Goal: Task Accomplishment & Management: Use online tool/utility

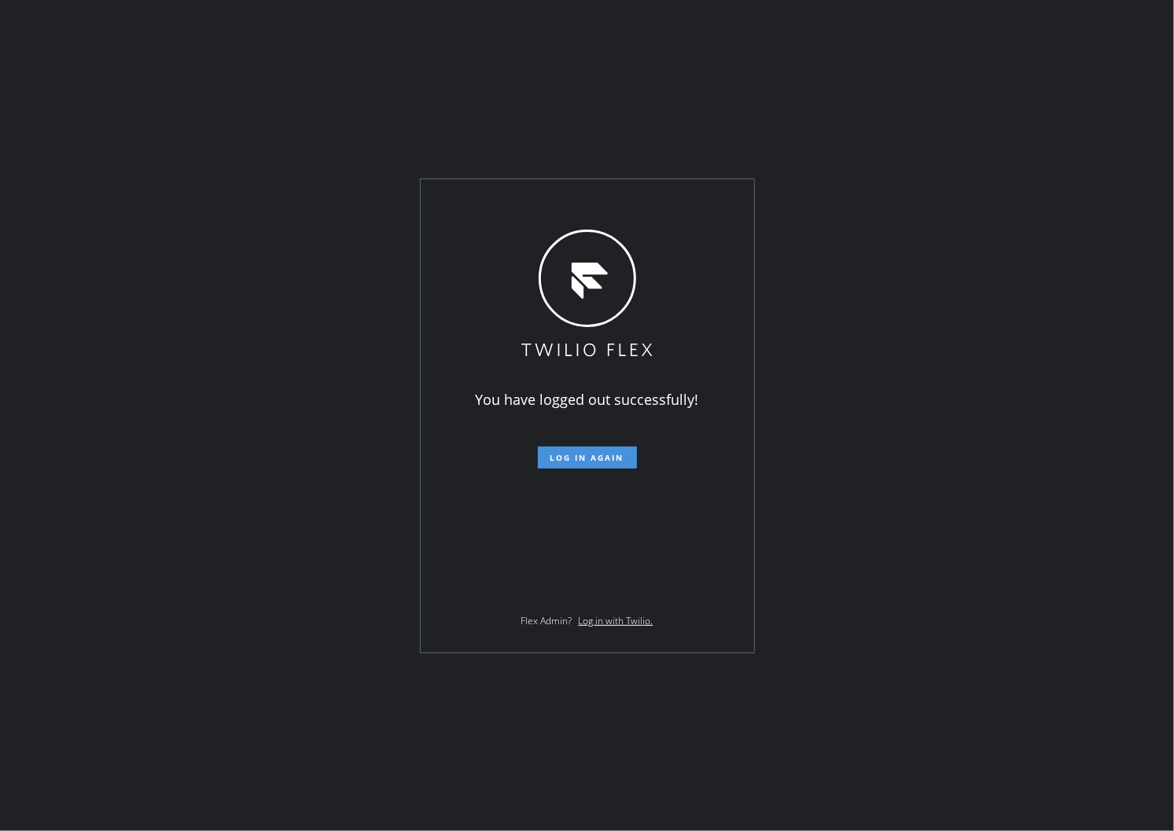
click at [613, 464] on button "Log in again" at bounding box center [587, 458] width 99 height 22
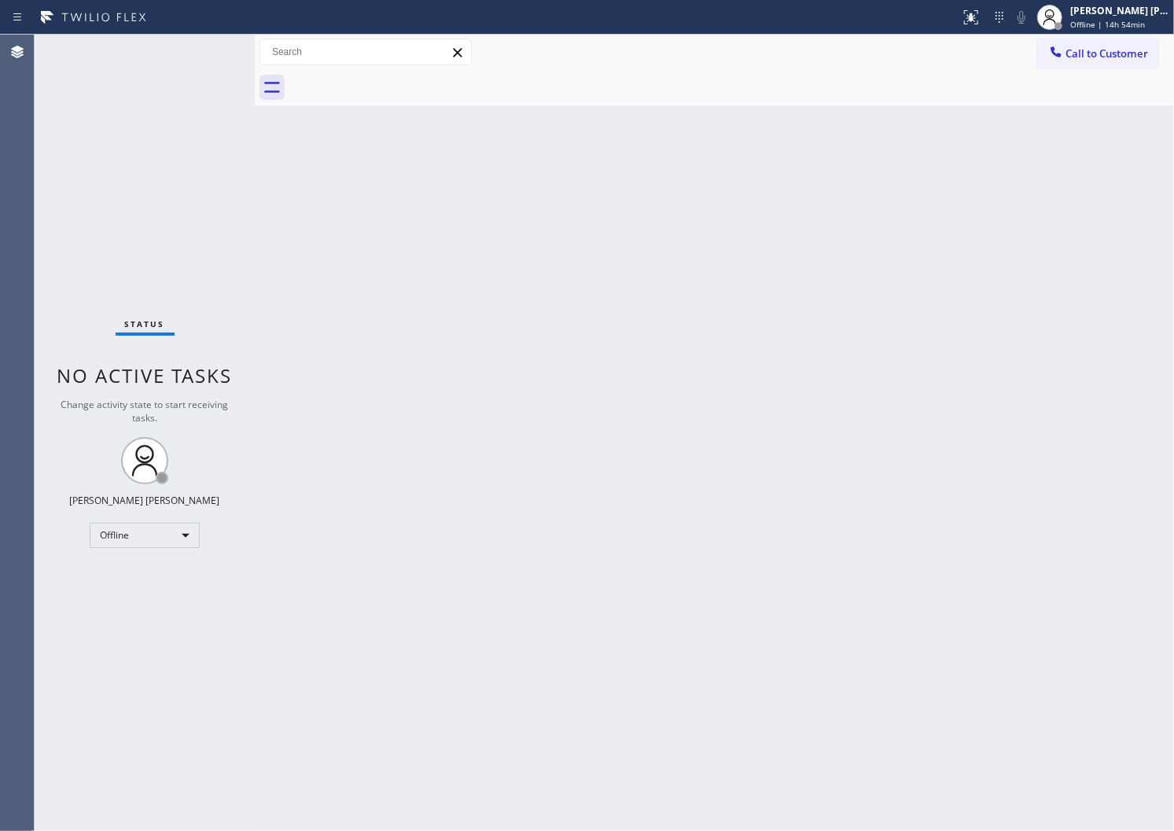
click at [10, 320] on div "Agent Desktop" at bounding box center [17, 433] width 34 height 797
click at [1067, 28] on div at bounding box center [1050, 17] width 35 height 35
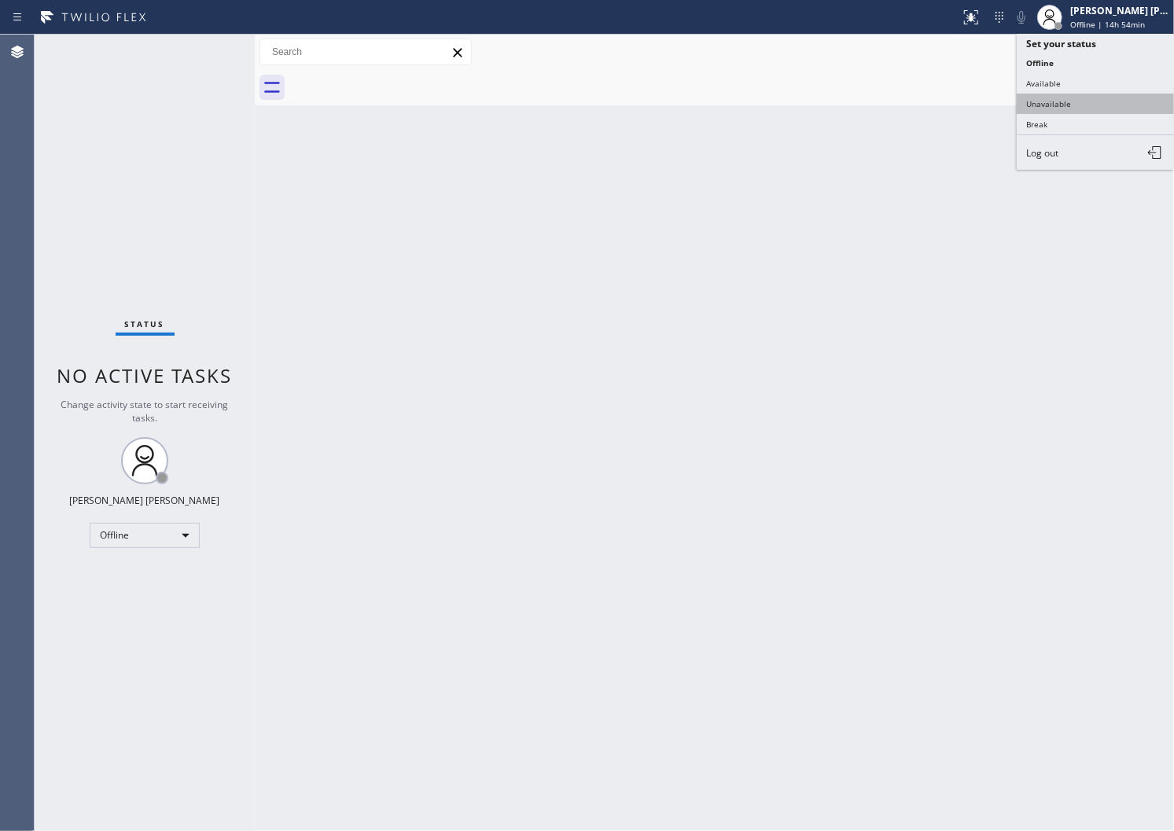
click at [1064, 97] on button "Unavailable" at bounding box center [1095, 104] width 157 height 20
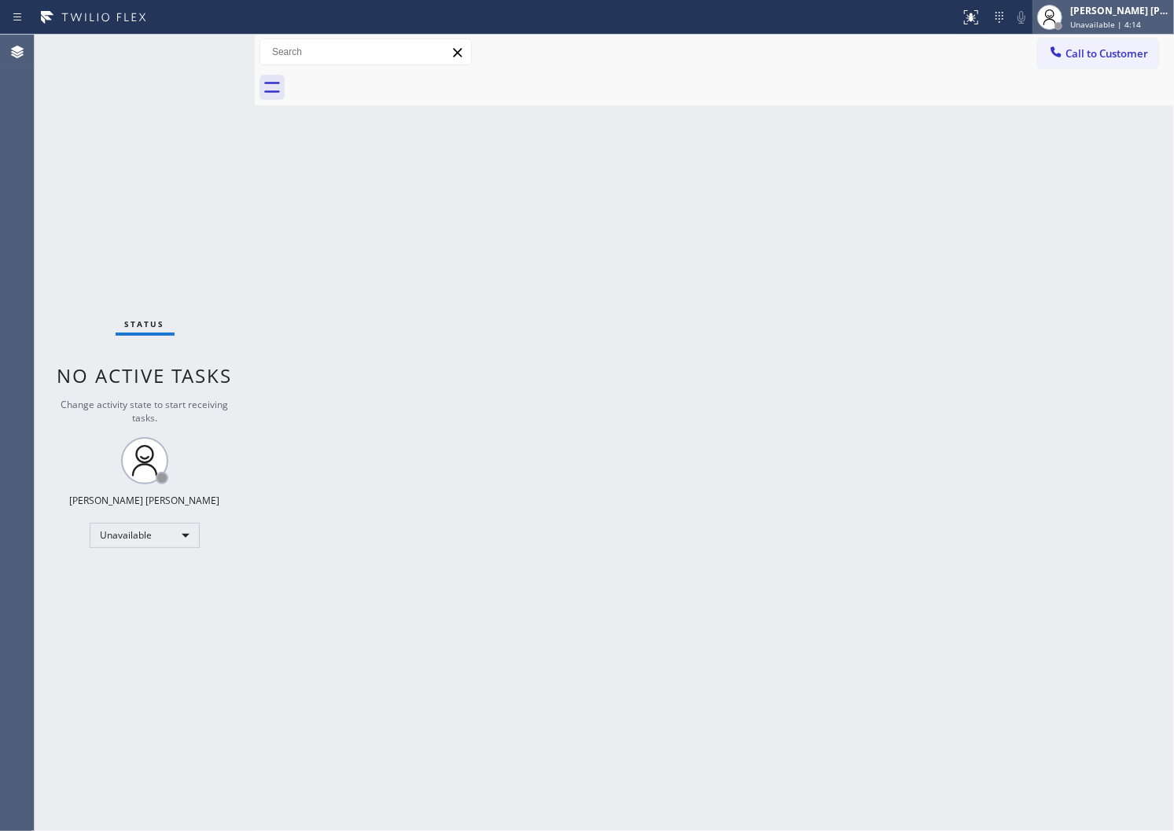
click at [1144, 12] on div "[PERSON_NAME] [PERSON_NAME]" at bounding box center [1119, 10] width 99 height 13
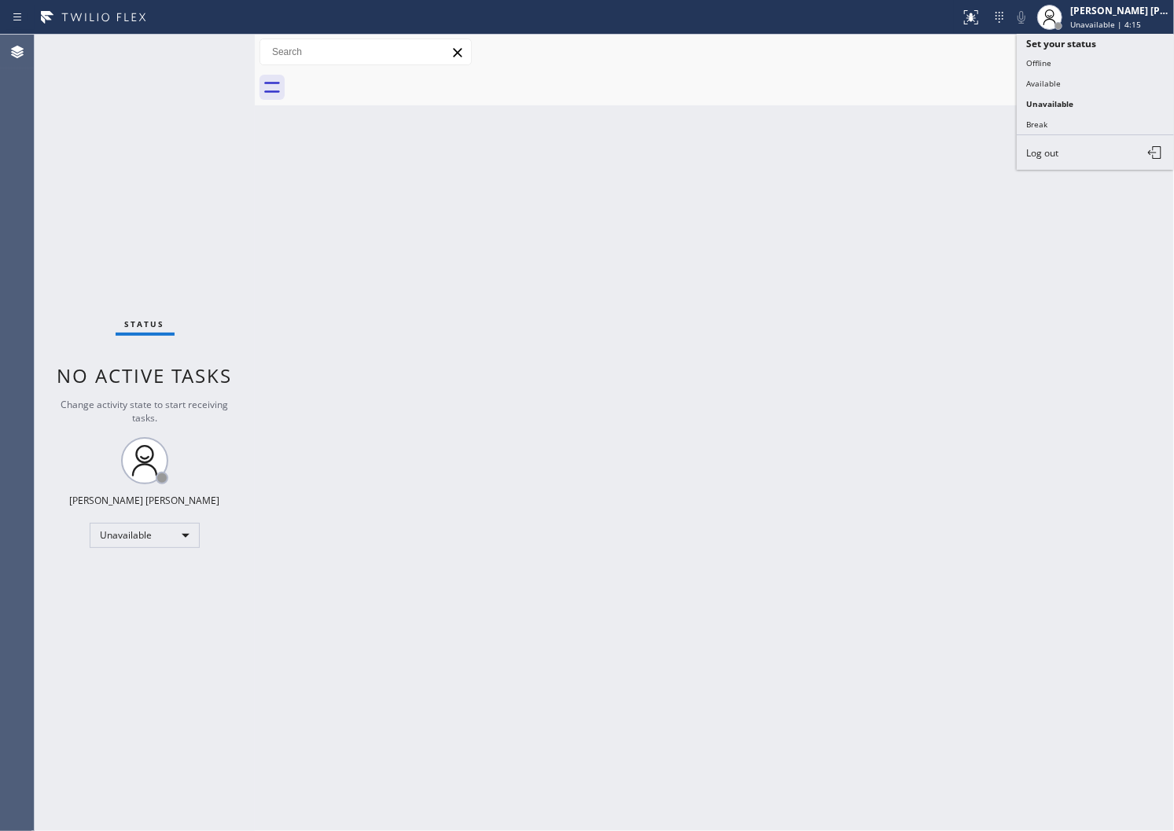
click at [659, 115] on div "Back to Dashboard Change Sender ID Customers Technicians Select a contact Outbo…" at bounding box center [714, 433] width 919 height 797
click at [1098, 53] on span "Call to Customer" at bounding box center [1107, 53] width 83 height 14
click at [0, 0] on div "Outbound call Location Search location Your caller id phone number Customer num…" at bounding box center [0, 0] width 0 height 0
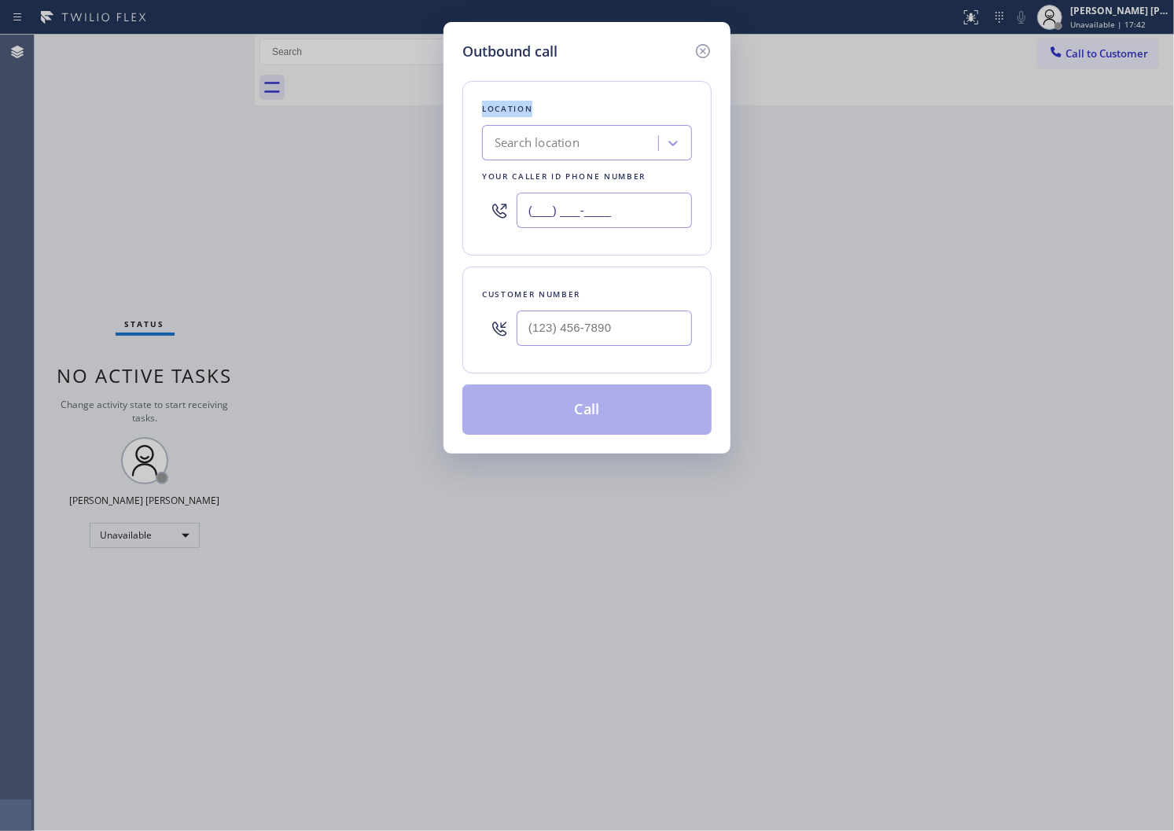
click at [537, 199] on input "(___) ___-____" at bounding box center [604, 210] width 175 height 35
paste input "669) 236-2839"
type input "[PHONE_NUMBER]"
click at [575, 327] on input "(___) ___-____" at bounding box center [604, 328] width 175 height 35
paste input "408) 903-5854"
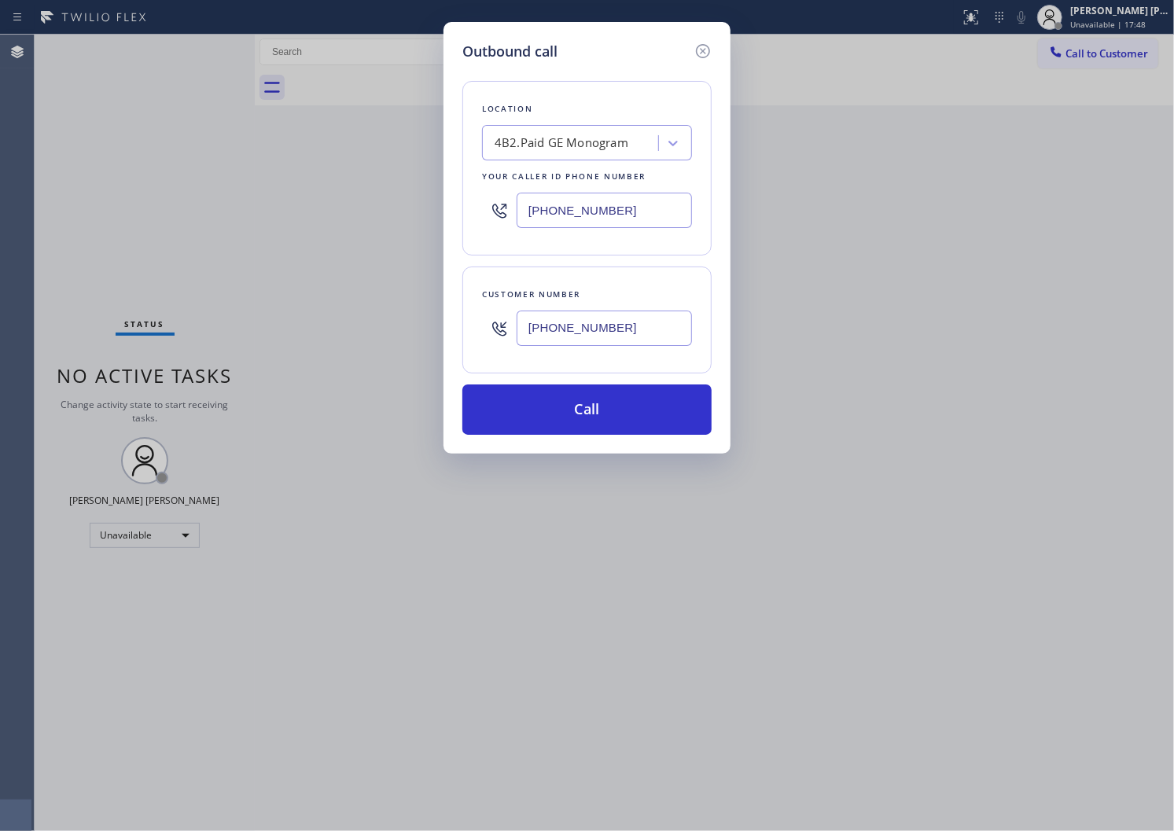
type input "[PHONE_NUMBER]"
click at [577, 217] on input "[PHONE_NUMBER]" at bounding box center [604, 210] width 175 height 35
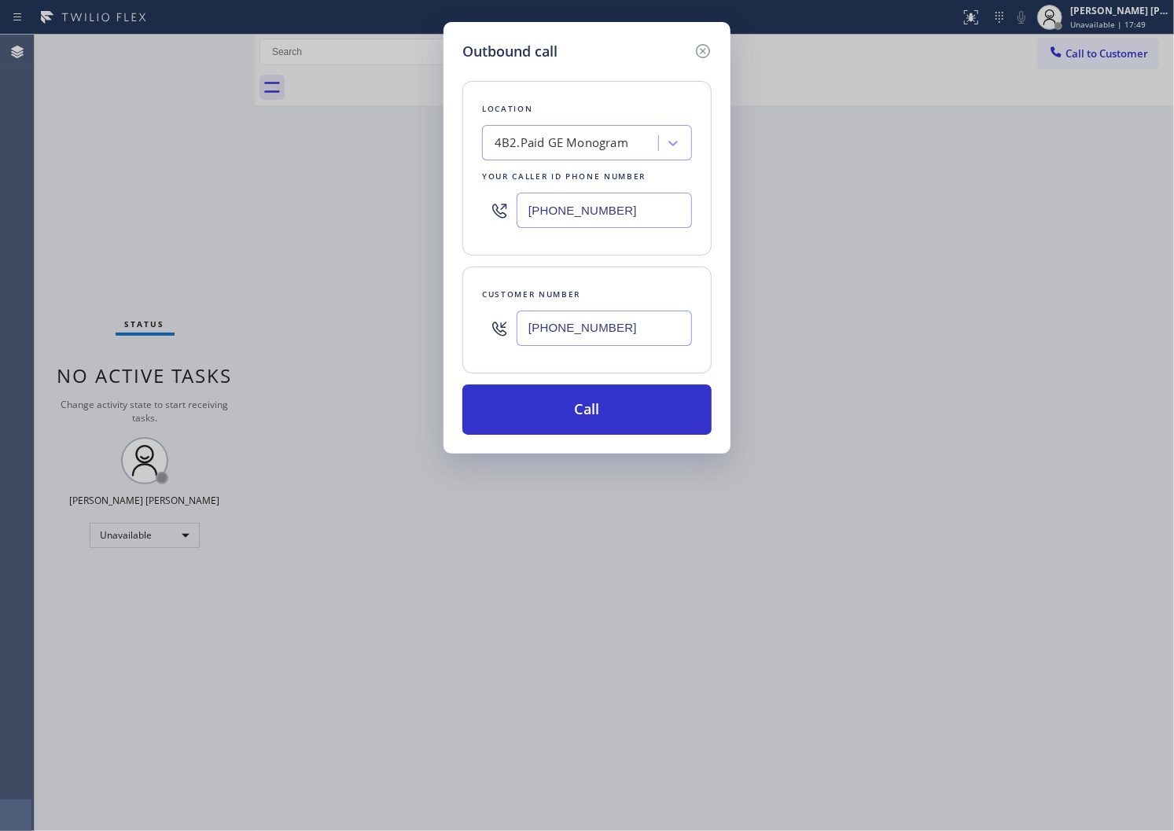
click at [577, 217] on input "[PHONE_NUMBER]" at bounding box center [604, 210] width 175 height 35
paste input "855) 731-4952"
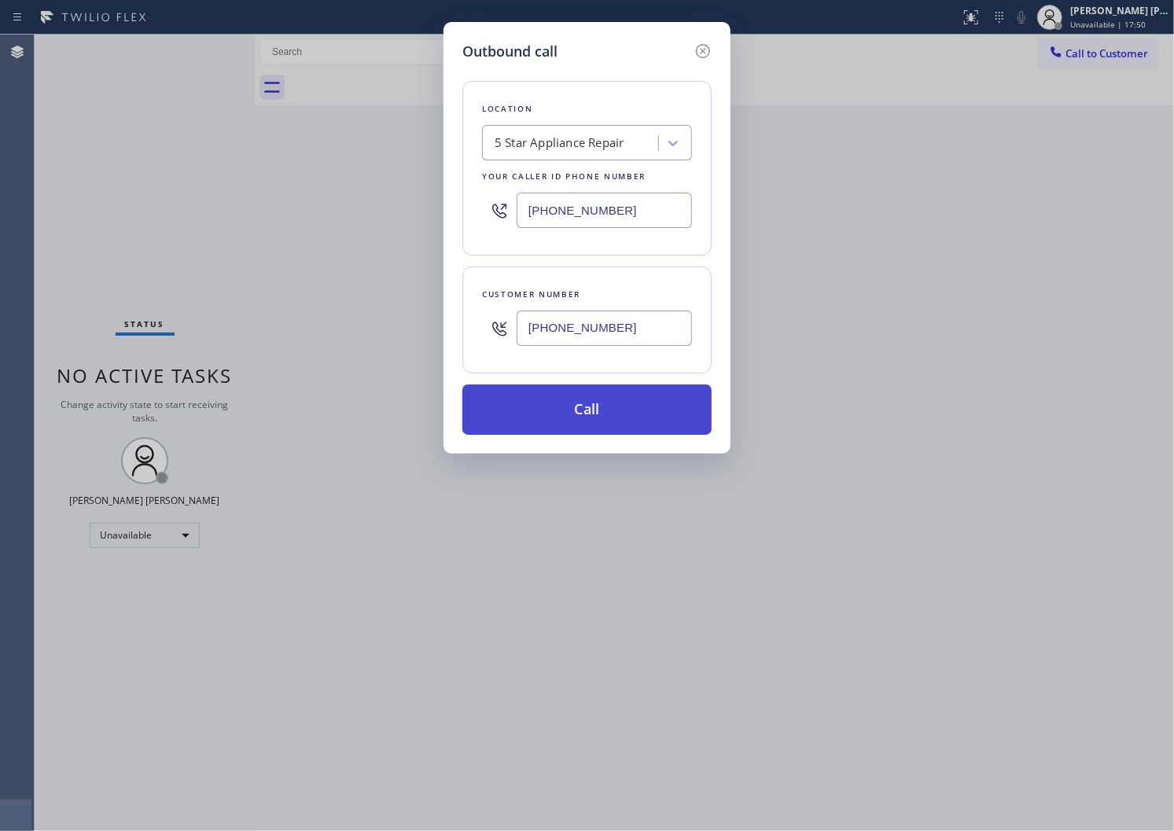
type input "[PHONE_NUMBER]"
click at [602, 422] on button "Call" at bounding box center [586, 410] width 249 height 50
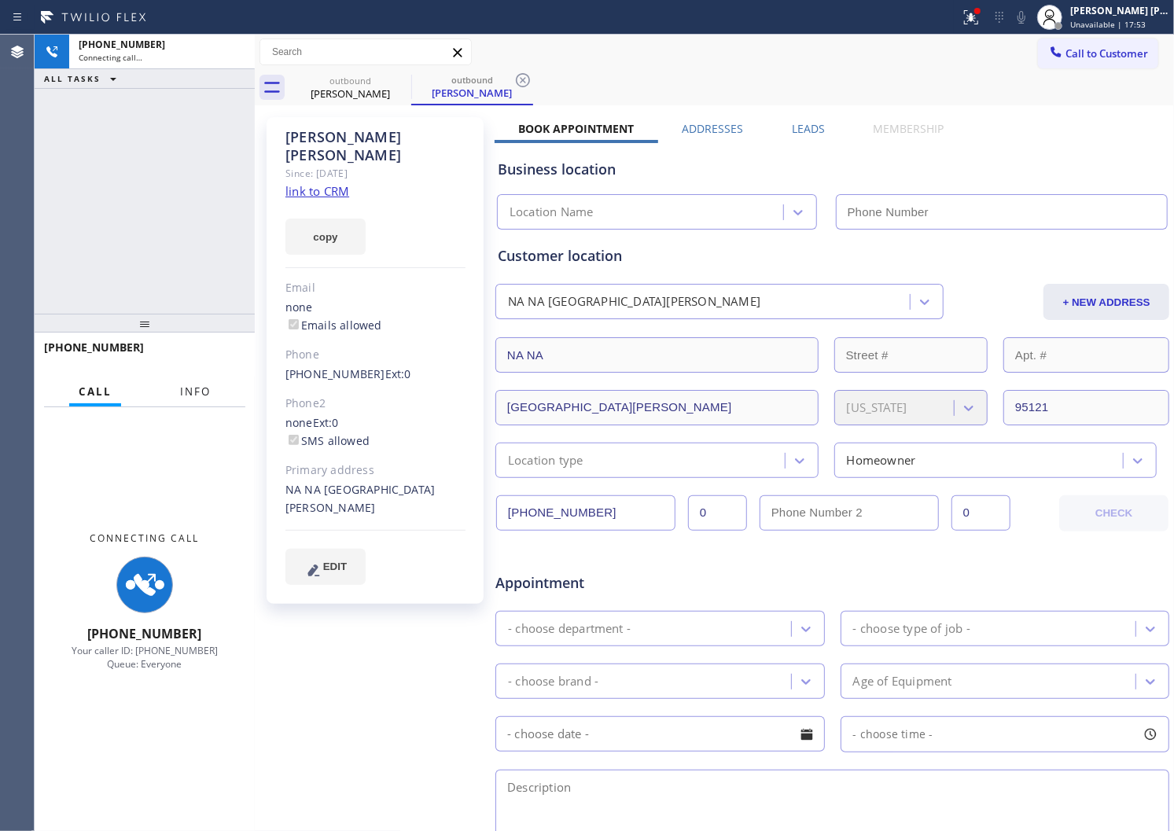
click at [192, 396] on span "Info" at bounding box center [195, 392] width 31 height 14
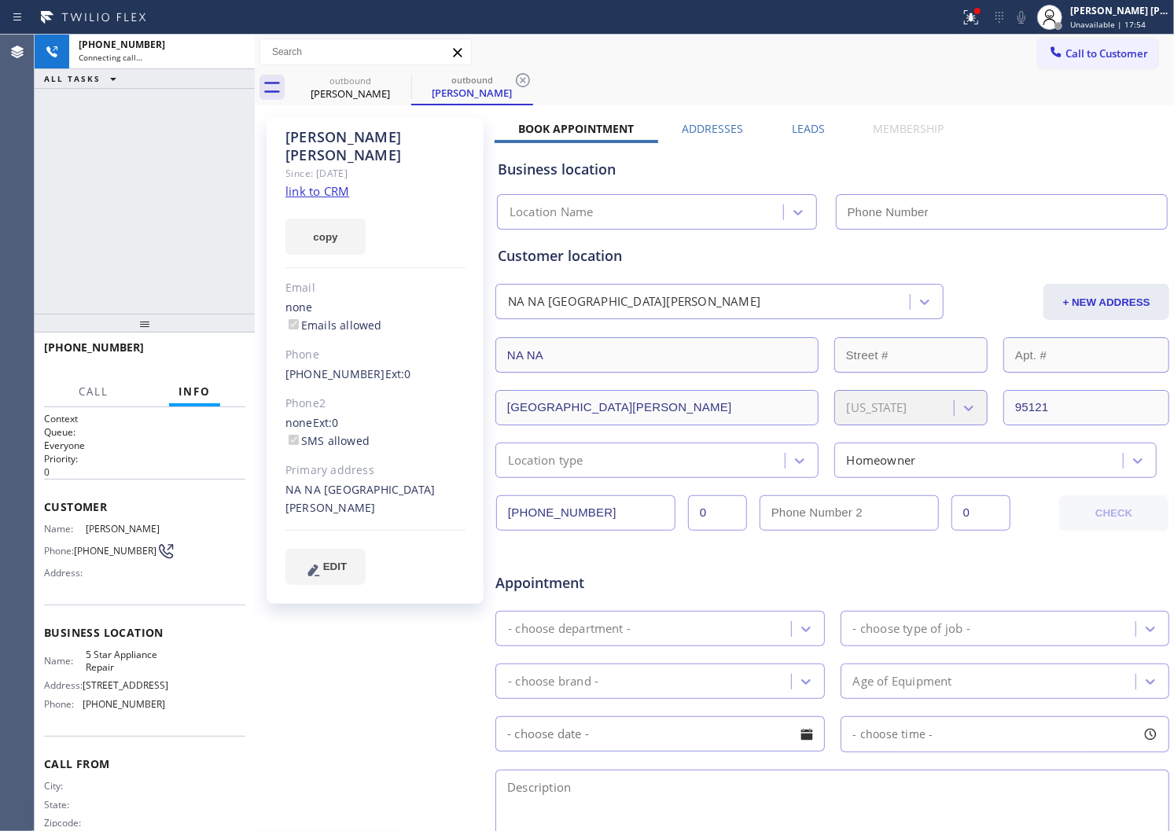
click at [323, 131] on div "[PERSON_NAME]" at bounding box center [375, 146] width 180 height 36
copy div "[PERSON_NAME]"
type input "[PHONE_NUMBER]"
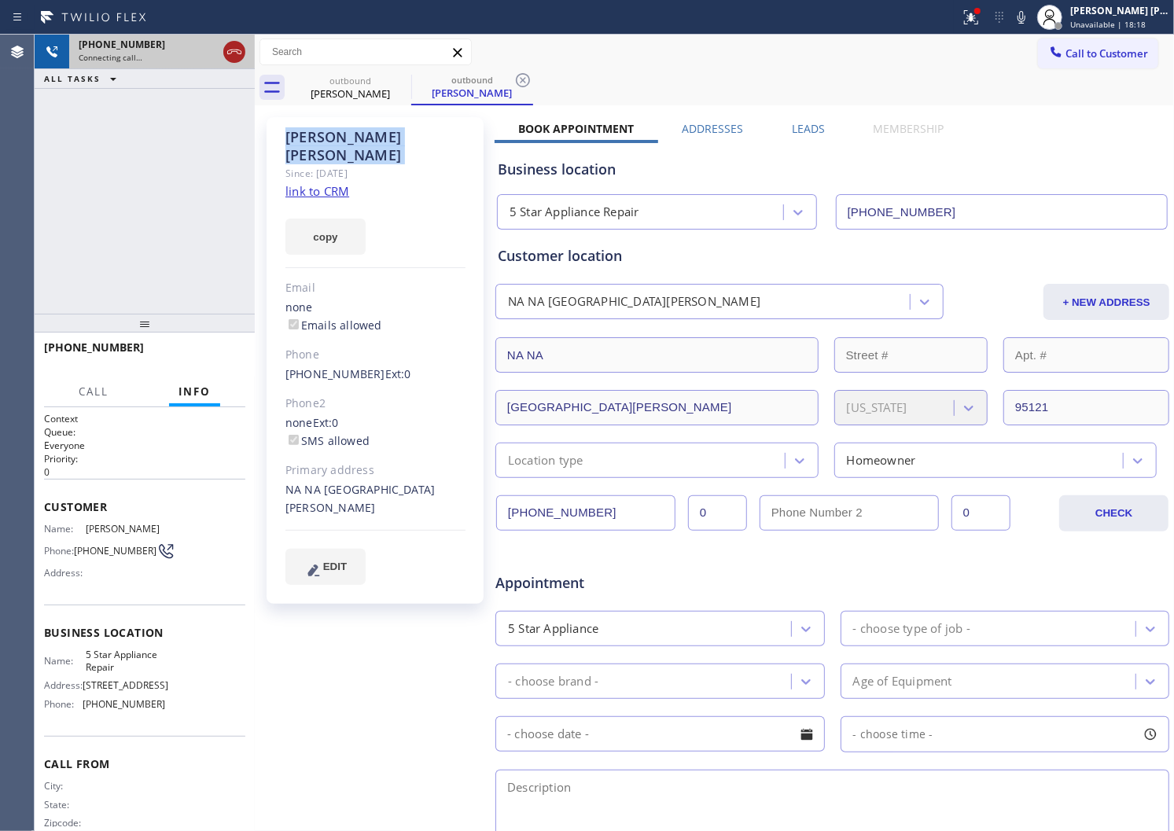
click at [236, 52] on icon at bounding box center [234, 51] width 19 height 19
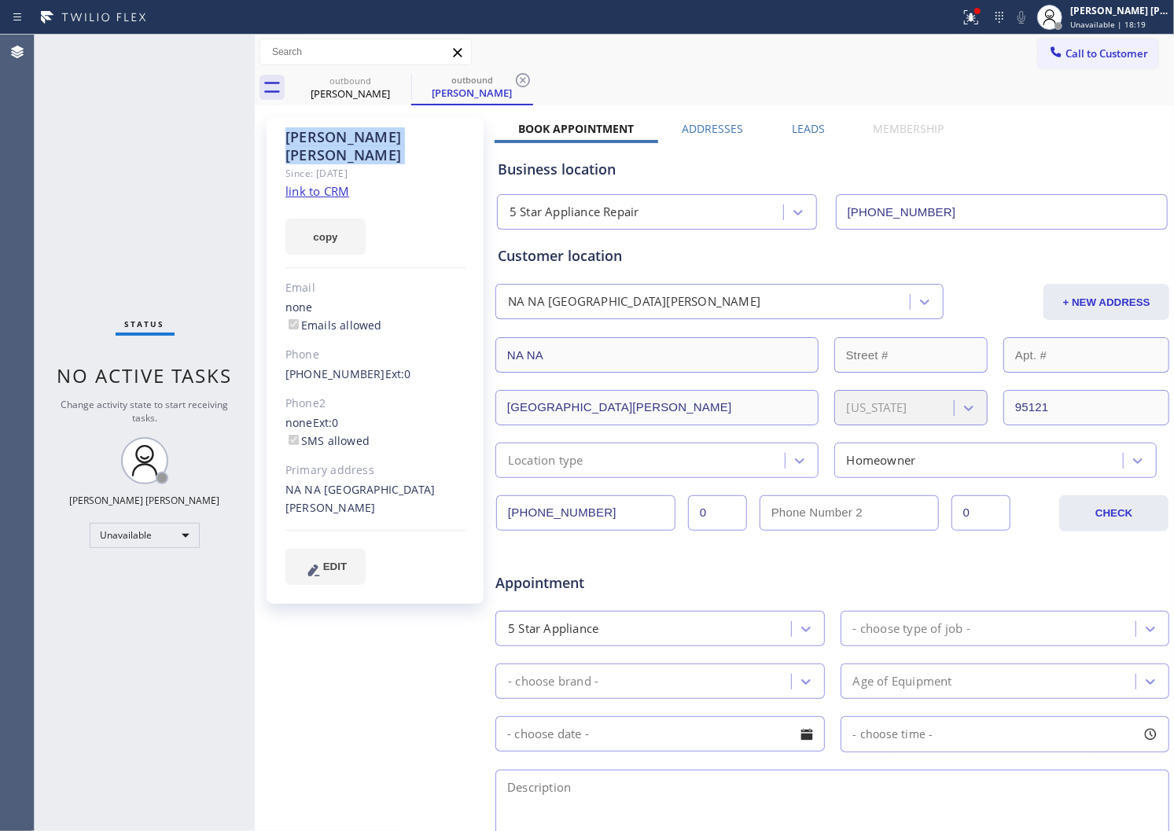
click at [806, 131] on label "Leads" at bounding box center [808, 128] width 33 height 15
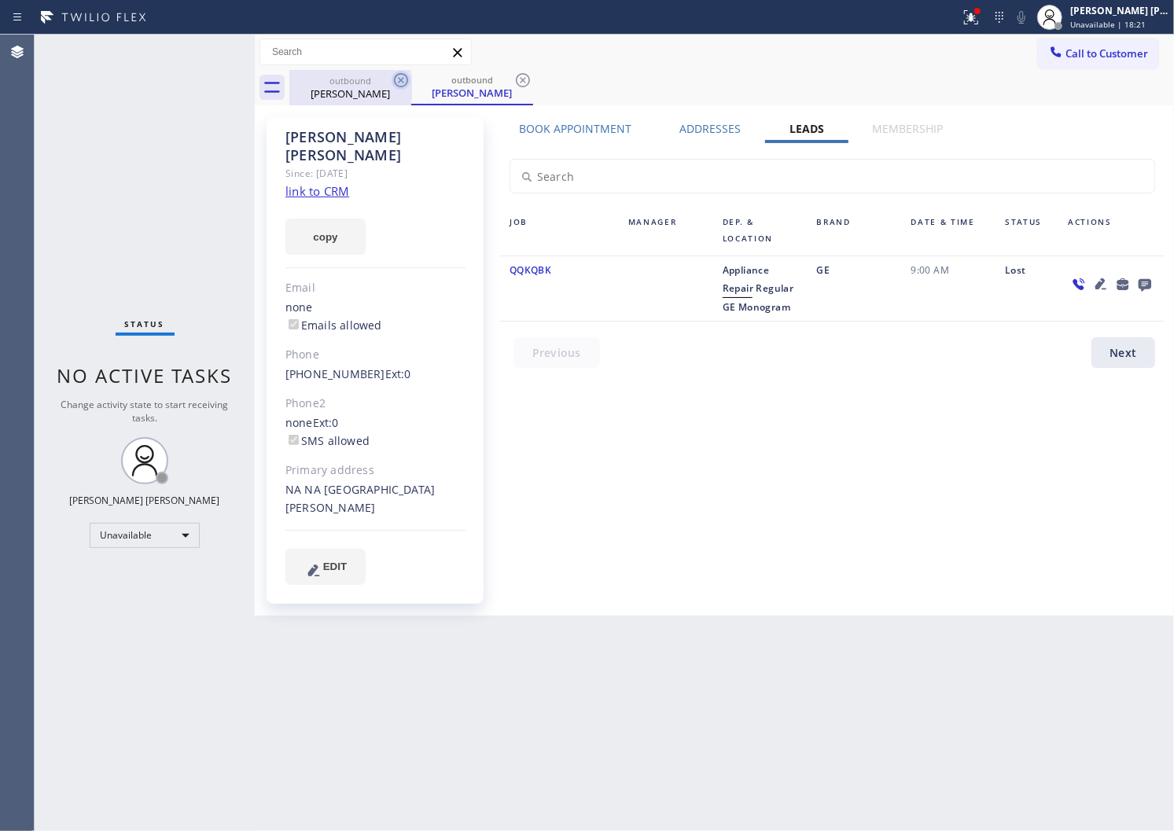
click at [399, 74] on icon at bounding box center [401, 80] width 14 height 14
click at [411, 74] on div "outbound [PERSON_NAME]" at bounding box center [472, 87] width 122 height 35
click at [981, 25] on icon at bounding box center [971, 17] width 19 height 19
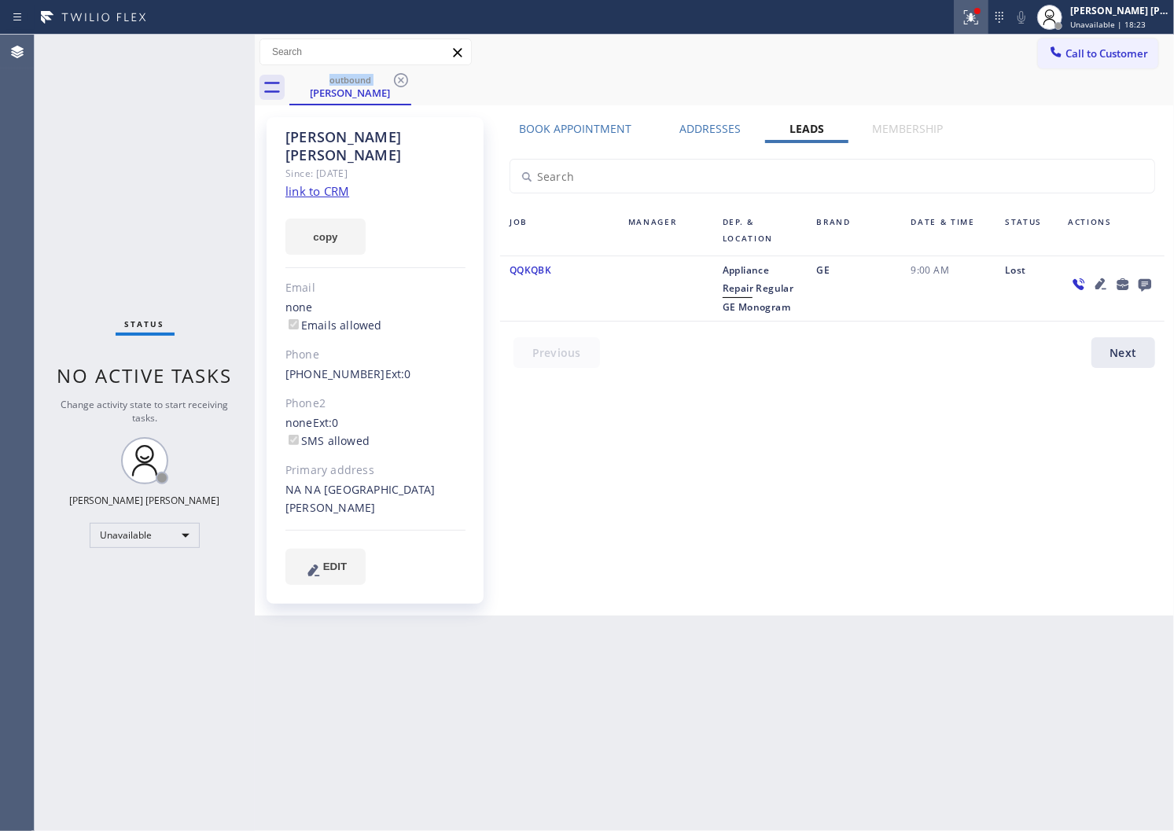
click at [989, 31] on button at bounding box center [971, 17] width 35 height 35
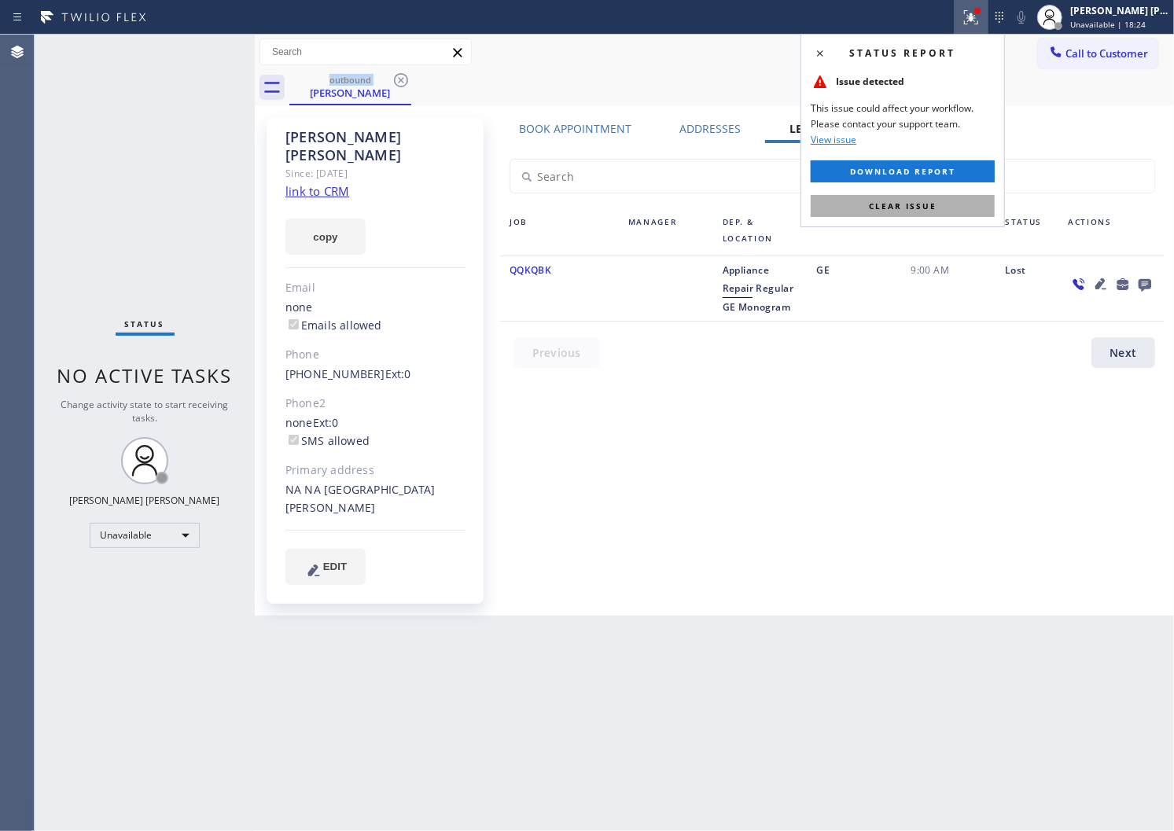
click at [936, 204] on span "Clear issue" at bounding box center [903, 206] width 68 height 11
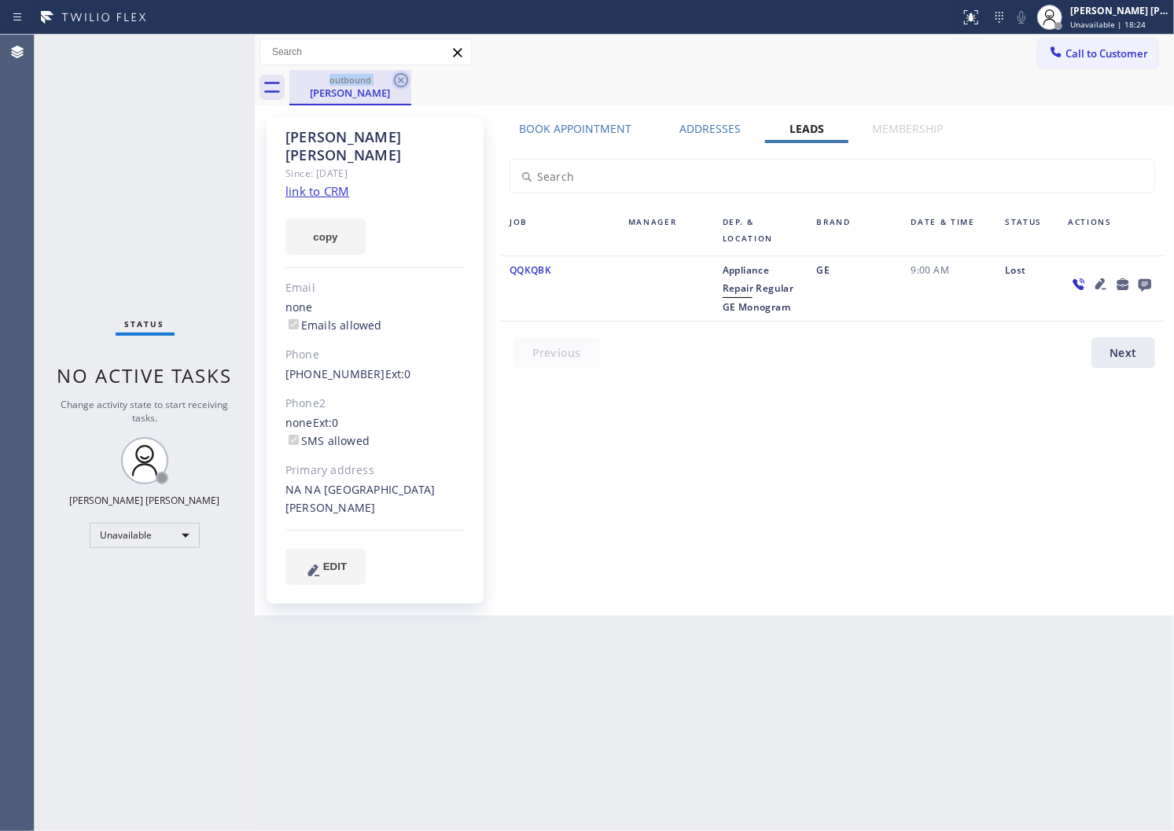
click at [403, 73] on icon at bounding box center [401, 80] width 19 height 19
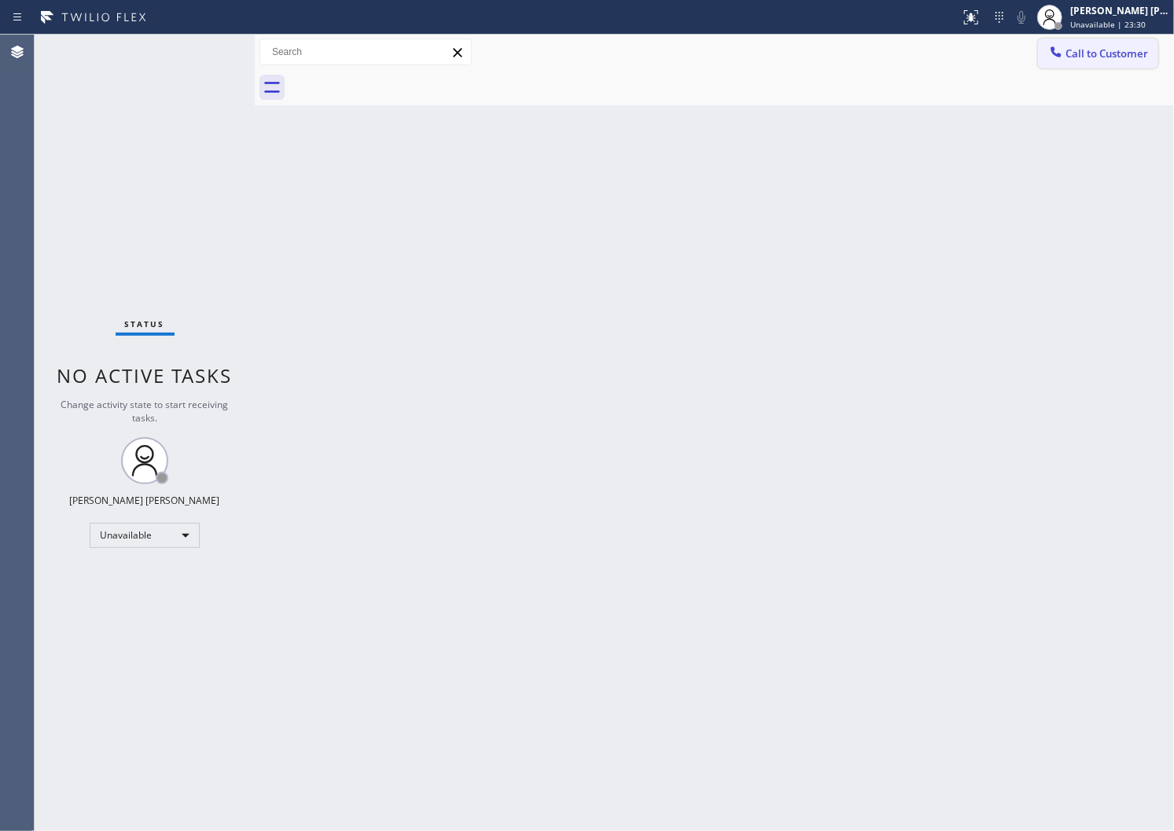
click at [1071, 42] on button "Call to Customer" at bounding box center [1098, 54] width 120 height 30
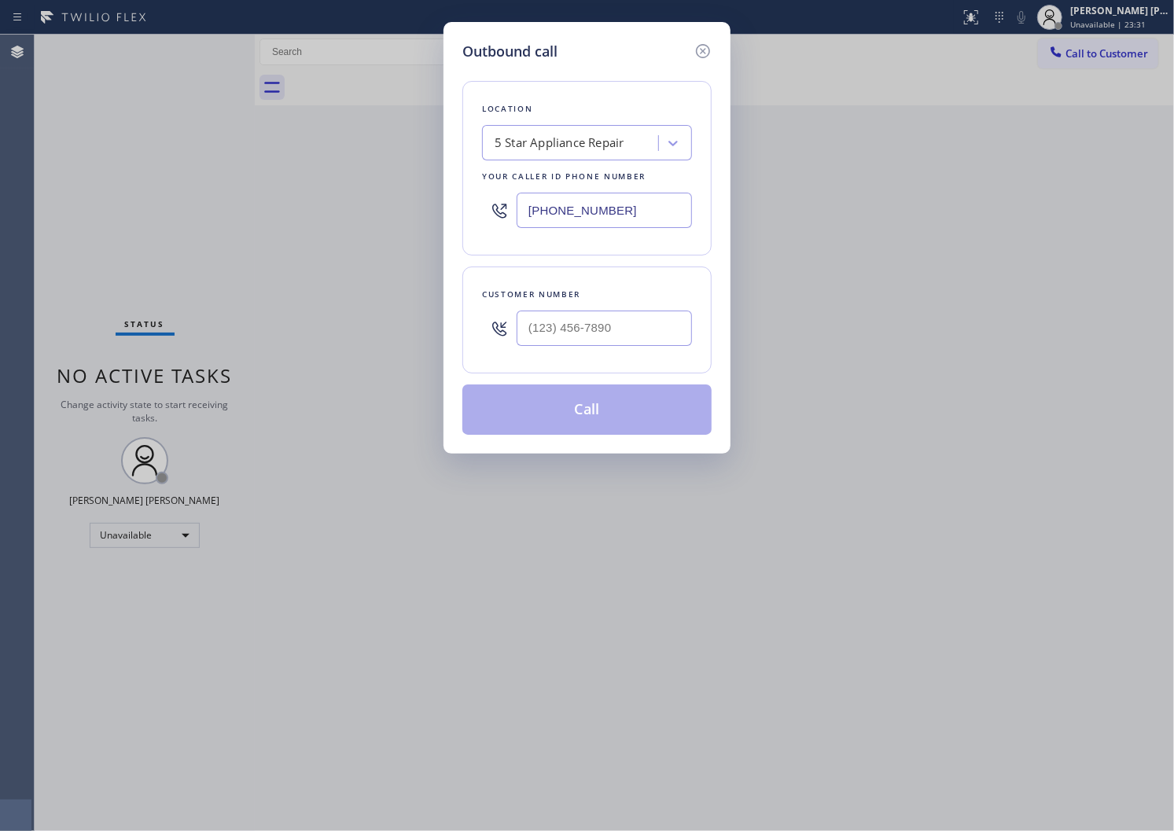
click at [556, 213] on input "[PHONE_NUMBER]" at bounding box center [604, 210] width 175 height 35
paste input "206) 203-6067"
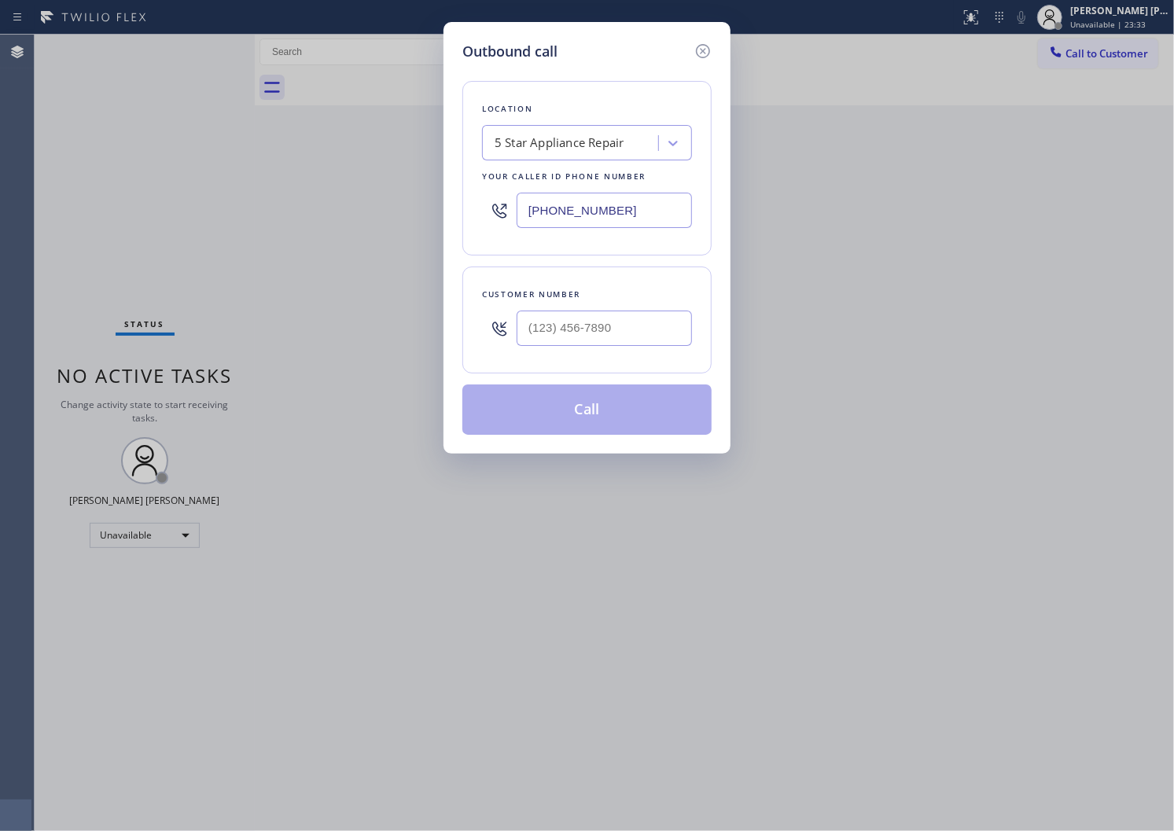
type input "[PHONE_NUMBER]"
click at [606, 349] on div at bounding box center [604, 328] width 175 height 51
click at [610, 329] on input "text" at bounding box center [604, 328] width 175 height 35
click at [610, 329] on input "(___) ___-____" at bounding box center [604, 328] width 175 height 35
paste input "7202"
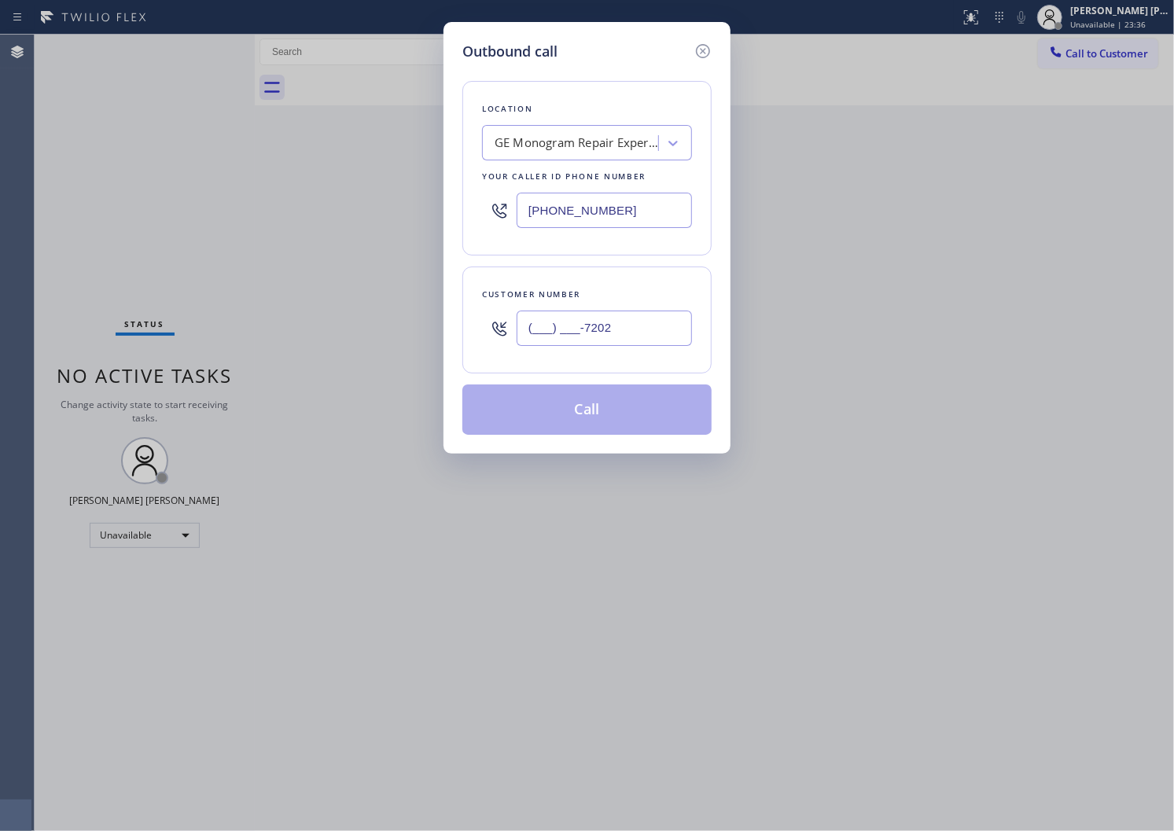
click at [594, 333] on input "(___) ___-7202" at bounding box center [604, 328] width 175 height 35
click at [593, 333] on input "(___) ___-7202" at bounding box center [604, 328] width 175 height 35
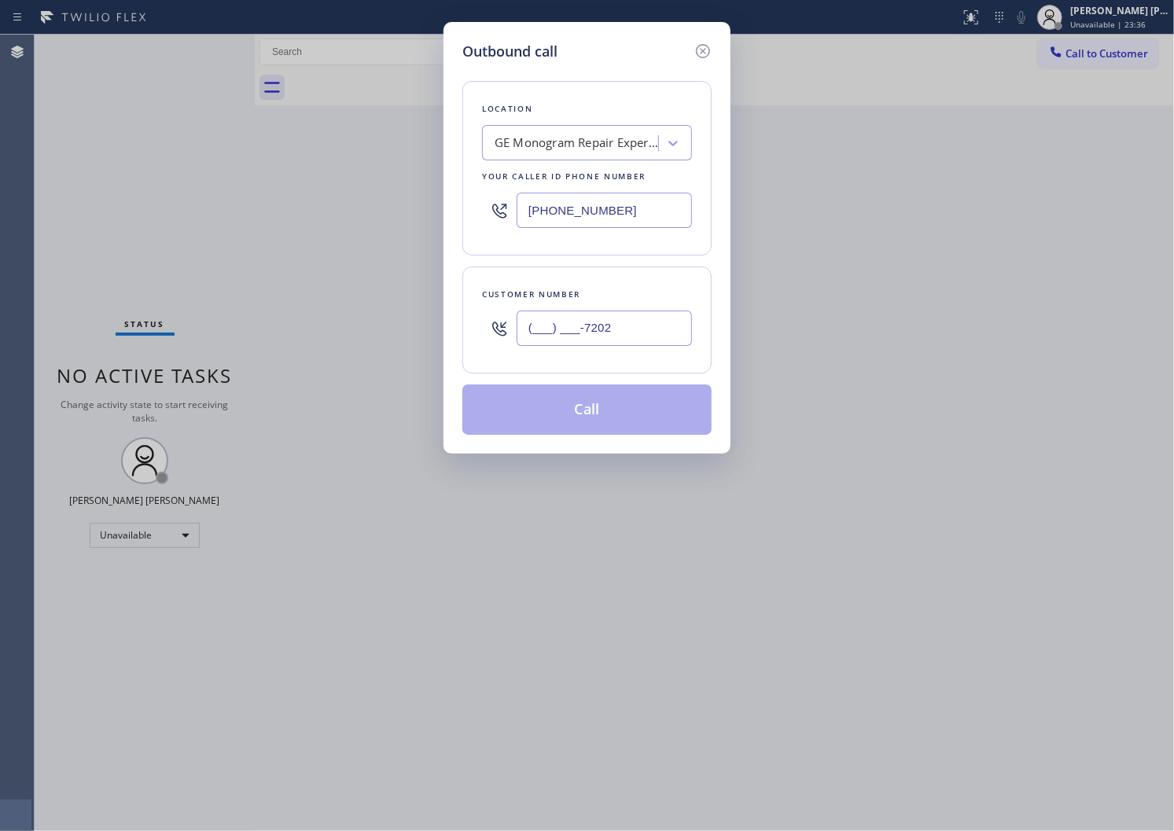
paste input "720) 240-1680"
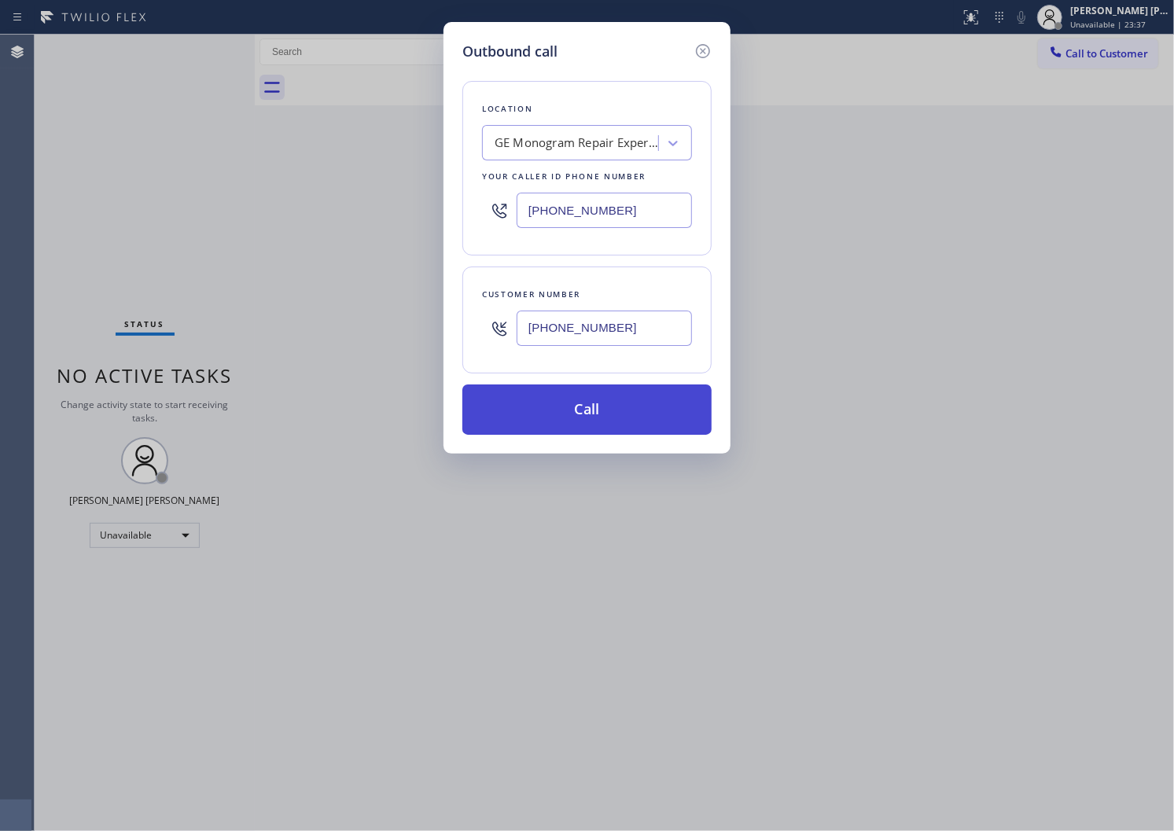
type input "[PHONE_NUMBER]"
click at [606, 418] on button "Call" at bounding box center [586, 410] width 249 height 50
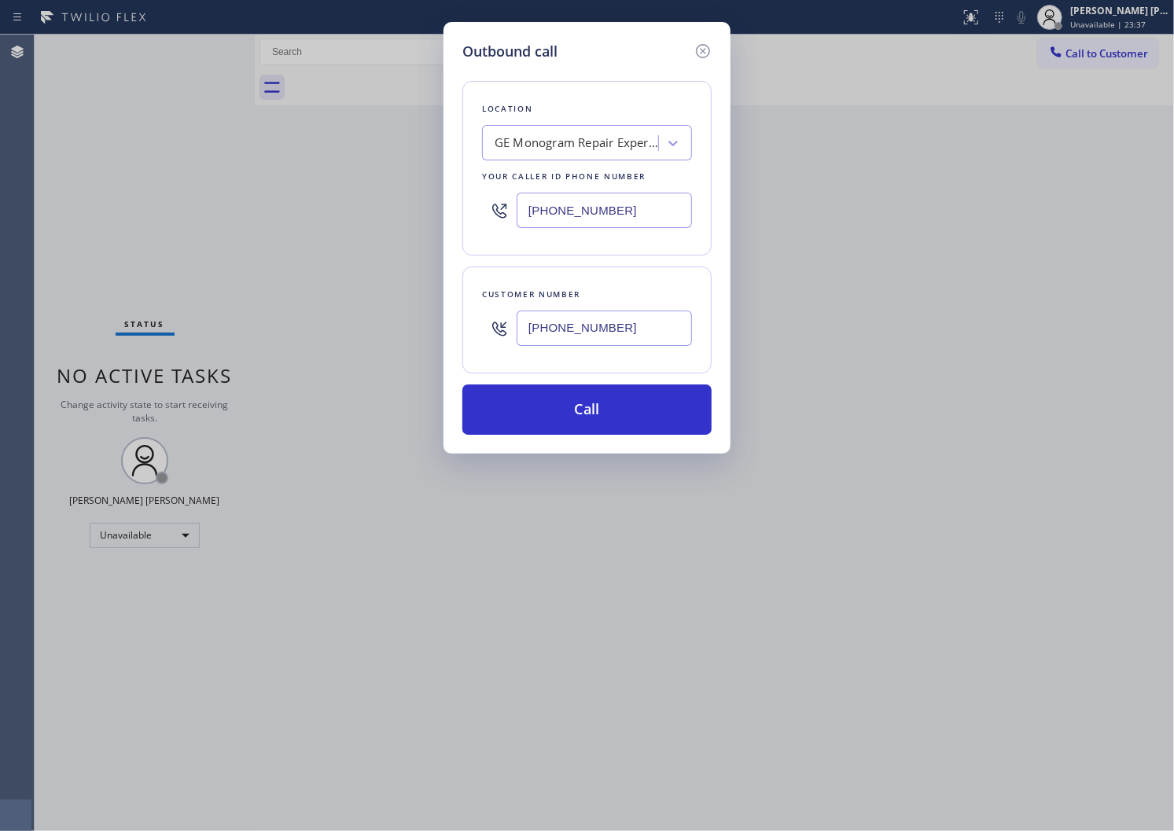
drag, startPoint x: 606, startPoint y: 418, endPoint x: 738, endPoint y: 92, distance: 351.8
click at [606, 418] on button "Call" at bounding box center [586, 410] width 249 height 50
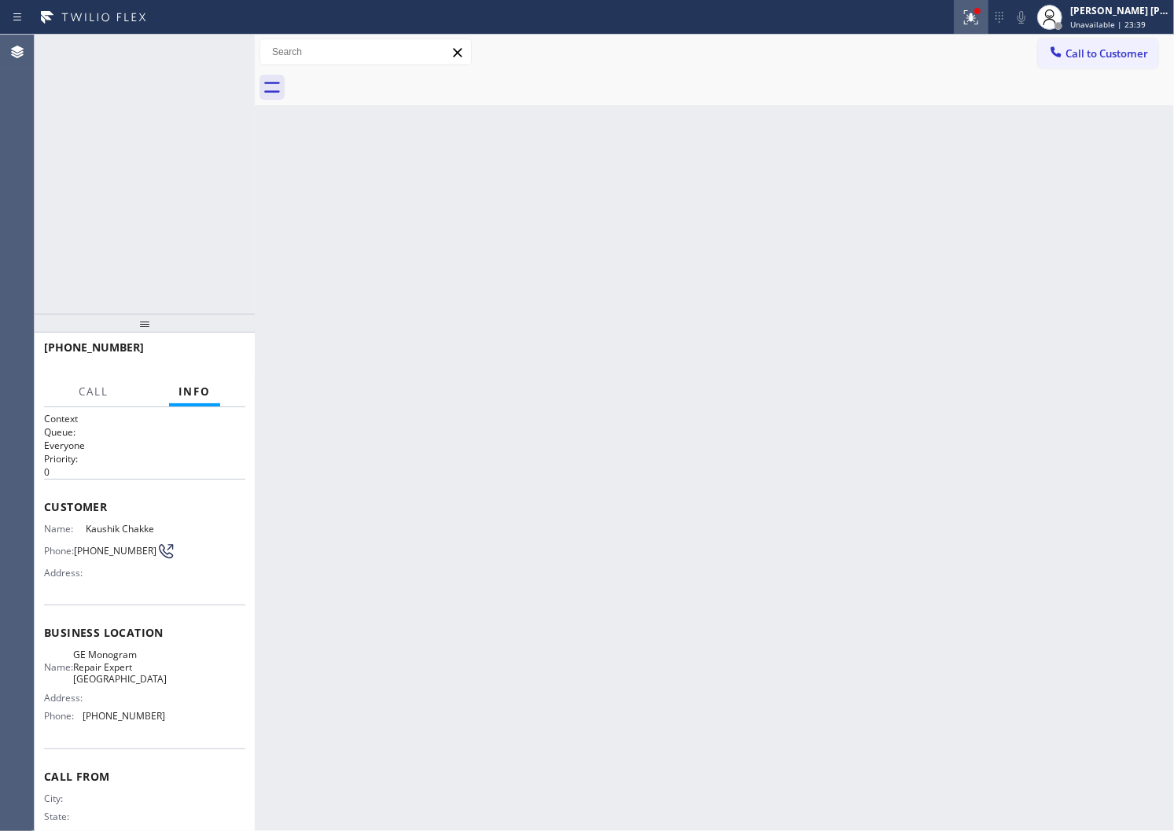
click at [989, 19] on div at bounding box center [971, 17] width 35 height 19
click at [915, 198] on button "Clear issue" at bounding box center [903, 206] width 184 height 22
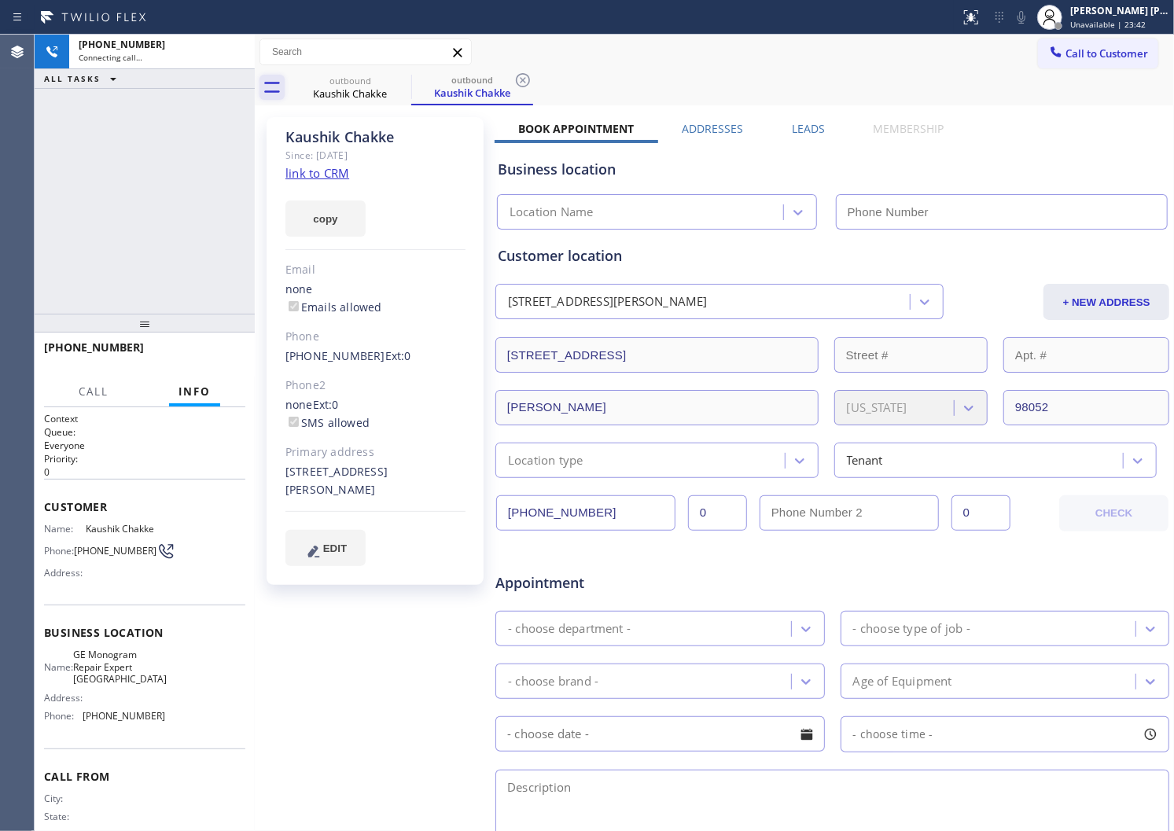
click at [352, 142] on div "Kaushik Chakke" at bounding box center [375, 137] width 180 height 18
click at [351, 142] on div "Kaushik Chakke" at bounding box center [375, 137] width 180 height 18
type input "[PHONE_NUMBER]"
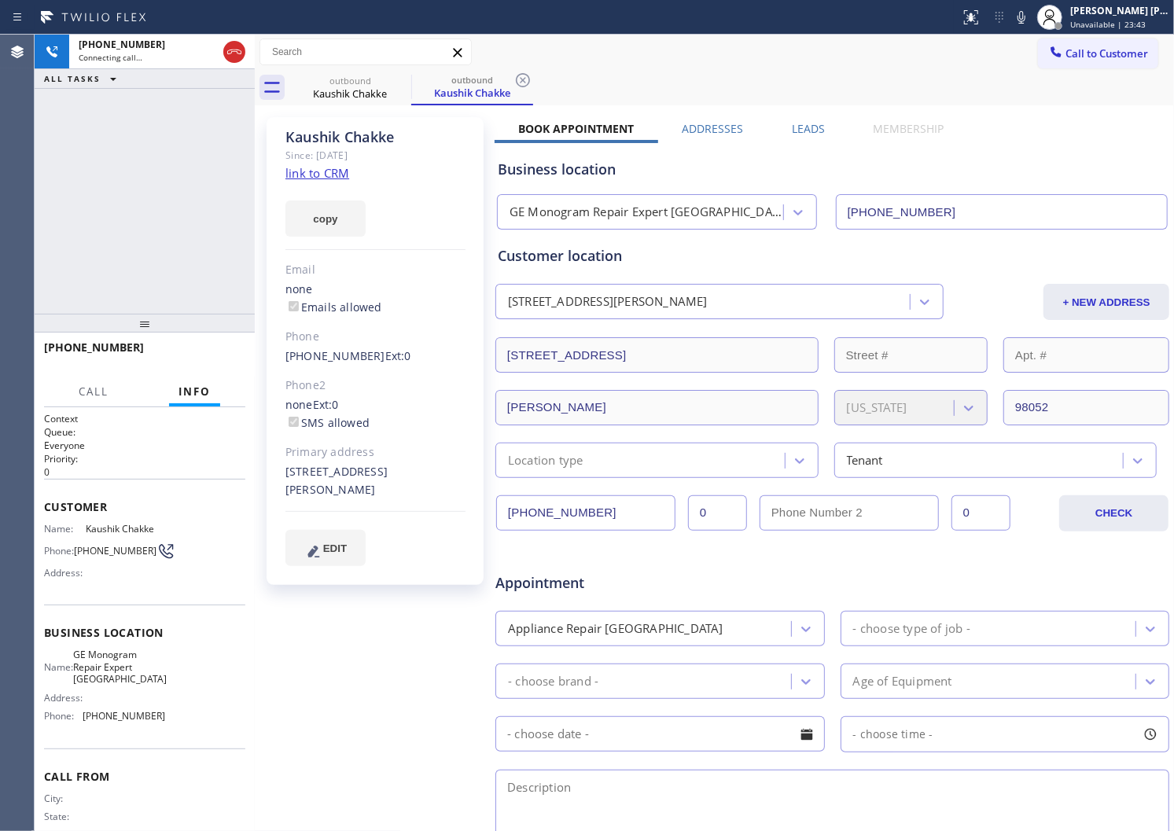
click at [0, 140] on div "Agent Desktop" at bounding box center [17, 433] width 34 height 797
click at [1030, 17] on icon at bounding box center [1021, 17] width 19 height 19
click at [0, 294] on div "Agent Desktop" at bounding box center [17, 433] width 34 height 797
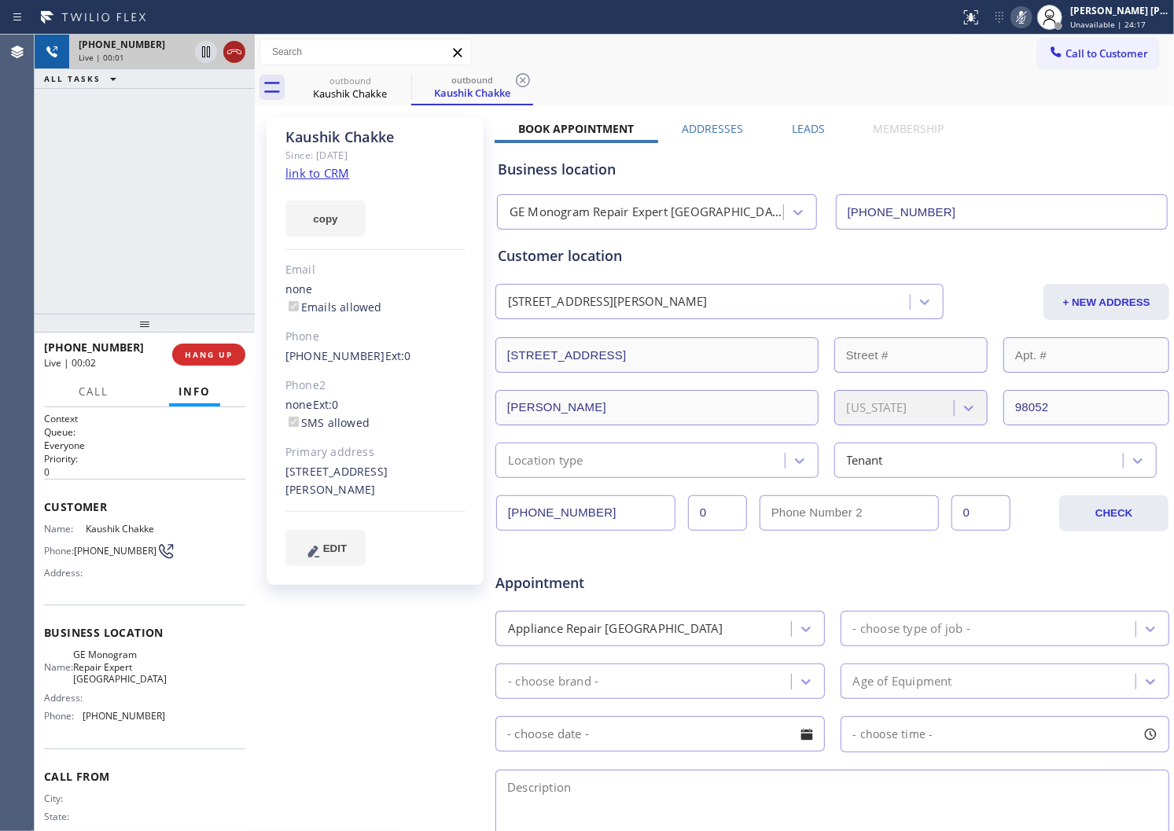
click at [231, 50] on icon at bounding box center [234, 51] width 19 height 19
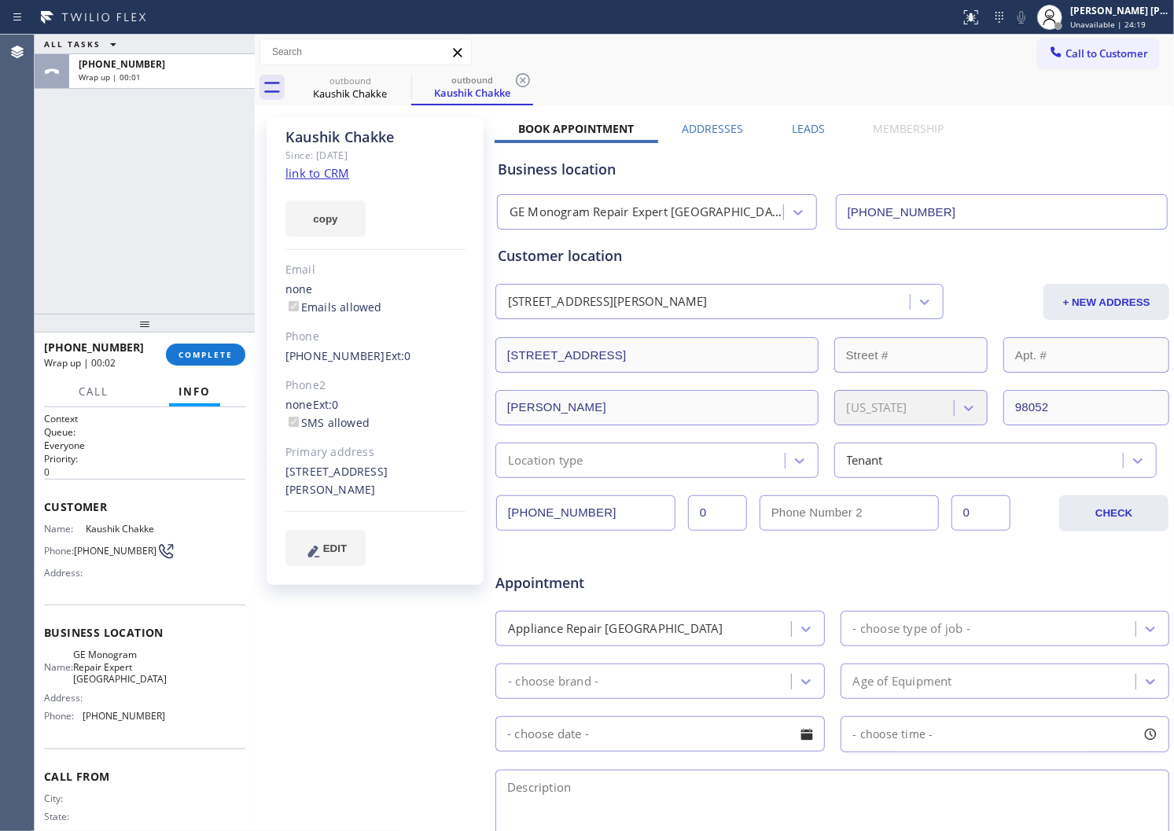
click at [808, 124] on label "Leads" at bounding box center [808, 128] width 33 height 15
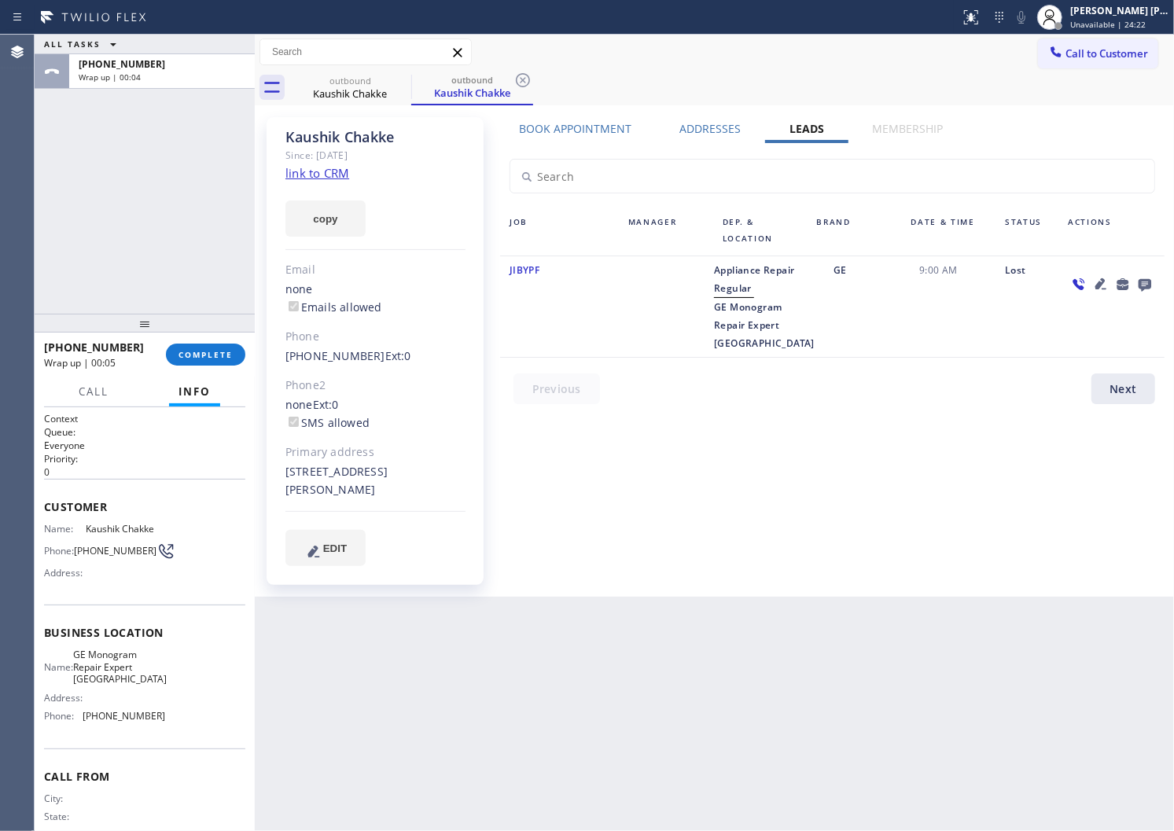
click at [1139, 275] on icon at bounding box center [1145, 284] width 19 height 20
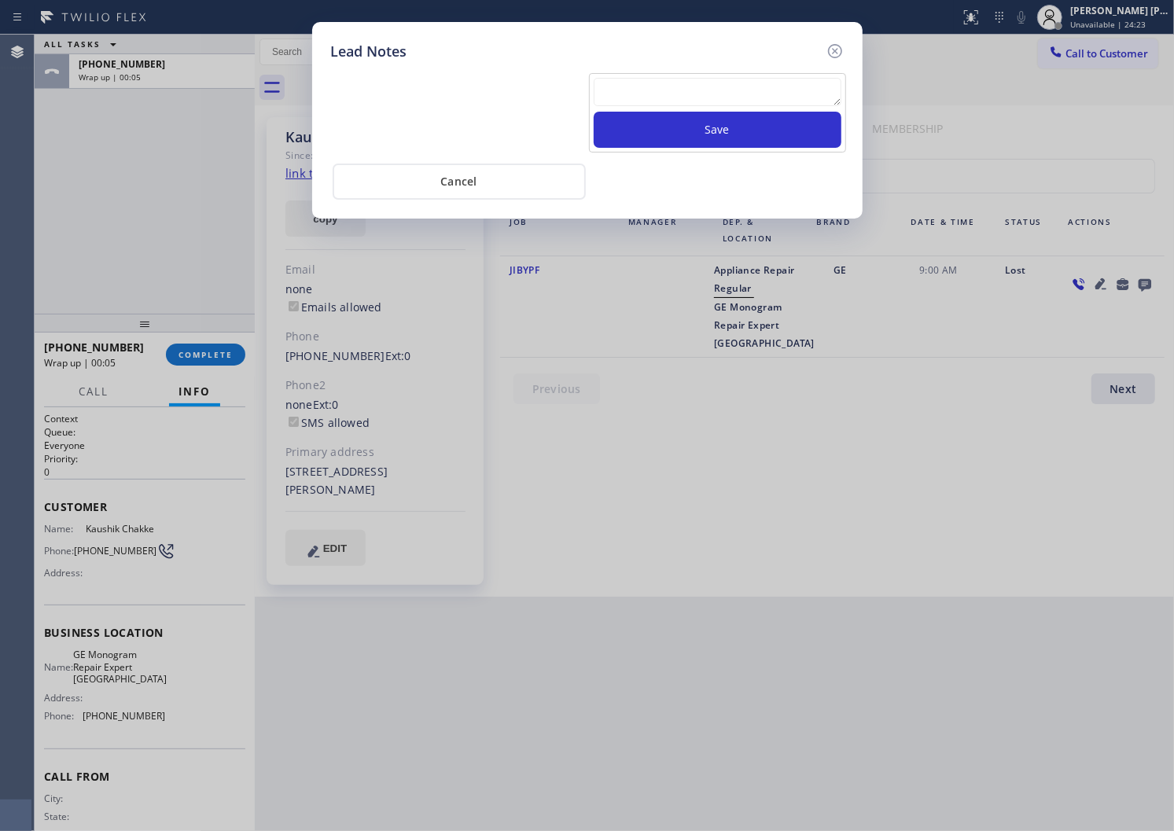
click at [745, 90] on textarea at bounding box center [718, 92] width 248 height 28
paste textarea "N/A - Please transfer"
type textarea "N/A - Please transfer"
click at [735, 124] on button "Save" at bounding box center [718, 130] width 248 height 36
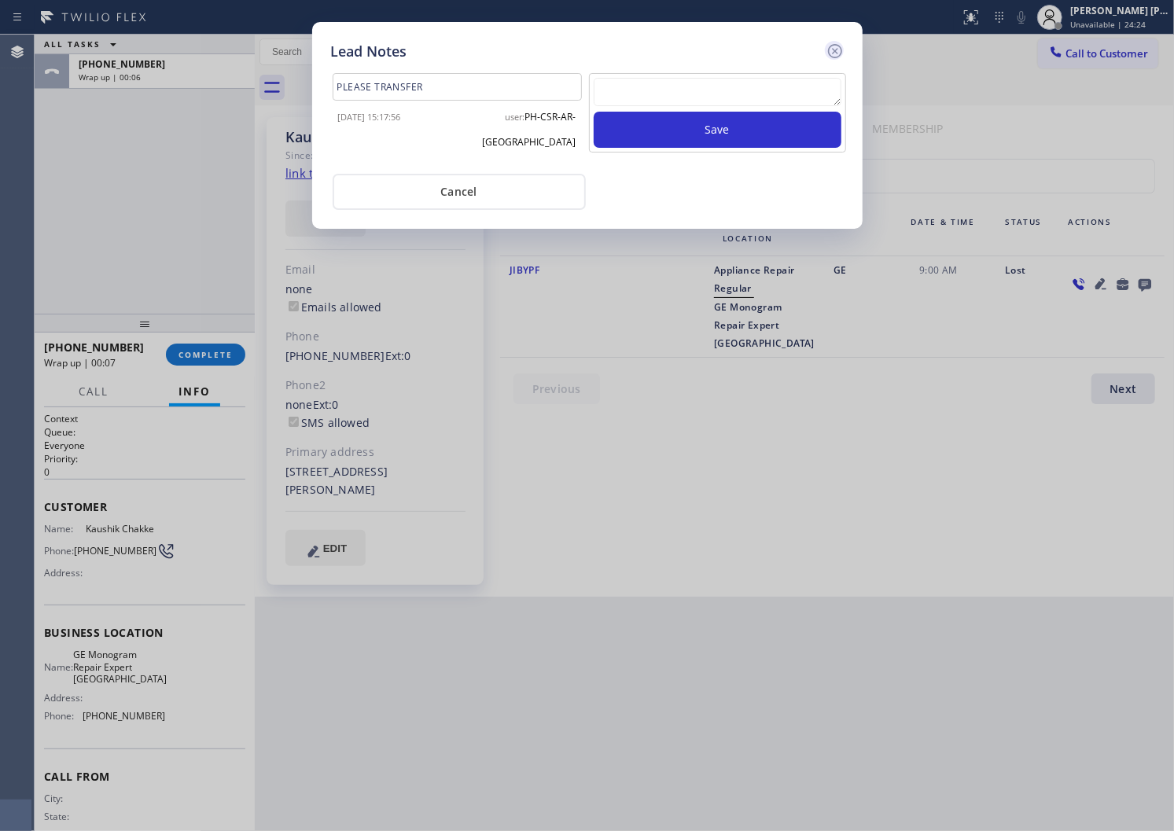
click at [835, 50] on icon at bounding box center [834, 51] width 14 height 14
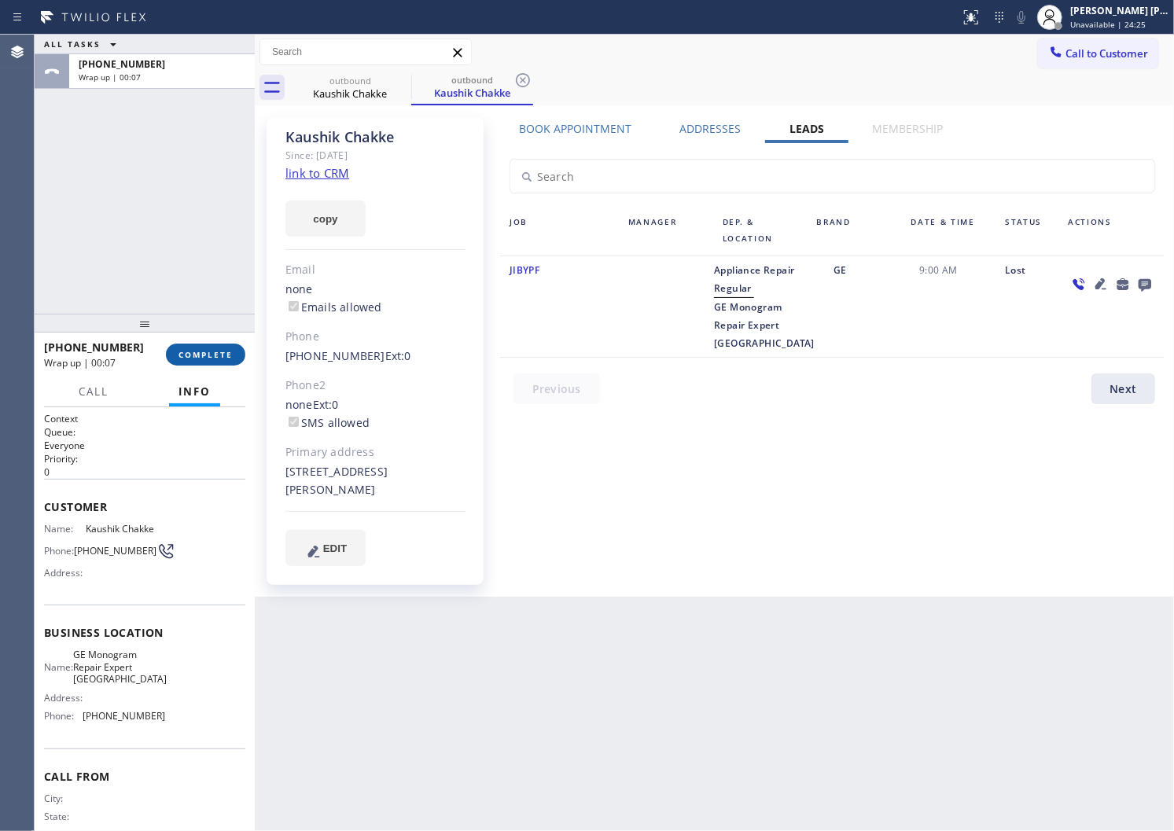
click at [221, 355] on span "COMPLETE" at bounding box center [206, 354] width 54 height 11
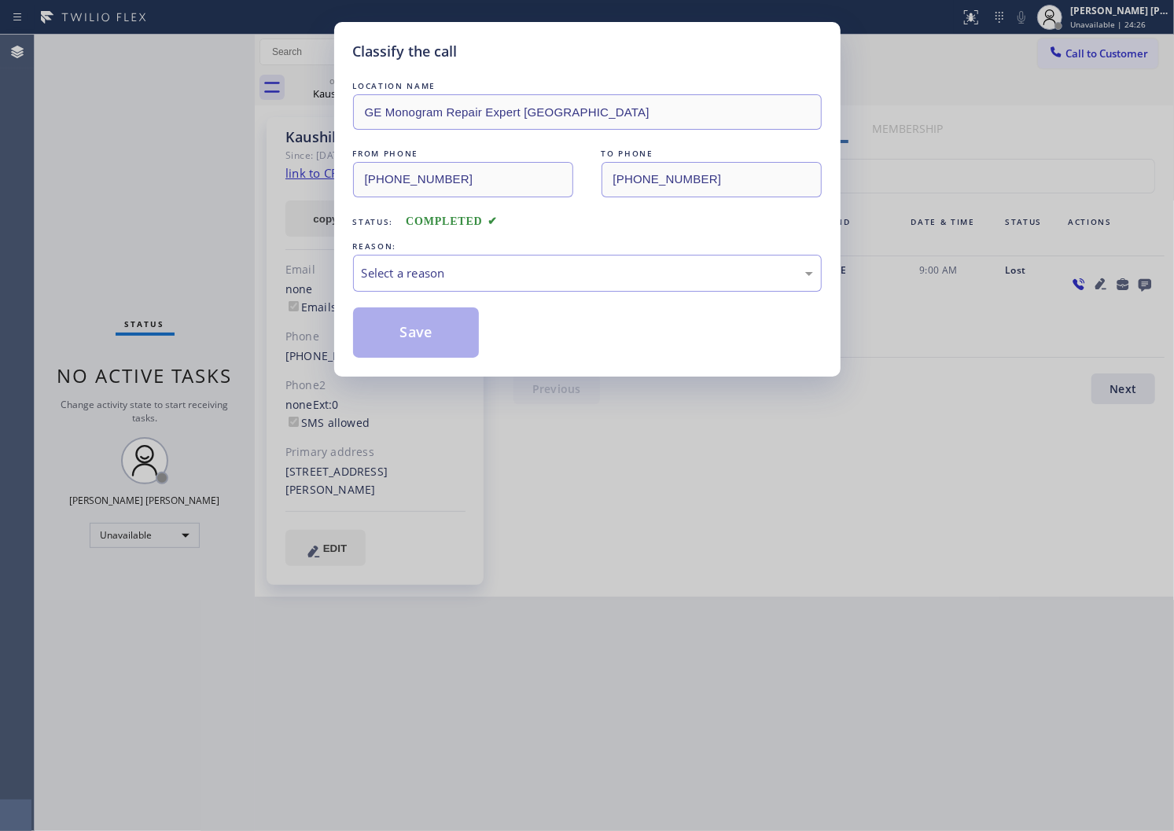
click at [388, 304] on div "LOCATION NAME GE Monogram Repair Expert [PERSON_NAME] FROM PHONE [PHONE_NUMBER]…" at bounding box center [587, 218] width 469 height 280
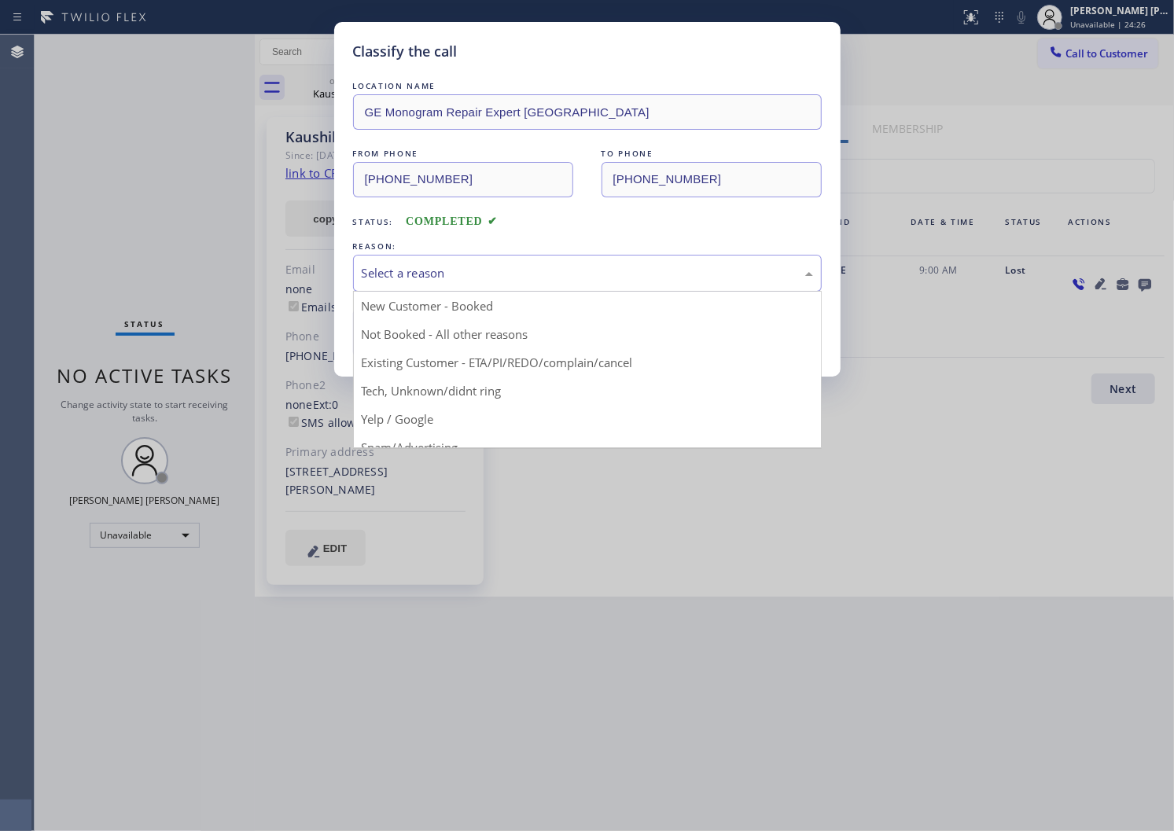
click at [393, 275] on div "Select a reason" at bounding box center [587, 273] width 451 height 18
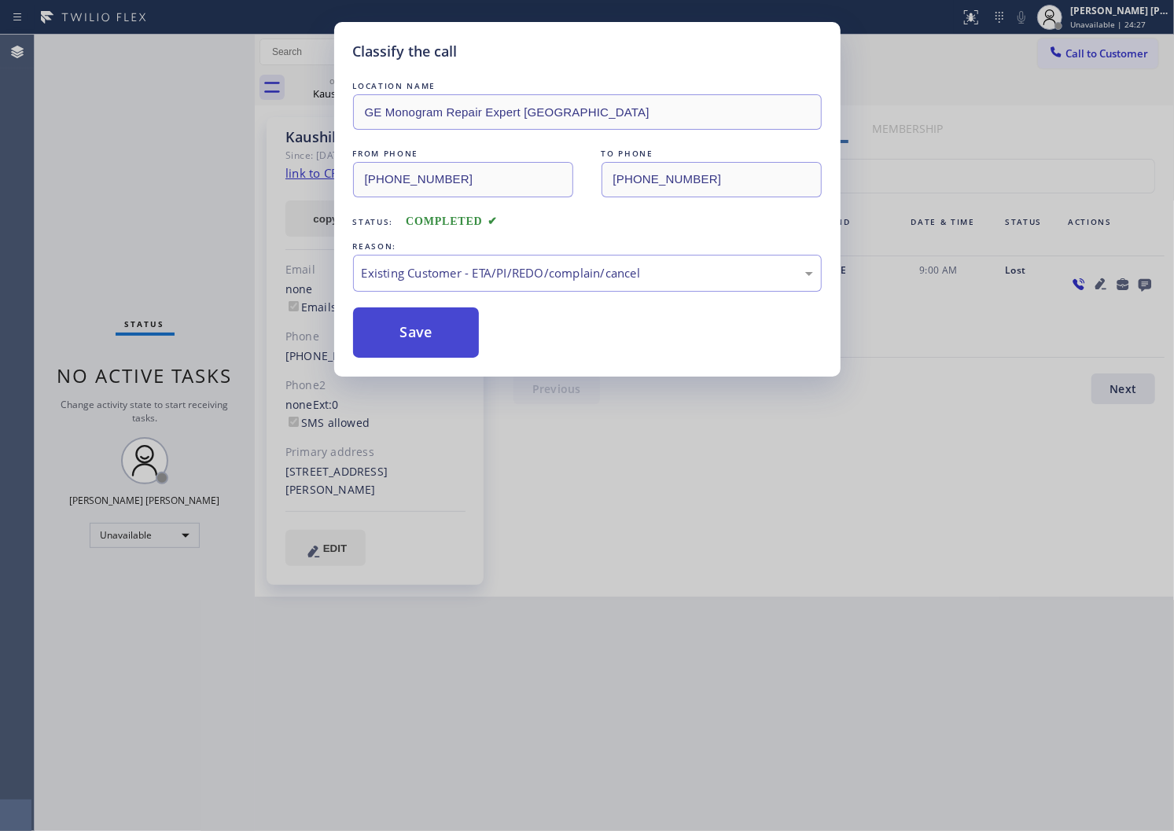
drag, startPoint x: 381, startPoint y: 346, endPoint x: 359, endPoint y: 339, distance: 22.4
click at [381, 344] on button "Save" at bounding box center [416, 333] width 127 height 50
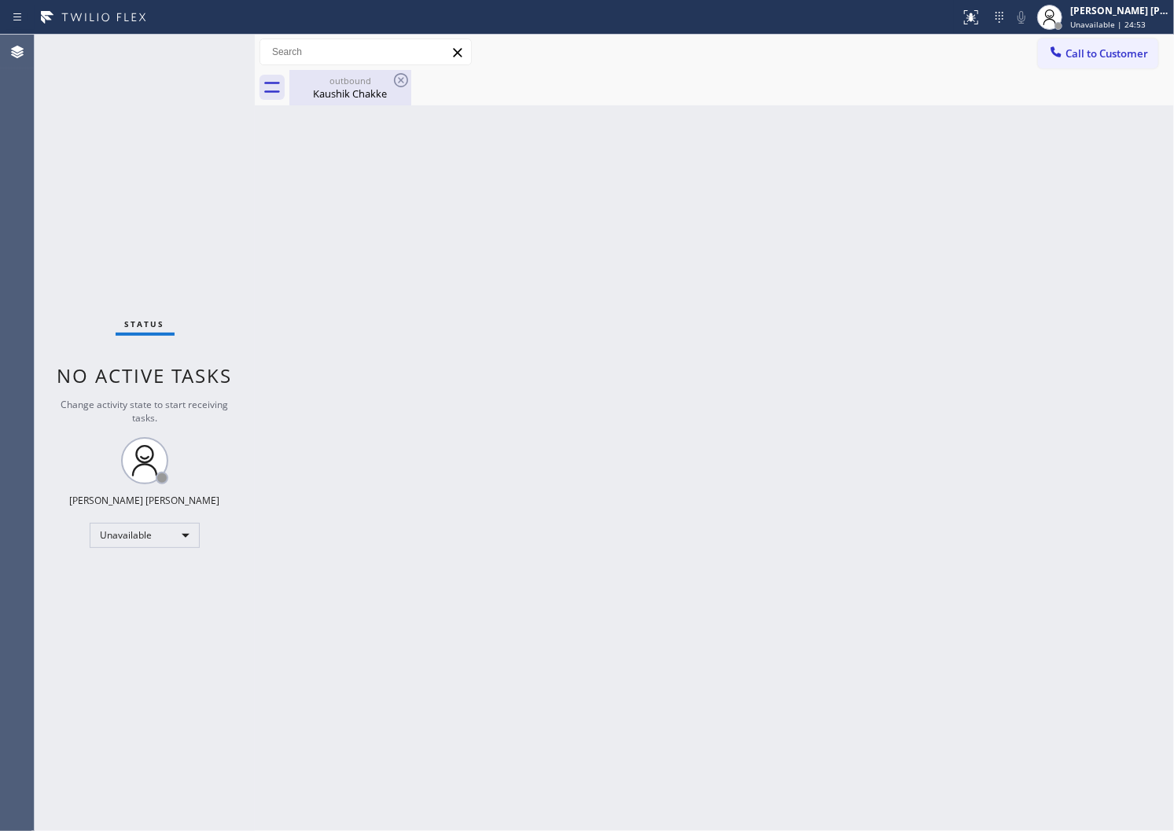
click at [387, 98] on div "Kaushik Chakke" at bounding box center [350, 94] width 119 height 14
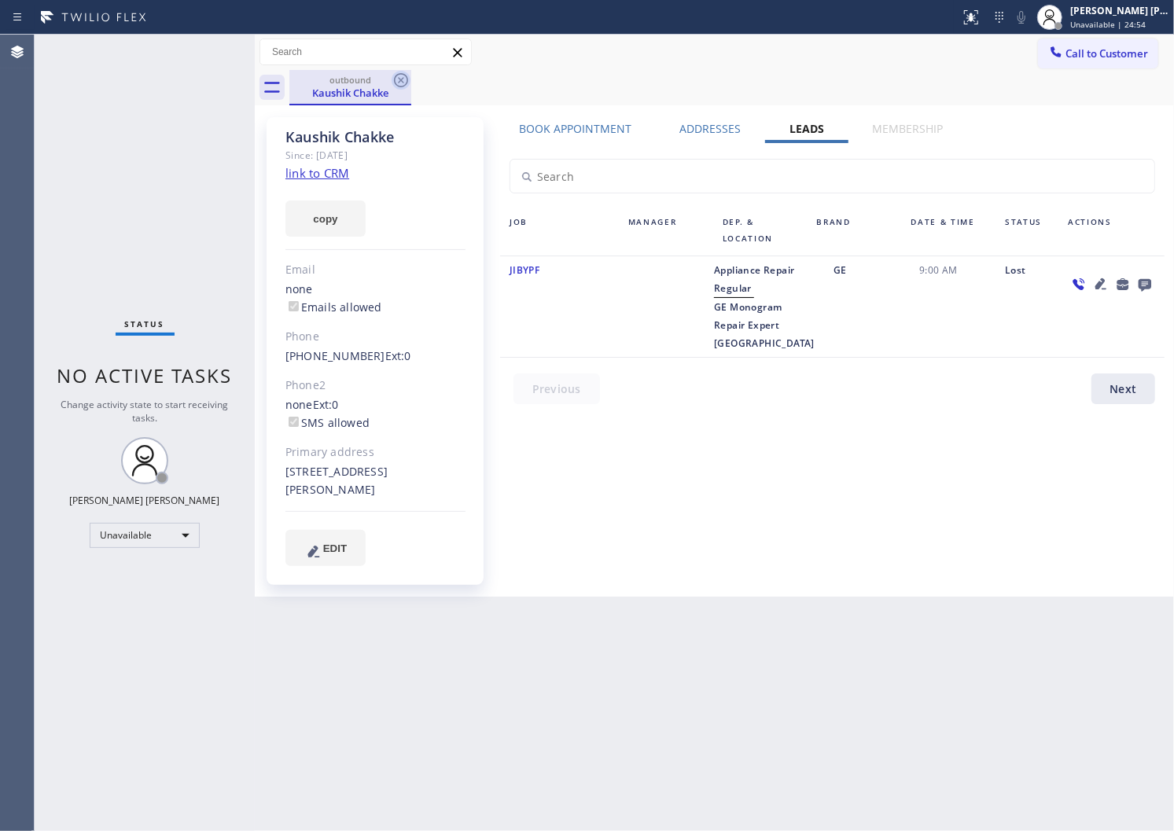
click at [400, 79] on icon at bounding box center [401, 80] width 14 height 14
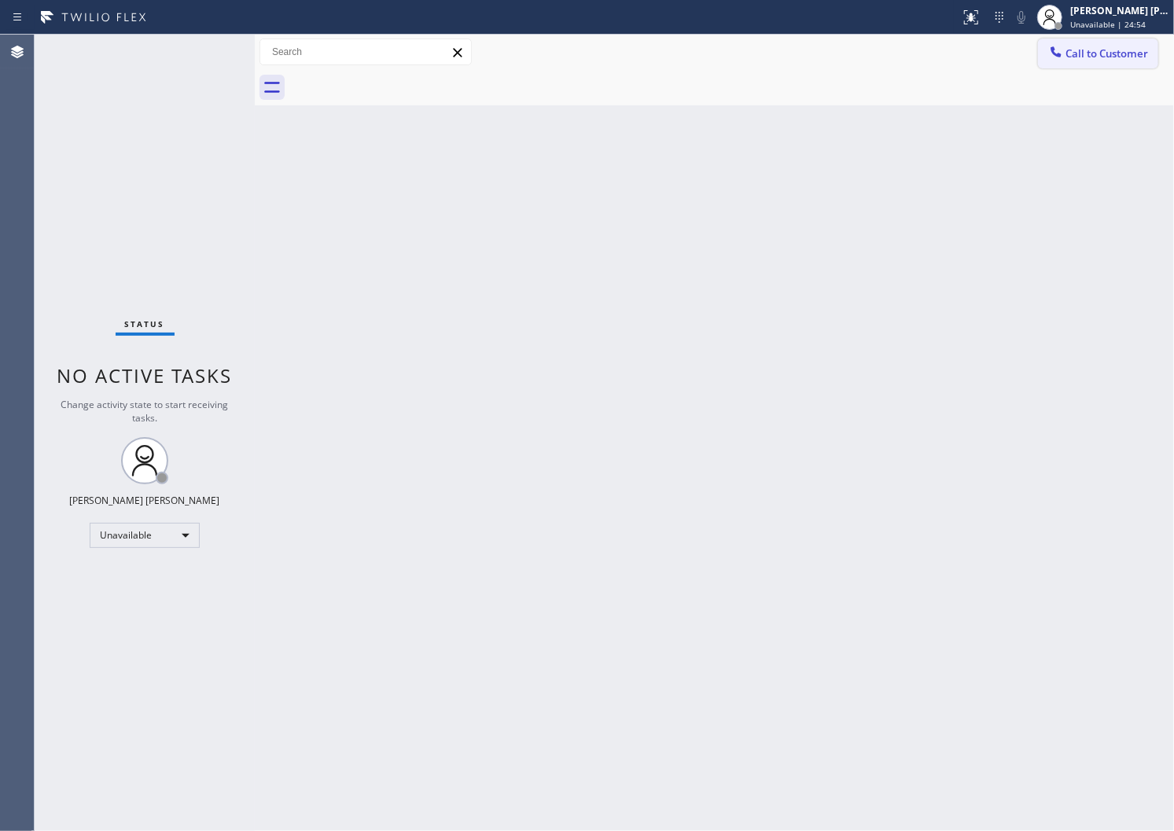
click at [1122, 47] on span "Call to Customer" at bounding box center [1107, 53] width 83 height 14
drag, startPoint x: 1122, startPoint y: 47, endPoint x: 1078, endPoint y: 64, distance: 46.3
click at [0, 0] on div "Outbound call Location GE Monogram Repair Expert [GEOGRAPHIC_DATA] Your caller …" at bounding box center [0, 0] width 0 height 0
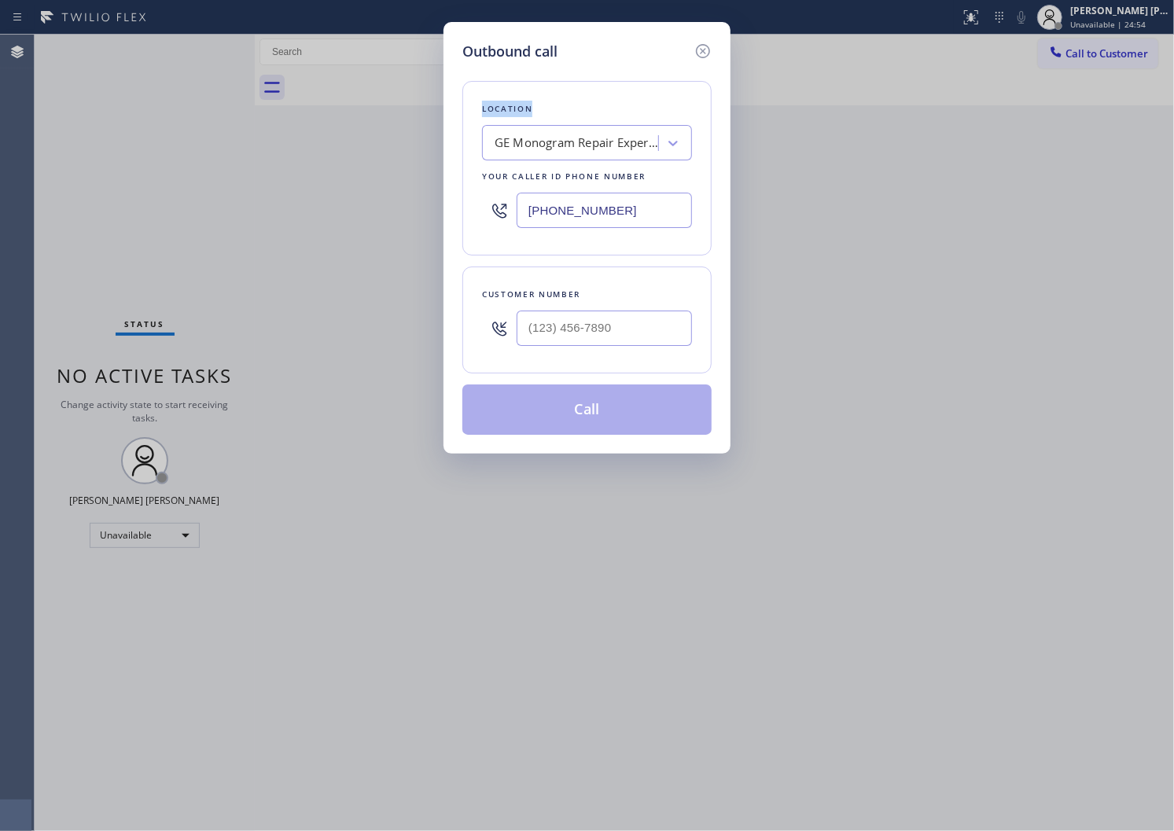
click at [580, 208] on input "[PHONE_NUMBER]" at bounding box center [604, 210] width 175 height 35
paste input "425) 414-7964"
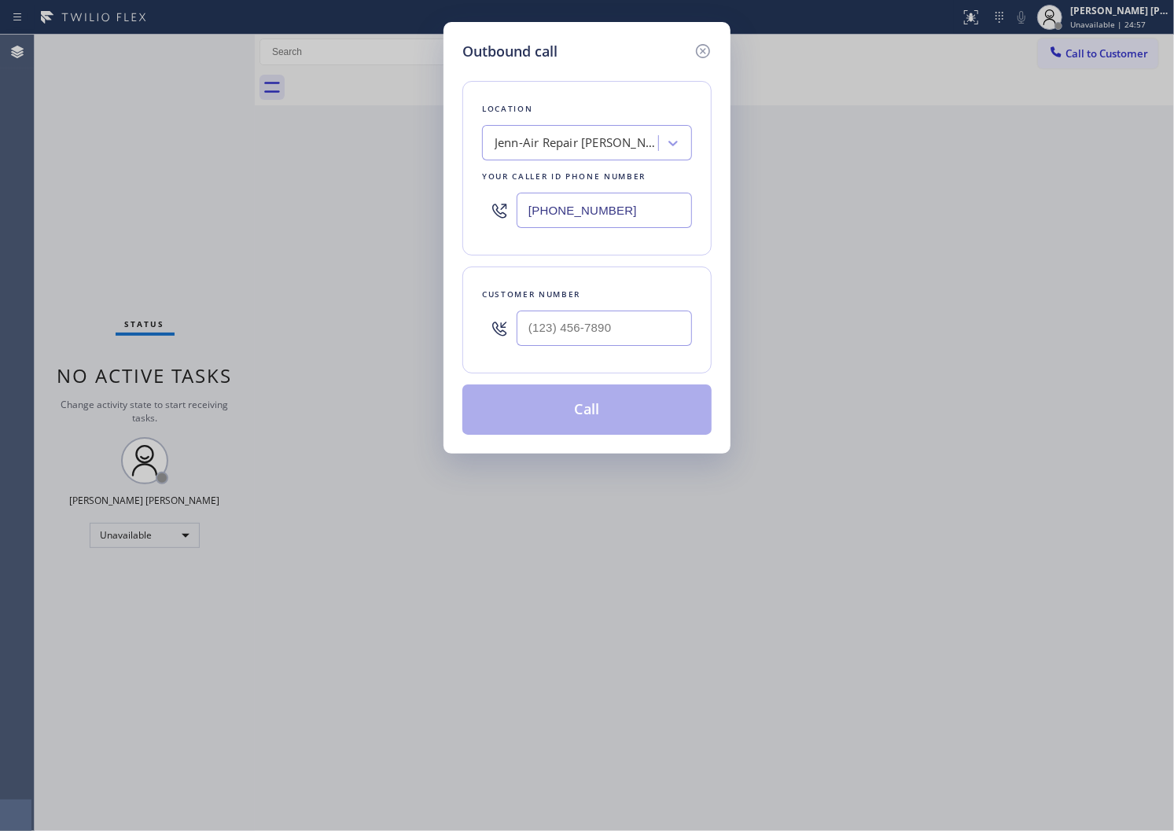
type input "[PHONE_NUMBER]"
click at [626, 319] on input "text" at bounding box center [604, 328] width 175 height 35
paste input "425) 442-0248"
type input "[PHONE_NUMBER]"
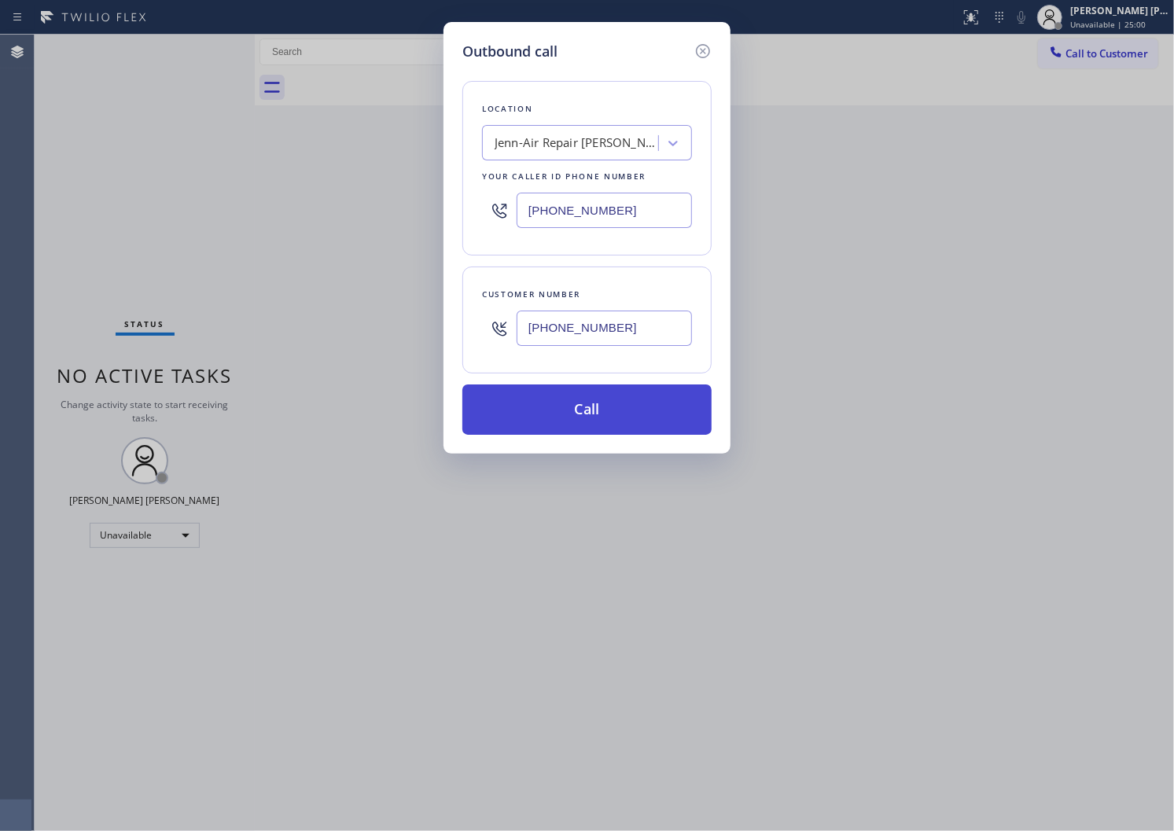
click at [599, 414] on button "Call" at bounding box center [586, 410] width 249 height 50
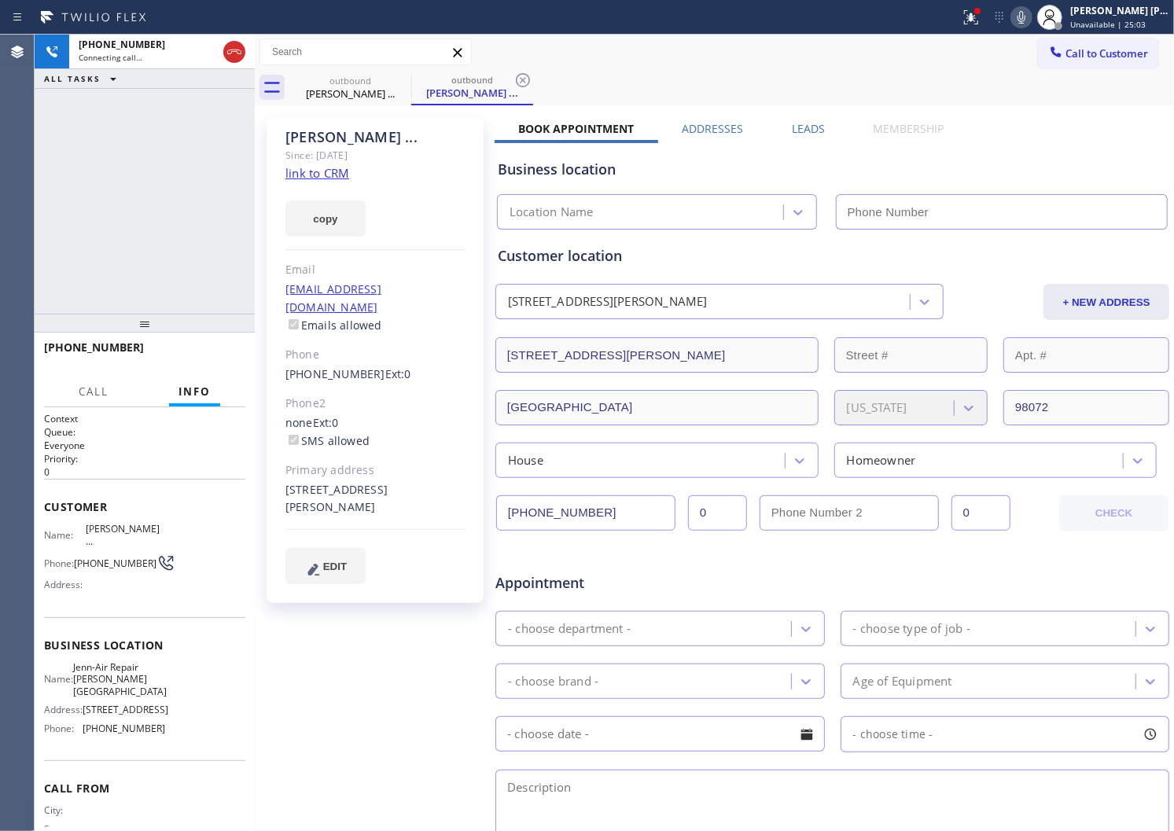
click at [271, 127] on div "[PERSON_NAME] ... Since: [DATE] link to CRM copy Email [EMAIL_ADDRESS][DOMAIN_N…" at bounding box center [375, 360] width 217 height 486
click at [317, 142] on div "[PERSON_NAME] ..." at bounding box center [375, 137] width 180 height 18
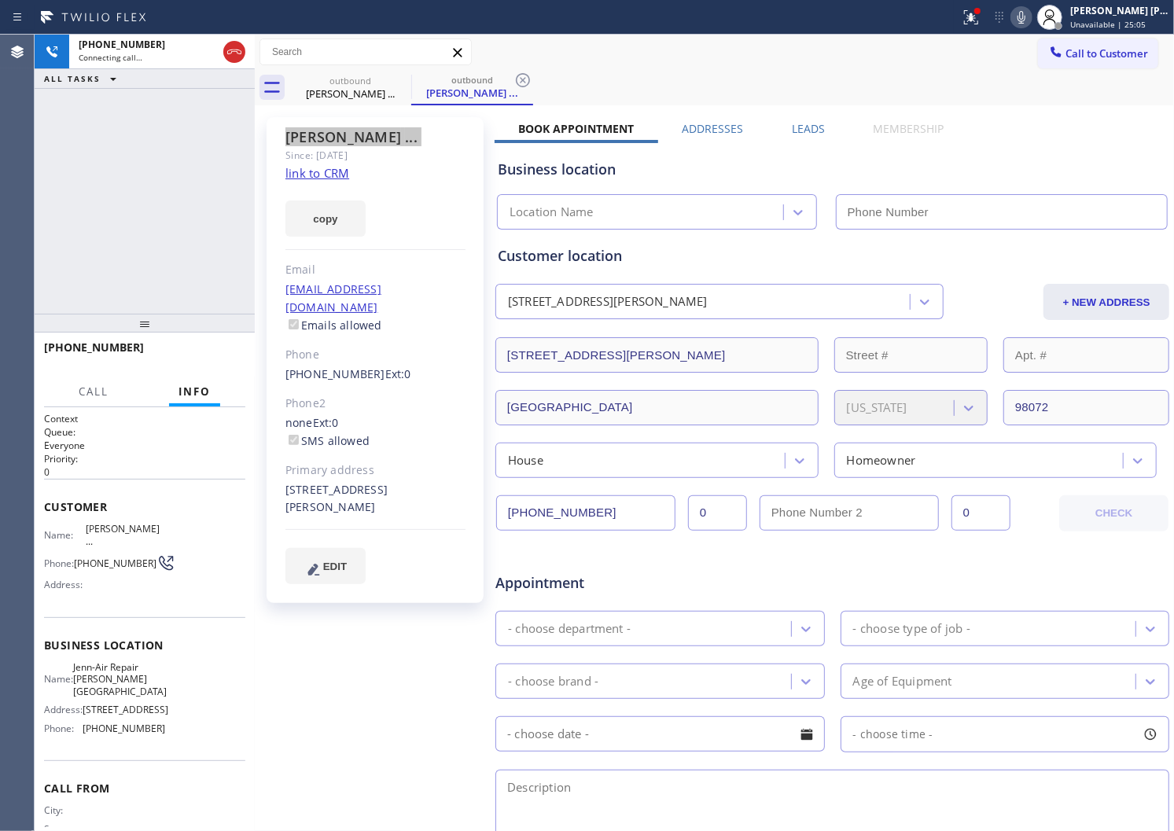
type input "[PHONE_NUMBER]"
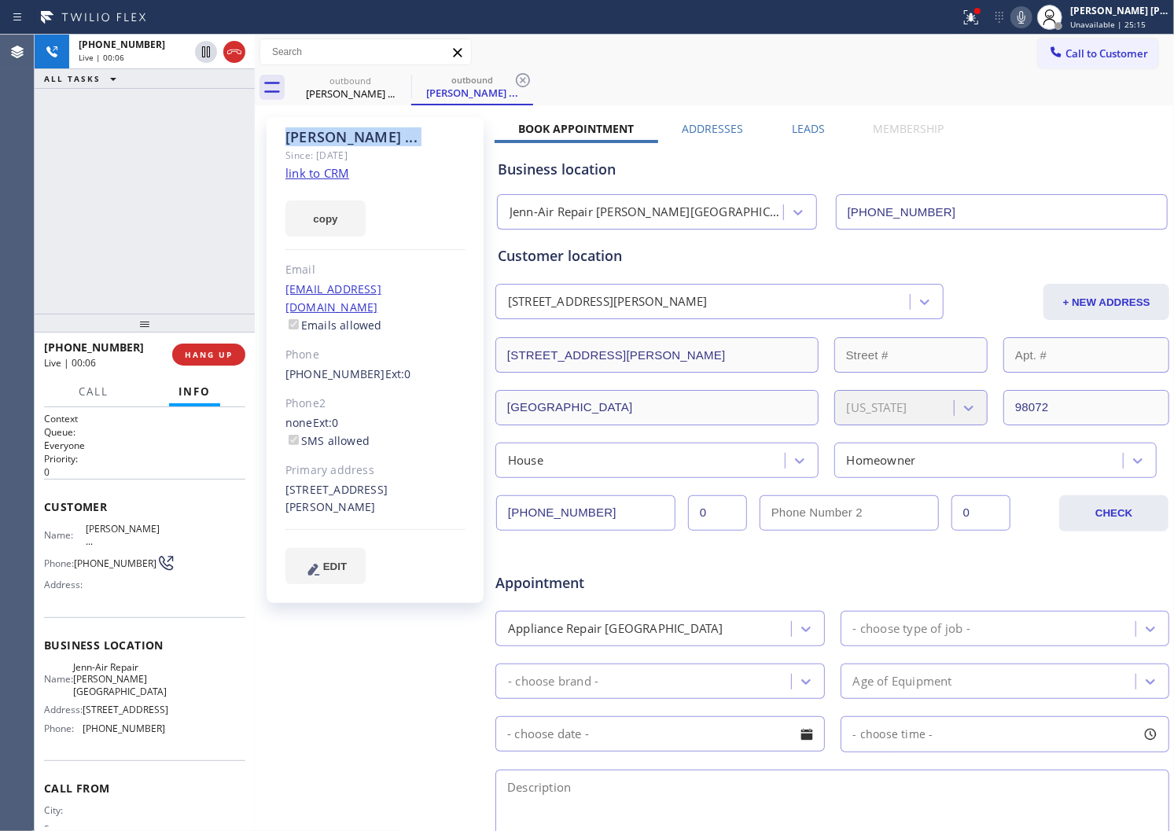
click at [0, 239] on div "Agent Desktop" at bounding box center [17, 433] width 34 height 797
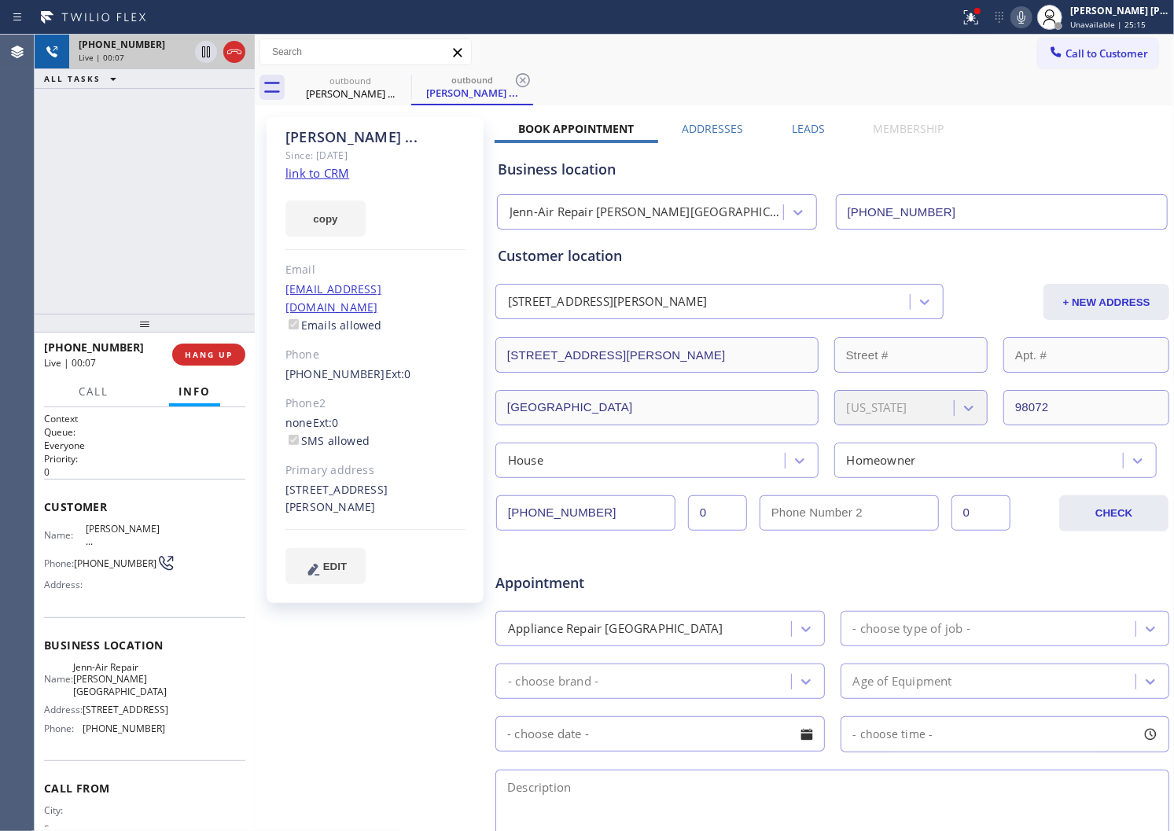
click at [232, 39] on div at bounding box center [220, 52] width 57 height 35
click at [232, 48] on icon at bounding box center [234, 51] width 19 height 19
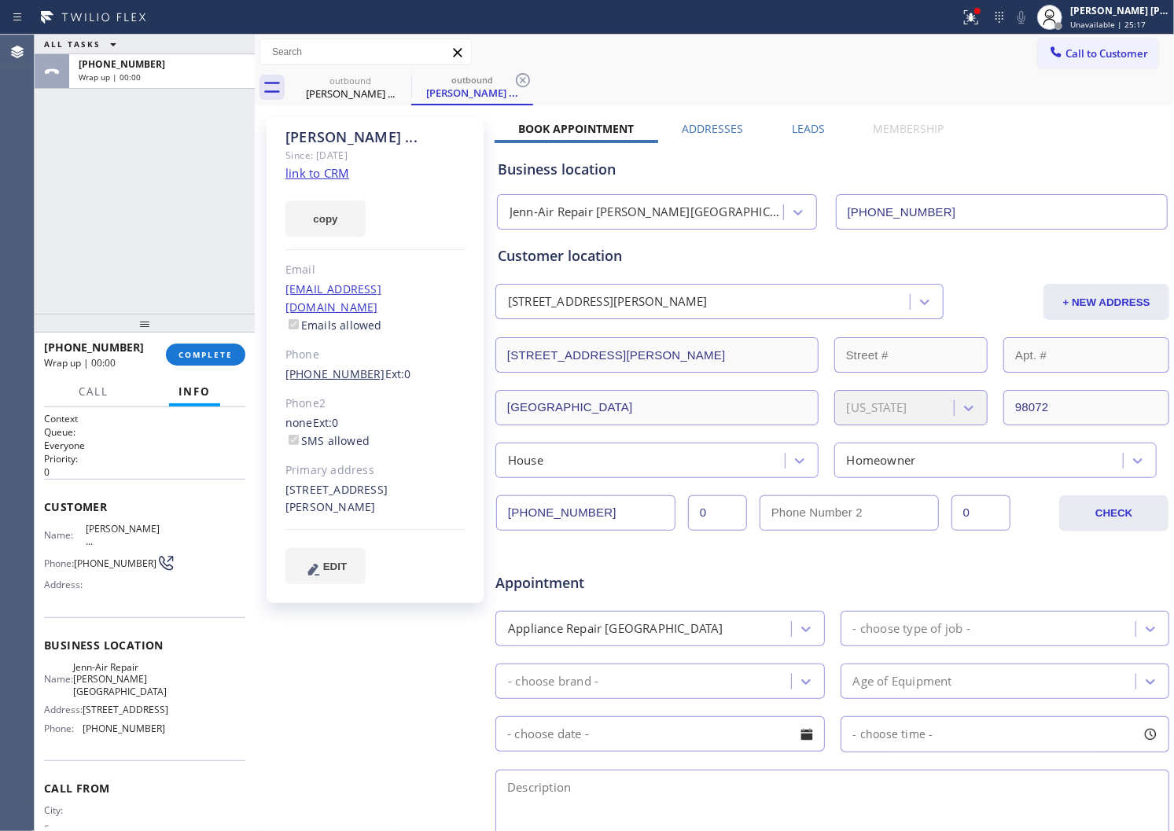
click at [342, 366] on link "[PHONE_NUMBER]" at bounding box center [335, 373] width 100 height 15
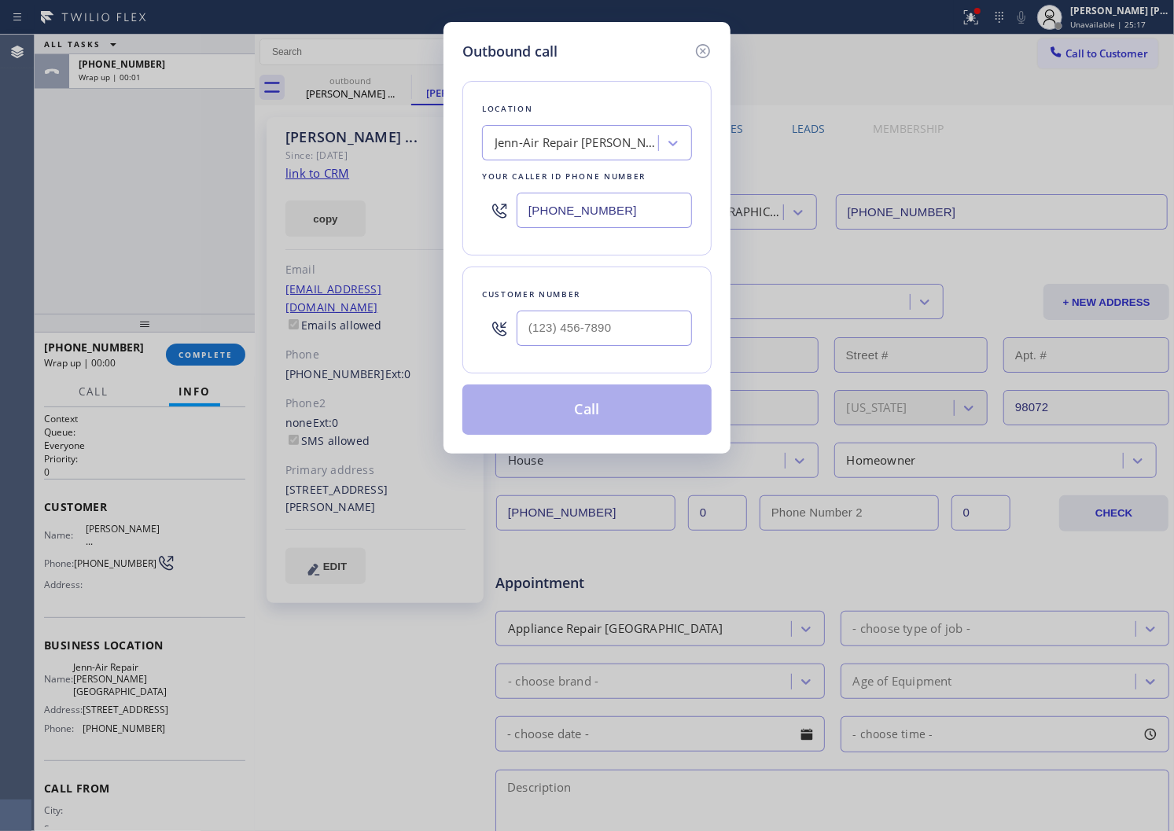
type input "[PHONE_NUMBER]"
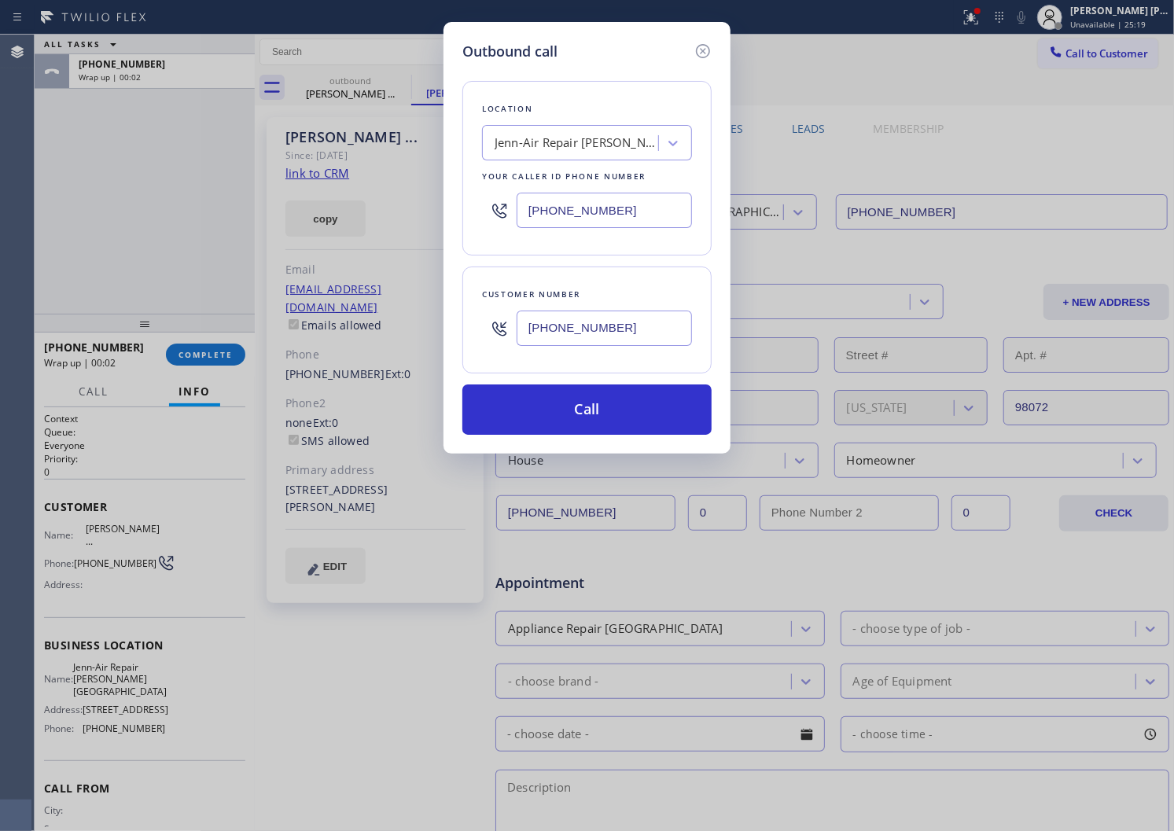
click at [555, 205] on input "[PHONE_NUMBER]" at bounding box center [604, 210] width 175 height 35
paste input "855) 731-4952"
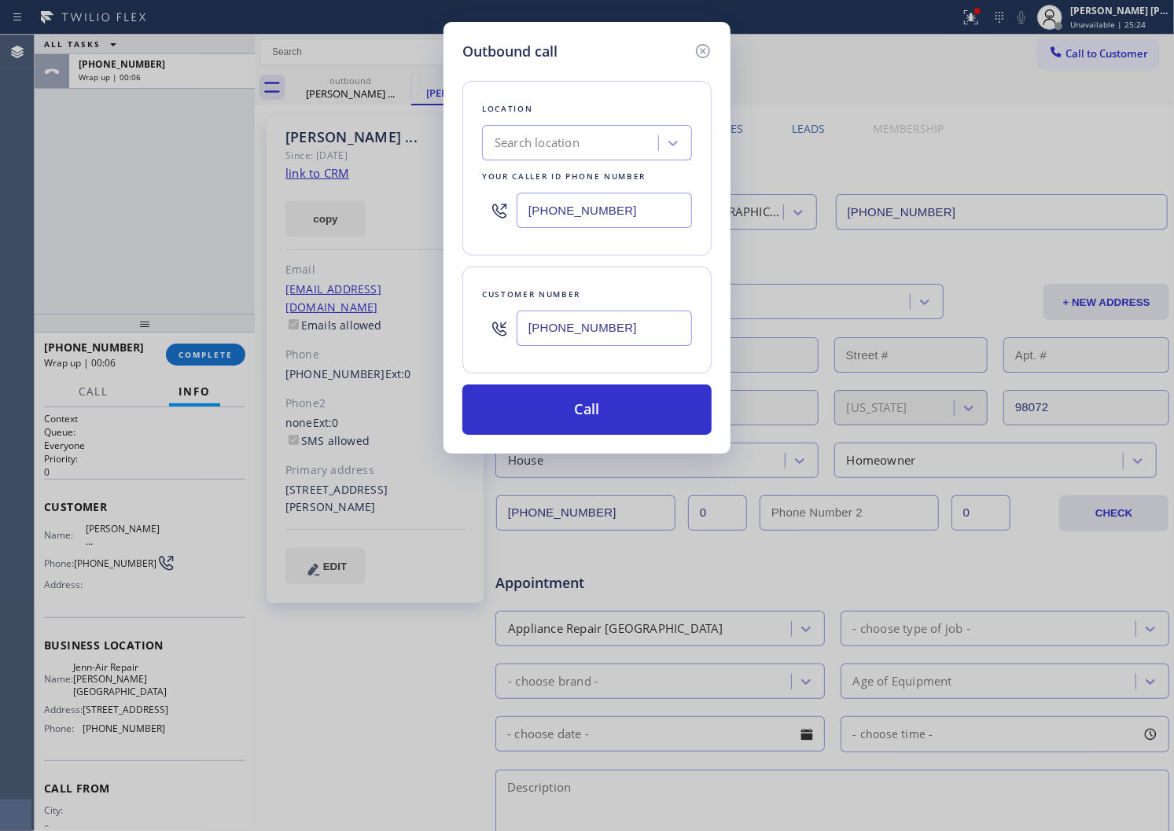
click at [562, 217] on input "[PHONE_NUMBER]" at bounding box center [604, 210] width 175 height 35
paste input "text"
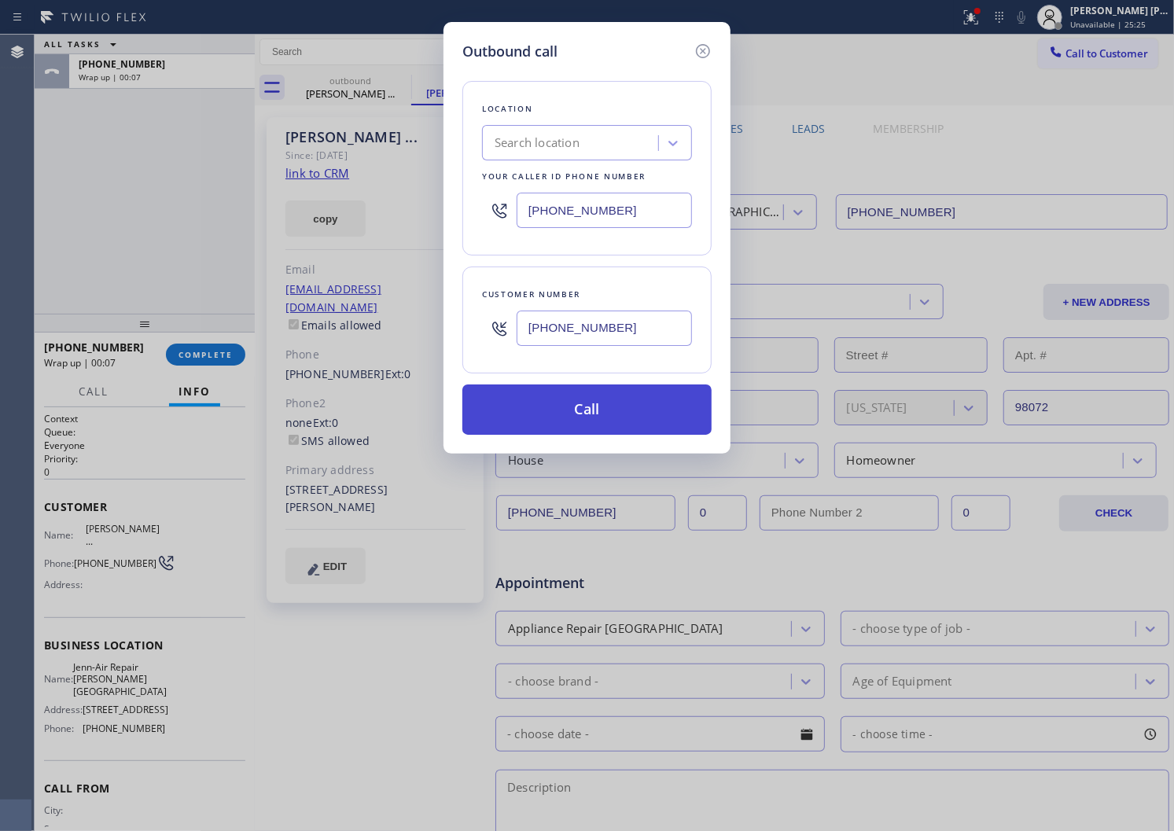
type input "[PHONE_NUMBER]"
click at [578, 401] on button "Call" at bounding box center [586, 410] width 249 height 50
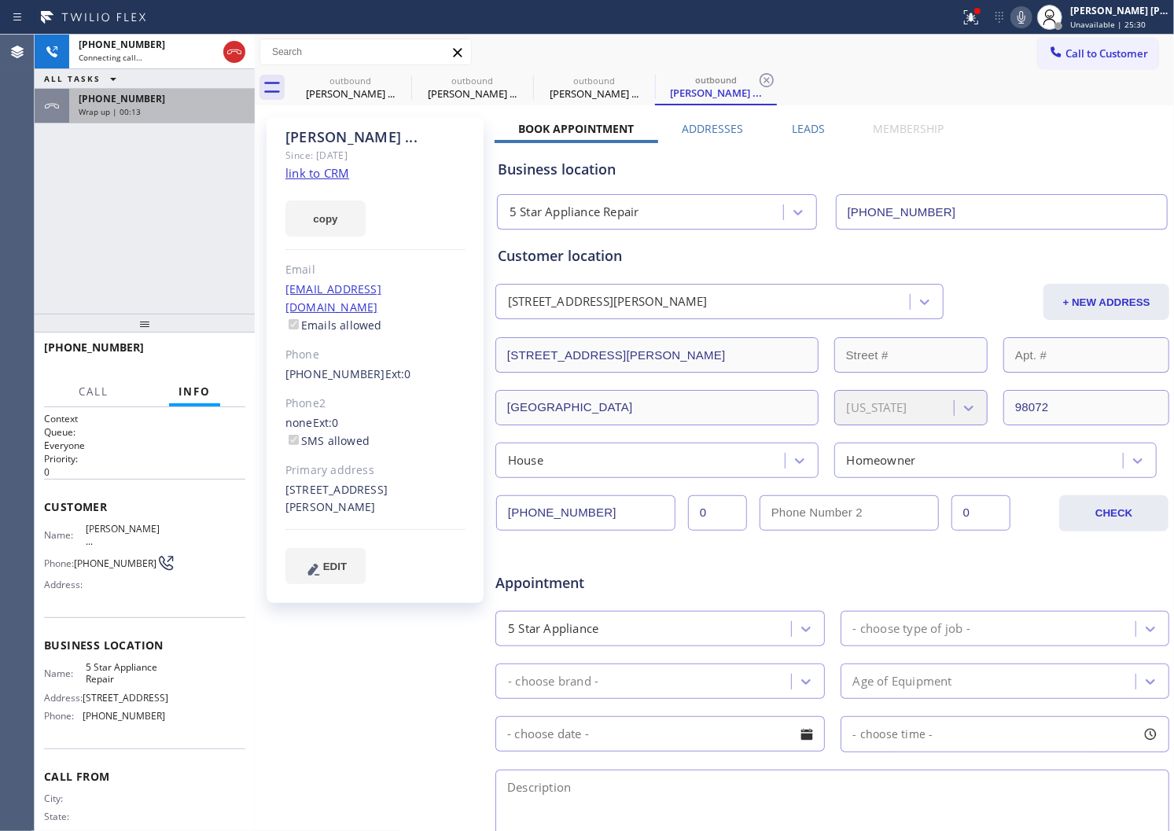
click at [138, 100] on span "[PHONE_NUMBER]" at bounding box center [122, 98] width 87 height 13
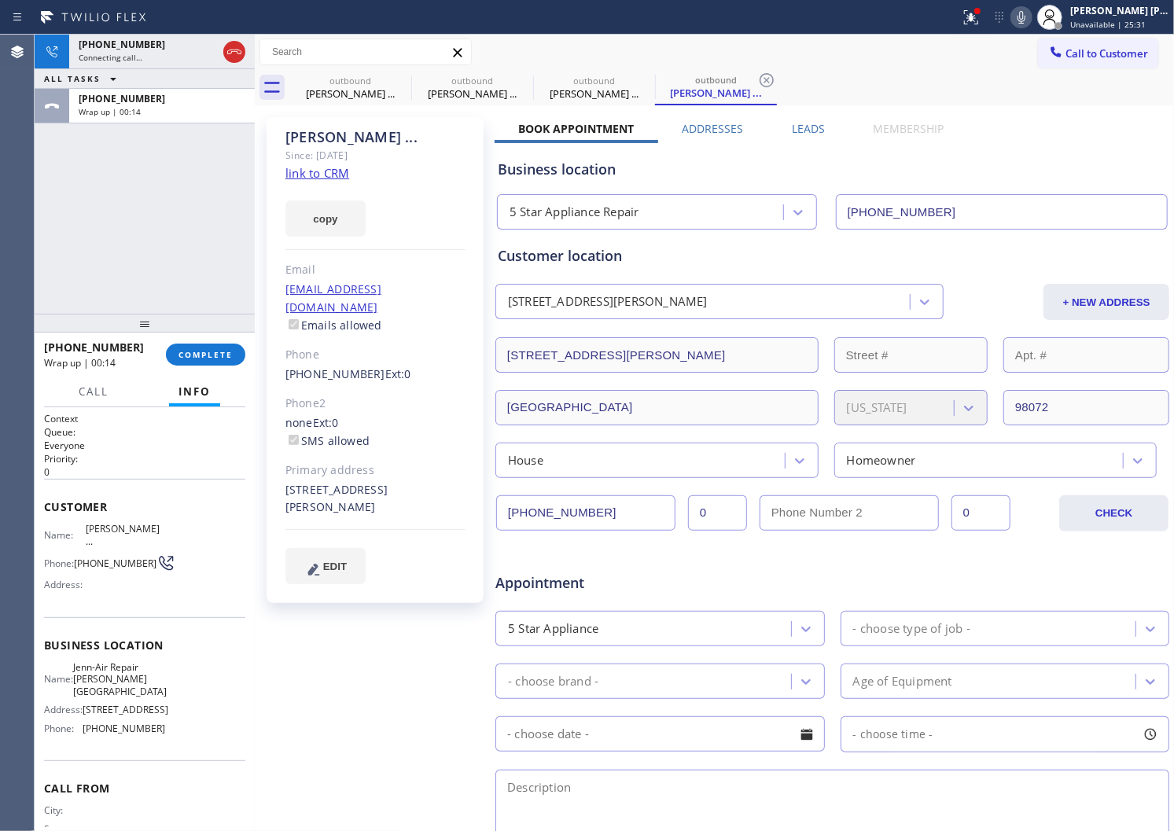
click at [208, 333] on div at bounding box center [145, 323] width 220 height 19
click at [207, 348] on button "COMPLETE" at bounding box center [205, 355] width 79 height 22
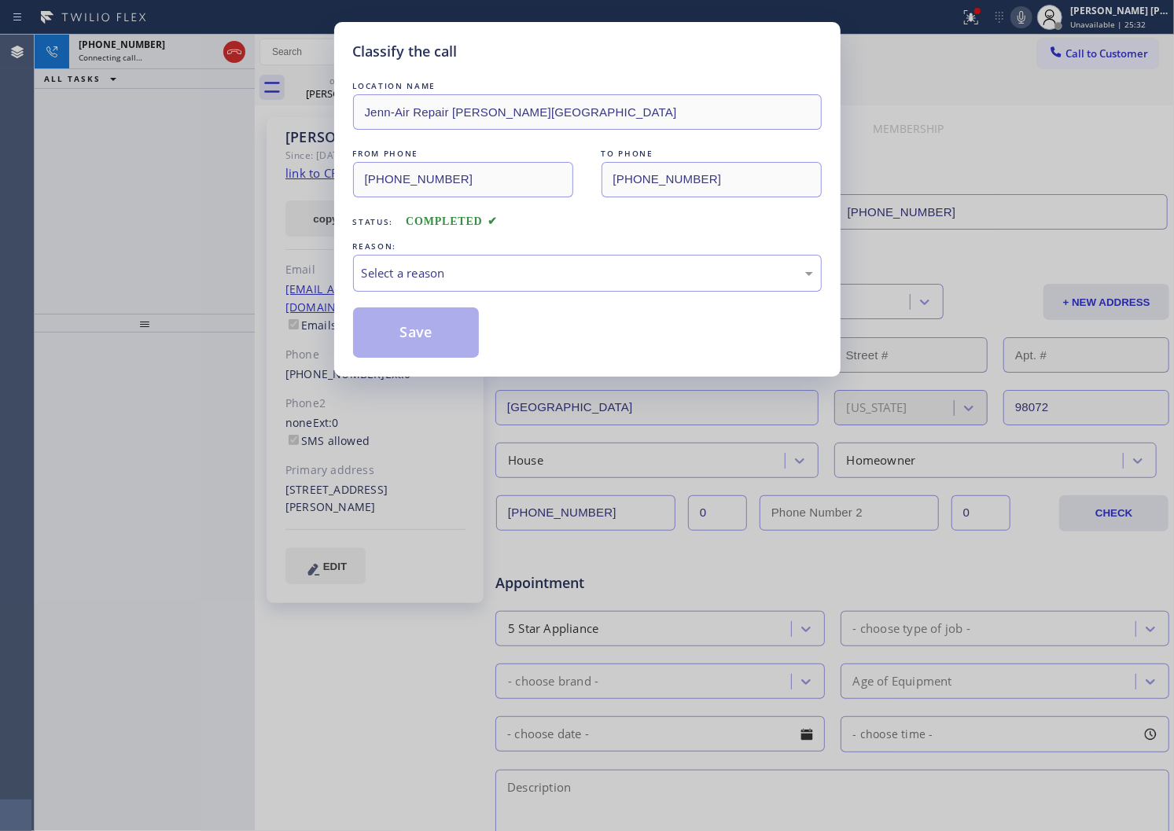
click at [429, 304] on div "LOCATION NAME Jenn-Air Repair [PERSON_NAME] FROM PHONE [PHONE_NUMBER] TO PHONE …" at bounding box center [587, 218] width 469 height 280
click at [429, 279] on div "Select a reason" at bounding box center [587, 273] width 451 height 18
click at [433, 278] on div "Select a reason" at bounding box center [587, 273] width 451 height 18
click at [420, 366] on div "Classify the call LOCATION NAME Jenn-Air Repair [PERSON_NAME] FROM PHONE [PHONE…" at bounding box center [587, 199] width 506 height 355
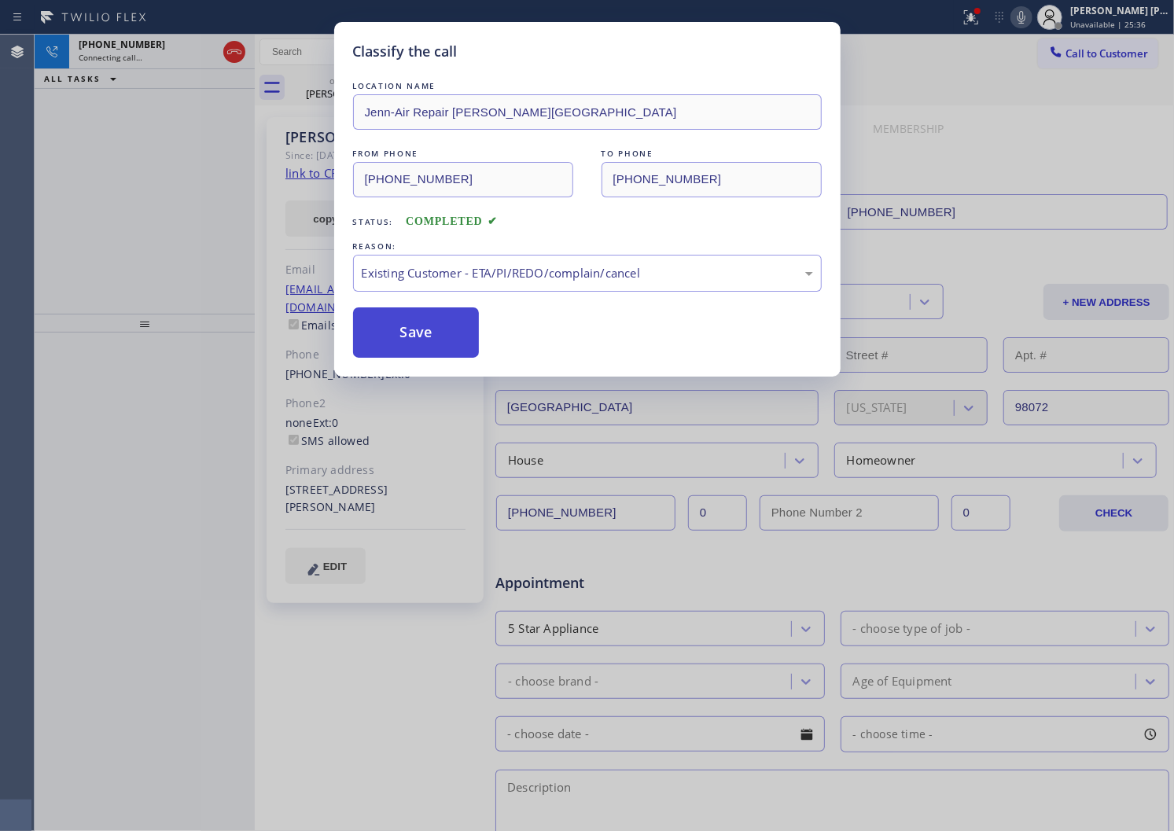
click at [419, 335] on button "Save" at bounding box center [416, 333] width 127 height 50
click at [153, 46] on div "Classify the call LOCATION NAME Jenn-Air Repair [PERSON_NAME] FROM PHONE [PHONE…" at bounding box center [587, 415] width 1174 height 831
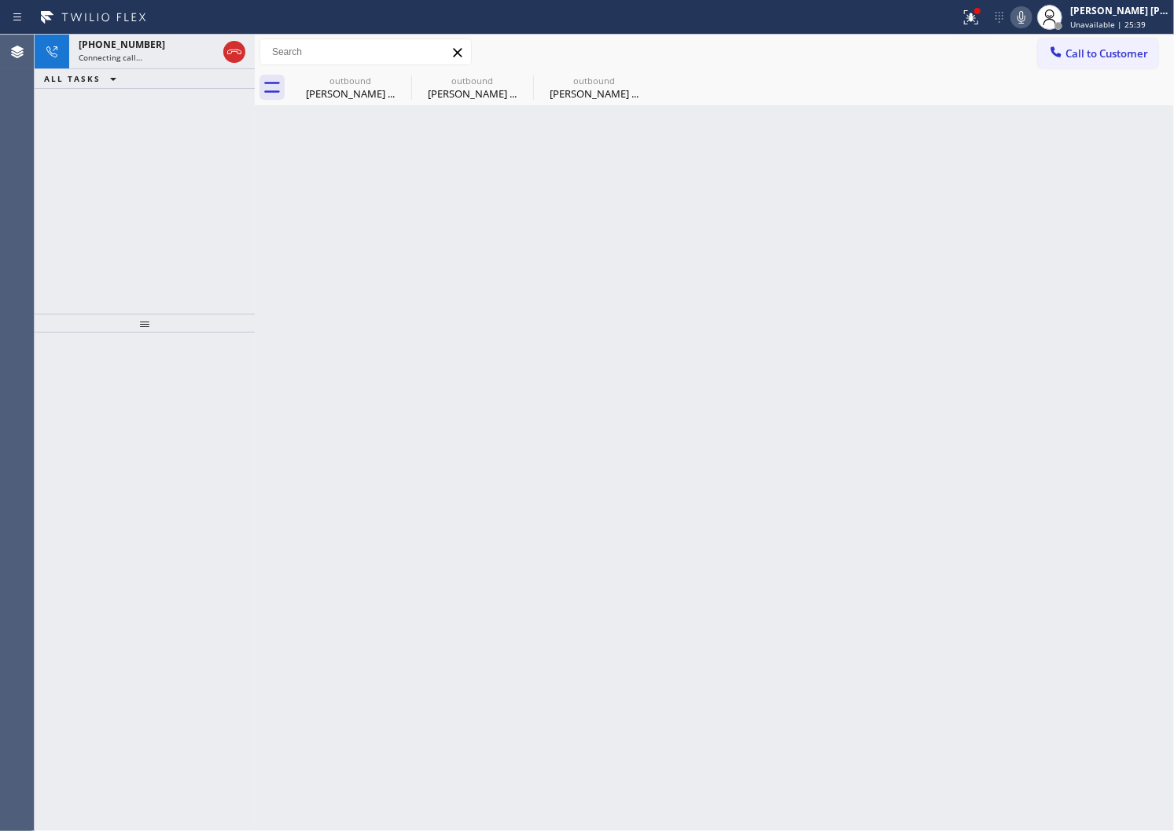
click at [364, 90] on div "[PERSON_NAME] ..." at bounding box center [350, 94] width 119 height 14
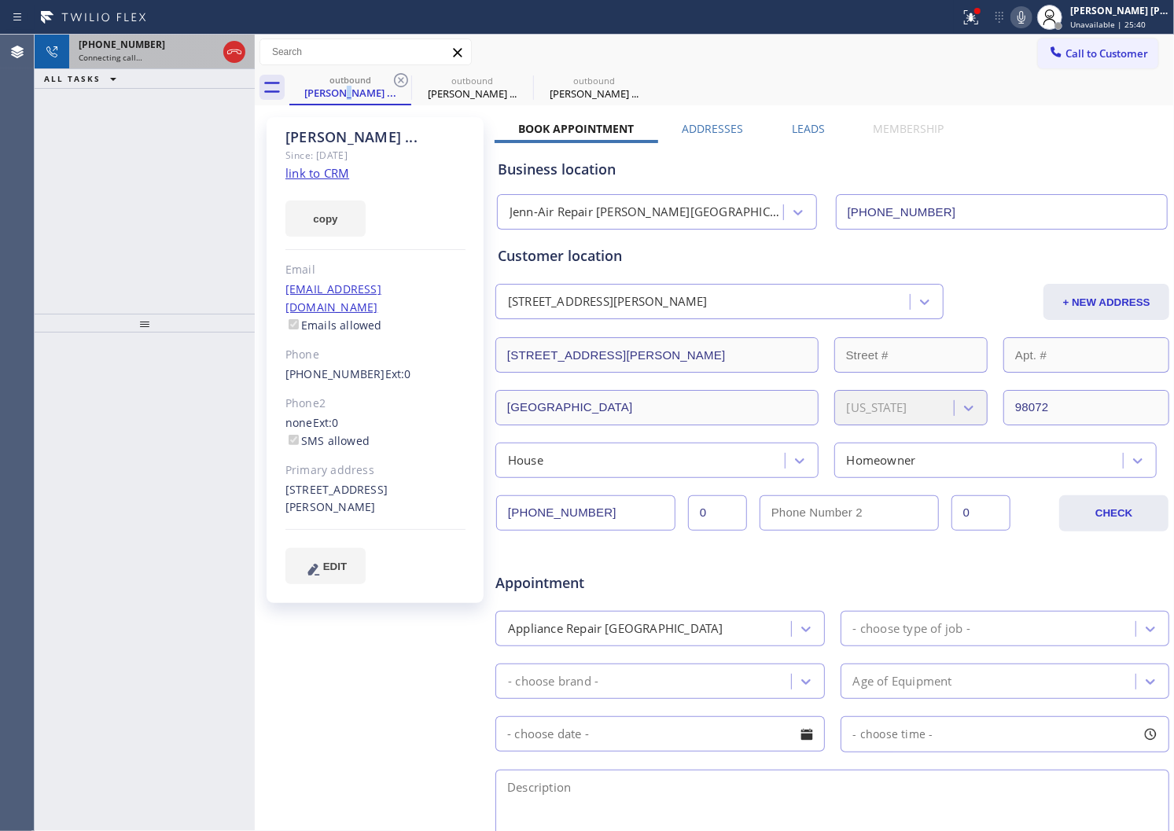
click at [190, 61] on div "Connecting call…" at bounding box center [148, 57] width 138 height 11
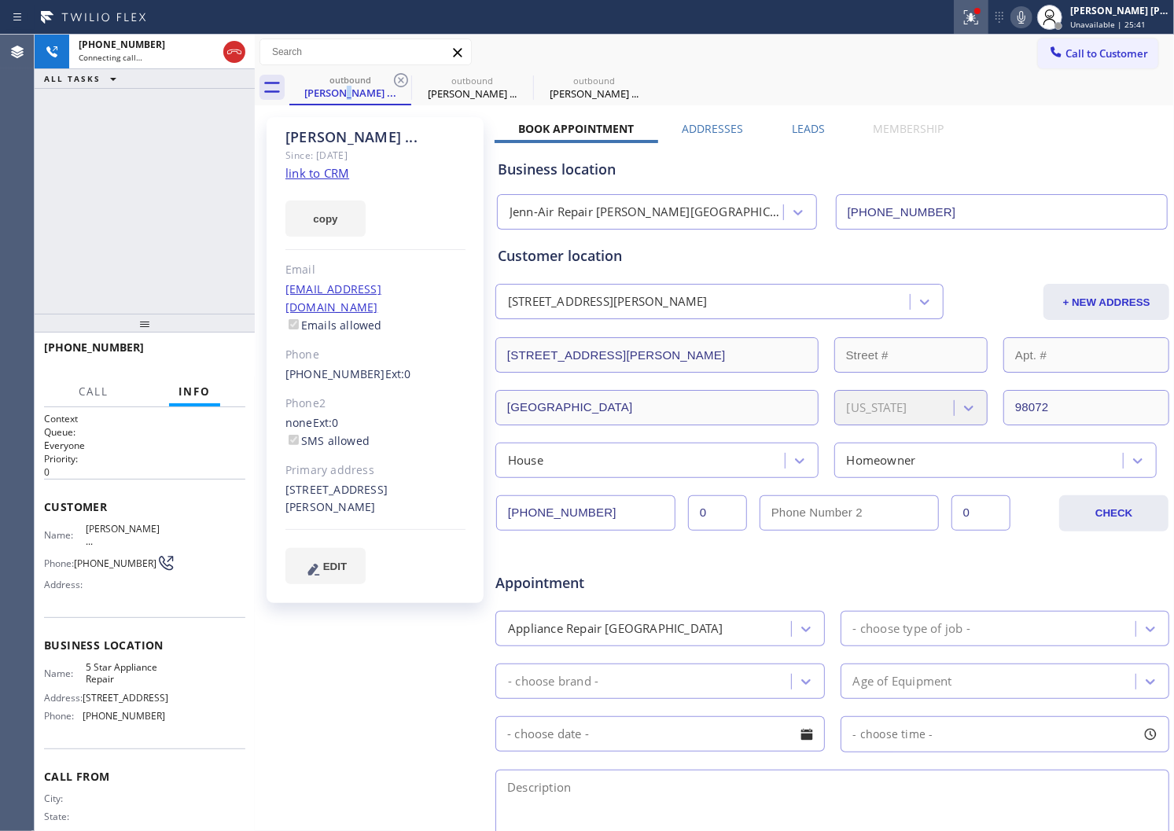
click at [976, 17] on div at bounding box center [971, 17] width 35 height 19
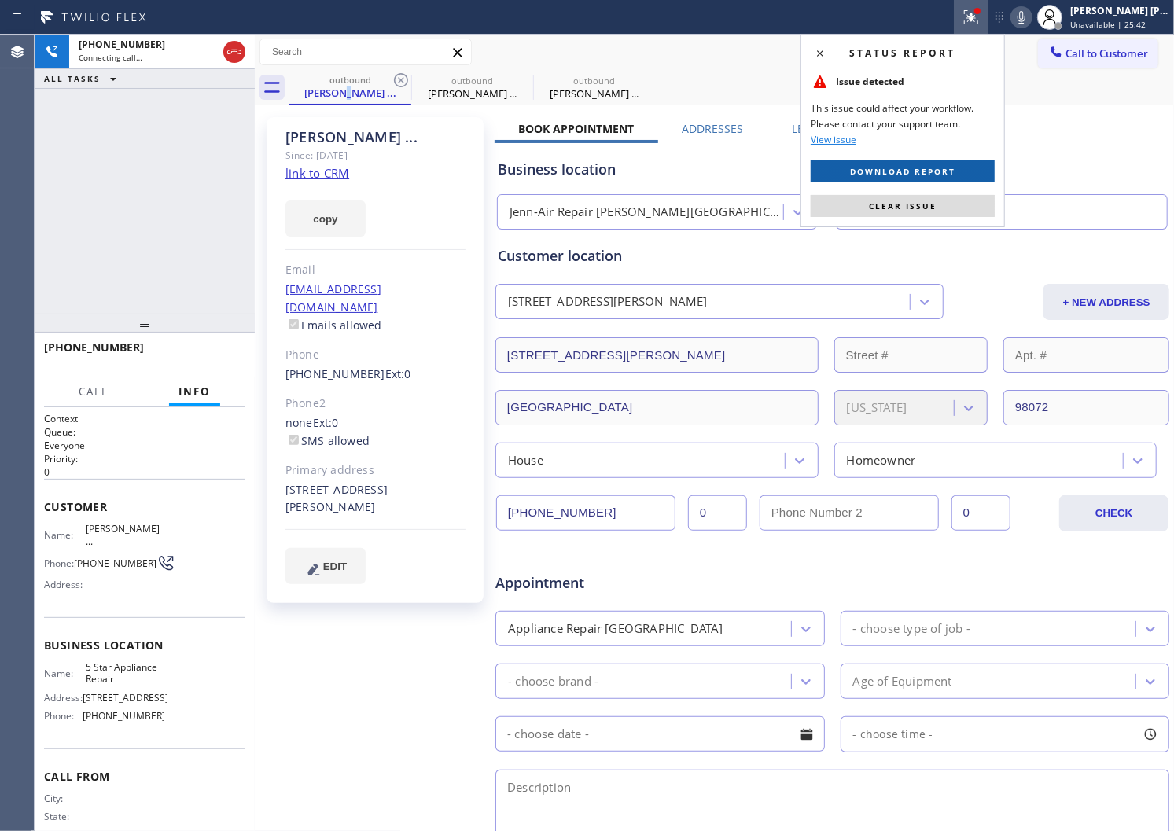
click at [890, 173] on span "Download report" at bounding box center [902, 171] width 105 height 11
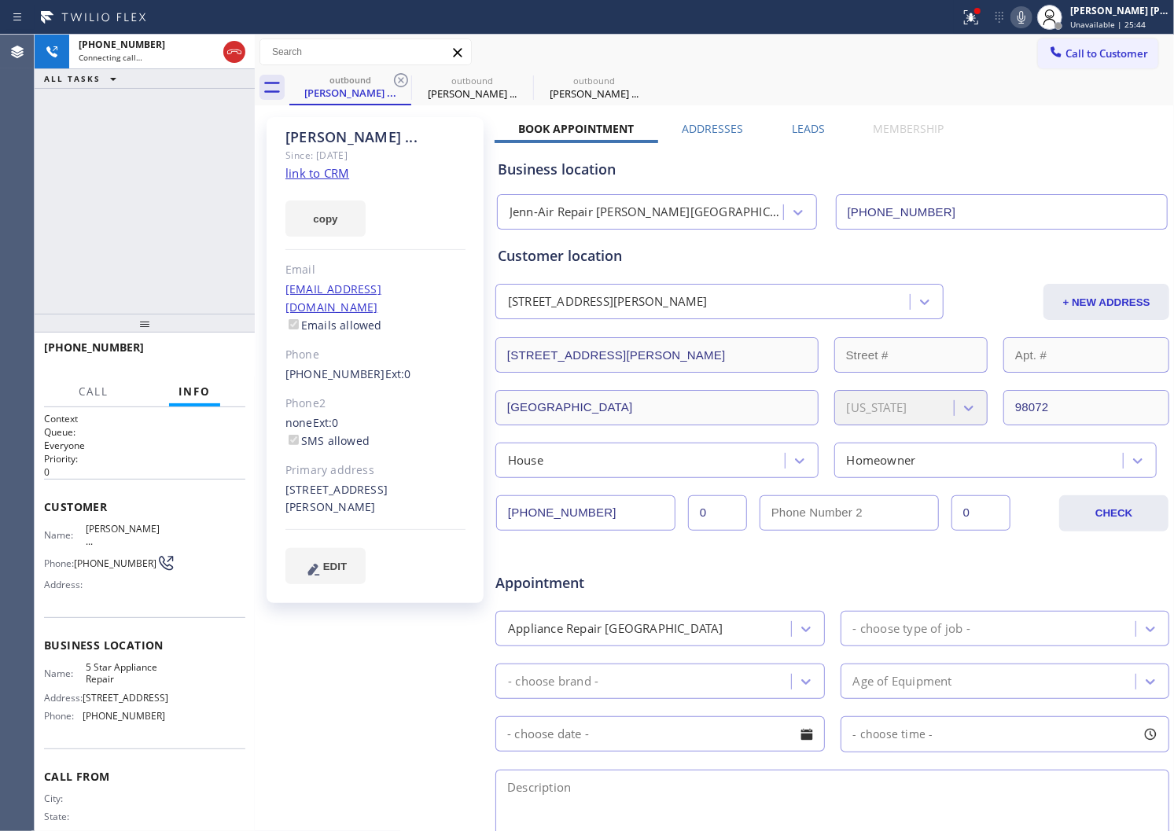
click at [722, 42] on div "Call to Customer Outbound call Location Jenn-Air Repair [PERSON_NAME][GEOGRAPHI…" at bounding box center [714, 53] width 919 height 28
click at [981, 22] on icon at bounding box center [971, 17] width 19 height 19
click at [981, 21] on icon at bounding box center [971, 17] width 19 height 19
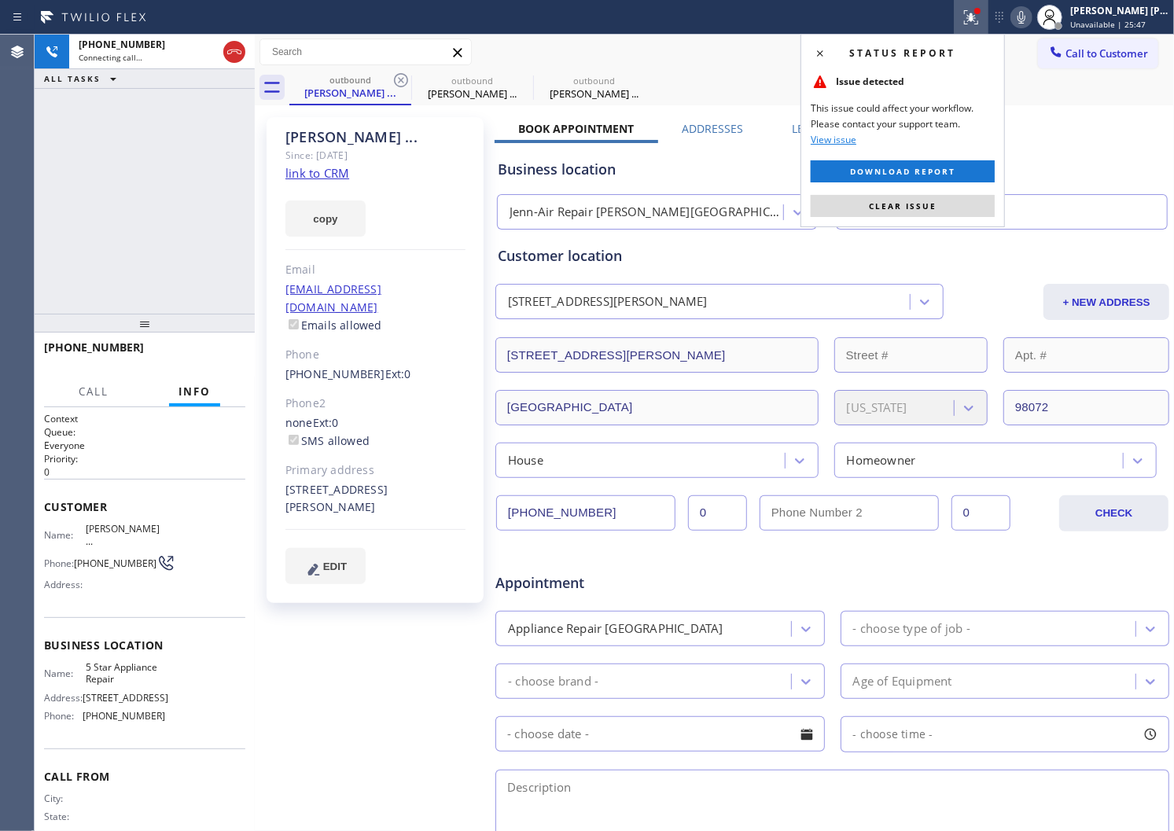
click at [923, 203] on span "Clear issue" at bounding box center [903, 206] width 68 height 11
click at [923, 203] on input "[PHONE_NUMBER]" at bounding box center [1002, 211] width 333 height 35
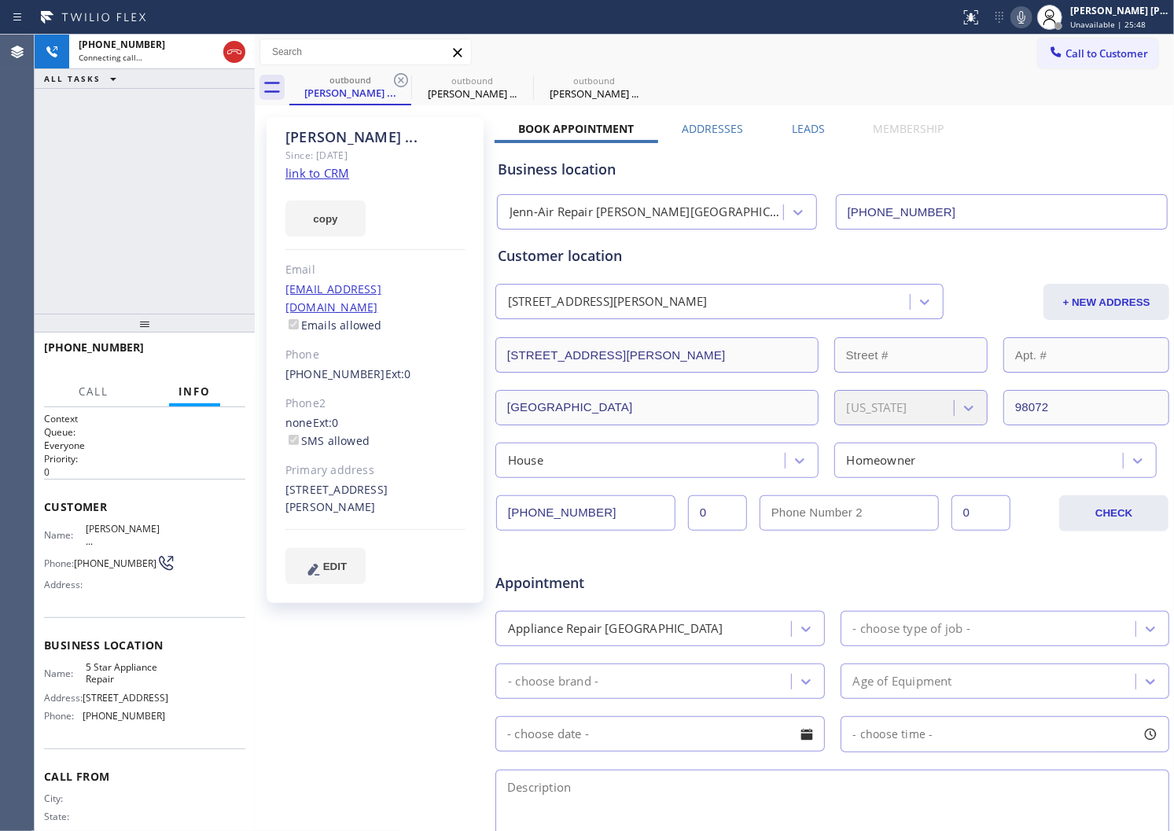
click at [873, 115] on div "[PERSON_NAME] ... Since: [DATE] link to CRM copy Email [EMAIL_ADDRESS][DOMAIN_N…" at bounding box center [715, 618] width 912 height 1019
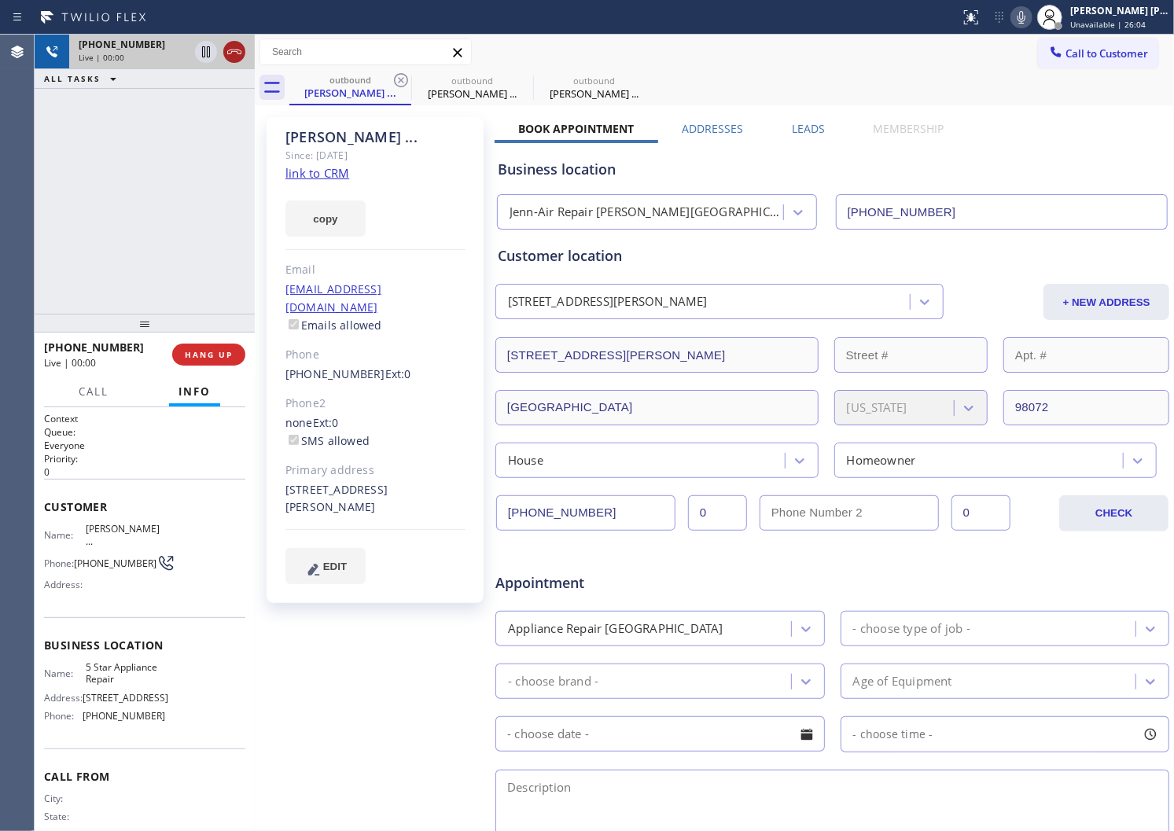
click at [230, 57] on icon at bounding box center [234, 51] width 19 height 19
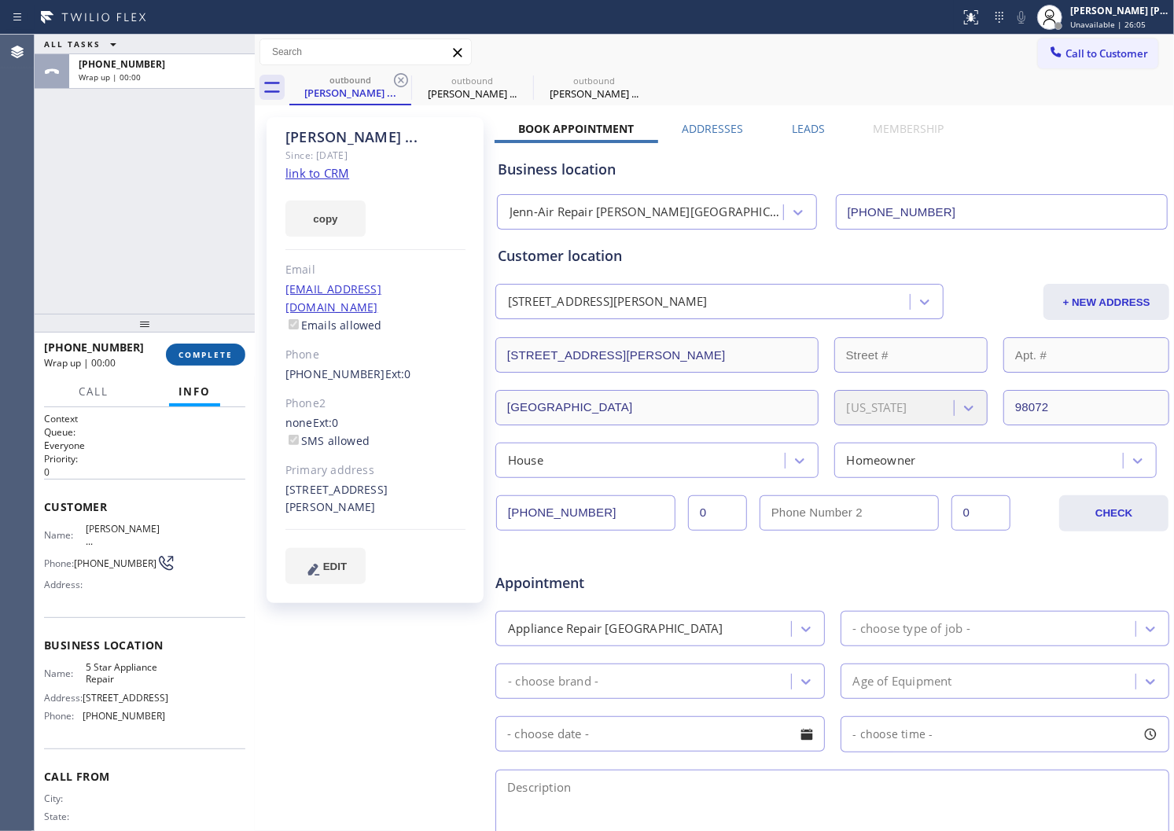
click at [228, 352] on span "COMPLETE" at bounding box center [206, 354] width 54 height 11
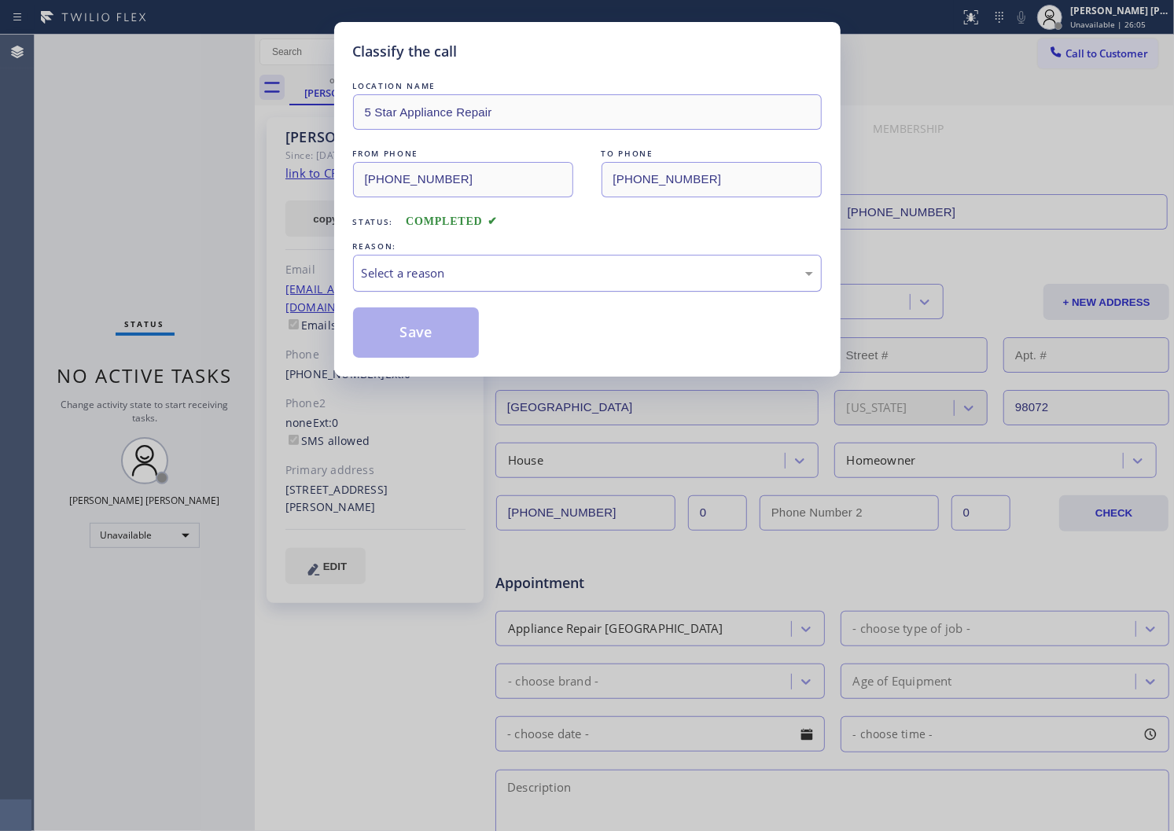
click at [418, 273] on div "Select a reason" at bounding box center [587, 273] width 451 height 18
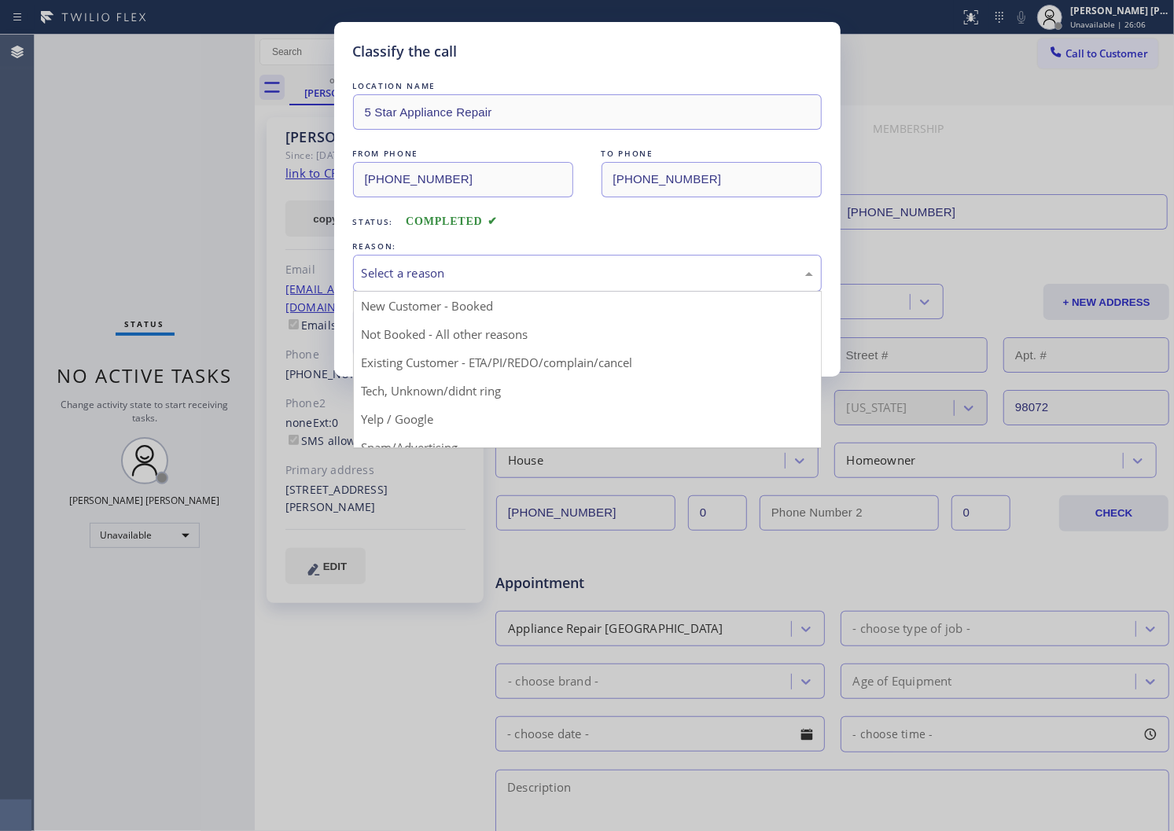
click at [419, 276] on div "Select a reason" at bounding box center [587, 273] width 451 height 18
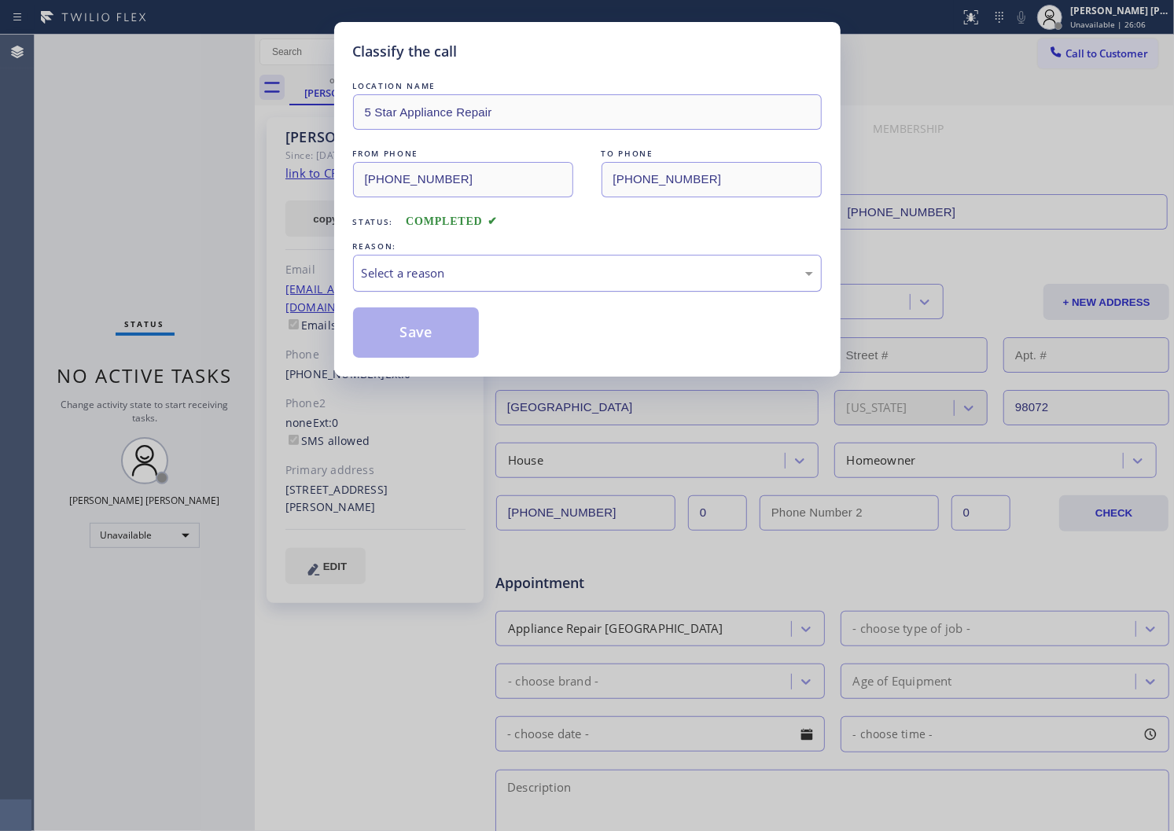
click at [401, 270] on div "Select a reason" at bounding box center [587, 273] width 451 height 18
click at [392, 331] on button "Save" at bounding box center [416, 333] width 127 height 50
type input "[PHONE_NUMBER]"
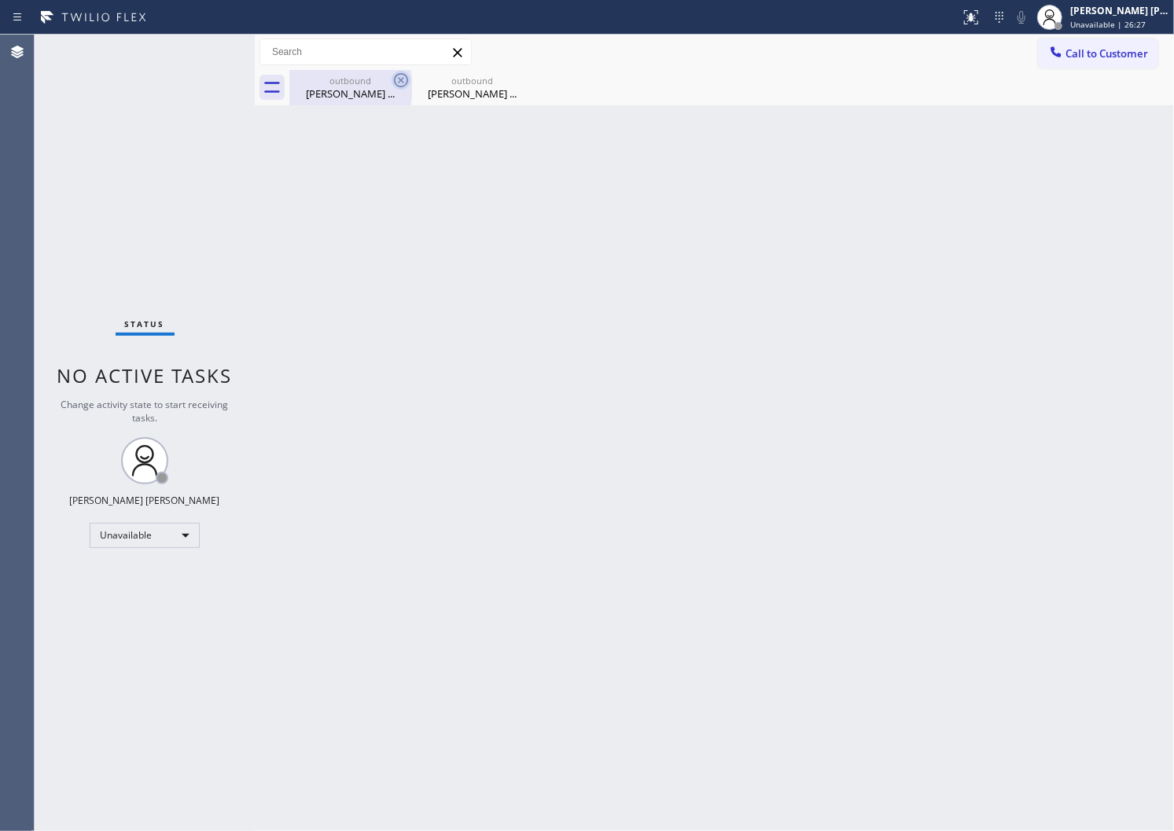
click at [403, 81] on icon at bounding box center [401, 80] width 19 height 19
click at [0, 0] on icon at bounding box center [0, 0] width 0 height 0
click at [403, 81] on div "outbound [PERSON_NAME] ... outbound [PERSON_NAME] ..." at bounding box center [731, 87] width 885 height 35
click at [403, 81] on div at bounding box center [731, 87] width 885 height 35
drag, startPoint x: 403, startPoint y: 81, endPoint x: 442, endPoint y: 88, distance: 40.0
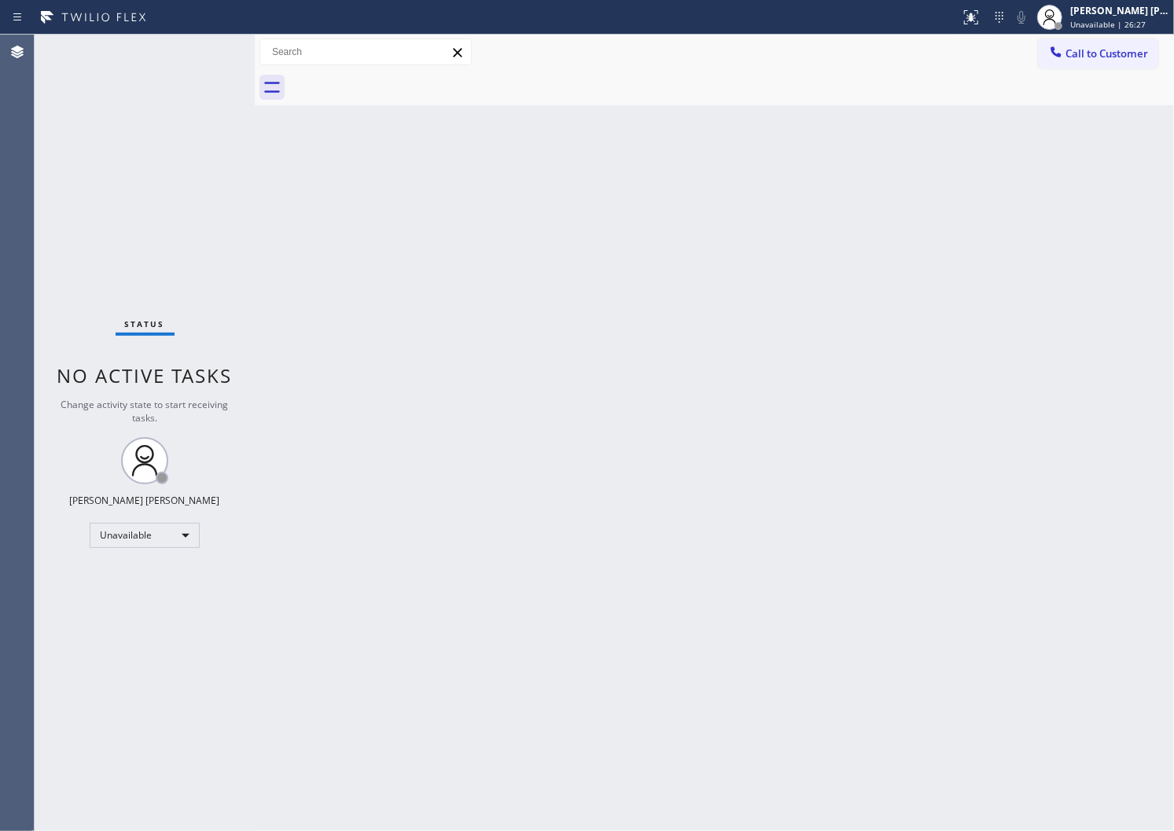
click at [403, 81] on div at bounding box center [731, 87] width 885 height 35
click at [1172, 64] on div "Call to Customer Outbound call Location Jenn-Air Repair [PERSON_NAME][GEOGRAPHI…" at bounding box center [1106, 53] width 136 height 28
click at [1092, 64] on button "Call to Customer" at bounding box center [1098, 54] width 120 height 30
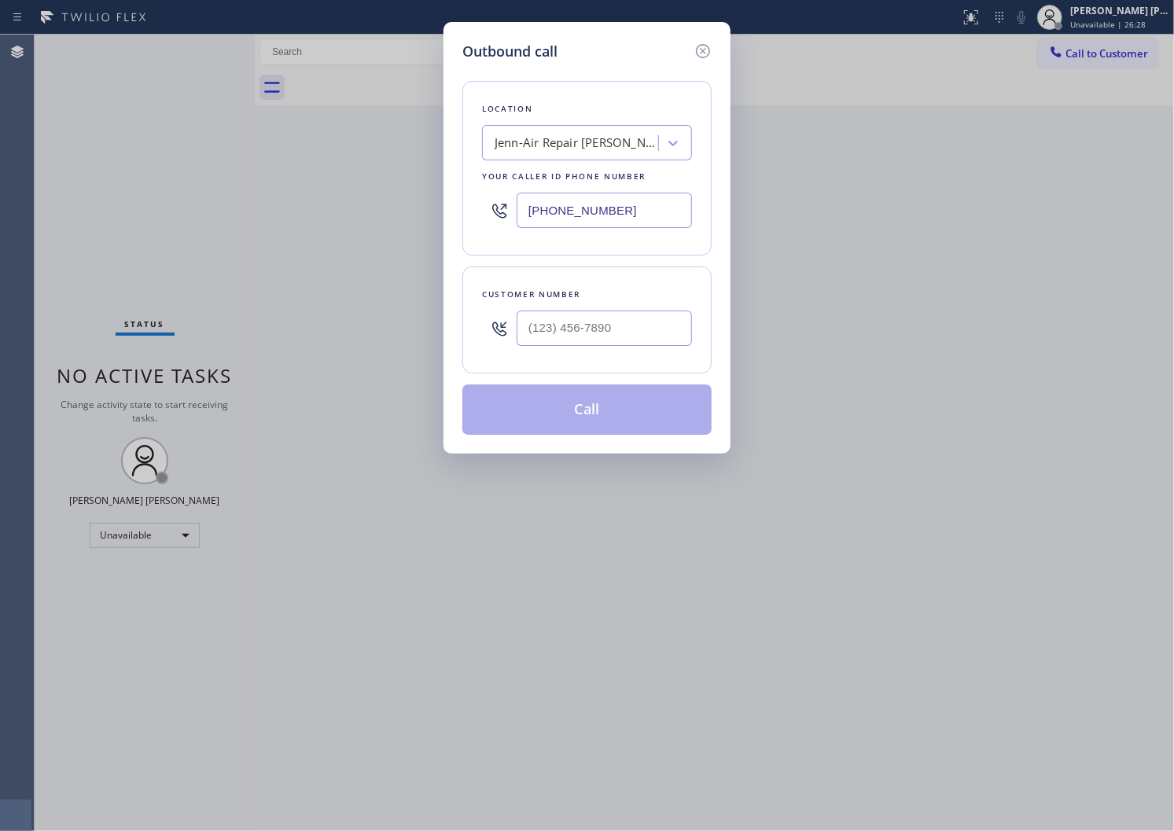
click at [551, 199] on input "[PHONE_NUMBER]" at bounding box center [604, 210] width 175 height 35
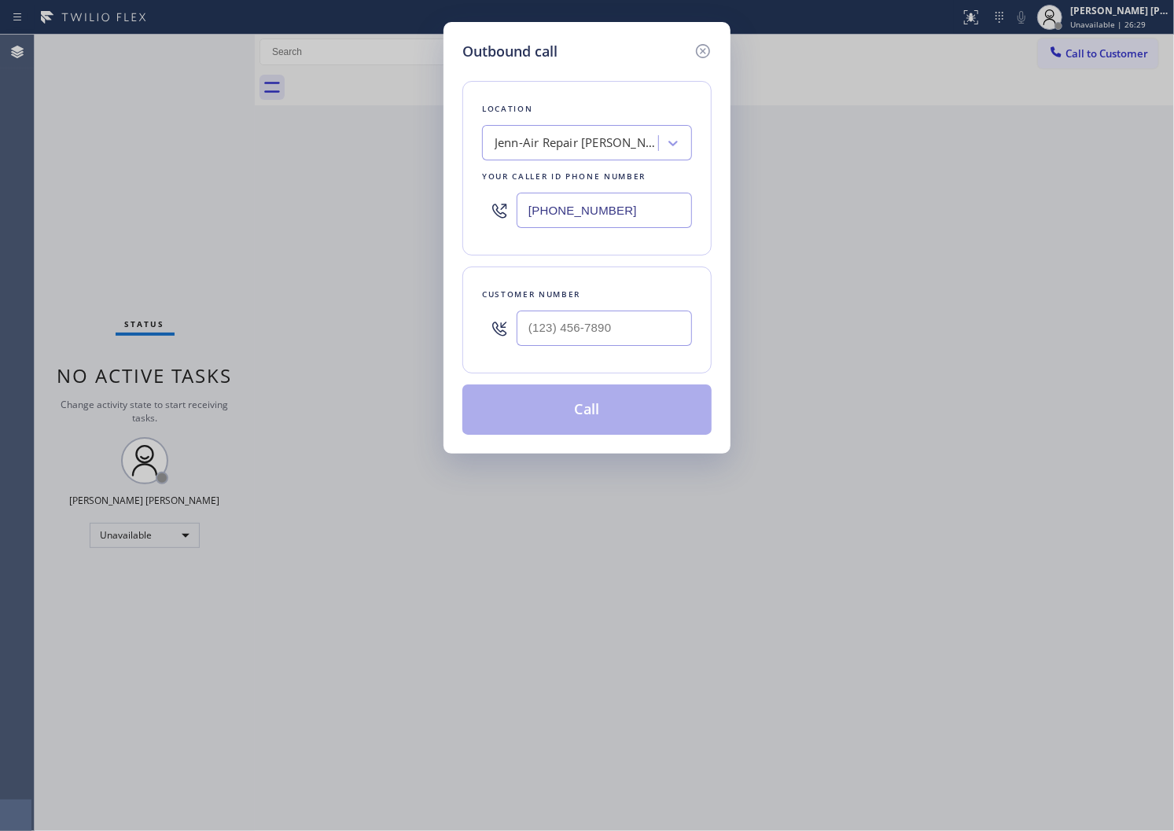
paste input "510) 319-0237"
type input "[PHONE_NUMBER]"
click at [548, 323] on input "text" at bounding box center [604, 328] width 175 height 35
click at [548, 323] on input "(___) ___-____" at bounding box center [604, 328] width 175 height 35
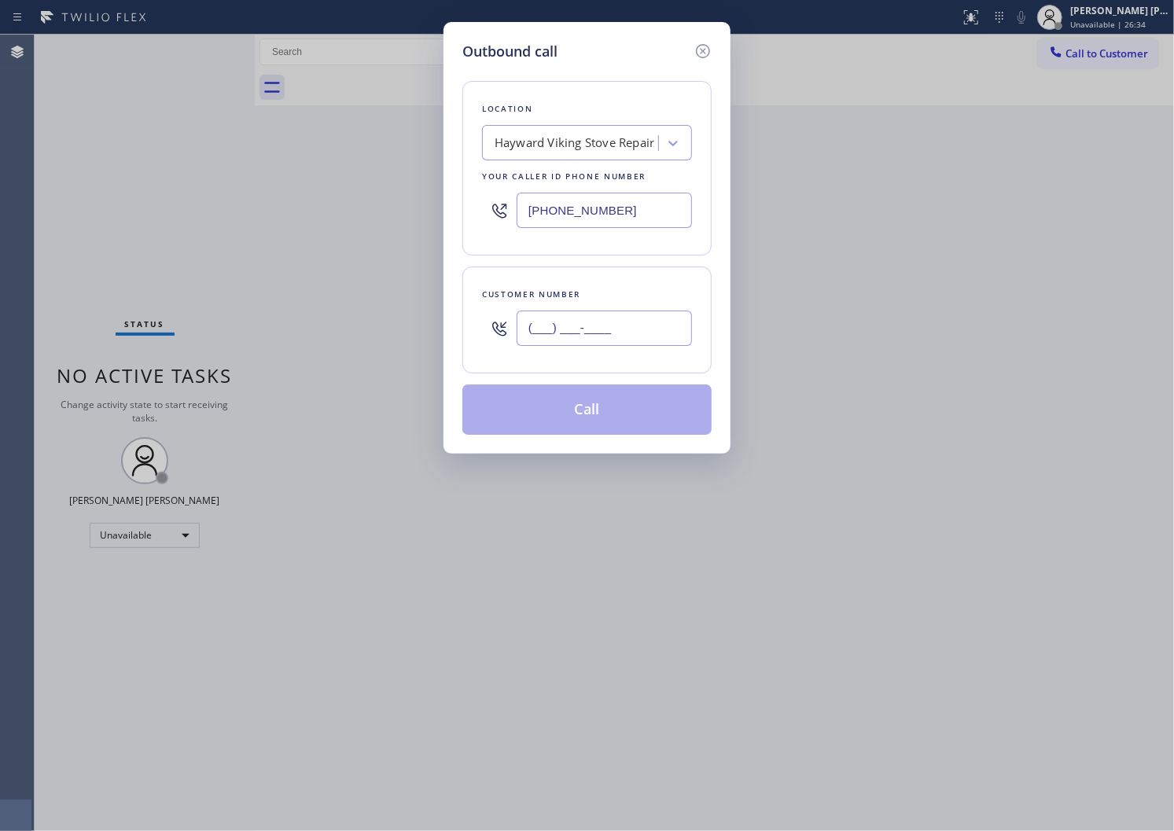
paste input "510) 730-6561"
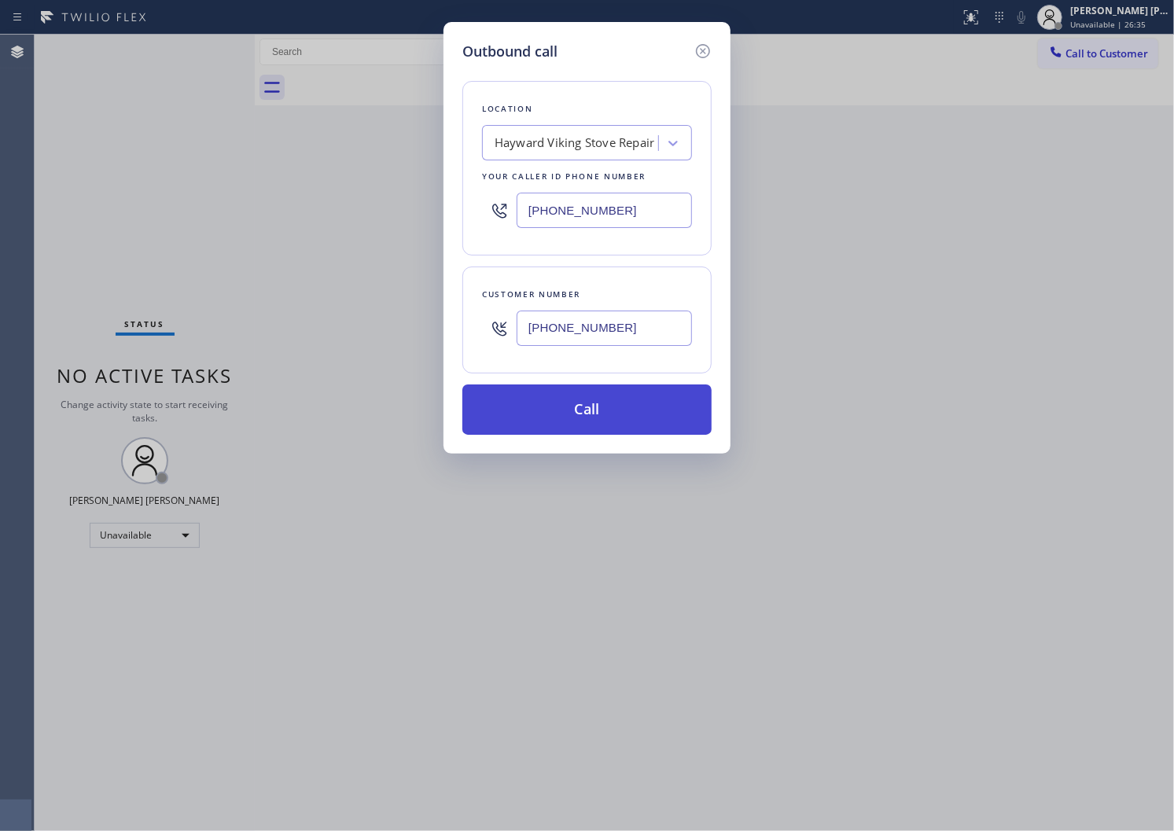
type input "[PHONE_NUMBER]"
click at [578, 418] on button "Call" at bounding box center [586, 410] width 249 height 50
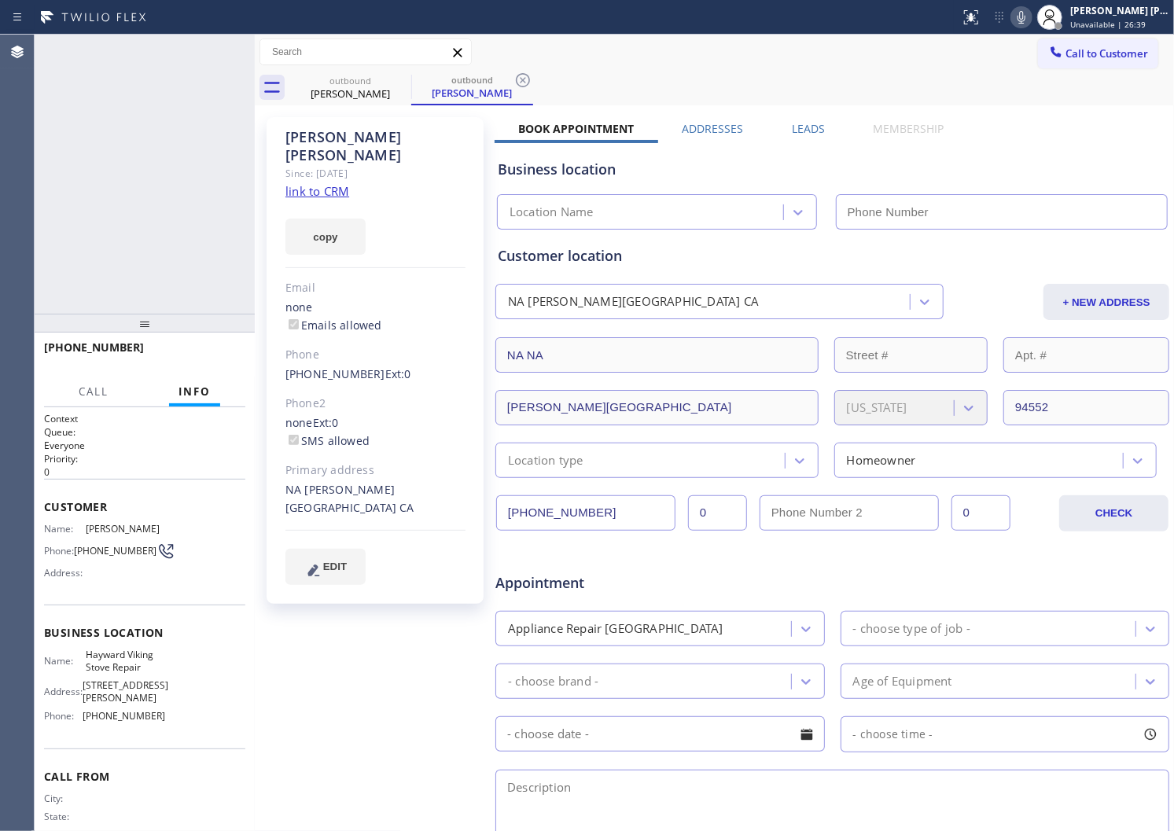
type input "[PHONE_NUMBER]"
click at [348, 137] on div "[PERSON_NAME]" at bounding box center [375, 146] width 180 height 36
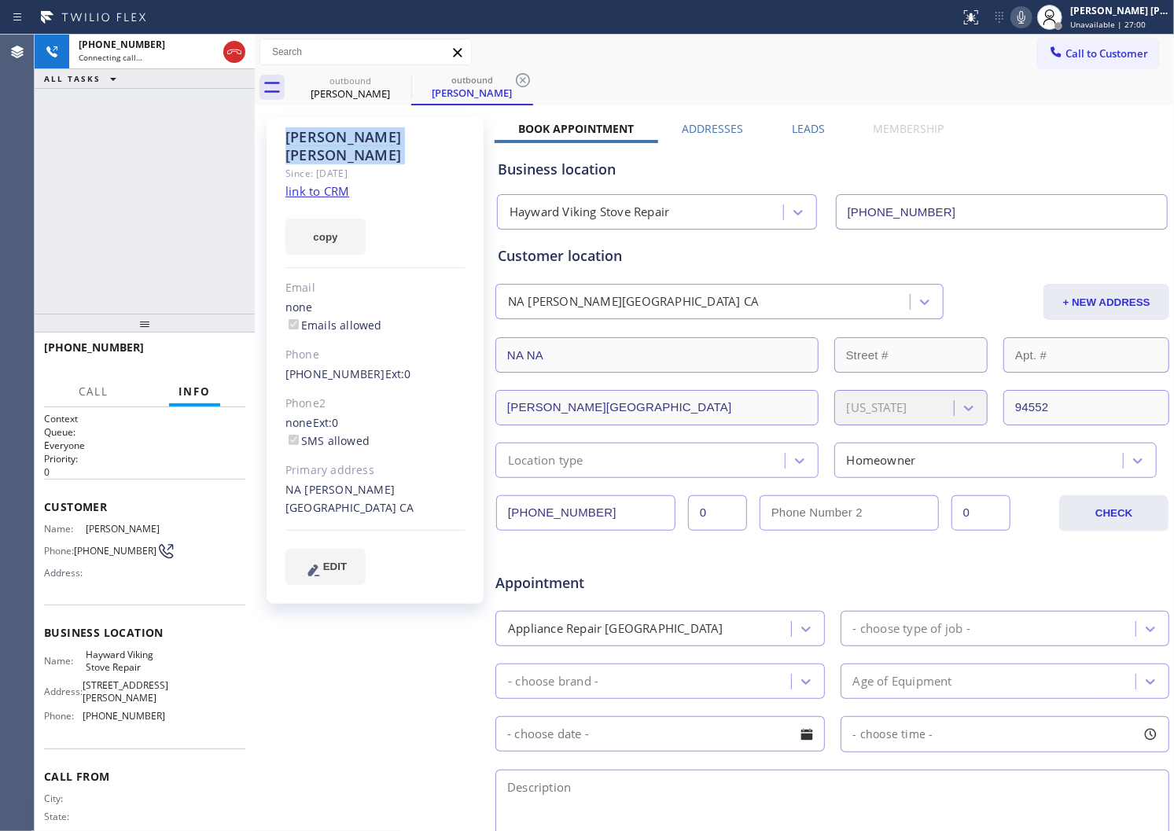
click at [348, 137] on div "[PERSON_NAME]" at bounding box center [375, 146] width 180 height 36
click at [410, 121] on div "[PERSON_NAME] Since: [DATE] link to CRM copy Email none Emails allowed Phone [P…" at bounding box center [375, 360] width 217 height 487
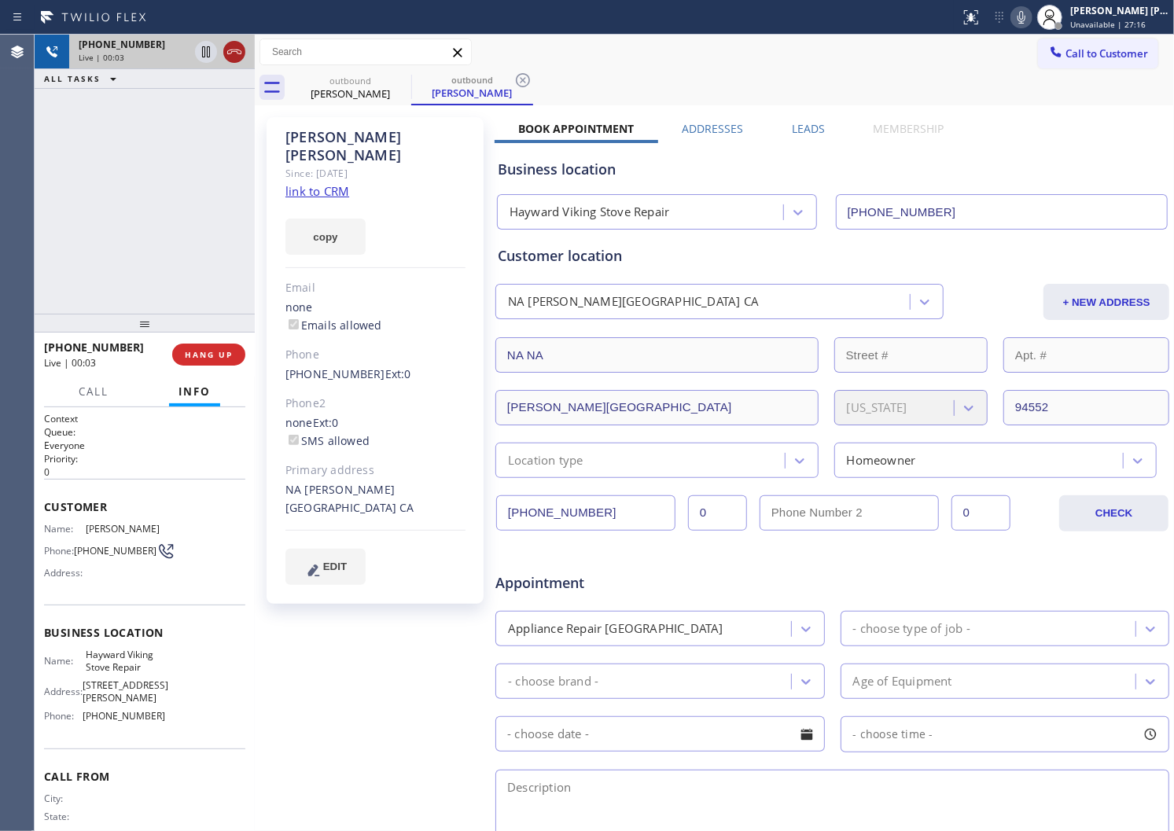
click at [241, 49] on icon at bounding box center [234, 51] width 19 height 19
click at [311, 114] on div "[PERSON_NAME] Since: [DATE] link to CRM copy Email none Emails allowed Phone [P…" at bounding box center [377, 618] width 236 height 1019
click at [311, 123] on div "[PERSON_NAME] Since: [DATE] link to CRM copy Email none Emails allowed Phone [P…" at bounding box center [375, 360] width 217 height 487
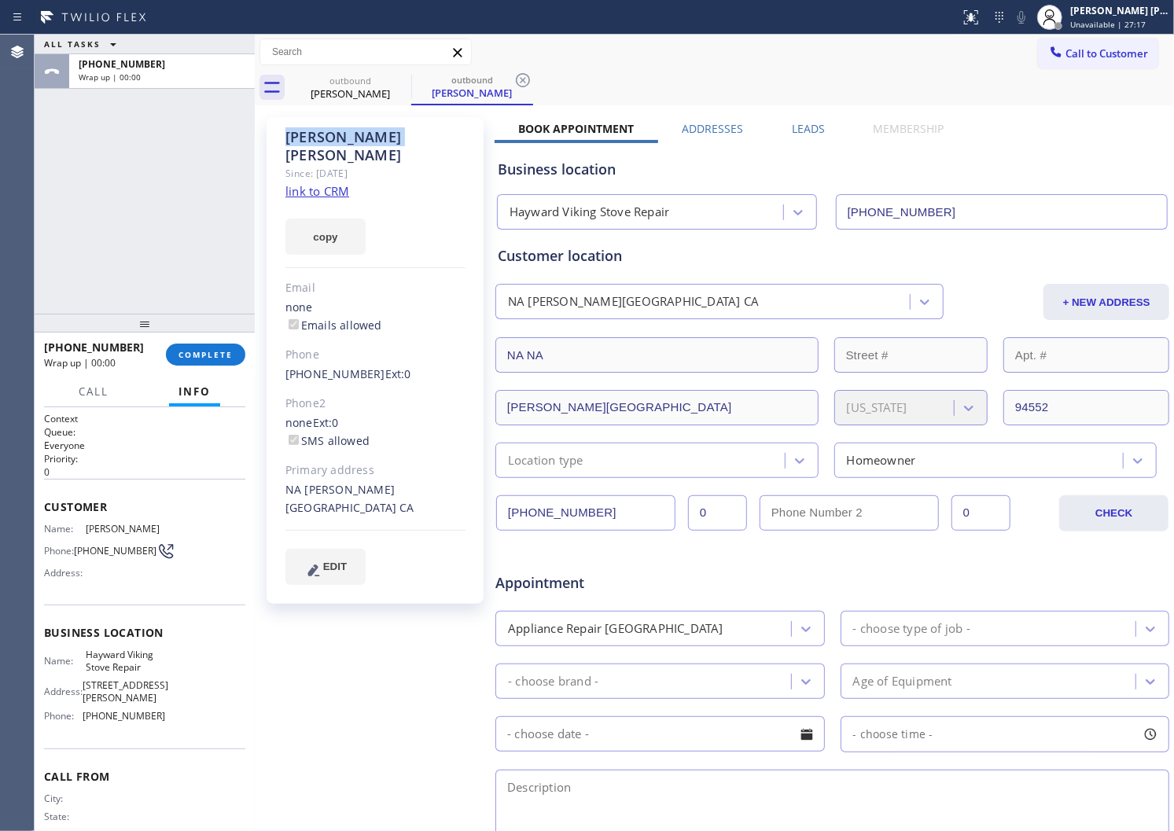
click at [311, 123] on div "[PERSON_NAME] Since: [DATE] link to CRM copy Email none Emails allowed Phone [P…" at bounding box center [375, 360] width 217 height 487
click at [312, 134] on div "[PERSON_NAME]" at bounding box center [375, 146] width 180 height 36
click at [197, 355] on span "COMPLETE" at bounding box center [206, 354] width 54 height 11
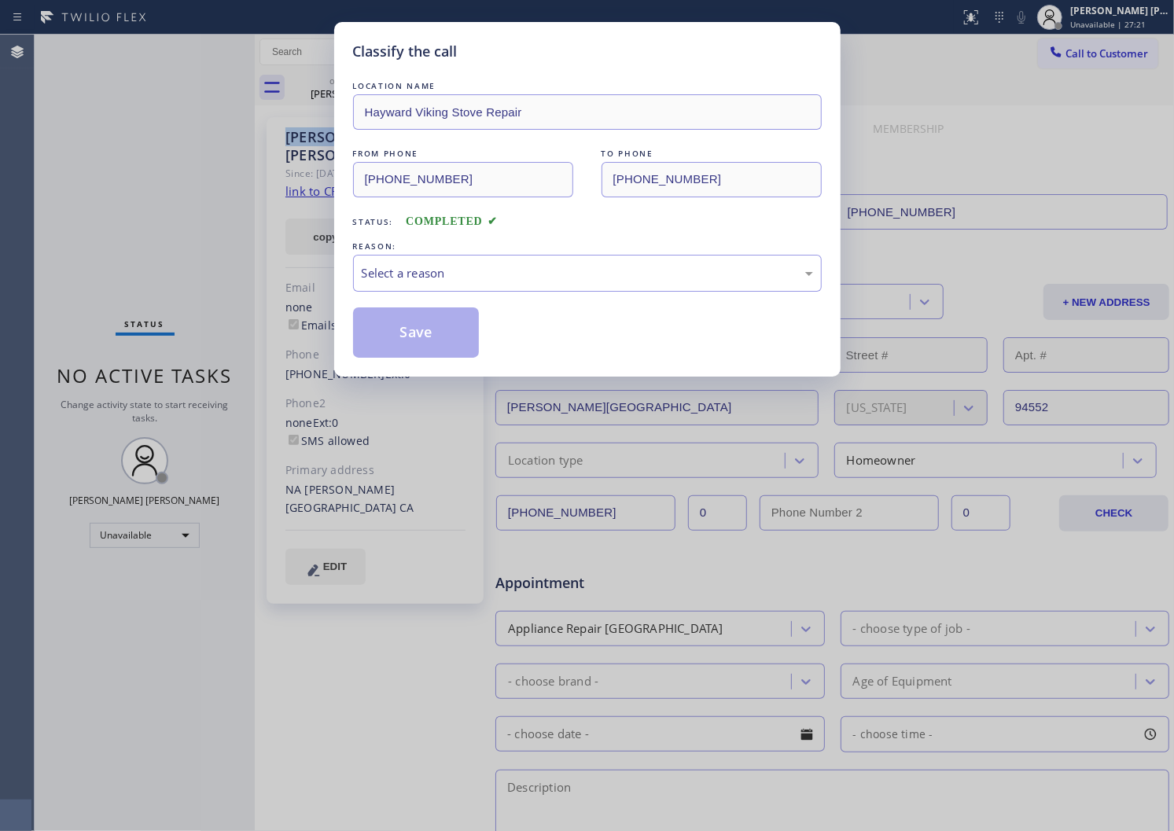
click at [433, 266] on div "Select a reason" at bounding box center [587, 273] width 451 height 18
click at [402, 346] on button "Save" at bounding box center [416, 333] width 127 height 50
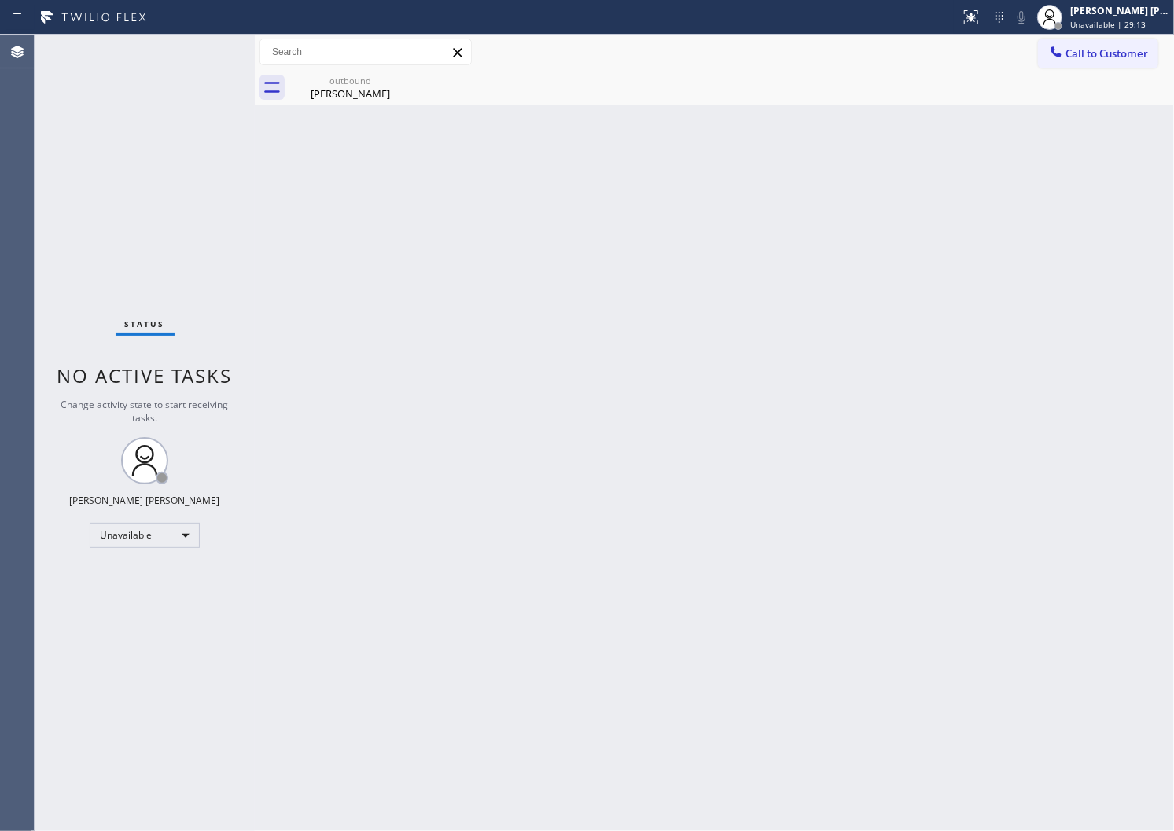
click at [1078, 52] on span "Call to Customer" at bounding box center [1107, 53] width 83 height 14
drag, startPoint x: 1078, startPoint y: 50, endPoint x: 871, endPoint y: 280, distance: 309.7
click at [0, 0] on div "Outbound call Location Hayward Viking Stove Repair Your caller id phone number …" at bounding box center [0, 0] width 0 height 0
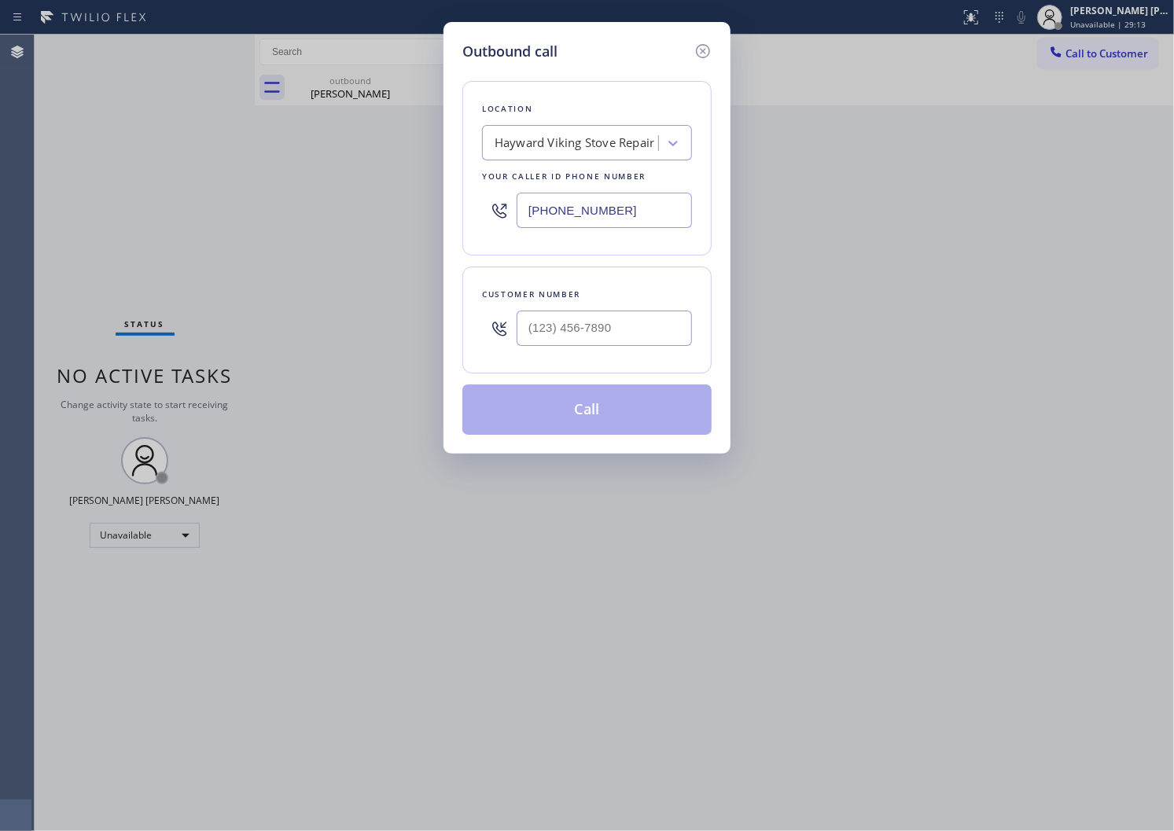
click at [619, 327] on input "text" at bounding box center [604, 328] width 175 height 35
click at [619, 327] on input "(___) ___-____" at bounding box center [604, 328] width 175 height 35
paste input "650) 294-9968"
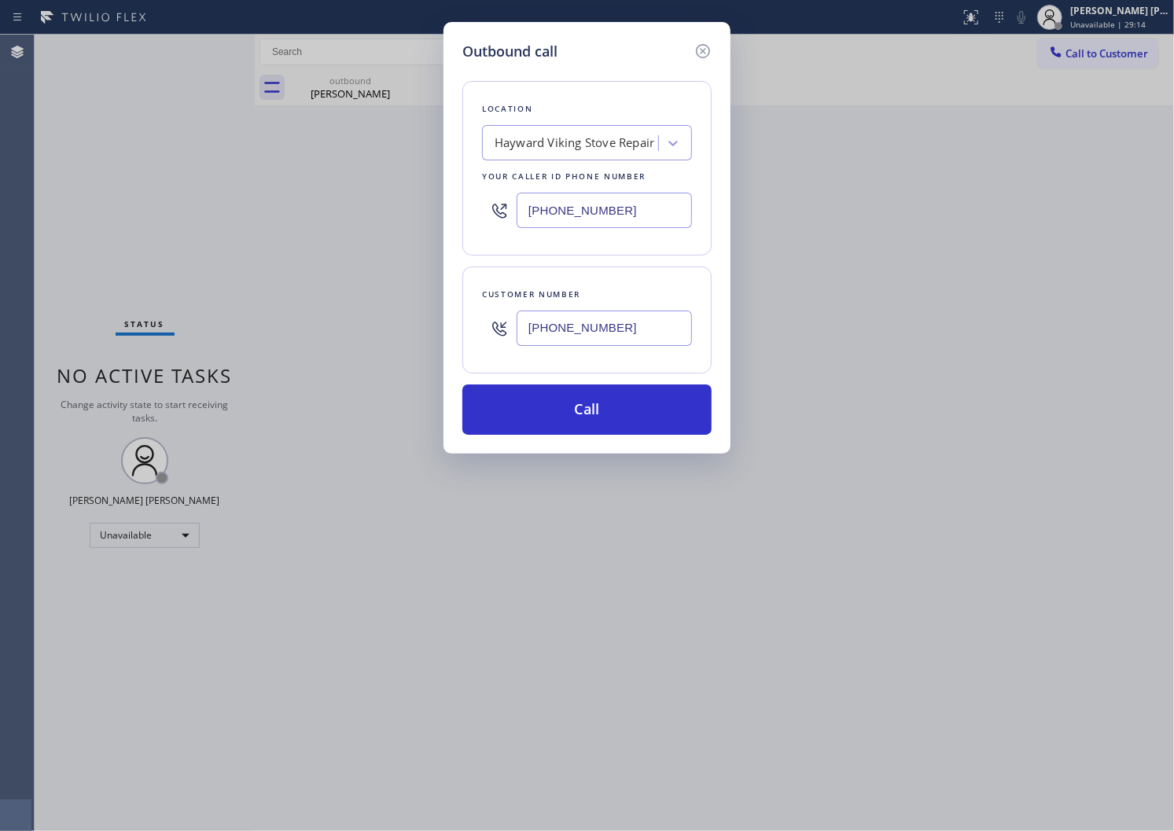
type input "[PHONE_NUMBER]"
click at [556, 216] on input "[PHONE_NUMBER]" at bounding box center [604, 210] width 175 height 35
paste input "650) 275-6242"
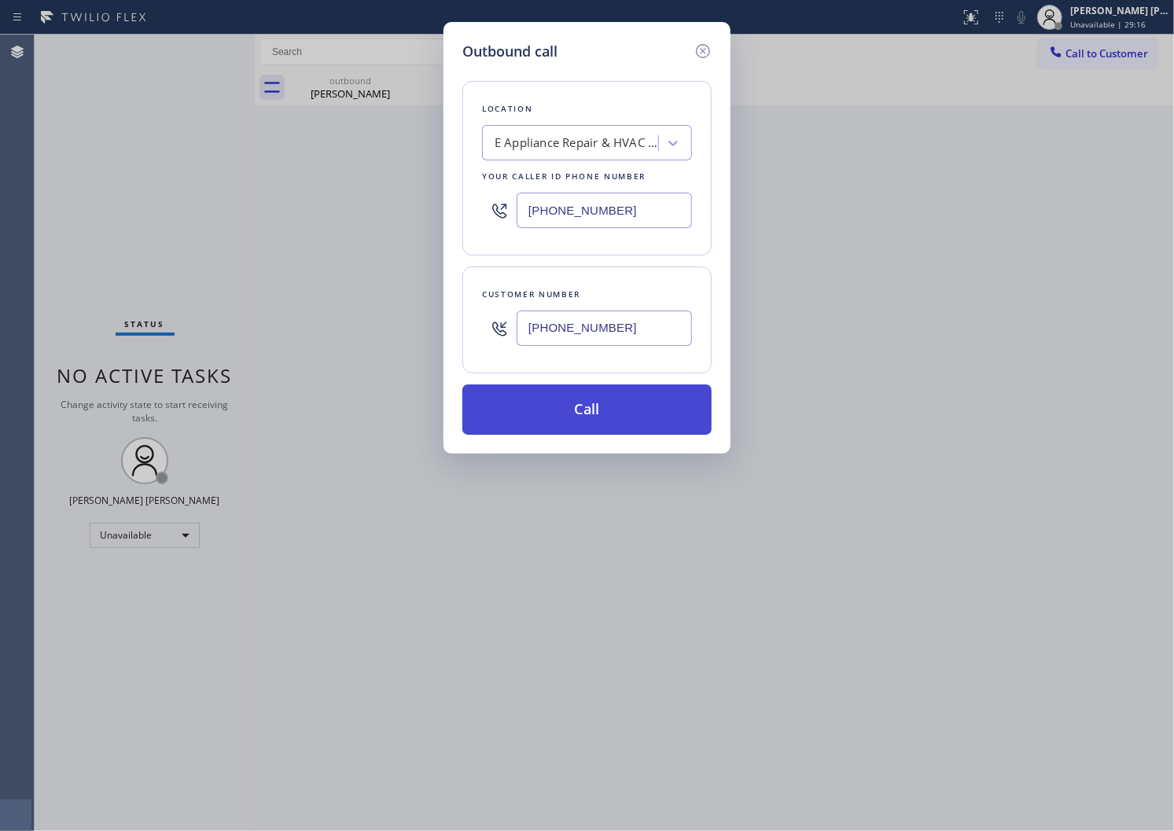
type input "[PHONE_NUMBER]"
click at [624, 414] on button "Call" at bounding box center [586, 410] width 249 height 50
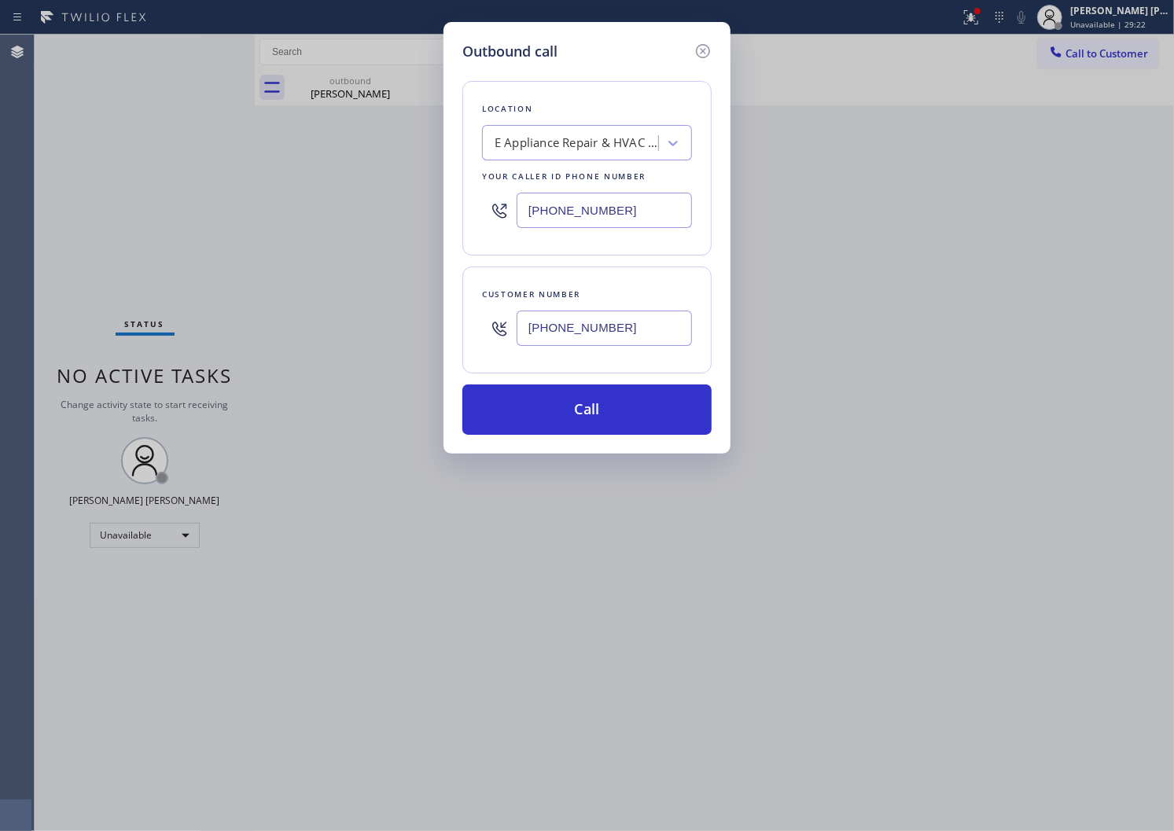
click at [735, 91] on div "Outbound call Location E Appliance Repair & HVAC [GEOGRAPHIC_DATA] Your caller …" at bounding box center [587, 415] width 1174 height 831
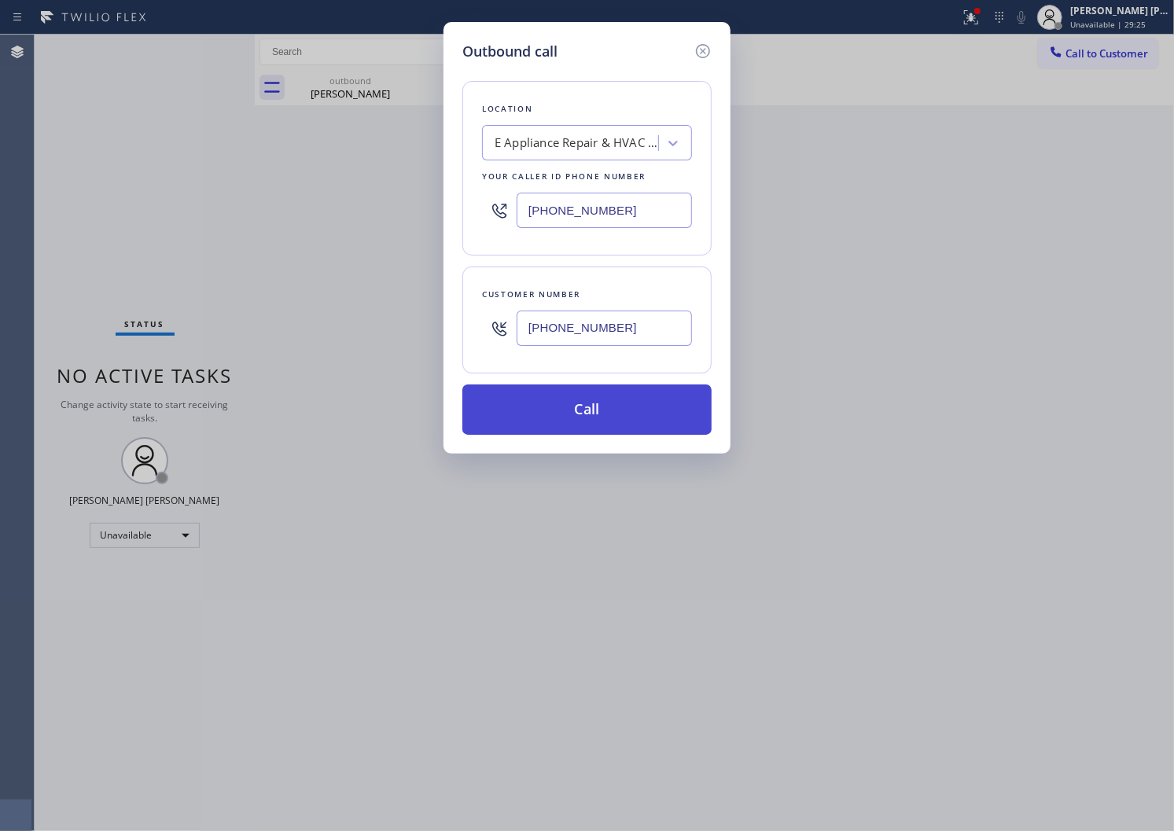
click at [614, 396] on button "Call" at bounding box center [586, 410] width 249 height 50
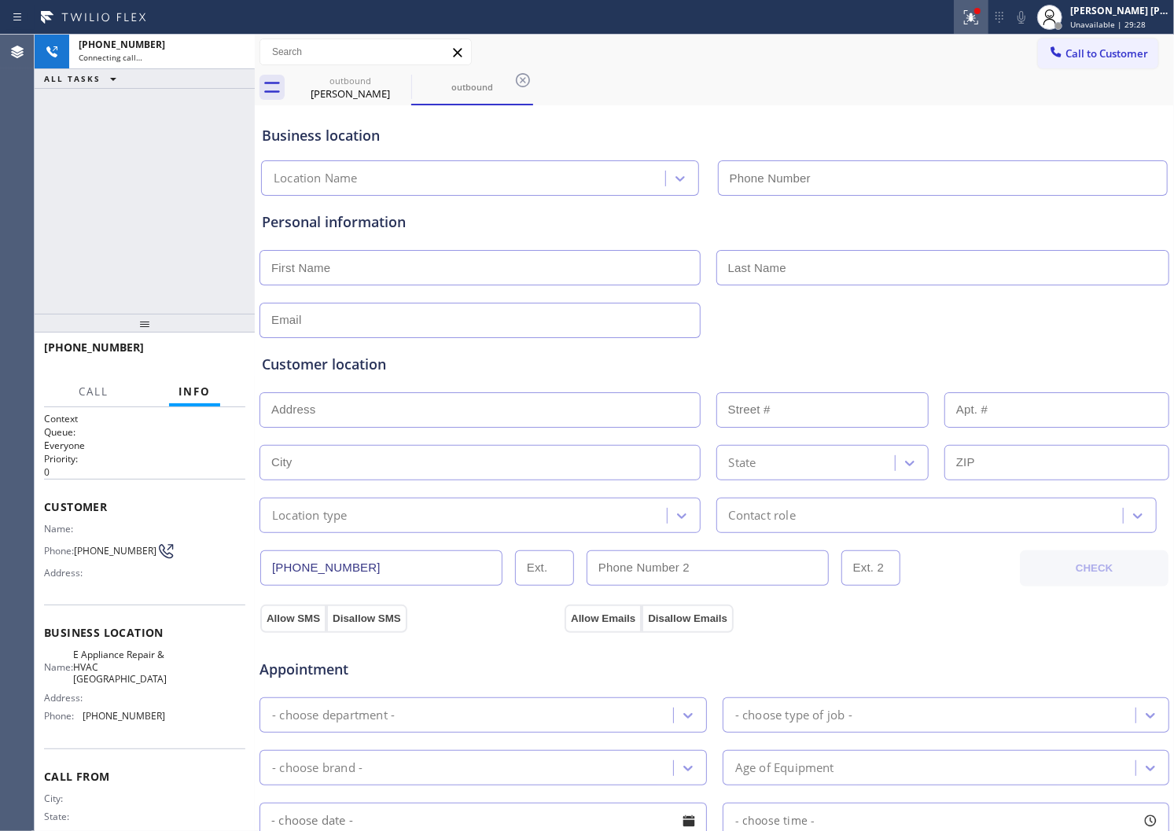
click at [978, 25] on icon at bounding box center [971, 17] width 19 height 19
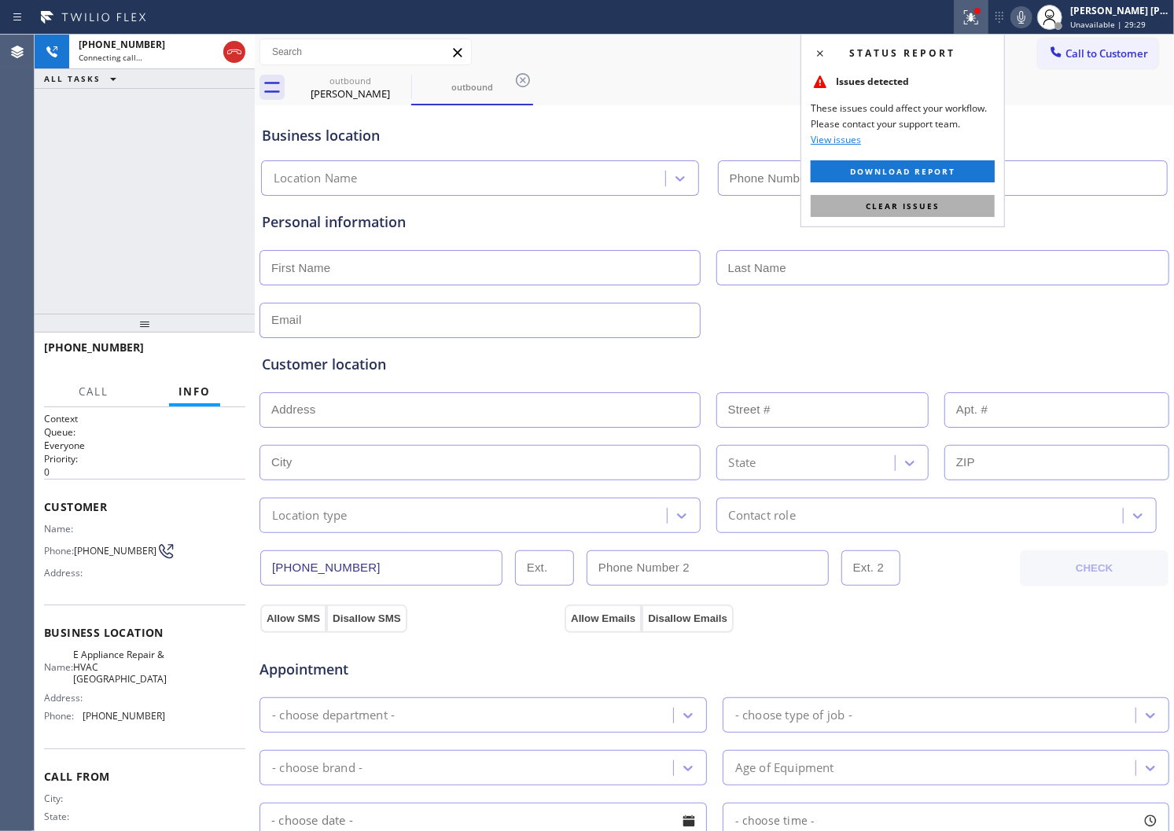
click at [923, 201] on span "Clear issues" at bounding box center [903, 206] width 74 height 11
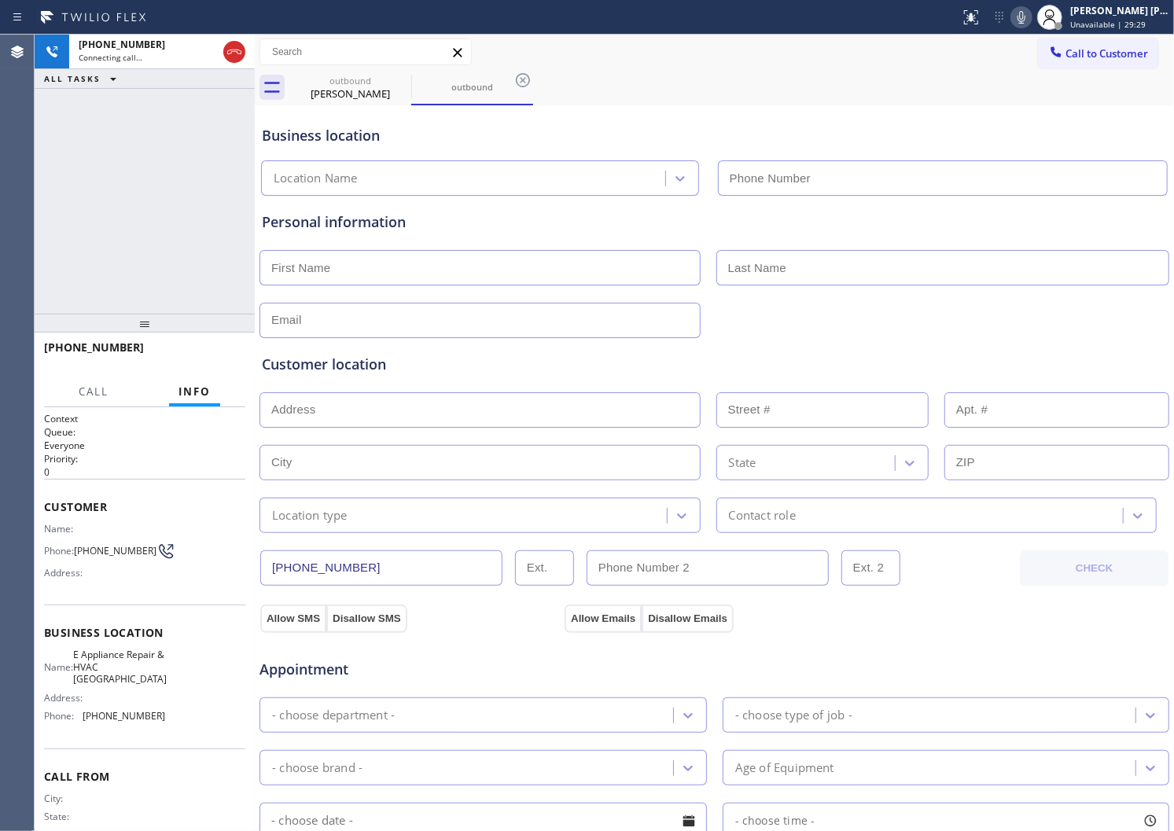
type input "[PHONE_NUMBER]"
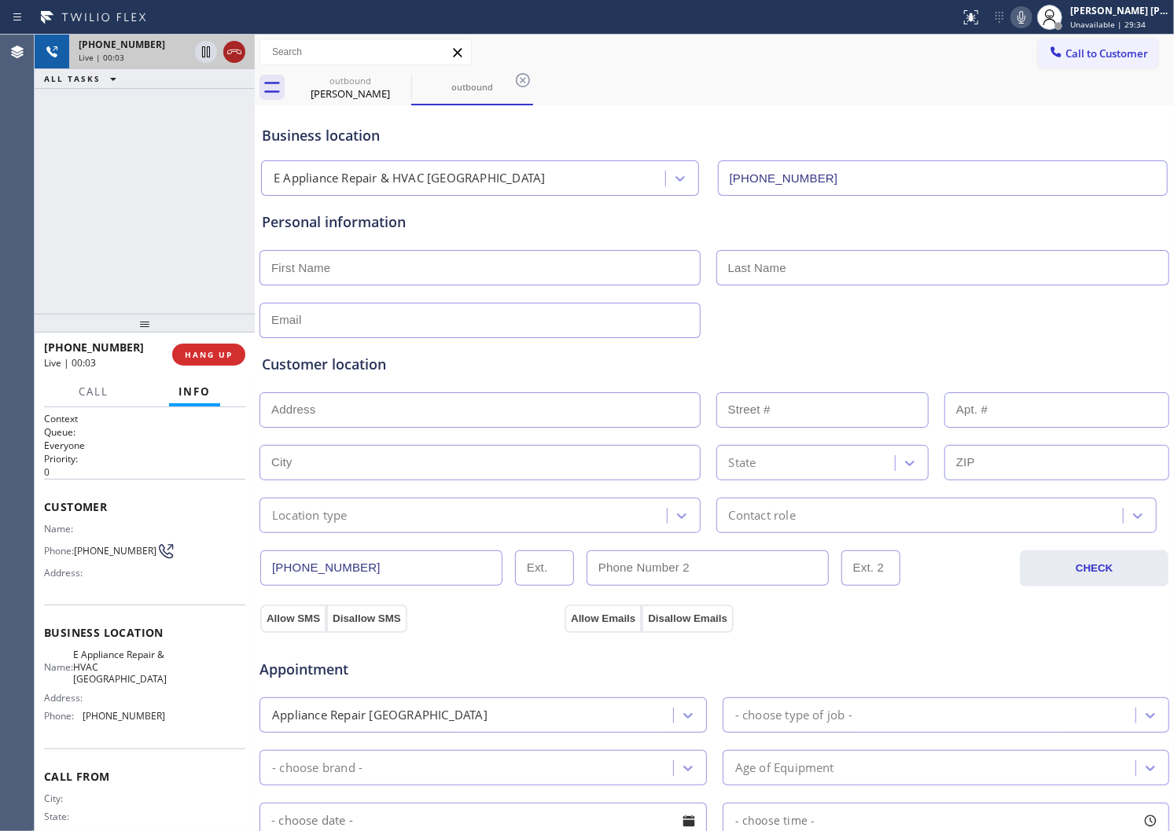
click at [234, 50] on icon at bounding box center [234, 51] width 19 height 19
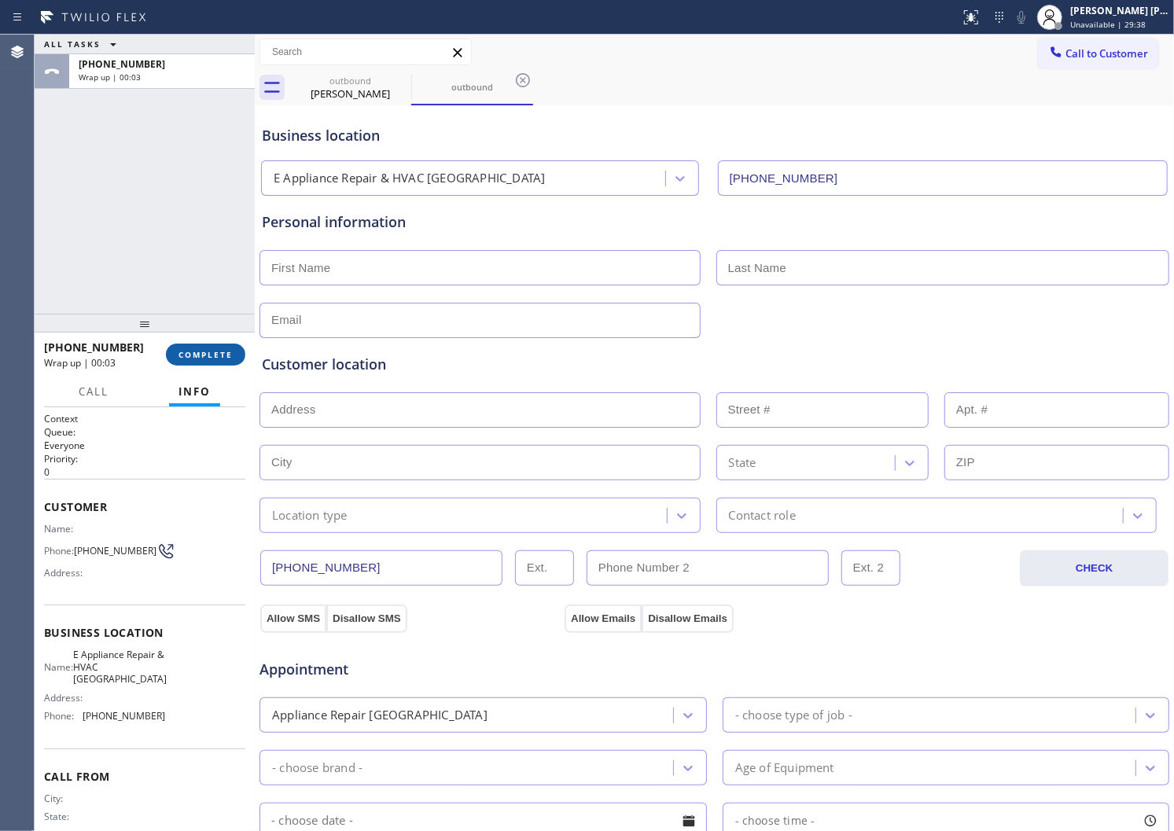
click at [208, 352] on span "COMPLETE" at bounding box center [206, 354] width 54 height 11
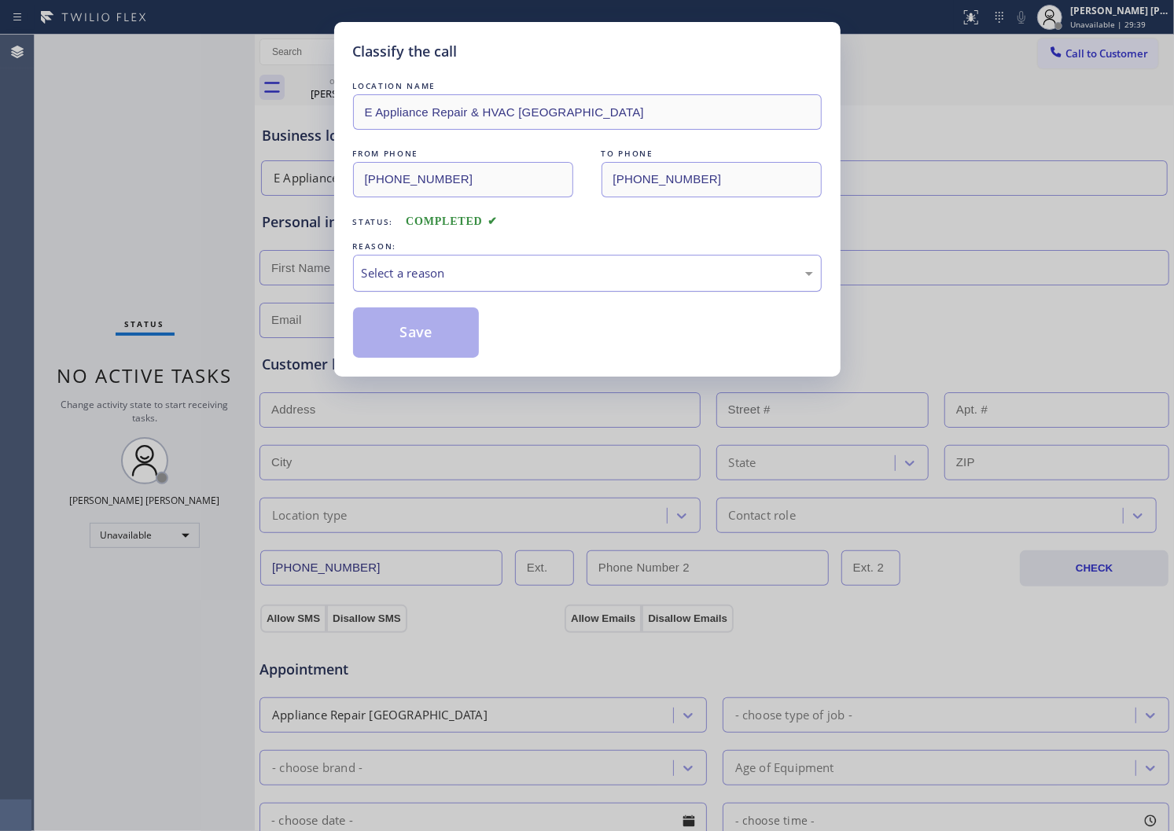
click at [564, 292] on div "Select a reason" at bounding box center [587, 273] width 469 height 37
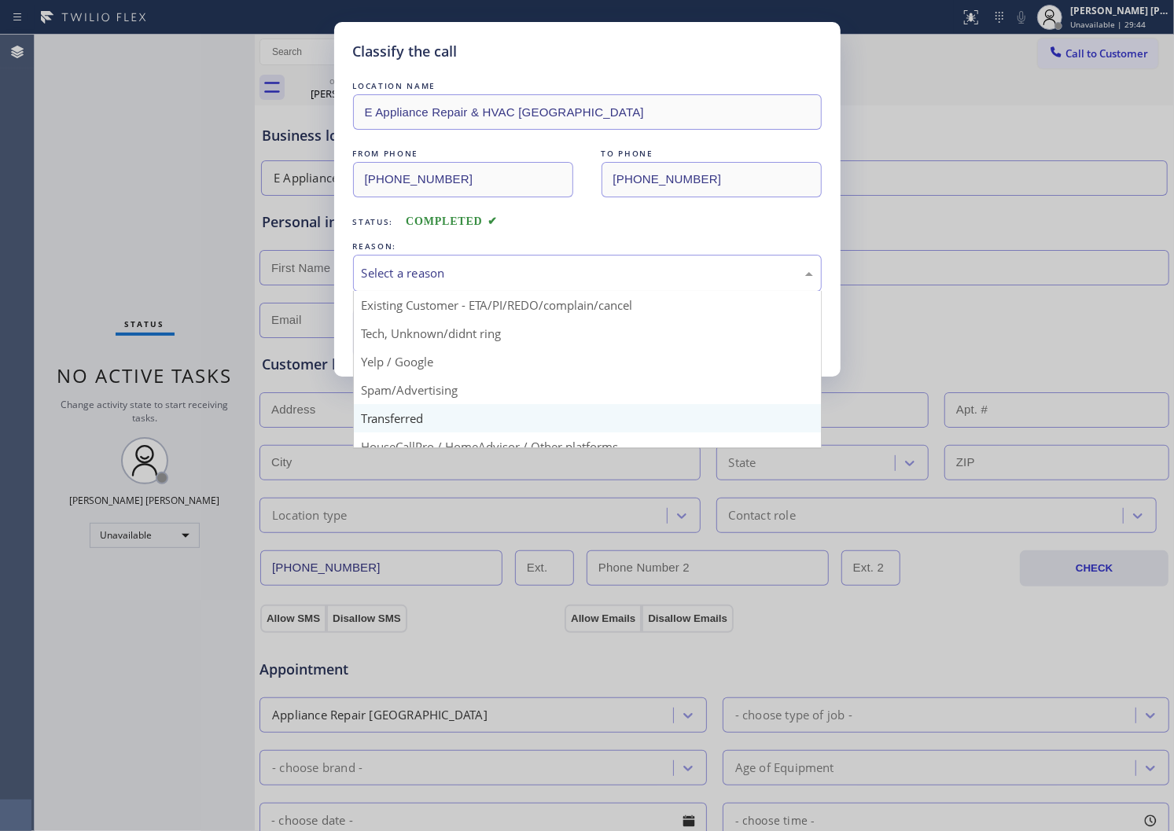
scroll to position [98, 0]
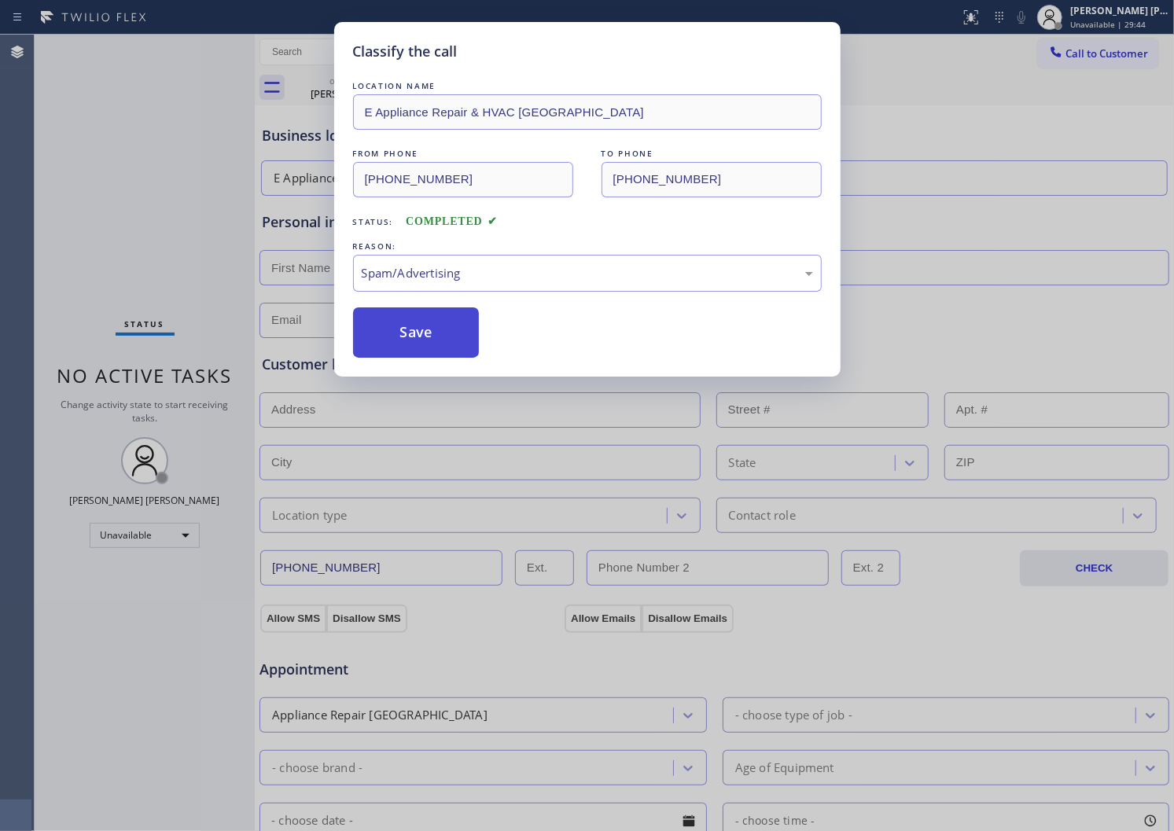
click at [421, 326] on button "Save" at bounding box center [416, 333] width 127 height 50
type input "[PHONE_NUMBER]"
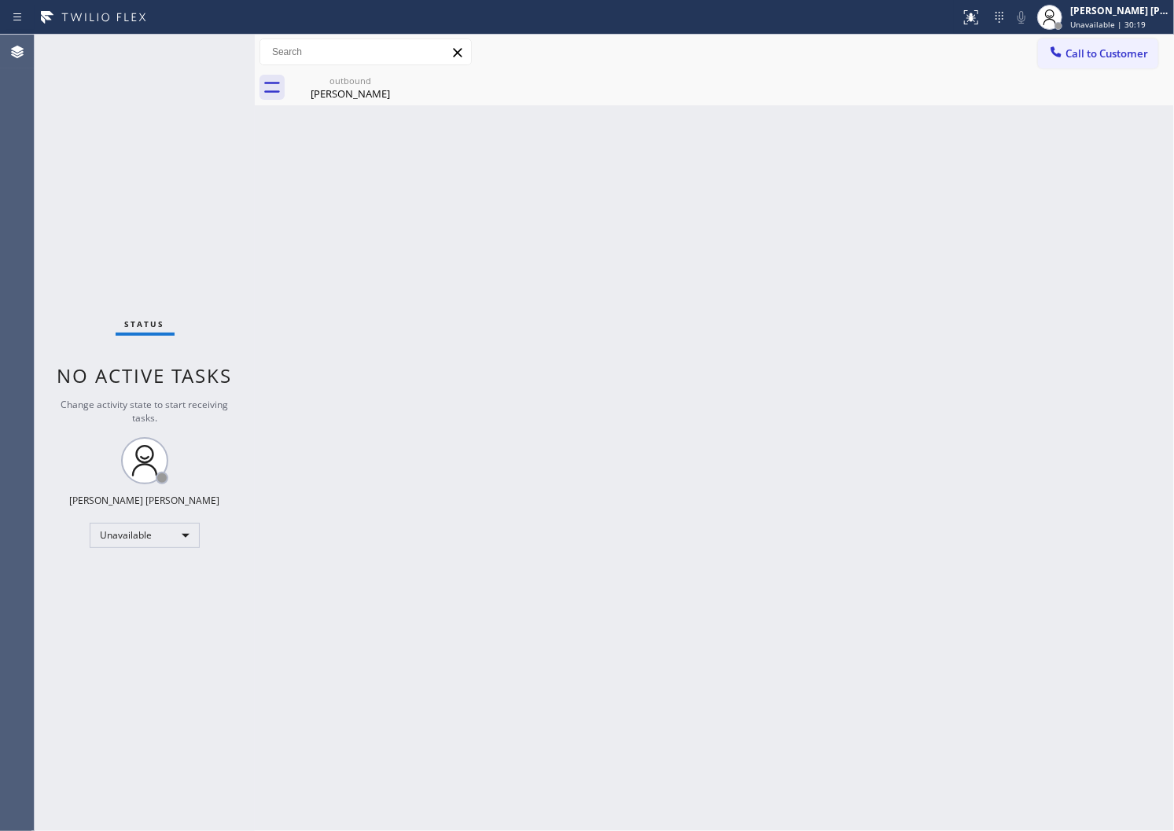
click at [0, 265] on div "Agent Desktop" at bounding box center [17, 433] width 34 height 797
click at [1169, 49] on div "Call to Customer Outbound call Location E Appliance Repair & HVAC [GEOGRAPHIC_D…" at bounding box center [1106, 53] width 136 height 28
click at [1126, 59] on span "Call to Customer" at bounding box center [1107, 53] width 83 height 14
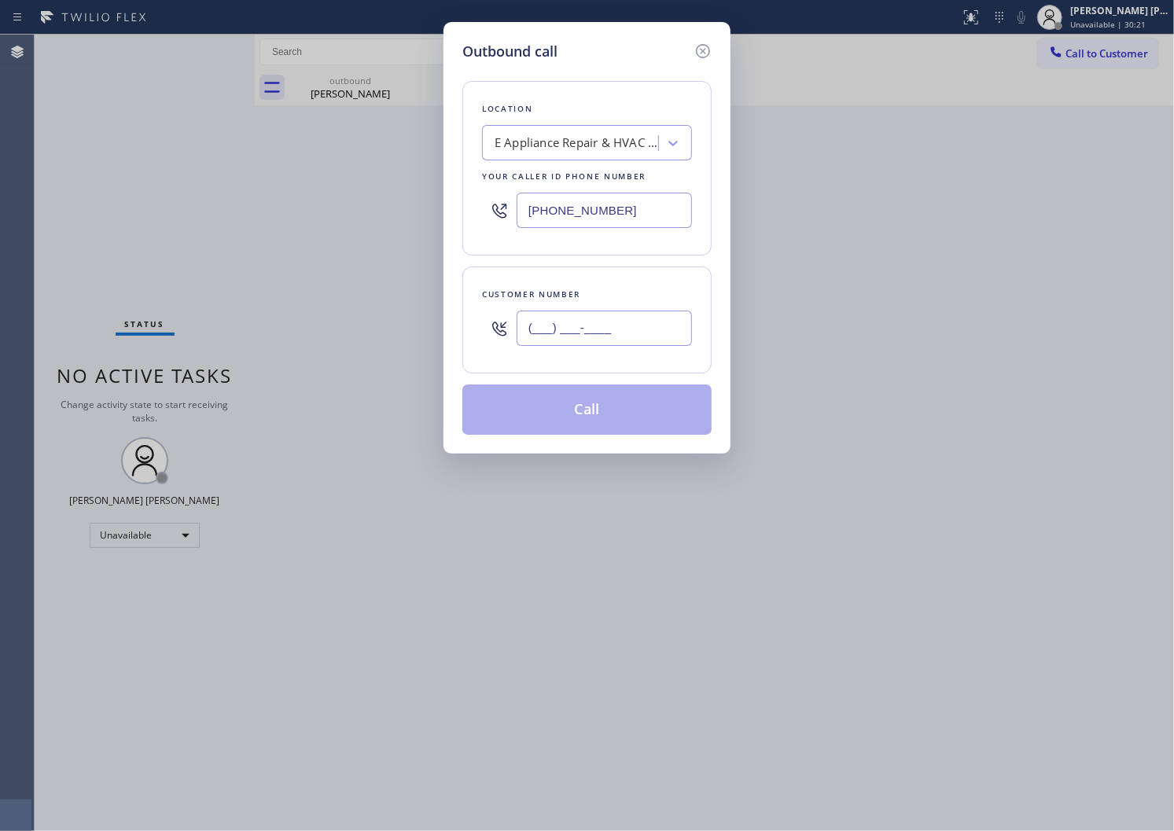
click at [655, 311] on input "(___) ___-____" at bounding box center [604, 328] width 175 height 35
paste input "602) 666-0847"
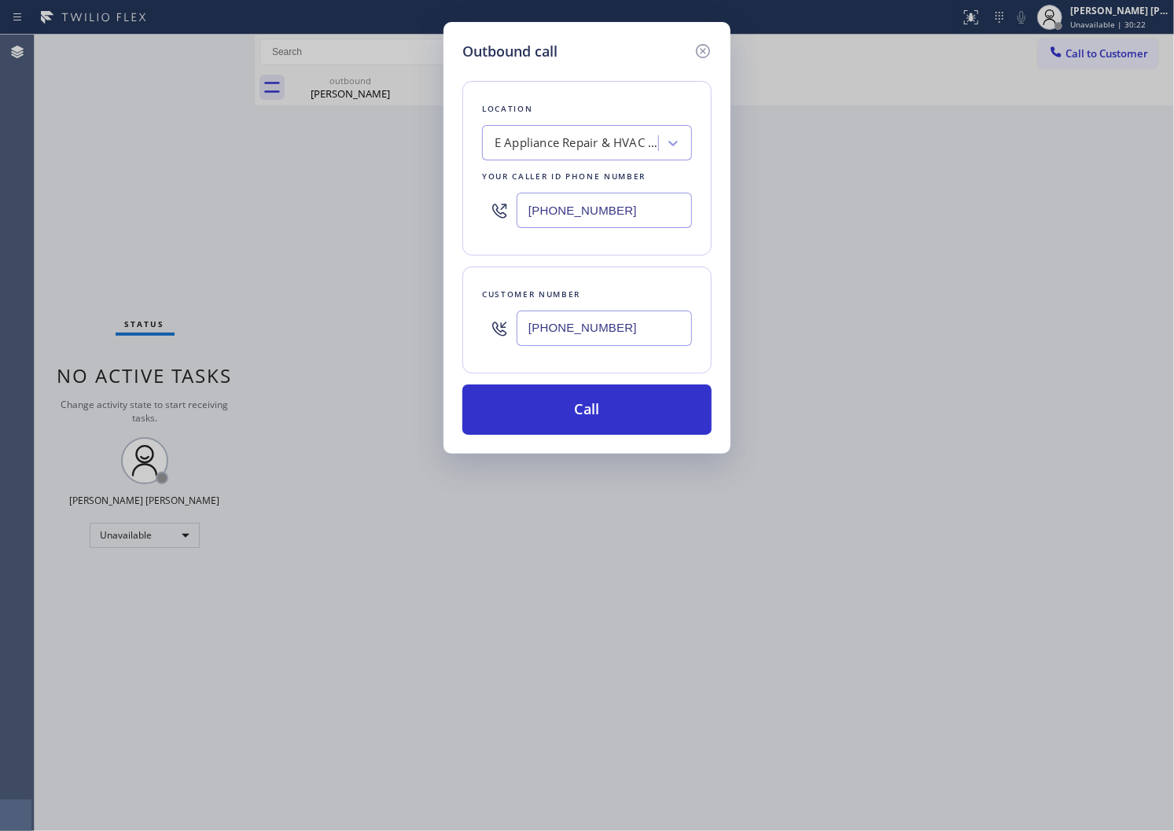
type input "[PHONE_NUMBER]"
click at [568, 214] on input "[PHONE_NUMBER]" at bounding box center [604, 210] width 175 height 35
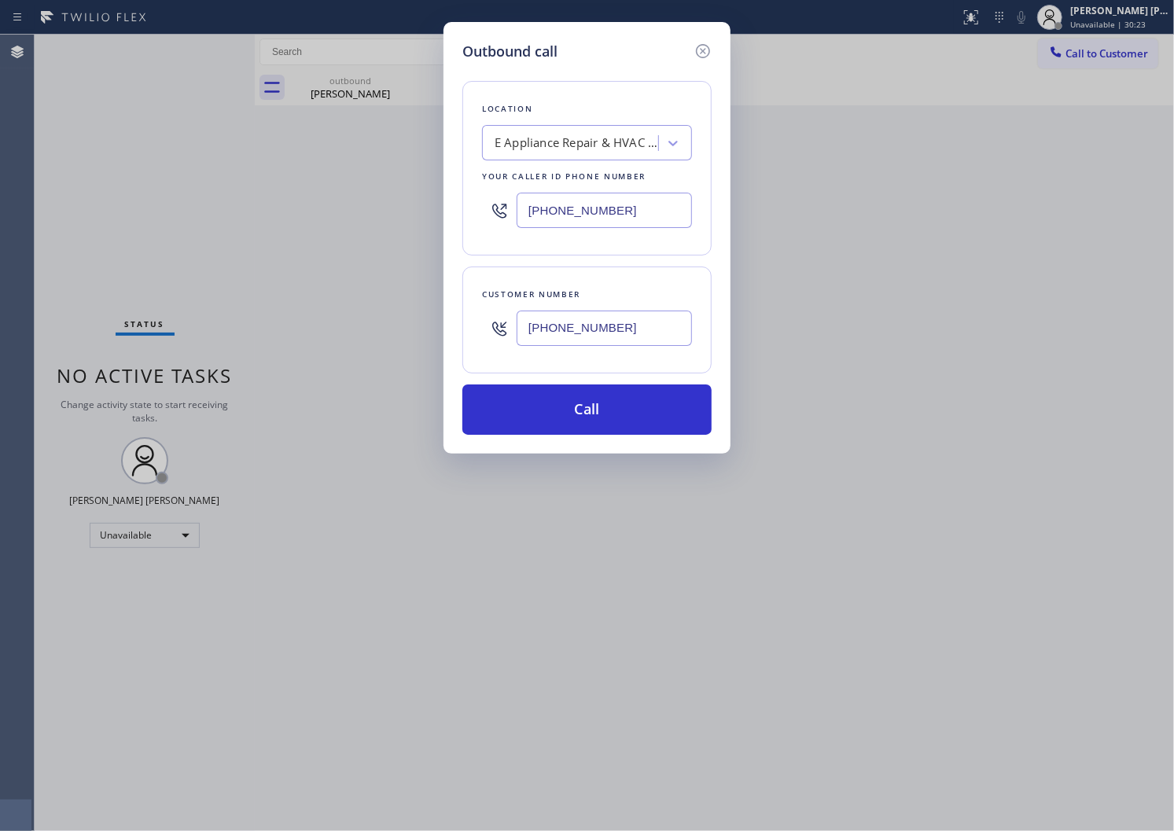
click at [568, 214] on input "[PHONE_NUMBER]" at bounding box center [604, 210] width 175 height 35
paste input "02) 362-6696"
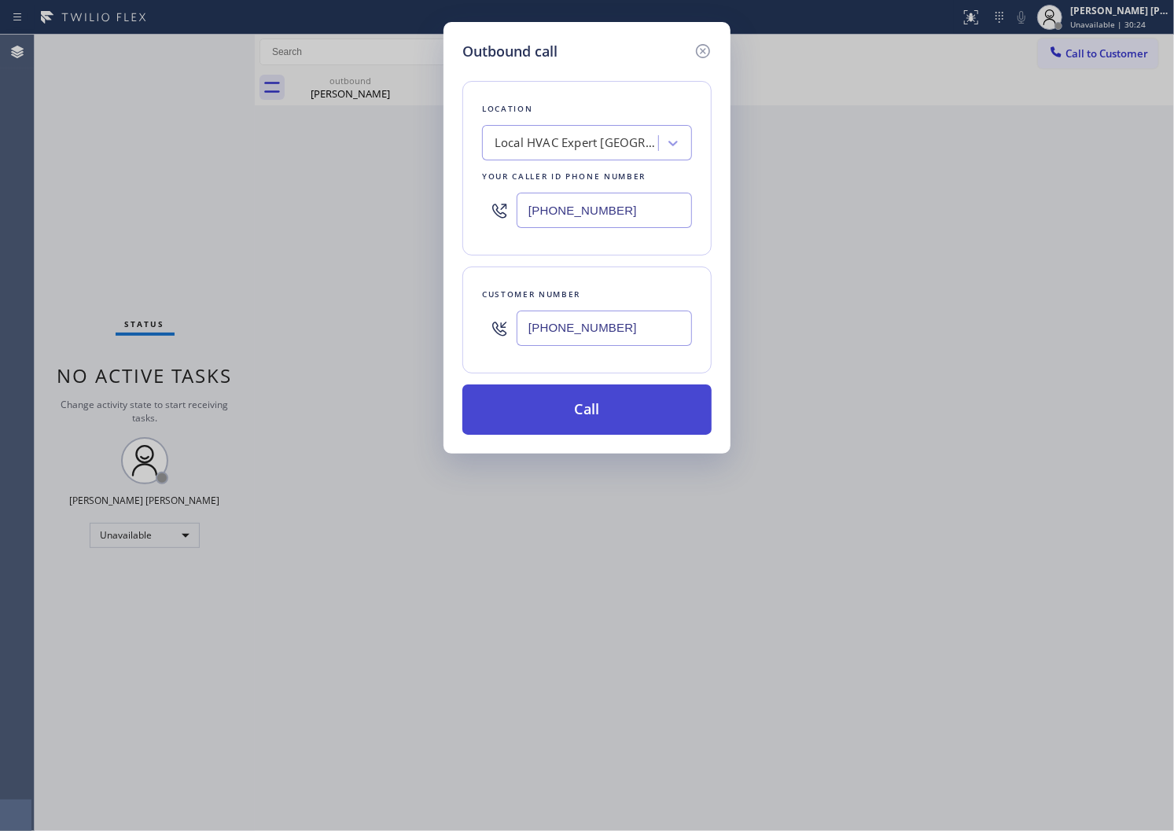
type input "[PHONE_NUMBER]"
click at [635, 420] on button "Call" at bounding box center [586, 410] width 249 height 50
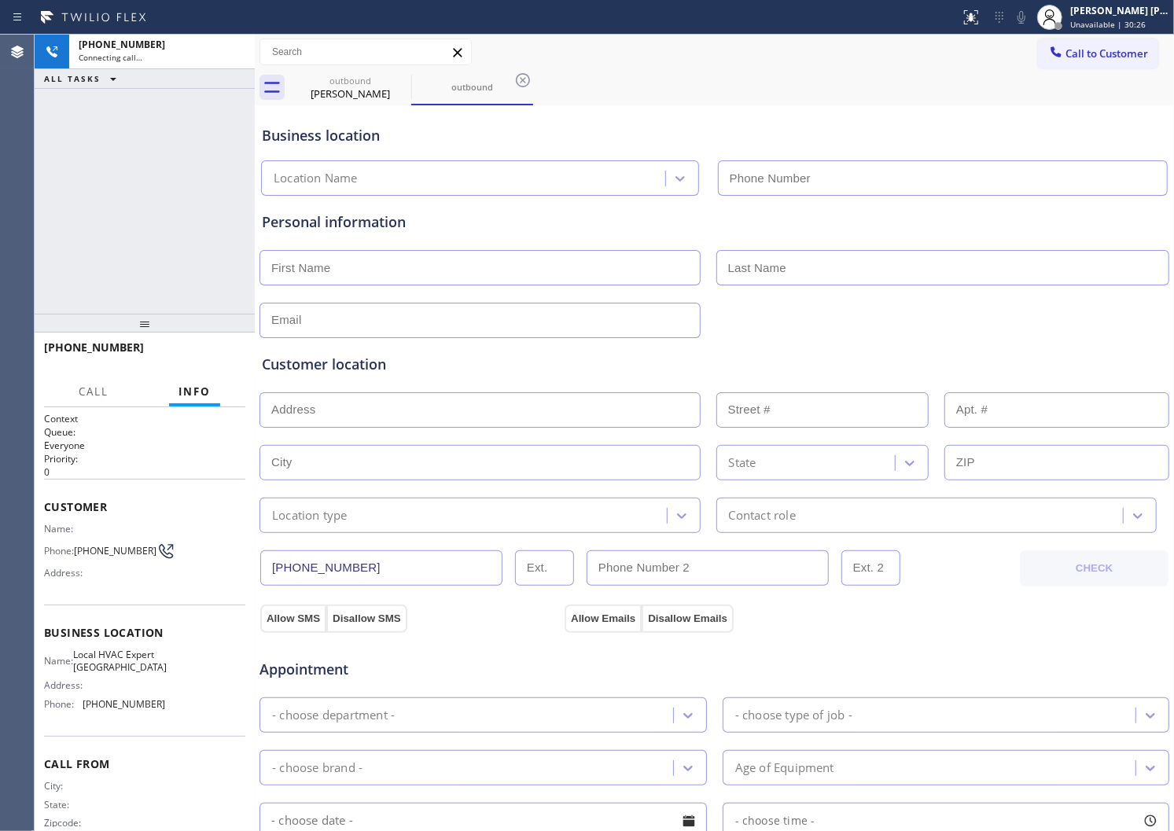
type input "[PHONE_NUMBER]"
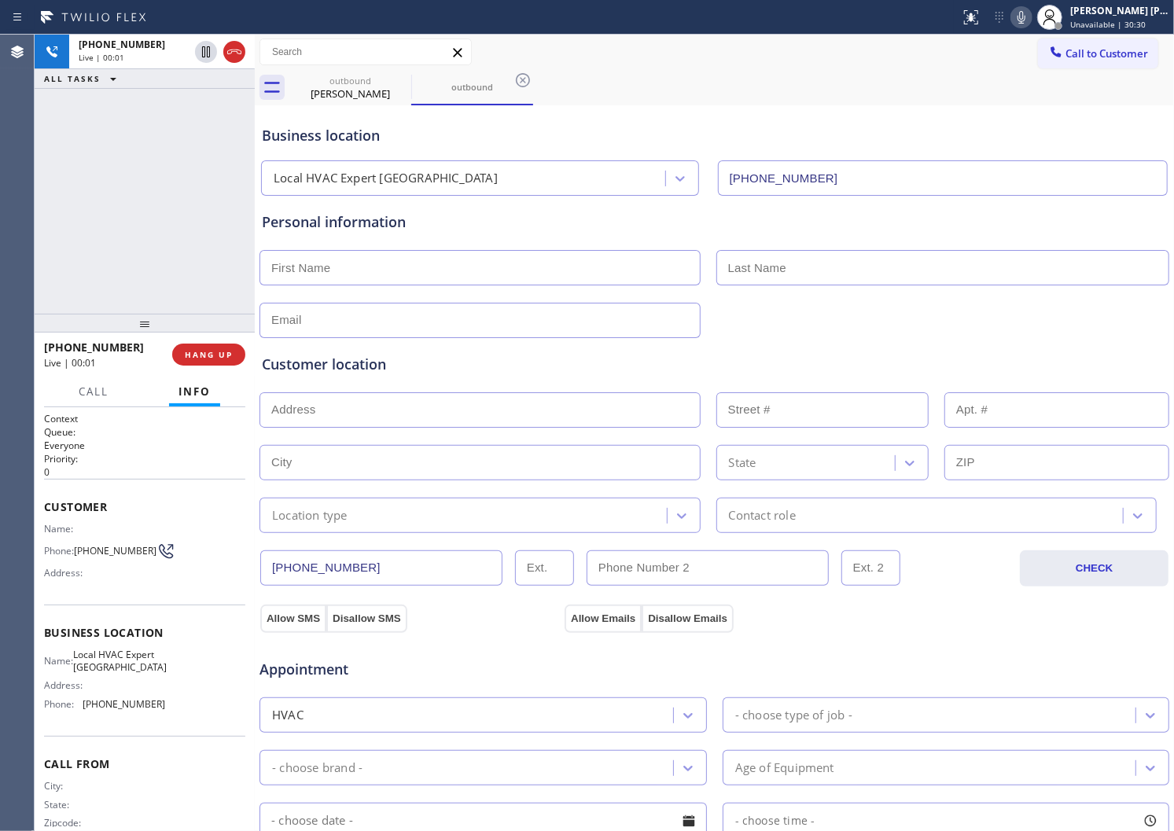
click at [238, 58] on icon at bounding box center [234, 51] width 19 height 19
click at [193, 344] on button "HANG UP" at bounding box center [208, 355] width 73 height 22
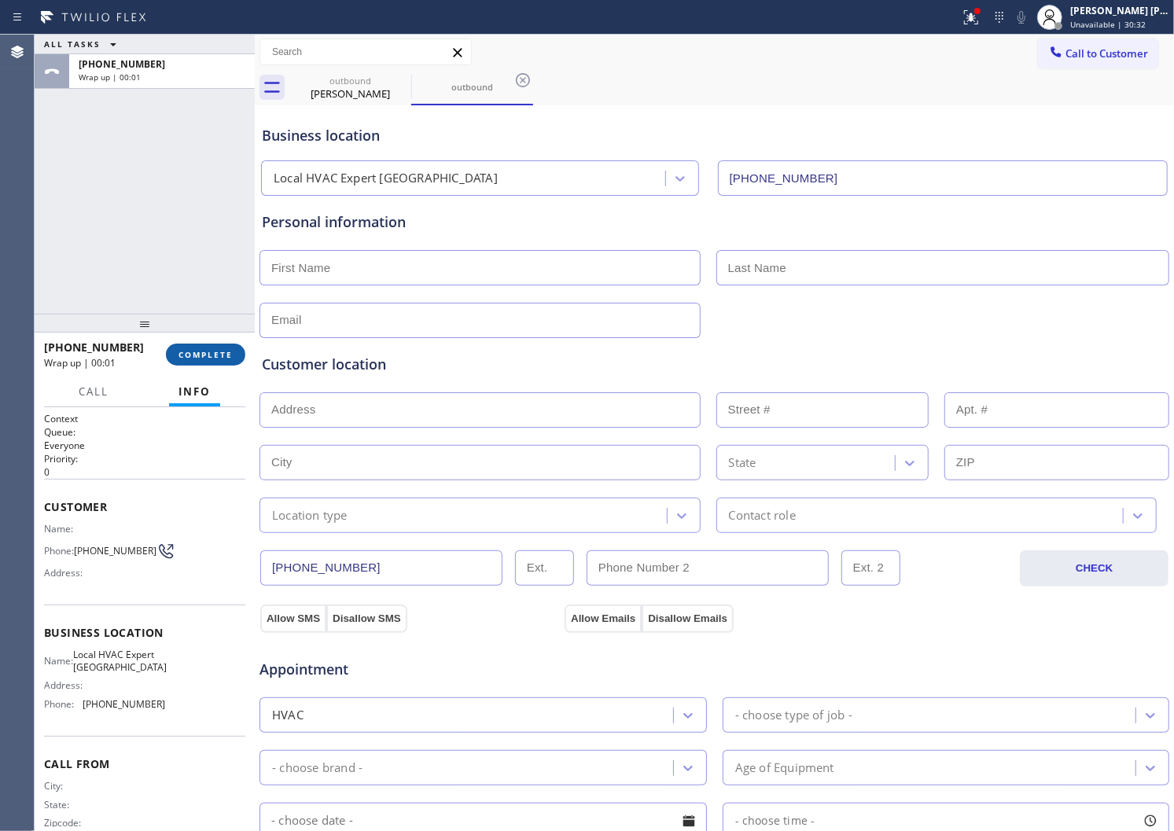
click at [206, 359] on span "COMPLETE" at bounding box center [206, 354] width 54 height 11
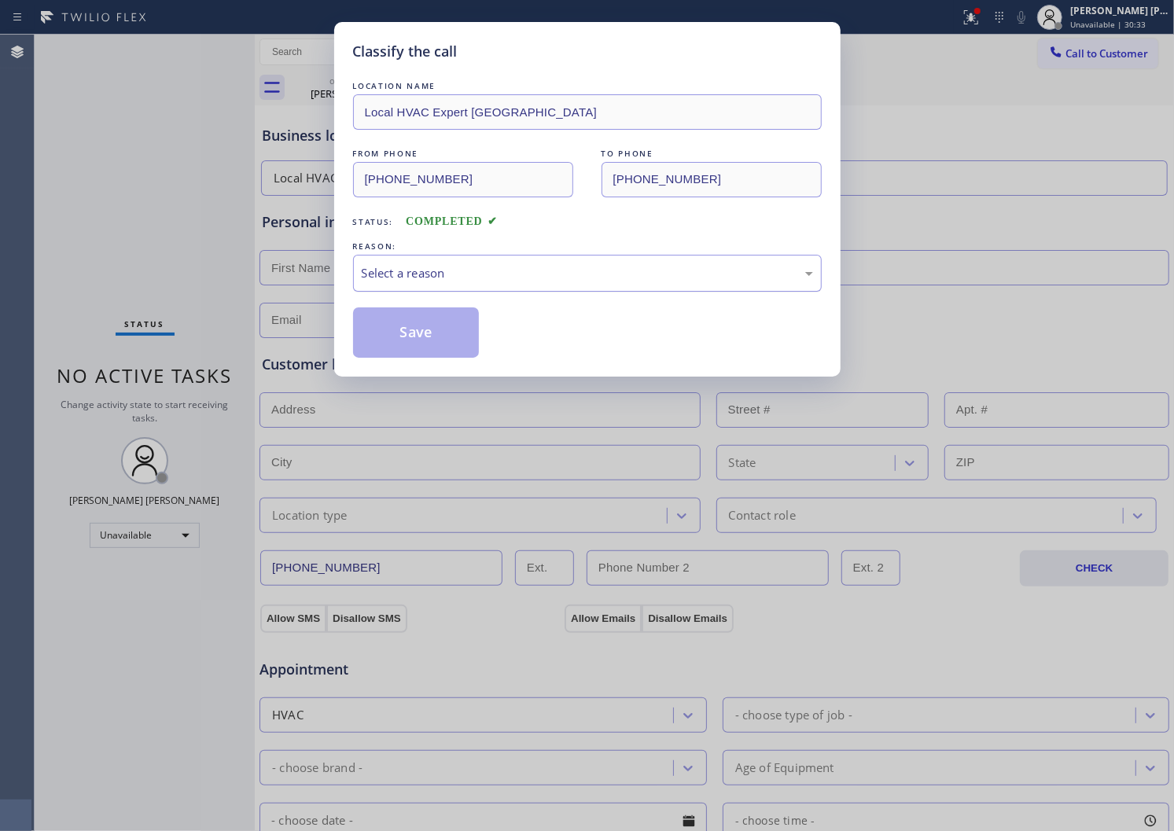
click at [433, 289] on div "Select a reason" at bounding box center [587, 273] width 469 height 37
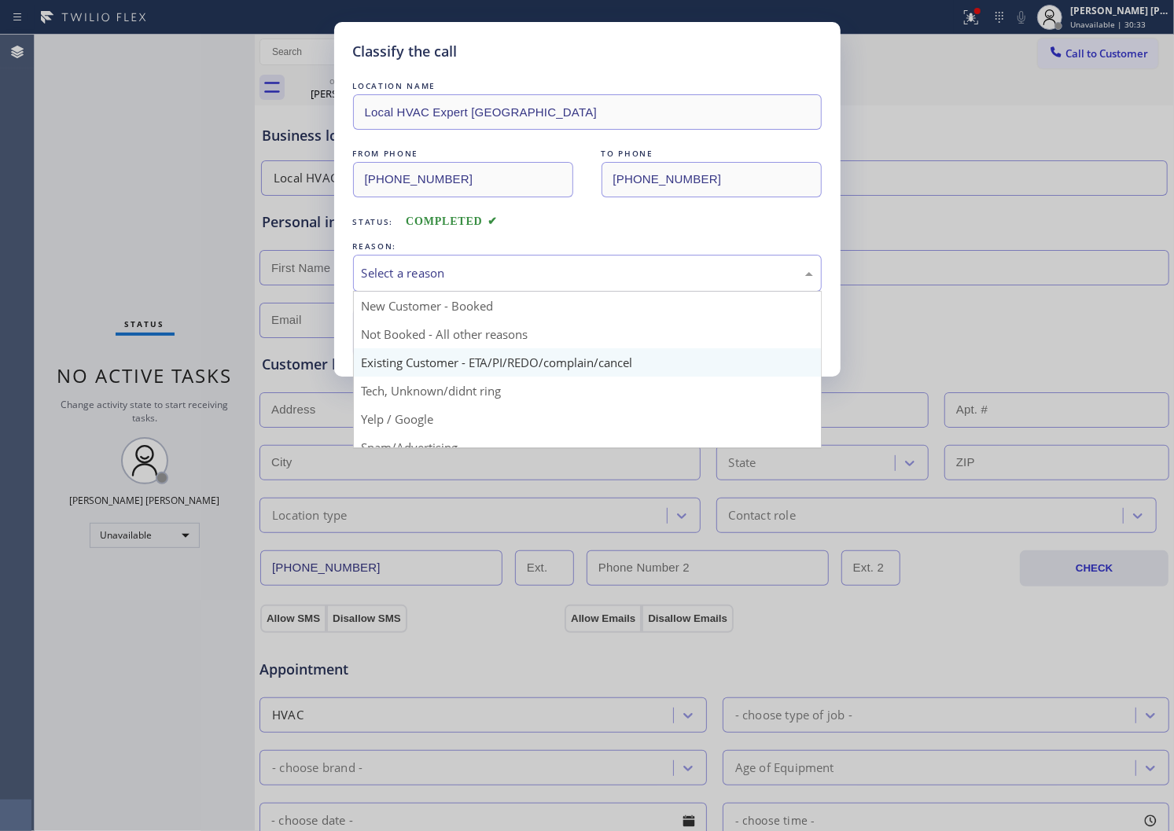
scroll to position [87, 0]
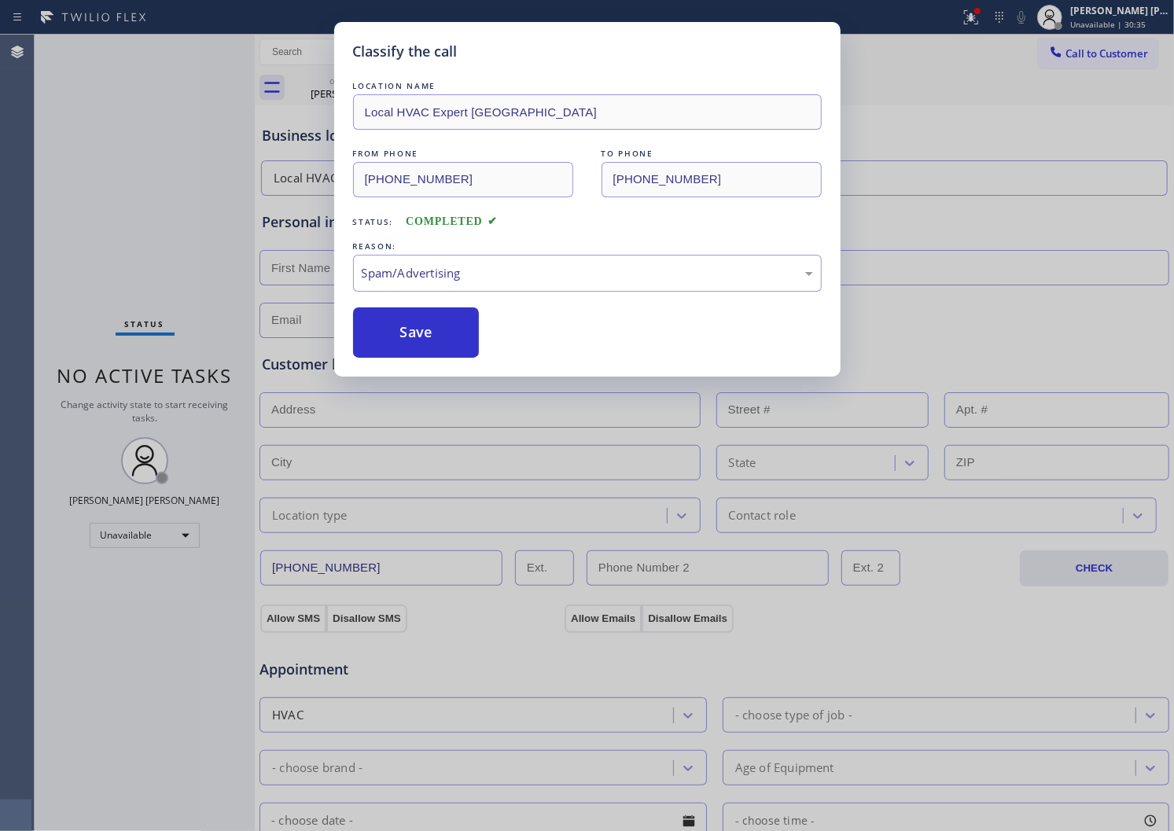
click at [396, 339] on button "Save" at bounding box center [416, 333] width 127 height 50
type input "[PHONE_NUMBER]"
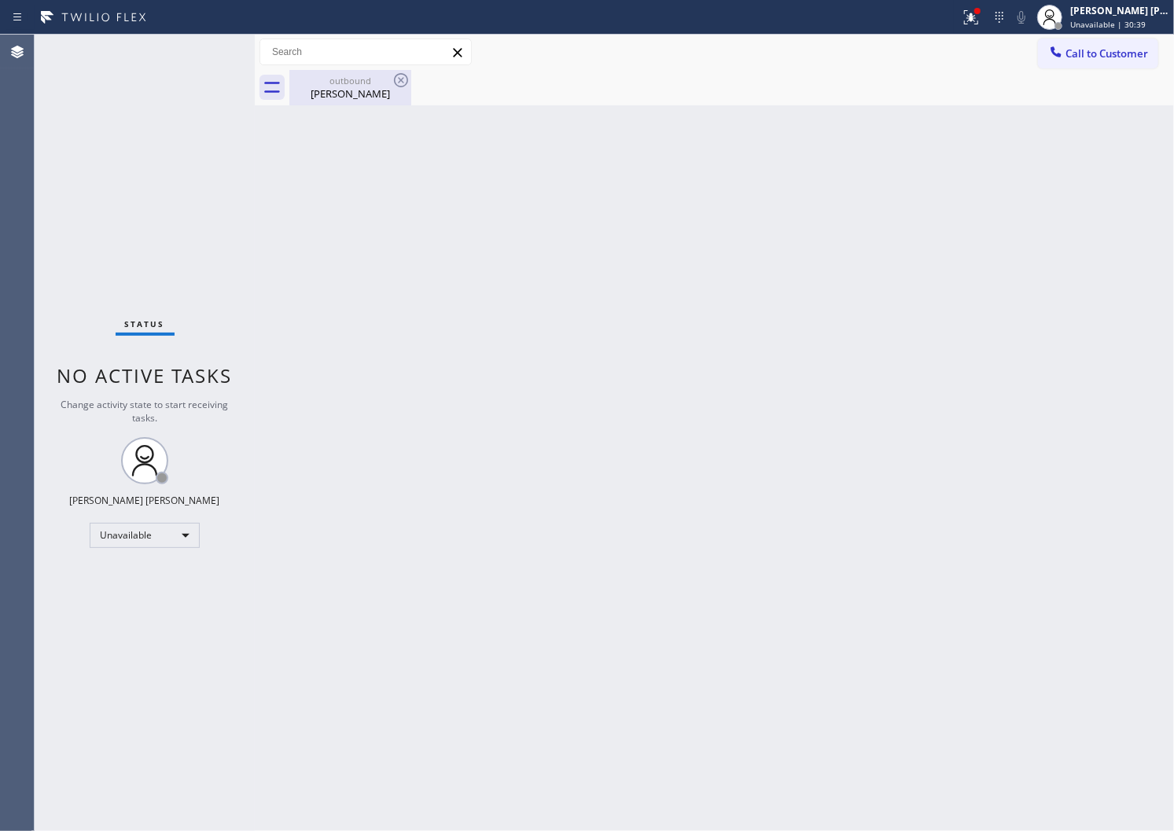
drag, startPoint x: 363, startPoint y: 103, endPoint x: 390, endPoint y: 87, distance: 31.0
click at [363, 103] on div "outbound [PERSON_NAME]" at bounding box center [350, 87] width 119 height 35
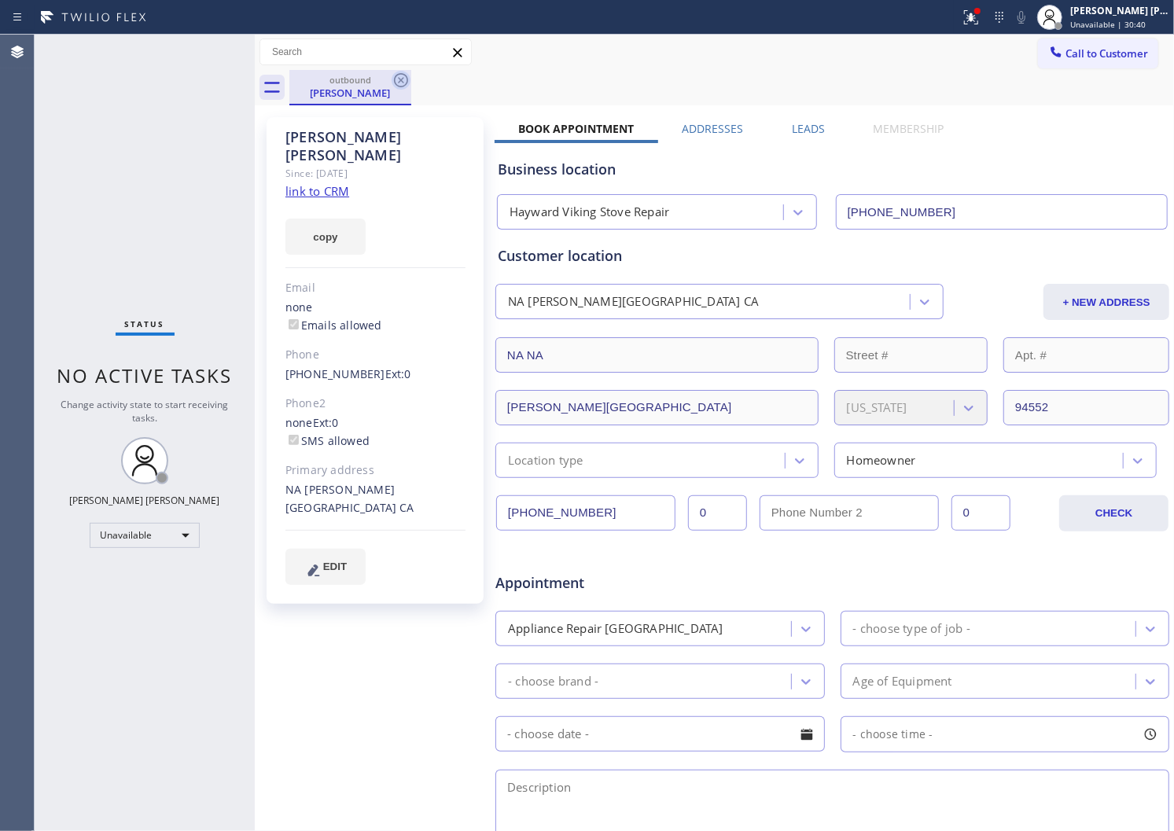
click at [396, 84] on icon at bounding box center [401, 80] width 14 height 14
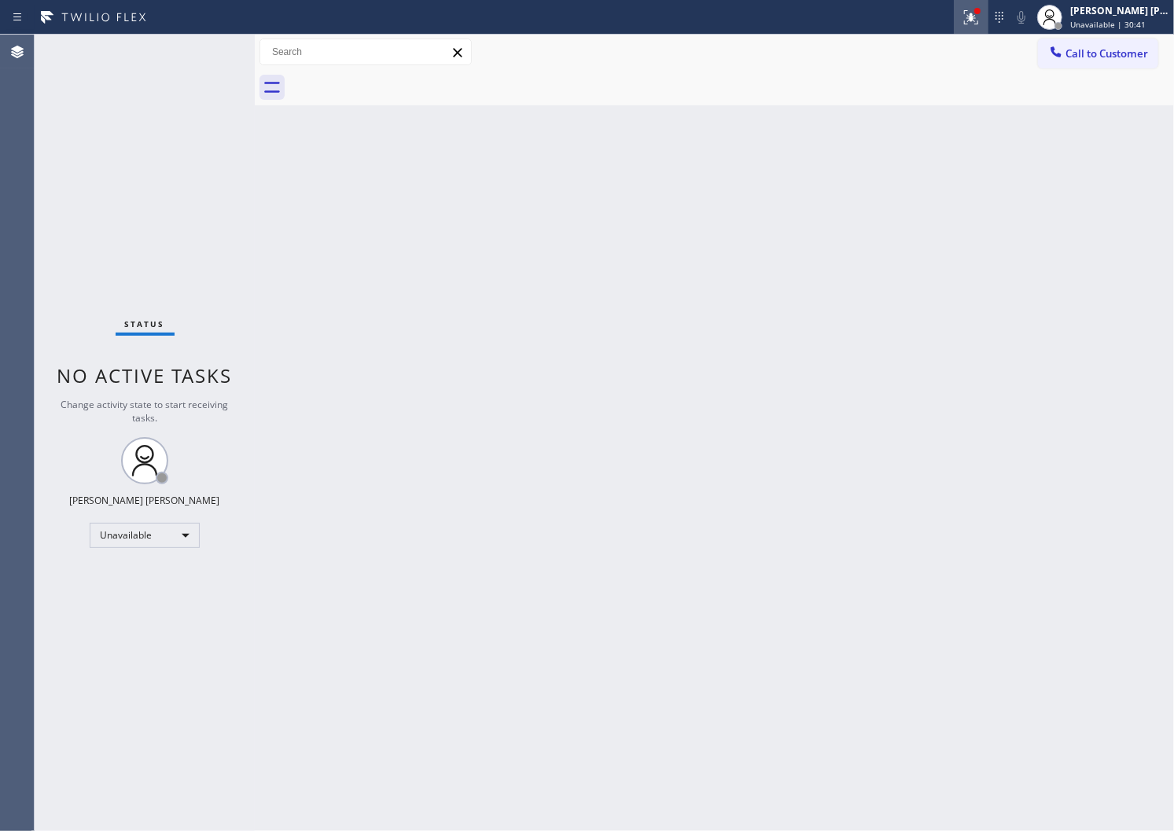
click at [978, 21] on icon at bounding box center [971, 17] width 14 height 14
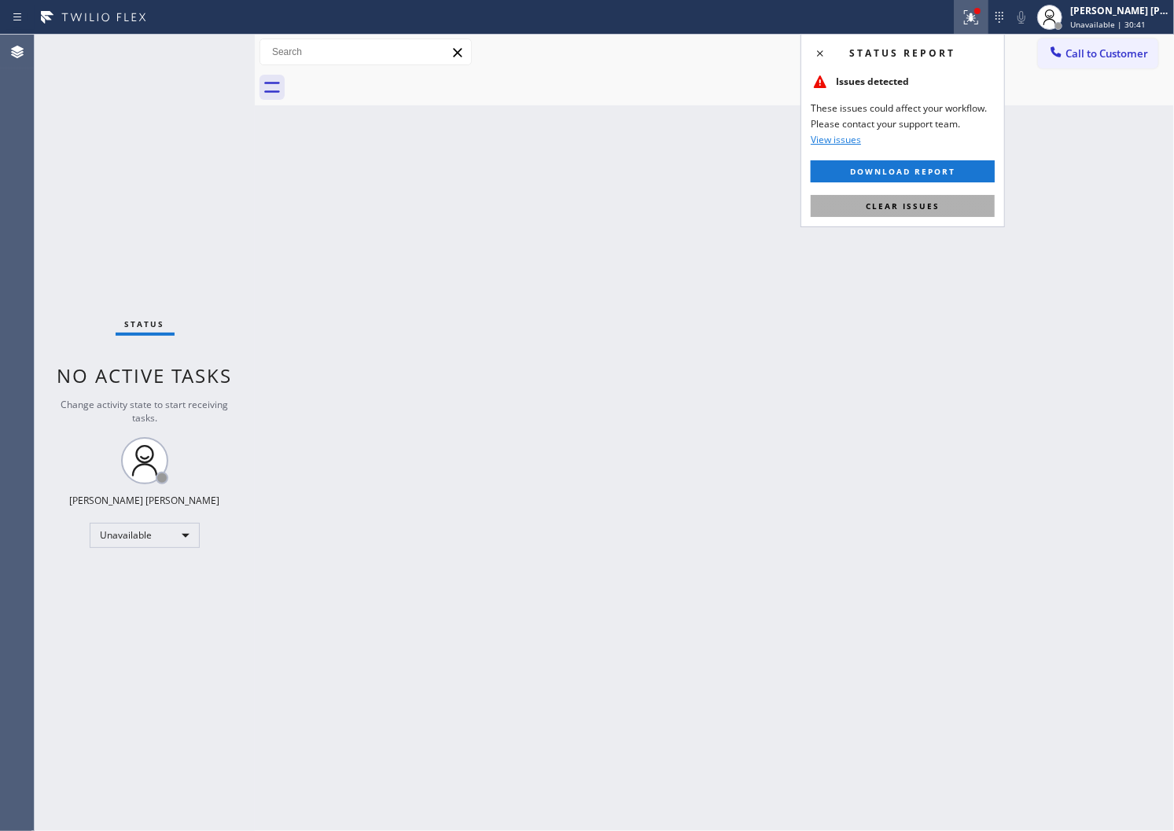
click at [886, 212] on button "Clear issues" at bounding box center [903, 206] width 184 height 22
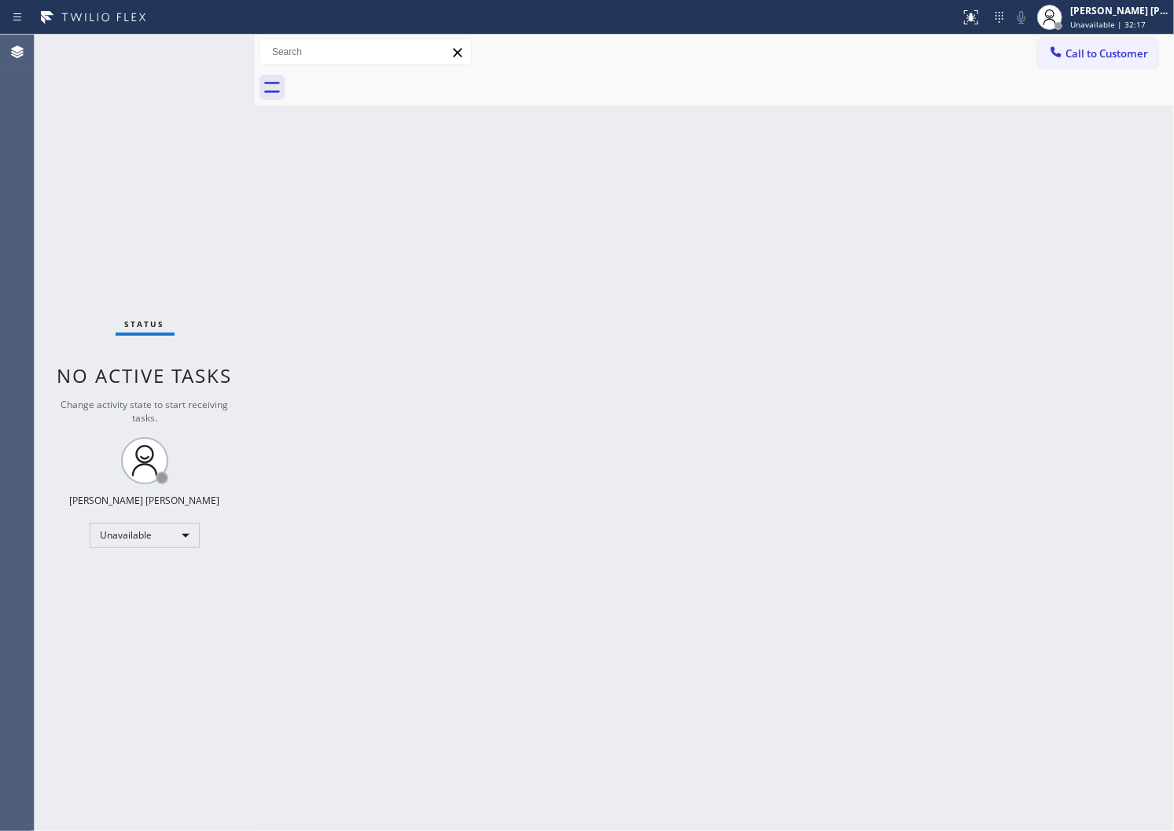
click at [0, 683] on div "Agent Desktop" at bounding box center [17, 433] width 34 height 797
click at [1107, 61] on button "Call to Customer" at bounding box center [1098, 54] width 120 height 30
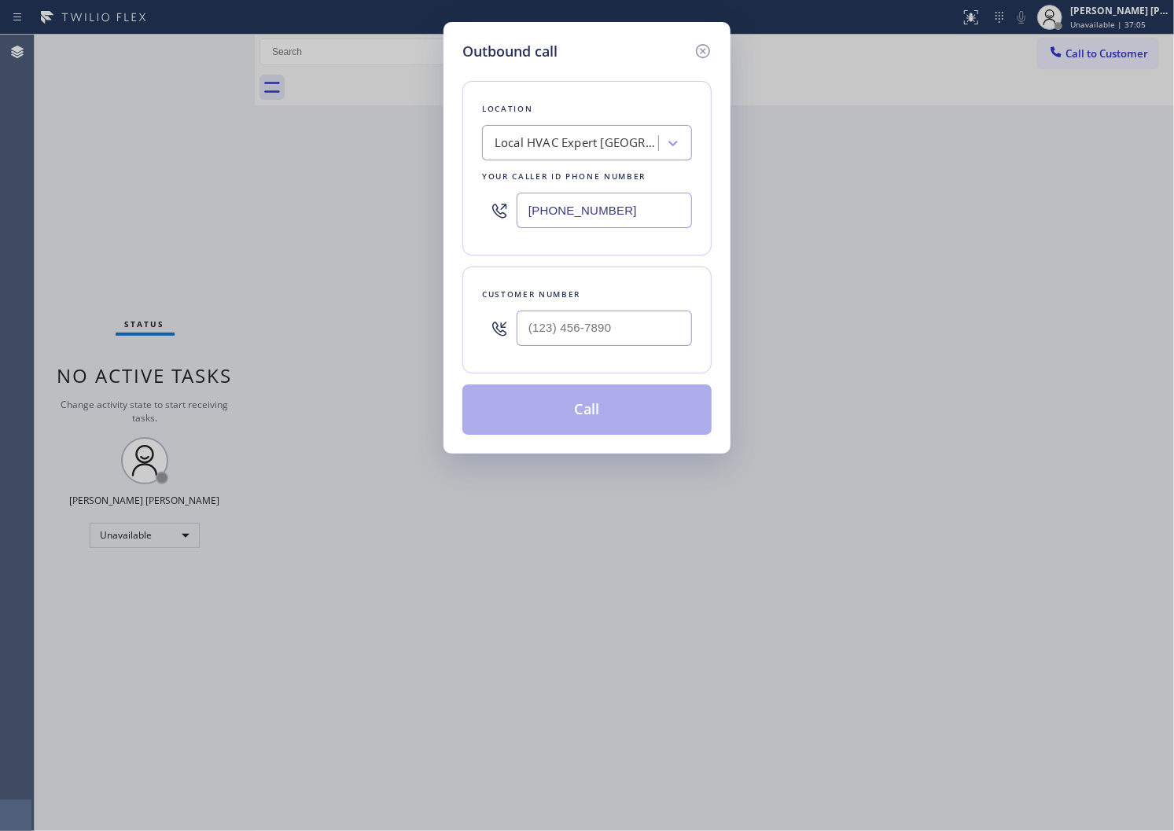
click at [511, 212] on div at bounding box center [499, 210] width 35 height 51
click at [513, 212] on div at bounding box center [499, 210] width 35 height 51
click at [546, 210] on input "[PHONE_NUMBER]" at bounding box center [604, 210] width 175 height 35
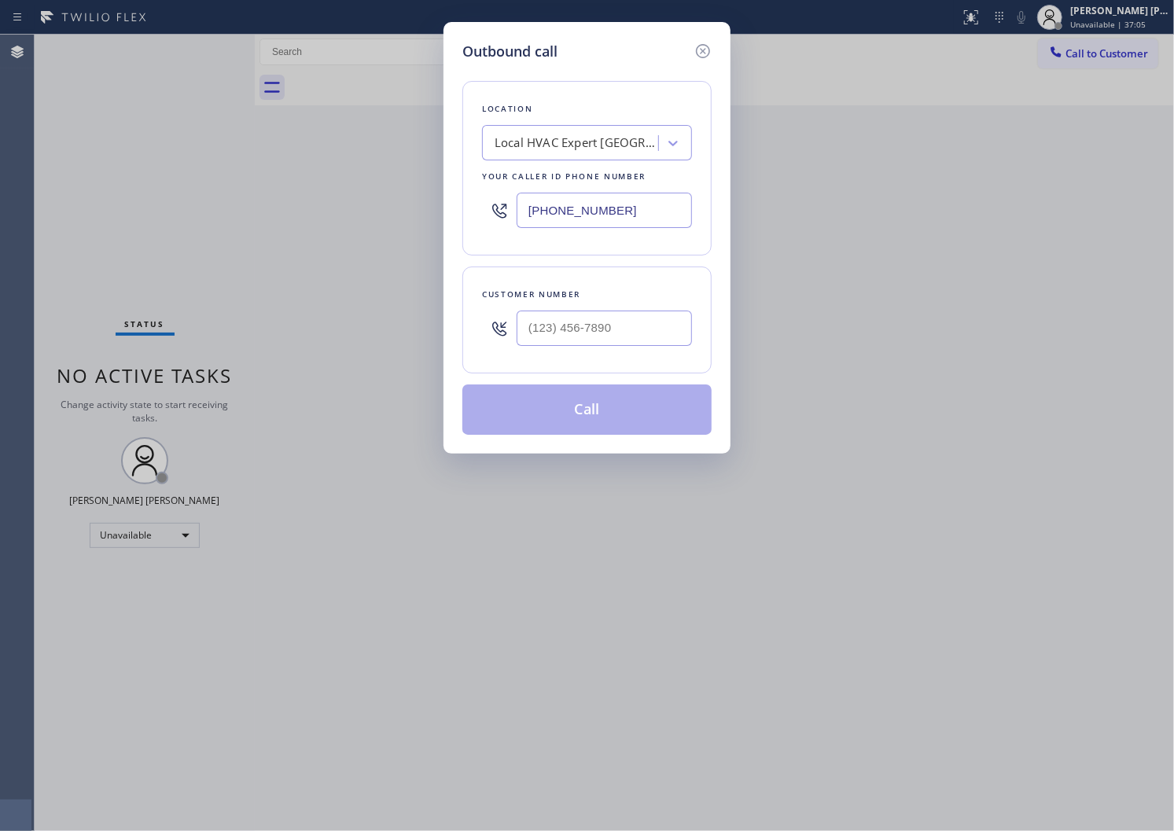
click at [546, 210] on input "[PHONE_NUMBER]" at bounding box center [604, 210] width 175 height 35
paste input "786) 610-6730"
type input "[PHONE_NUMBER]"
click at [564, 321] on input "text" at bounding box center [604, 328] width 175 height 35
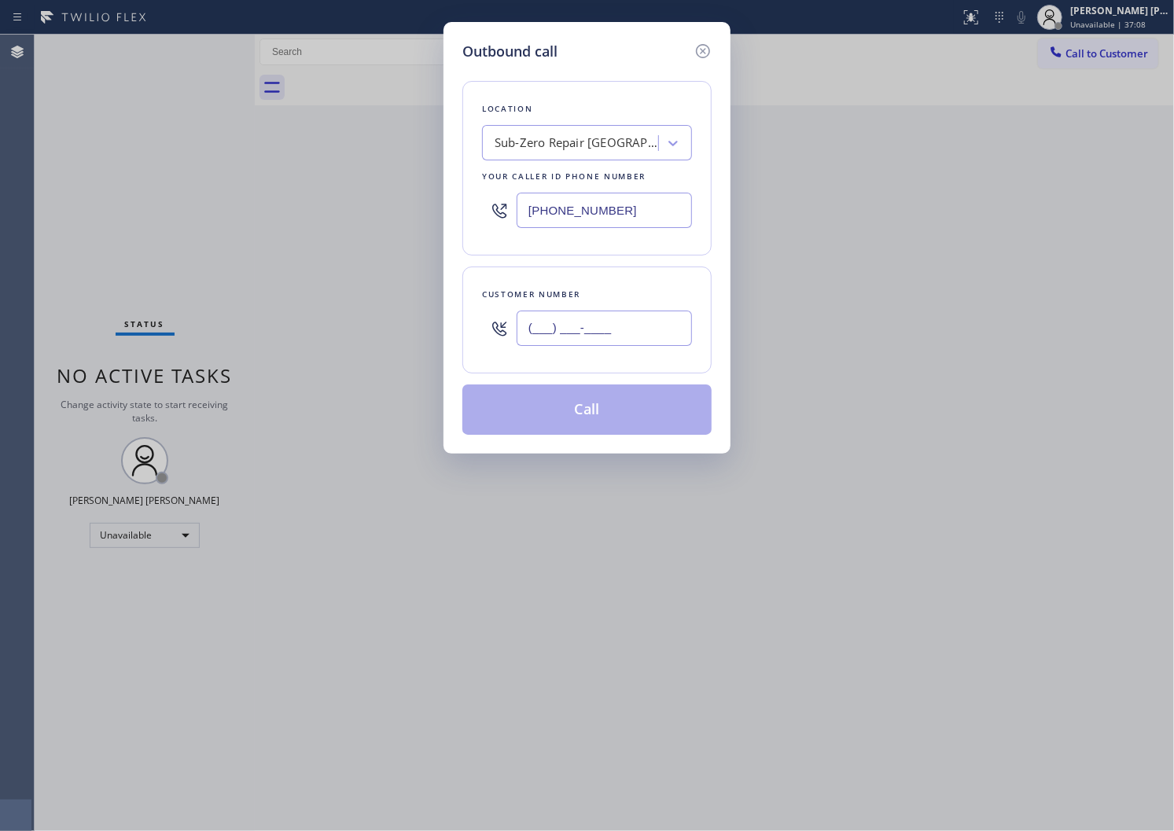
click at [564, 321] on input "(___) ___-____" at bounding box center [604, 328] width 175 height 35
paste input "919-7494"
click at [585, 341] on input "(___) 919-7494" at bounding box center [604, 328] width 175 height 35
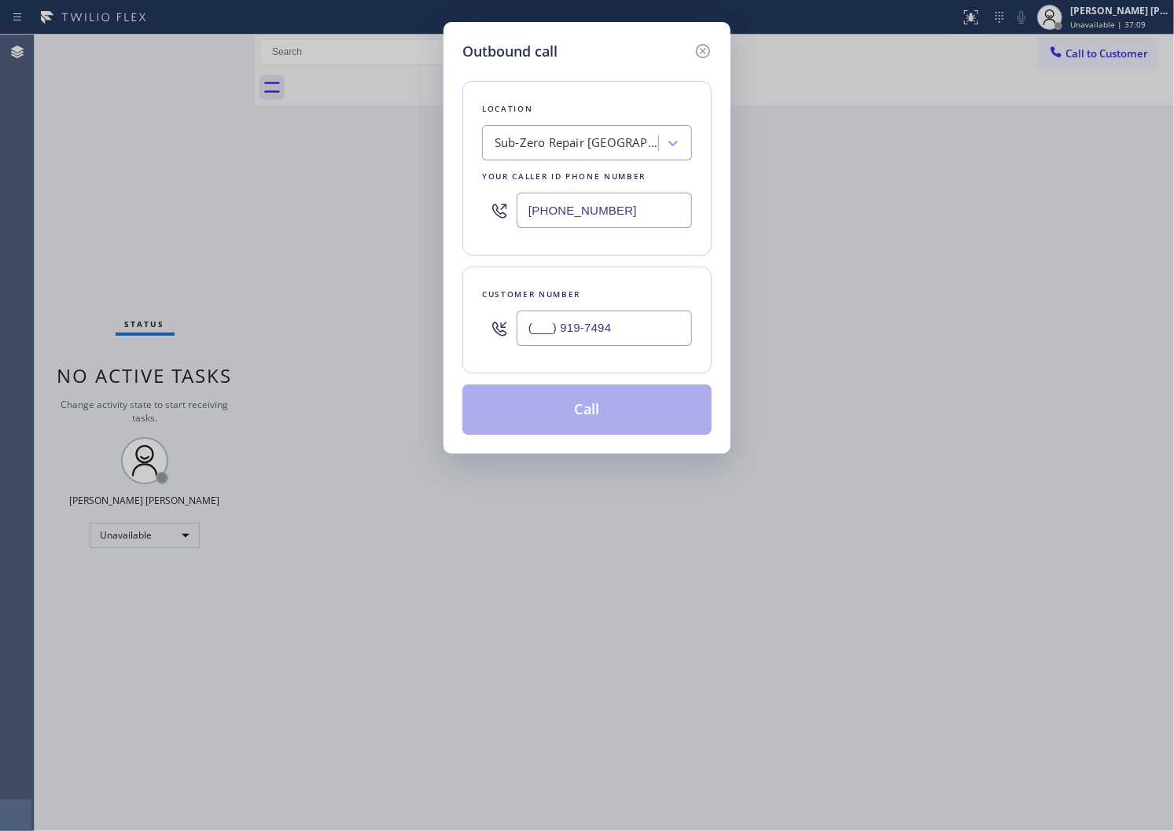
click at [585, 341] on input "(___) 919-7494" at bounding box center [604, 328] width 175 height 35
paste input "919) 749-4421"
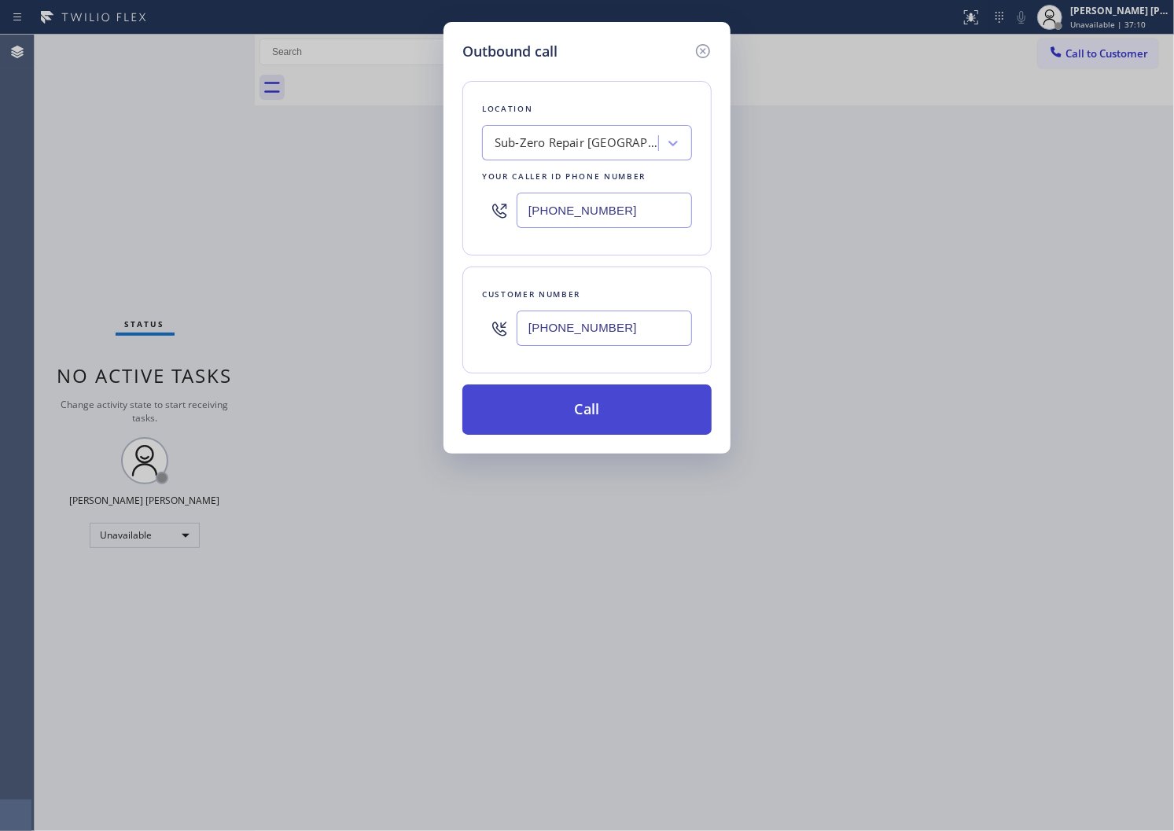
type input "[PHONE_NUMBER]"
click at [596, 412] on button "Call" at bounding box center [586, 410] width 249 height 50
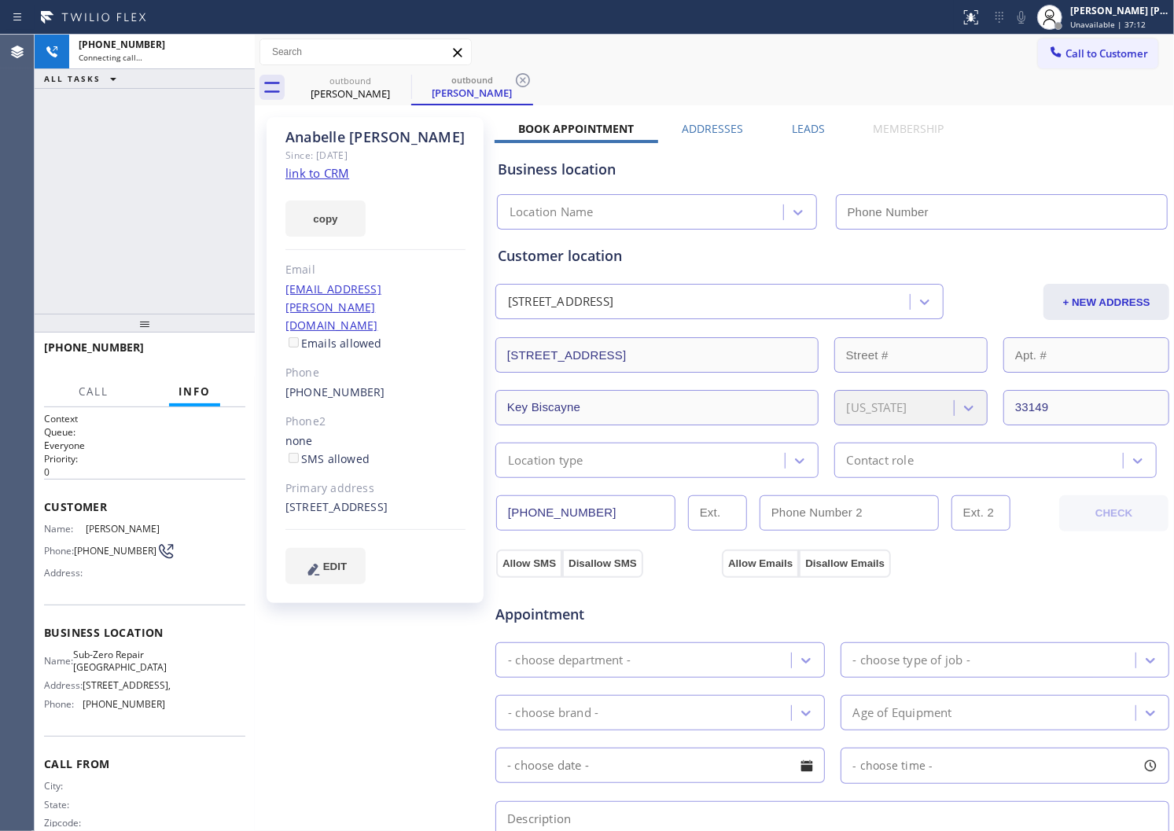
click at [376, 129] on div "[PERSON_NAME]" at bounding box center [375, 137] width 180 height 18
type input "[PHONE_NUMBER]"
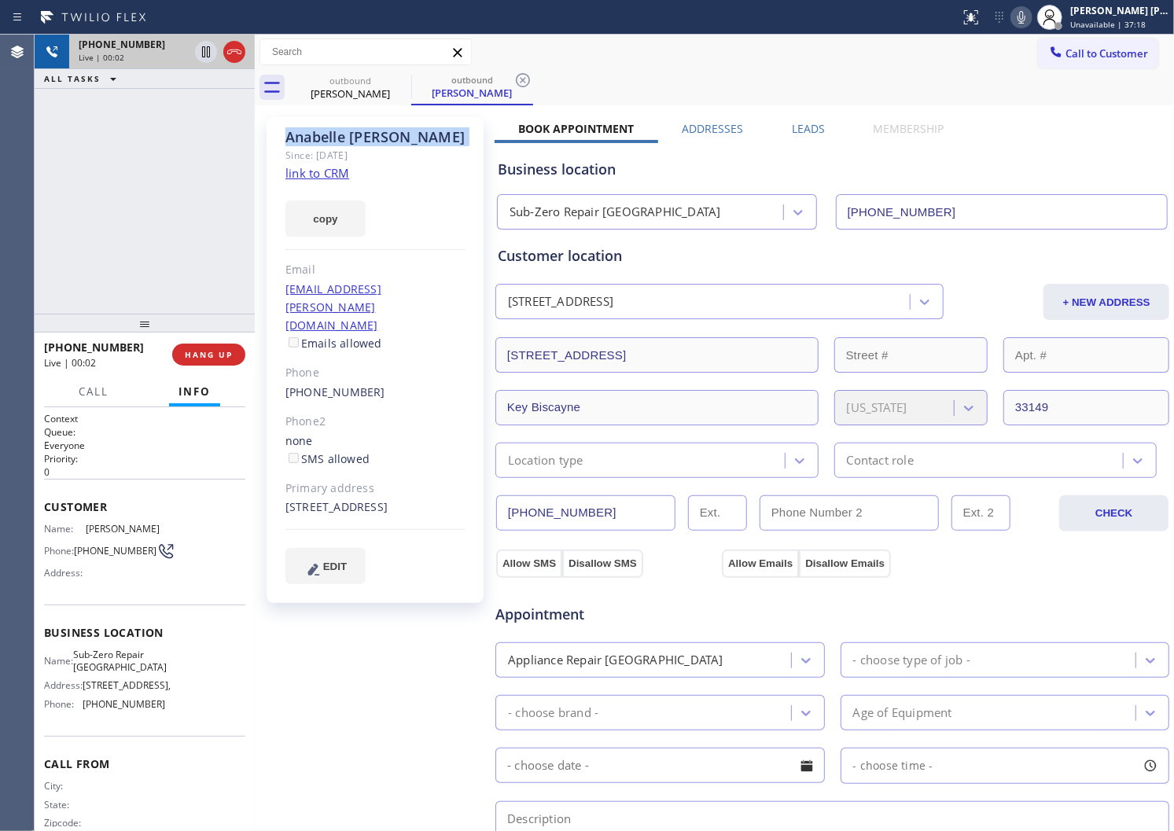
click at [236, 48] on icon at bounding box center [234, 51] width 19 height 19
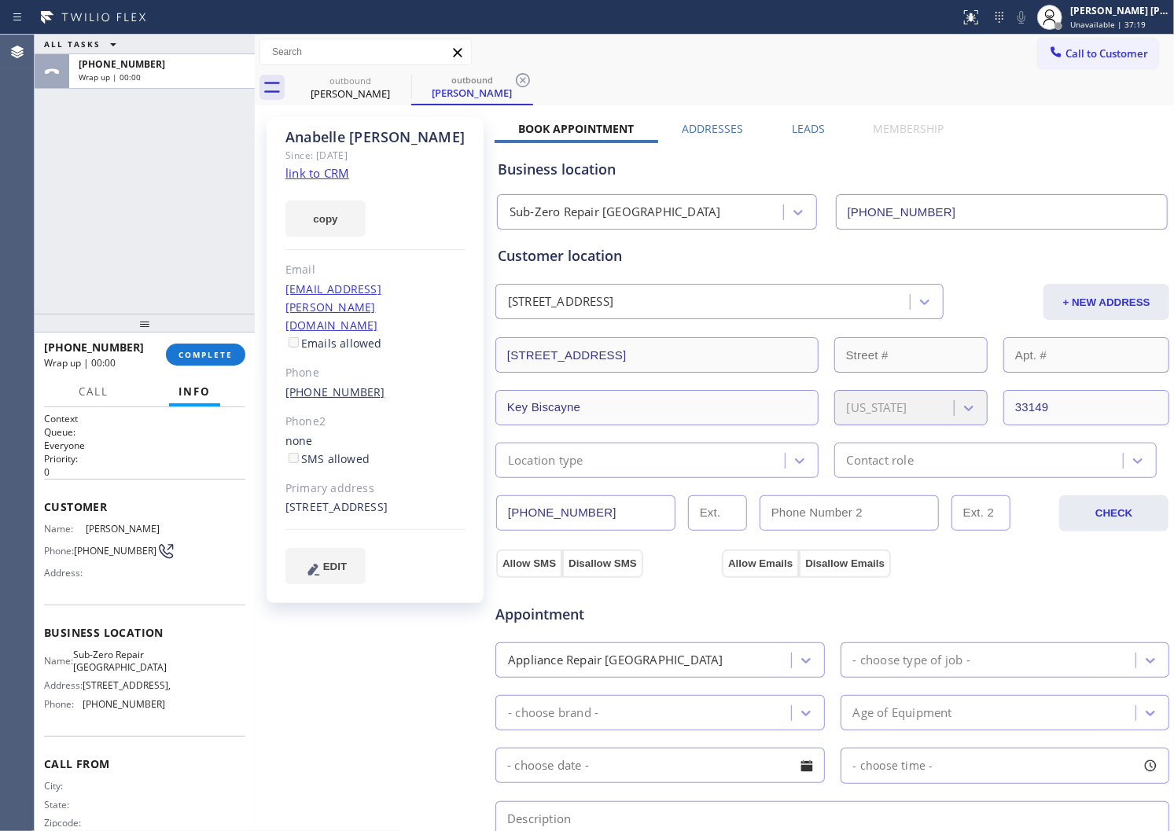
click at [327, 385] on link "[PHONE_NUMBER]" at bounding box center [335, 392] width 100 height 15
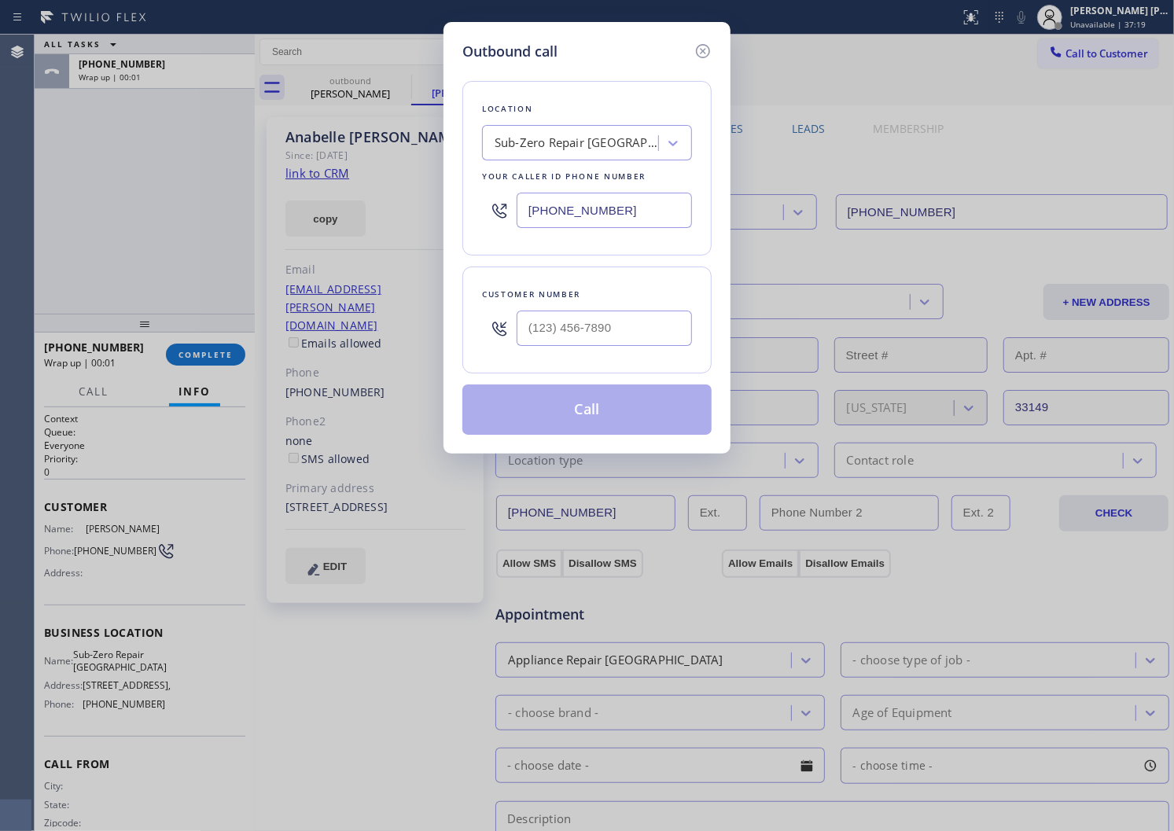
type input "[PHONE_NUMBER]"
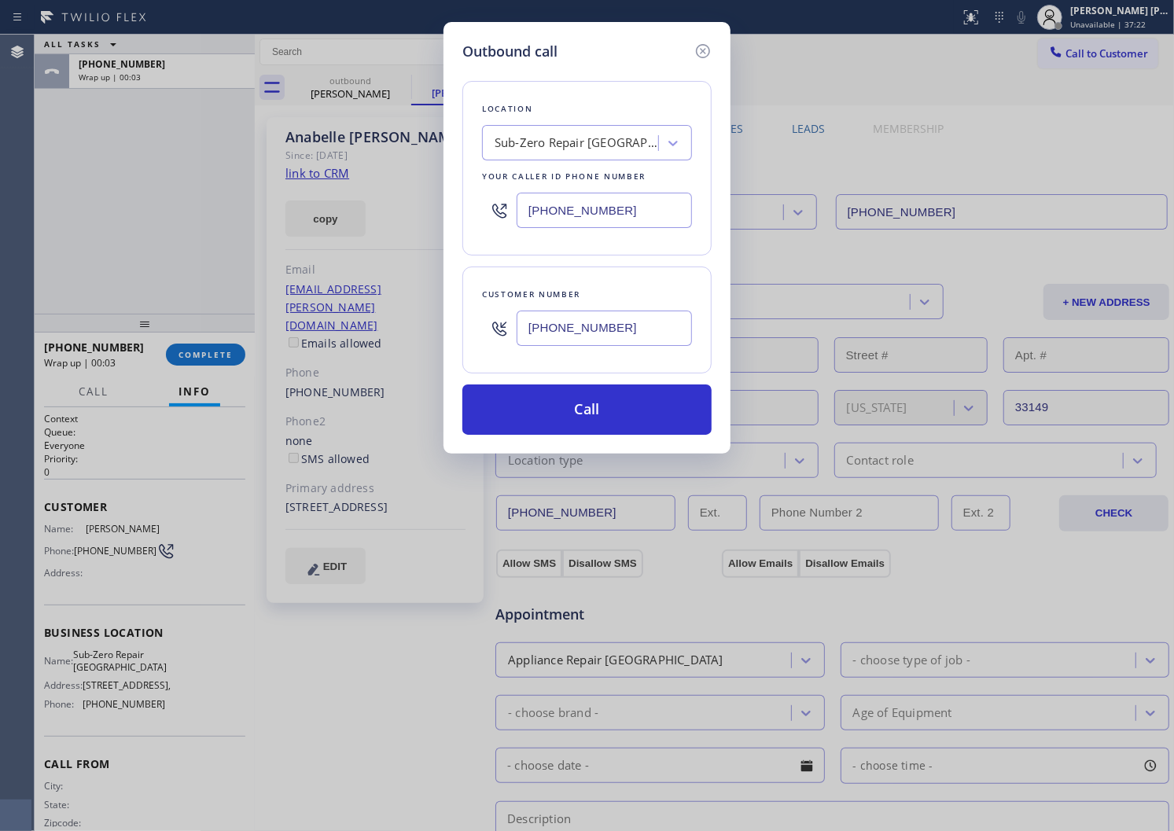
click at [532, 219] on input "[PHONE_NUMBER]" at bounding box center [604, 210] width 175 height 35
click at [536, 218] on input "[PHONE_NUMBER]" at bounding box center [604, 210] width 175 height 35
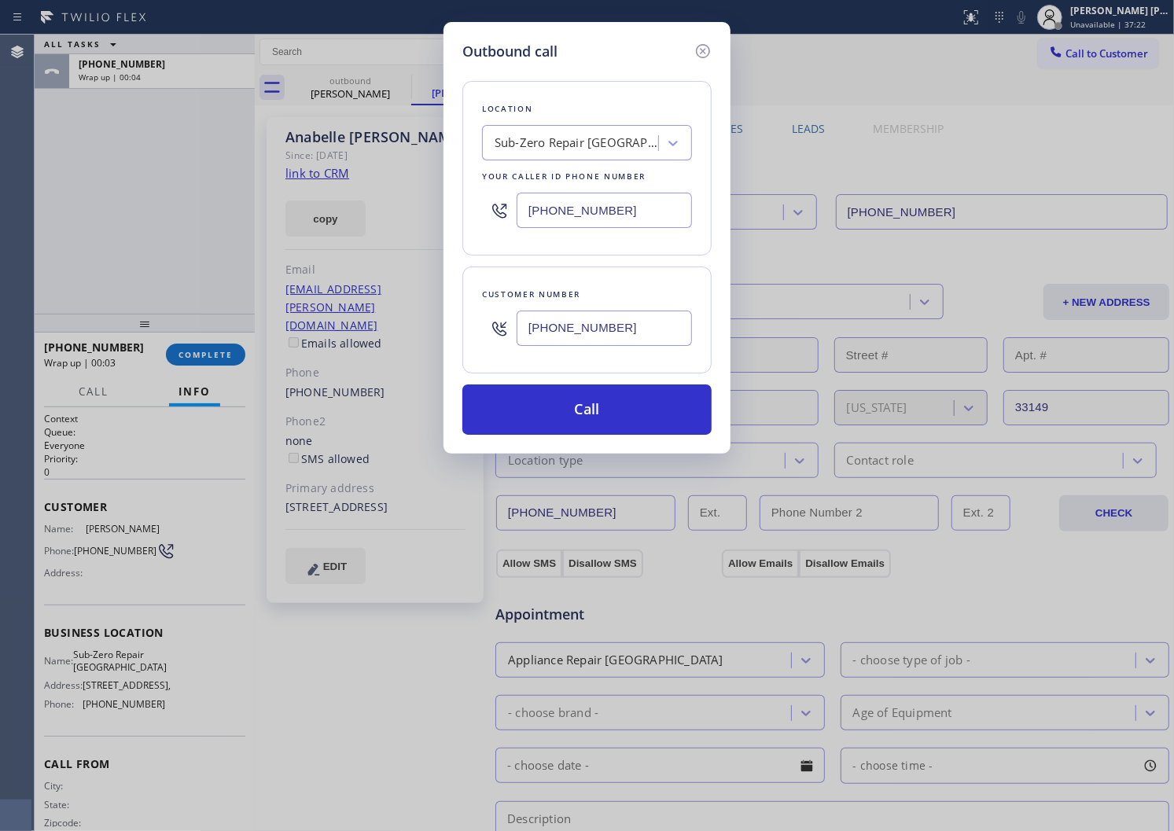
click at [536, 218] on input "[PHONE_NUMBER]" at bounding box center [604, 210] width 175 height 35
paste input "855) 731-4952"
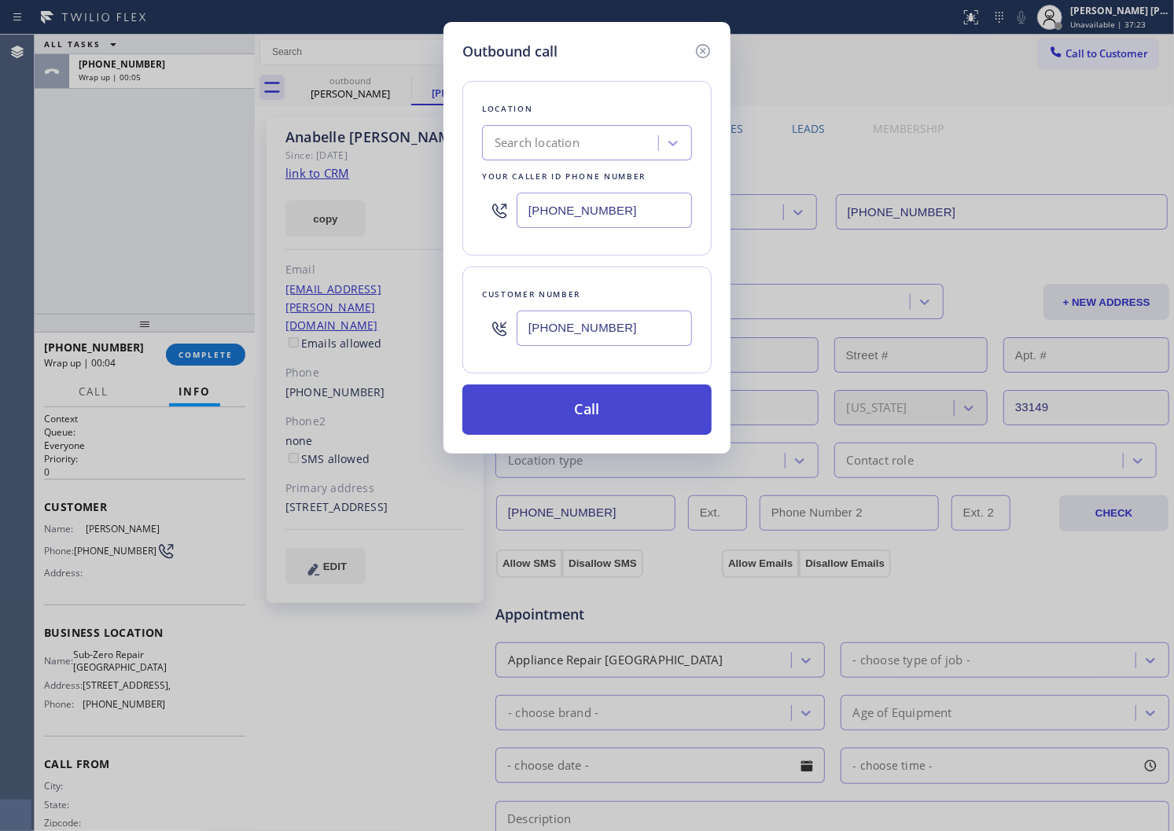
type input "[PHONE_NUMBER]"
click at [593, 420] on button "Call" at bounding box center [586, 410] width 249 height 50
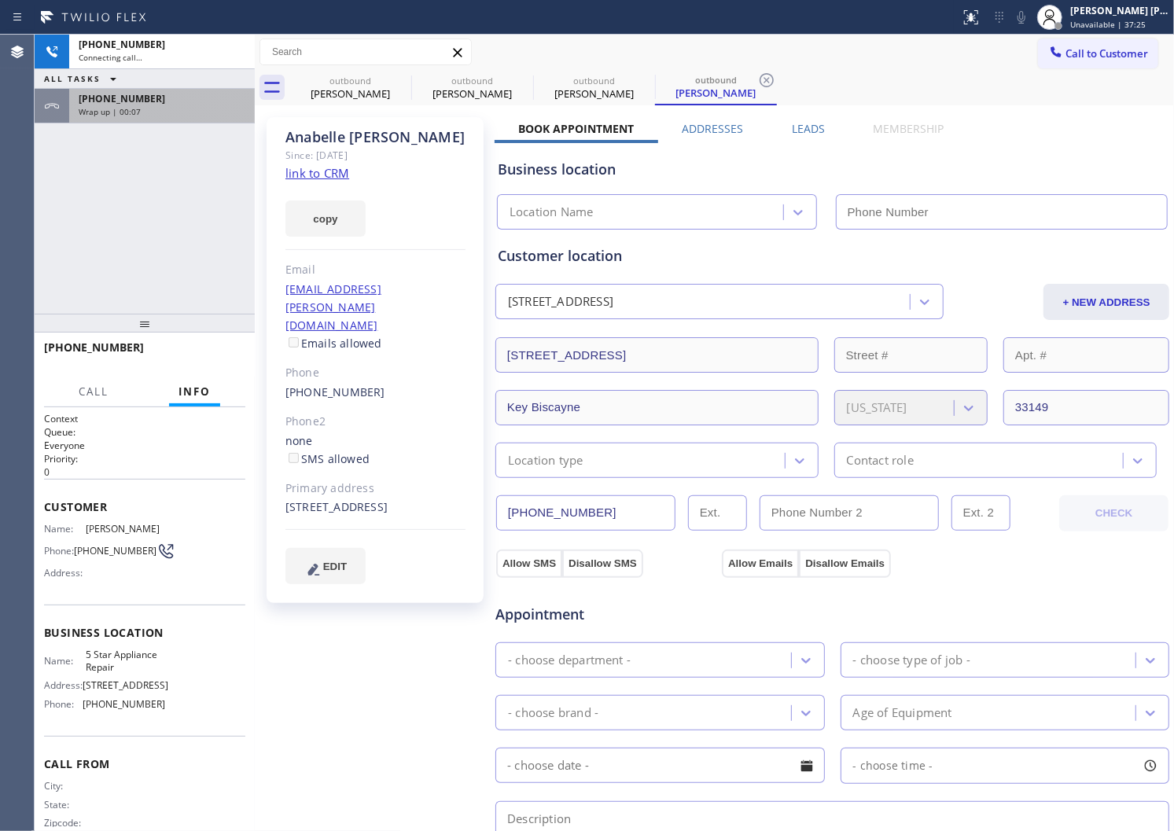
click at [182, 112] on div "Wrap up | 00:07" at bounding box center [162, 111] width 167 height 11
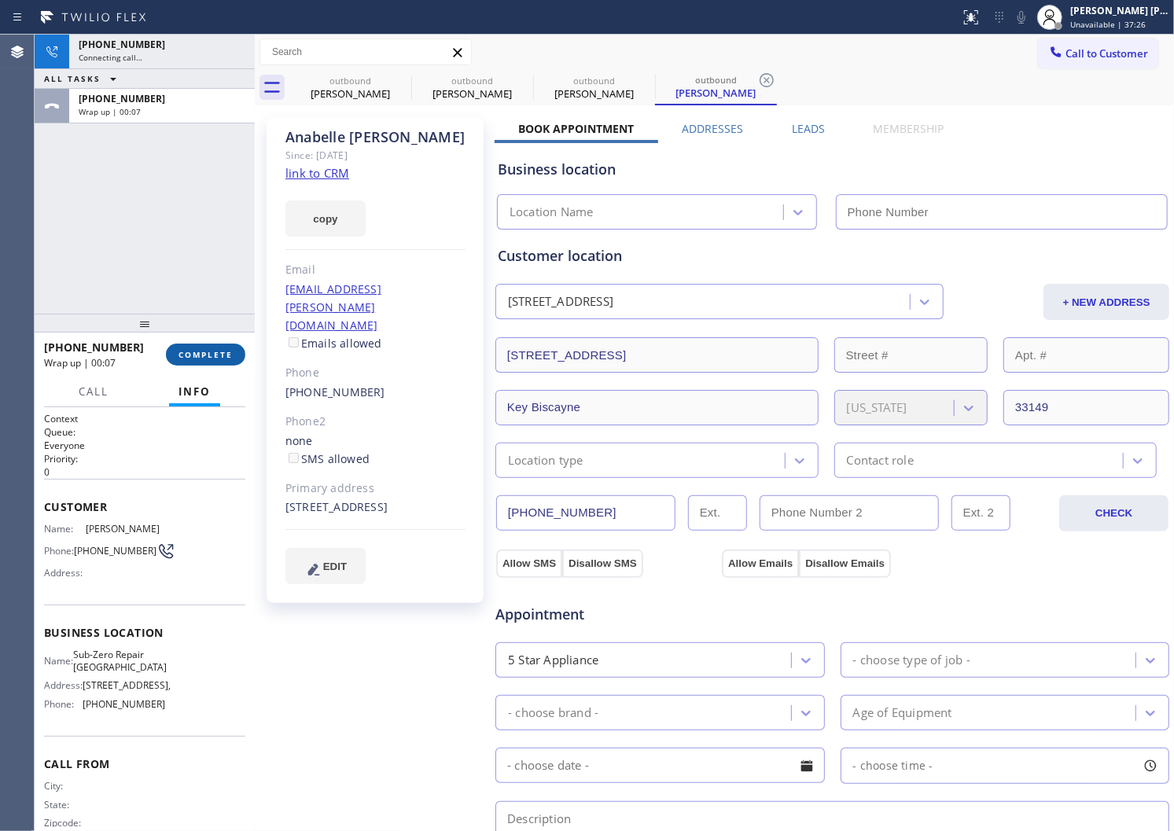
type input "[PHONE_NUMBER]"
click at [215, 350] on span "COMPLETE" at bounding box center [206, 354] width 54 height 11
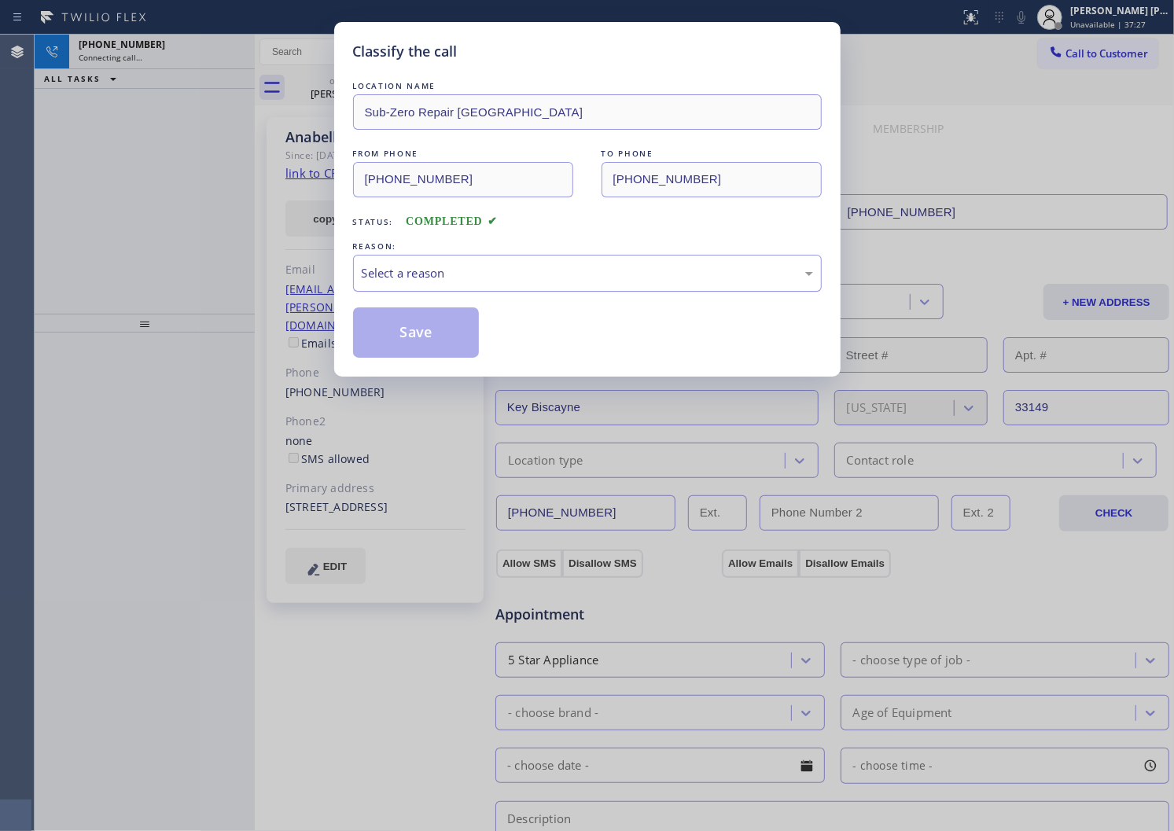
click at [410, 277] on div "Select a reason" at bounding box center [587, 273] width 451 height 18
click at [392, 336] on button "Save" at bounding box center [416, 333] width 127 height 50
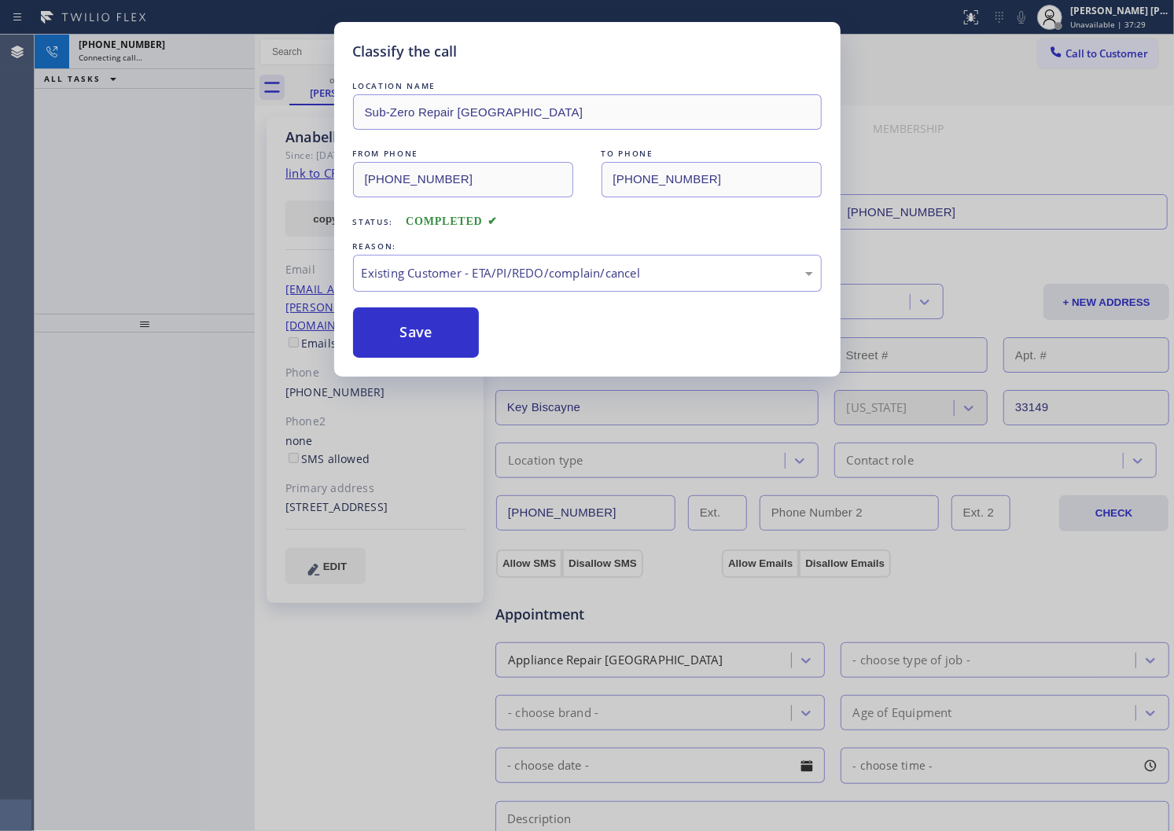
click at [163, 57] on div "Connecting call…" at bounding box center [162, 57] width 167 height 11
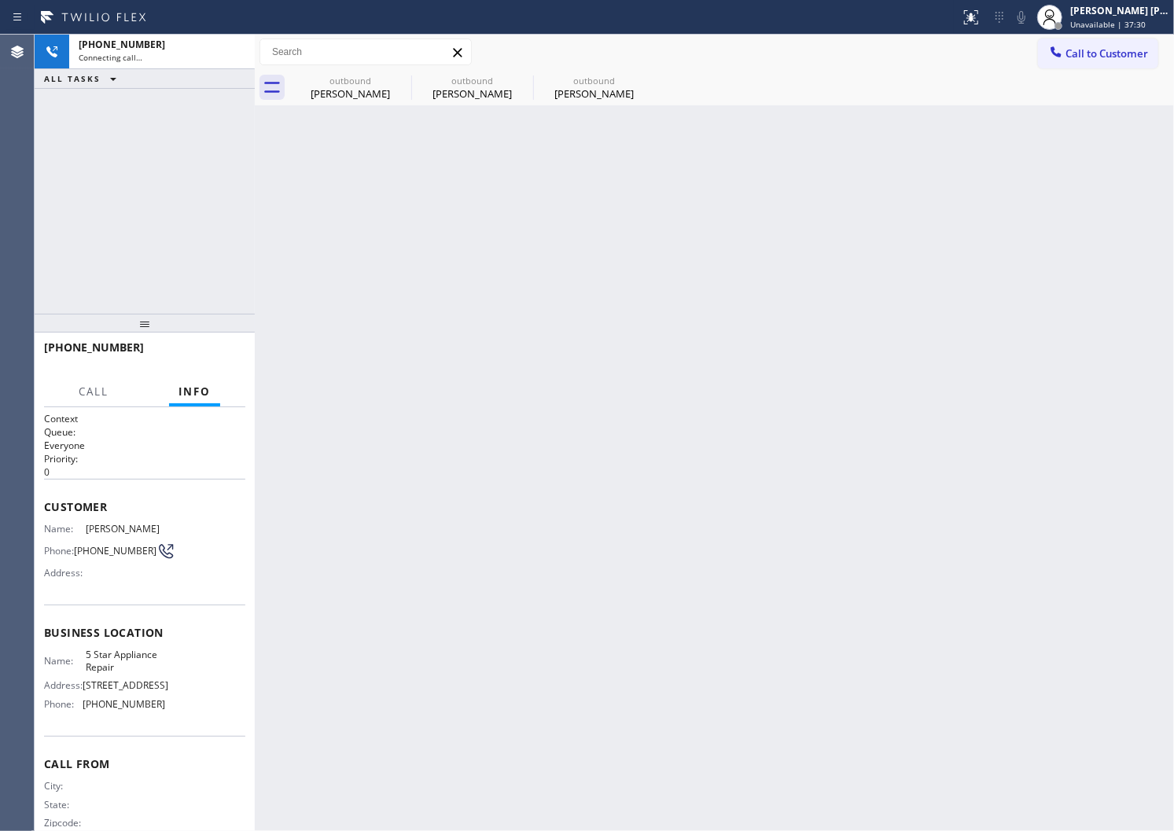
click at [301, 97] on div "[PERSON_NAME]" at bounding box center [350, 94] width 119 height 14
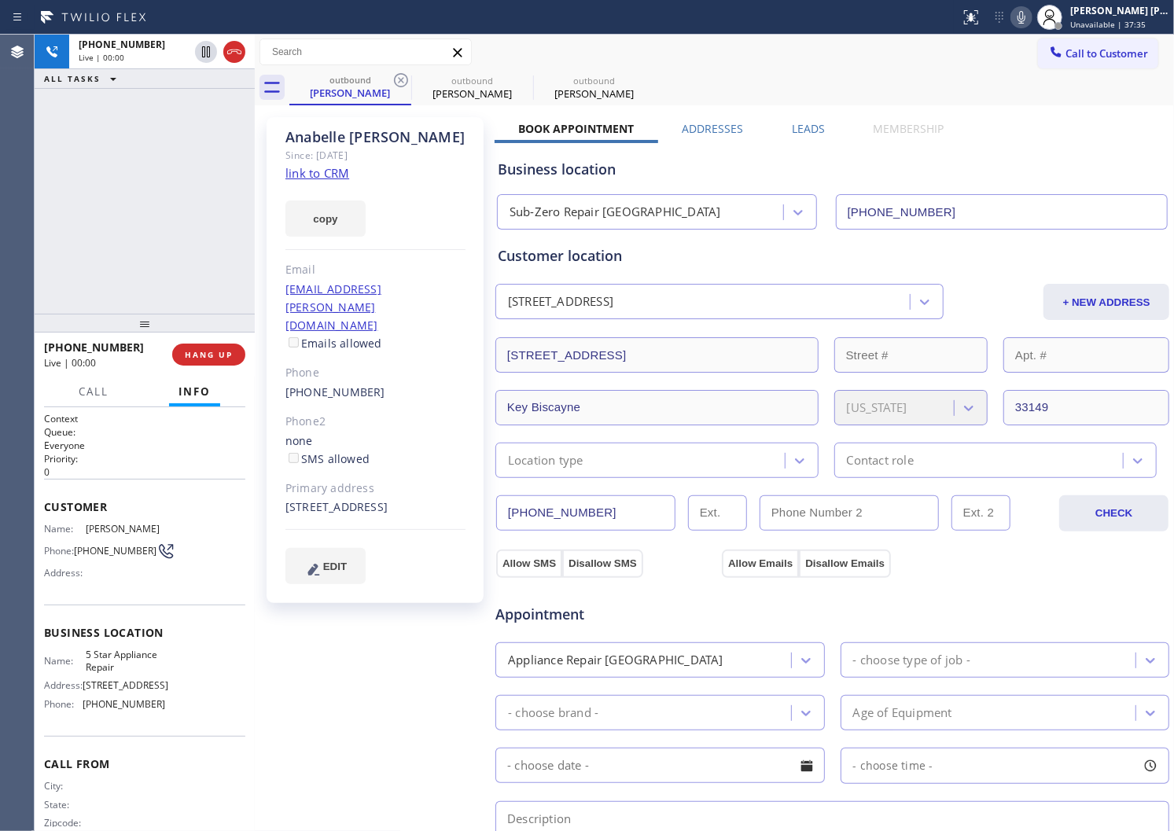
drag, startPoint x: 0, startPoint y: 223, endPoint x: 20, endPoint y: 234, distance: 23.2
click at [0, 223] on div "Agent Desktop" at bounding box center [17, 433] width 34 height 797
click at [201, 351] on span "HANG UP" at bounding box center [209, 354] width 48 height 11
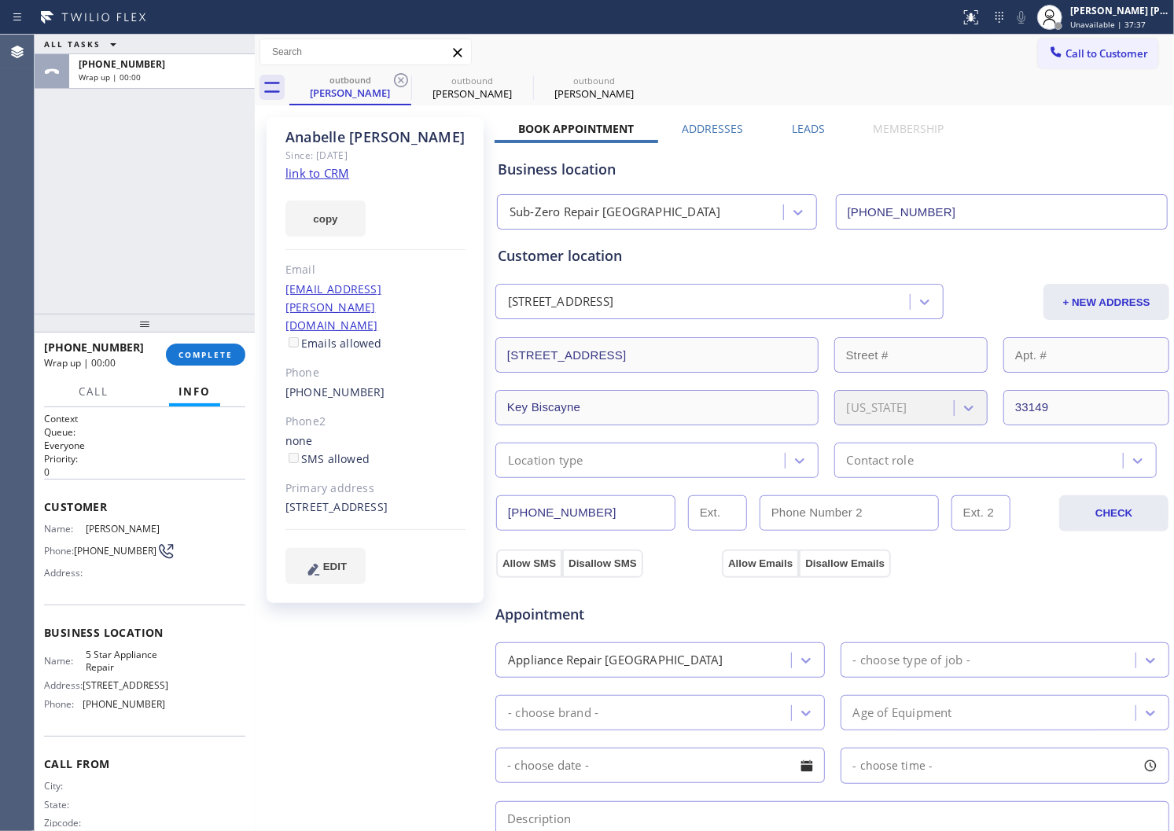
click at [785, 127] on div "Leads" at bounding box center [808, 132] width 81 height 22
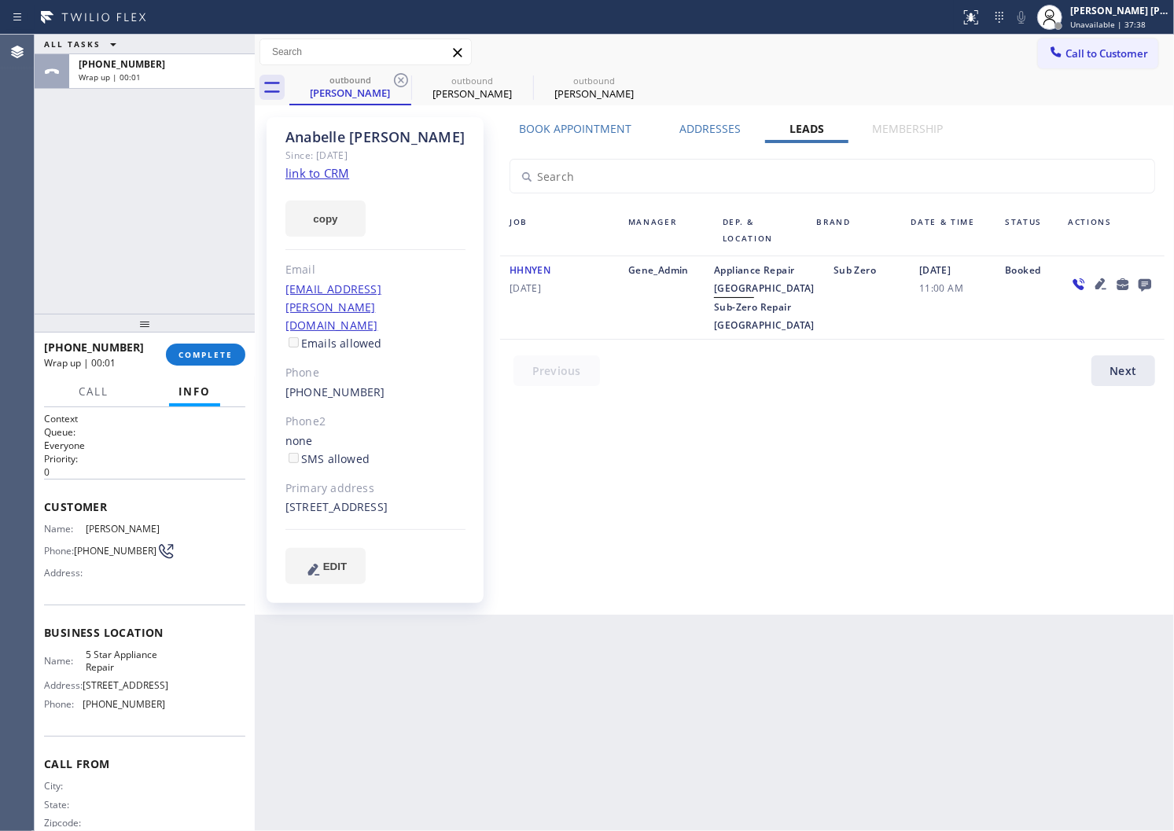
click at [1144, 274] on icon at bounding box center [1145, 284] width 19 height 20
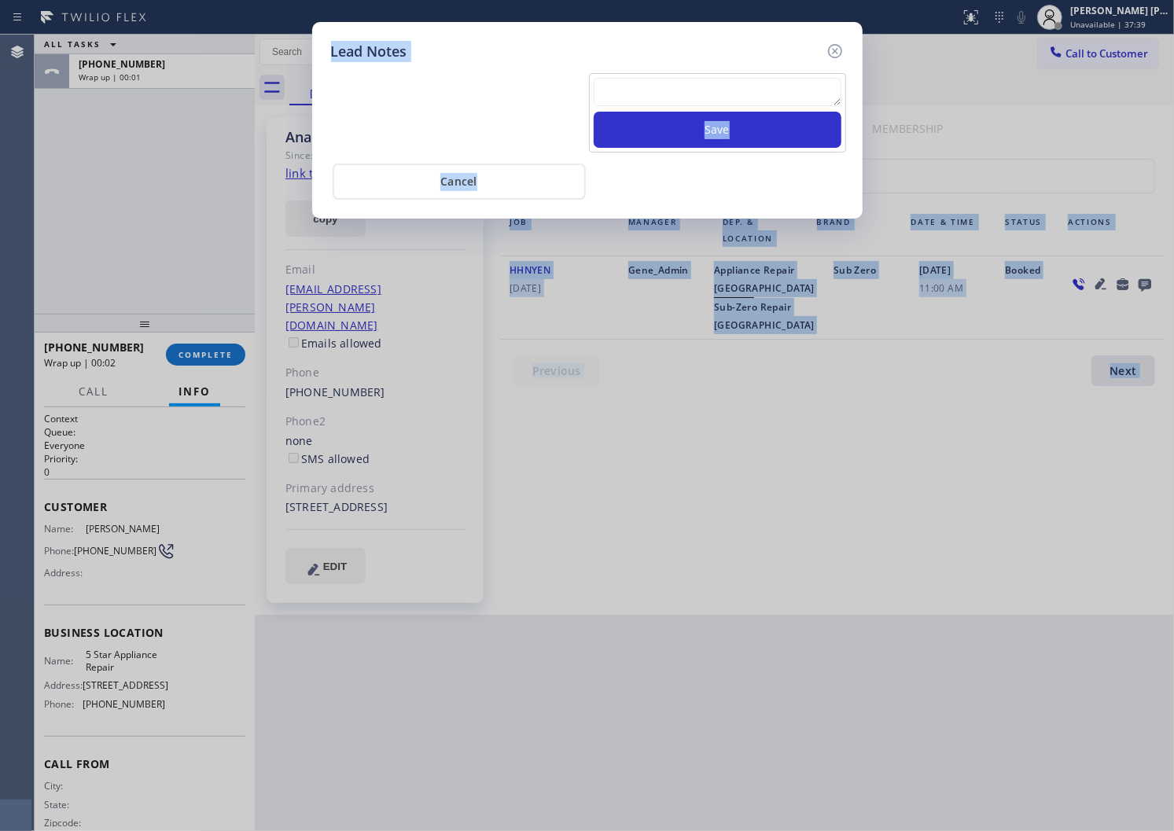
click at [710, 83] on textarea at bounding box center [718, 92] width 248 height 28
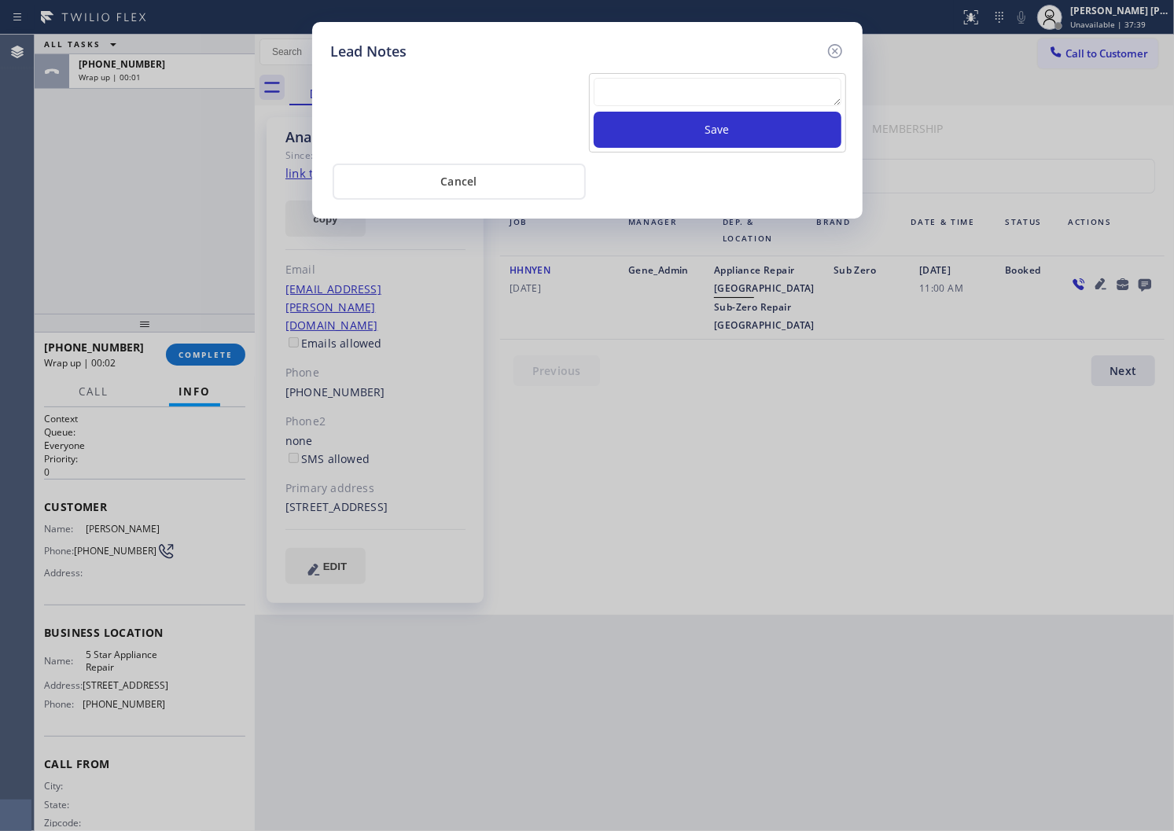
click at [710, 83] on textarea at bounding box center [718, 92] width 248 height 28
paste textarea "N/A - Please transfer"
type textarea "N/A - Please transfer"
click at [709, 142] on button "Save" at bounding box center [718, 130] width 248 height 36
click at [834, 50] on icon at bounding box center [834, 51] width 14 height 14
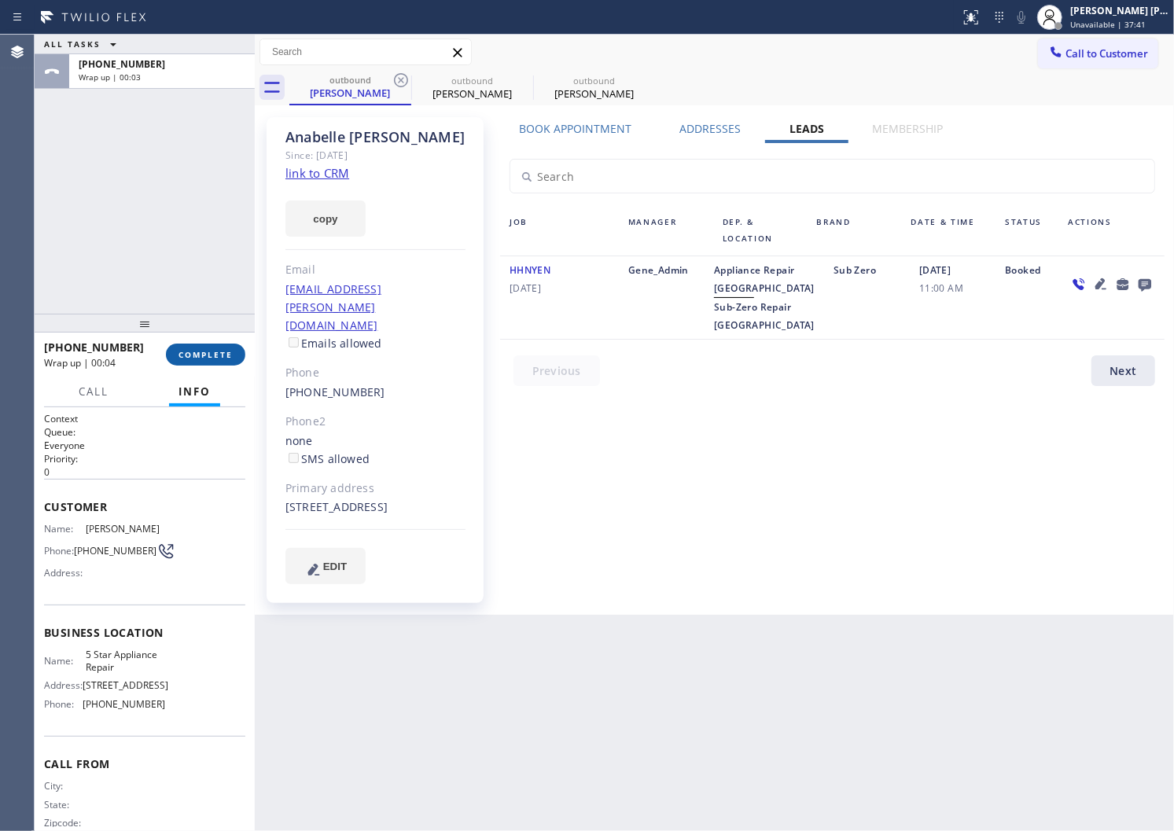
click at [234, 356] on button "COMPLETE" at bounding box center [205, 355] width 79 height 22
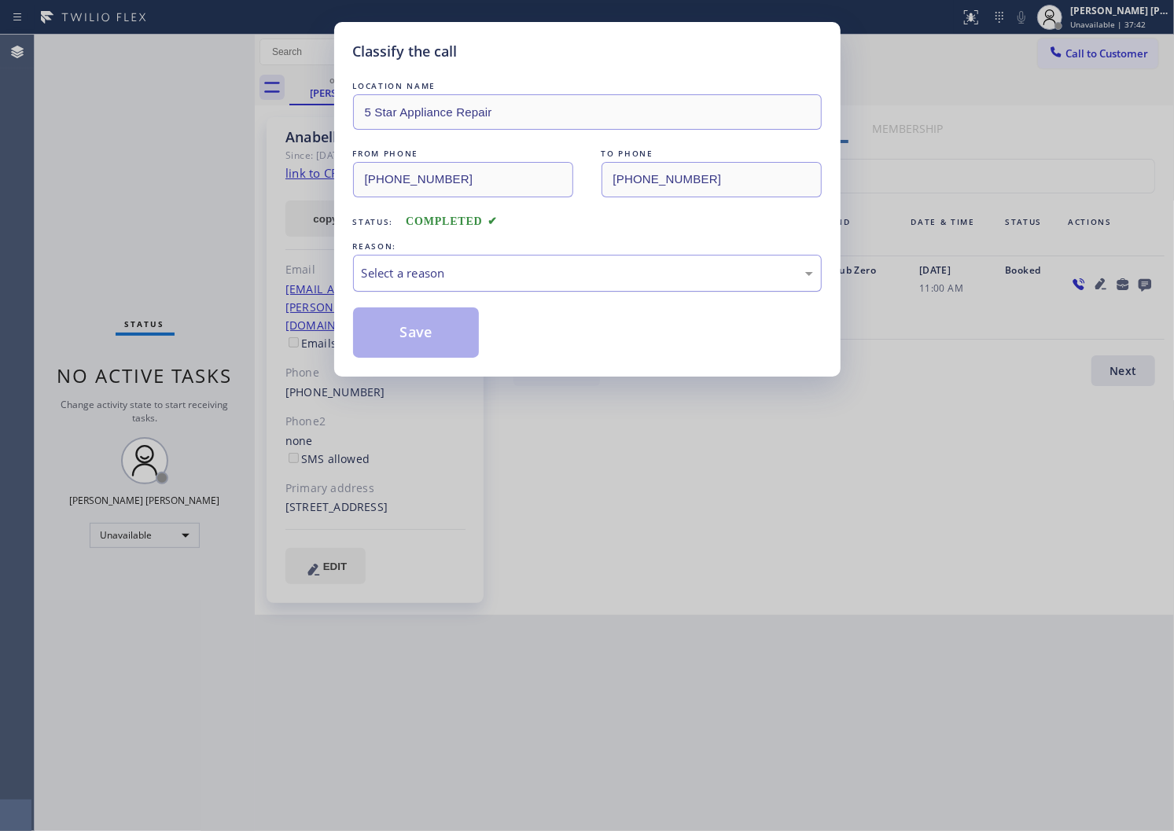
click at [362, 278] on div "Select a reason" at bounding box center [587, 273] width 451 height 18
click at [411, 269] on div "Select a reason" at bounding box center [587, 273] width 451 height 18
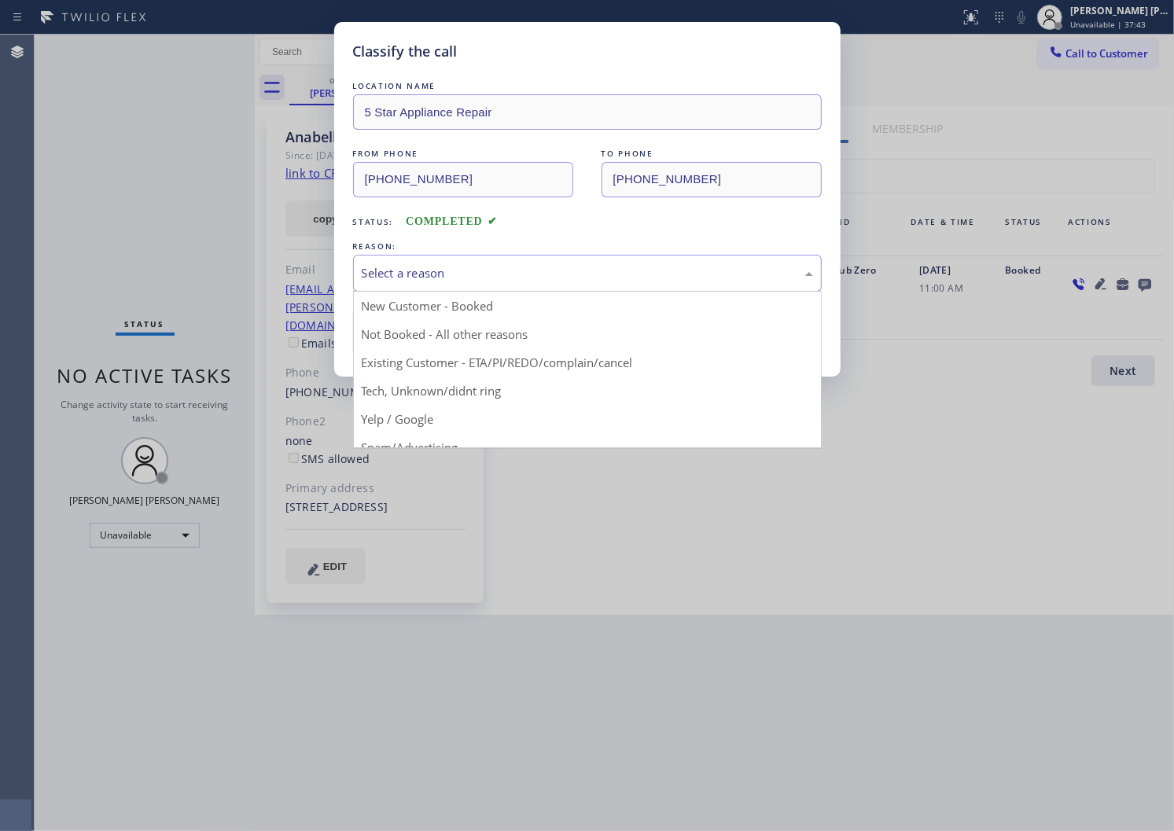
click at [411, 269] on div "Select a reason" at bounding box center [587, 273] width 451 height 18
click at [430, 358] on div "Classify the call LOCATION NAME 5 Star Appliance Repair FROM PHONE [PHONE_NUMBE…" at bounding box center [587, 199] width 506 height 355
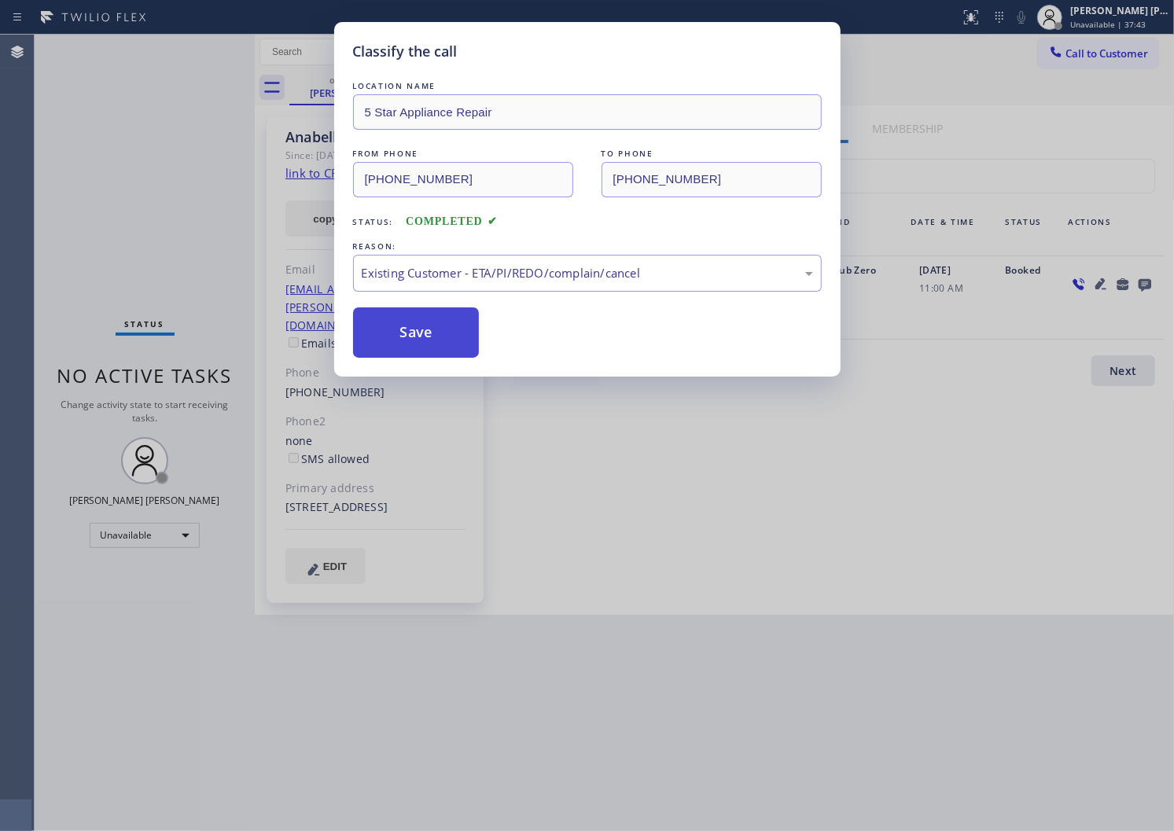
click at [391, 331] on button "Save" at bounding box center [416, 333] width 127 height 50
type input "[PHONE_NUMBER]"
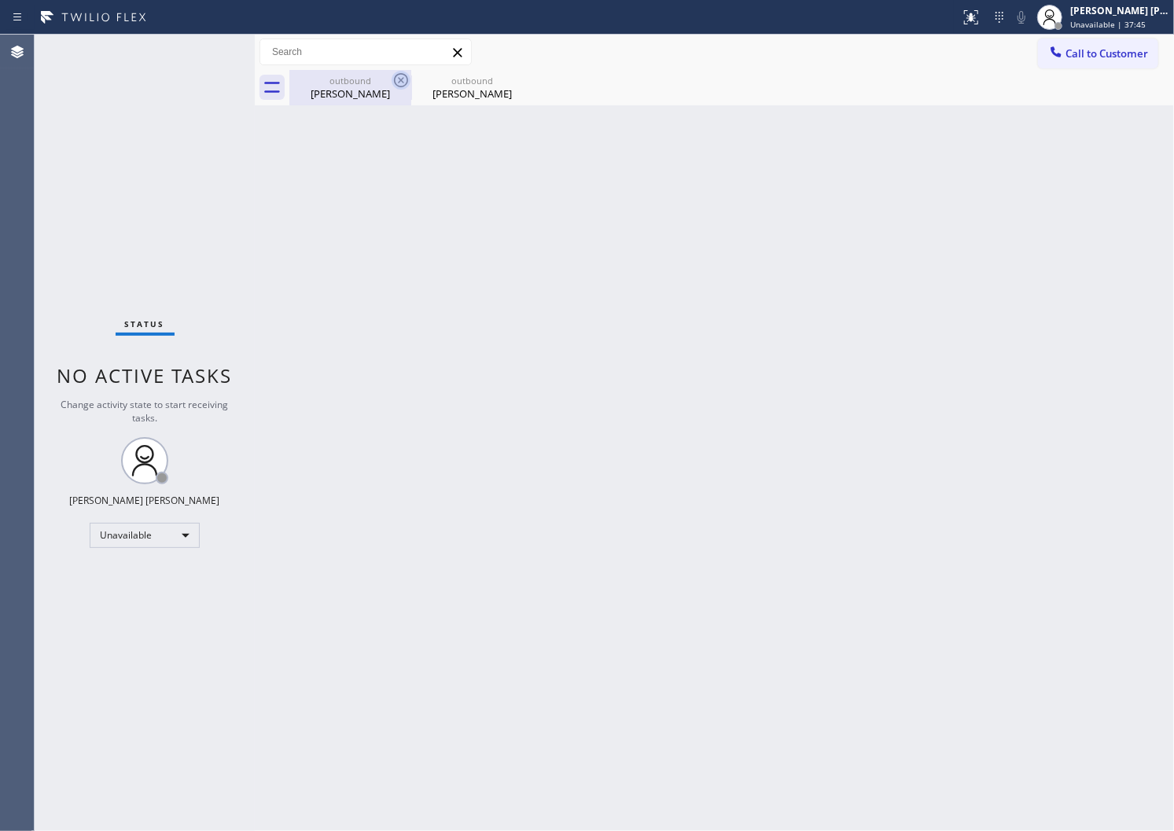
click at [352, 83] on div "outbound" at bounding box center [350, 81] width 119 height 12
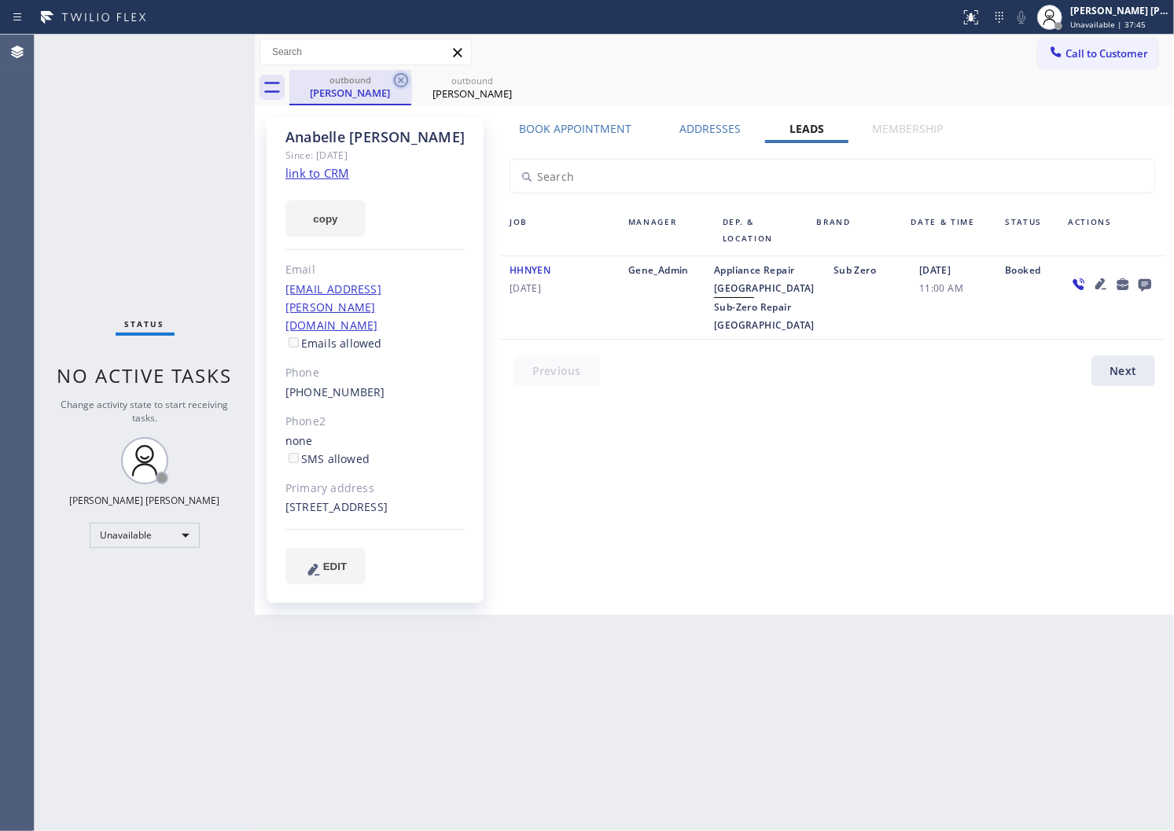
click at [393, 80] on icon at bounding box center [401, 80] width 19 height 19
click at [0, 0] on icon at bounding box center [0, 0] width 0 height 0
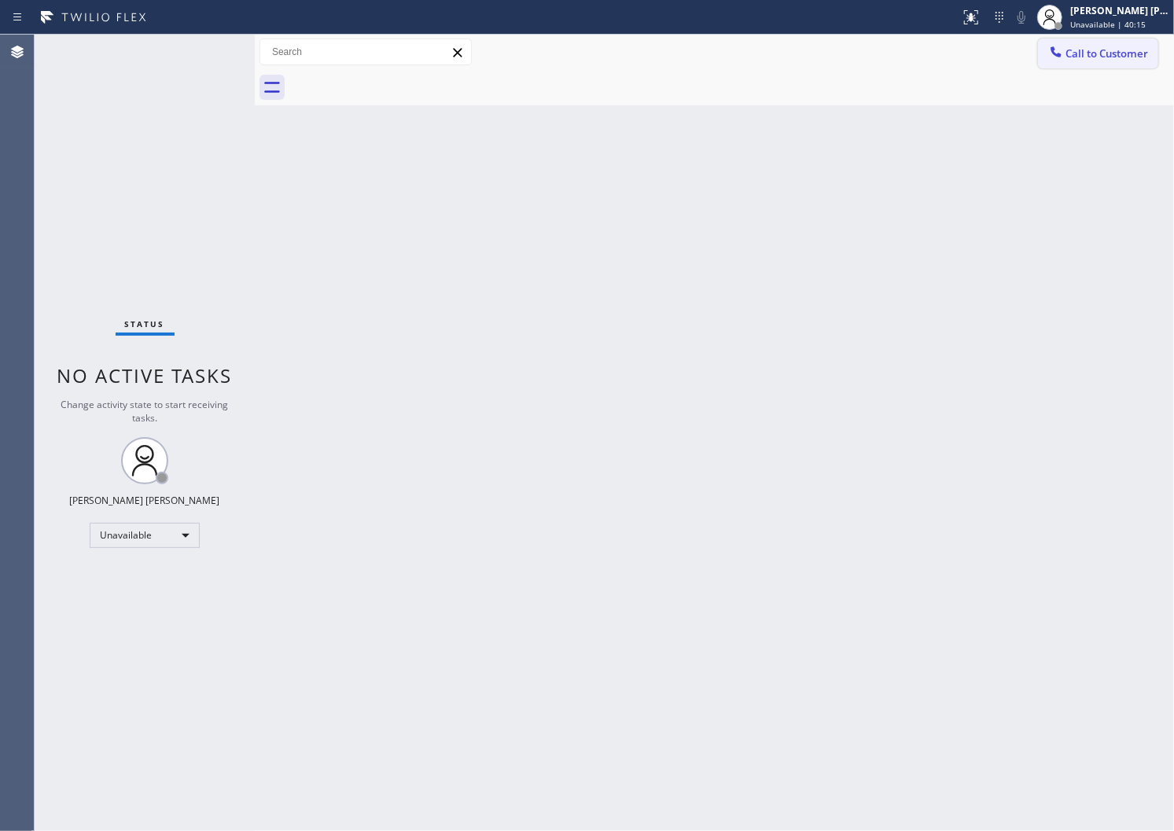
click at [1063, 63] on button "Call to Customer" at bounding box center [1098, 54] width 120 height 30
drag, startPoint x: 1063, startPoint y: 63, endPoint x: 1052, endPoint y: 68, distance: 12.3
click at [0, 0] on div "Outbound call Location Sub-Zero Repair [GEOGRAPHIC_DATA] Your caller id phone n…" at bounding box center [0, 0] width 0 height 0
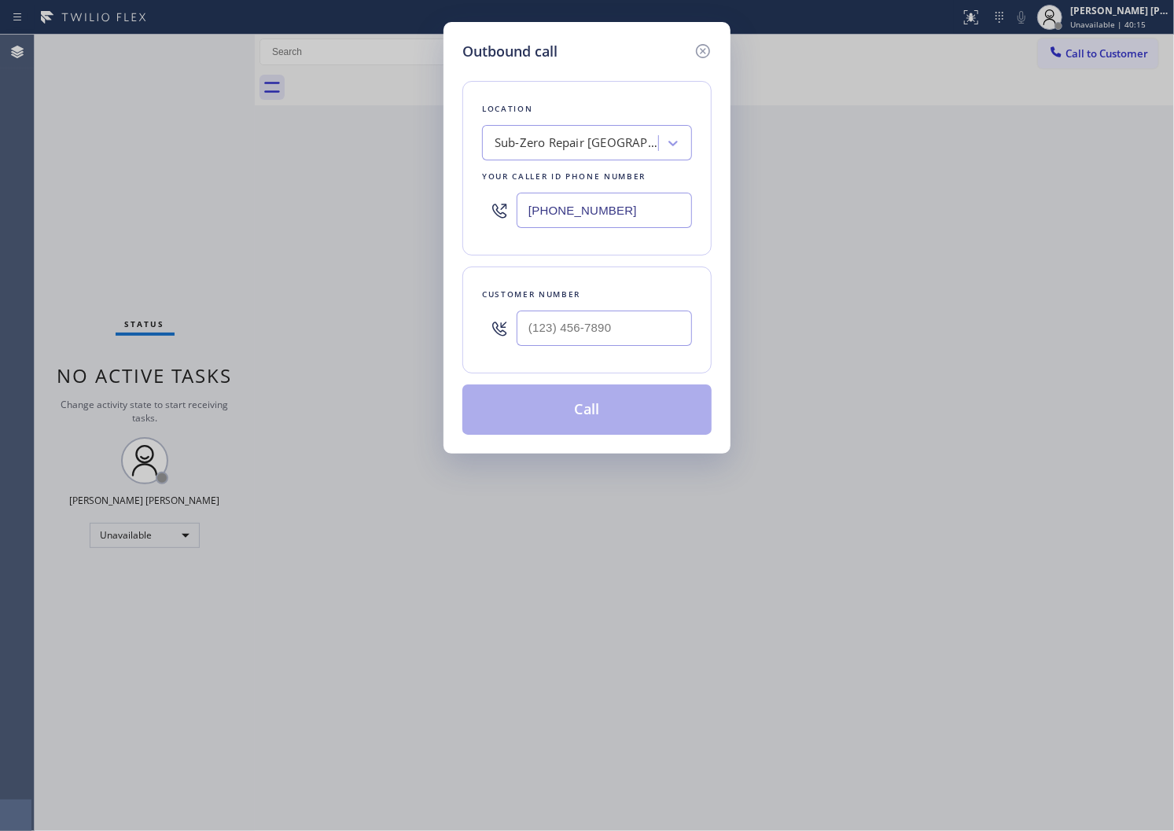
click at [618, 221] on input "[PHONE_NUMBER]" at bounding box center [604, 210] width 175 height 35
paste input "929) 203-9053"
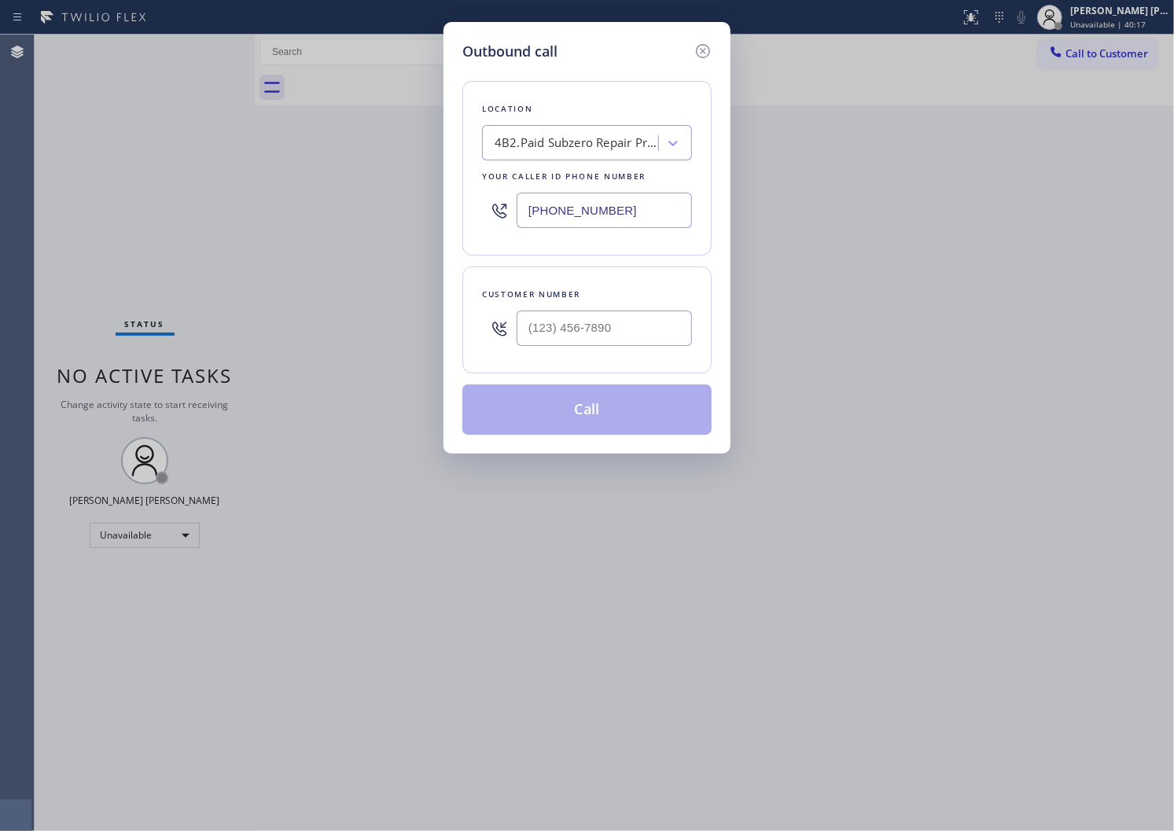
type input "[PHONE_NUMBER]"
click at [604, 319] on input "(___) ___-____" at bounding box center [604, 328] width 175 height 35
paste input "336) 287-5883"
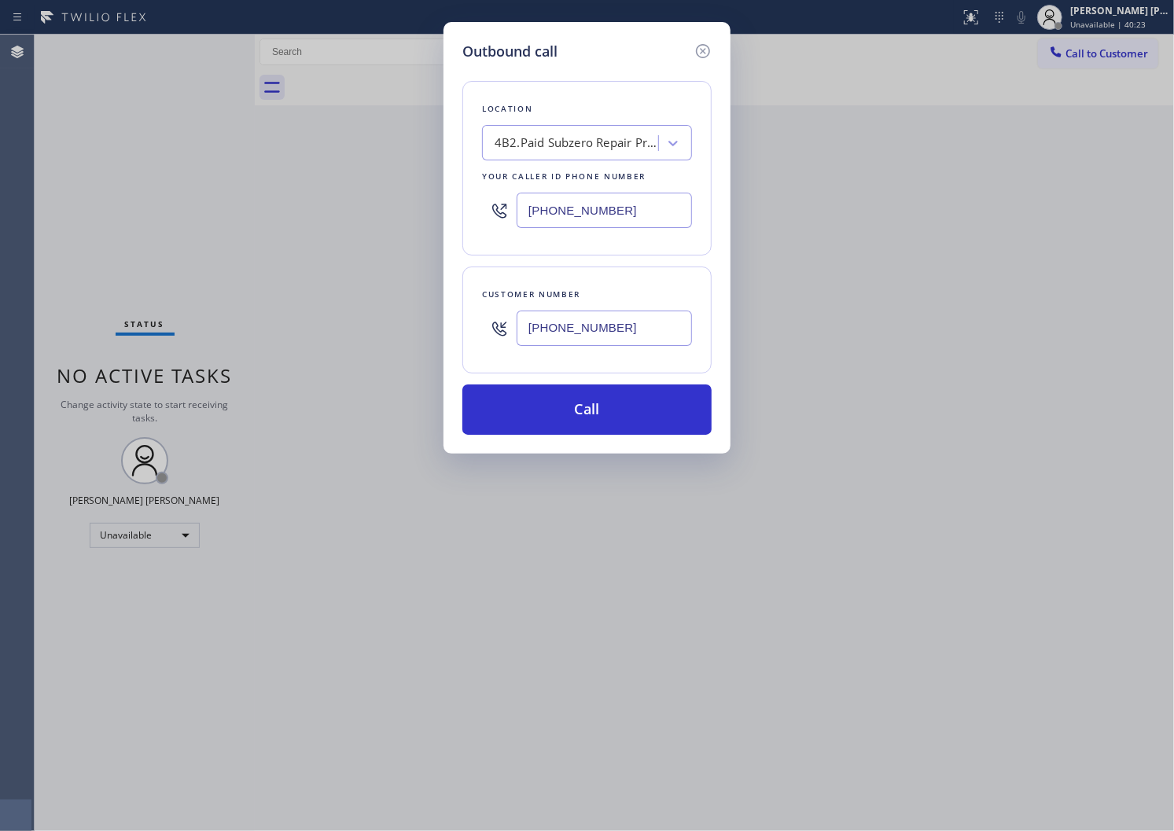
type input "[PHONE_NUMBER]"
click at [562, 217] on input "[PHONE_NUMBER]" at bounding box center [604, 210] width 175 height 35
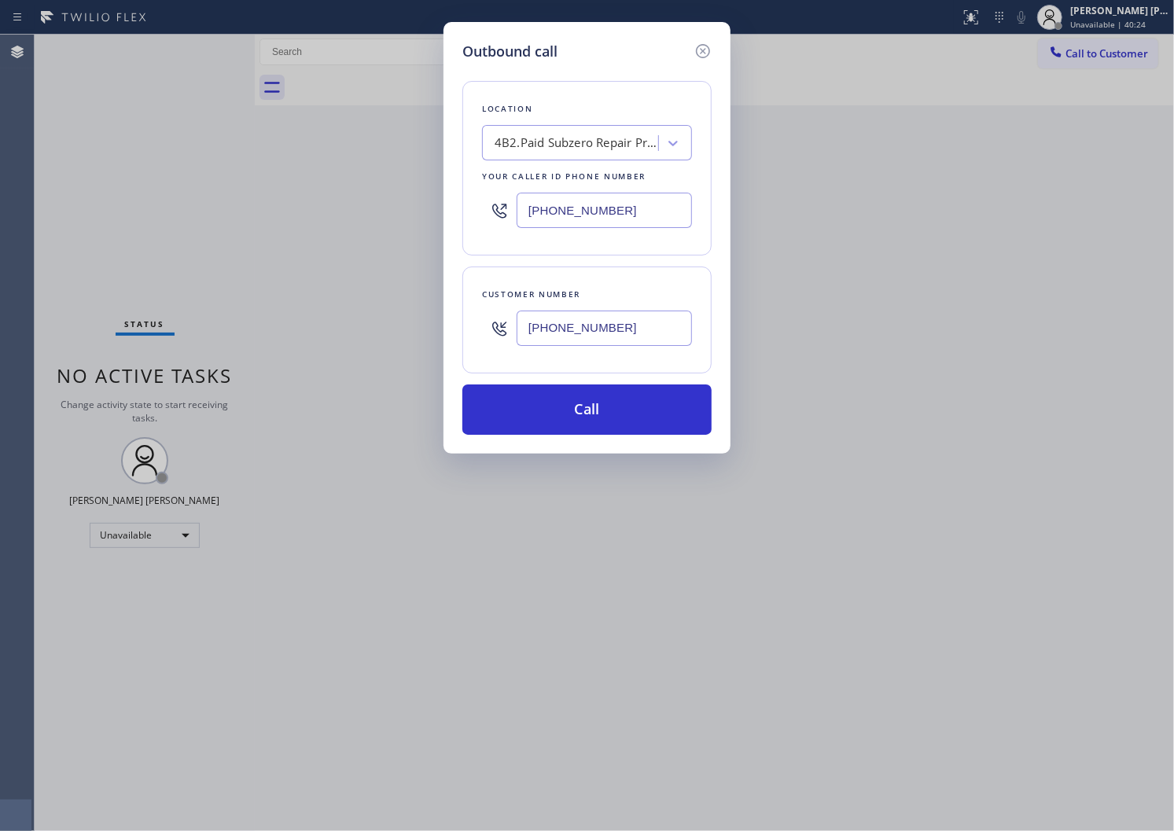
paste input "855) 731-4952"
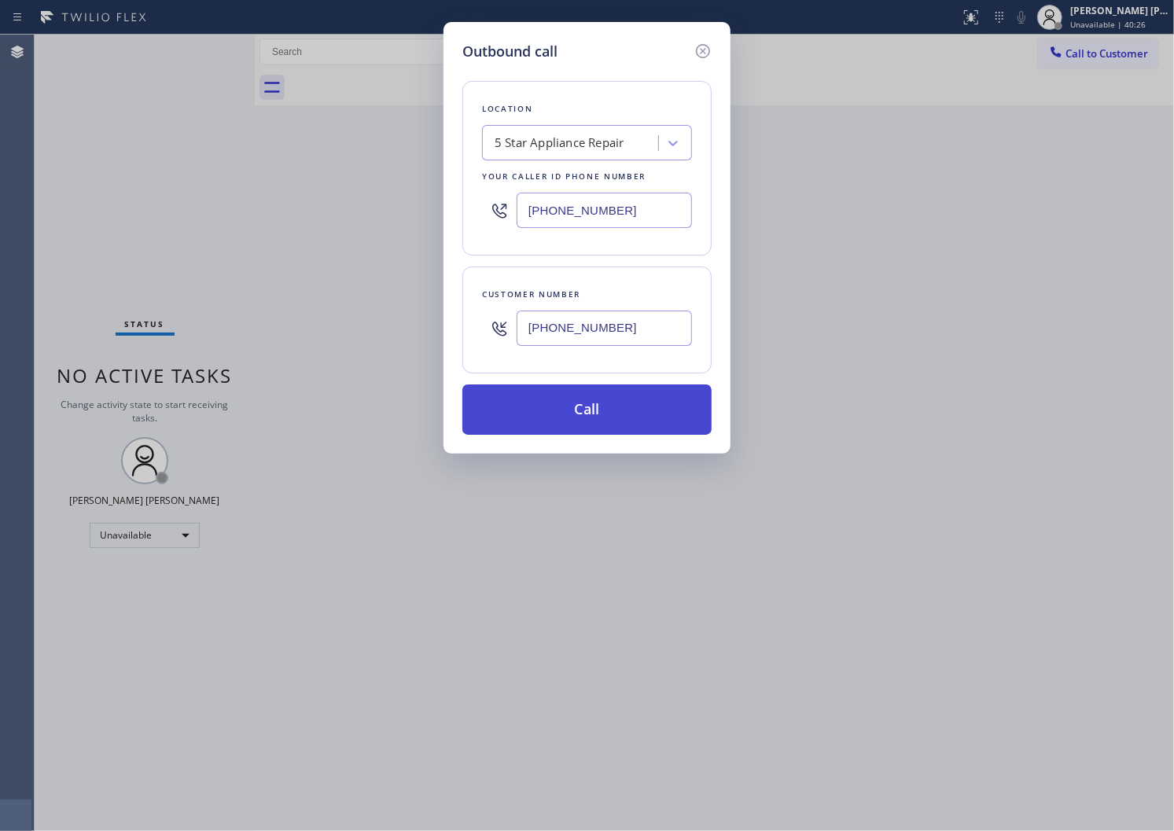
type input "[PHONE_NUMBER]"
click at [599, 411] on button "Call" at bounding box center [586, 410] width 249 height 50
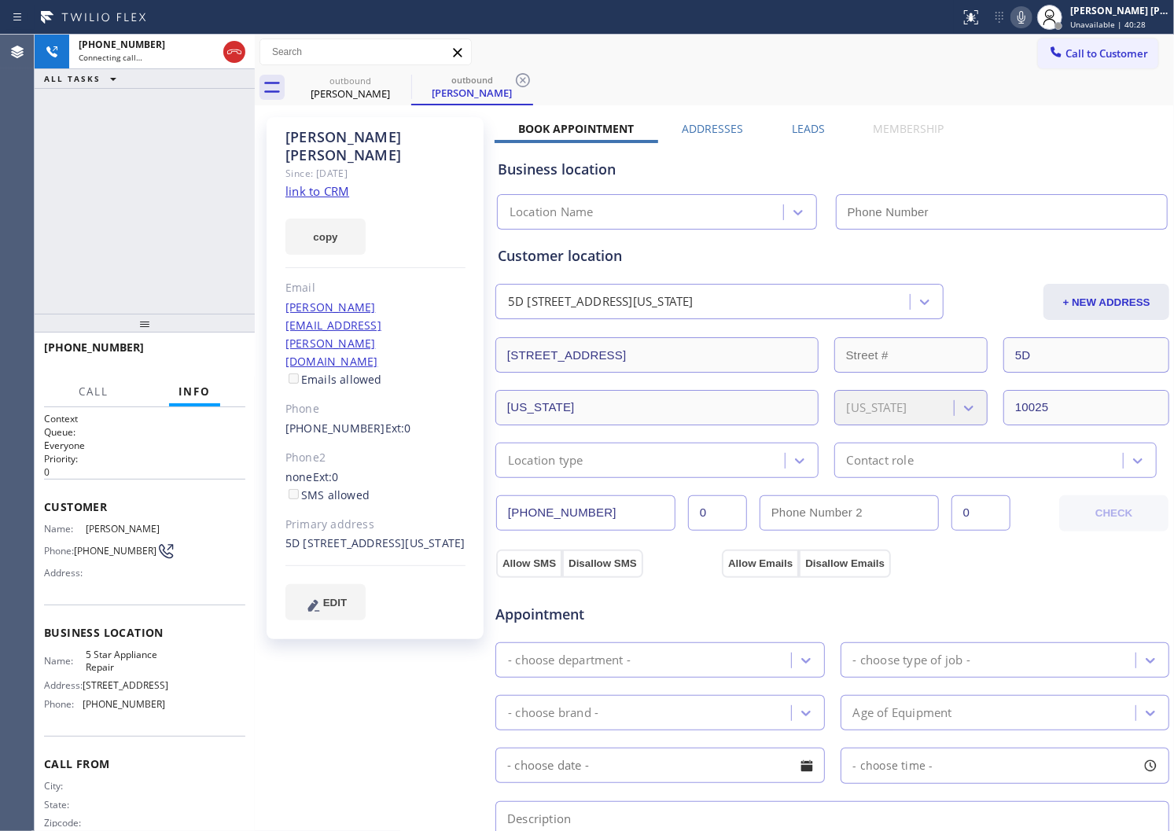
click at [326, 142] on div "[PERSON_NAME]" at bounding box center [375, 146] width 180 height 36
copy div "[PERSON_NAME]"
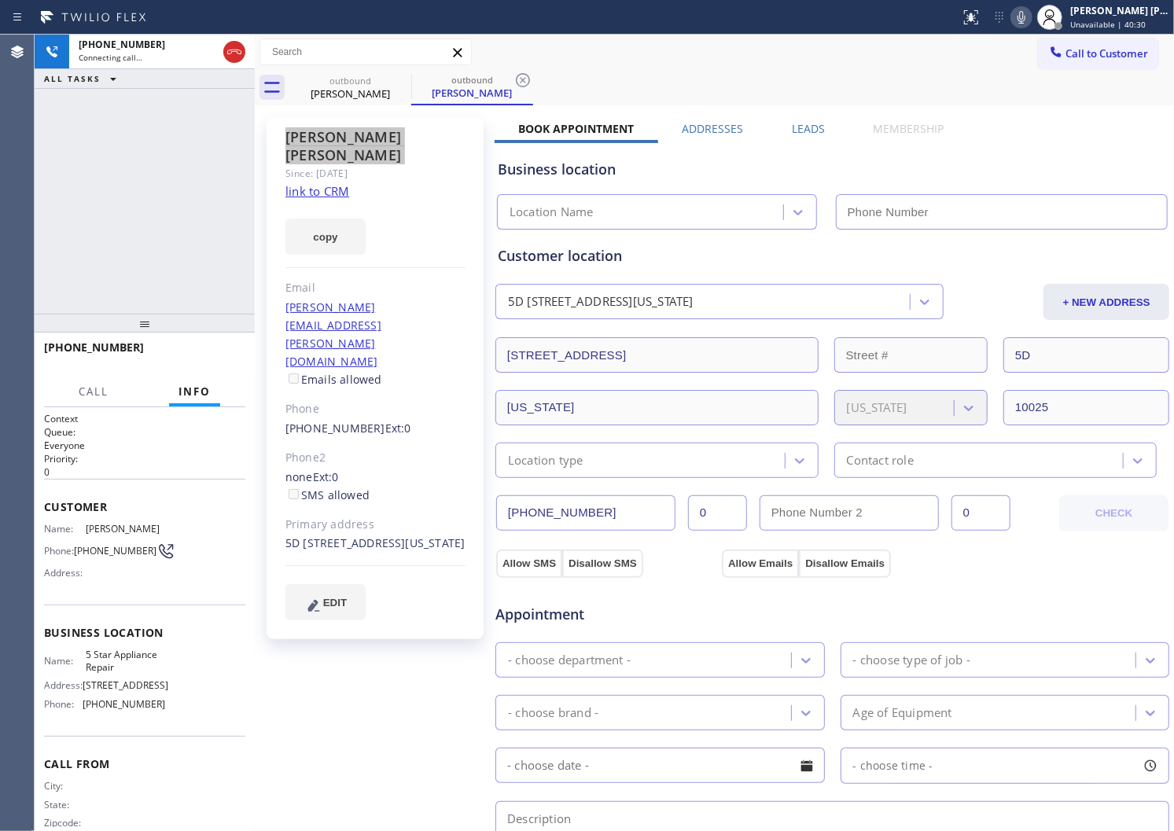
type input "[PHONE_NUMBER]"
click at [130, 189] on div "[PHONE_NUMBER] Connecting call… ALL TASKS ALL TASKS ACTIVE TASKS TASKS IN WRAP …" at bounding box center [145, 174] width 220 height 279
type input "[PHONE_NUMBER]"
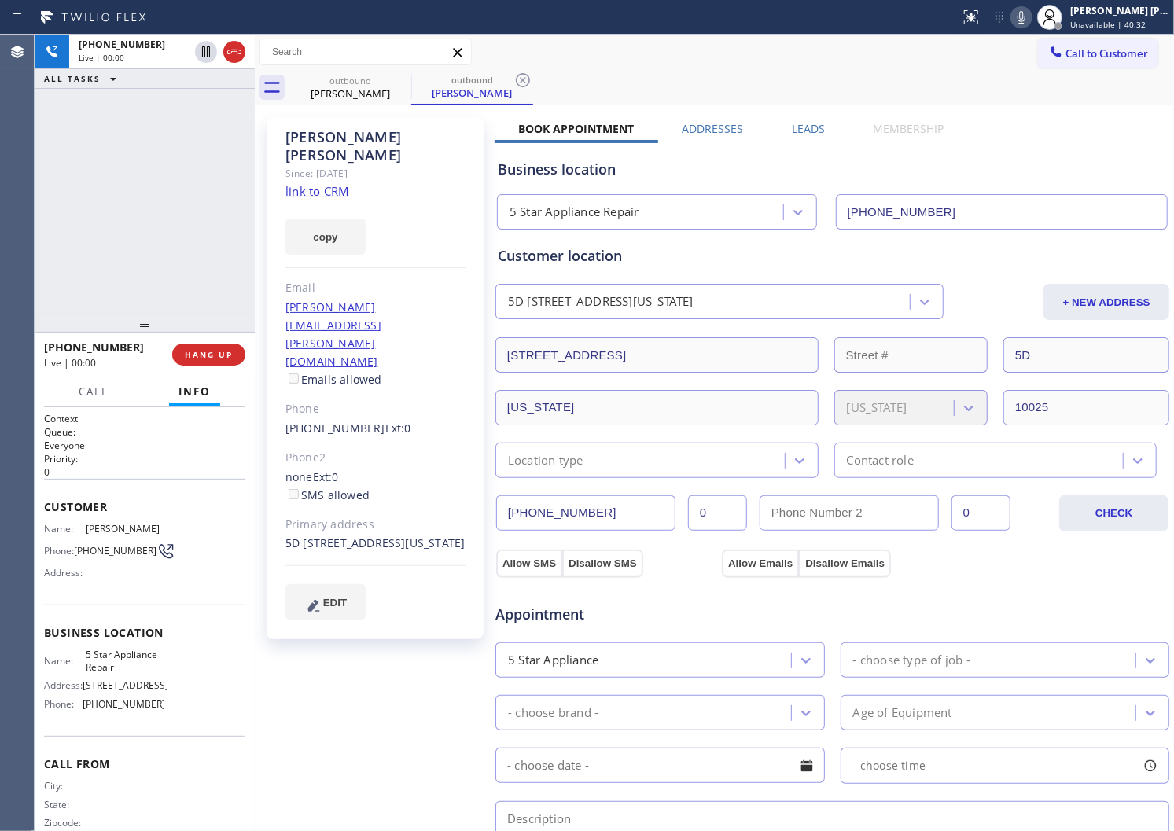
click at [65, 286] on div "[PHONE_NUMBER] Live | 00:00 ALL TASKS ALL TASKS ACTIVE TASKS TASKS IN WRAP UP" at bounding box center [145, 174] width 220 height 279
click at [231, 51] on icon at bounding box center [234, 52] width 14 height 5
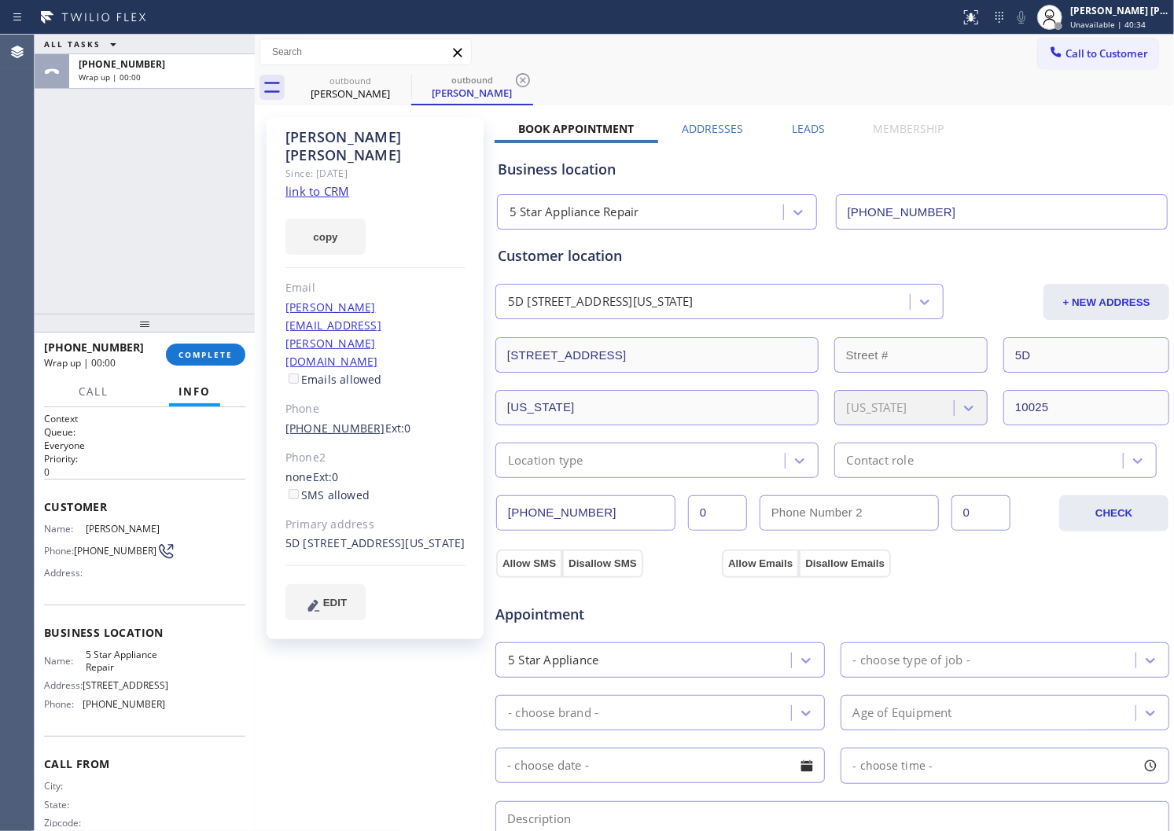
click at [328, 421] on link "[PHONE_NUMBER]" at bounding box center [335, 428] width 100 height 15
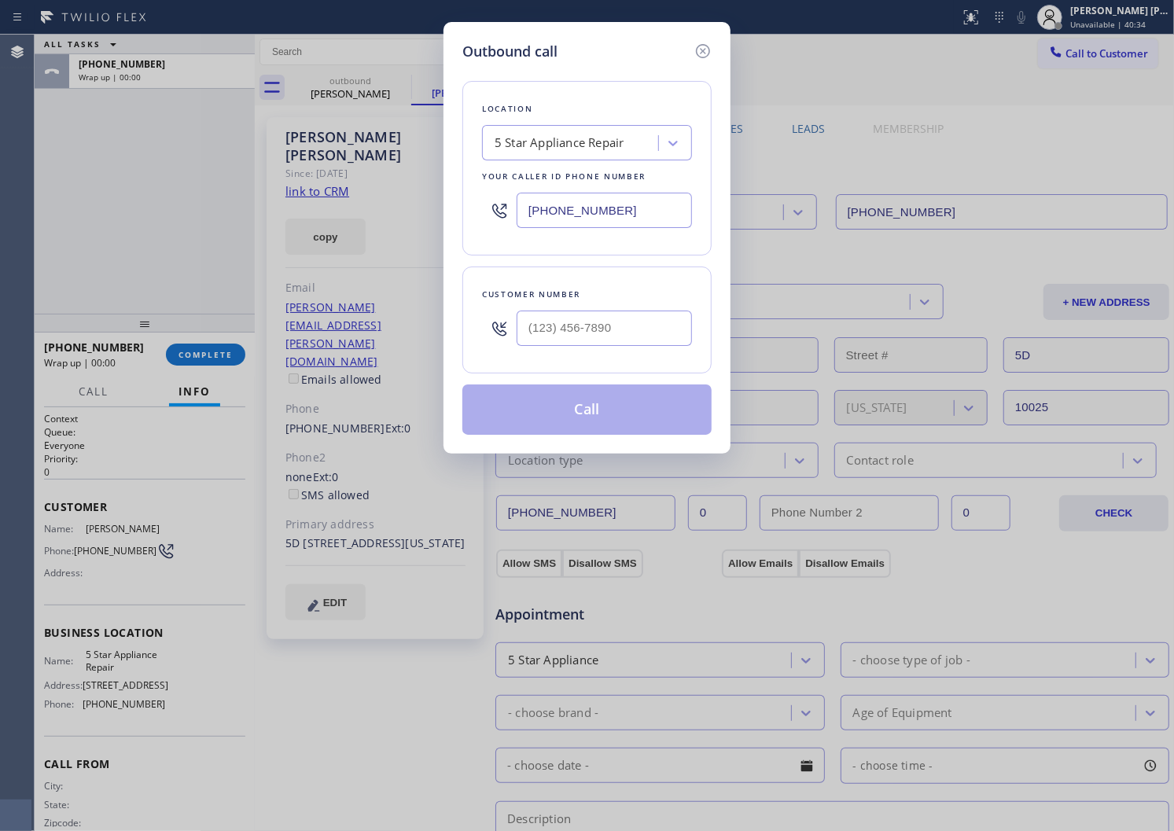
type input "[PHONE_NUMBER]"
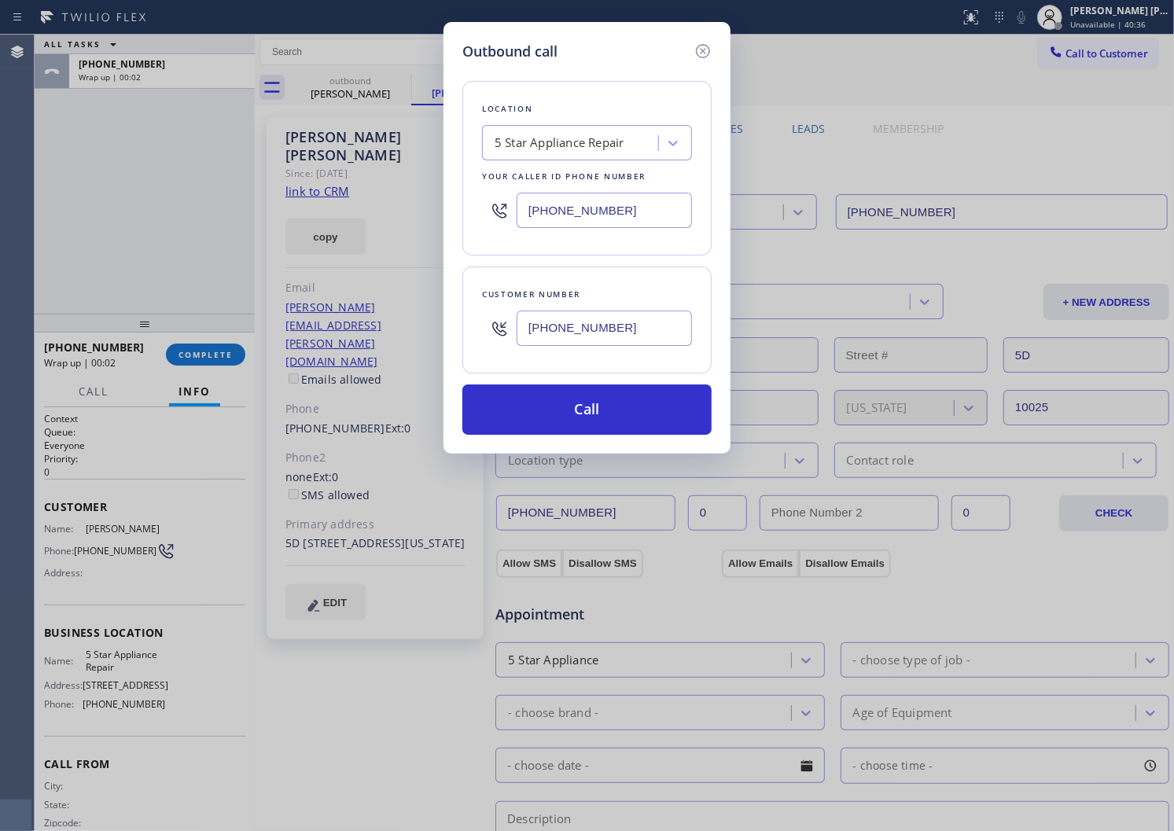
click at [587, 226] on input "[PHONE_NUMBER]" at bounding box center [604, 210] width 175 height 35
click at [543, 200] on input "[PHONE_NUMBER]" at bounding box center [604, 210] width 175 height 35
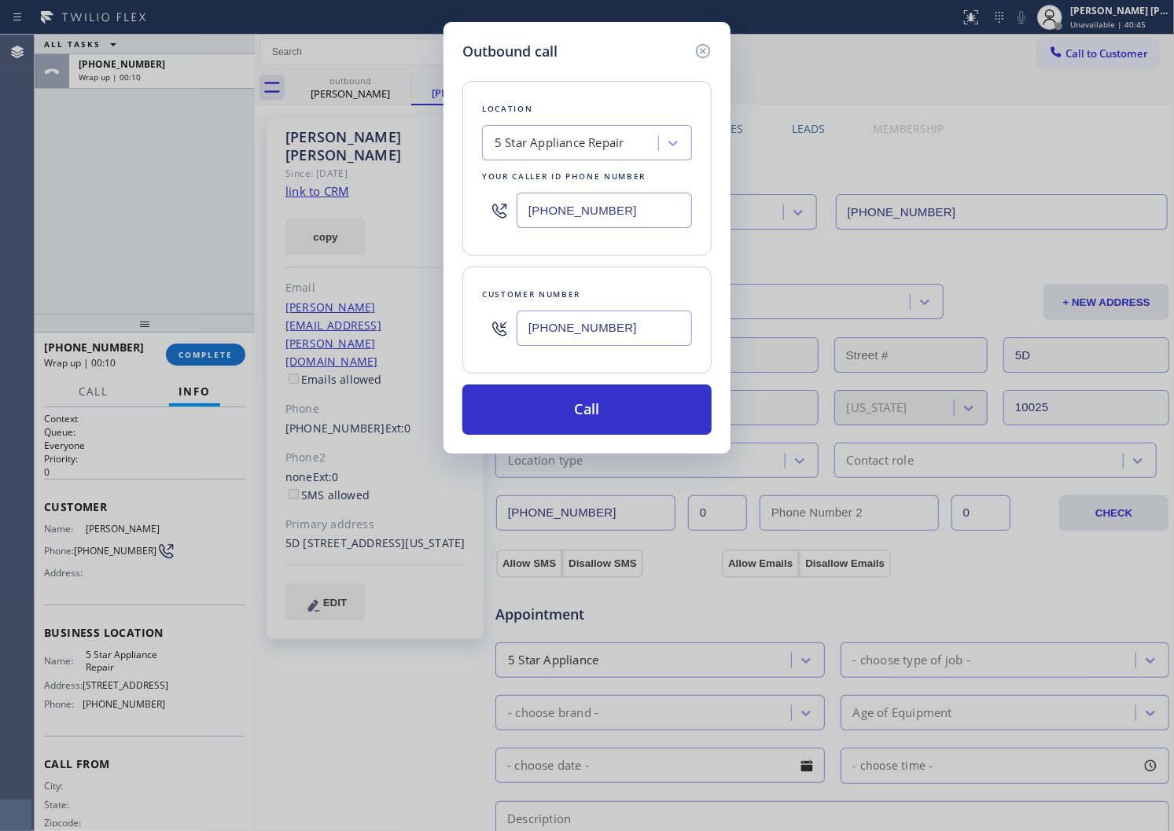
click at [543, 200] on input "[PHONE_NUMBER]" at bounding box center [604, 210] width 175 height 35
paste input "929) 203-9053"
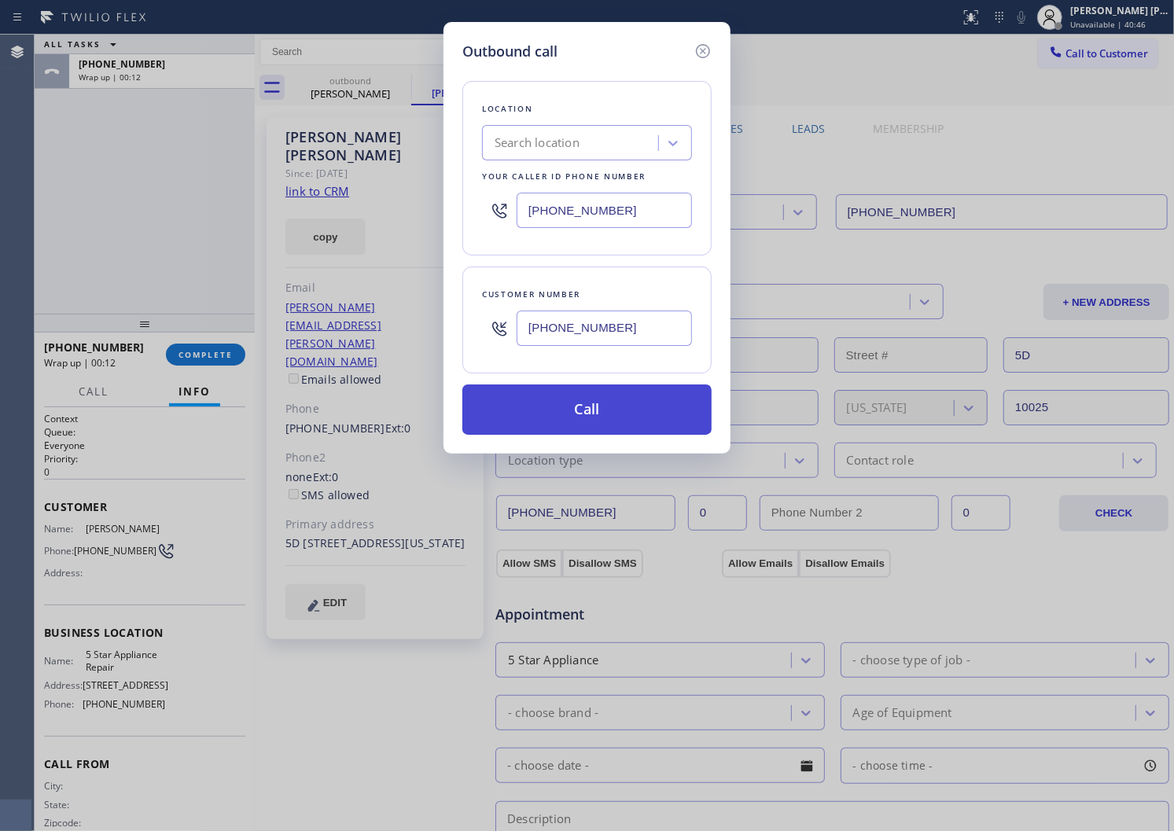
type input "[PHONE_NUMBER]"
click at [590, 397] on button "Call" at bounding box center [586, 410] width 249 height 50
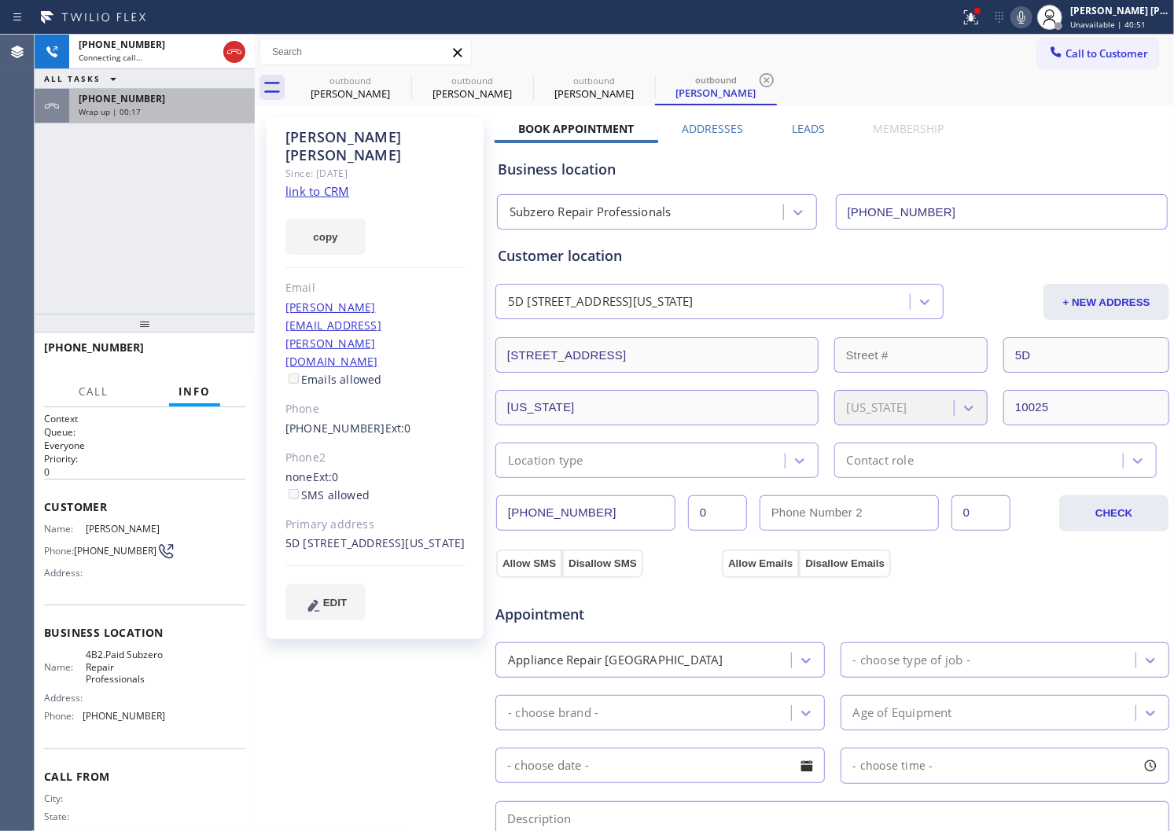
click at [226, 101] on div "[PHONE_NUMBER]" at bounding box center [162, 98] width 167 height 13
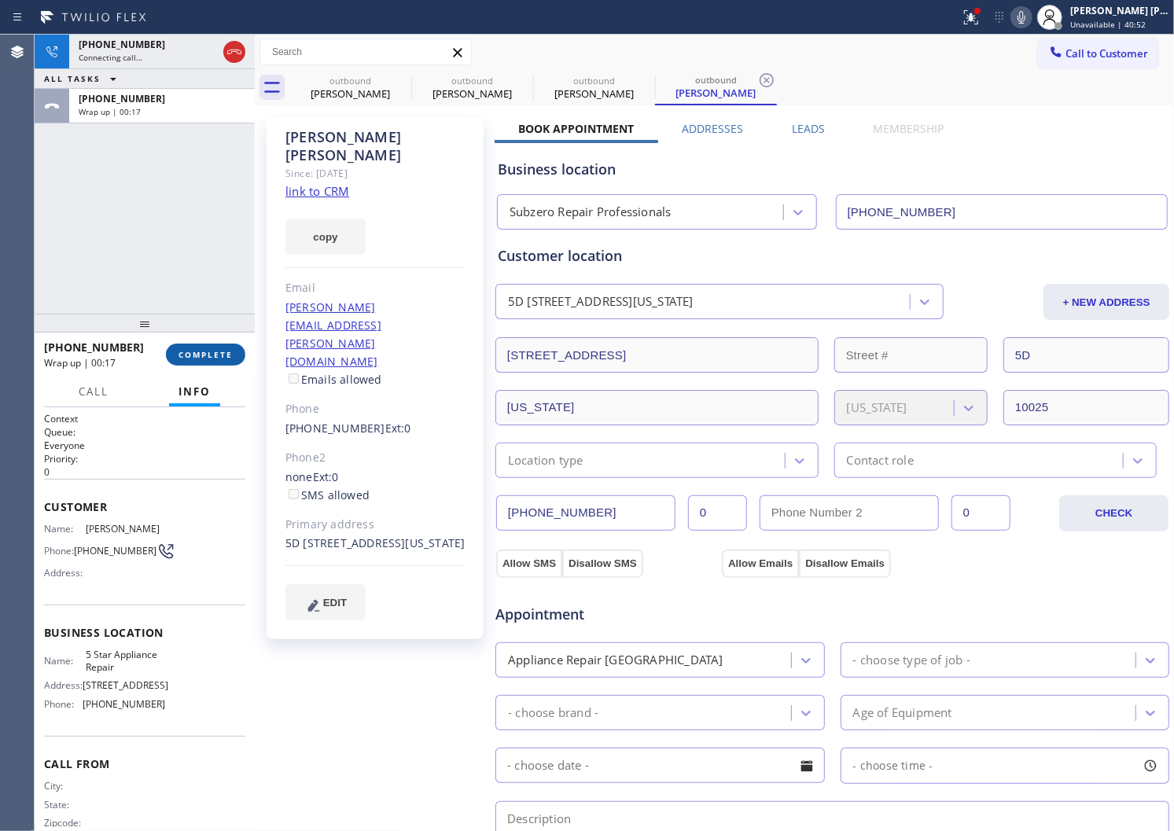
click at [194, 362] on button "COMPLETE" at bounding box center [205, 355] width 79 height 22
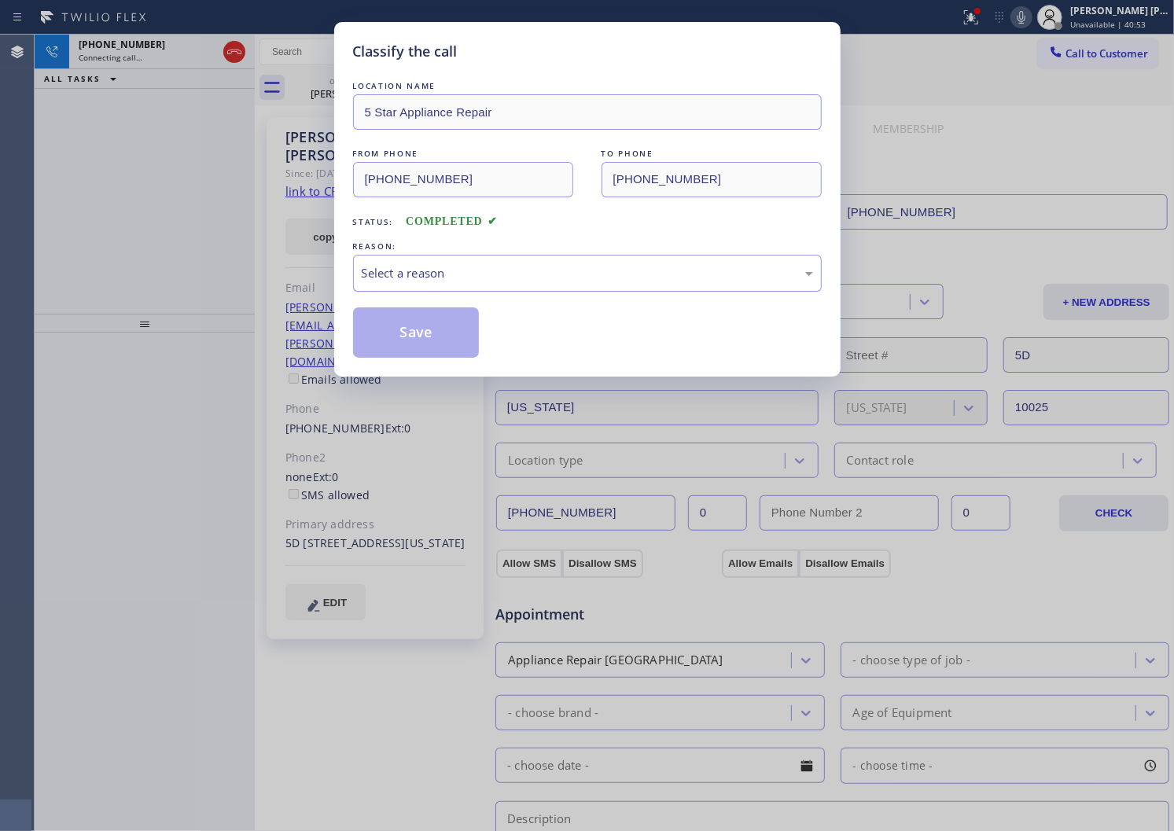
click at [407, 291] on div "Select a reason" at bounding box center [587, 273] width 469 height 37
click at [385, 335] on button "Save" at bounding box center [416, 333] width 127 height 50
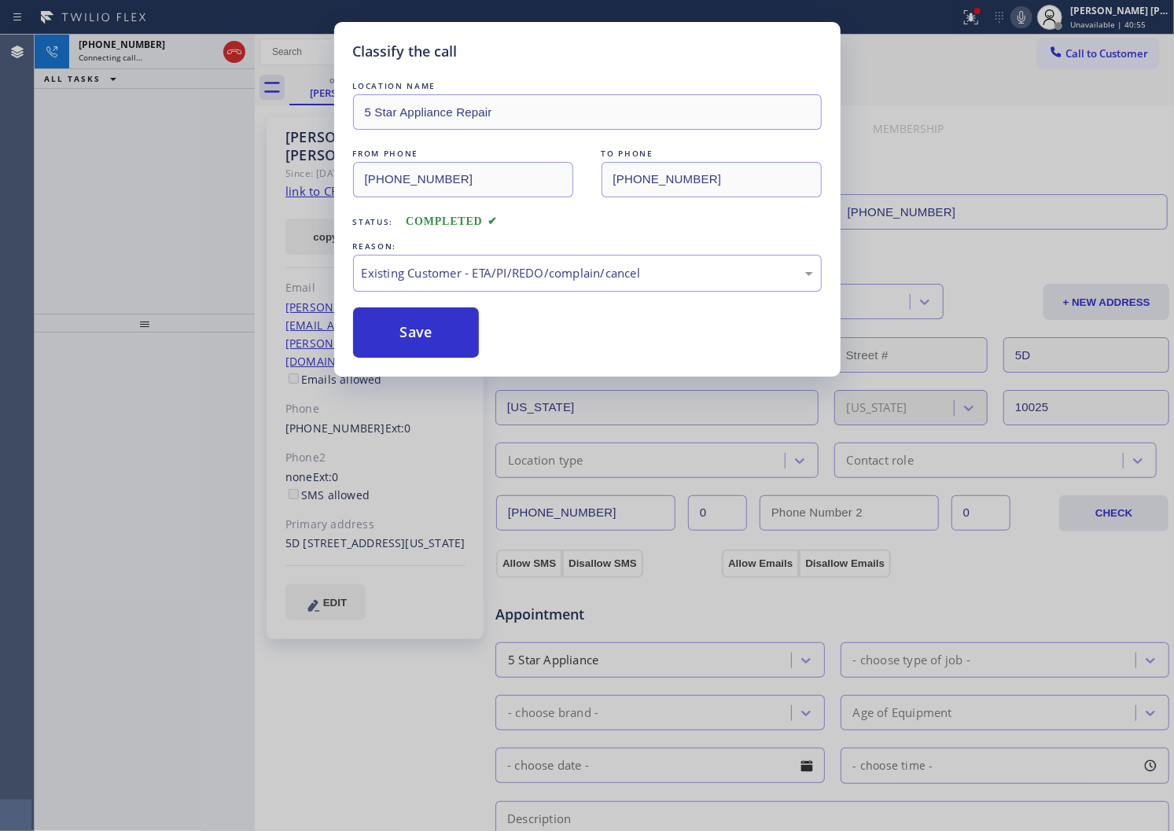
click at [170, 53] on div "Classify the call LOCATION NAME 5 Star Appliance Repair FROM PHONE [PHONE_NUMBE…" at bounding box center [587, 415] width 1174 height 831
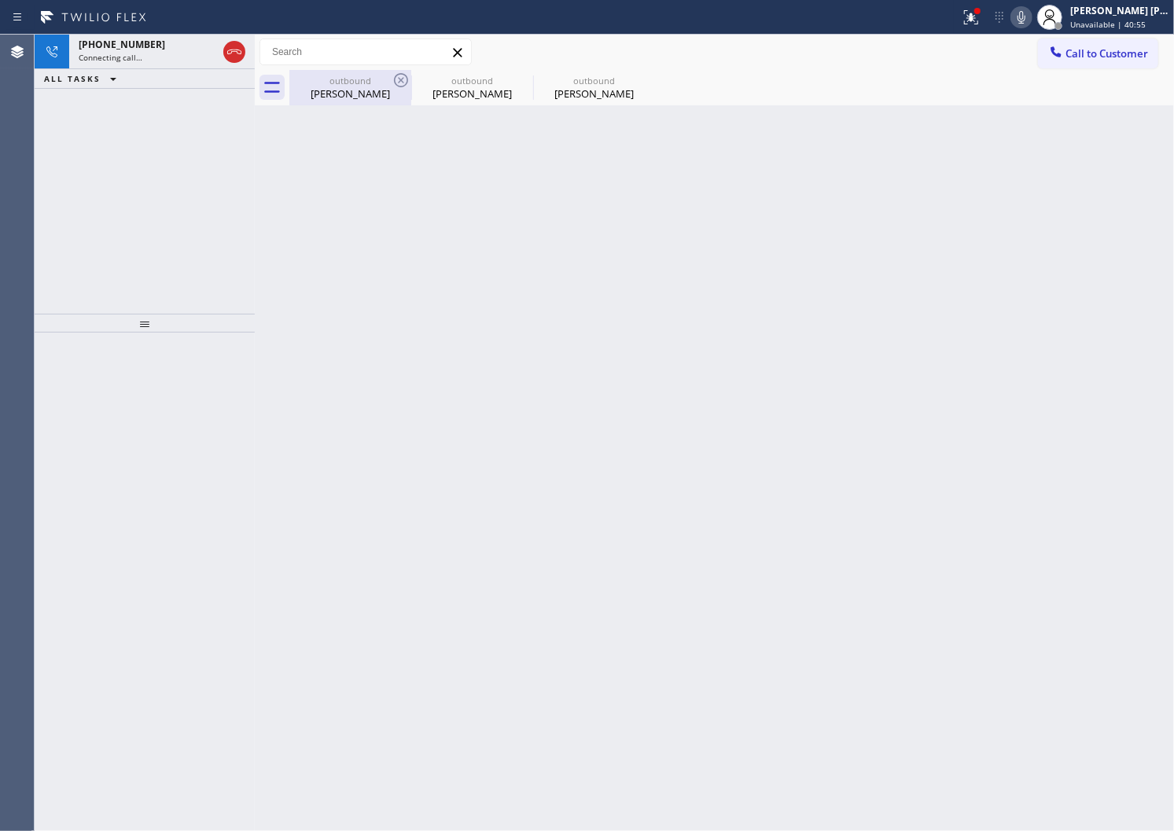
click at [329, 76] on div "outbound" at bounding box center [350, 81] width 119 height 12
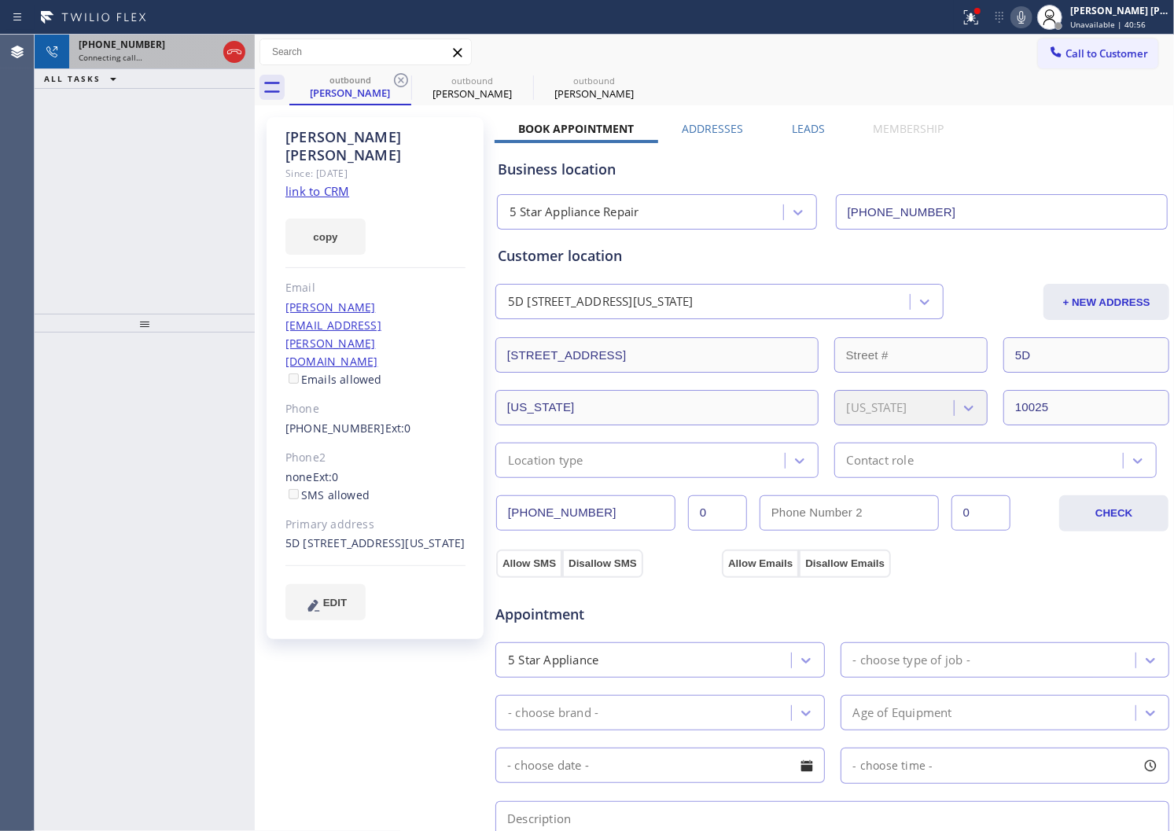
click at [157, 41] on div "[PHONE_NUMBER]" at bounding box center [148, 44] width 138 height 13
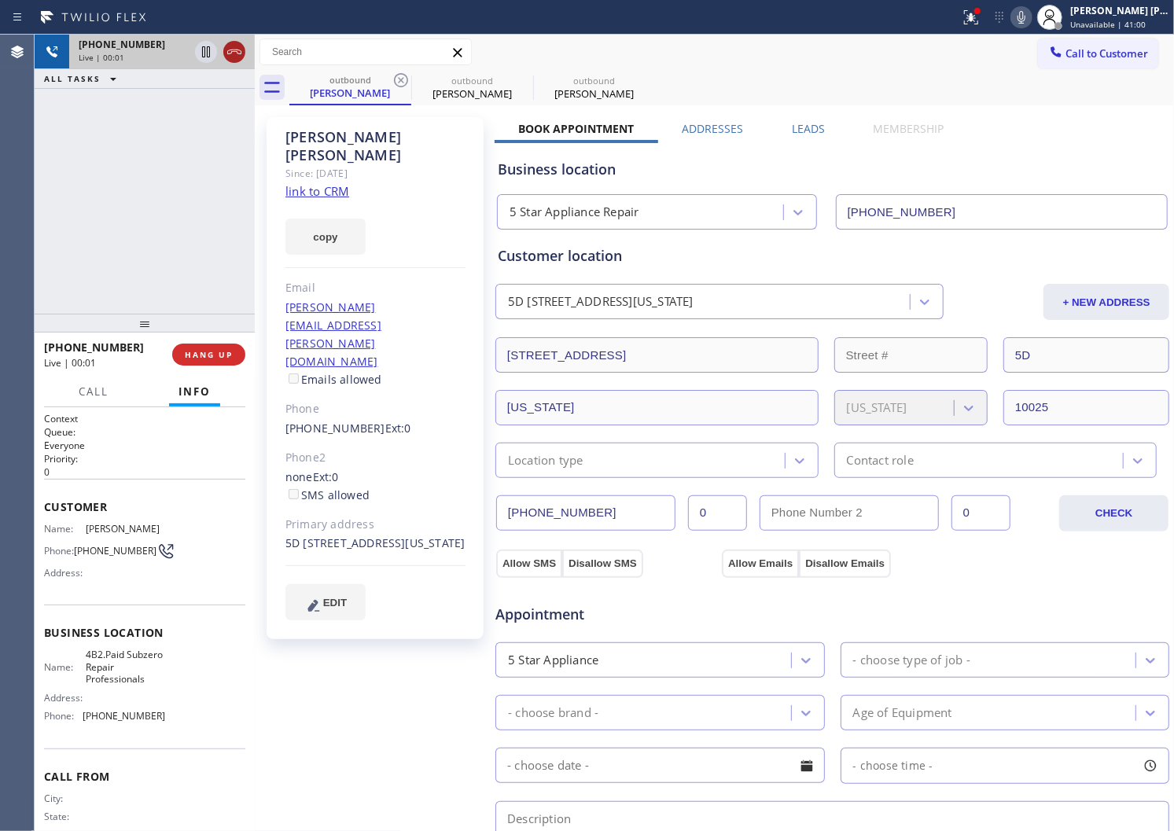
click at [231, 50] on icon at bounding box center [234, 51] width 19 height 19
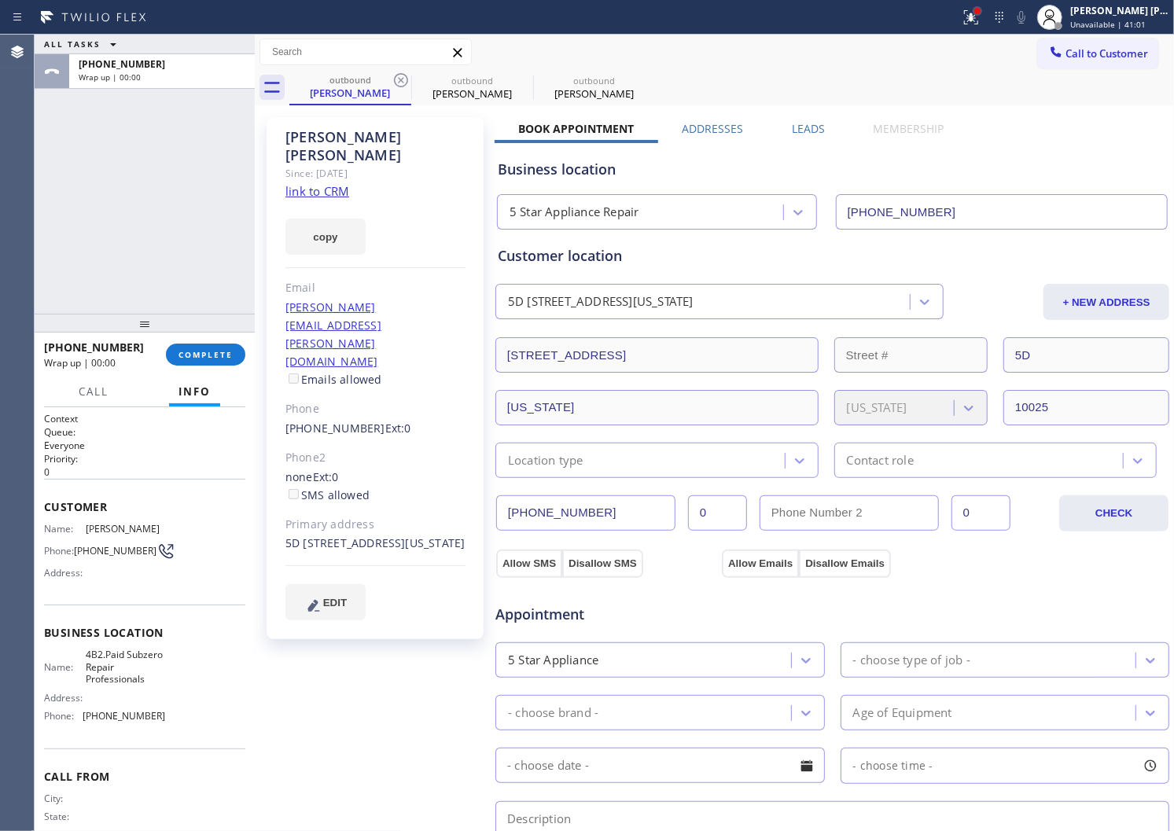
click at [982, 14] on div at bounding box center [977, 10] width 9 height 9
click at [981, 9] on div at bounding box center [977, 11] width 6 height 6
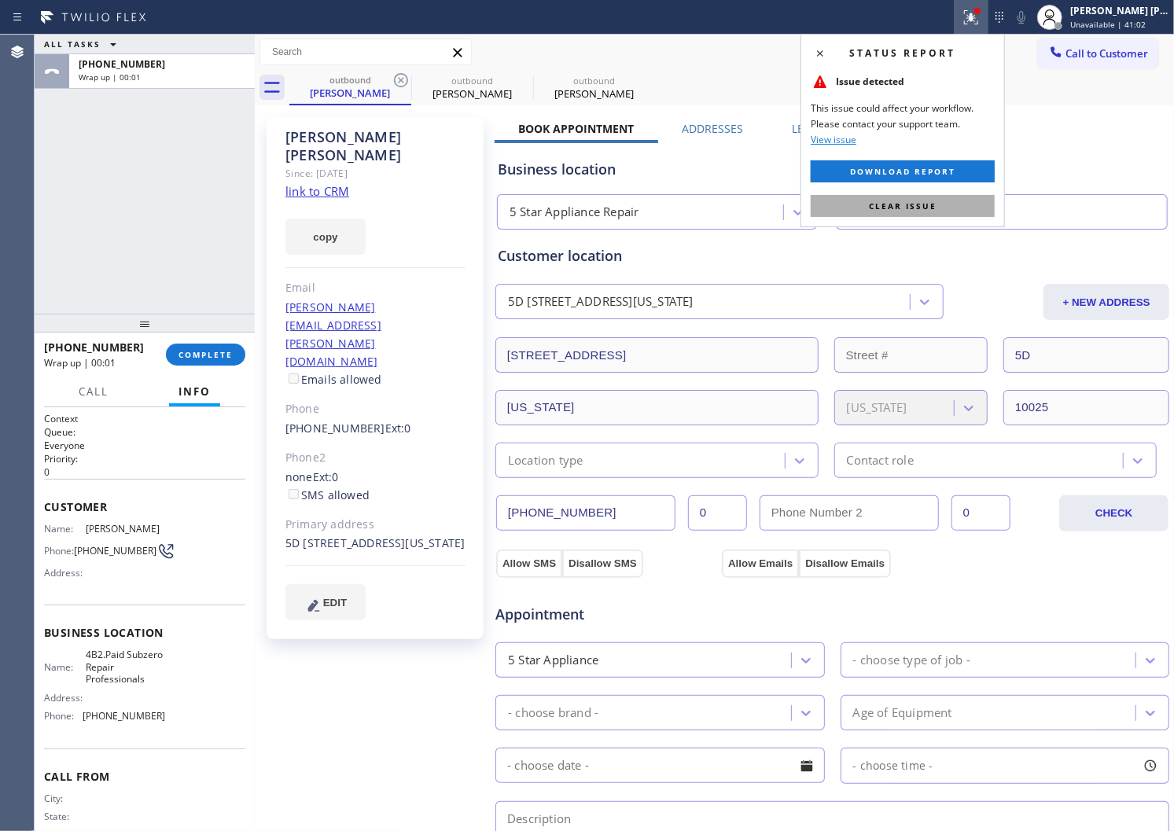
click at [932, 209] on span "Clear issue" at bounding box center [903, 206] width 68 height 11
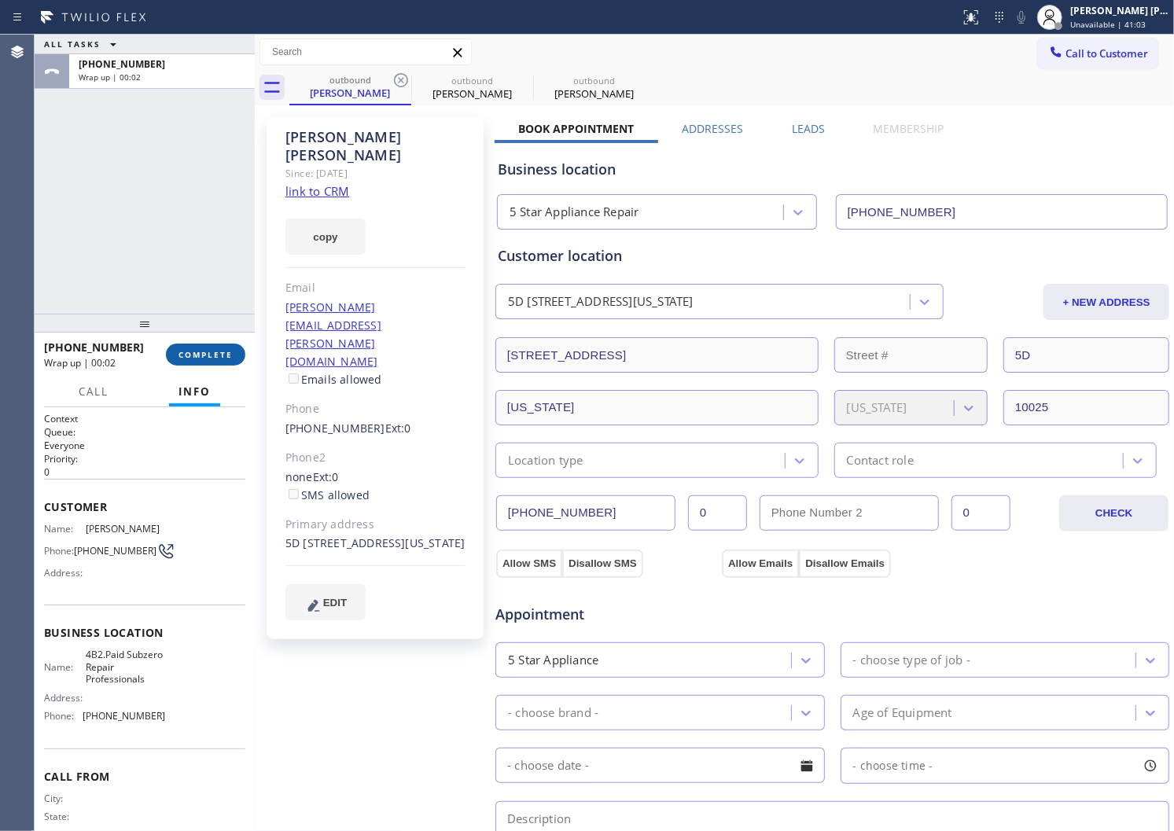
click at [213, 351] on span "COMPLETE" at bounding box center [206, 354] width 54 height 11
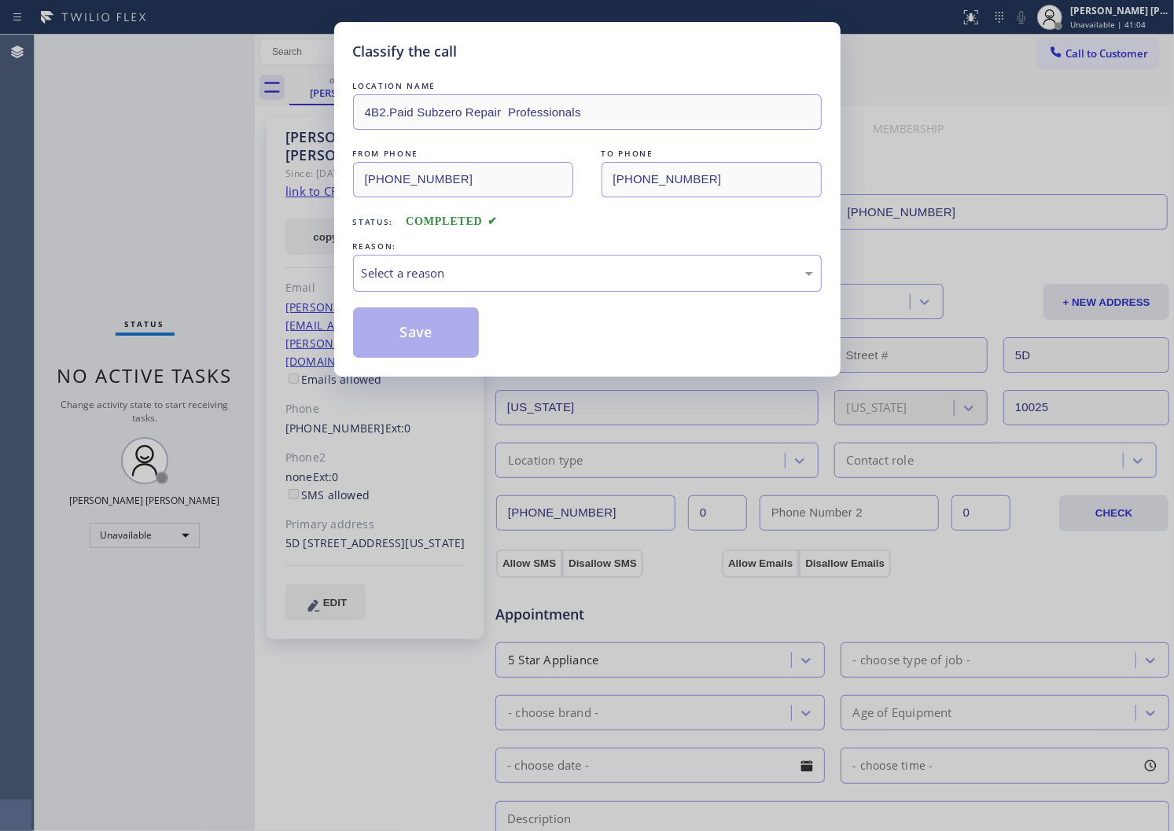
click at [429, 287] on div "Select a reason" at bounding box center [587, 273] width 469 height 37
click at [388, 341] on button "Save" at bounding box center [416, 333] width 127 height 50
type input "[PHONE_NUMBER]"
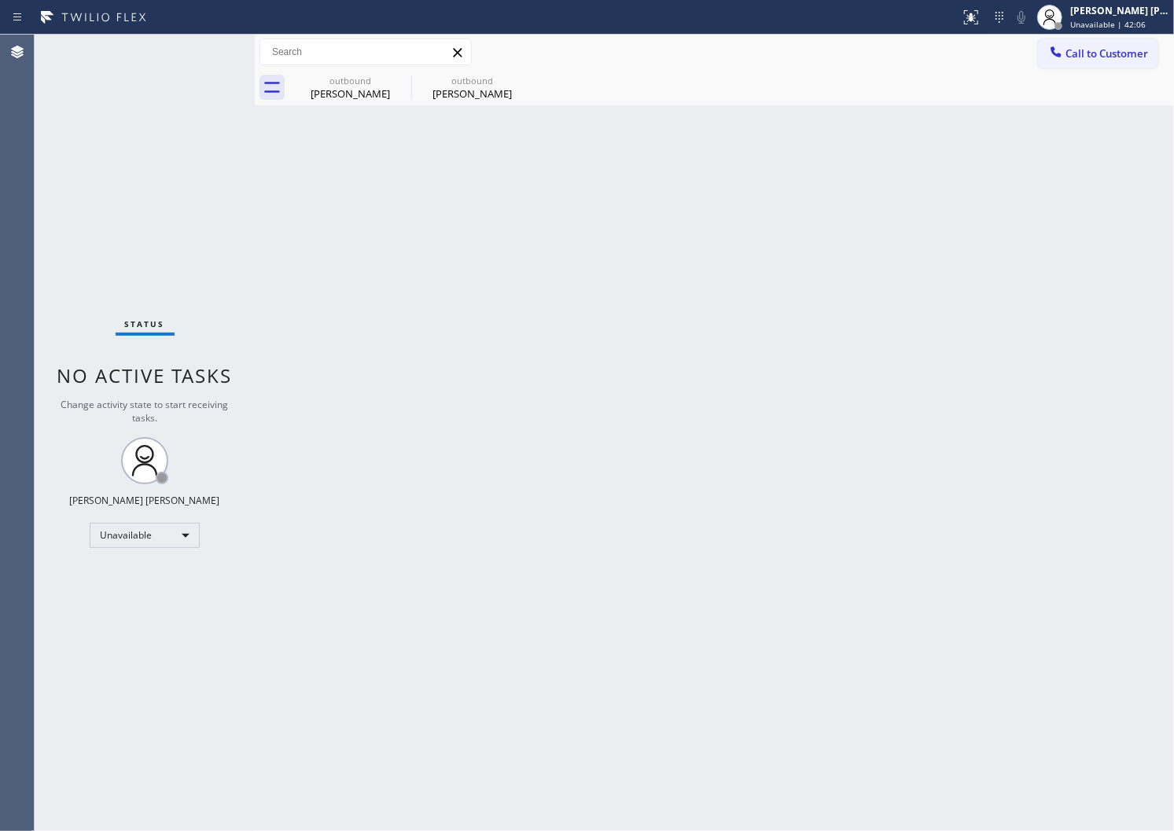
click at [5, 590] on div "Agent Desktop" at bounding box center [17, 433] width 34 height 797
click at [347, 146] on div "Back to Dashboard Change Sender ID Customers Technicians Select a contact Outbo…" at bounding box center [714, 433] width 919 height 797
click at [389, 106] on div "Back to Dashboard Change Sender ID Customers Technicians Select a contact Outbo…" at bounding box center [714, 433] width 919 height 797
click at [401, 83] on icon at bounding box center [401, 80] width 19 height 19
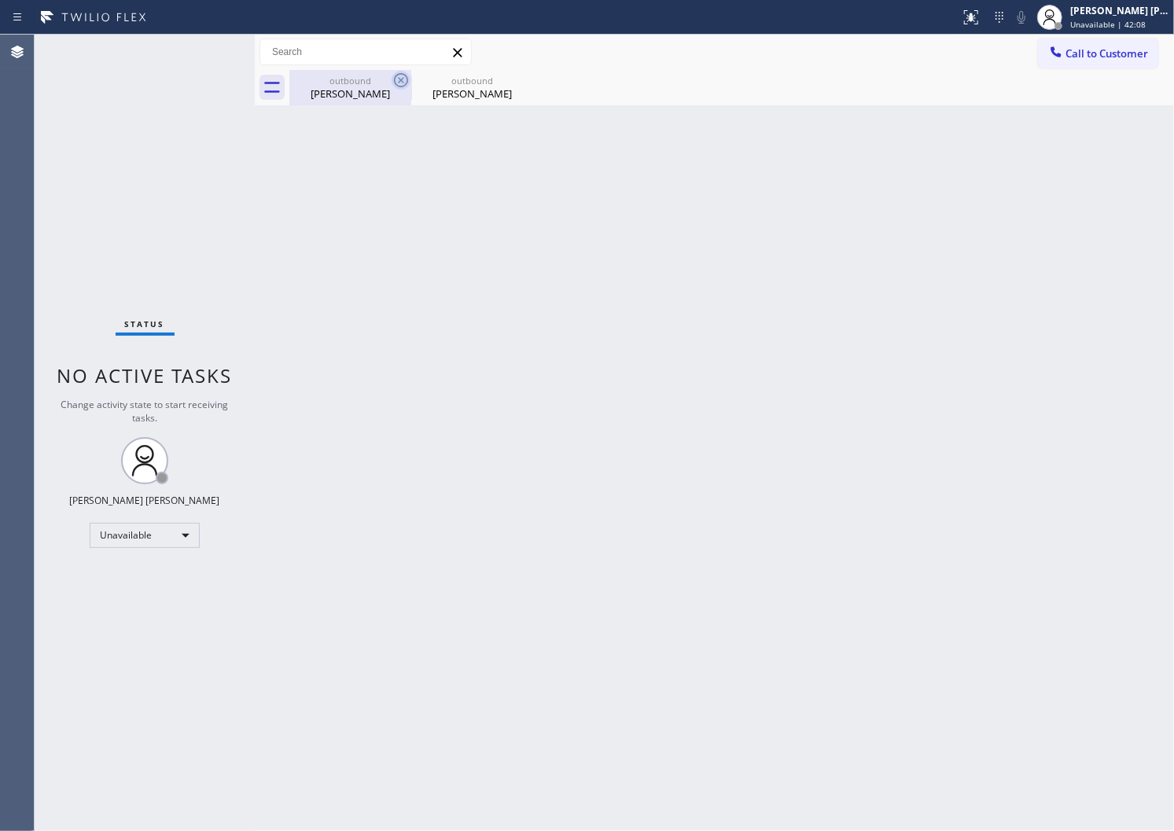
click at [0, 0] on icon at bounding box center [0, 0] width 0 height 0
click at [401, 83] on div "outbound [PERSON_NAME] outbound [PERSON_NAME]" at bounding box center [731, 87] width 885 height 35
click at [1125, 48] on span "Call to Customer" at bounding box center [1107, 53] width 83 height 14
click at [0, 0] on div "Outbound call Location 5 Star Appliance Repair Your caller id phone number [PHO…" at bounding box center [0, 0] width 0 height 0
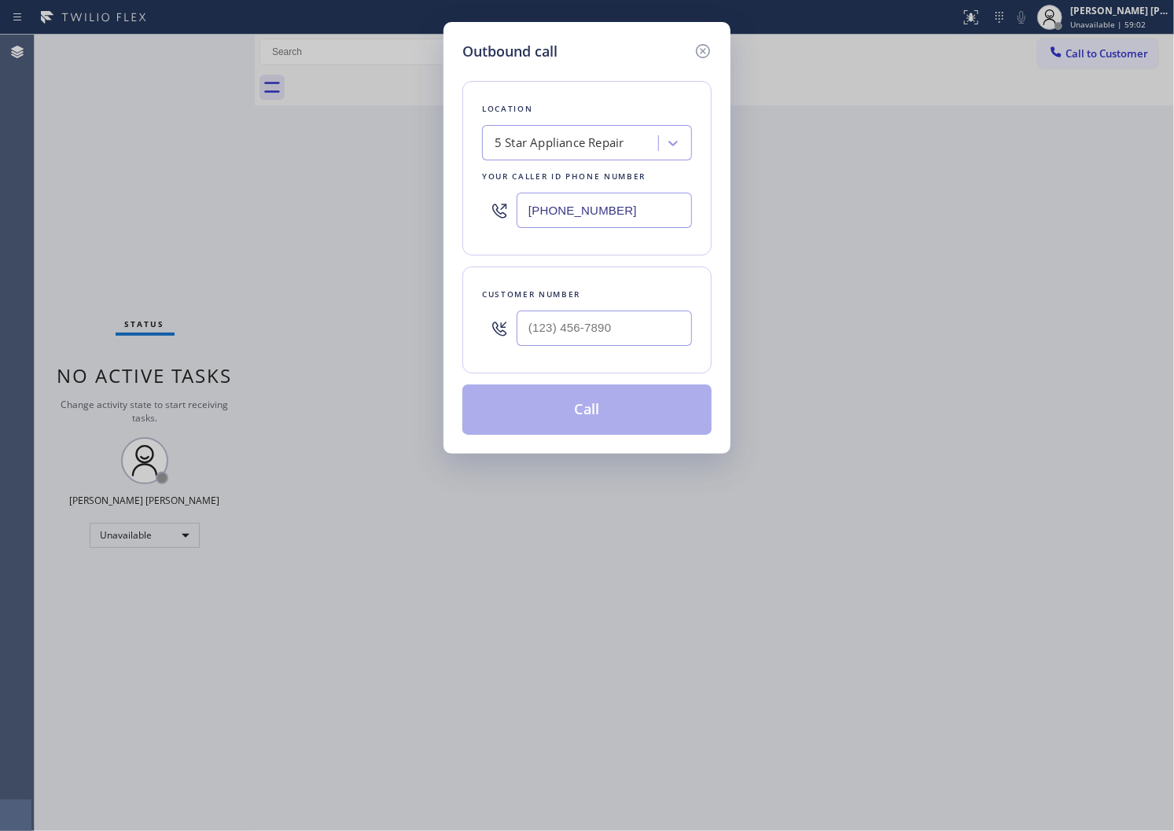
click at [592, 207] on input "[PHONE_NUMBER]" at bounding box center [604, 210] width 175 height 35
paste input "949) 565-2767"
type input "[PHONE_NUMBER]"
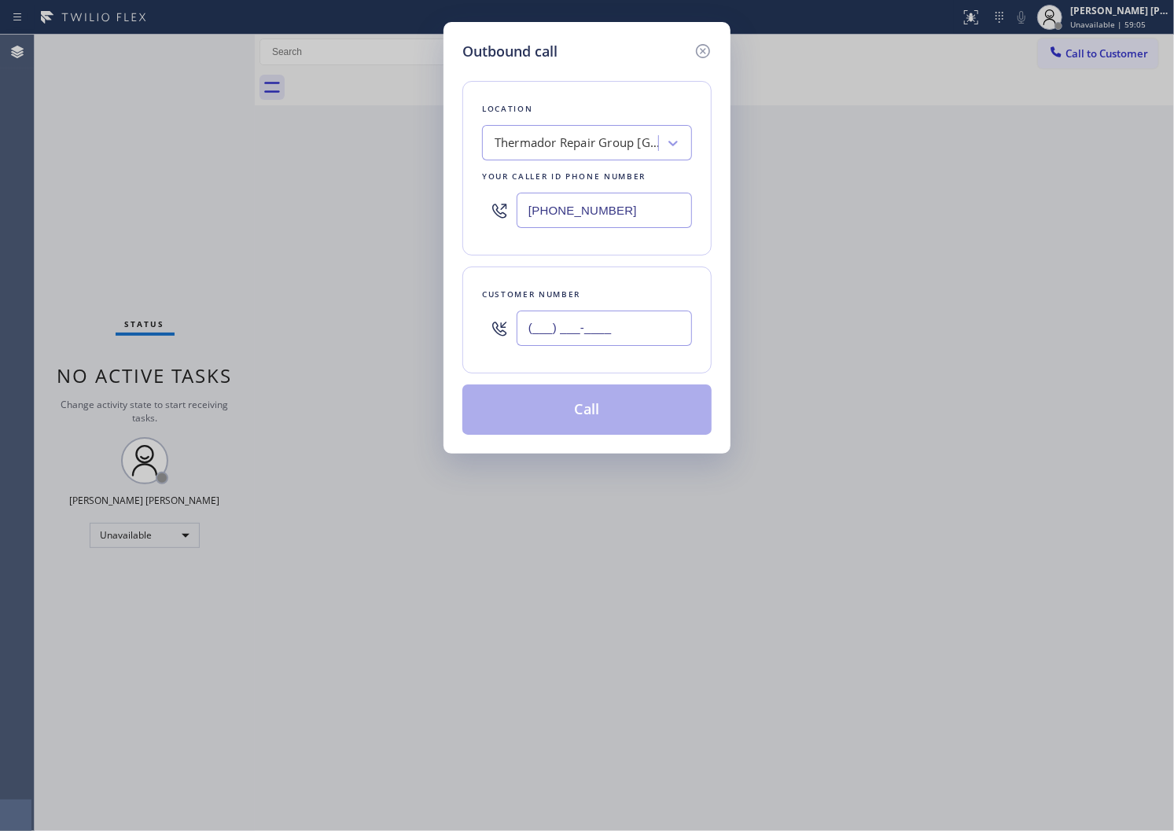
click at [639, 324] on input "(___) ___-____" at bounding box center [604, 328] width 175 height 35
paste input "949) 878-8987"
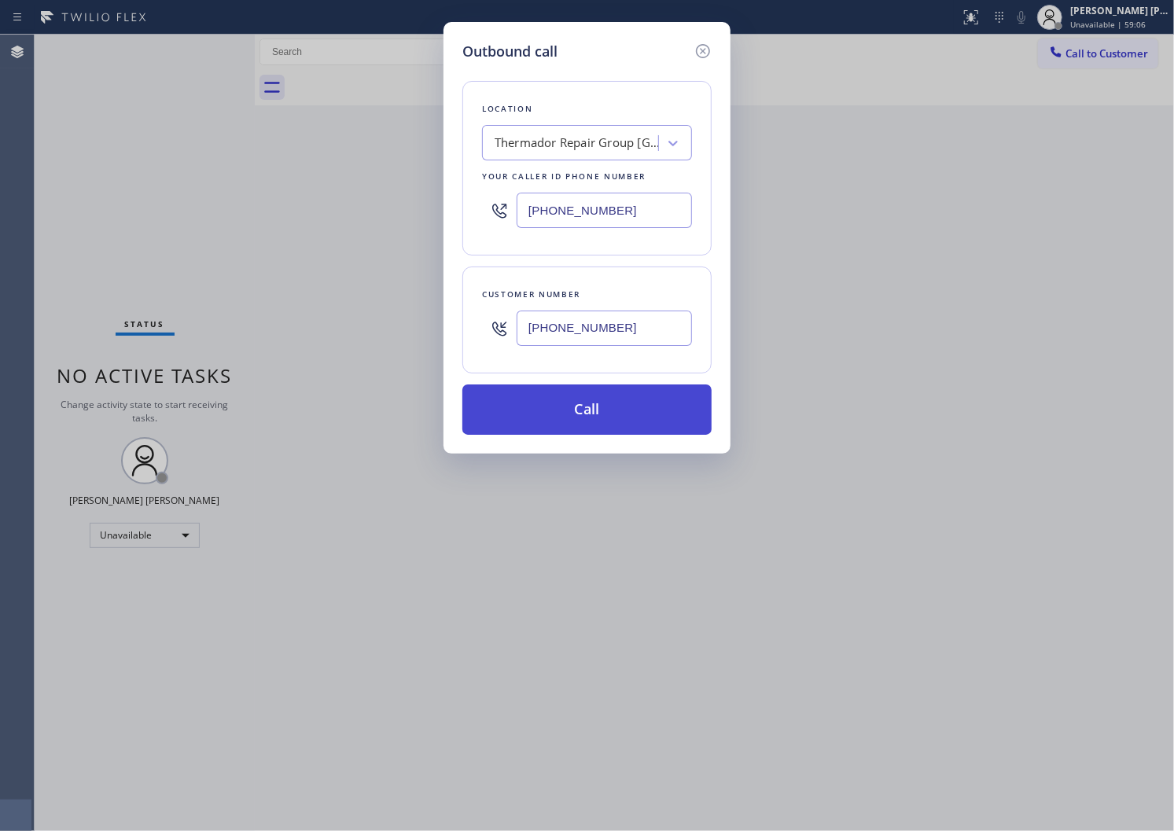
type input "[PHONE_NUMBER]"
click at [632, 412] on button "Call" at bounding box center [586, 410] width 249 height 50
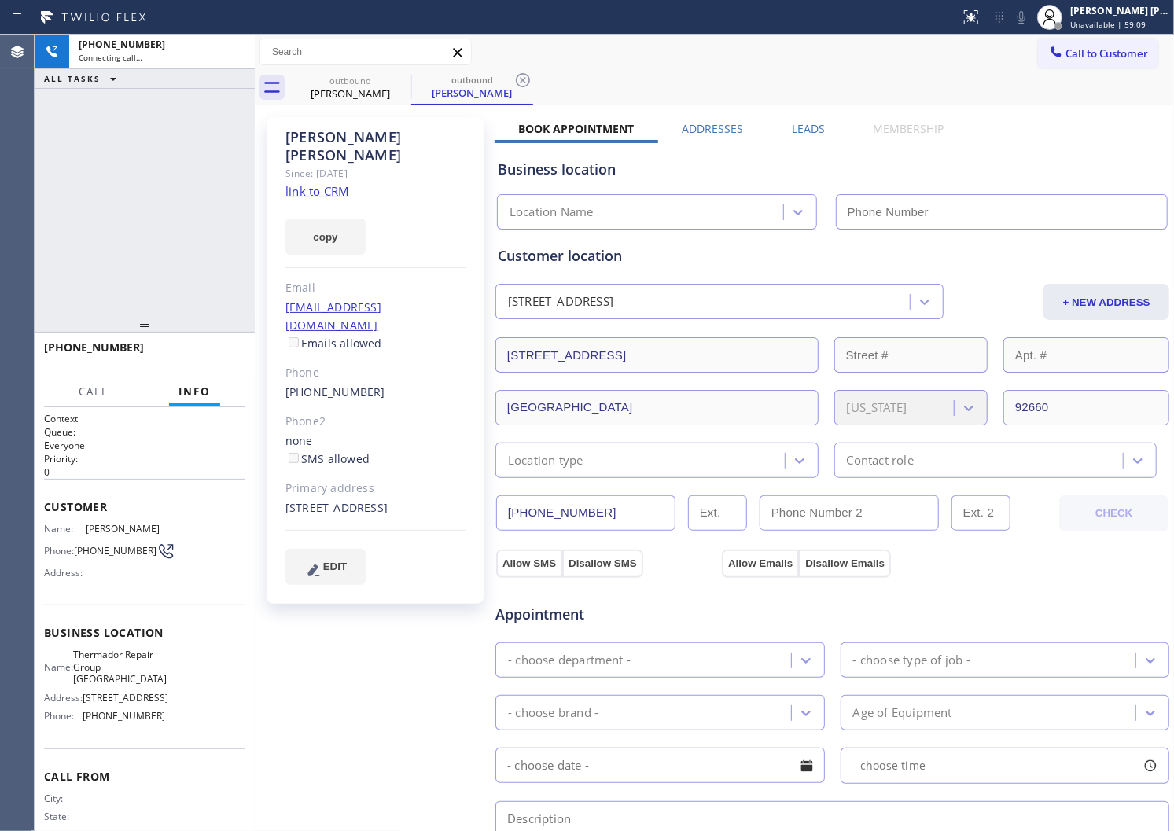
click at [349, 134] on div "[PERSON_NAME]" at bounding box center [375, 146] width 180 height 36
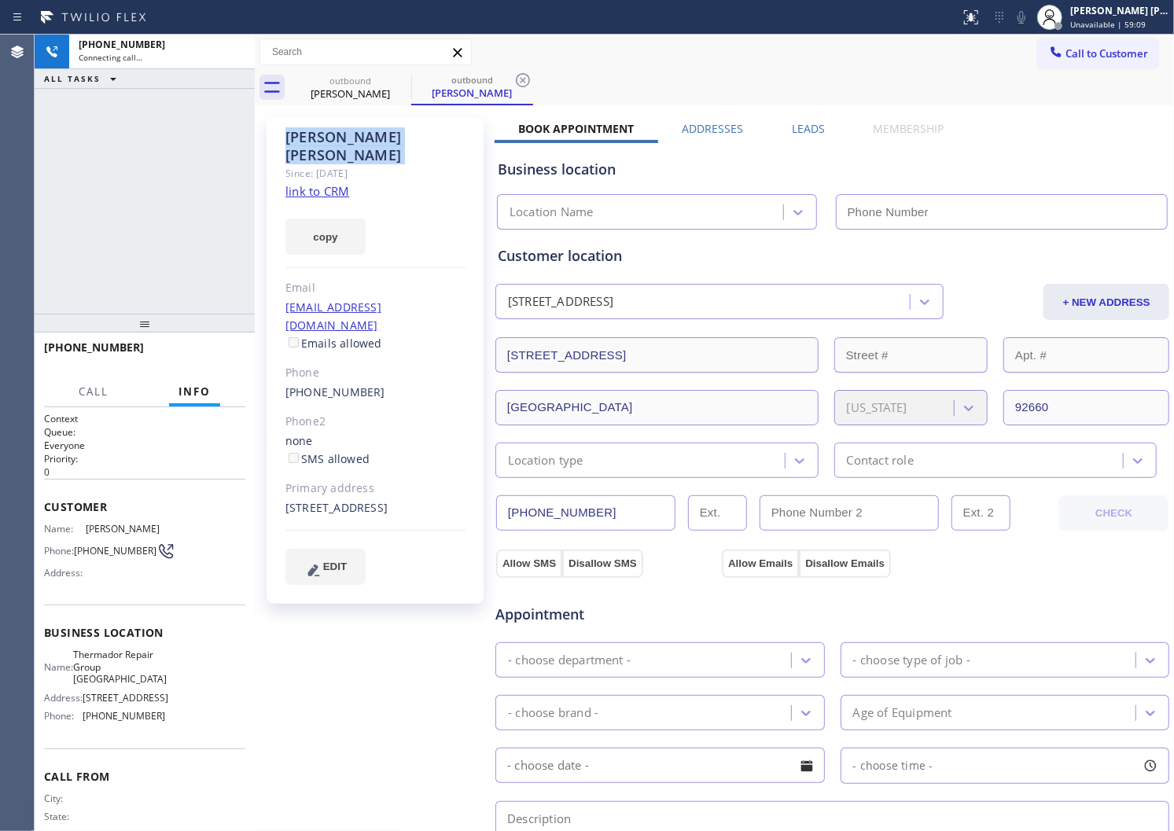
copy div "[PERSON_NAME]"
click at [166, 195] on div "[PHONE_NUMBER] Connecting call… ALL TASKS ALL TASKS ACTIVE TASKS TASKS IN WRAP …" at bounding box center [145, 174] width 220 height 279
type input "[PHONE_NUMBER]"
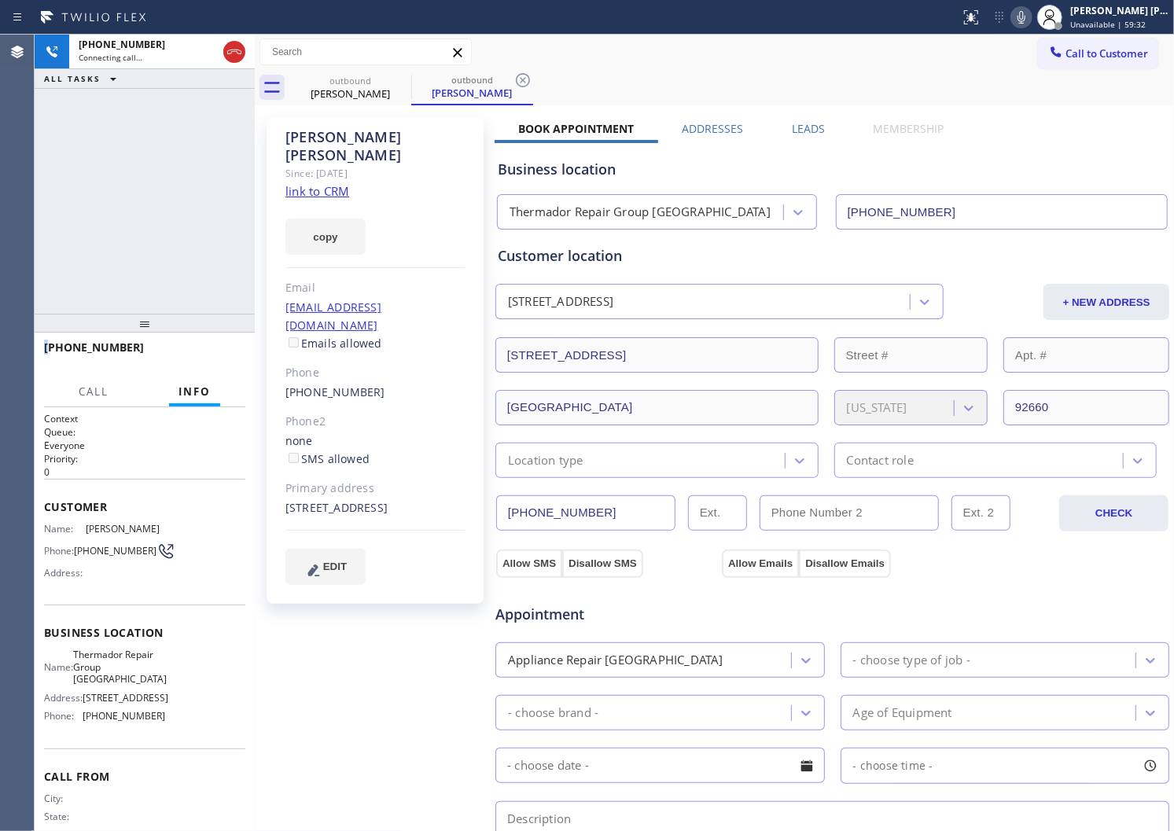
click at [0, 227] on div "Agent Desktop" at bounding box center [17, 433] width 34 height 797
click at [238, 55] on icon at bounding box center [234, 51] width 19 height 19
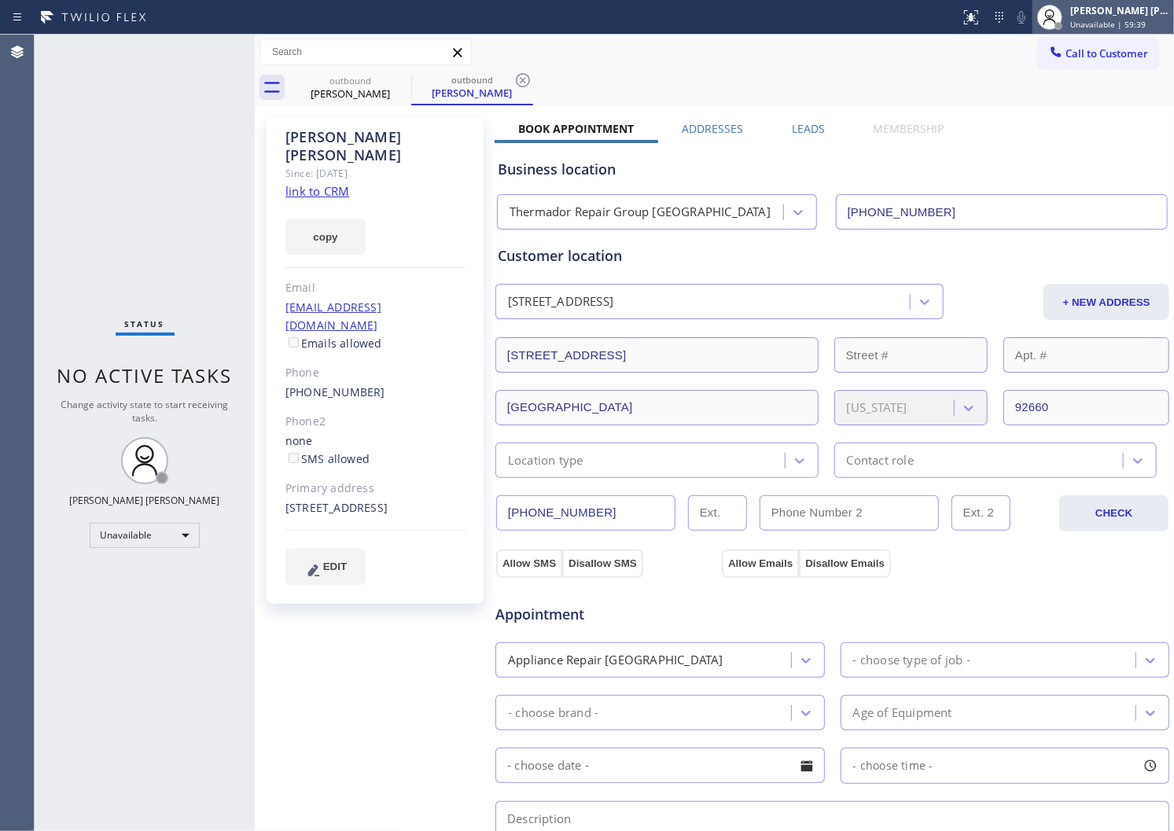
click at [1103, 9] on div "[PERSON_NAME] [PERSON_NAME]" at bounding box center [1119, 10] width 99 height 13
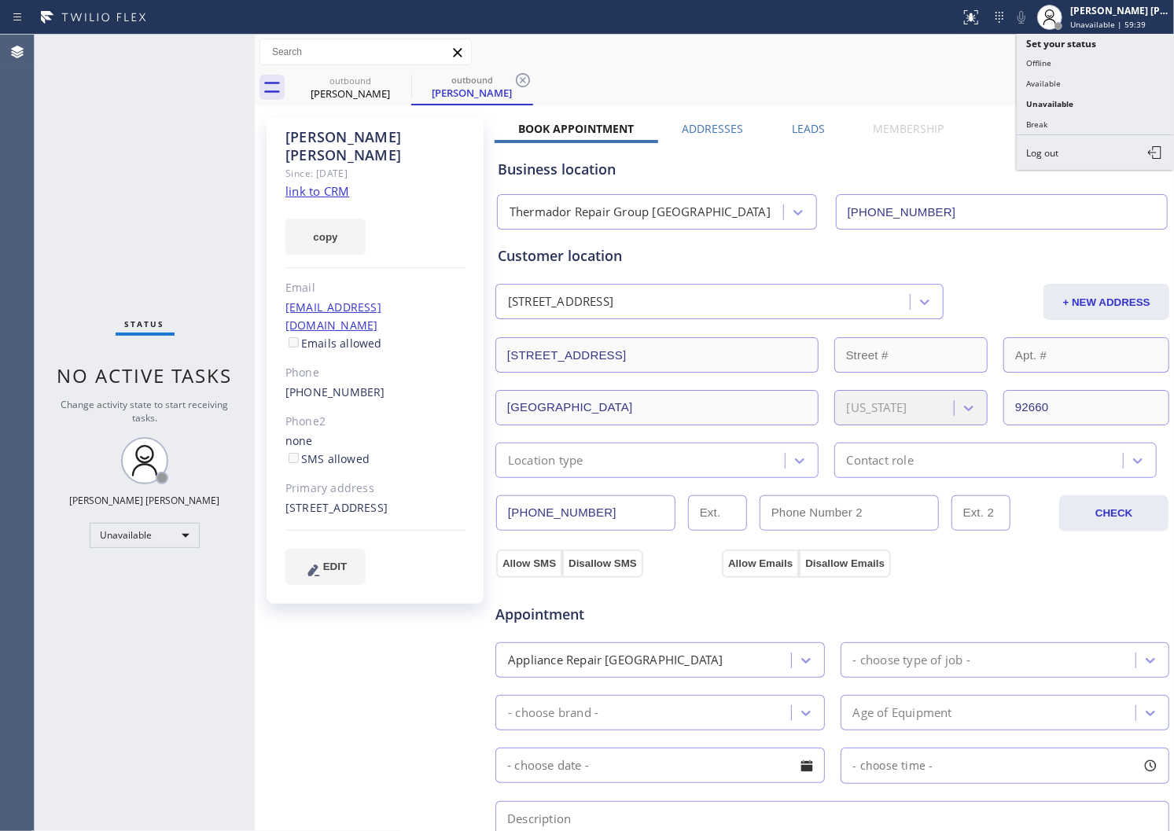
click at [1038, 82] on button "Available" at bounding box center [1095, 83] width 157 height 20
click at [1038, 82] on div "outbound [PERSON_NAME] outbound [PERSON_NAME]" at bounding box center [731, 87] width 885 height 35
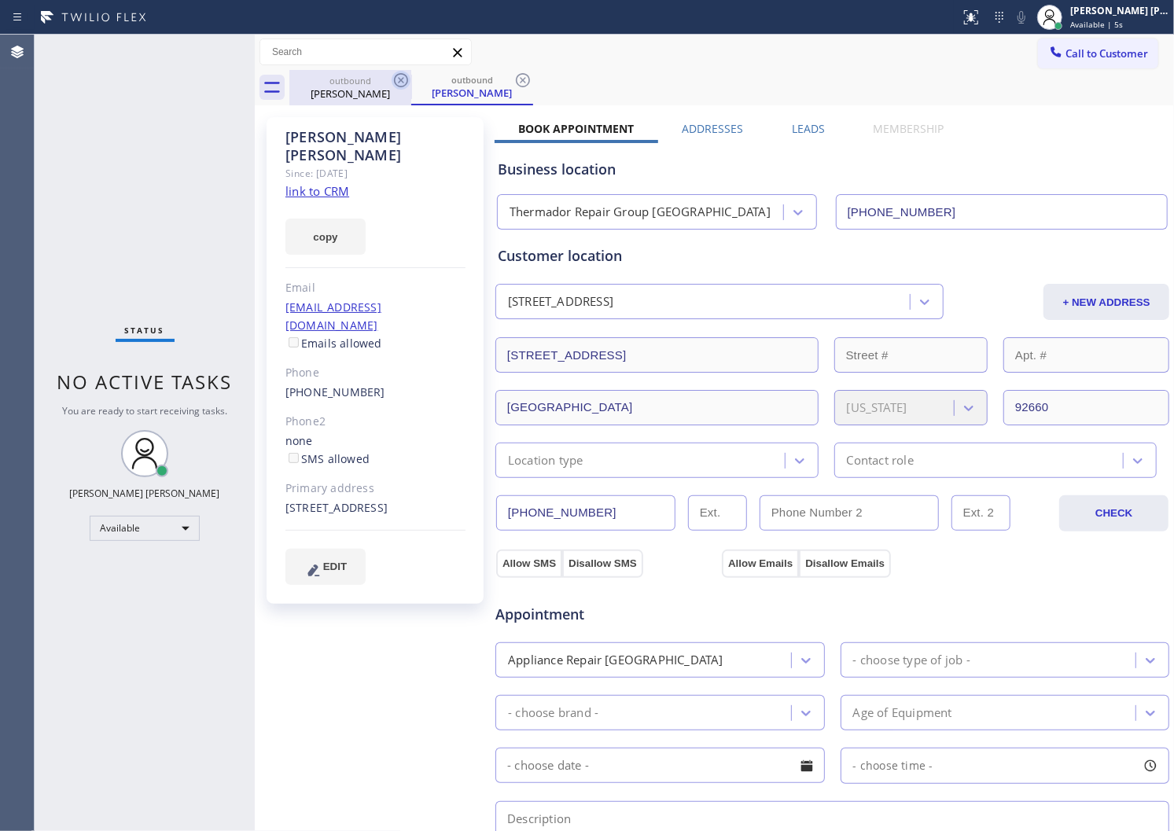
click at [398, 76] on icon at bounding box center [401, 80] width 19 height 19
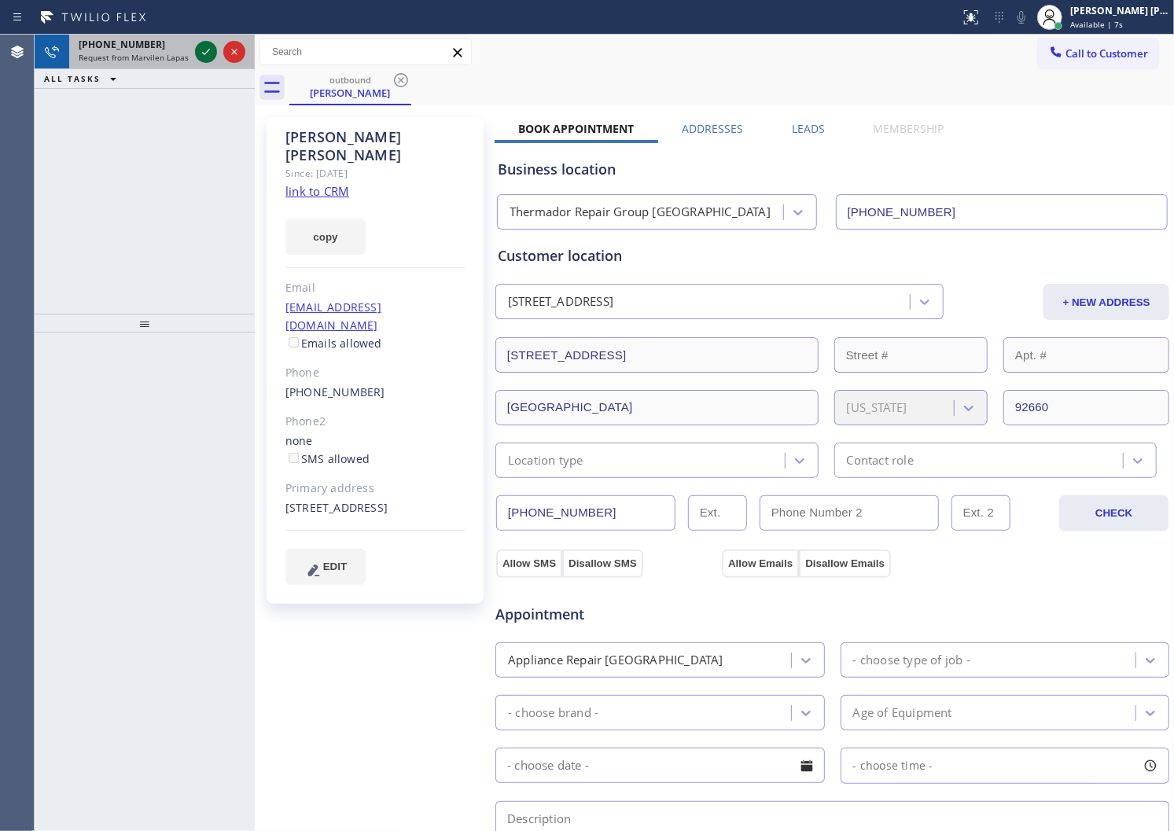
click at [209, 53] on icon at bounding box center [206, 51] width 19 height 19
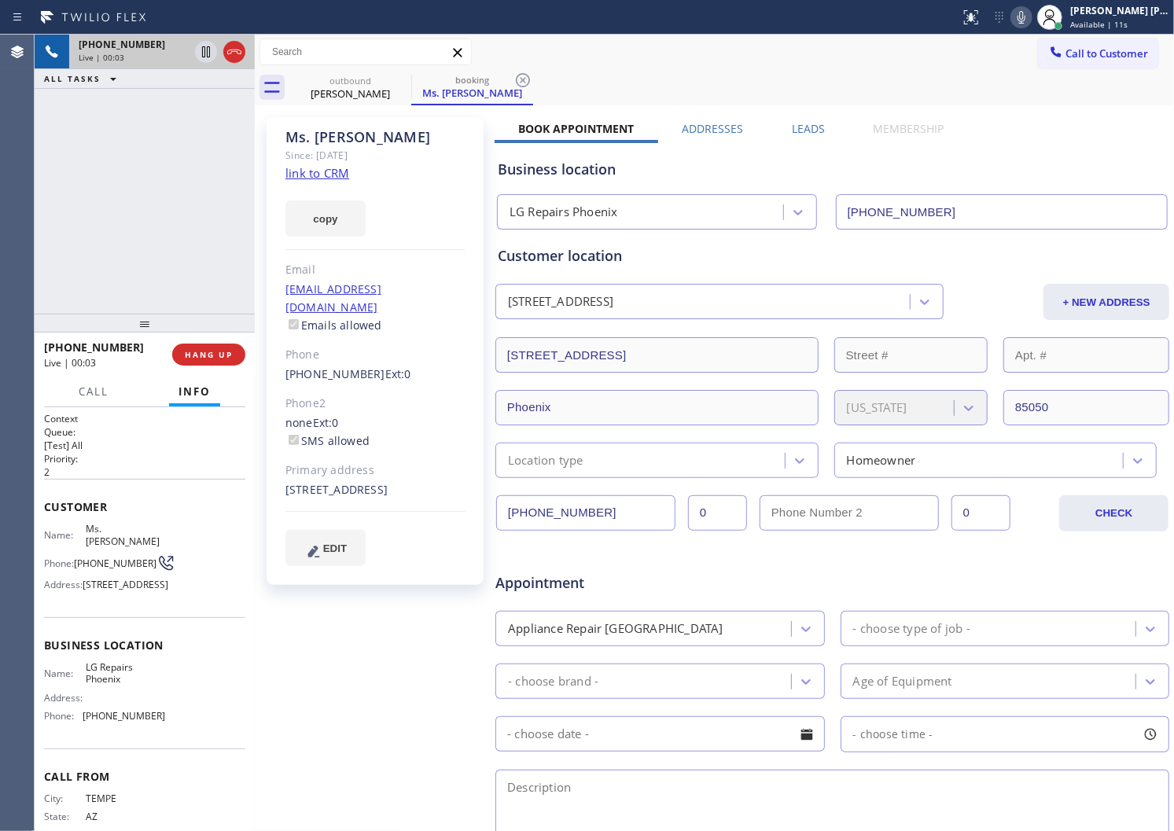
type input "[PHONE_NUMBER]"
click at [400, 76] on icon at bounding box center [401, 80] width 19 height 19
click at [1096, 33] on div "[PERSON_NAME] [PERSON_NAME] Available | 30s" at bounding box center [1104, 17] width 142 height 35
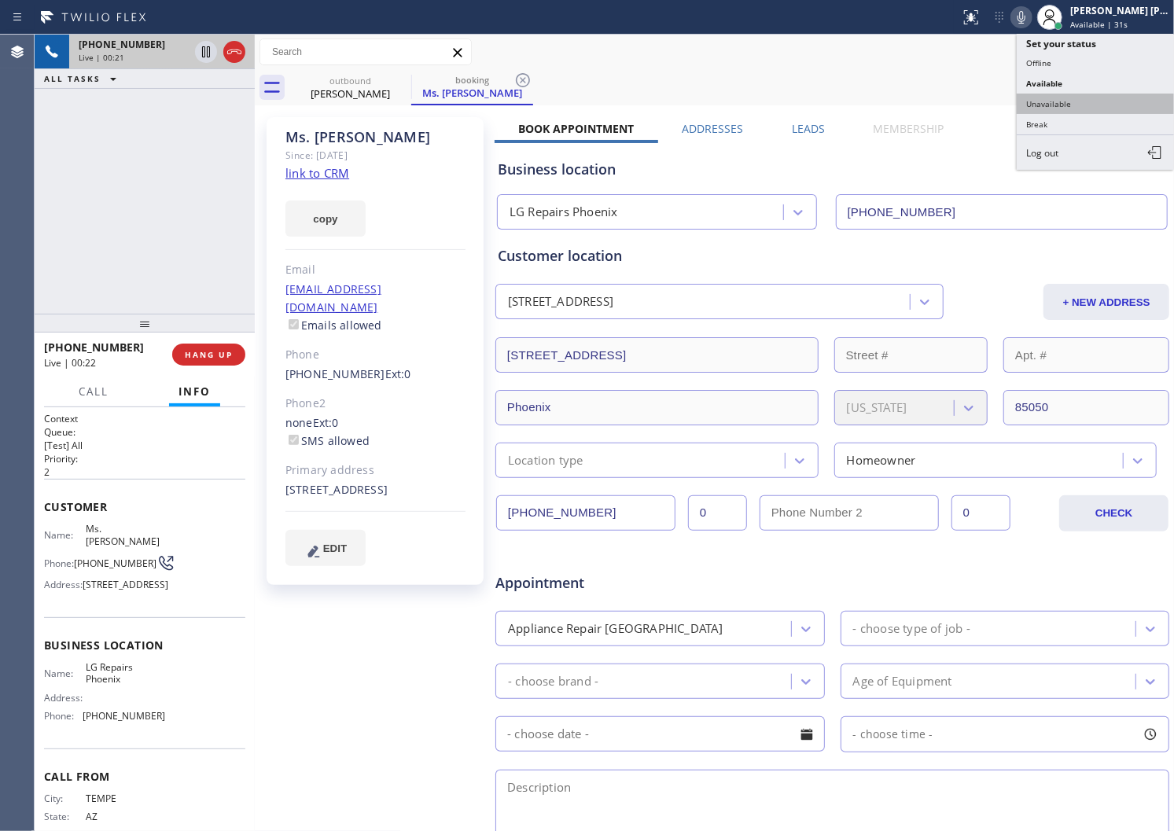
click at [1063, 101] on button "Unavailable" at bounding box center [1095, 104] width 157 height 20
click at [1063, 101] on div "outbound [PERSON_NAME] booking Ms. [PERSON_NAME]" at bounding box center [731, 87] width 885 height 35
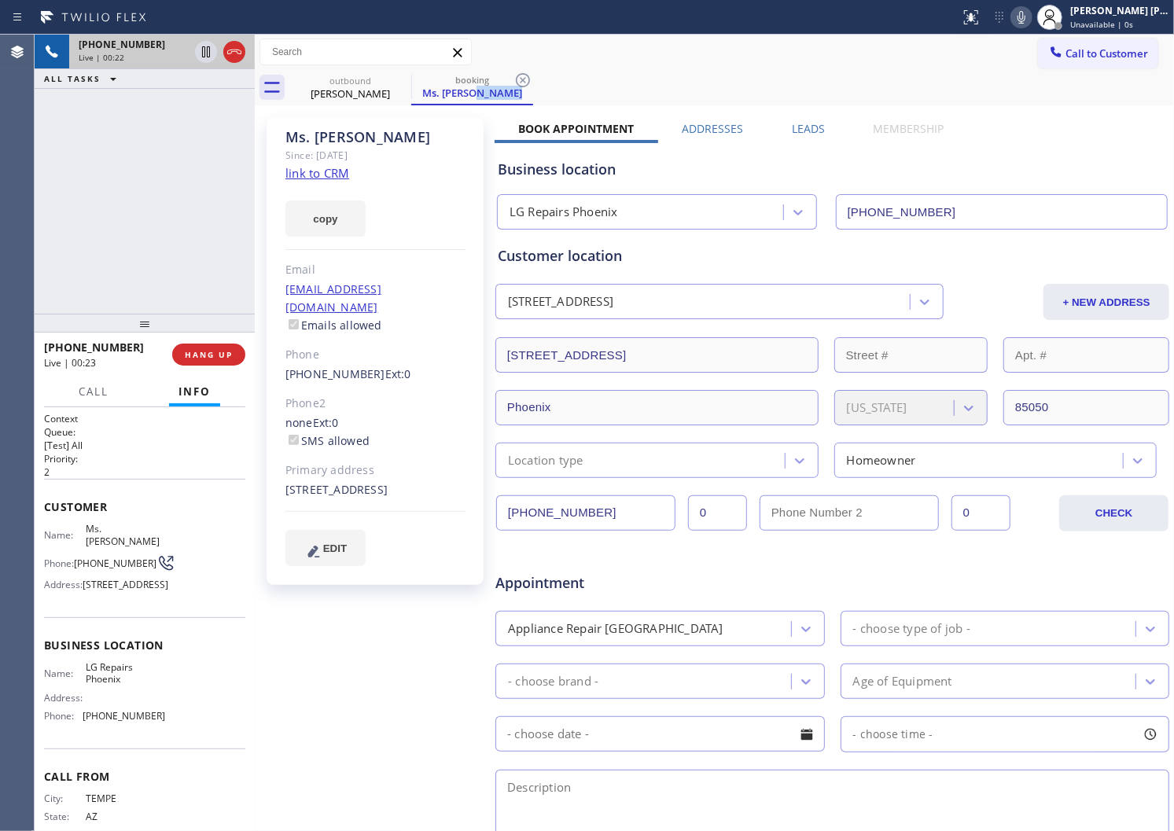
click at [50, 179] on div "[PHONE_NUMBER] Live | 00:22 ALL TASKS ALL TASKS ACTIVE TASKS TASKS IN WRAP UP" at bounding box center [145, 174] width 220 height 279
click at [151, 163] on div "[PHONE_NUMBER] Live | 00:24 ALL TASKS ALL TASKS ACTIVE TASKS TASKS IN WRAP UP" at bounding box center [145, 174] width 220 height 279
click at [151, 163] on div "[PHONE_NUMBER] Live | 00:25 ALL TASKS ALL TASKS ACTIVE TASKS TASKS IN WRAP UP" at bounding box center [145, 174] width 220 height 279
click at [211, 265] on div "[PHONE_NUMBER] Live | 00:29 ALL TASKS ALL TASKS ACTIVE TASKS TASKS IN WRAP UP" at bounding box center [145, 174] width 220 height 279
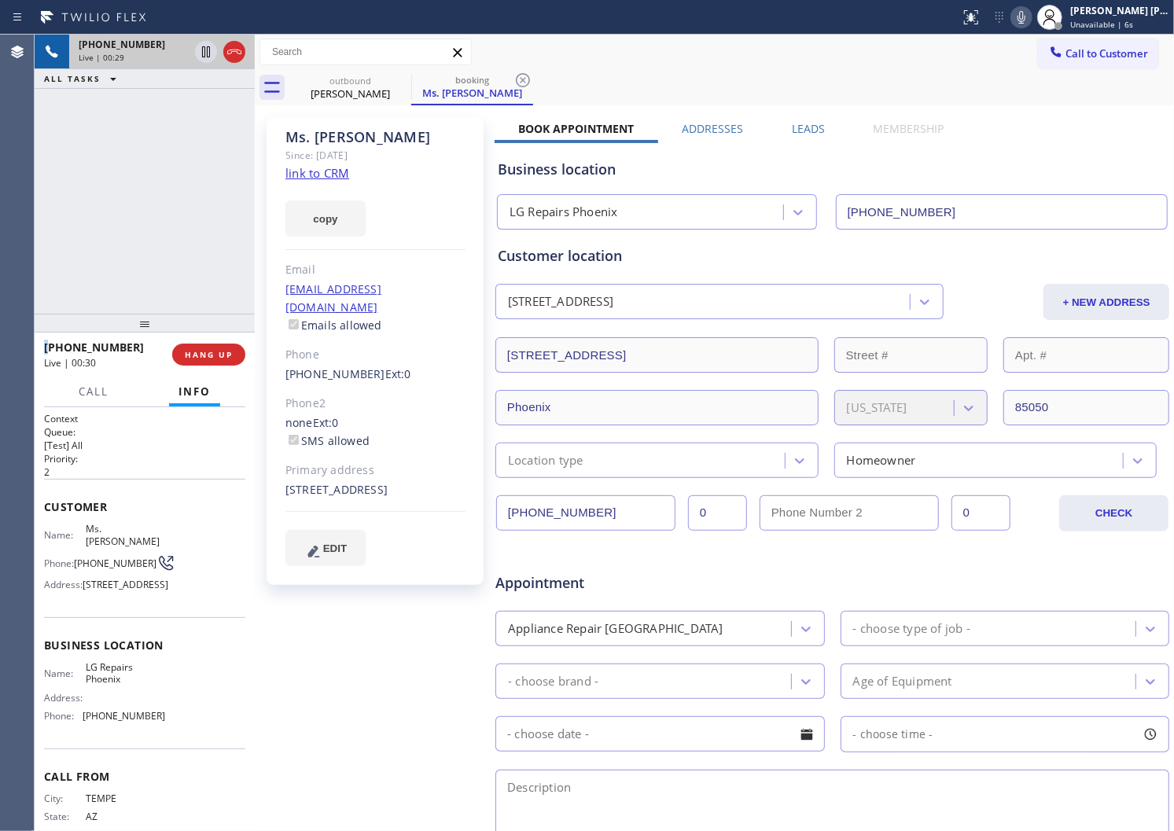
click at [211, 265] on div "[PHONE_NUMBER] Live | 00:29 ALL TASKS ALL TASKS ACTIVE TASKS TASKS IN WRAP UP" at bounding box center [145, 174] width 220 height 279
click at [328, 137] on div "Ms. [PERSON_NAME]" at bounding box center [375, 137] width 180 height 18
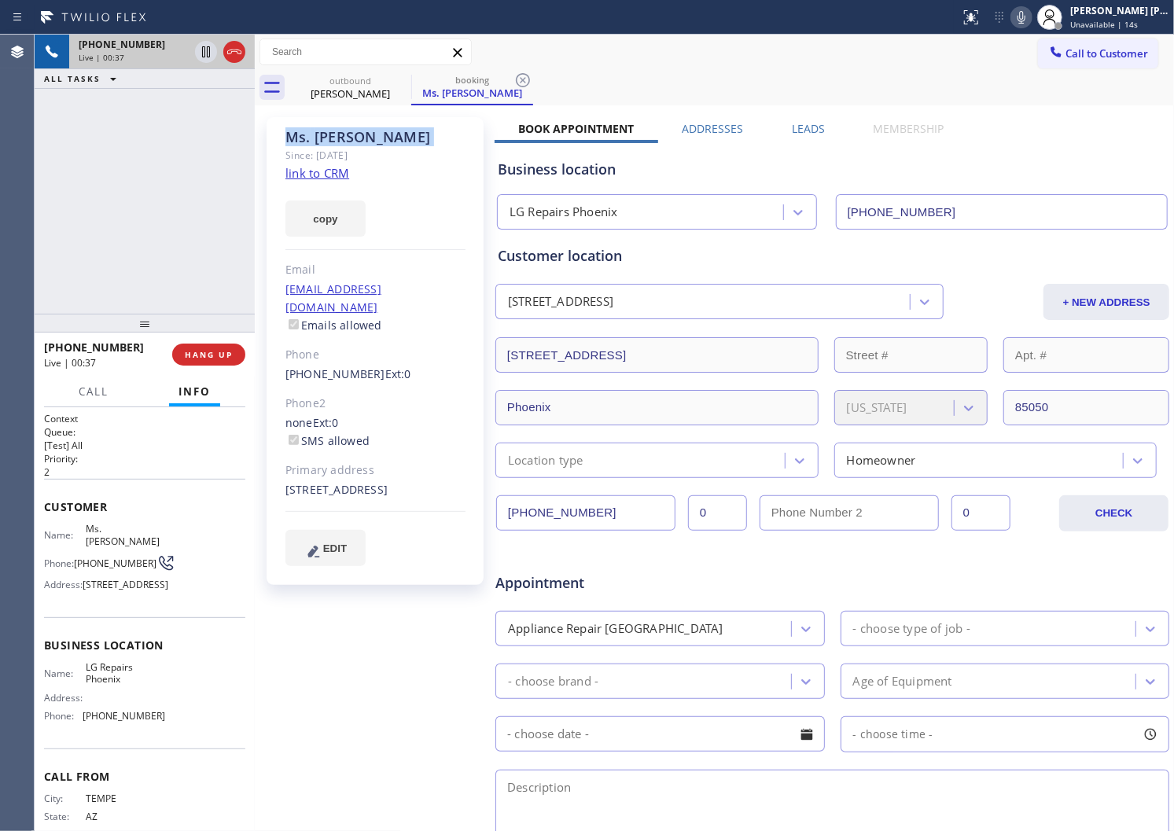
click at [390, 139] on div "Ms. [PERSON_NAME]" at bounding box center [375, 137] width 180 height 18
click at [339, 142] on div "Ms. [PERSON_NAME]" at bounding box center [375, 137] width 180 height 18
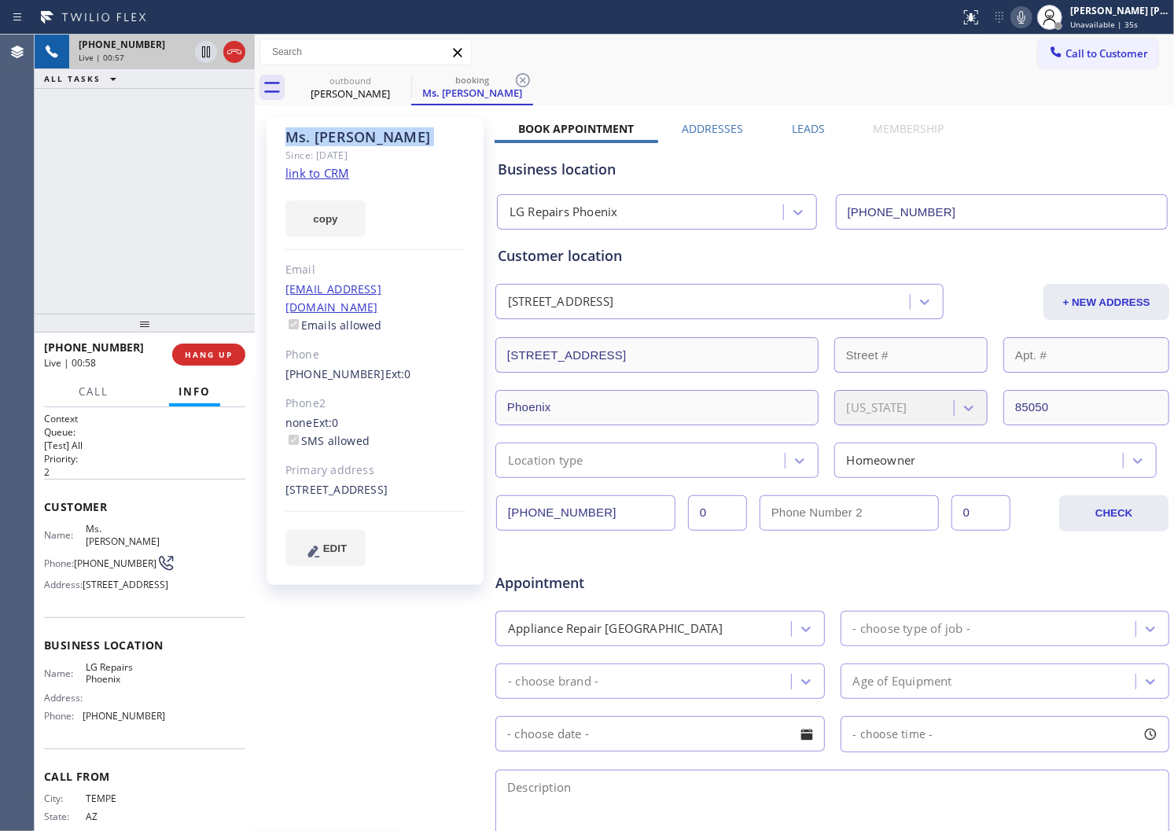
click at [405, 136] on div "Ms. [PERSON_NAME]" at bounding box center [375, 137] width 180 height 18
click at [387, 155] on div "Since: [DATE]" at bounding box center [375, 155] width 180 height 18
click at [1031, 9] on icon at bounding box center [1021, 17] width 19 height 19
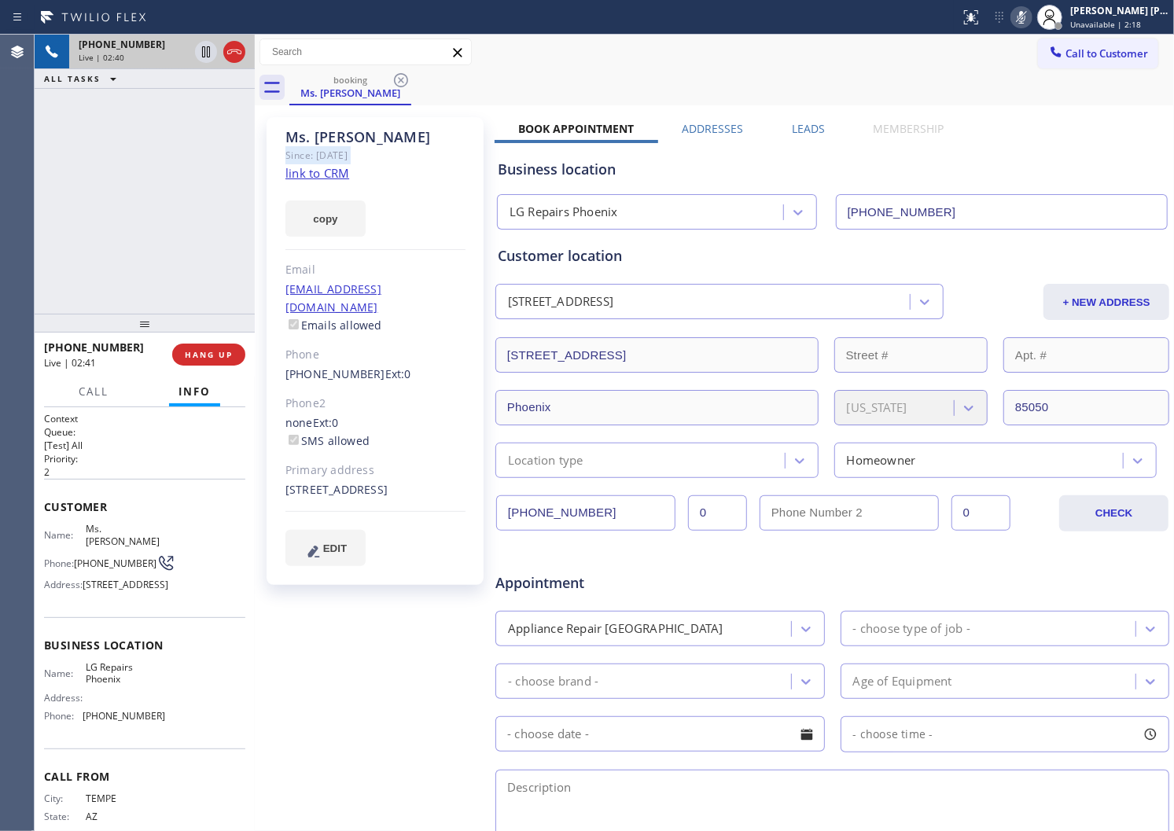
click at [1031, 14] on icon at bounding box center [1021, 17] width 19 height 19
click at [375, 190] on div "copy" at bounding box center [375, 209] width 180 height 54
click at [220, 182] on div "[PHONE_NUMBER] Live | 05:06 ALL TASKS ALL TASKS ACTIVE TASKS TASKS IN WRAP UP" at bounding box center [145, 174] width 220 height 279
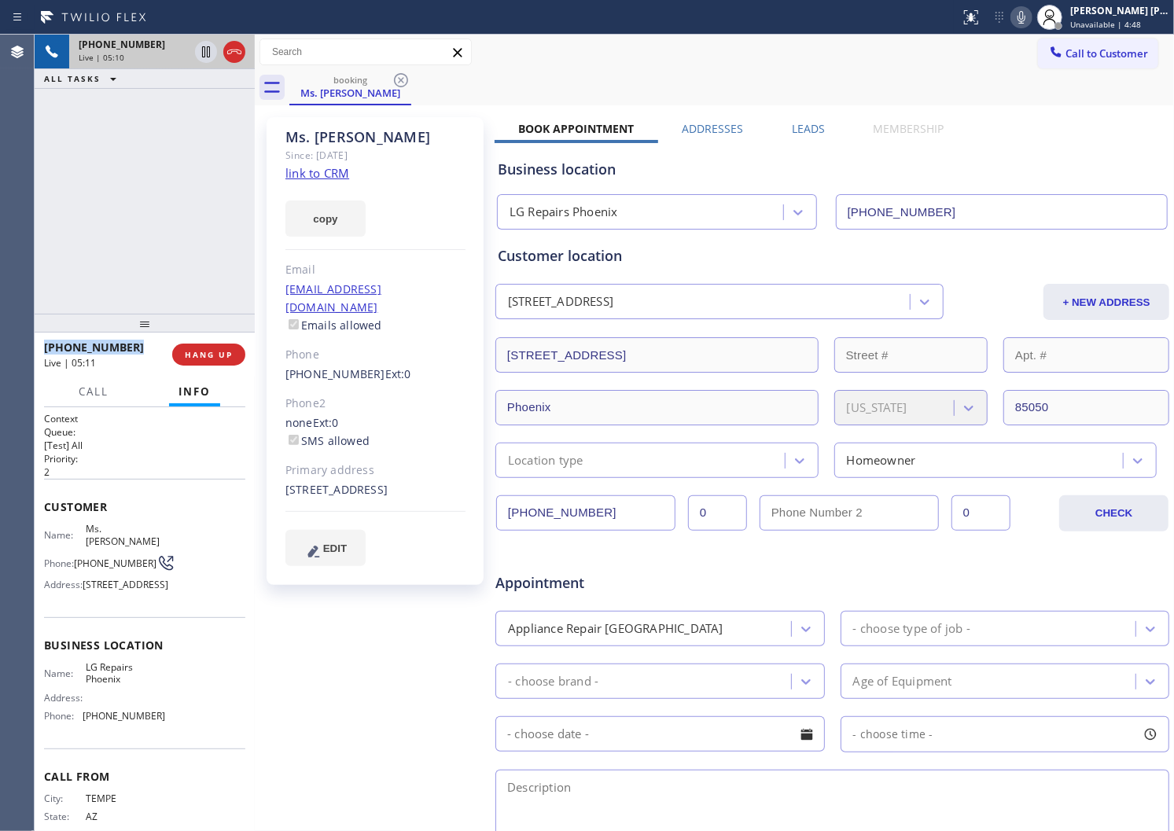
click at [154, 157] on div "[PHONE_NUMBER] Live | 05:10 ALL TASKS ALL TASKS ACTIVE TASKS TASKS IN WRAP UP" at bounding box center [145, 174] width 220 height 279
click at [341, 137] on div "Ms. [PERSON_NAME]" at bounding box center [375, 137] width 180 height 18
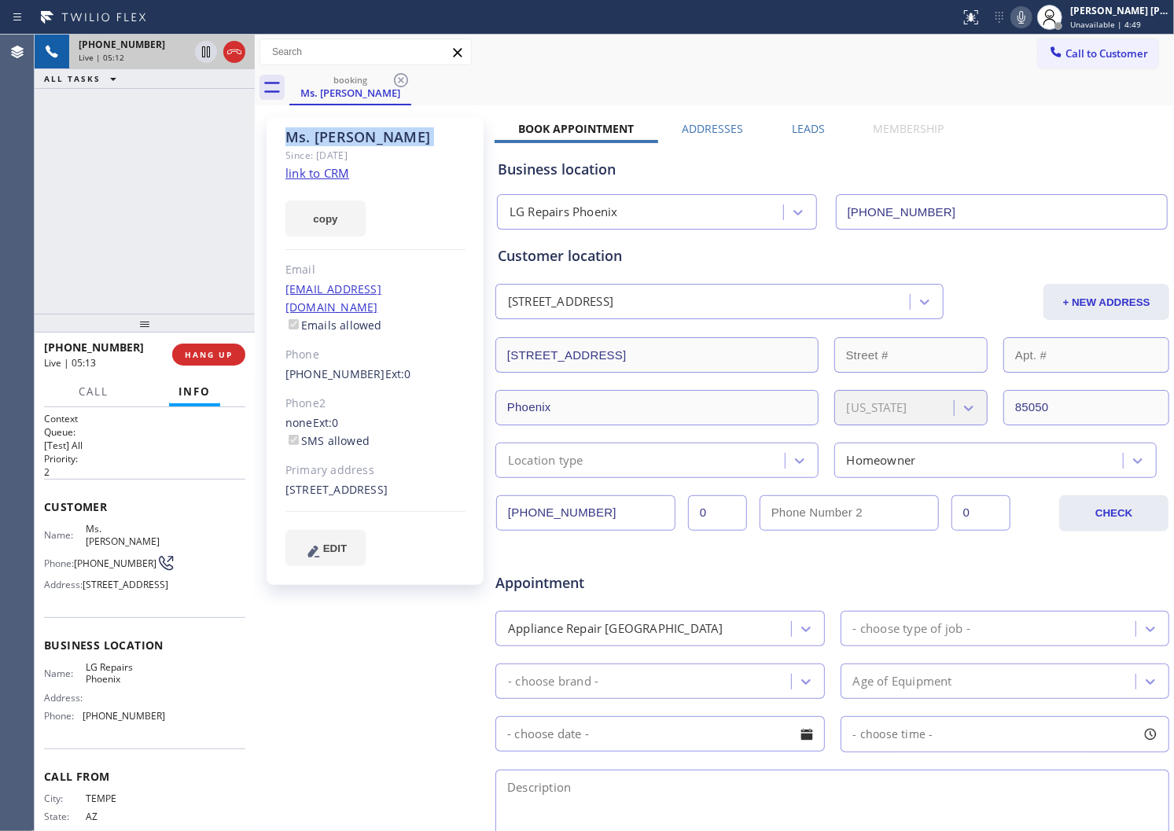
click at [412, 138] on div "Ms. [PERSON_NAME]" at bounding box center [375, 137] width 180 height 18
click at [337, 140] on div "Ms. [PERSON_NAME]" at bounding box center [375, 137] width 180 height 18
click at [392, 142] on div "Ms. [PERSON_NAME]" at bounding box center [375, 137] width 180 height 18
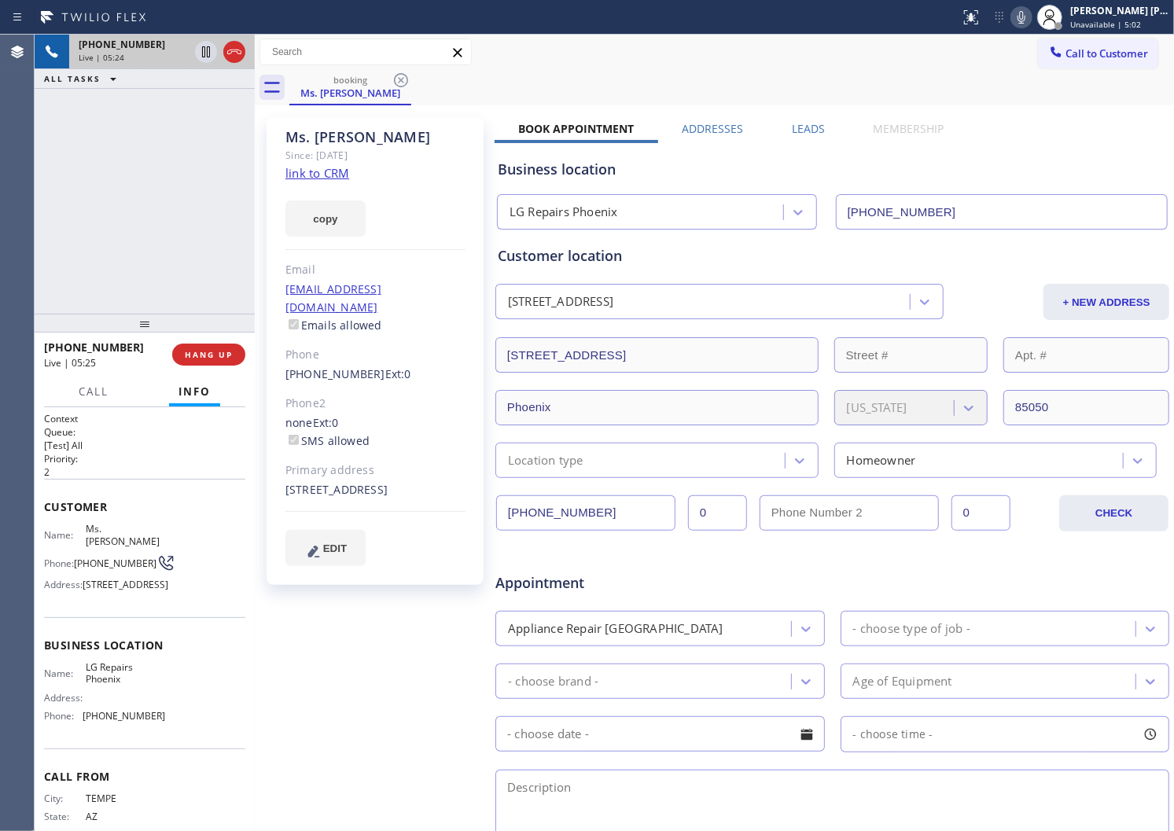
click at [323, 142] on div "Ms. [PERSON_NAME]" at bounding box center [375, 137] width 180 height 18
click at [297, 142] on div "Ms. [PERSON_NAME]" at bounding box center [375, 137] width 180 height 18
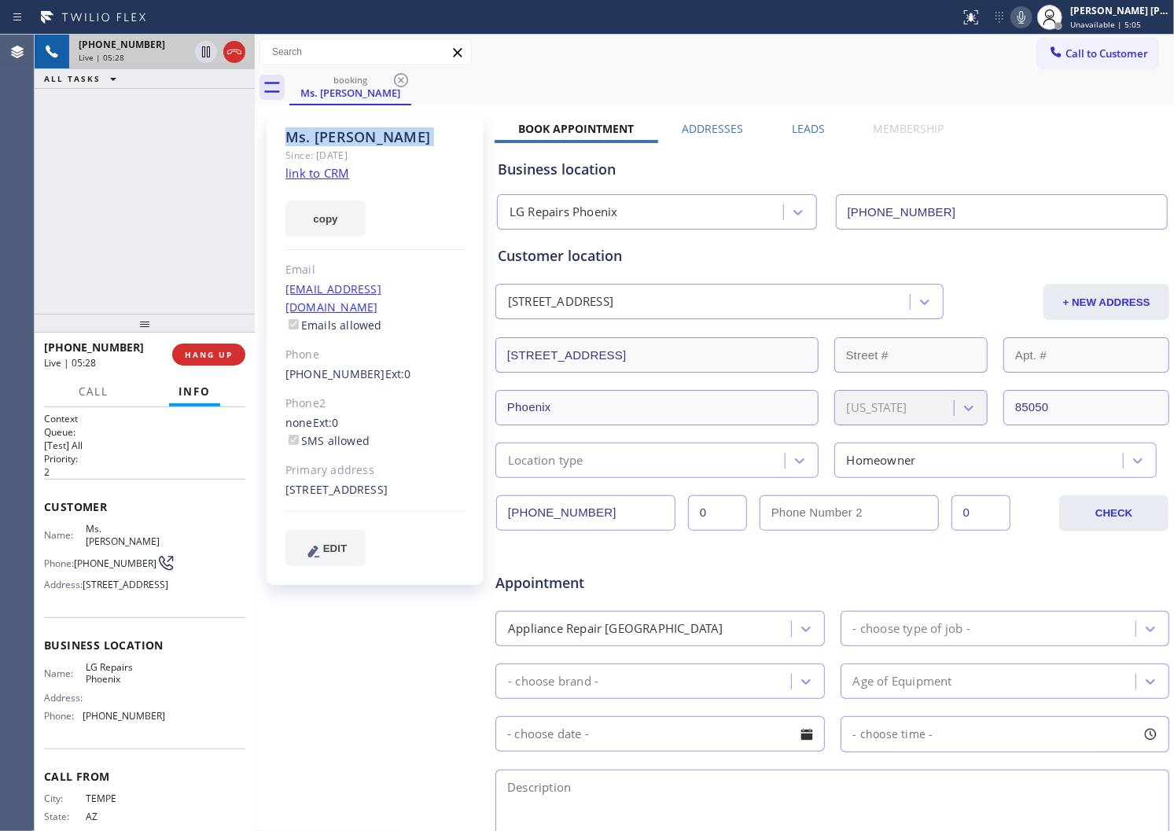
click at [344, 137] on div "Ms. [PERSON_NAME]" at bounding box center [375, 137] width 180 height 18
click at [1031, 20] on icon at bounding box center [1021, 17] width 19 height 19
click at [1031, 13] on icon at bounding box center [1021, 17] width 19 height 19
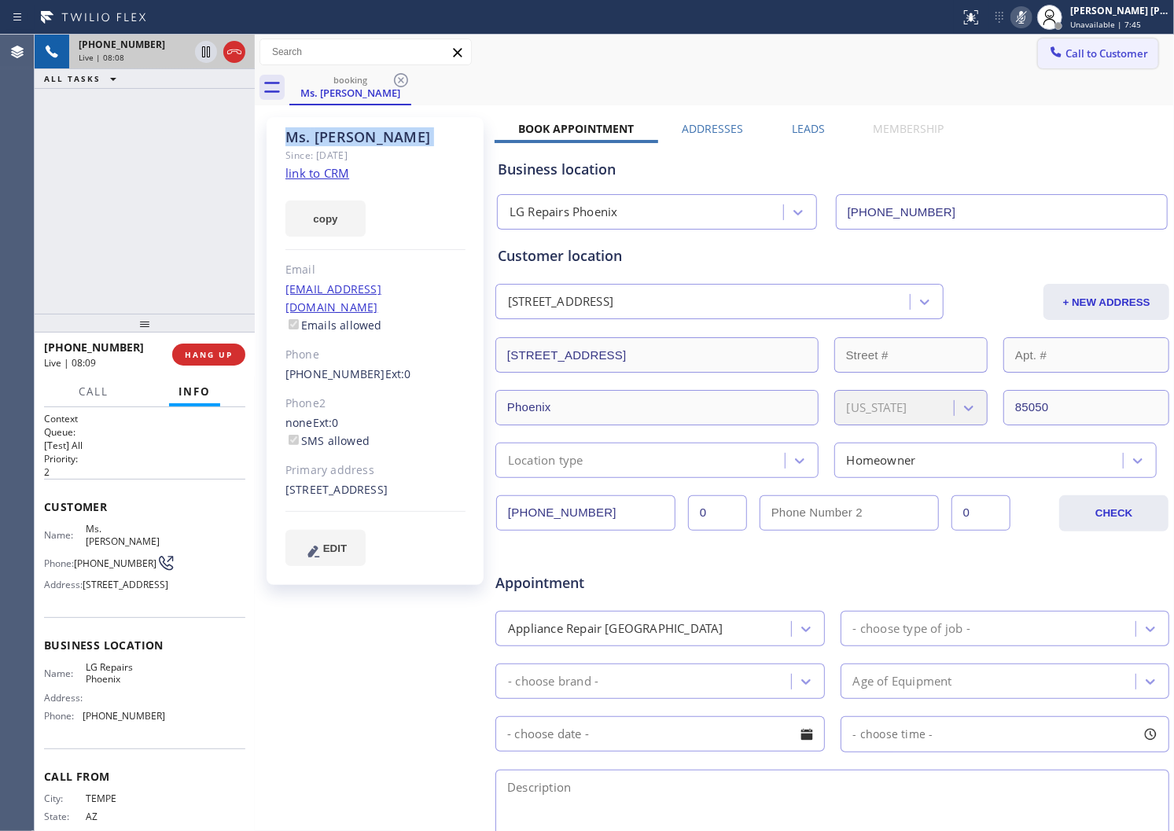
click at [1031, 13] on icon at bounding box center [1021, 17] width 19 height 19
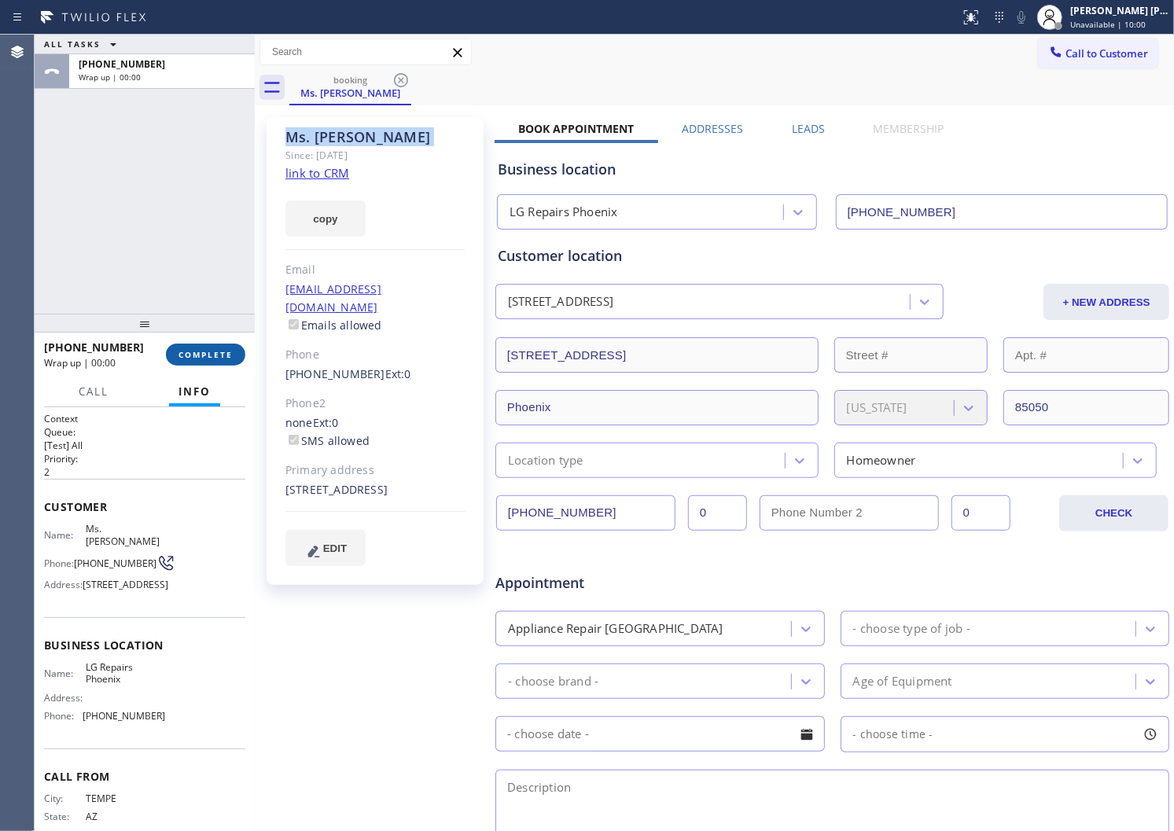
click at [221, 359] on span "COMPLETE" at bounding box center [206, 354] width 54 height 11
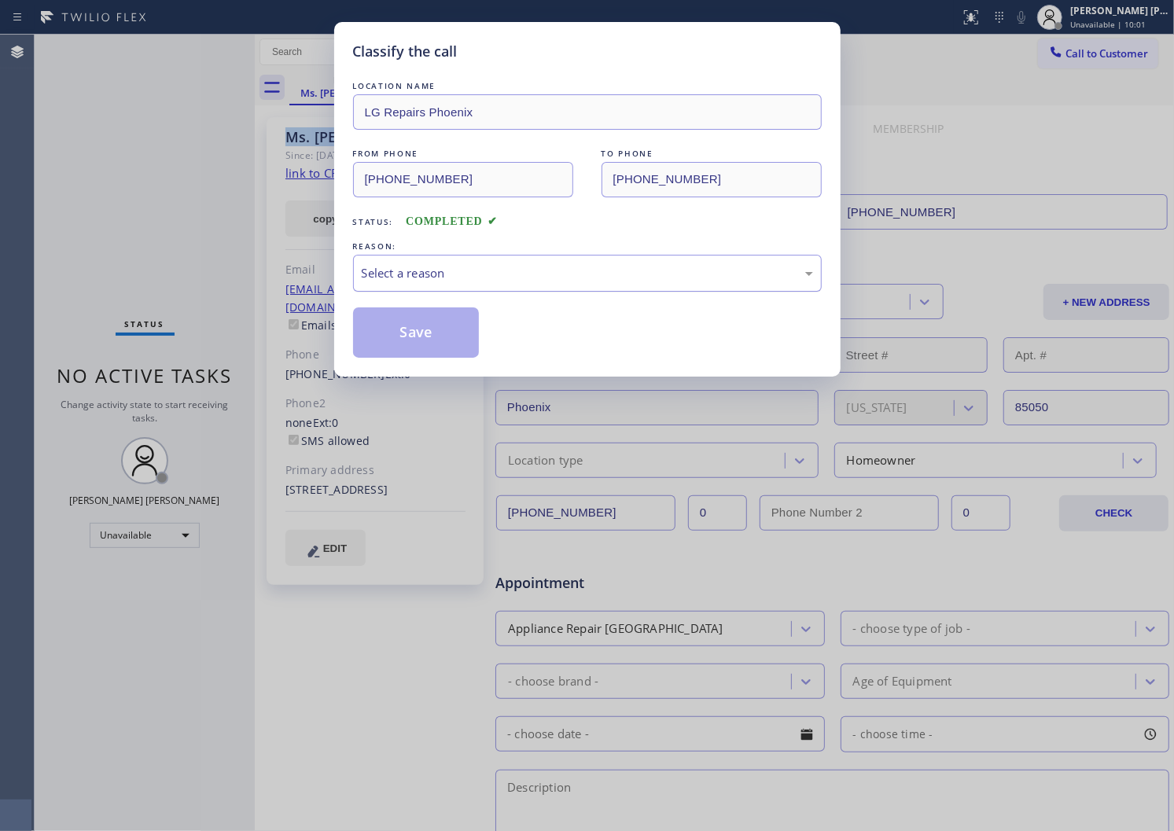
click at [421, 282] on div "Select a reason" at bounding box center [587, 273] width 451 height 18
click at [425, 326] on button "Save" at bounding box center [416, 333] width 127 height 50
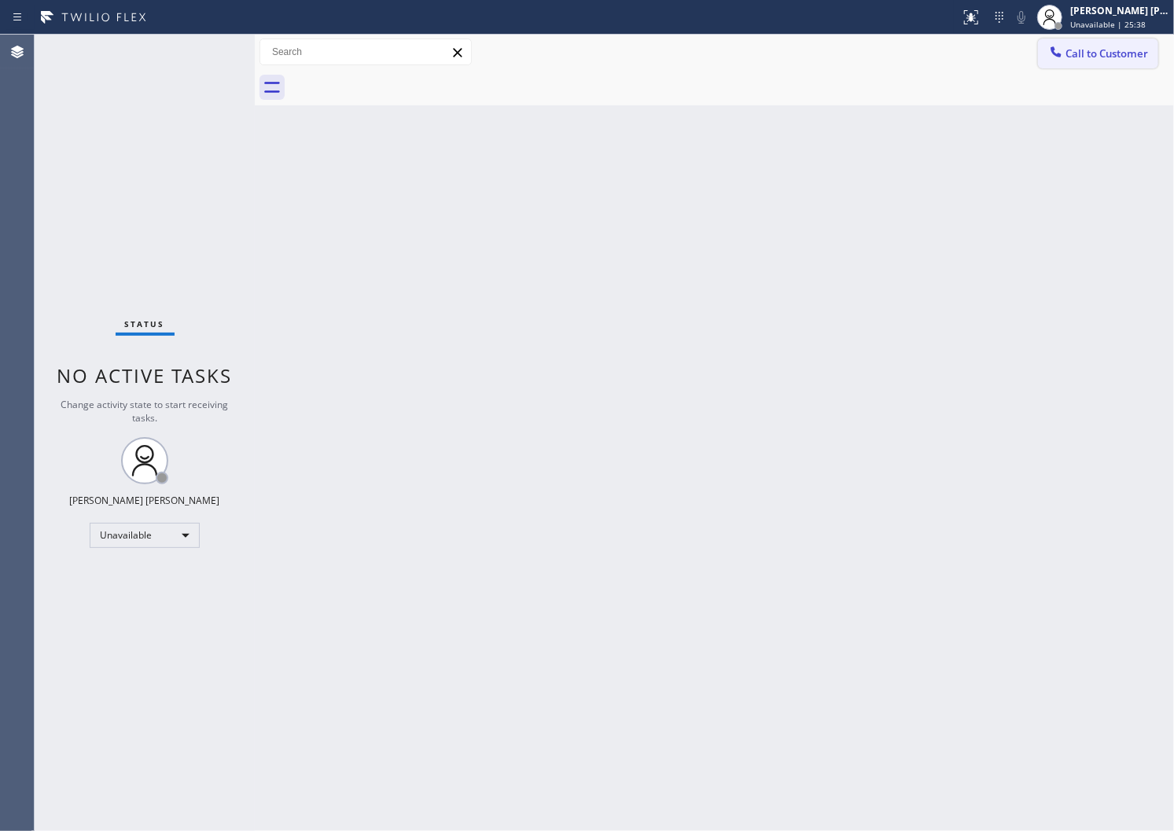
click at [1109, 52] on span "Call to Customer" at bounding box center [1107, 53] width 83 height 14
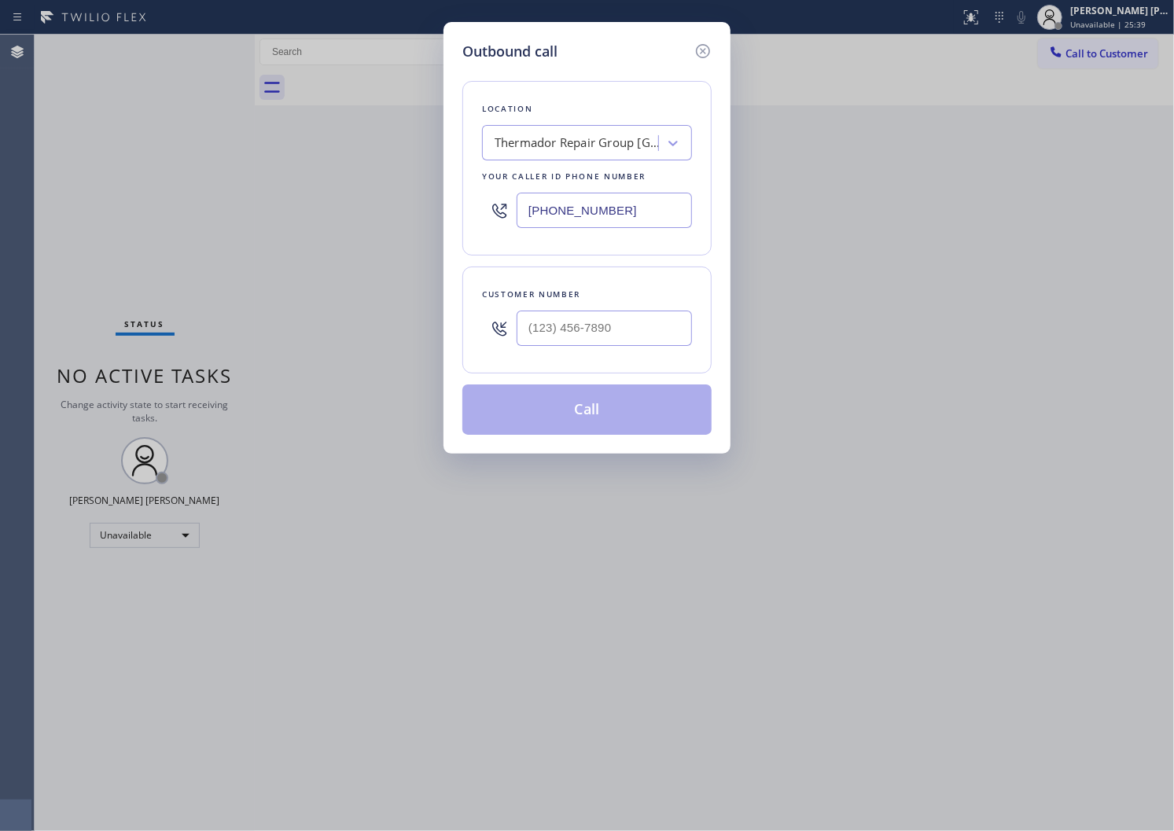
click at [576, 208] on input "[PHONE_NUMBER]" at bounding box center [604, 210] width 175 height 35
paste input "310) 935-4069"
type input "[PHONE_NUMBER]"
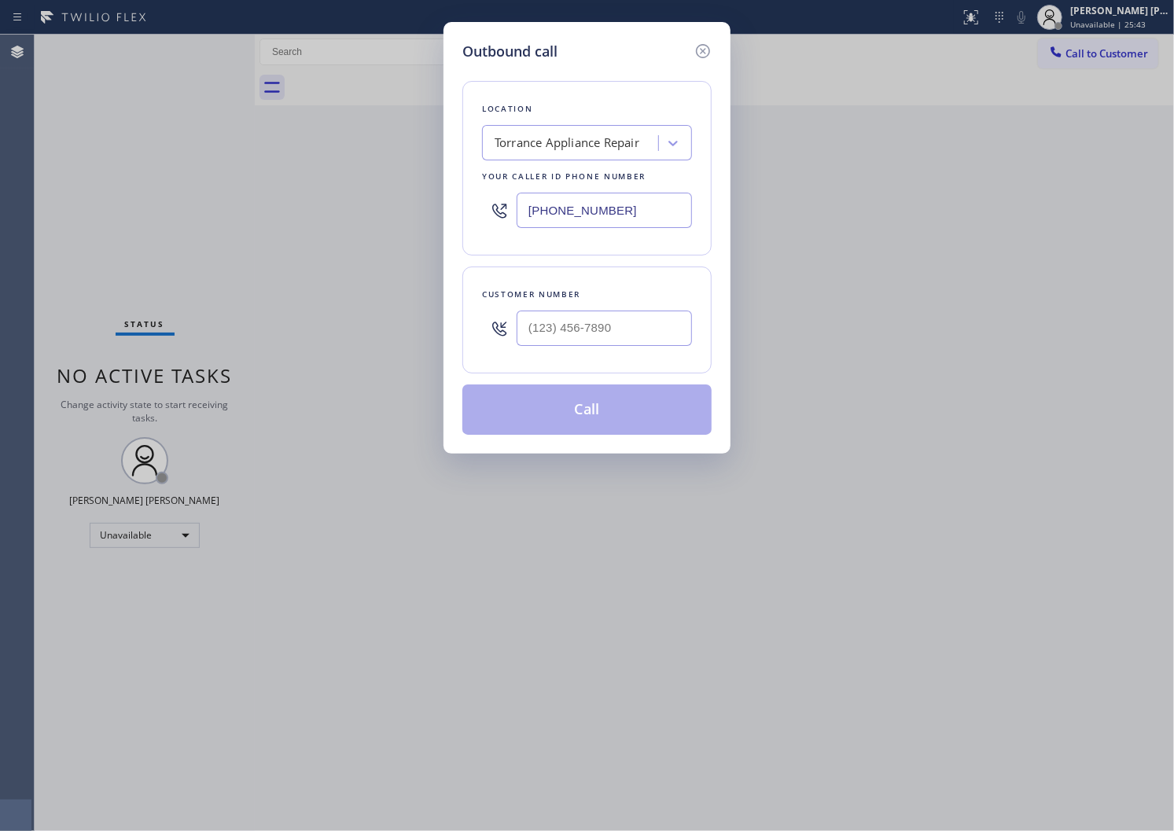
click at [601, 325] on input "text" at bounding box center [604, 328] width 175 height 35
click at [601, 325] on input "(___) ___-____" at bounding box center [604, 328] width 175 height 35
paste input "310) 753-7016"
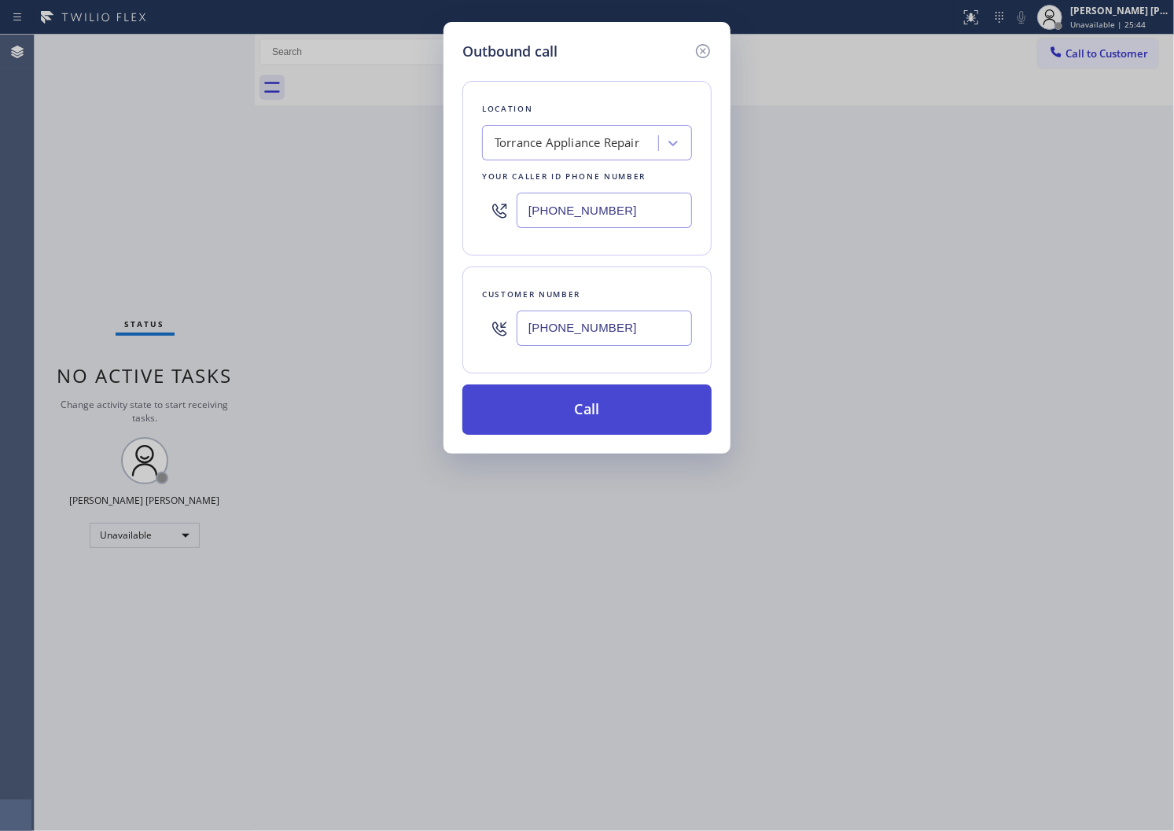
type input "[PHONE_NUMBER]"
click at [576, 415] on button "Call" at bounding box center [586, 410] width 249 height 50
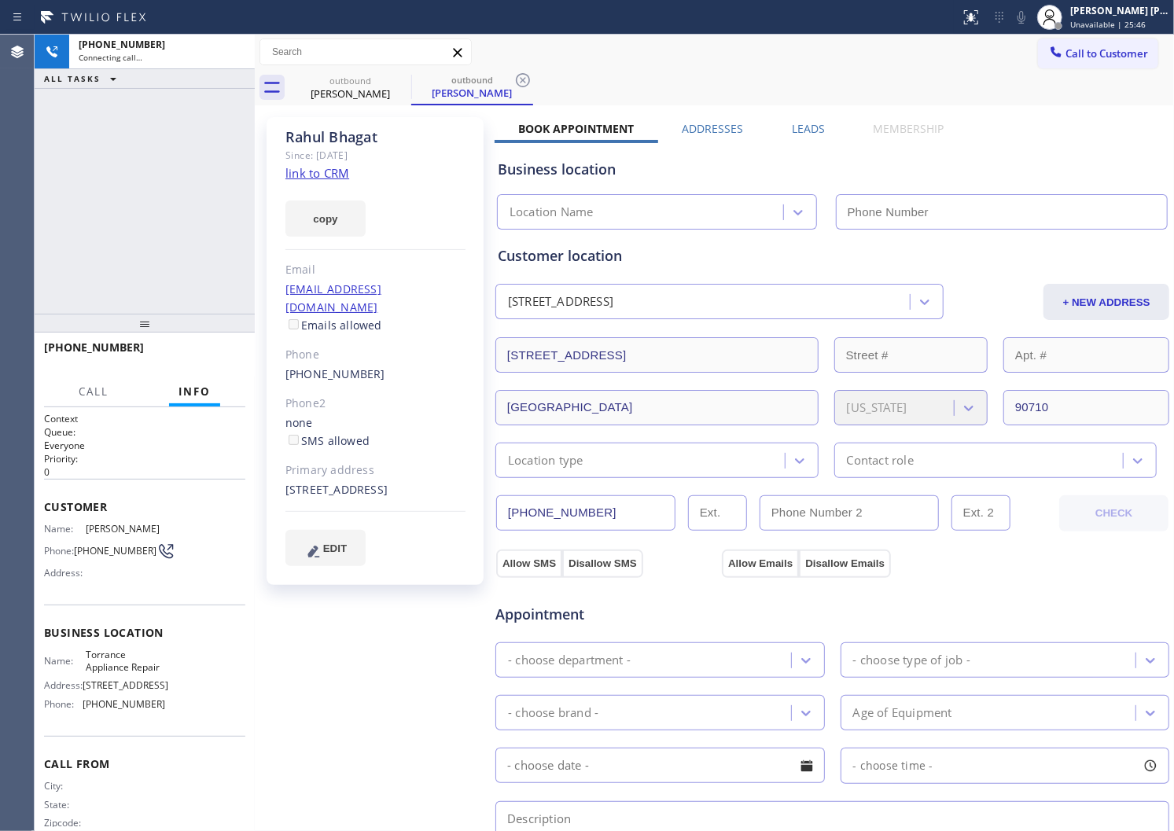
click at [307, 138] on div "[PERSON_NAME]" at bounding box center [375, 137] width 180 height 18
type input "[PHONE_NUMBER]"
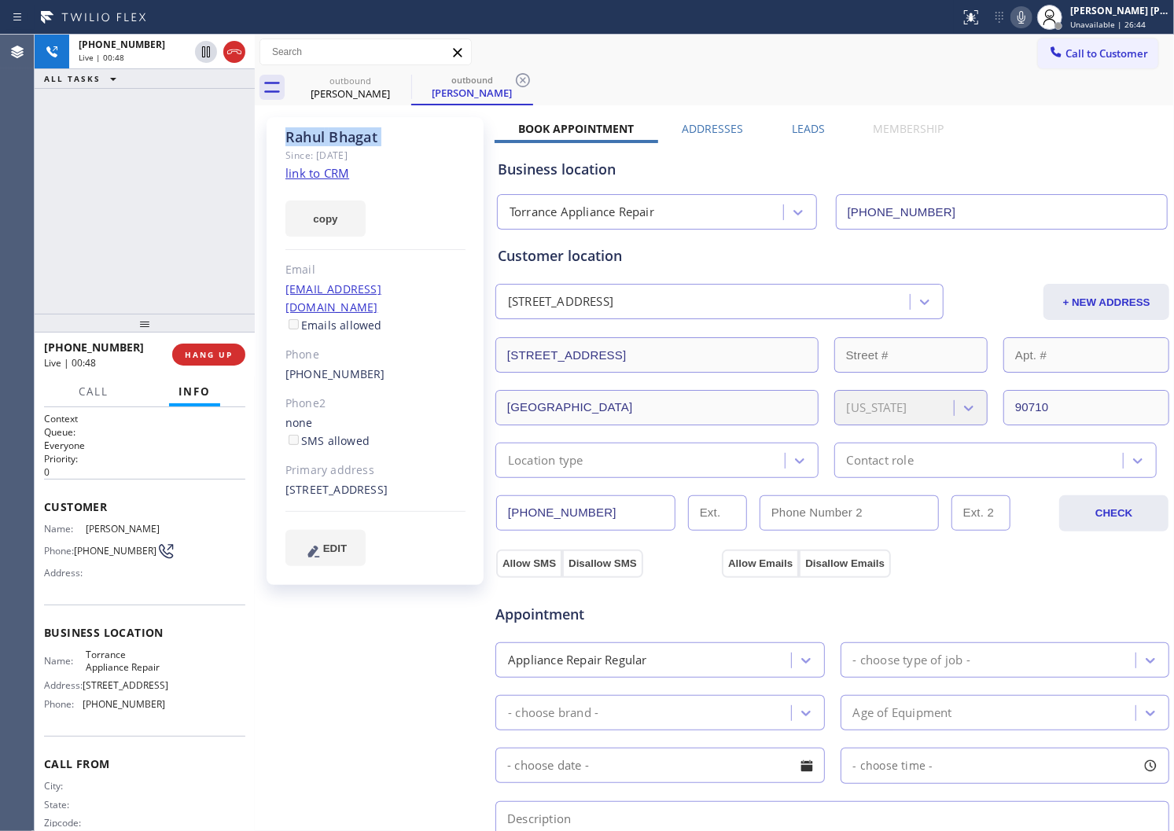
click at [339, 148] on div "Since: [DATE]" at bounding box center [375, 155] width 180 height 18
click at [230, 56] on icon at bounding box center [234, 51] width 19 height 19
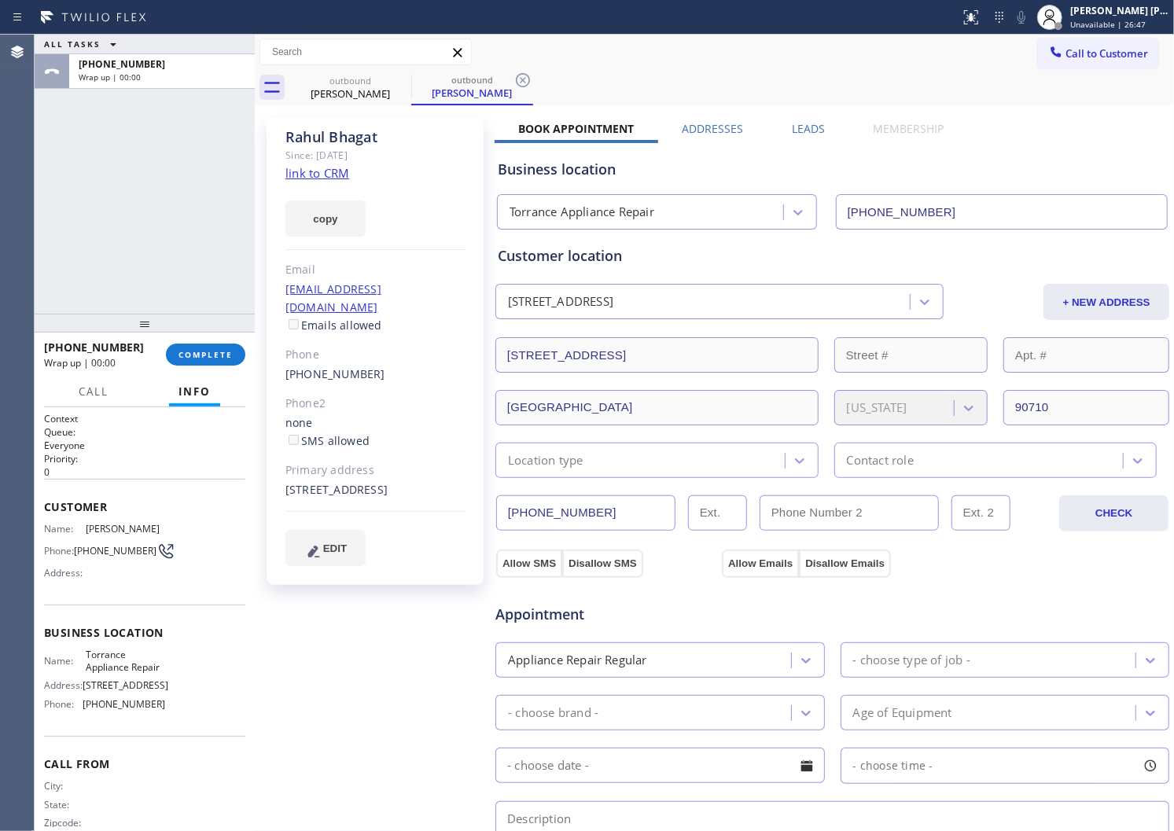
click at [800, 123] on label "Leads" at bounding box center [808, 128] width 33 height 15
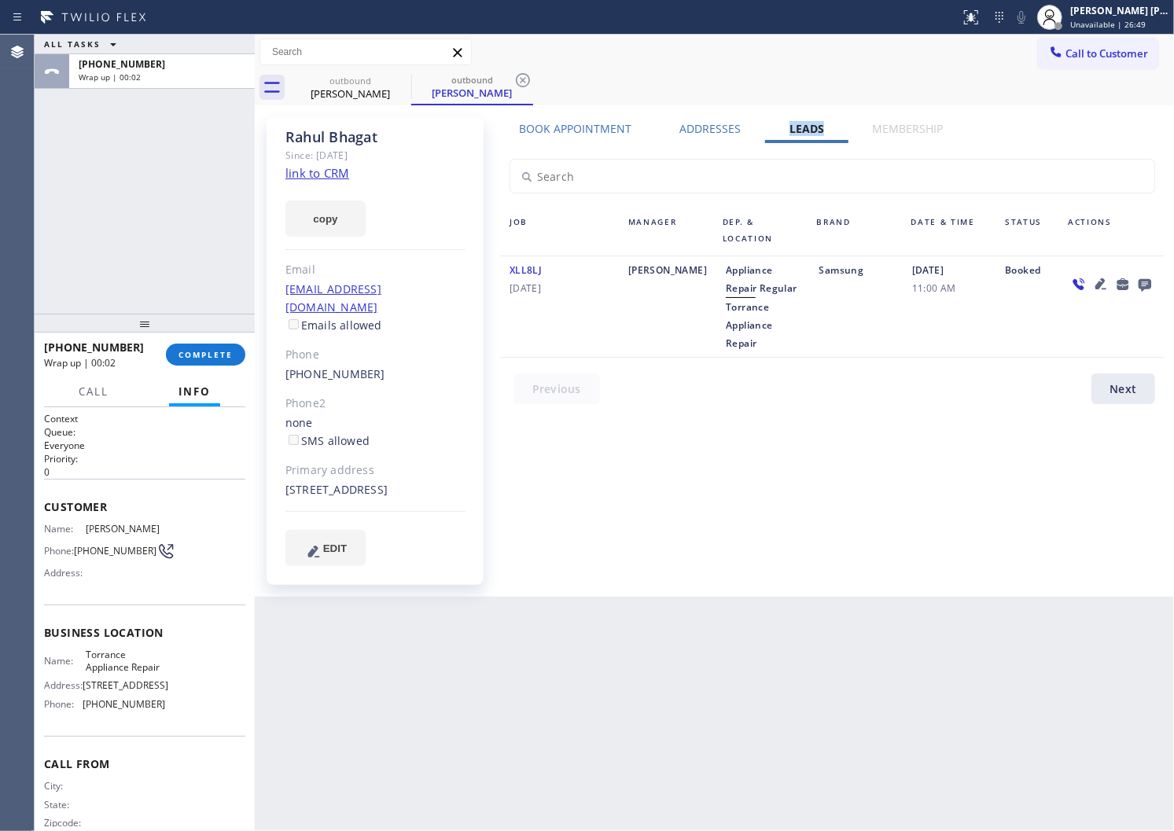
click at [1148, 124] on div "Book Appointment Addresses Leads Membership Business location Torrance Applianc…" at bounding box center [833, 357] width 676 height 472
click at [1150, 289] on icon at bounding box center [1145, 284] width 19 height 20
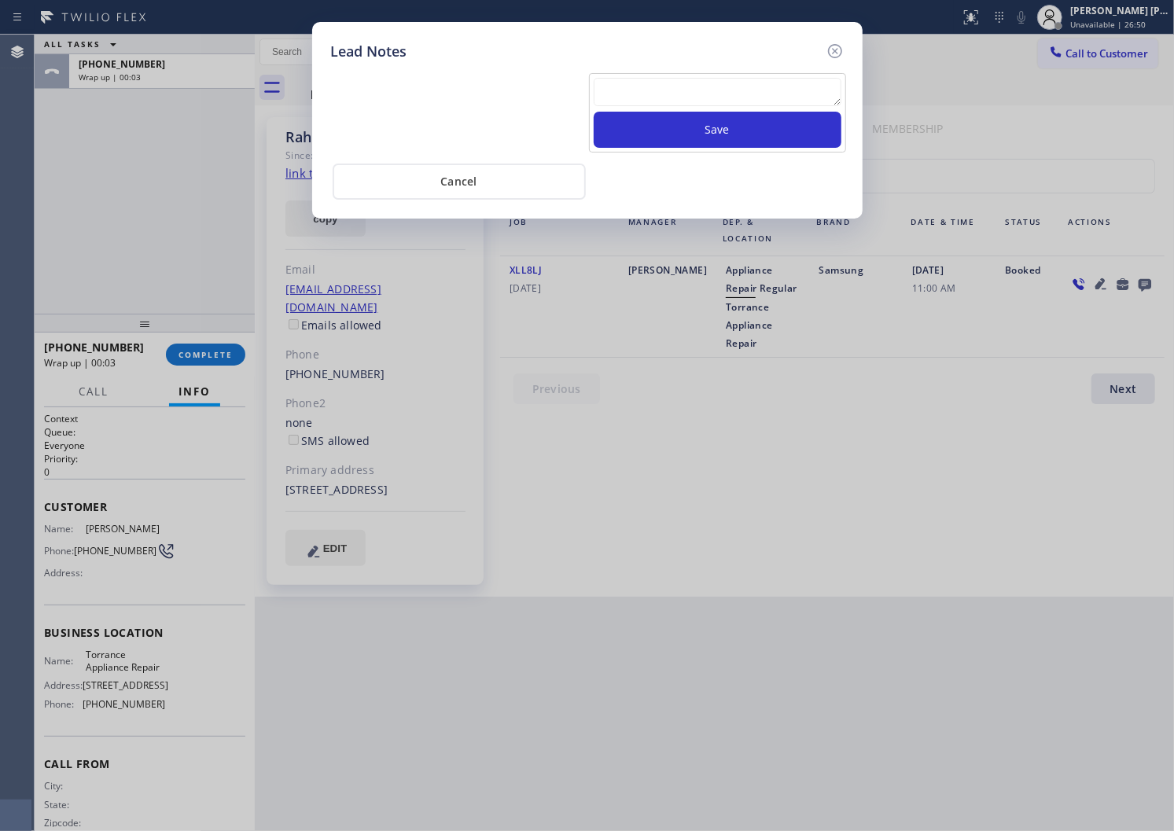
click at [852, 98] on div "Lead Notes Save Cancel" at bounding box center [587, 120] width 551 height 197
click at [827, 97] on textarea at bounding box center [718, 92] width 248 height 28
paste textarea "[PERSON_NAME]"
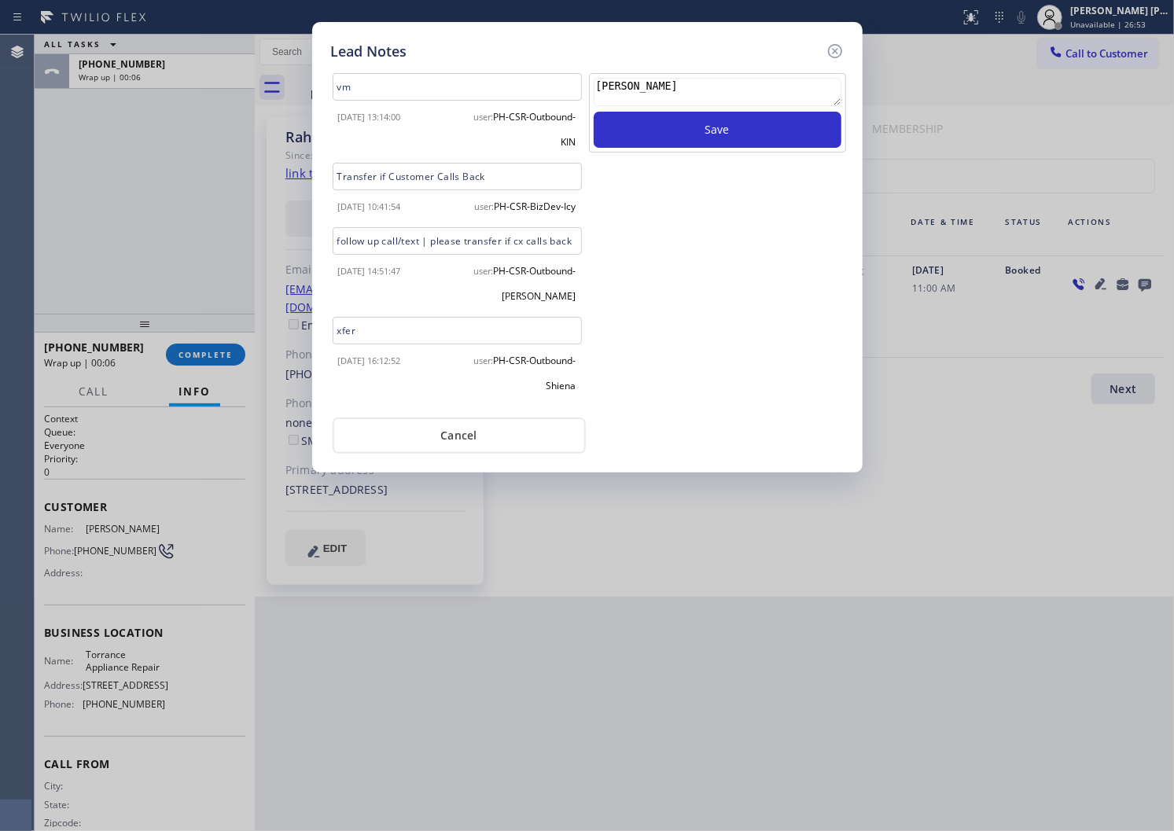
click at [682, 87] on textarea "[PERSON_NAME]" at bounding box center [718, 92] width 248 height 28
paste textarea "N/A - Please transfer"
click at [682, 87] on textarea "[PERSON_NAME]/A - Please transfer" at bounding box center [718, 92] width 248 height 28
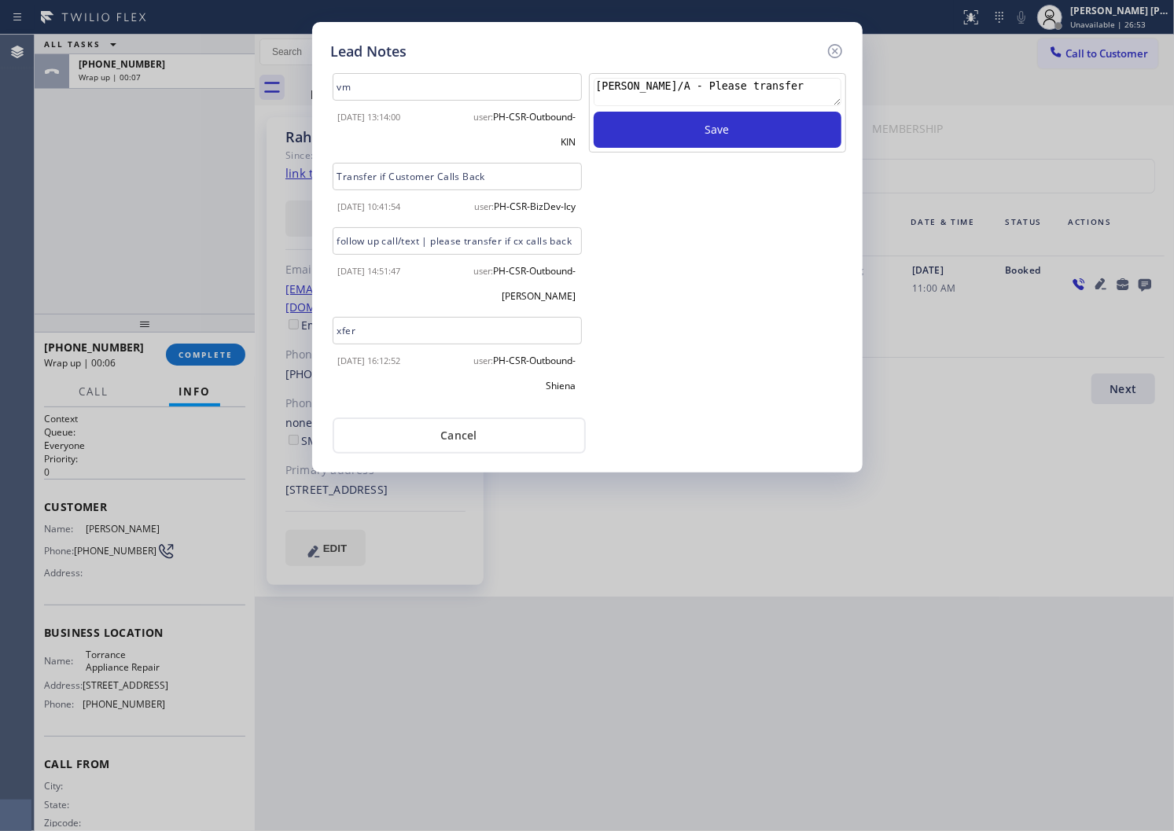
click at [682, 87] on textarea "[PERSON_NAME]/A - Please transfer" at bounding box center [718, 92] width 248 height 28
paste textarea
type textarea "N/A - Please transfer"
click at [677, 136] on button "Save" at bounding box center [718, 130] width 248 height 36
click at [827, 50] on icon at bounding box center [835, 51] width 19 height 19
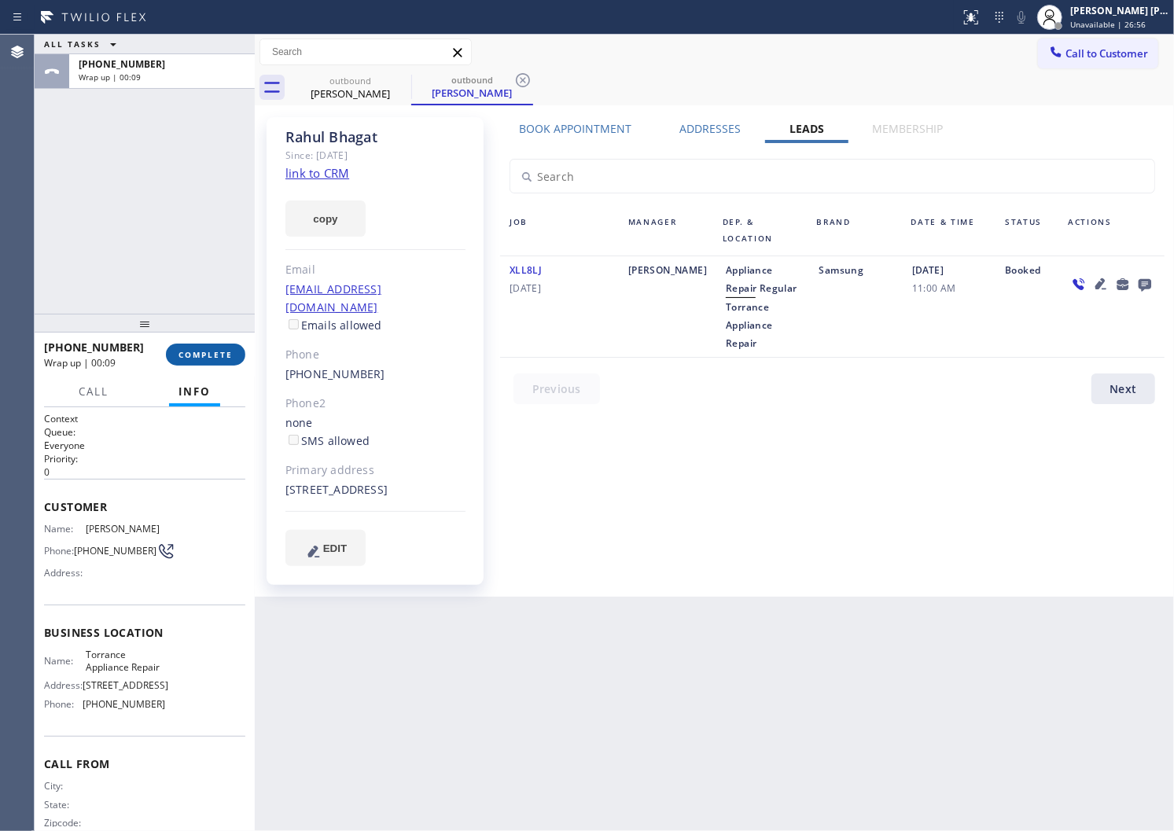
click at [175, 362] on button "COMPLETE" at bounding box center [205, 355] width 79 height 22
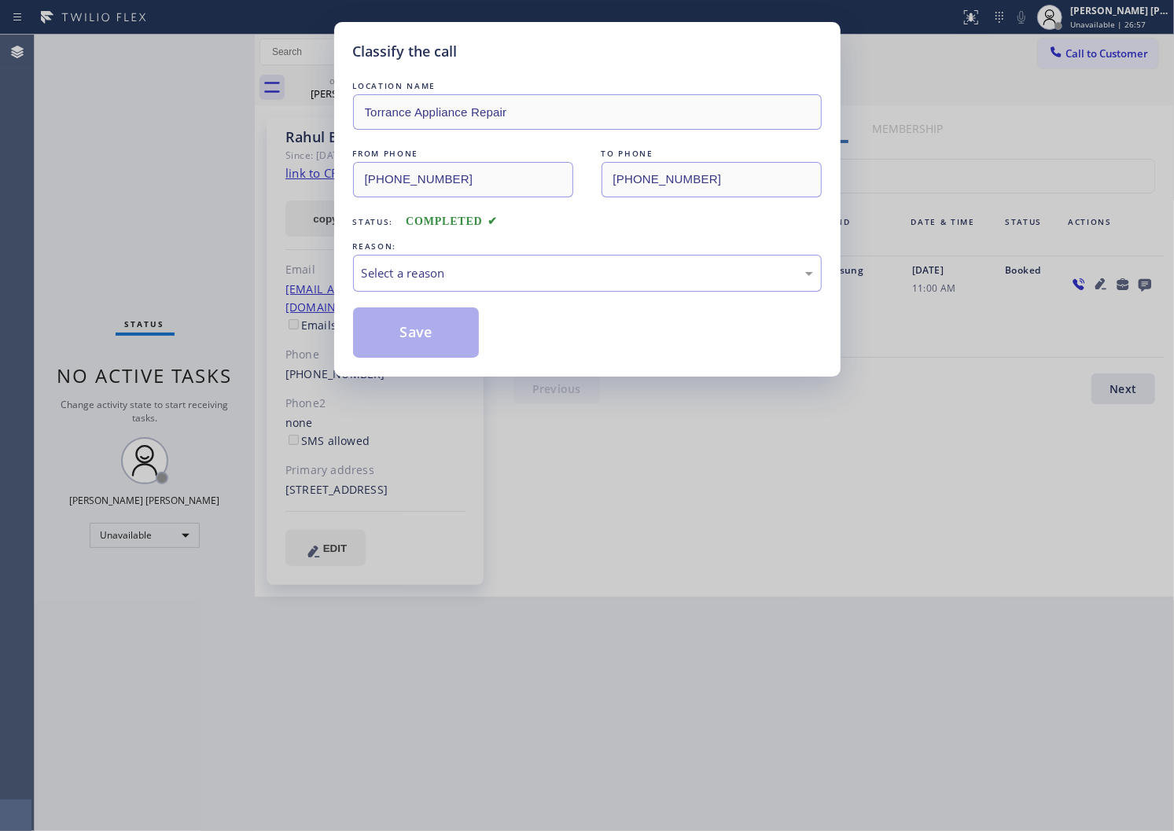
click at [453, 299] on div "LOCATION NAME Torrance Appliance Repair FROM PHONE [PHONE_NUMBER] TO PHONE [PHO…" at bounding box center [587, 218] width 469 height 280
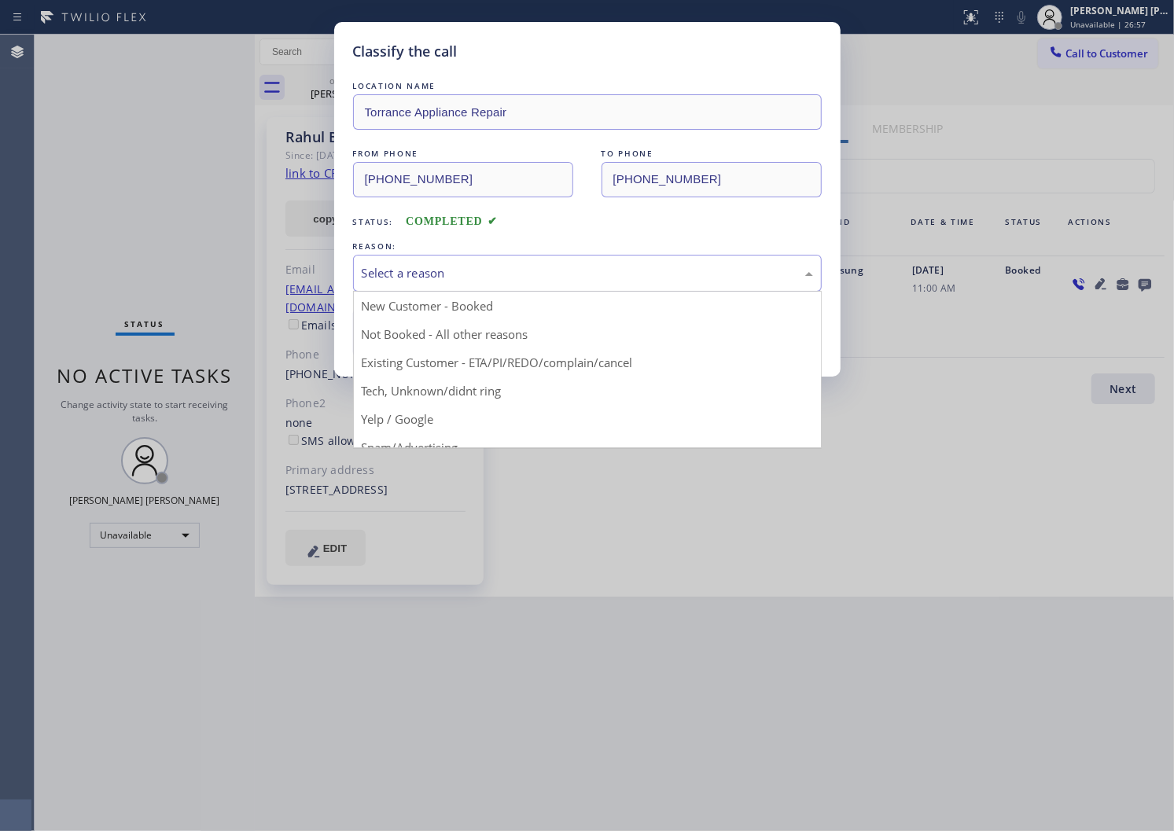
click at [456, 277] on div "Select a reason" at bounding box center [587, 273] width 451 height 18
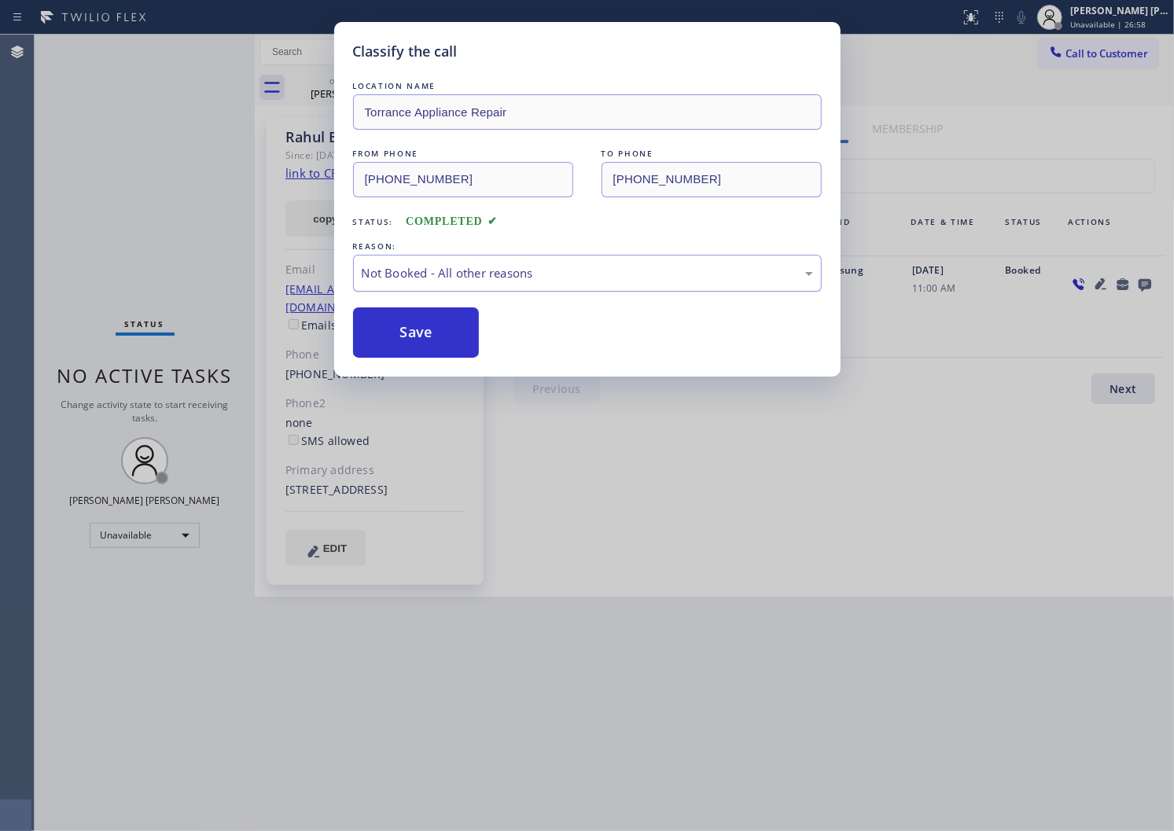
click at [420, 268] on div "Not Booked - All other reasons" at bounding box center [587, 273] width 451 height 18
click at [389, 326] on button "Save" at bounding box center [416, 333] width 127 height 50
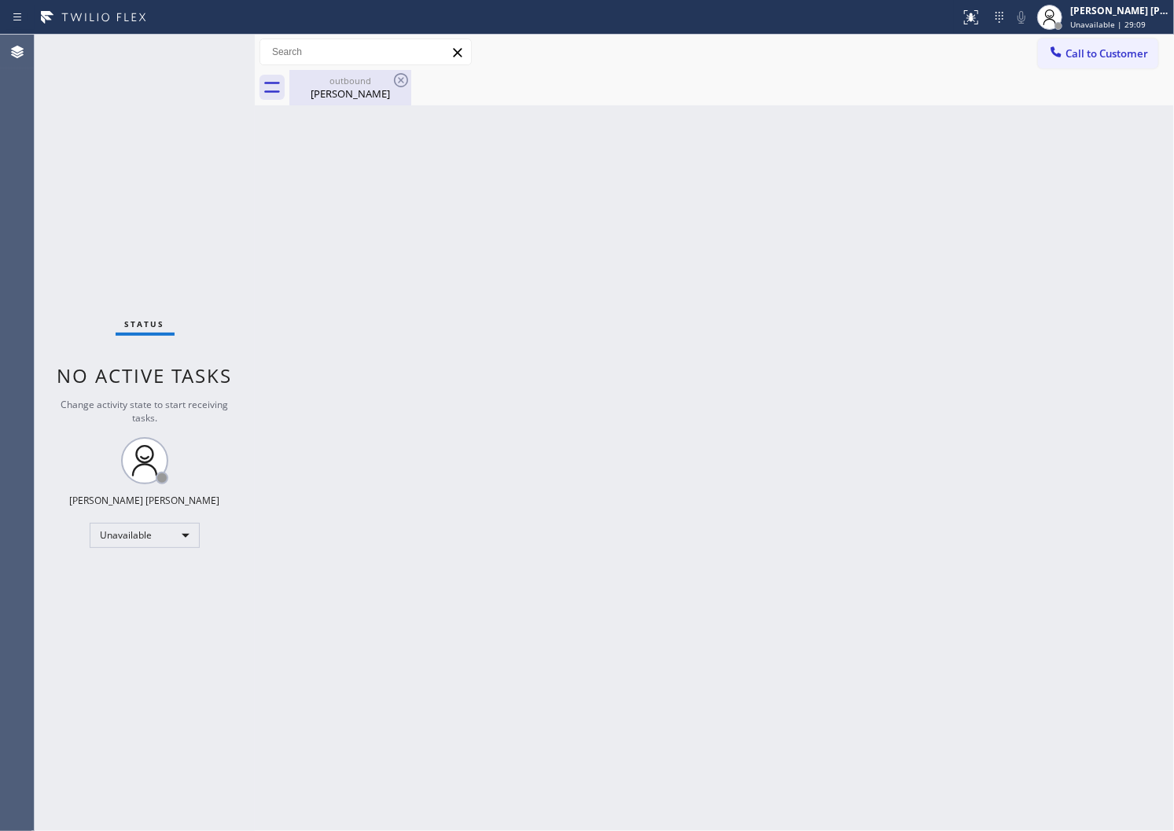
click at [374, 96] on div "[PERSON_NAME]" at bounding box center [350, 94] width 119 height 14
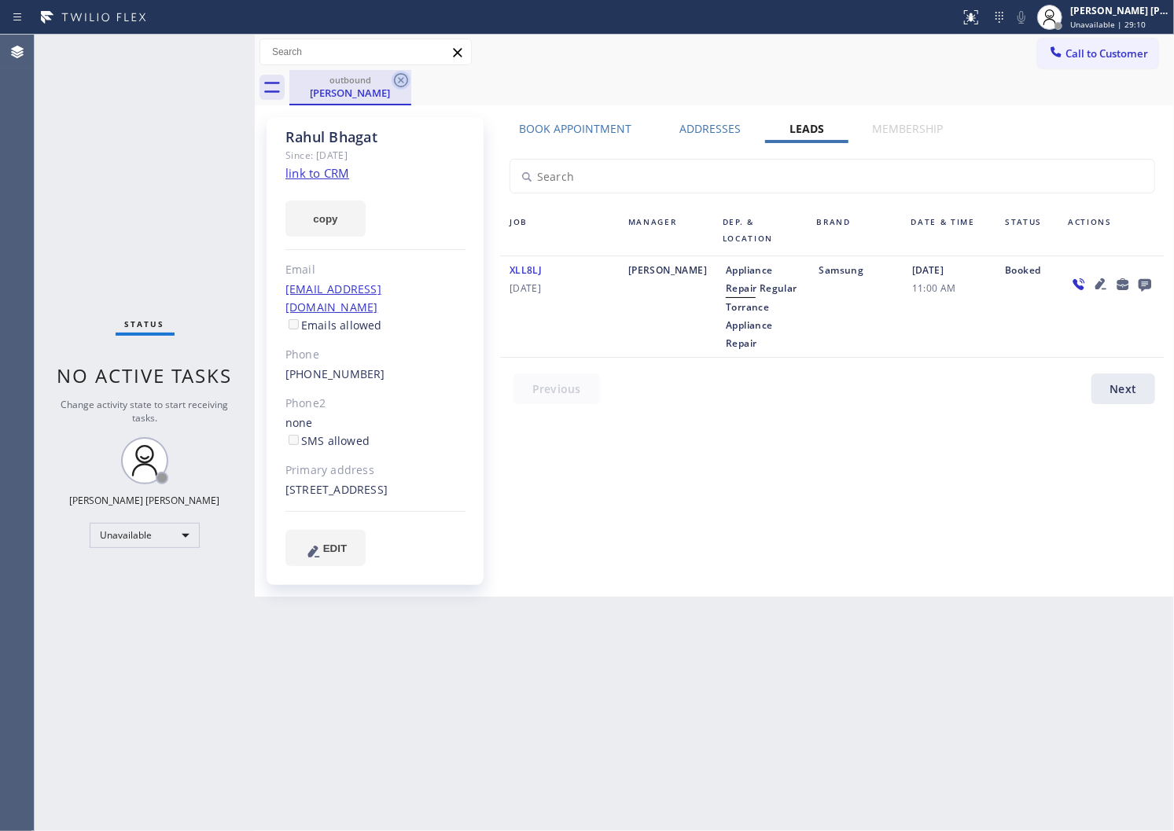
click at [403, 79] on icon at bounding box center [401, 80] width 19 height 19
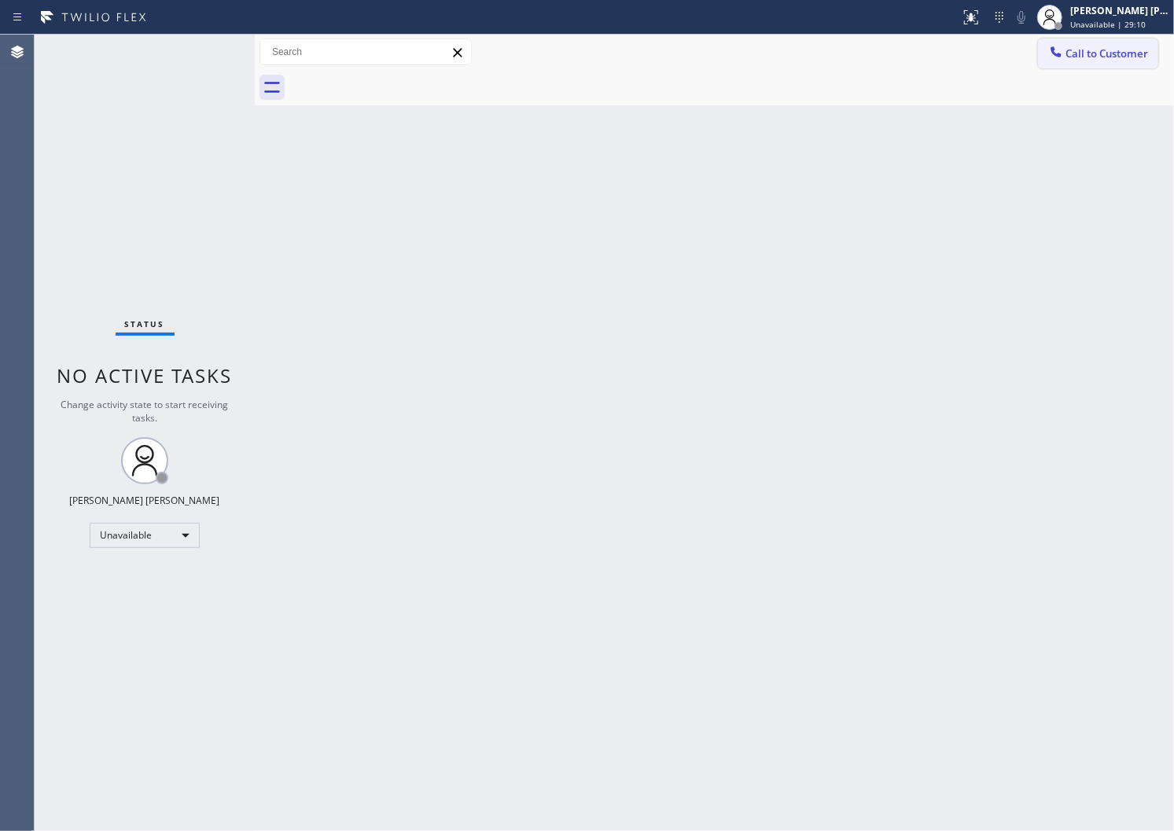
click at [1047, 58] on div at bounding box center [1056, 53] width 19 height 19
click at [0, 0] on div "Outbound call Location [GEOGRAPHIC_DATA] Appliance Repair Your caller id phone …" at bounding box center [0, 0] width 0 height 0
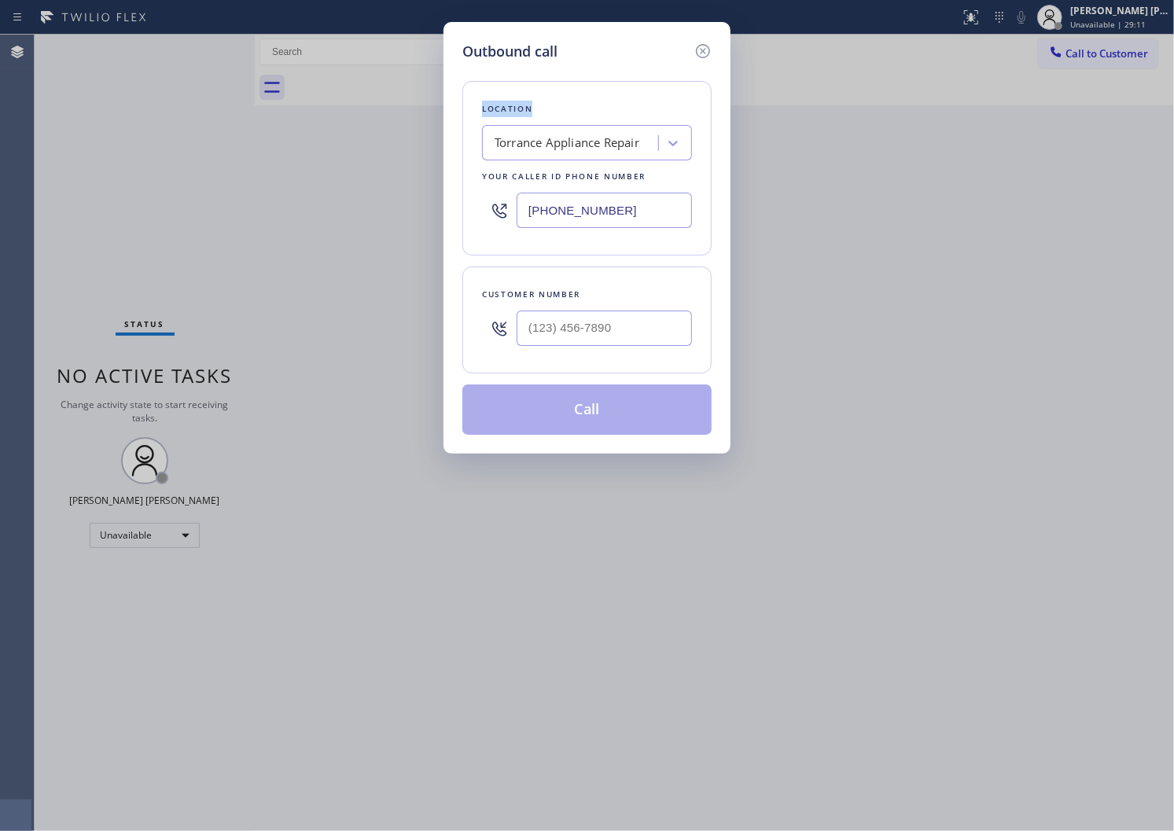
click at [552, 209] on input "[PHONE_NUMBER]" at bounding box center [604, 210] width 175 height 35
click at [552, 208] on input "[PHONE_NUMBER]" at bounding box center [604, 210] width 175 height 35
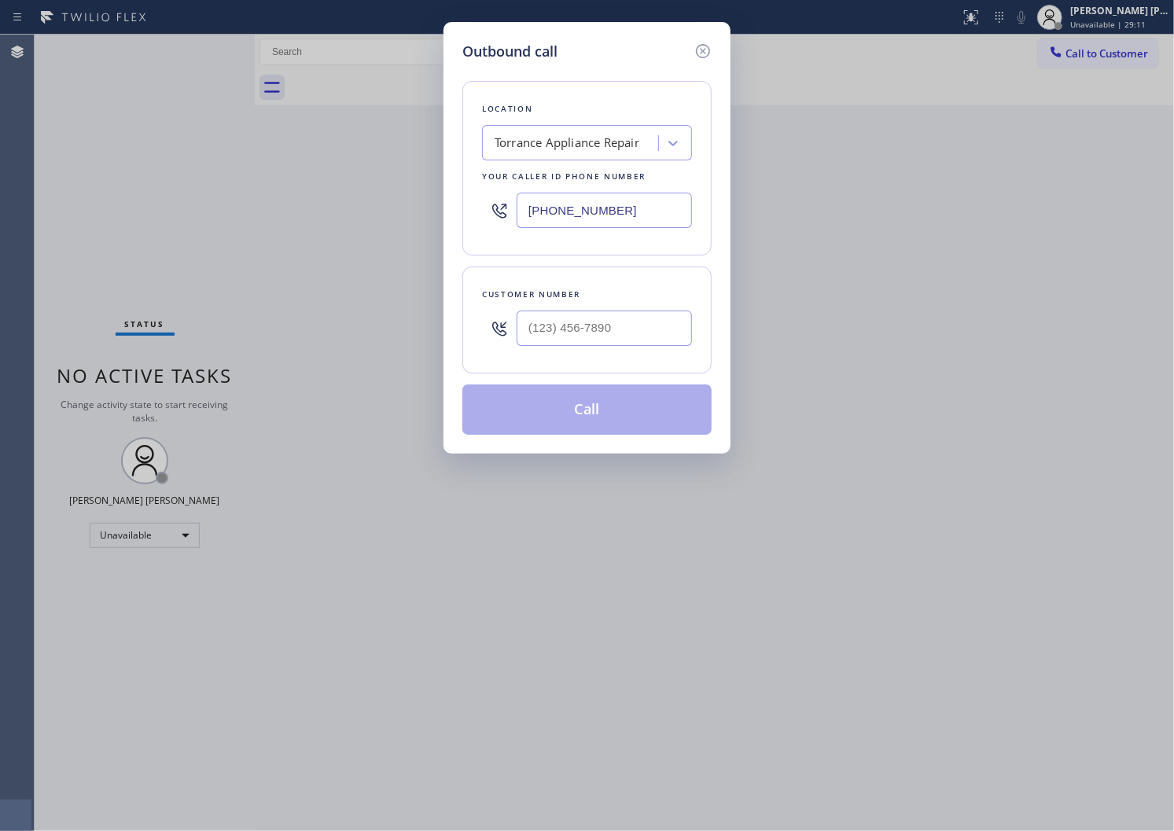
paste input "855) 731-4952"
type input "[PHONE_NUMBER]"
click at [576, 332] on input "(___) ___-____" at bounding box center [604, 328] width 175 height 35
paste input "914) 879-6671"
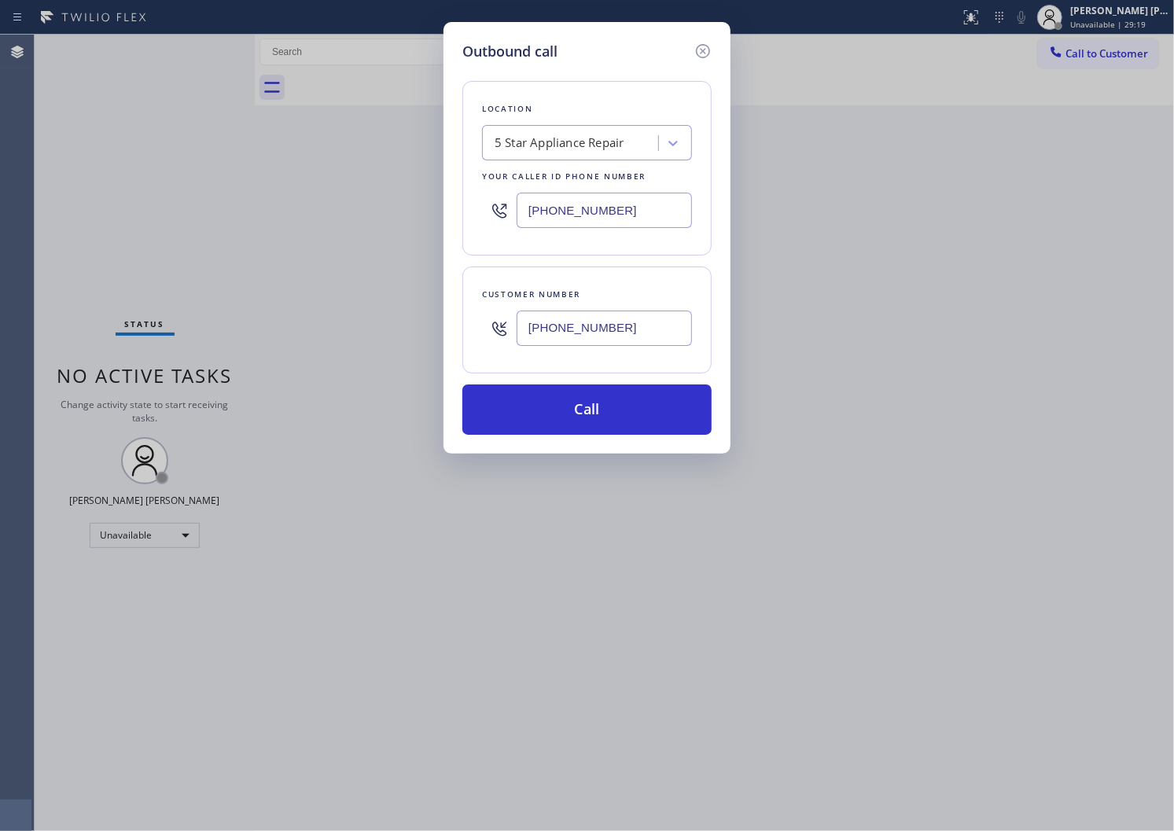
type input "[PHONE_NUMBER]"
click at [599, 455] on div "Outbound call Location 5 Star Appliance Repair Your caller id phone number [PHO…" at bounding box center [587, 415] width 1174 height 831
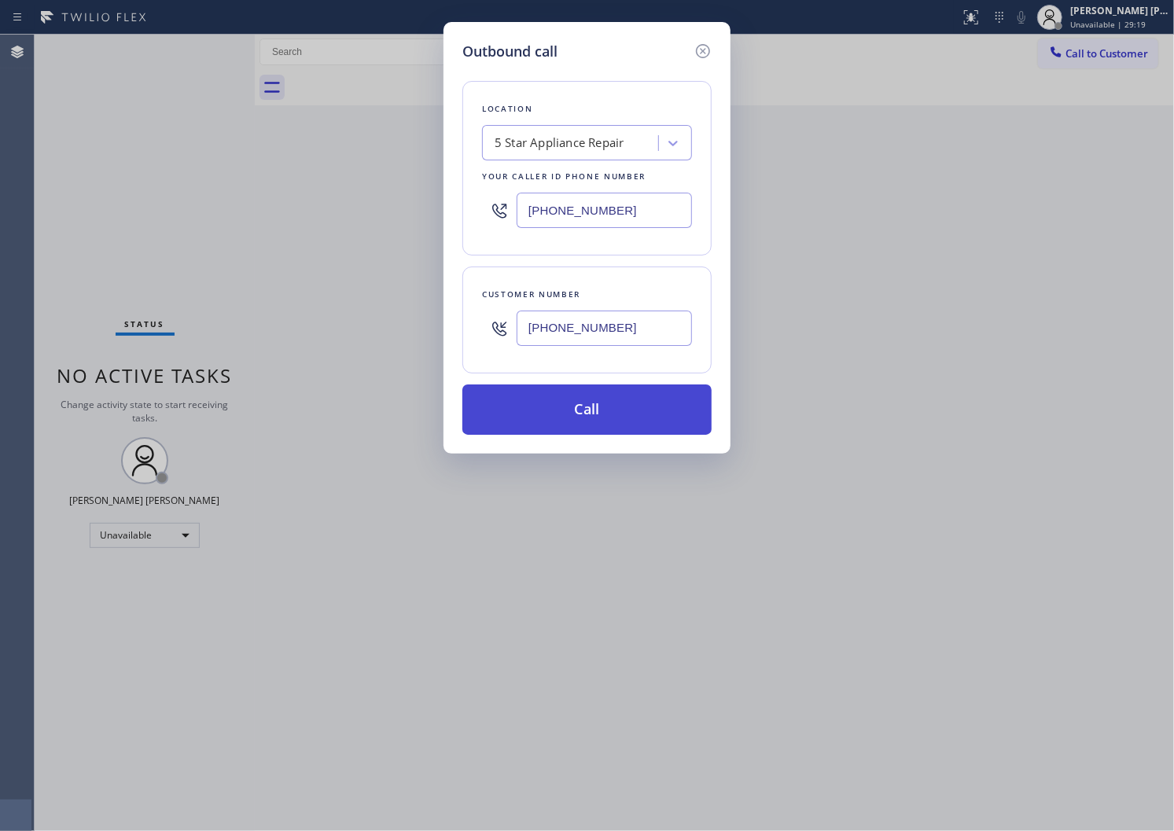
click at [616, 414] on button "Call" at bounding box center [586, 410] width 249 height 50
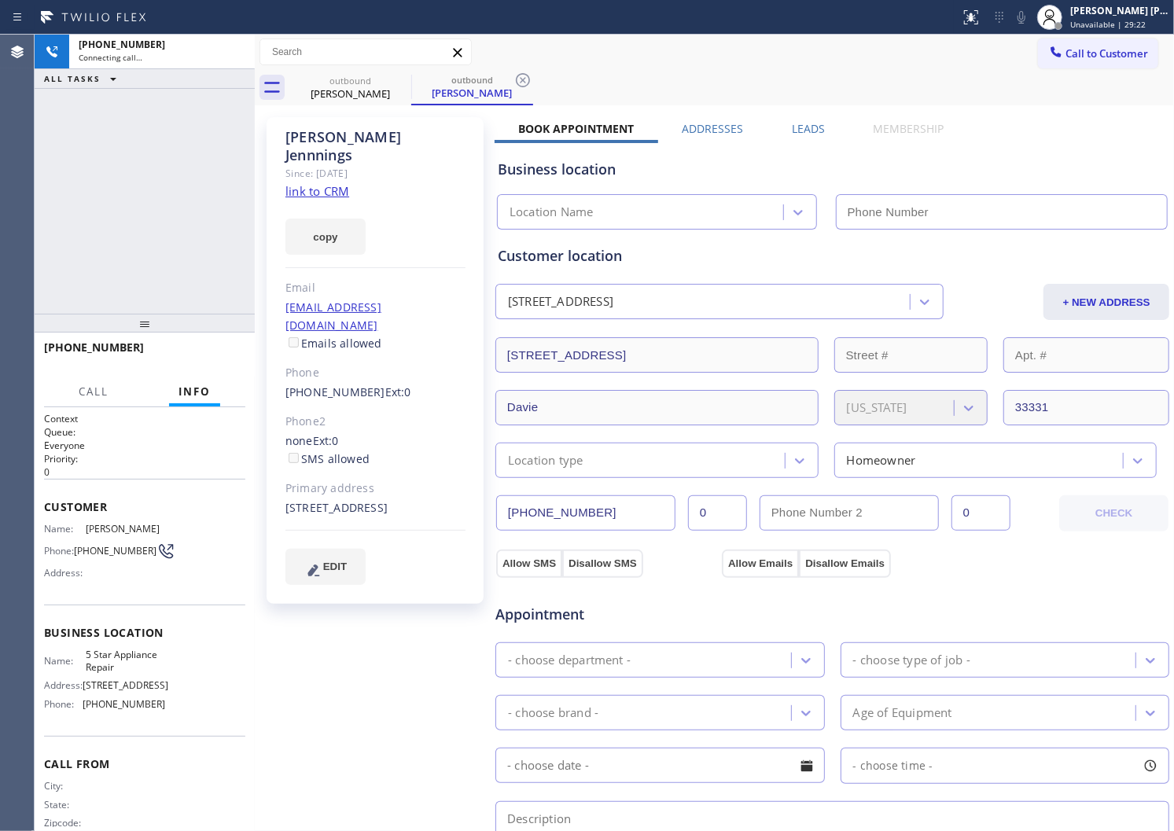
click at [346, 132] on div "[PERSON_NAME]" at bounding box center [375, 146] width 180 height 36
click at [129, 289] on div "[PHONE_NUMBER] Connecting call… ALL TASKS ALL TASKS ACTIVE TASKS TASKS IN WRAP …" at bounding box center [145, 174] width 220 height 279
type input "[PHONE_NUMBER]"
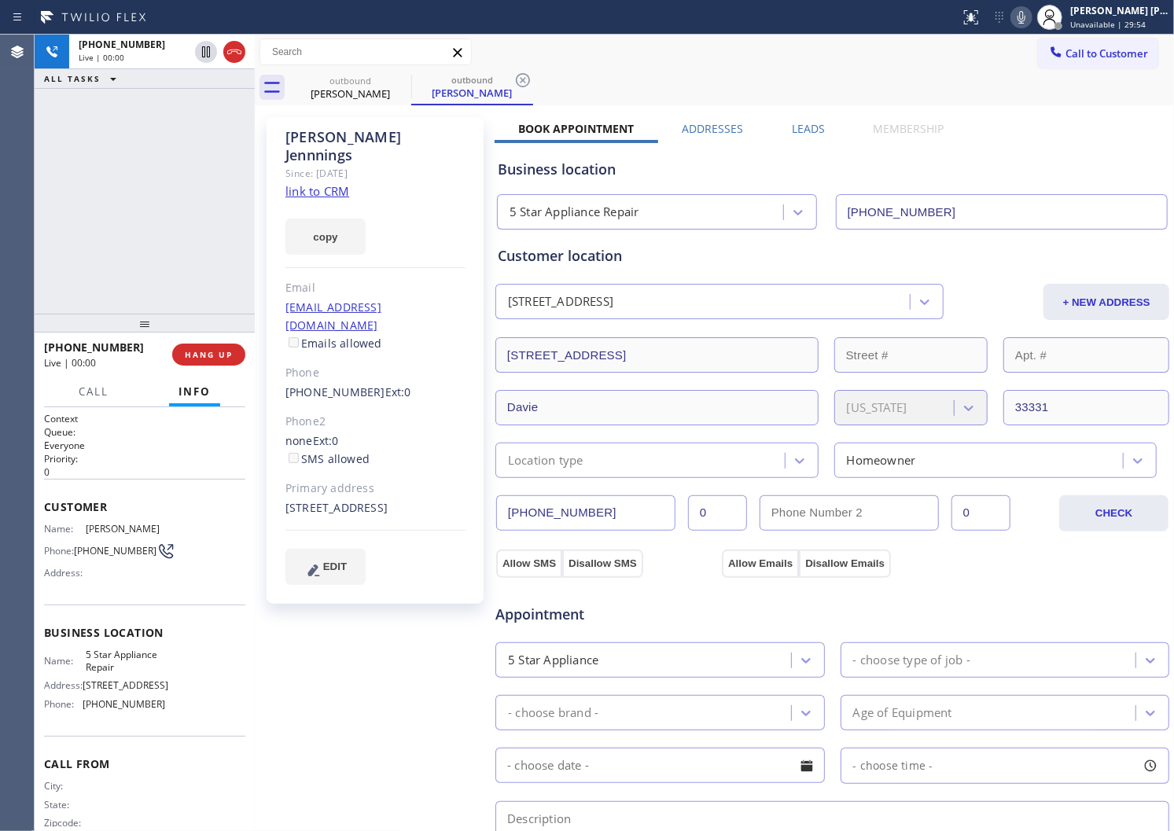
click at [30, 131] on div "Agent Desktop" at bounding box center [17, 433] width 34 height 797
click at [234, 59] on icon at bounding box center [234, 51] width 19 height 19
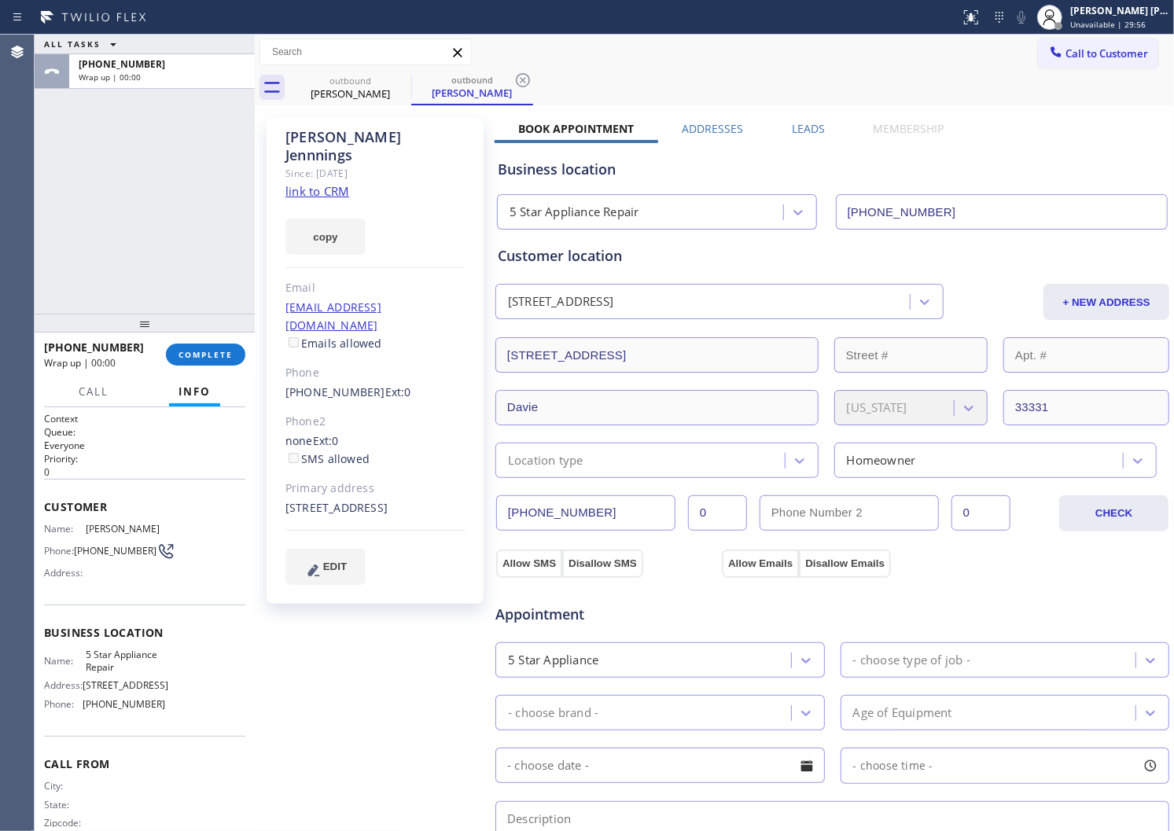
click at [797, 130] on label "Leads" at bounding box center [808, 128] width 33 height 15
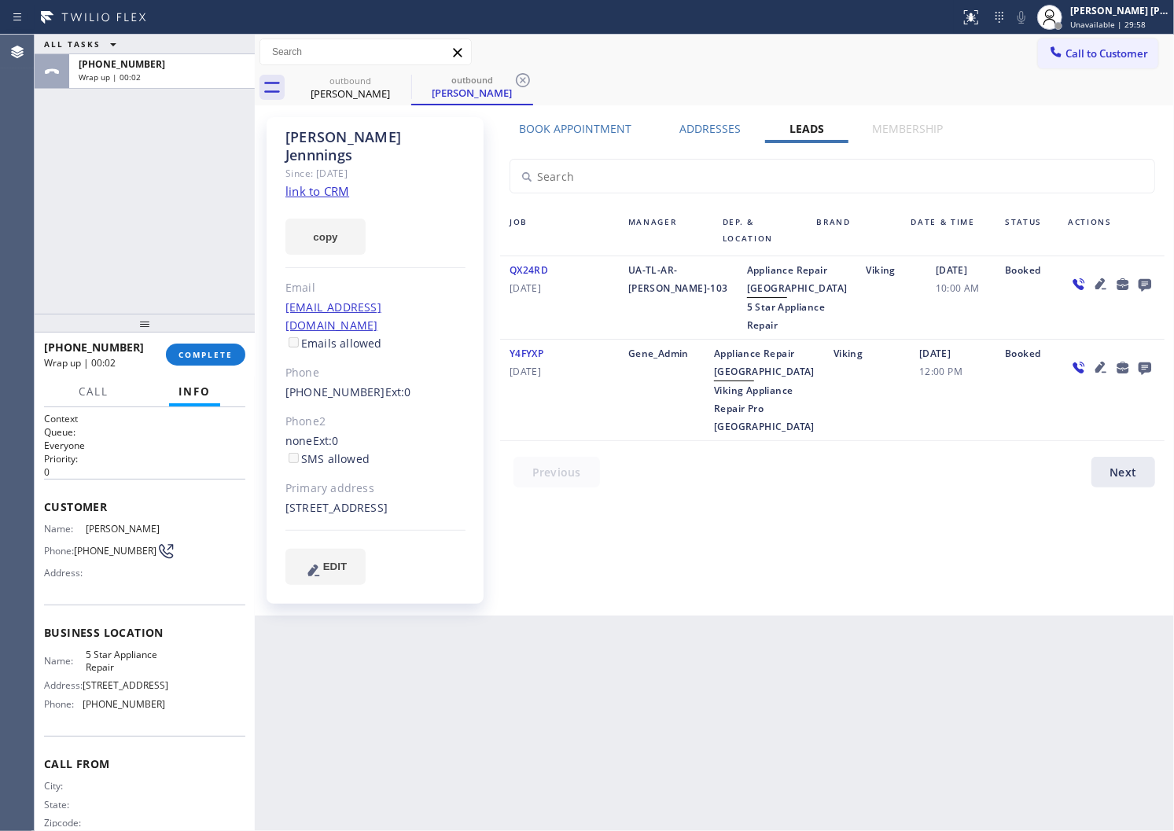
click at [1140, 284] on icon at bounding box center [1145, 285] width 13 height 13
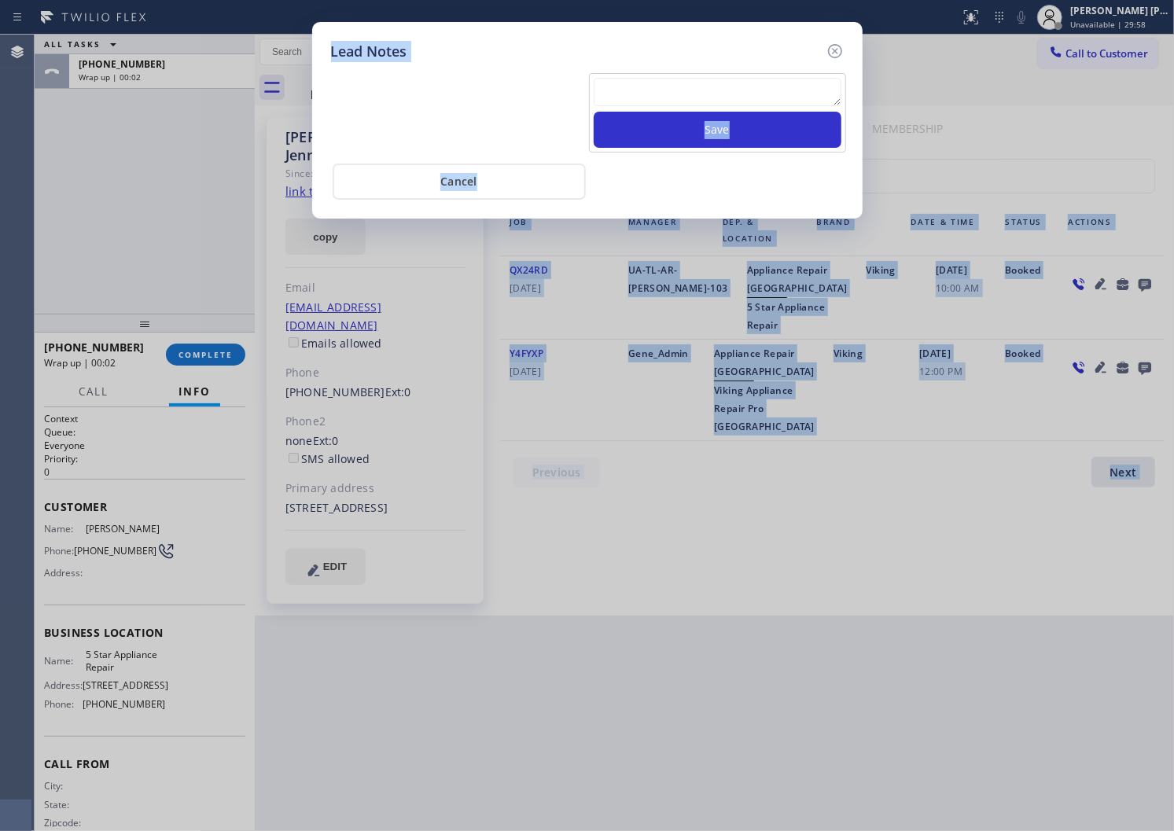
click at [790, 90] on textarea at bounding box center [718, 92] width 248 height 28
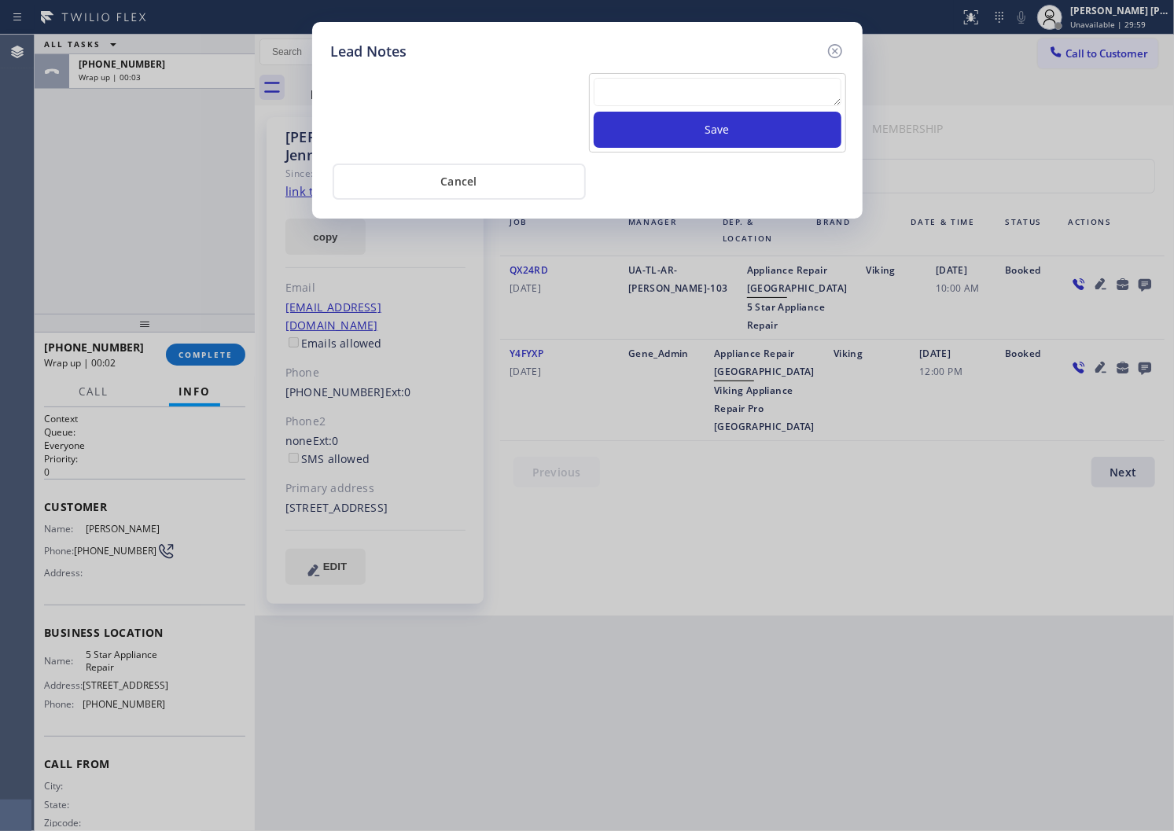
paste textarea "N/A - Please transfer"
type textarea "N/A - Please transfer"
click at [777, 126] on button "Save" at bounding box center [718, 130] width 248 height 36
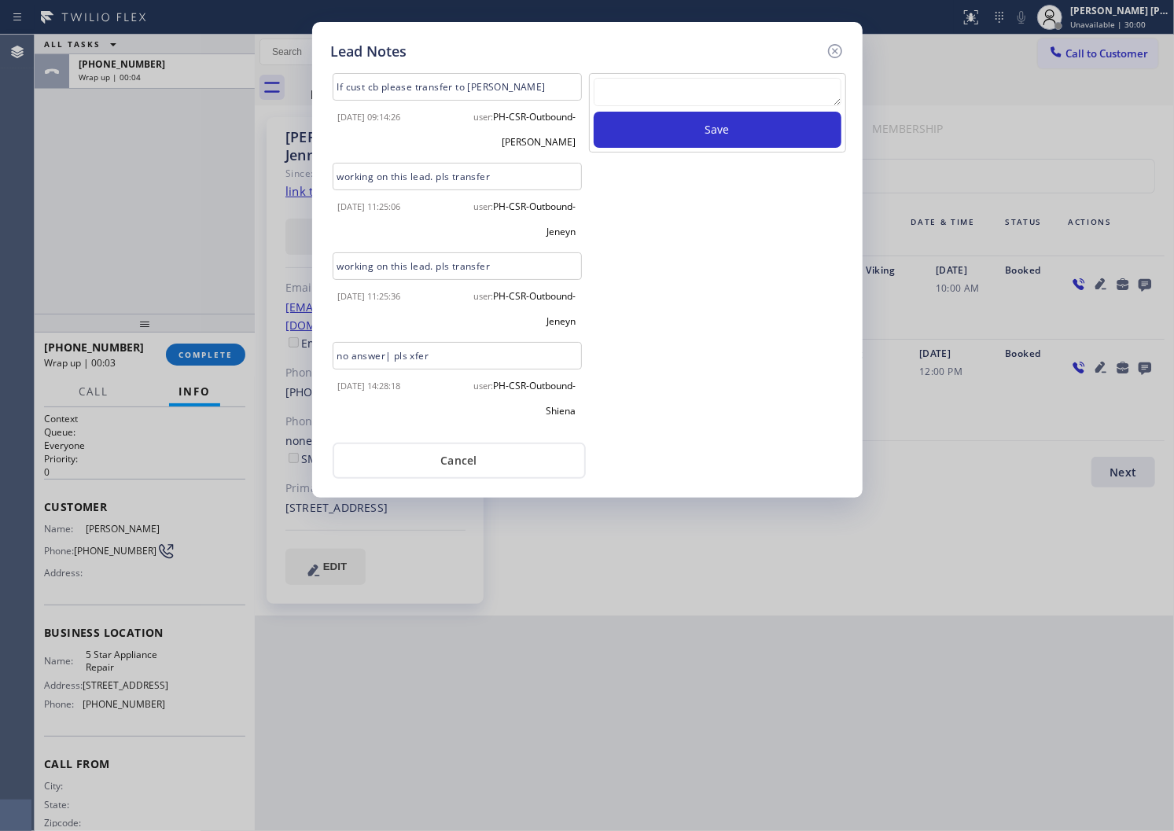
click at [831, 48] on icon at bounding box center [835, 51] width 19 height 19
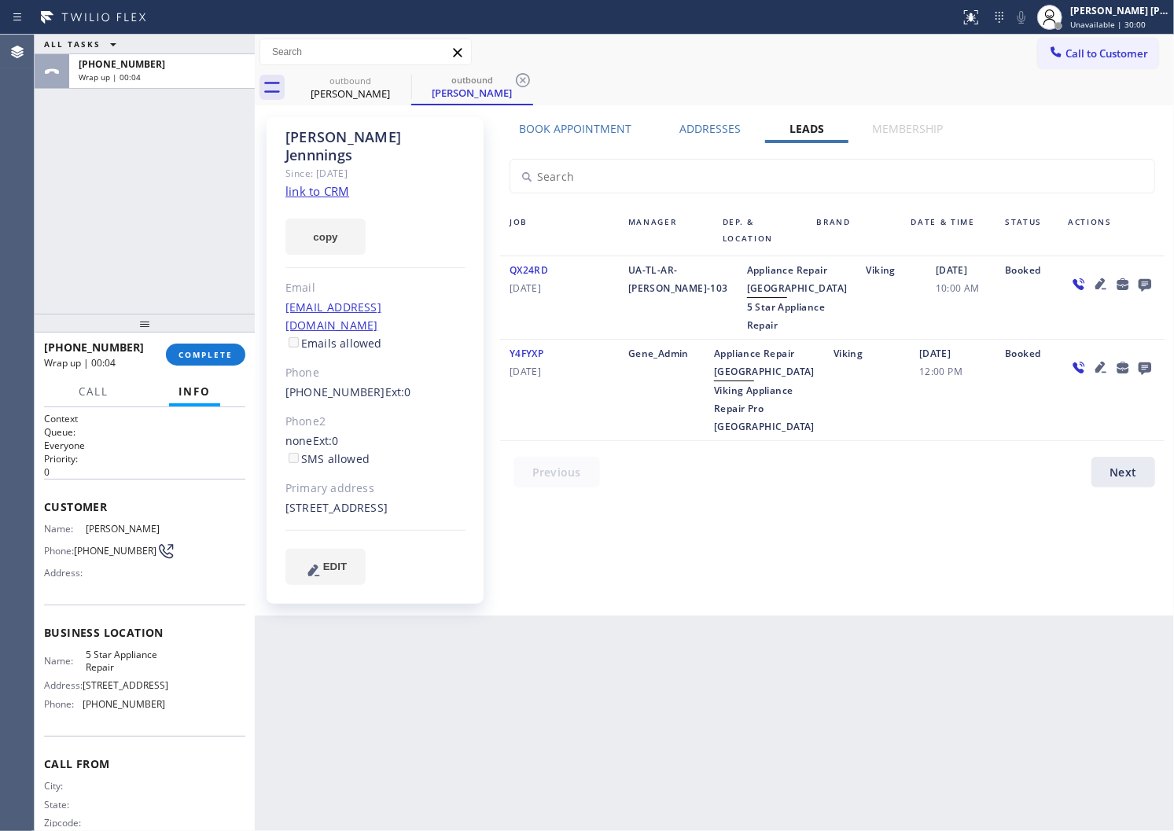
click at [221, 333] on div at bounding box center [145, 323] width 220 height 19
click at [230, 346] on button "COMPLETE" at bounding box center [205, 355] width 79 height 22
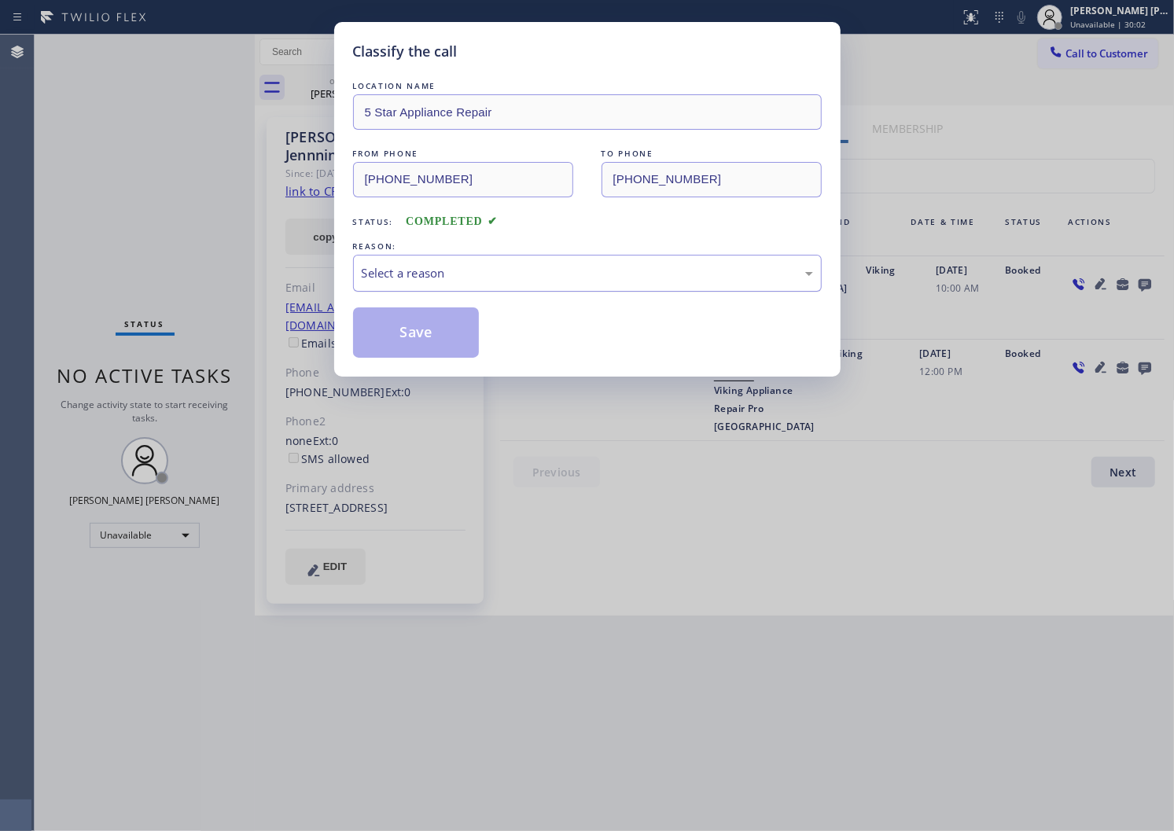
click at [440, 266] on div "Select a reason" at bounding box center [587, 273] width 451 height 18
click at [378, 321] on button "Save" at bounding box center [416, 333] width 127 height 50
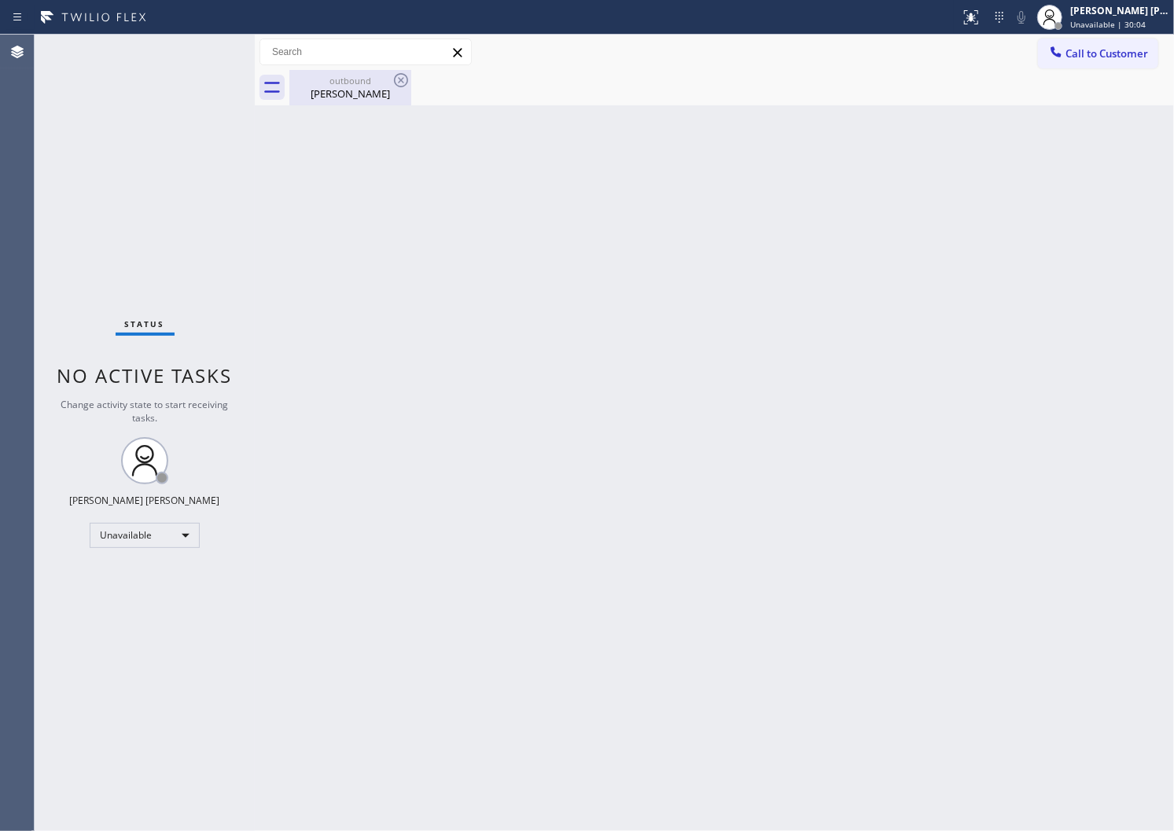
click at [384, 102] on div "outbound [PERSON_NAME]" at bounding box center [350, 87] width 119 height 35
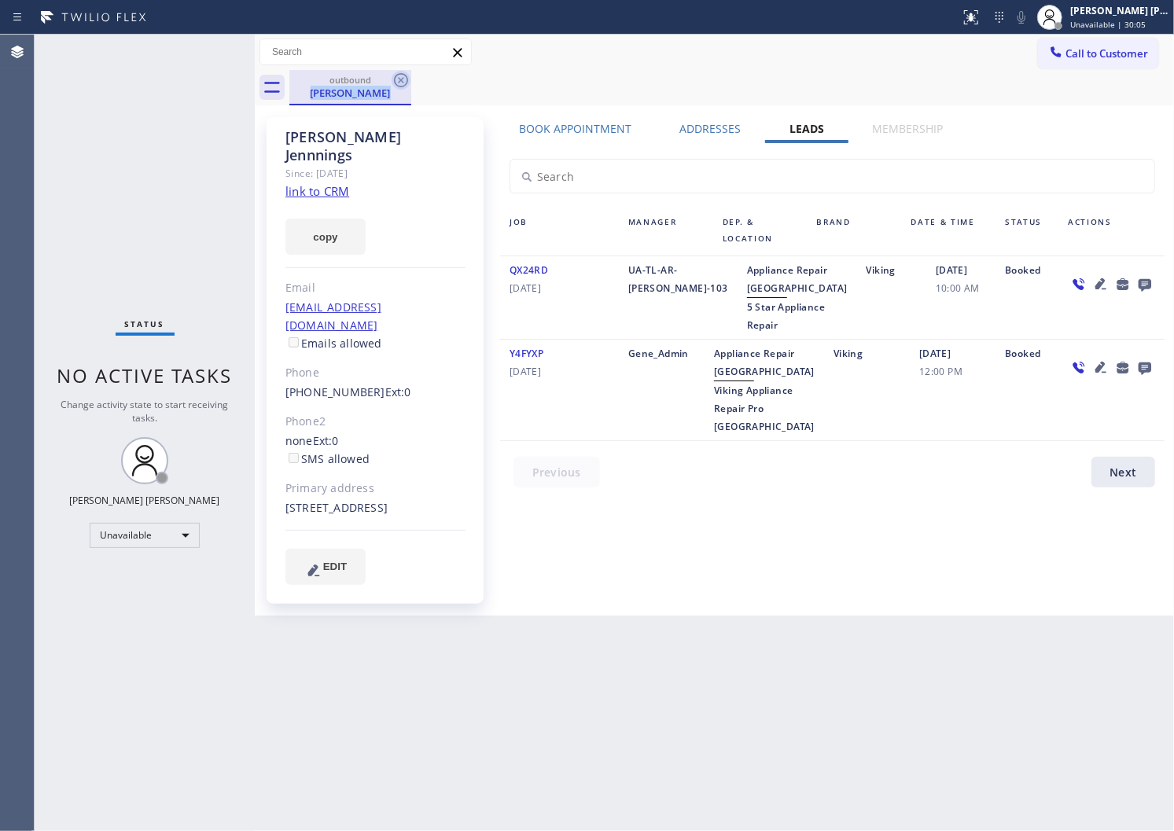
click at [391, 83] on div "outbound [PERSON_NAME]" at bounding box center [350, 87] width 122 height 35
click at [409, 83] on icon at bounding box center [401, 80] width 19 height 19
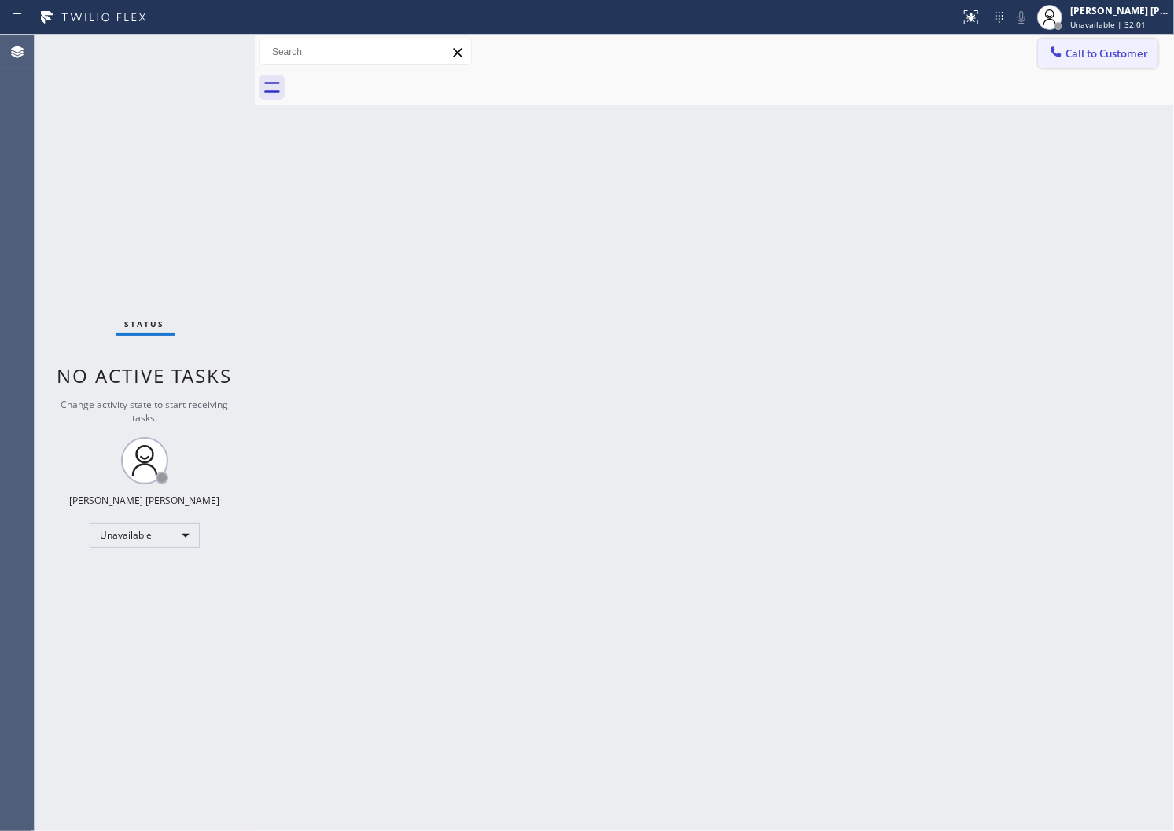
click at [1076, 53] on span "Call to Customer" at bounding box center [1107, 53] width 83 height 14
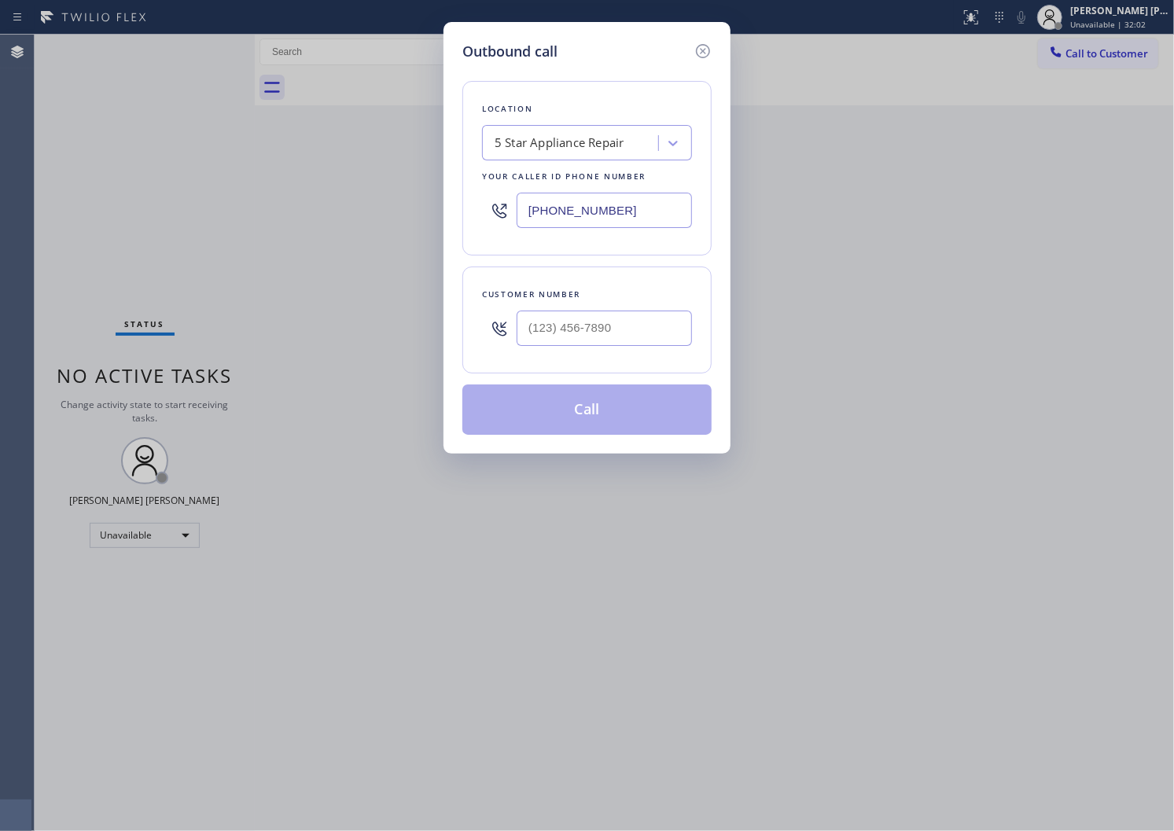
click at [571, 208] on input "[PHONE_NUMBER]" at bounding box center [604, 210] width 175 height 35
paste input "text"
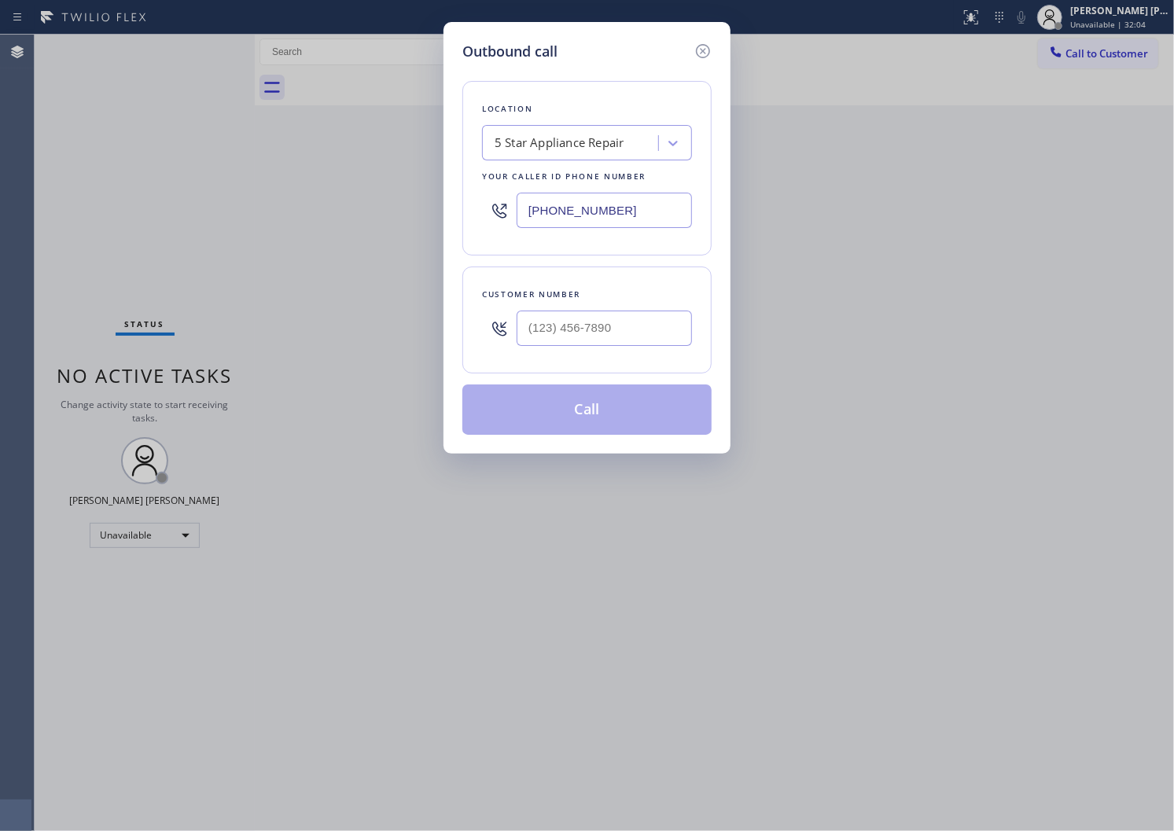
type input "[PHONE_NUMBER]"
click at [604, 333] on input "(___) ___-____" at bounding box center [604, 328] width 175 height 35
paste input "216) 849-4477"
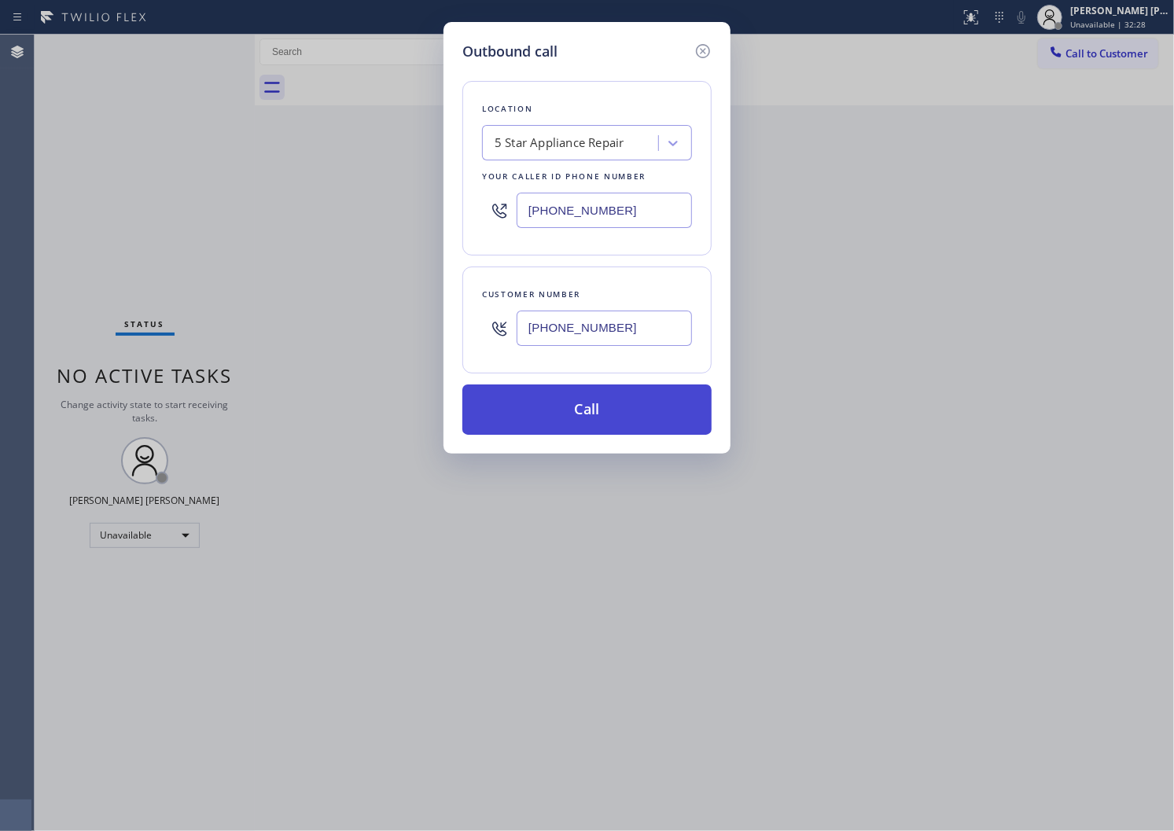
type input "[PHONE_NUMBER]"
click at [672, 423] on button "Call" at bounding box center [586, 410] width 249 height 50
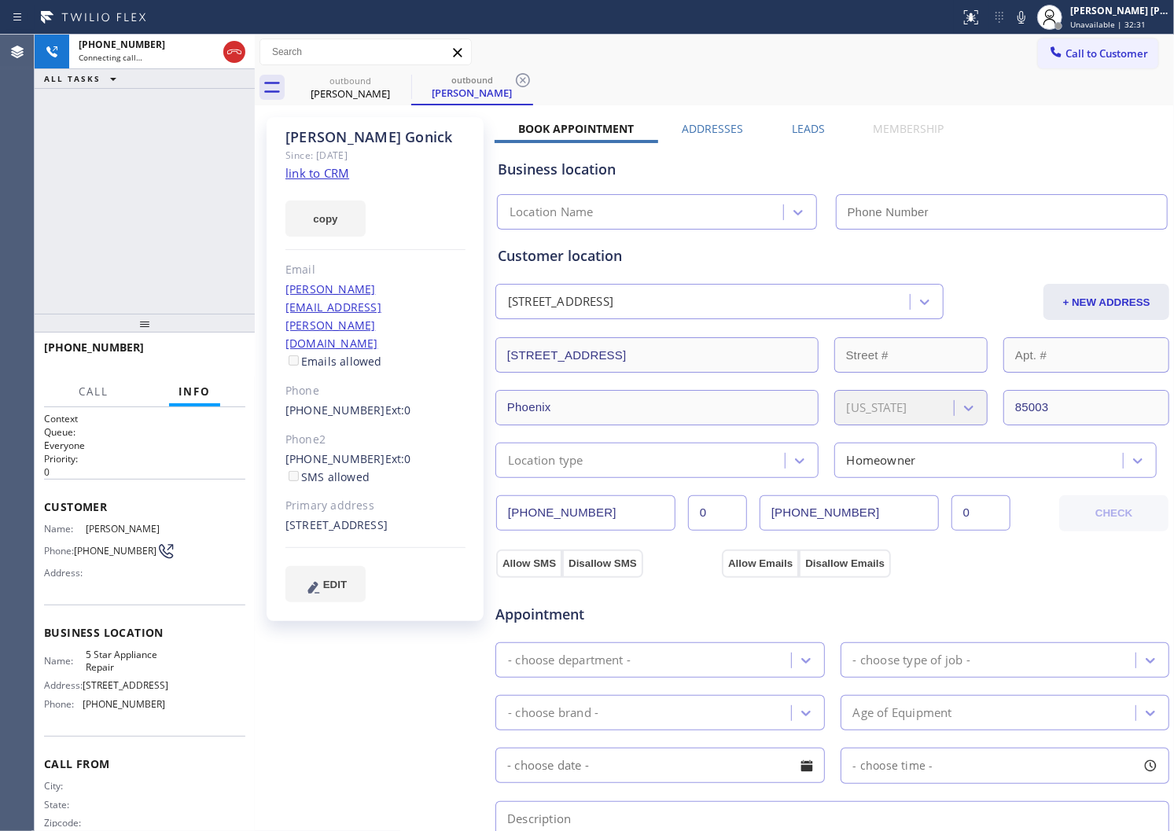
drag, startPoint x: 1038, startPoint y: 20, endPoint x: 917, endPoint y: 136, distance: 168.0
click at [1031, 20] on icon at bounding box center [1021, 17] width 19 height 19
click at [362, 132] on div "[PERSON_NAME]" at bounding box center [375, 137] width 180 height 18
click at [360, 132] on div "[PERSON_NAME]" at bounding box center [375, 137] width 180 height 18
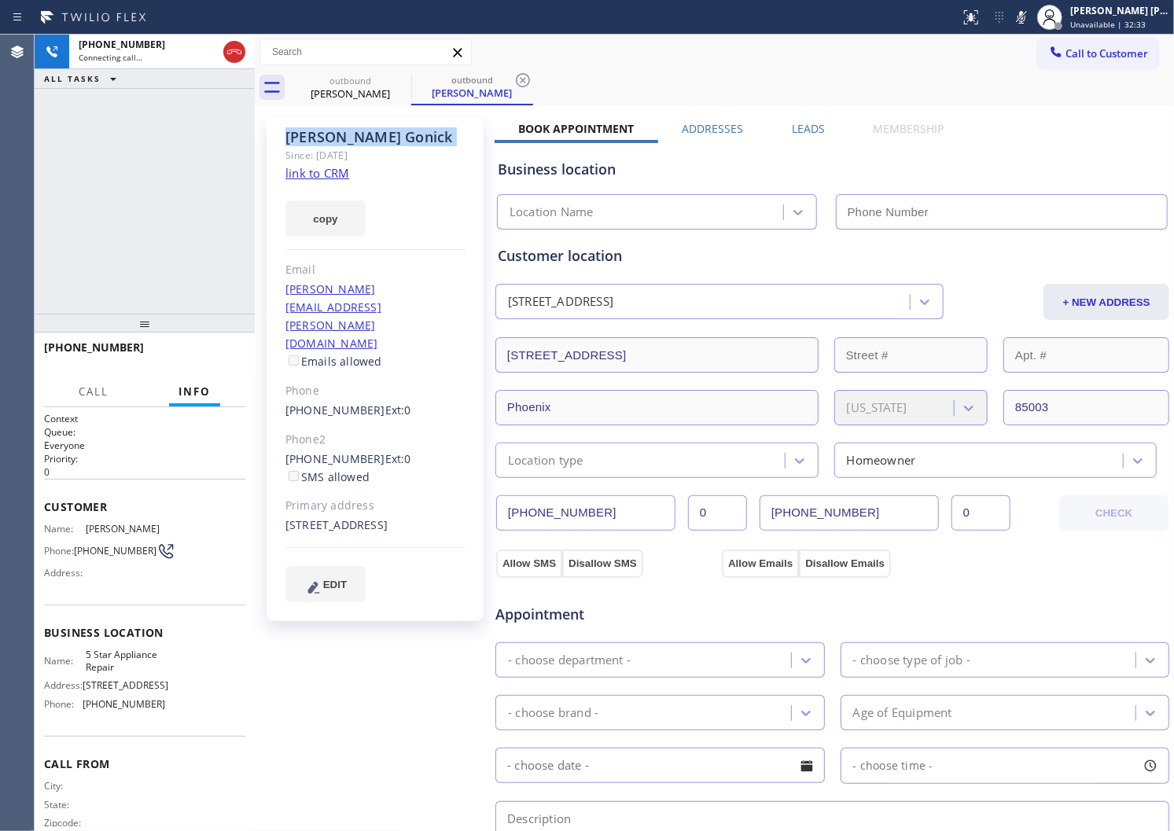
click at [360, 132] on div "[PERSON_NAME]" at bounding box center [375, 137] width 180 height 18
copy div "[PERSON_NAME]"
type input "[PHONE_NUMBER]"
click at [101, 189] on div "[PHONE_NUMBER] Connecting call… ALL TASKS ALL TASKS ACTIVE TASKS TASKS IN WRAP …" at bounding box center [145, 174] width 220 height 279
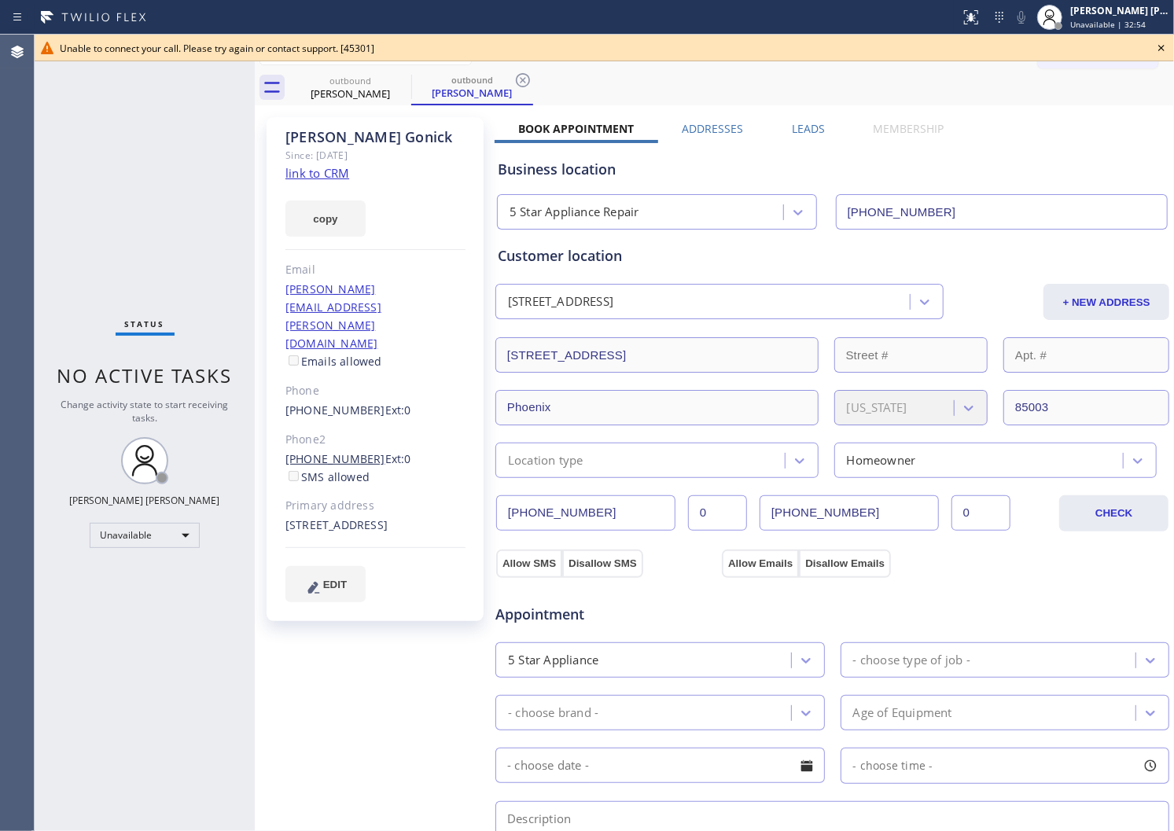
click at [332, 451] on link "[PHONE_NUMBER]" at bounding box center [335, 458] width 100 height 15
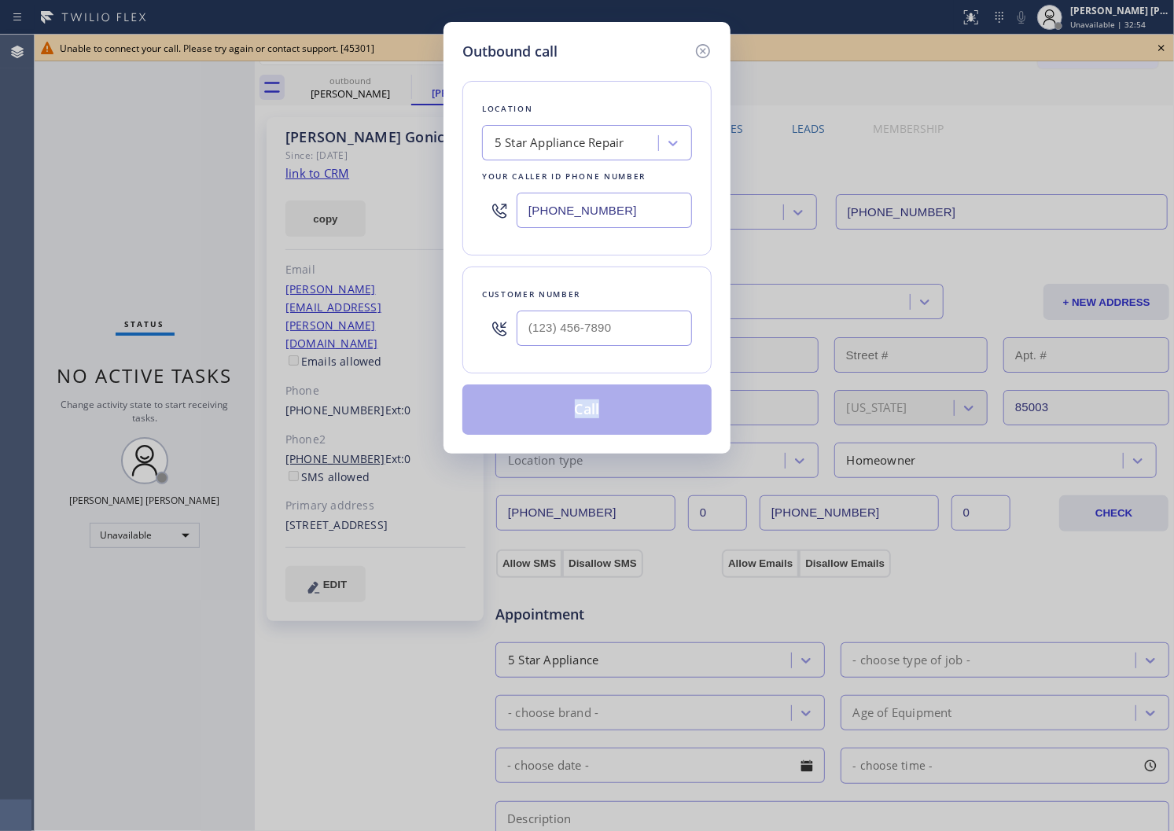
click at [332, 409] on div "Outbound call Location 5 Star Appliance Repair Your caller id phone number [PHO…" at bounding box center [587, 415] width 1174 height 831
type input "[PHONE_NUMBER]"
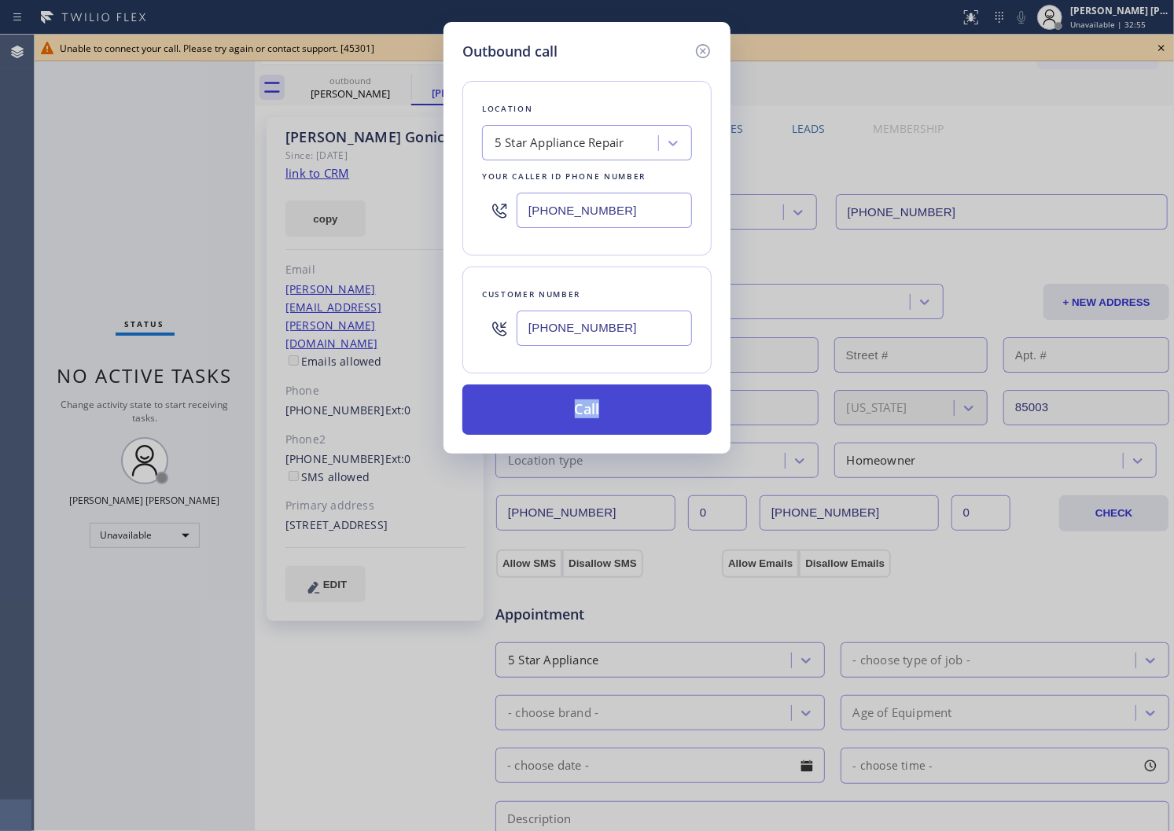
click at [575, 403] on button "Call" at bounding box center [586, 410] width 249 height 50
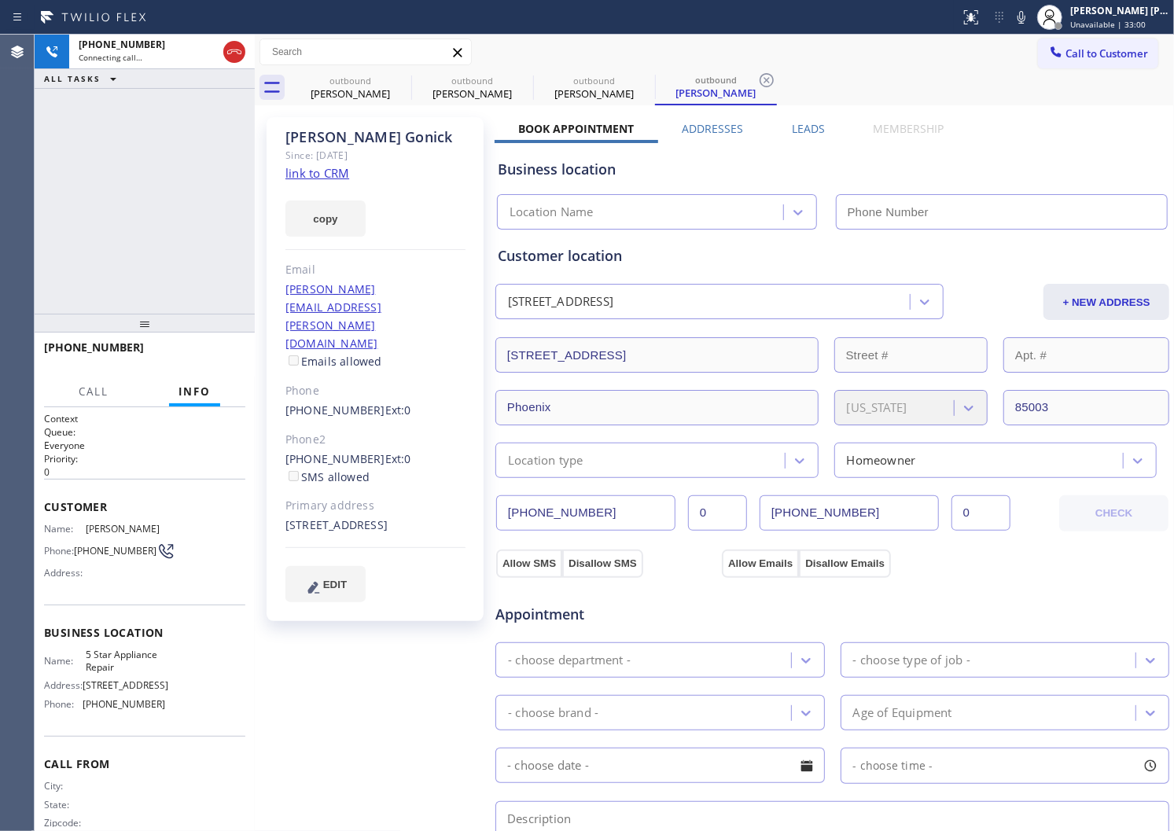
type input "[PHONE_NUMBER]"
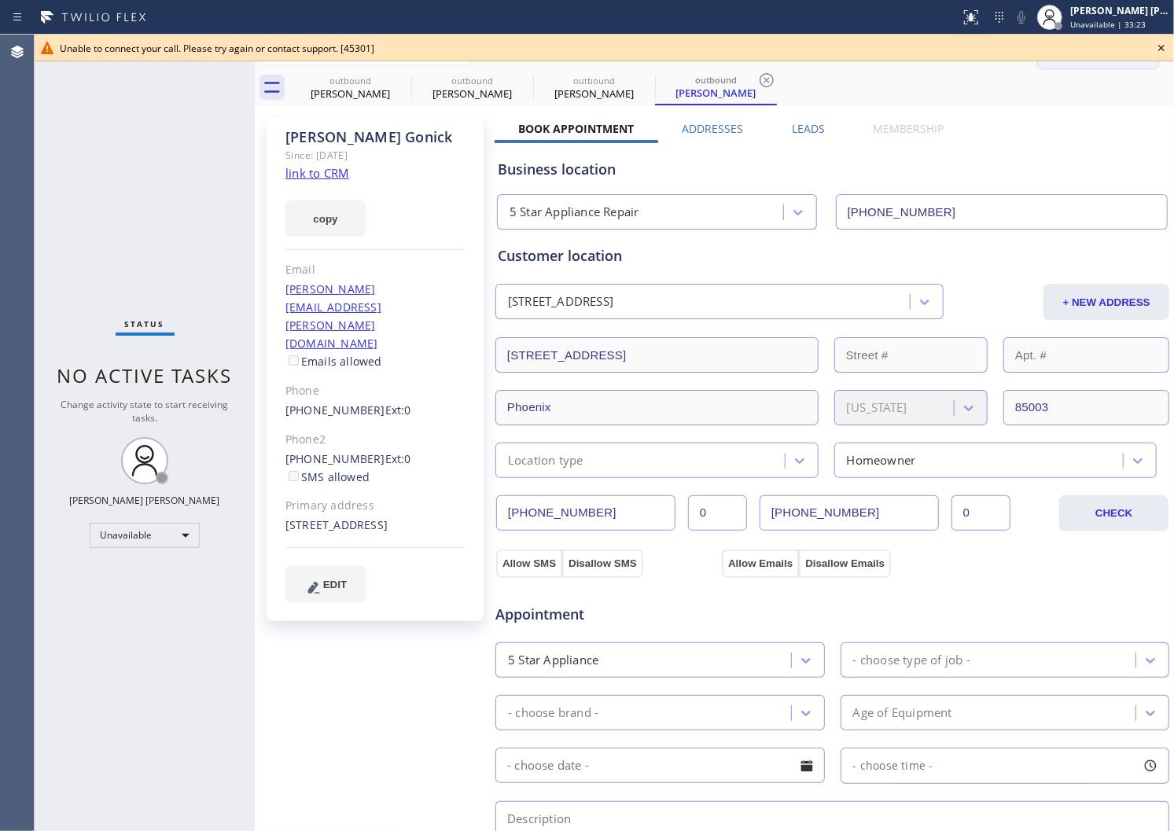
drag, startPoint x: 1161, startPoint y: 51, endPoint x: 1136, endPoint y: 61, distance: 26.1
click at [1161, 51] on icon at bounding box center [1161, 48] width 19 height 19
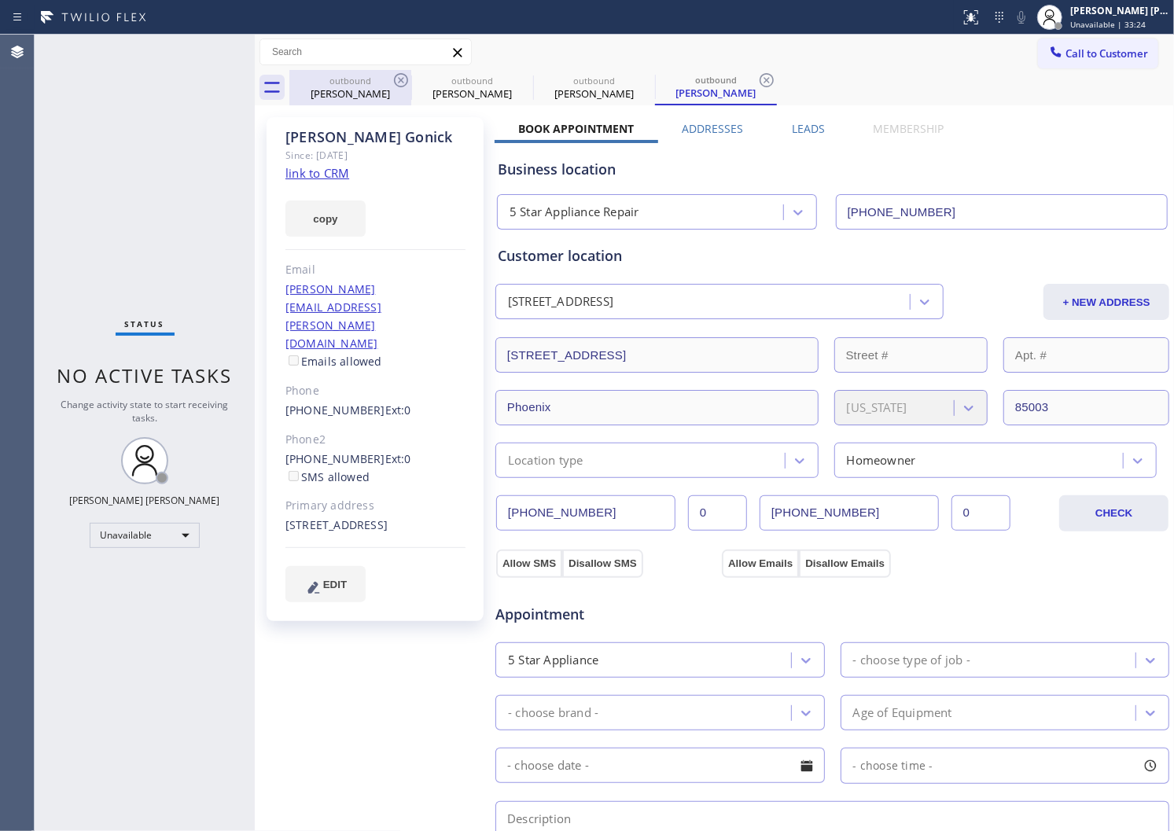
click at [388, 85] on div "outbound" at bounding box center [350, 81] width 119 height 12
click at [396, 84] on icon at bounding box center [401, 80] width 14 height 14
click at [0, 0] on icon at bounding box center [0, 0] width 0 height 0
click at [760, 84] on icon at bounding box center [767, 80] width 14 height 14
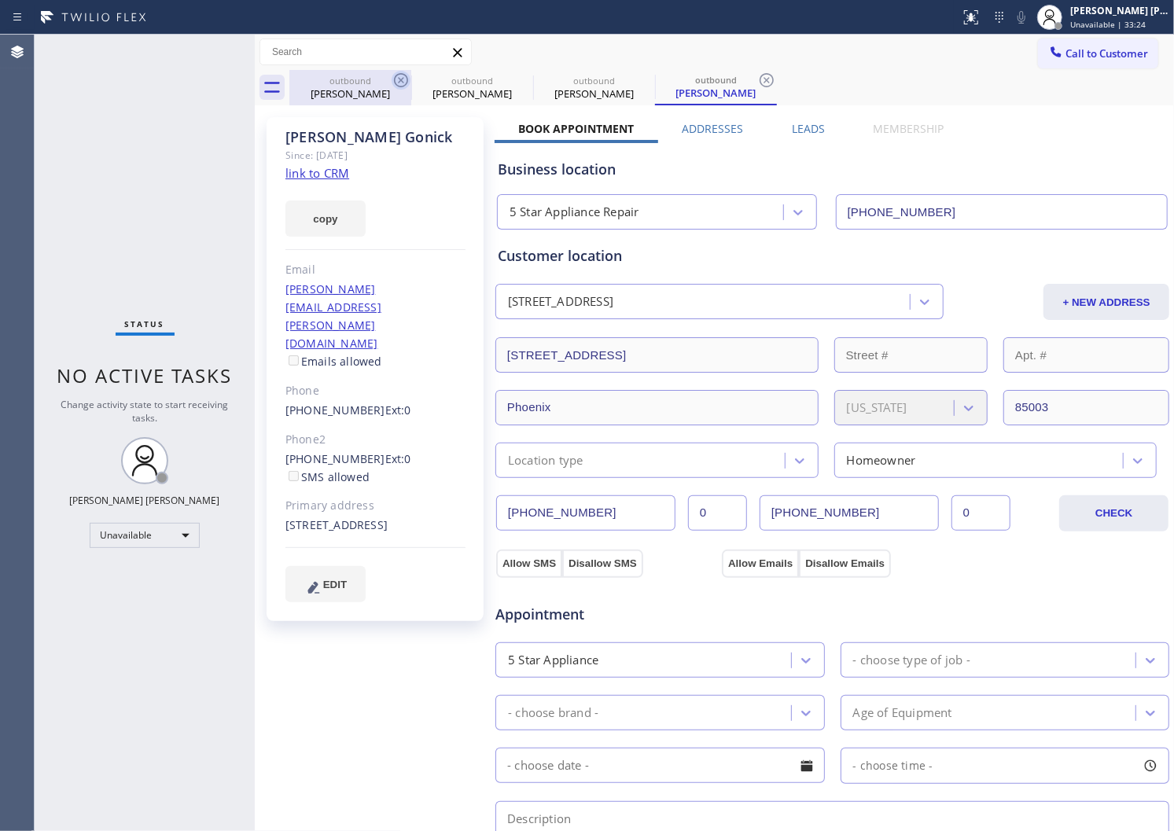
click at [396, 84] on div "outbound [PERSON_NAME] outbound [PERSON_NAME] outbound [PERSON_NAME] outbound […" at bounding box center [731, 87] width 885 height 35
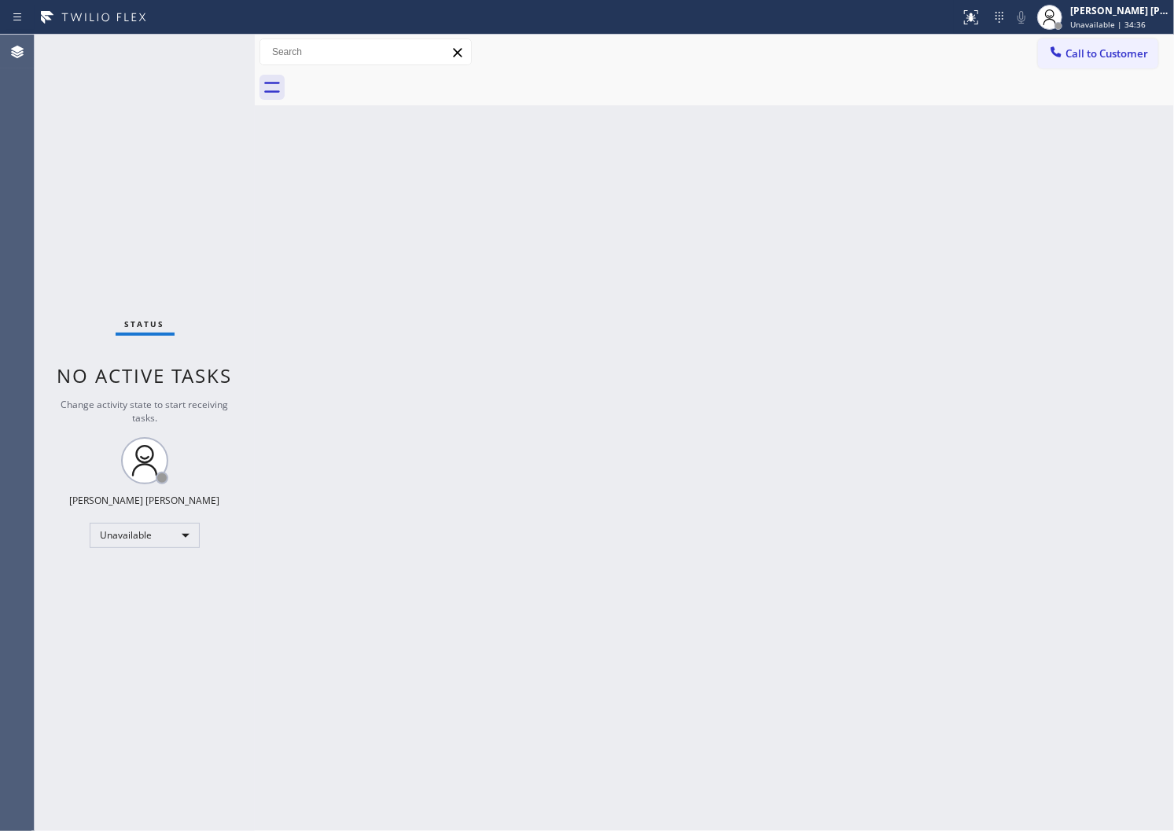
click at [371, 246] on div "Back to Dashboard Change Sender ID Customers Technicians Select a contact Outbo…" at bounding box center [714, 433] width 919 height 797
click at [1070, 46] on span "Call to Customer" at bounding box center [1107, 53] width 83 height 14
drag, startPoint x: 1070, startPoint y: 46, endPoint x: 1011, endPoint y: 87, distance: 71.8
click at [0, 0] on div "Outbound call Location 5 Star Appliance Repair Your caller id phone number [PHO…" at bounding box center [0, 0] width 0 height 0
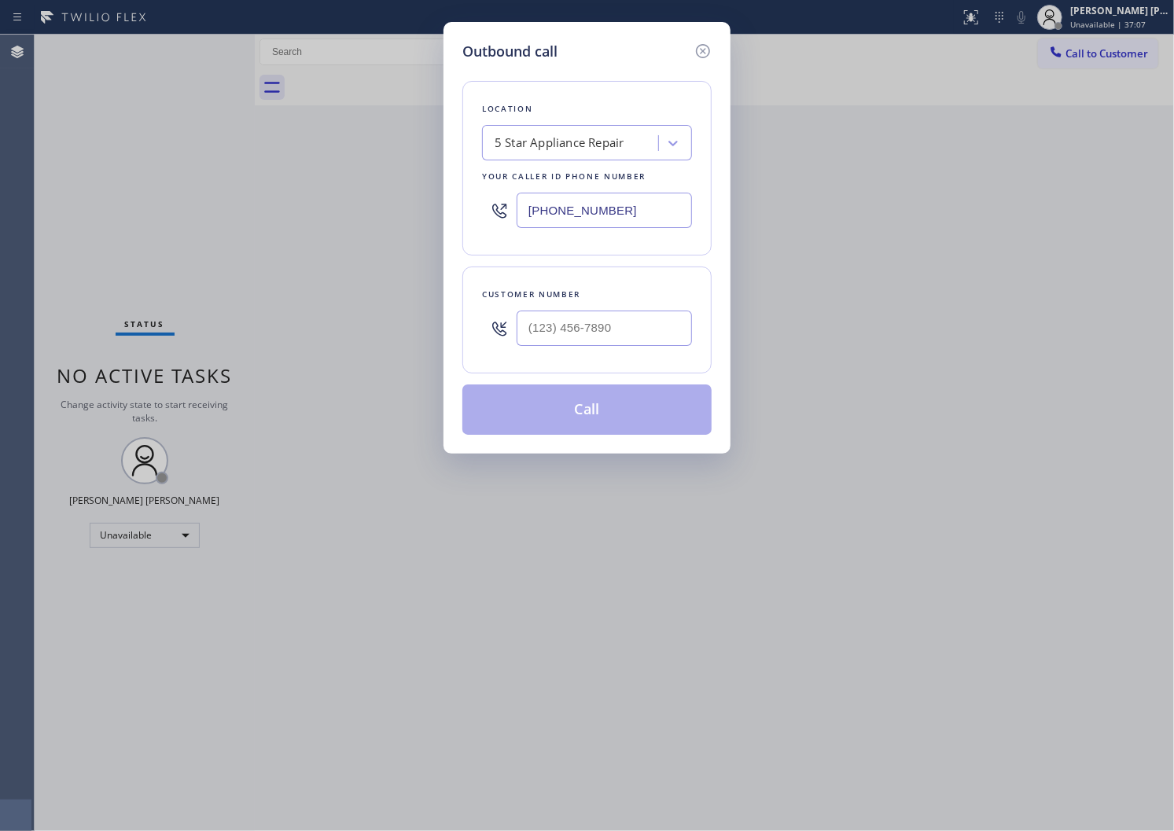
click at [583, 213] on input "[PHONE_NUMBER]" at bounding box center [604, 210] width 175 height 35
paste input "602) 806-7728"
type input "[PHONE_NUMBER]"
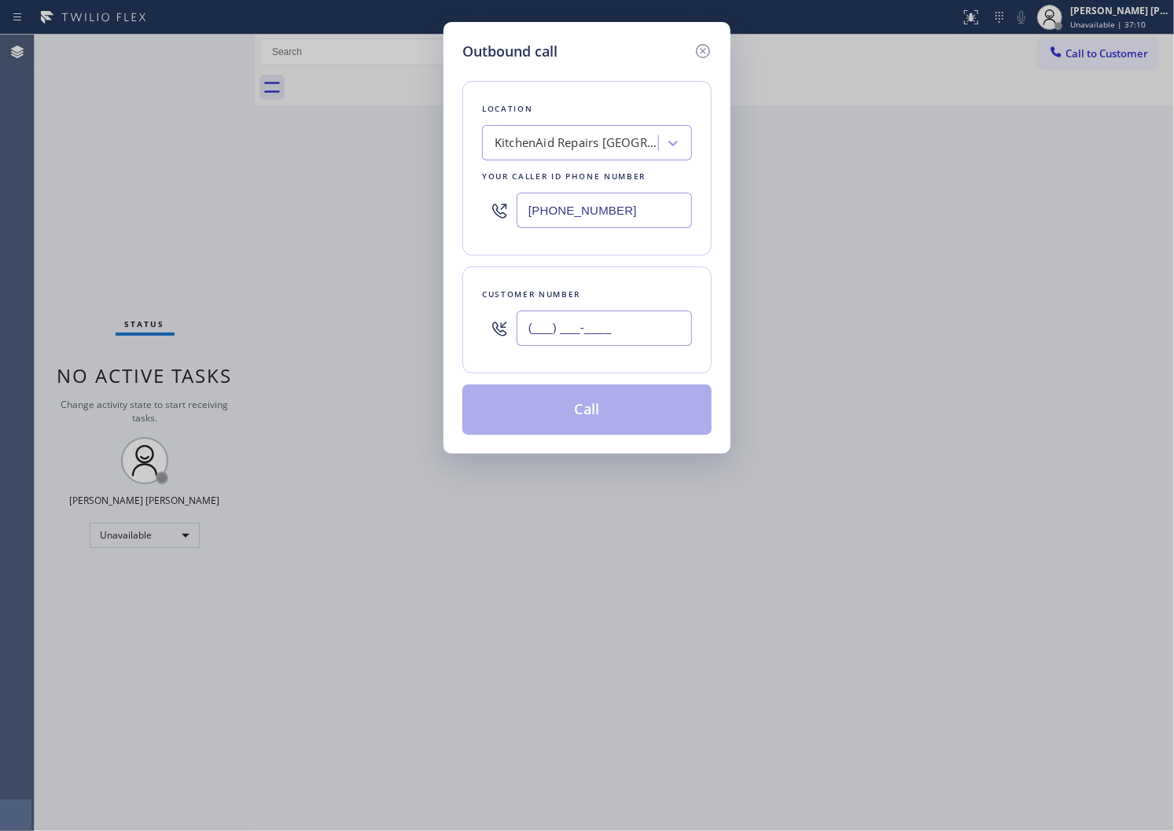
click at [575, 332] on input "(___) ___-____" at bounding box center [604, 328] width 175 height 35
paste input "630) 881-1740"
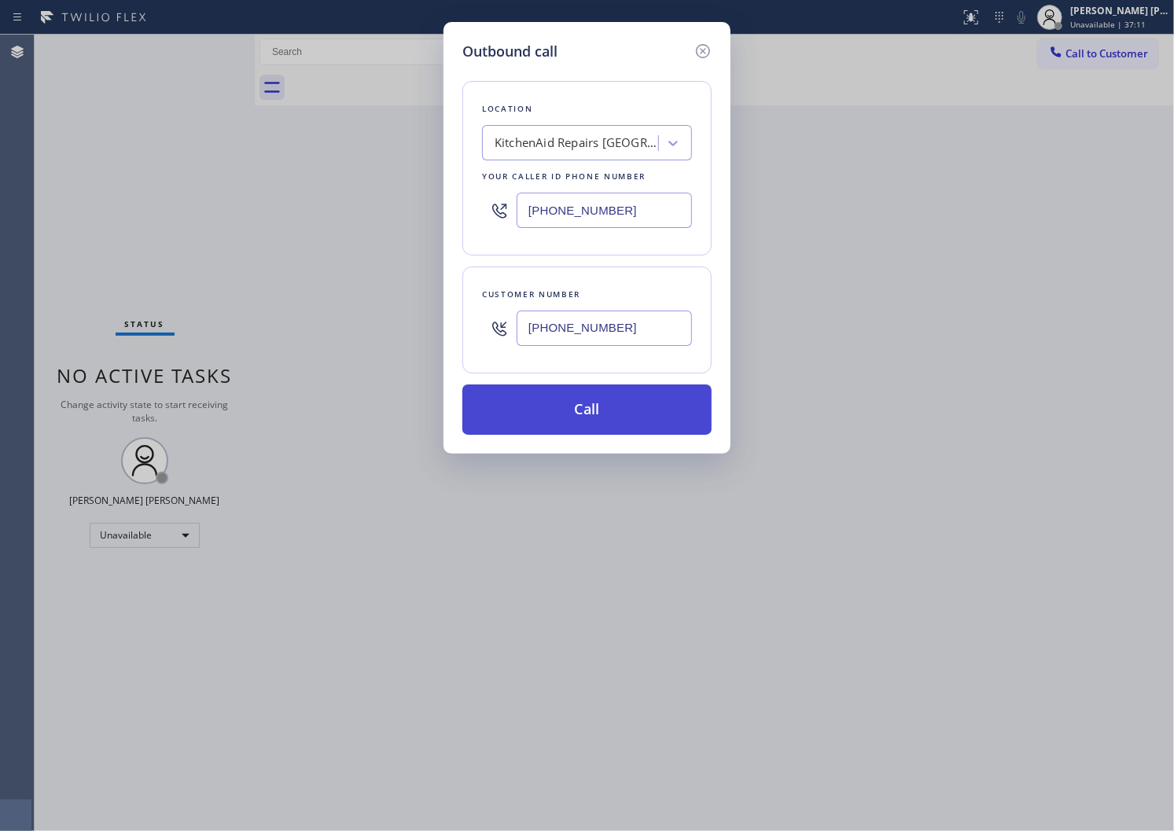
type input "[PHONE_NUMBER]"
click at [576, 403] on button "Call" at bounding box center [586, 410] width 249 height 50
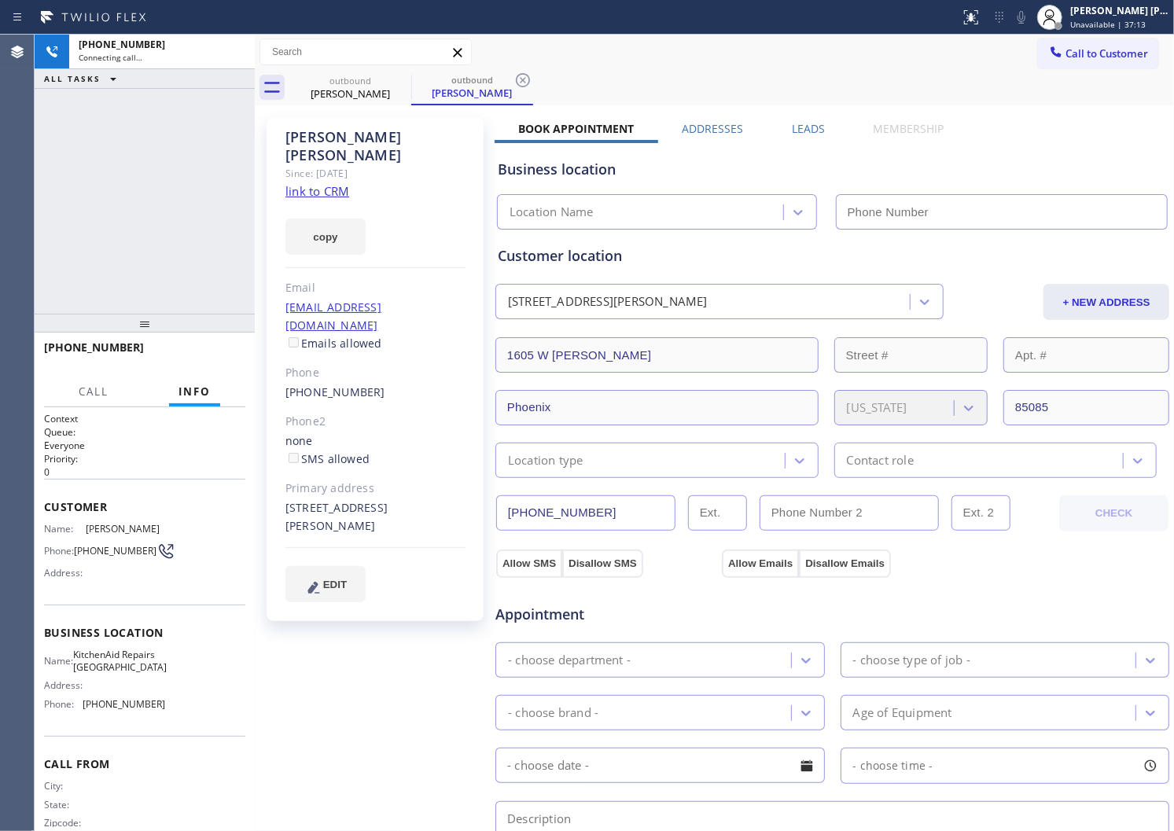
click at [322, 140] on div "[PERSON_NAME]" at bounding box center [375, 146] width 180 height 36
click at [50, 179] on div "[PHONE_NUMBER] Connecting call… ALL TASKS ALL TASKS ACTIVE TASKS TASKS IN WRAP …" at bounding box center [145, 174] width 220 height 279
type input "[PHONE_NUMBER]"
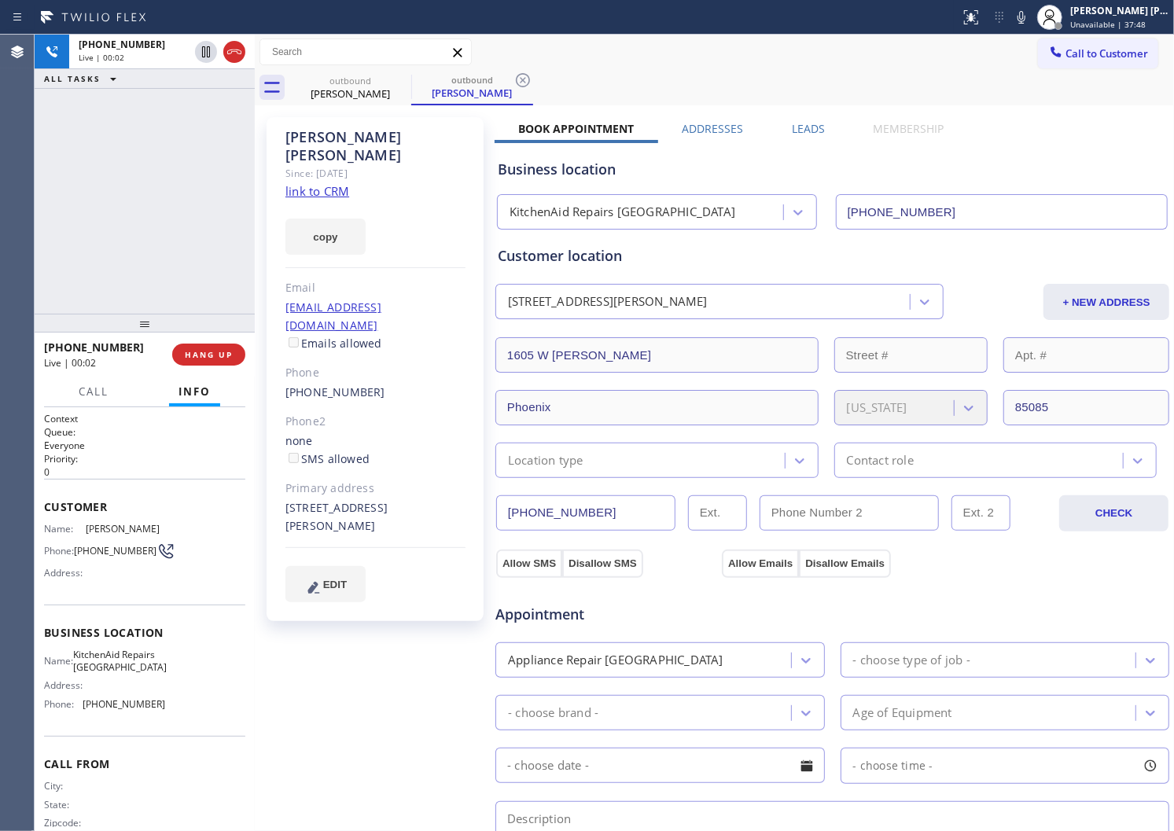
click at [0, 363] on div "Agent Desktop" at bounding box center [17, 433] width 34 height 797
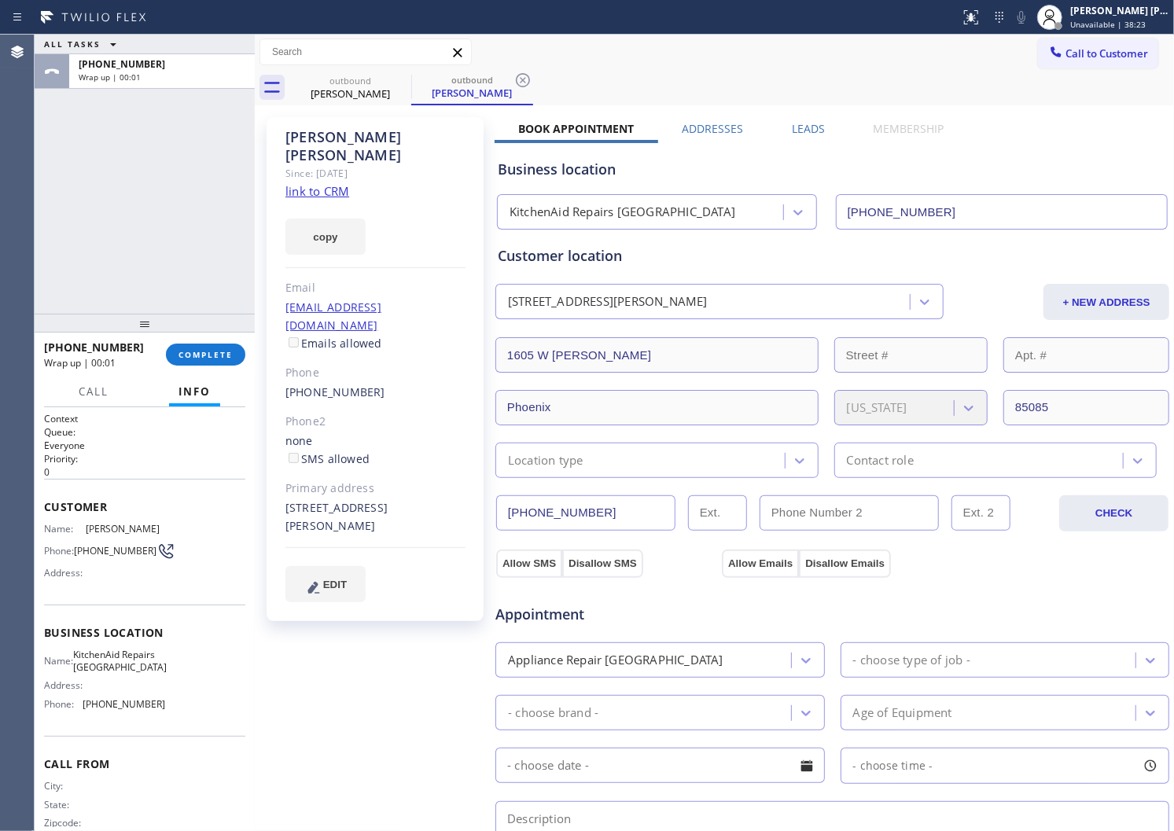
click at [808, 130] on label "Leads" at bounding box center [808, 128] width 33 height 15
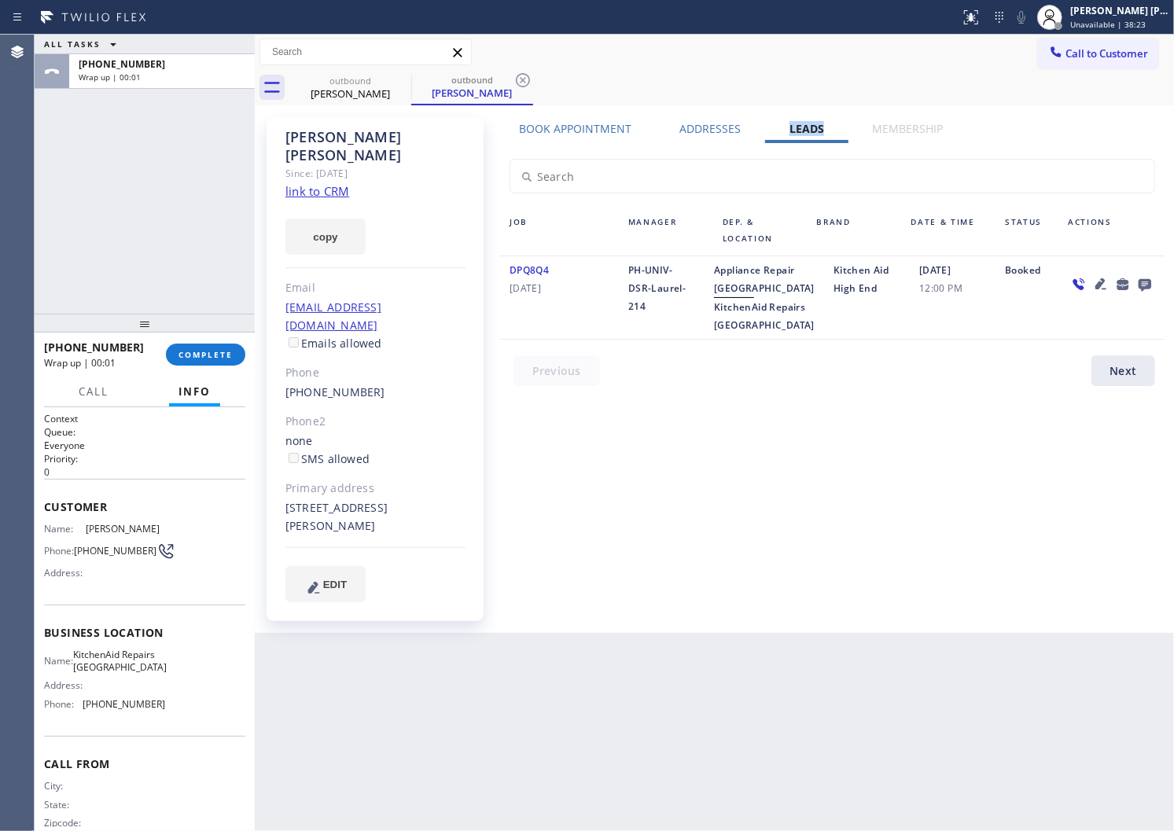
click at [1136, 271] on div at bounding box center [1112, 297] width 106 height 73
click at [1136, 274] on icon at bounding box center [1145, 284] width 19 height 20
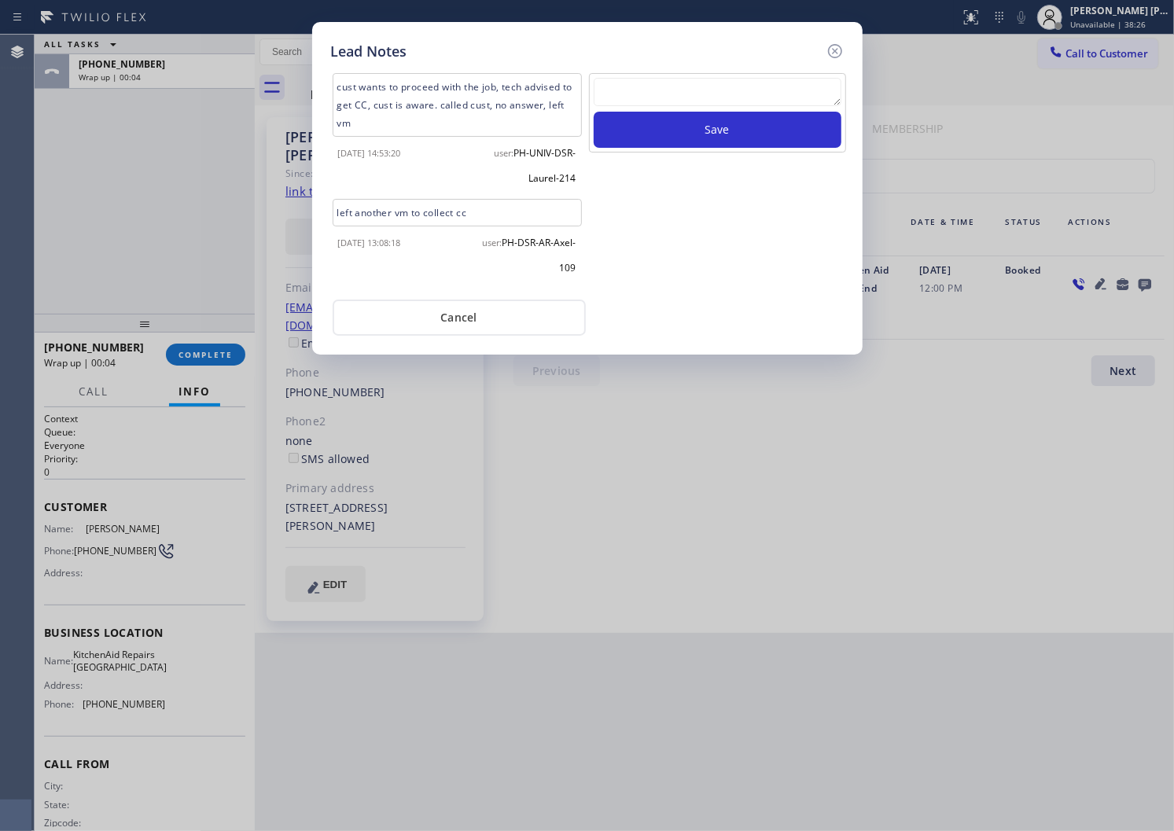
click at [702, 87] on textarea at bounding box center [718, 92] width 248 height 28
paste textarea "N/A - Please transfer"
type textarea "N/A - Please transfer"
click at [680, 136] on button "Save" at bounding box center [718, 130] width 248 height 36
click at [838, 50] on icon at bounding box center [835, 51] width 19 height 19
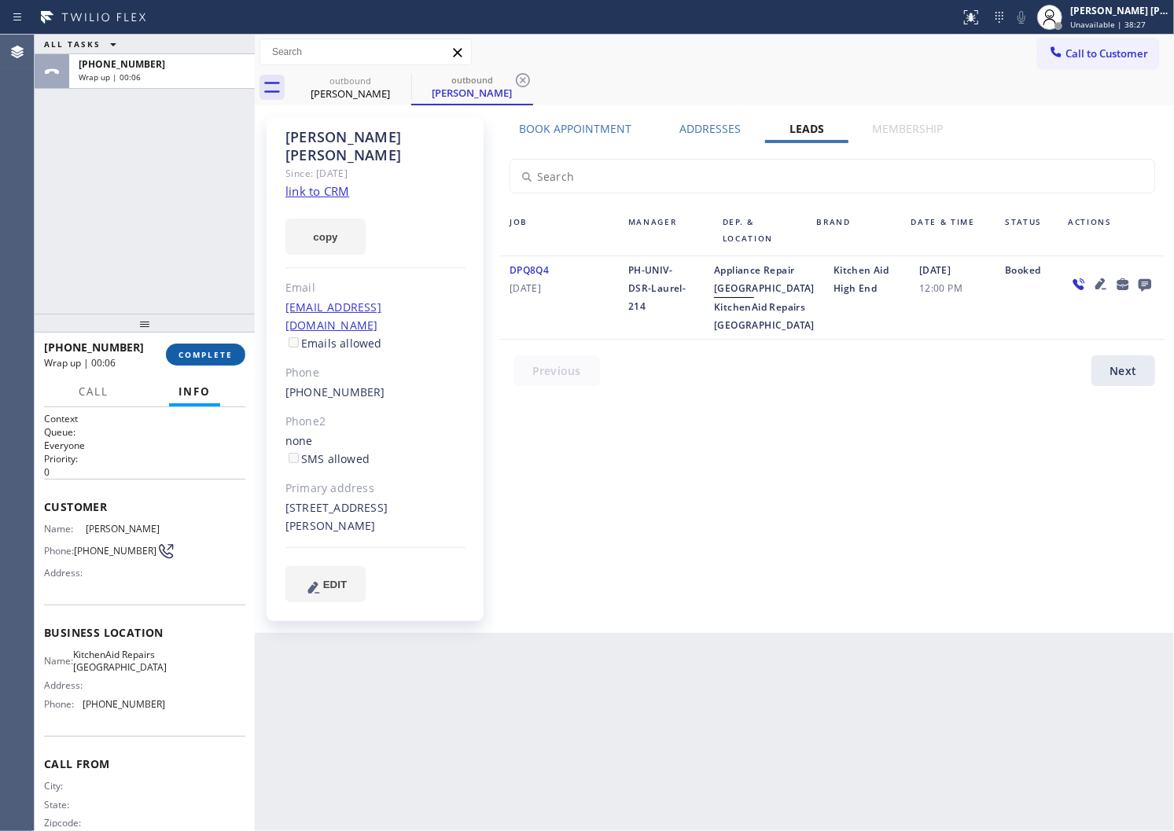
click at [220, 344] on button "COMPLETE" at bounding box center [205, 355] width 79 height 22
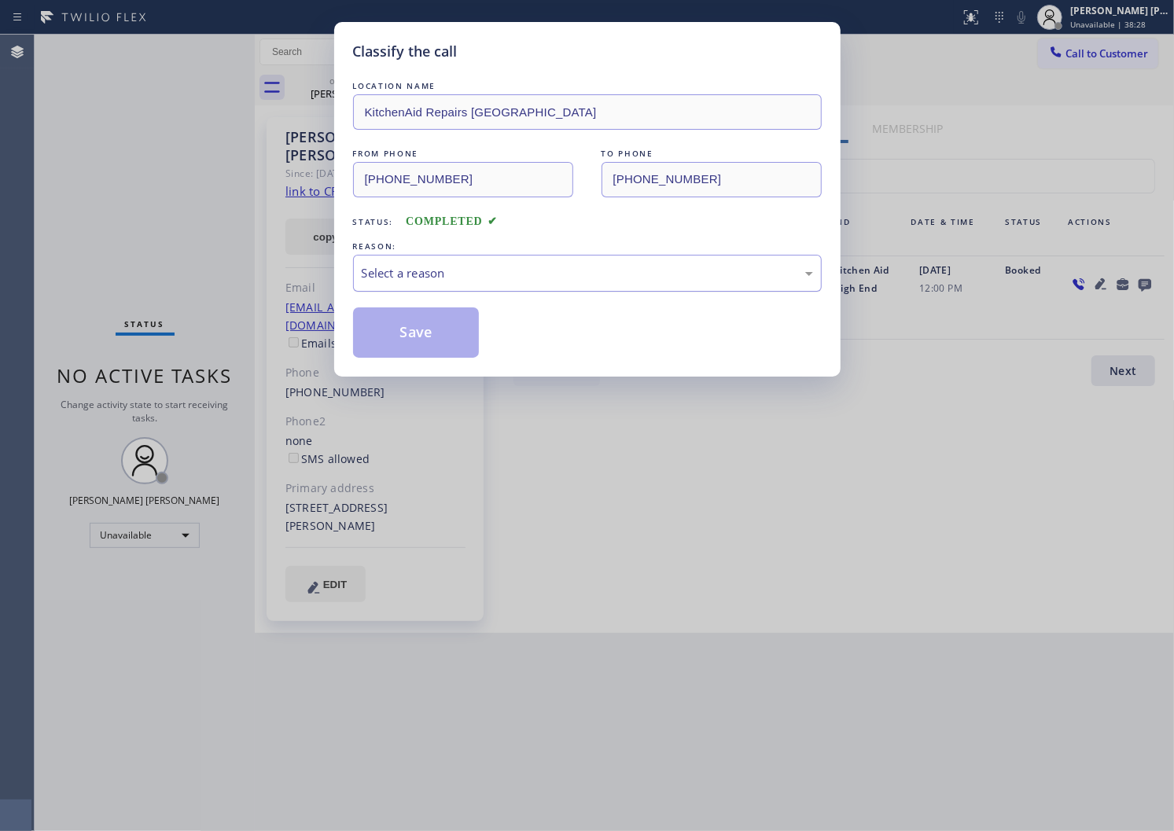
drag, startPoint x: 477, startPoint y: 293, endPoint x: 476, endPoint y: 285, distance: 8.0
click at [477, 288] on div "LOCATION NAME KitchenAid Repairs Phoenix FROM PHONE [PHONE_NUMBER] TO PHONE [PH…" at bounding box center [587, 218] width 469 height 280
click at [477, 277] on div "Select a reason" at bounding box center [587, 273] width 451 height 18
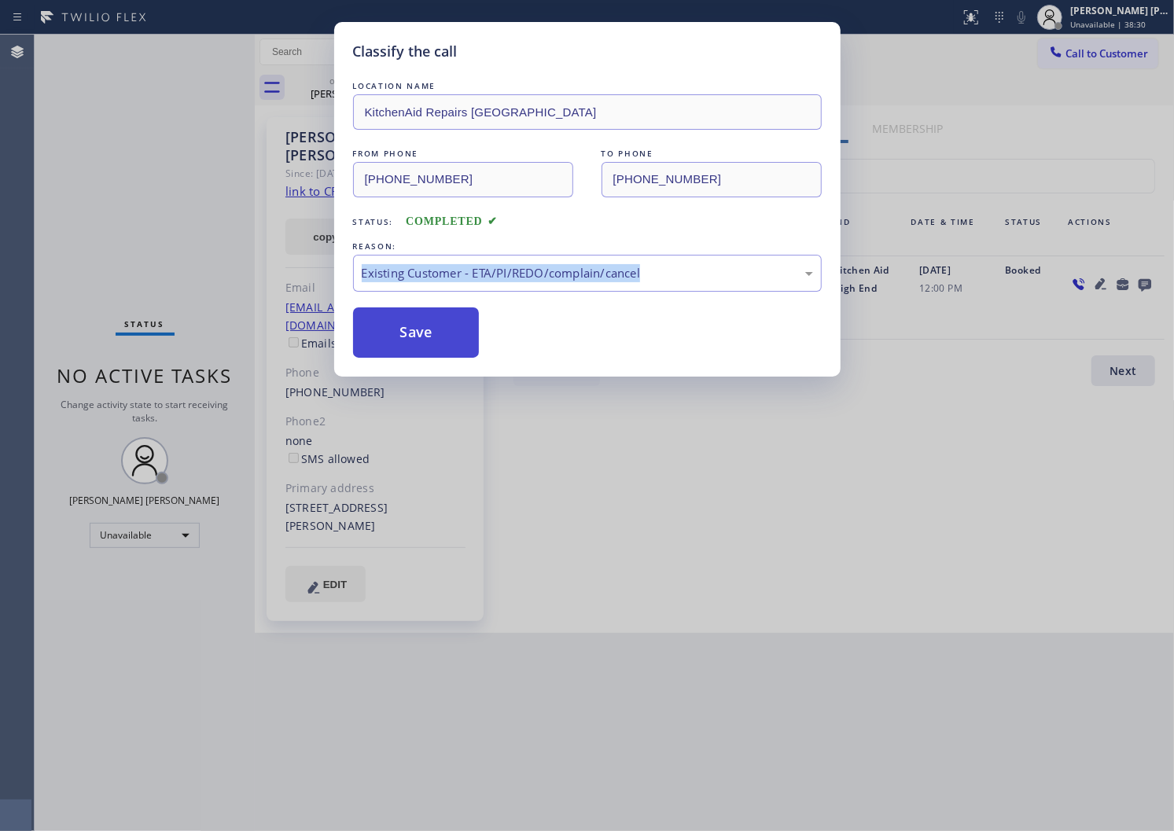
click at [397, 336] on button "Save" at bounding box center [416, 333] width 127 height 50
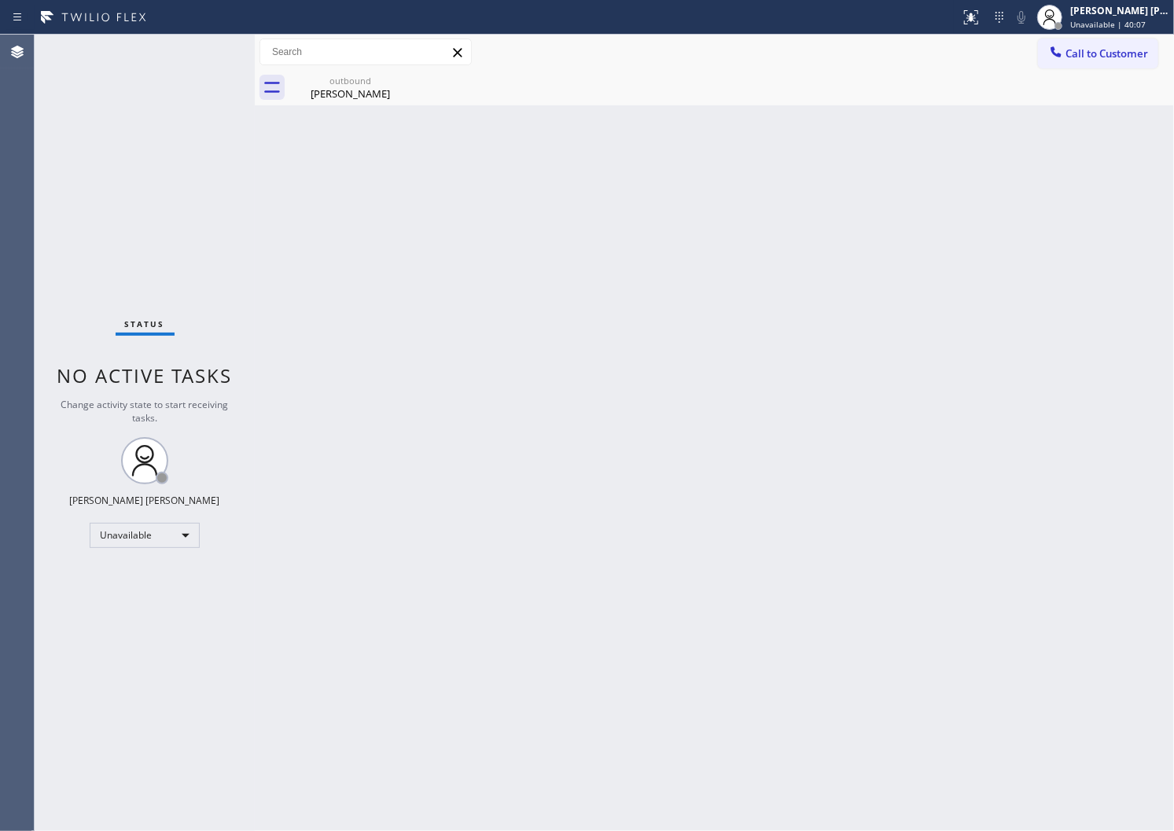
click at [0, 437] on div "Agent Desktop" at bounding box center [17, 433] width 34 height 797
click at [354, 77] on div "outbound" at bounding box center [350, 81] width 119 height 12
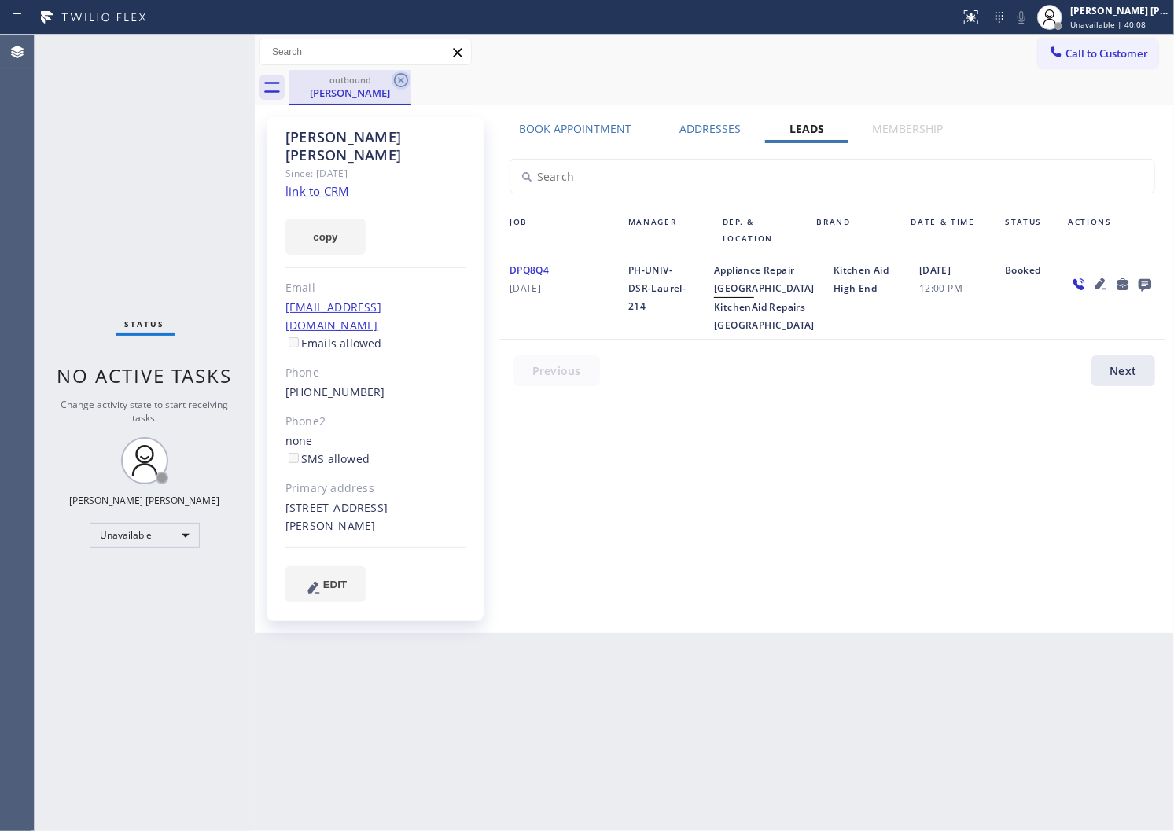
click at [402, 79] on icon at bounding box center [401, 80] width 14 height 14
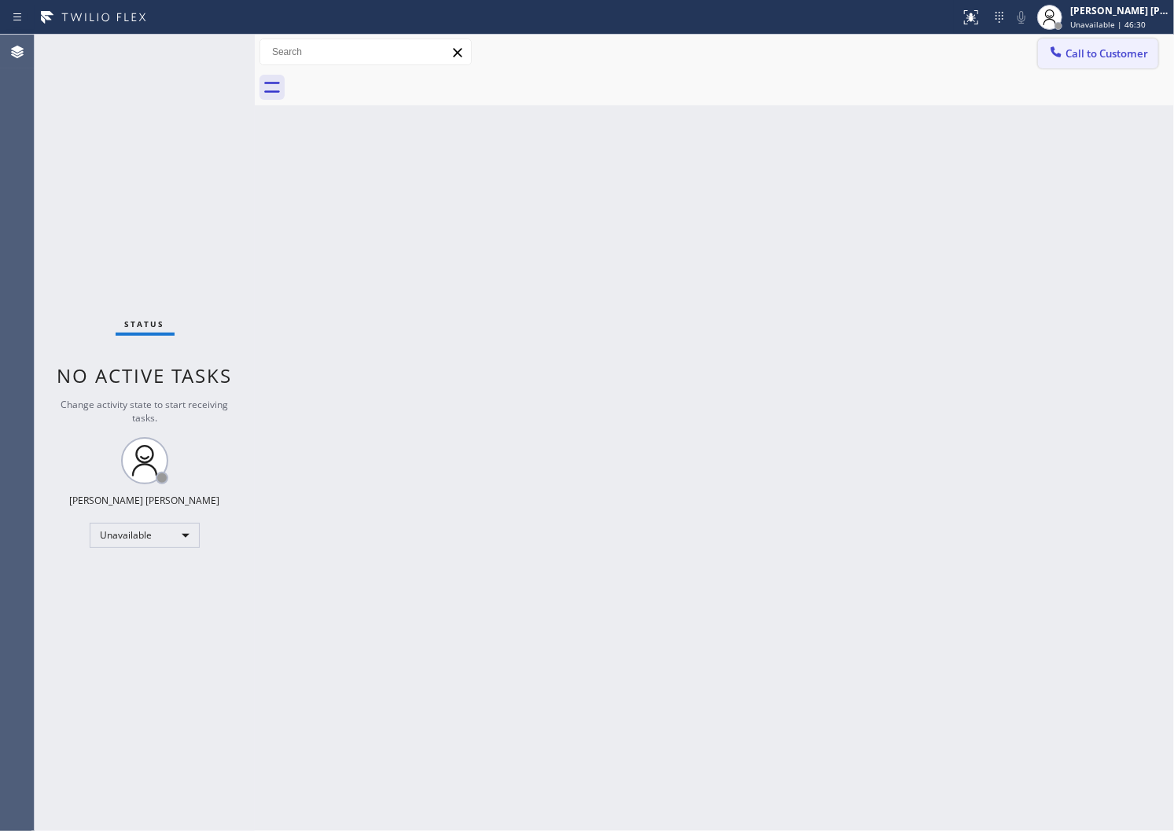
click at [1129, 63] on button "Call to Customer" at bounding box center [1098, 54] width 120 height 30
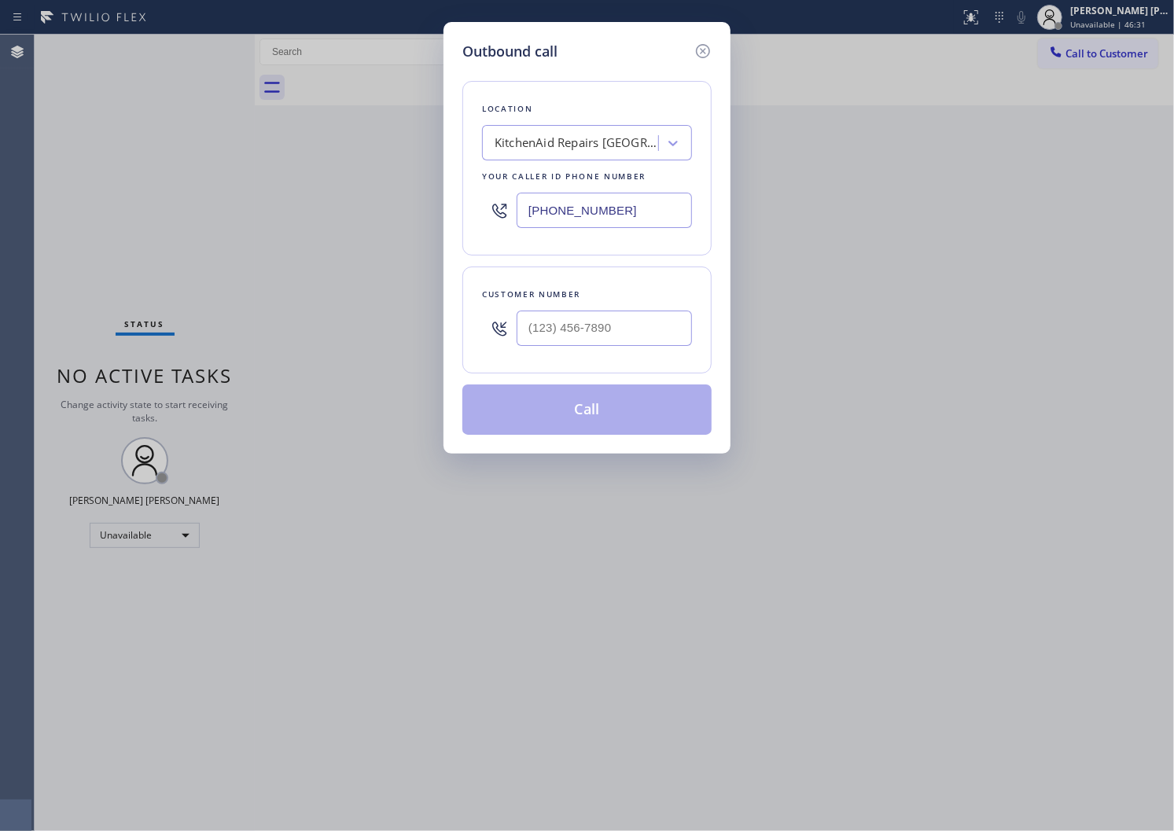
click at [563, 208] on input "[PHONE_NUMBER]" at bounding box center [604, 210] width 175 height 35
paste input "425) 215-0665"
type input "[PHONE_NUMBER]"
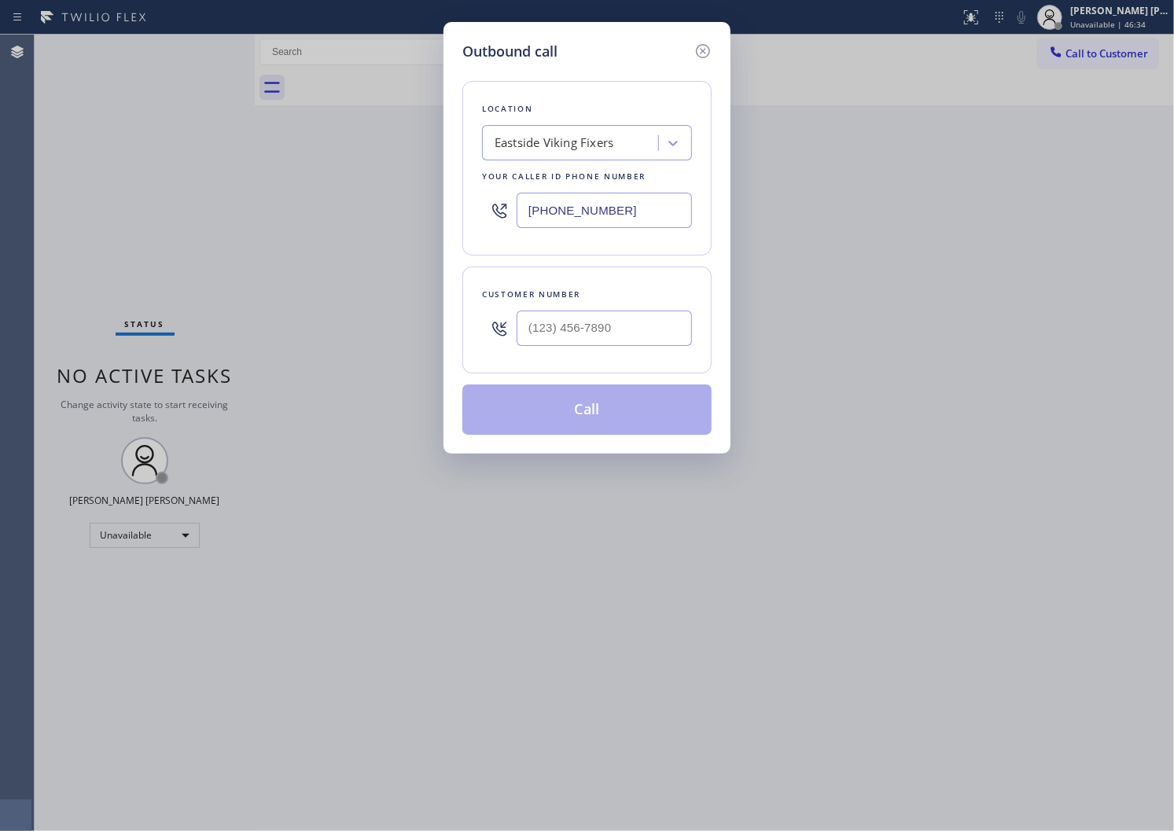
click at [615, 325] on input "text" at bounding box center [604, 328] width 175 height 35
click at [615, 325] on input "(___) ___-____" at bounding box center [604, 328] width 175 height 35
paste input "2065"
type input "(___) ___-2065"
click at [579, 308] on div "(___) ___-2065" at bounding box center [604, 328] width 175 height 51
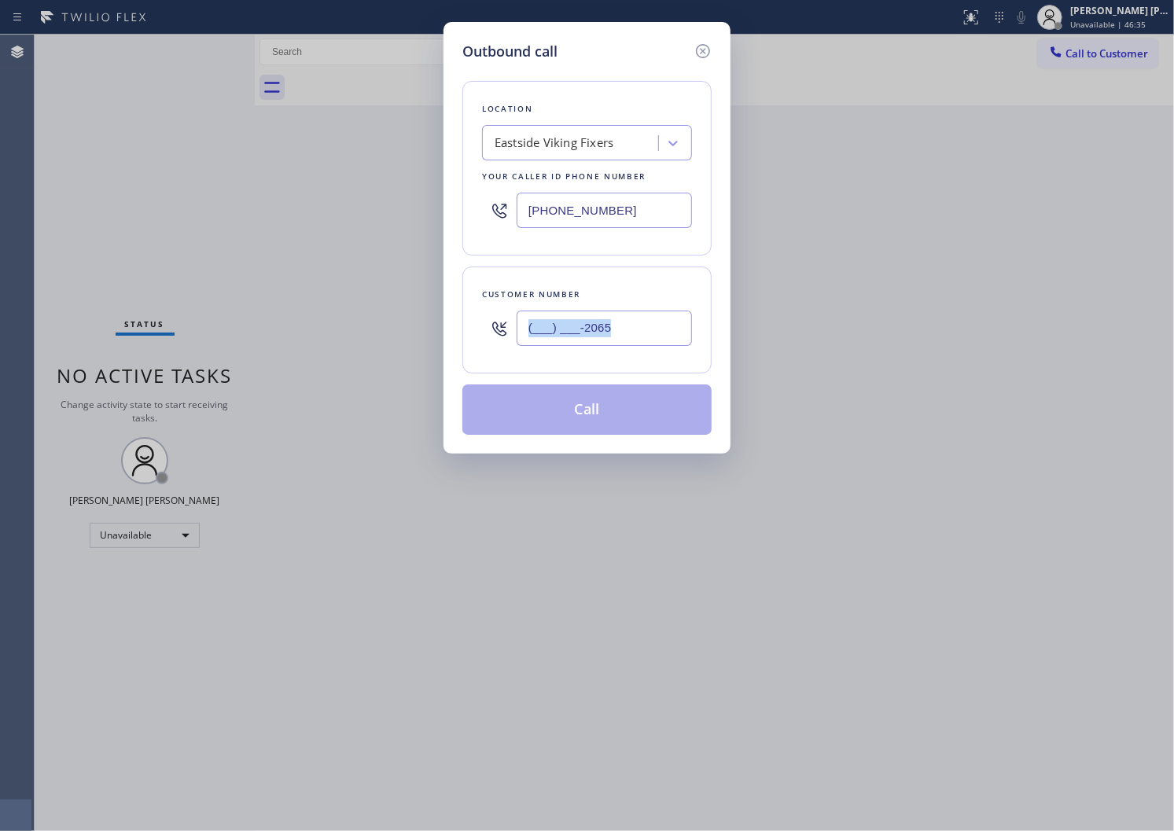
click at [579, 308] on div "(___) ___-2065" at bounding box center [604, 328] width 175 height 51
click at [624, 335] on input "(___) ___-____" at bounding box center [604, 328] width 175 height 35
paste input "206) 504-4396"
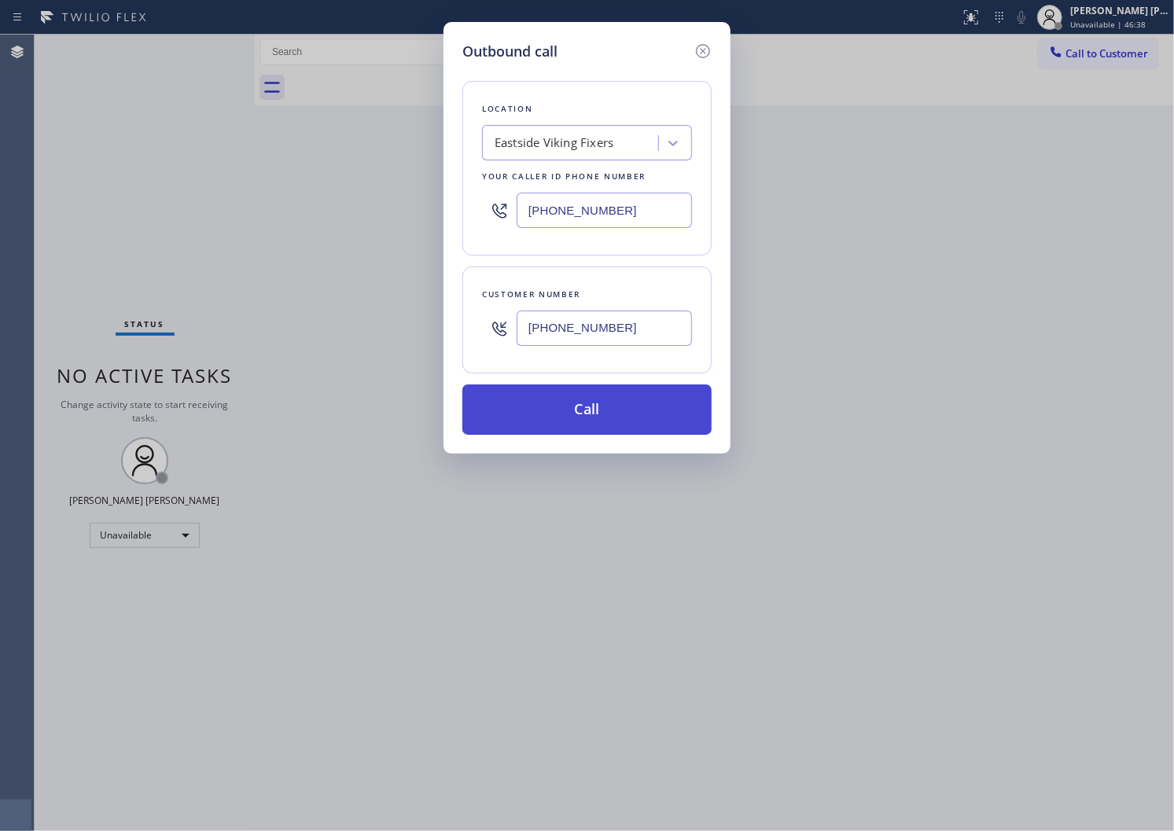
type input "[PHONE_NUMBER]"
click at [616, 418] on button "Call" at bounding box center [586, 410] width 249 height 50
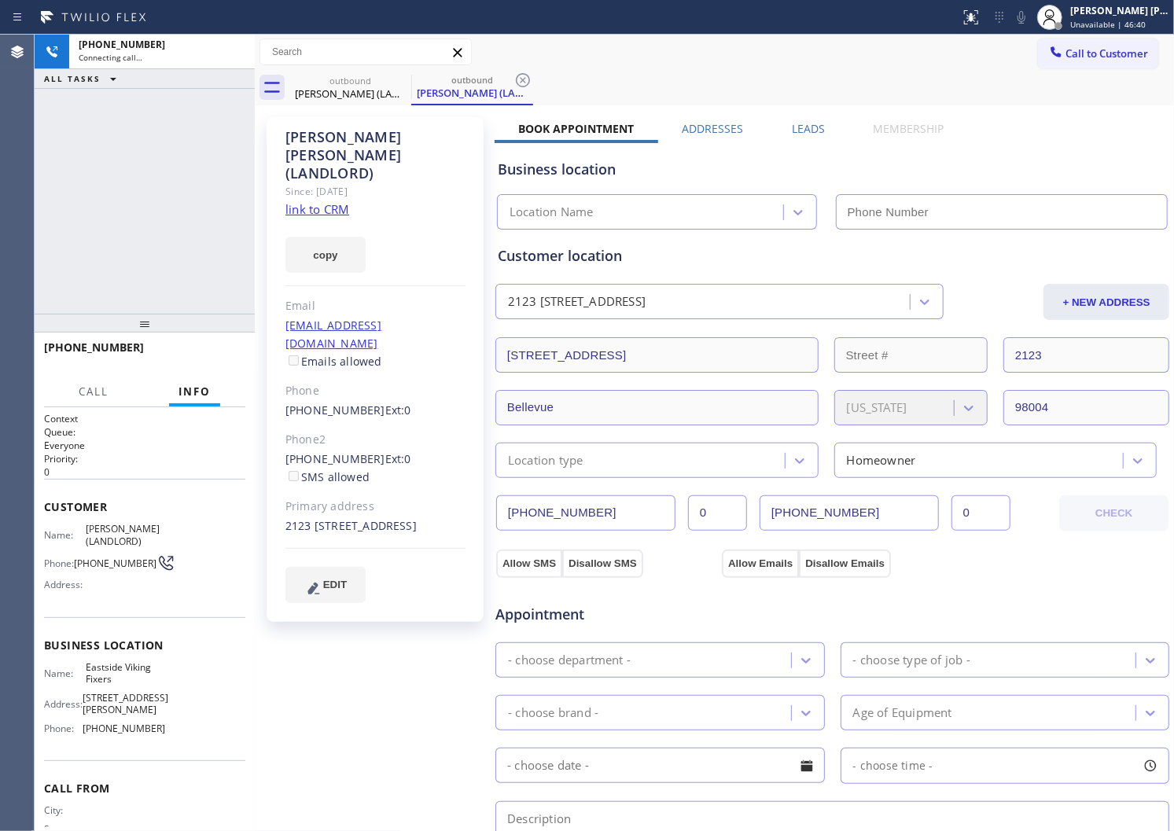
click at [305, 138] on div "[PERSON_NAME] (LANDLORD)" at bounding box center [375, 155] width 180 height 54
copy div "[PERSON_NAME] (LANDLORD)"
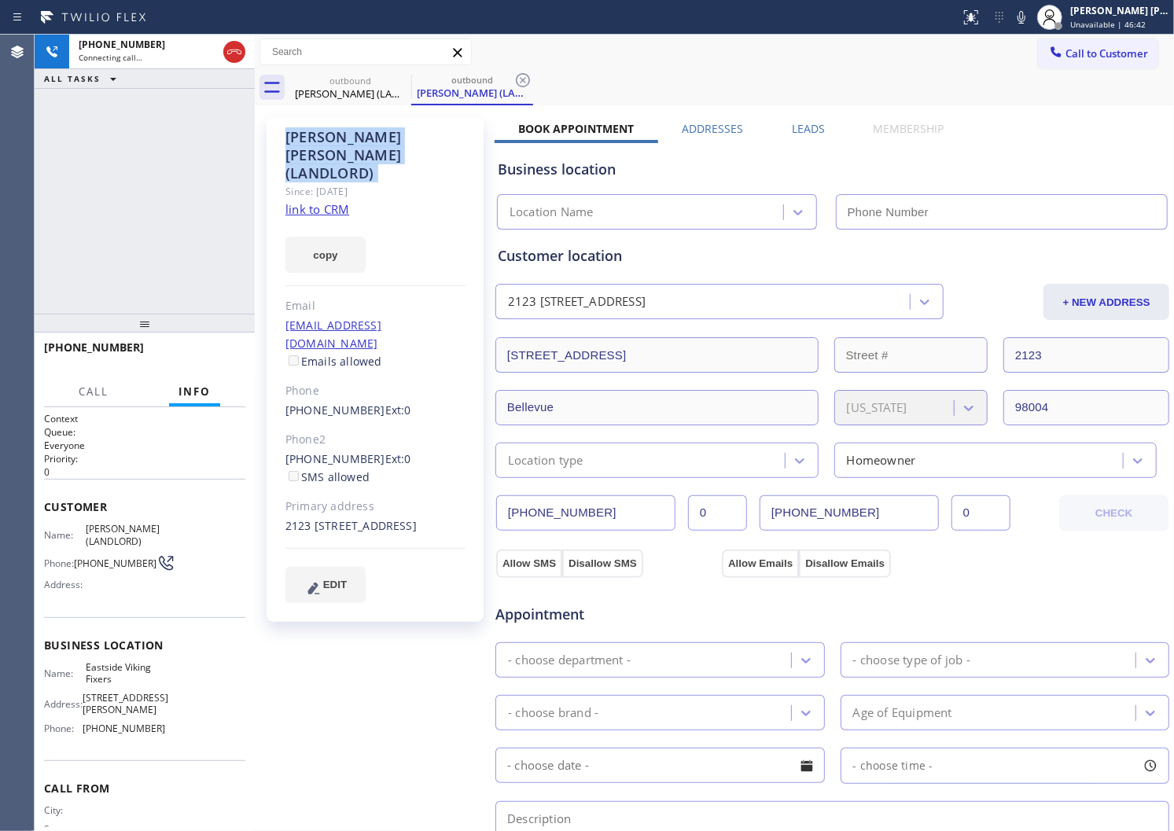
click at [37, 220] on div "[PHONE_NUMBER] Connecting call… ALL TASKS ALL TASKS ACTIVE TASKS TASKS IN WRAP …" at bounding box center [145, 174] width 220 height 279
type input "[PHONE_NUMBER]"
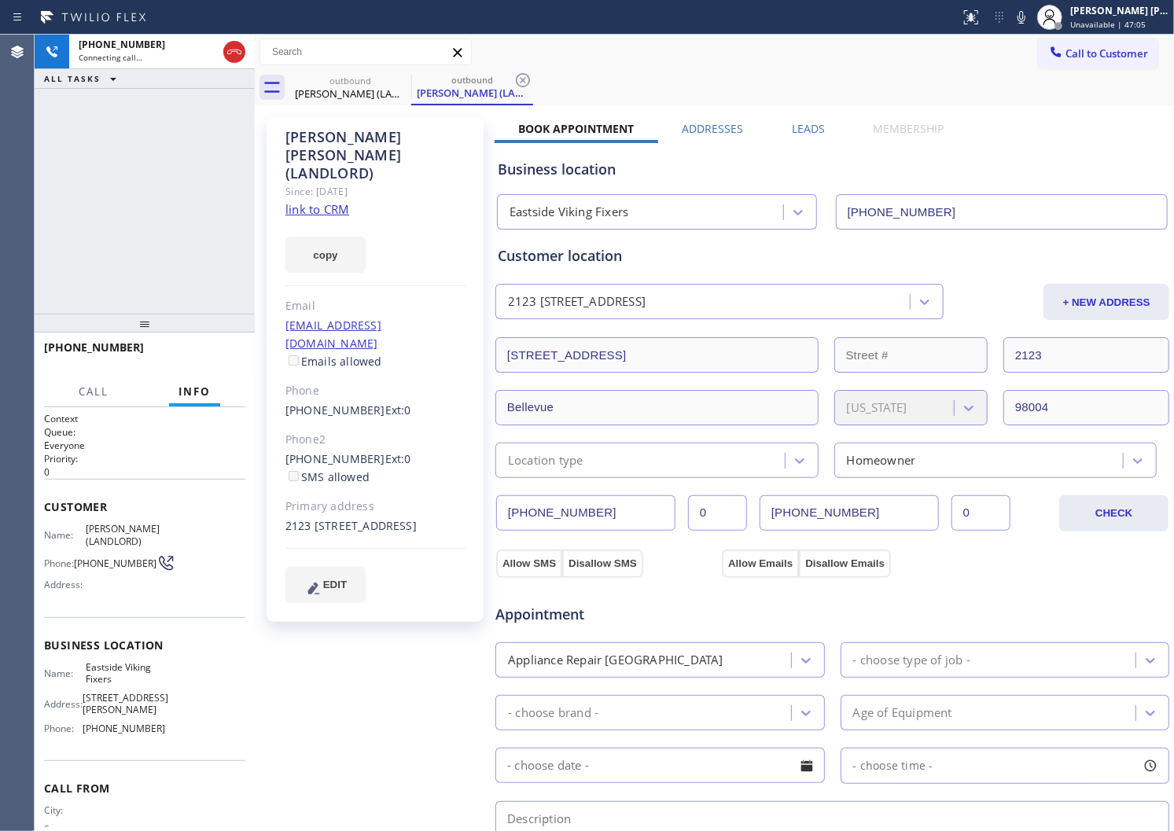
click at [0, 218] on div "Agent Desktop" at bounding box center [17, 433] width 34 height 797
click at [123, 276] on div "[PHONE_NUMBER] Connecting call… ALL TASKS ALL TASKS ACTIVE TASKS TASKS IN WRAP …" at bounding box center [145, 174] width 220 height 279
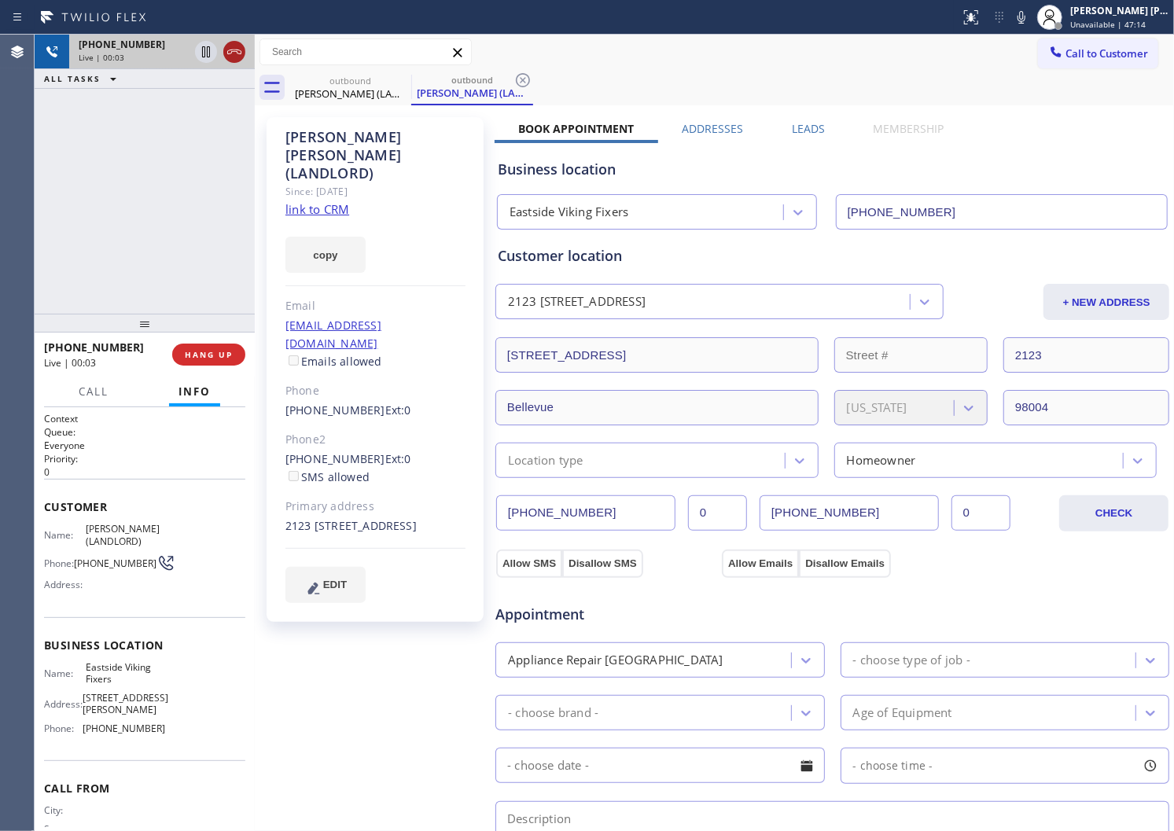
click at [230, 53] on icon at bounding box center [234, 51] width 19 height 19
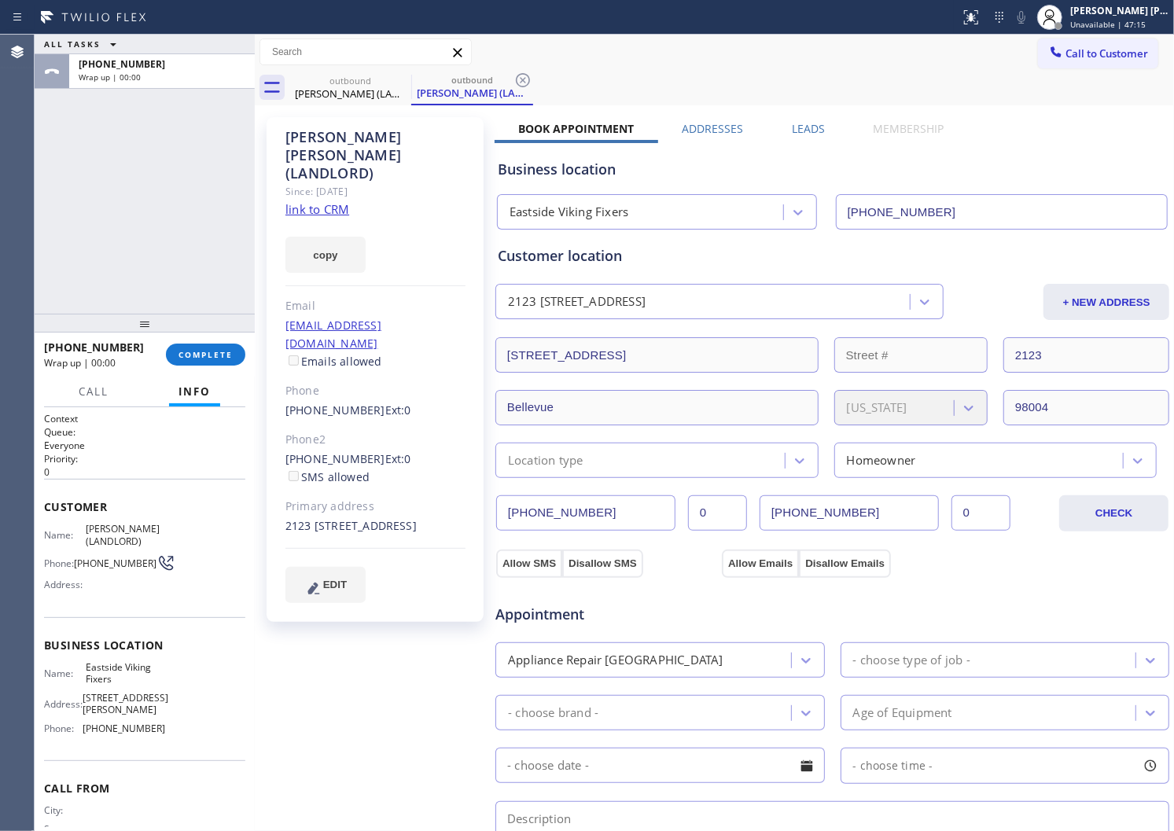
click at [796, 137] on div "Business location Eastside Viking Fixers [PHONE_NUMBER]" at bounding box center [833, 183] width 676 height 93
click at [827, 124] on div "Leads" at bounding box center [808, 132] width 81 height 22
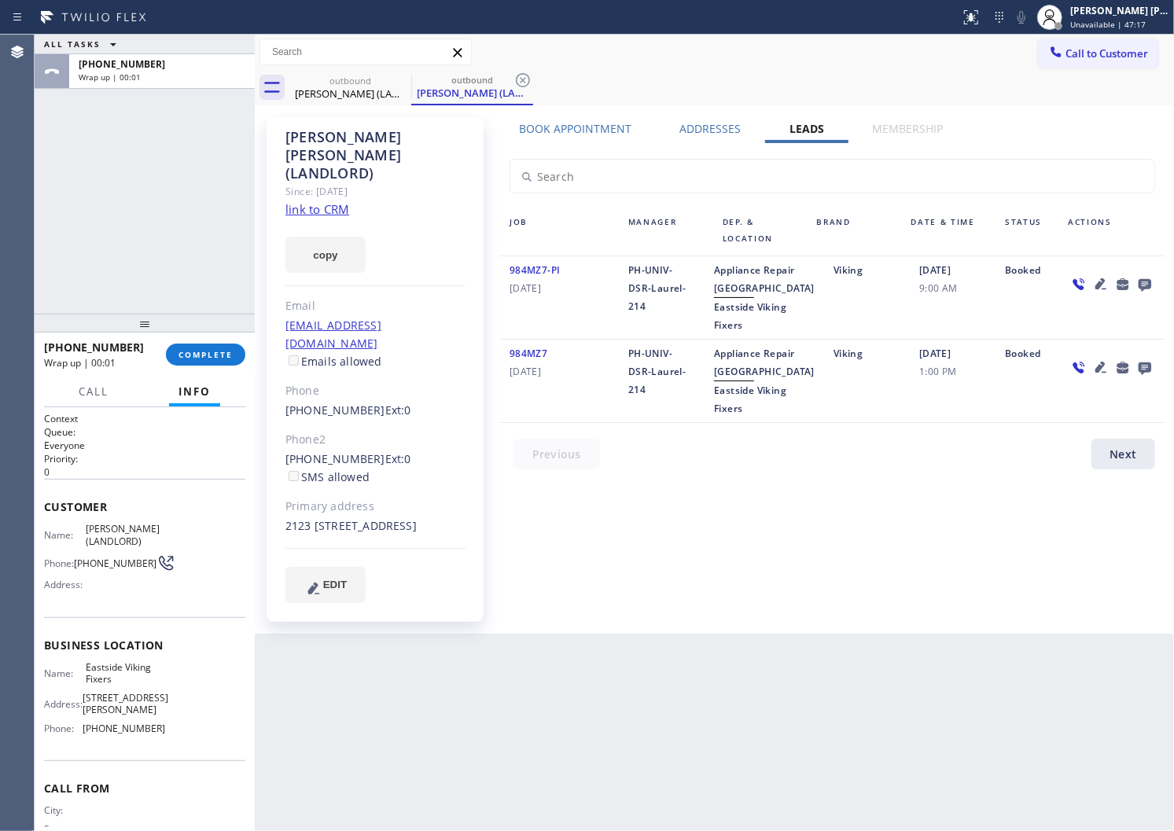
click at [1141, 280] on icon at bounding box center [1145, 285] width 13 height 13
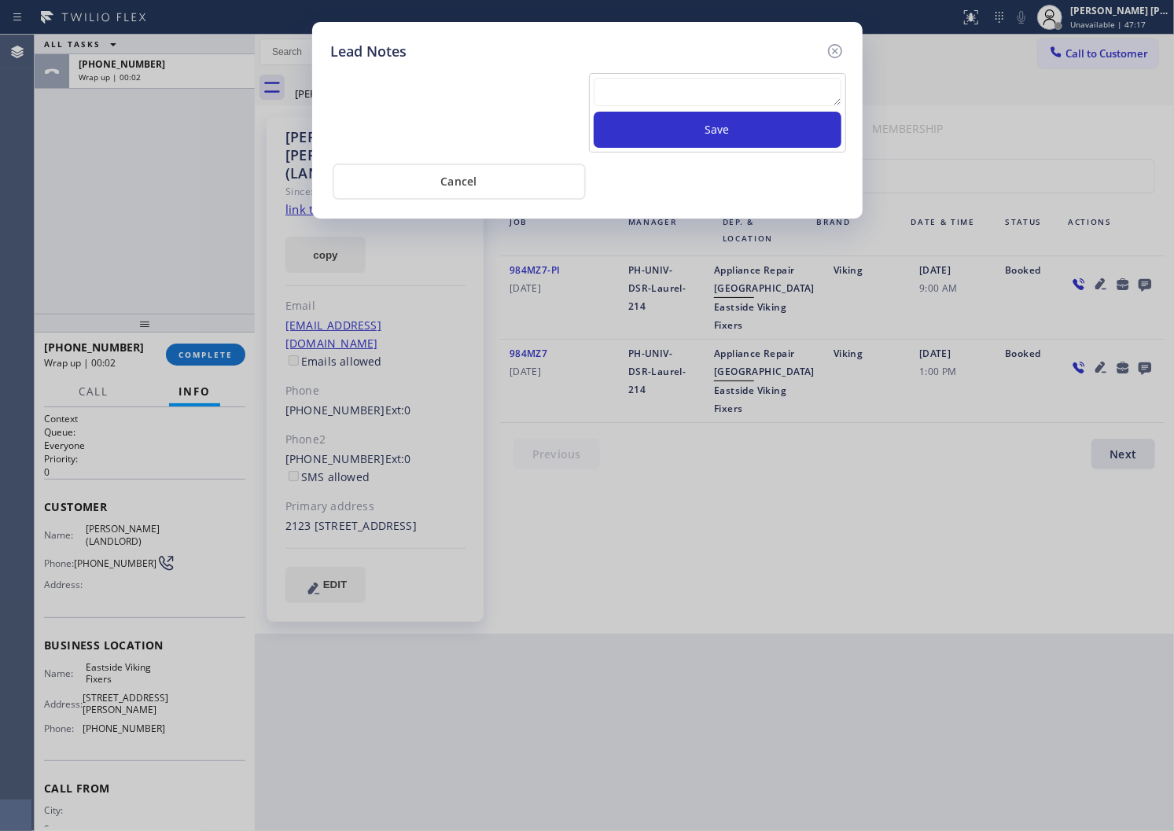
click at [808, 106] on textarea at bounding box center [718, 92] width 248 height 28
paste textarea "N/A - Please transfer"
type textarea "N/A - Please transfer"
click at [759, 147] on button "Save" at bounding box center [718, 130] width 248 height 36
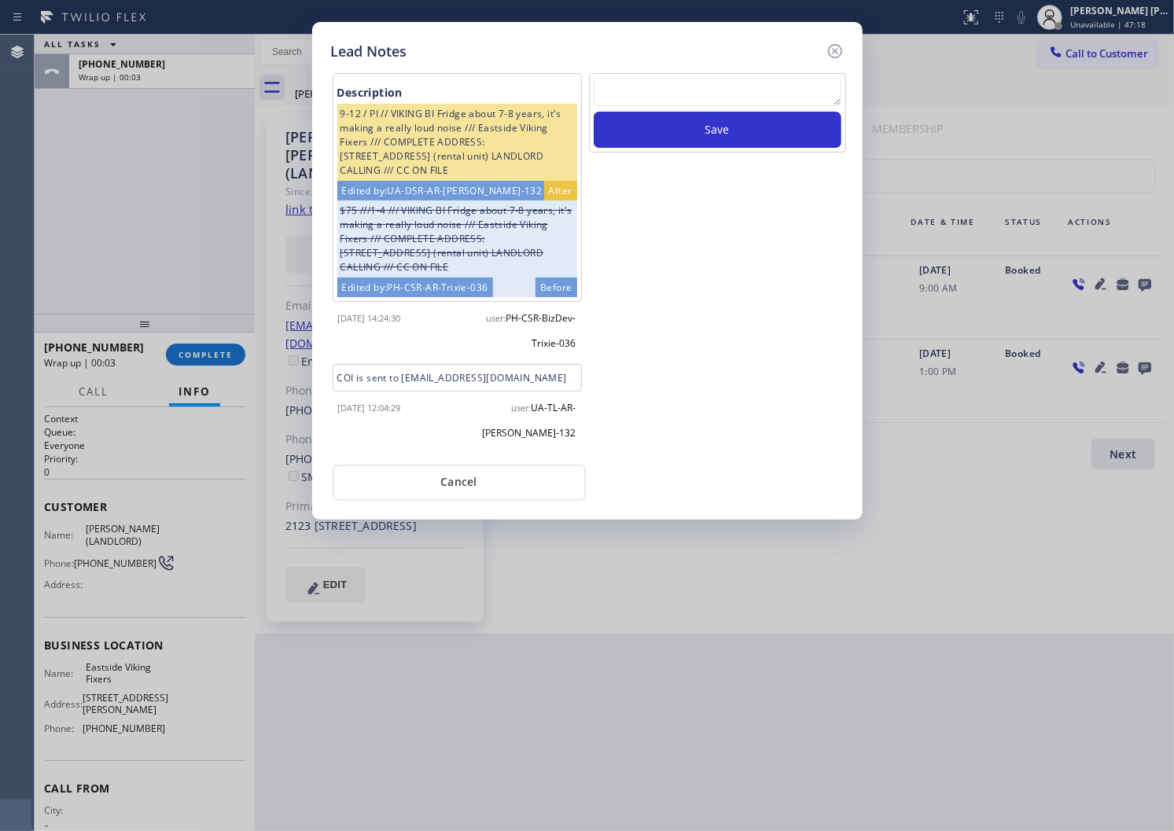
click at [834, 52] on icon at bounding box center [835, 51] width 19 height 19
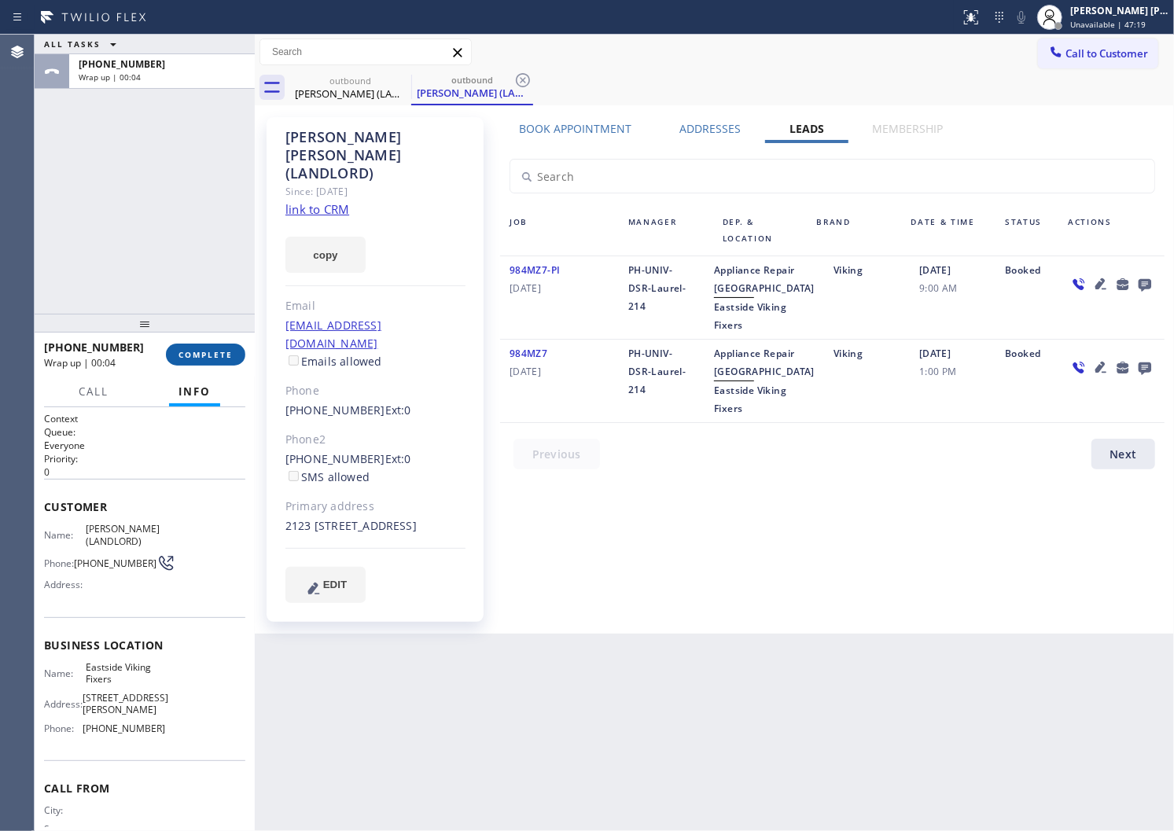
click at [233, 363] on button "COMPLETE" at bounding box center [205, 355] width 79 height 22
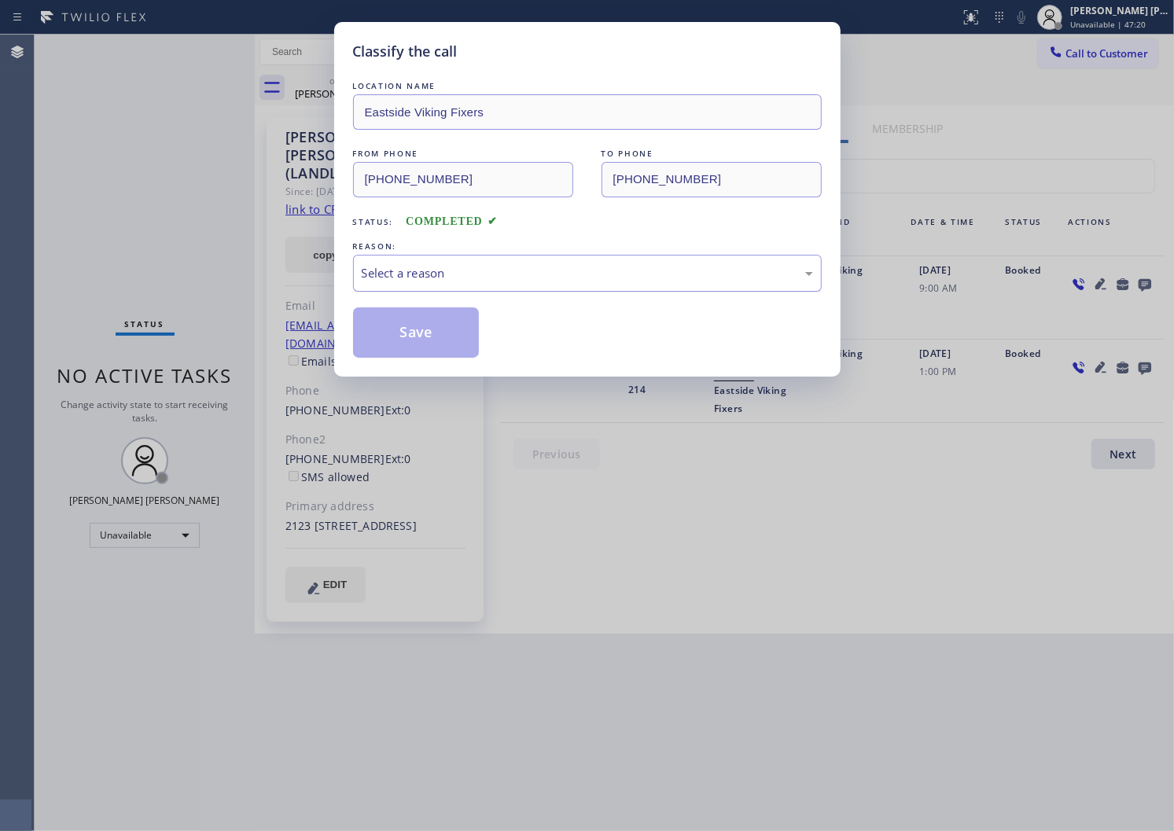
click at [467, 266] on div "Select a reason" at bounding box center [587, 273] width 451 height 18
click at [403, 347] on button "Save" at bounding box center [416, 333] width 127 height 50
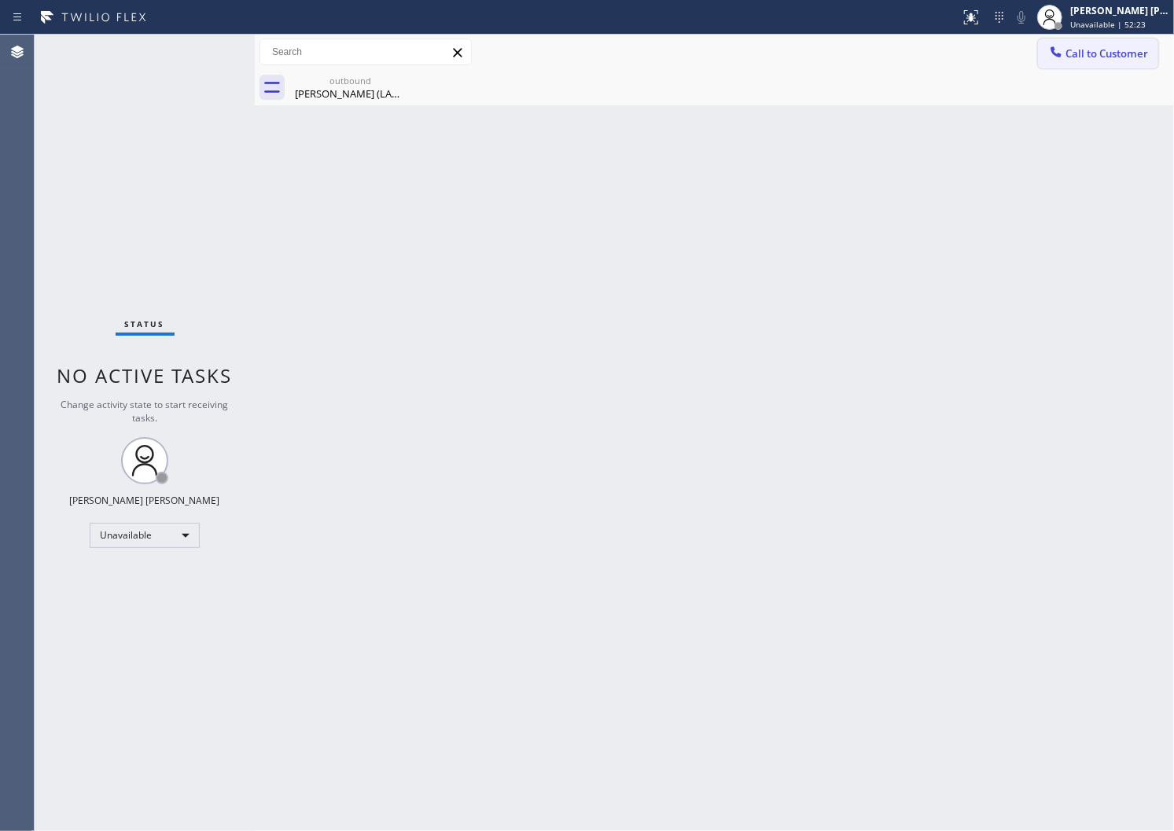
click at [1059, 49] on icon at bounding box center [1056, 52] width 16 height 16
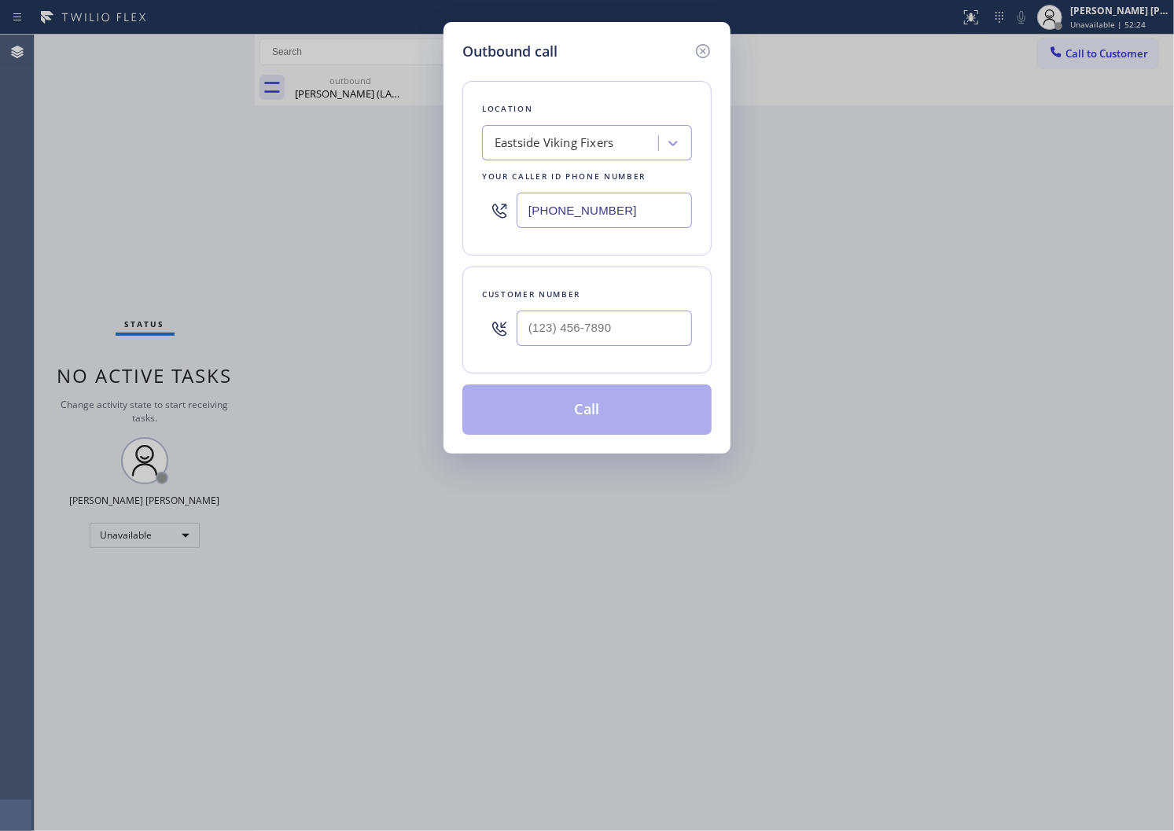
click at [582, 204] on input "[PHONE_NUMBER]" at bounding box center [604, 210] width 175 height 35
paste input "650) 360-9901"
type input "[PHONE_NUMBER]"
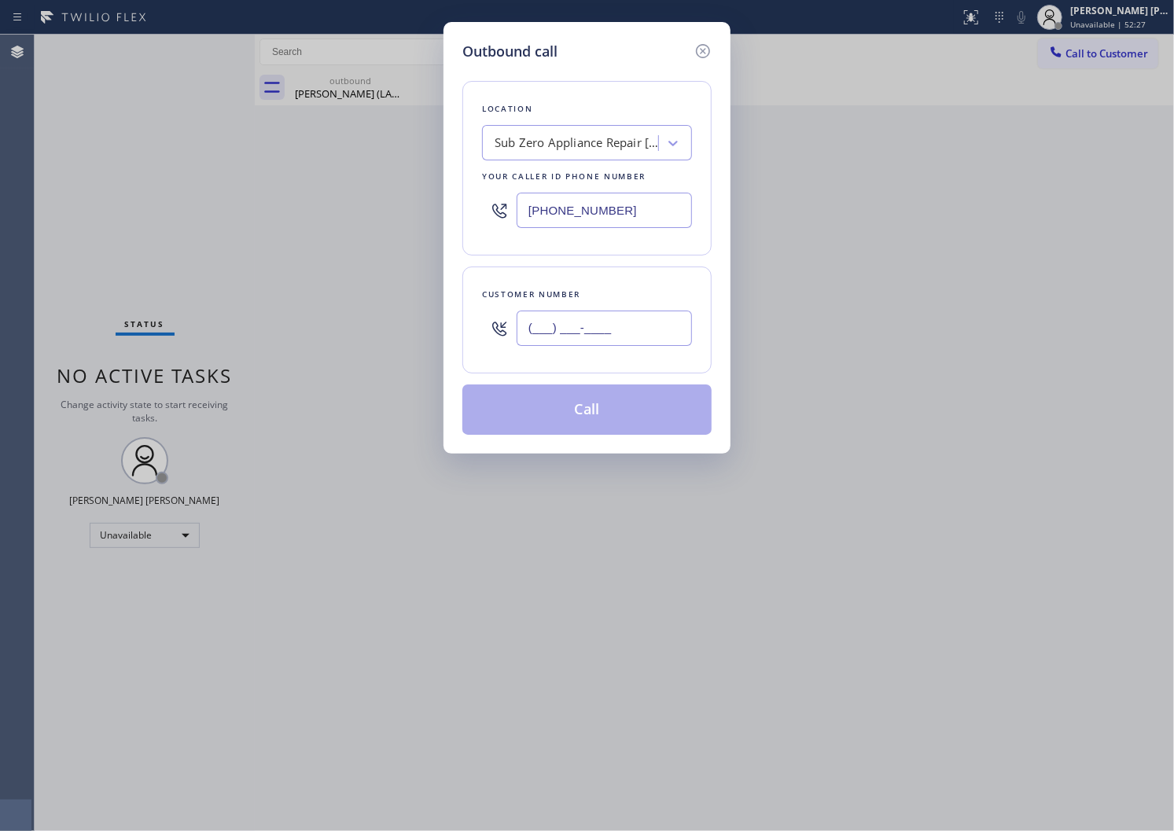
click at [593, 325] on input "(___) ___-____" at bounding box center [604, 328] width 175 height 35
paste input "612) 325-2801"
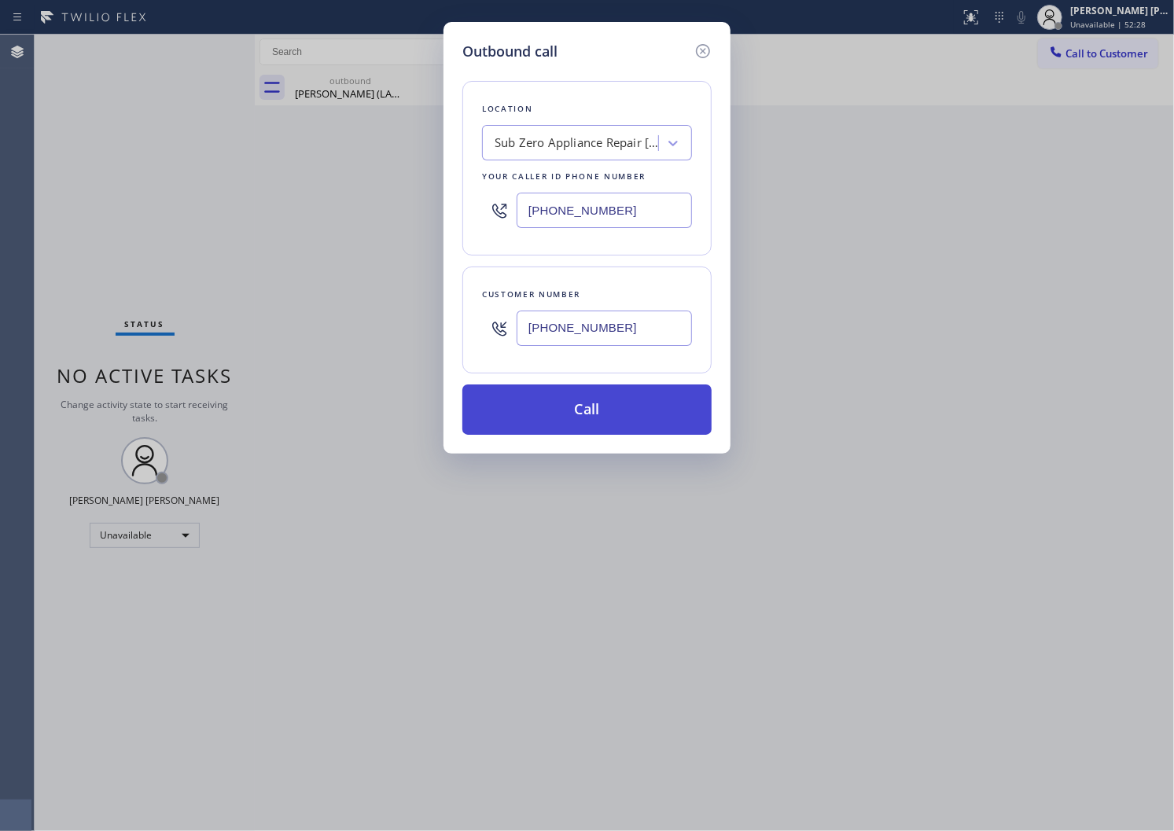
type input "[PHONE_NUMBER]"
click at [593, 415] on button "Call" at bounding box center [586, 410] width 249 height 50
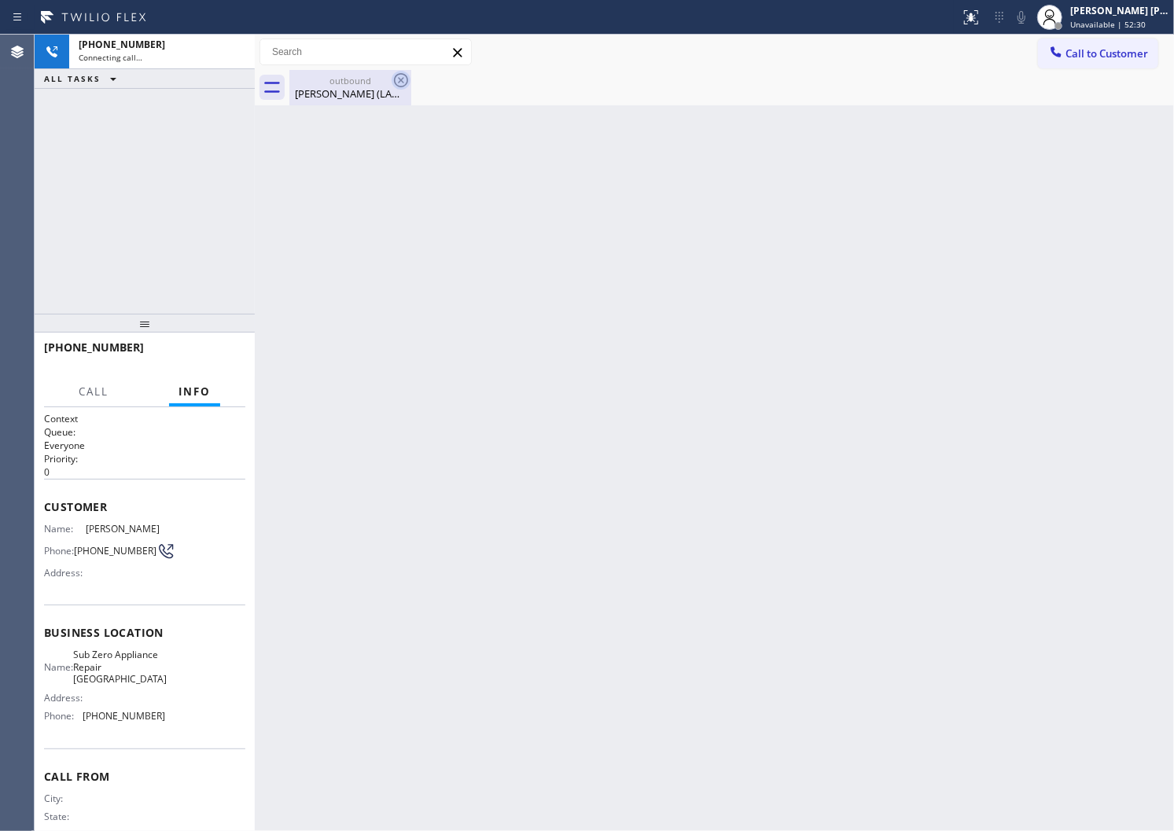
click at [402, 75] on icon at bounding box center [401, 80] width 19 height 19
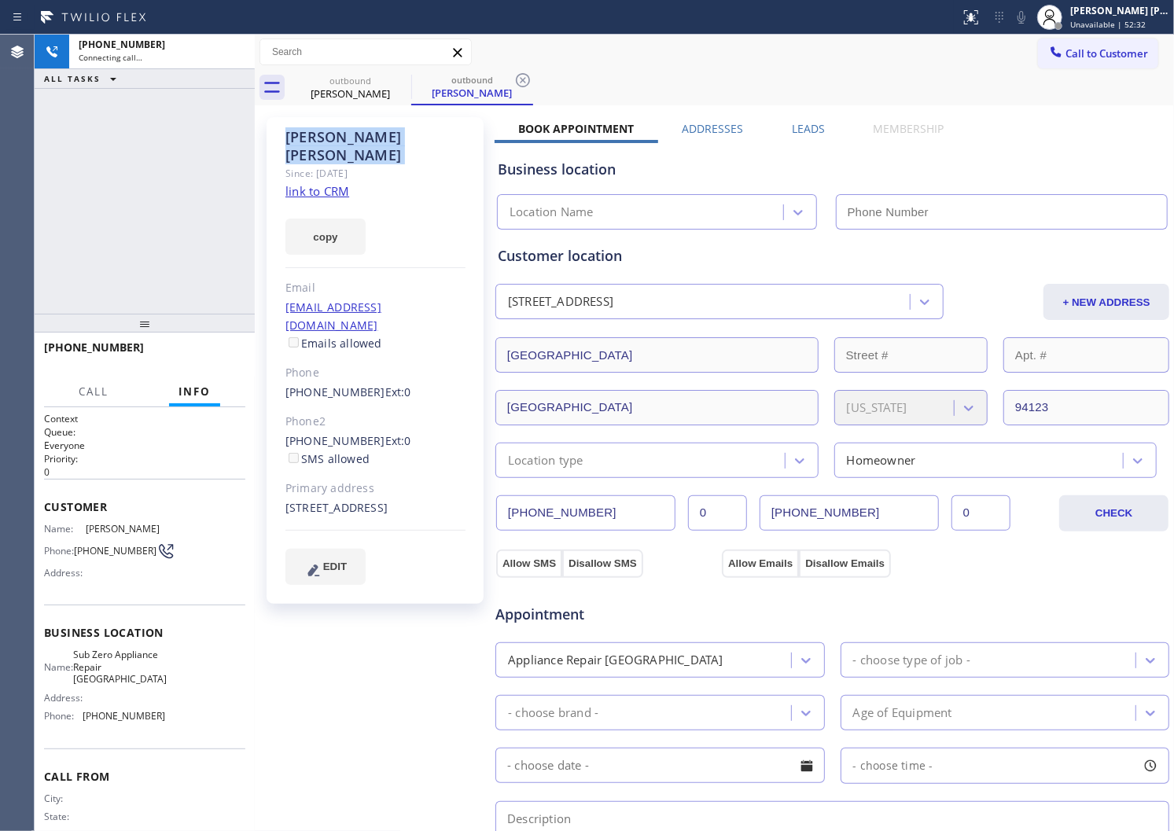
click at [50, 241] on div "[PHONE_NUMBER] Connecting call… ALL TASKS ALL TASKS ACTIVE TASKS TASKS IN WRAP …" at bounding box center [145, 174] width 220 height 279
type input "[PHONE_NUMBER]"
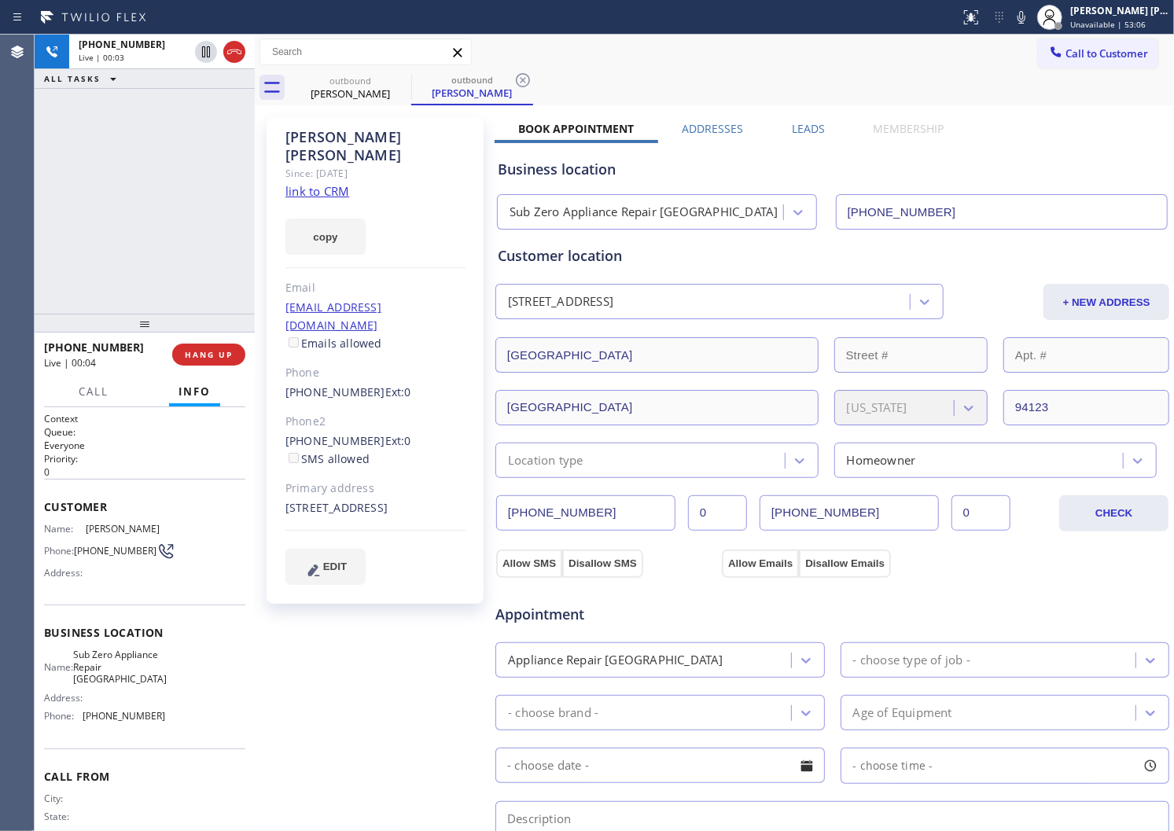
click at [0, 296] on div "Agent Desktop" at bounding box center [17, 433] width 34 height 797
drag, startPoint x: 230, startPoint y: 52, endPoint x: 516, endPoint y: 134, distance: 297.0
click at [230, 52] on icon at bounding box center [234, 51] width 19 height 19
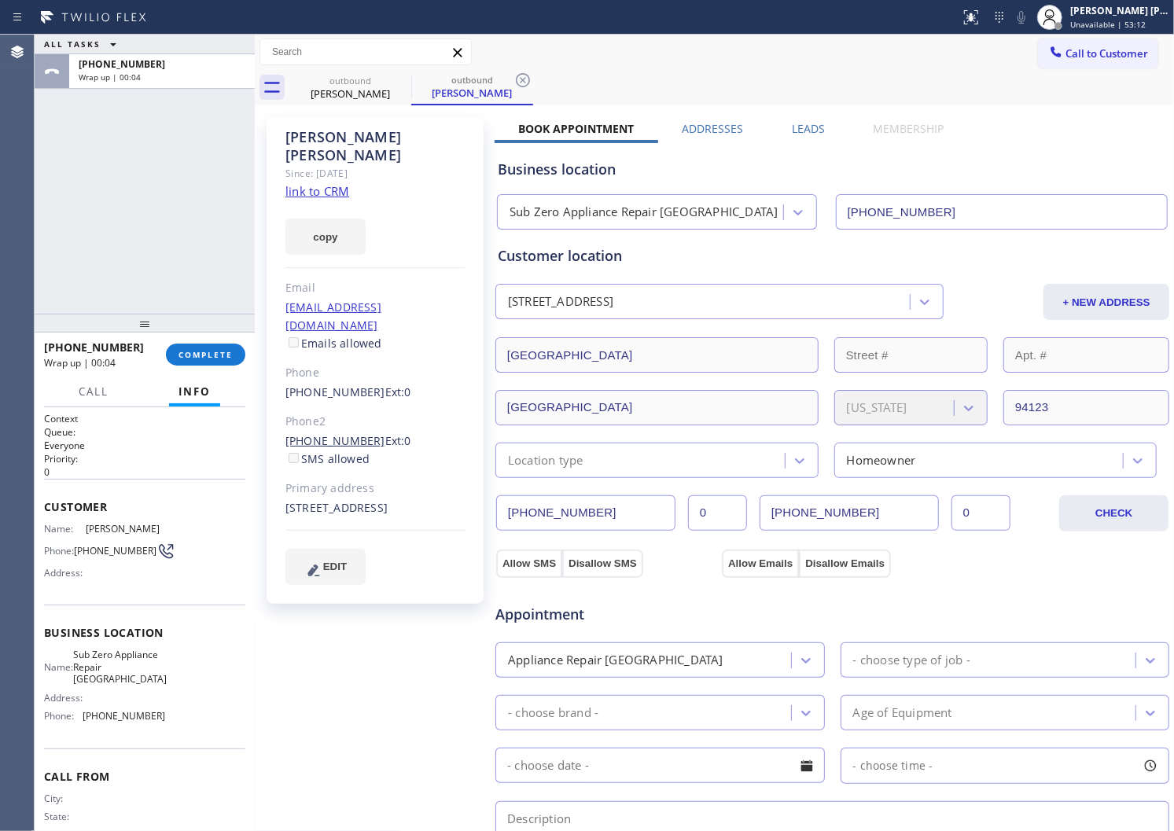
click at [321, 433] on link "[PHONE_NUMBER]" at bounding box center [335, 440] width 100 height 15
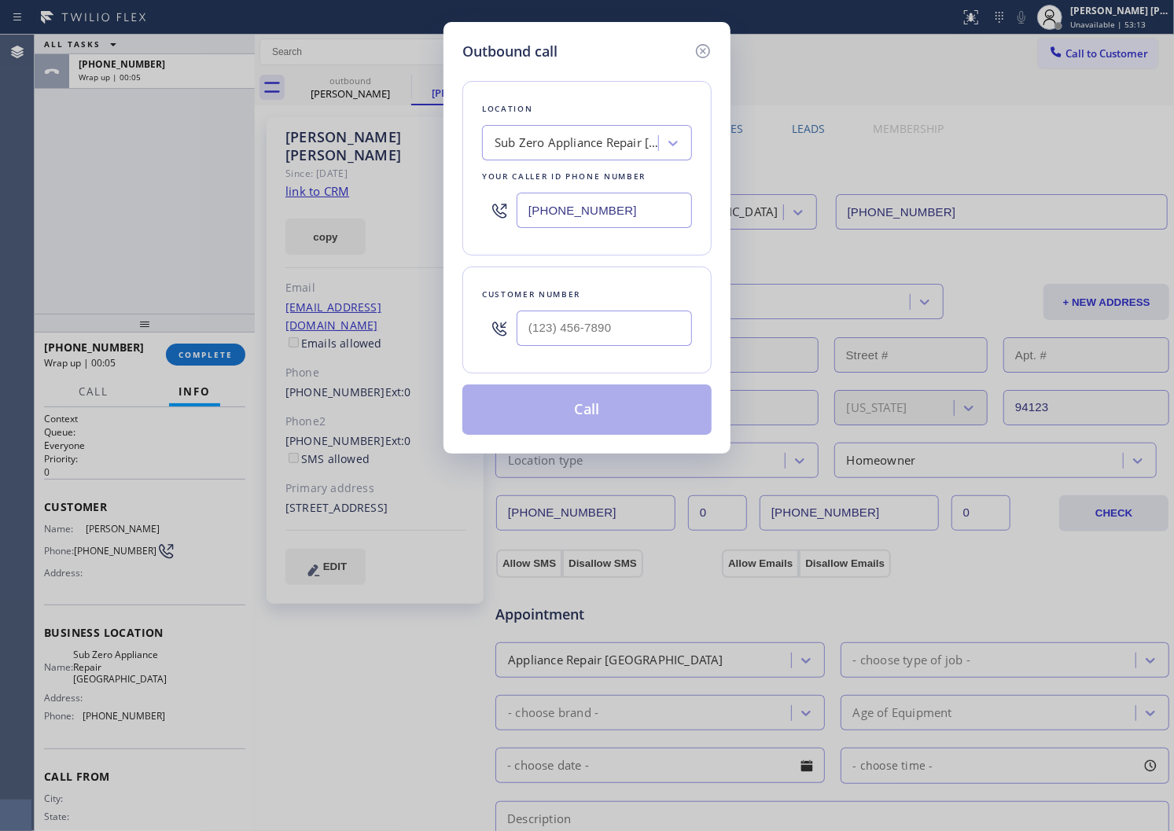
type input "[PHONE_NUMBER]"
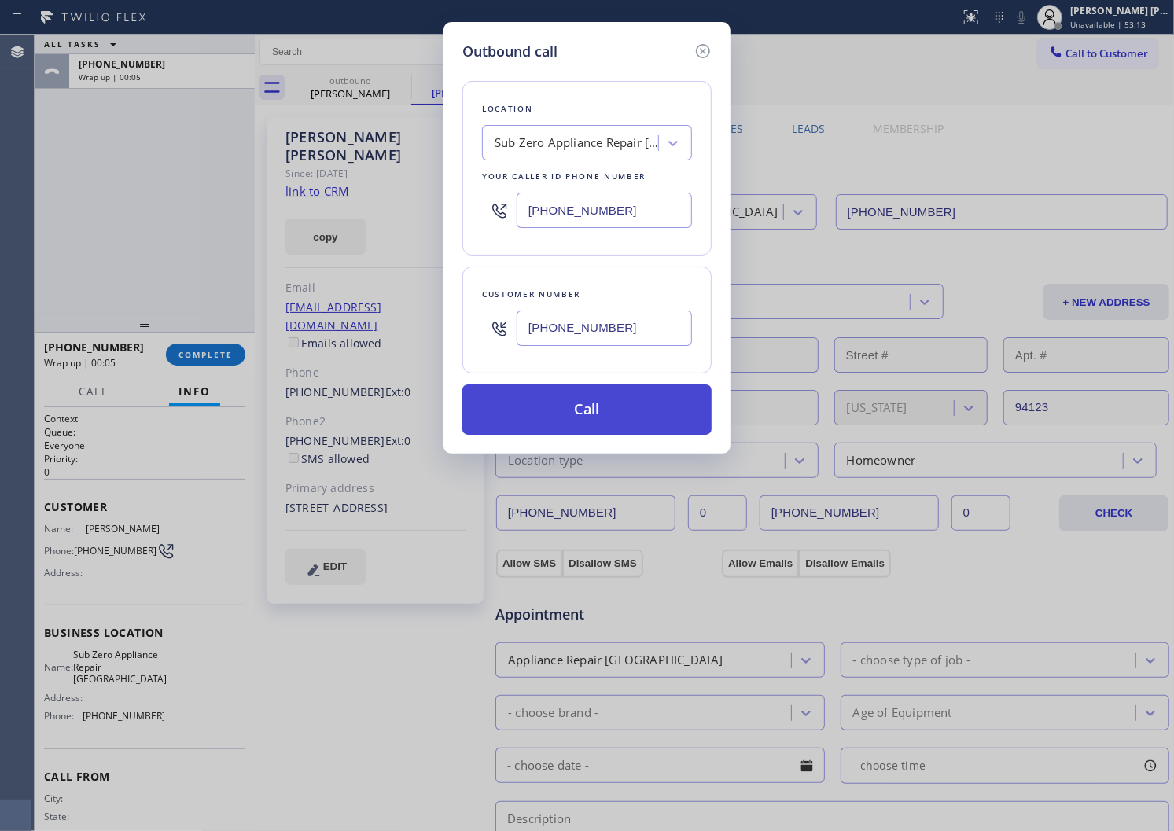
click at [601, 414] on button "Call" at bounding box center [586, 410] width 249 height 50
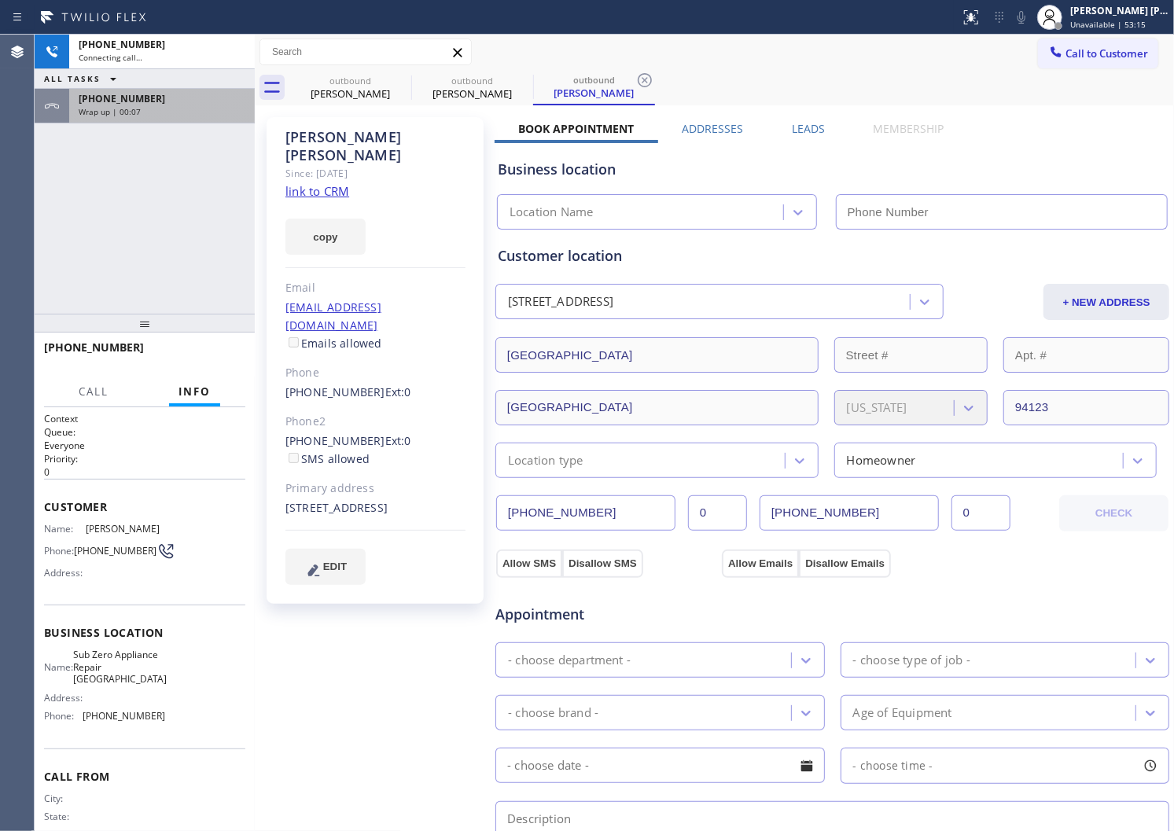
drag, startPoint x: 108, startPoint y: 96, endPoint x: 116, endPoint y: 97, distance: 8.7
click at [108, 96] on span "[PHONE_NUMBER]" at bounding box center [122, 98] width 87 height 13
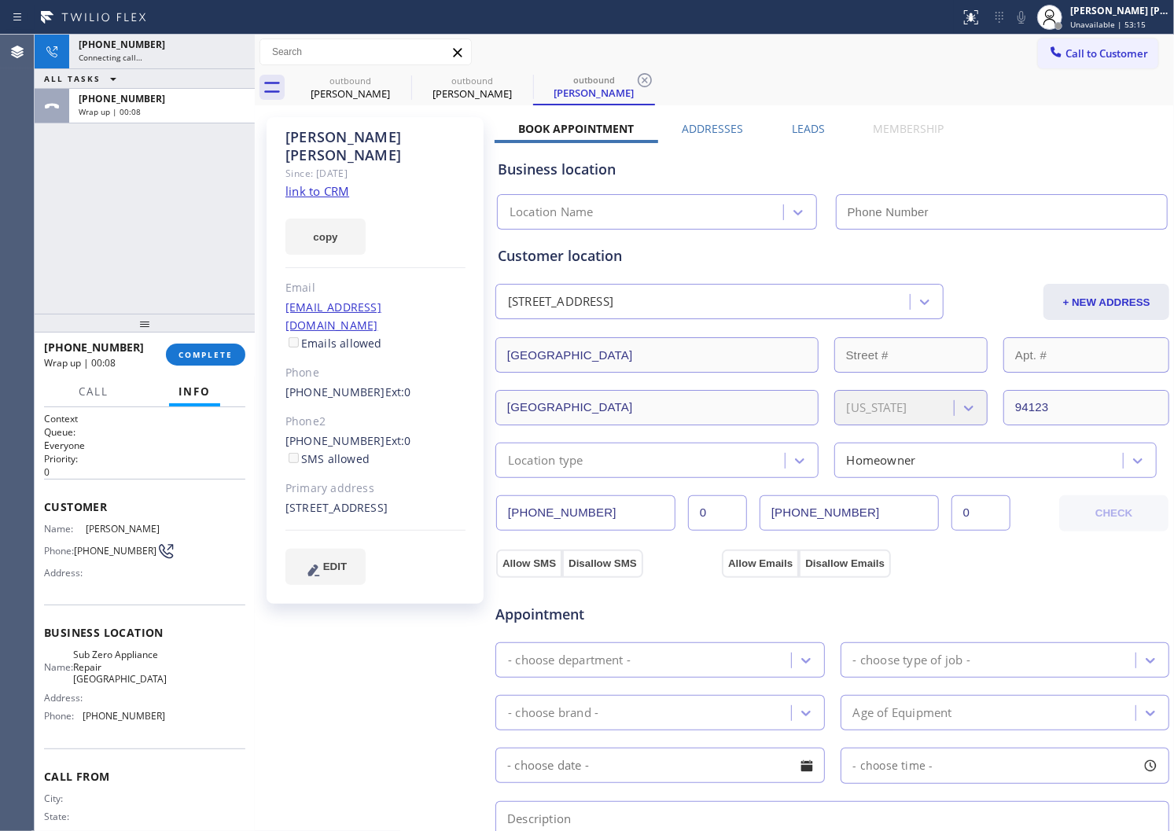
click at [208, 362] on button "COMPLETE" at bounding box center [205, 355] width 79 height 22
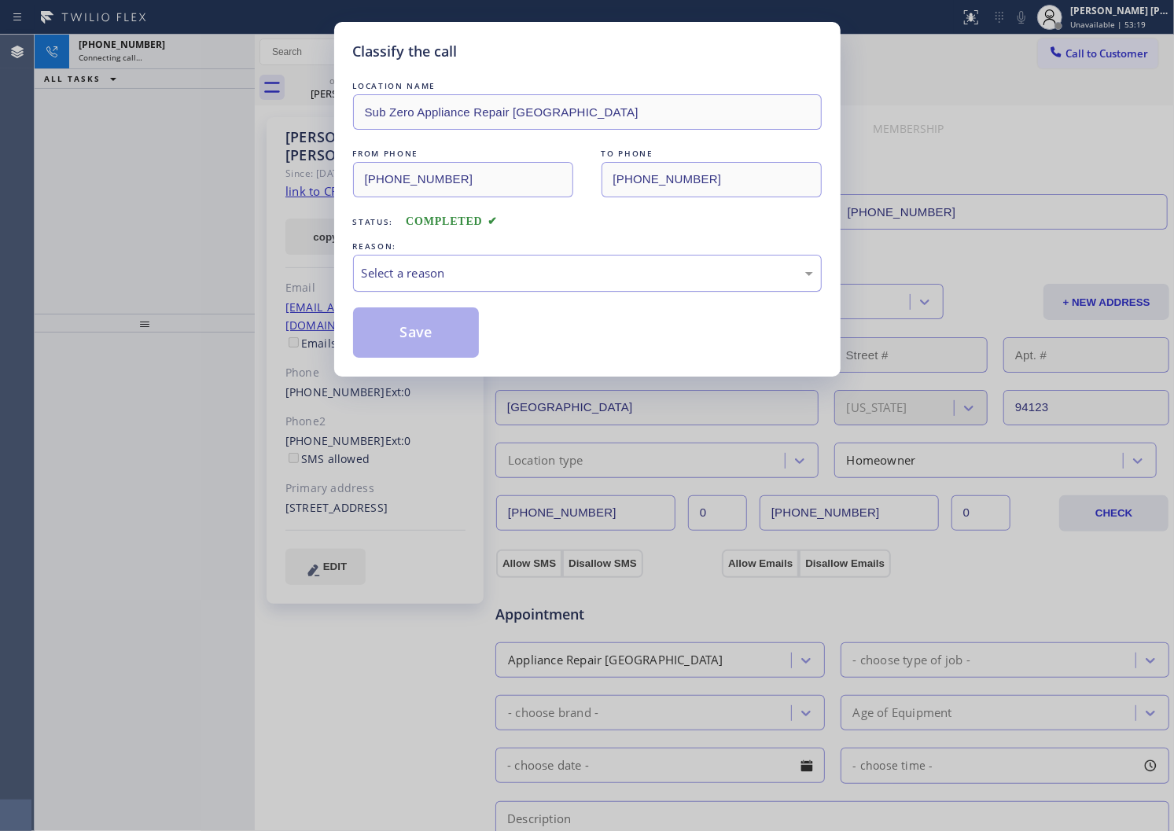
type input "[PHONE_NUMBER]"
click at [395, 274] on div "Select a reason" at bounding box center [587, 273] width 451 height 18
click at [413, 339] on button "Save" at bounding box center [416, 333] width 127 height 50
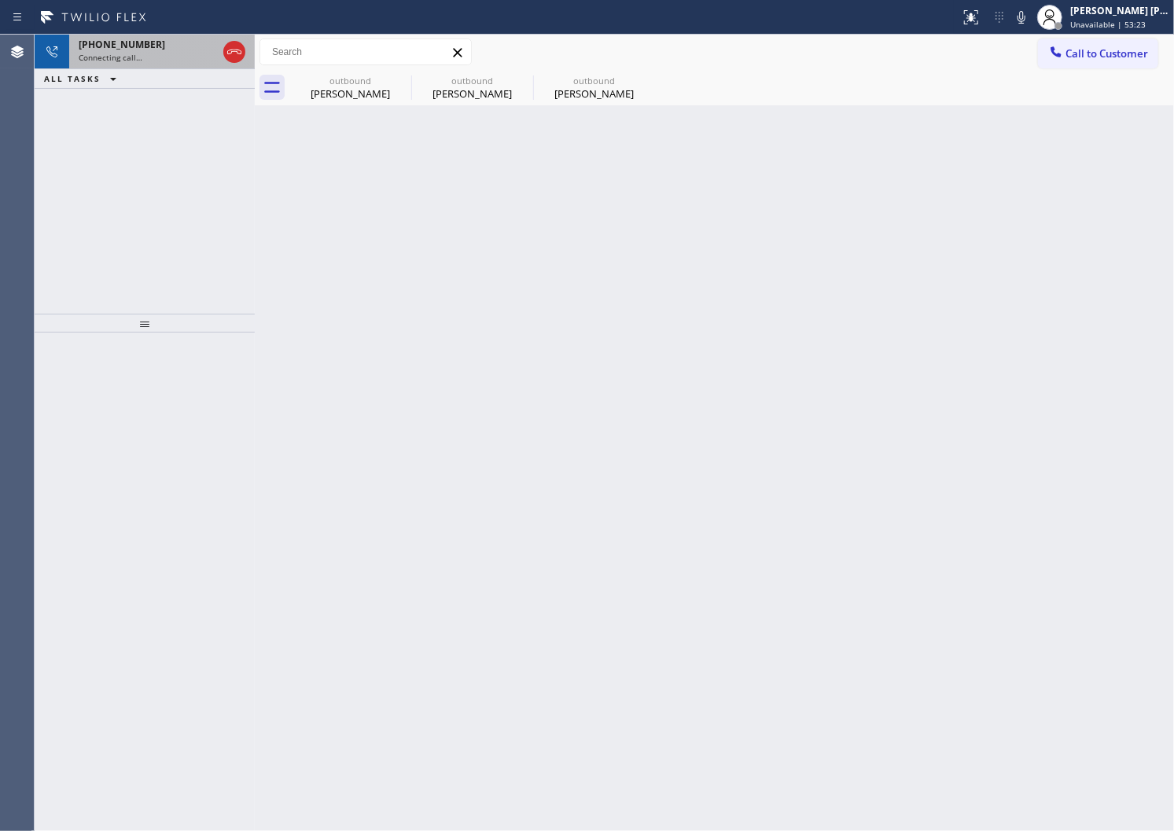
click at [160, 50] on div "[PHONE_NUMBER]" at bounding box center [148, 44] width 138 height 13
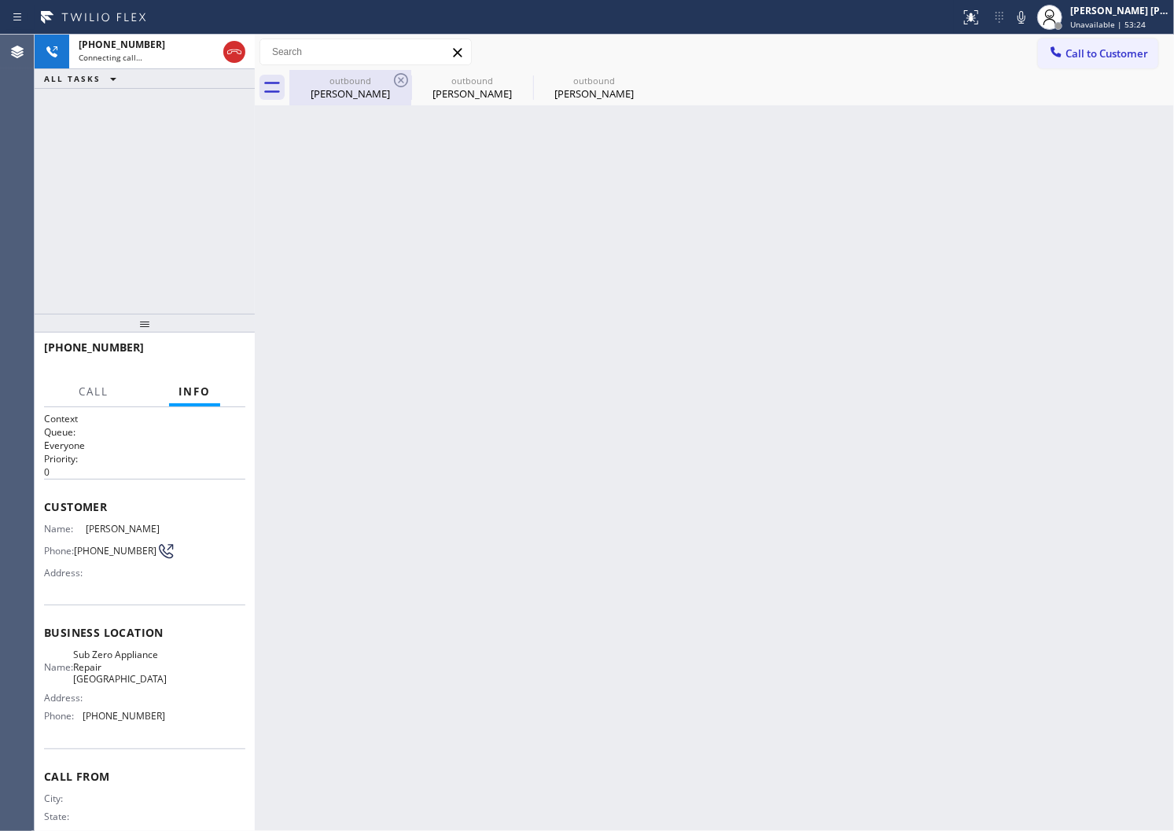
click at [346, 103] on div "outbound [PERSON_NAME]" at bounding box center [350, 87] width 119 height 35
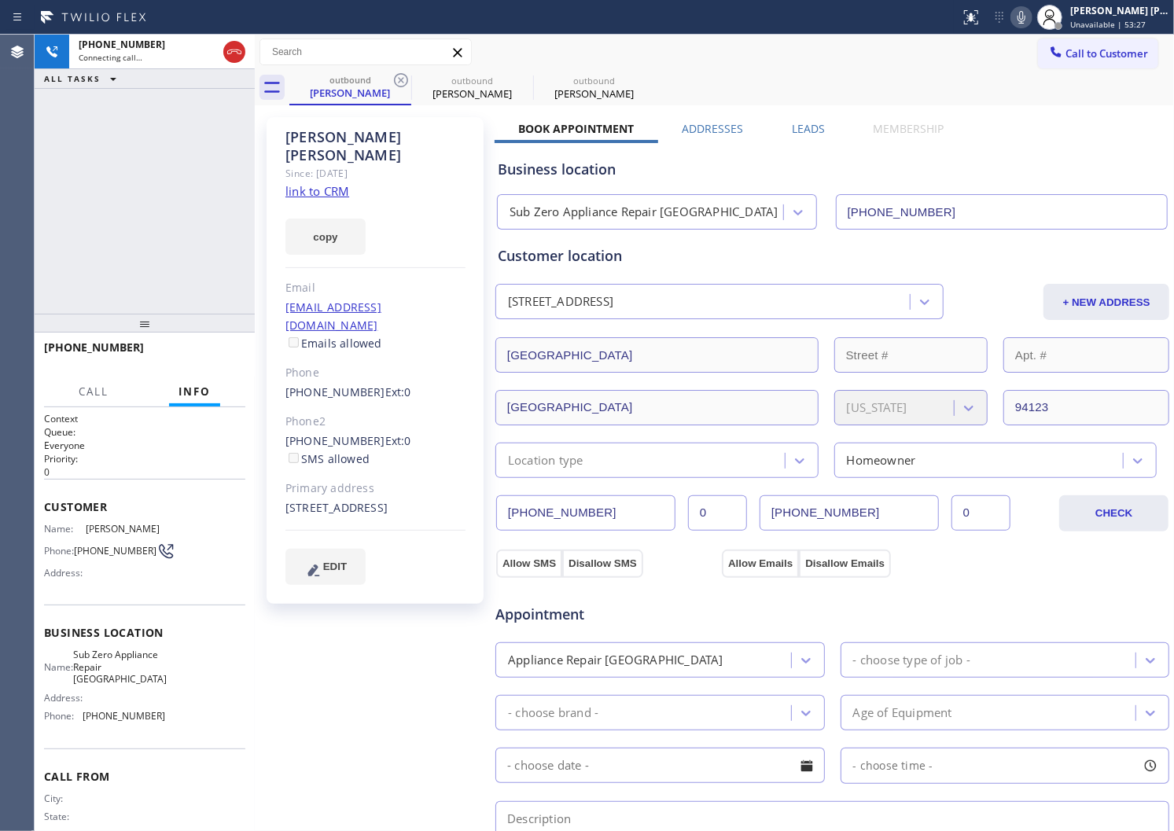
click at [1031, 17] on icon at bounding box center [1021, 17] width 19 height 19
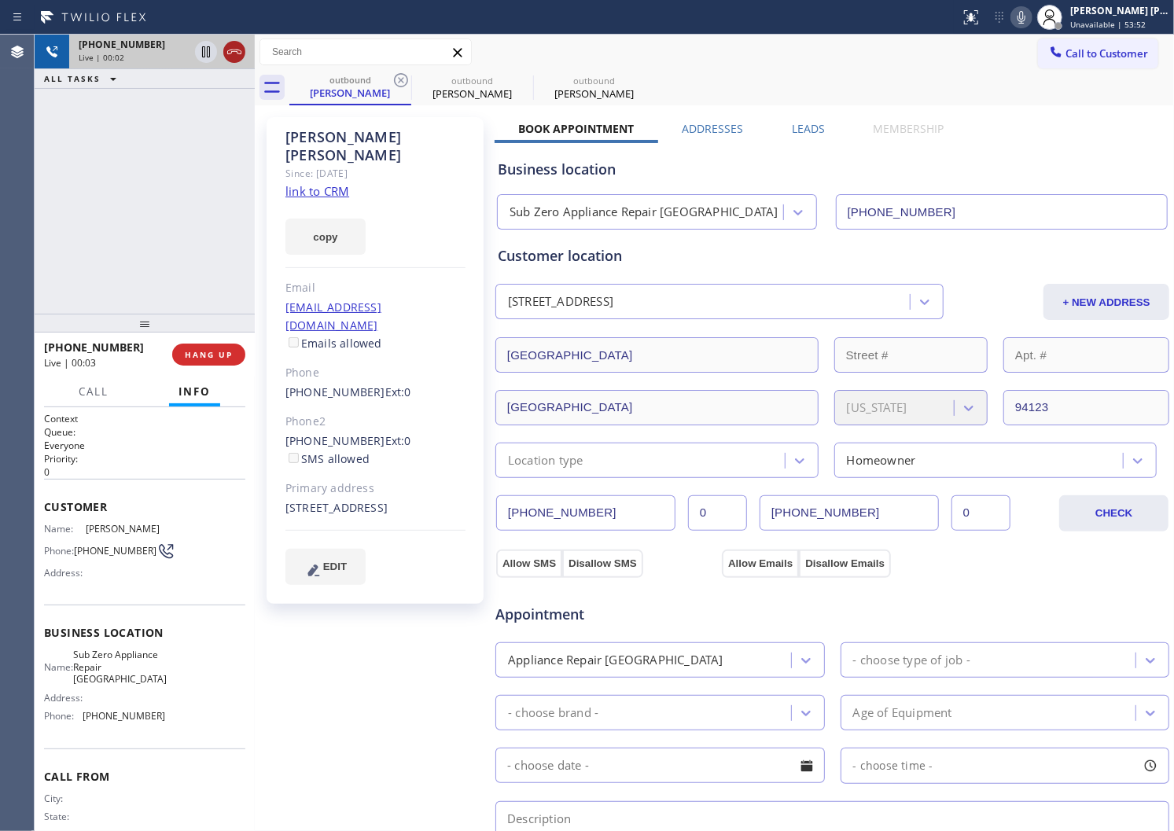
click at [239, 49] on icon at bounding box center [234, 51] width 19 height 19
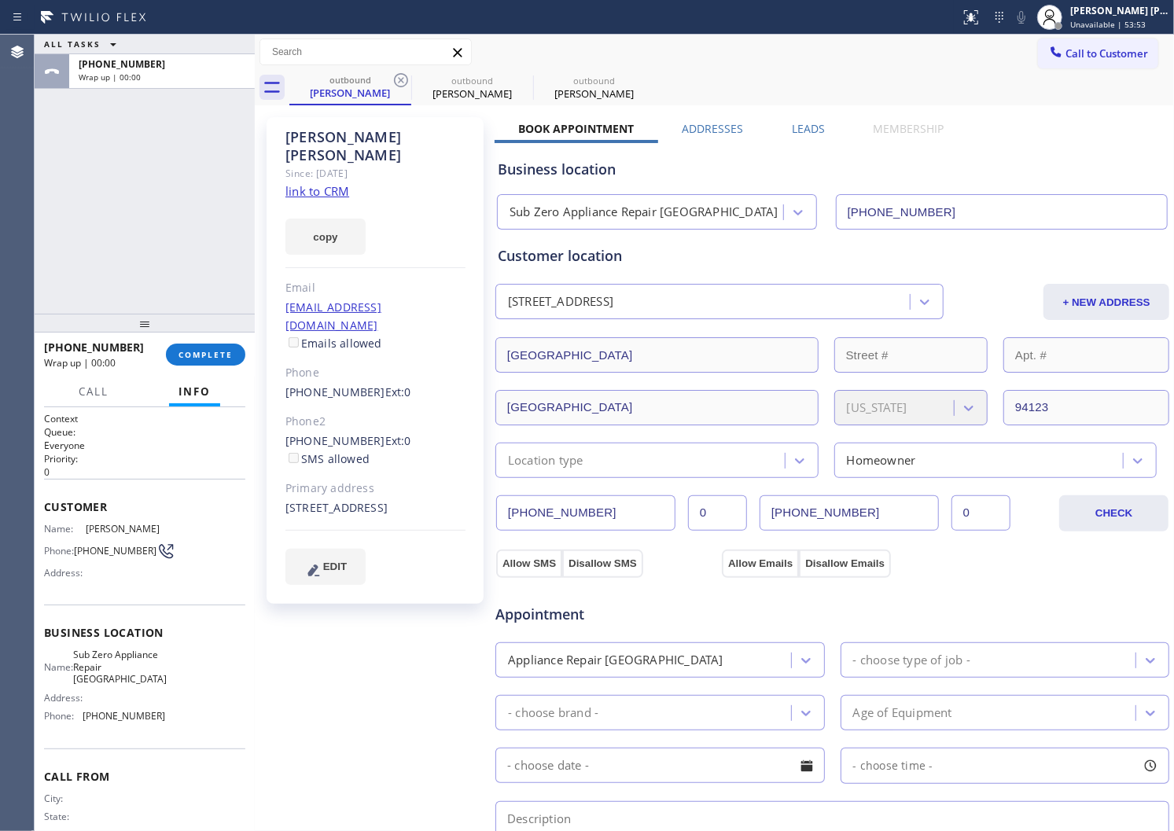
click at [806, 127] on label "Leads" at bounding box center [808, 128] width 33 height 15
drag, startPoint x: 806, startPoint y: 127, endPoint x: 1150, endPoint y: 98, distance: 345.0
click at [806, 127] on label "Leads" at bounding box center [808, 128] width 33 height 15
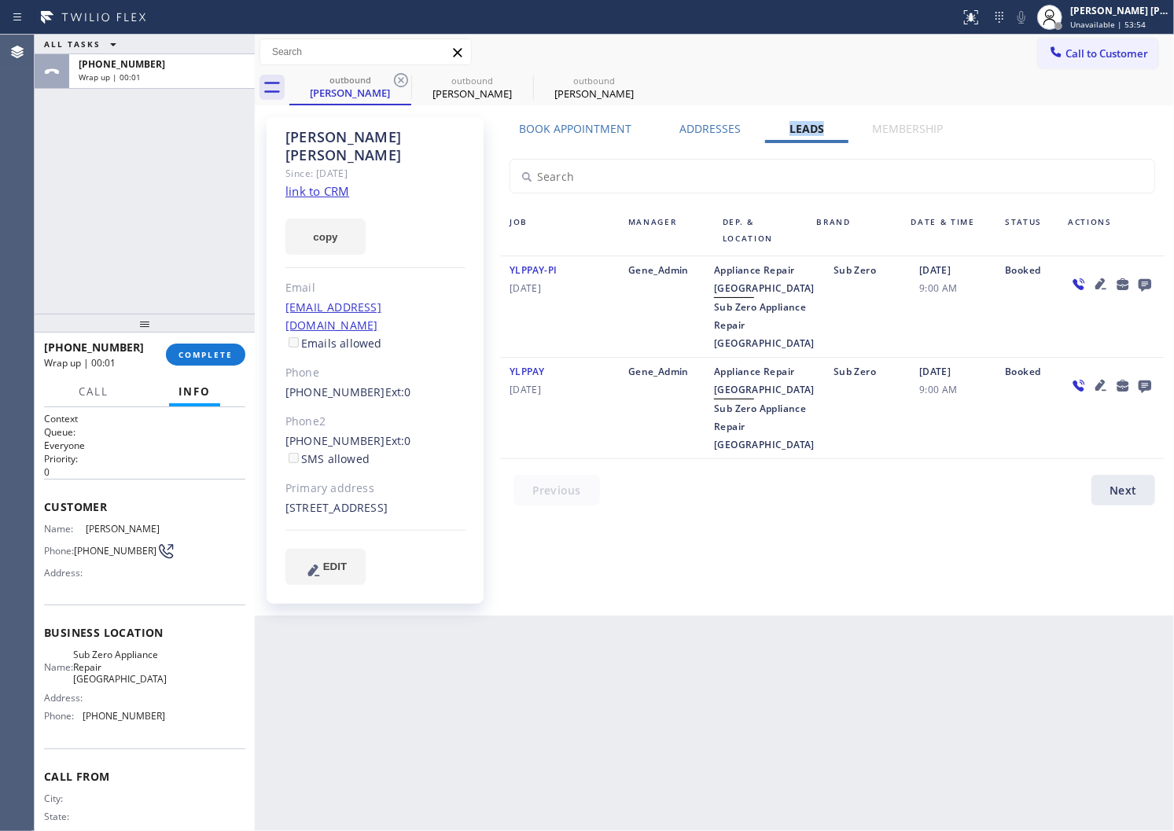
click at [1137, 289] on icon at bounding box center [1145, 284] width 19 height 20
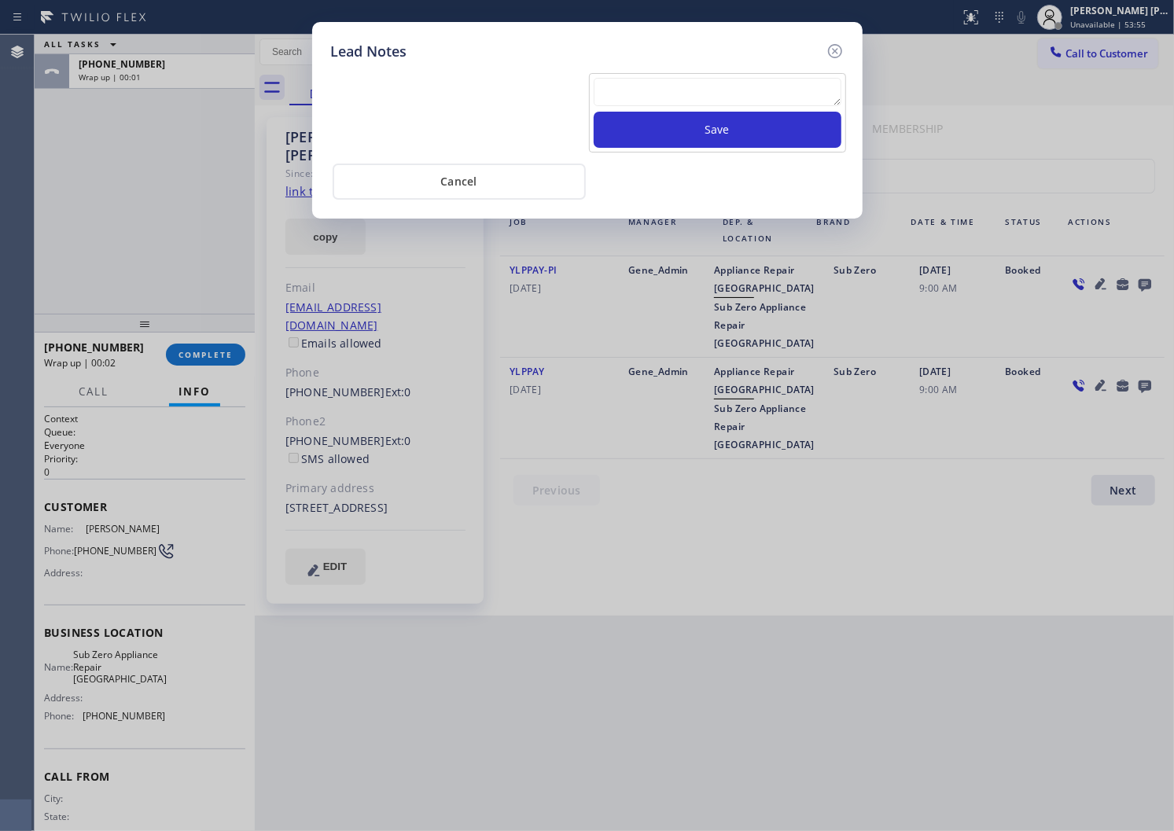
click at [743, 98] on textarea at bounding box center [718, 92] width 248 height 28
paste textarea "ALL GOOD - Please transfer"
type textarea "ALL GOOD - Please transfer"
click at [730, 137] on button "Save" at bounding box center [718, 130] width 248 height 36
click at [842, 50] on icon at bounding box center [835, 51] width 19 height 19
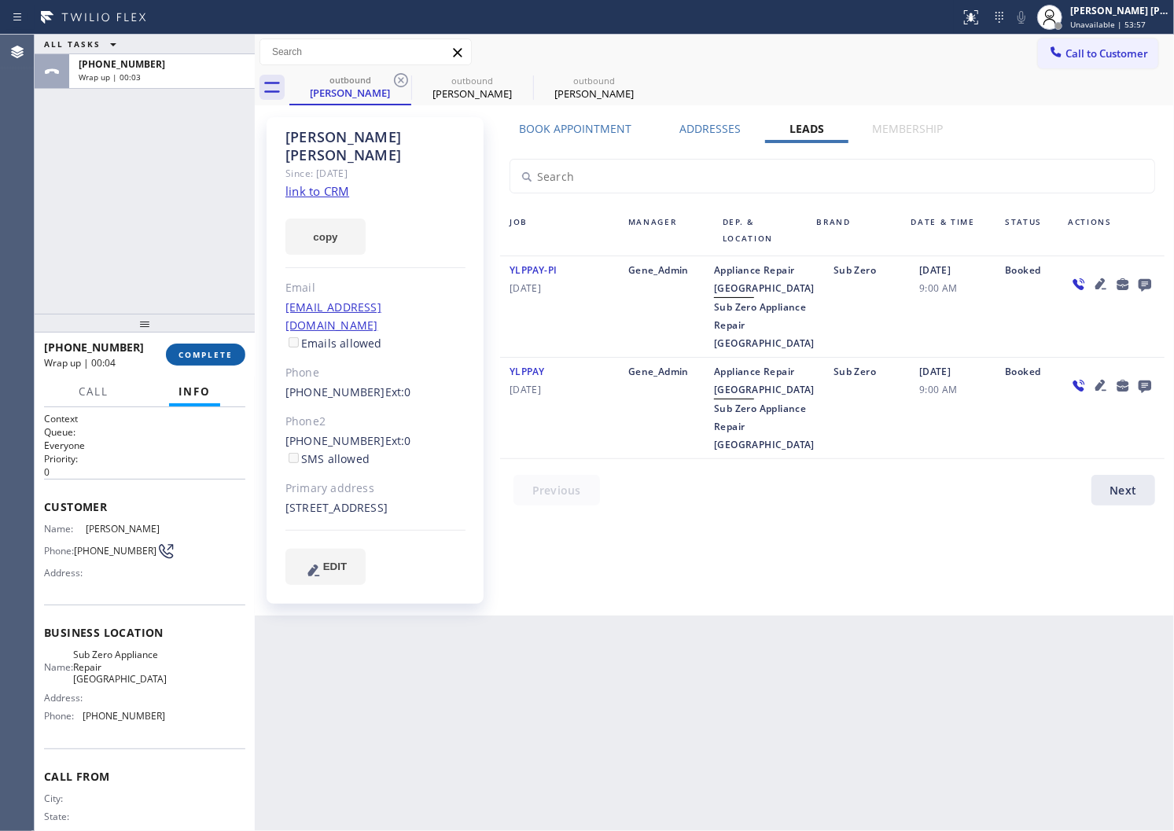
click at [224, 344] on button "COMPLETE" at bounding box center [205, 355] width 79 height 22
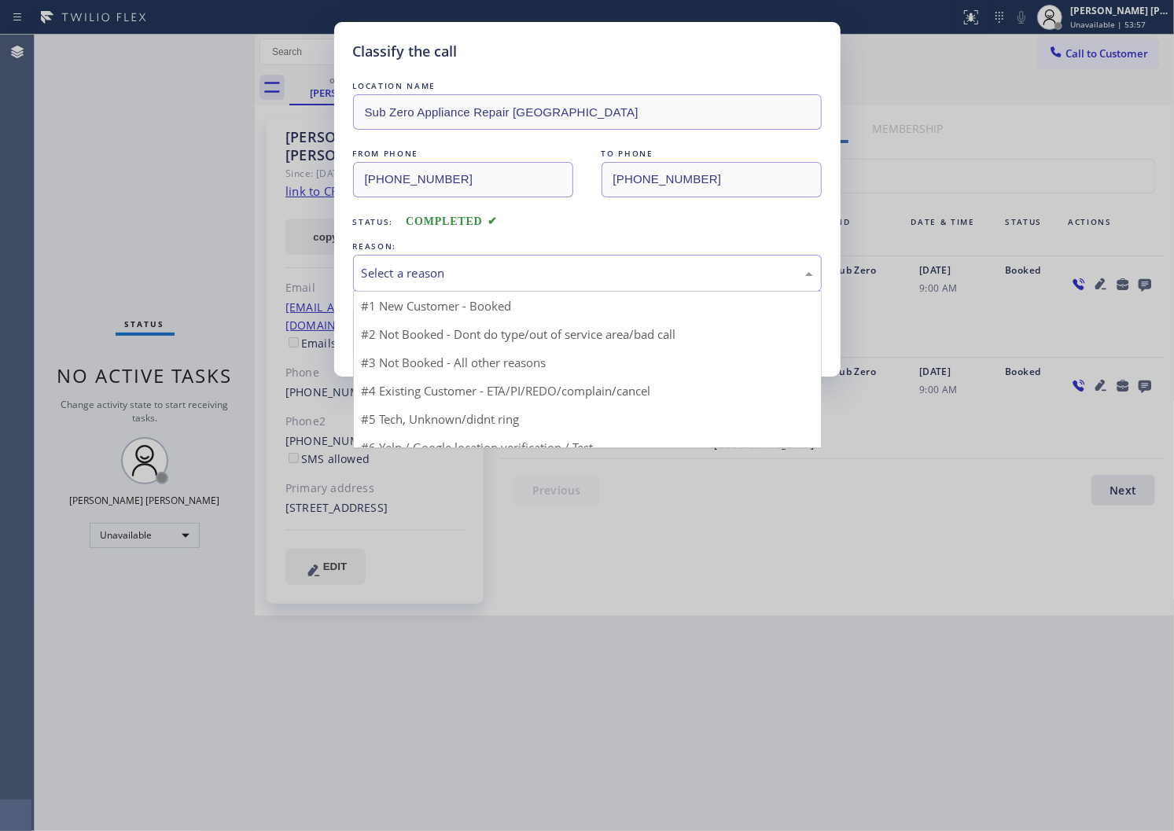
click at [466, 279] on div "Select a reason" at bounding box center [587, 273] width 451 height 18
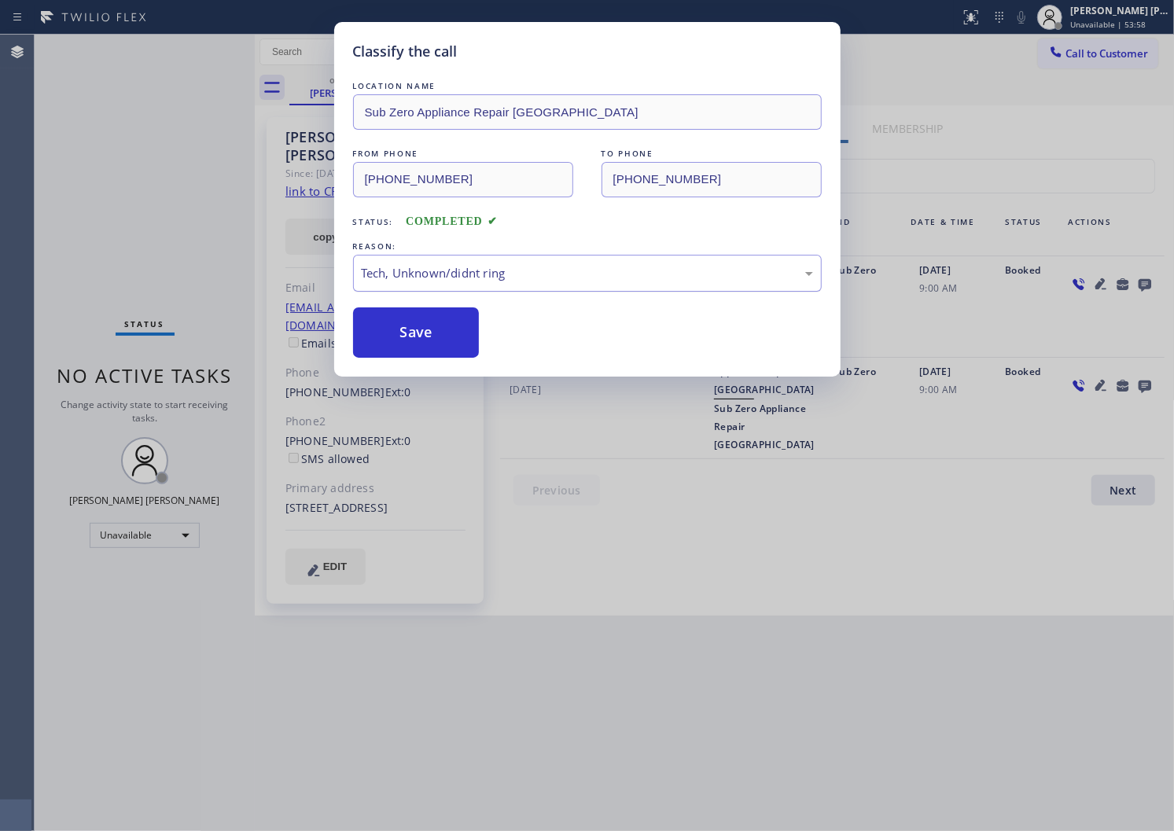
click at [425, 284] on div "Tech, Unknown/didnt ring" at bounding box center [587, 273] width 469 height 37
click at [394, 339] on button "Save" at bounding box center [416, 333] width 127 height 50
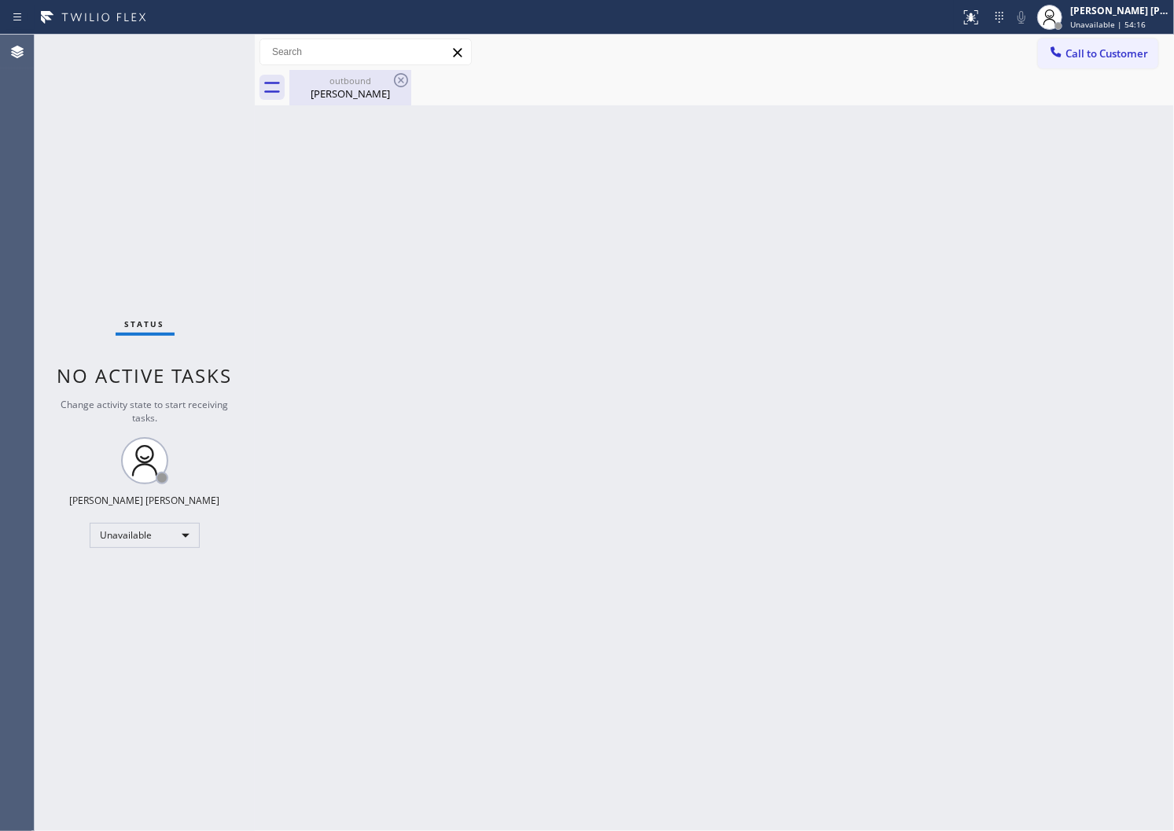
click at [344, 97] on div "[PERSON_NAME]" at bounding box center [350, 94] width 119 height 14
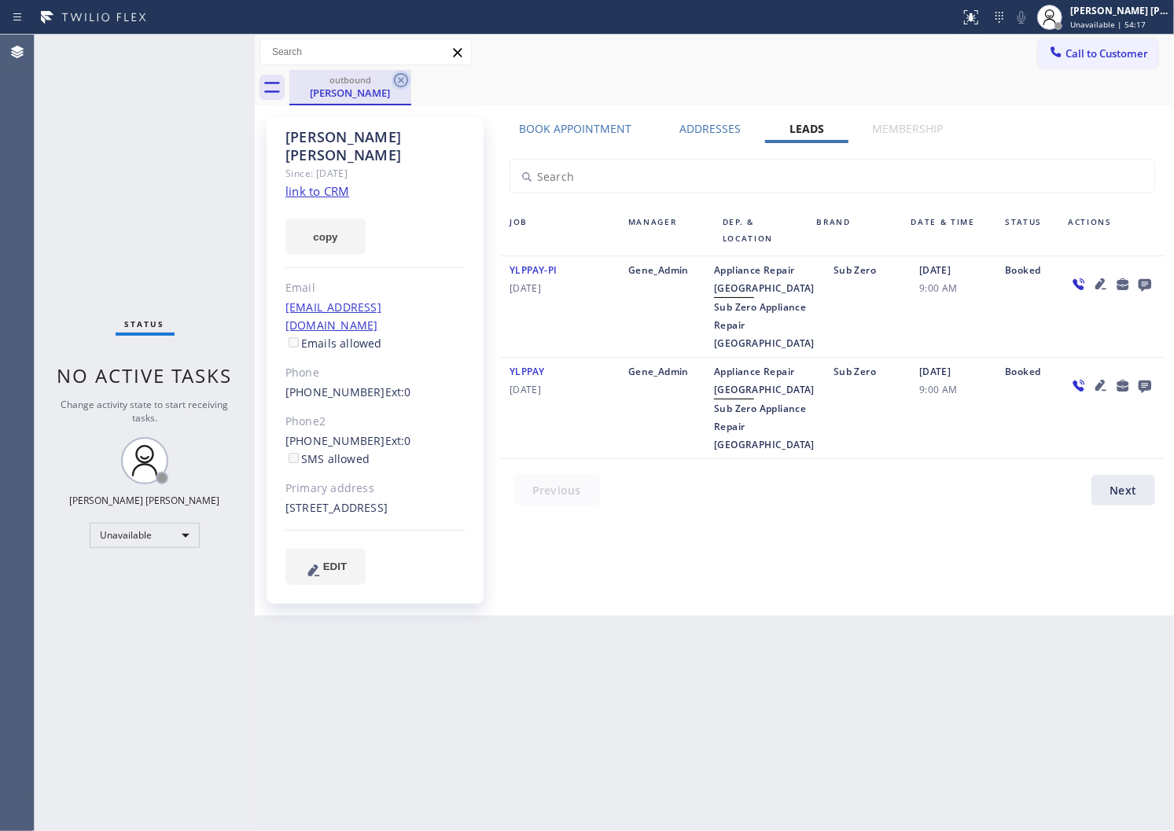
click at [398, 77] on icon at bounding box center [401, 80] width 14 height 14
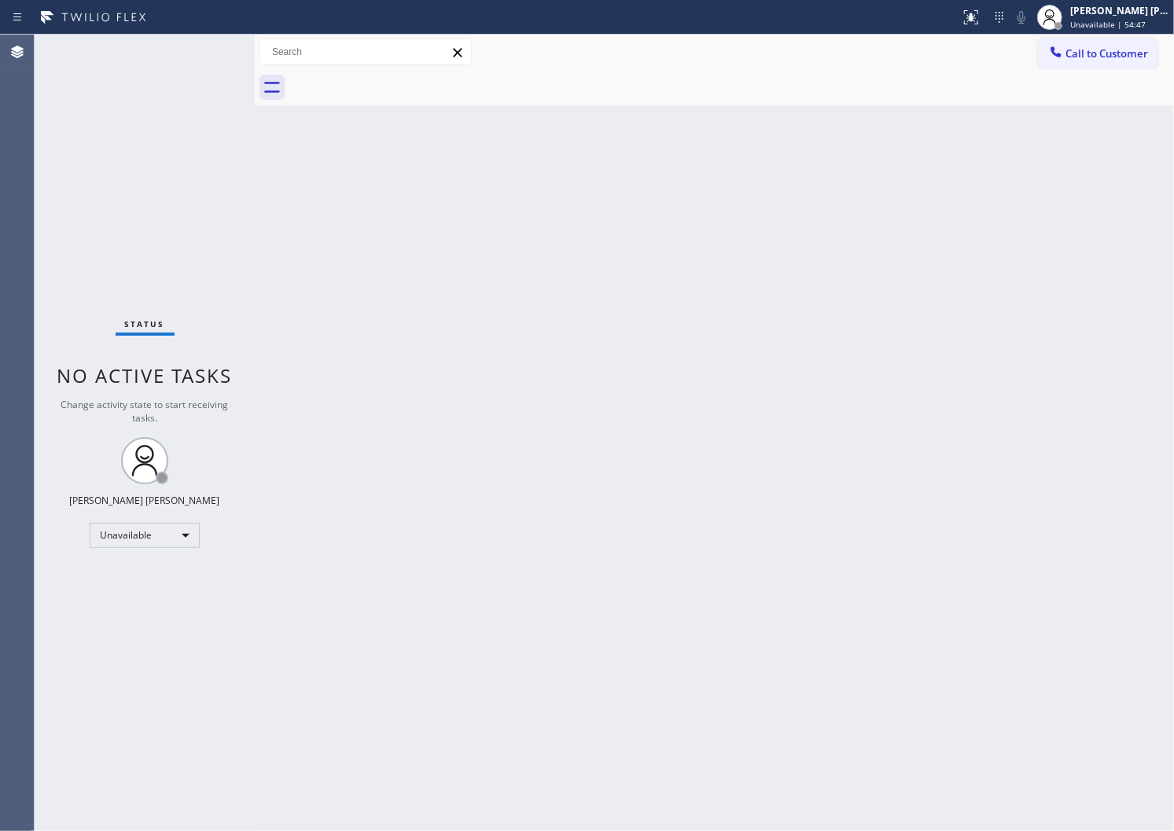
click at [1, 313] on div "Agent Desktop" at bounding box center [17, 433] width 34 height 797
click at [1111, 55] on span "Call to Customer" at bounding box center [1107, 53] width 83 height 14
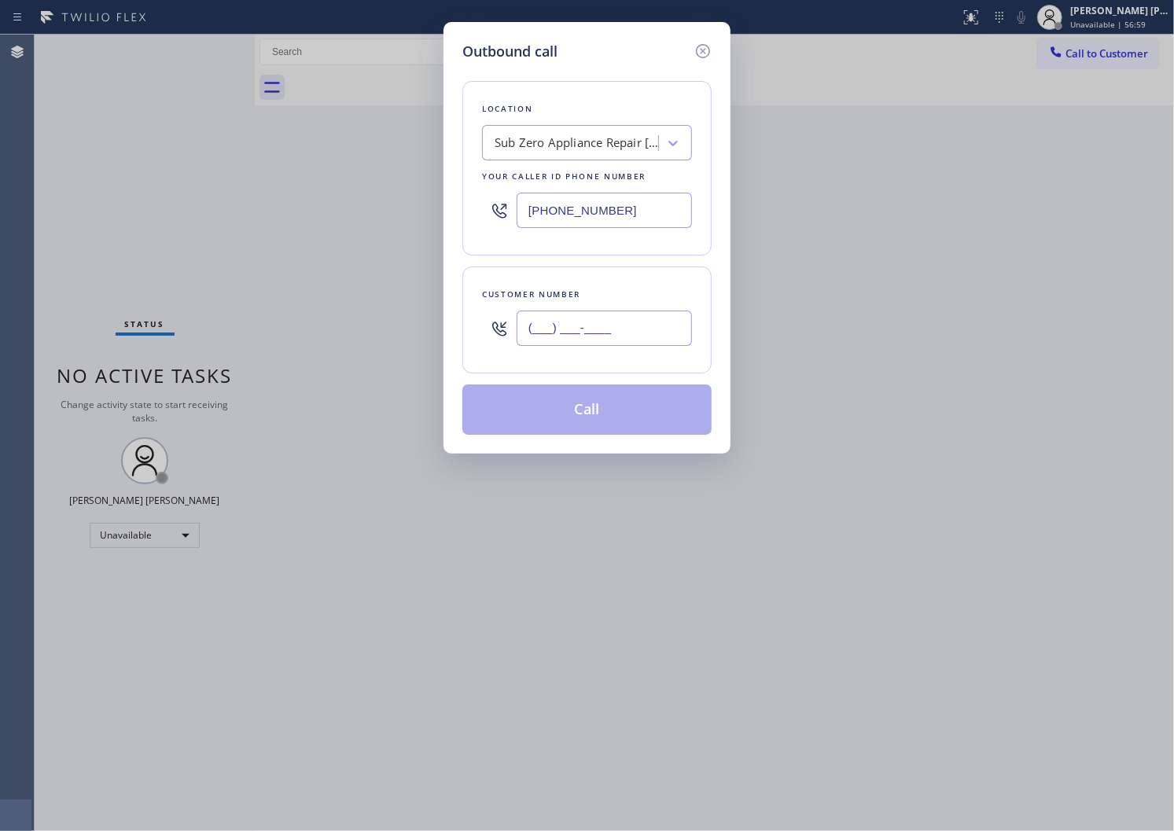
click at [614, 319] on input "(___) ___-____" at bounding box center [604, 328] width 175 height 35
paste input "325) 310-3104"
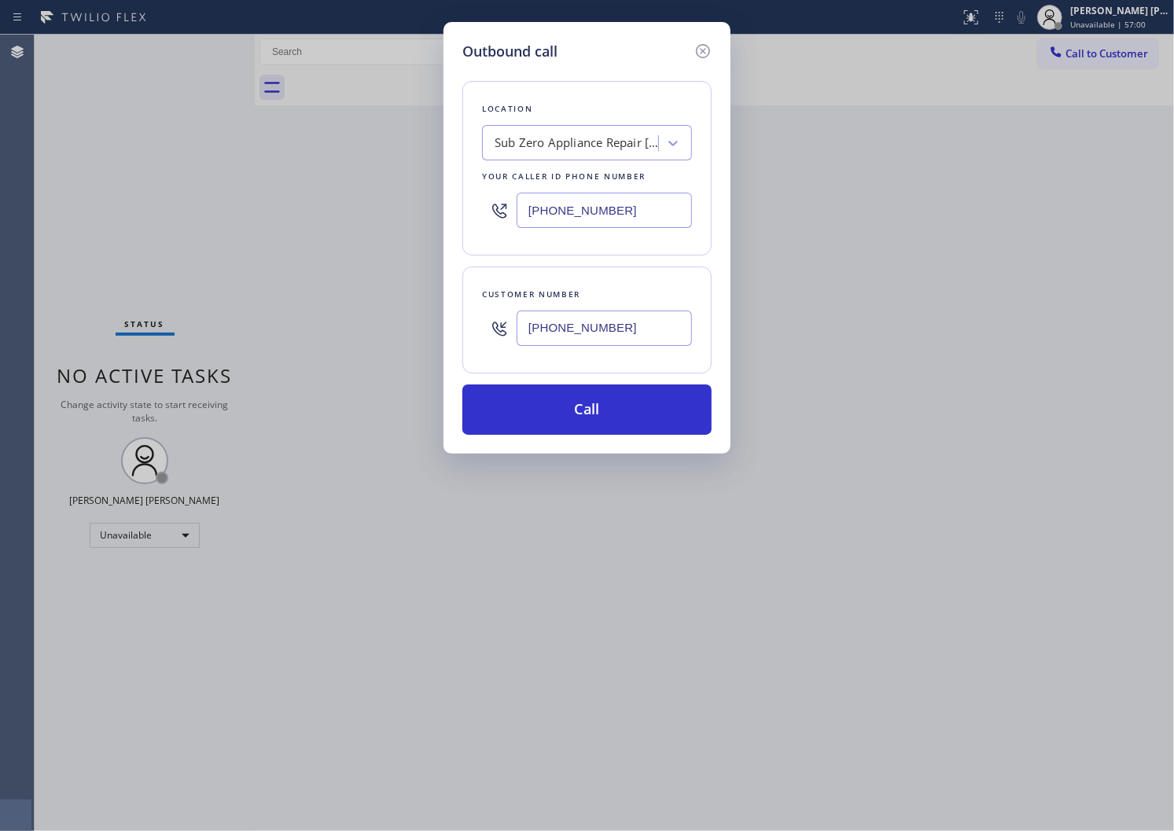
type input "[PHONE_NUMBER]"
click at [596, 212] on input "[PHONE_NUMBER]" at bounding box center [604, 210] width 175 height 35
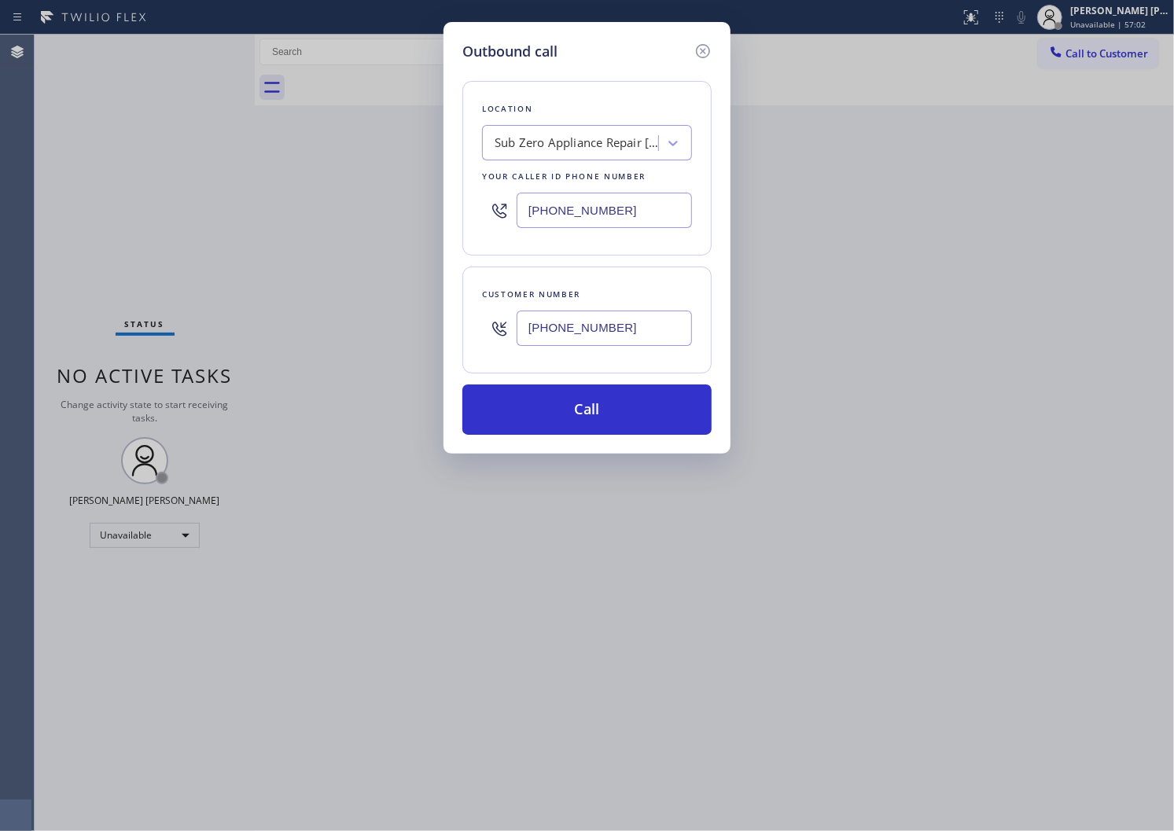
click at [596, 212] on input "[PHONE_NUMBER]" at bounding box center [604, 210] width 175 height 35
paste input "818) 806-906"
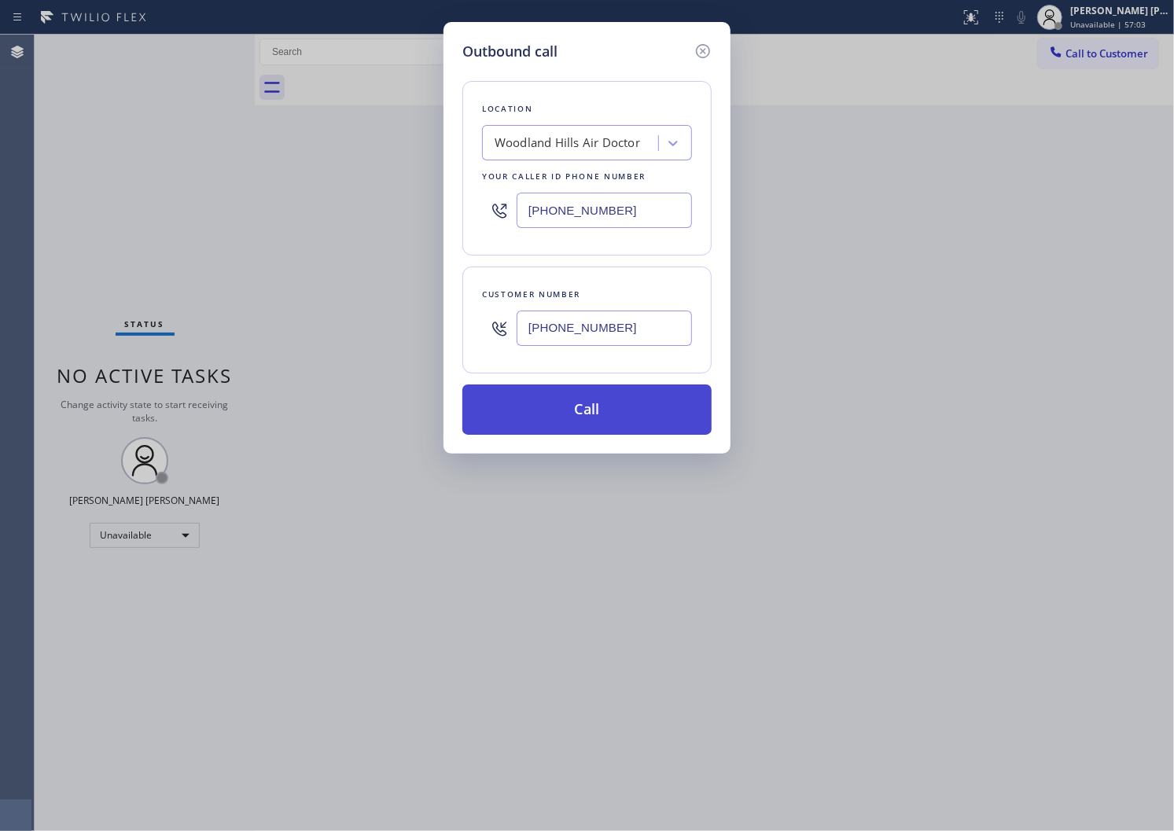
type input "[PHONE_NUMBER]"
click at [615, 417] on button "Call" at bounding box center [586, 410] width 249 height 50
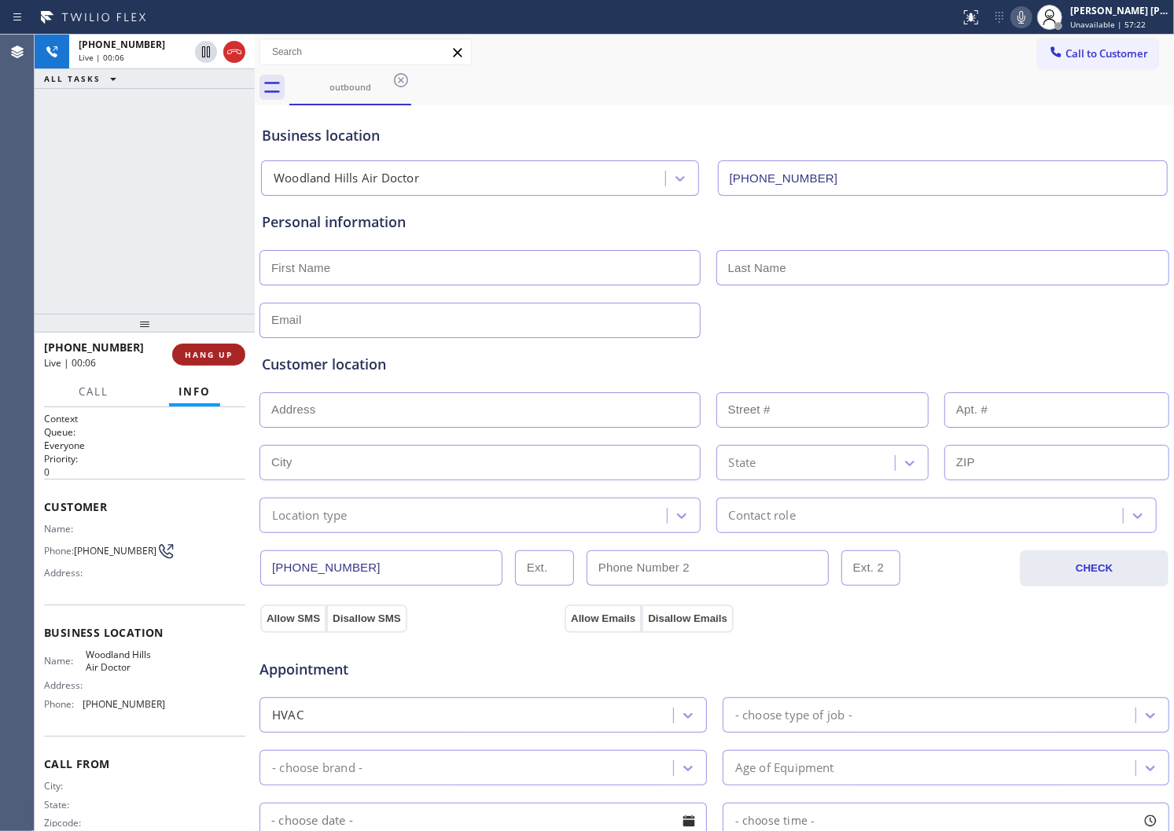
click at [228, 363] on button "HANG UP" at bounding box center [208, 355] width 73 height 22
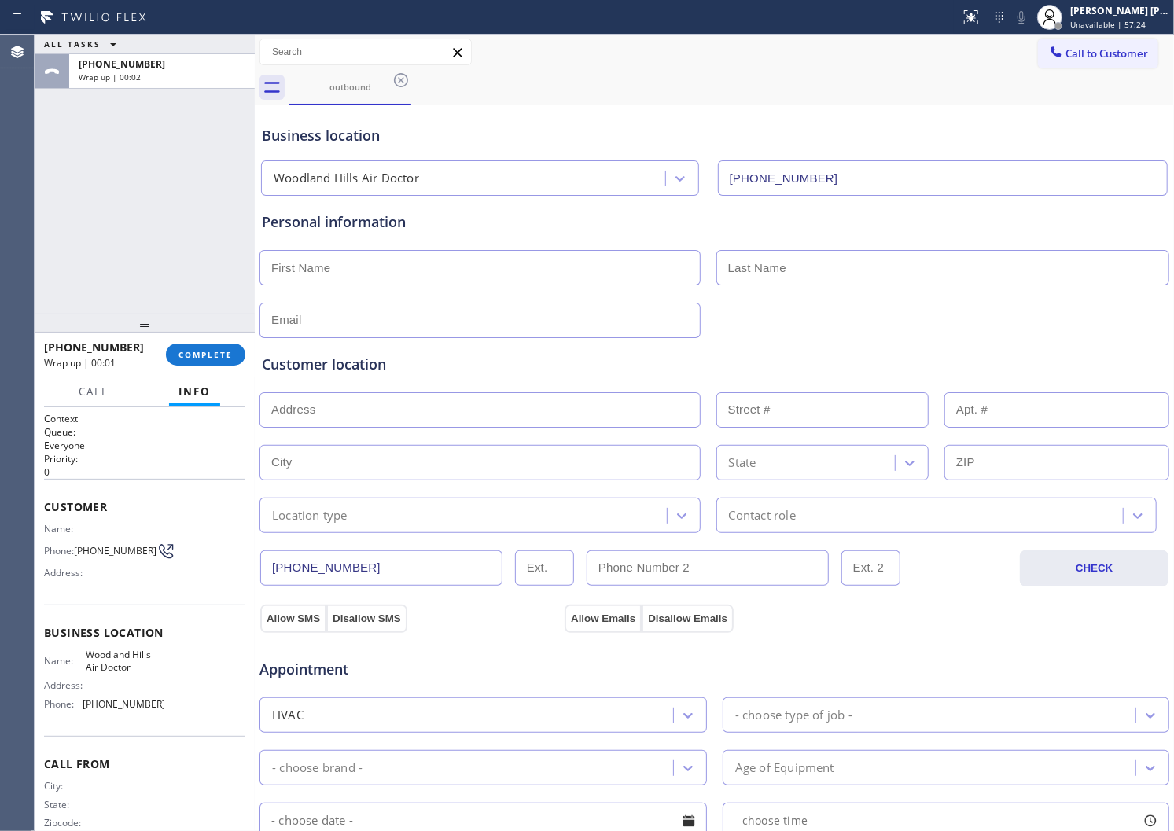
click at [104, 551] on span "[PHONE_NUMBER]" at bounding box center [115, 551] width 83 height 12
click at [1086, 67] on button "Call to Customer" at bounding box center [1098, 54] width 120 height 30
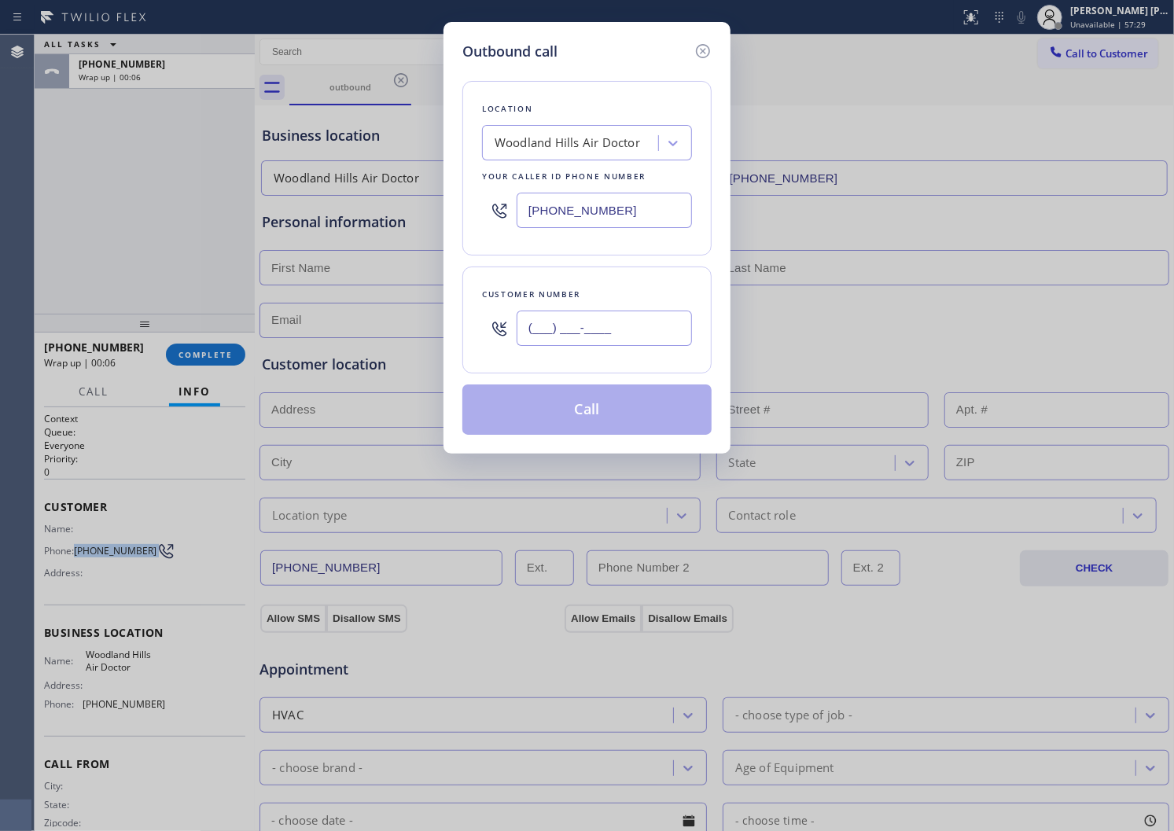
click at [599, 324] on input "(___) ___-____" at bounding box center [604, 328] width 175 height 35
paste input "325) 310-3104"
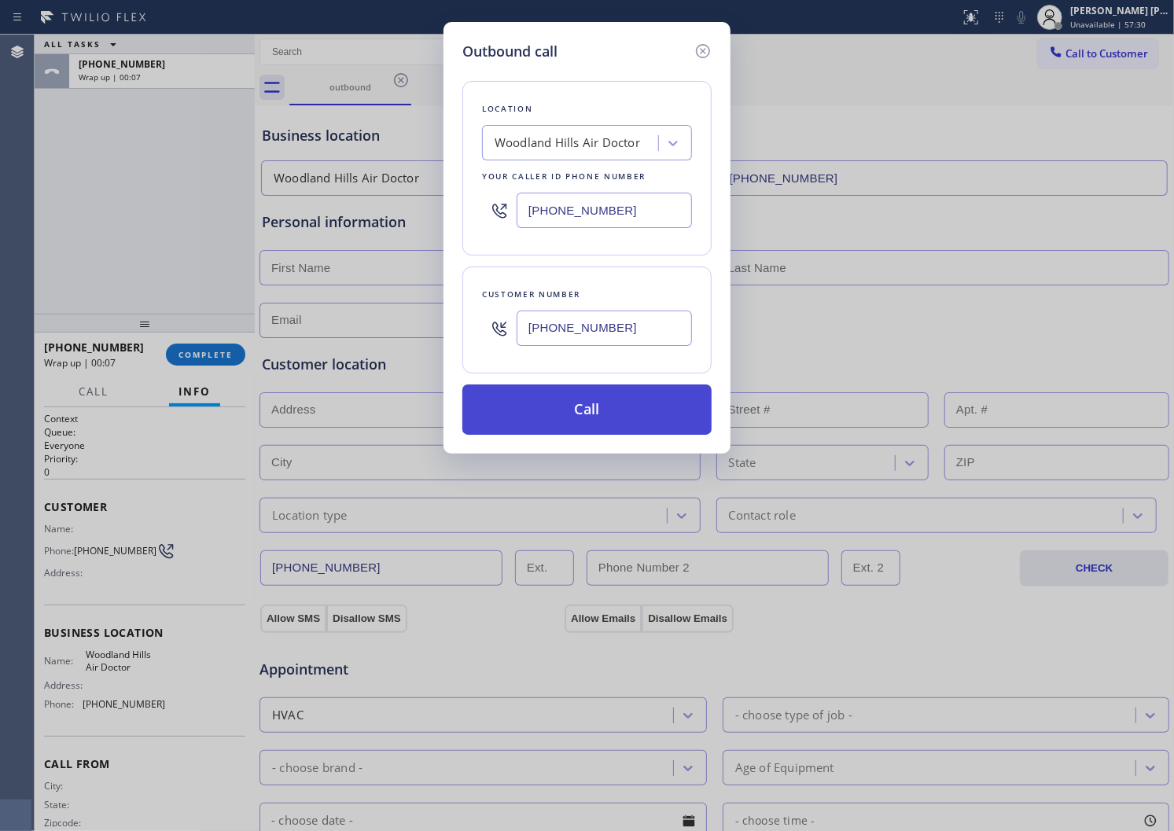
type input "[PHONE_NUMBER]"
click at [599, 415] on button "Call" at bounding box center [586, 410] width 249 height 50
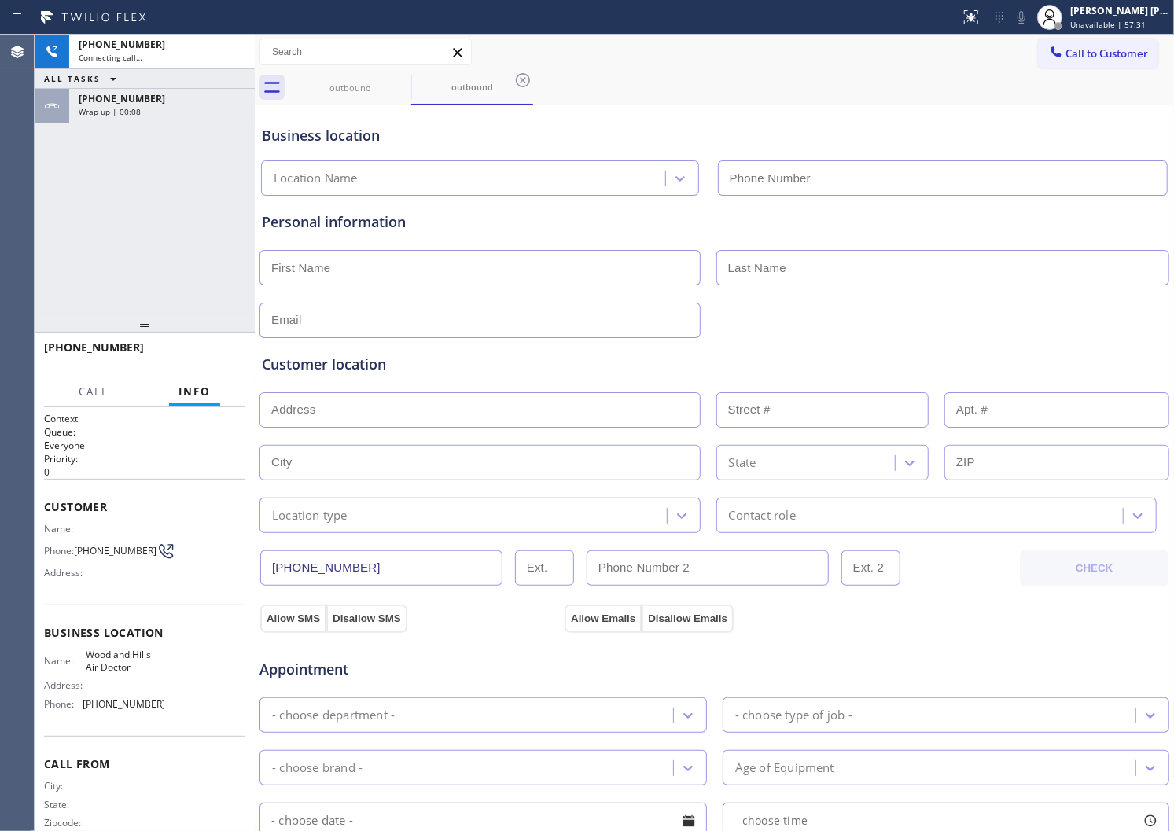
type input "[PHONE_NUMBER]"
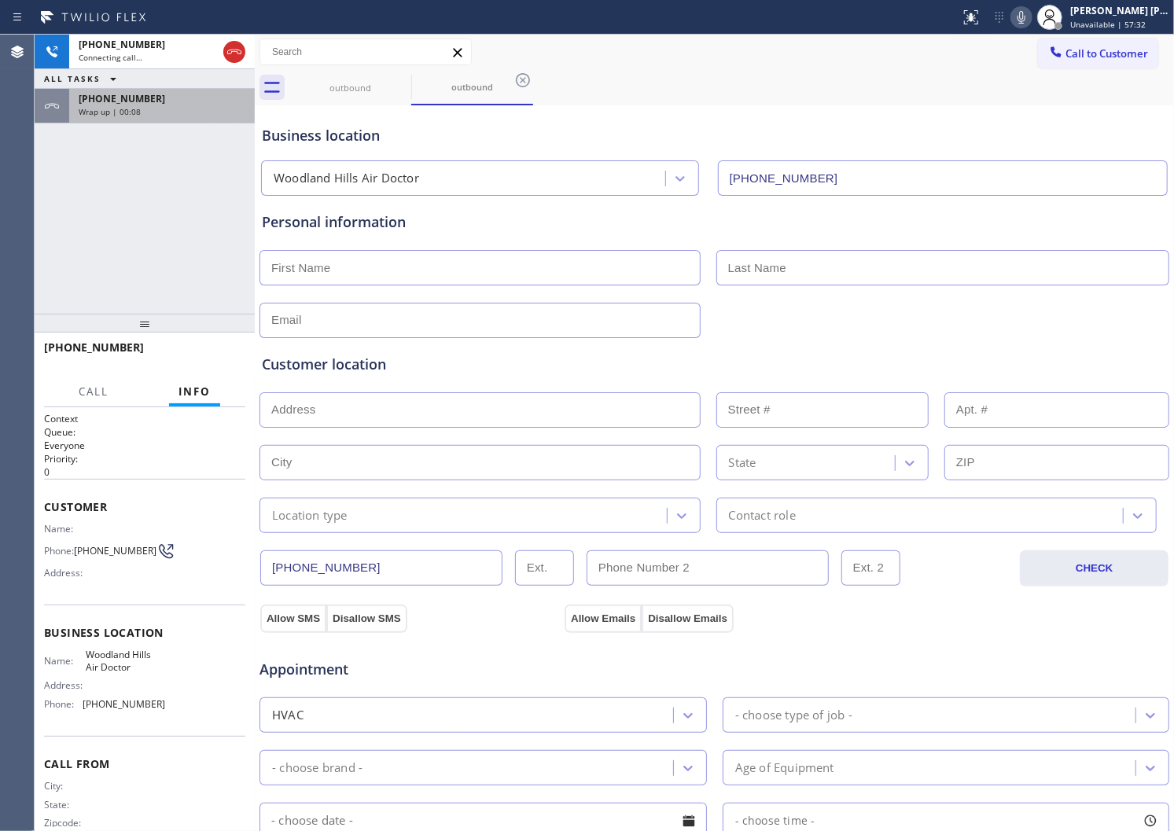
click at [79, 103] on span "[PHONE_NUMBER]" at bounding box center [122, 98] width 87 height 13
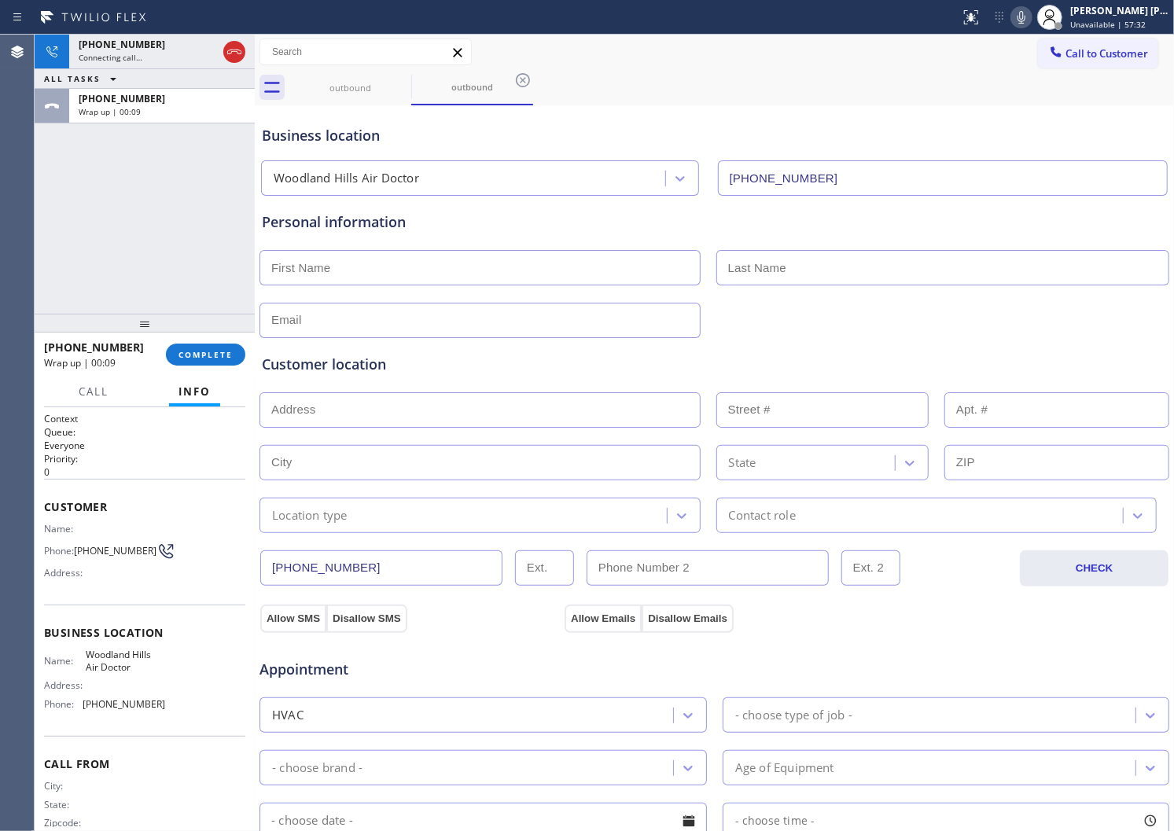
click at [201, 340] on div "[PHONE_NUMBER] Wrap up | 00:09 COMPLETE" at bounding box center [144, 354] width 201 height 41
click at [206, 355] on span "COMPLETE" at bounding box center [206, 354] width 54 height 11
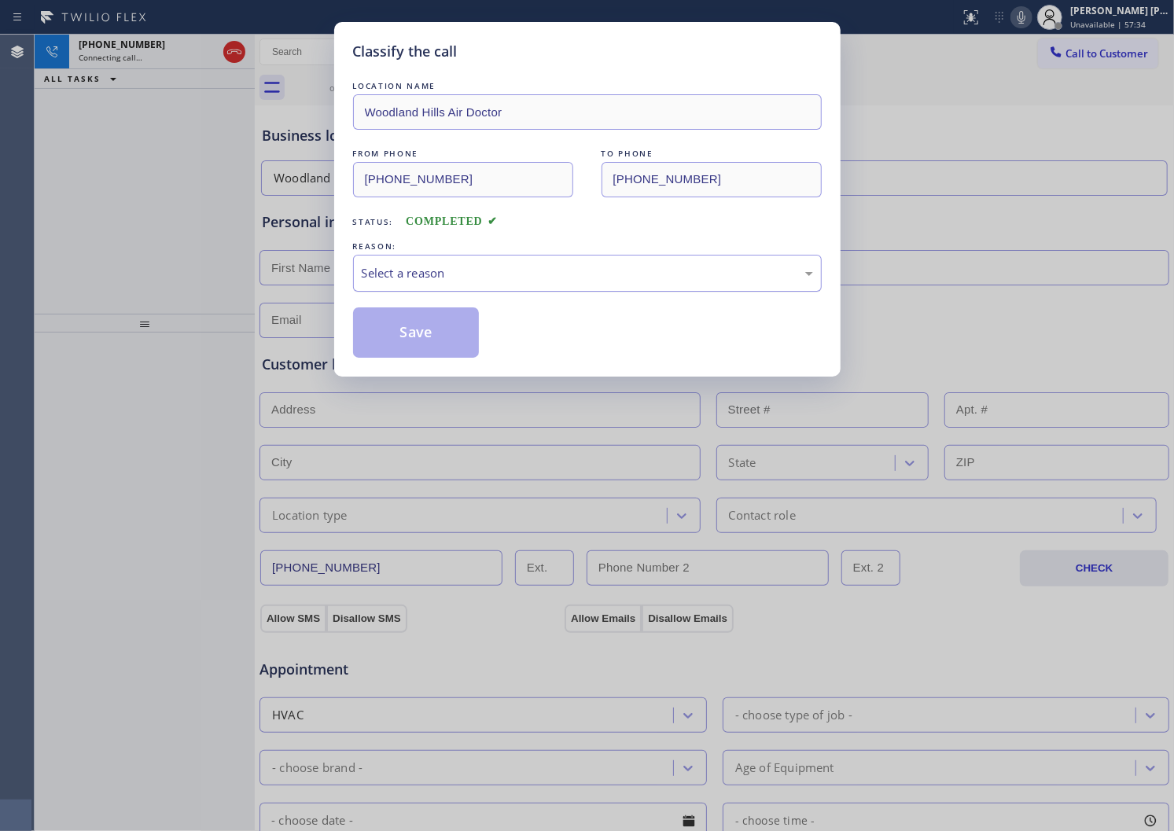
click at [482, 278] on div "Select a reason" at bounding box center [587, 273] width 451 height 18
click at [395, 342] on button "Save" at bounding box center [416, 333] width 127 height 50
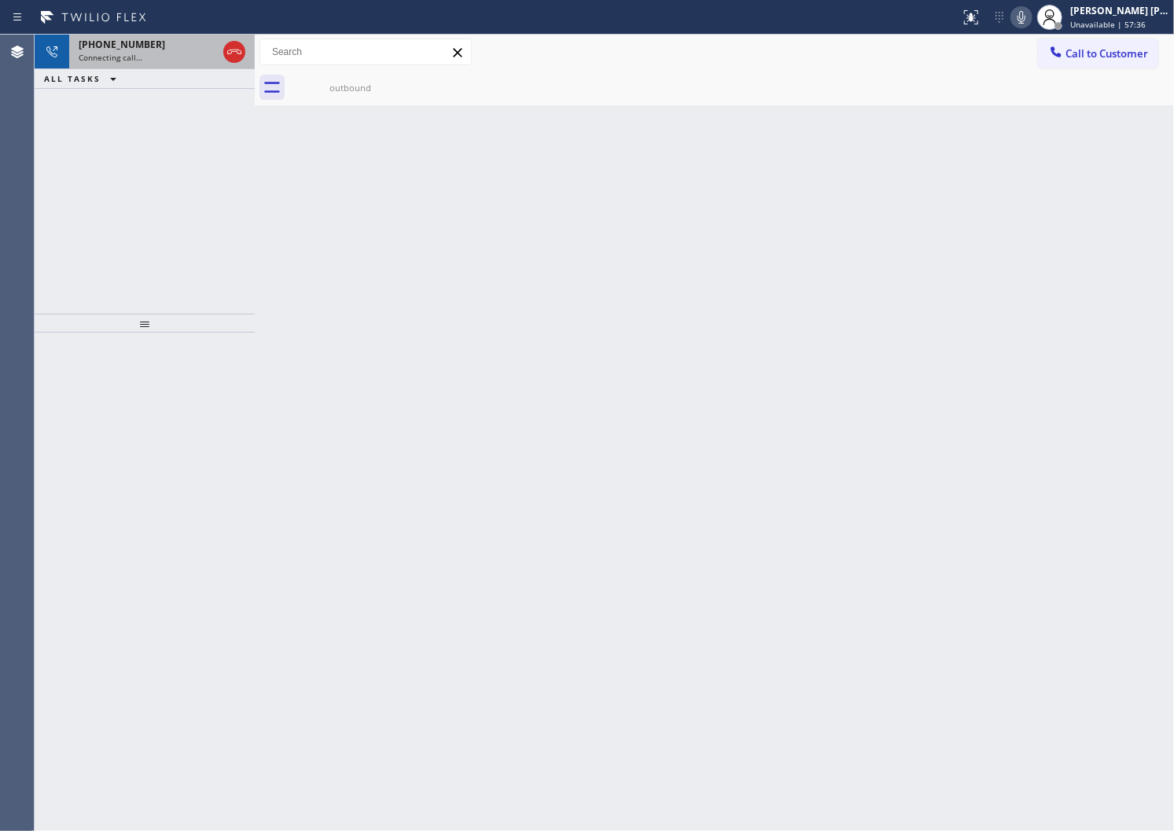
click at [157, 40] on div "[PHONE_NUMBER]" at bounding box center [148, 44] width 138 height 13
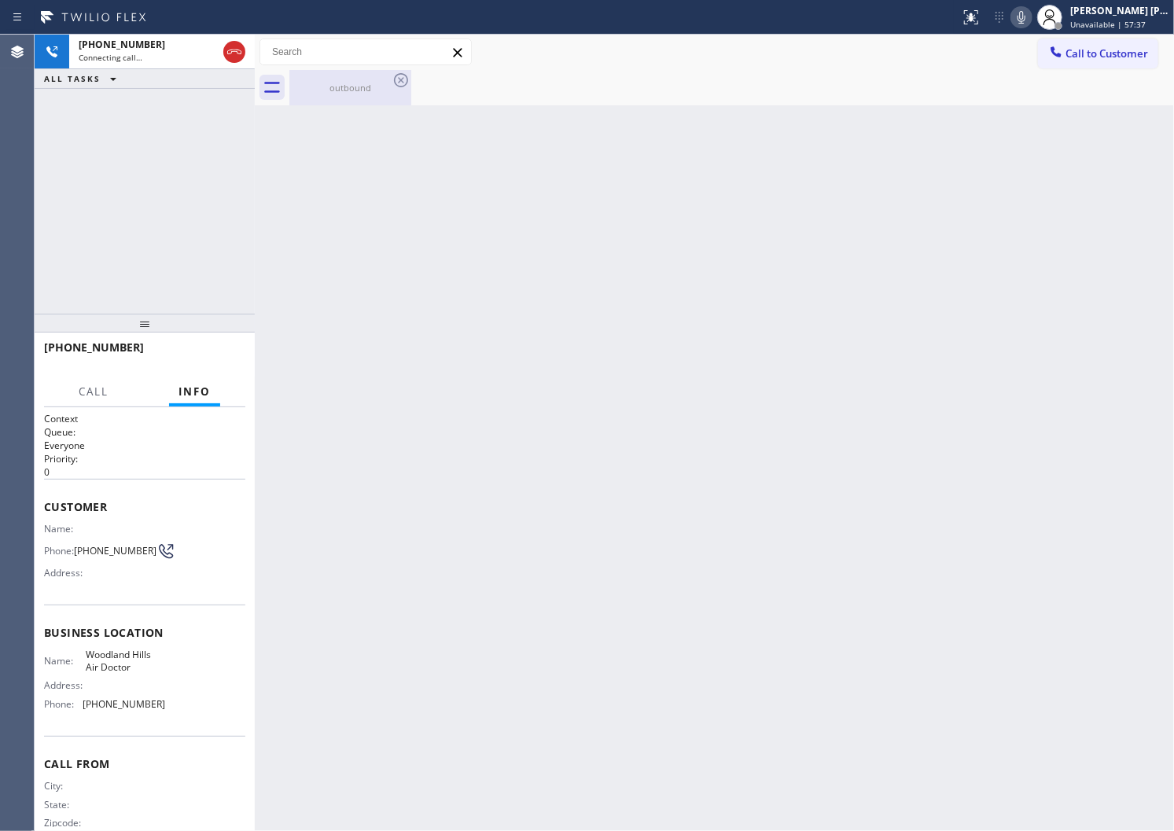
click at [317, 84] on div "outbound" at bounding box center [350, 88] width 119 height 12
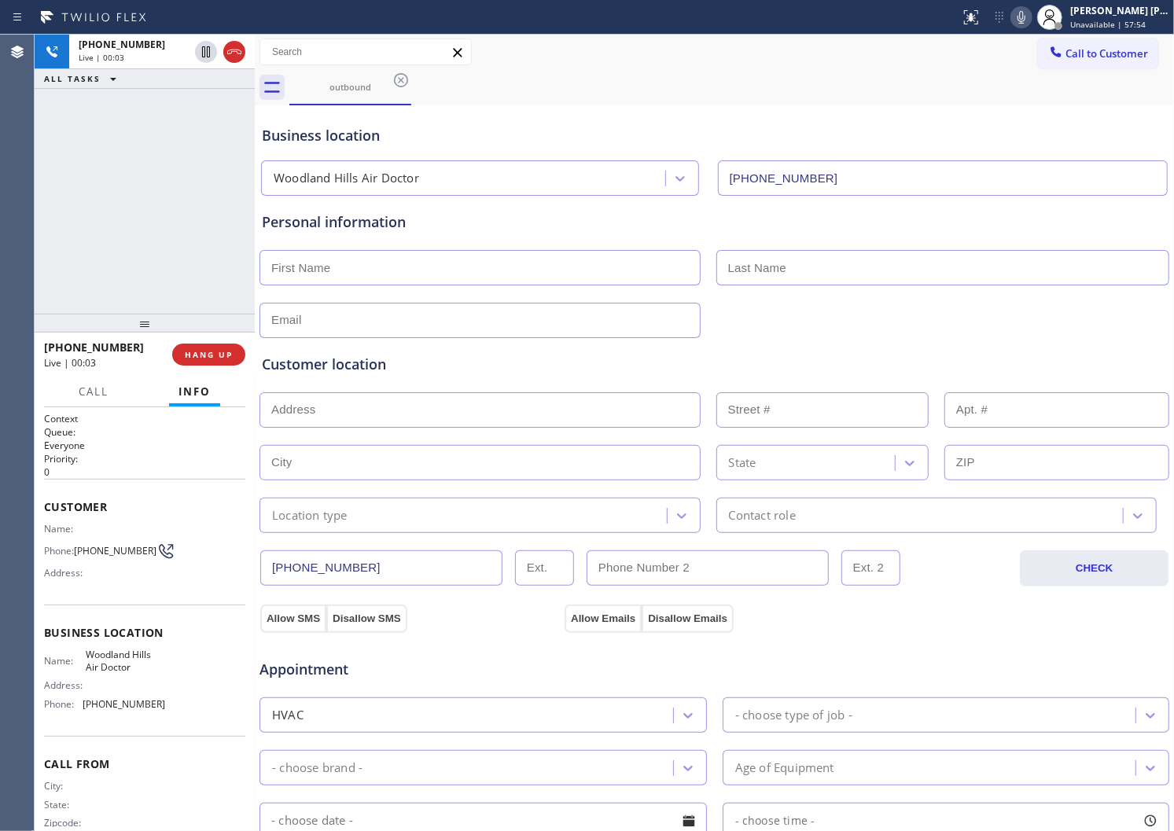
click at [85, 343] on span "[PHONE_NUMBER]" at bounding box center [94, 347] width 100 height 15
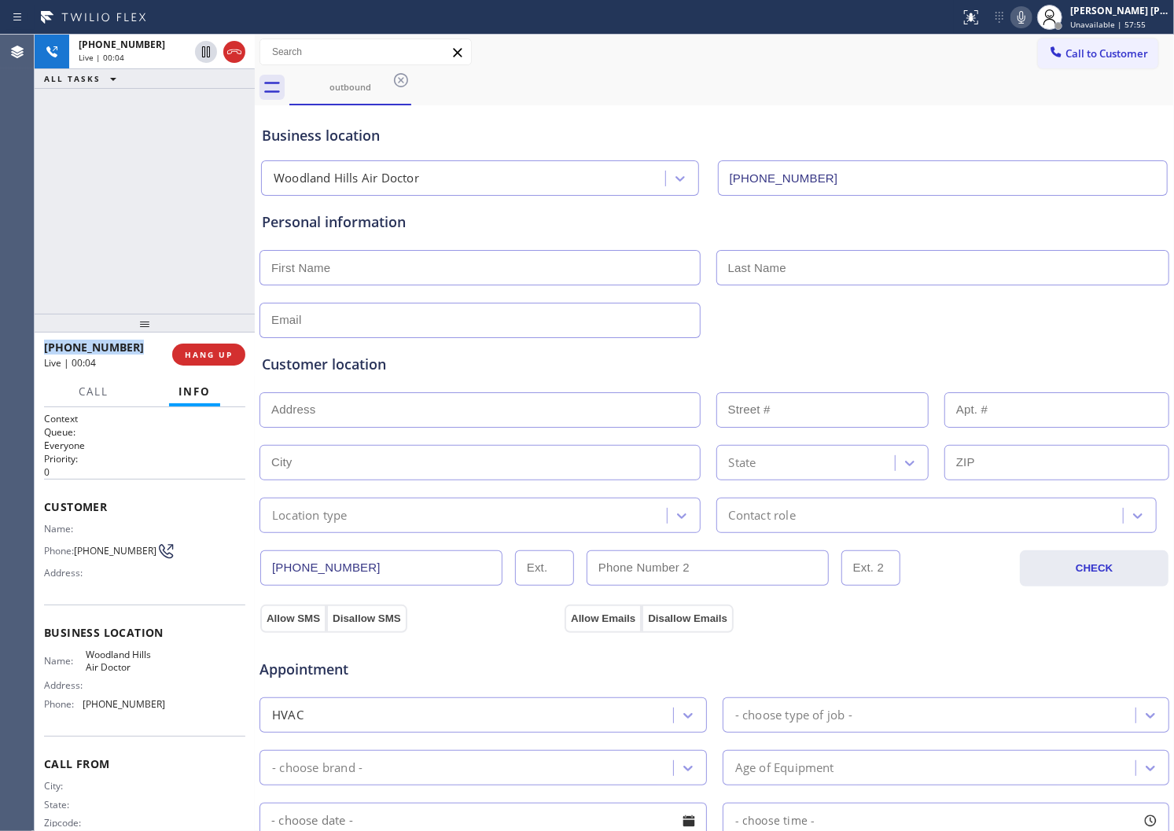
copy span "[PHONE_NUMBER]"
click at [211, 364] on button "HANG UP" at bounding box center [208, 355] width 73 height 22
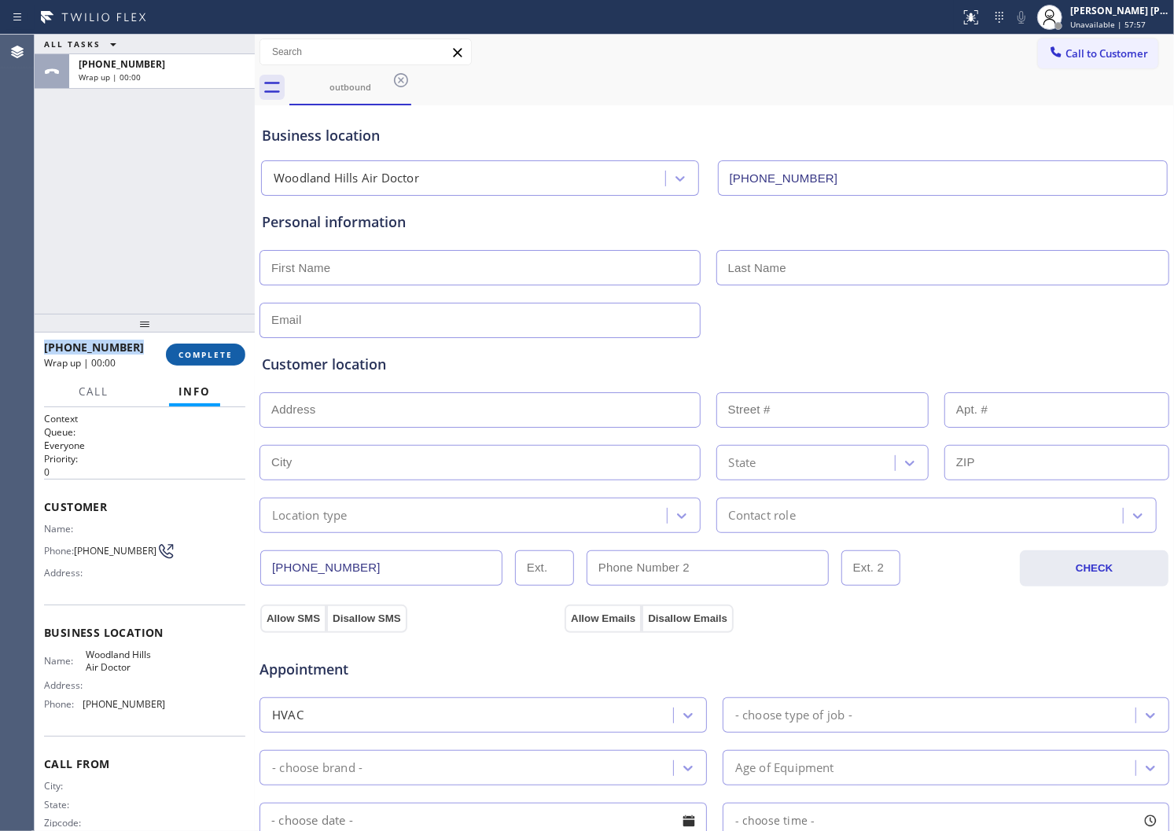
click at [211, 359] on span "COMPLETE" at bounding box center [206, 354] width 54 height 11
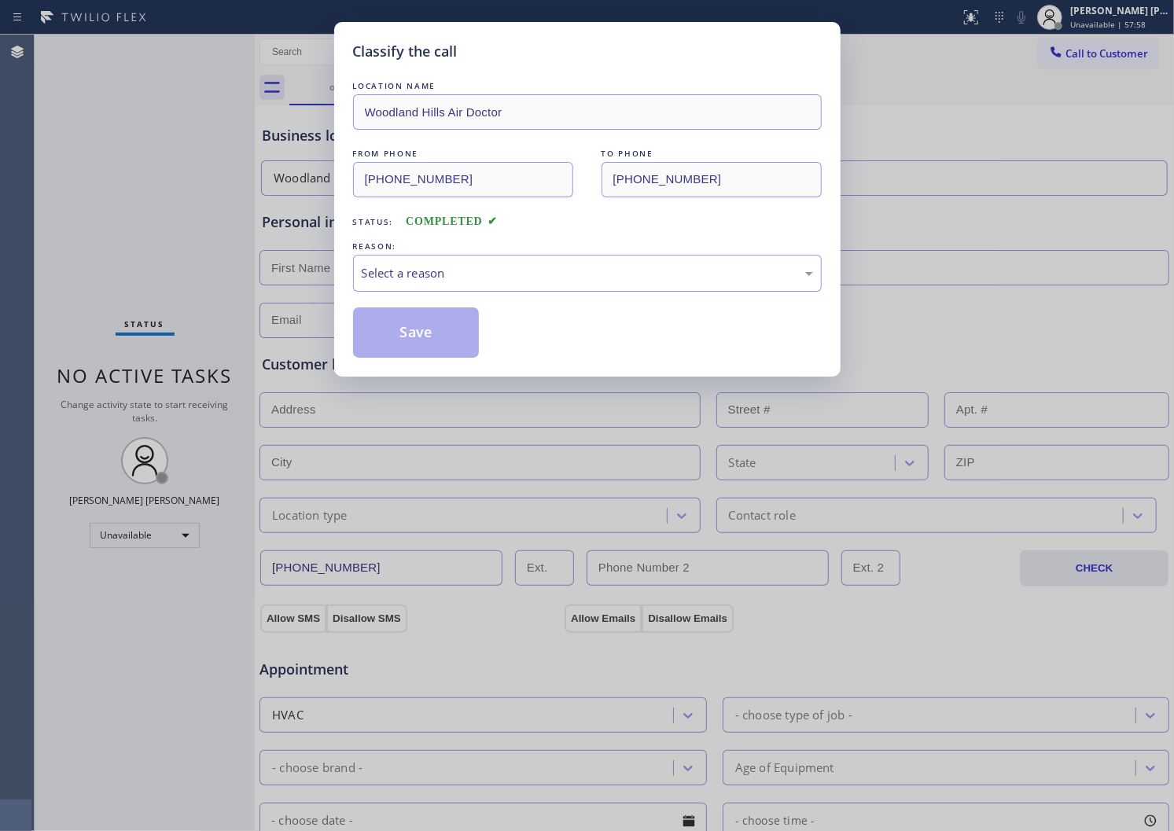
click at [418, 280] on div "Select a reason" at bounding box center [587, 273] width 451 height 18
click at [399, 356] on button "Save" at bounding box center [416, 333] width 127 height 50
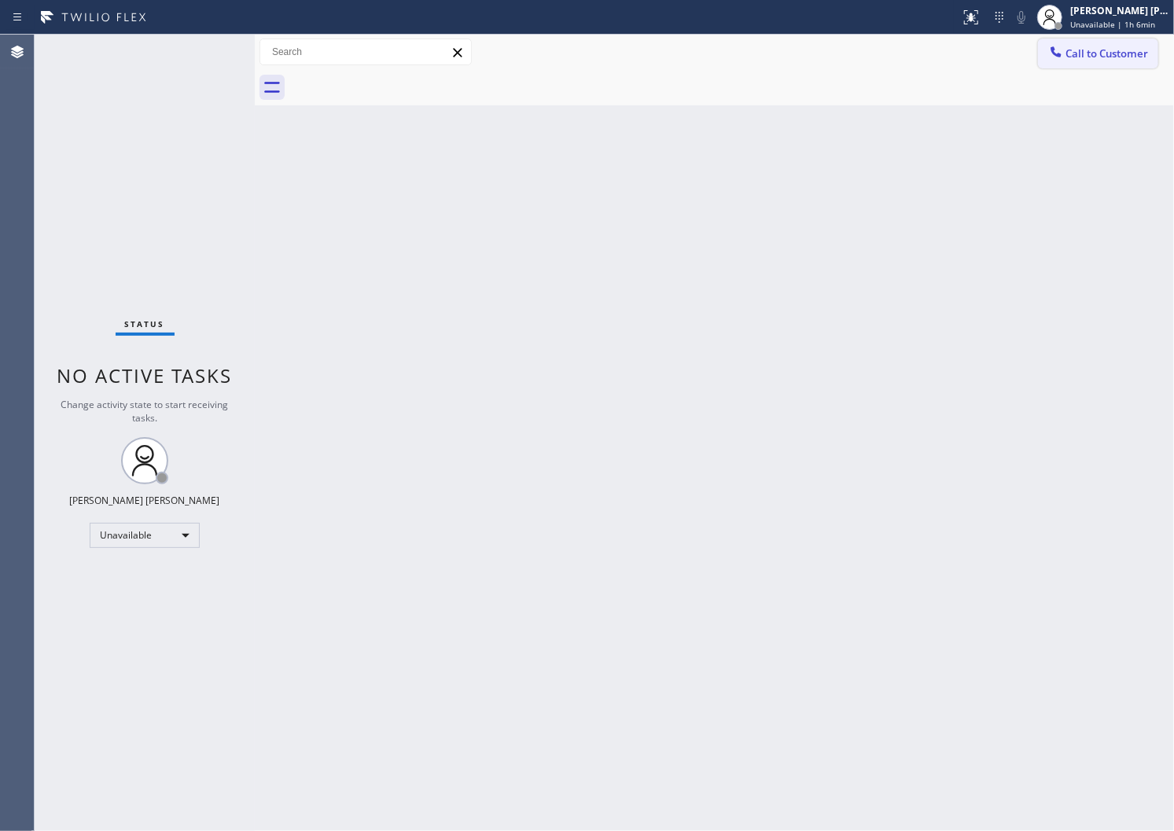
click at [1120, 42] on button "Call to Customer" at bounding box center [1098, 54] width 120 height 30
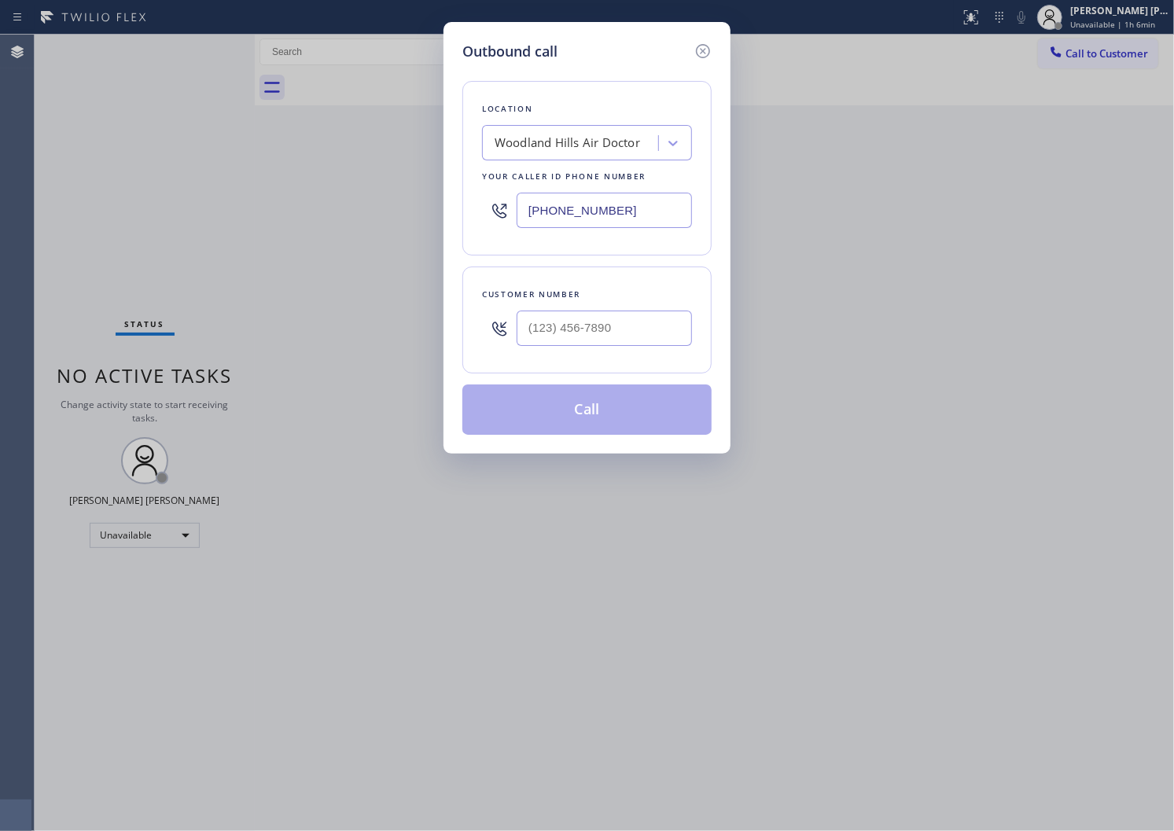
click at [579, 202] on input "[PHONE_NUMBER]" at bounding box center [604, 210] width 175 height 35
paste input "630) 394-6070"
type input "[PHONE_NUMBER]"
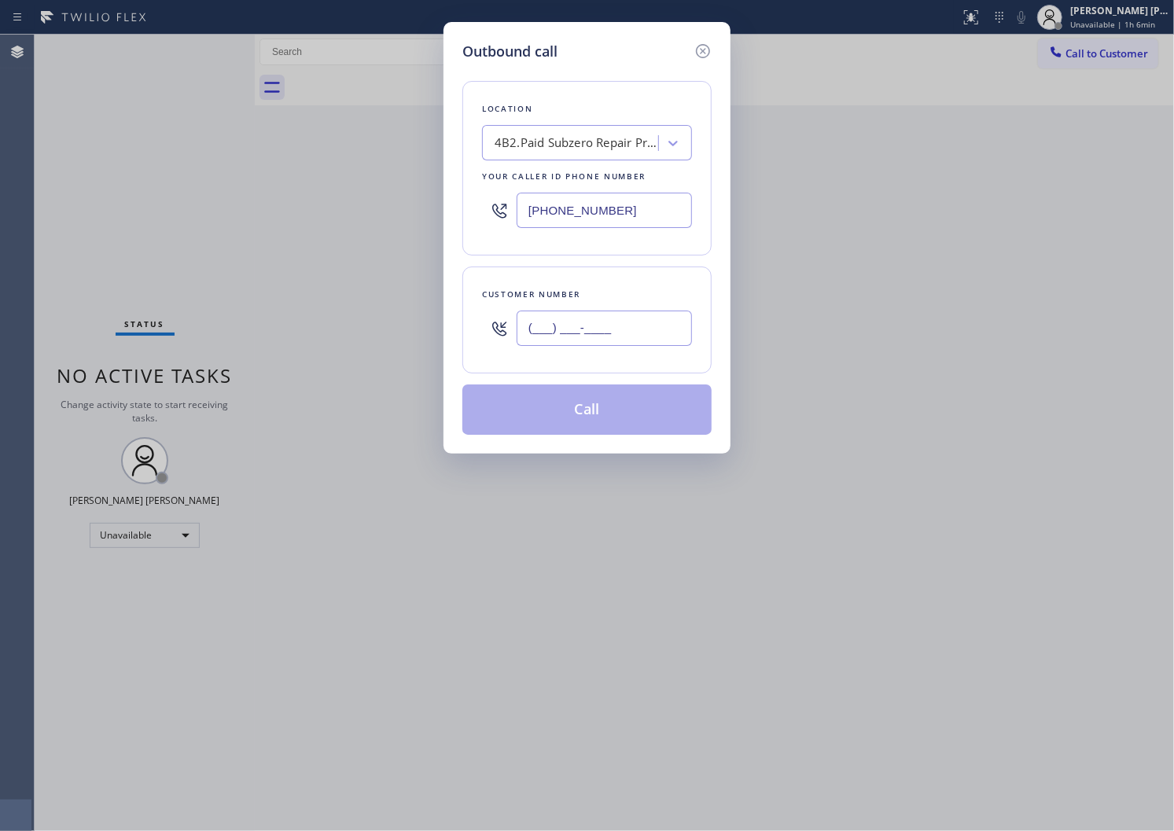
click at [562, 340] on input "(___) ___-____" at bounding box center [604, 328] width 175 height 35
paste input "630) 649-0714"
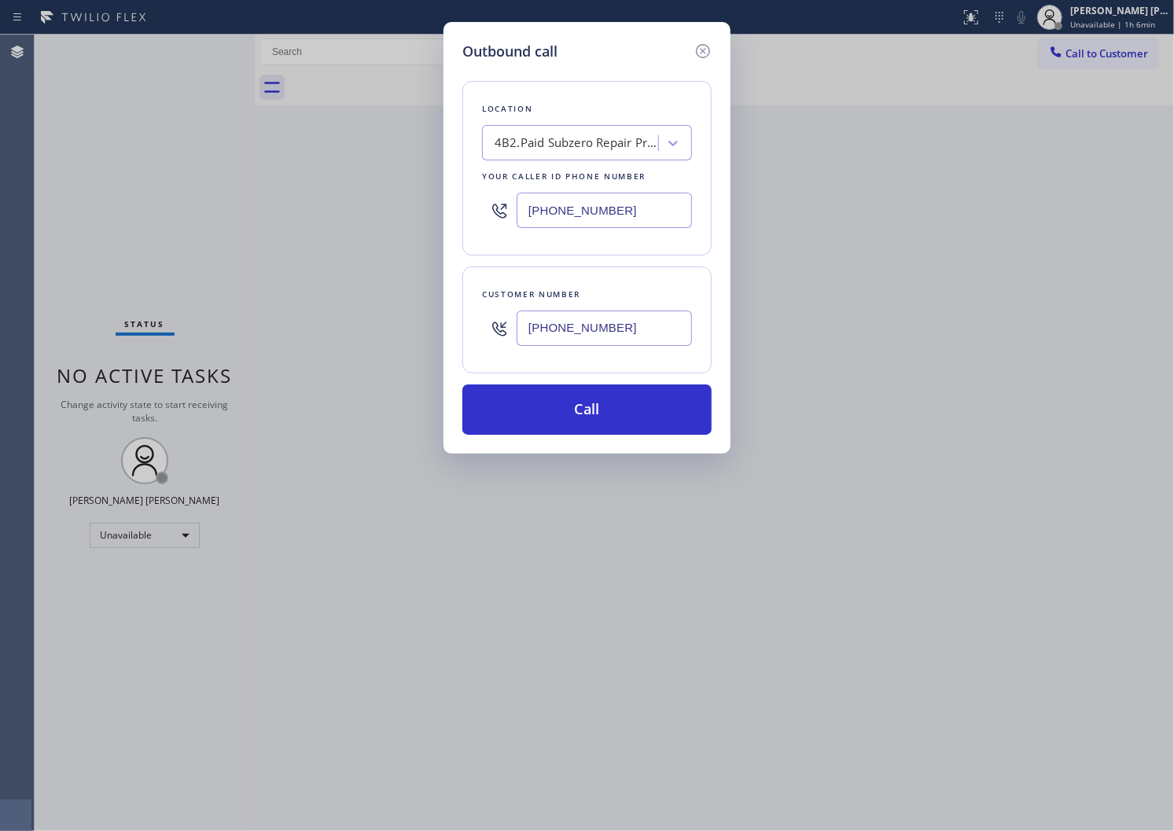
type input "[PHONE_NUMBER]"
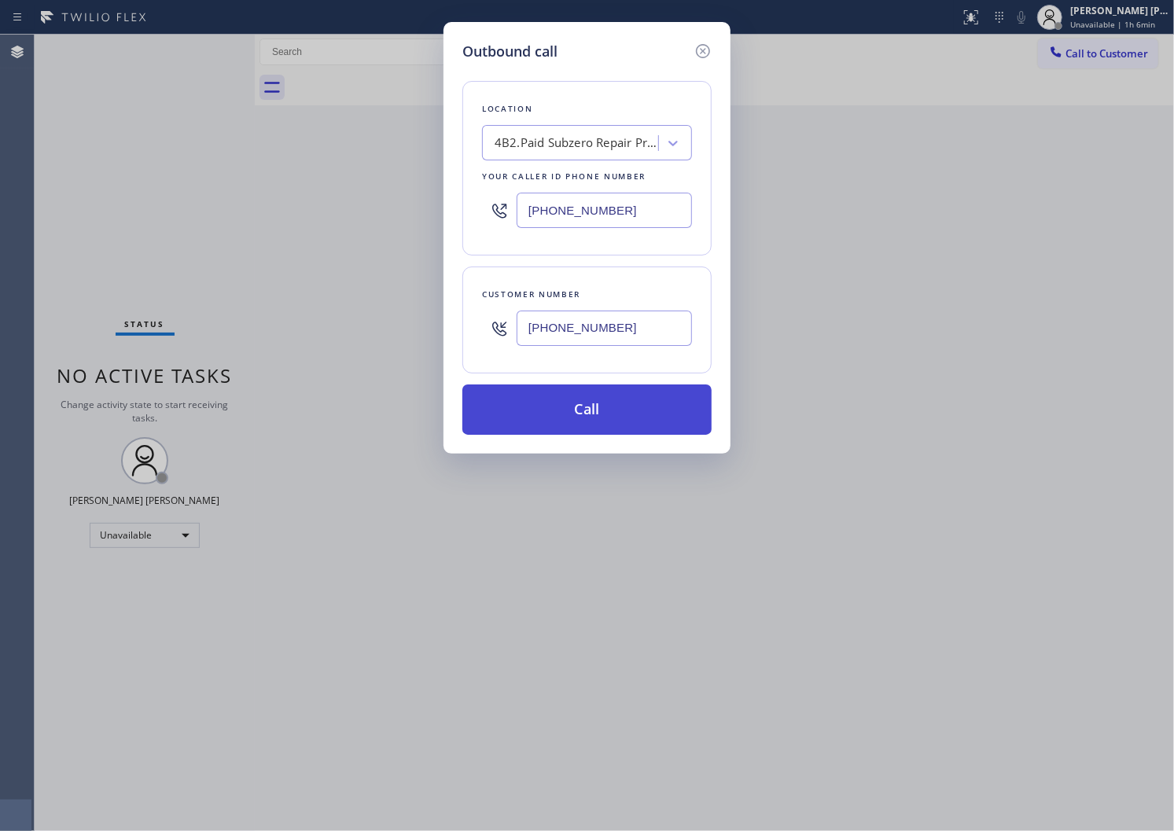
click at [546, 422] on button "Call" at bounding box center [586, 410] width 249 height 50
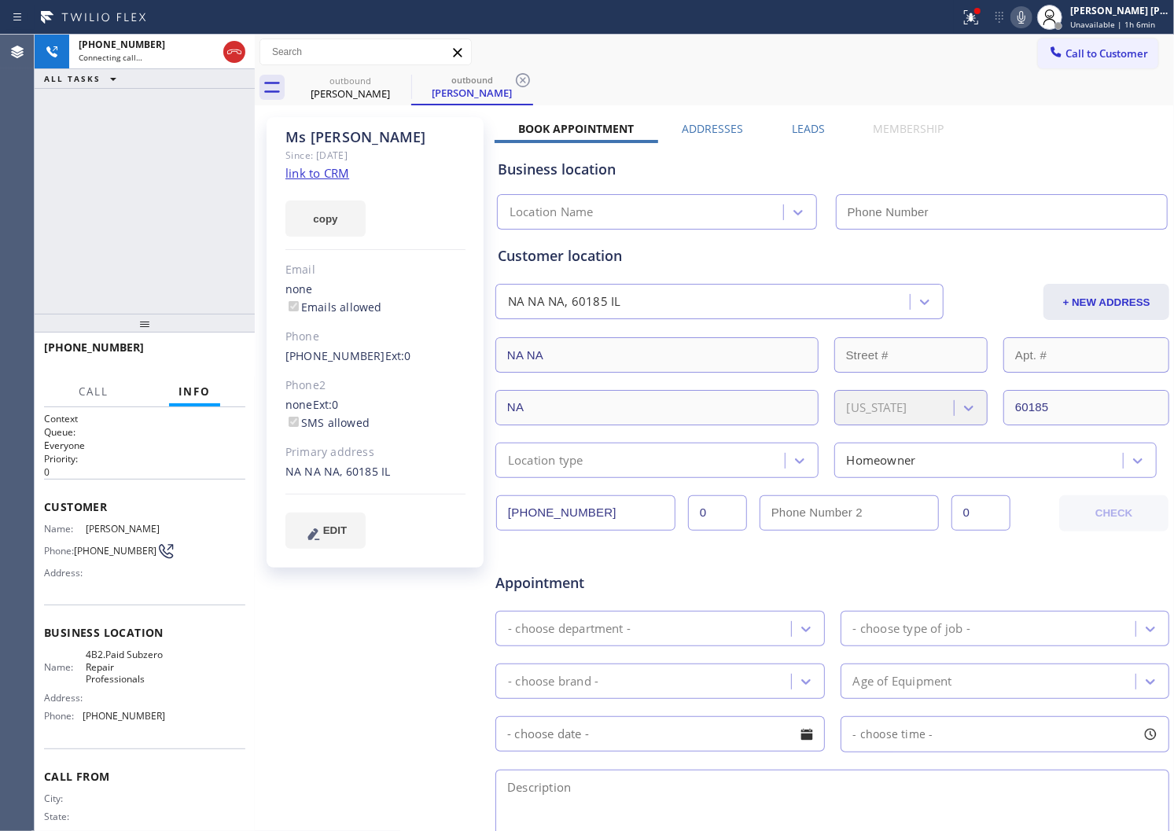
type input "[PHONE_NUMBER]"
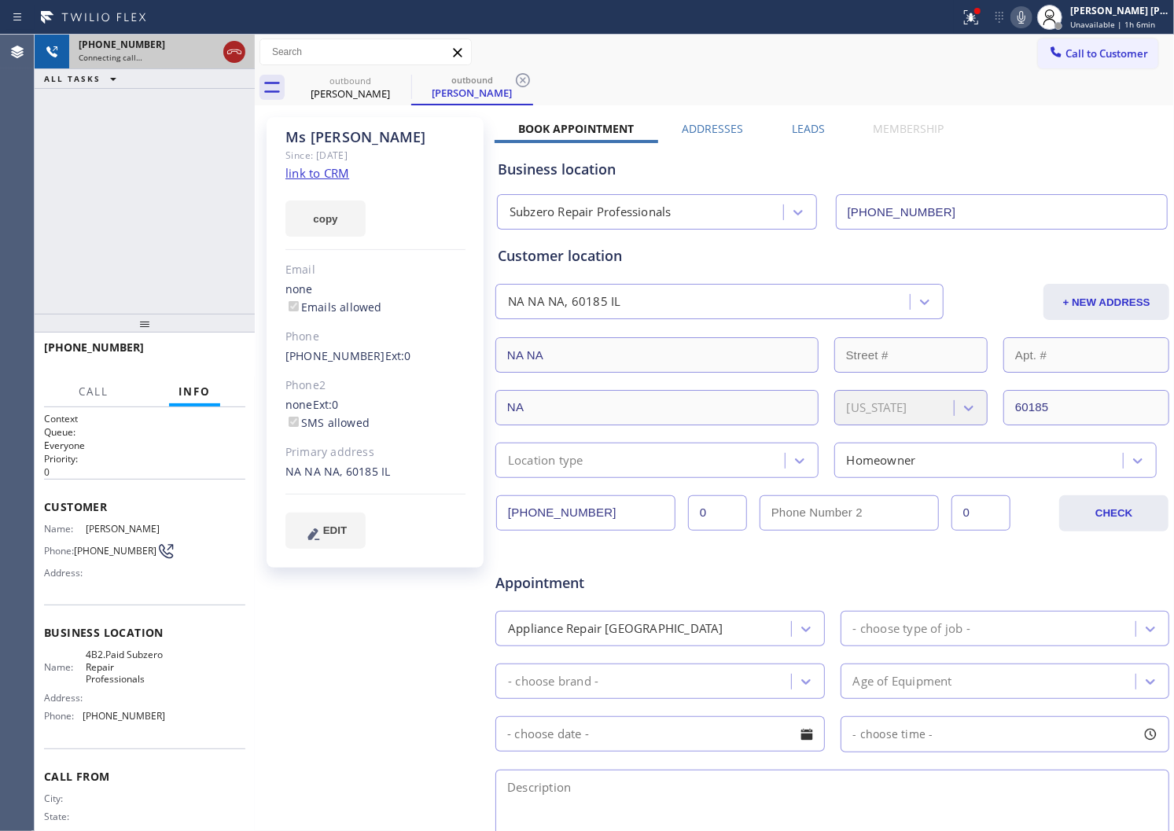
click at [231, 44] on icon at bounding box center [234, 51] width 19 height 19
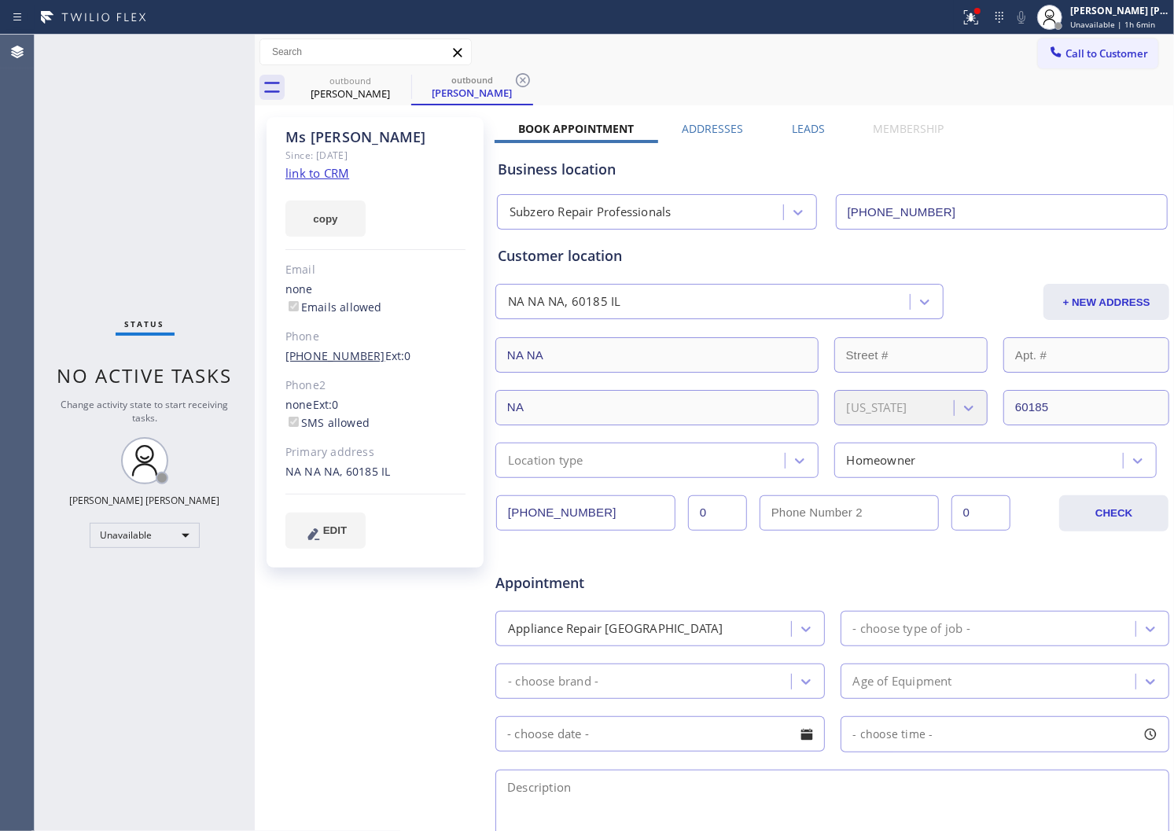
click at [362, 359] on link "[PHONE_NUMBER]" at bounding box center [335, 355] width 100 height 15
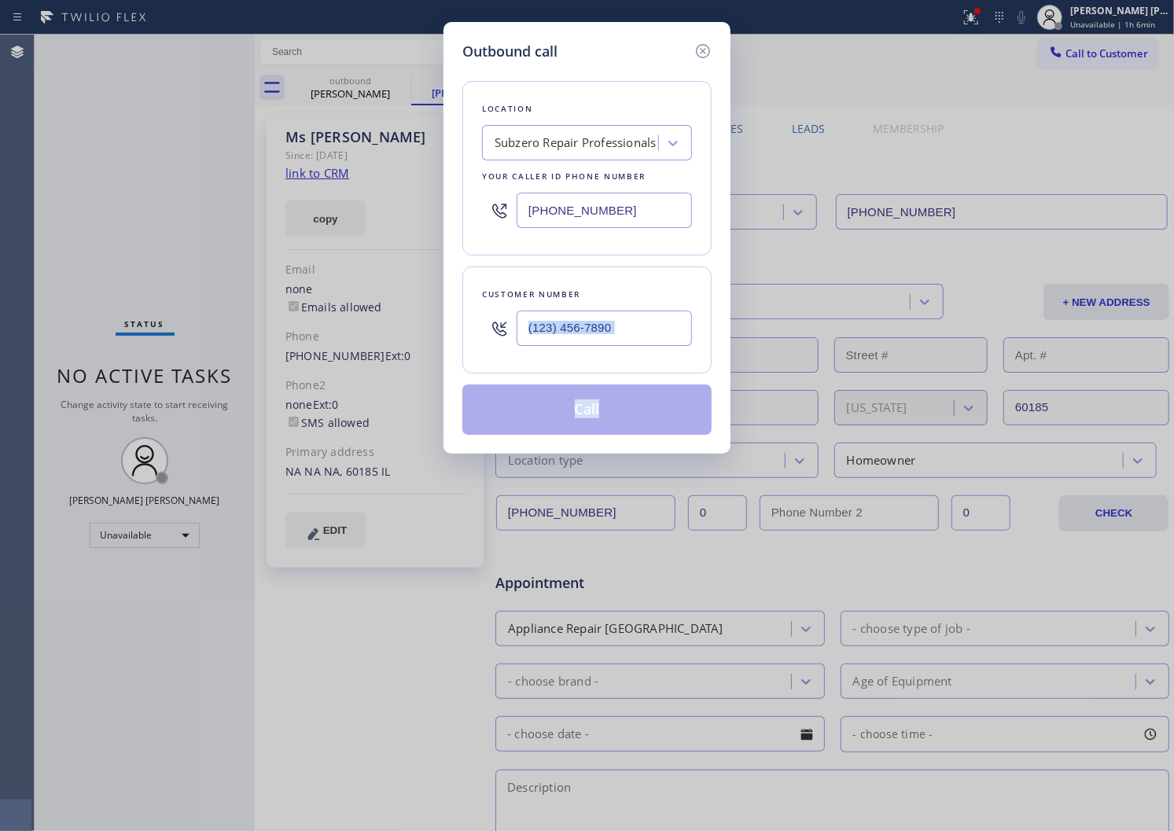
drag, startPoint x: 321, startPoint y: 359, endPoint x: 288, endPoint y: 358, distance: 33.0
click at [288, 358] on div "Outbound call Location Subzero Repair Professionals Your caller id phone number…" at bounding box center [587, 415] width 1174 height 831
type input "[PHONE_NUMBER]"
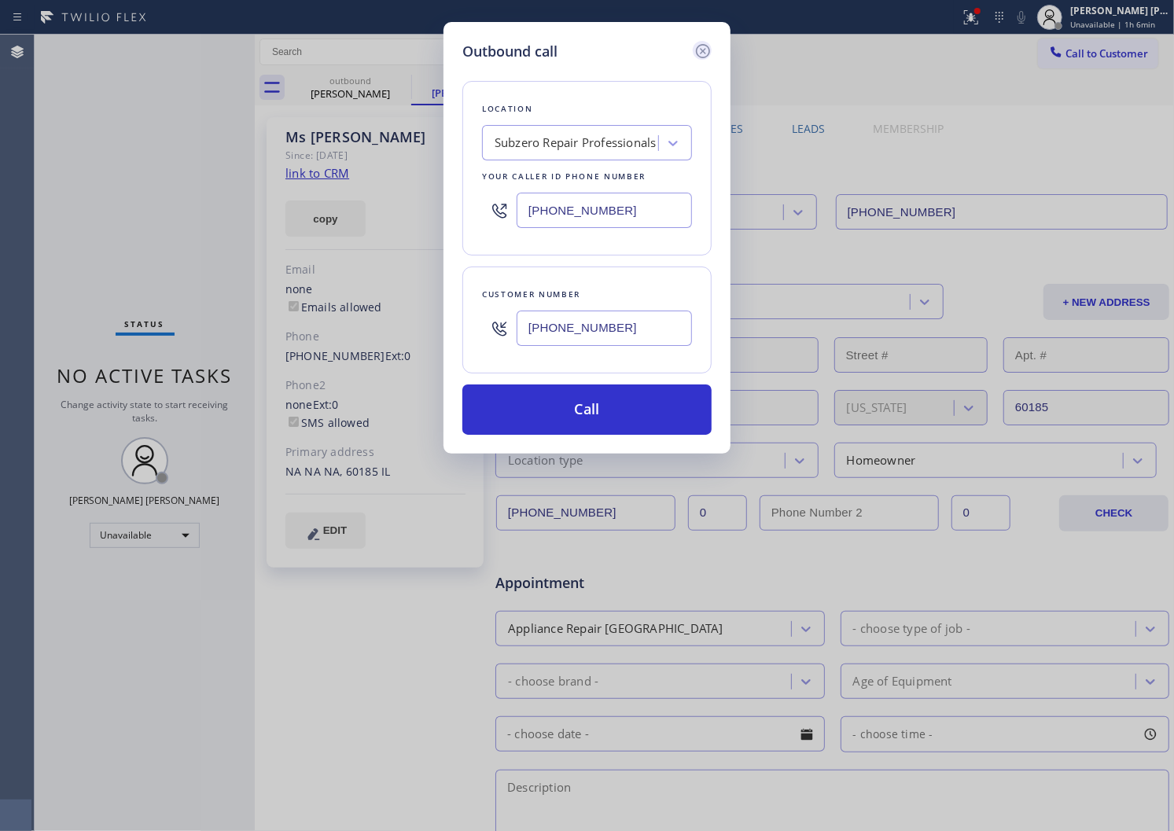
click at [702, 44] on icon at bounding box center [703, 51] width 14 height 14
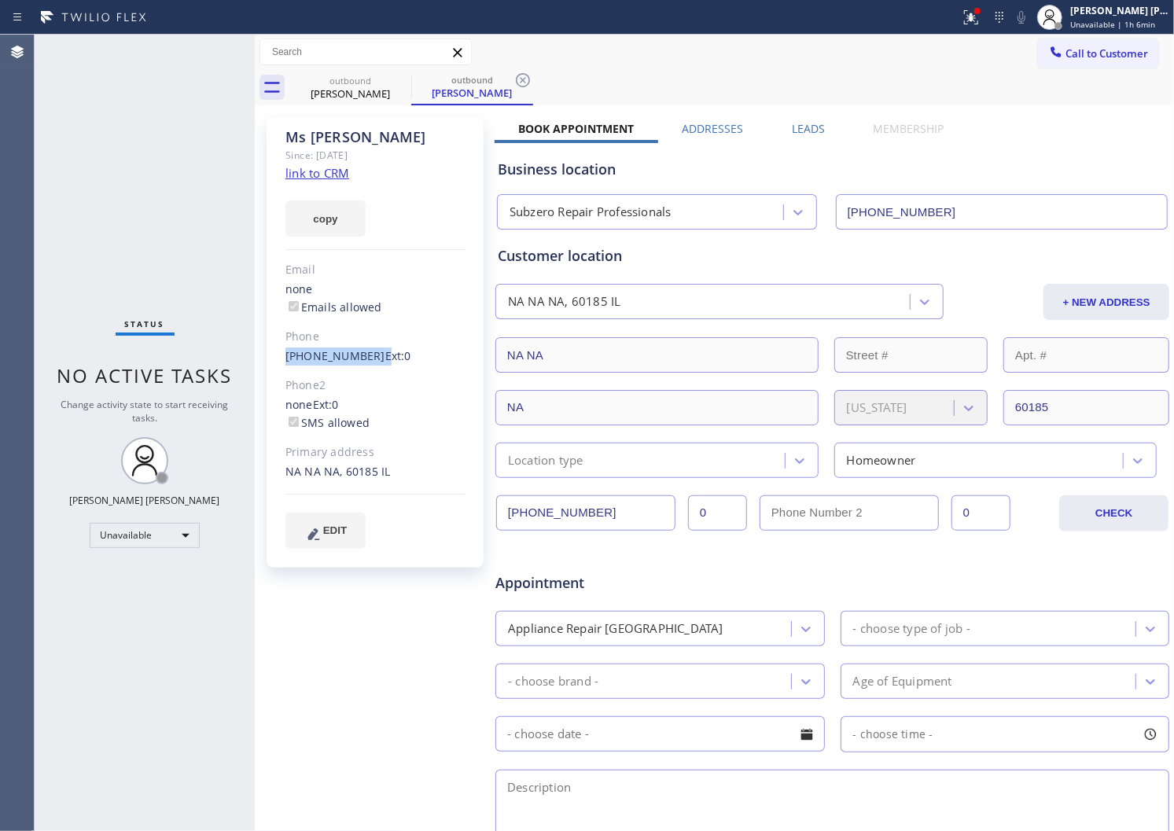
drag, startPoint x: 285, startPoint y: 358, endPoint x: 365, endPoint y: 357, distance: 80.2
click at [365, 357] on div "[PHONE_NUMBER] Ext: 0" at bounding box center [375, 357] width 180 height 18
copy div "[PHONE_NUMBER]"
click at [396, 98] on div "[PERSON_NAME]" at bounding box center [350, 94] width 119 height 14
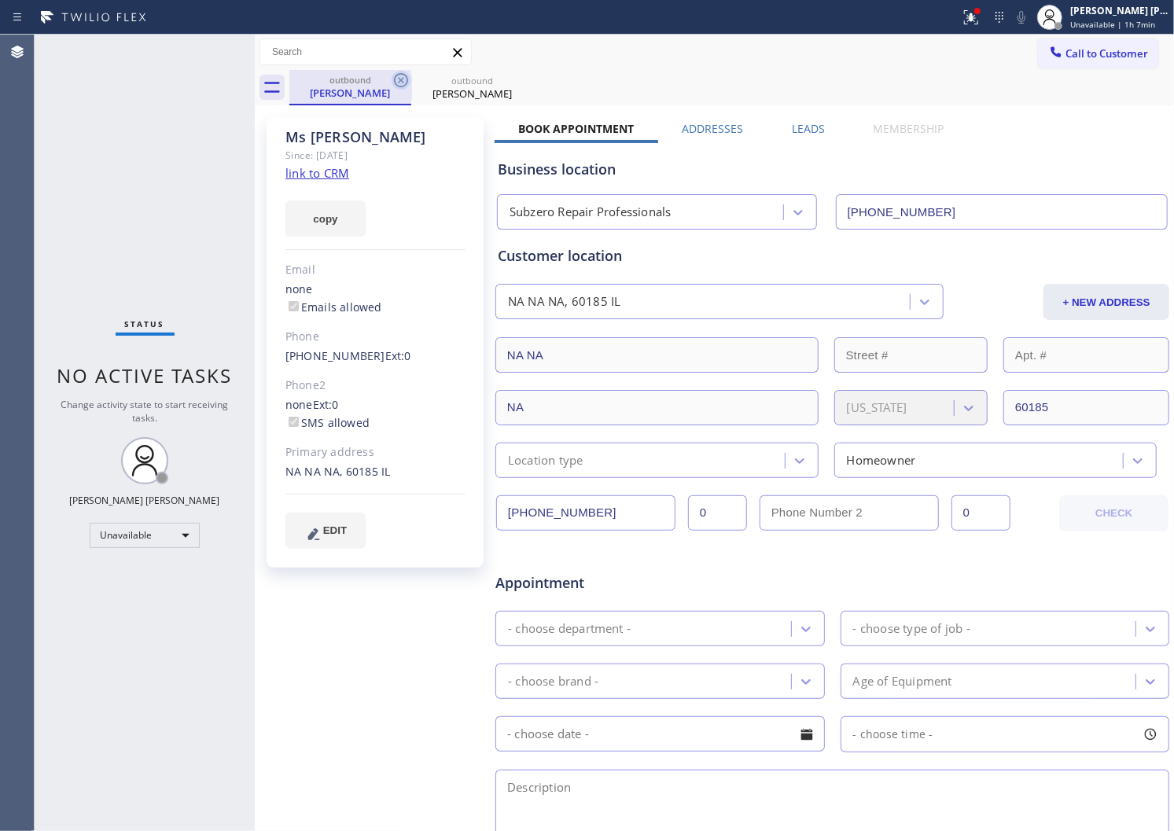
click at [406, 81] on icon at bounding box center [401, 80] width 19 height 19
click at [978, 20] on icon at bounding box center [971, 17] width 14 height 14
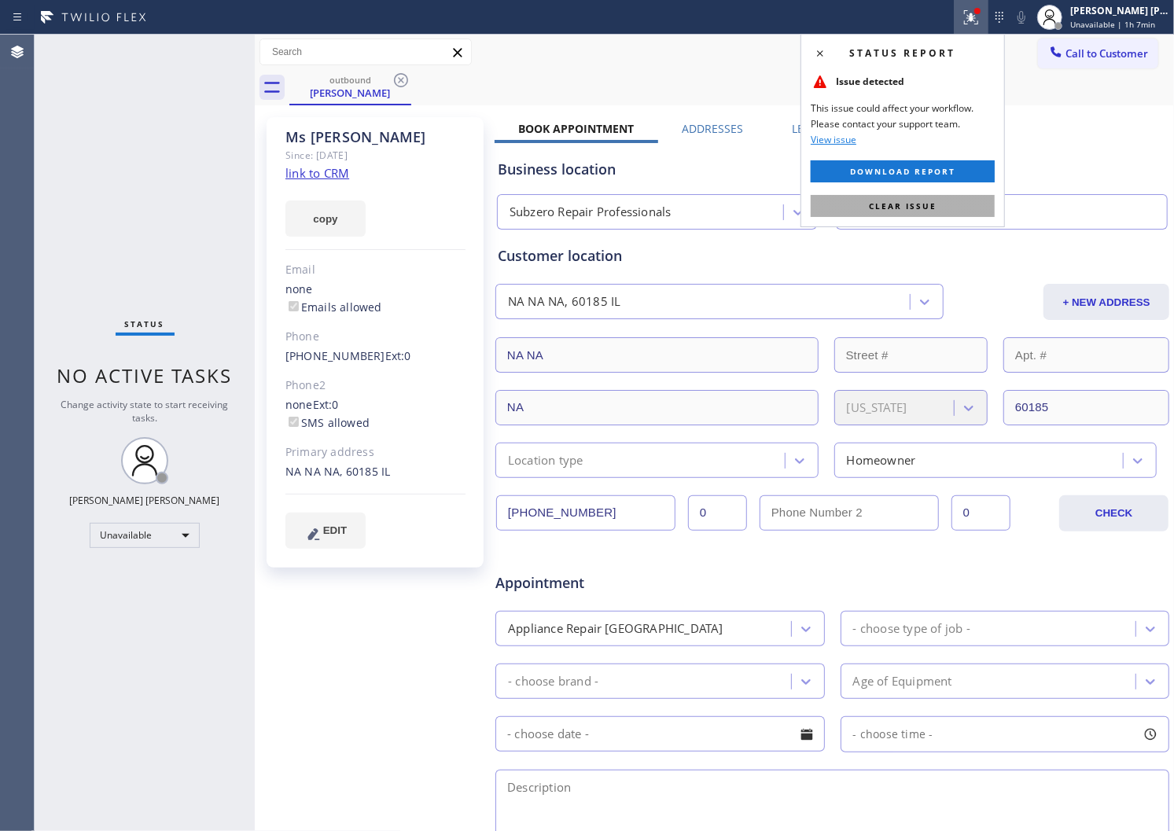
click at [904, 205] on span "Clear issue" at bounding box center [903, 206] width 68 height 11
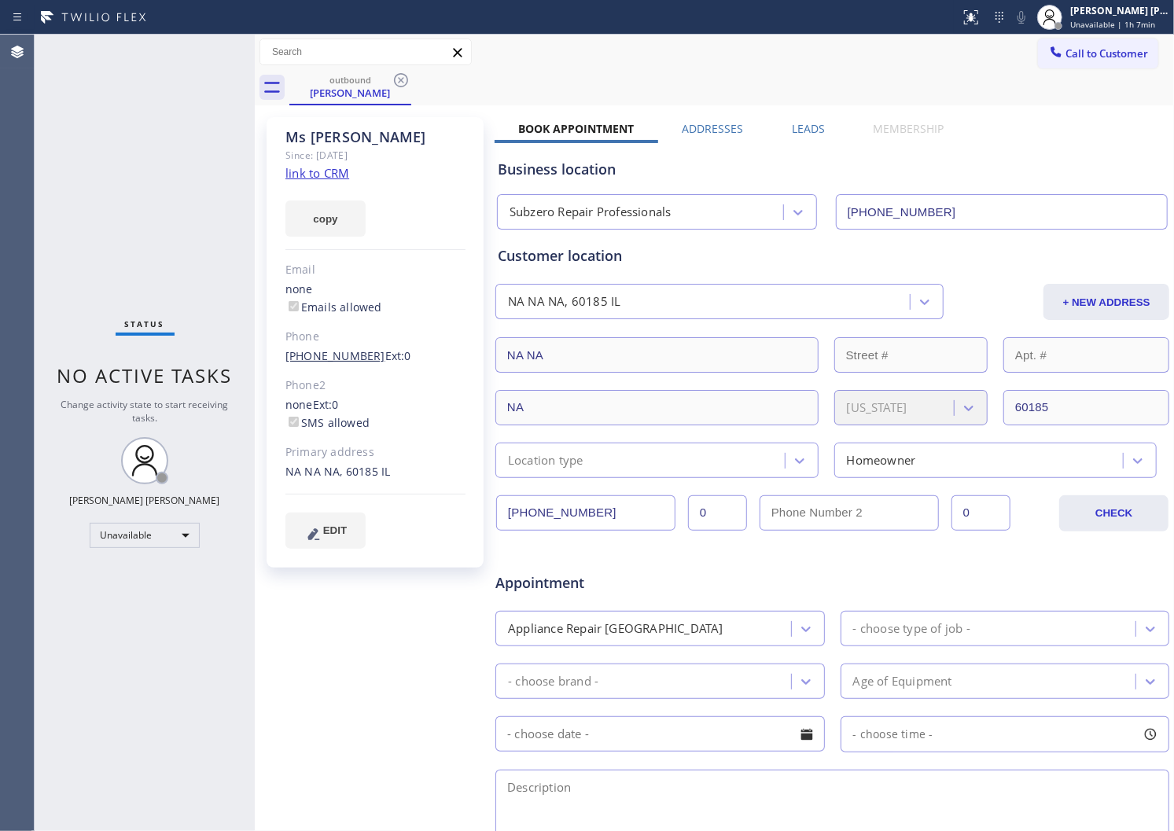
click at [324, 359] on link "[PHONE_NUMBER]" at bounding box center [335, 355] width 100 height 15
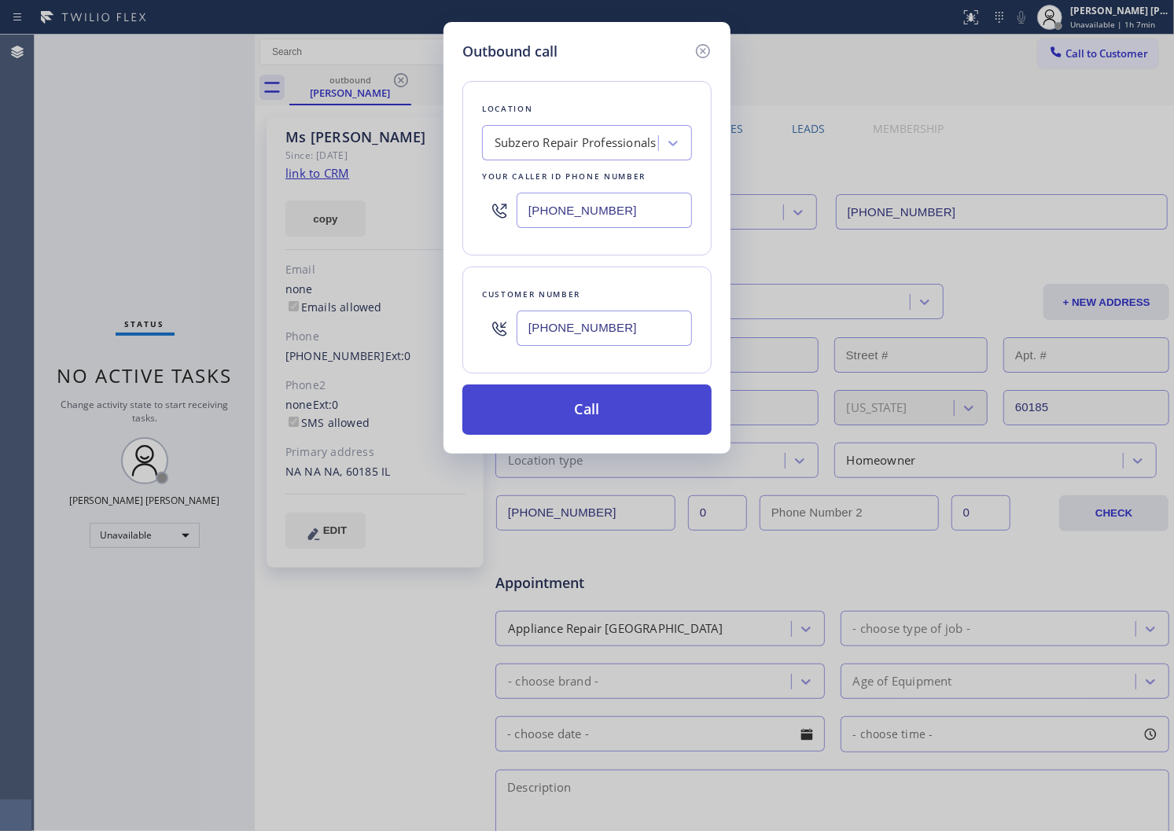
click at [619, 411] on button "Call" at bounding box center [586, 410] width 249 height 50
click at [600, 417] on button "Call" at bounding box center [586, 410] width 249 height 50
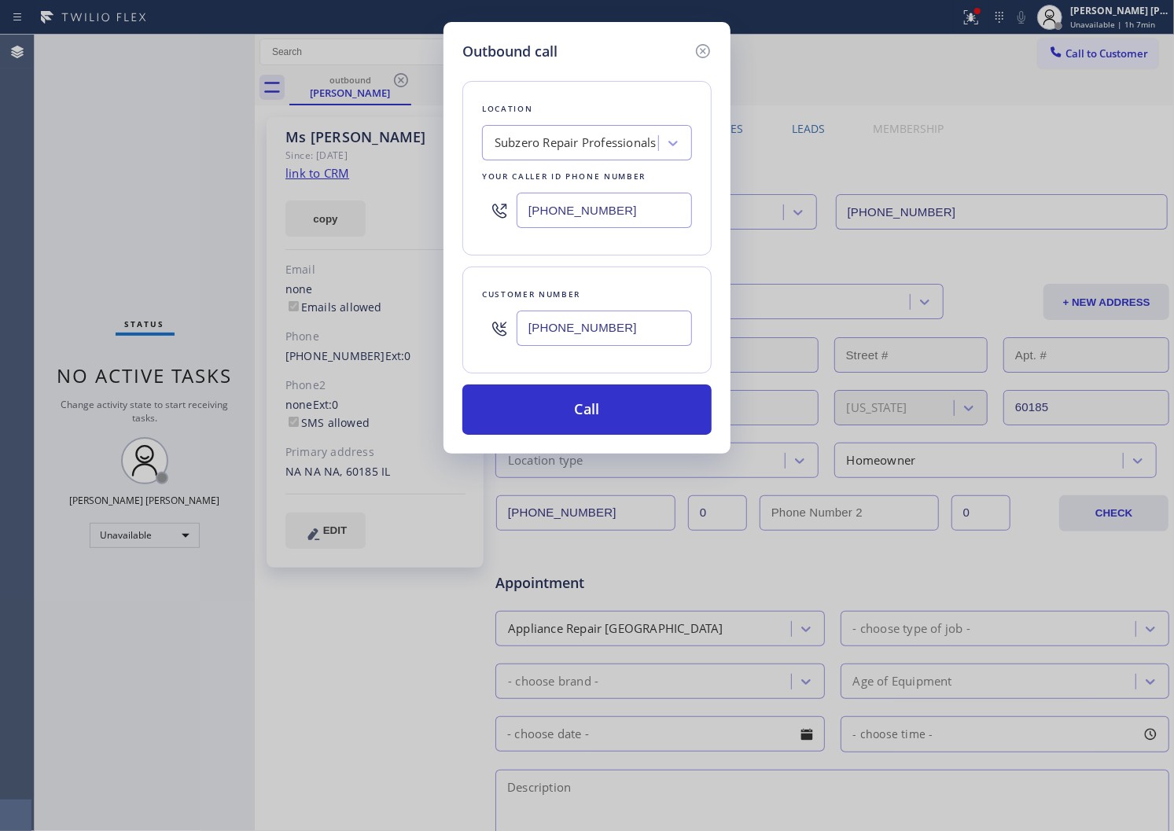
click at [735, 93] on div "Outbound call Location Subzero Repair Professionals Your caller id phone number…" at bounding box center [587, 415] width 1174 height 831
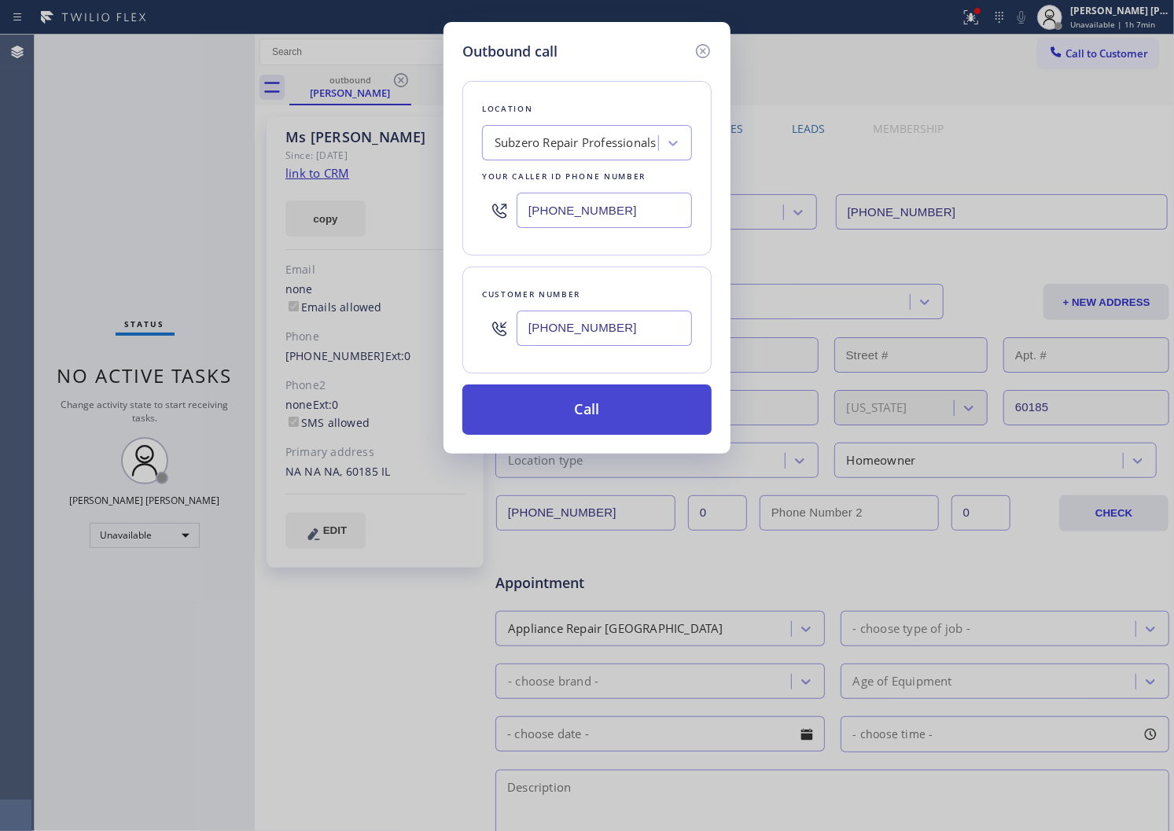
click at [606, 429] on button "Call" at bounding box center [586, 410] width 249 height 50
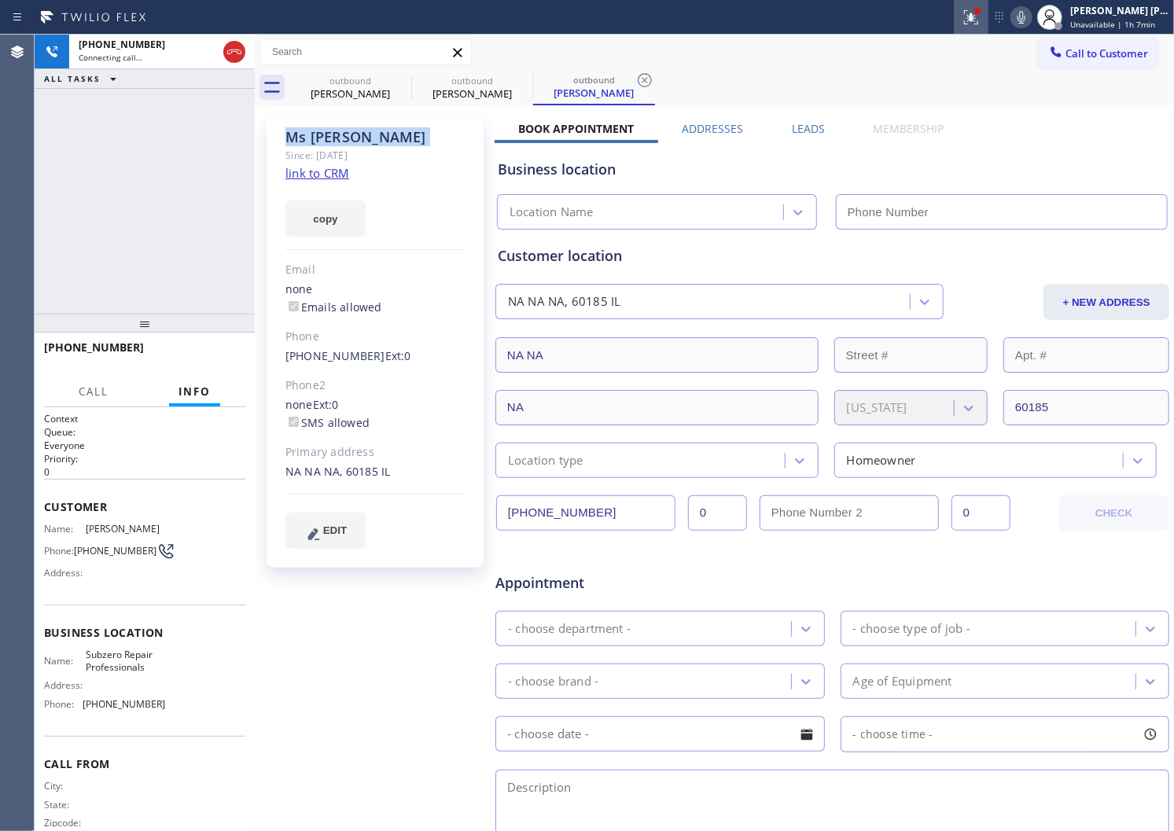
click at [976, 17] on icon at bounding box center [971, 16] width 9 height 6
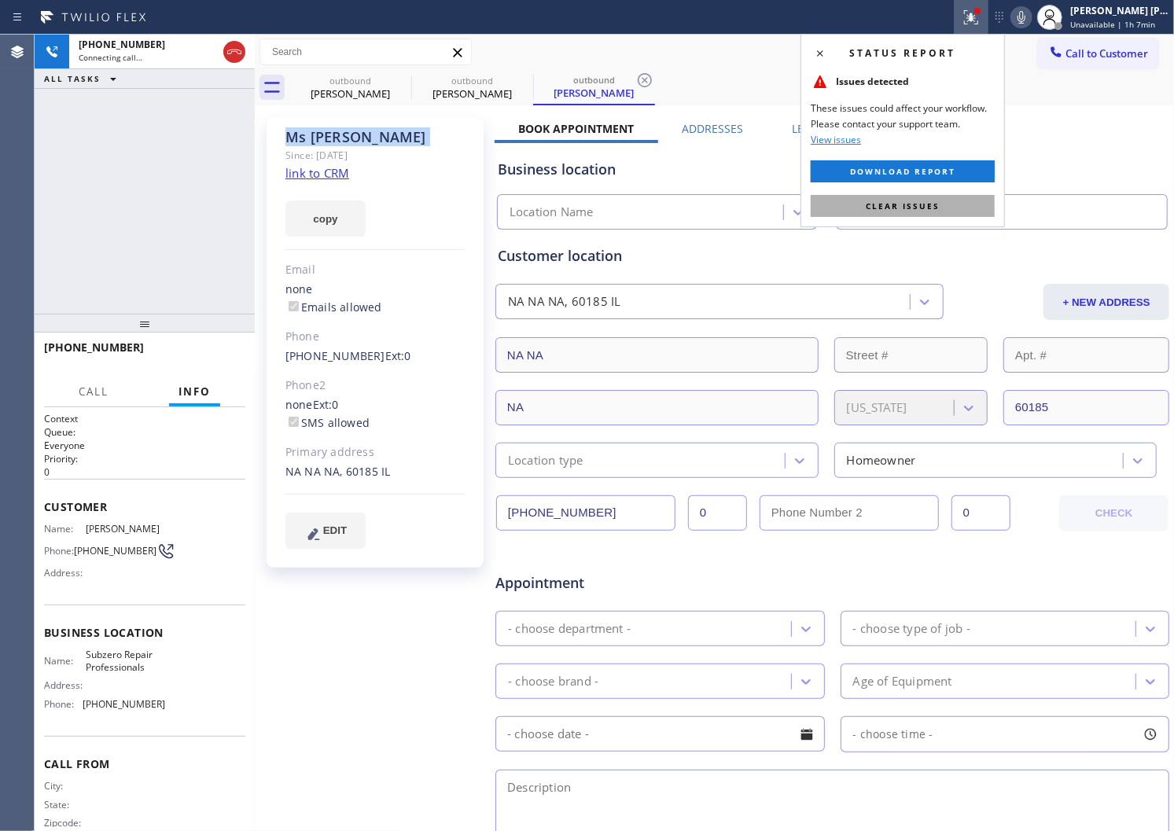
click at [908, 215] on button "Clear issues" at bounding box center [903, 206] width 184 height 22
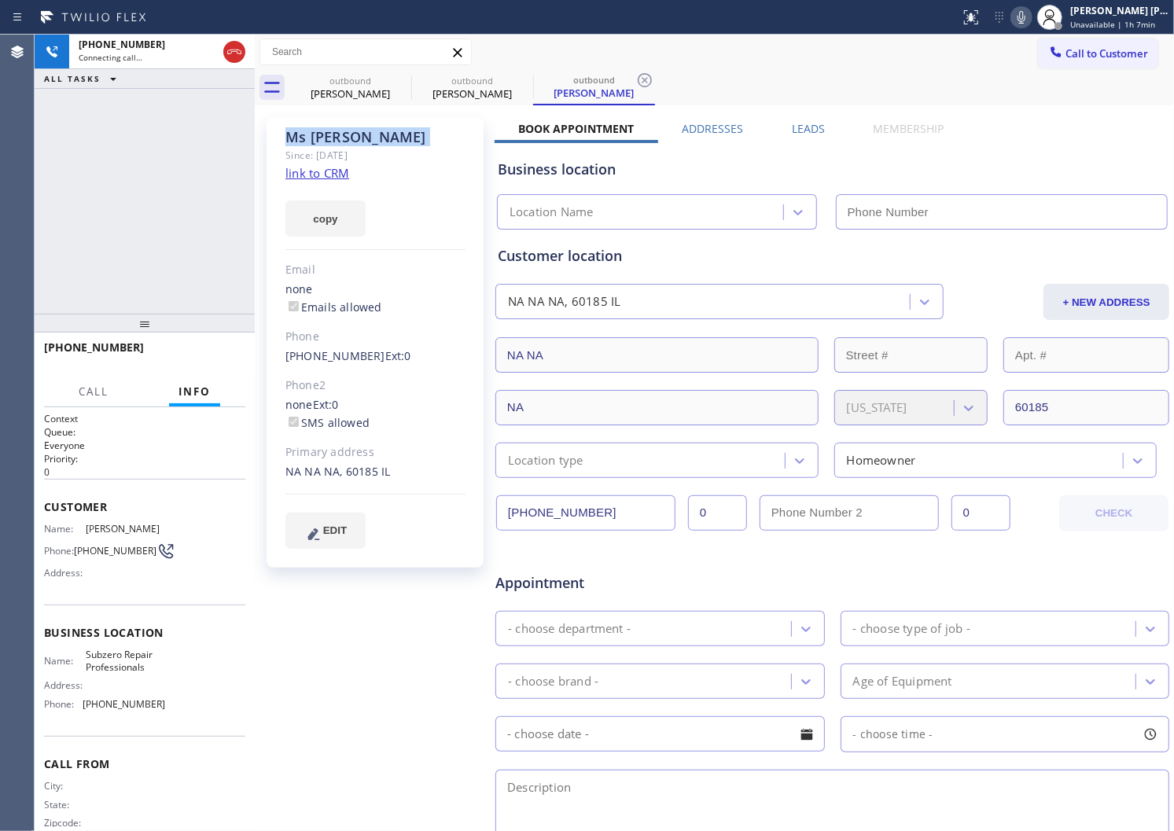
click at [379, 151] on div "Since: [DATE]" at bounding box center [375, 155] width 180 height 18
type input "[PHONE_NUMBER]"
click at [0, 277] on div "Agent Desktop" at bounding box center [17, 433] width 34 height 797
click at [77, 349] on span "[PHONE_NUMBER]" at bounding box center [94, 347] width 100 height 15
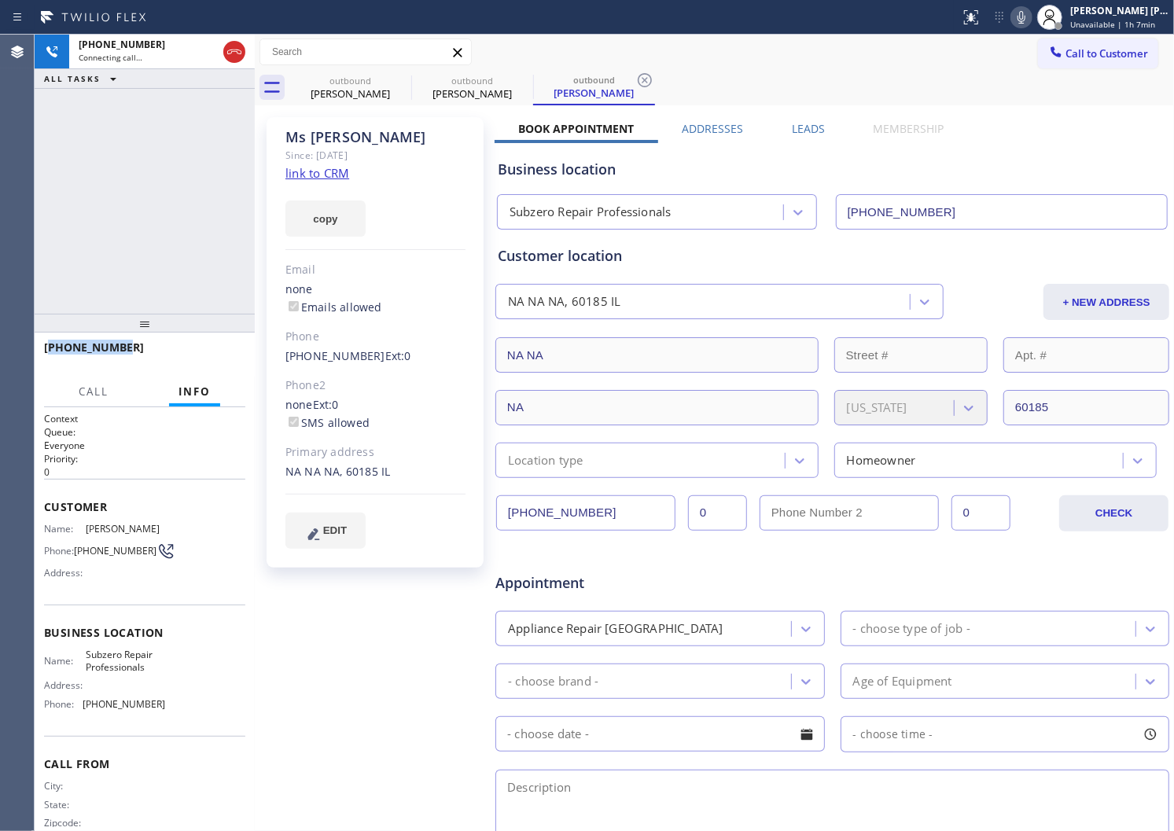
click at [77, 349] on span "[PHONE_NUMBER]" at bounding box center [94, 347] width 100 height 15
copy span "[PHONE_NUMBER]"
click at [128, 672] on span "Subzero Repair Professionals" at bounding box center [125, 661] width 79 height 24
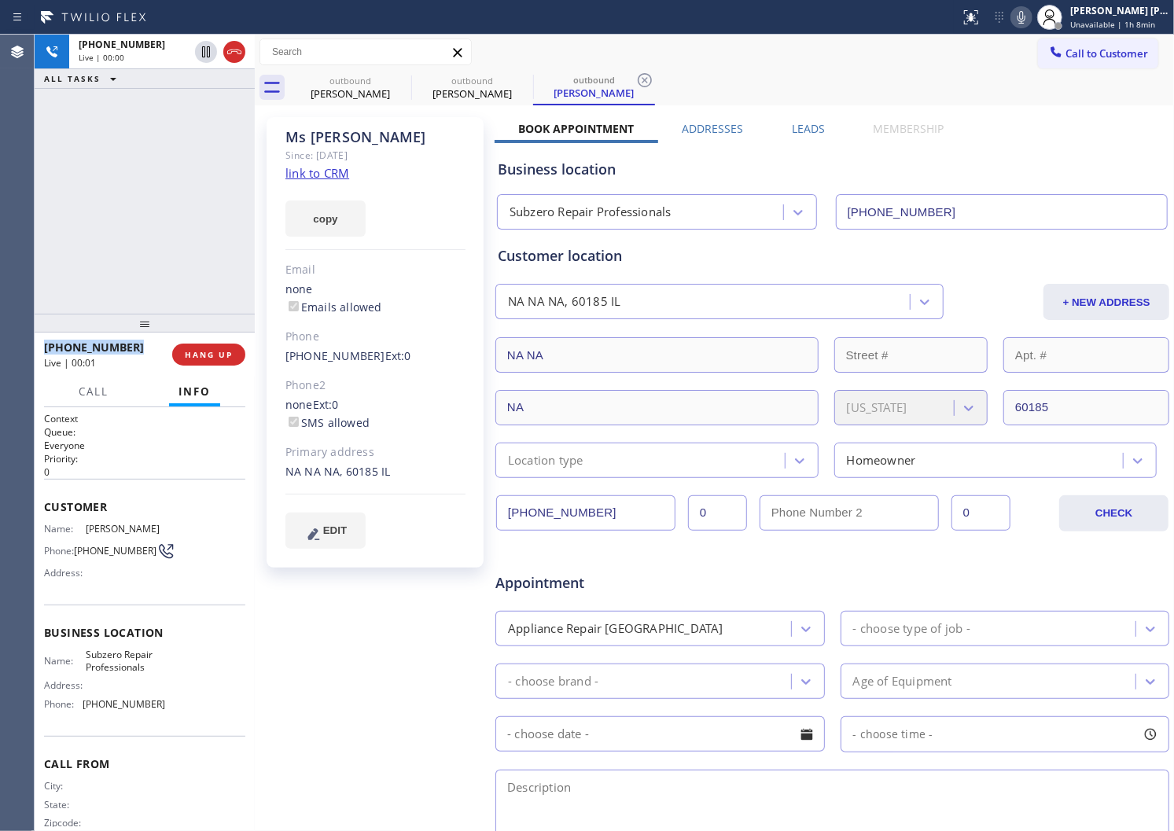
click at [128, 672] on span "Subzero Repair Professionals" at bounding box center [125, 661] width 79 height 24
copy span "Subzero Repair Professionals"
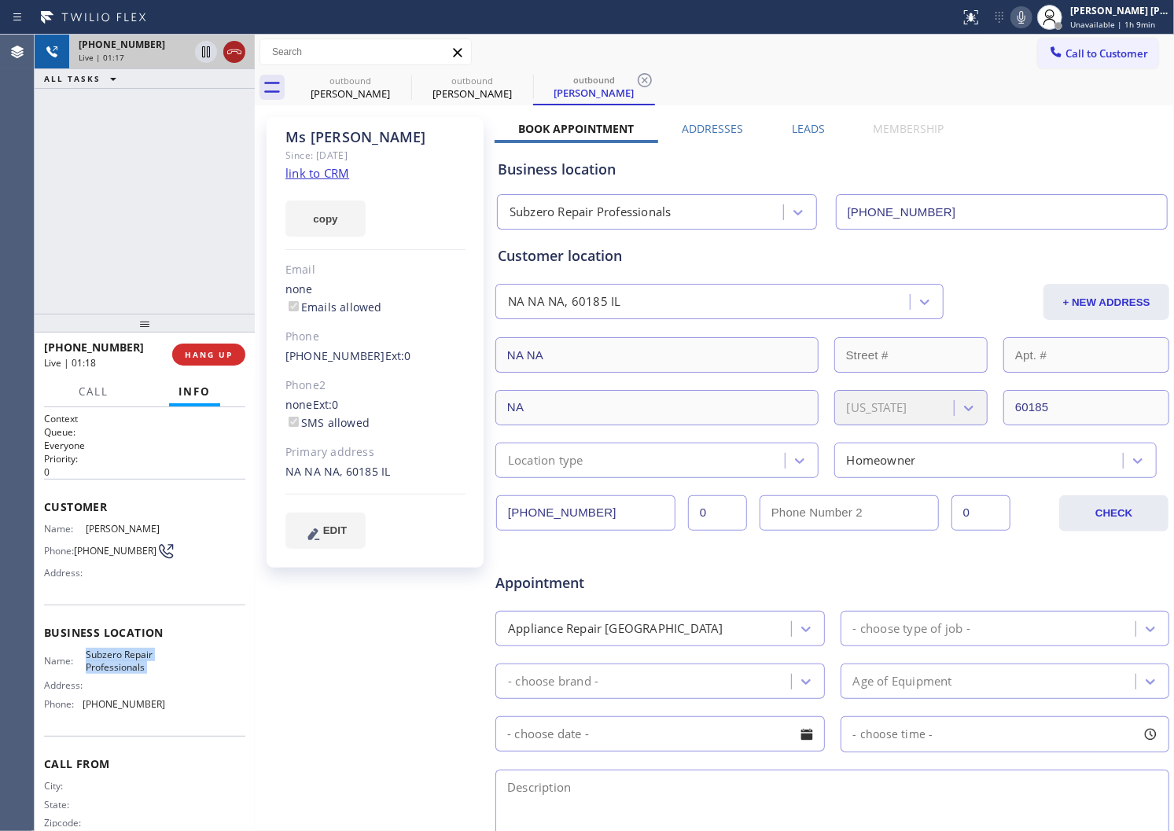
click at [234, 56] on icon at bounding box center [234, 51] width 19 height 19
click at [198, 368] on div "[PHONE_NUMBER] Live | 01:18 HANG UP" at bounding box center [144, 354] width 201 height 41
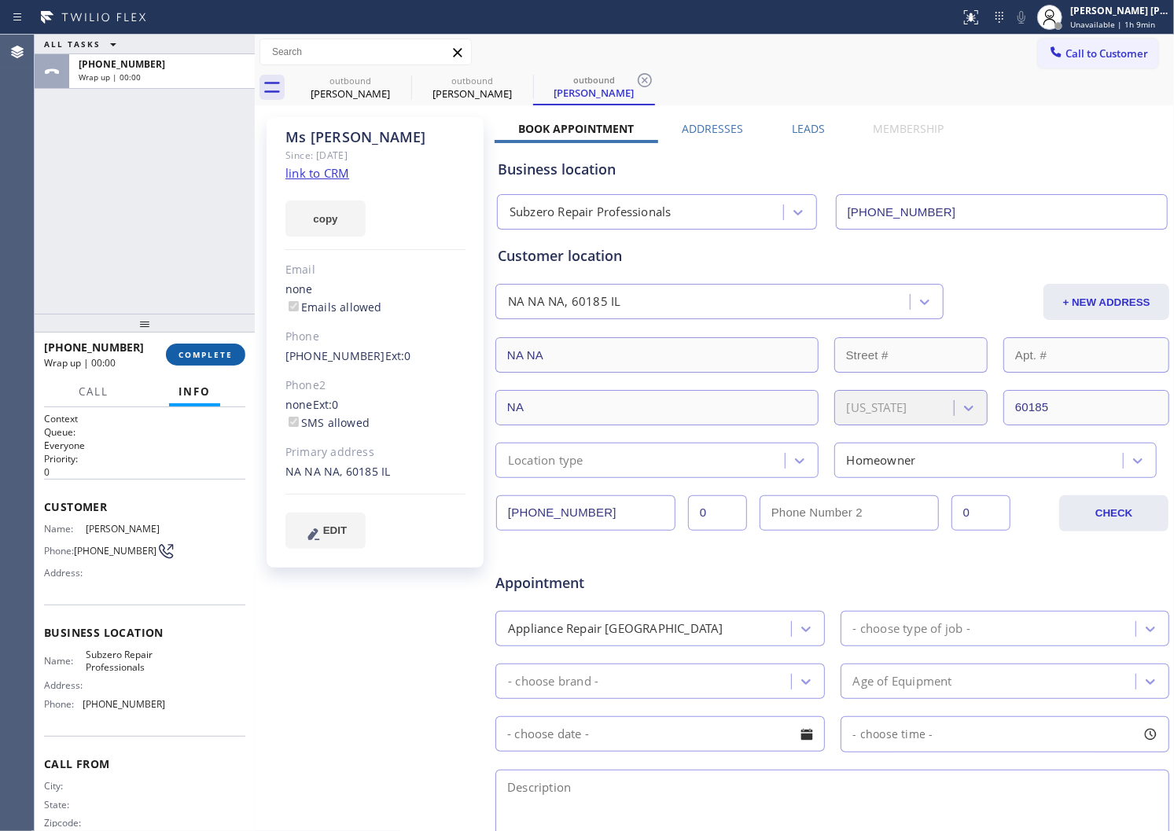
click at [199, 357] on span "COMPLETE" at bounding box center [206, 354] width 54 height 11
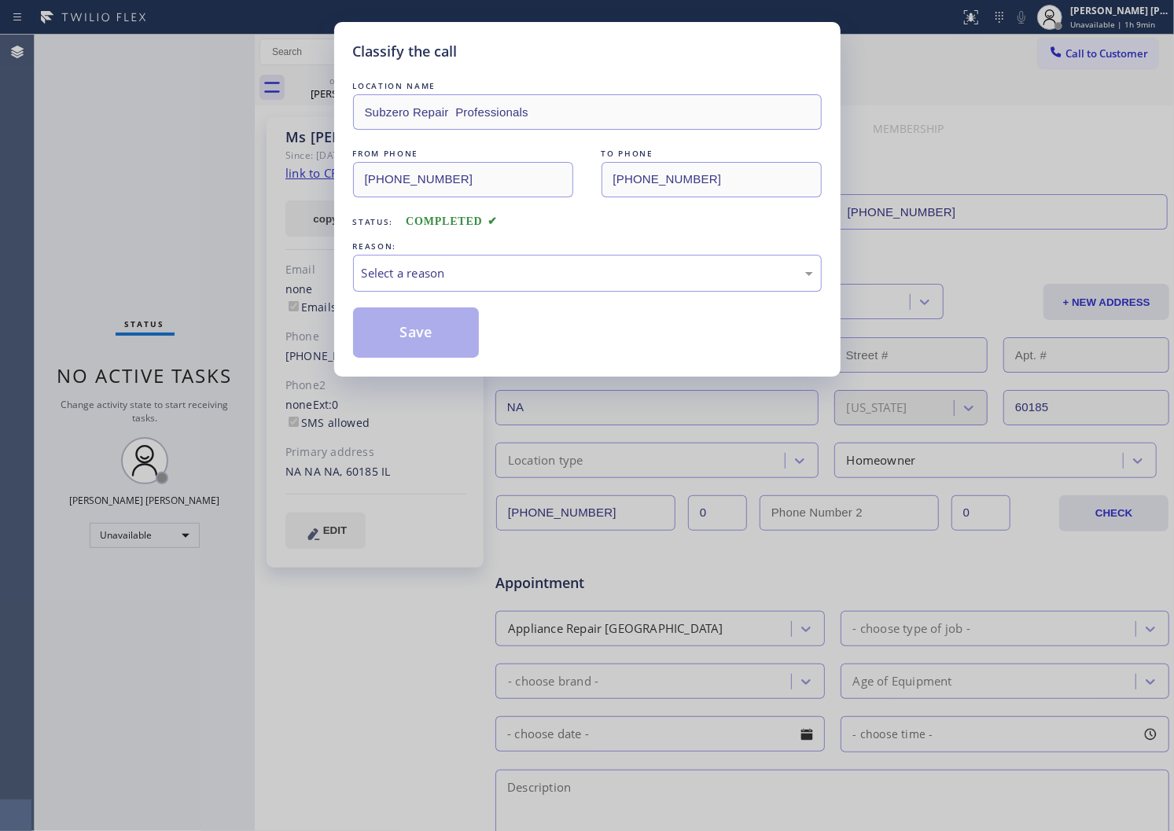
click at [431, 275] on div "Select a reason" at bounding box center [587, 273] width 451 height 18
click at [405, 273] on div "Existing Customer - ETA/PI/REDO/complain/cancel" at bounding box center [587, 273] width 451 height 18
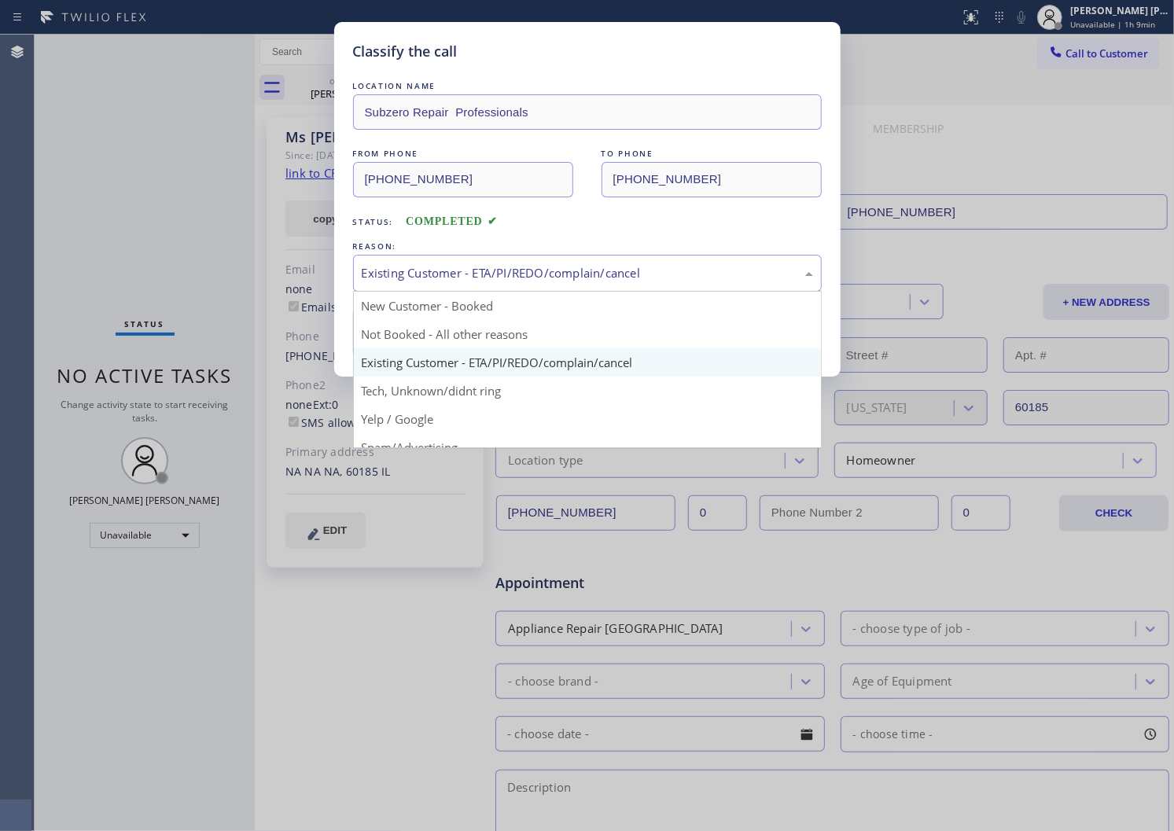
drag, startPoint x: 406, startPoint y: 363, endPoint x: 407, endPoint y: 347, distance: 16.6
click at [406, 363] on div "Classify the call LOCATION NAME Subzero Repair Professionals FROM PHONE [PHONE_…" at bounding box center [587, 199] width 506 height 355
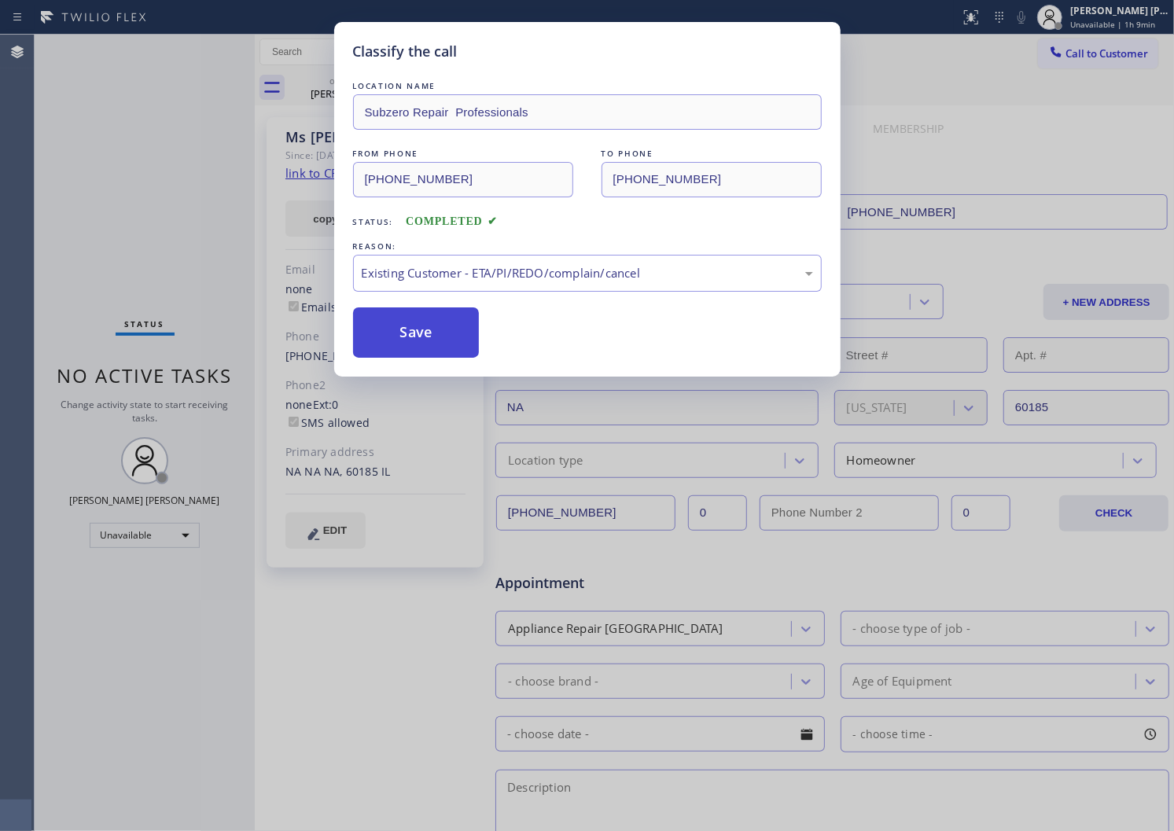
click at [407, 347] on button "Save" at bounding box center [416, 333] width 127 height 50
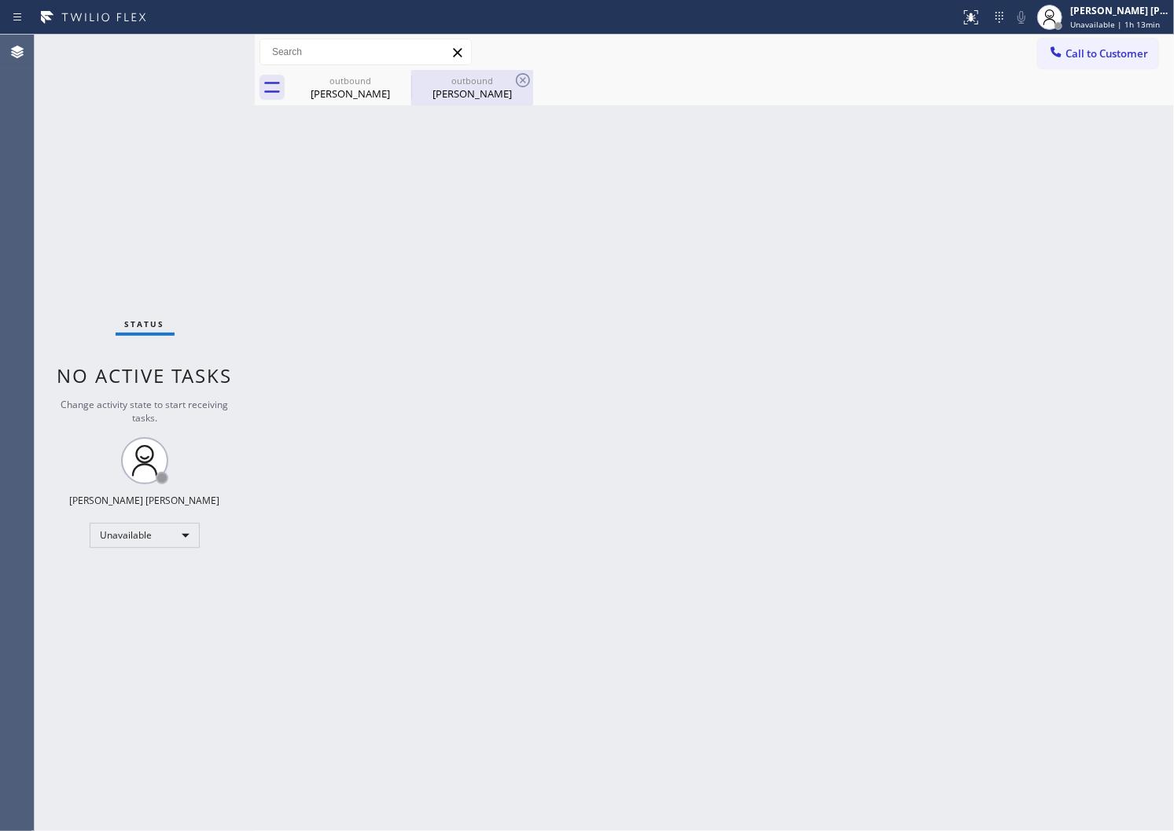
click at [411, 76] on div at bounding box center [411, 88] width 1 height 25
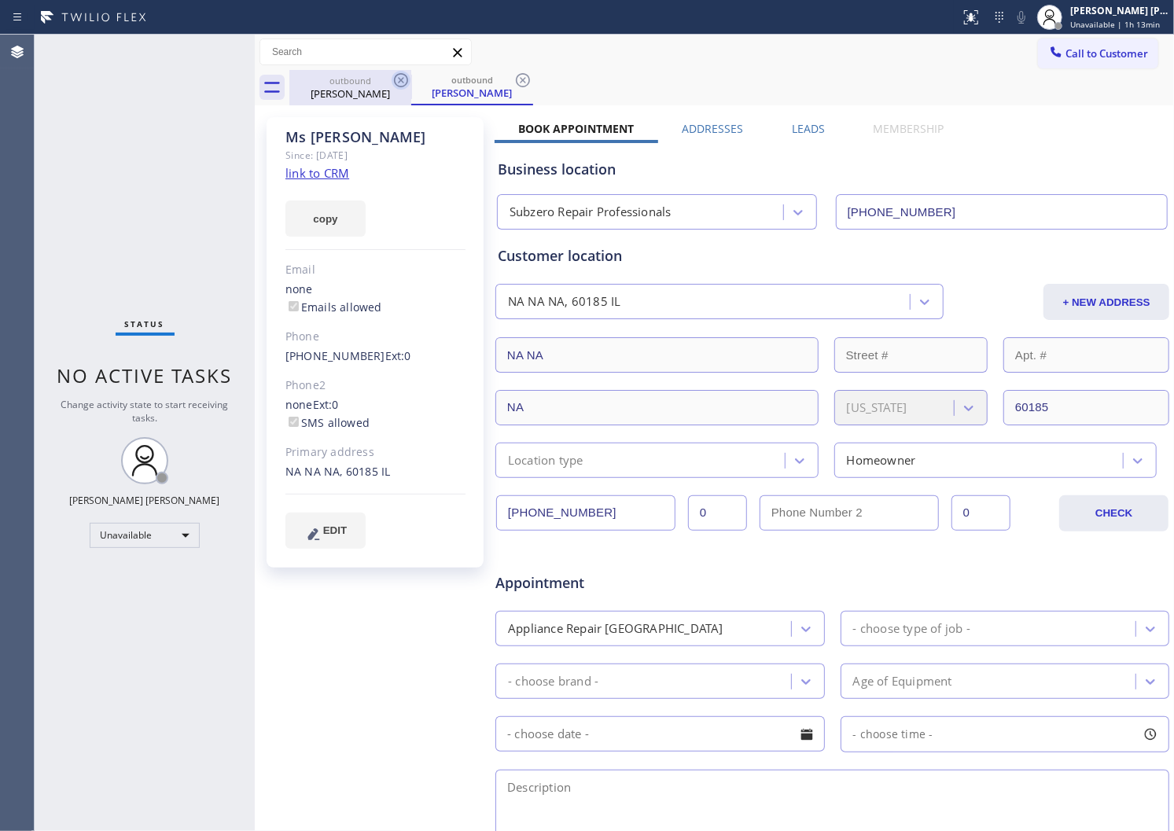
click at [407, 77] on icon at bounding box center [401, 80] width 14 height 14
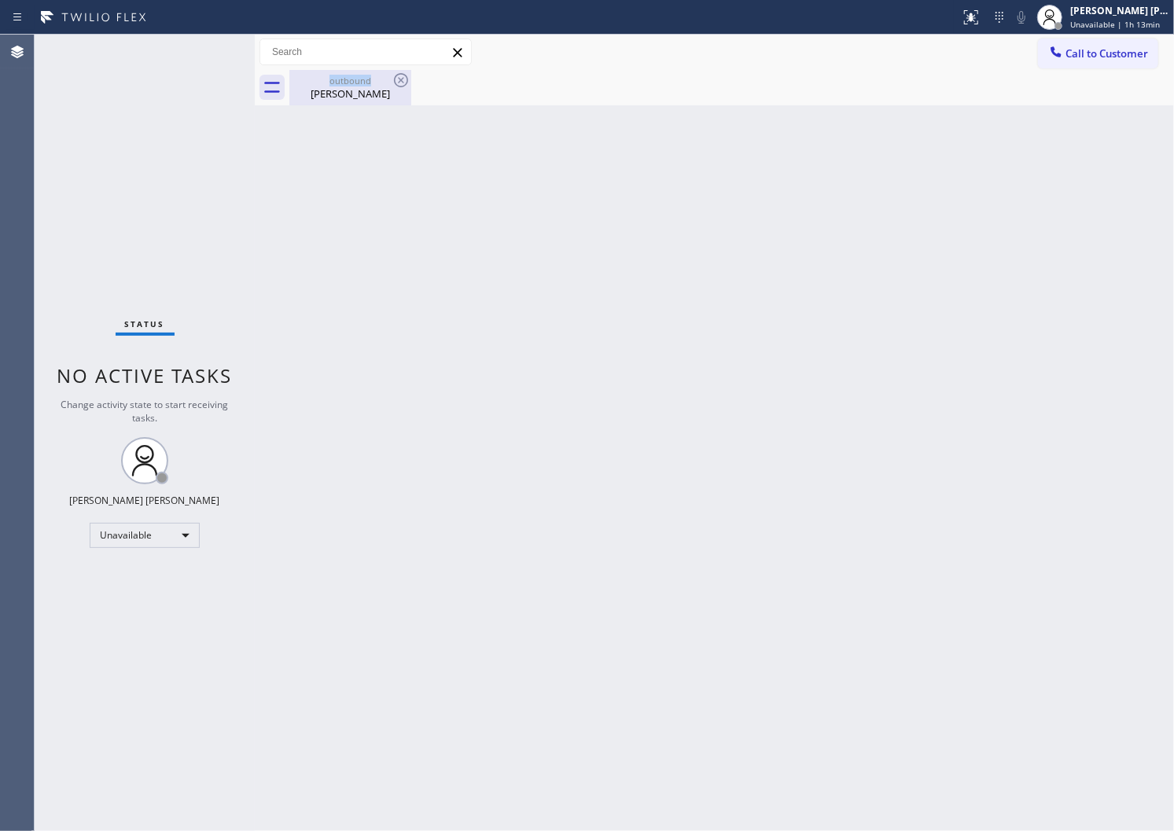
click at [370, 83] on div "outbound" at bounding box center [350, 81] width 119 height 12
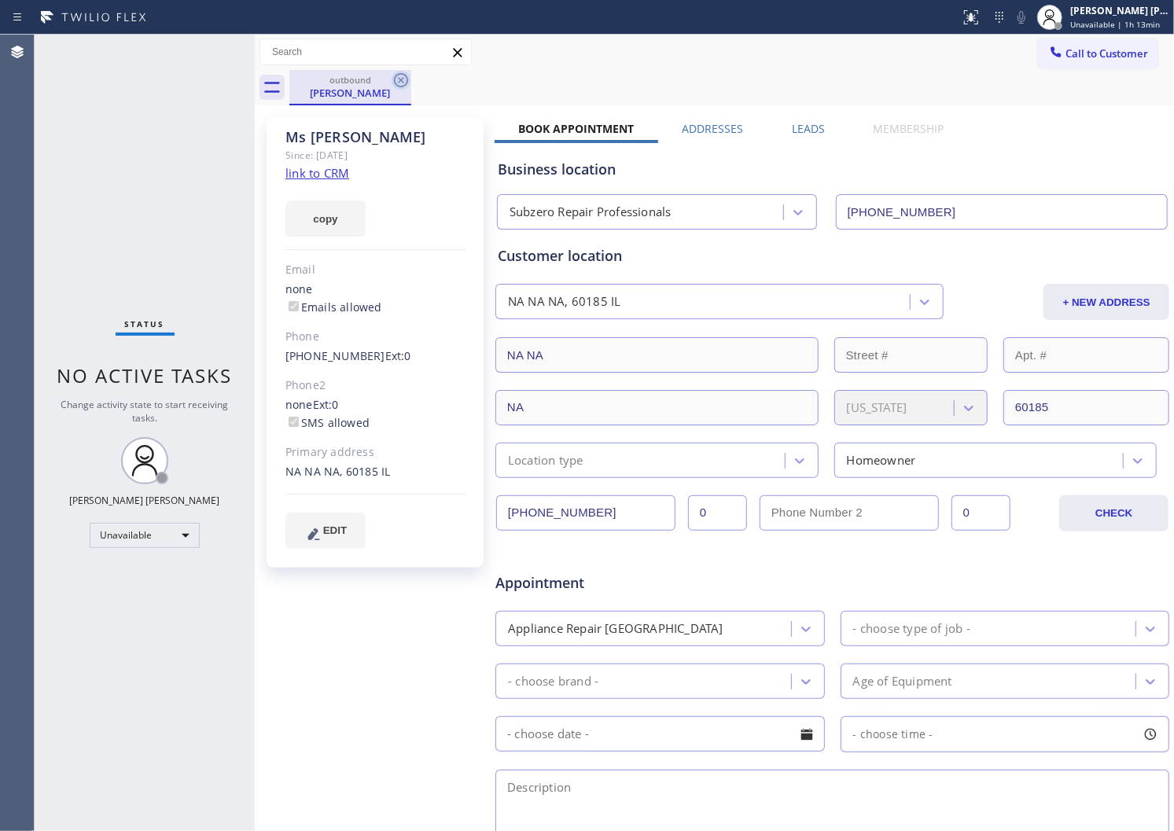
click at [403, 79] on icon at bounding box center [401, 80] width 19 height 19
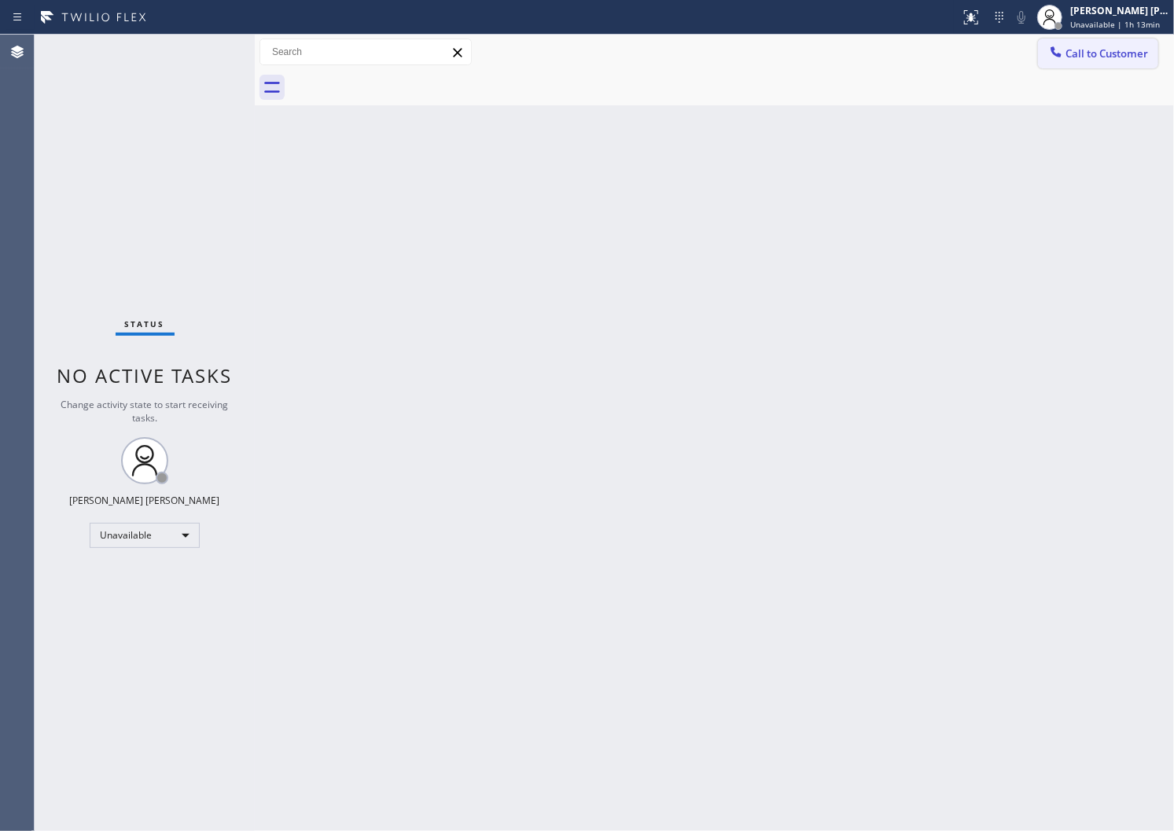
click at [1083, 57] on span "Call to Customer" at bounding box center [1107, 53] width 83 height 14
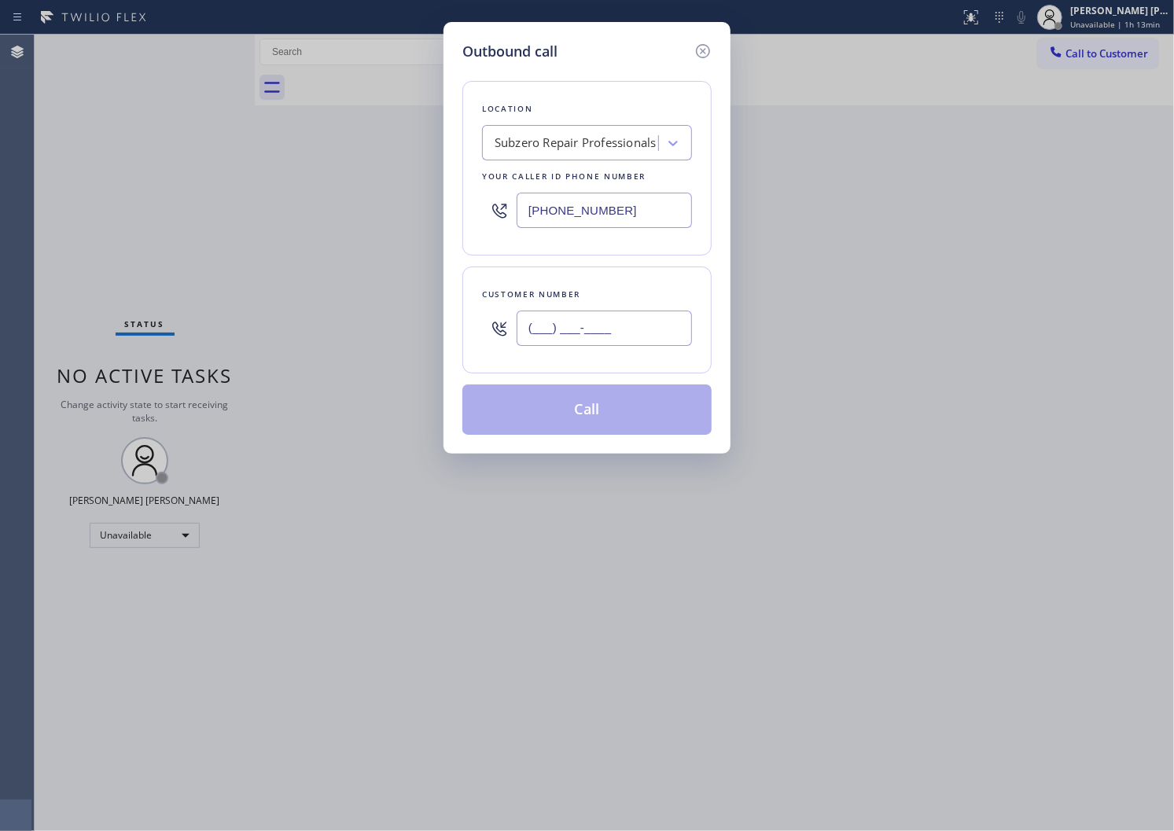
click at [631, 333] on input "(___) ___-____" at bounding box center [604, 328] width 175 height 35
paste input "213) 414-5361"
type input "[PHONE_NUMBER]"
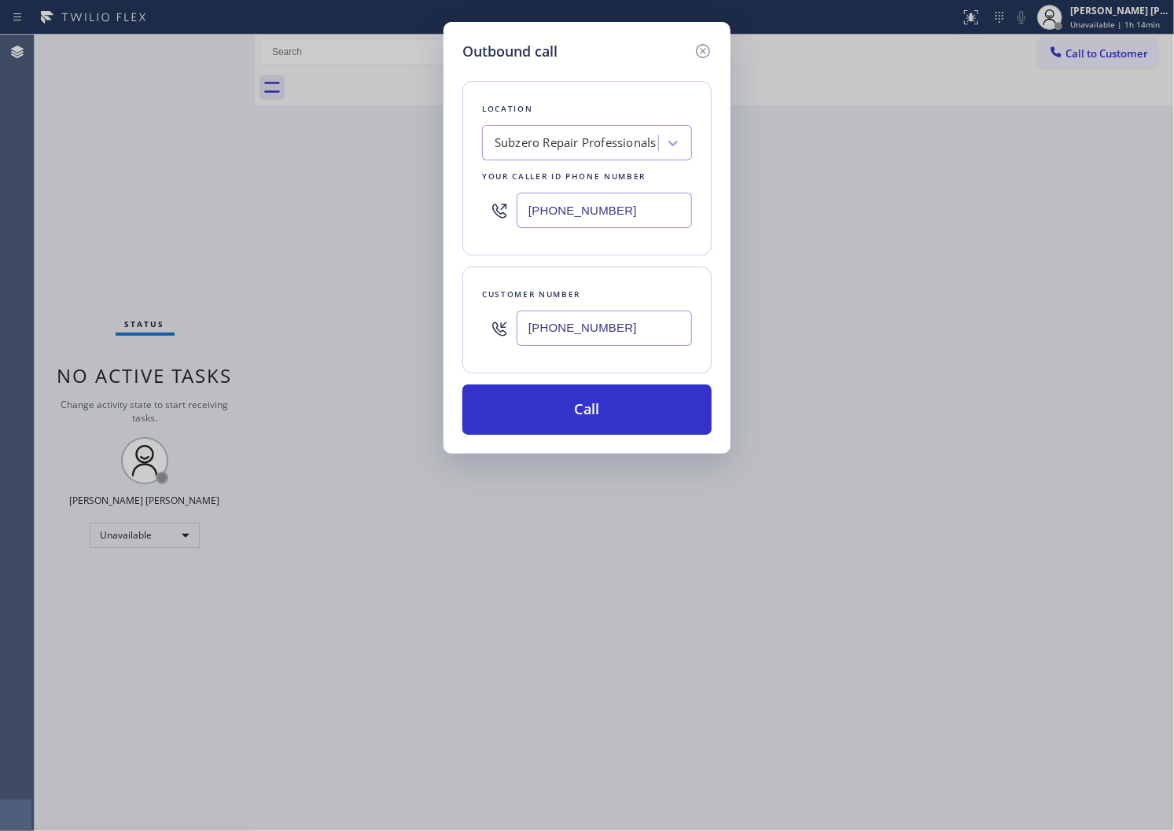
click at [610, 209] on input "[PHONE_NUMBER]" at bounding box center [604, 210] width 175 height 35
paste input "57) 312-3323"
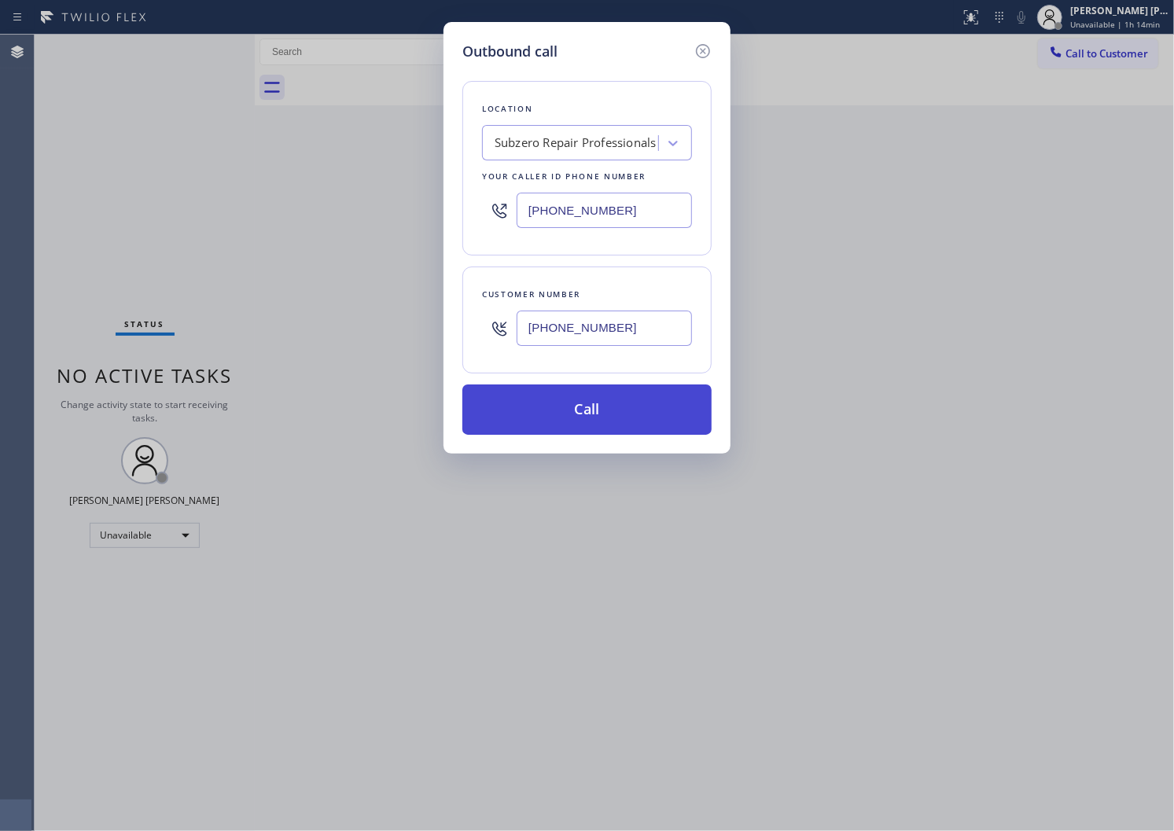
type input "[PHONE_NUMBER]"
click at [606, 402] on button "Call" at bounding box center [586, 410] width 249 height 50
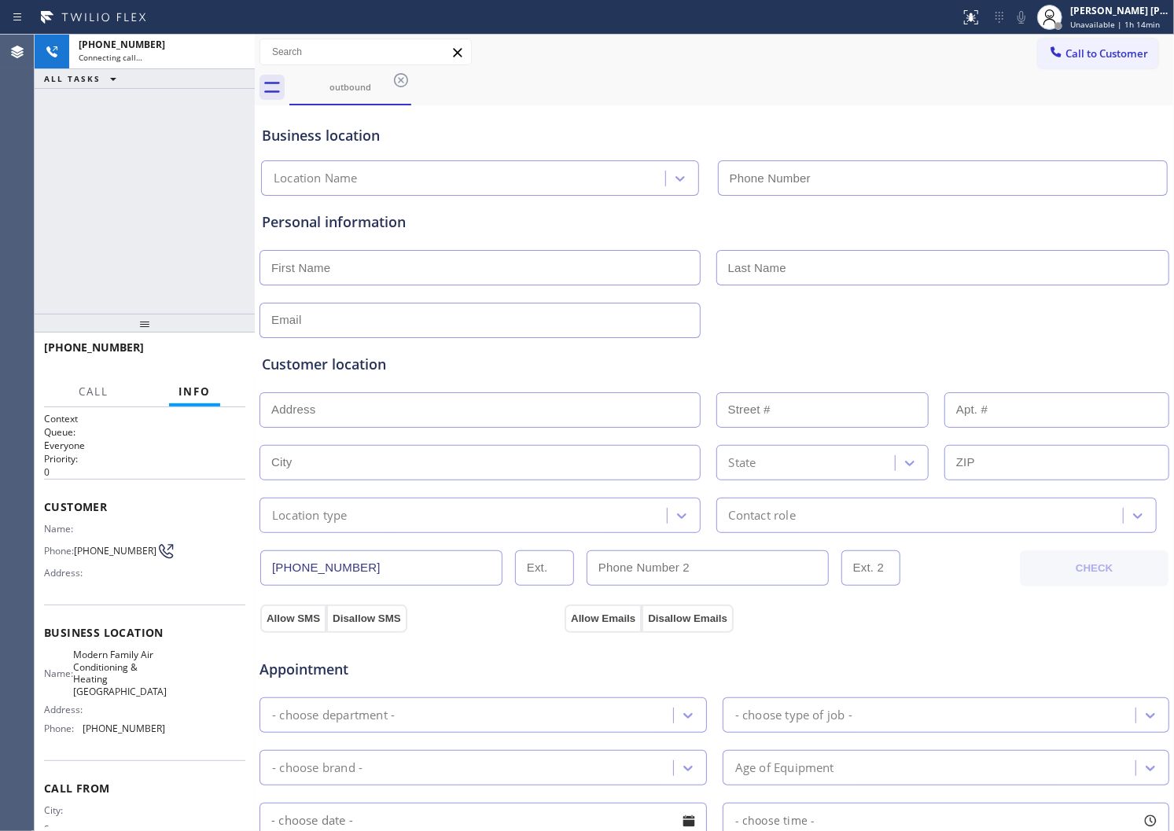
click at [0, 183] on div "Agent Desktop" at bounding box center [17, 433] width 34 height 797
type input "[PHONE_NUMBER]"
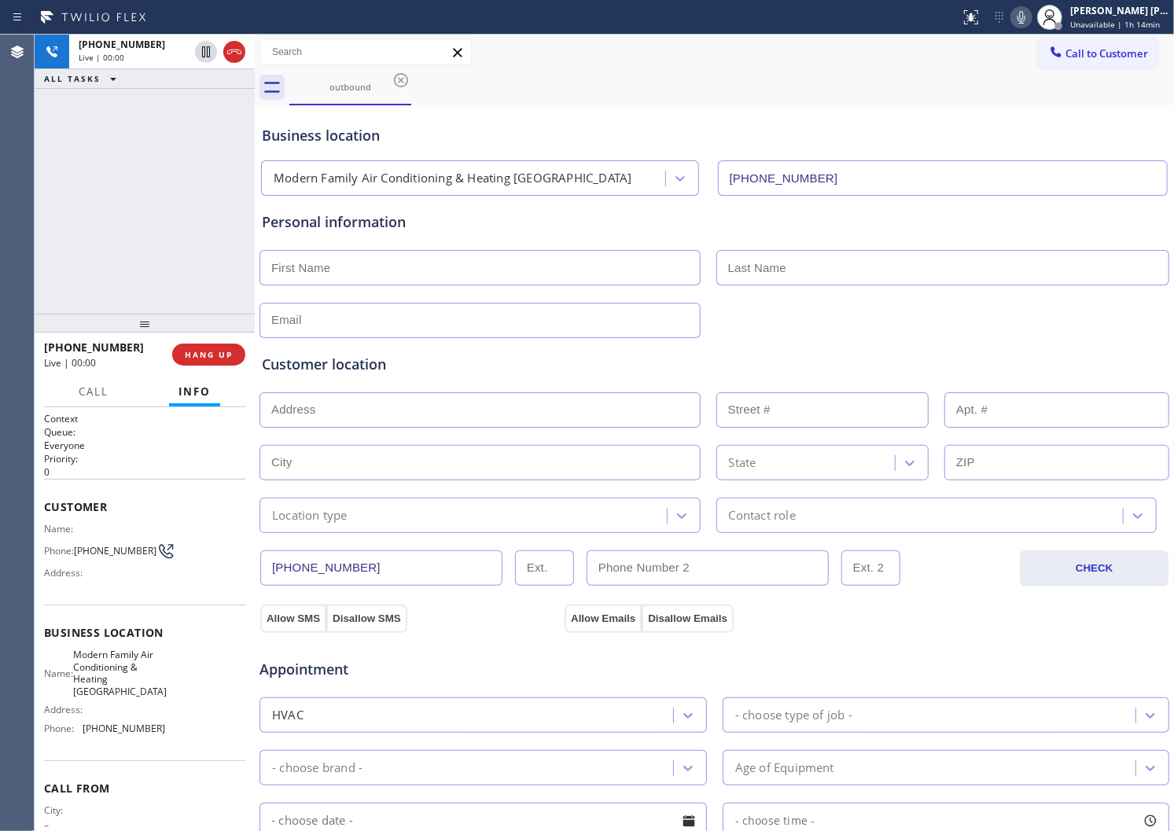
click at [0, 194] on div "Agent Desktop" at bounding box center [17, 433] width 34 height 797
click at [1031, 25] on icon at bounding box center [1021, 17] width 19 height 19
click at [132, 346] on div "[PHONE_NUMBER]" at bounding box center [102, 347] width 117 height 15
drag, startPoint x: 132, startPoint y: 346, endPoint x: 68, endPoint y: 348, distance: 63.7
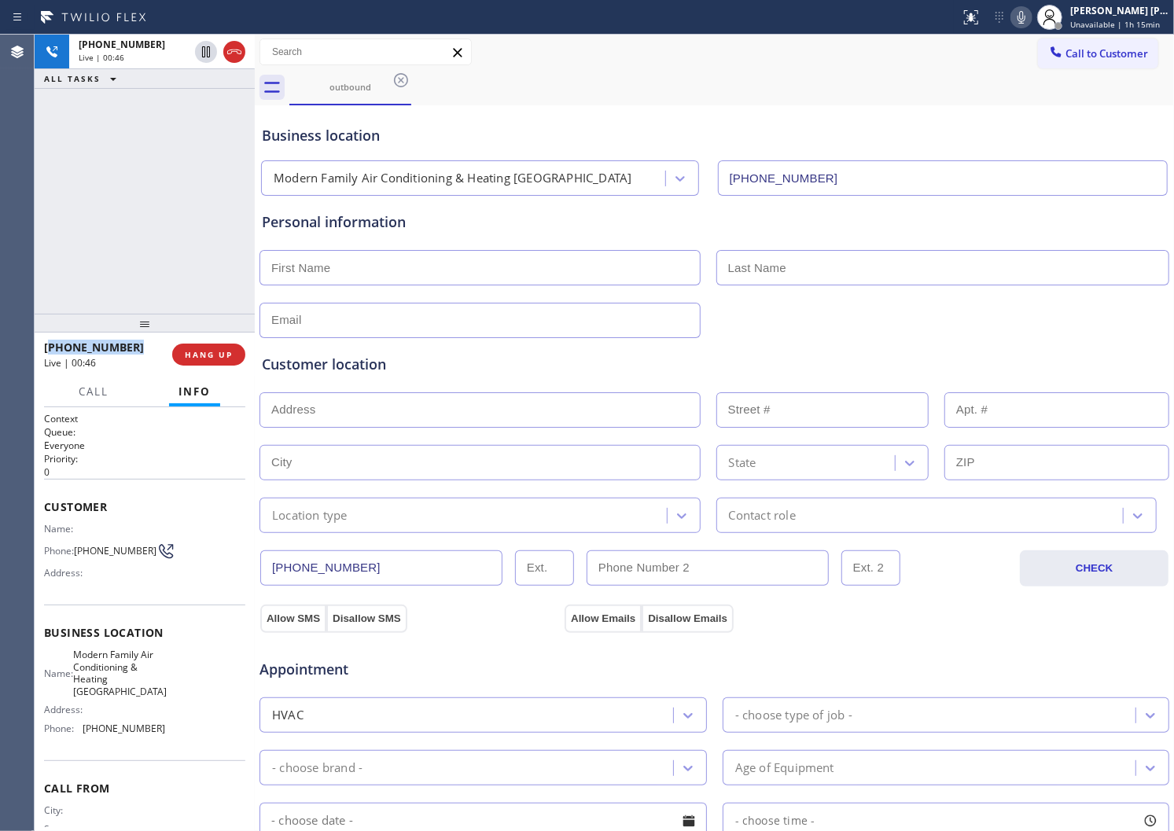
click at [68, 348] on div "[PHONE_NUMBER]" at bounding box center [102, 347] width 117 height 15
click at [114, 352] on span "[PHONE_NUMBER]" at bounding box center [94, 347] width 100 height 15
click at [96, 348] on span "[PHONE_NUMBER]" at bounding box center [94, 347] width 100 height 15
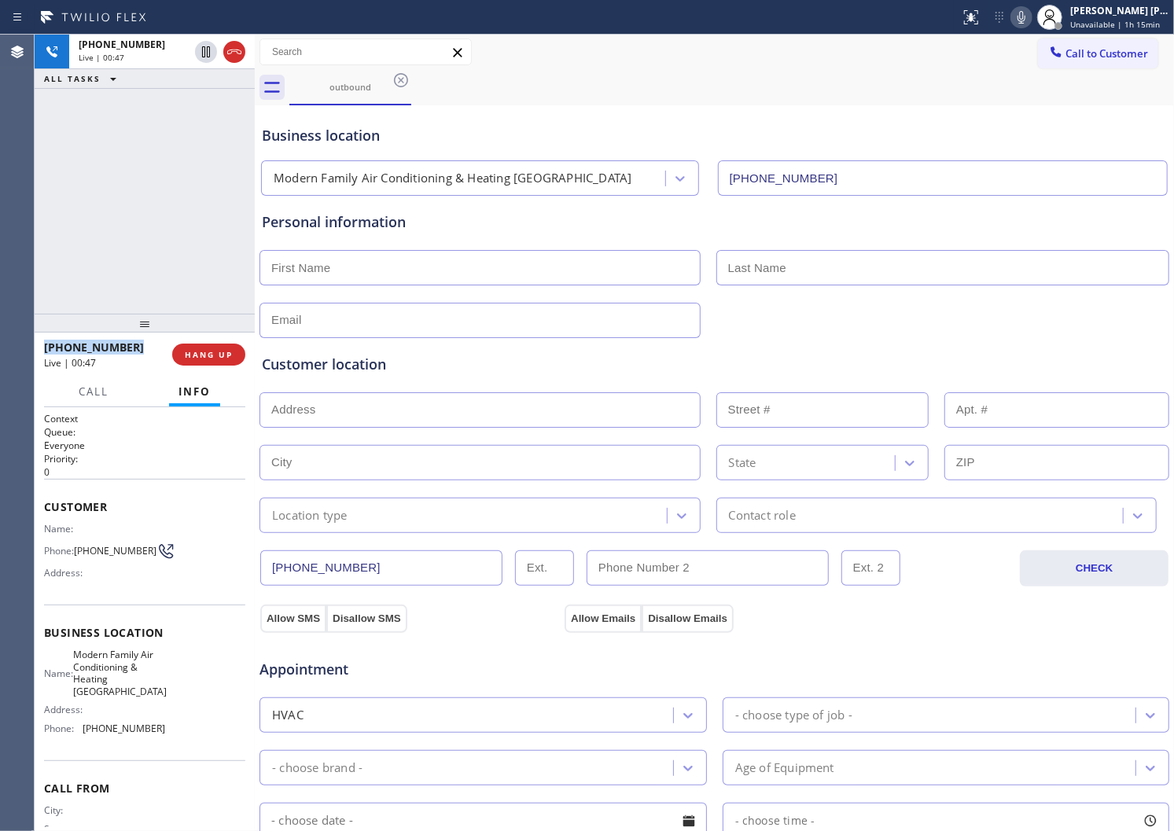
click at [96, 348] on span "[PHONE_NUMBER]" at bounding box center [94, 347] width 100 height 15
copy span "[PHONE_NUMBER]"
click at [220, 229] on div "[PHONE_NUMBER] Live | 01:07 ALL TASKS ALL TASKS ACTIVE TASKS TASKS IN WRAP UP" at bounding box center [145, 174] width 220 height 279
click at [326, 224] on div "Personal information" at bounding box center [714, 222] width 905 height 21
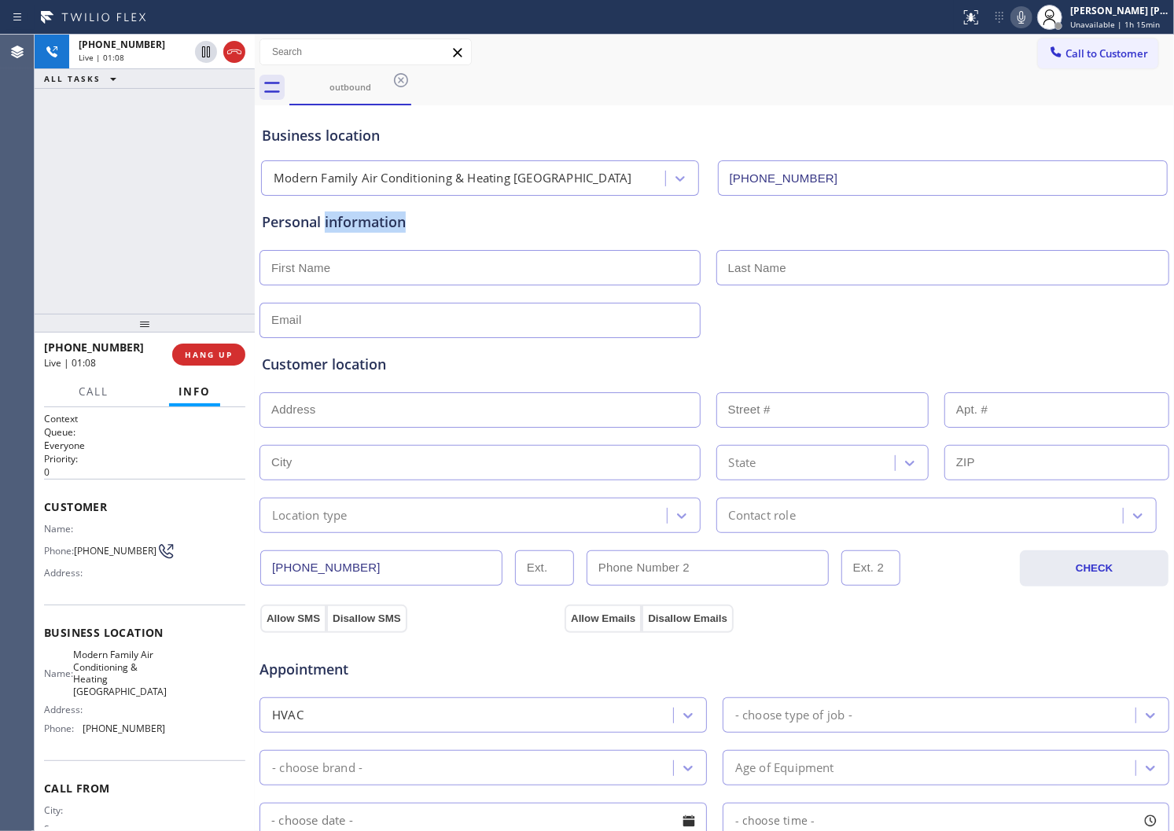
click at [326, 224] on div "Personal information" at bounding box center [714, 222] width 905 height 21
click at [409, 222] on div "Personal information" at bounding box center [714, 222] width 905 height 21
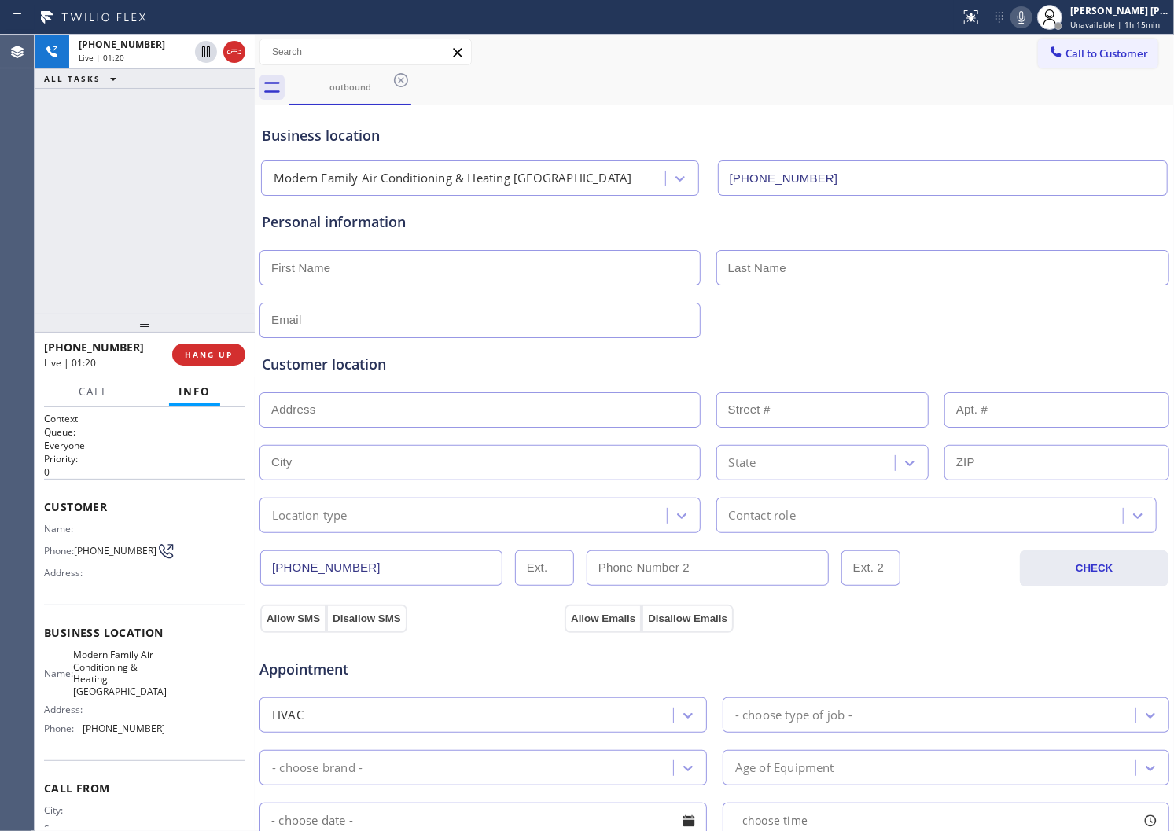
drag, startPoint x: 245, startPoint y: 219, endPoint x: 233, endPoint y: 220, distance: 12.7
click at [245, 219] on div "[PHONE_NUMBER] Live | 01:20 ALL TASKS ALL TASKS ACTIVE TASKS TASKS IN WRAP UP" at bounding box center [145, 174] width 220 height 279
click at [61, 281] on div "[PHONE_NUMBER] Live | 01:25 ALL TASKS ALL TASKS ACTIVE TASKS TASKS IN WRAP UP" at bounding box center [145, 174] width 220 height 279
click at [1031, 19] on icon at bounding box center [1021, 17] width 19 height 19
click at [1031, 14] on icon at bounding box center [1021, 17] width 19 height 19
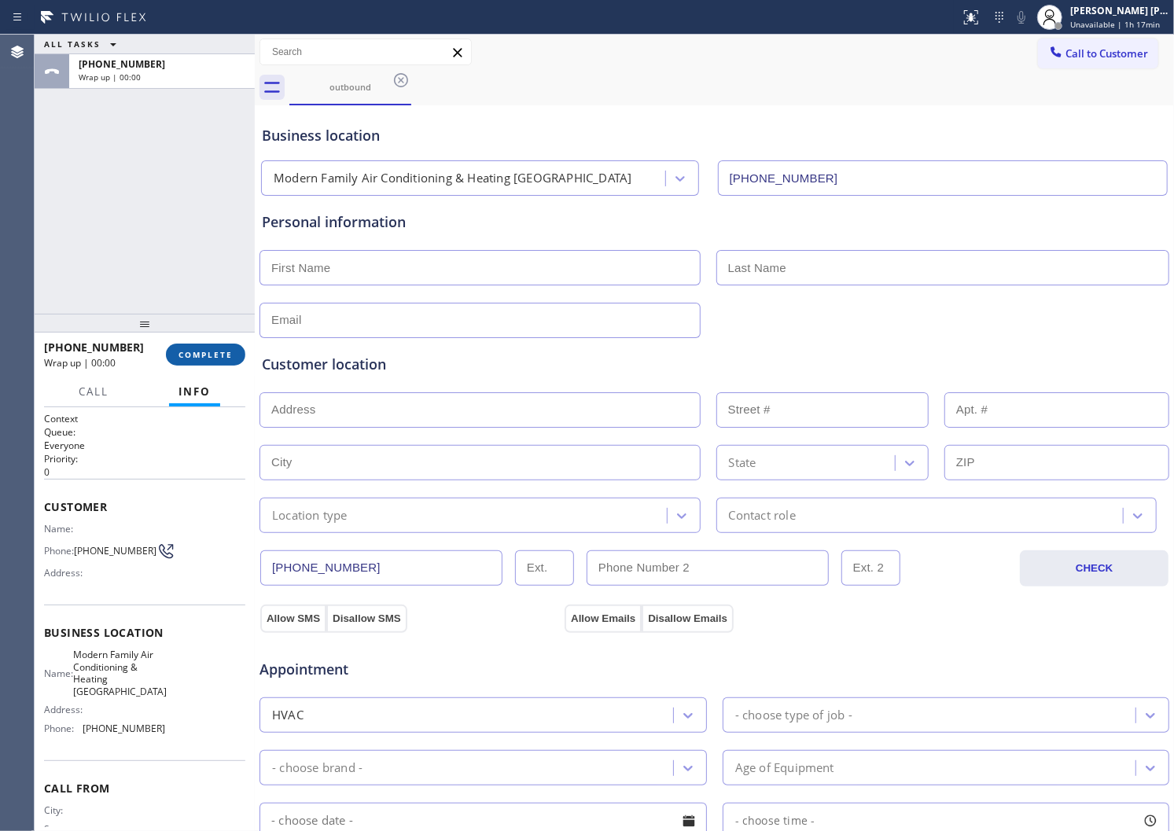
click at [209, 355] on span "COMPLETE" at bounding box center [206, 354] width 54 height 11
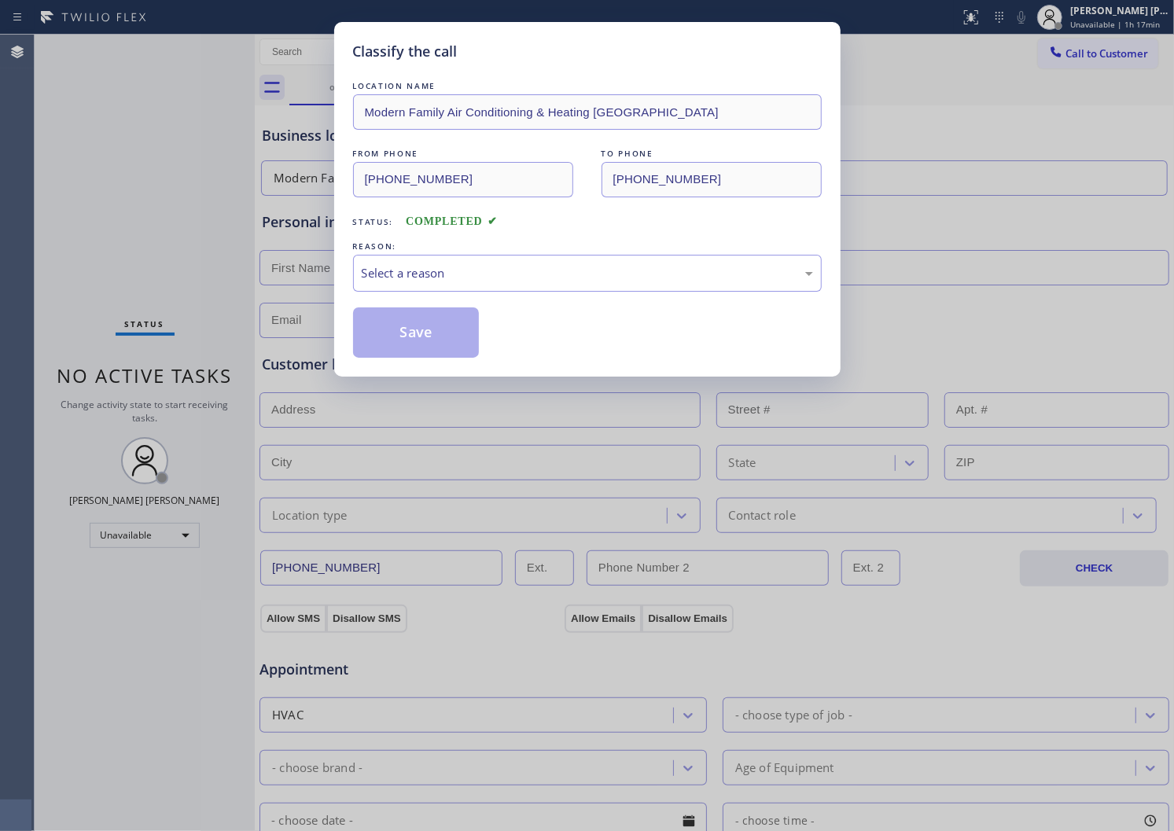
click at [441, 273] on div "Select a reason" at bounding box center [587, 273] width 451 height 18
click at [440, 278] on div "Select a reason" at bounding box center [587, 273] width 451 height 18
click at [427, 352] on button "Save" at bounding box center [416, 333] width 127 height 50
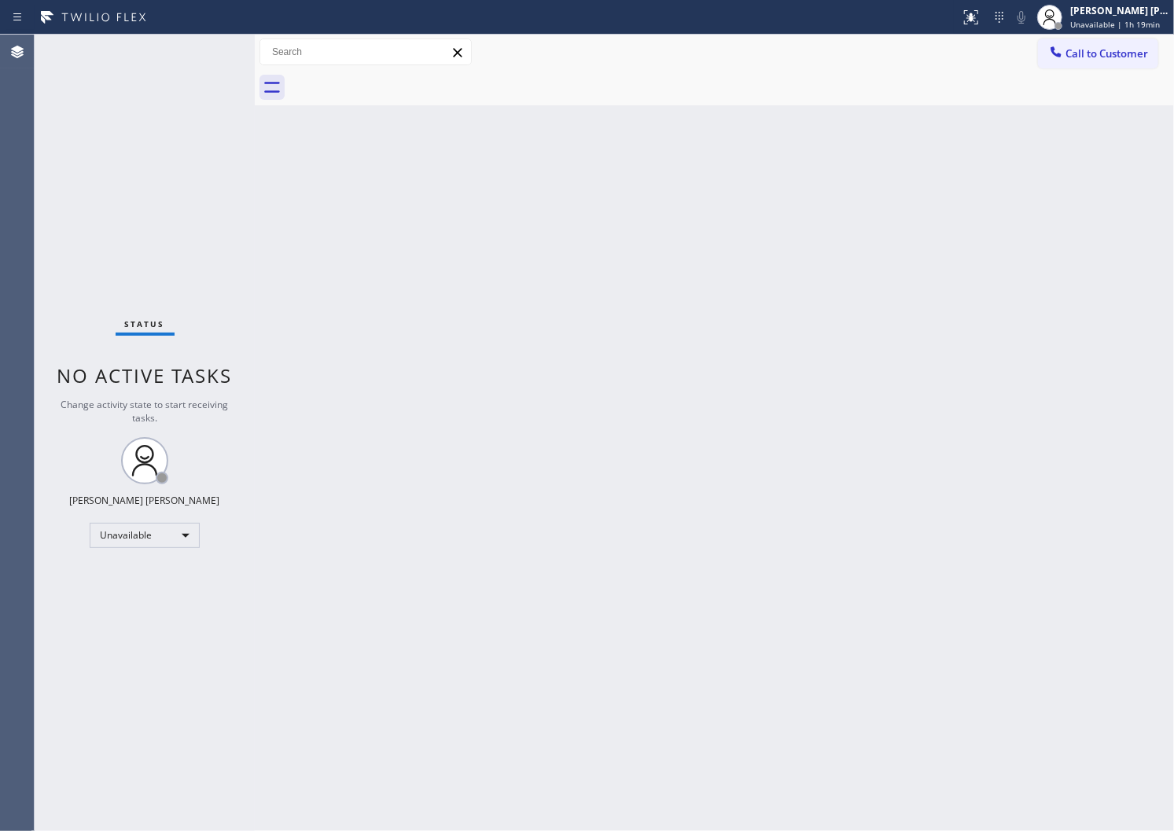
click at [16, 338] on div "Agent Desktop" at bounding box center [17, 433] width 34 height 797
click at [1064, 22] on div at bounding box center [1058, 25] width 11 height 11
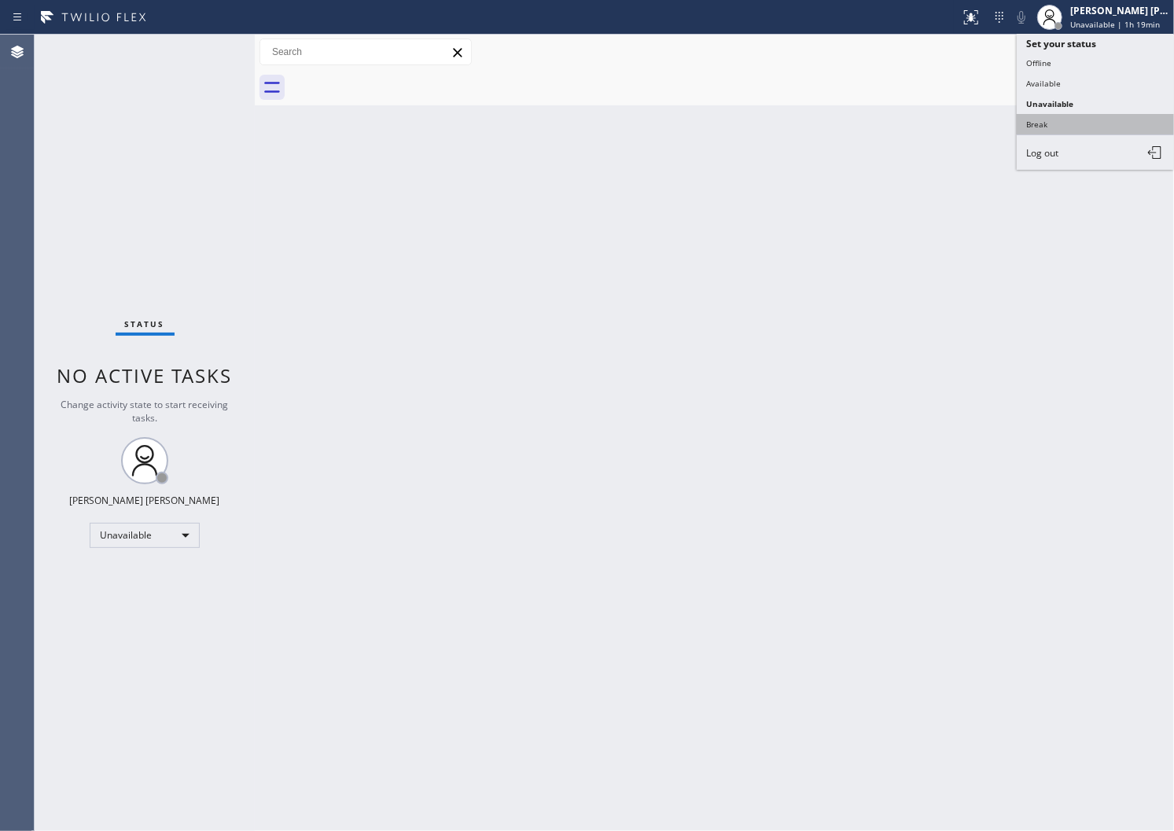
click at [1079, 116] on button "Break" at bounding box center [1095, 124] width 157 height 20
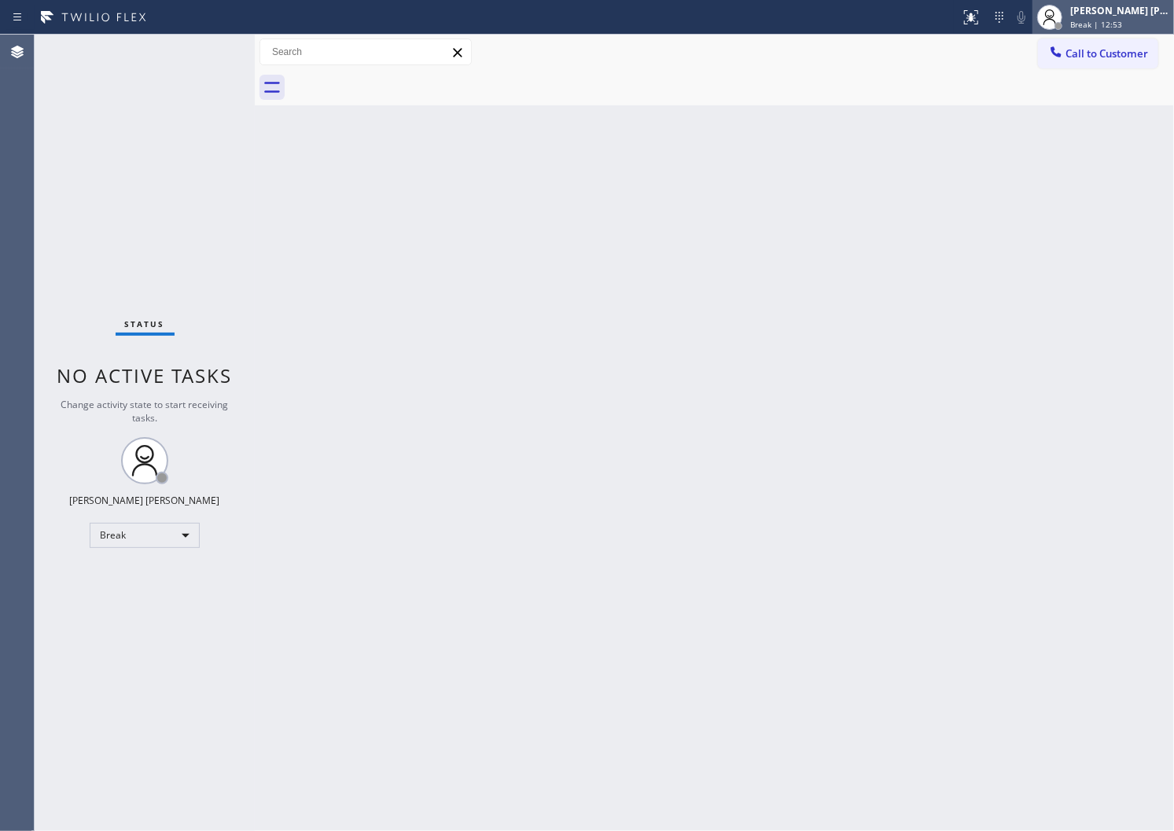
click at [1110, 28] on span "Break | 12:53" at bounding box center [1096, 24] width 52 height 11
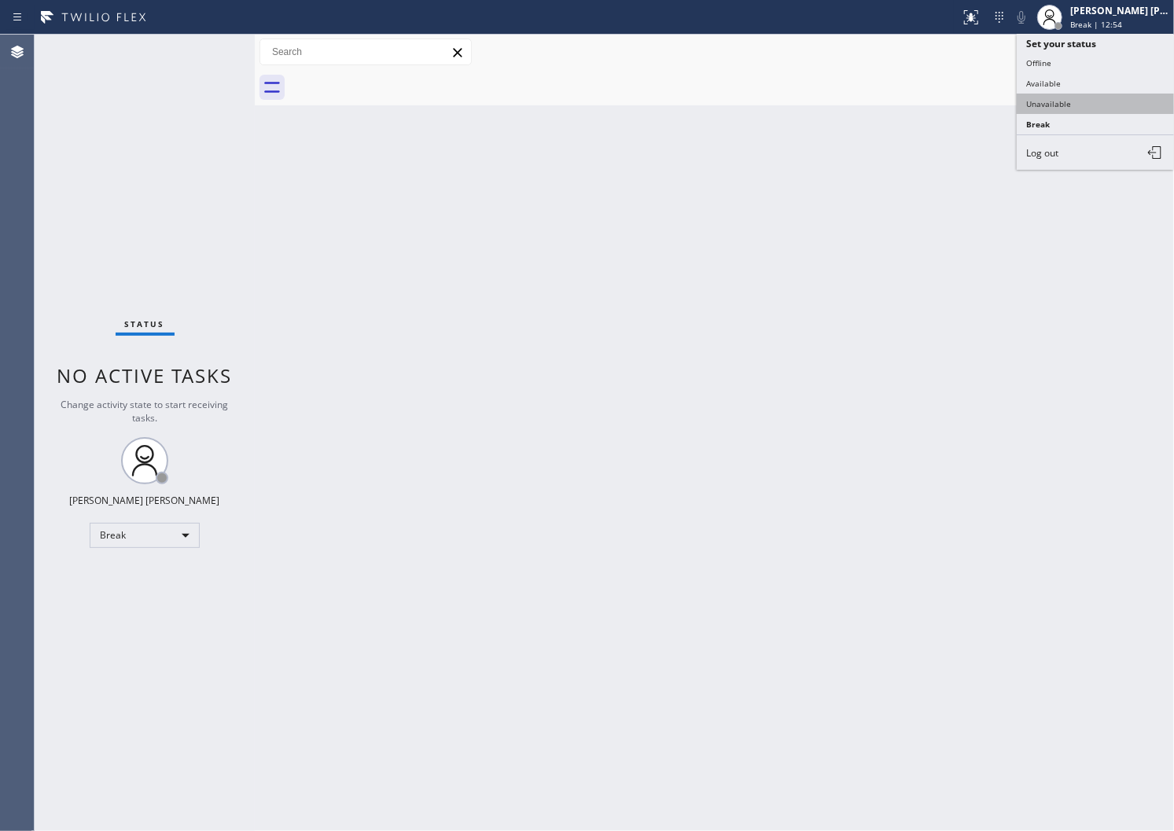
click at [1075, 112] on button "Unavailable" at bounding box center [1095, 104] width 157 height 20
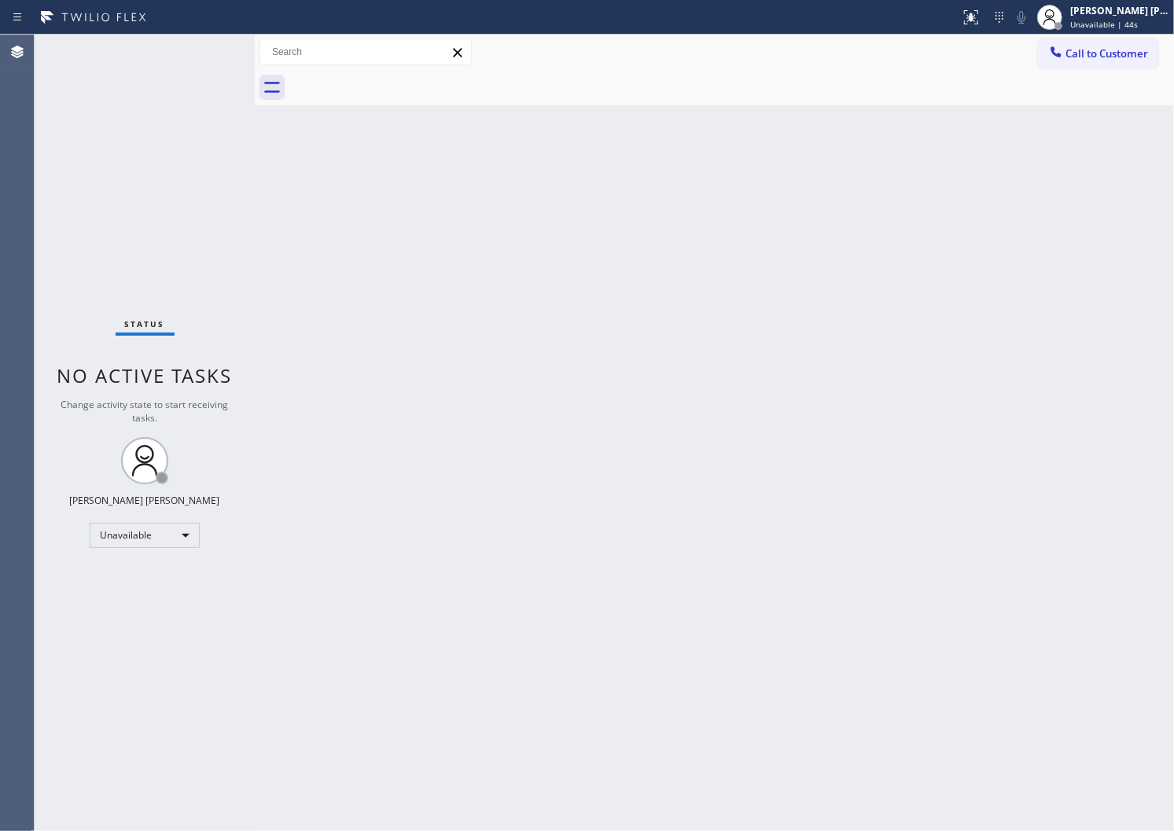
click at [6, 527] on div "Agent Desktop" at bounding box center [17, 433] width 34 height 797
click at [1063, 65] on button "Call to Customer" at bounding box center [1098, 54] width 120 height 30
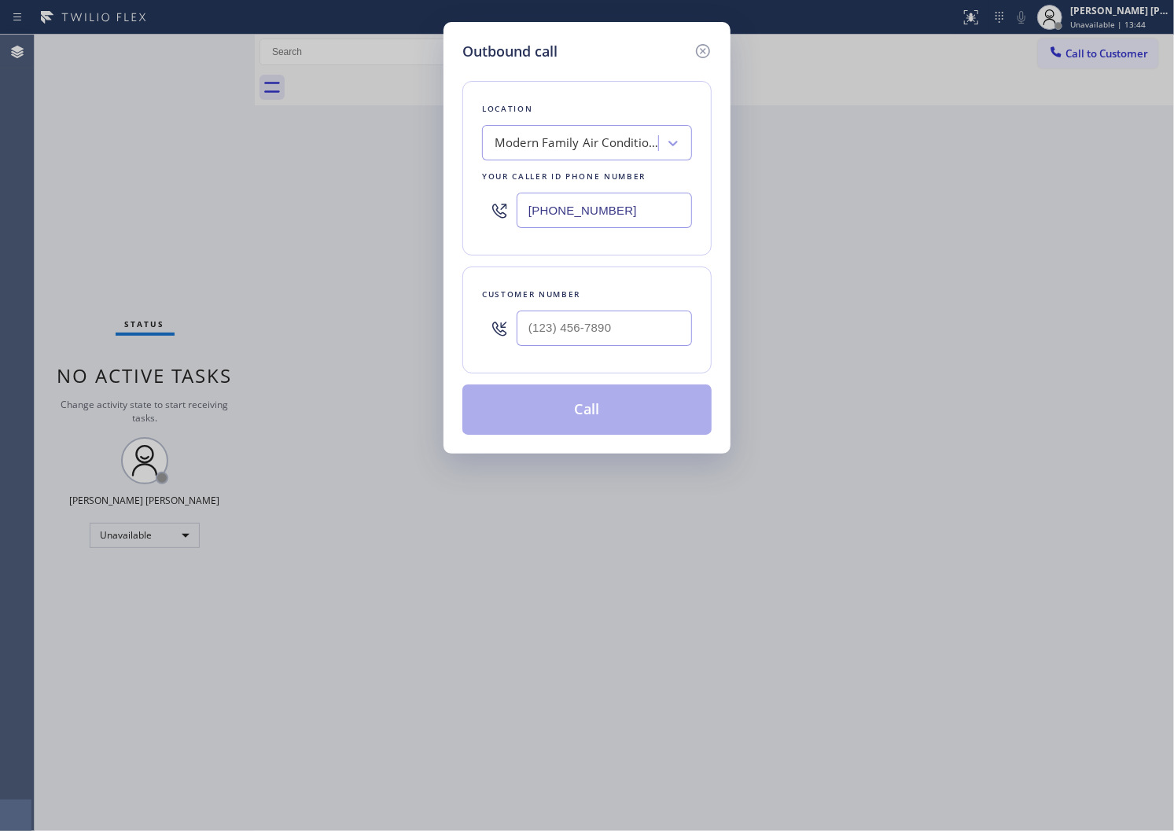
click at [547, 215] on input "[PHONE_NUMBER]" at bounding box center [604, 210] width 175 height 35
paste input "415) 727-5722"
type input "[PHONE_NUMBER]"
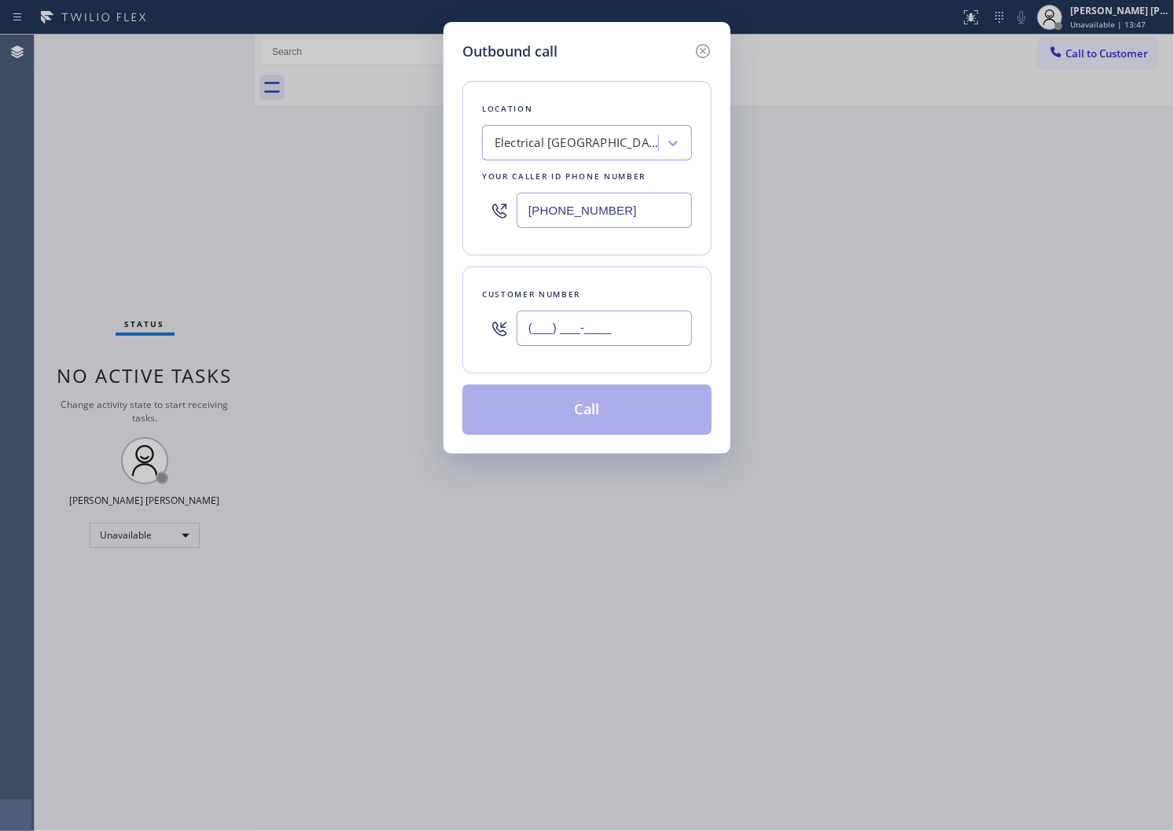
click at [547, 319] on input "(___) ___-____" at bounding box center [604, 328] width 175 height 35
paste input "415) 602-4654"
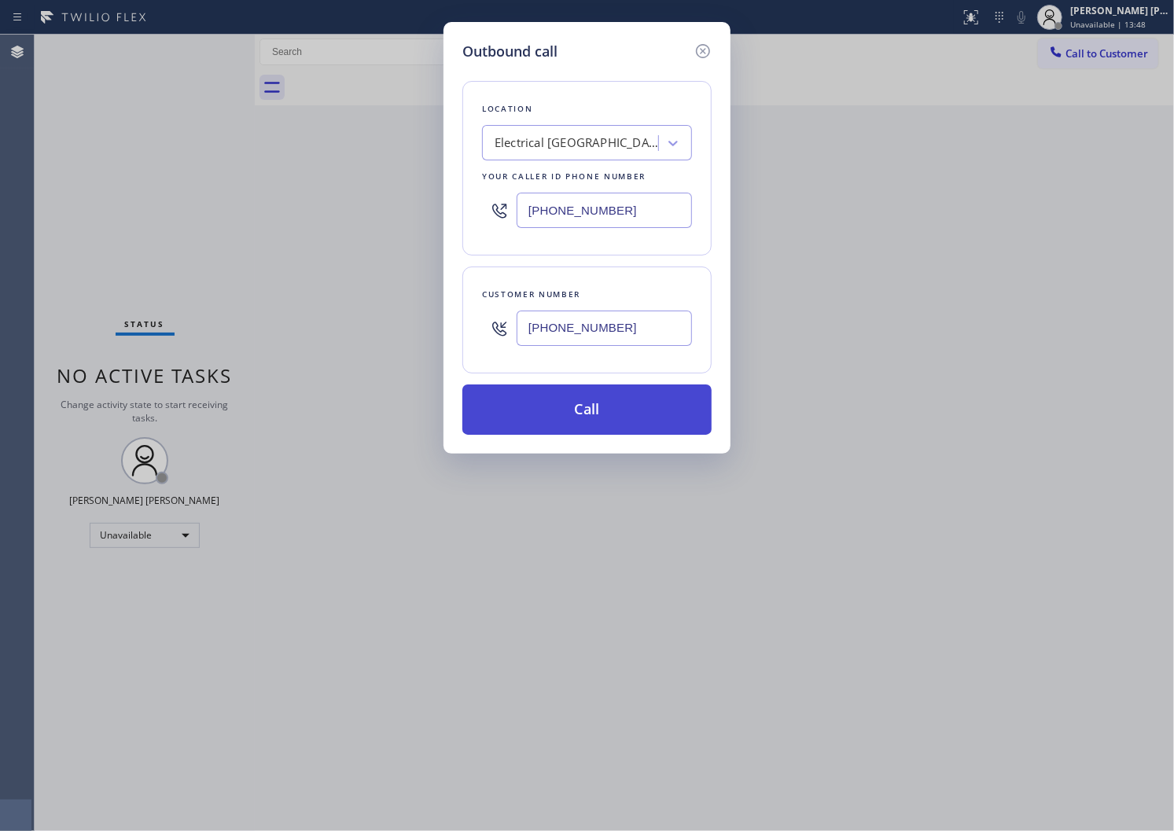
type input "[PHONE_NUMBER]"
click at [577, 403] on button "Call" at bounding box center [586, 410] width 249 height 50
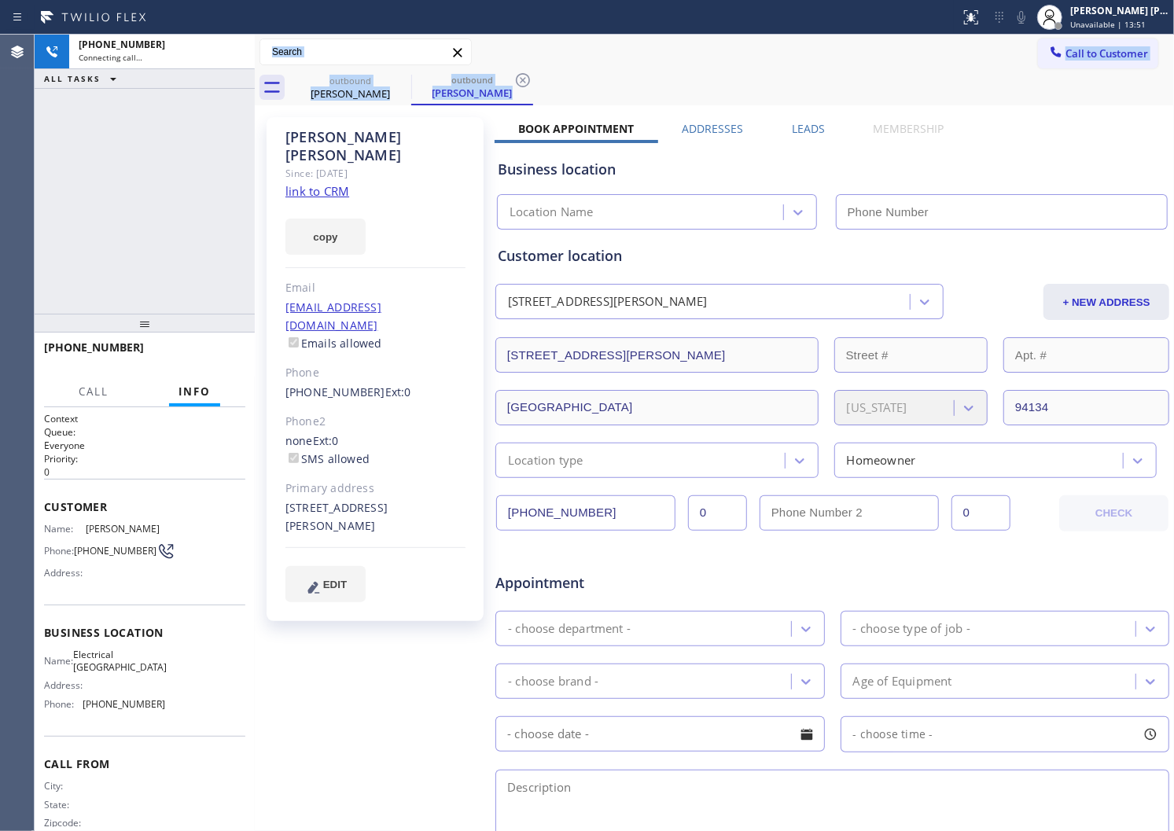
click at [297, 129] on div "[PERSON_NAME]" at bounding box center [375, 146] width 180 height 36
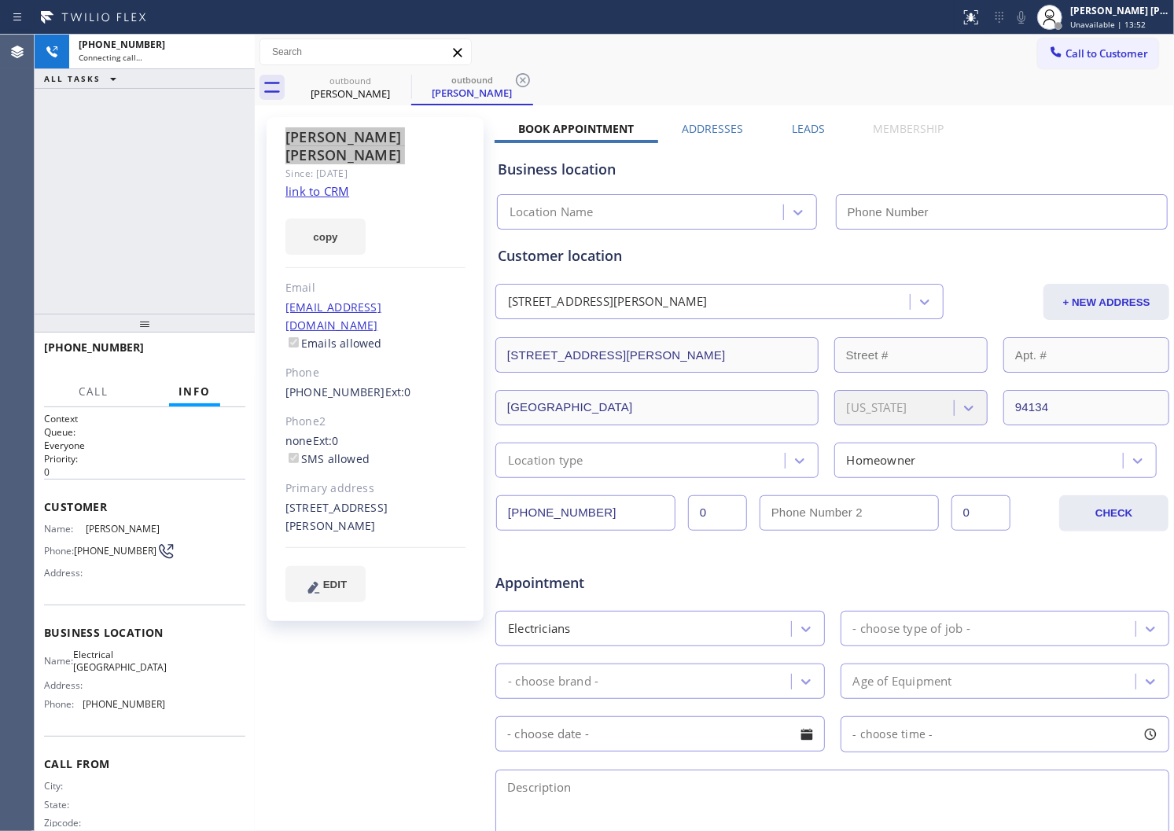
type input "[PHONE_NUMBER]"
click at [0, 228] on div "Agent Desktop" at bounding box center [17, 433] width 34 height 797
click at [439, 696] on div "[PERSON_NAME] Since: [DATE] link to CRM copy Email [EMAIL_ADDRESS][DOMAIN_NAME]…" at bounding box center [377, 618] width 236 height 1019
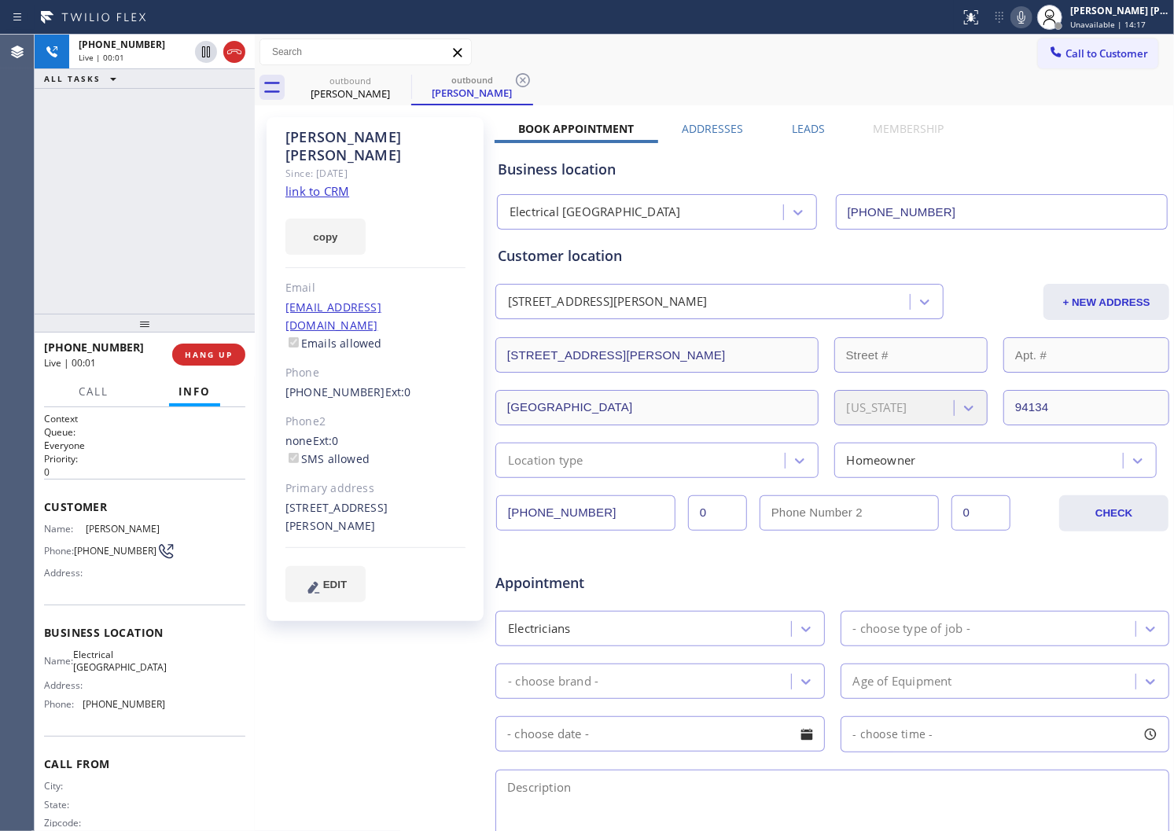
click at [0, 212] on div "Agent Desktop" at bounding box center [17, 433] width 34 height 797
drag, startPoint x: 234, startPoint y: 53, endPoint x: 239, endPoint y: 249, distance: 195.1
click at [234, 53] on icon at bounding box center [234, 51] width 19 height 19
click at [93, 355] on div "[PHONE_NUMBER] Live | 00:04" at bounding box center [108, 354] width 128 height 41
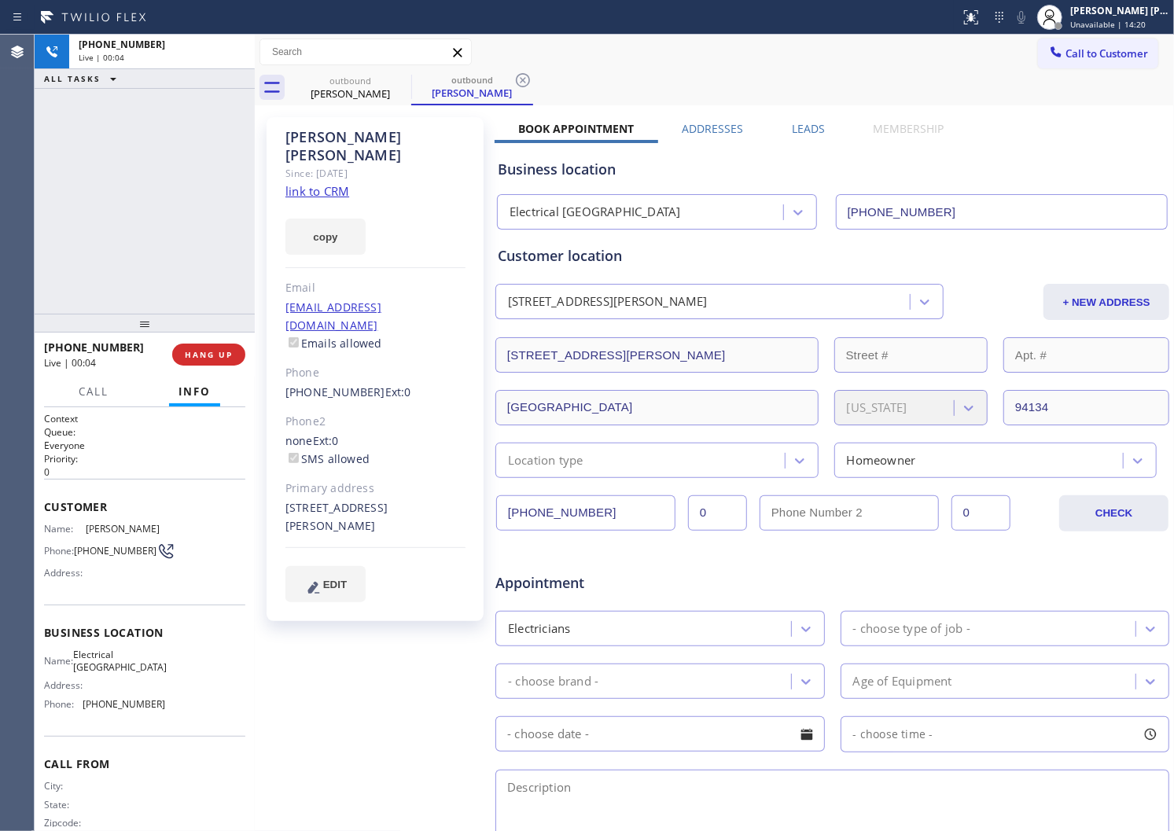
click at [93, 355] on div "[PHONE_NUMBER] Live | 00:04" at bounding box center [108, 354] width 128 height 41
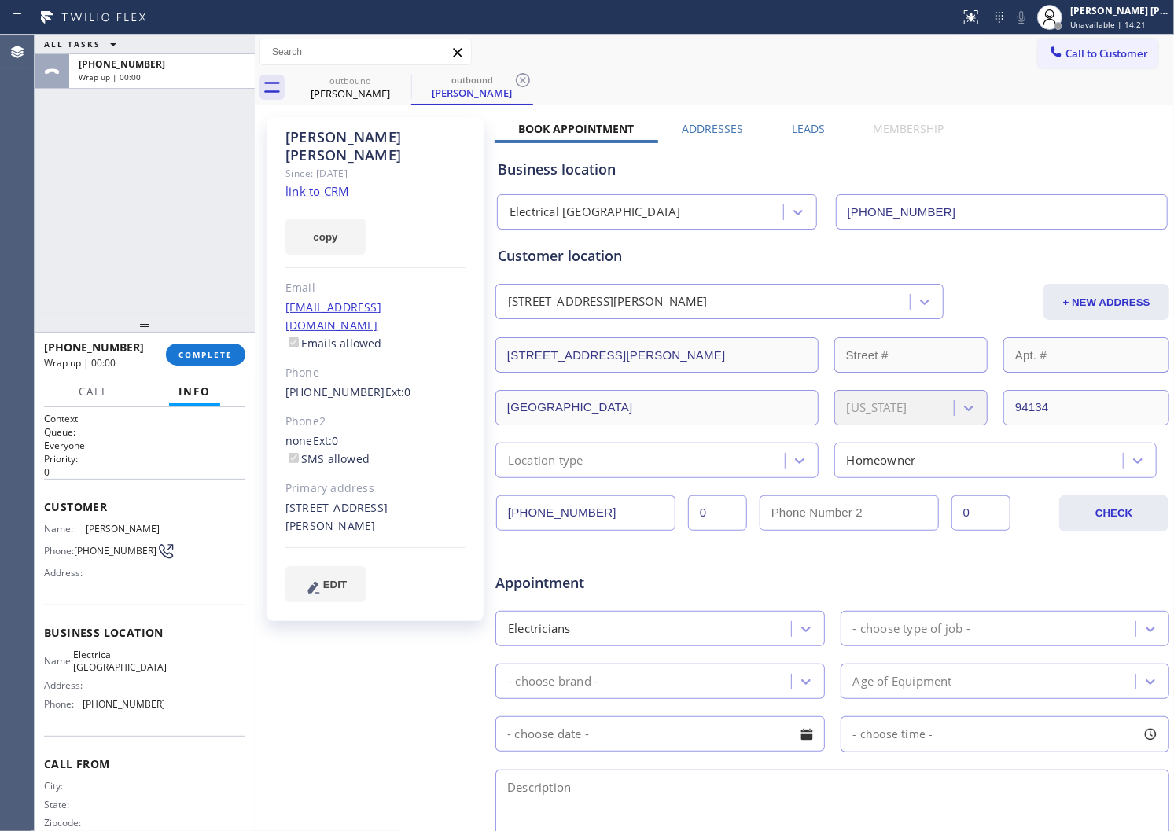
click at [93, 355] on div "[PHONE_NUMBER] Wrap up | 00:00" at bounding box center [105, 354] width 122 height 41
click at [206, 355] on span "COMPLETE" at bounding box center [206, 354] width 54 height 11
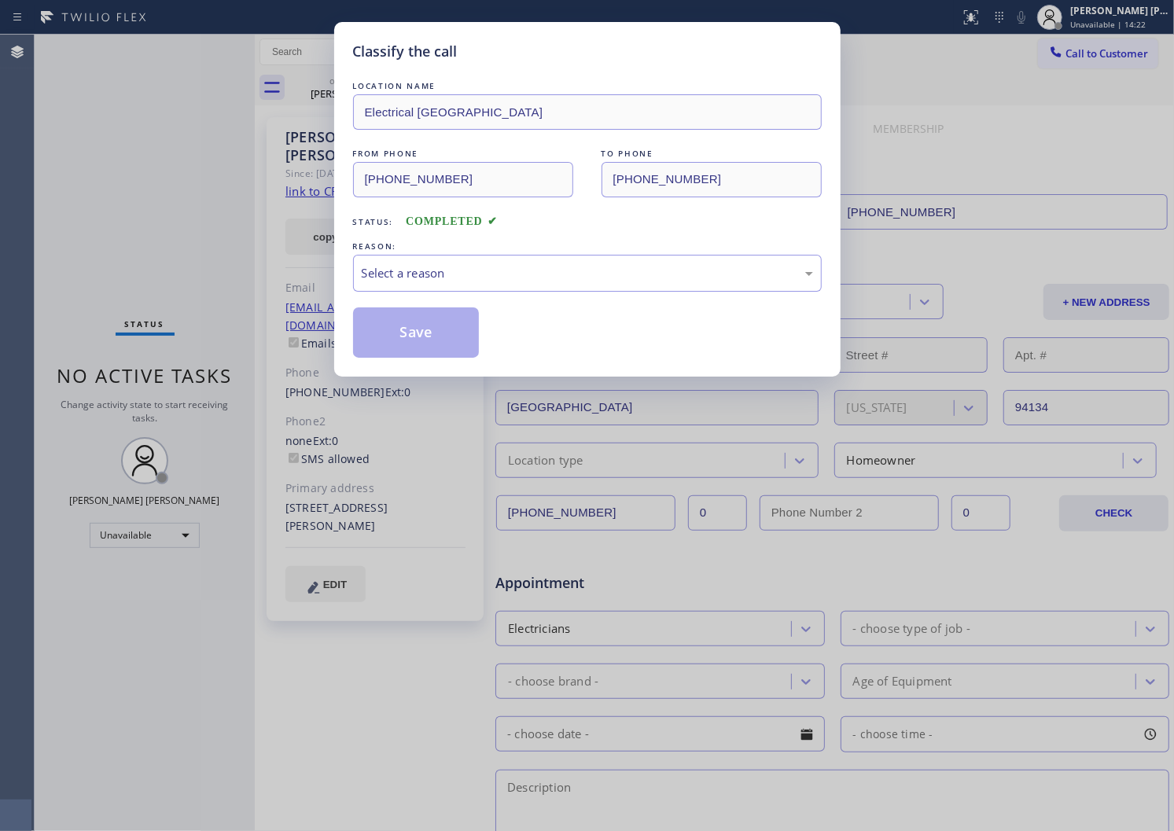
click at [410, 271] on div "Select a reason" at bounding box center [587, 273] width 451 height 18
click at [384, 331] on button "Save" at bounding box center [416, 333] width 127 height 50
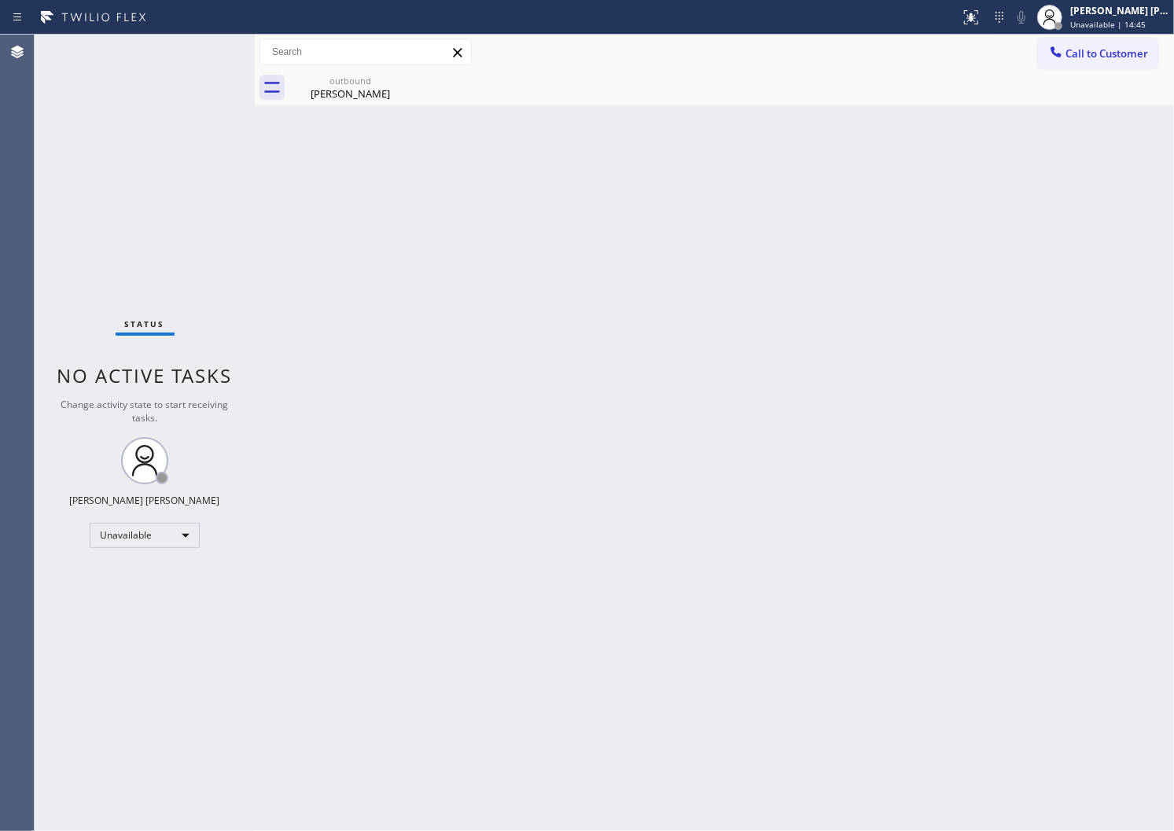
click at [3, 170] on div "Agent Desktop" at bounding box center [17, 433] width 34 height 797
click at [366, 99] on div "[PERSON_NAME]" at bounding box center [350, 94] width 119 height 14
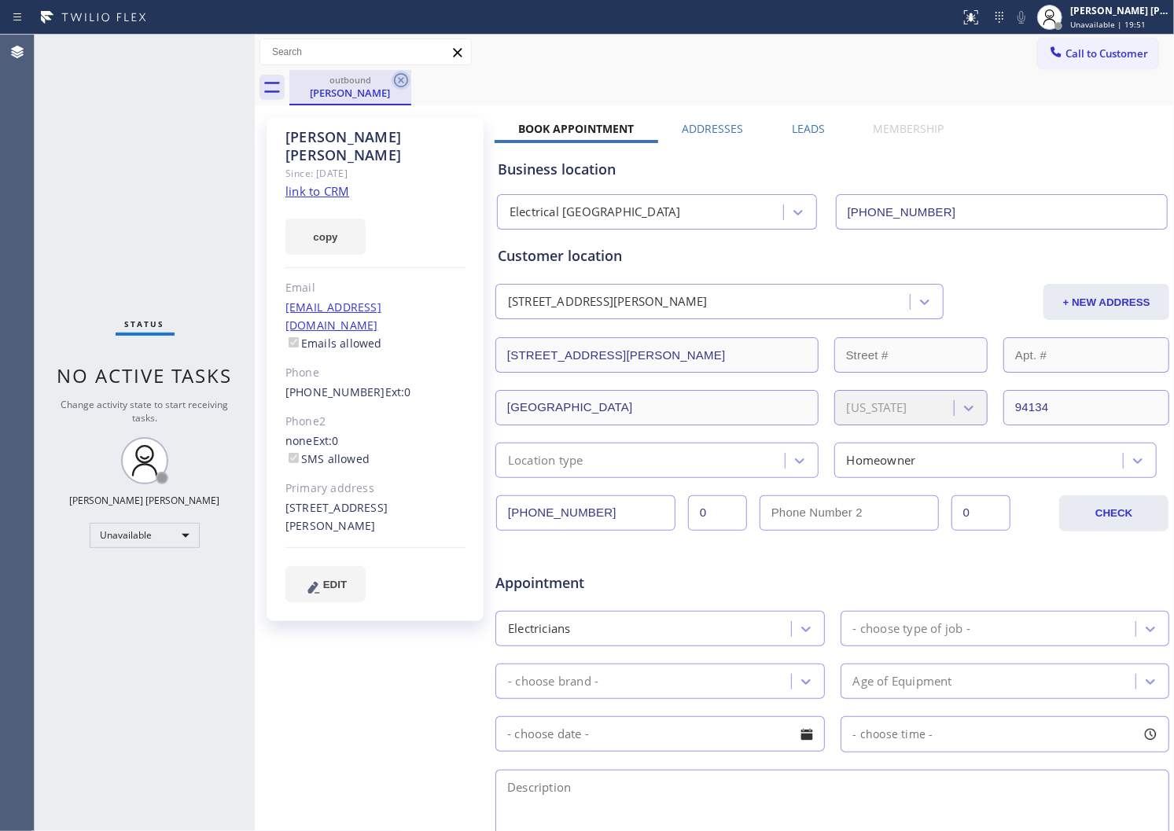
click at [401, 82] on icon at bounding box center [401, 80] width 19 height 19
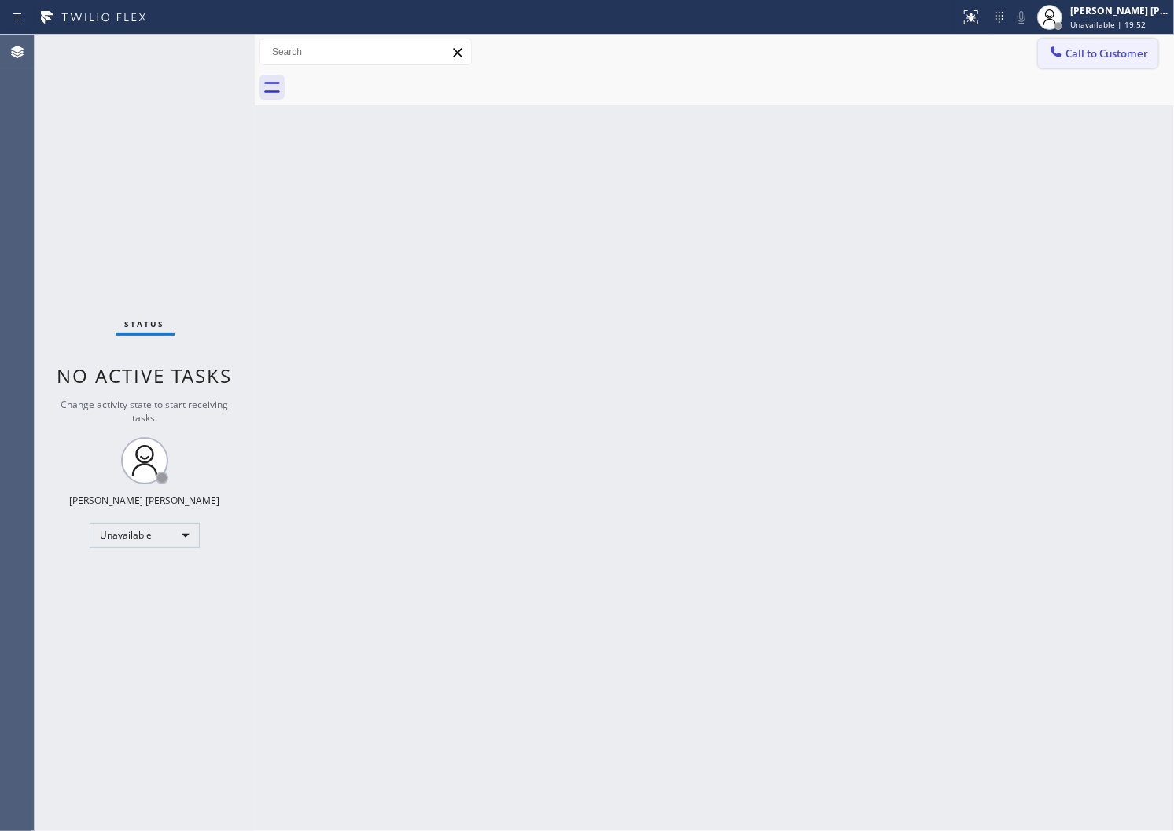
click at [1075, 50] on span "Call to Customer" at bounding box center [1107, 53] width 83 height 14
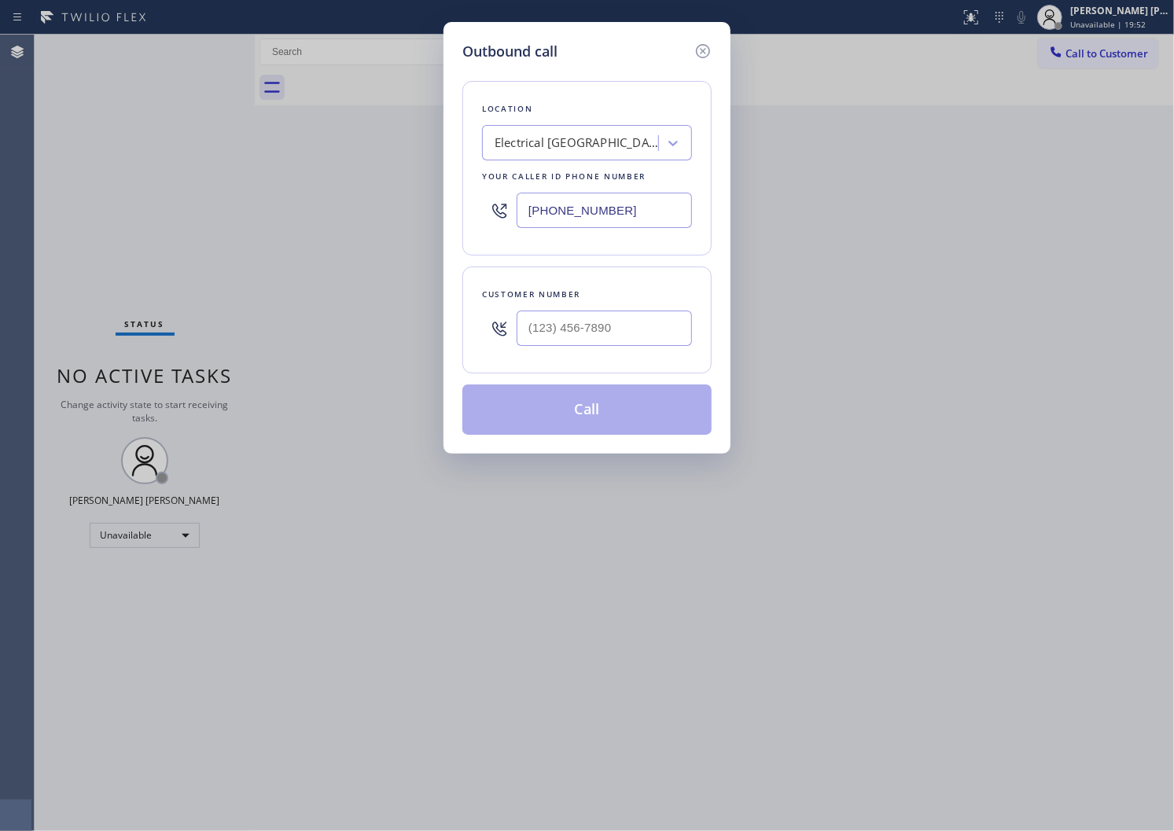
click at [552, 227] on input "[PHONE_NUMBER]" at bounding box center [604, 210] width 175 height 35
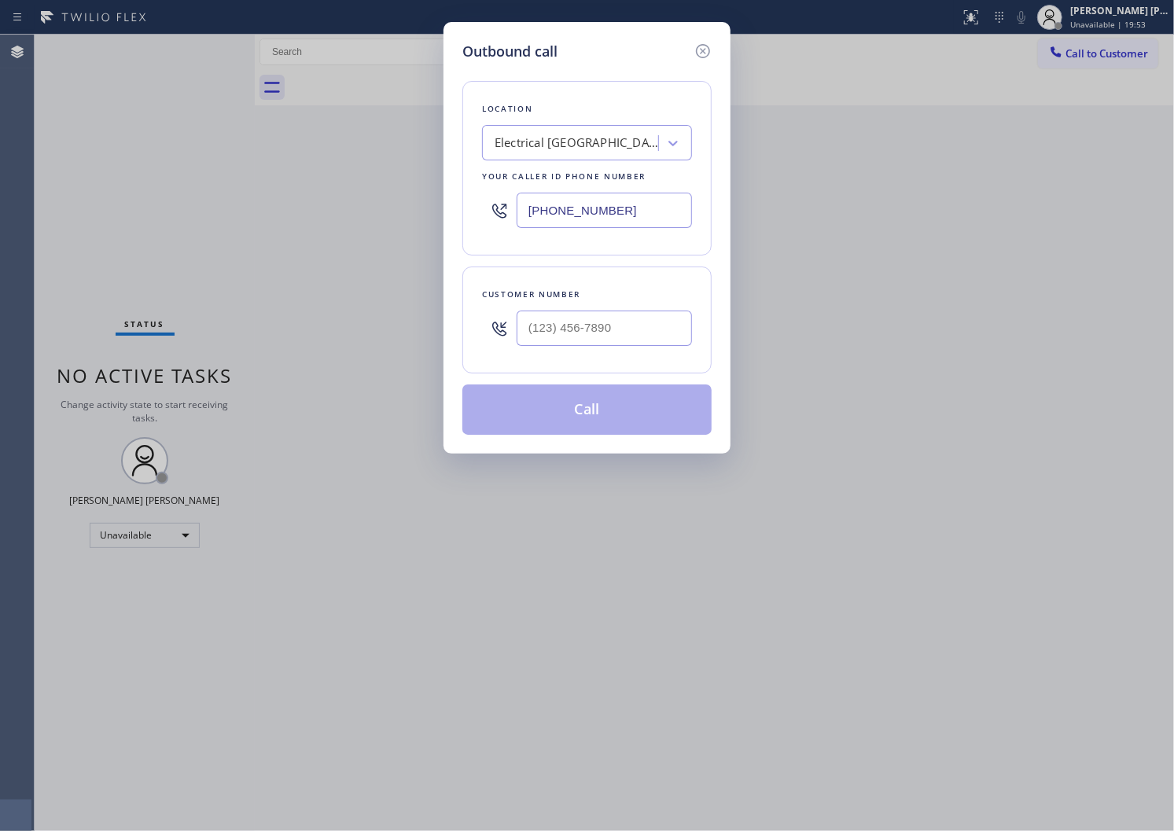
paste input "562) 273-9478"
type input "[PHONE_NUMBER]"
click at [602, 340] on input "(___) ___-____" at bounding box center [604, 328] width 175 height 35
paste input "714) 608-6792"
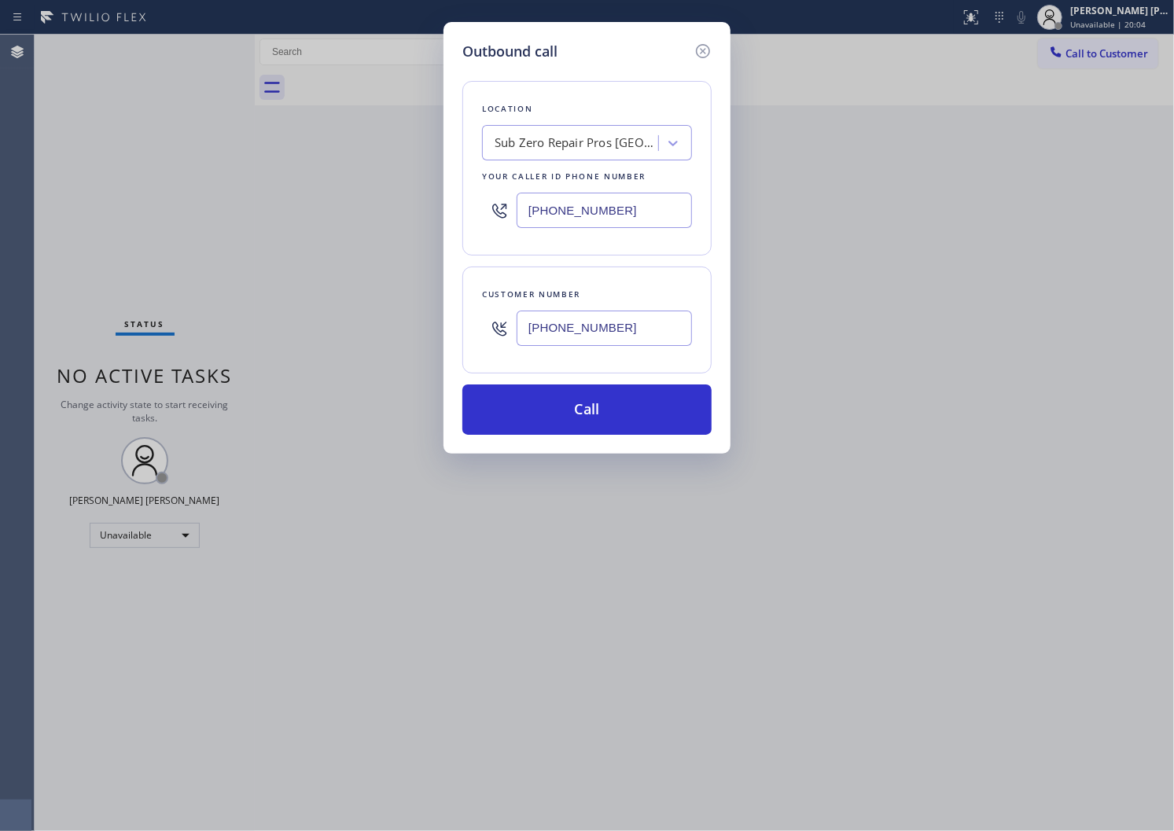
type input "[PHONE_NUMBER]"
click at [561, 214] on input "[PHONE_NUMBER]" at bounding box center [604, 210] width 175 height 35
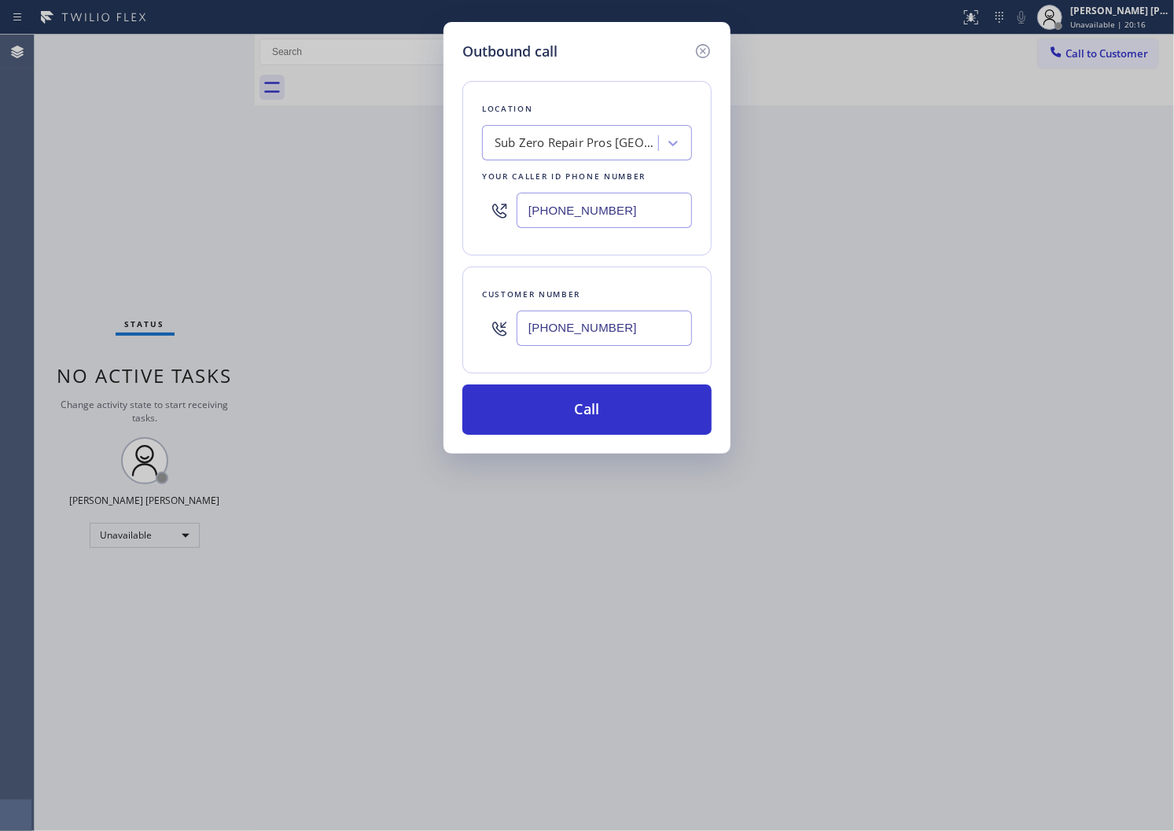
paste input "630) 394-6070"
type input "[PHONE_NUMBER]"
click at [565, 317] on input "[PHONE_NUMBER]" at bounding box center [604, 328] width 175 height 35
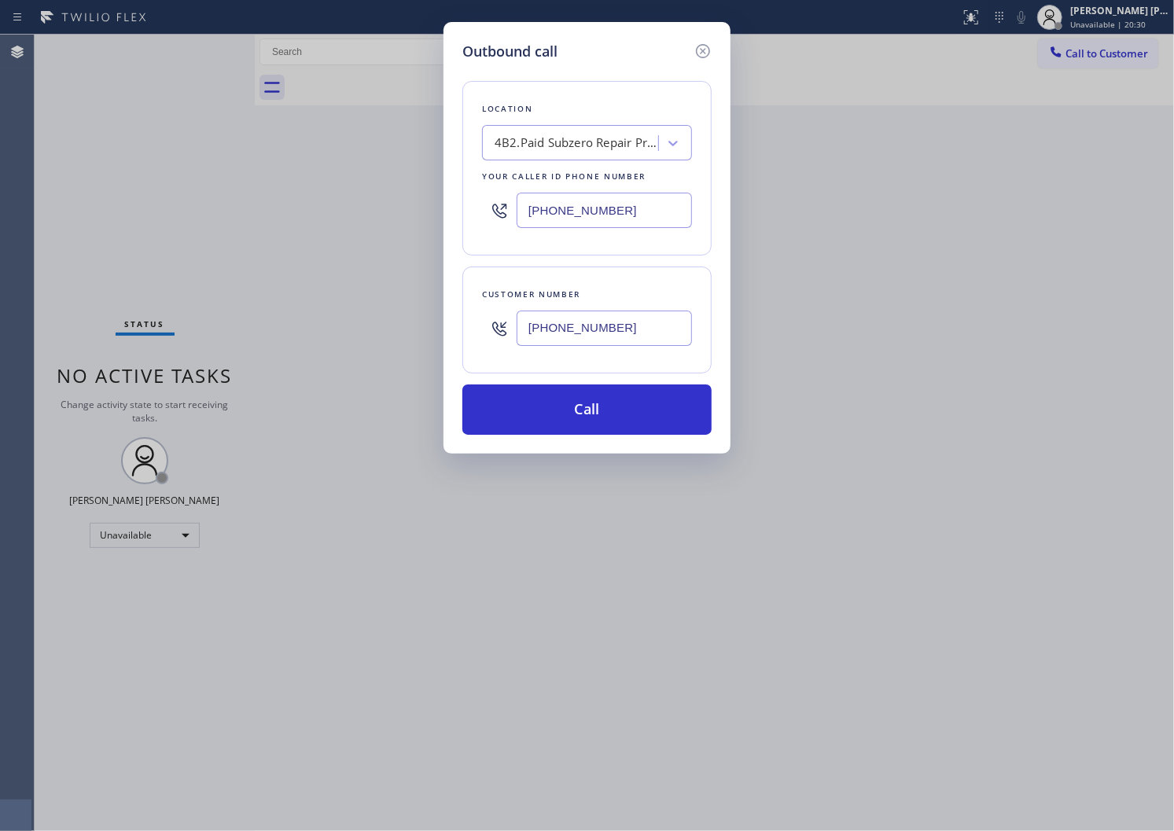
paste input "630) 649-0714"
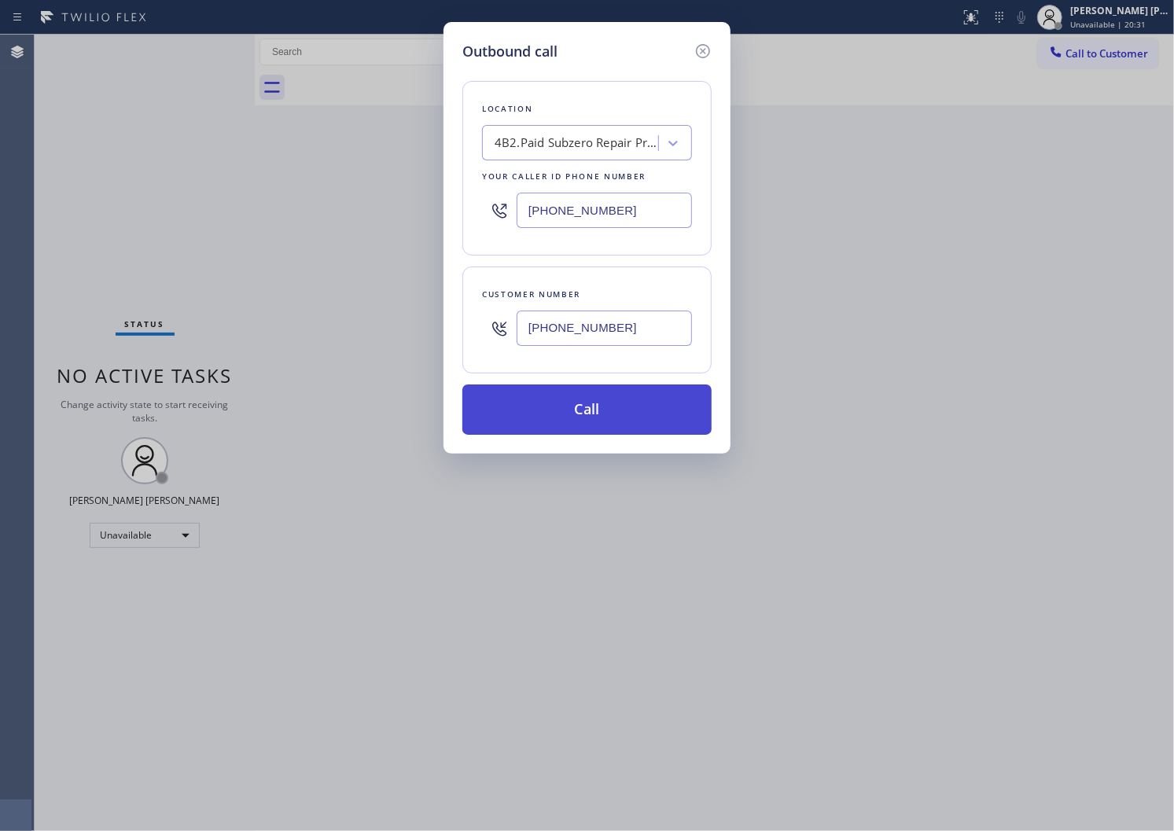
type input "[PHONE_NUMBER]"
click at [610, 400] on button "Call" at bounding box center [586, 410] width 249 height 50
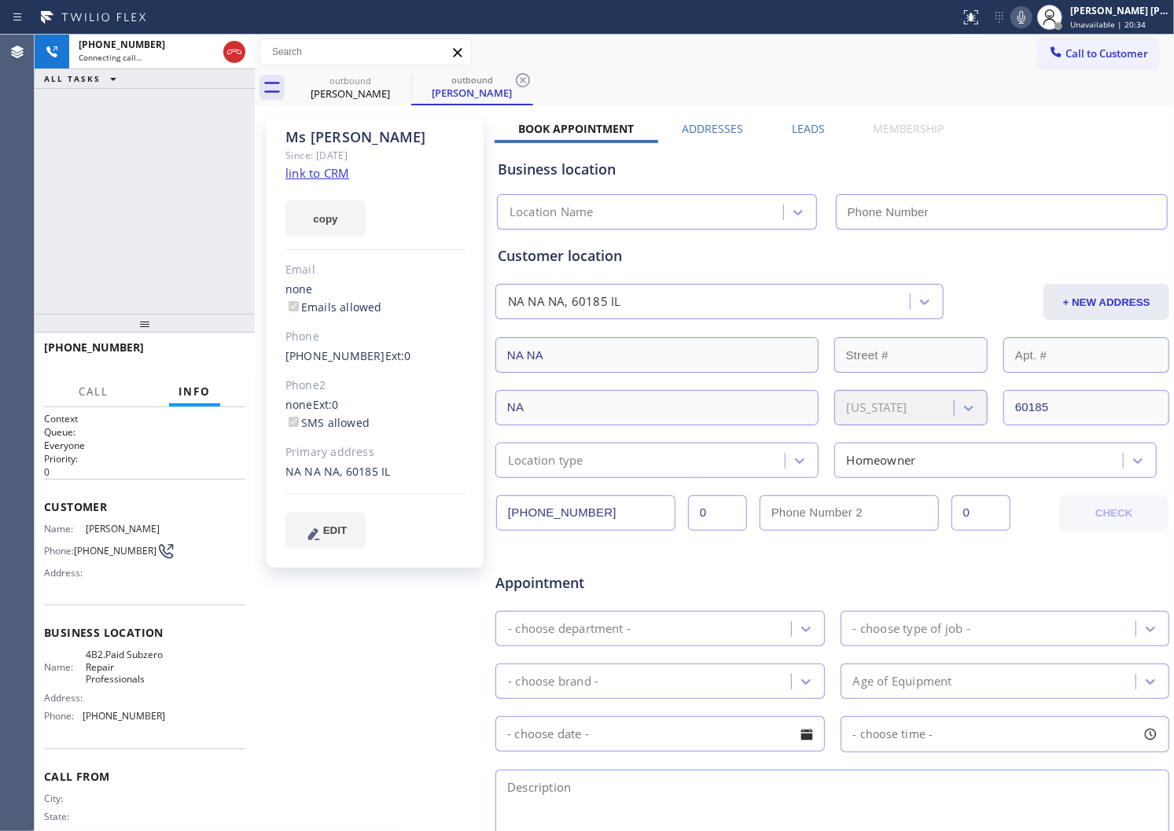
click at [329, 142] on div "[PERSON_NAME]" at bounding box center [375, 137] width 180 height 18
type input "[PHONE_NUMBER]"
click at [325, 166] on link "link to CRM" at bounding box center [317, 173] width 64 height 16
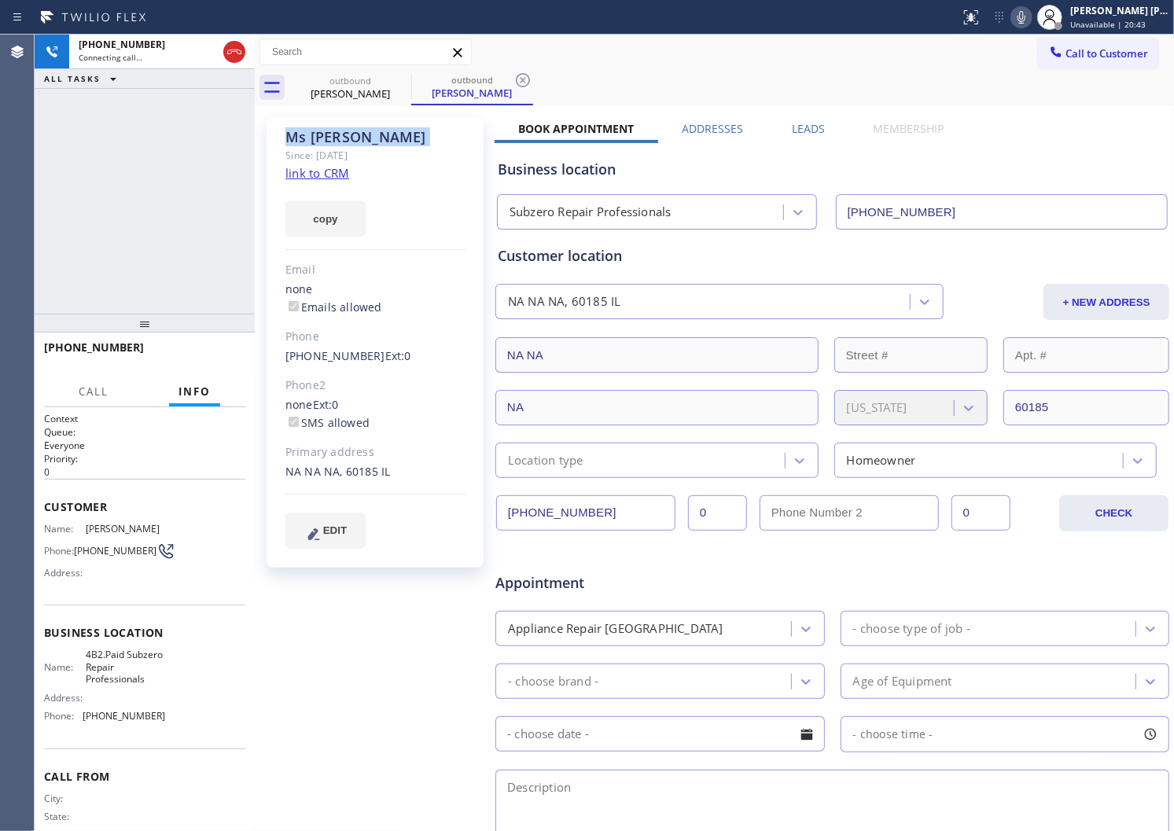
click at [1031, 16] on icon at bounding box center [1021, 17] width 19 height 19
click at [409, 171] on div "[PERSON_NAME] Since: [DATE] link to CRM copy Email none Emails allowed Phone [P…" at bounding box center [375, 342] width 217 height 451
click at [1031, 13] on icon at bounding box center [1021, 17] width 19 height 19
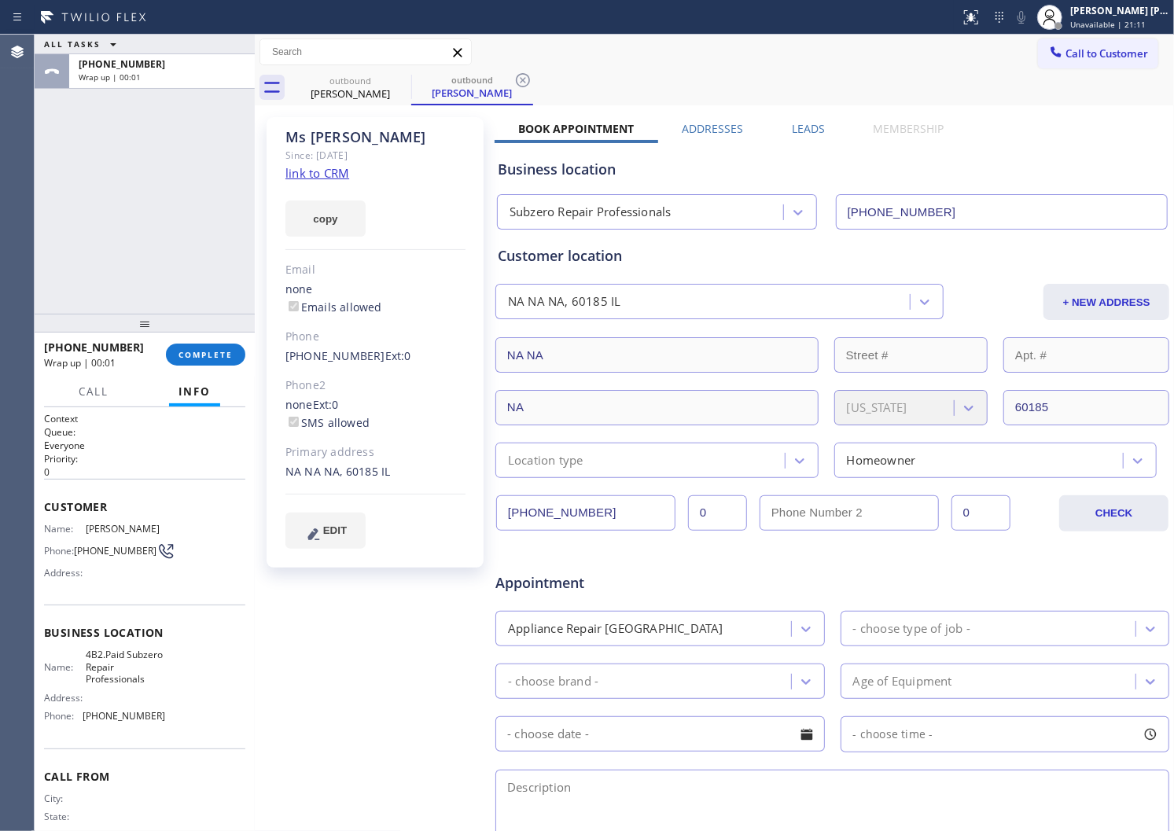
click at [792, 130] on label "Leads" at bounding box center [808, 128] width 33 height 15
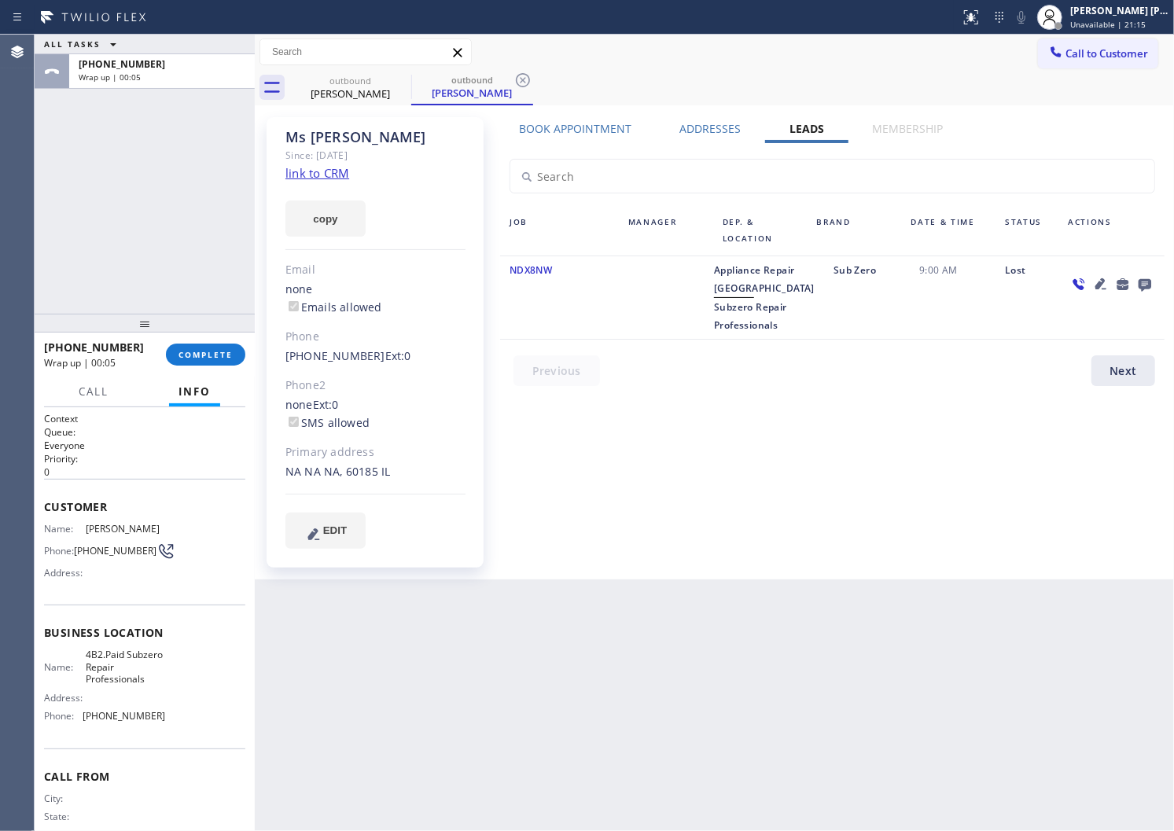
click at [1137, 286] on icon at bounding box center [1145, 284] width 19 height 20
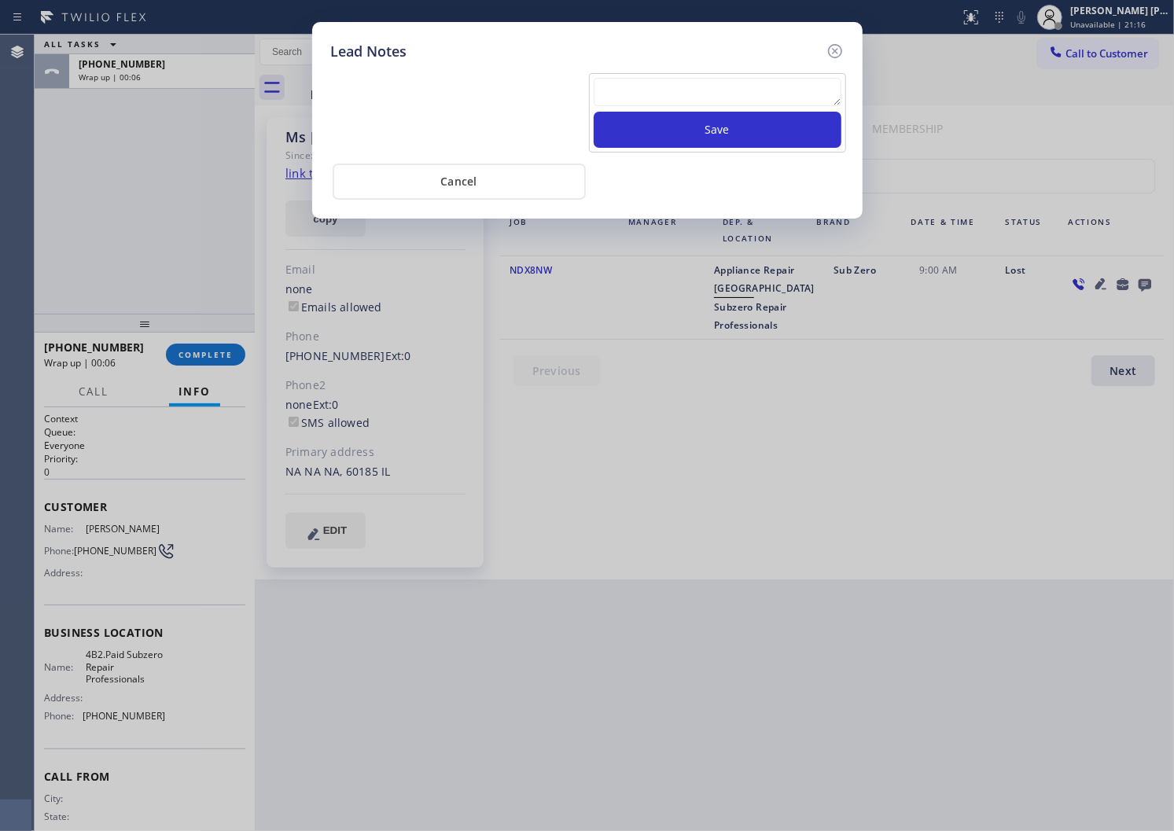
click at [688, 87] on textarea at bounding box center [718, 92] width 248 height 28
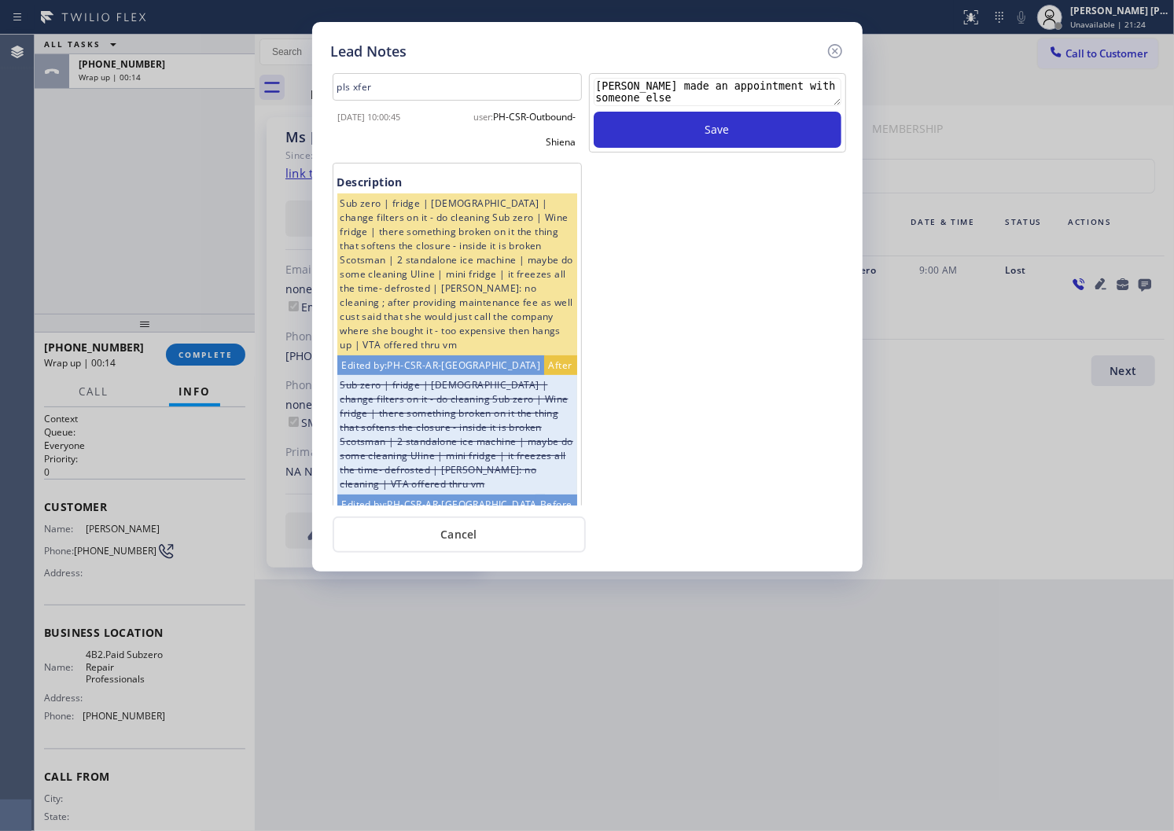
type textarea "[PERSON_NAME] made an appointment with someone else"
click at [724, 150] on div "[PERSON_NAME] made an appointment with someone else Save" at bounding box center [717, 112] width 257 height 79
click at [753, 138] on button "Save" at bounding box center [718, 130] width 248 height 36
click at [829, 48] on icon at bounding box center [834, 51] width 14 height 14
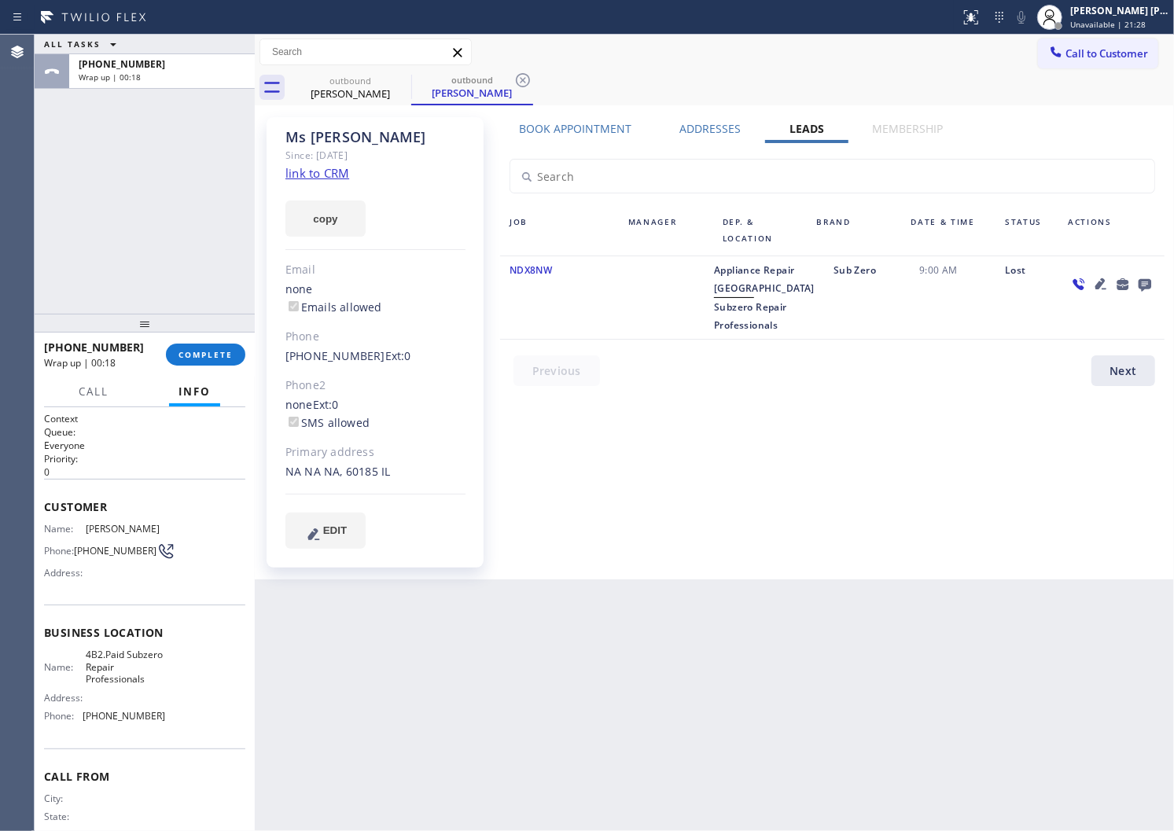
click at [236, 333] on div at bounding box center [145, 323] width 220 height 19
click at [219, 359] on span "COMPLETE" at bounding box center [206, 354] width 54 height 11
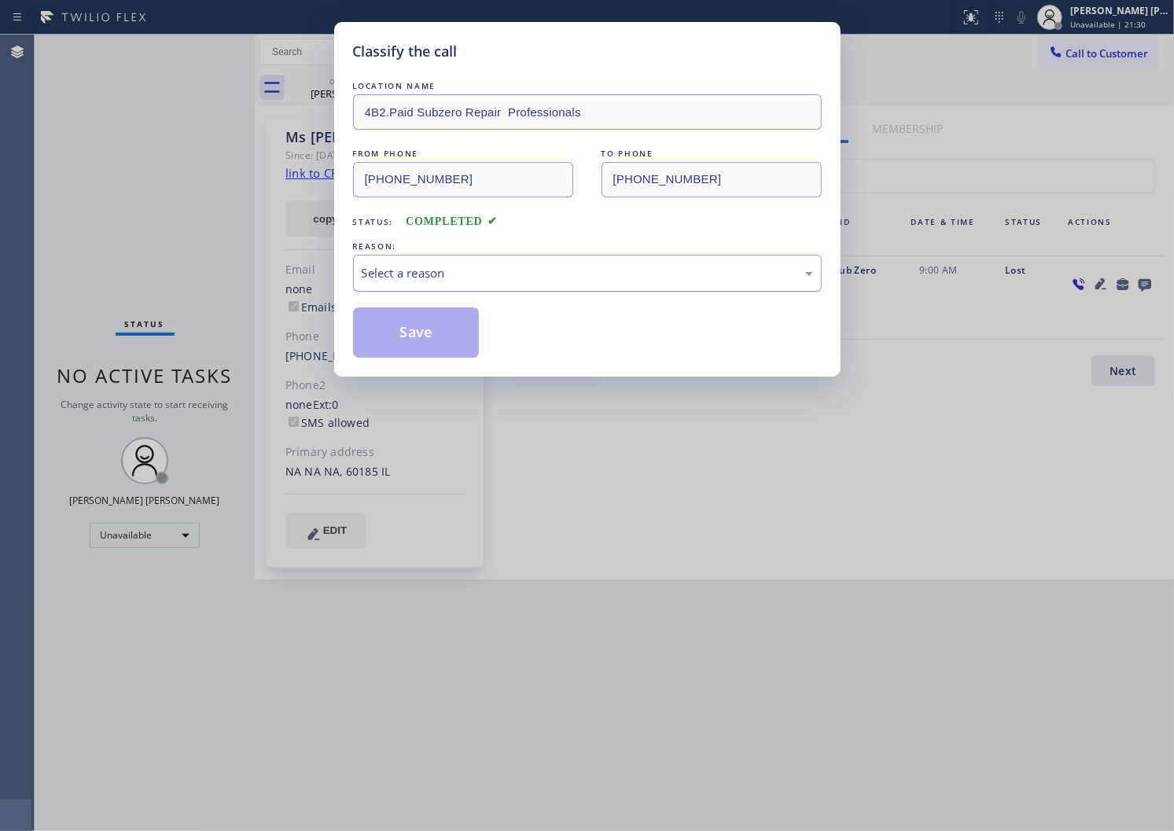
click at [397, 277] on div "Select a reason" at bounding box center [587, 273] width 451 height 18
click at [378, 327] on button "Save" at bounding box center [416, 333] width 127 height 50
drag, startPoint x: 378, startPoint y: 327, endPoint x: 900, endPoint y: 76, distance: 579.7
click at [378, 327] on button "Save" at bounding box center [416, 333] width 127 height 50
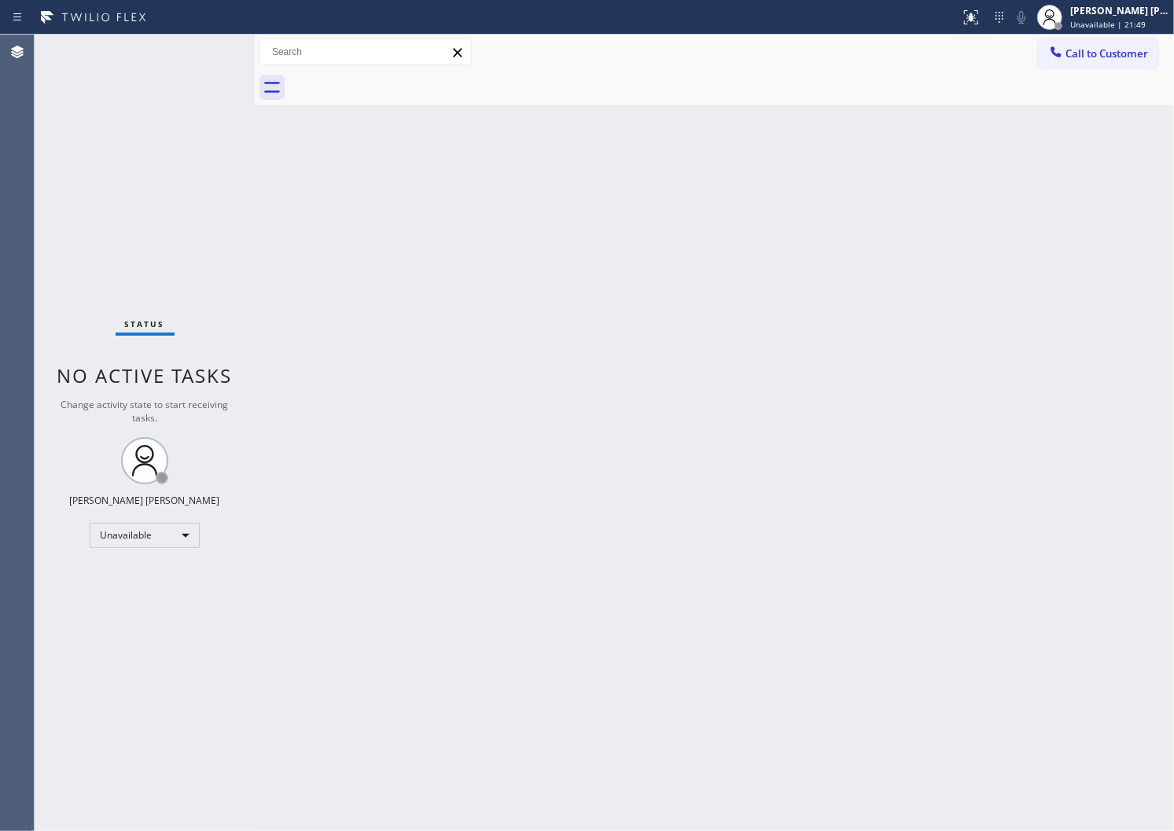
click at [3, 458] on div "Agent Desktop" at bounding box center [17, 433] width 34 height 797
click at [4, 458] on div "Agent Desktop" at bounding box center [17, 433] width 34 height 797
click at [8, 459] on div "Agent Desktop" at bounding box center [17, 433] width 34 height 797
click at [1073, 63] on button "Call to Customer" at bounding box center [1098, 54] width 120 height 30
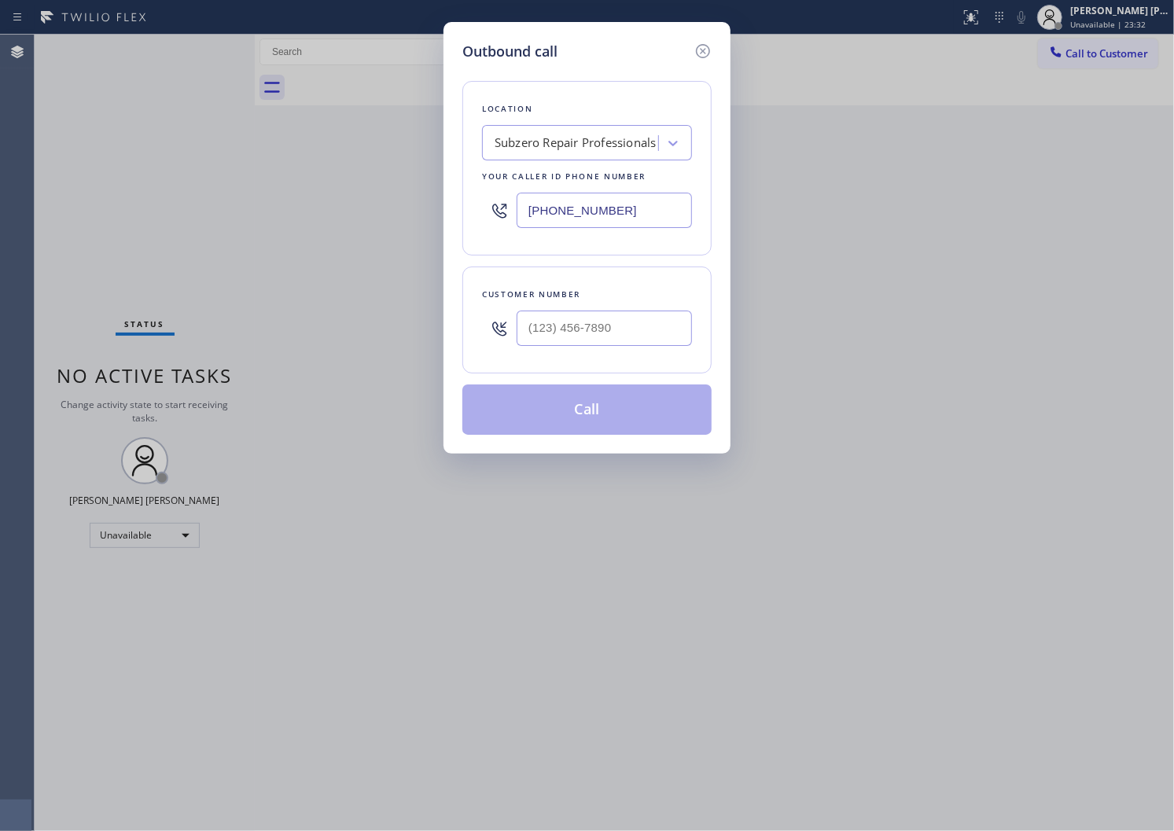
click at [569, 206] on input "[PHONE_NUMBER]" at bounding box center [604, 210] width 175 height 35
paste input "562) 273-9478"
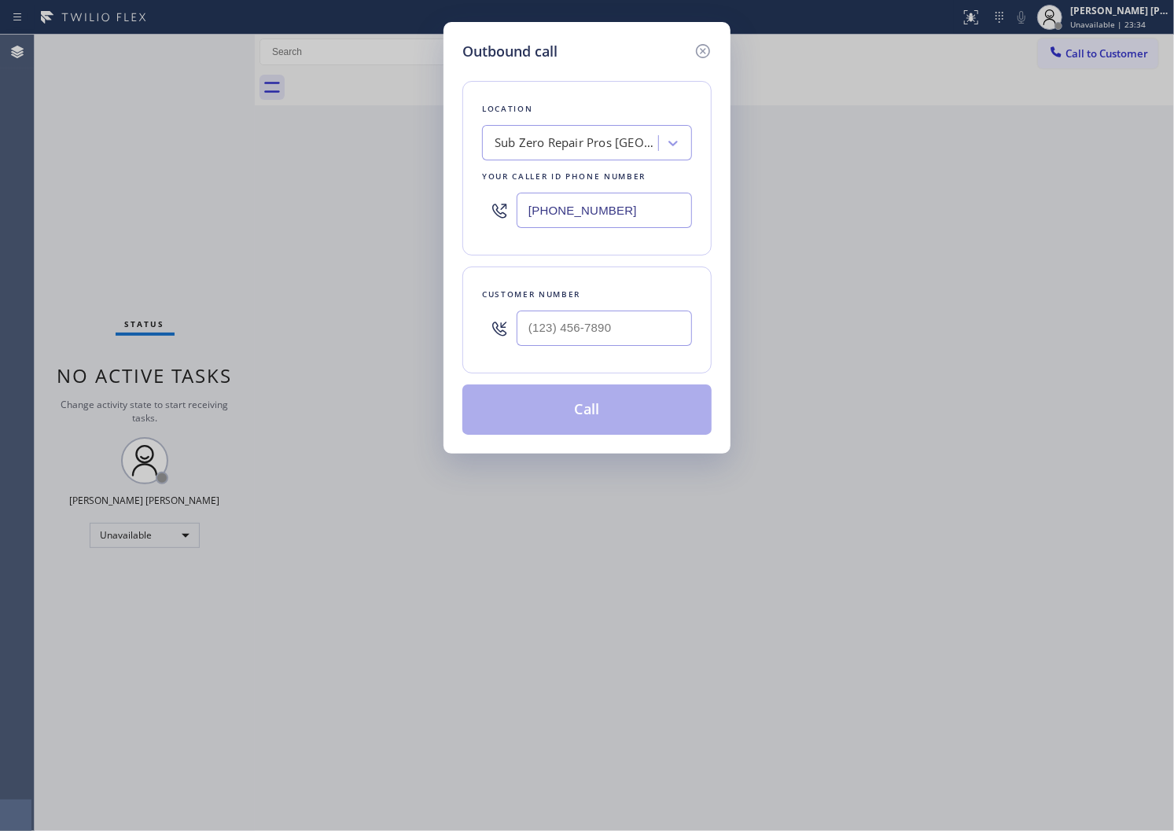
type input "[PHONE_NUMBER]"
click at [665, 311] on input "(___) ___-____" at bounding box center [604, 328] width 175 height 35
paste input "714) 608-6792"
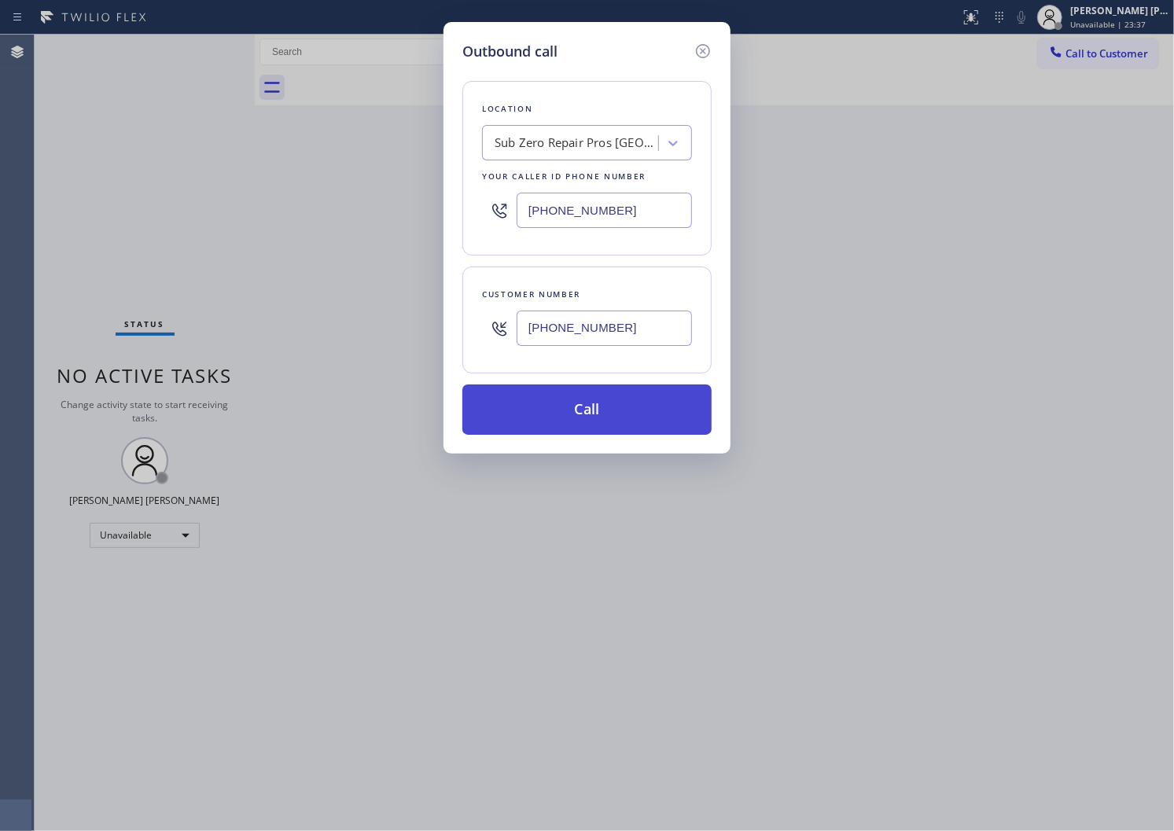
type input "[PHONE_NUMBER]"
click at [617, 400] on button "Call" at bounding box center [586, 410] width 249 height 50
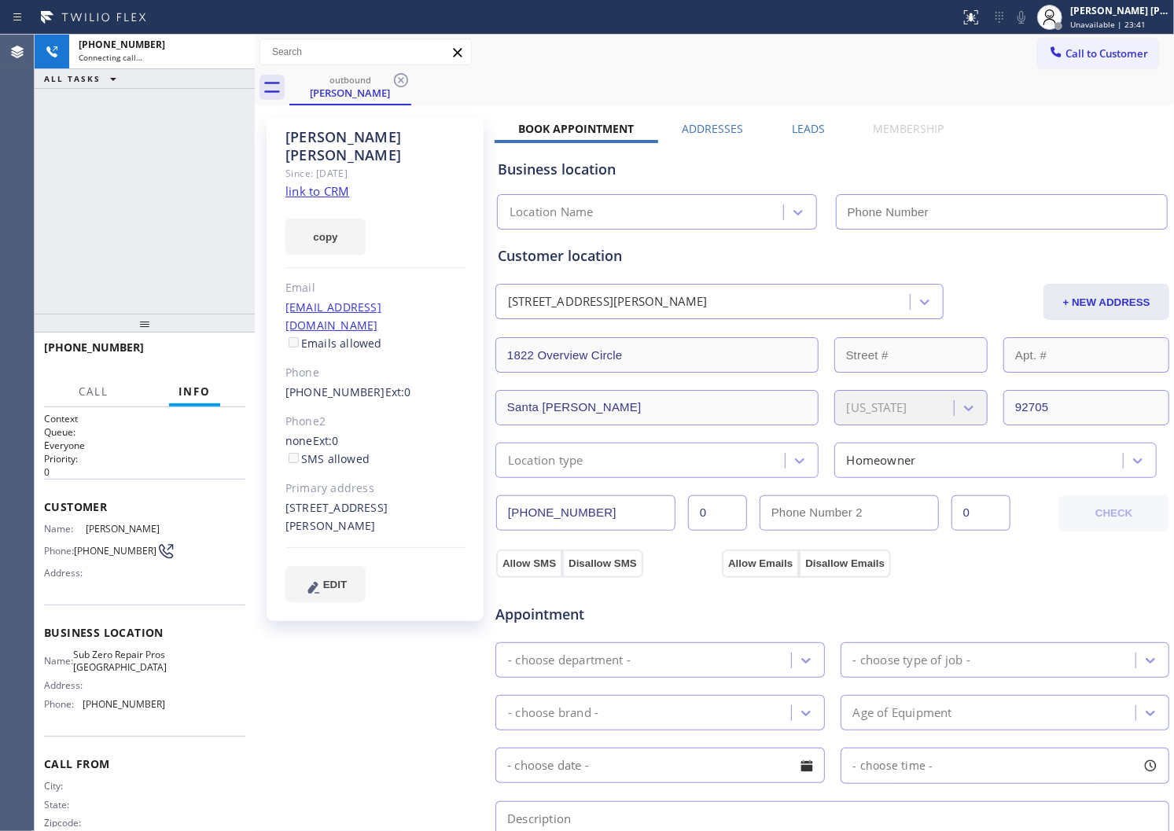
click at [122, 527] on span "[PERSON_NAME]" at bounding box center [125, 529] width 79 height 12
drag, startPoint x: 0, startPoint y: 263, endPoint x: 1105, endPoint y: 138, distance: 1112.0
click at [0, 263] on div "Agent Desktop" at bounding box center [17, 433] width 34 height 797
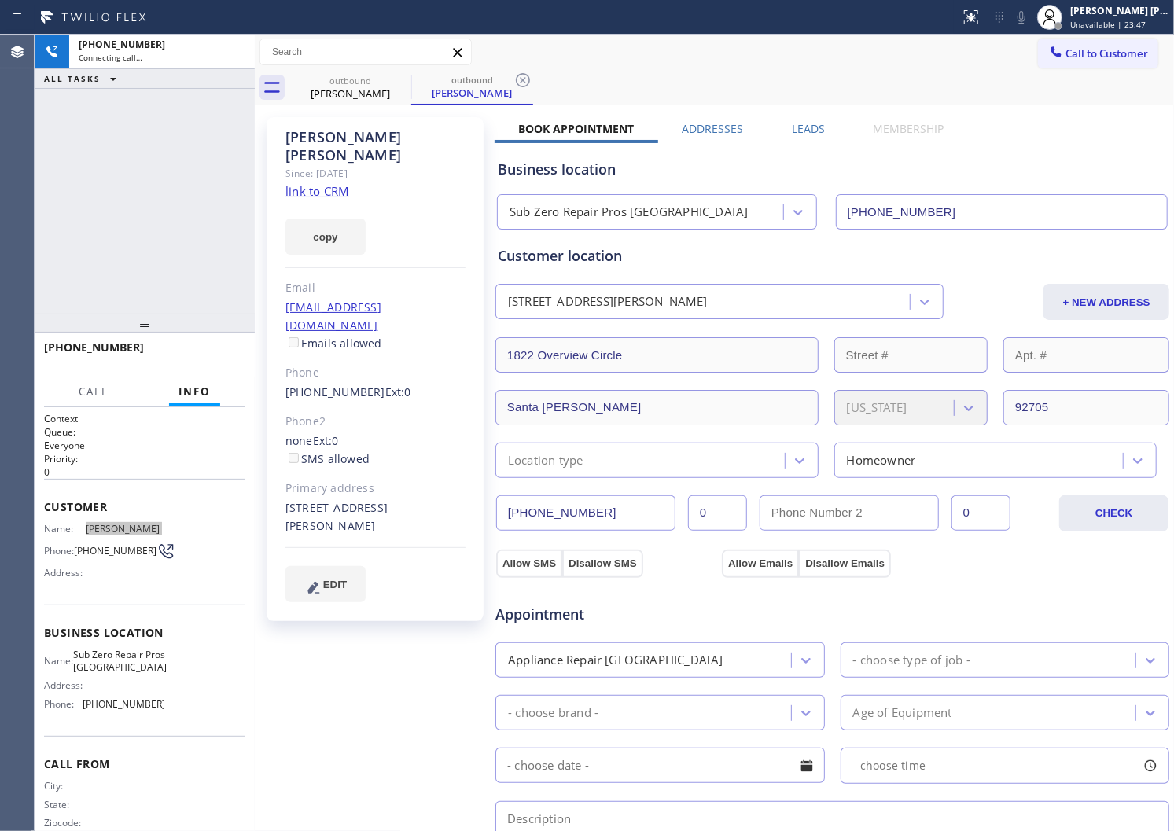
type input "[PHONE_NUMBER]"
click at [28, 183] on div "Agent Desktop" at bounding box center [17, 433] width 34 height 797
click at [1033, 27] on button at bounding box center [1022, 17] width 22 height 22
click at [1028, 21] on icon at bounding box center [1021, 17] width 19 height 19
click at [169, 221] on div "[PHONE_NUMBER] Connecting call… ALL TASKS ALL TASKS ACTIVE TASKS TASKS IN WRAP …" at bounding box center [145, 174] width 220 height 279
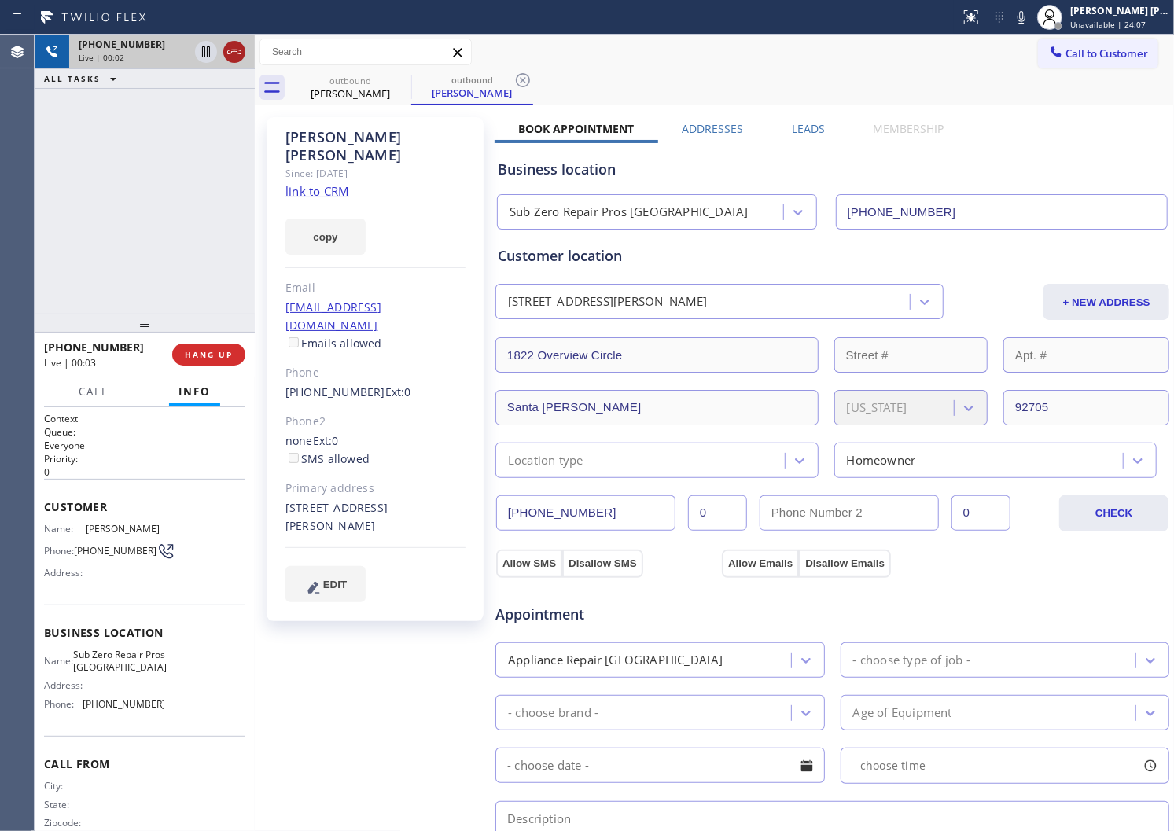
click at [242, 49] on icon at bounding box center [234, 51] width 19 height 19
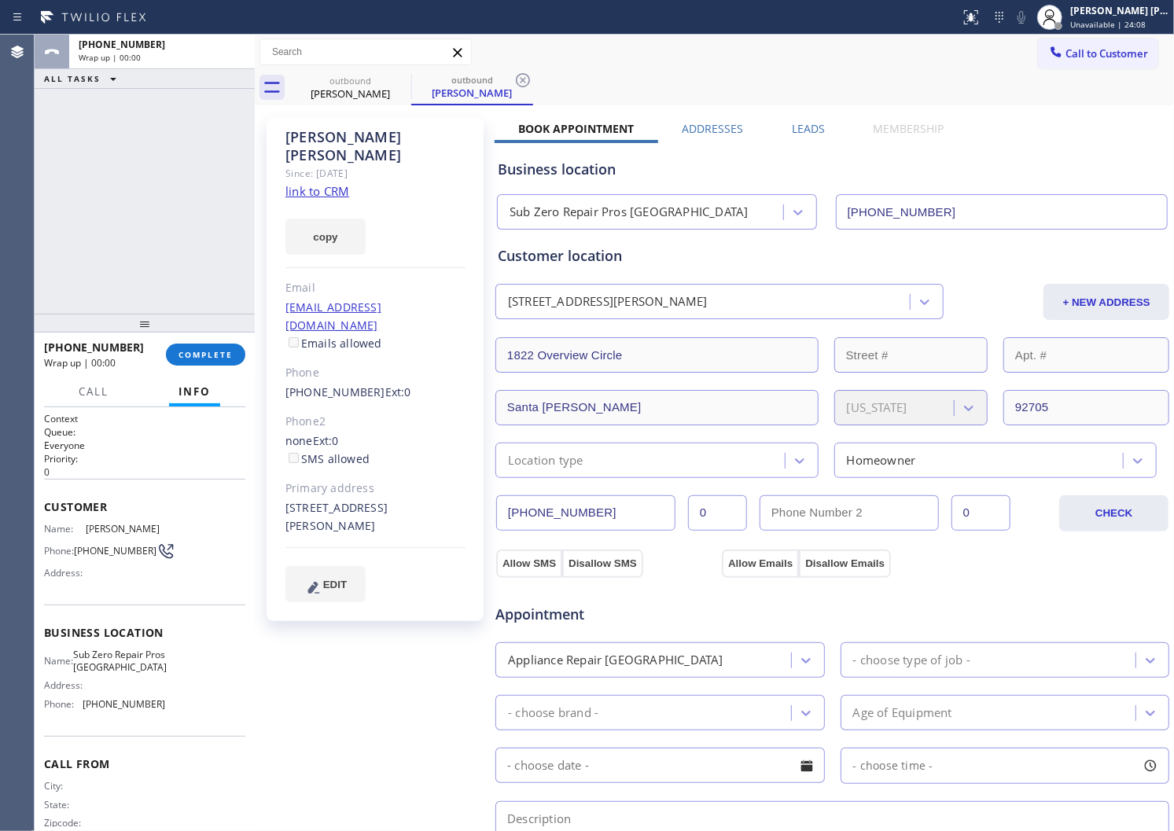
click at [799, 124] on label "Leads" at bounding box center [808, 128] width 33 height 15
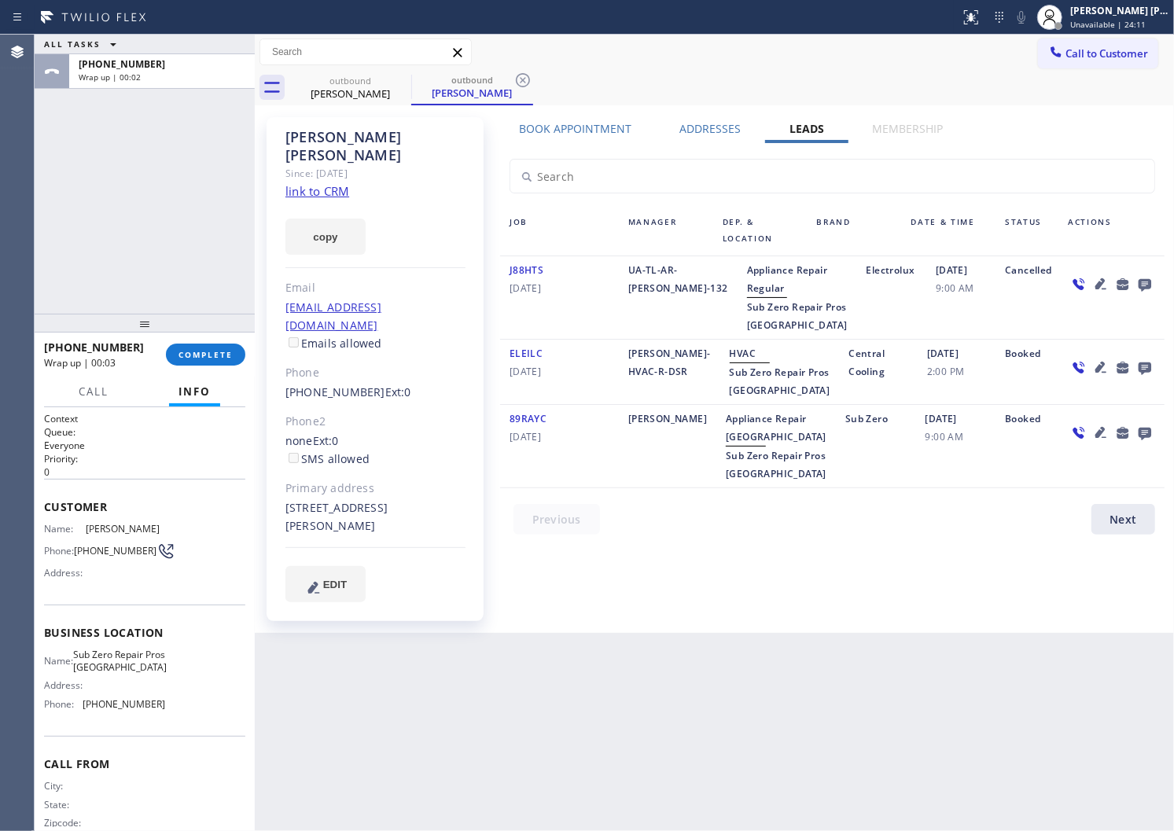
click at [1146, 278] on icon at bounding box center [1145, 284] width 19 height 20
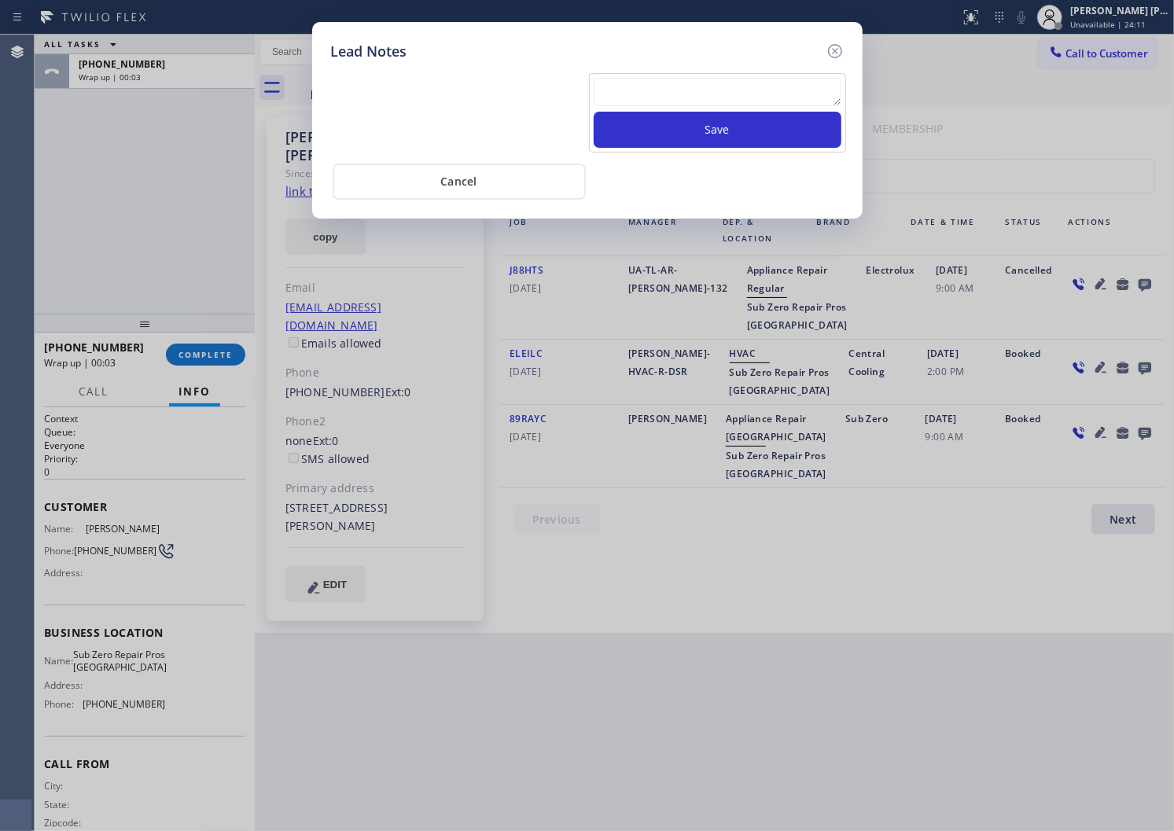
click at [709, 47] on div "Lead Notes" at bounding box center [587, 51] width 513 height 21
click at [693, 105] on textarea at bounding box center [718, 92] width 248 height 28
paste textarea "N/A - Please transfer"
type textarea "N/A - Please transfer"
click at [692, 129] on button "Save" at bounding box center [718, 130] width 248 height 36
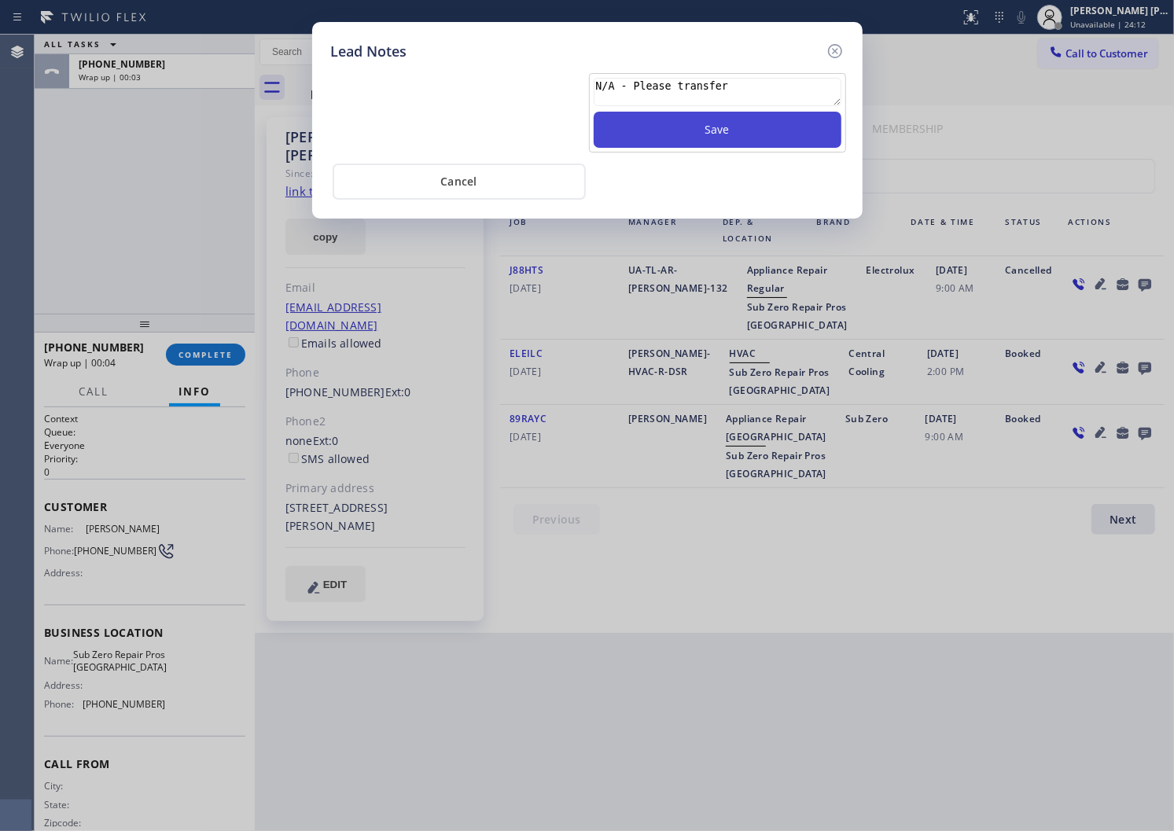
click at [692, 129] on button "Save" at bounding box center [718, 130] width 248 height 36
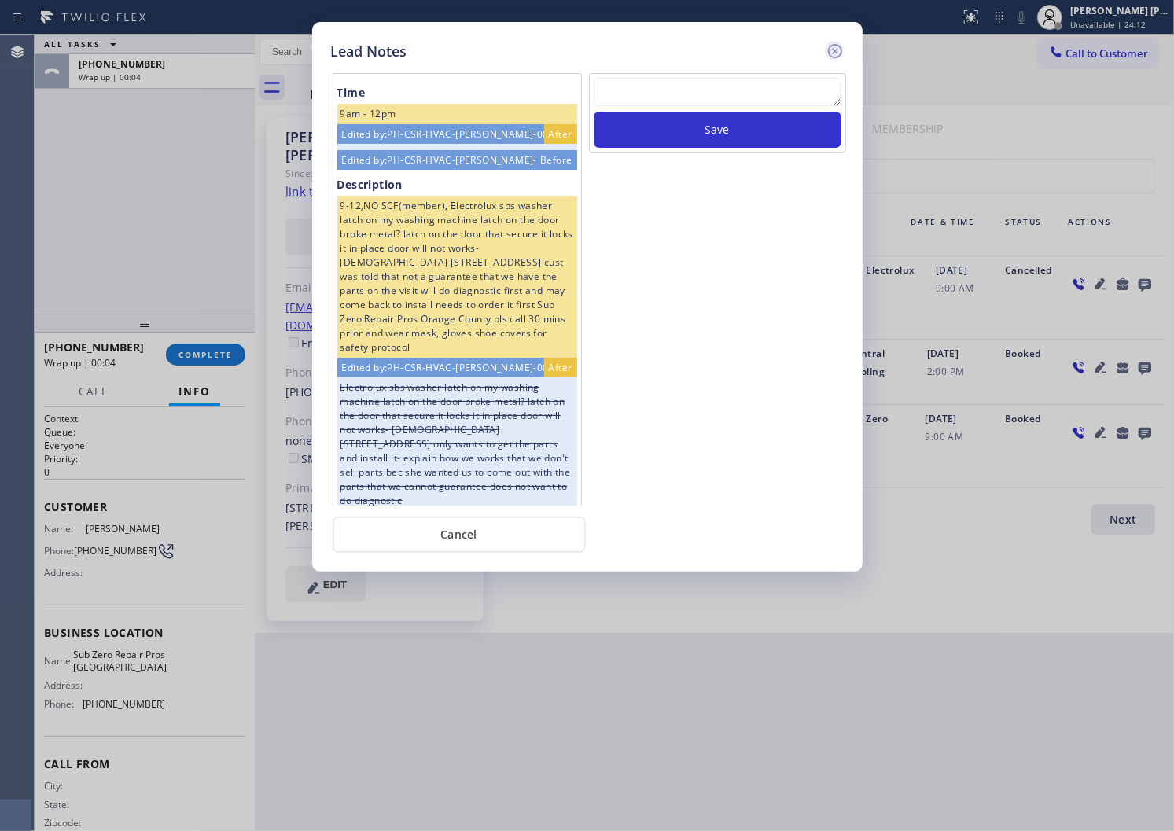
click at [840, 52] on icon at bounding box center [834, 51] width 14 height 14
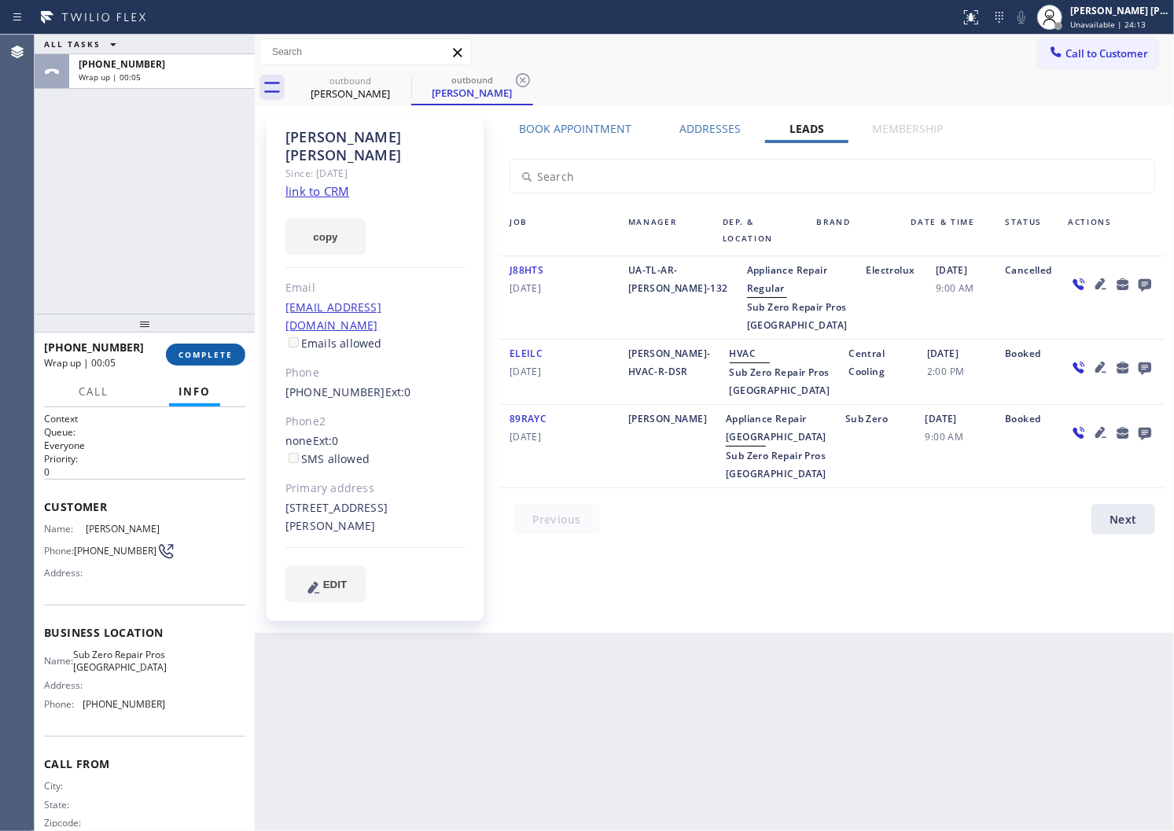
click at [230, 351] on span "COMPLETE" at bounding box center [206, 354] width 54 height 11
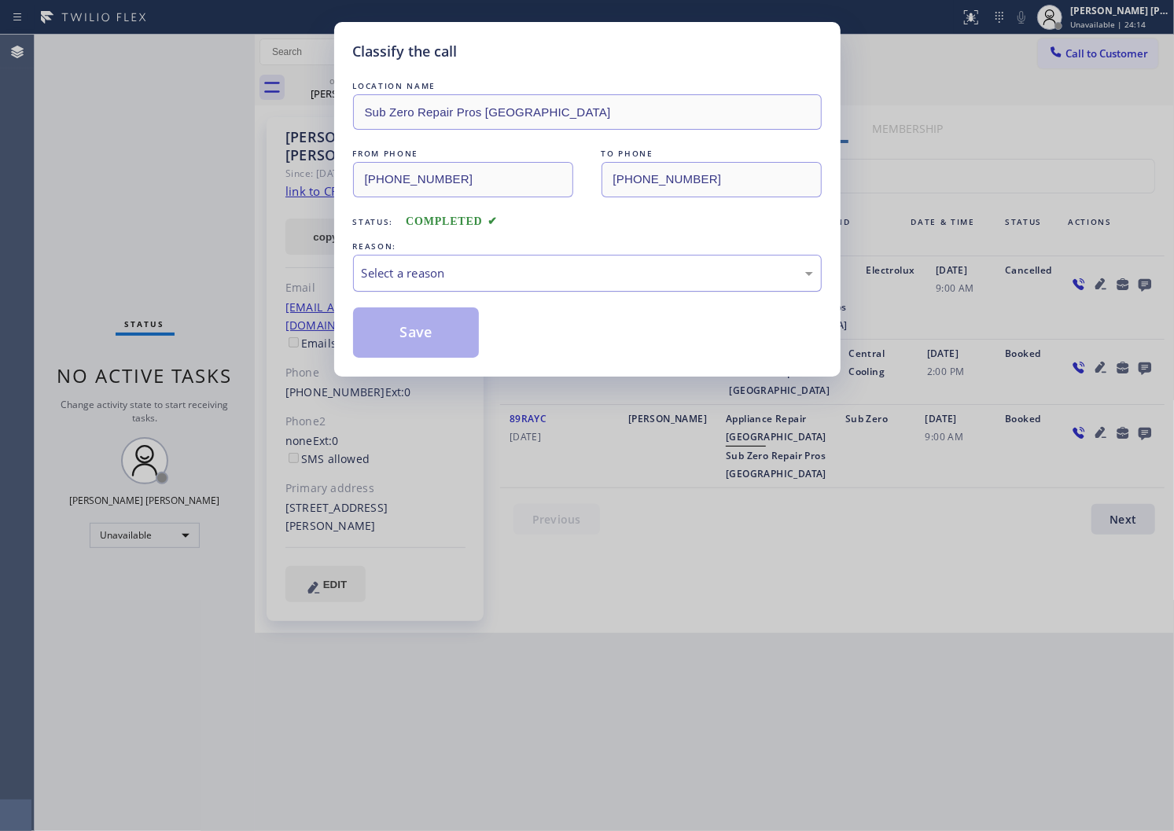
click at [462, 282] on div "Select a reason" at bounding box center [587, 273] width 451 height 18
click at [393, 342] on button "Save" at bounding box center [416, 333] width 127 height 50
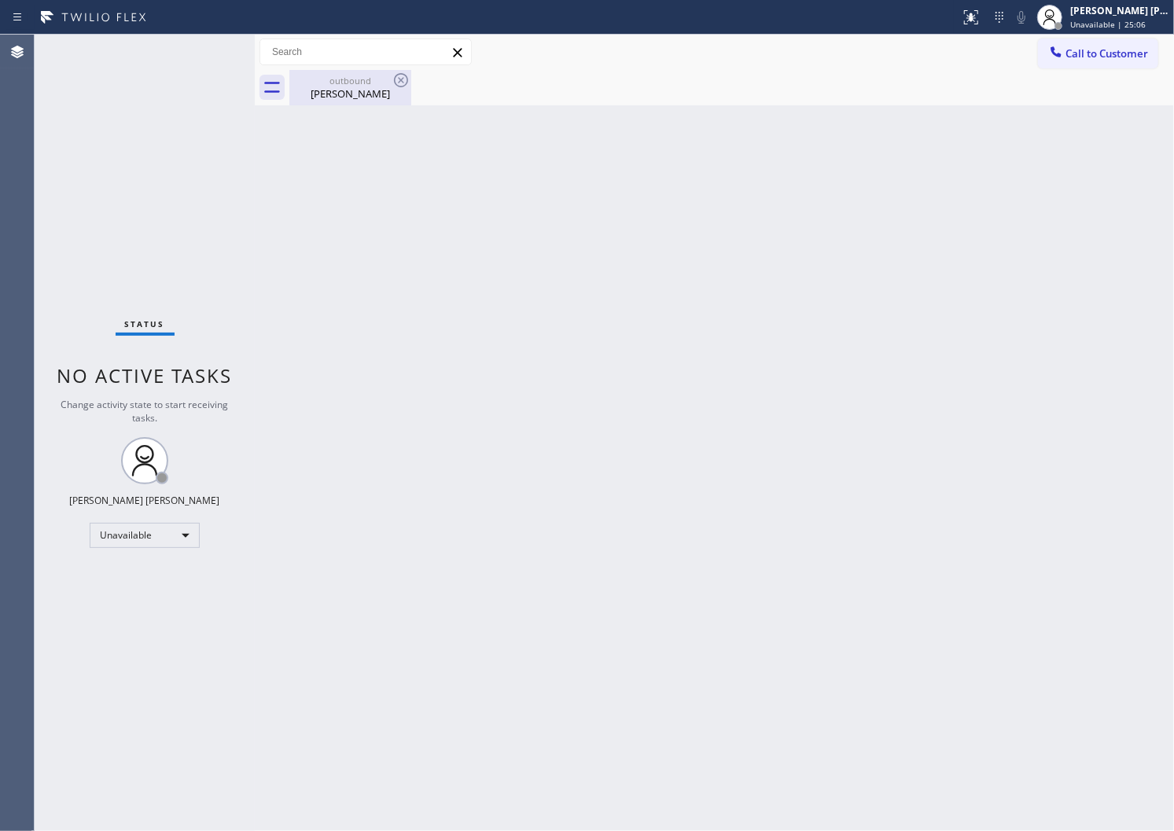
click at [396, 102] on div "outbound [PERSON_NAME]" at bounding box center [350, 87] width 119 height 35
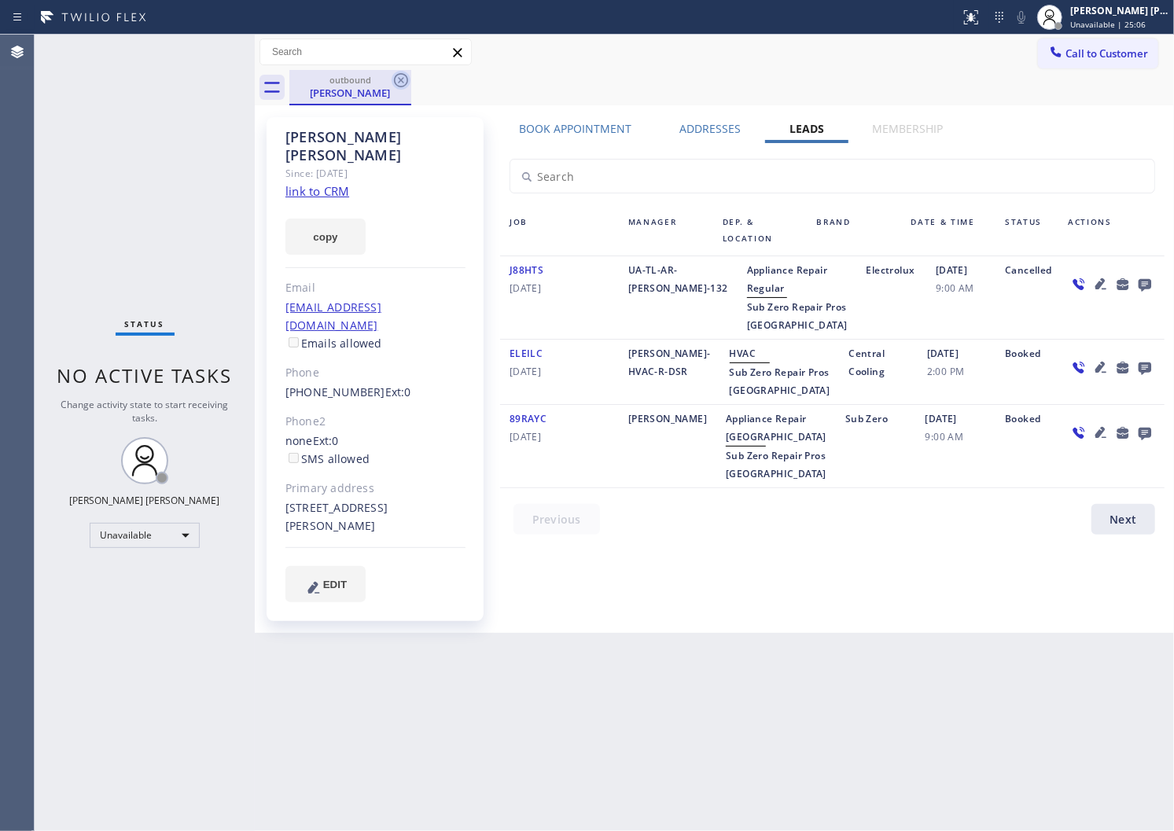
click at [402, 83] on icon at bounding box center [401, 80] width 19 height 19
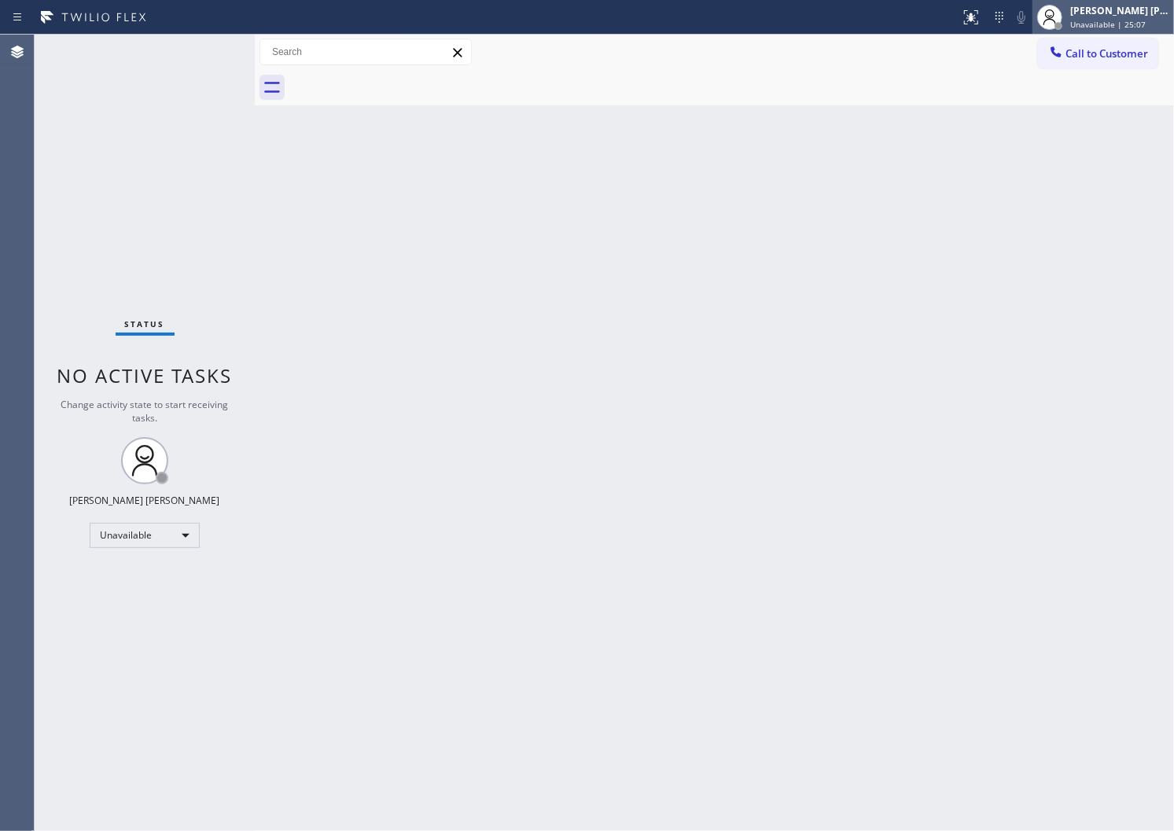
click at [1059, 25] on icon at bounding box center [1049, 17] width 19 height 19
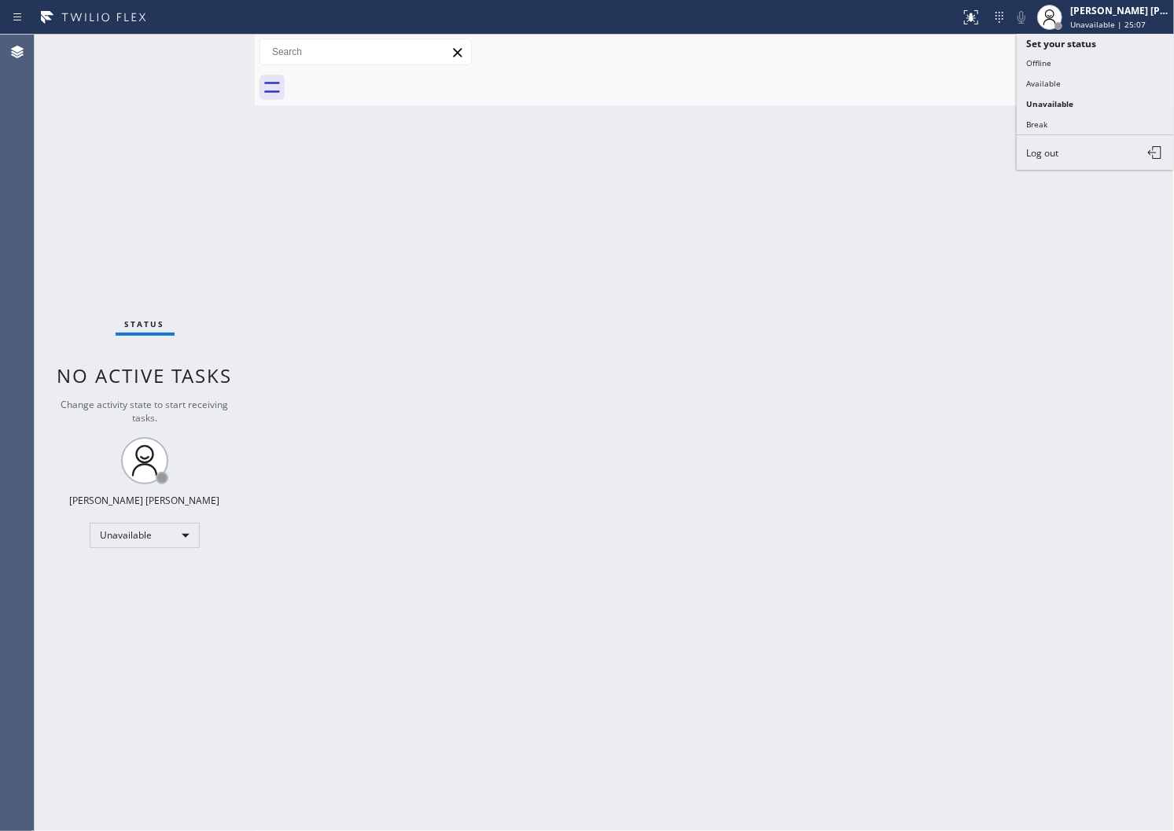
click at [898, 70] on div at bounding box center [731, 87] width 885 height 35
click at [1102, 44] on button "Call to Customer" at bounding box center [1098, 54] width 120 height 30
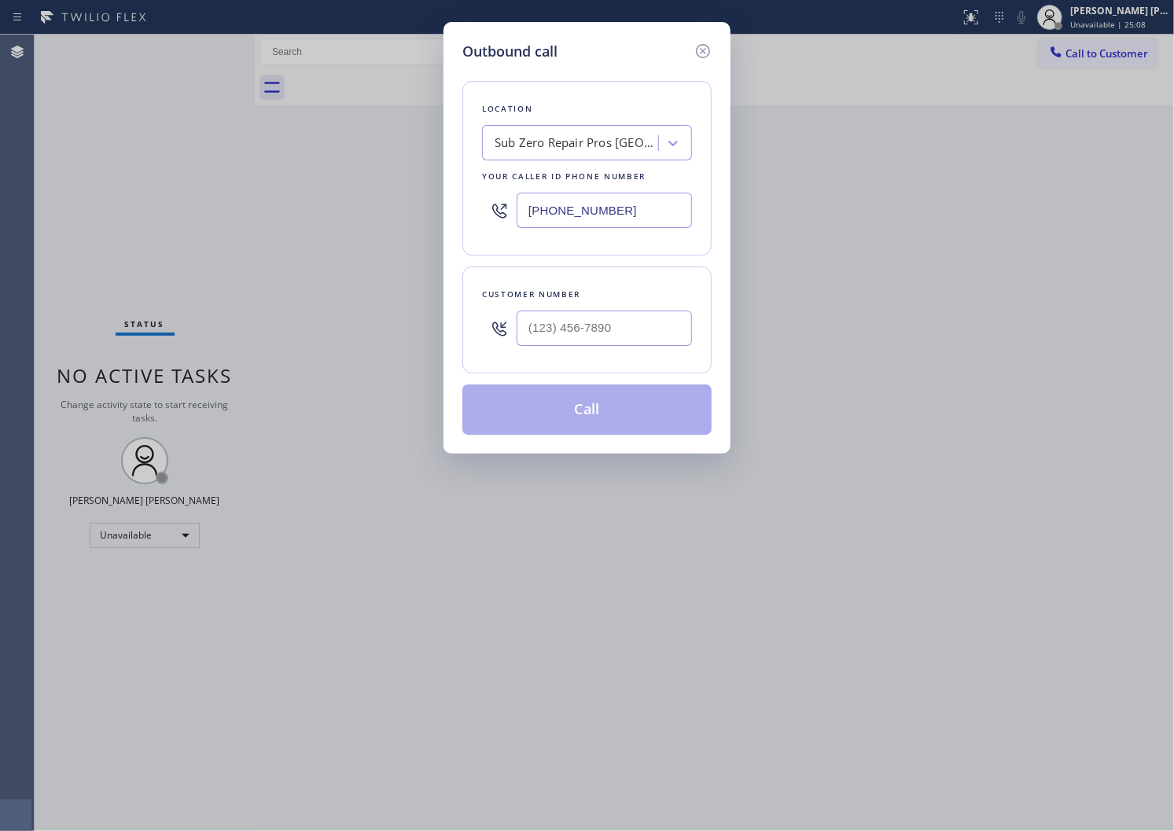
click at [579, 218] on input "[PHONE_NUMBER]" at bounding box center [604, 210] width 175 height 35
paste input "10) 241-404"
type input "[PHONE_NUMBER]"
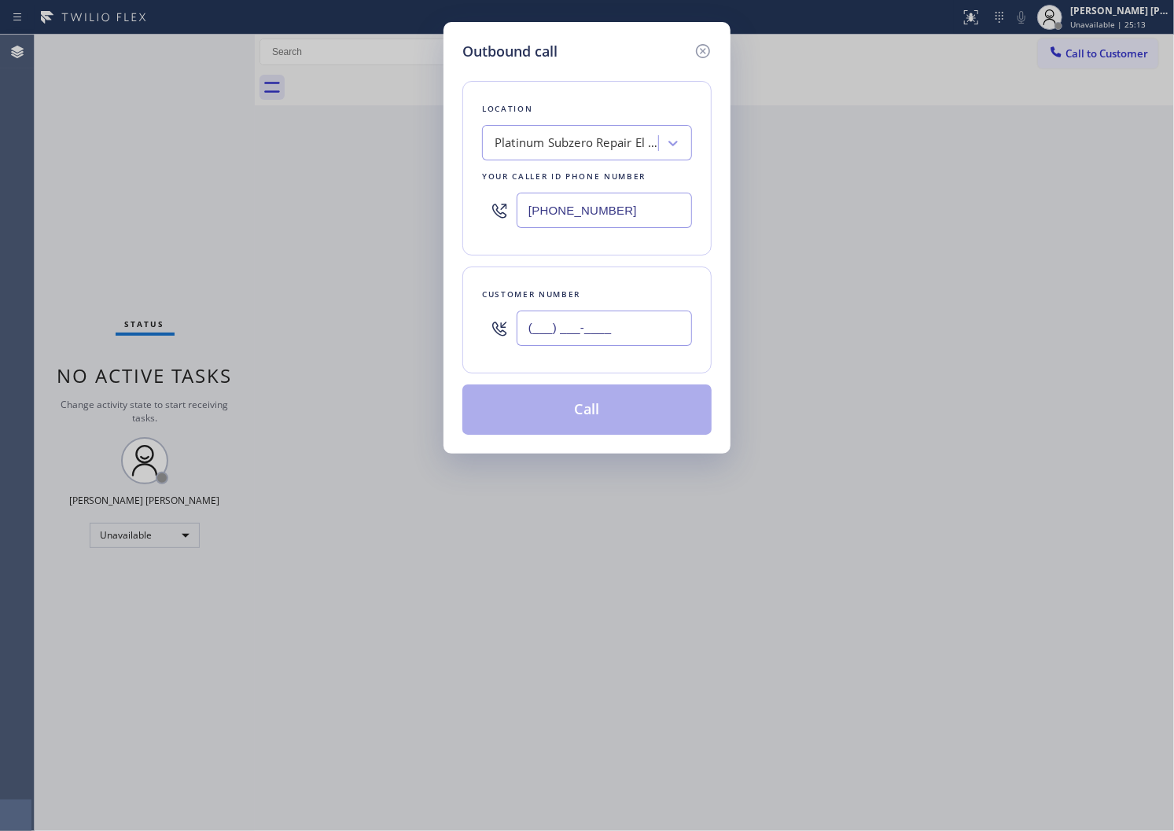
click at [617, 312] on input "(___) ___-____" at bounding box center [604, 328] width 175 height 35
paste input "925) 285-7000"
type input "[PHONE_NUMBER]"
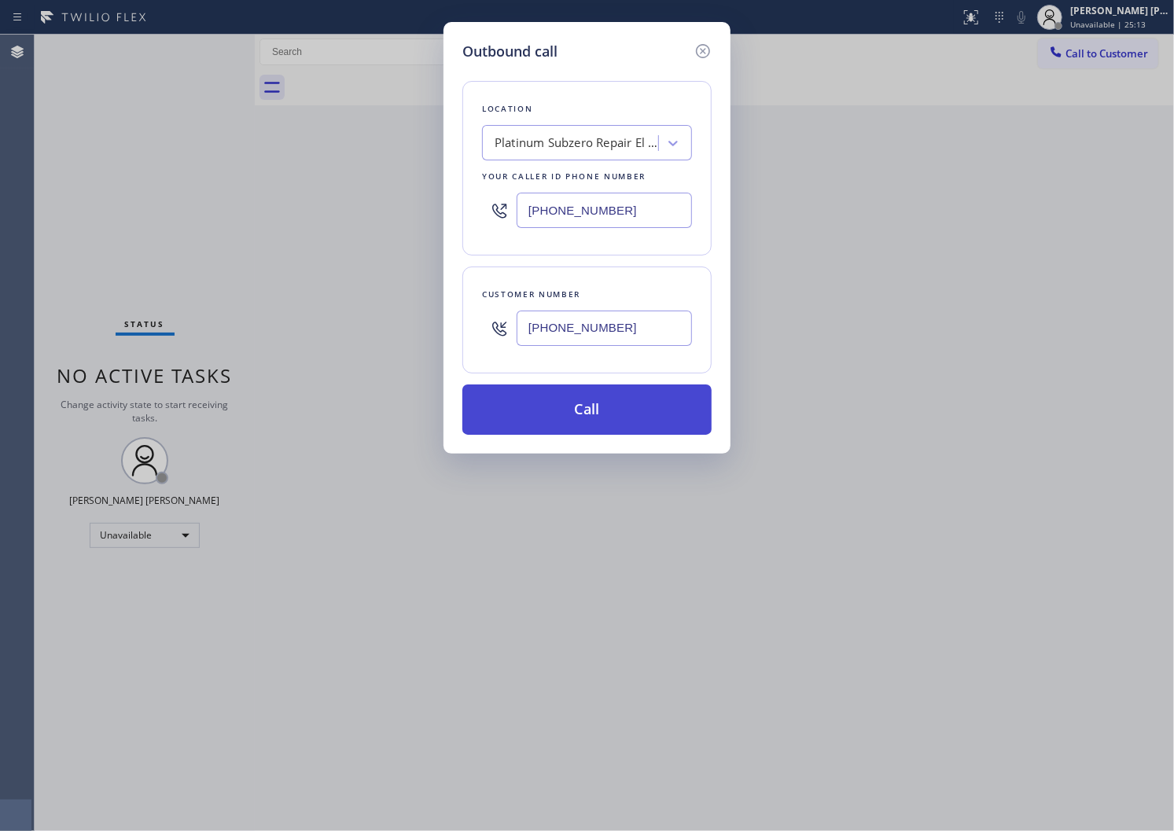
click at [576, 409] on button "Call" at bounding box center [586, 410] width 249 height 50
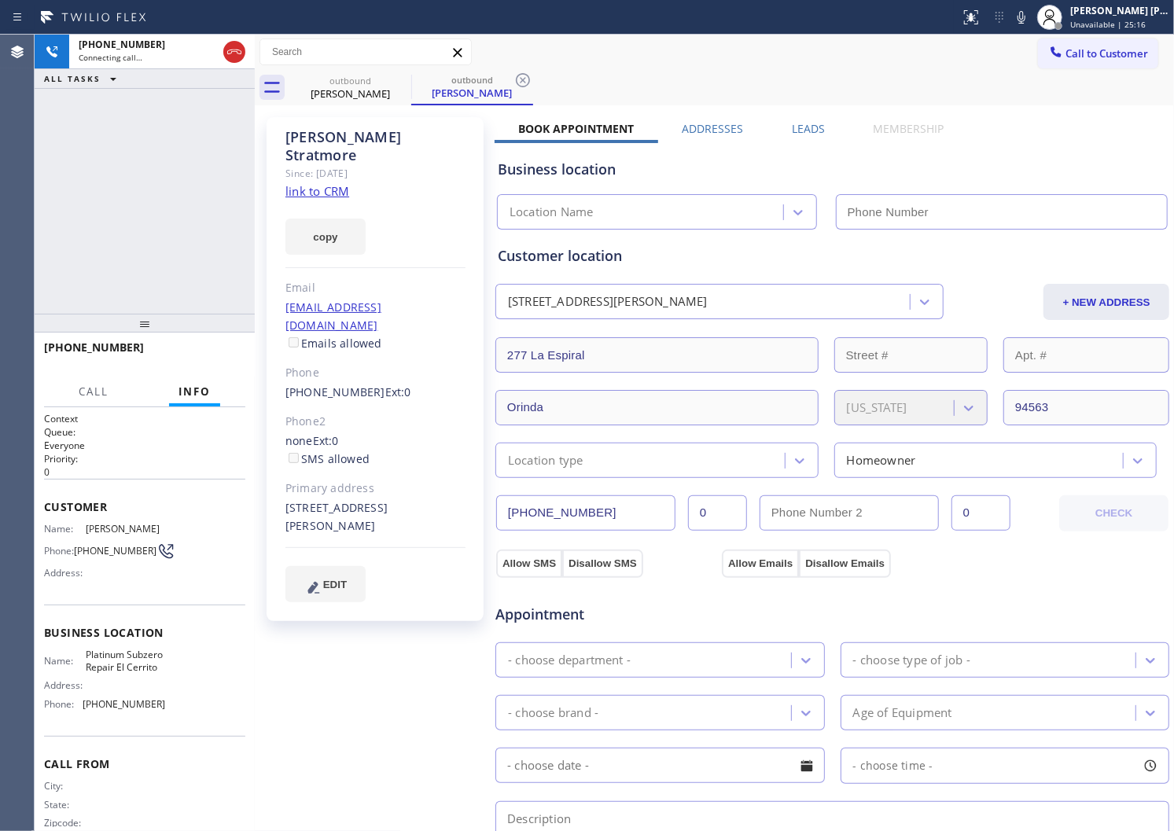
click at [348, 138] on div "[PERSON_NAME]" at bounding box center [375, 146] width 180 height 36
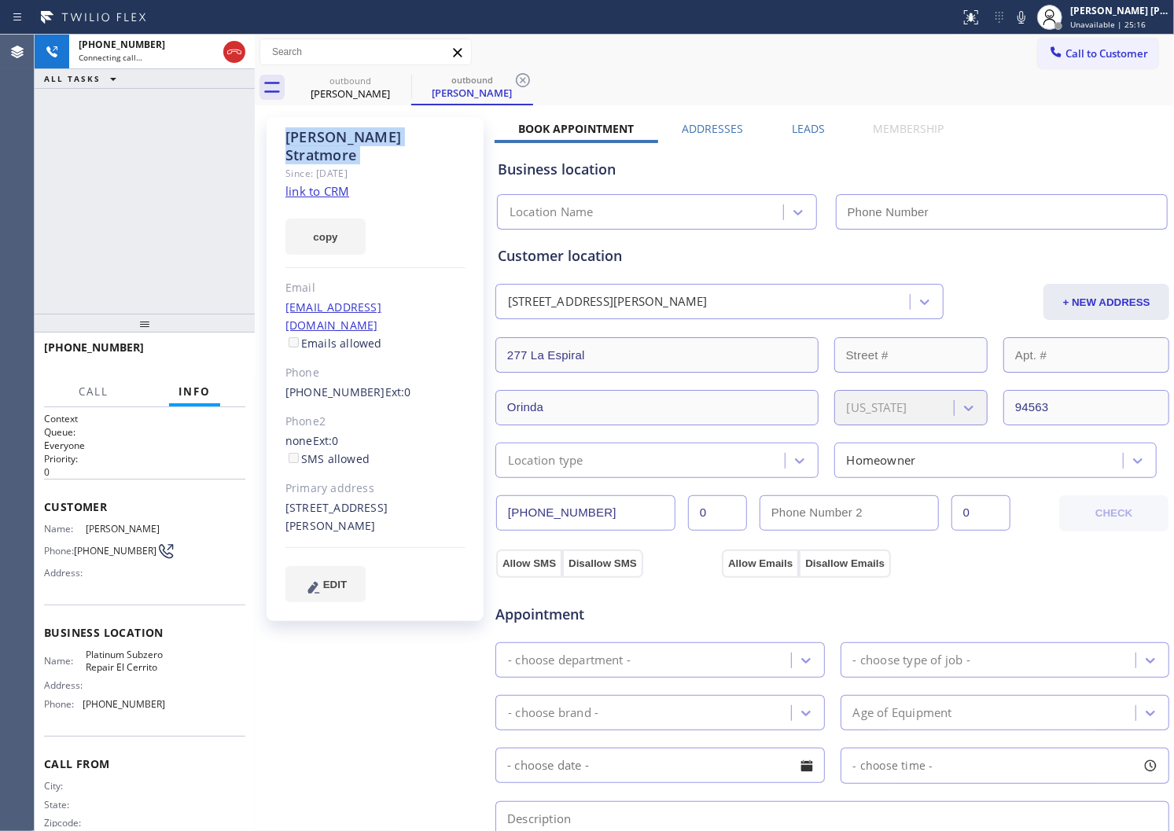
click at [348, 138] on div "[PERSON_NAME]" at bounding box center [375, 146] width 180 height 36
click at [55, 205] on div "[PHONE_NUMBER] Connecting call… ALL TASKS ALL TASKS ACTIVE TASKS TASKS IN WRAP …" at bounding box center [145, 174] width 220 height 279
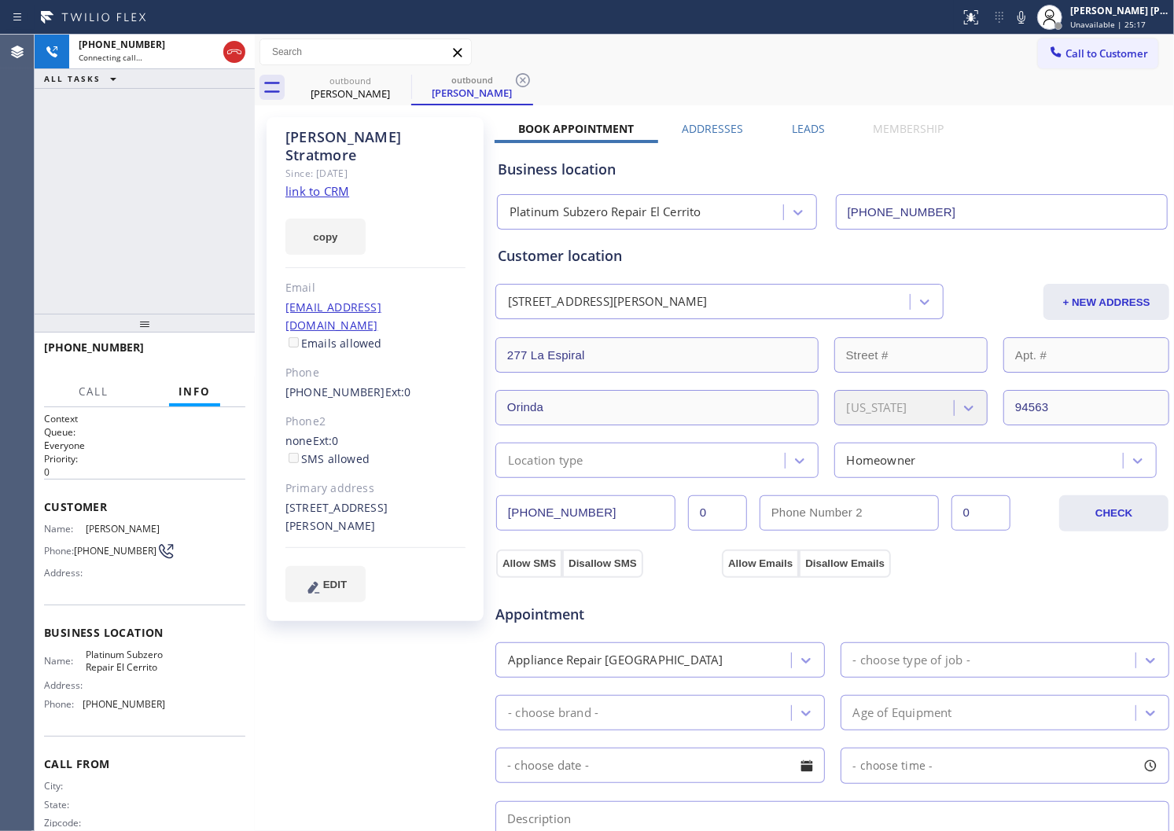
type input "[PHONE_NUMBER]"
click at [0, 236] on div "Agent Desktop" at bounding box center [17, 433] width 34 height 797
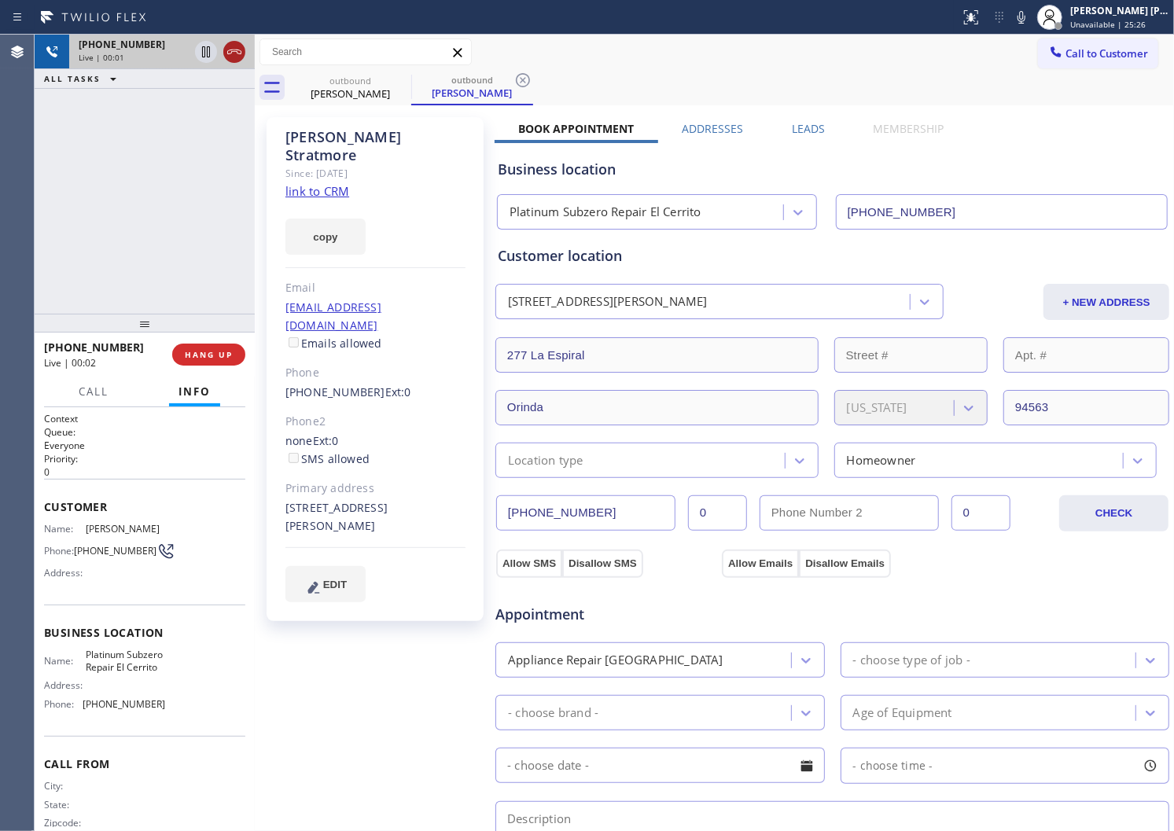
click at [239, 48] on icon at bounding box center [234, 51] width 19 height 19
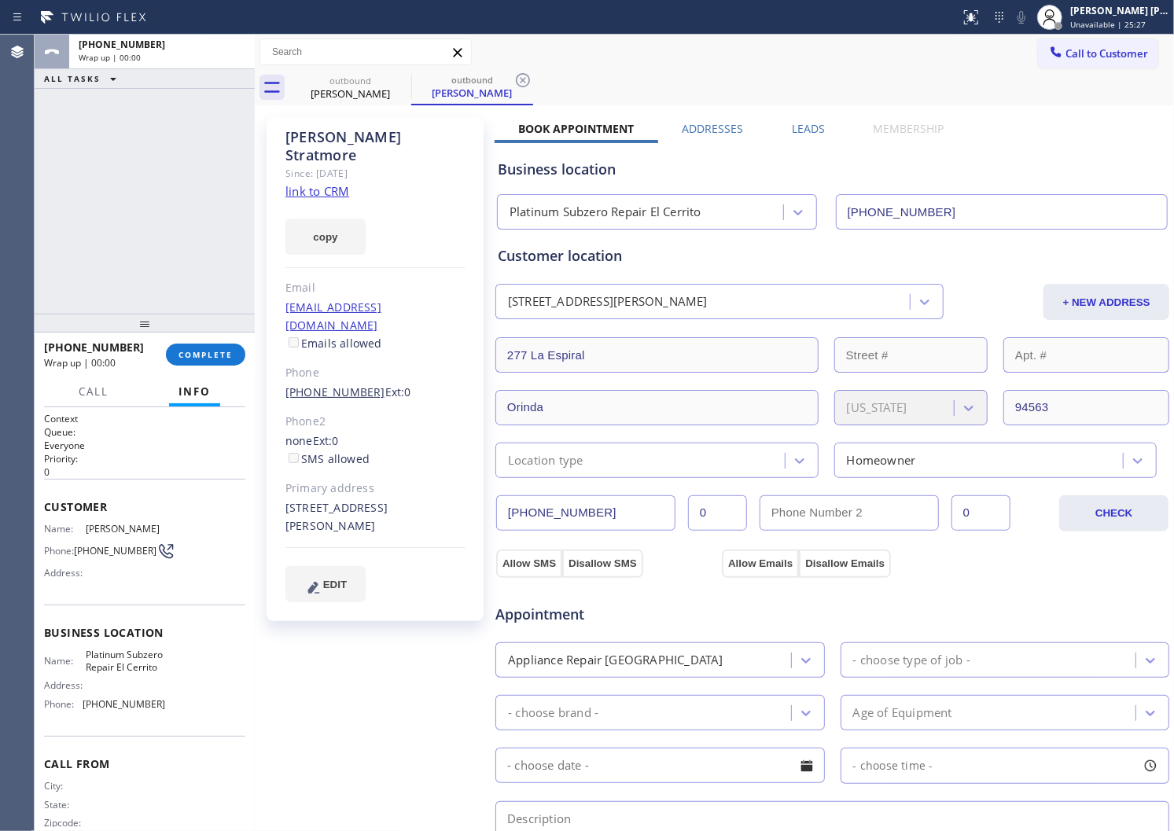
click at [333, 385] on link "[PHONE_NUMBER]" at bounding box center [335, 392] width 100 height 15
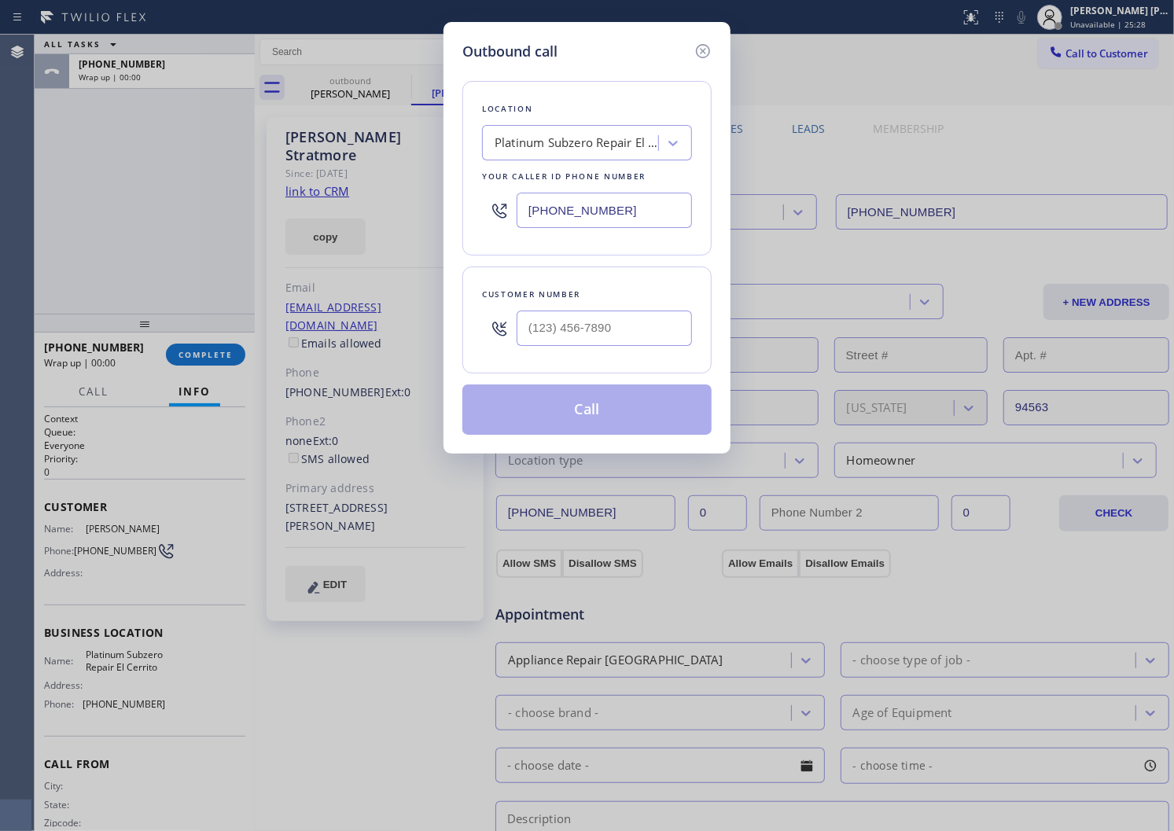
type input "[PHONE_NUMBER]"
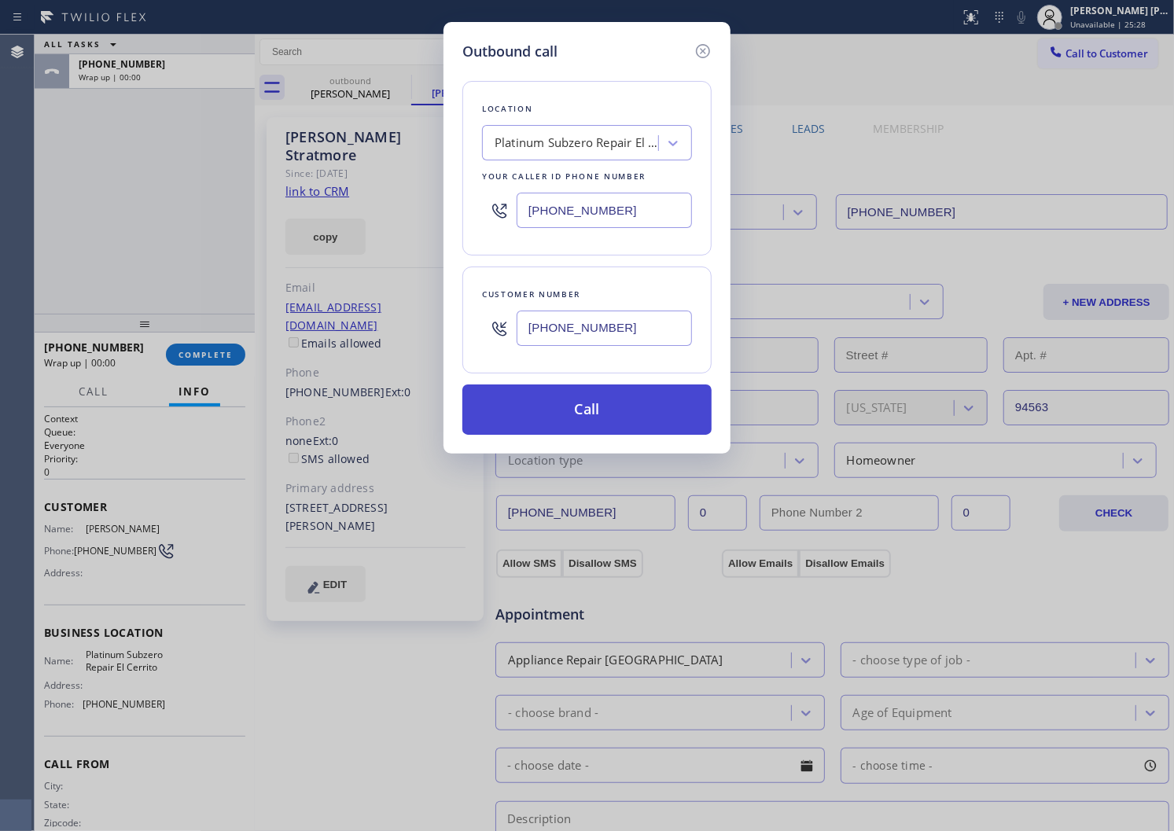
click at [563, 396] on button "Call" at bounding box center [586, 410] width 249 height 50
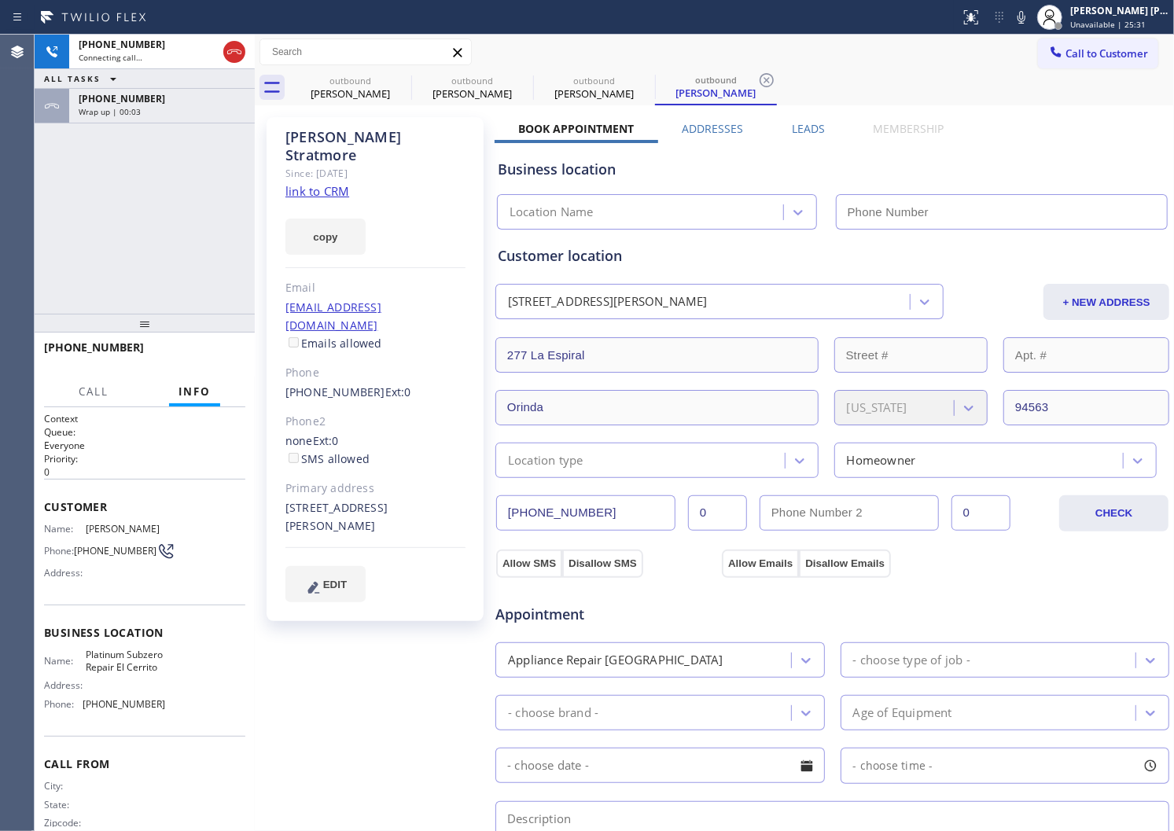
type input "[PHONE_NUMBER]"
click at [0, 190] on div "Agent Desktop" at bounding box center [17, 433] width 34 height 797
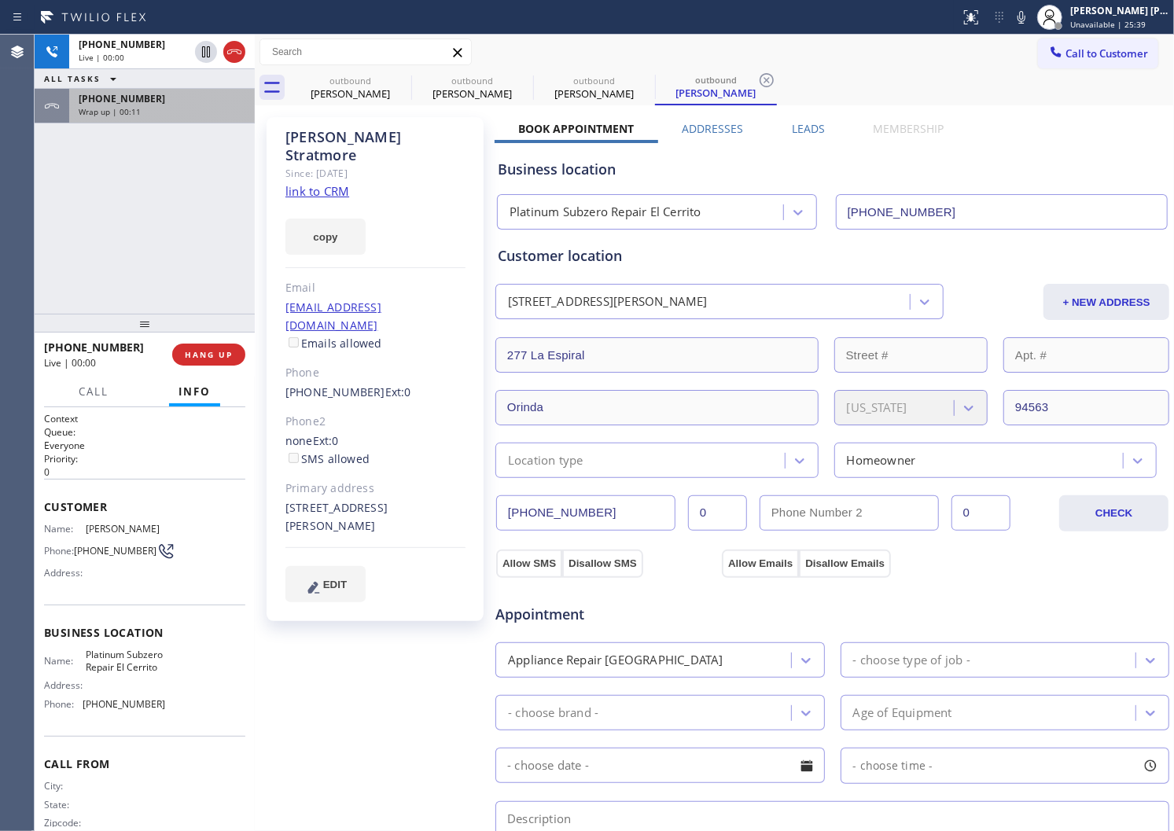
click at [119, 105] on span "[PHONE_NUMBER]" at bounding box center [122, 98] width 87 height 13
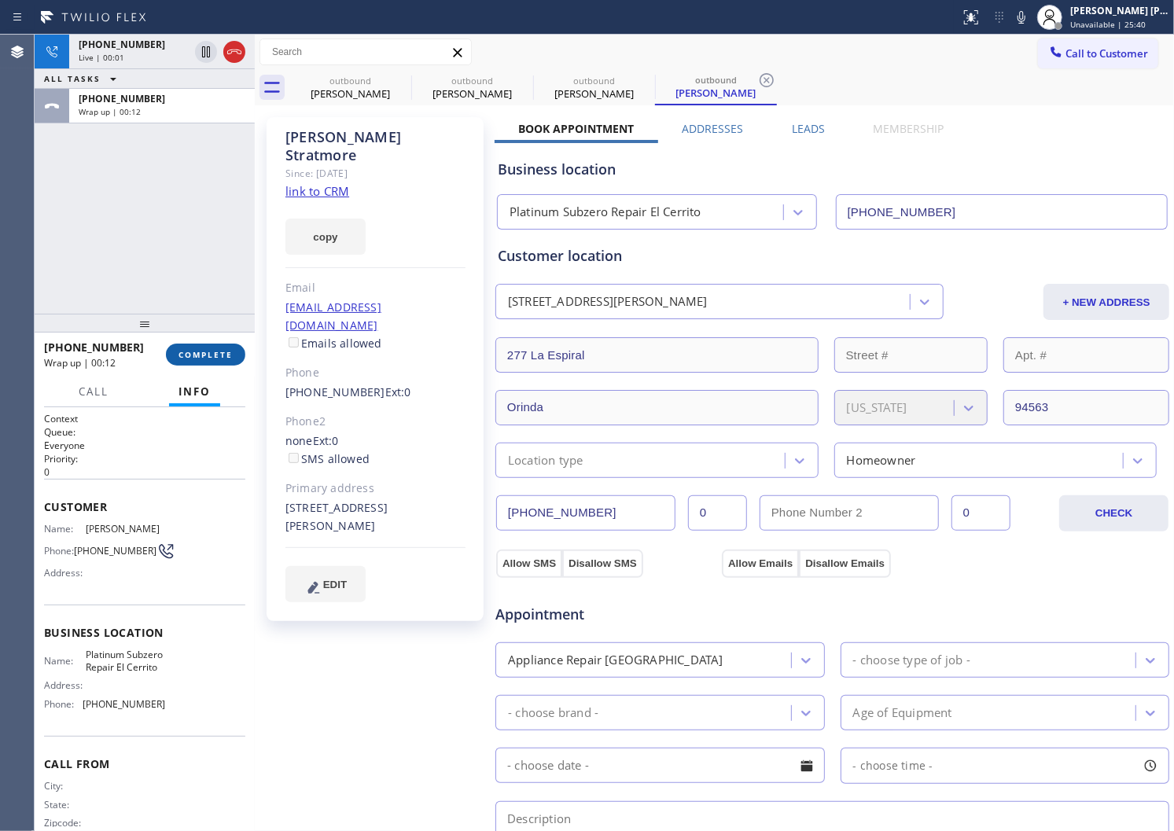
click at [219, 365] on button "COMPLETE" at bounding box center [205, 355] width 79 height 22
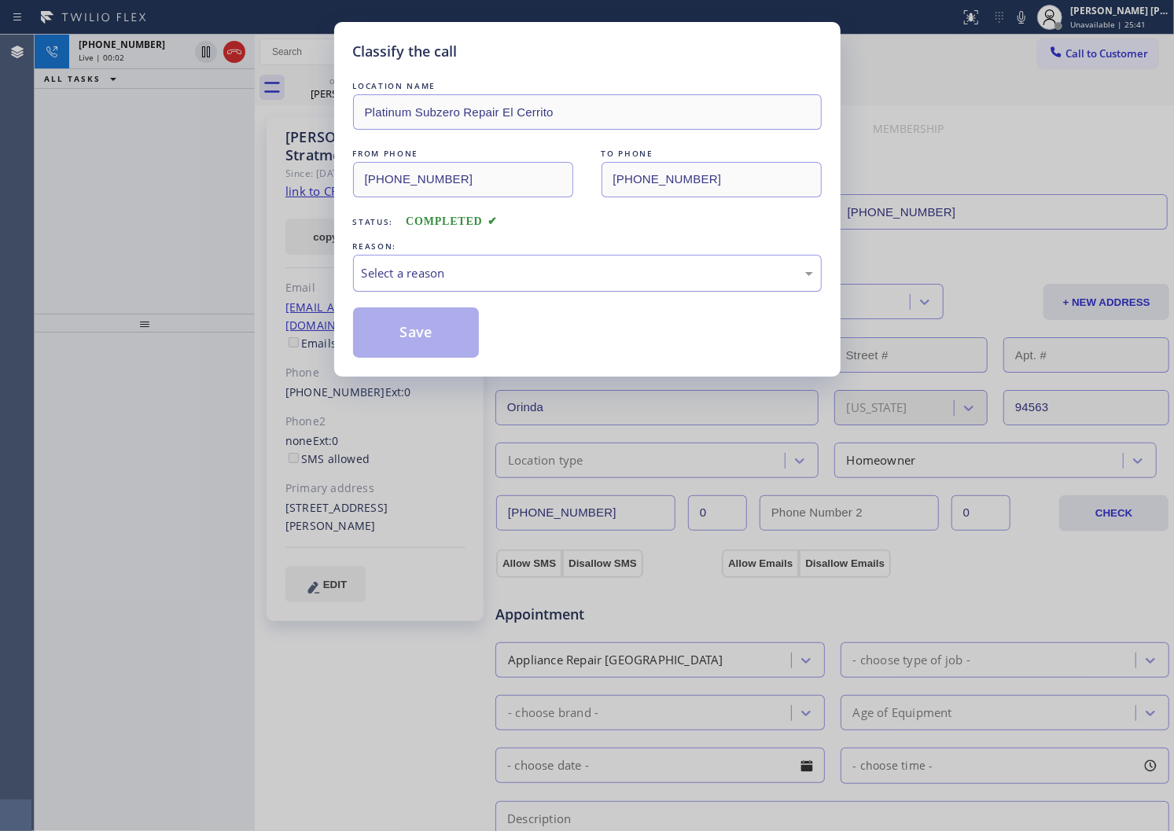
click at [470, 268] on div "Select a reason" at bounding box center [587, 273] width 451 height 18
click at [398, 336] on button "Save" at bounding box center [416, 333] width 127 height 50
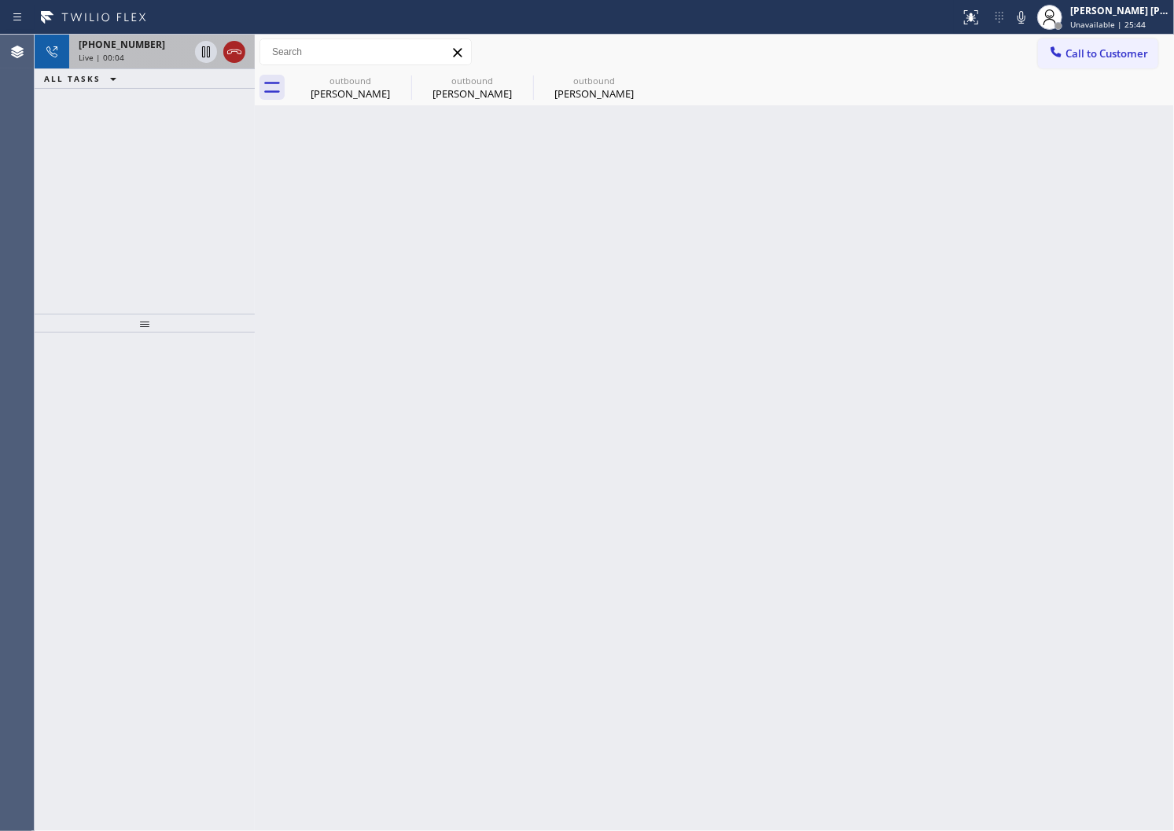
click at [234, 48] on icon at bounding box center [234, 51] width 19 height 19
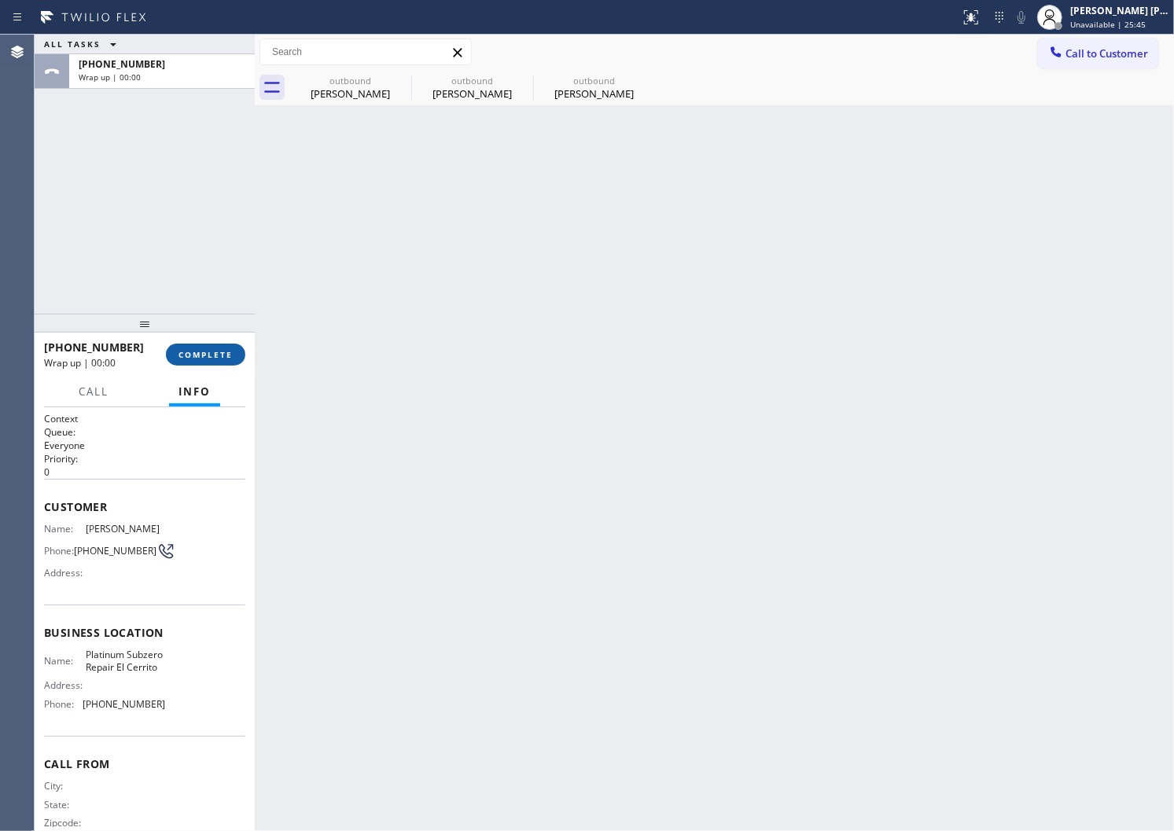
click at [200, 355] on span "COMPLETE" at bounding box center [206, 354] width 54 height 11
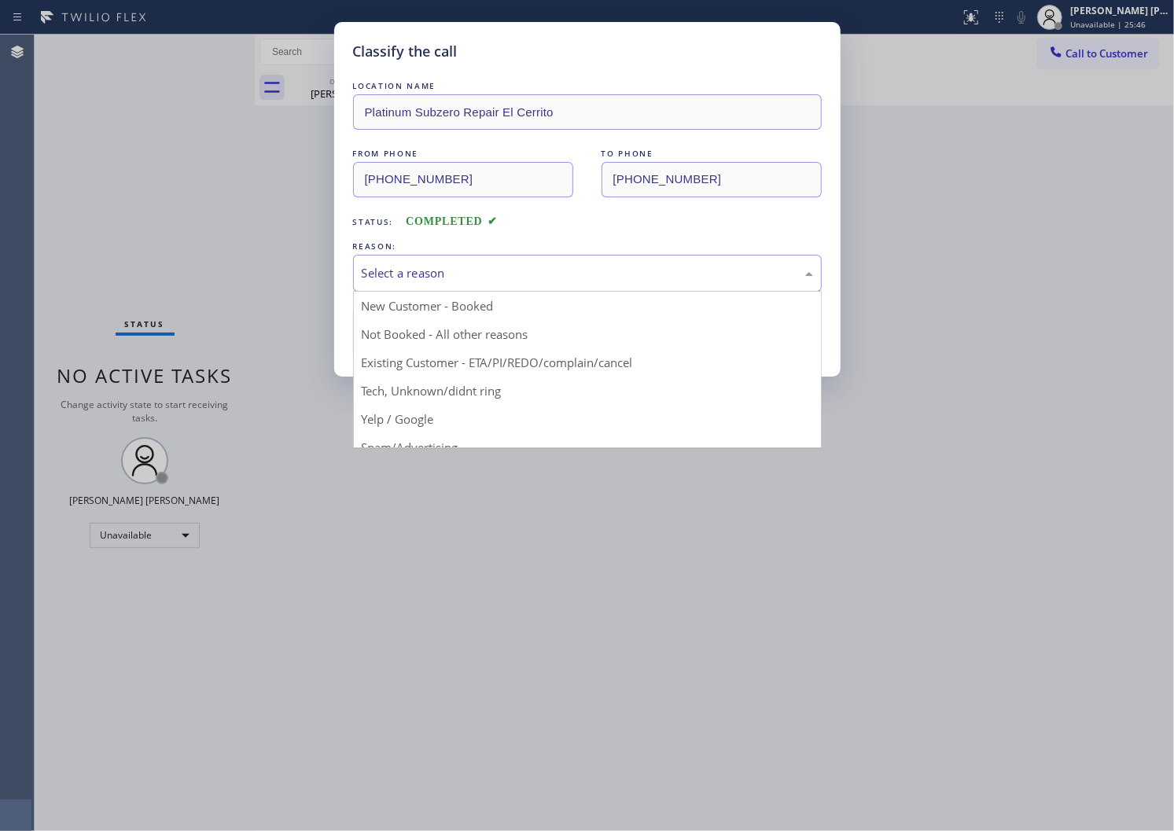
click at [431, 278] on div "Select a reason" at bounding box center [587, 273] width 451 height 18
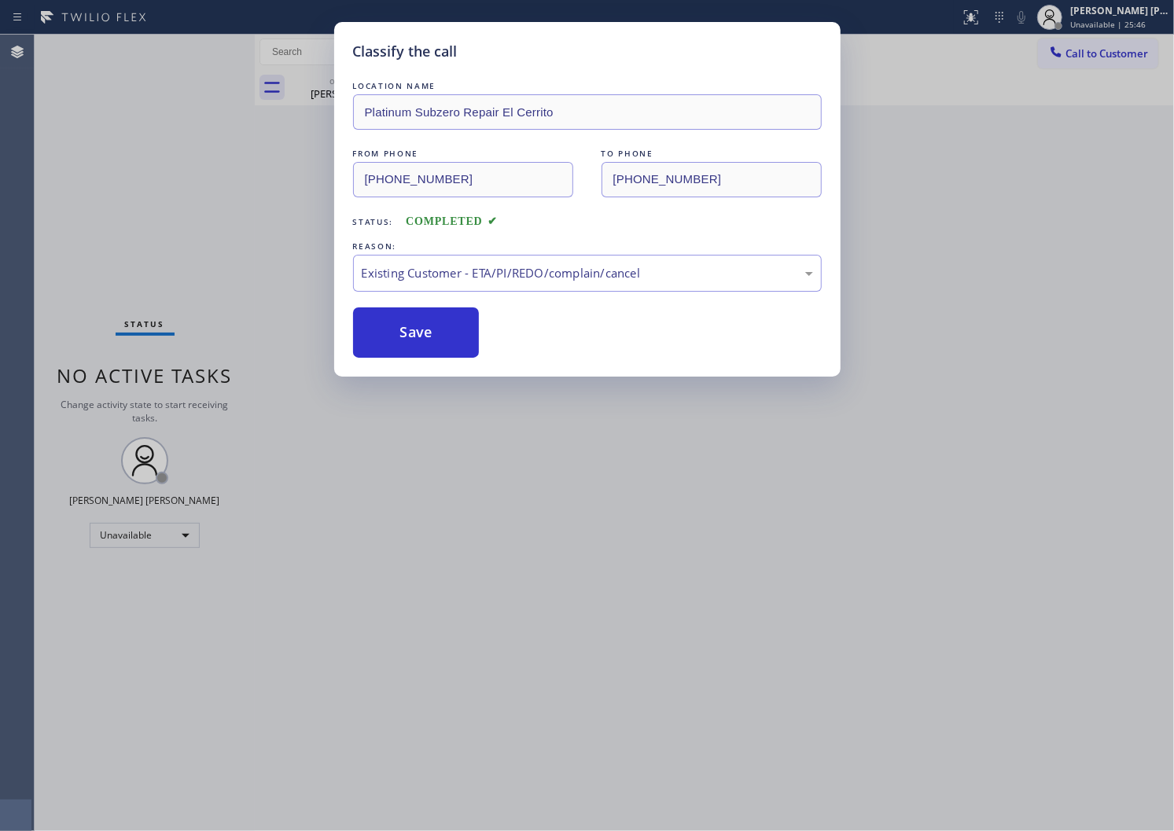
drag, startPoint x: 414, startPoint y: 364, endPoint x: 404, endPoint y: 326, distance: 39.1
click at [403, 326] on button "Save" at bounding box center [416, 333] width 127 height 50
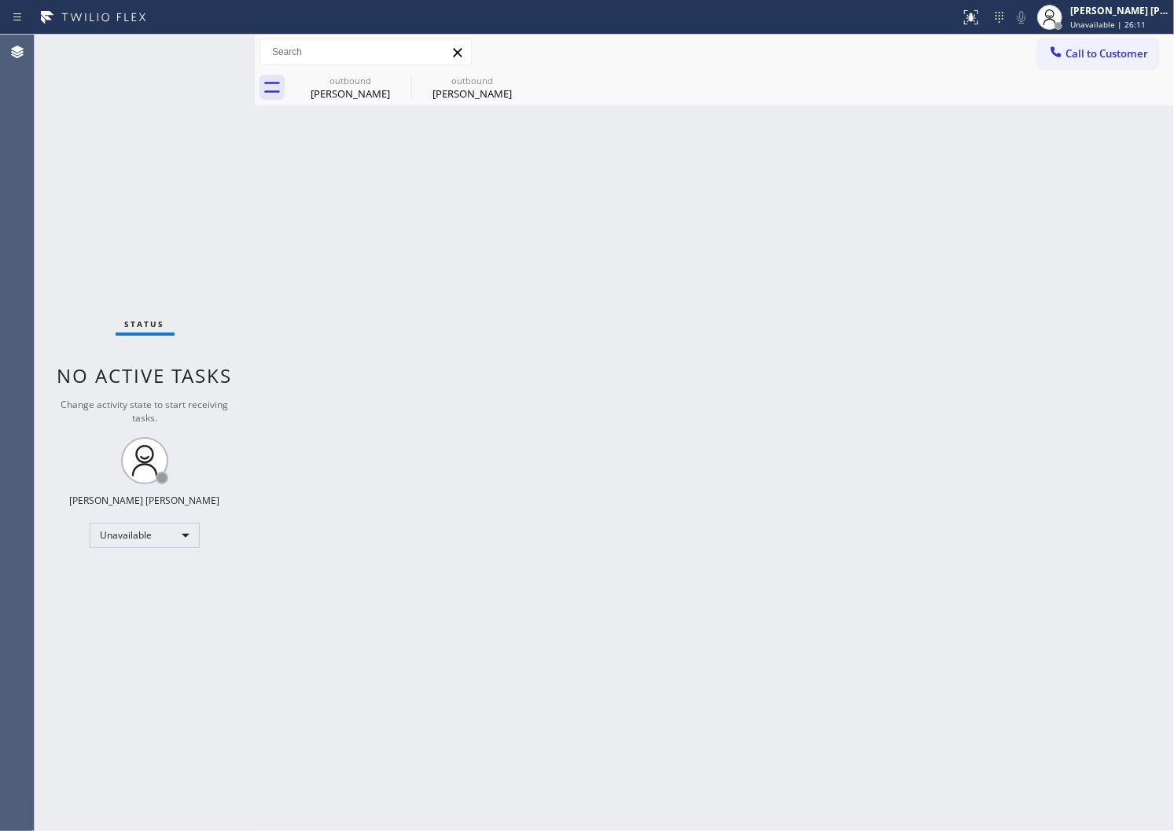
click at [0, 170] on div "Agent Desktop" at bounding box center [17, 433] width 34 height 797
drag, startPoint x: 379, startPoint y: 91, endPoint x: 389, endPoint y: 80, distance: 15.0
click at [380, 91] on div "[PERSON_NAME]" at bounding box center [350, 94] width 119 height 14
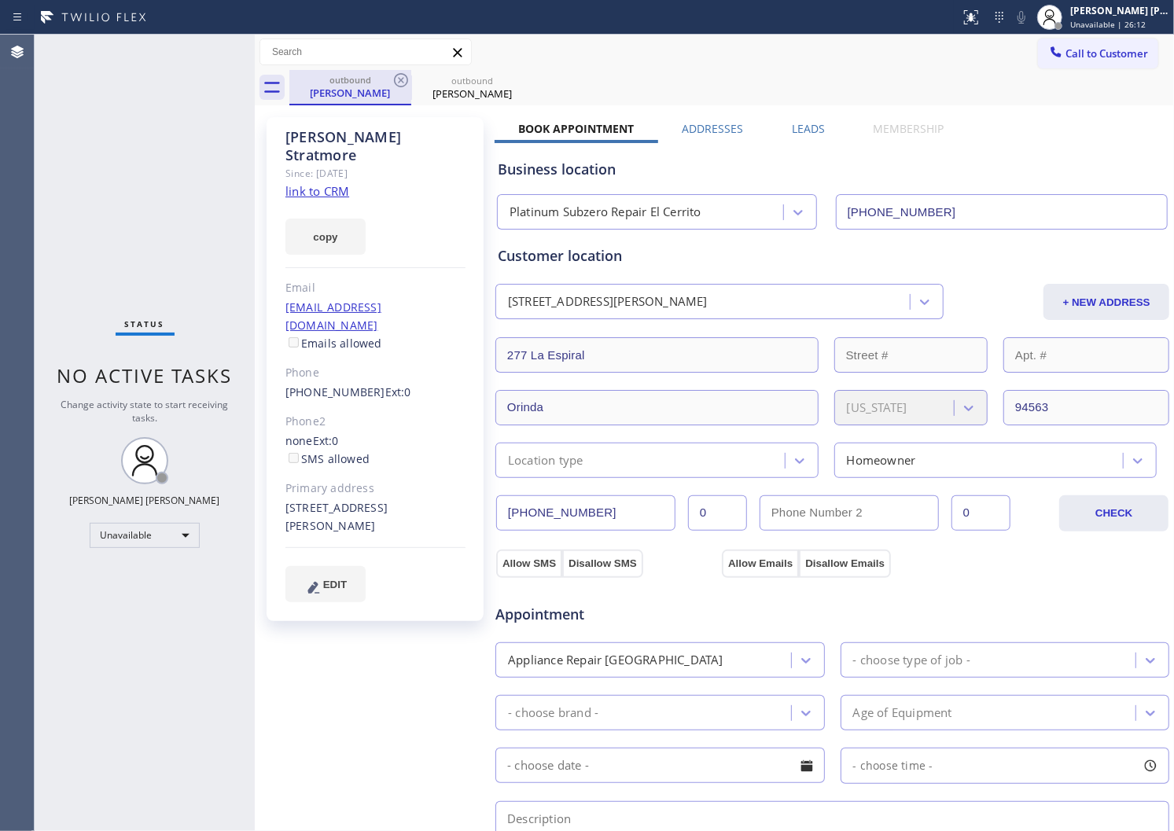
click at [390, 80] on div "outbound" at bounding box center [350, 80] width 119 height 12
click at [392, 80] on icon at bounding box center [401, 80] width 19 height 19
click at [392, 80] on div "outbound [PERSON_NAME]" at bounding box center [731, 87] width 885 height 35
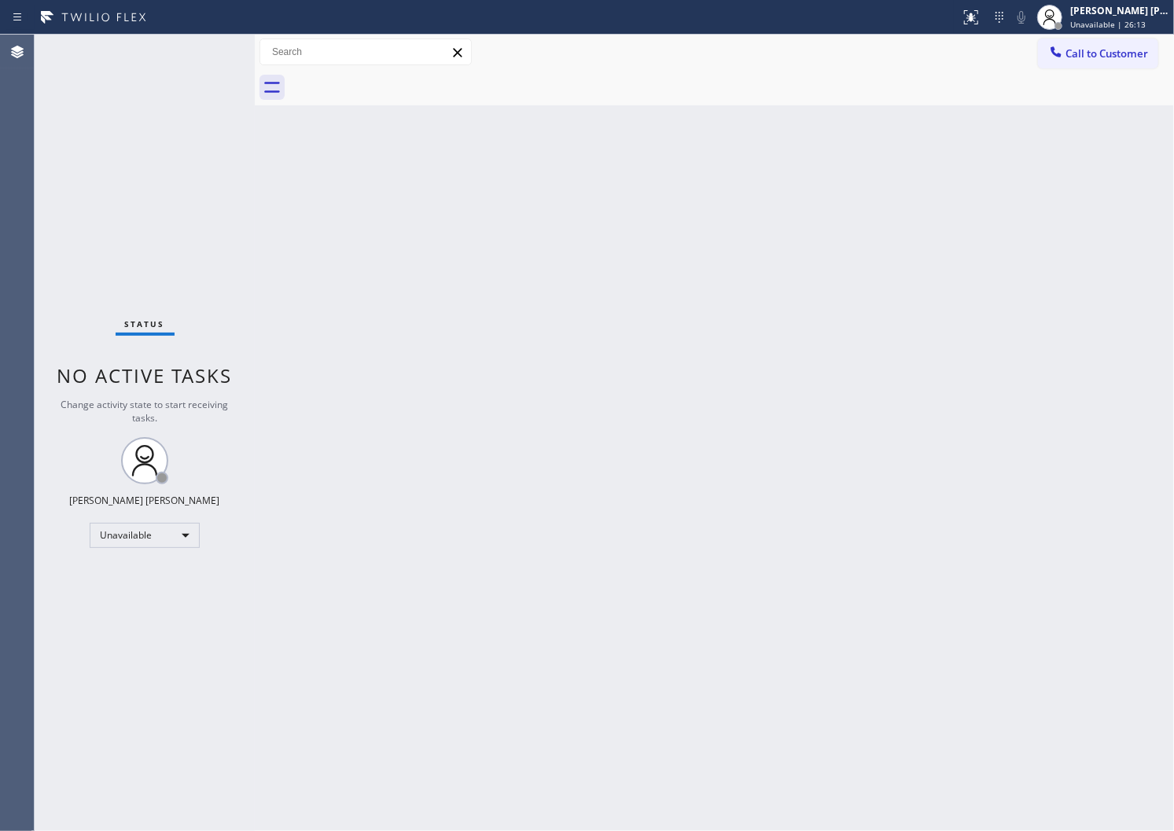
click at [392, 80] on div at bounding box center [731, 87] width 885 height 35
click at [1015, 51] on div "Call to Customer Outbound call Location Platinum Subzero Repair [GEOGRAPHIC_DAT…" at bounding box center [714, 53] width 919 height 28
click at [1095, 51] on span "Call to Customer" at bounding box center [1107, 53] width 83 height 14
drag, startPoint x: 1095, startPoint y: 51, endPoint x: 832, endPoint y: 120, distance: 271.4
click at [0, 0] on div "Outbound call Location Platinum Subzero Repair [GEOGRAPHIC_DATA] Your caller id…" at bounding box center [0, 0] width 0 height 0
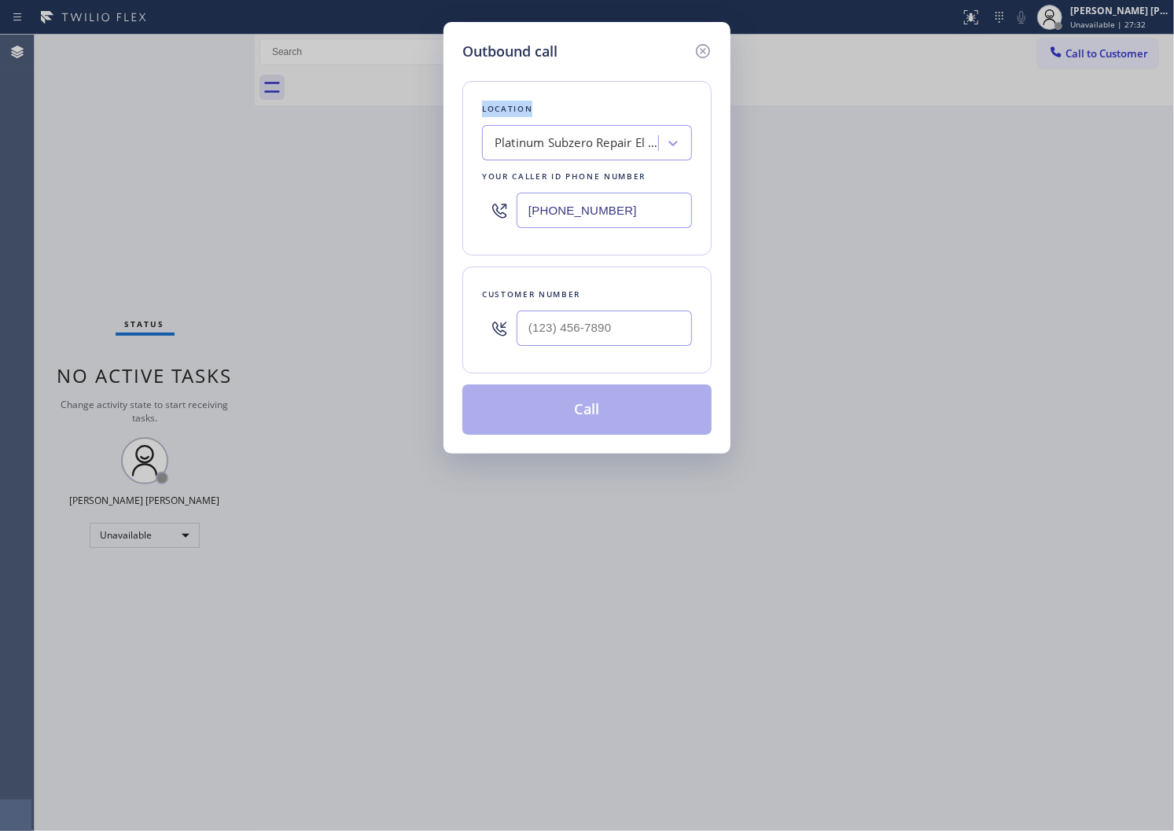
click at [528, 212] on input "[PHONE_NUMBER]" at bounding box center [604, 210] width 175 height 35
paste input "669) 201-9384"
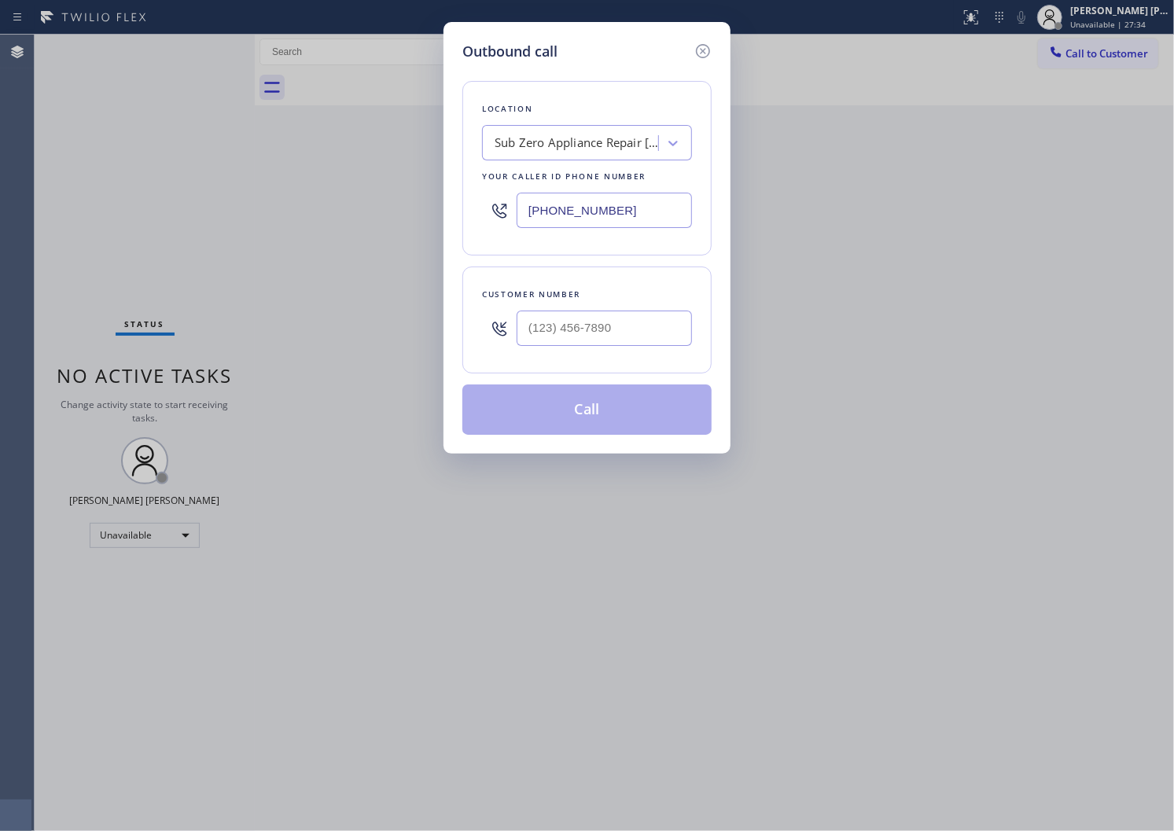
type input "[PHONE_NUMBER]"
click at [562, 344] on input "(___) ___-____" at bounding box center [604, 328] width 175 height 35
paste input "408) 442-5954"
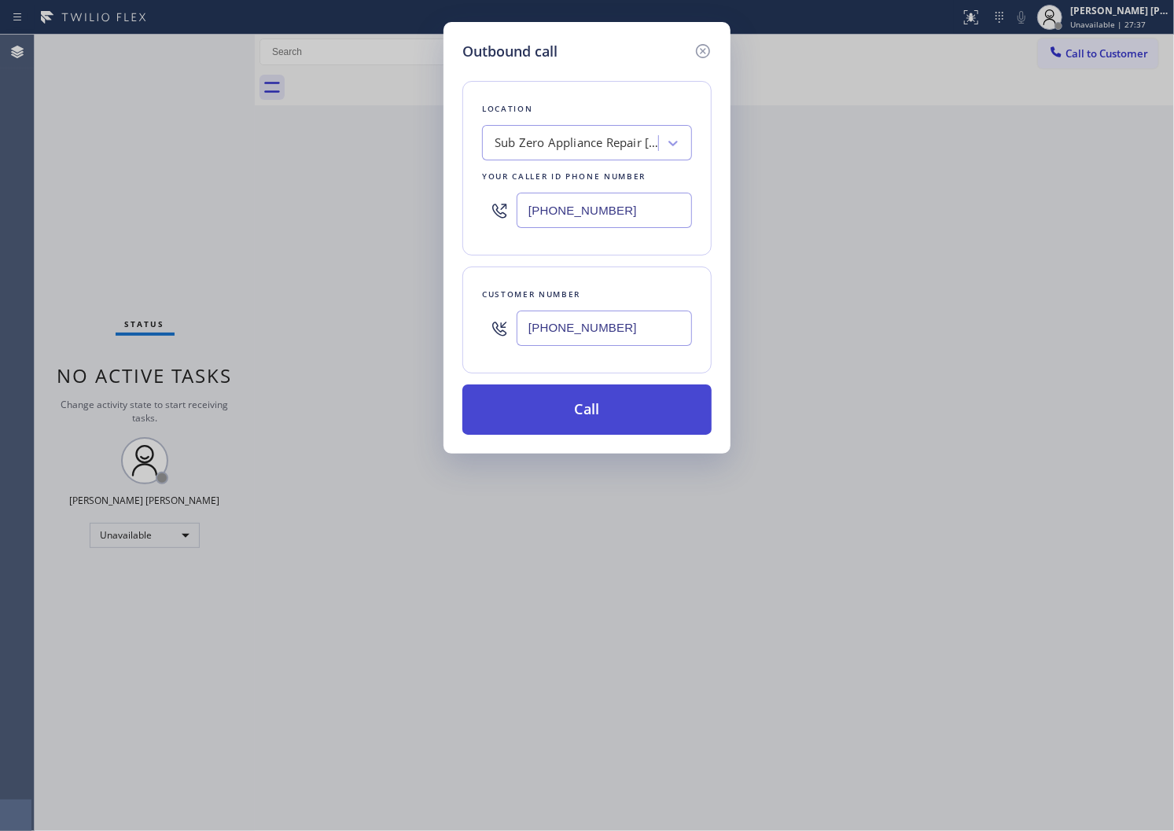
type input "[PHONE_NUMBER]"
click at [579, 402] on button "Call" at bounding box center [586, 410] width 249 height 50
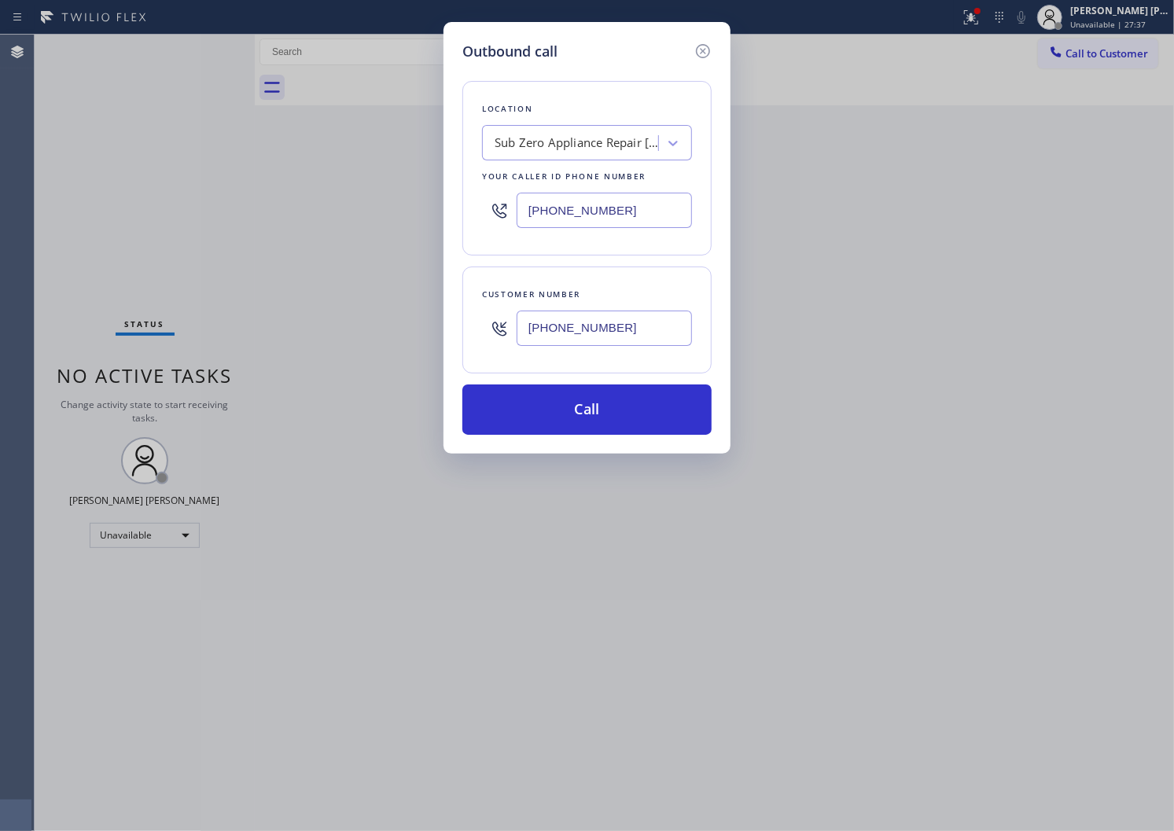
click at [725, 88] on div "Call to Customer Outbound call Location Sub Zero Appliance Repair [PERSON_NAME]…" at bounding box center [714, 70] width 919 height 71
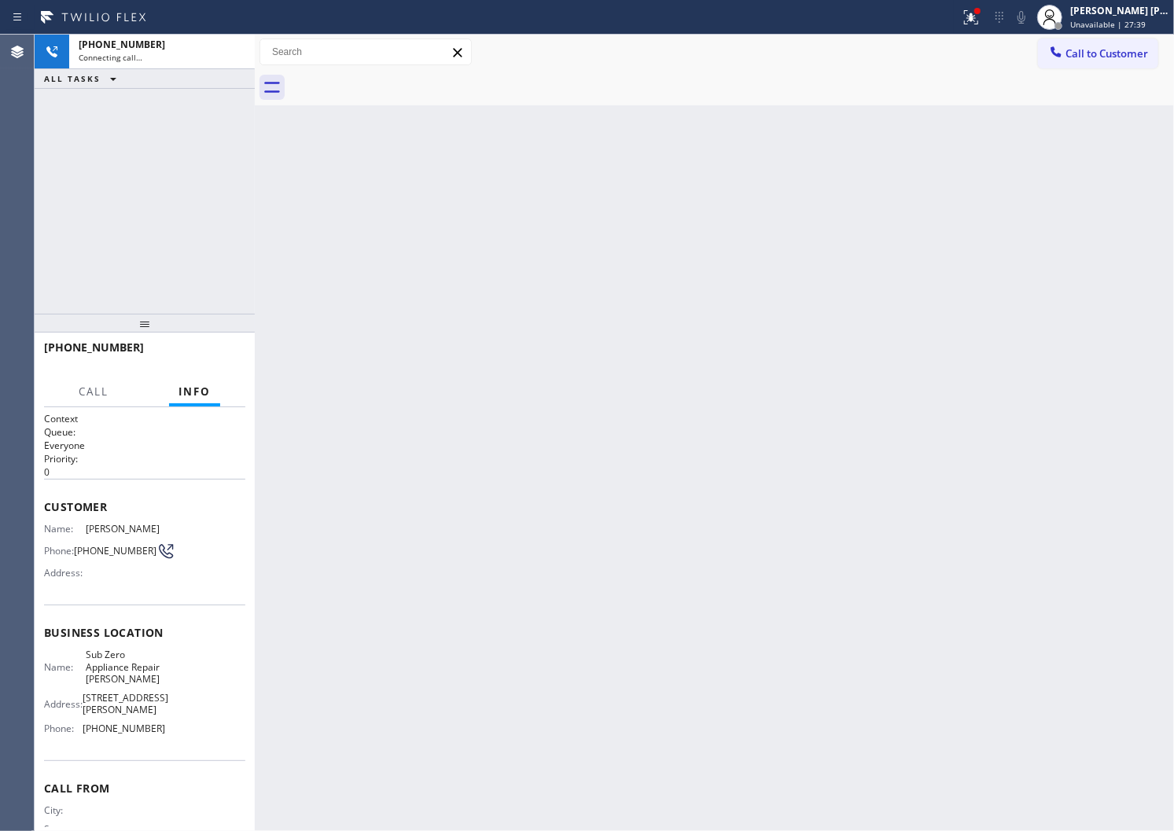
click at [981, 12] on div at bounding box center [977, 11] width 6 height 6
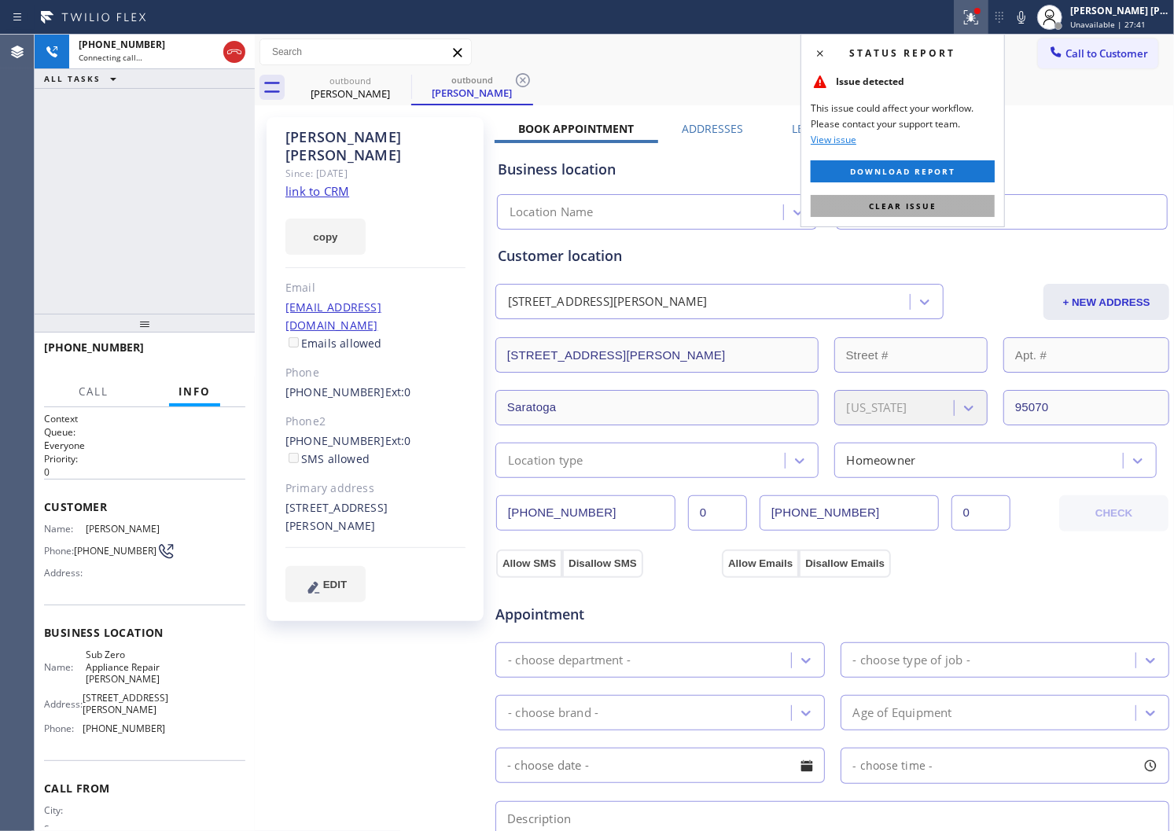
click at [904, 202] on span "Clear issue" at bounding box center [903, 206] width 68 height 11
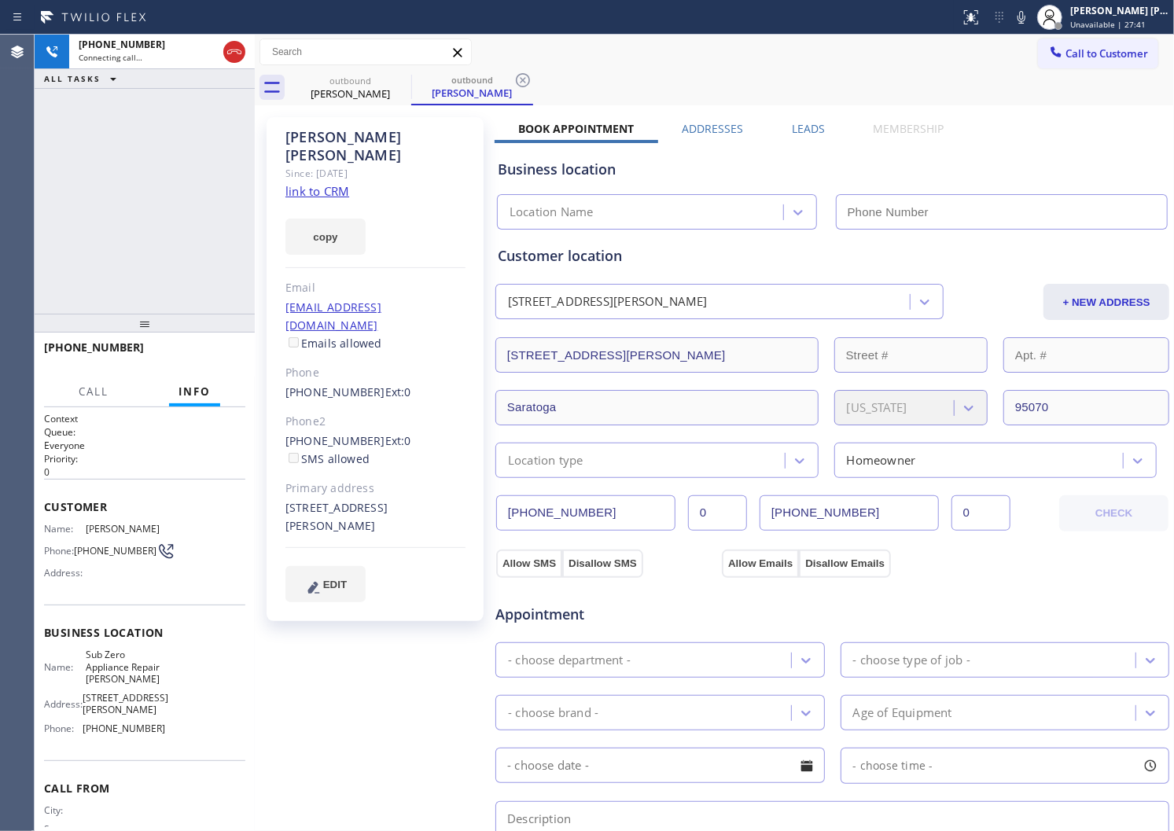
click at [359, 139] on div "[PERSON_NAME]" at bounding box center [375, 146] width 180 height 36
type input "[PHONE_NUMBER]"
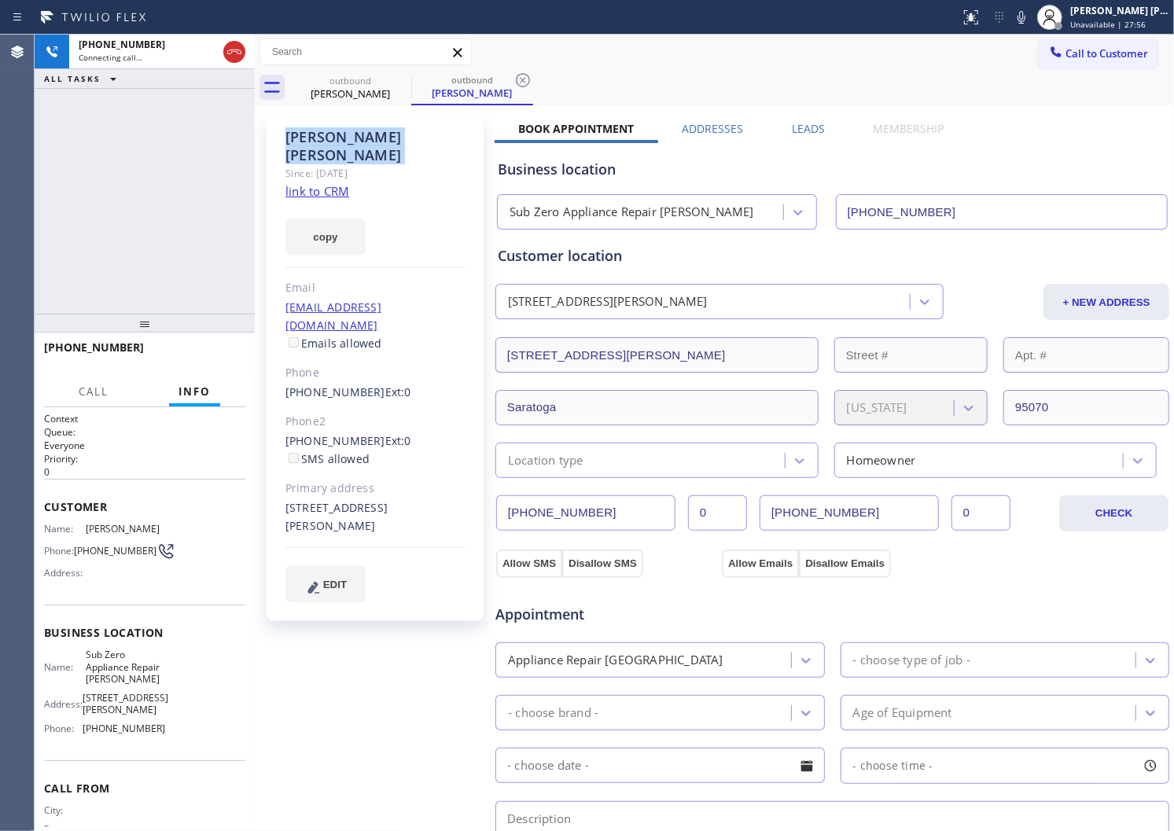
click at [20, 280] on div "Agent Desktop" at bounding box center [17, 433] width 34 height 797
click at [108, 389] on span "Call" at bounding box center [94, 392] width 30 height 14
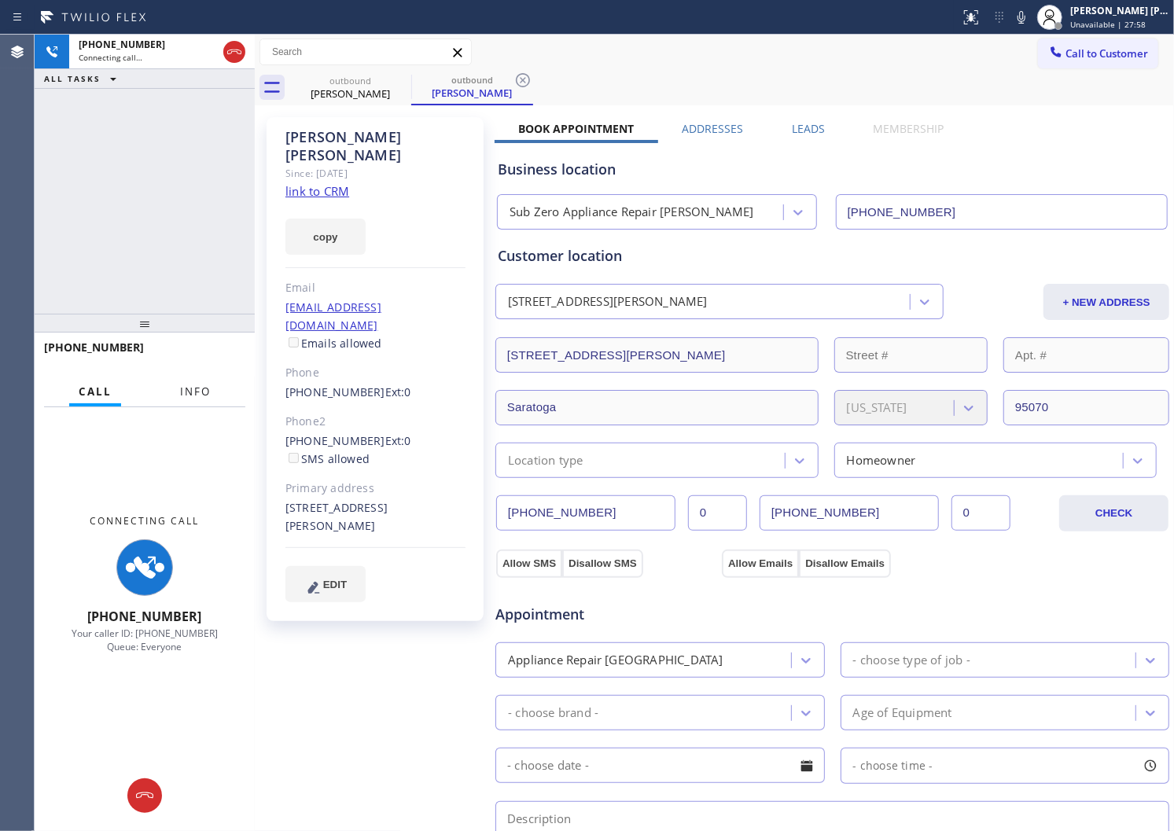
click at [186, 385] on span "Info" at bounding box center [195, 392] width 31 height 14
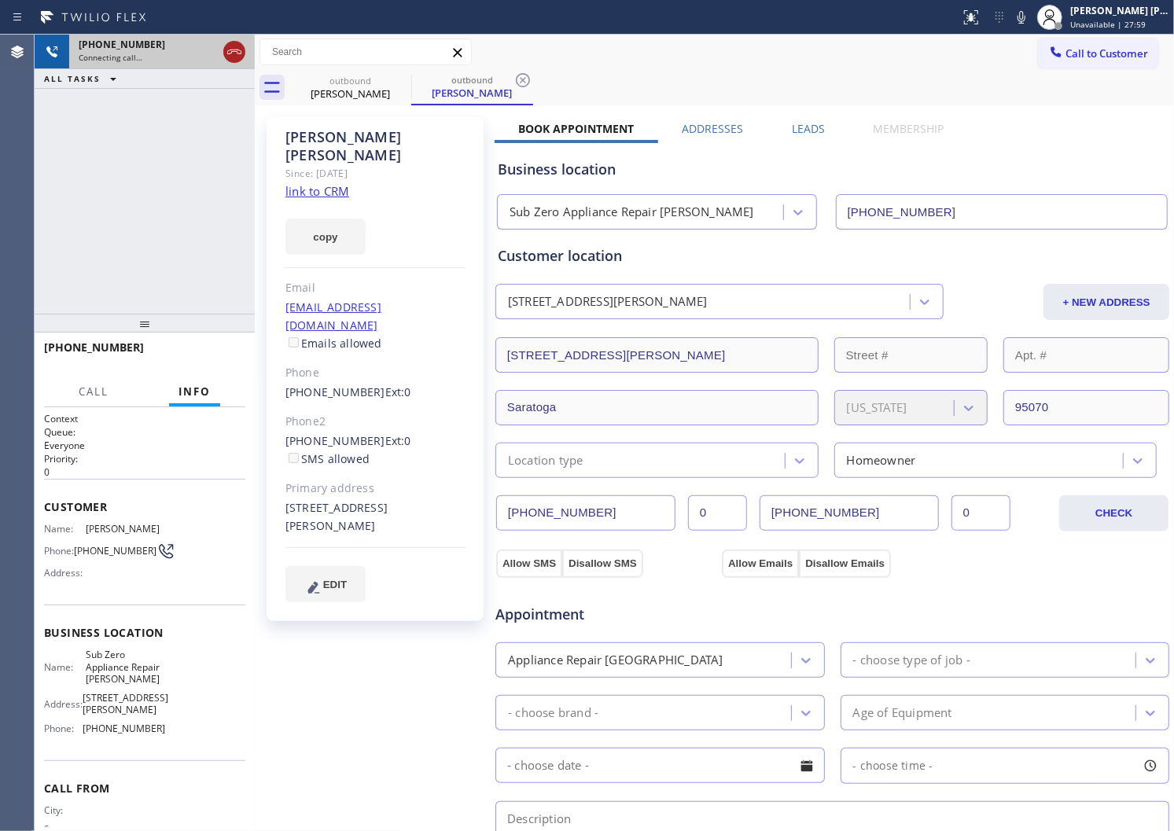
click at [231, 53] on icon at bounding box center [234, 52] width 14 height 5
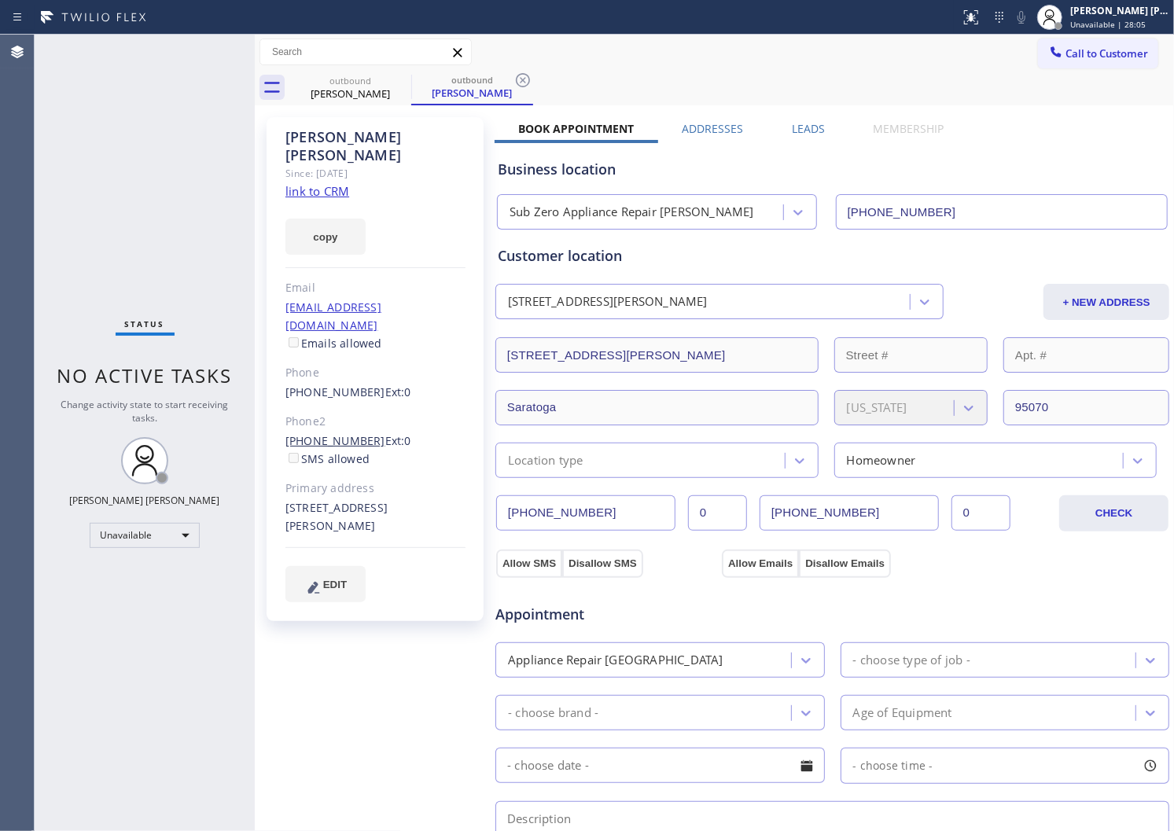
click at [333, 433] on link "[PHONE_NUMBER]" at bounding box center [335, 440] width 100 height 15
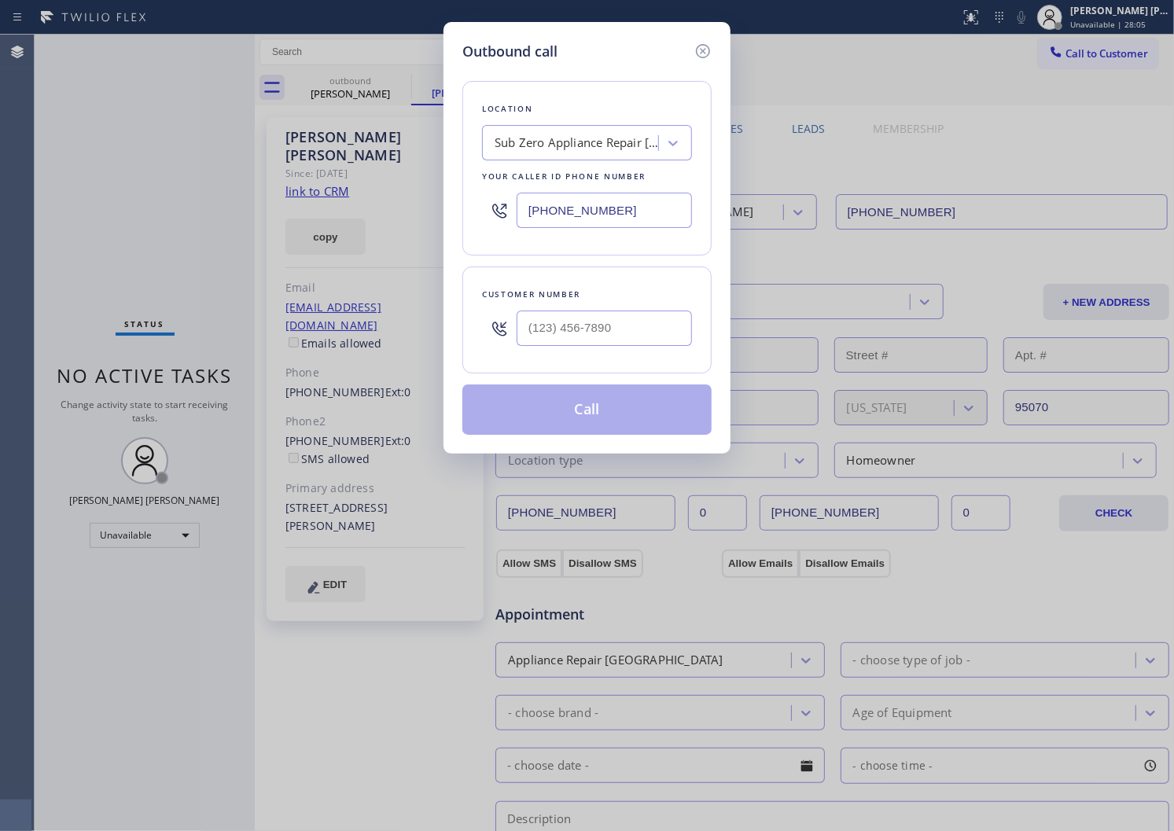
type input "[PHONE_NUMBER]"
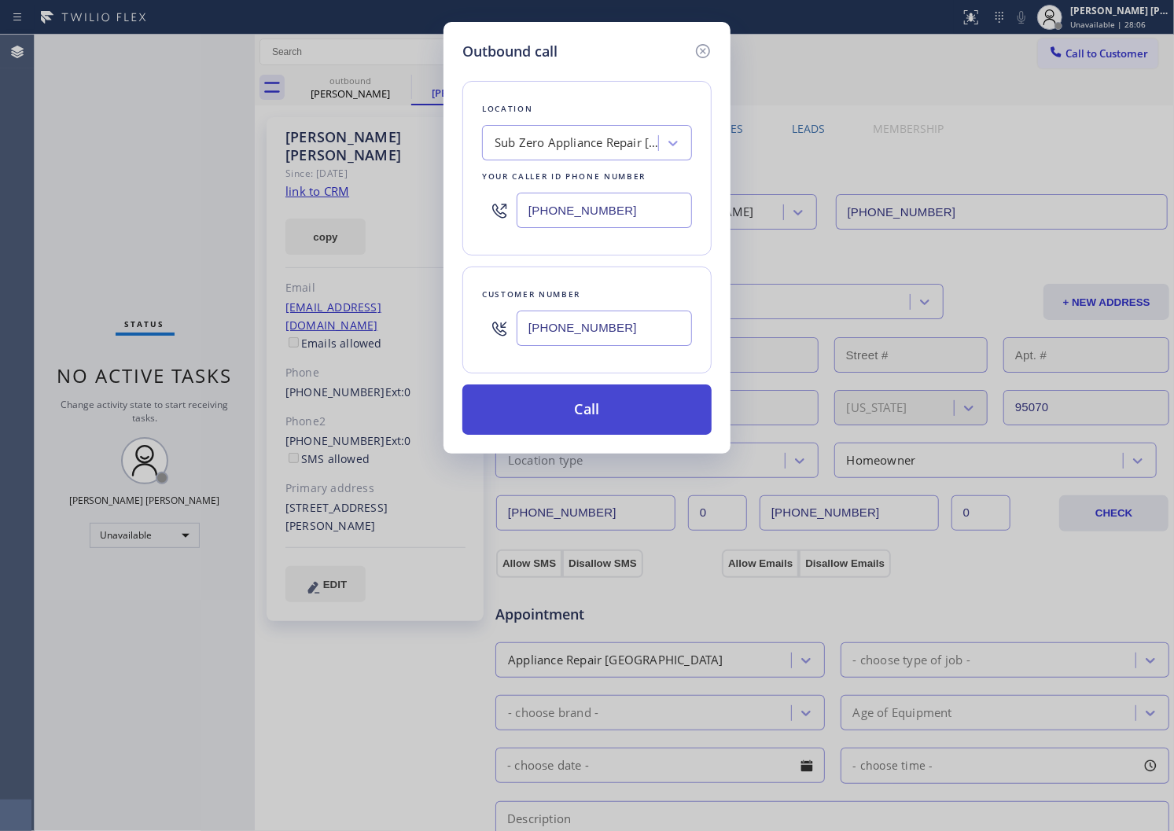
click at [572, 403] on button "Call" at bounding box center [586, 410] width 249 height 50
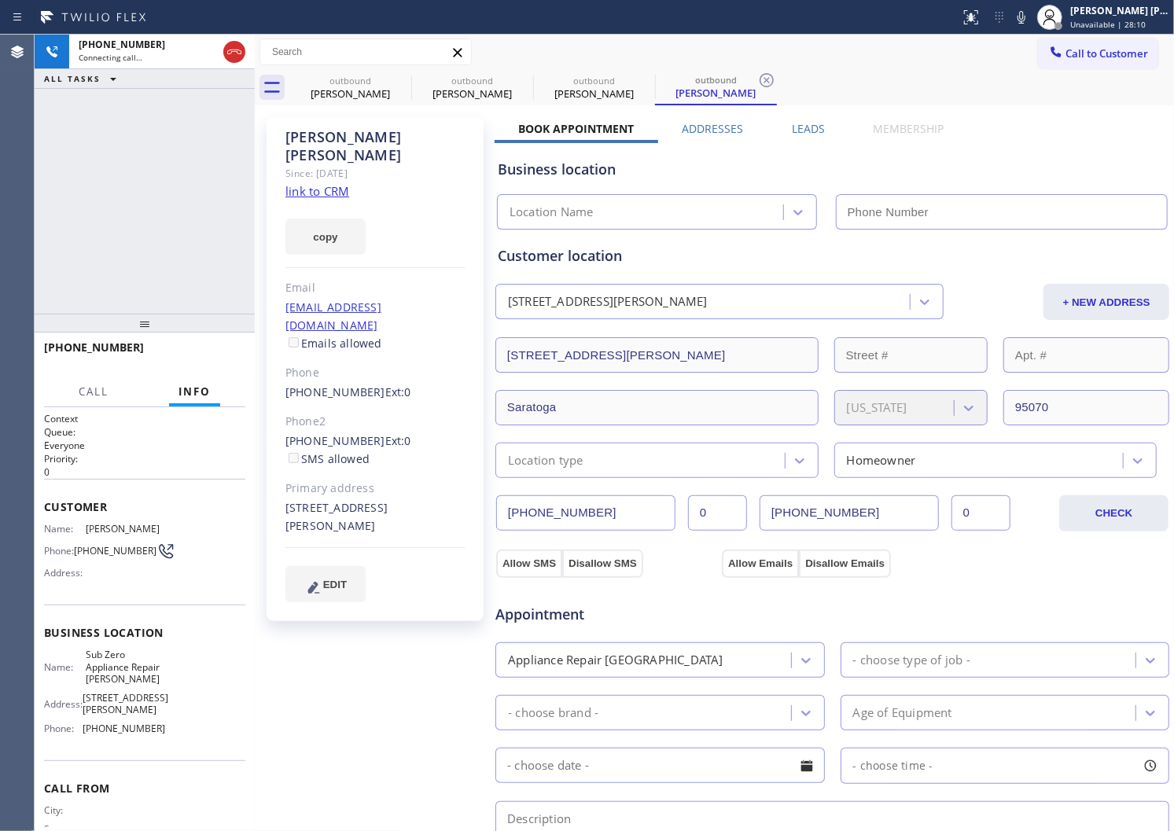
type input "[PHONE_NUMBER]"
click at [0, 187] on div "Agent Desktop" at bounding box center [17, 433] width 34 height 797
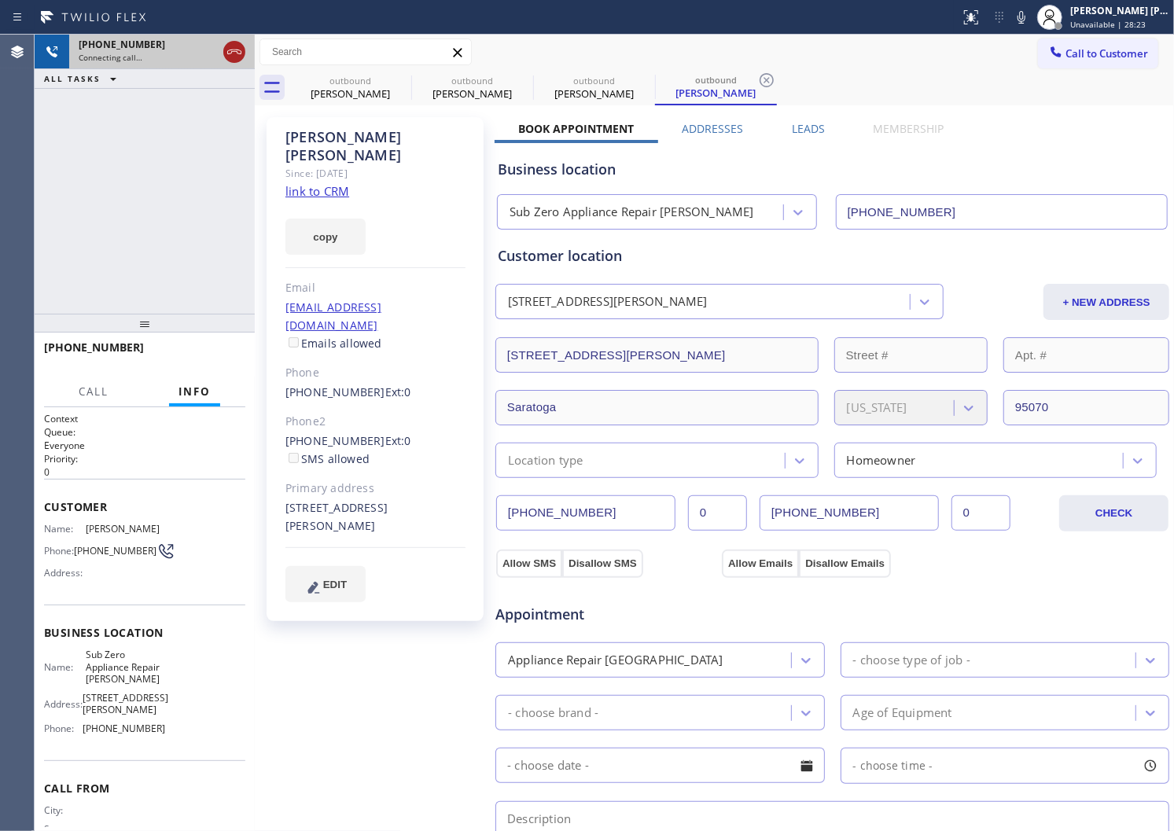
click at [241, 48] on icon at bounding box center [234, 51] width 19 height 19
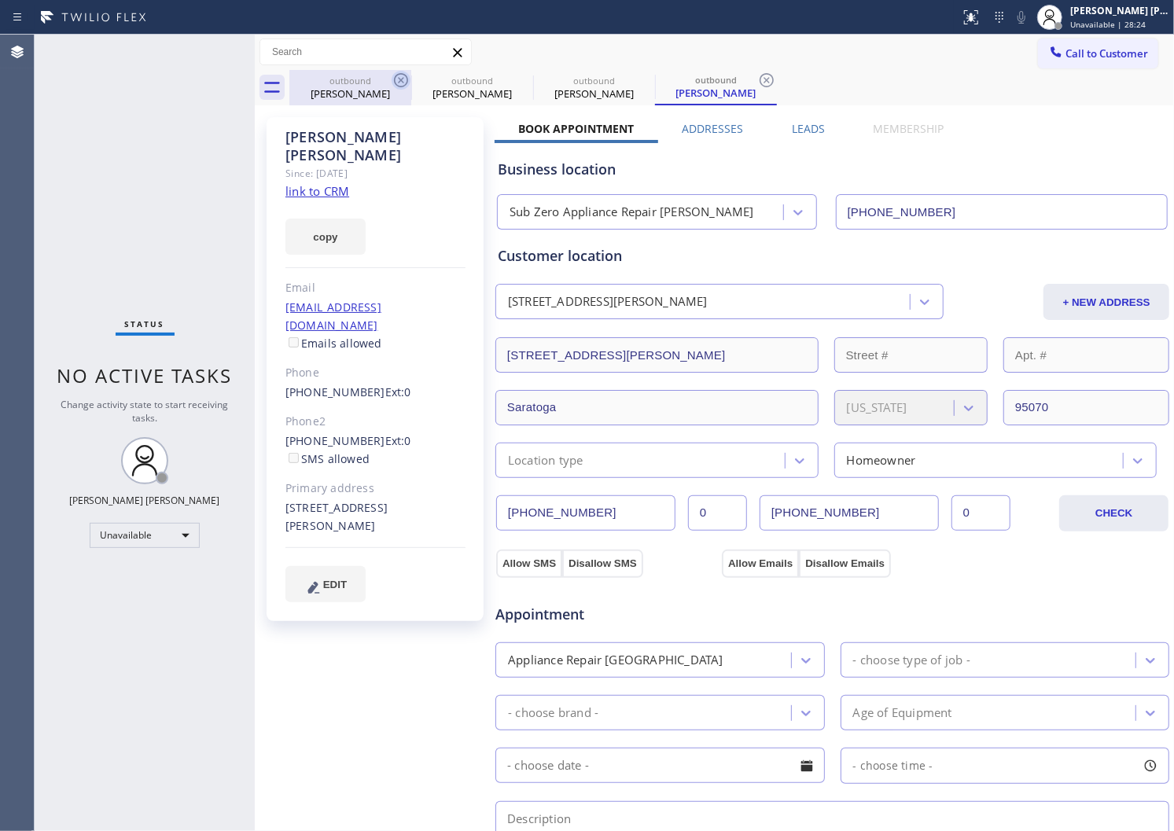
click at [402, 81] on icon at bounding box center [401, 80] width 14 height 14
click at [0, 0] on icon at bounding box center [0, 0] width 0 height 0
click at [760, 81] on icon at bounding box center [767, 80] width 14 height 14
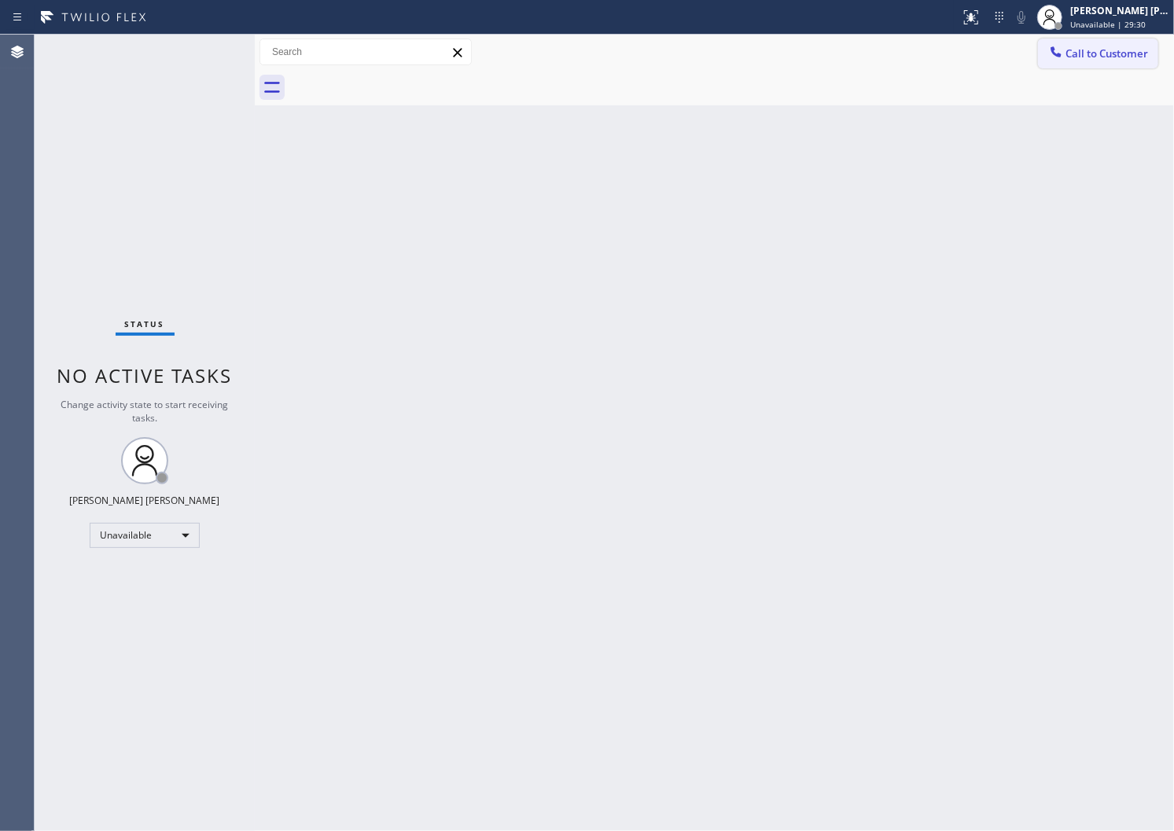
click at [1086, 57] on span "Call to Customer" at bounding box center [1107, 53] width 83 height 14
click at [0, 0] on div "Outbound call Location Sub Zero Appliance Repair [PERSON_NAME] Your caller id p…" at bounding box center [0, 0] width 0 height 0
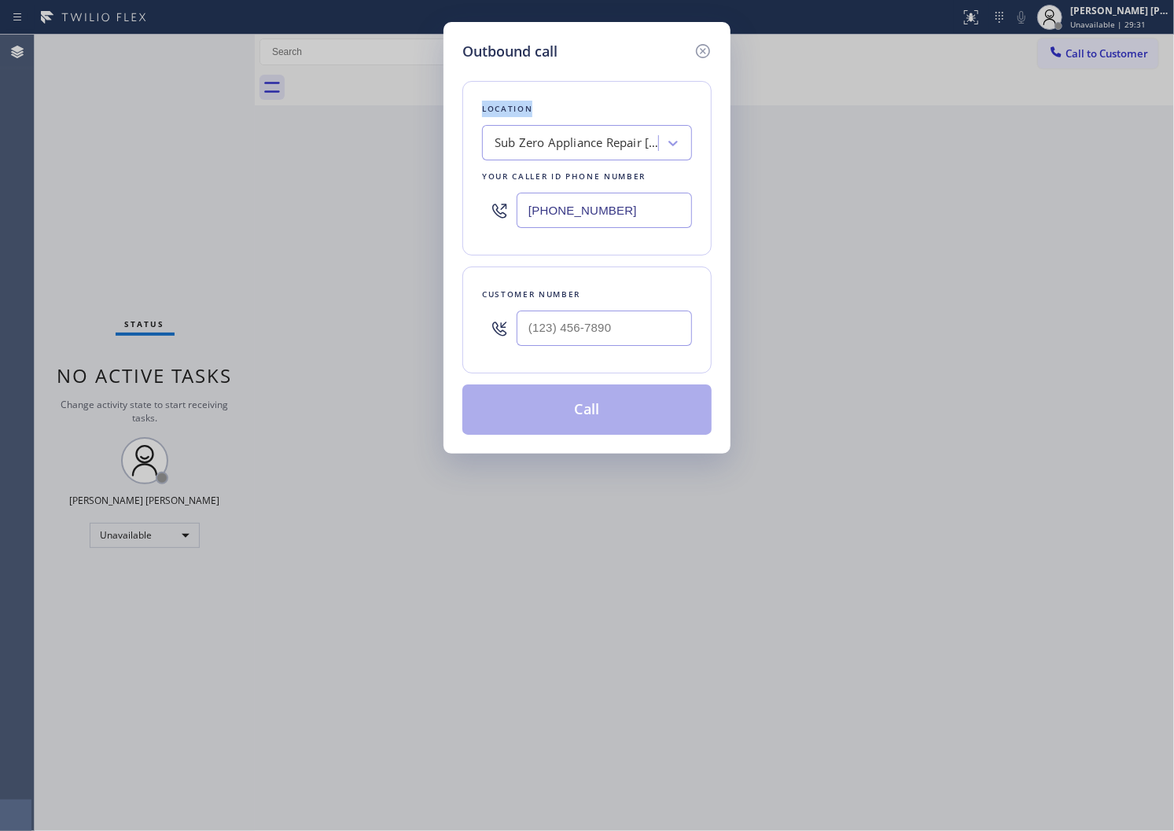
click at [571, 201] on input "[PHONE_NUMBER]" at bounding box center [604, 210] width 175 height 35
paste input "714) 752-4826"
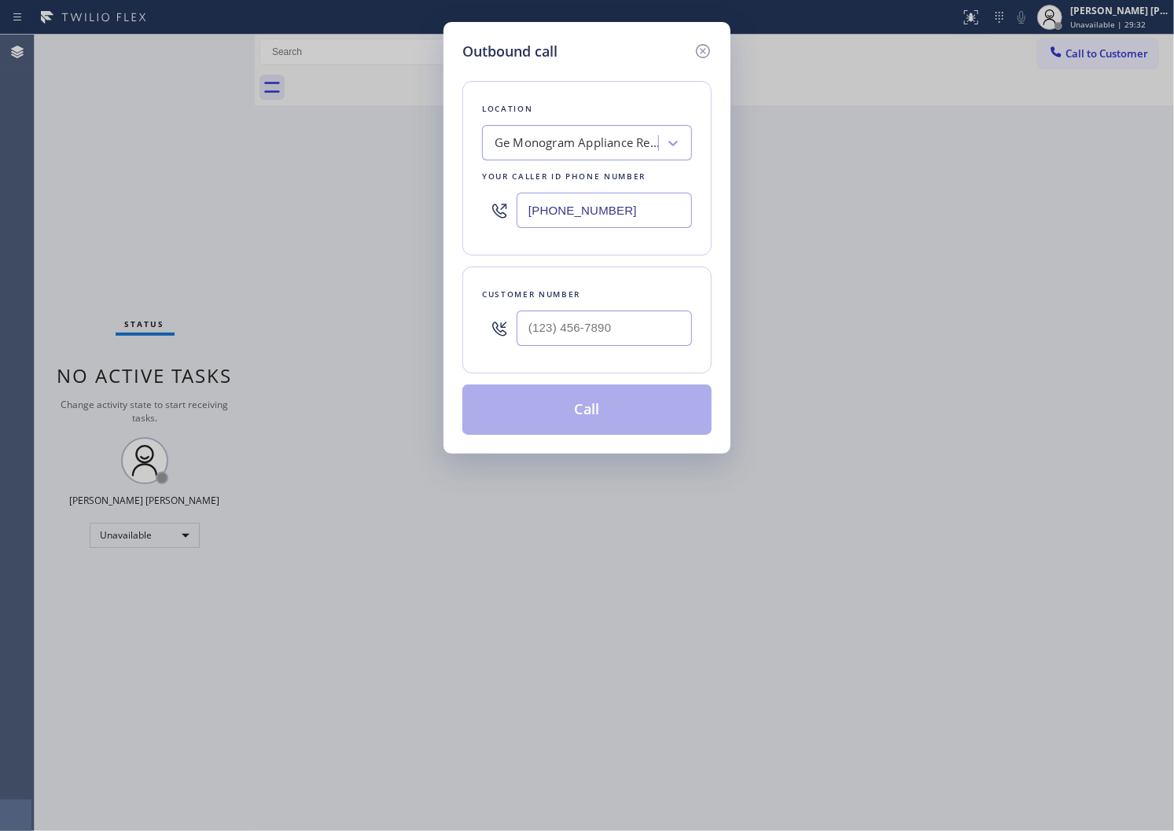
type input "[PHONE_NUMBER]"
click at [617, 331] on input "(___) ___-____" at bounding box center [604, 328] width 175 height 35
paste input "562) 544-3805"
type input "[PHONE_NUMBER]"
click at [531, 411] on button "Call" at bounding box center [586, 410] width 249 height 50
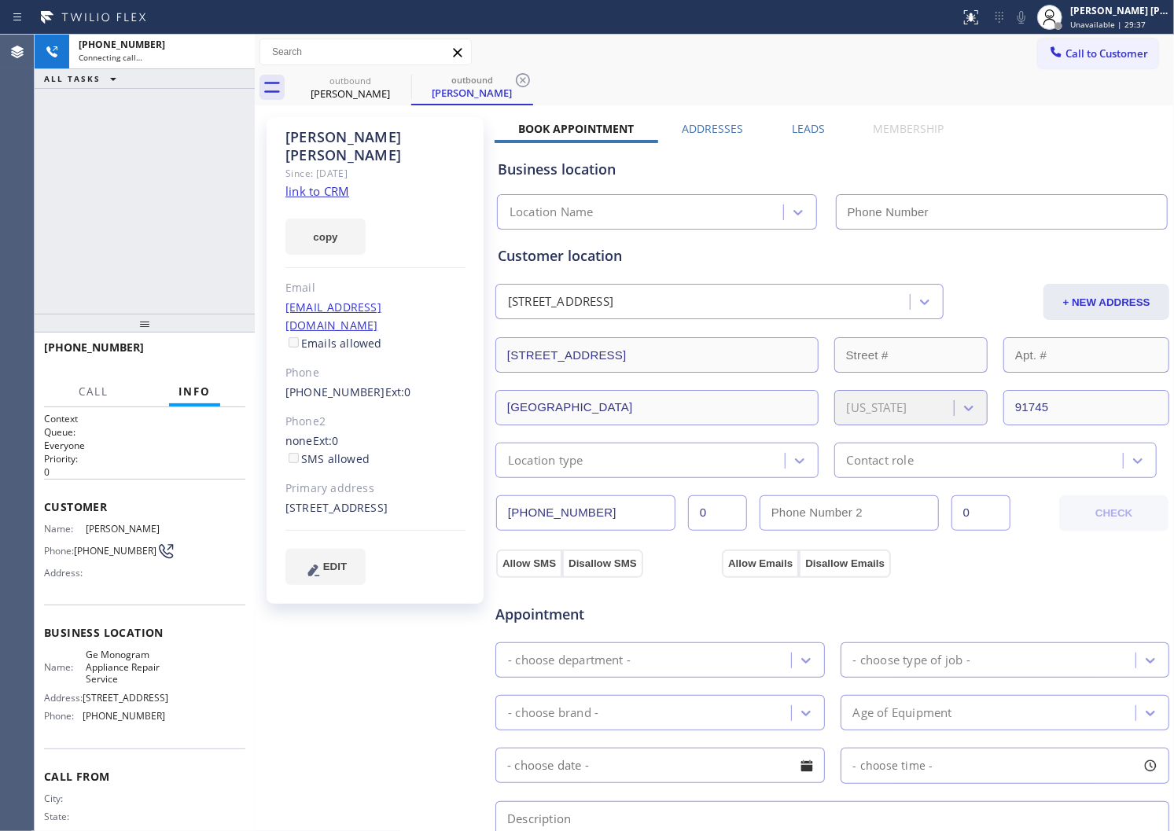
click at [332, 129] on div "[PERSON_NAME]" at bounding box center [375, 146] width 180 height 36
drag, startPoint x: 318, startPoint y: 168, endPoint x: 430, endPoint y: 142, distance: 115.2
click at [332, 129] on div "[PERSON_NAME]" at bounding box center [375, 146] width 180 height 36
click at [0, 182] on div "Agent Desktop" at bounding box center [17, 433] width 34 height 797
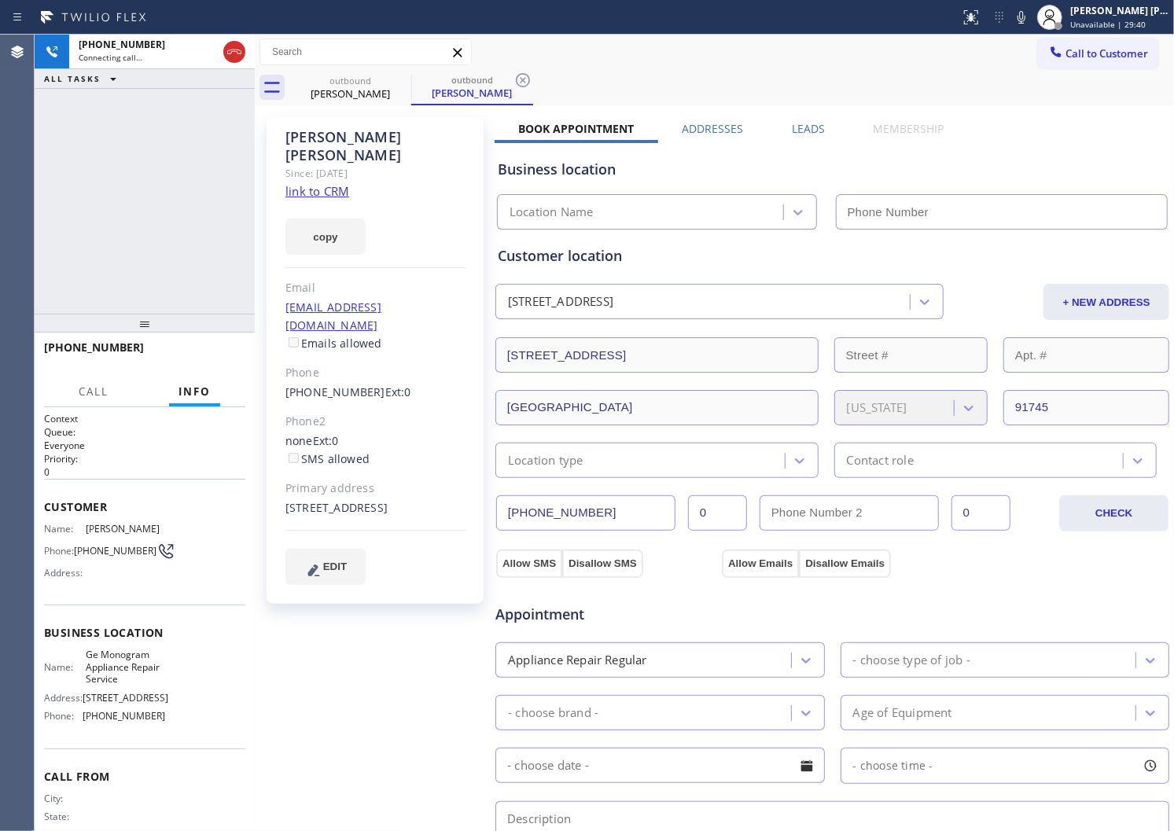
type input "[PHONE_NUMBER]"
click at [0, 249] on div "Agent Desktop" at bounding box center [17, 433] width 34 height 797
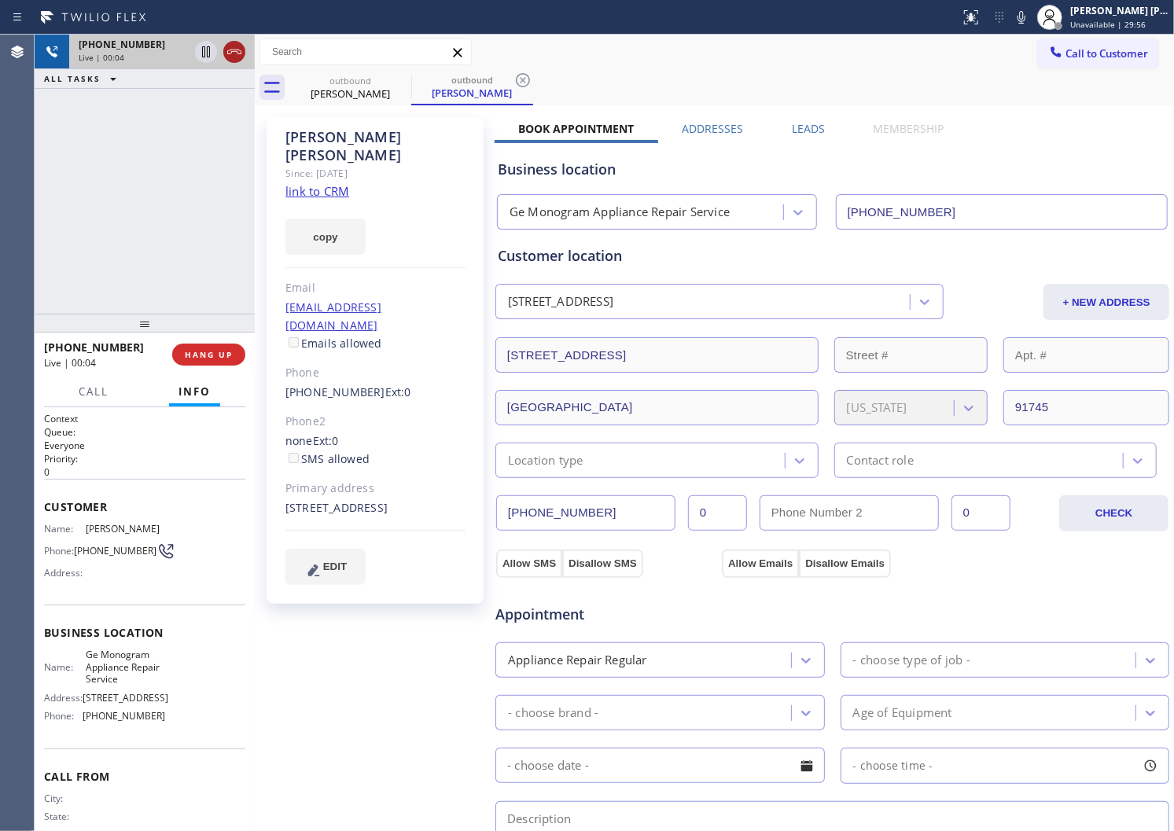
click at [225, 53] on icon at bounding box center [234, 51] width 19 height 19
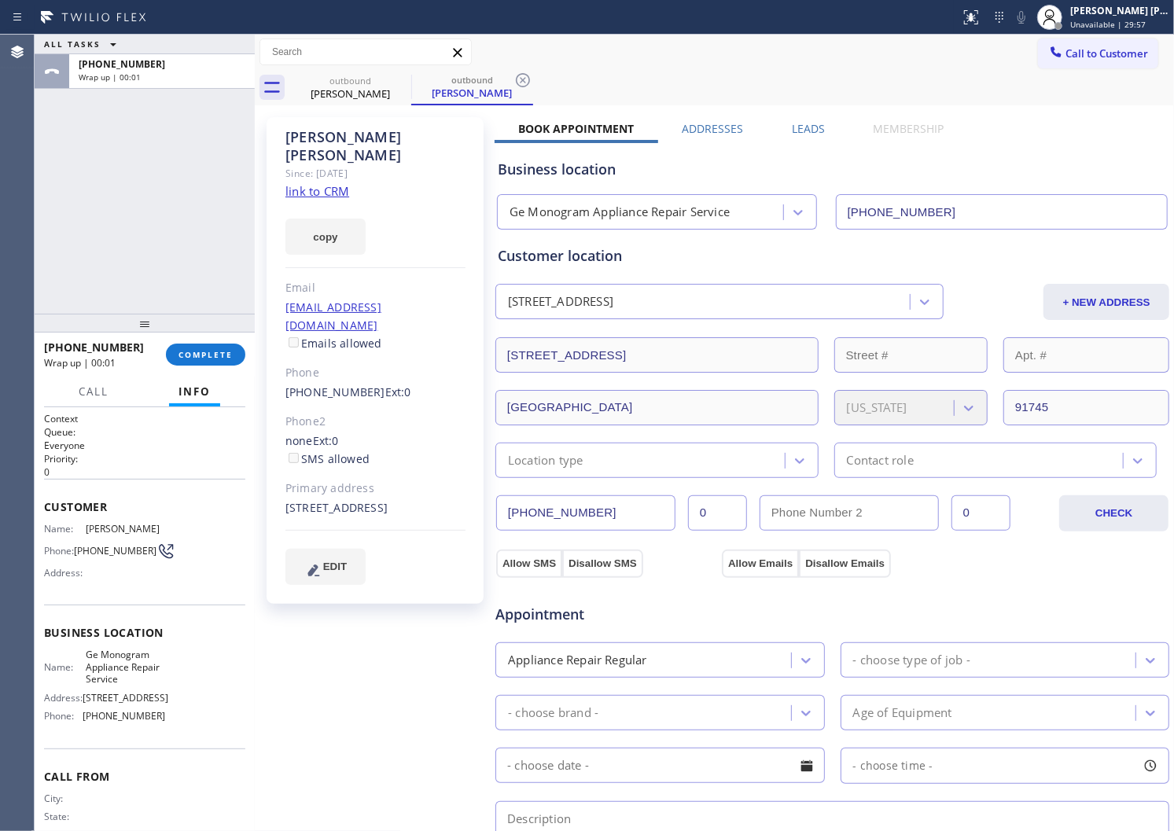
click at [802, 120] on div "[PERSON_NAME] Since: [DATE] link to CRM copy Email [EMAIL_ADDRESS][DOMAIN_NAME]…" at bounding box center [715, 634] width 912 height 1051
click at [318, 364] on div "Phone" at bounding box center [375, 373] width 180 height 18
click at [332, 364] on div "Phone" at bounding box center [375, 373] width 180 height 18
click at [331, 385] on link "[PHONE_NUMBER]" at bounding box center [335, 392] width 100 height 15
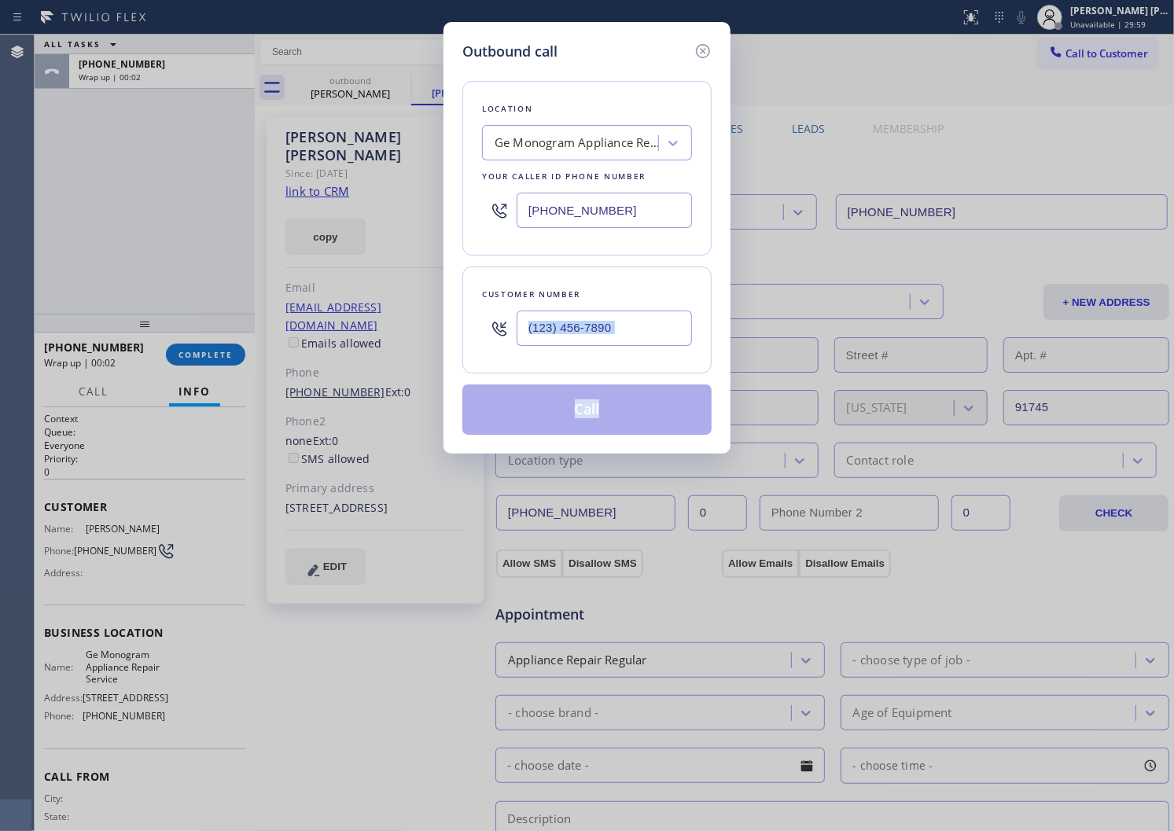
click at [331, 352] on div "Outbound call Location Ge Monogram Appliance Repair Service Your caller id phon…" at bounding box center [587, 415] width 1174 height 831
type input "[PHONE_NUMBER]"
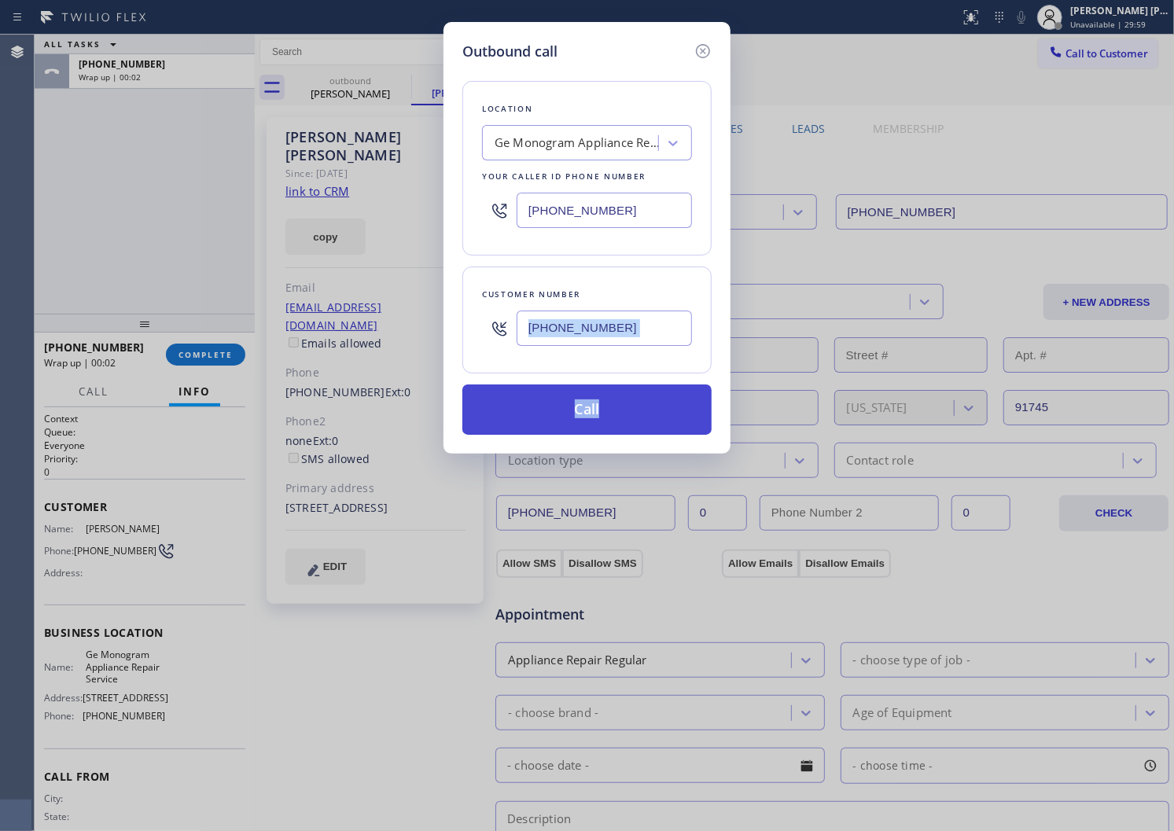
click at [595, 410] on button "Call" at bounding box center [586, 410] width 249 height 50
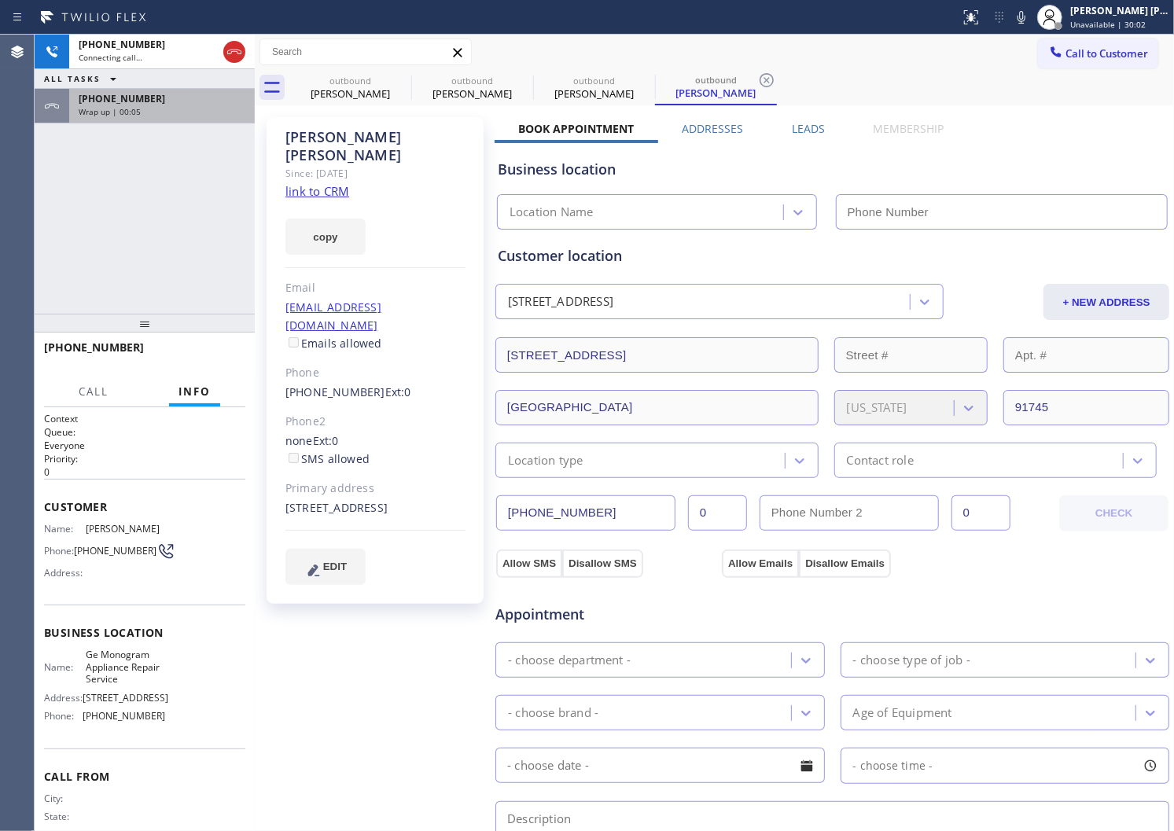
drag, startPoint x: 158, startPoint y: 119, endPoint x: 169, endPoint y: 123, distance: 11.7
click at [158, 119] on div "[PHONE_NUMBER] Wrap up | 00:05" at bounding box center [158, 106] width 179 height 35
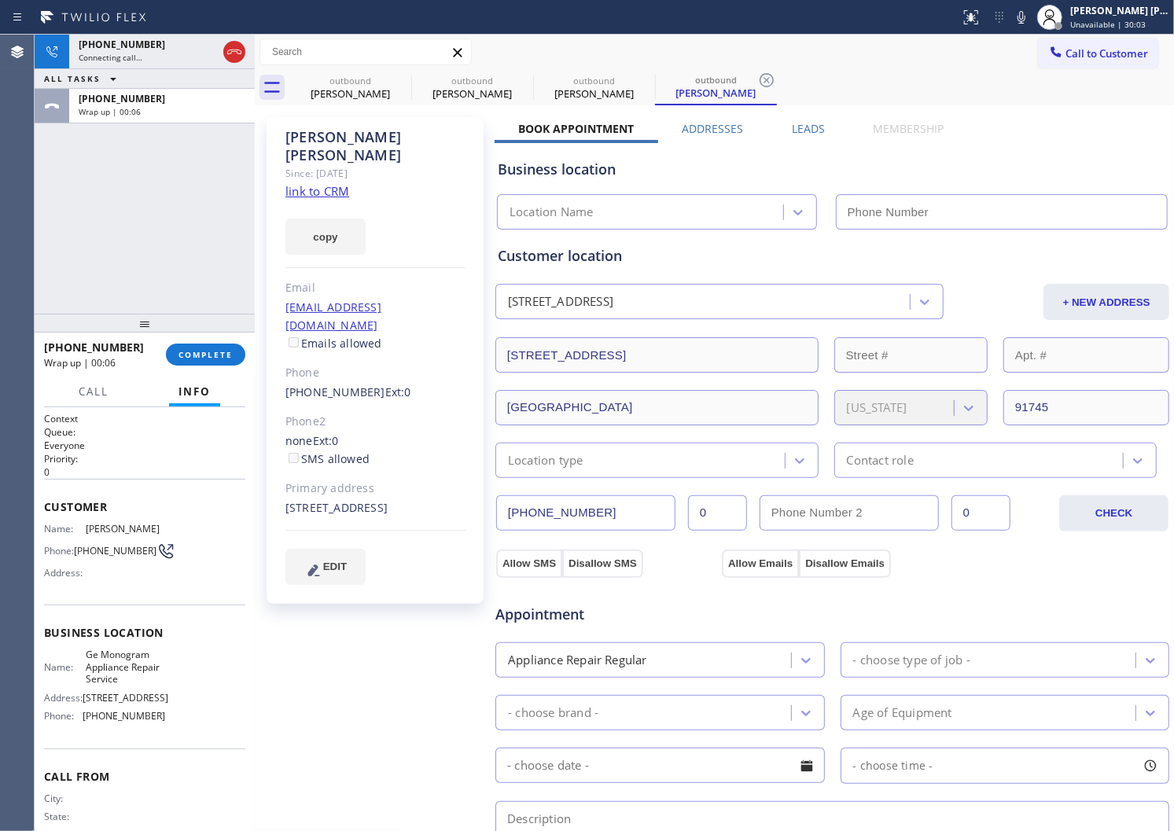
type input "[PHONE_NUMBER]"
click at [208, 367] on div "[PHONE_NUMBER] Wrap up | 00:06 COMPLETE" at bounding box center [144, 354] width 201 height 41
click at [209, 363] on button "COMPLETE" at bounding box center [205, 355] width 79 height 22
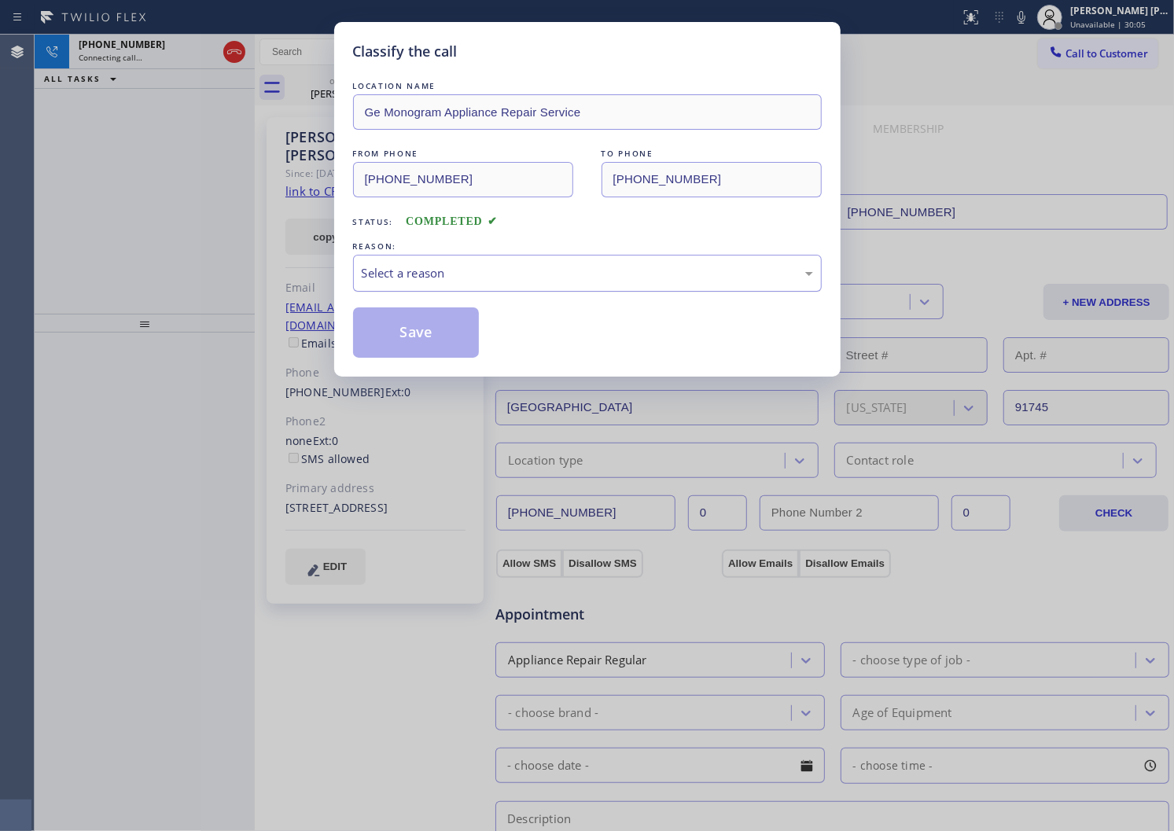
click at [509, 286] on div "Select a reason" at bounding box center [587, 273] width 469 height 37
click at [440, 283] on div "Select a reason" at bounding box center [587, 273] width 469 height 37
click at [444, 261] on div "Select a reason" at bounding box center [587, 273] width 469 height 37
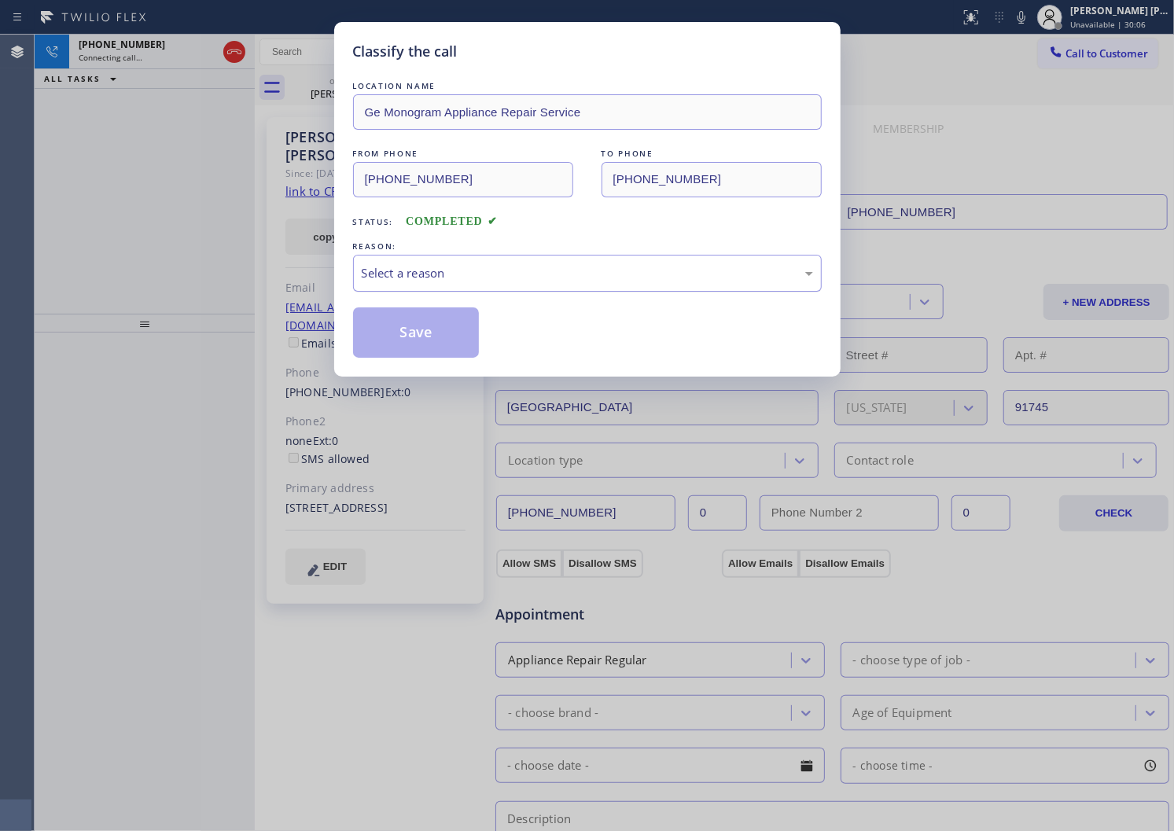
click at [444, 261] on div "Select a reason" at bounding box center [587, 273] width 469 height 37
click at [473, 271] on div "Select a reason" at bounding box center [587, 273] width 451 height 18
click at [453, 346] on button "Save" at bounding box center [416, 333] width 127 height 50
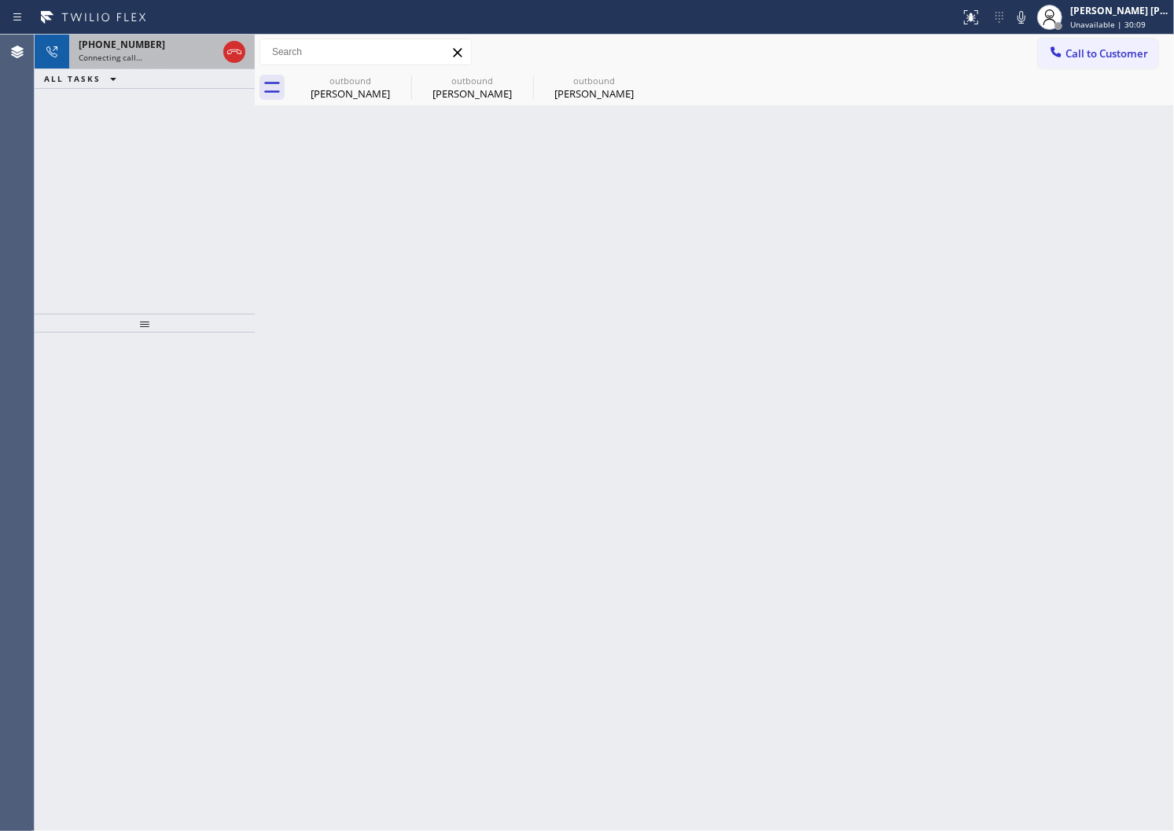
click at [146, 52] on div "Connecting call…" at bounding box center [148, 57] width 138 height 11
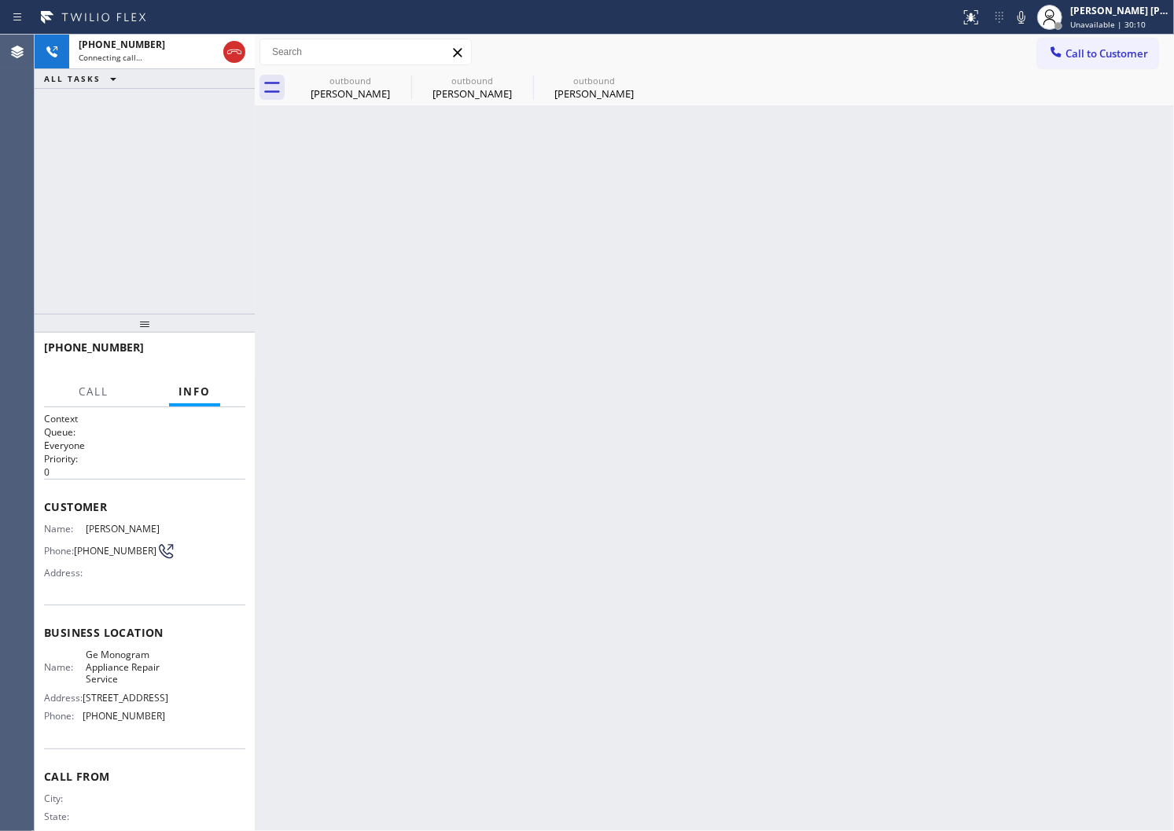
click at [338, 90] on div "[PERSON_NAME]" at bounding box center [350, 94] width 119 height 14
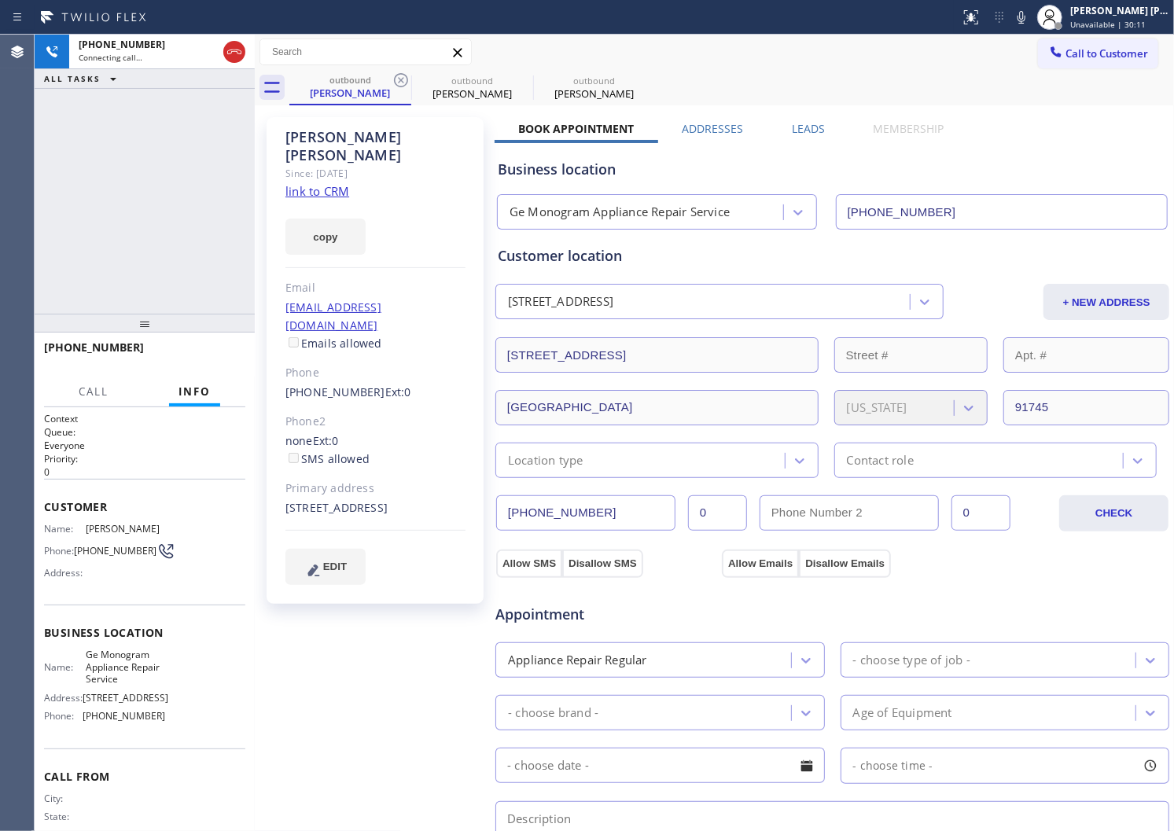
click at [816, 130] on label "Leads" at bounding box center [808, 128] width 33 height 15
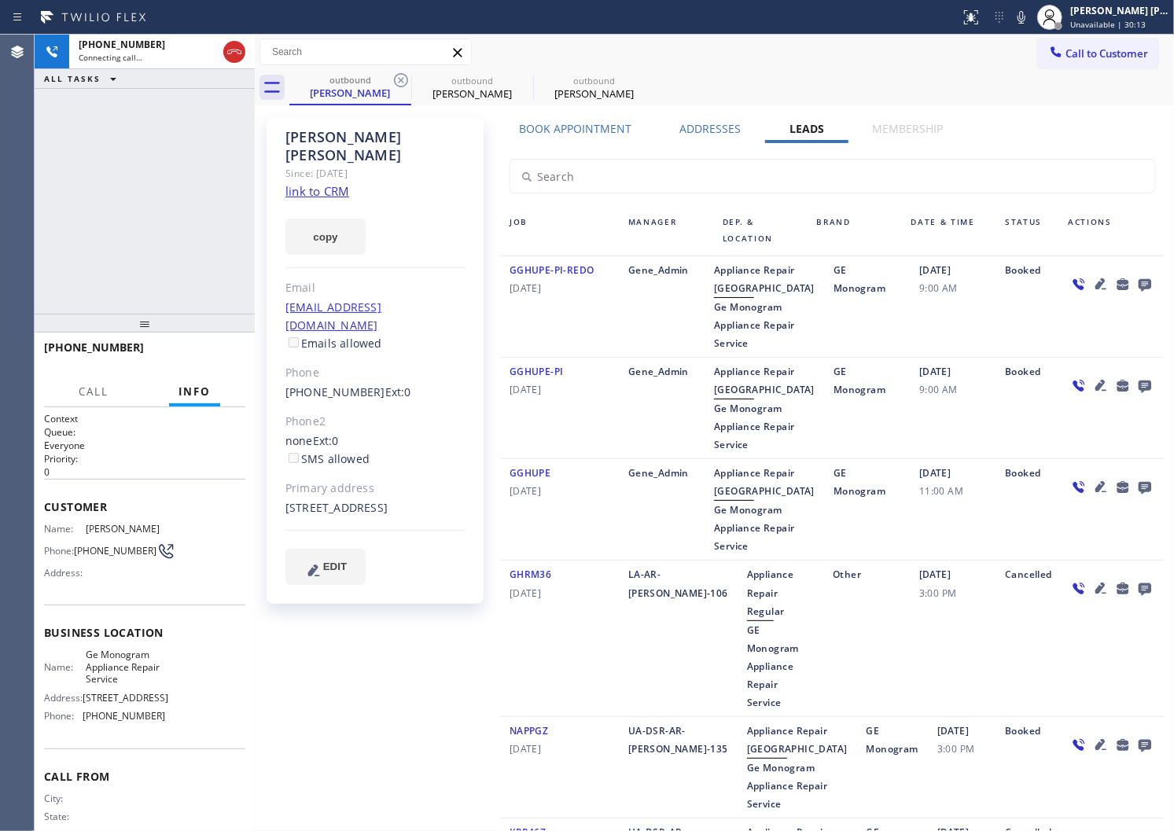
click at [1128, 271] on div at bounding box center [1112, 306] width 106 height 91
click at [1139, 279] on icon at bounding box center [1145, 285] width 13 height 13
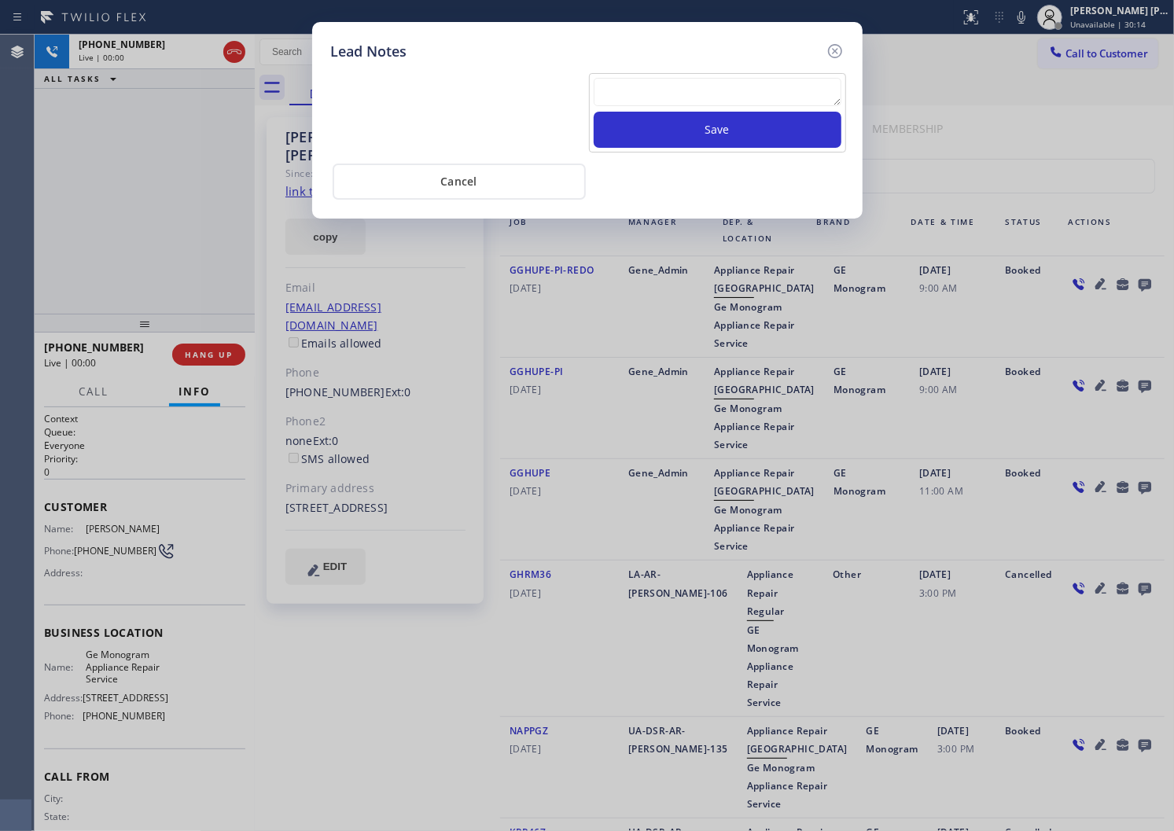
click at [779, 96] on textarea at bounding box center [718, 92] width 248 height 28
paste textarea "N/A - Please transfer"
type textarea "N/A - Please transfer"
click at [774, 136] on button "Save" at bounding box center [718, 130] width 248 height 36
click at [838, 45] on icon at bounding box center [834, 51] width 14 height 14
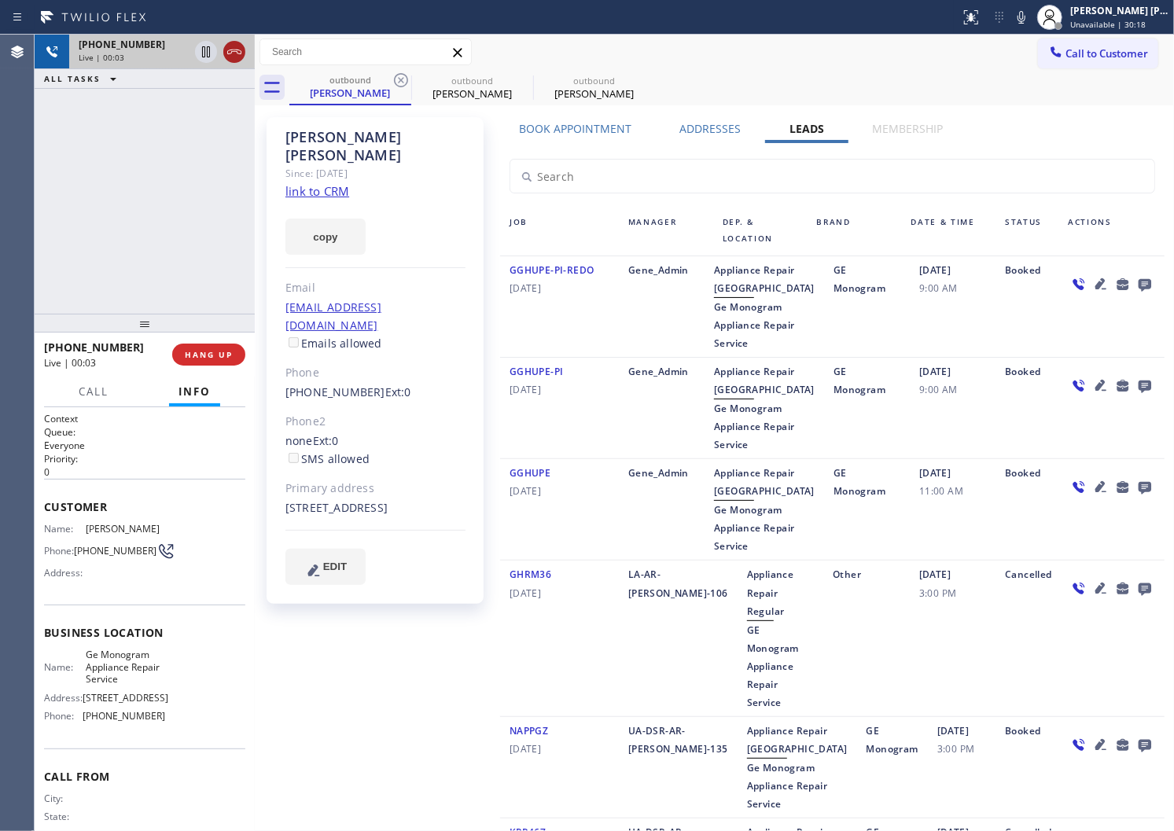
click at [238, 50] on icon at bounding box center [234, 51] width 19 height 19
click at [229, 363] on button "HANG UP" at bounding box center [208, 355] width 73 height 22
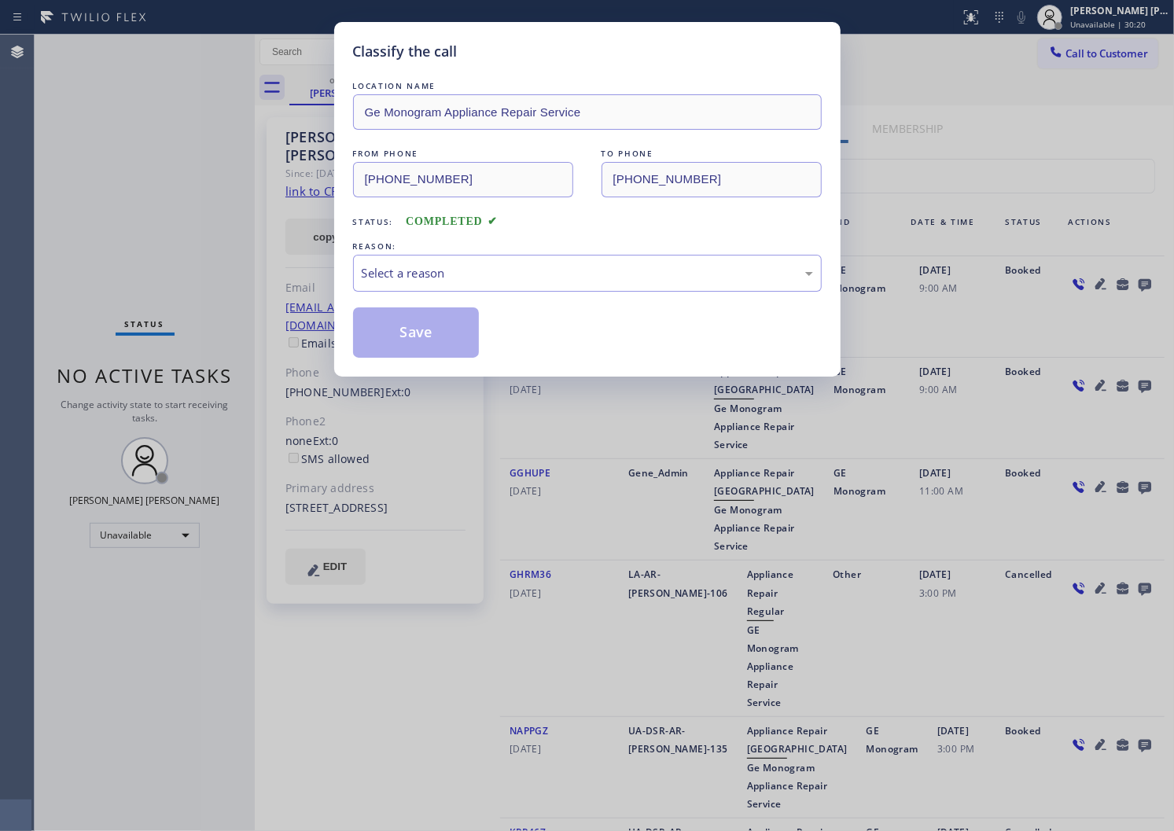
click at [496, 241] on div "REASON:" at bounding box center [587, 246] width 469 height 17
click at [458, 273] on div "Select a reason" at bounding box center [587, 273] width 451 height 18
click at [393, 335] on button "Save" at bounding box center [416, 333] width 127 height 50
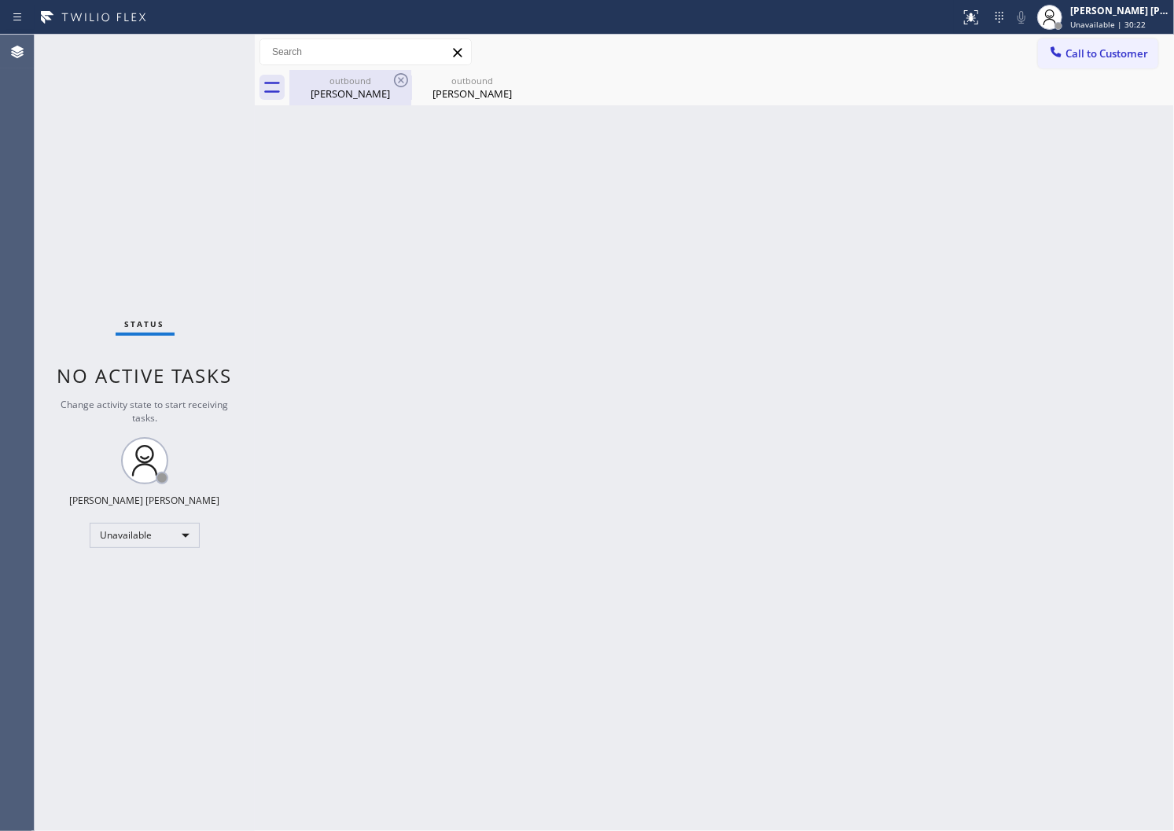
click at [348, 97] on div "[PERSON_NAME]" at bounding box center [350, 94] width 119 height 14
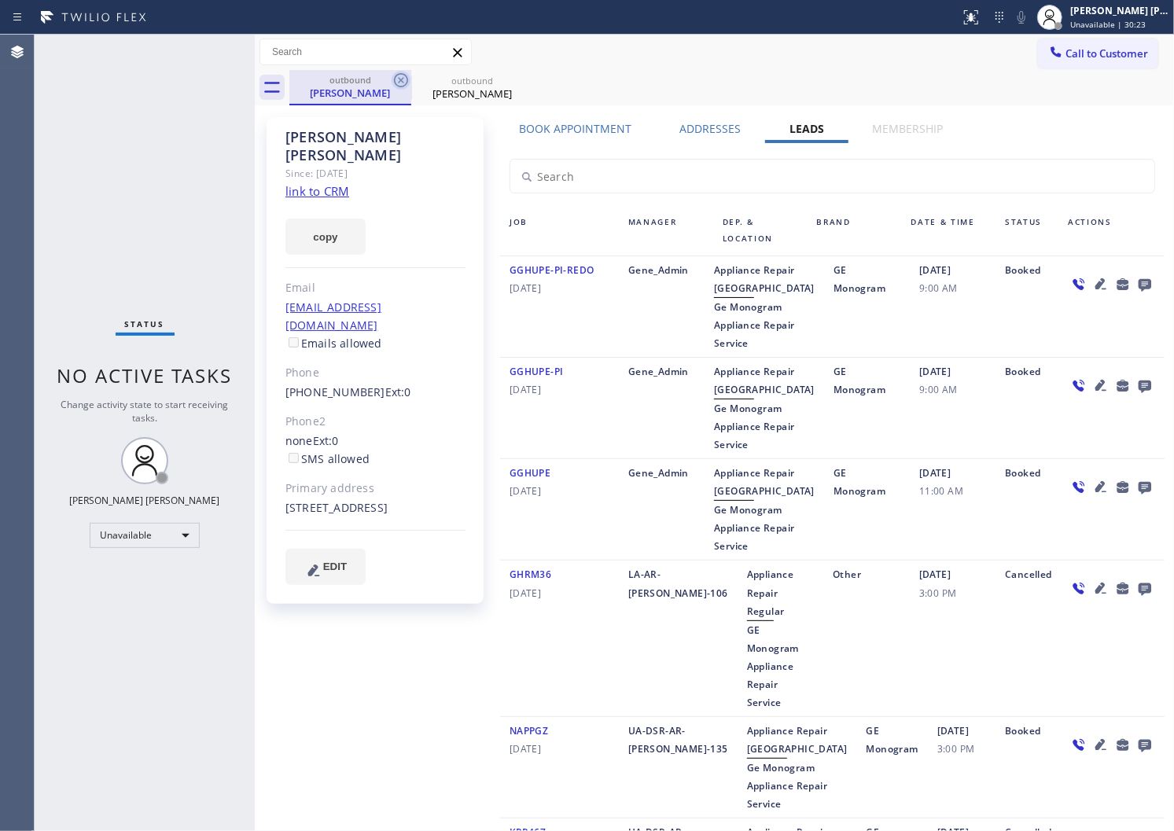
click at [396, 83] on icon at bounding box center [401, 80] width 19 height 19
click at [514, 83] on icon at bounding box center [523, 80] width 19 height 19
click at [396, 83] on div "outbound [PERSON_NAME] outbound [PERSON_NAME]" at bounding box center [731, 87] width 885 height 35
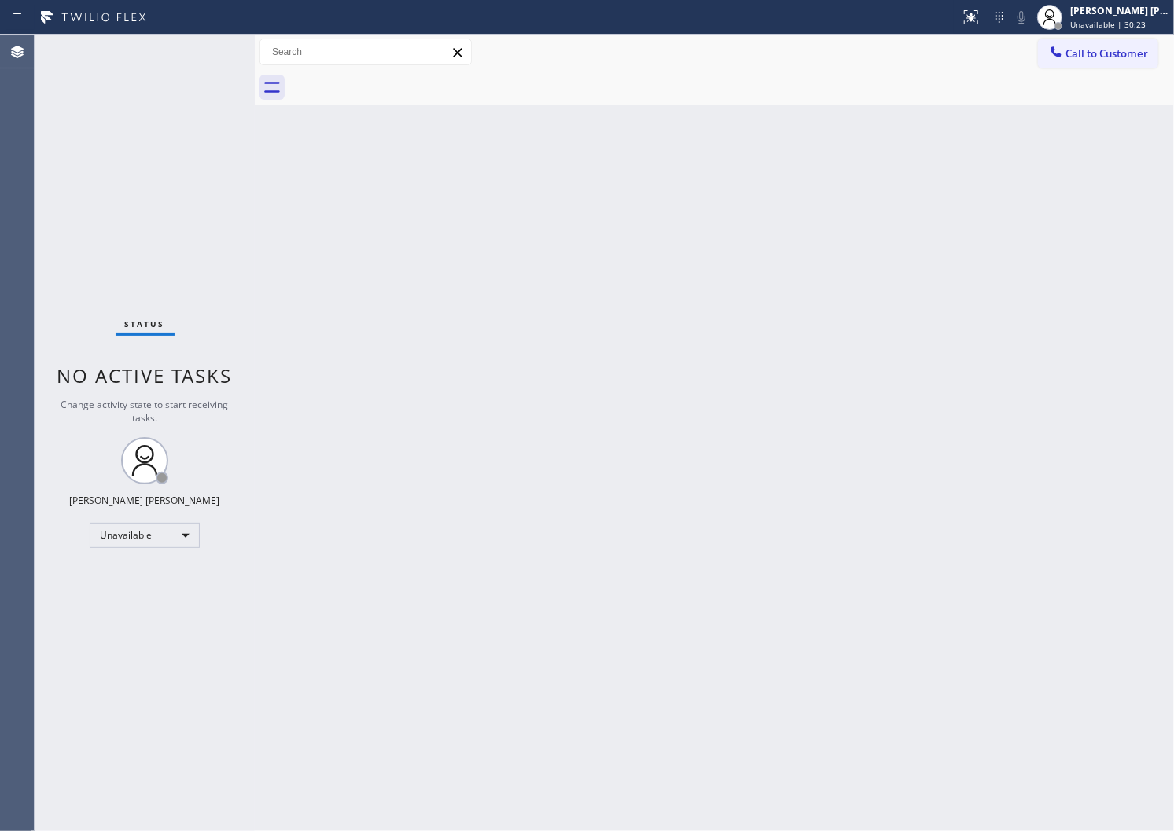
click at [396, 83] on div at bounding box center [731, 87] width 885 height 35
click at [1085, 59] on span "Call to Customer" at bounding box center [1107, 53] width 83 height 14
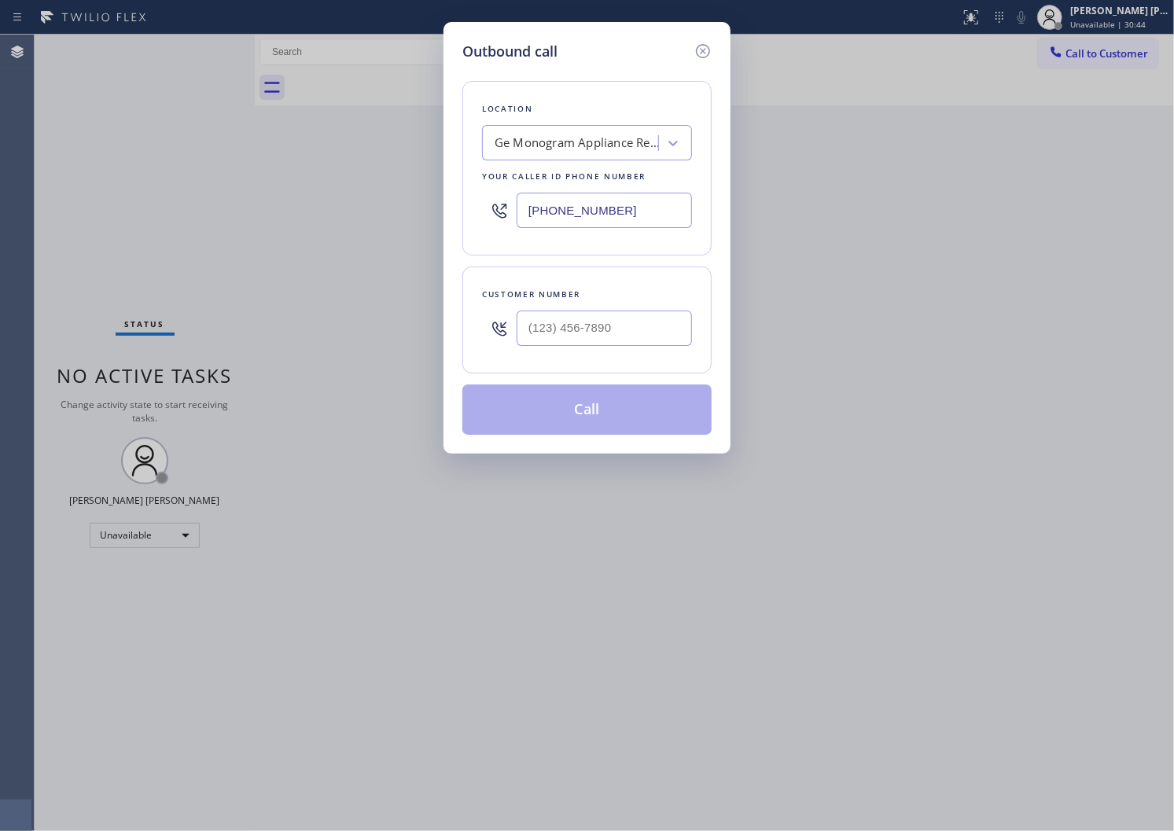
click at [464, 208] on div "Location Ge Monogram Appliance Repair Service Your caller id phone number [PHON…" at bounding box center [586, 168] width 249 height 175
click at [607, 205] on input "[PHONE_NUMBER]" at bounding box center [604, 210] width 175 height 35
paste input "619) 825-128"
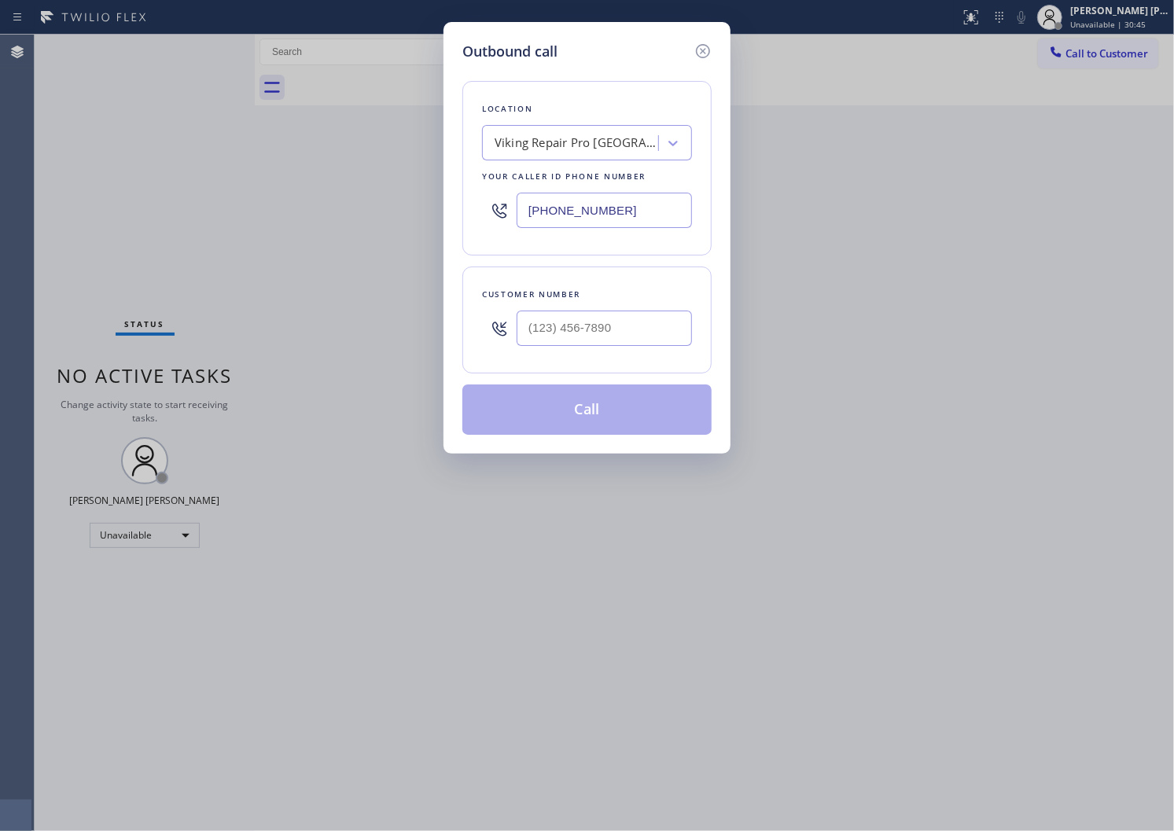
type input "[PHONE_NUMBER]"
click at [584, 312] on input "text" at bounding box center [604, 328] width 175 height 35
click at [584, 312] on input "(___) ___-____" at bounding box center [604, 328] width 175 height 35
paste input "8587"
type input "(___) ___-8587"
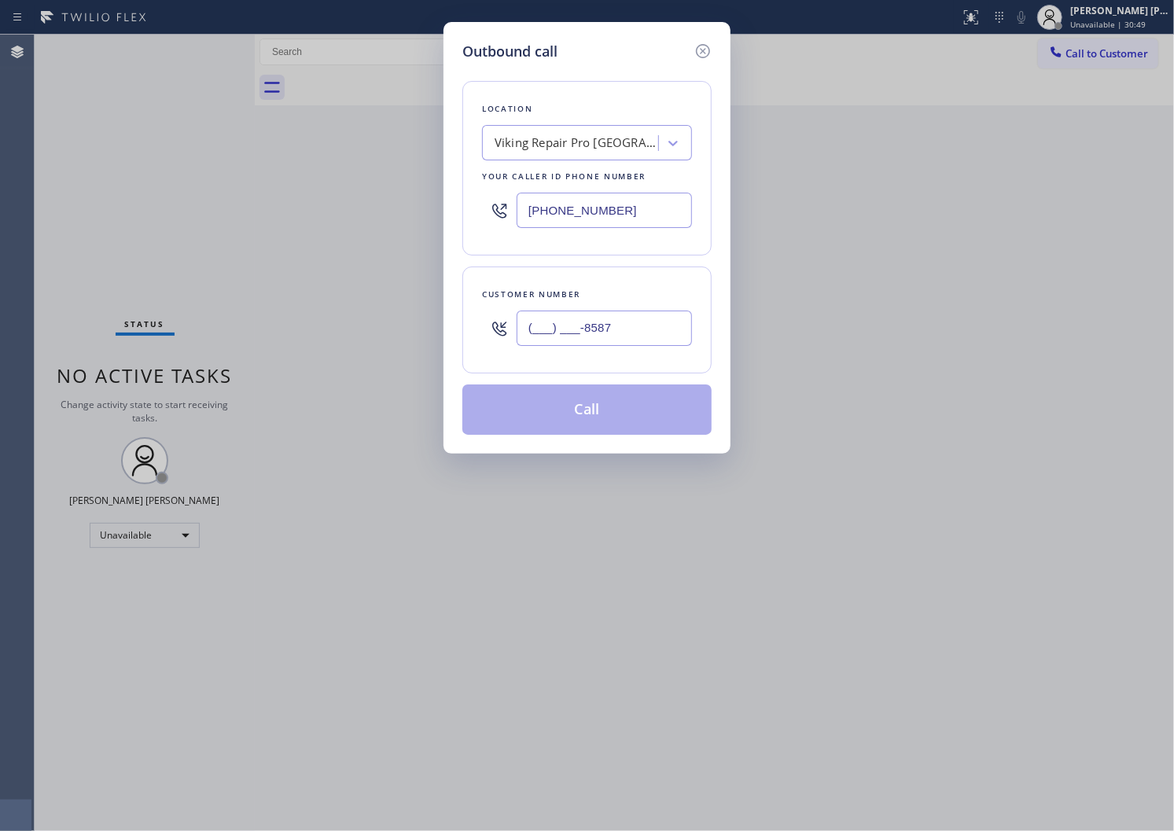
click at [551, 309] on div "(___) ___-8587" at bounding box center [604, 328] width 175 height 51
click at [551, 310] on div "(___) ___-8587" at bounding box center [604, 328] width 175 height 51
click at [582, 320] on input "(___) ___-____" at bounding box center [604, 328] width 175 height 35
paste input "8587"
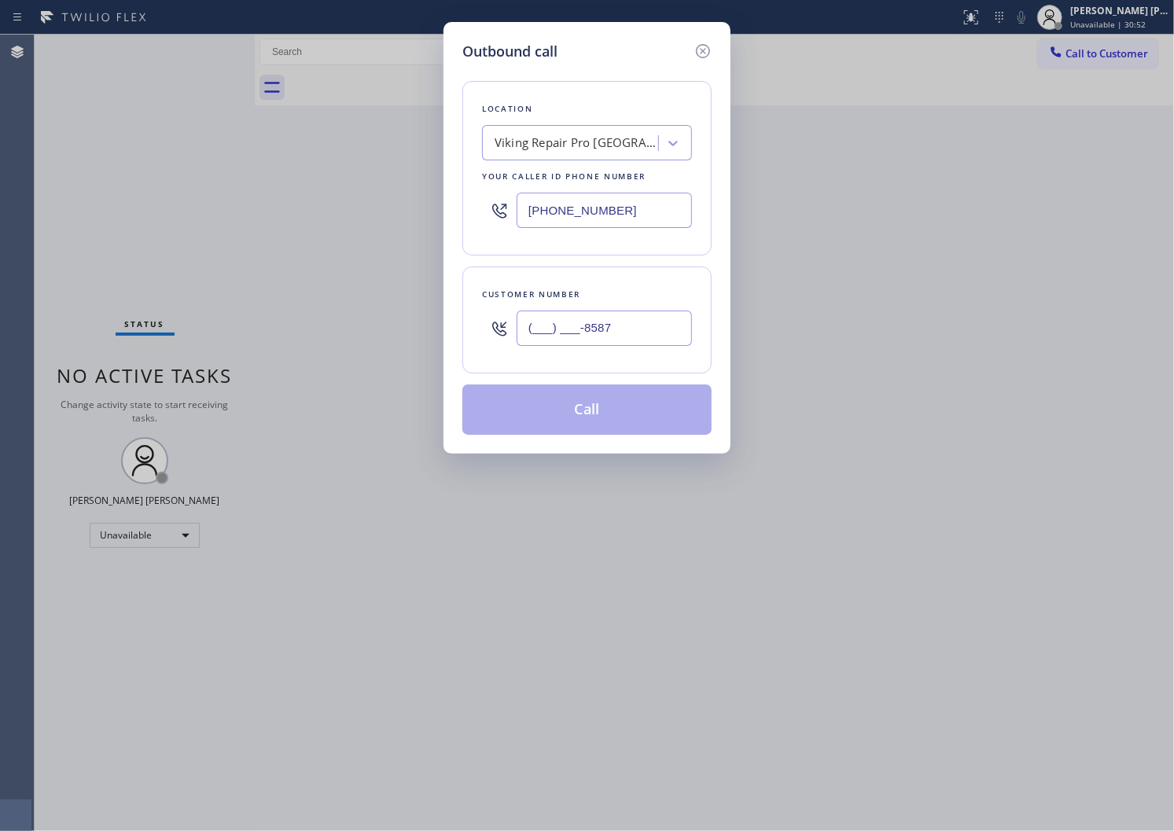
click at [582, 320] on input "(___) ___-8587" at bounding box center [604, 328] width 175 height 35
paste input "858) 759-9029"
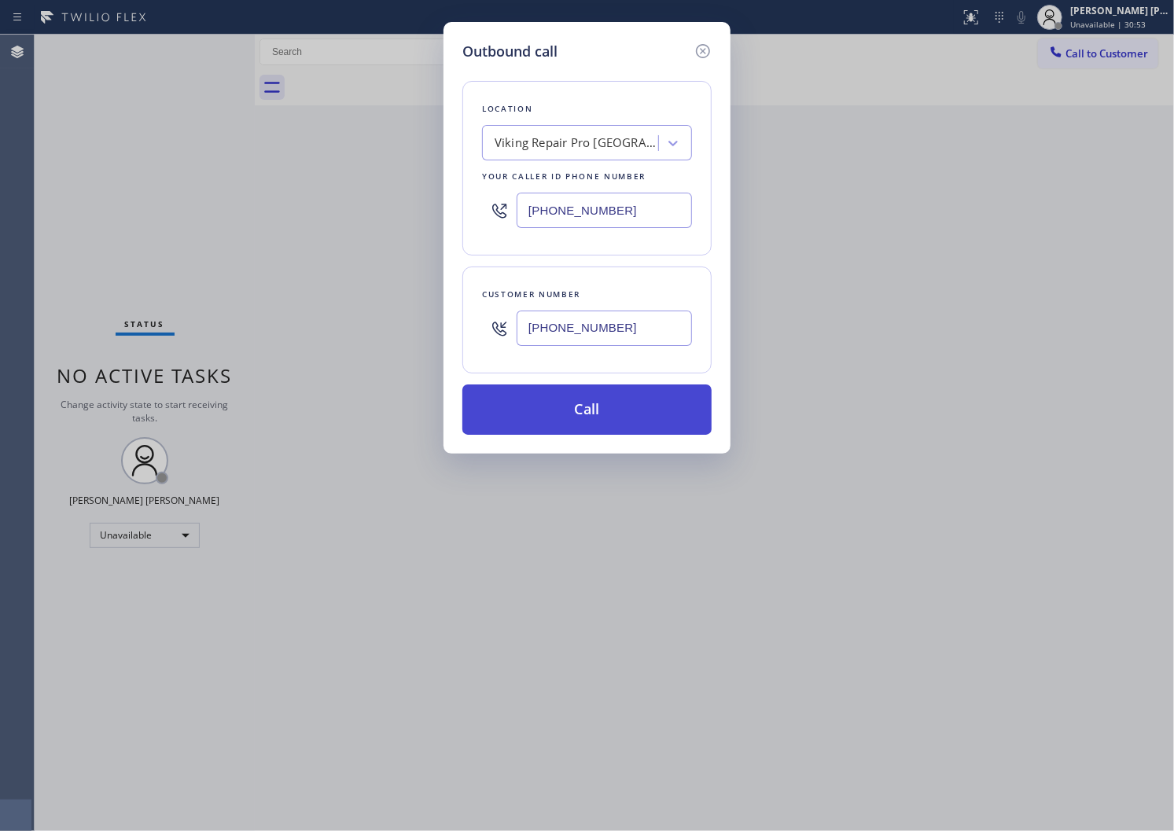
type input "[PHONE_NUMBER]"
click at [593, 411] on button "Call" at bounding box center [586, 410] width 249 height 50
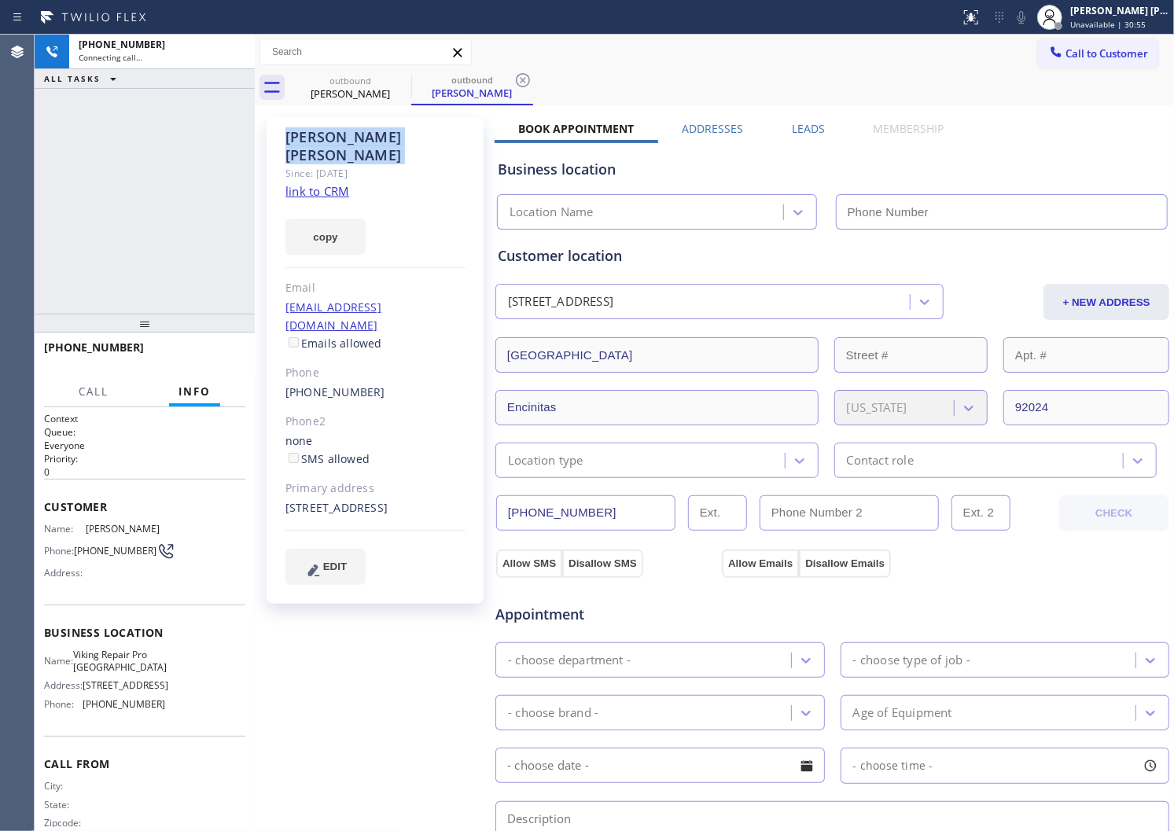
click at [351, 130] on div "[PERSON_NAME]" at bounding box center [375, 146] width 180 height 36
click at [89, 182] on div "[PHONE_NUMBER] Connecting call… ALL TASKS ALL TASKS ACTIVE TASKS TASKS IN WRAP …" at bounding box center [145, 174] width 220 height 279
type input "[PHONE_NUMBER]"
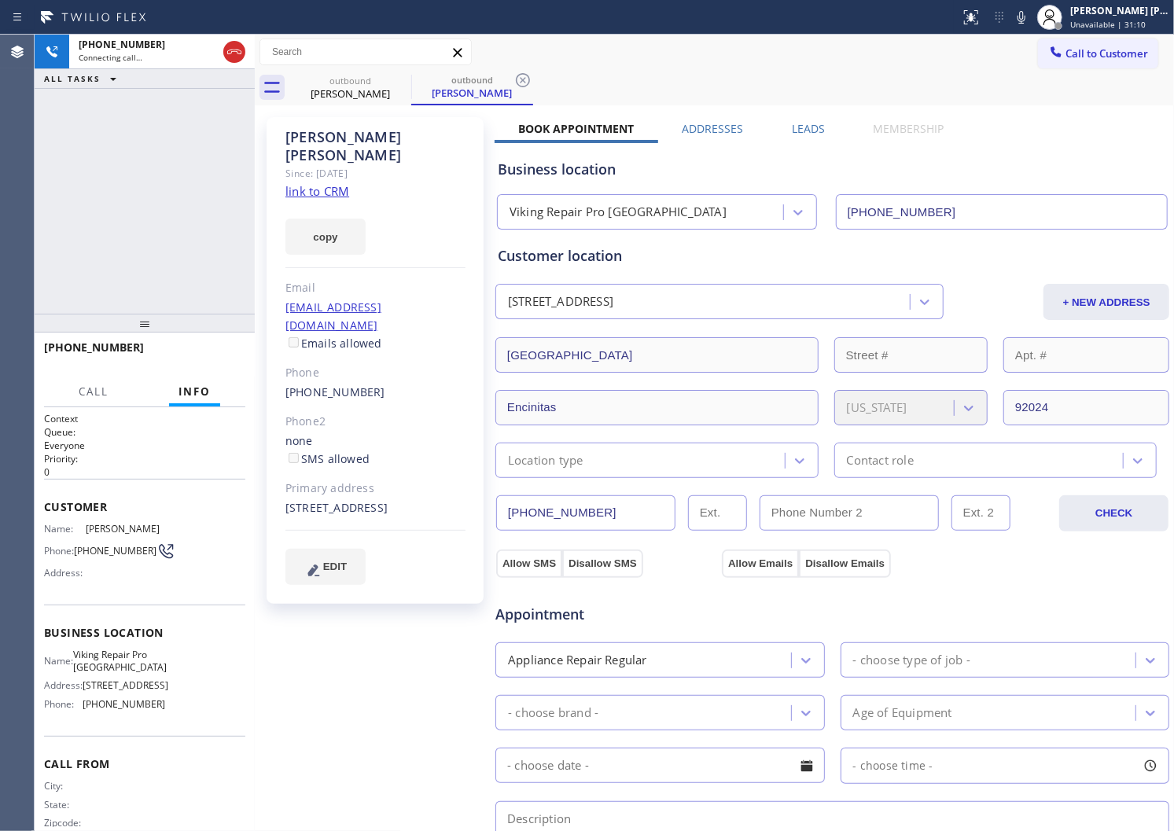
click at [0, 200] on div "Agent Desktop" at bounding box center [17, 433] width 34 height 797
click at [238, 50] on icon at bounding box center [234, 51] width 19 height 19
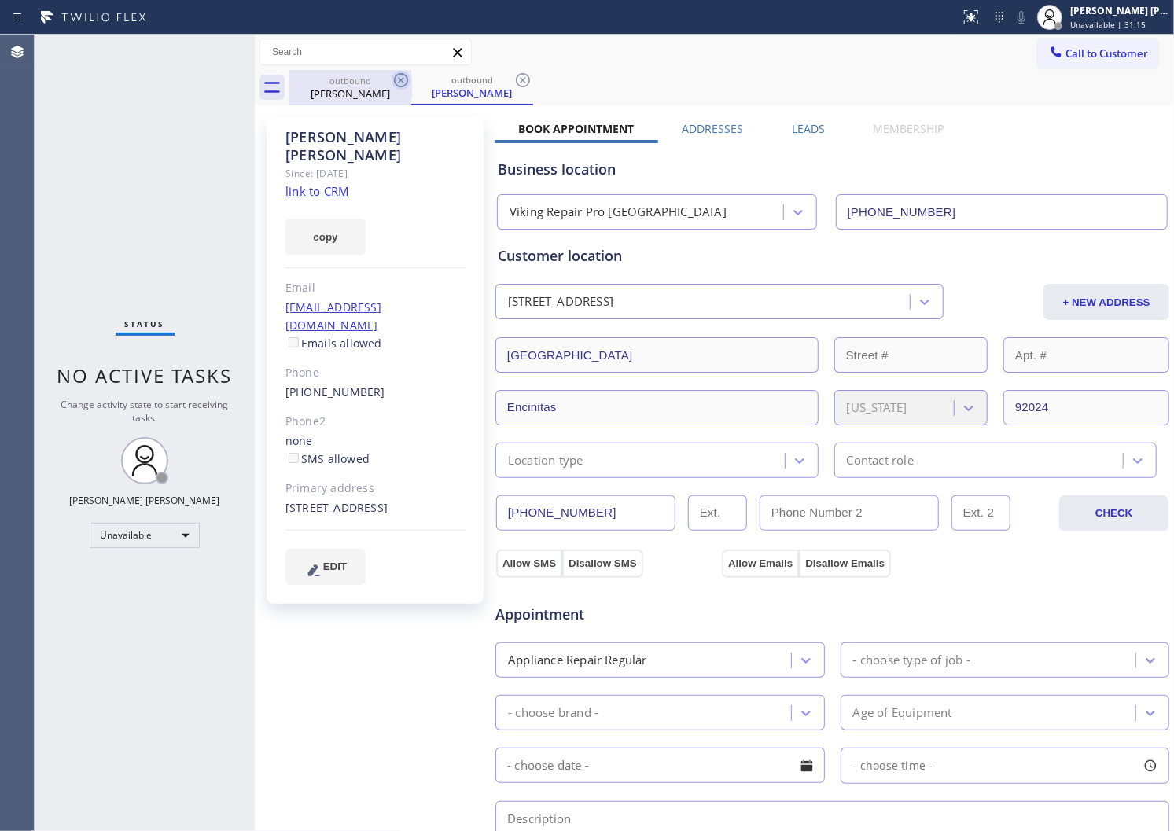
click at [401, 75] on icon at bounding box center [401, 80] width 19 height 19
click at [411, 75] on div "outbound [PERSON_NAME]" at bounding box center [472, 87] width 122 height 35
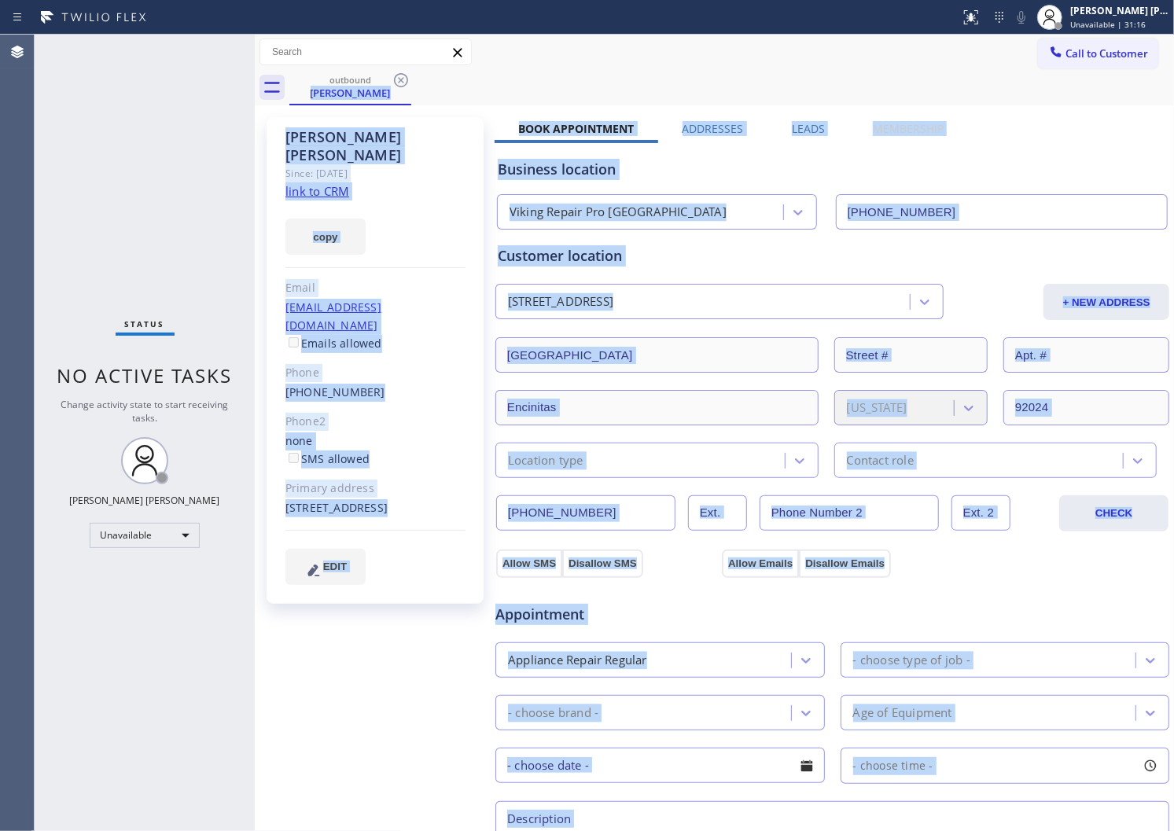
click at [417, 201] on div "copy" at bounding box center [375, 228] width 180 height 54
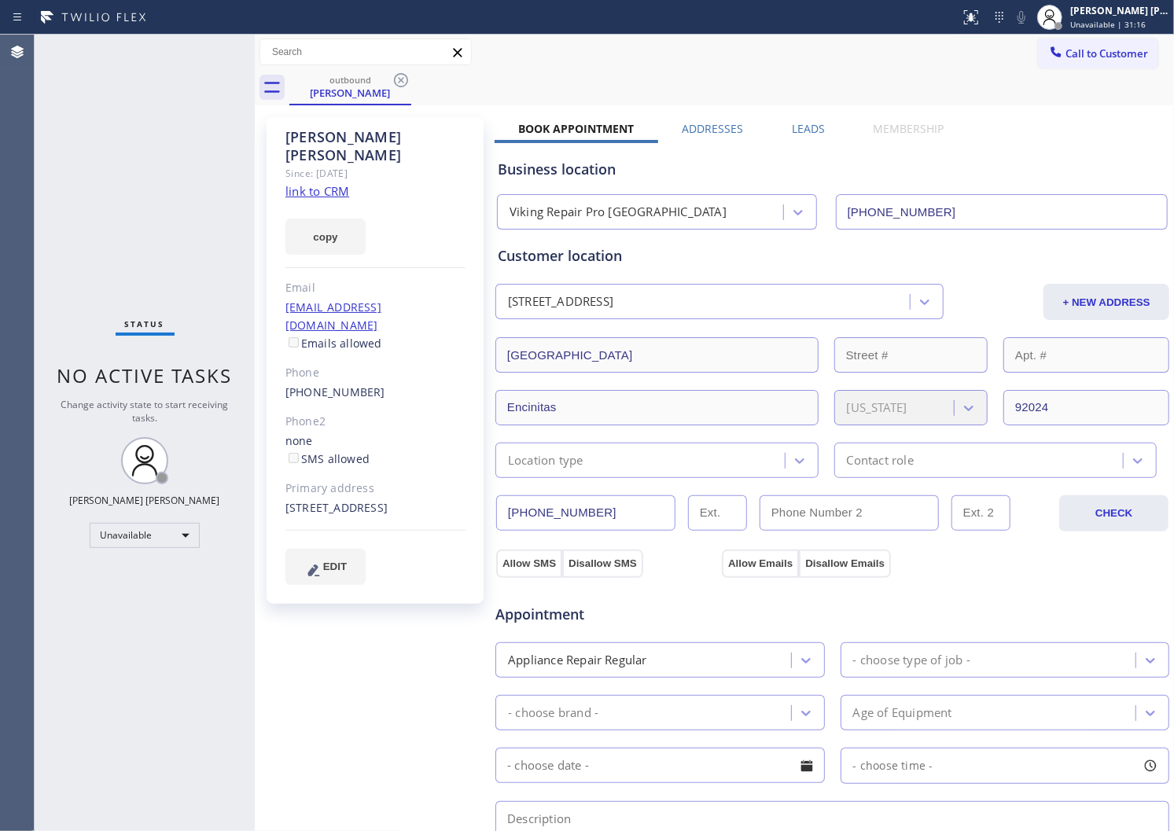
click at [417, 201] on div "copy" at bounding box center [375, 228] width 180 height 54
click at [334, 384] on div "[PHONE_NUMBER]" at bounding box center [375, 393] width 180 height 18
click at [337, 385] on link "[PHONE_NUMBER]" at bounding box center [335, 392] width 100 height 15
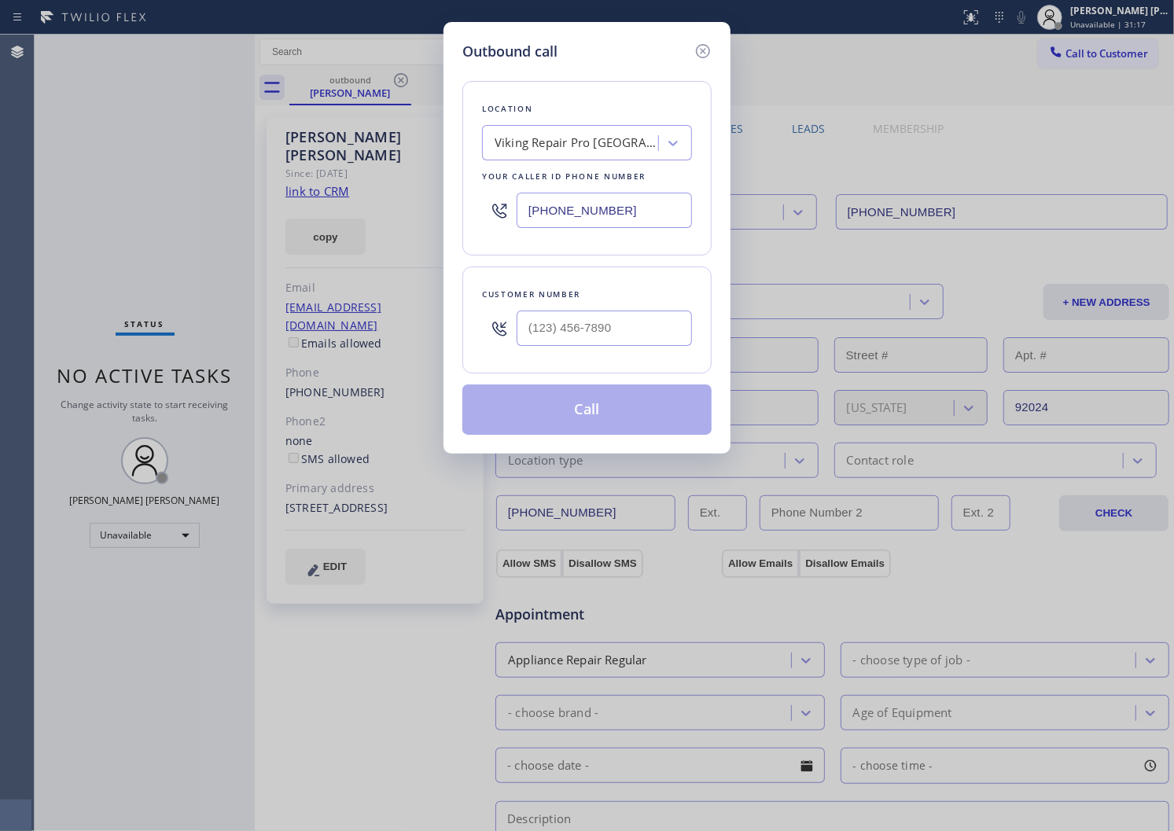
type input "[PHONE_NUMBER]"
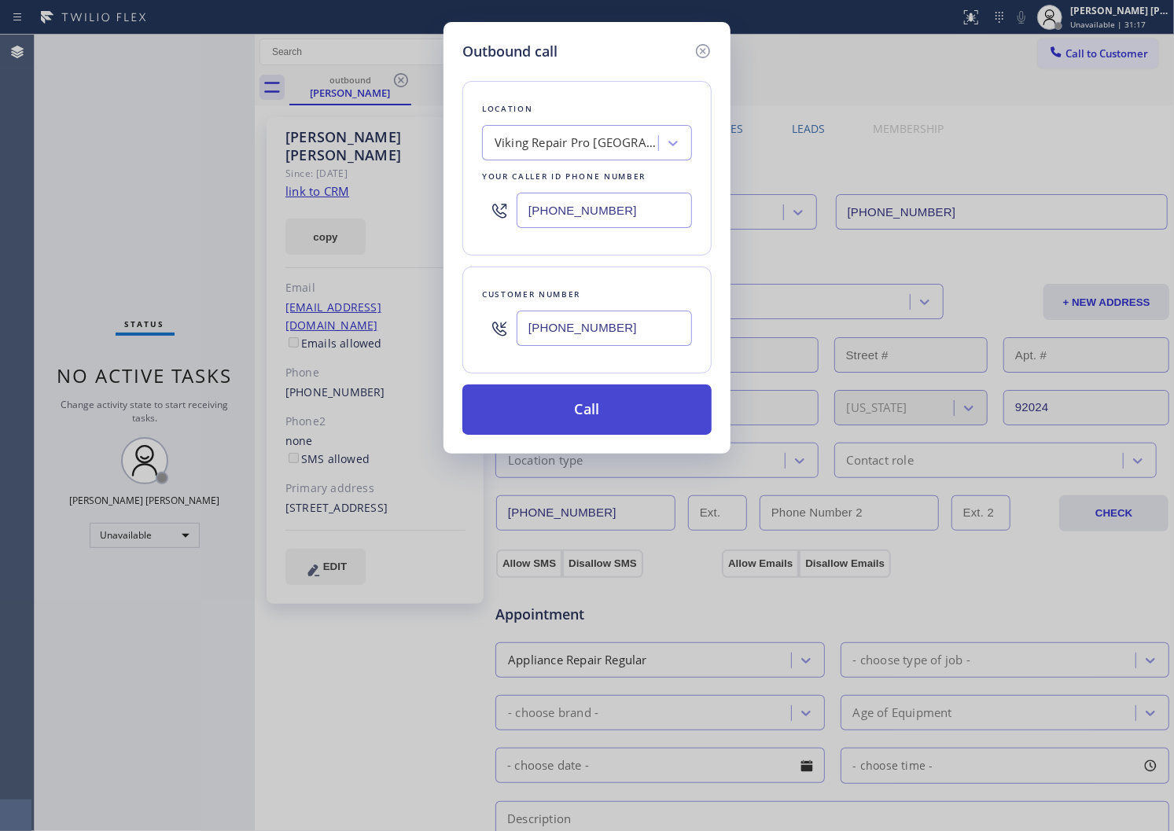
click at [564, 433] on button "Call" at bounding box center [586, 410] width 249 height 50
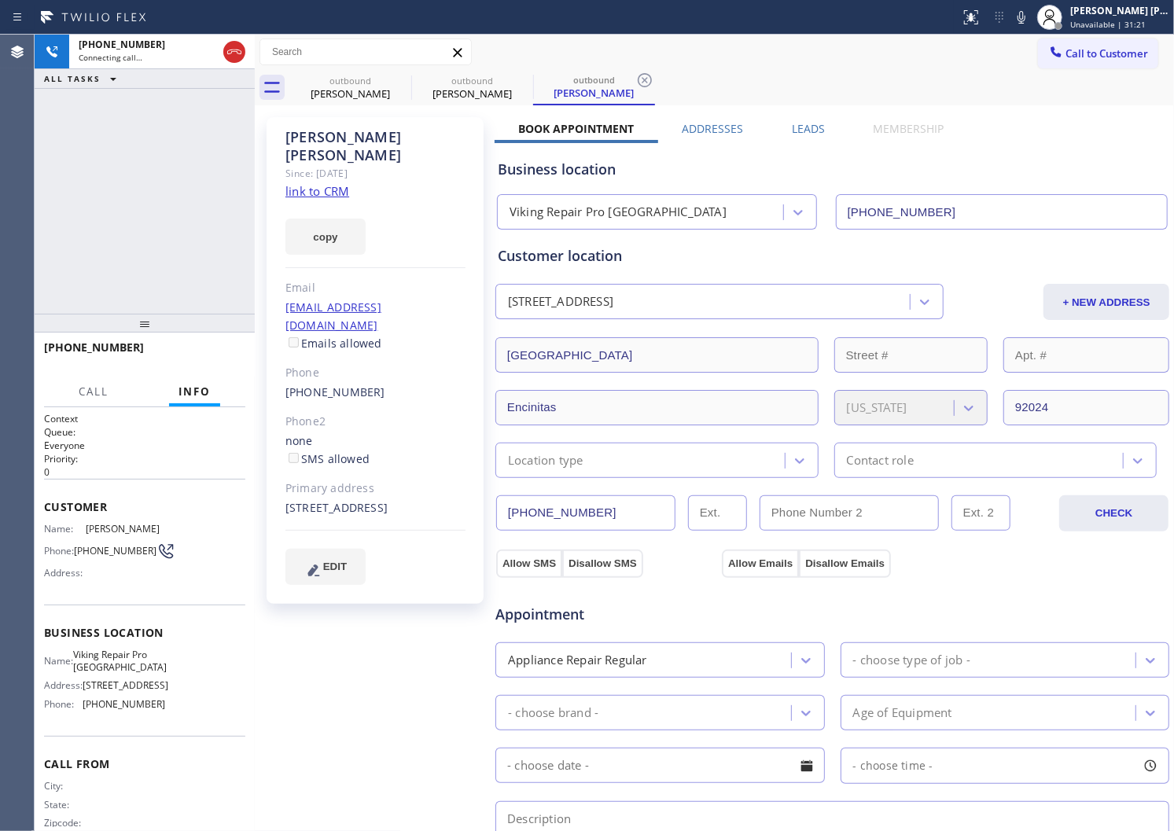
type input "[PHONE_NUMBER]"
click at [227, 56] on icon at bounding box center [234, 51] width 19 height 19
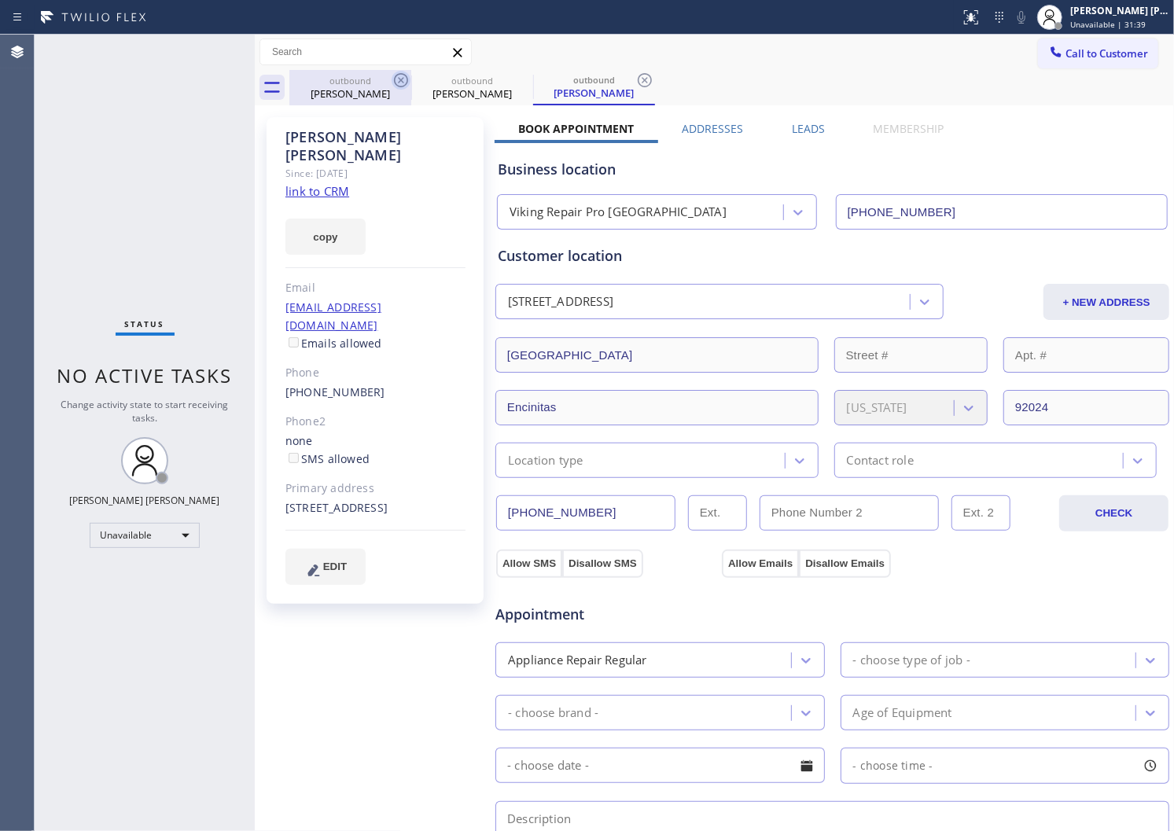
click at [407, 81] on icon at bounding box center [401, 80] width 19 height 19
click at [0, 0] on icon at bounding box center [0, 0] width 0 height 0
click at [635, 81] on icon at bounding box center [644, 80] width 19 height 19
click at [407, 81] on div "outbound [PERSON_NAME] outbound [PERSON_NAME] outbound [PERSON_NAME]" at bounding box center [731, 87] width 885 height 35
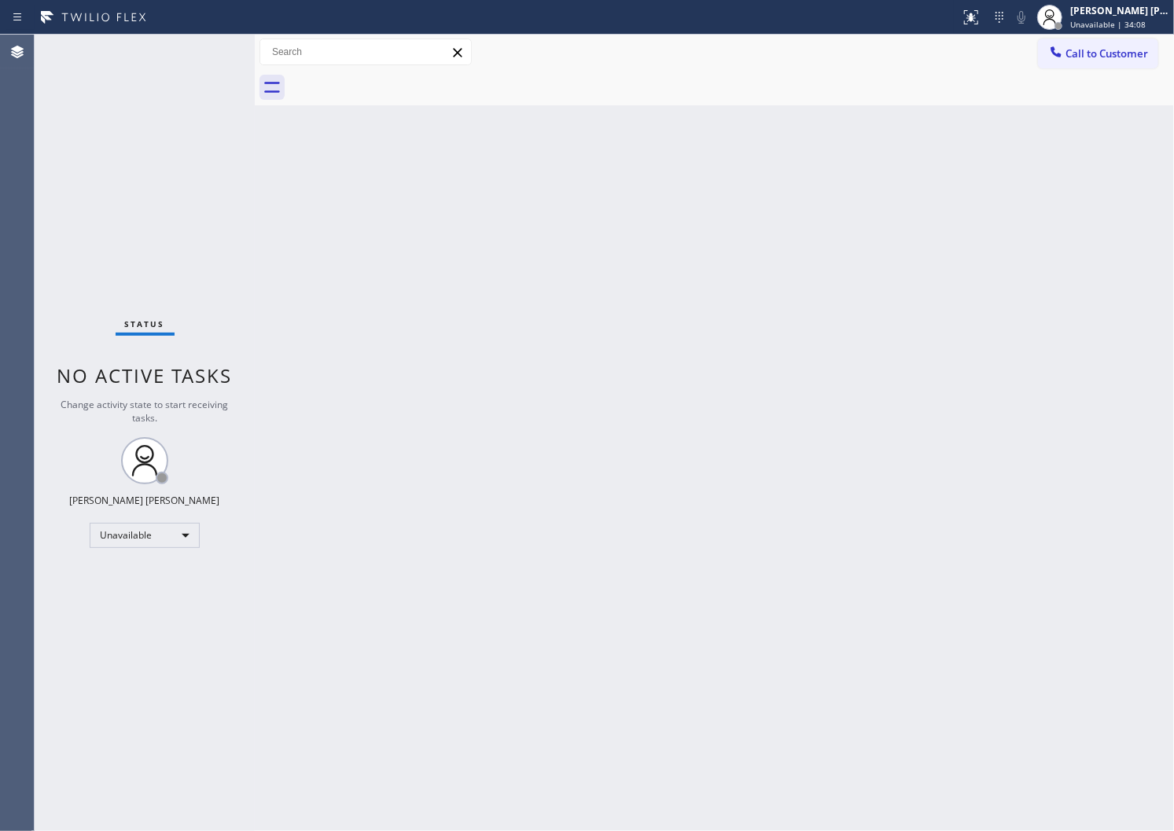
click at [1111, 55] on span "Call to Customer" at bounding box center [1107, 53] width 83 height 14
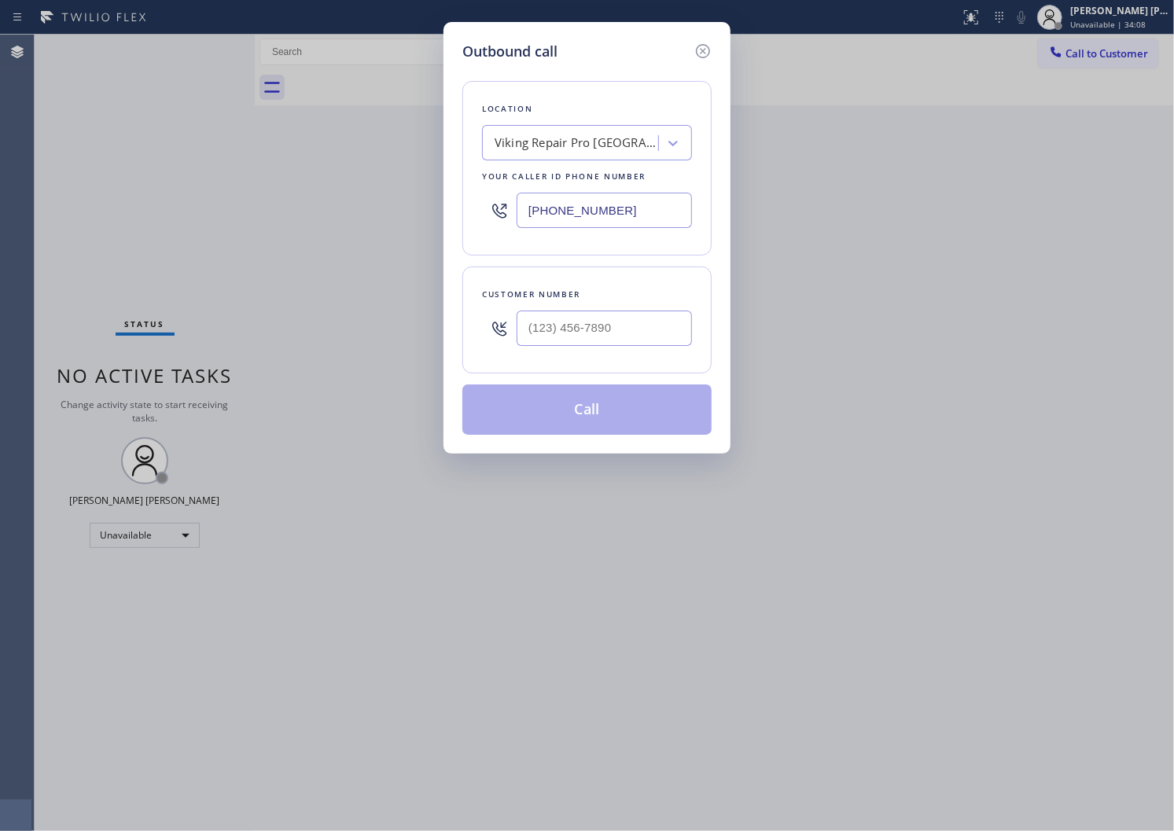
click at [559, 200] on input "[PHONE_NUMBER]" at bounding box center [604, 210] width 175 height 35
click at [558, 200] on input "[PHONE_NUMBER]" at bounding box center [604, 210] width 175 height 35
paste input "786) 465-6905"
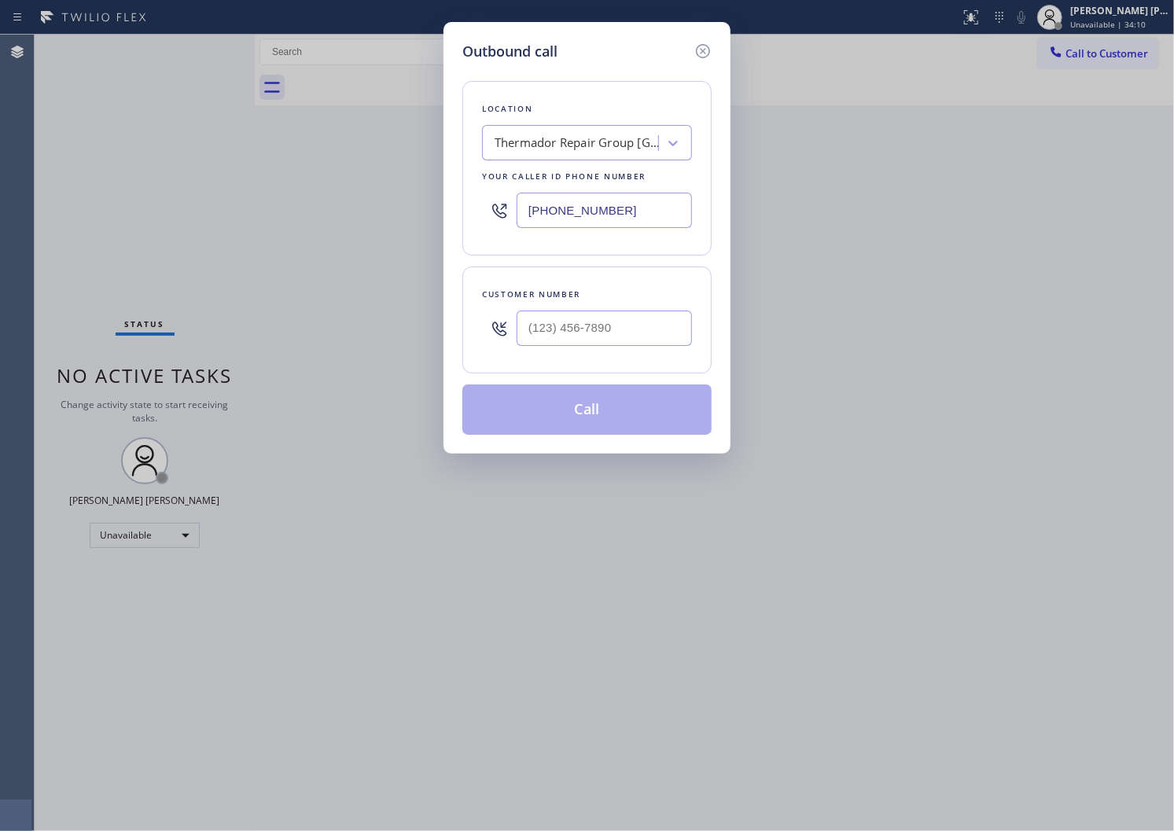
type input "[PHONE_NUMBER]"
click at [600, 315] on input "(___) ___-____" at bounding box center [604, 328] width 175 height 35
paste input "305) 775-8988"
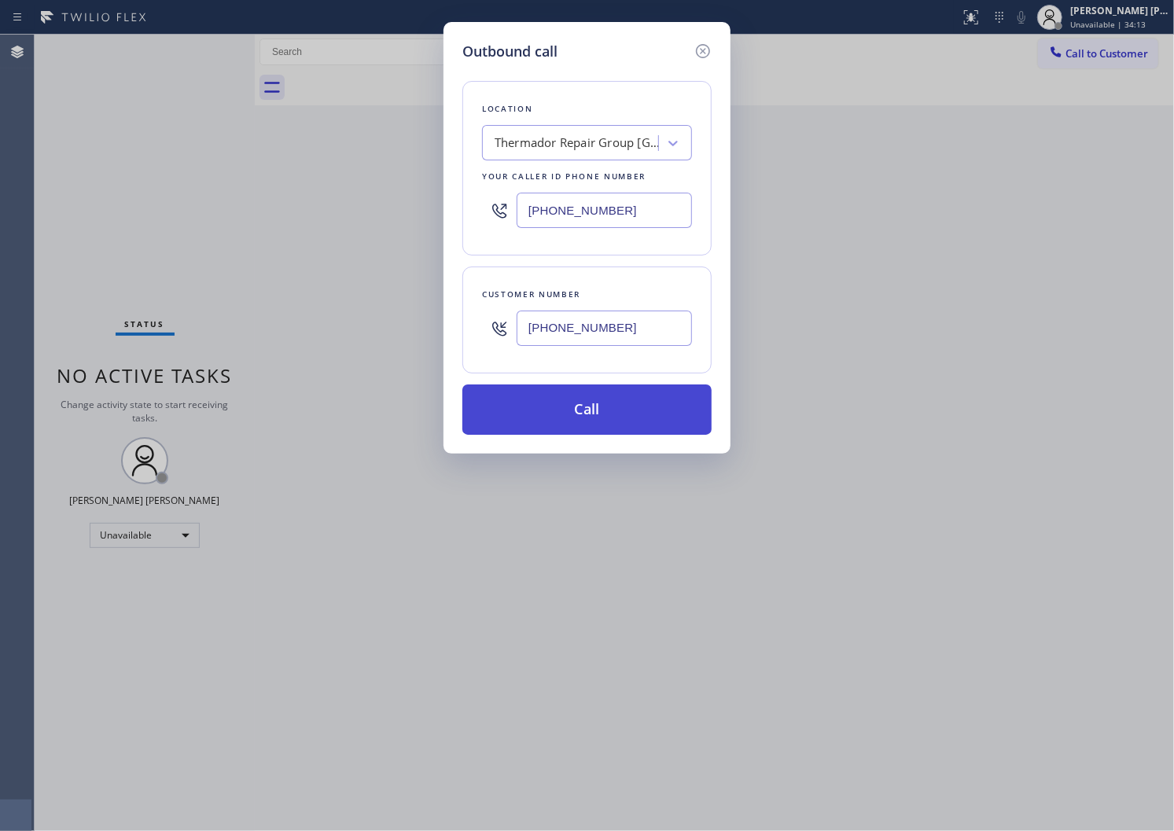
type input "[PHONE_NUMBER]"
click at [595, 410] on button "Call" at bounding box center [586, 410] width 249 height 50
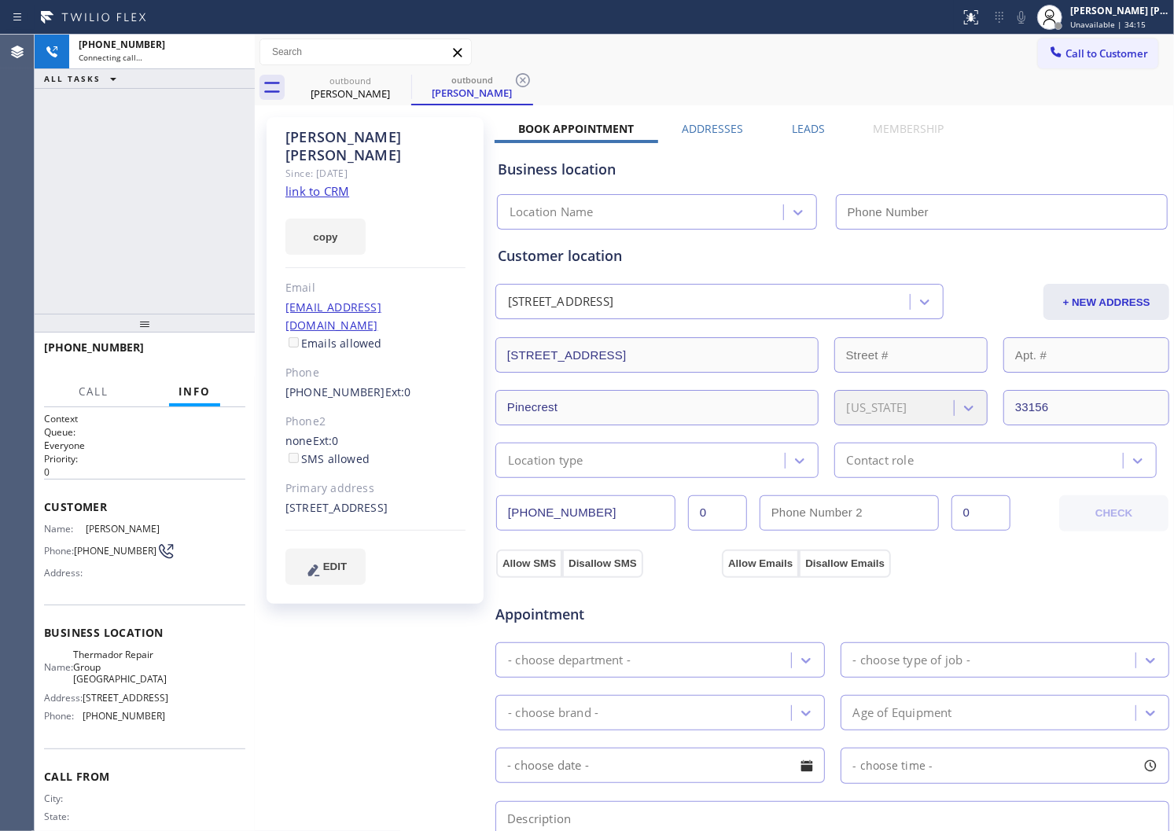
click at [332, 131] on div "[PERSON_NAME]" at bounding box center [375, 146] width 180 height 36
click at [218, 145] on div "[PHONE_NUMBER] Connecting call… ALL TASKS ALL TASKS ACTIVE TASKS TASKS IN WRAP …" at bounding box center [145, 174] width 220 height 279
type input "[PHONE_NUMBER]"
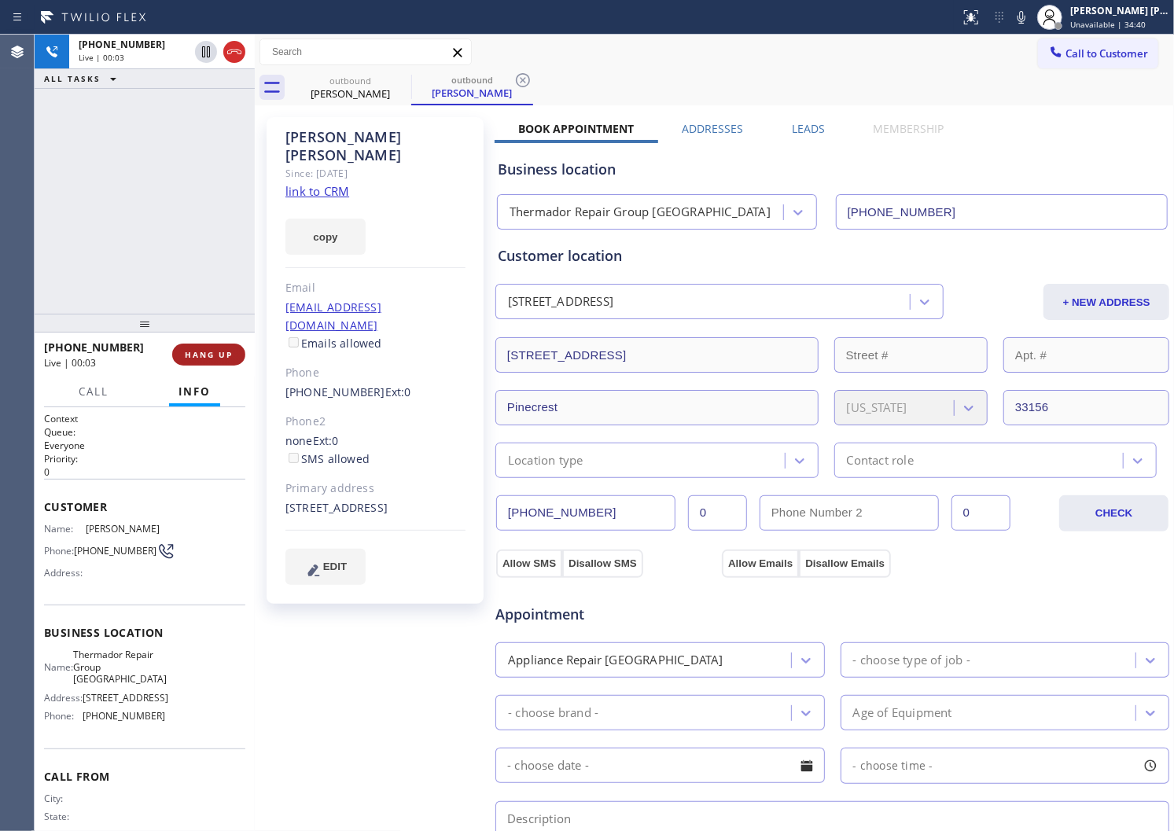
click at [209, 354] on span "HANG UP" at bounding box center [209, 354] width 48 height 11
click at [318, 364] on div "Phone" at bounding box center [375, 373] width 180 height 18
click at [316, 385] on link "[PHONE_NUMBER]" at bounding box center [335, 392] width 100 height 15
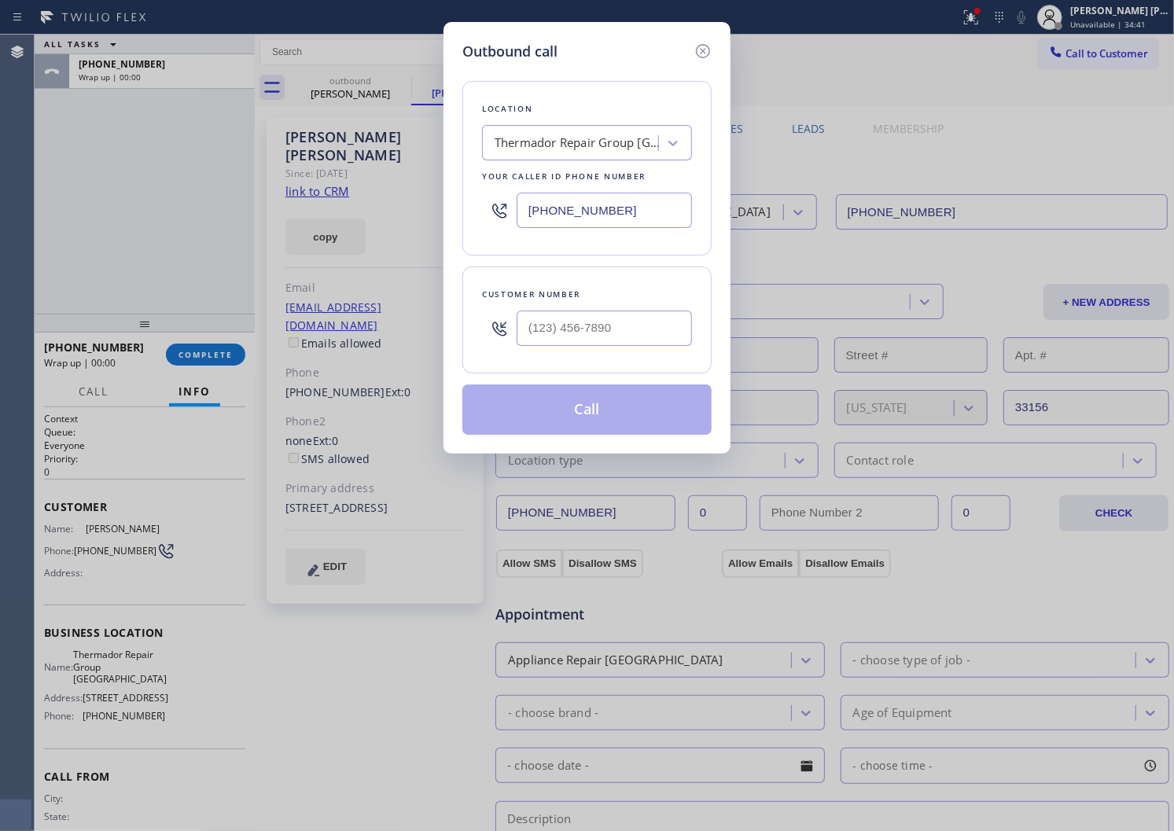
type input "[PHONE_NUMBER]"
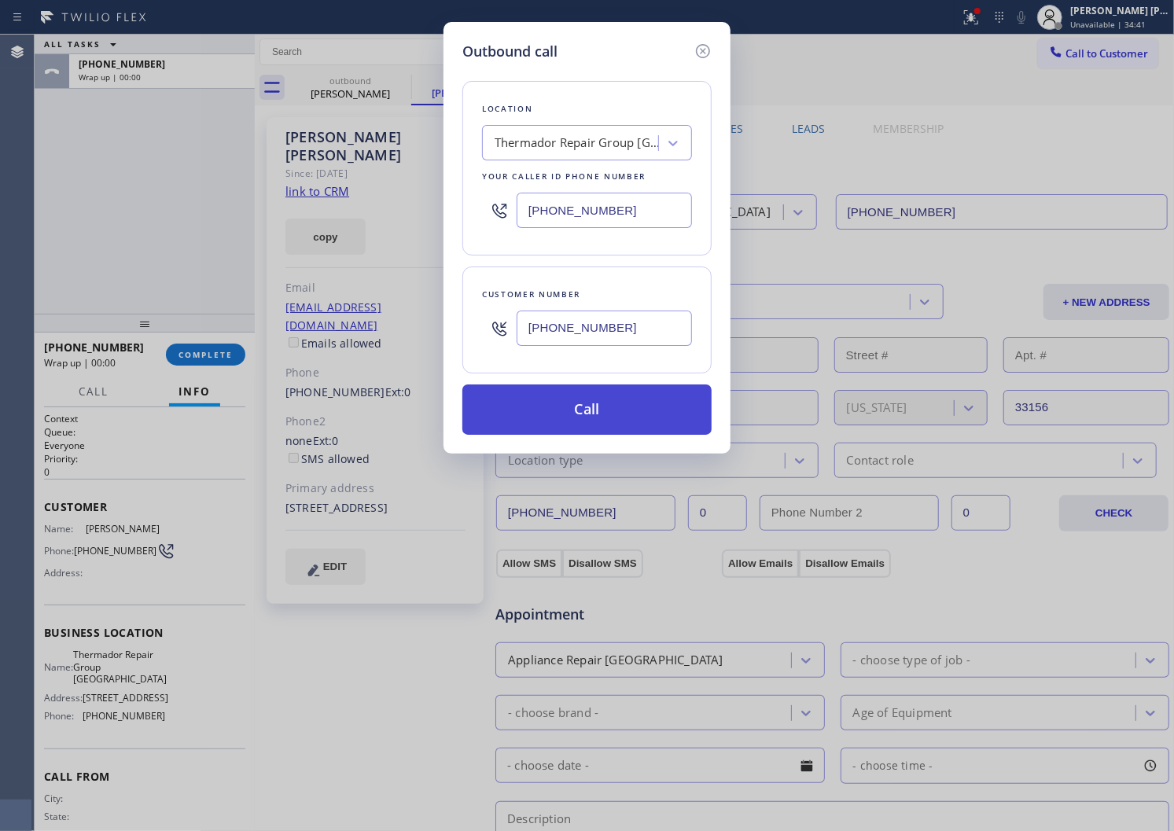
click at [541, 421] on button "Call" at bounding box center [586, 410] width 249 height 50
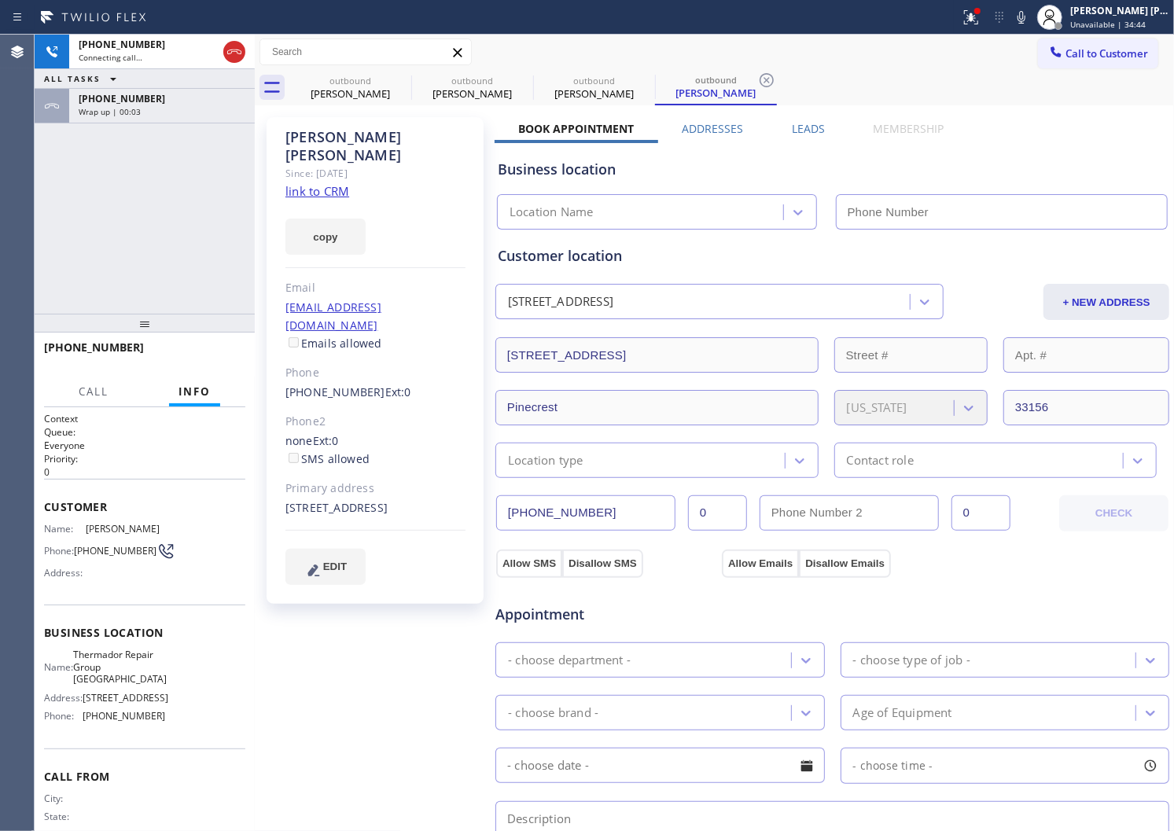
click at [213, 90] on div "[PHONE_NUMBER] Wrap up | 00:03" at bounding box center [158, 106] width 179 height 35
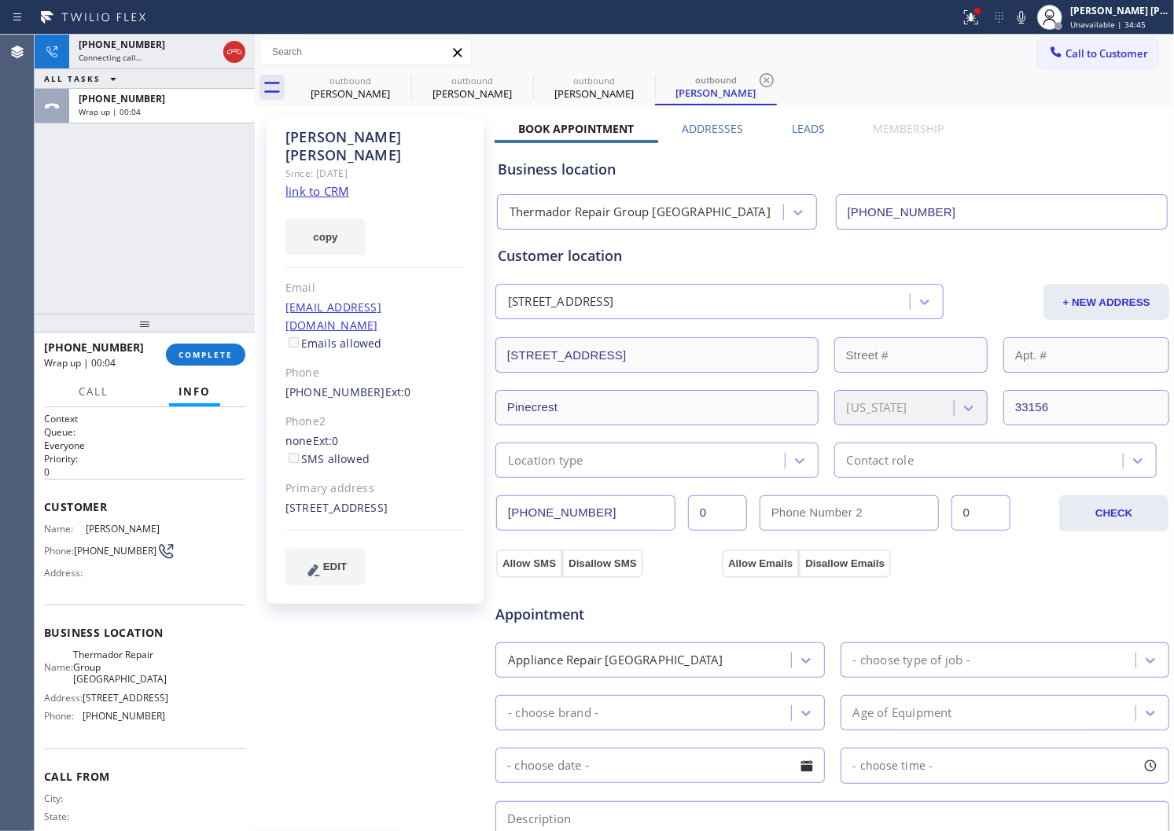
type input "[PHONE_NUMBER]"
click at [206, 358] on span "COMPLETE" at bounding box center [206, 354] width 54 height 11
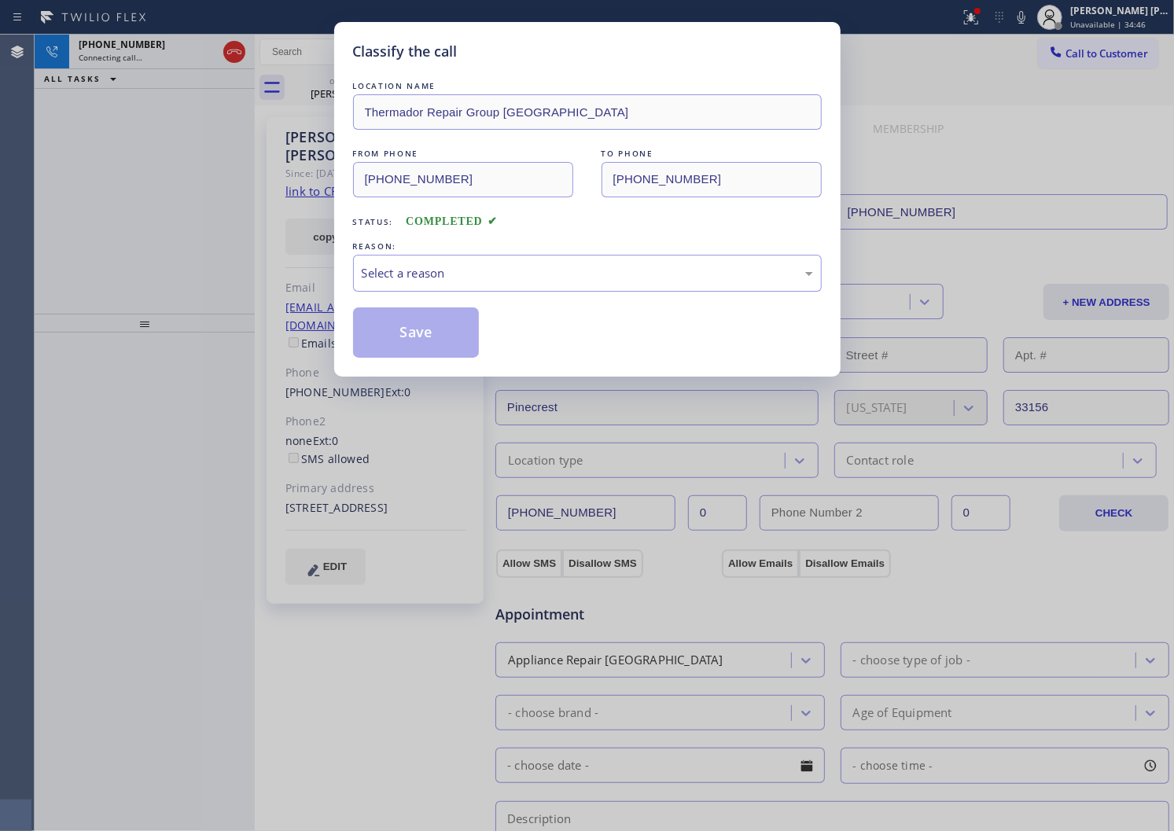
click at [421, 277] on div "Select a reason" at bounding box center [587, 273] width 451 height 18
click at [419, 284] on div "Select a reason" at bounding box center [587, 273] width 469 height 37
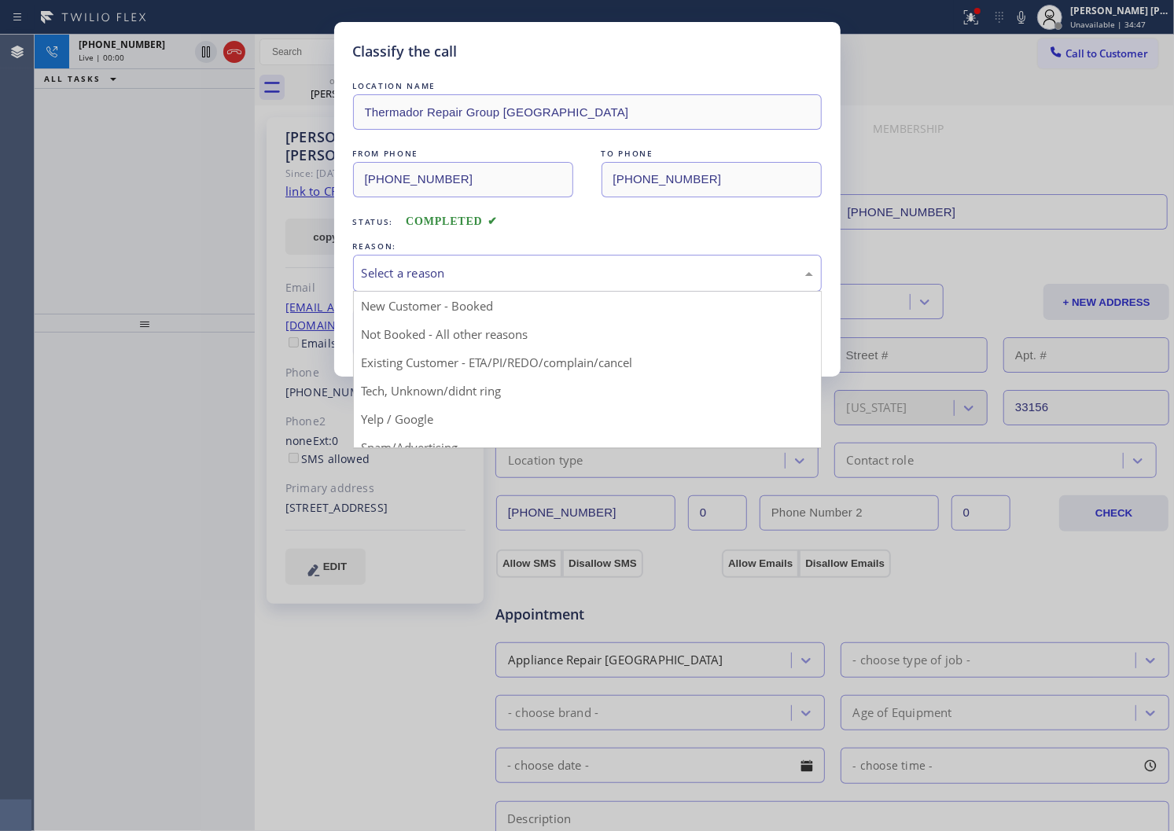
drag, startPoint x: 400, startPoint y: 351, endPoint x: 388, endPoint y: 337, distance: 18.4
click at [400, 351] on button "Save" at bounding box center [416, 333] width 127 height 50
click at [388, 337] on button "Save" at bounding box center [416, 333] width 127 height 50
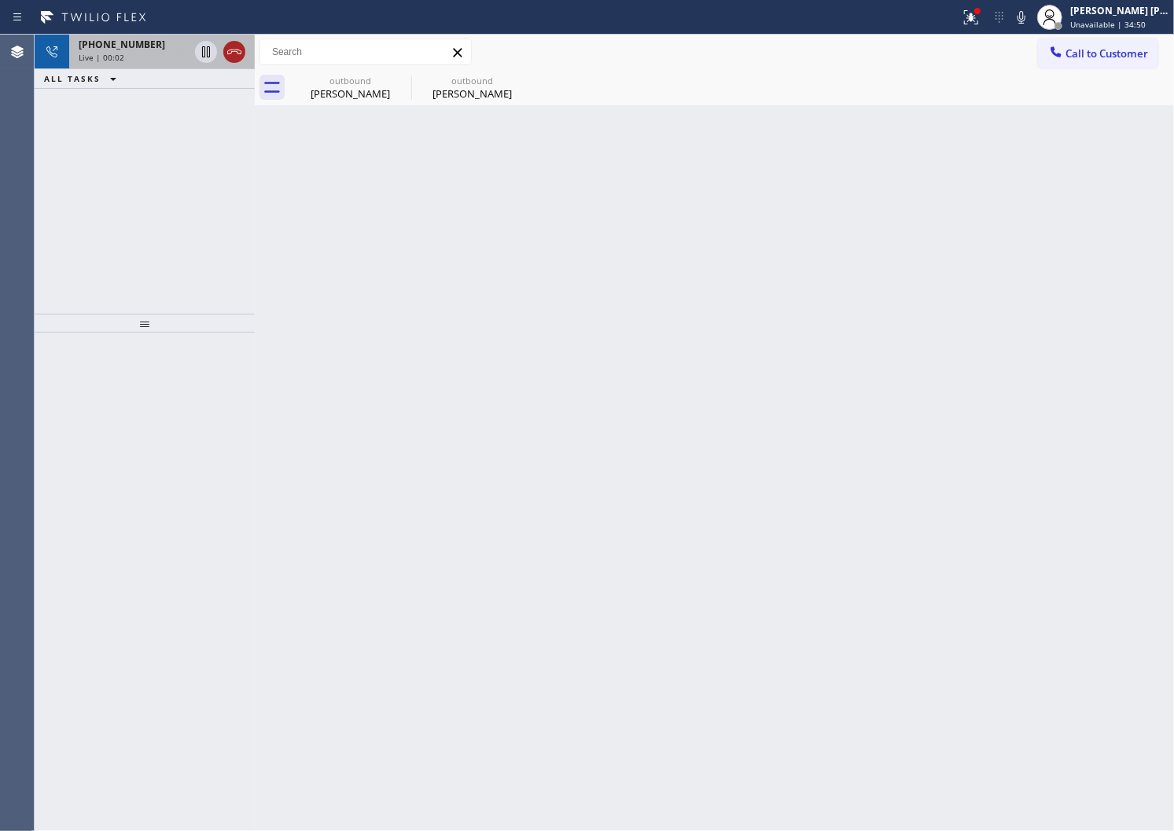
click at [238, 53] on icon at bounding box center [234, 51] width 19 height 19
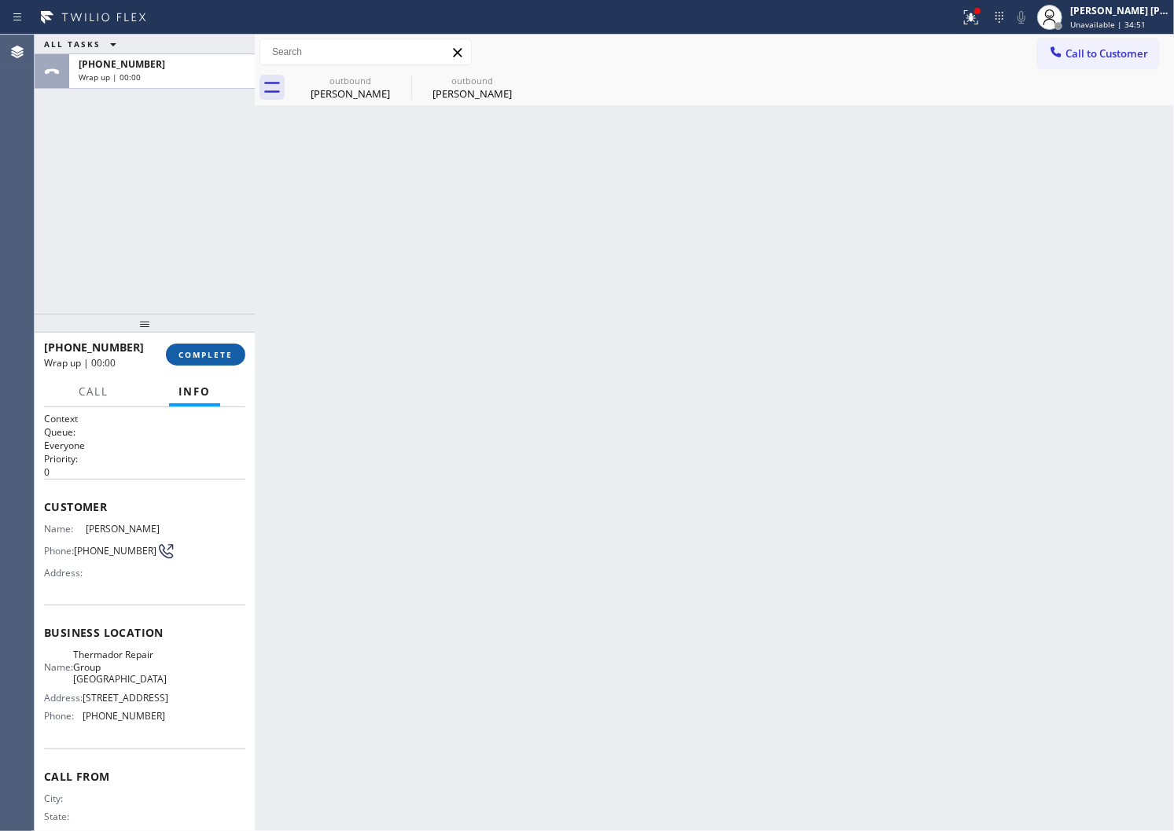
click at [213, 355] on span "COMPLETE" at bounding box center [206, 354] width 54 height 11
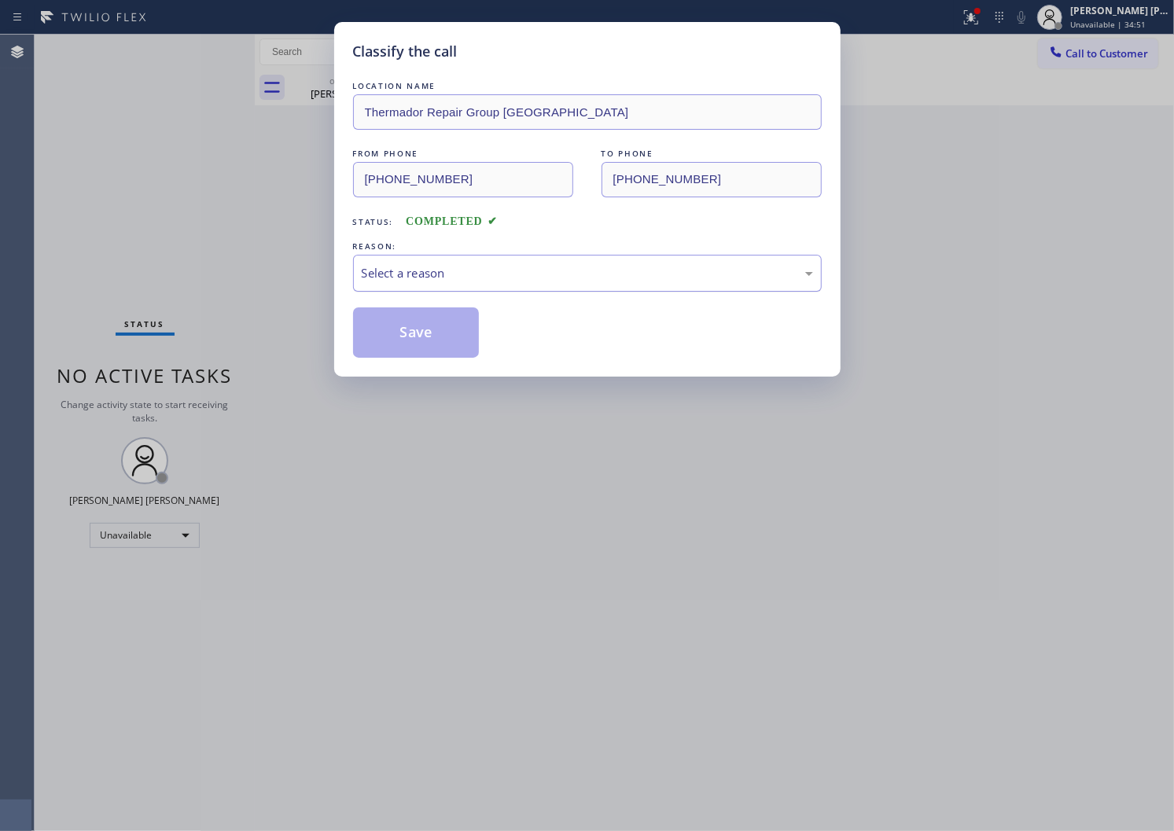
click at [410, 285] on div "Select a reason" at bounding box center [587, 273] width 469 height 37
click at [398, 321] on button "Save" at bounding box center [416, 333] width 127 height 50
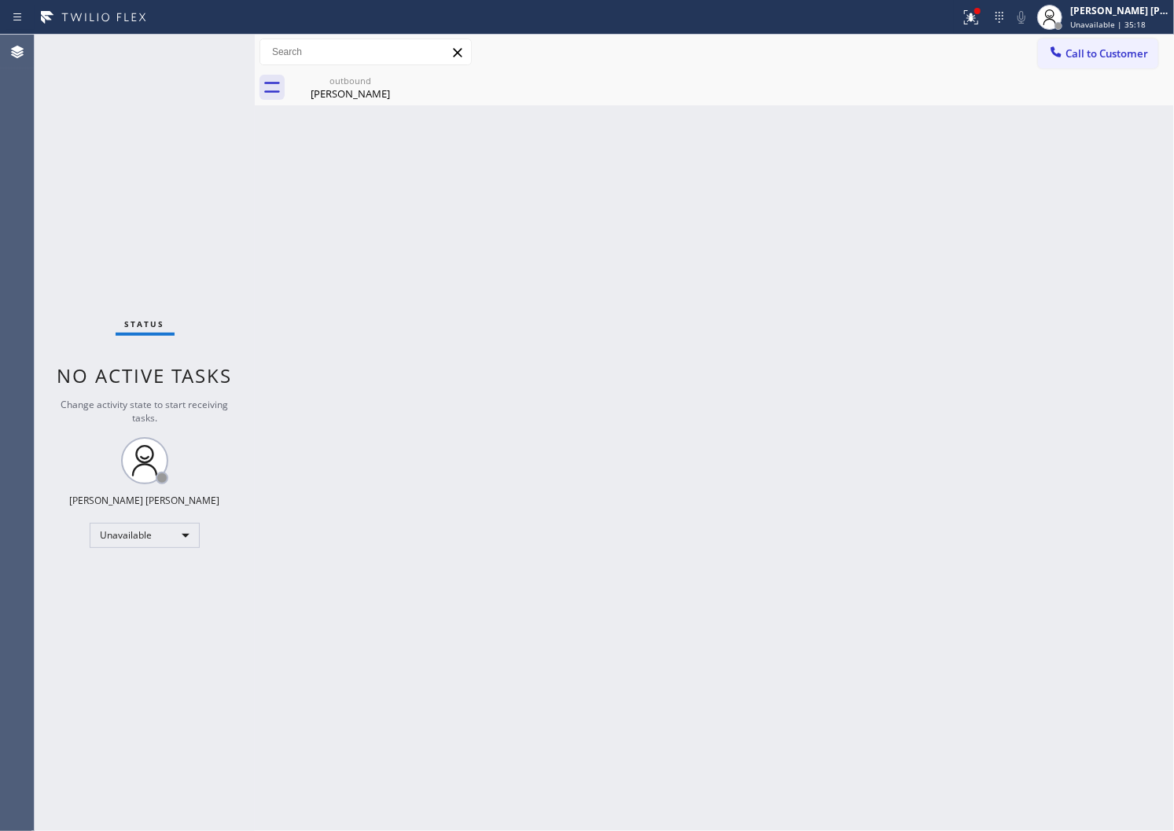
click at [954, 13] on div at bounding box center [480, 17] width 948 height 25
click at [981, 14] on icon at bounding box center [971, 17] width 19 height 19
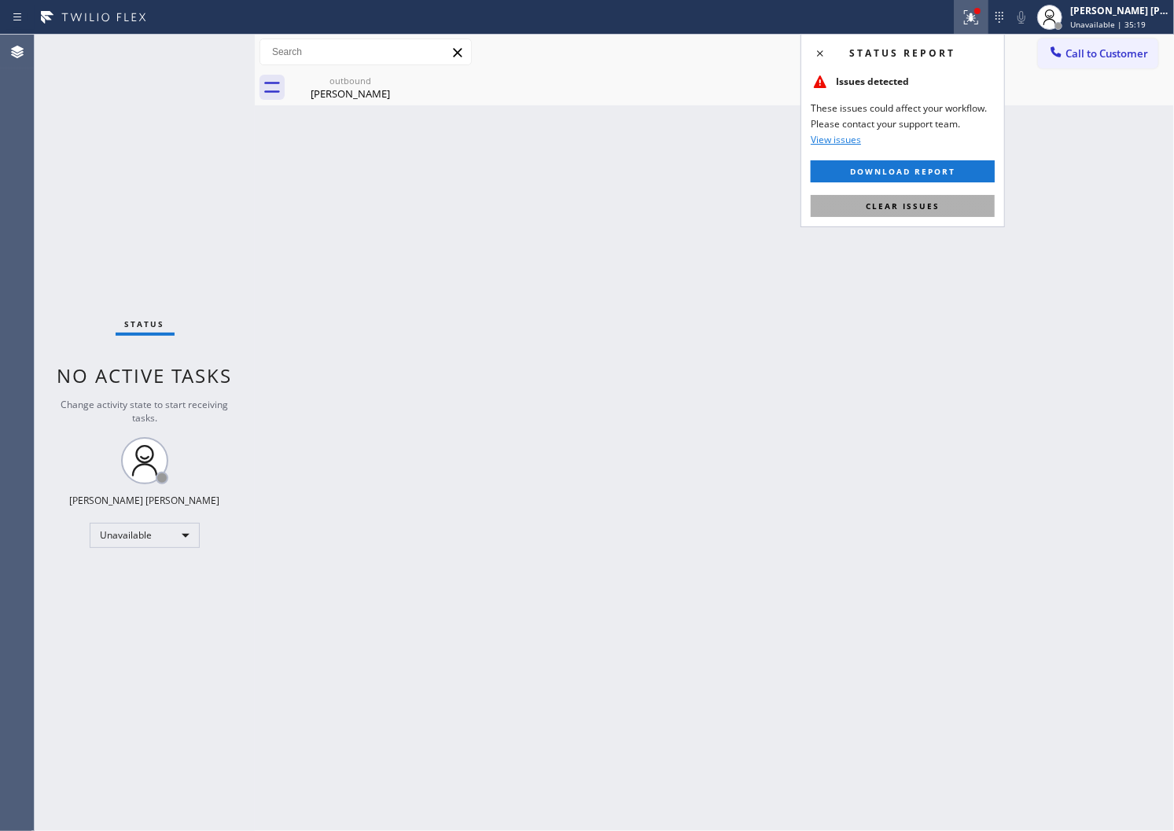
click at [930, 211] on span "Clear issues" at bounding box center [903, 206] width 74 height 11
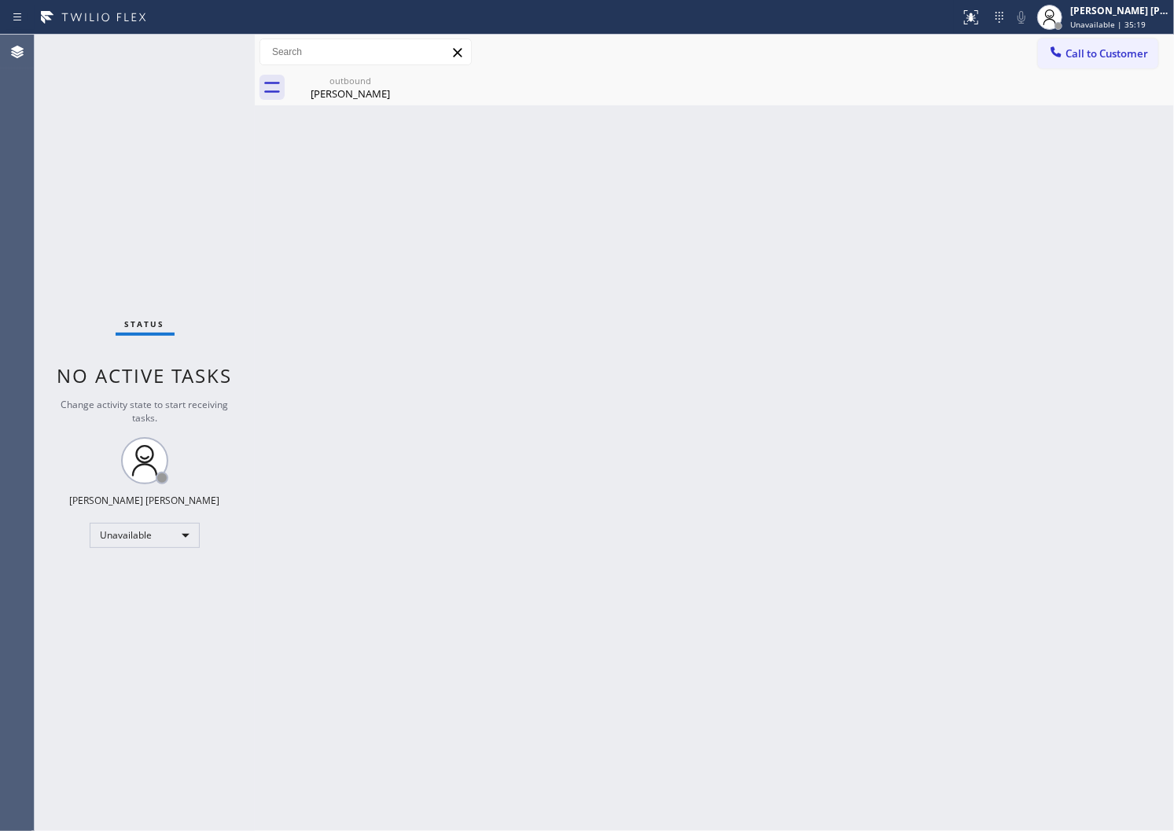
click at [1082, 74] on div "outbound [PERSON_NAME]" at bounding box center [731, 87] width 885 height 35
click at [1081, 65] on button "Call to Customer" at bounding box center [1098, 54] width 120 height 30
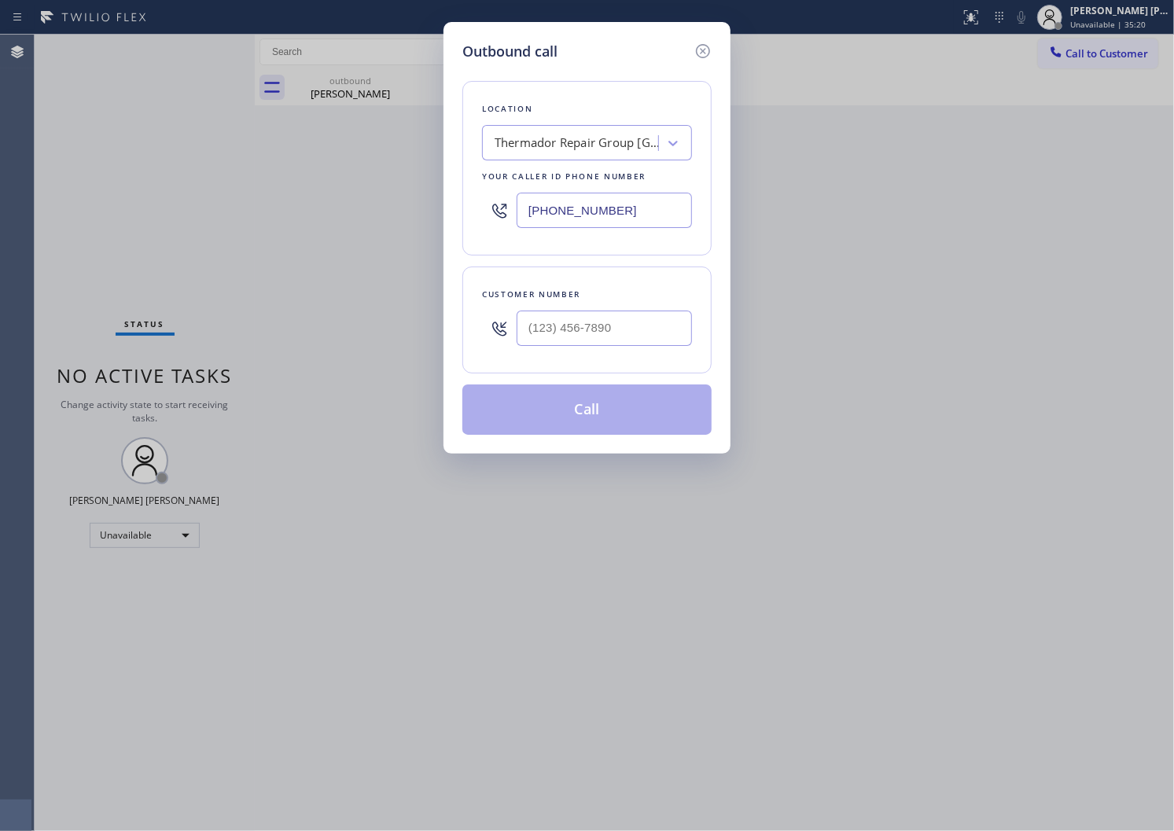
click at [648, 215] on input "[PHONE_NUMBER]" at bounding box center [604, 210] width 175 height 35
paste input "206) 569-4206"
type input "[PHONE_NUMBER]"
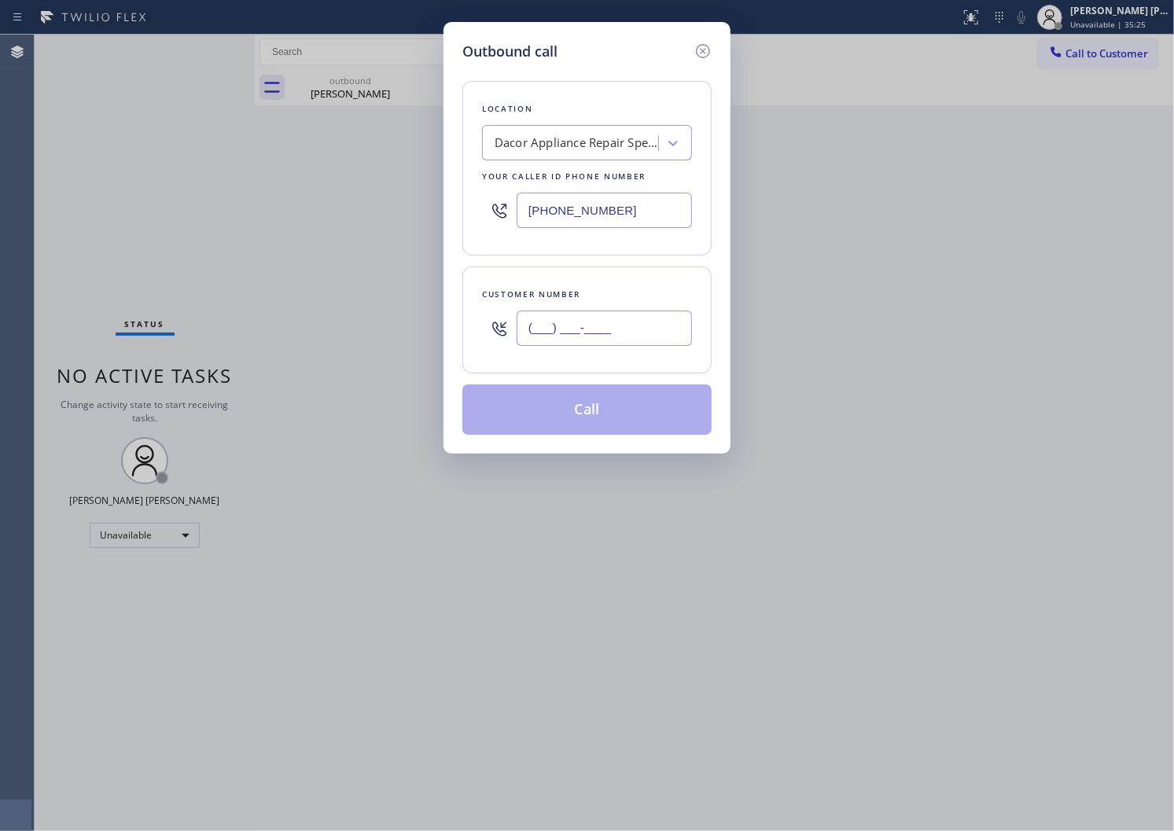
click at [615, 316] on input "(___) ___-____" at bounding box center [604, 328] width 175 height 35
paste input "206) 658-3859"
type input "[PHONE_NUMBER]"
click at [621, 405] on button "Call" at bounding box center [586, 410] width 249 height 50
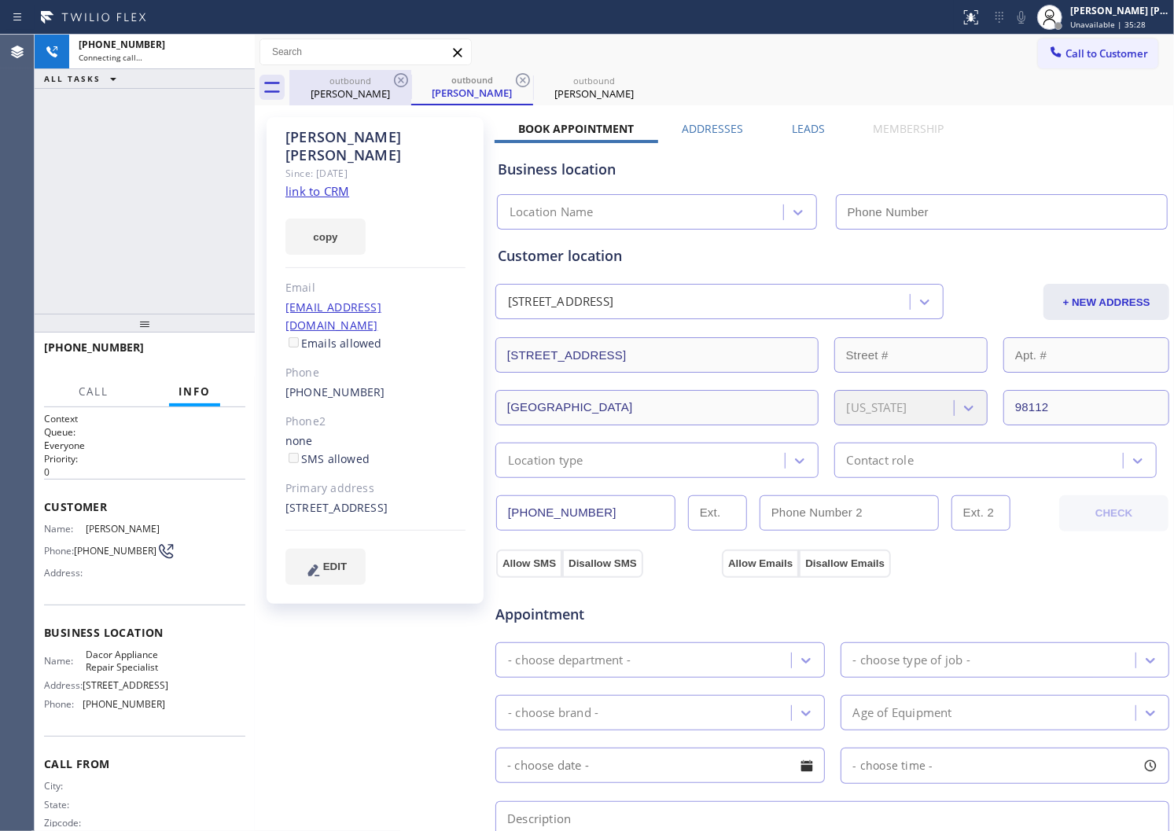
click at [404, 79] on icon at bounding box center [401, 80] width 19 height 19
click at [336, 134] on div "[PERSON_NAME]" at bounding box center [375, 146] width 180 height 36
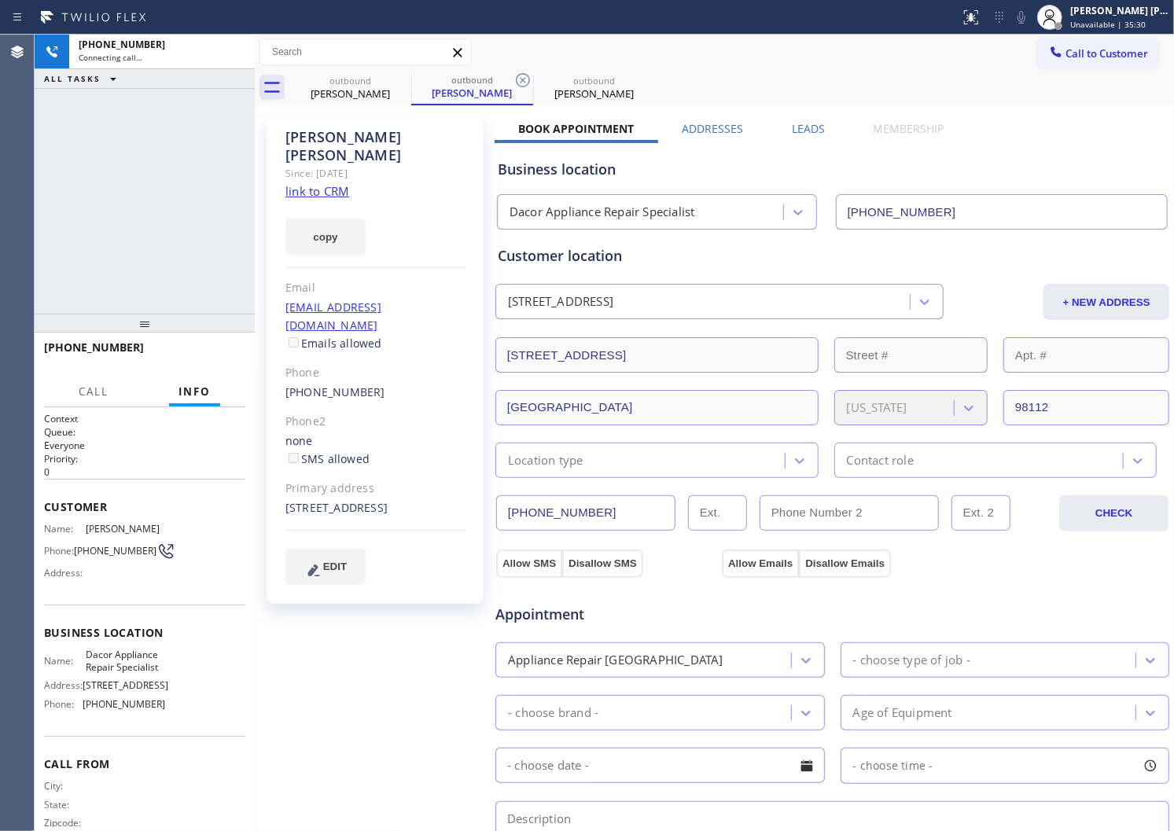
type input "[PHONE_NUMBER]"
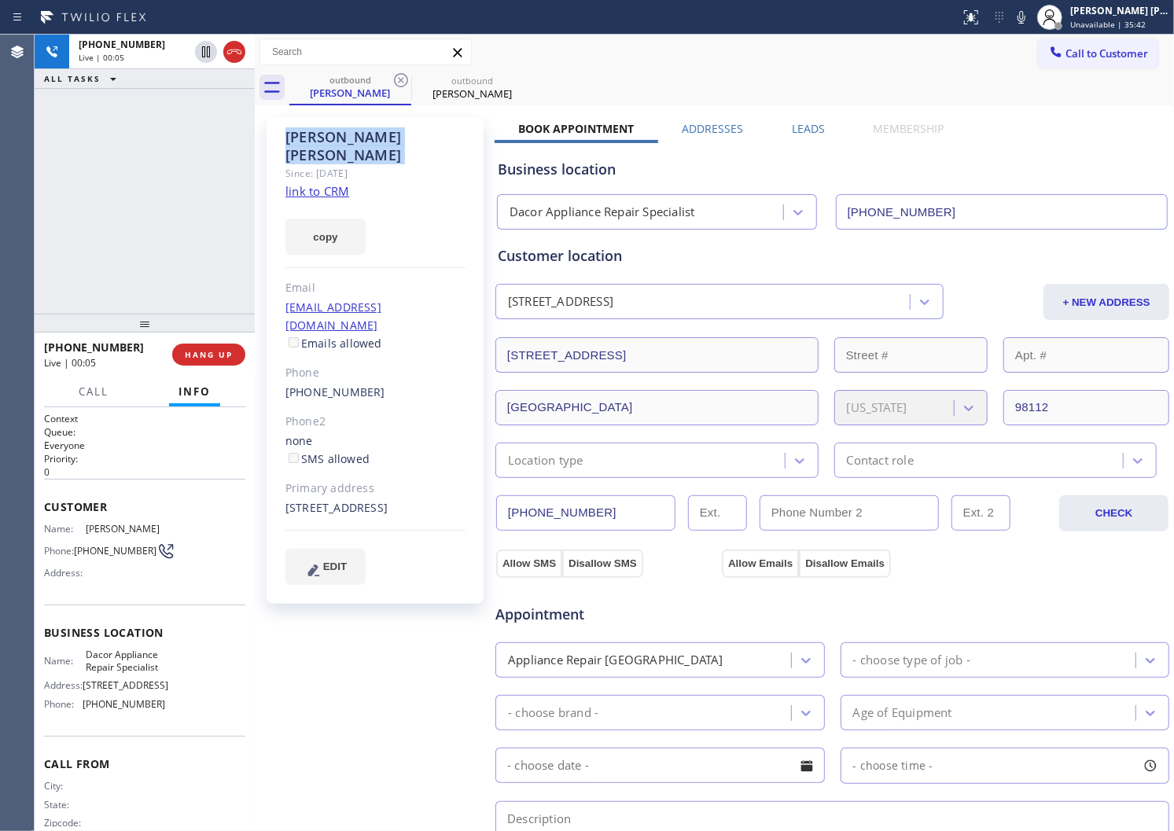
click at [225, 46] on icon at bounding box center [234, 51] width 19 height 19
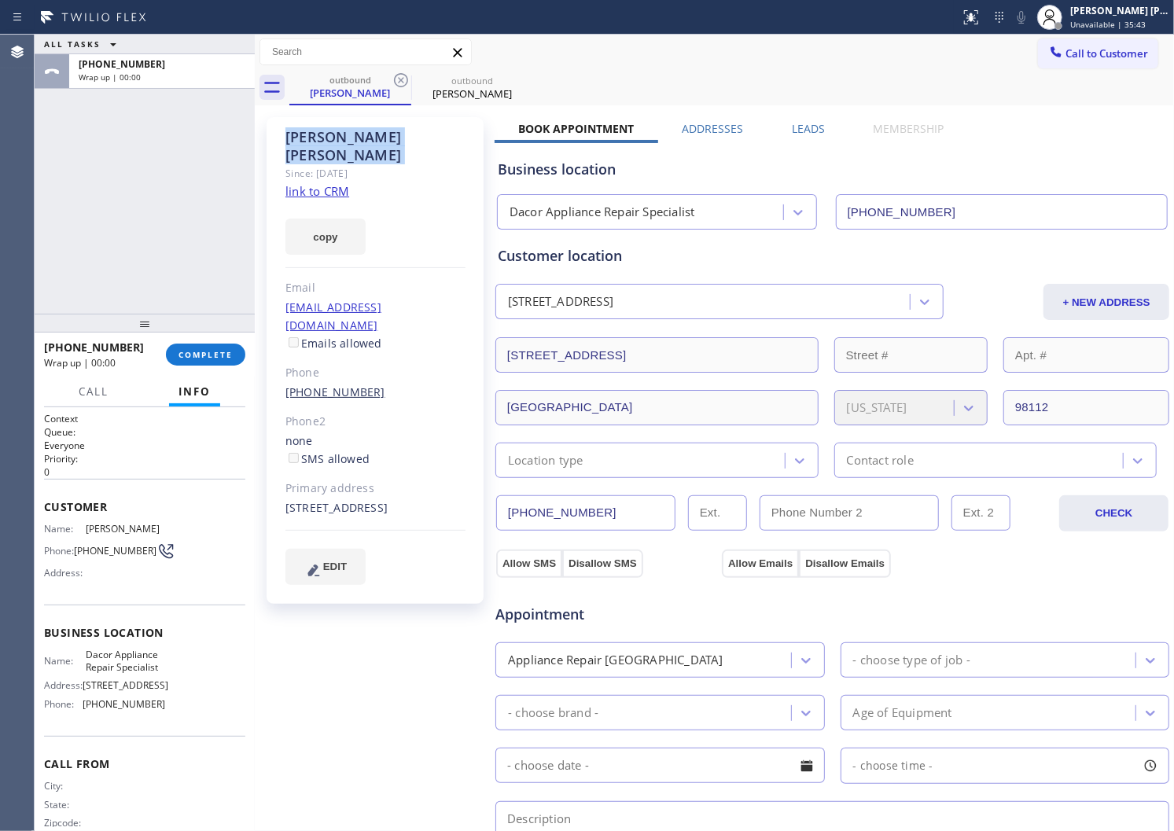
click at [323, 385] on link "[PHONE_NUMBER]" at bounding box center [335, 392] width 100 height 15
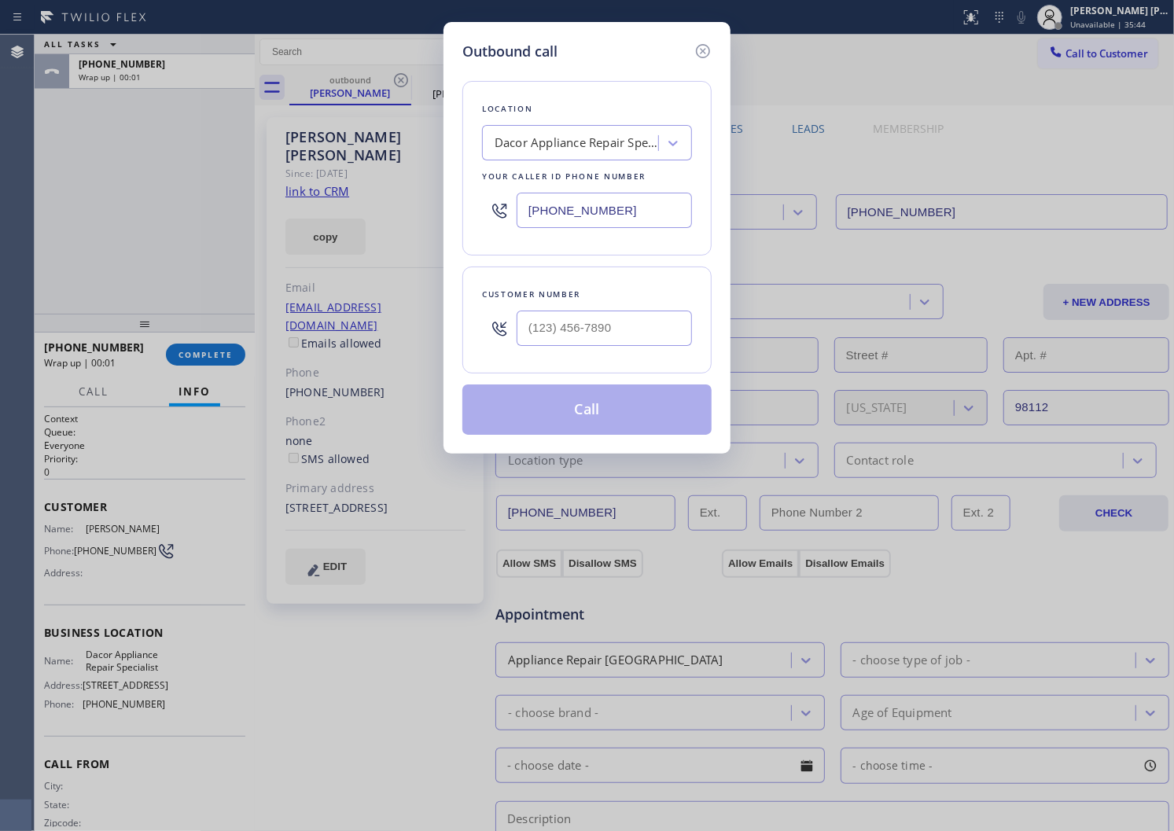
type input "[PHONE_NUMBER]"
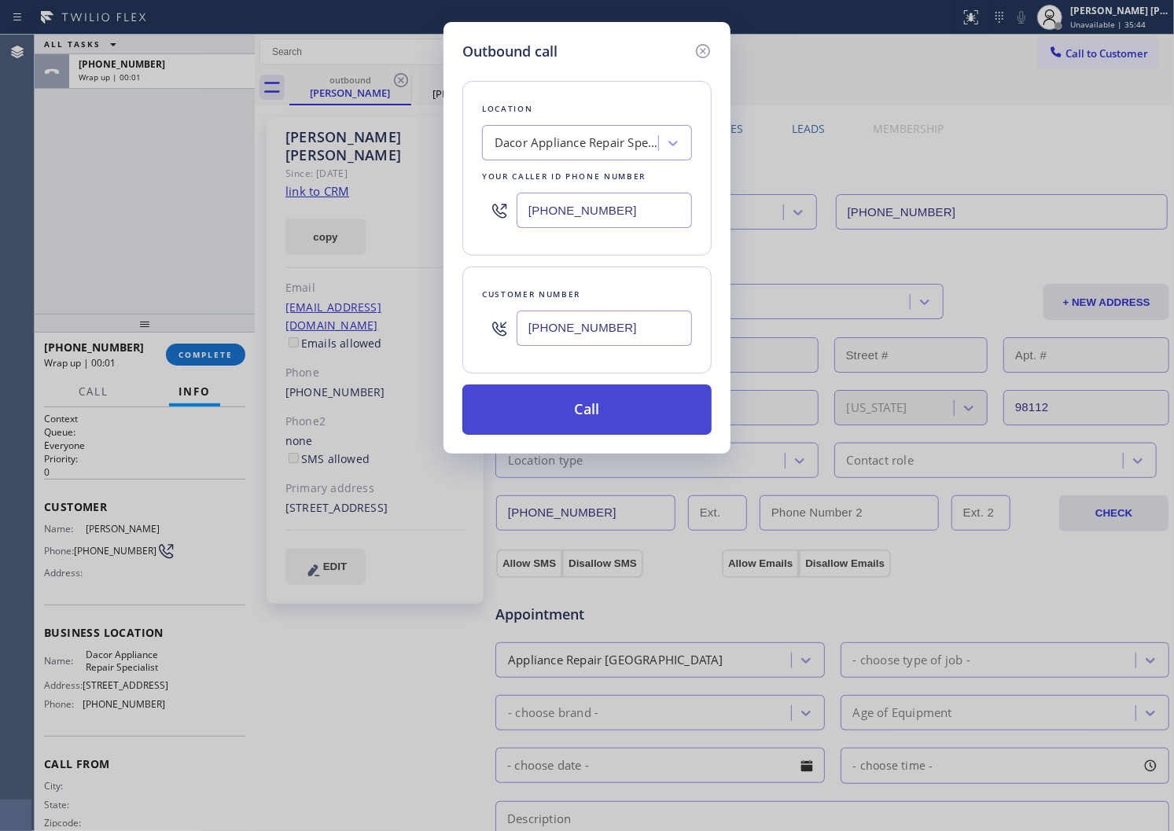
click at [517, 396] on button "Call" at bounding box center [586, 410] width 249 height 50
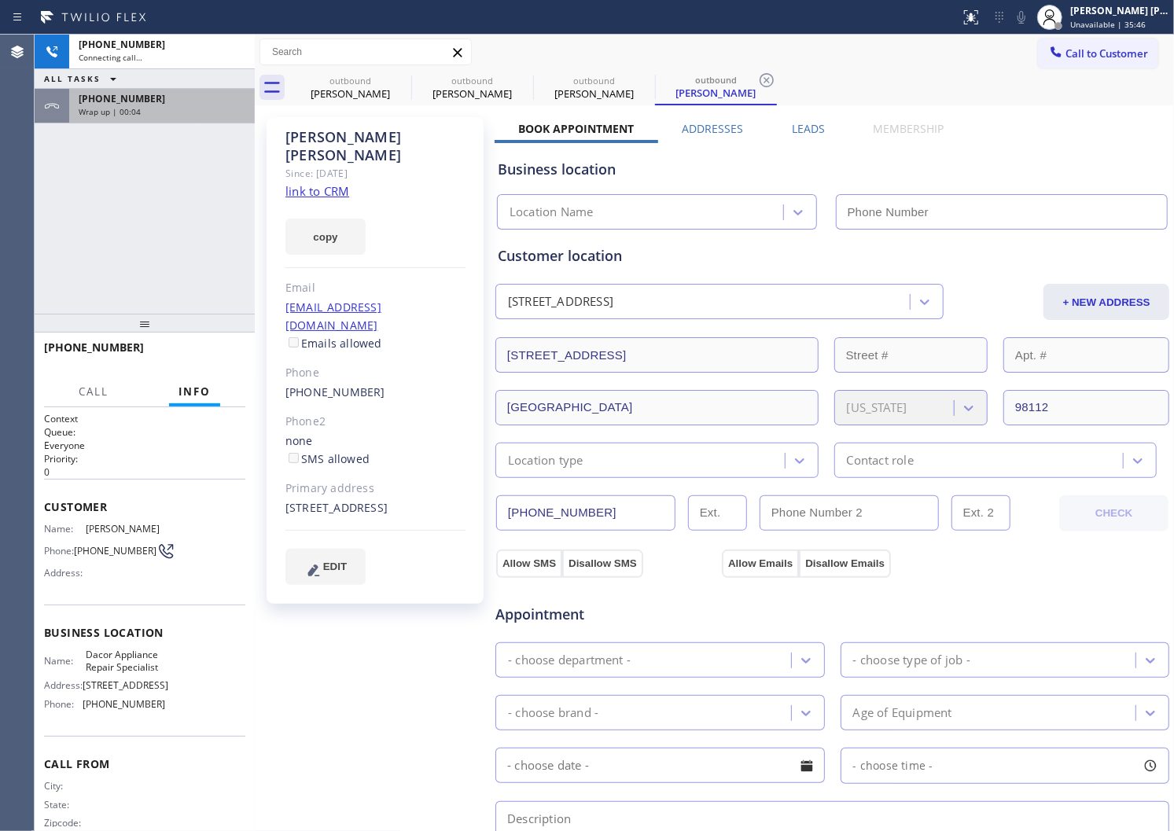
click at [148, 79] on div "ALL TASKS ALL TASKS ACTIVE TASKS TASKS IN WRAP UP" at bounding box center [145, 79] width 220 height 20
click at [168, 103] on div "[PHONE_NUMBER]" at bounding box center [162, 98] width 167 height 13
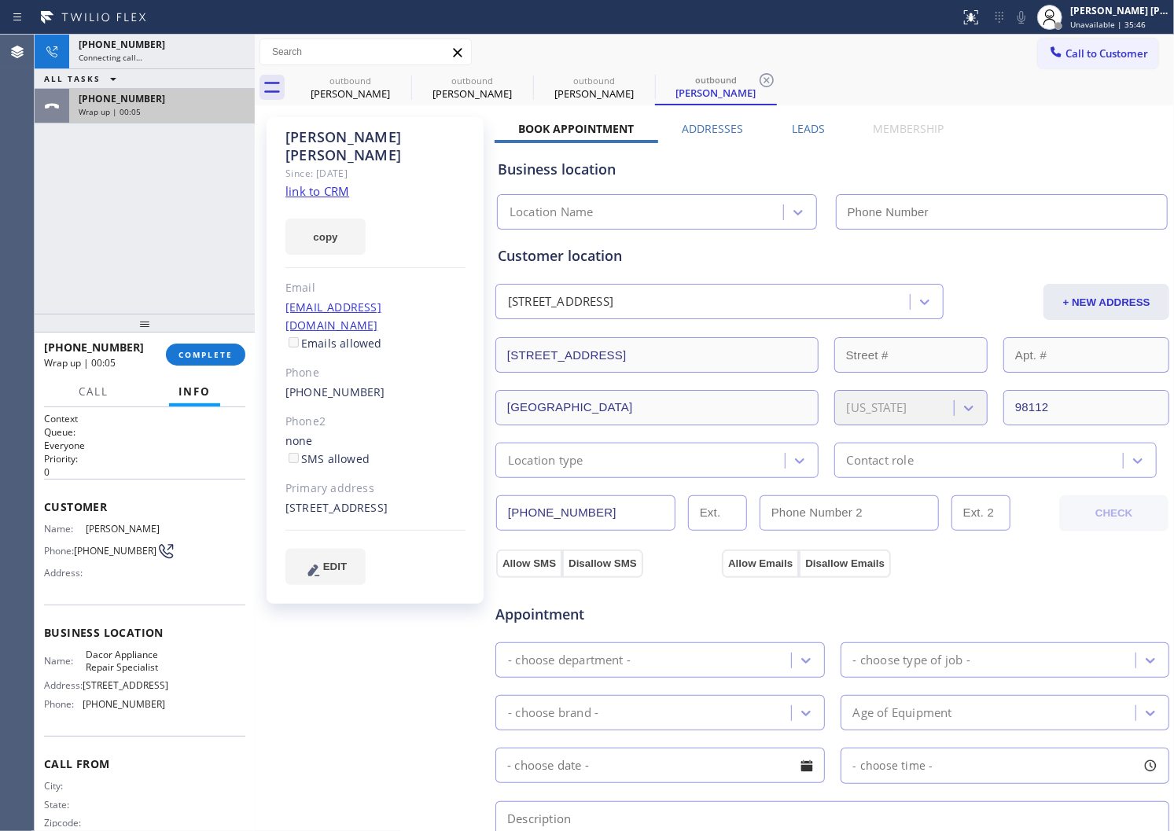
click at [175, 103] on div "[PHONE_NUMBER]" at bounding box center [162, 98] width 167 height 13
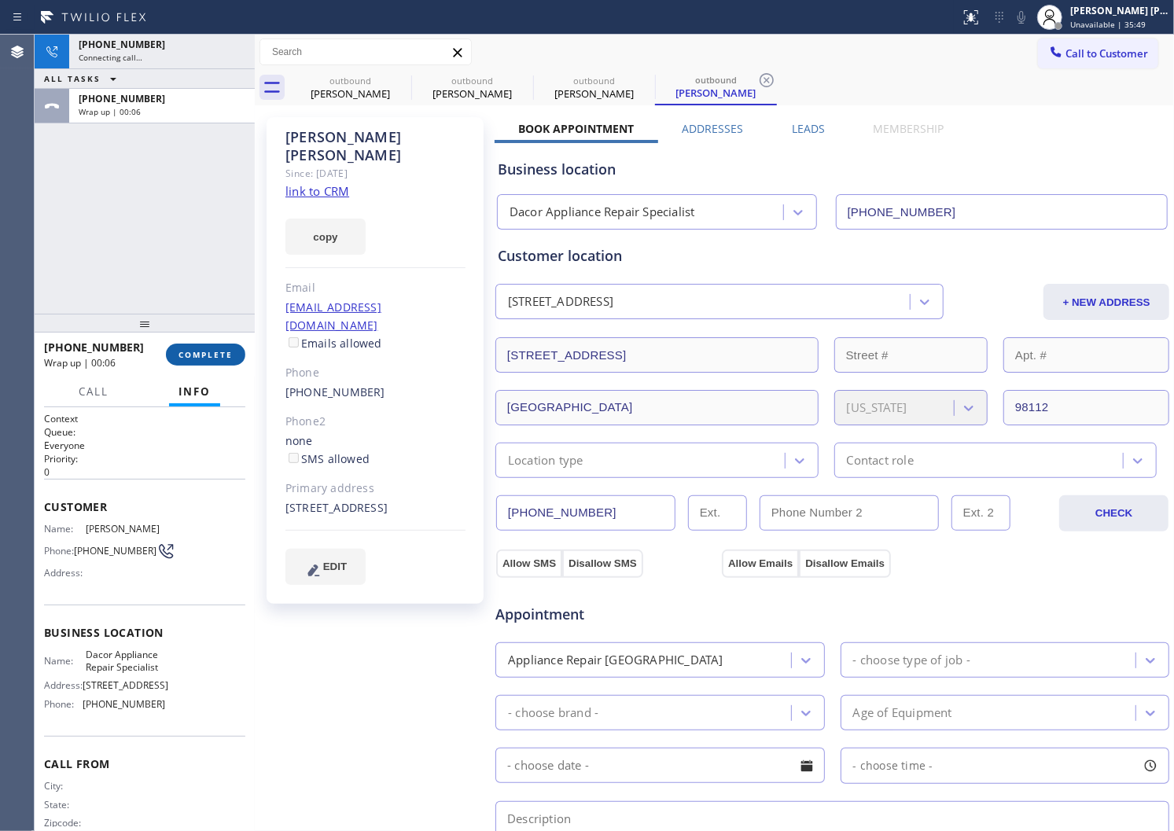
type input "[PHONE_NUMBER]"
click at [199, 357] on span "COMPLETE" at bounding box center [206, 354] width 54 height 11
click at [396, 279] on div "Email" at bounding box center [375, 288] width 180 height 18
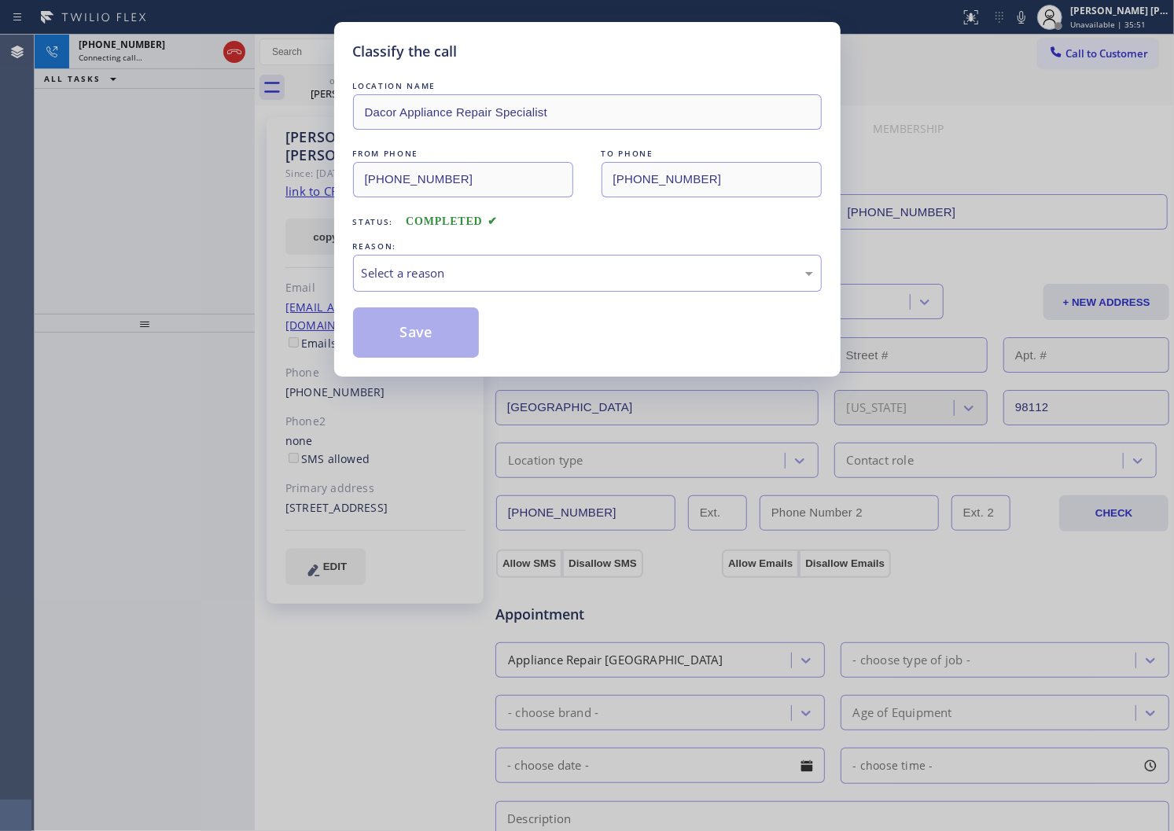
click at [470, 257] on div "Select a reason" at bounding box center [587, 273] width 469 height 37
click at [422, 325] on button "Save" at bounding box center [416, 333] width 127 height 50
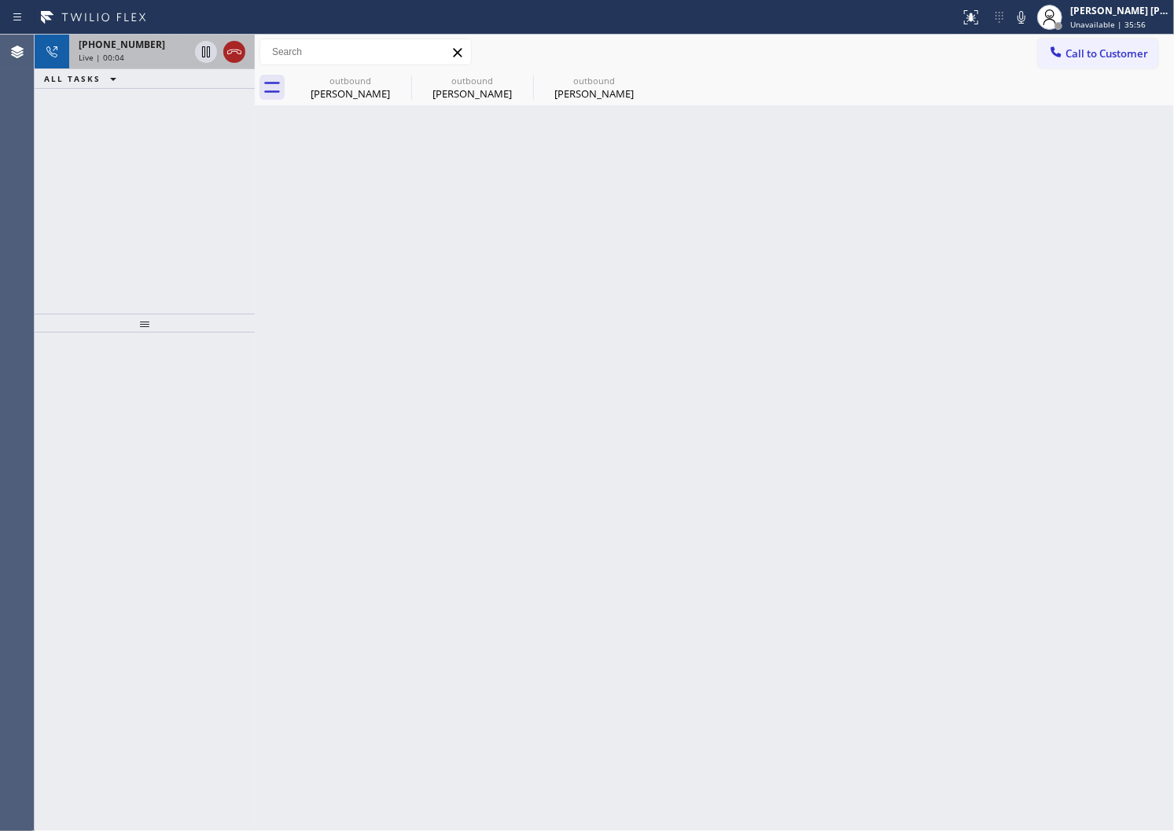
click at [227, 42] on icon at bounding box center [234, 51] width 19 height 19
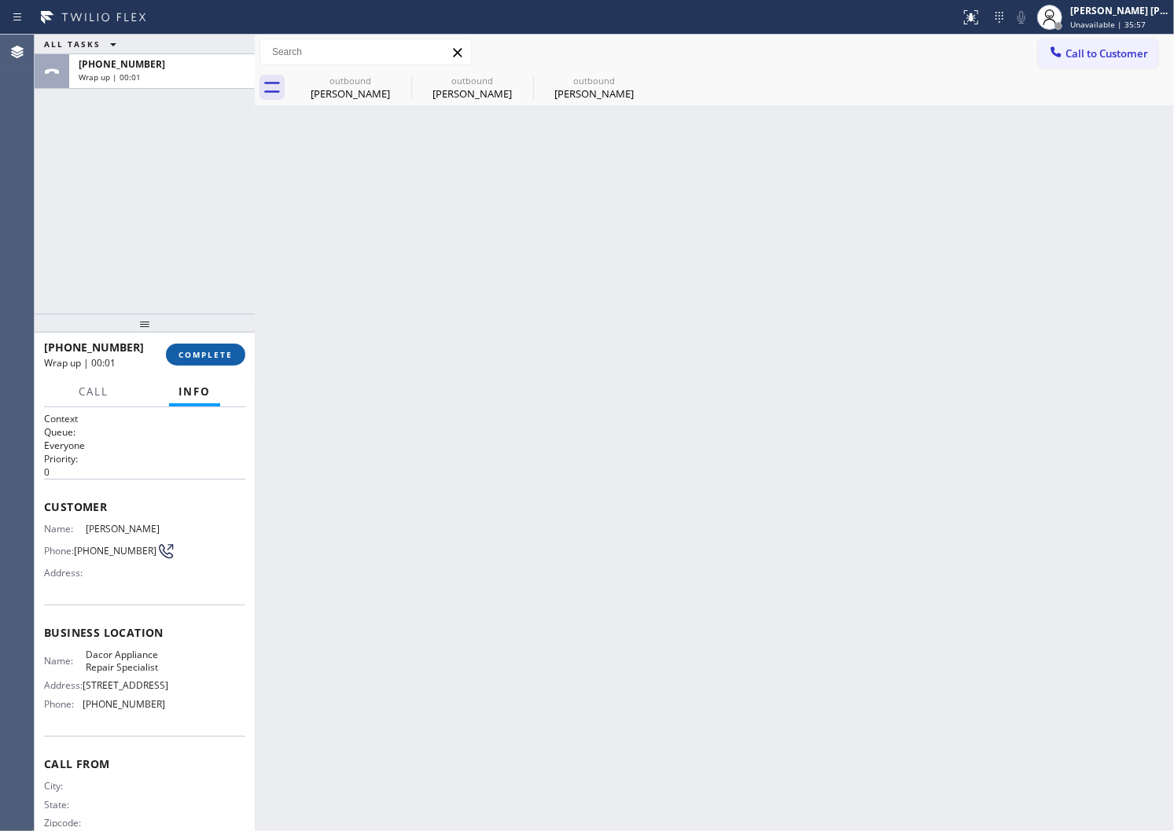
click at [200, 358] on span "COMPLETE" at bounding box center [206, 354] width 54 height 11
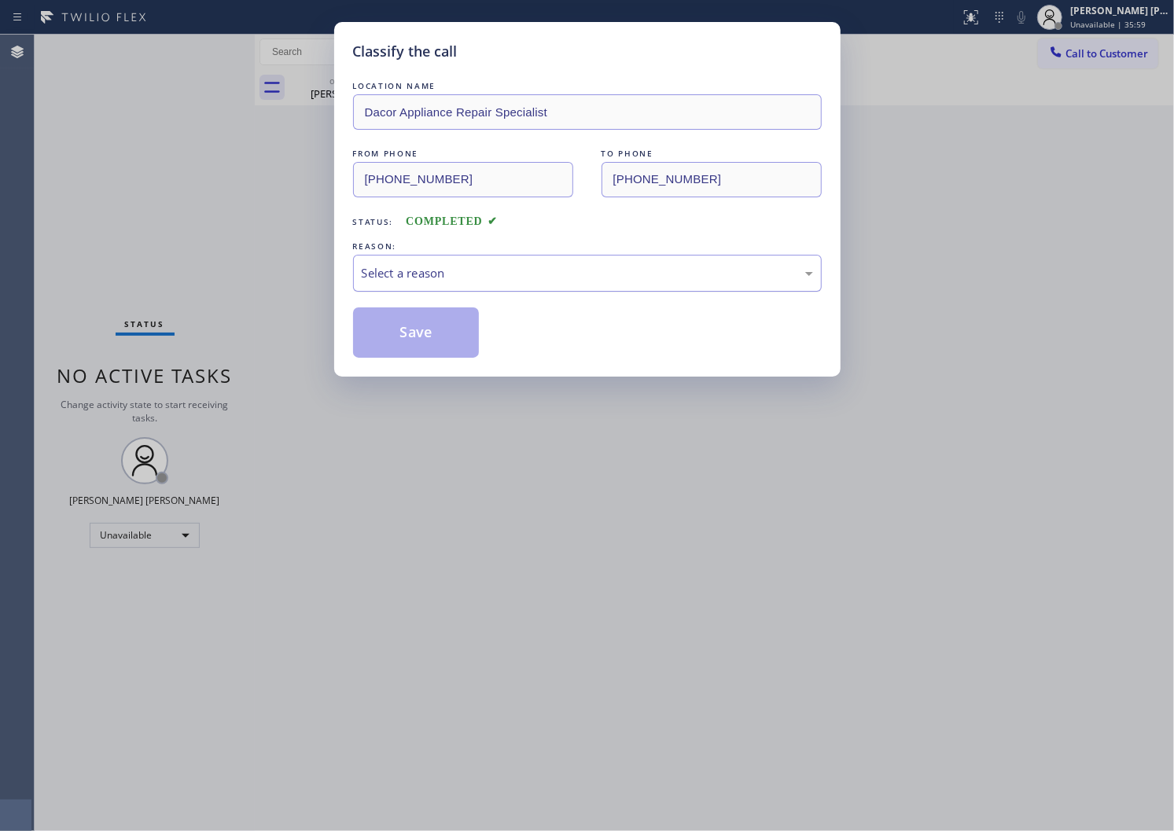
click at [407, 273] on div "Select a reason" at bounding box center [587, 273] width 451 height 18
click at [407, 271] on div "Select a reason" at bounding box center [587, 273] width 451 height 18
click at [407, 274] on div "Select a reason" at bounding box center [587, 273] width 451 height 18
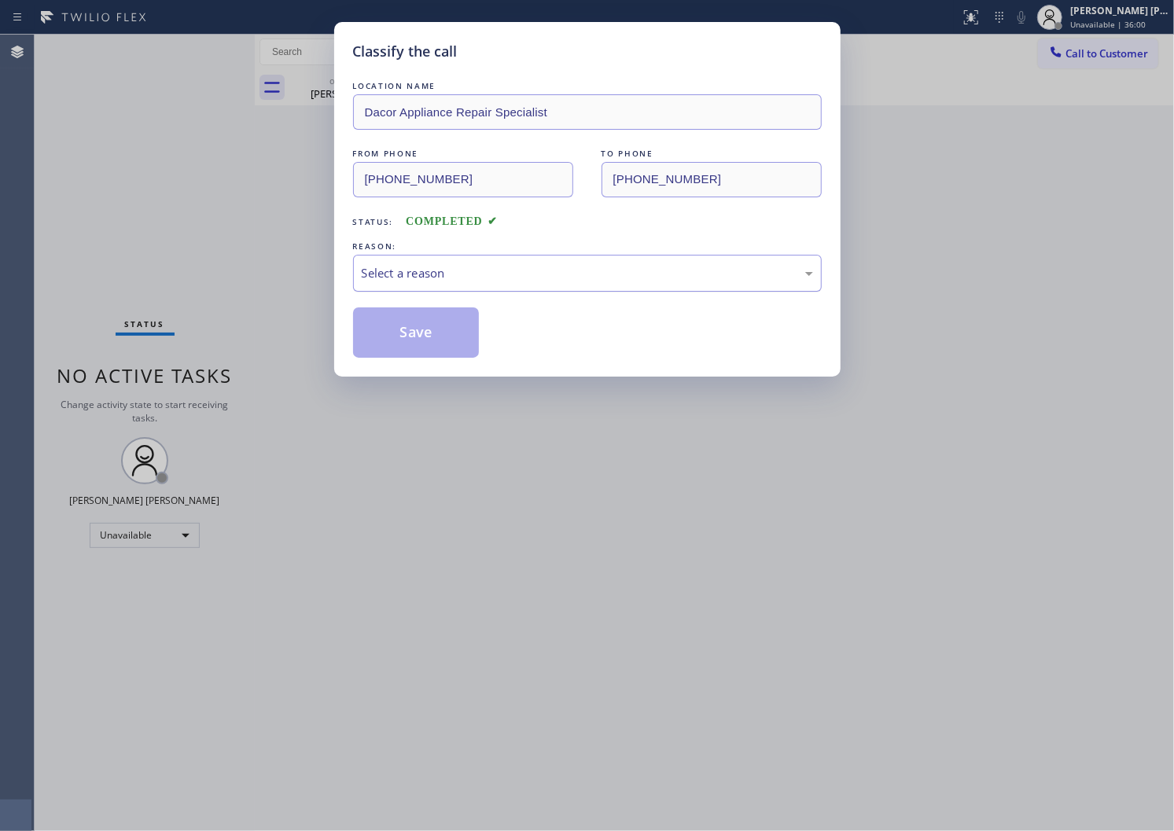
click at [407, 274] on div "Select a reason" at bounding box center [587, 273] width 451 height 18
click at [406, 315] on button "Save" at bounding box center [416, 333] width 127 height 50
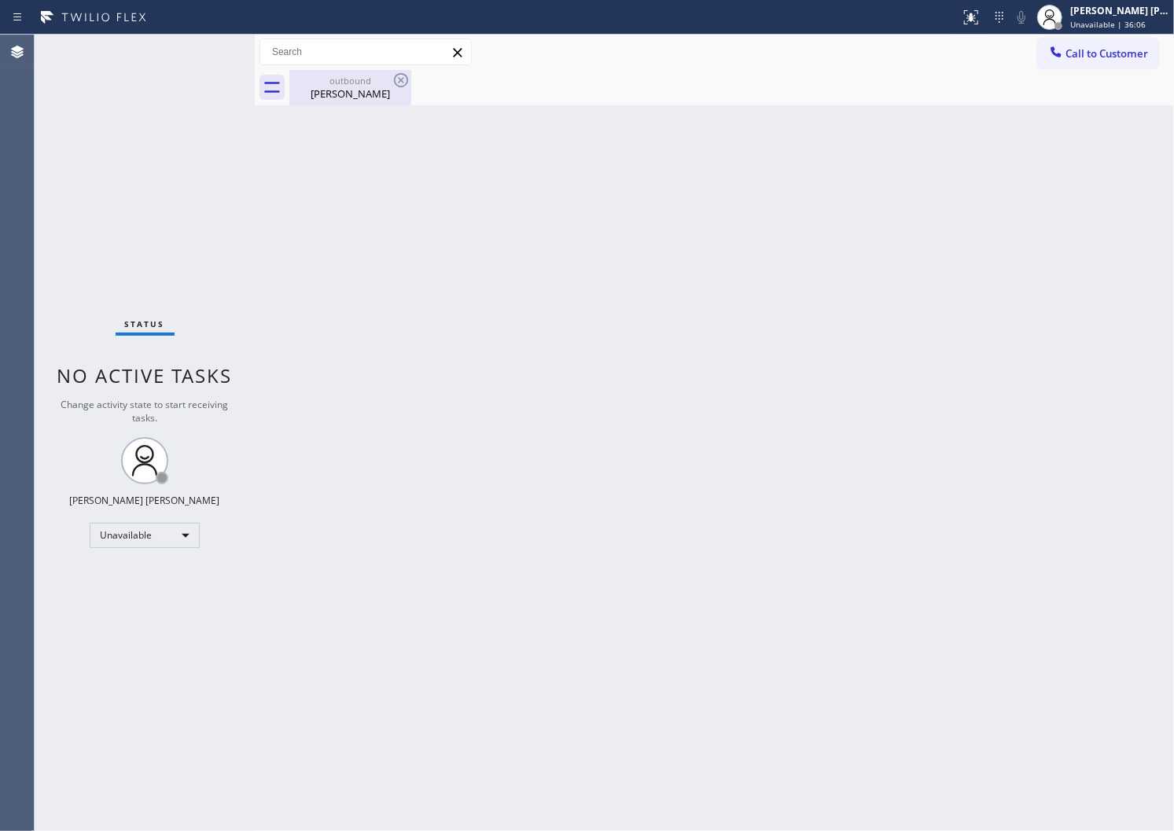
click at [403, 91] on div "outbound [PERSON_NAME]" at bounding box center [350, 87] width 122 height 35
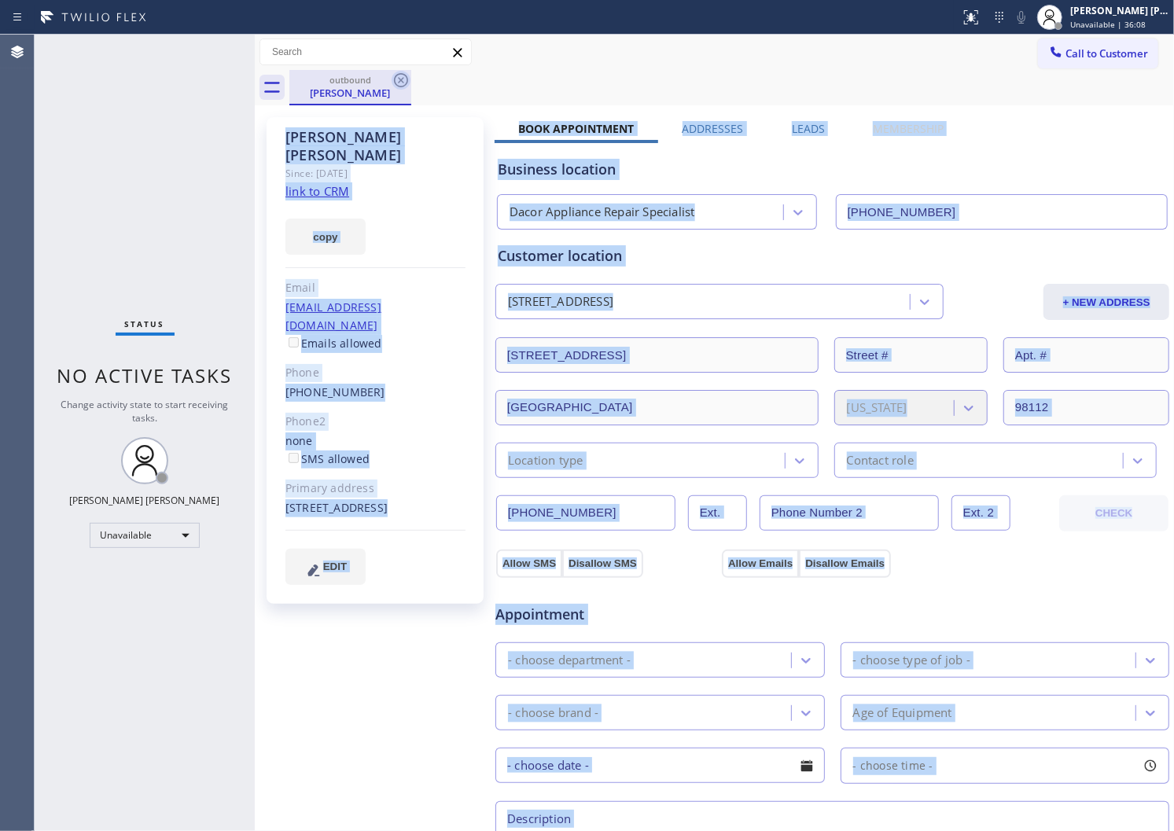
click at [398, 77] on icon at bounding box center [401, 80] width 19 height 19
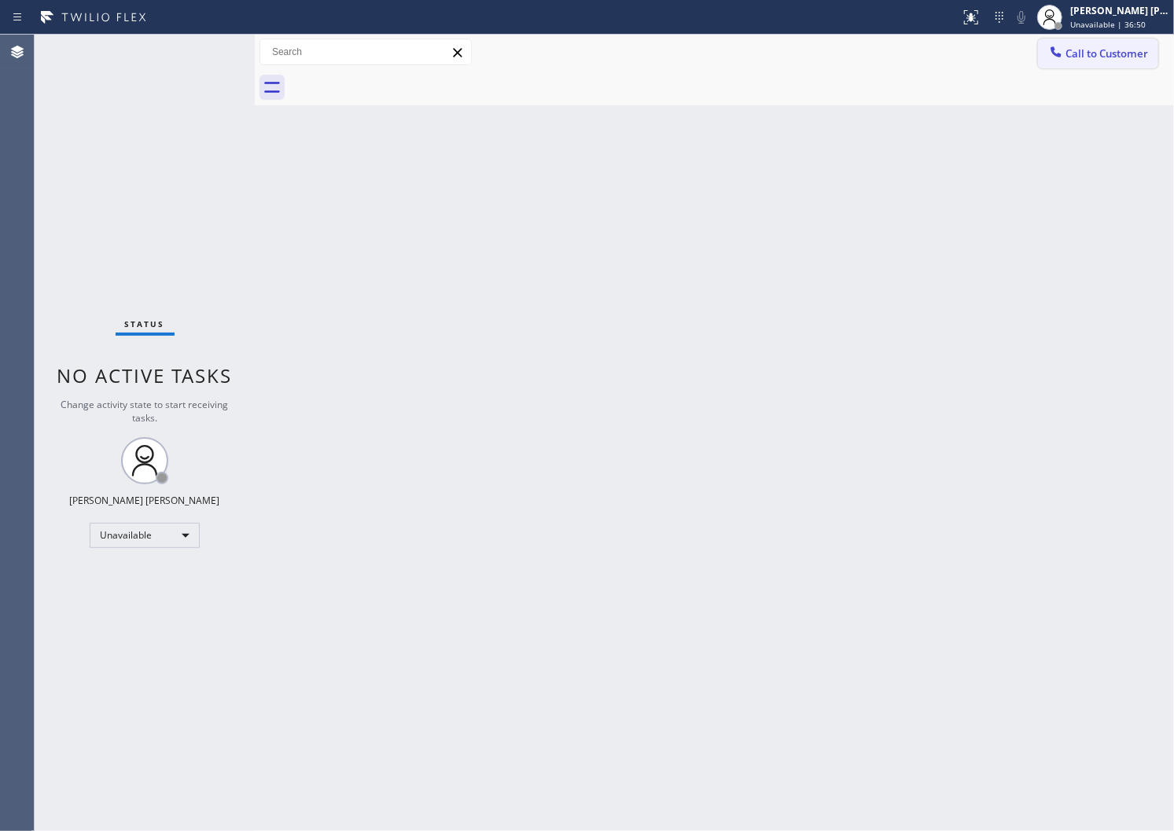
click at [1086, 59] on span "Call to Customer" at bounding box center [1107, 53] width 83 height 14
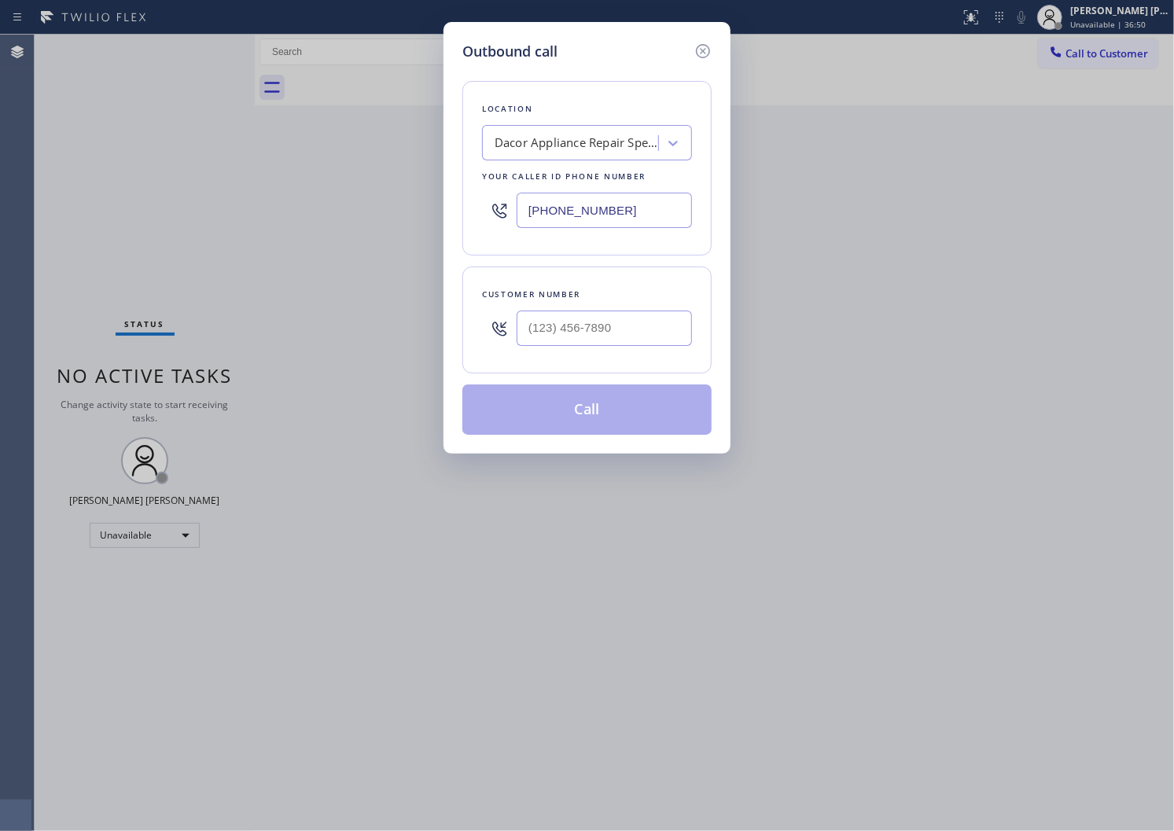
click at [536, 206] on input "[PHONE_NUMBER]" at bounding box center [604, 210] width 175 height 35
click at [537, 206] on input "[PHONE_NUMBER]" at bounding box center [604, 210] width 175 height 35
paste input "866) 936-2504"
type input "[PHONE_NUMBER]"
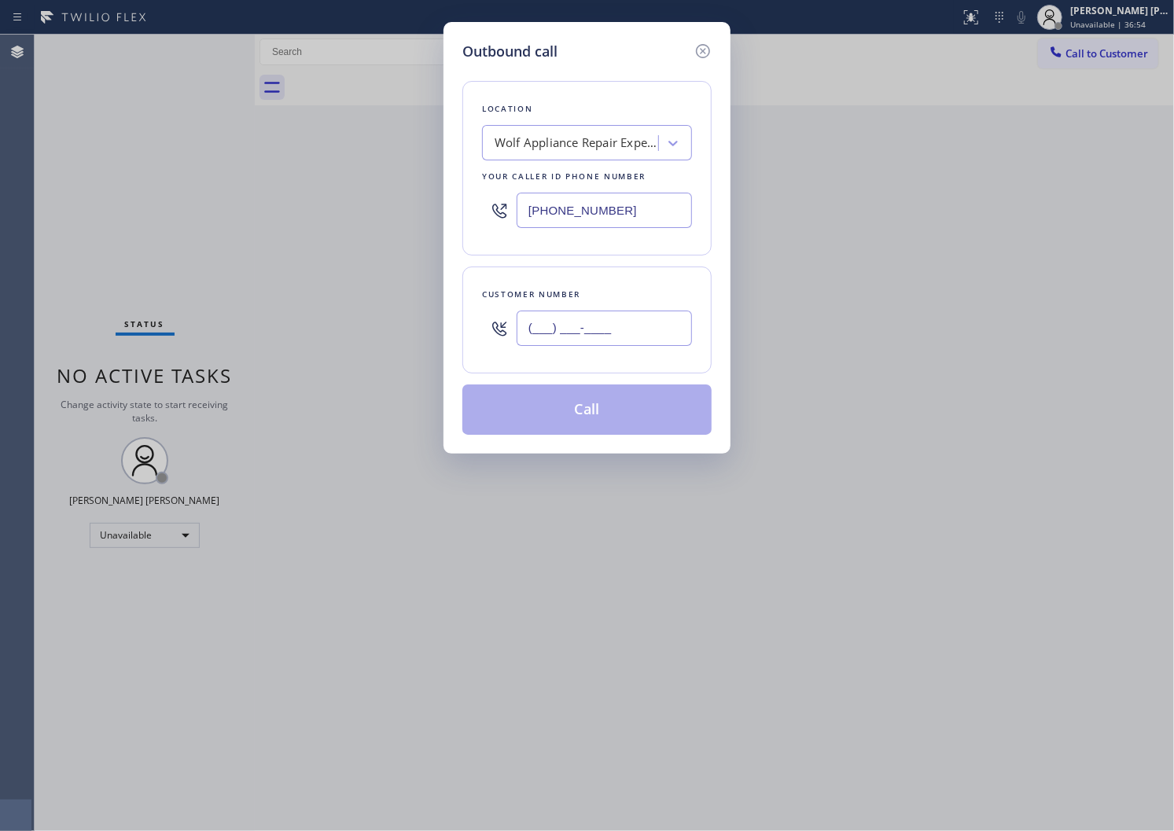
click at [547, 328] on input "(___) ___-____" at bounding box center [604, 328] width 175 height 35
paste input "305) 310-2513"
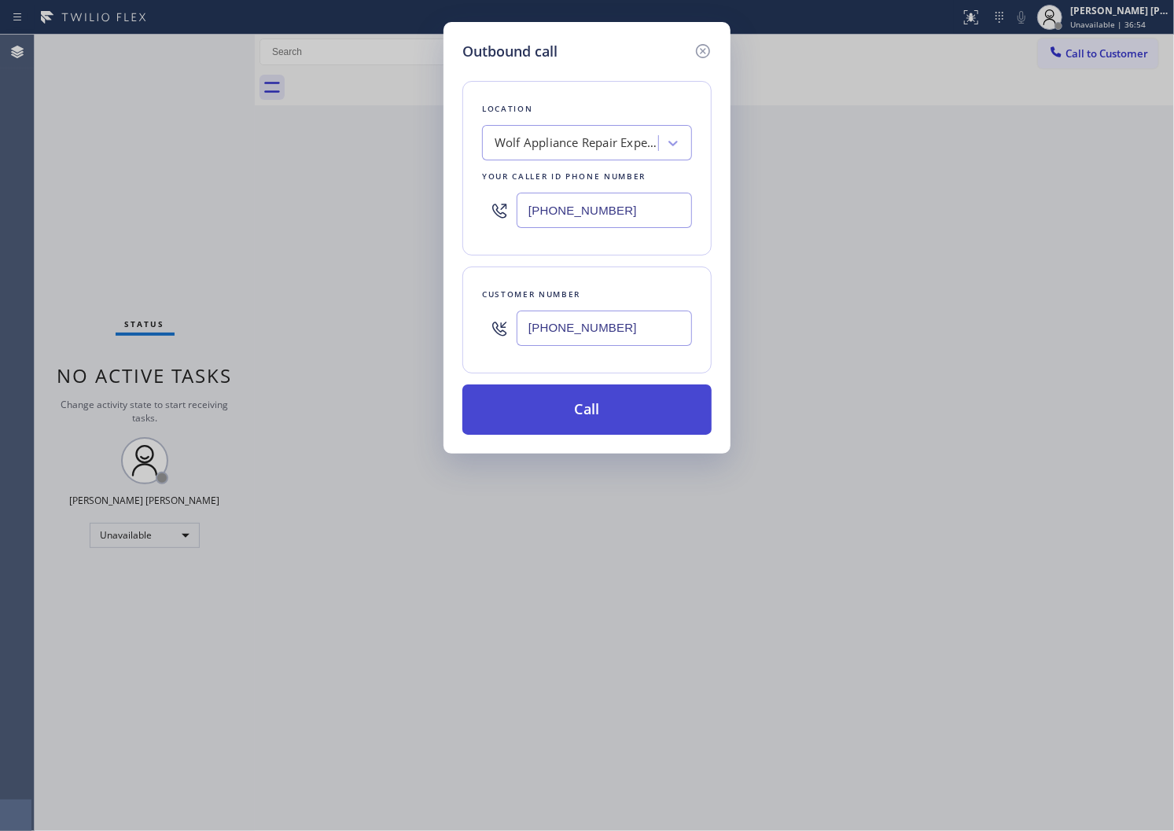
type input "[PHONE_NUMBER]"
click at [629, 417] on button "Call" at bounding box center [586, 410] width 249 height 50
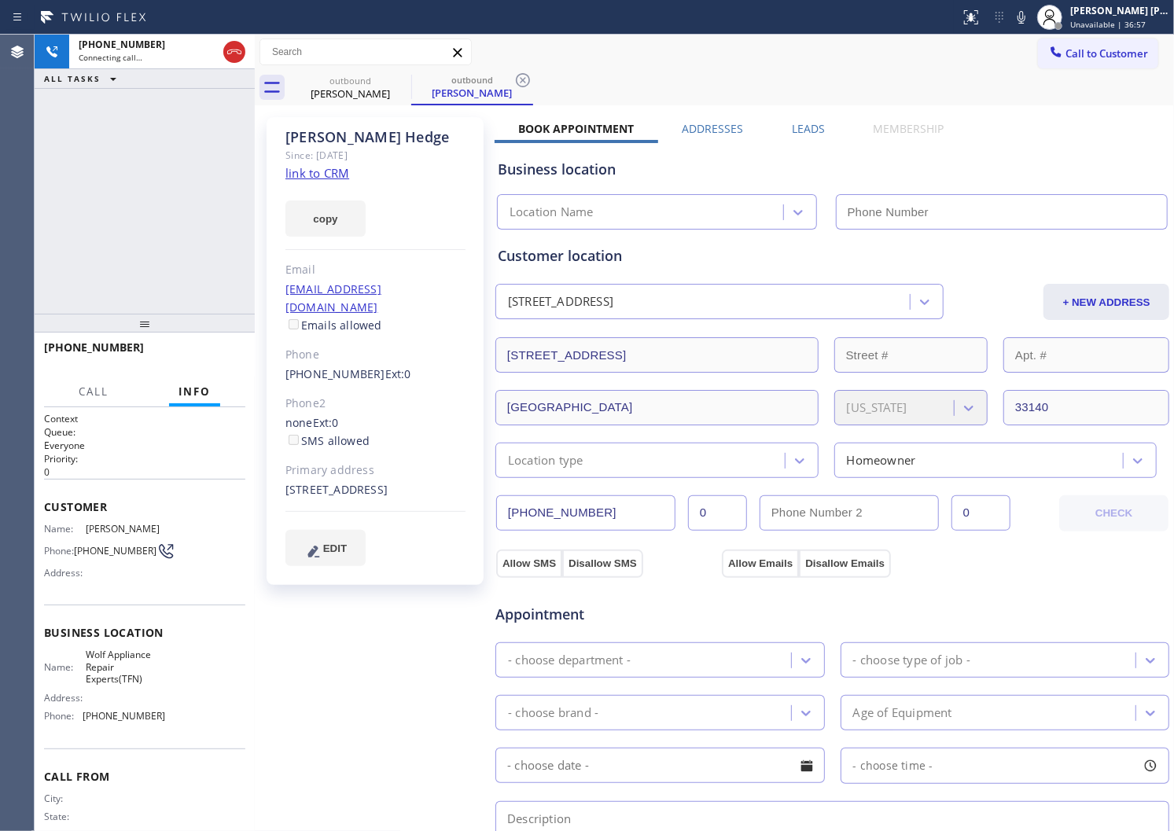
drag, startPoint x: 347, startPoint y: 138, endPoint x: 1151, endPoint y: 171, distance: 805.2
click at [347, 138] on div "[PERSON_NAME]" at bounding box center [375, 137] width 180 height 18
click at [317, 143] on div "[PERSON_NAME]" at bounding box center [375, 137] width 180 height 18
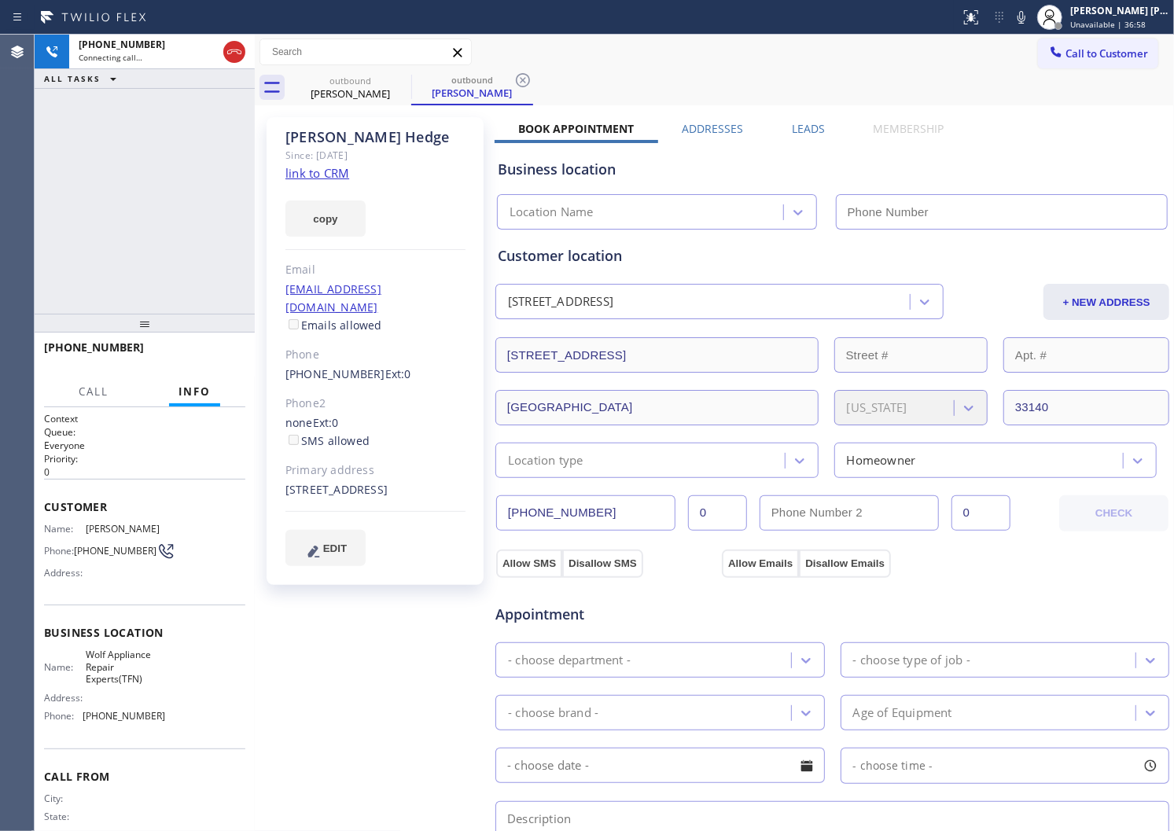
click at [317, 143] on div "[PERSON_NAME]" at bounding box center [375, 137] width 180 height 18
click at [318, 144] on div "[PERSON_NAME]" at bounding box center [375, 137] width 180 height 18
type input "[PHONE_NUMBER]"
click at [127, 184] on div "[PHONE_NUMBER] Connecting call… ALL TASKS ALL TASKS ACTIVE TASKS TASKS IN WRAP …" at bounding box center [145, 174] width 220 height 279
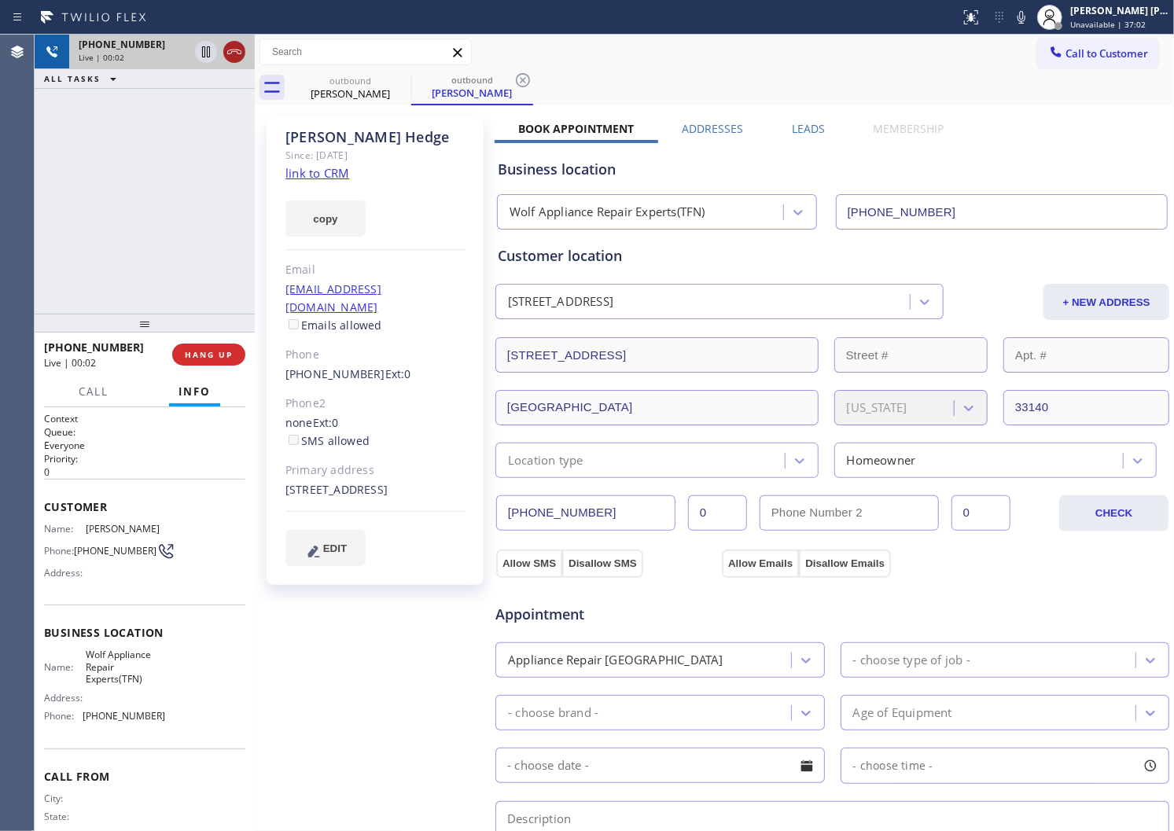
click at [232, 53] on icon at bounding box center [234, 51] width 19 height 19
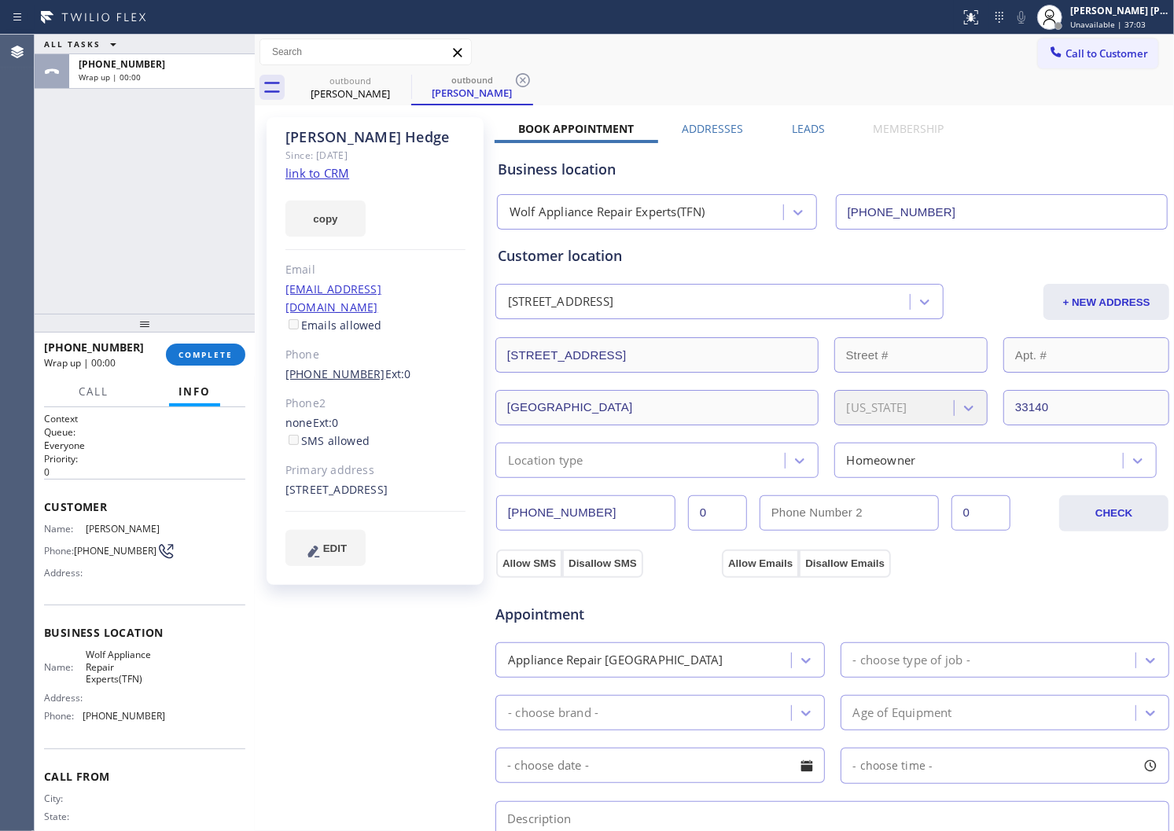
click at [343, 366] on link "[PHONE_NUMBER]" at bounding box center [335, 373] width 100 height 15
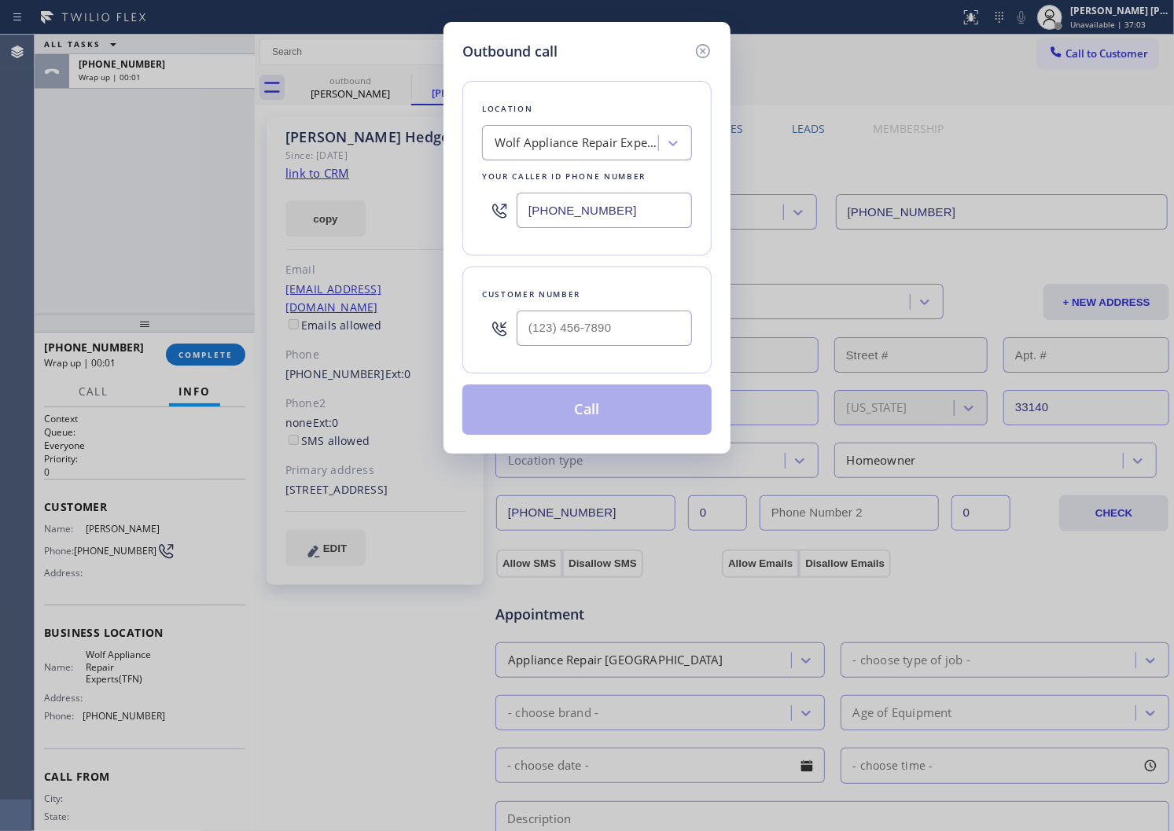
type input "[PHONE_NUMBER]"
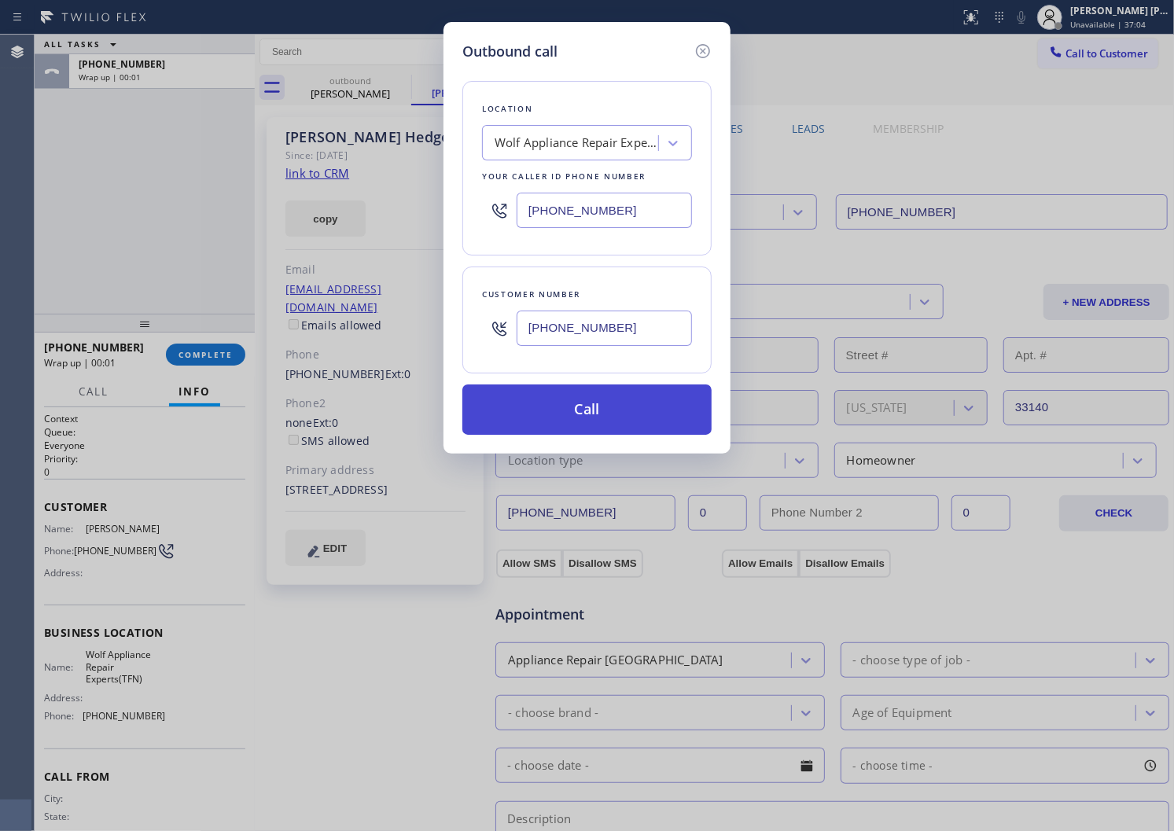
click at [543, 399] on button "Call" at bounding box center [586, 410] width 249 height 50
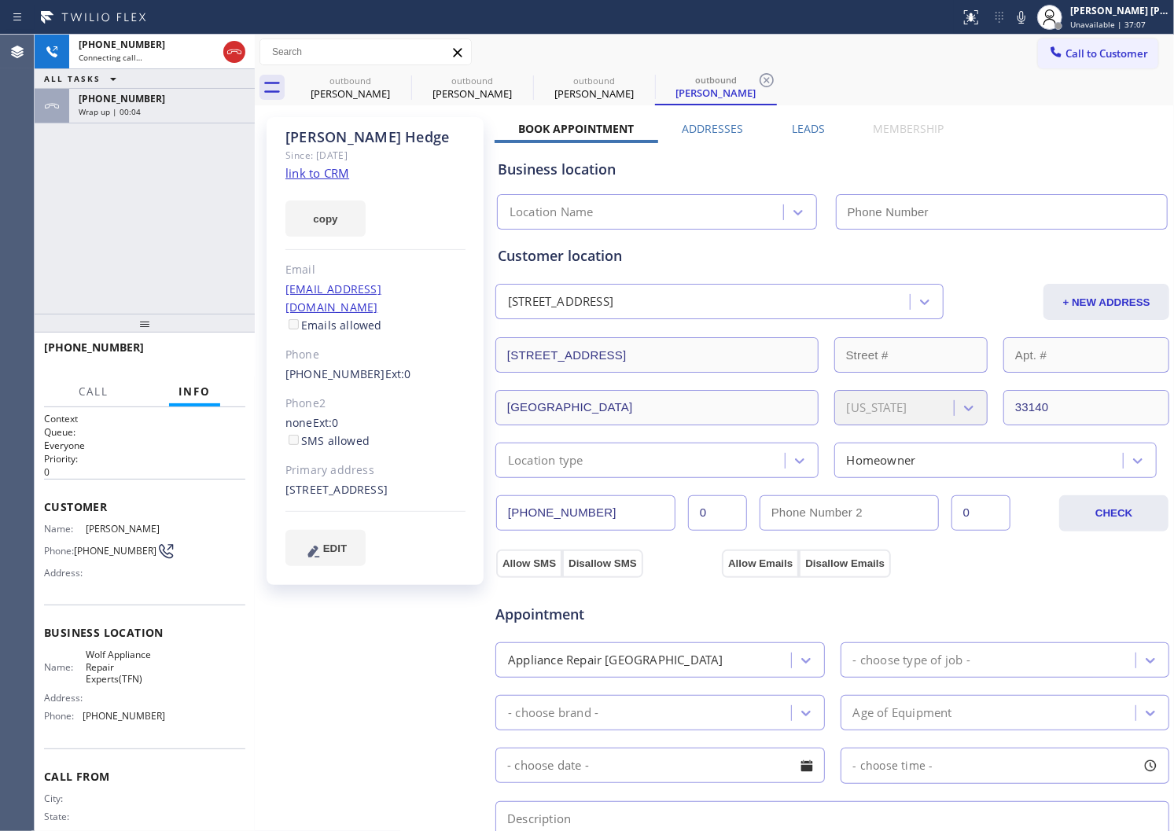
drag, startPoint x: 116, startPoint y: 112, endPoint x: 150, endPoint y: 155, distance: 54.3
click at [116, 112] on span "Wrap up | 00:04" at bounding box center [110, 111] width 62 height 11
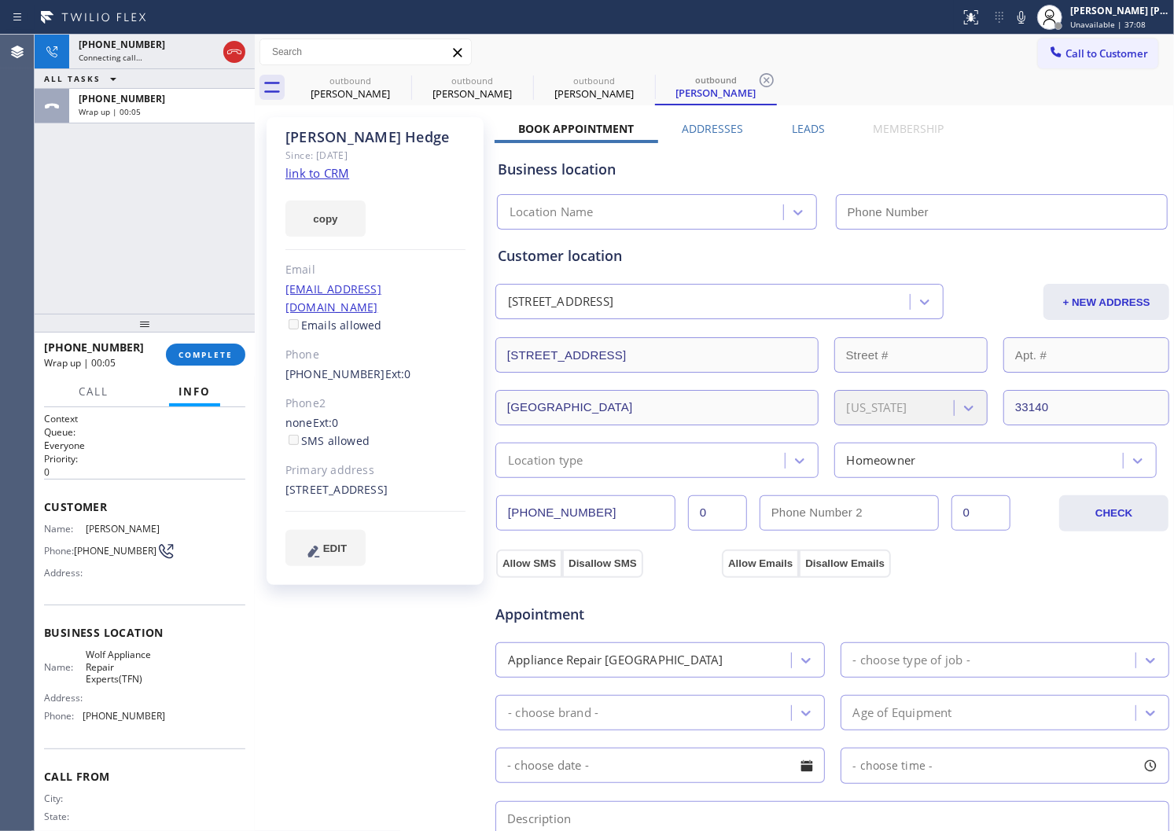
type input "[PHONE_NUMBER]"
click at [234, 358] on button "COMPLETE" at bounding box center [205, 355] width 79 height 22
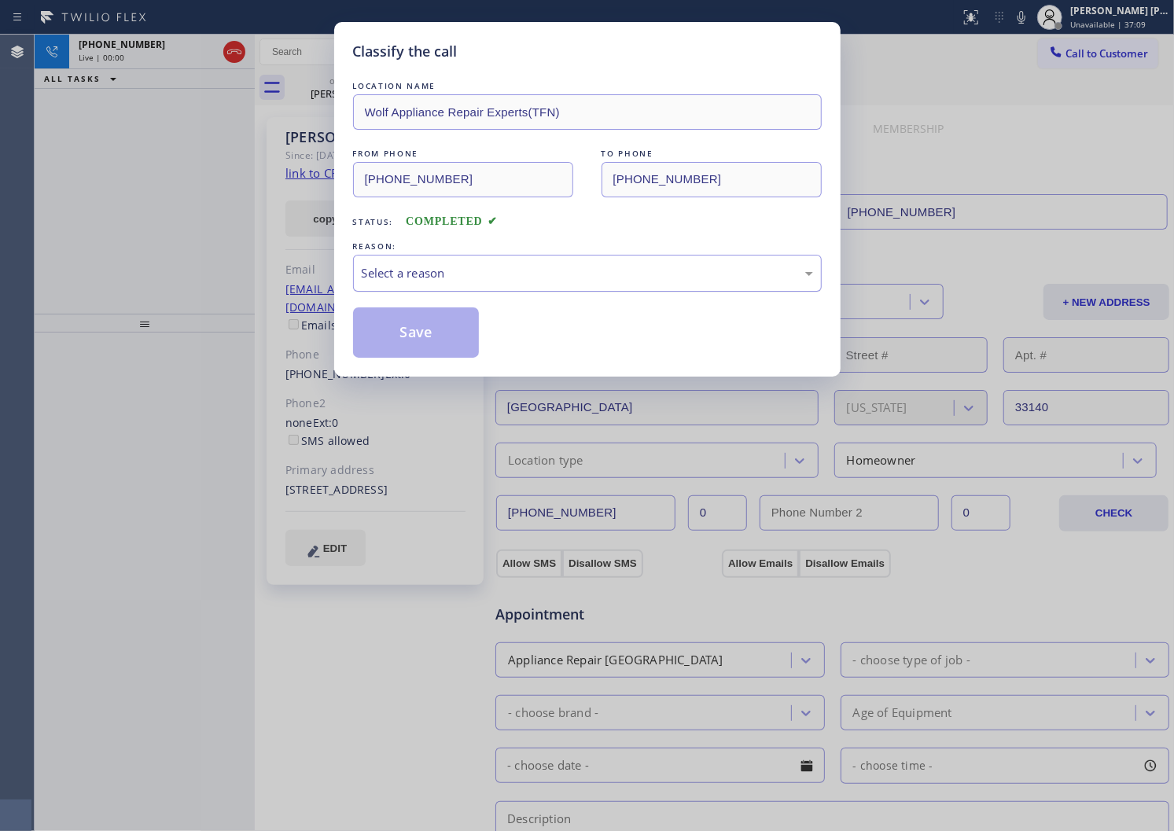
click at [514, 271] on div "Select a reason" at bounding box center [587, 273] width 451 height 18
click at [386, 343] on button "Save" at bounding box center [416, 333] width 127 height 50
click at [241, 55] on icon at bounding box center [234, 51] width 19 height 19
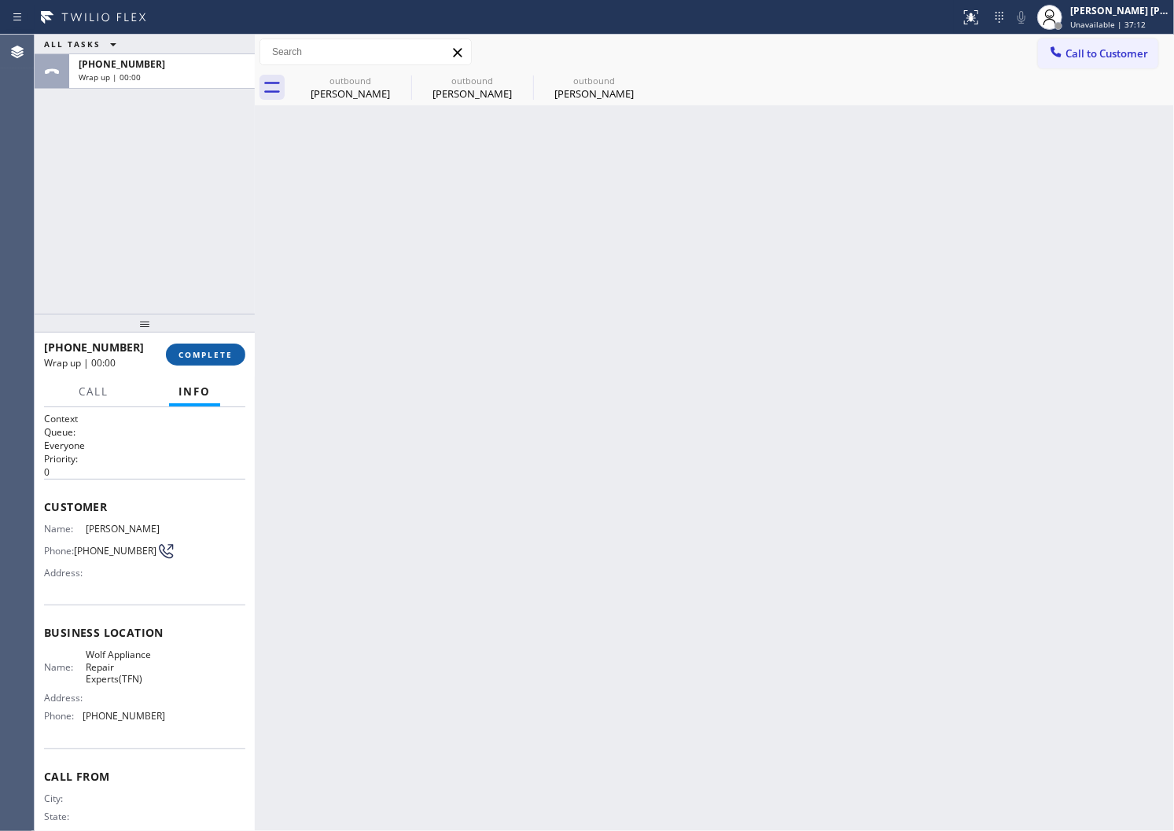
click at [230, 344] on button "COMPLETE" at bounding box center [205, 355] width 79 height 22
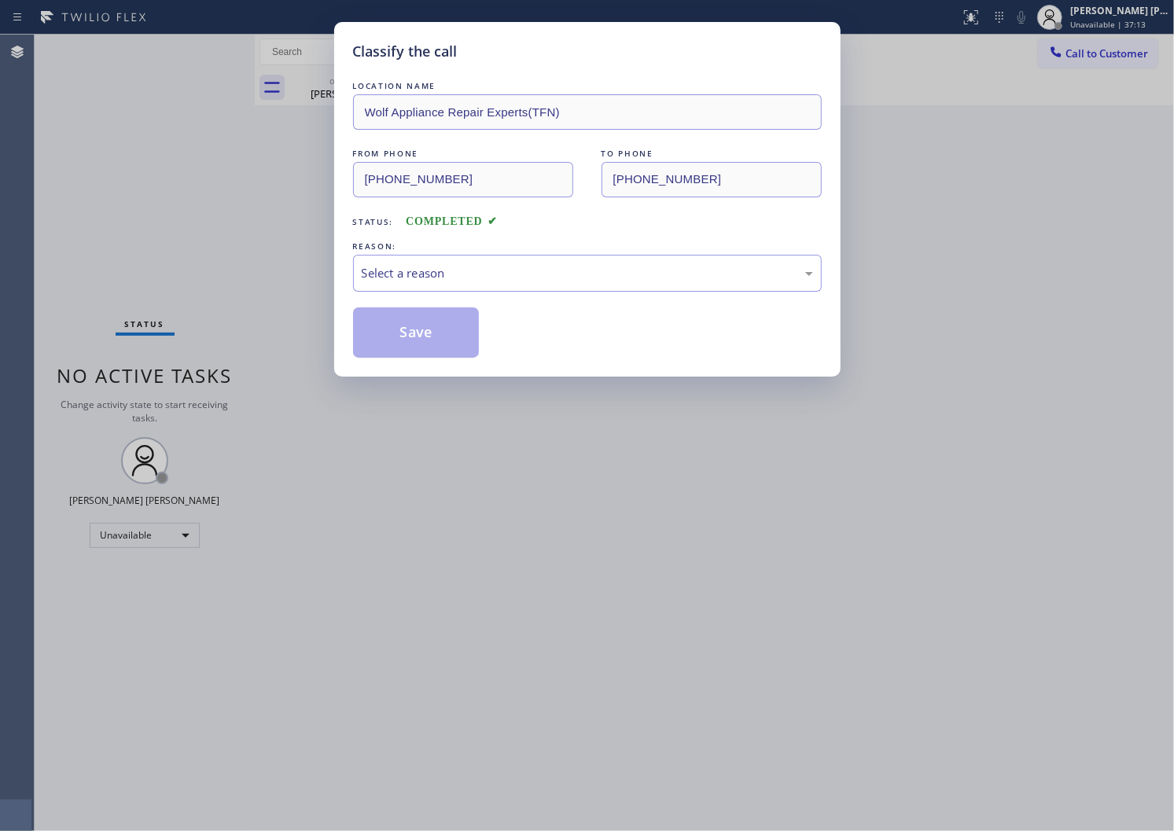
click at [423, 273] on div "Select a reason" at bounding box center [587, 273] width 451 height 18
click at [415, 338] on button "Save" at bounding box center [416, 333] width 127 height 50
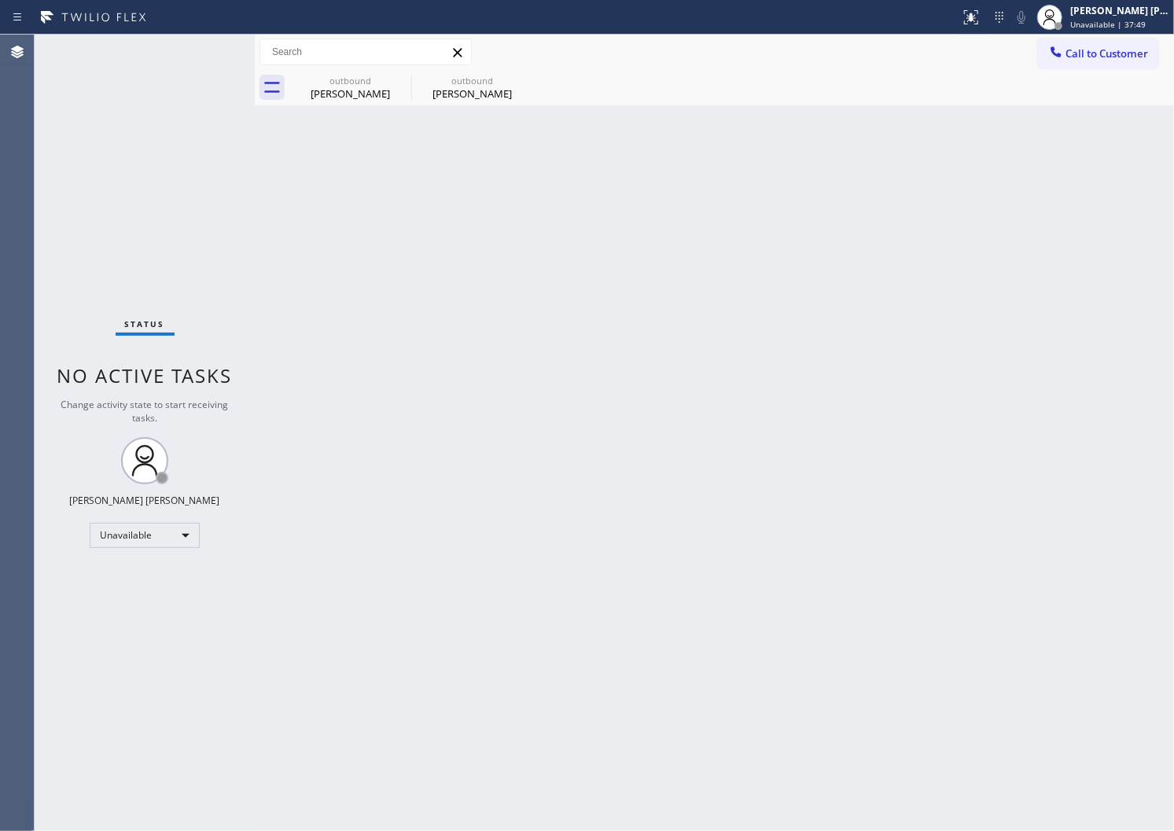
click at [20, 190] on div "Agent Desktop" at bounding box center [17, 433] width 34 height 797
click at [403, 76] on icon at bounding box center [401, 80] width 19 height 19
click at [0, 0] on icon at bounding box center [0, 0] width 0 height 0
click at [1109, 55] on span "Call to Customer" at bounding box center [1107, 53] width 83 height 14
click at [0, 0] on div "Outbound call Location Wolf Appliance Repair Experts(TFN) Your caller id phone …" at bounding box center [0, 0] width 0 height 0
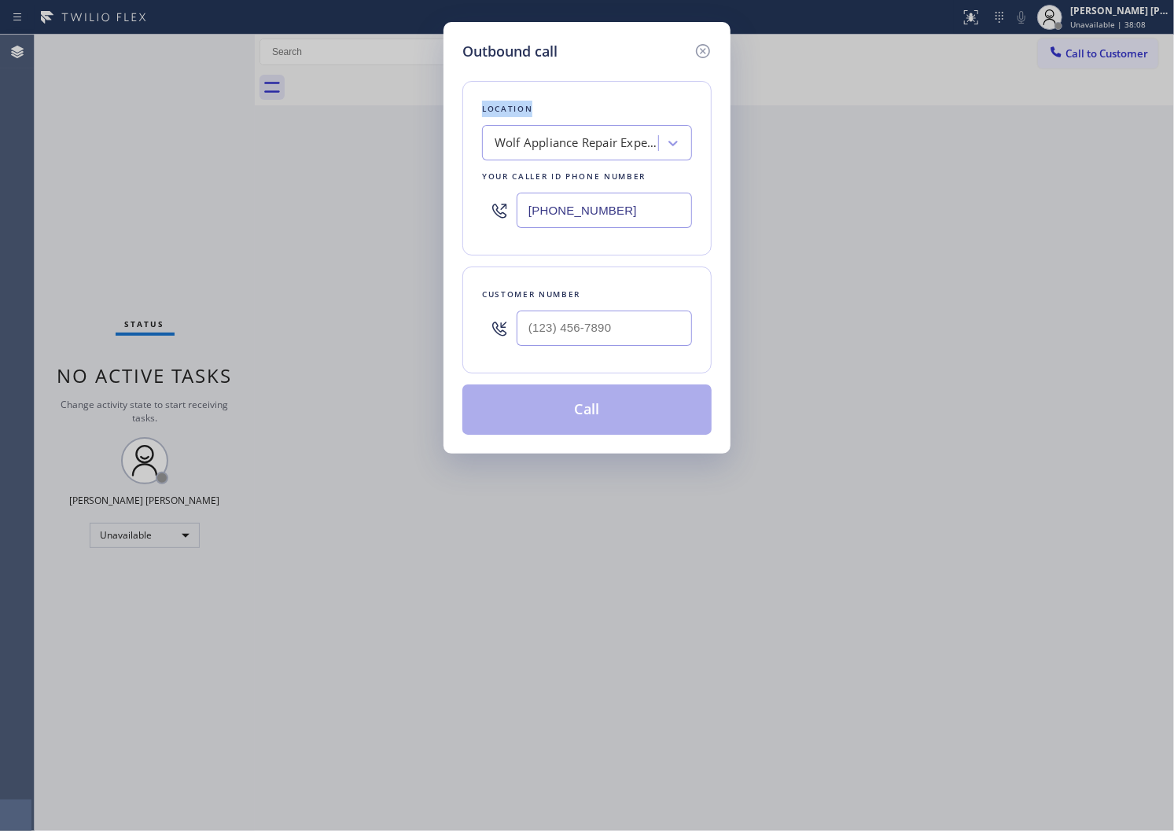
click at [616, 201] on input "[PHONE_NUMBER]" at bounding box center [604, 210] width 175 height 35
paste input "425) 215-0733"
type input "[PHONE_NUMBER]"
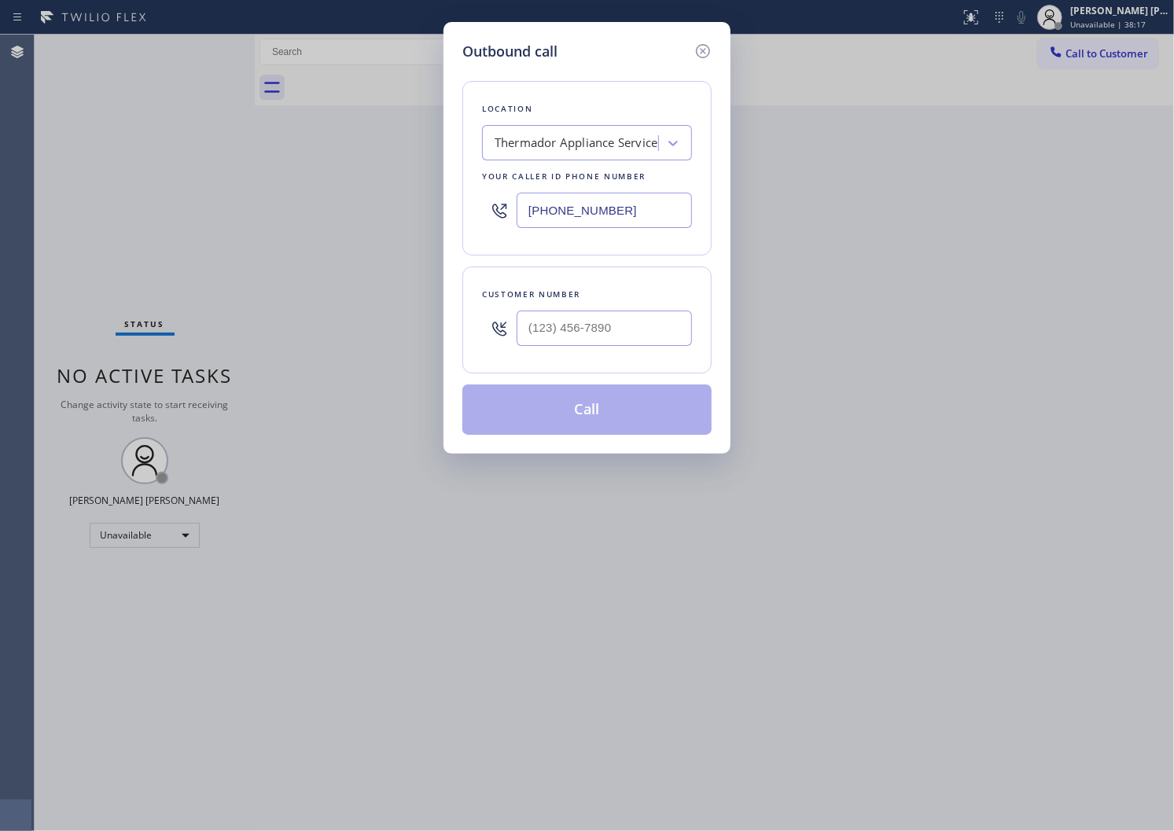
drag, startPoint x: 6, startPoint y: 278, endPoint x: 173, endPoint y: 312, distance: 170.1
click at [6, 278] on div "Outbound call Location Thermador Appliance Service Your caller id phone number …" at bounding box center [587, 415] width 1174 height 831
click at [583, 319] on input "(___) ___-____" at bounding box center [604, 328] width 175 height 35
paste input "206) 914-9947"
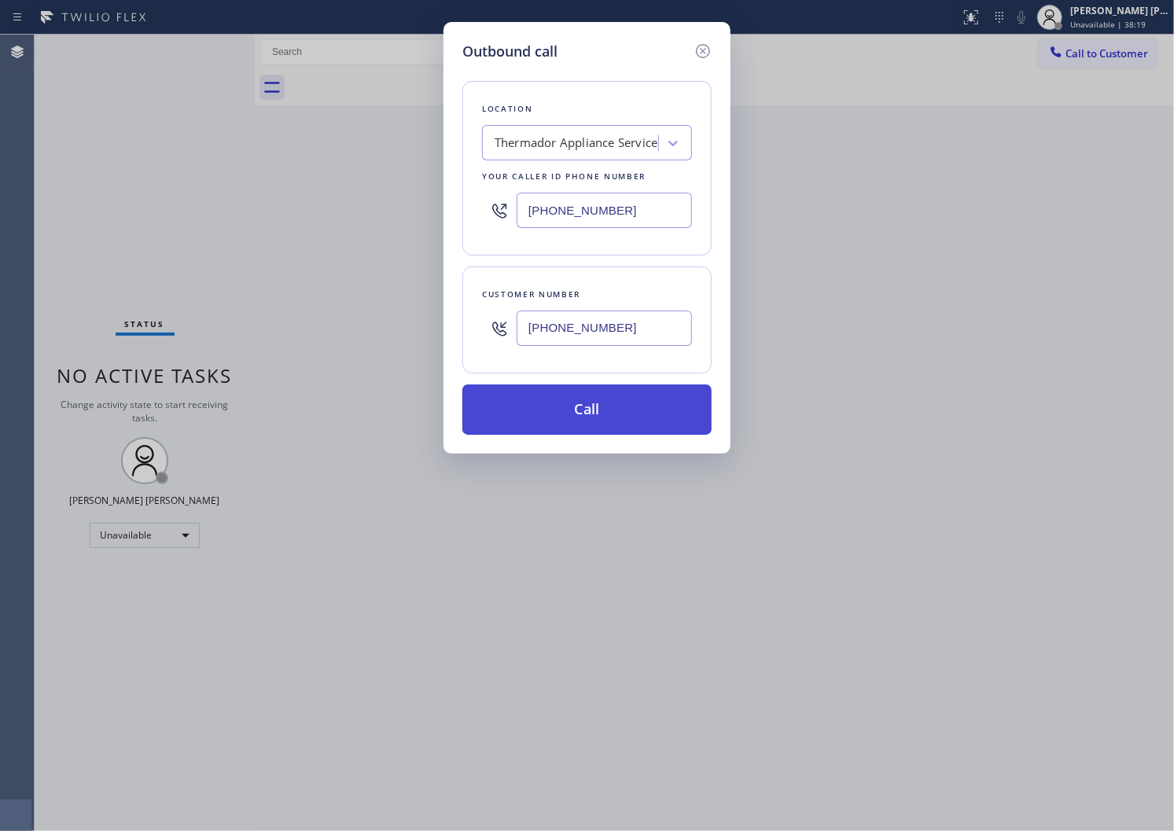
type input "[PHONE_NUMBER]"
click at [620, 411] on button "Call" at bounding box center [586, 410] width 249 height 50
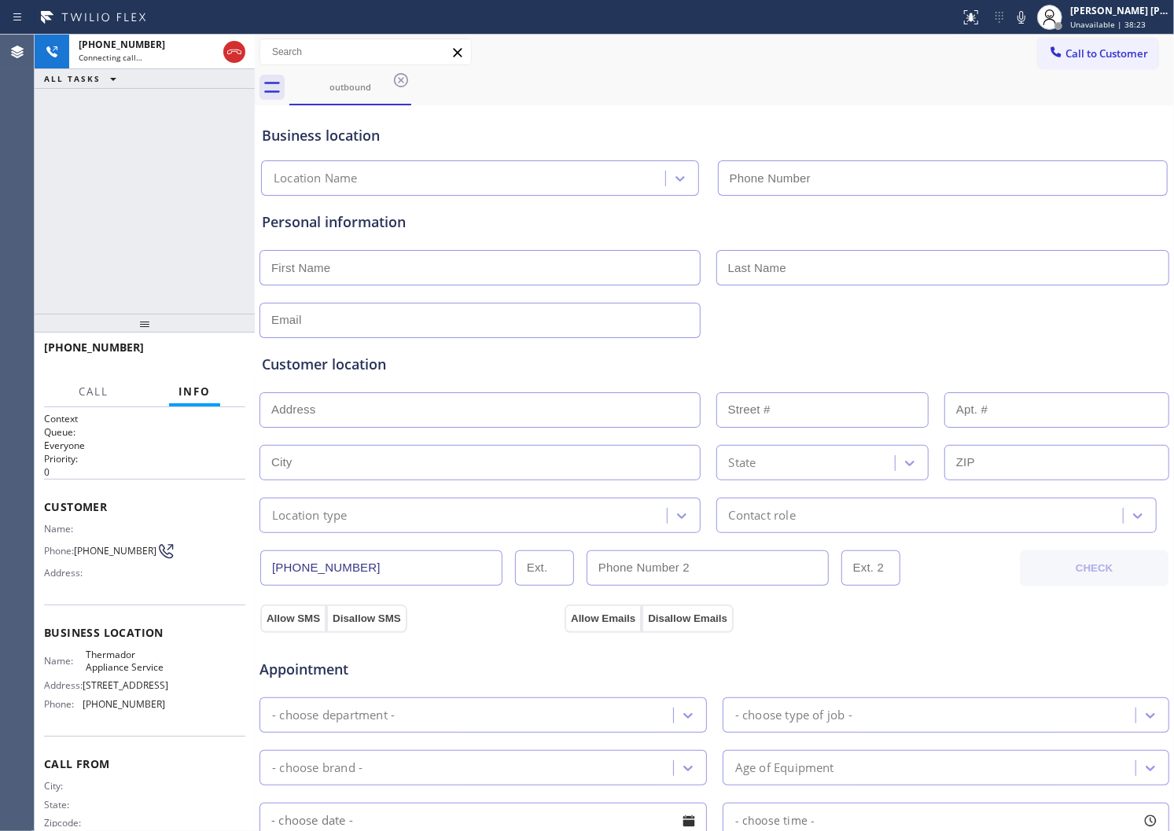
type input "[PHONE_NUMBER]"
drag, startPoint x: 0, startPoint y: 135, endPoint x: 0, endPoint y: 144, distance: 8.7
click at [0, 135] on div "Agent Desktop" at bounding box center [17, 433] width 34 height 797
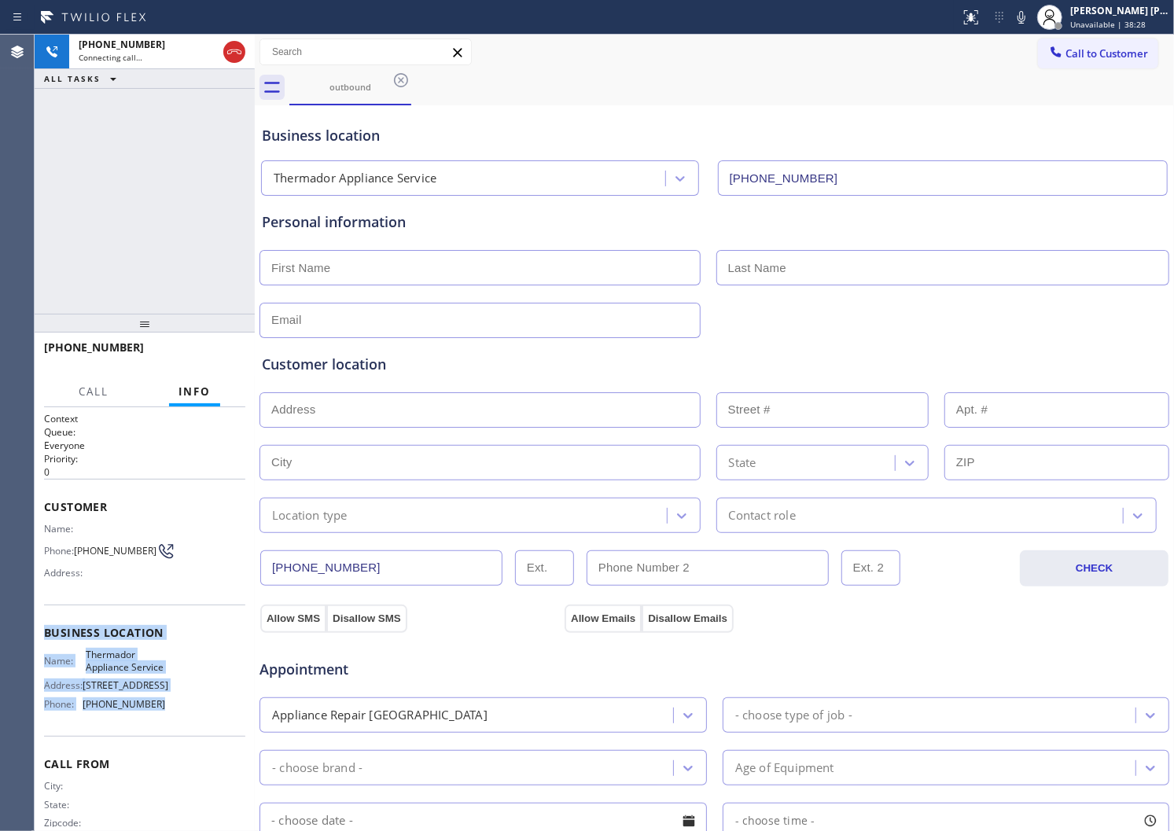
drag, startPoint x: 36, startPoint y: 632, endPoint x: 159, endPoint y: 744, distance: 165.9
click at [159, 744] on div "Context Queue: Everyone Priority: 0 Customer Name: Phone: [PHONE_NUMBER] Addres…" at bounding box center [145, 619] width 220 height 424
click at [84, 354] on span "[PHONE_NUMBER]" at bounding box center [94, 347] width 100 height 15
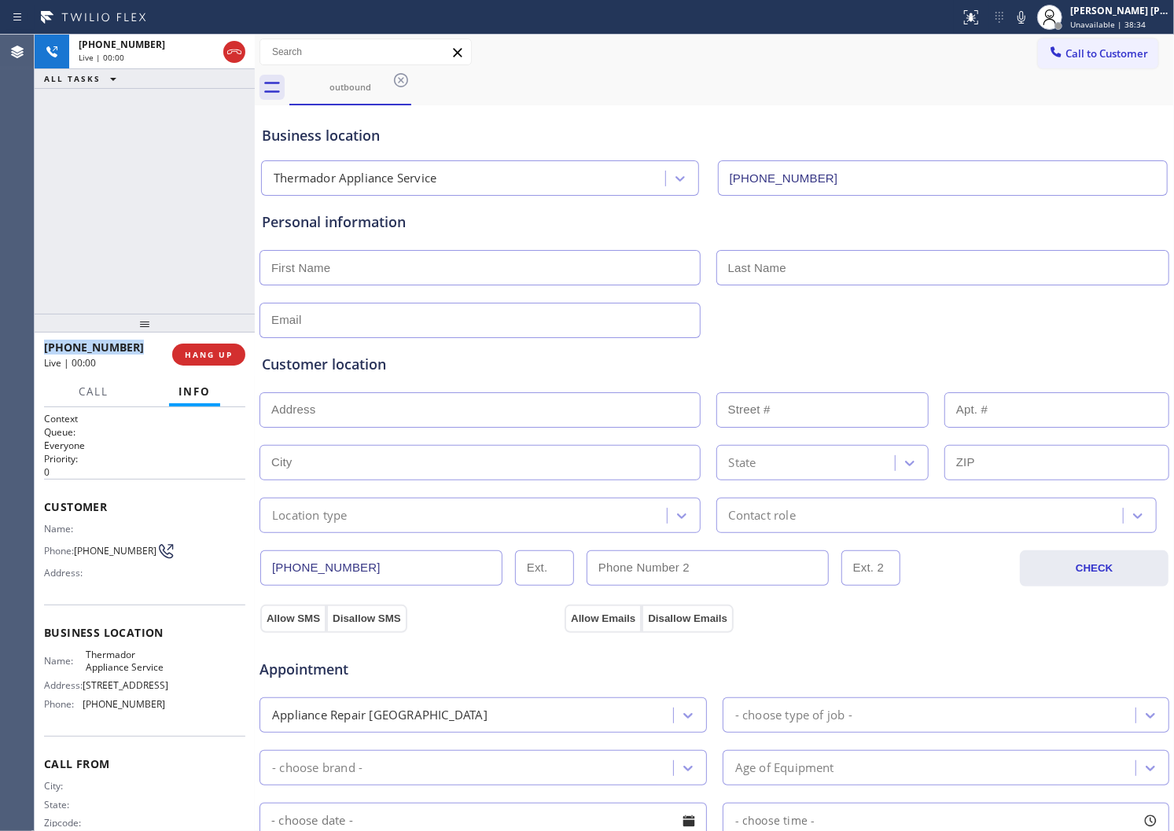
click at [84, 354] on span "[PHONE_NUMBER]" at bounding box center [94, 347] width 100 height 15
click at [110, 187] on div "[PHONE_NUMBER] Live | 00:29 ALL TASKS ALL TASKS ACTIVE TASKS TASKS IN WRAP UP" at bounding box center [145, 174] width 220 height 279
click at [1029, 21] on icon at bounding box center [1021, 17] width 19 height 19
click at [202, 48] on icon at bounding box center [206, 51] width 8 height 11
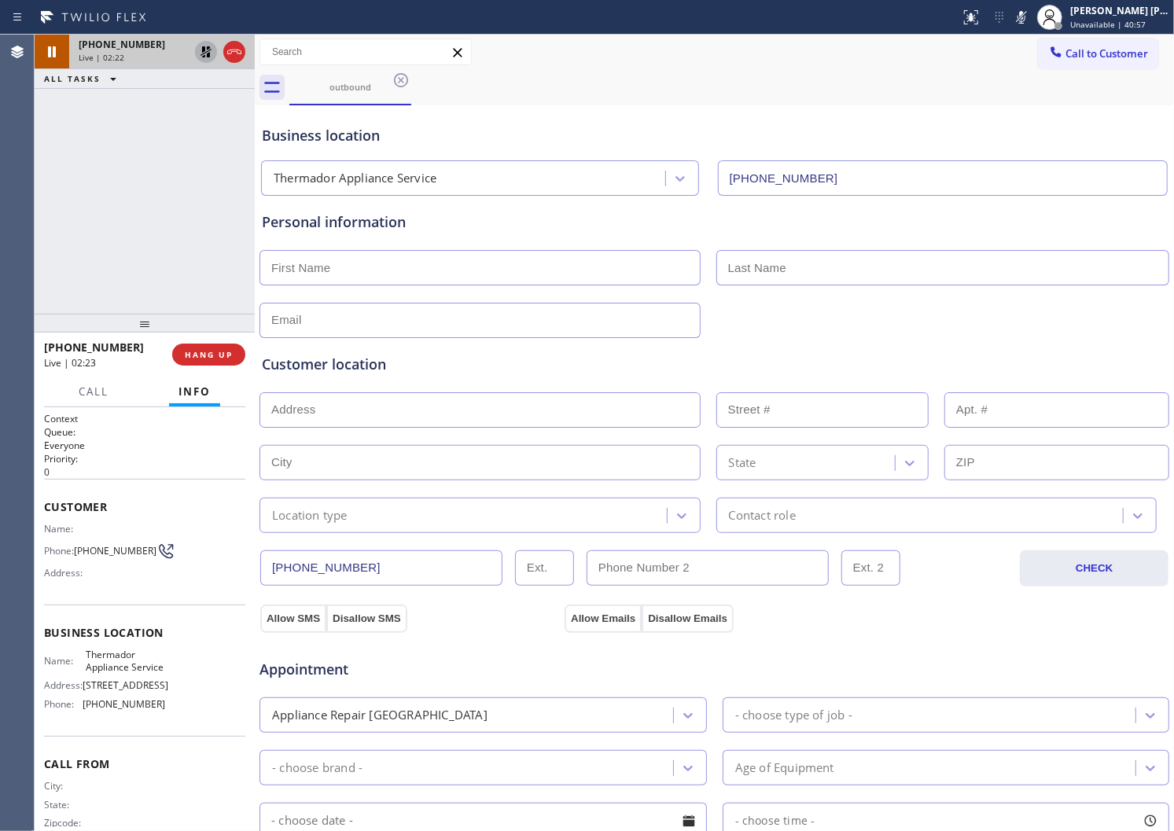
click at [4, 260] on div "Agent Desktop" at bounding box center [17, 433] width 34 height 797
click at [366, 278] on input "text" at bounding box center [480, 267] width 441 height 35
type input "[PERSON_NAME]"
click at [783, 268] on input "text" at bounding box center [943, 267] width 454 height 35
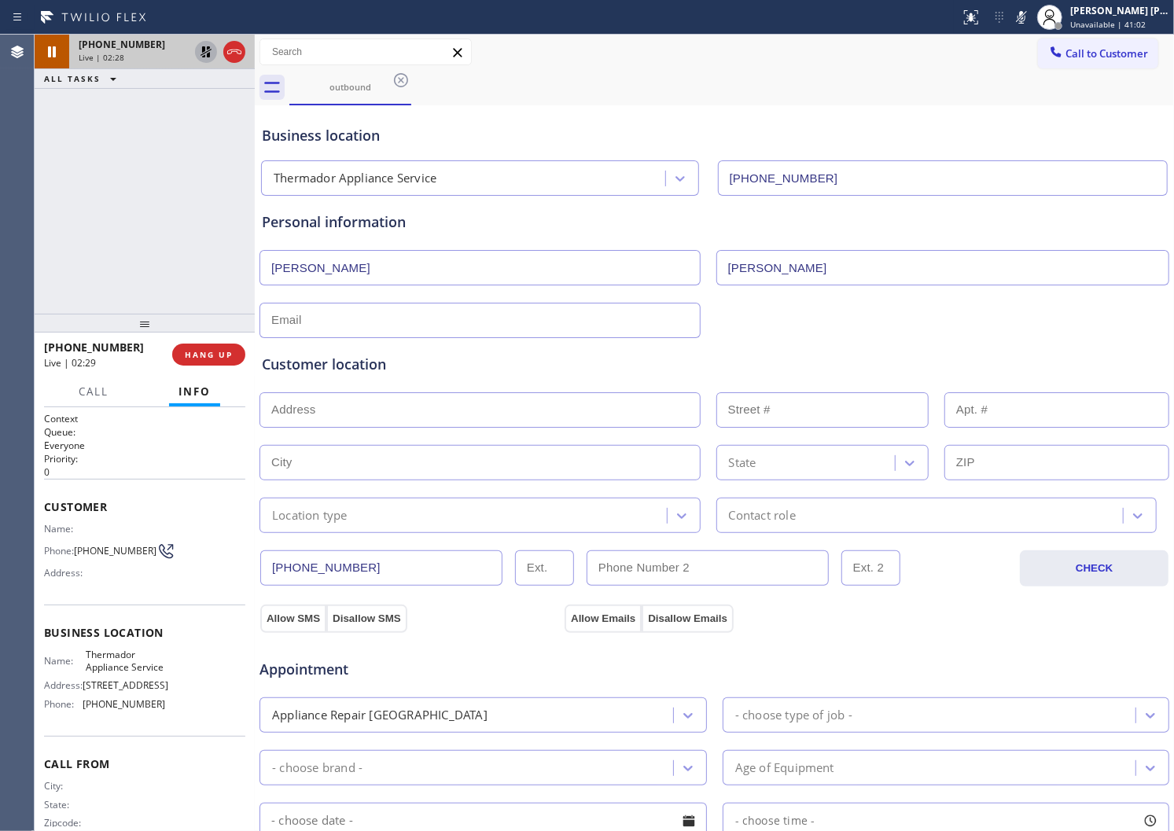
type input "[PERSON_NAME]"
click at [543, 352] on div "Customer location >> ADD NEW ADDRESS << + NEW ADDRESS State Location type Conta…" at bounding box center [715, 435] width 912 height 195
click at [547, 320] on input "text" at bounding box center [480, 320] width 441 height 35
drag, startPoint x: 476, startPoint y: 331, endPoint x: 484, endPoint y: 312, distance: 20.8
click at [476, 331] on input "text" at bounding box center [480, 320] width 441 height 35
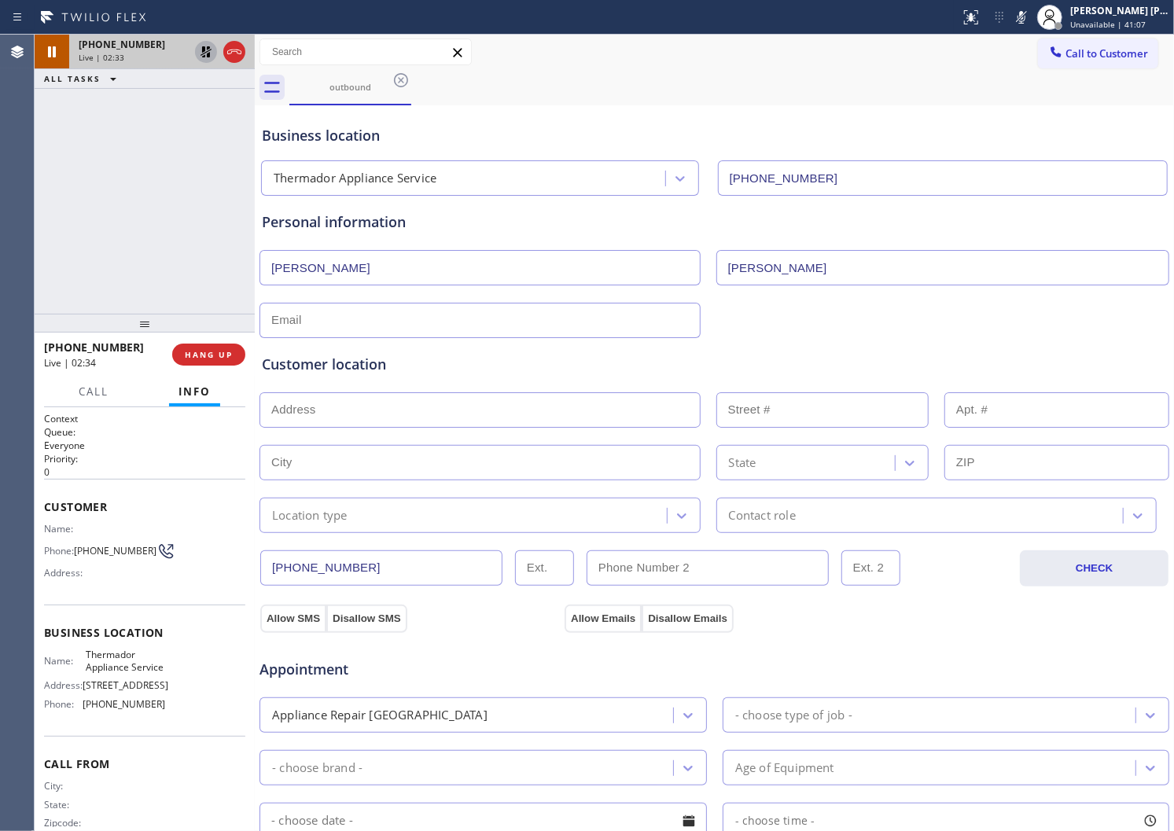
paste input "[EMAIL_ADDRESS][DOMAIN_NAME]"
type input "[EMAIL_ADDRESS][DOMAIN_NAME]"
click at [0, 224] on div "Agent Desktop" at bounding box center [17, 433] width 34 height 797
click at [1031, 21] on icon at bounding box center [1021, 17] width 19 height 19
click at [205, 43] on icon at bounding box center [206, 51] width 19 height 19
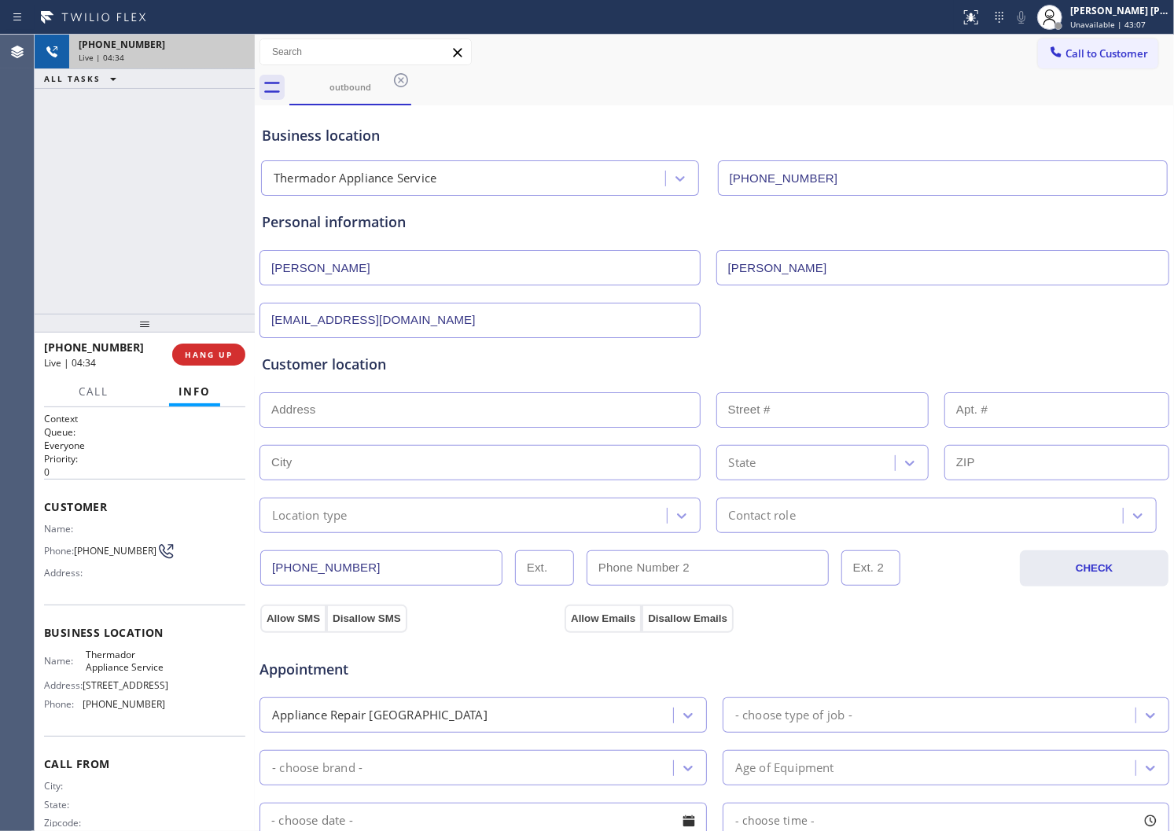
click at [142, 223] on div "[PHONE_NUMBER] Live | 04:34 ALL TASKS ALL TASKS ACTIVE TASKS TASKS IN WRAP UP" at bounding box center [145, 174] width 220 height 279
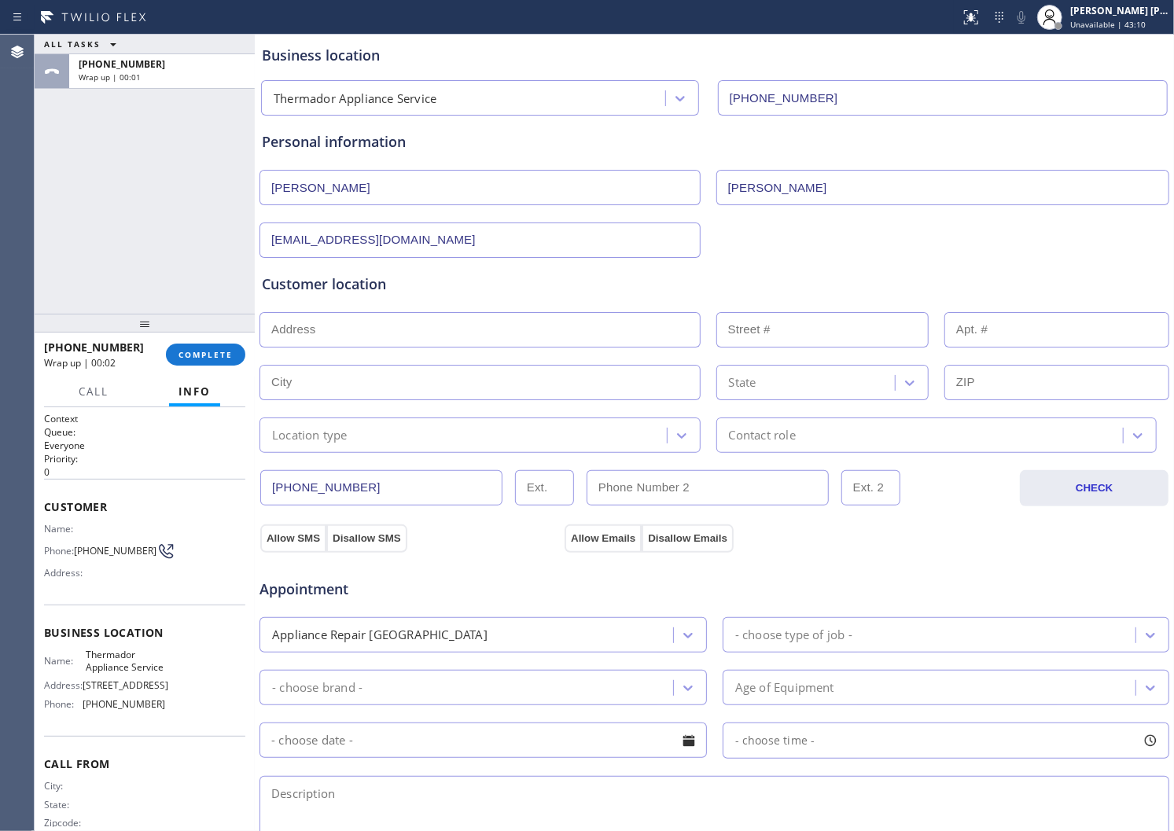
scroll to position [175, 0]
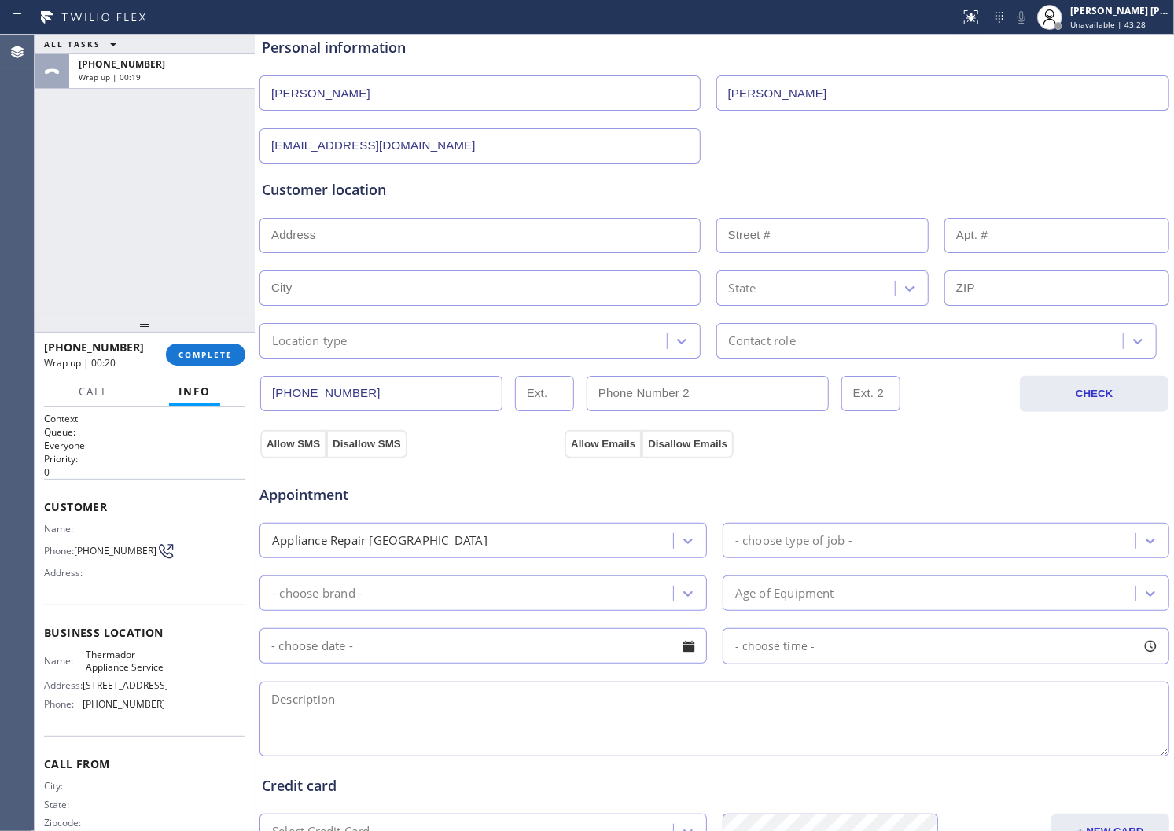
click at [362, 252] on input "text" at bounding box center [480, 235] width 441 height 35
paste input "[PERSON_NAME], WA 98831"
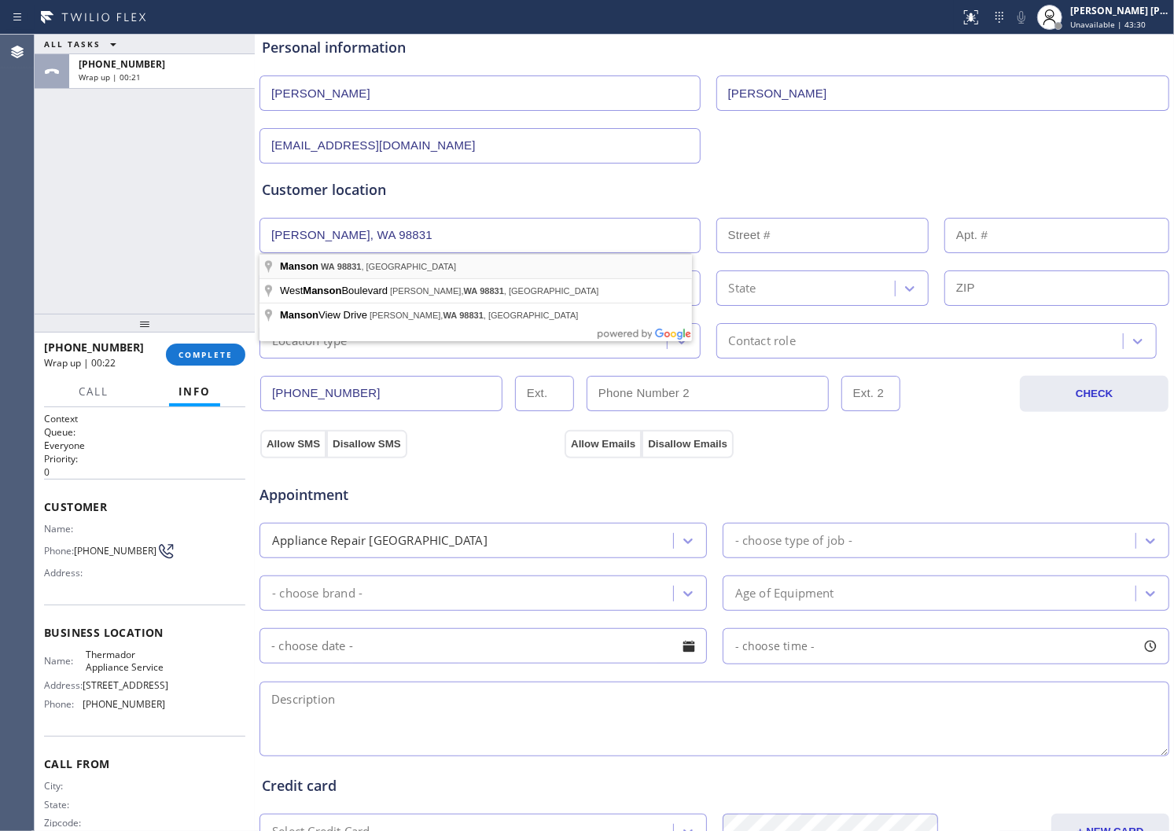
type input "[PERSON_NAME], WA 98831, [GEOGRAPHIC_DATA]"
type input "Manson"
type input "98831"
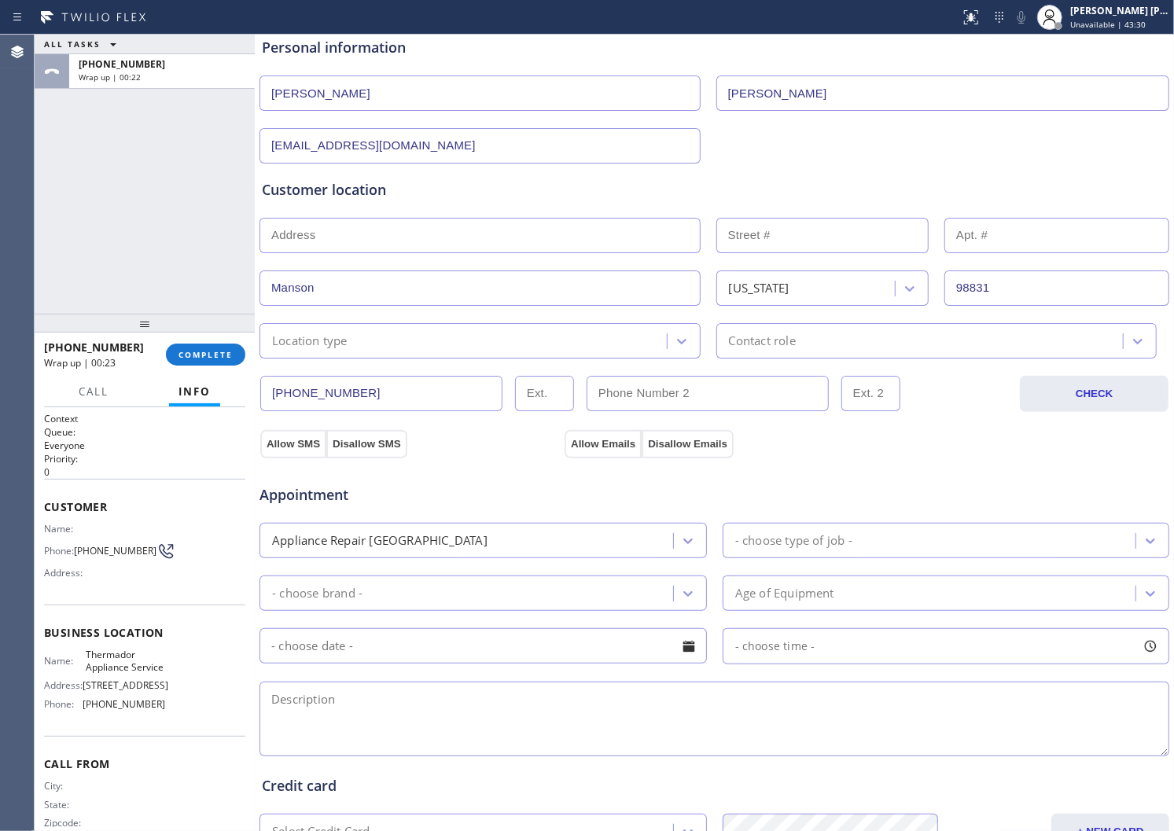
click at [421, 354] on div "Location type" at bounding box center [480, 340] width 441 height 35
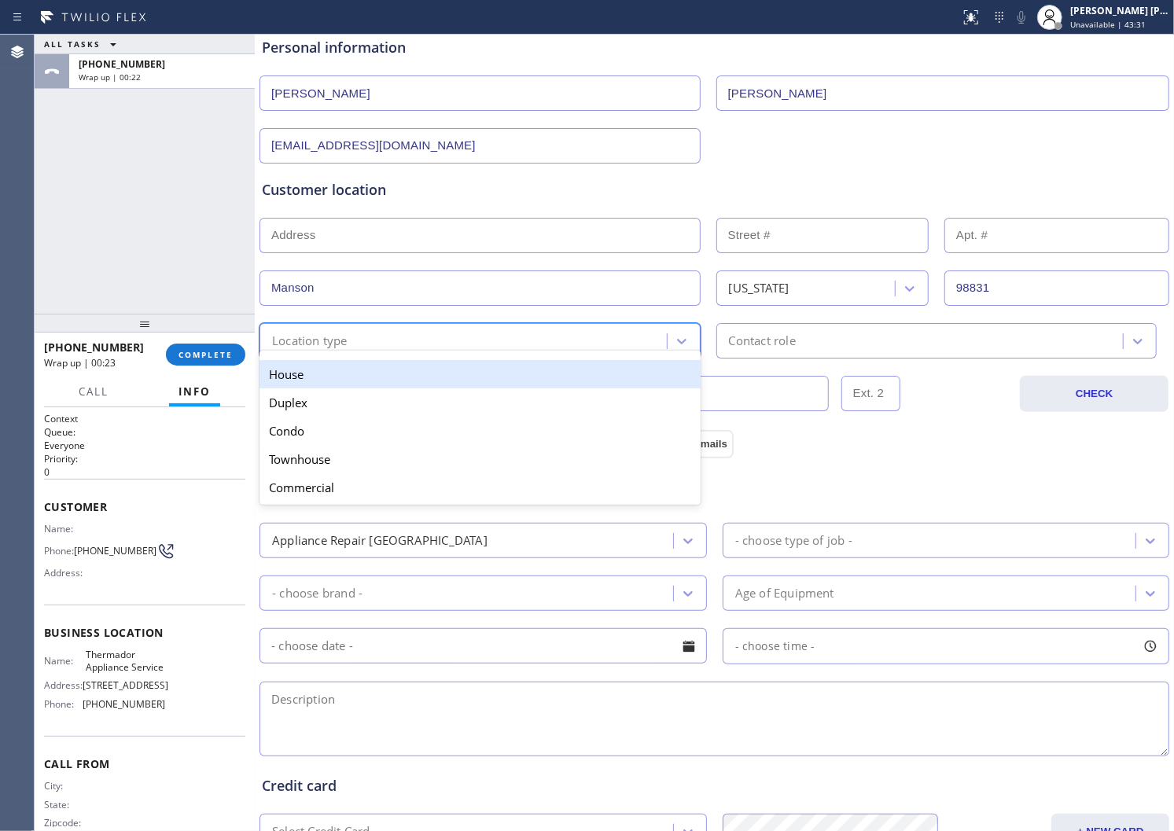
click at [406, 385] on div "House" at bounding box center [480, 374] width 441 height 28
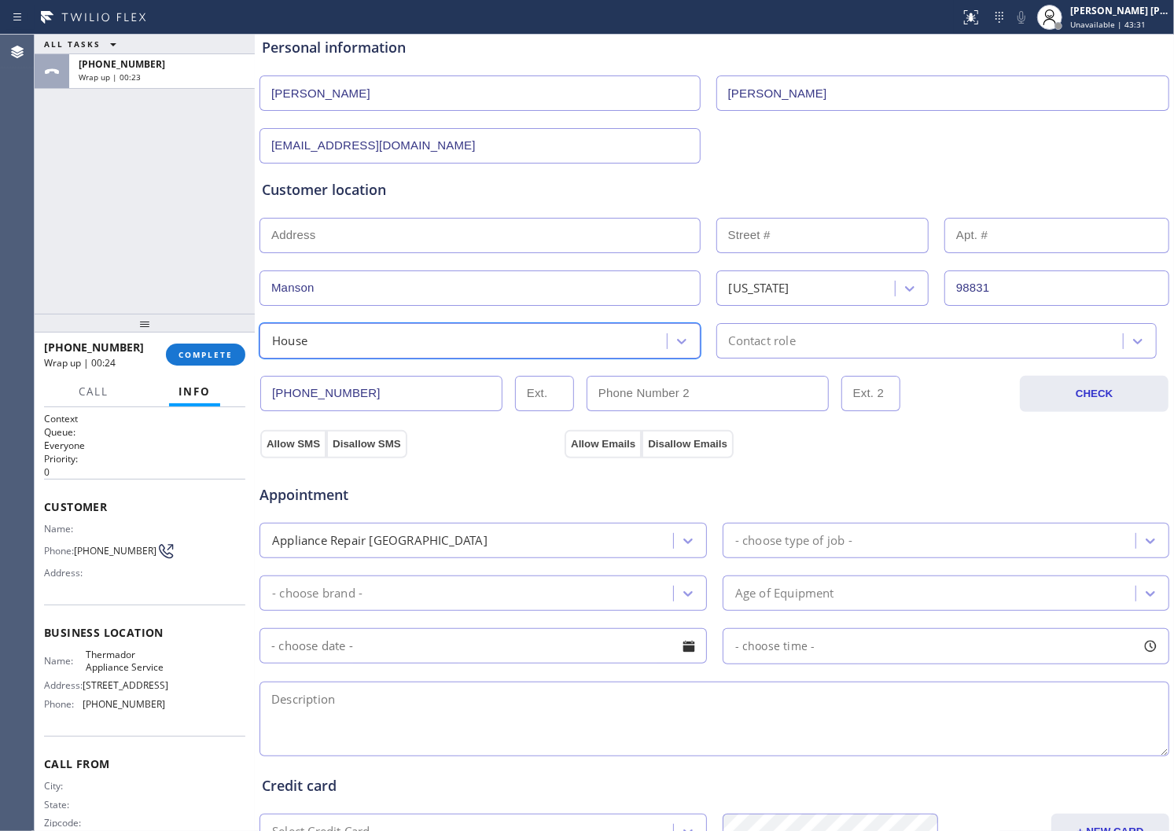
click at [804, 347] on div "Contact role" at bounding box center [922, 341] width 403 height 28
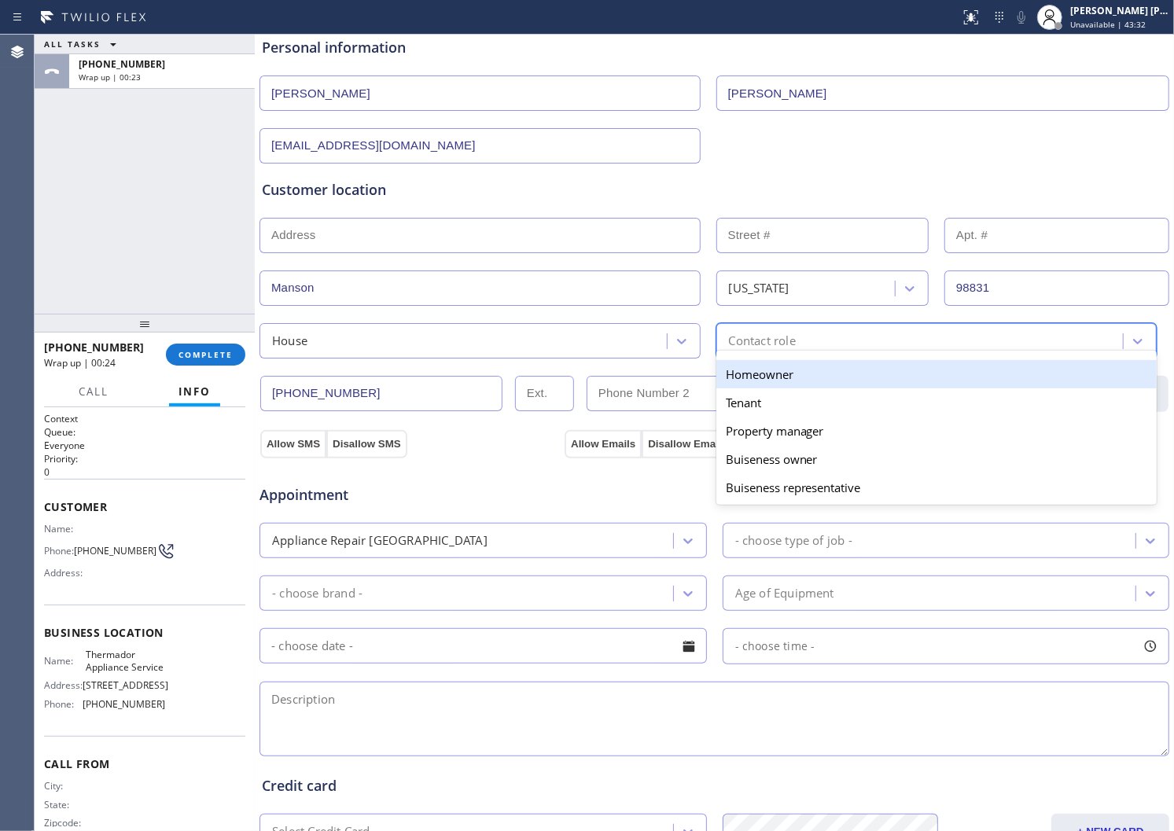
click at [779, 376] on div "Homeowner" at bounding box center [936, 374] width 441 height 28
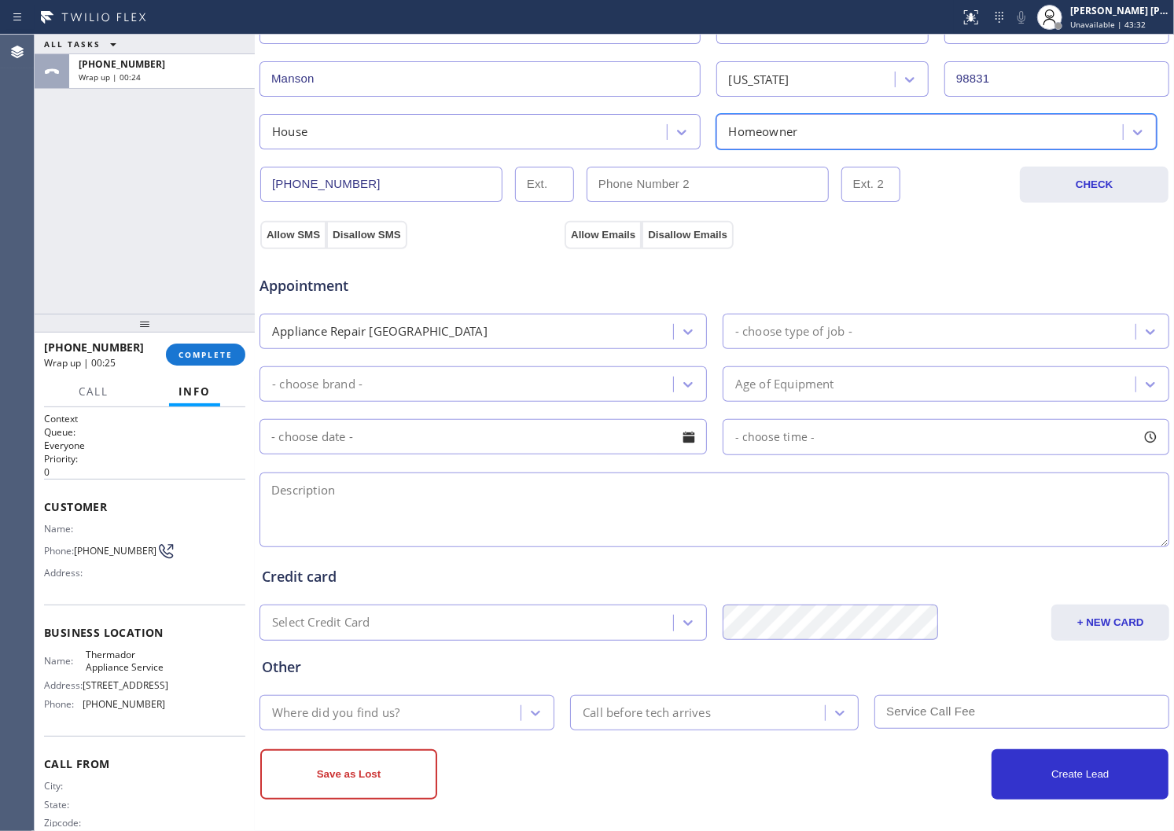
scroll to position [387, 0]
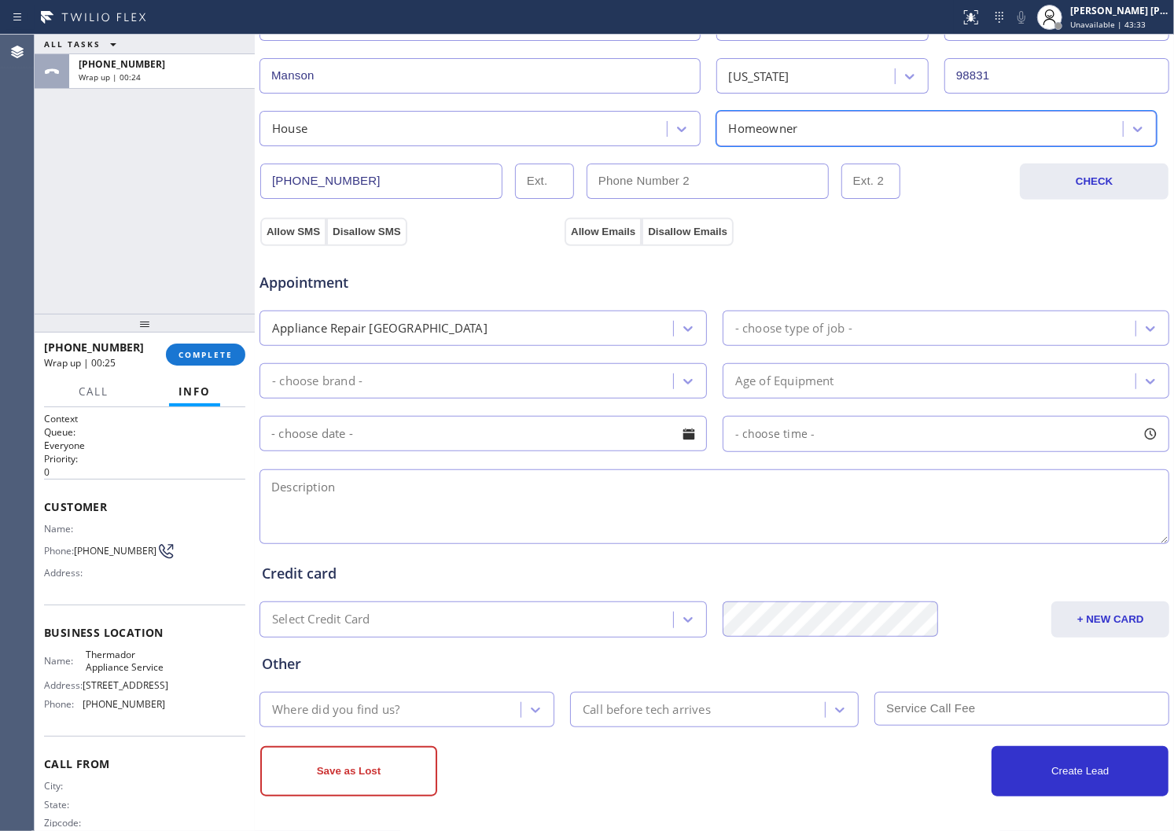
click at [418, 327] on div "Appliance Repair [GEOGRAPHIC_DATA]" at bounding box center [379, 328] width 215 height 18
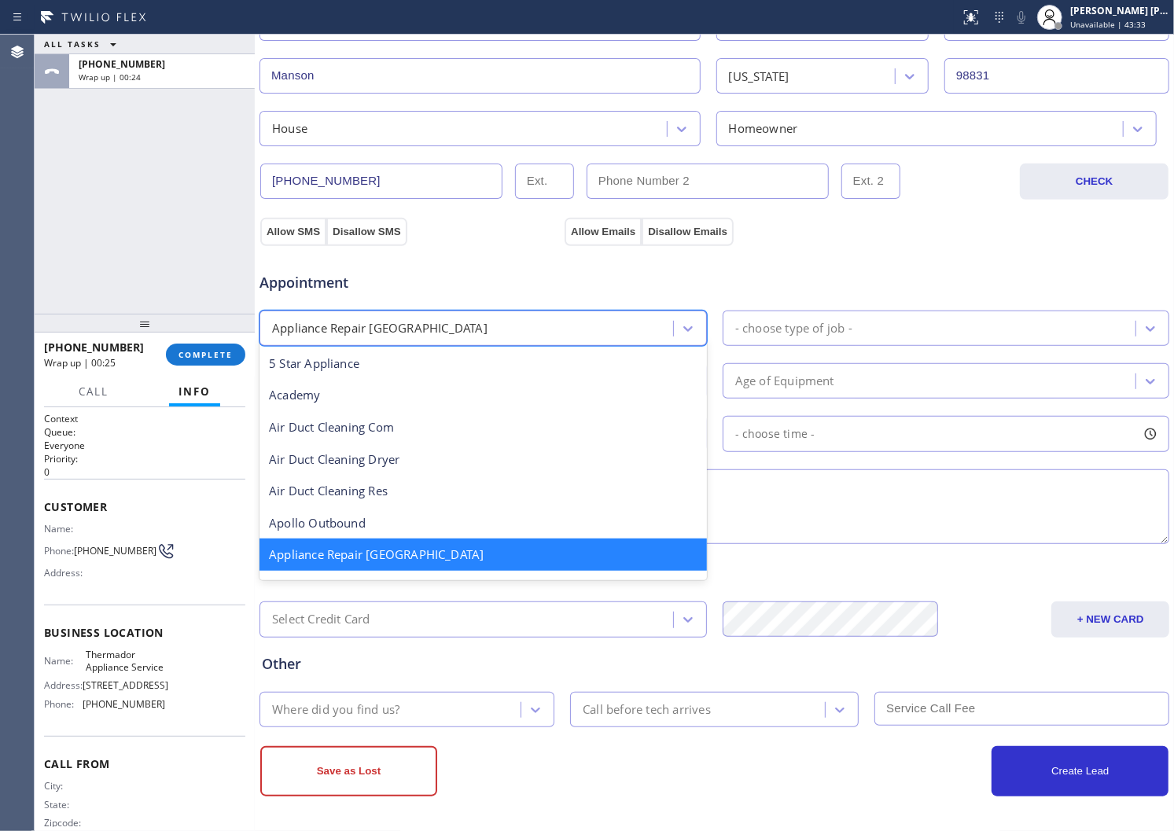
scroll to position [1, 0]
click at [908, 344] on div "- choose type of job -" at bounding box center [947, 328] width 448 height 35
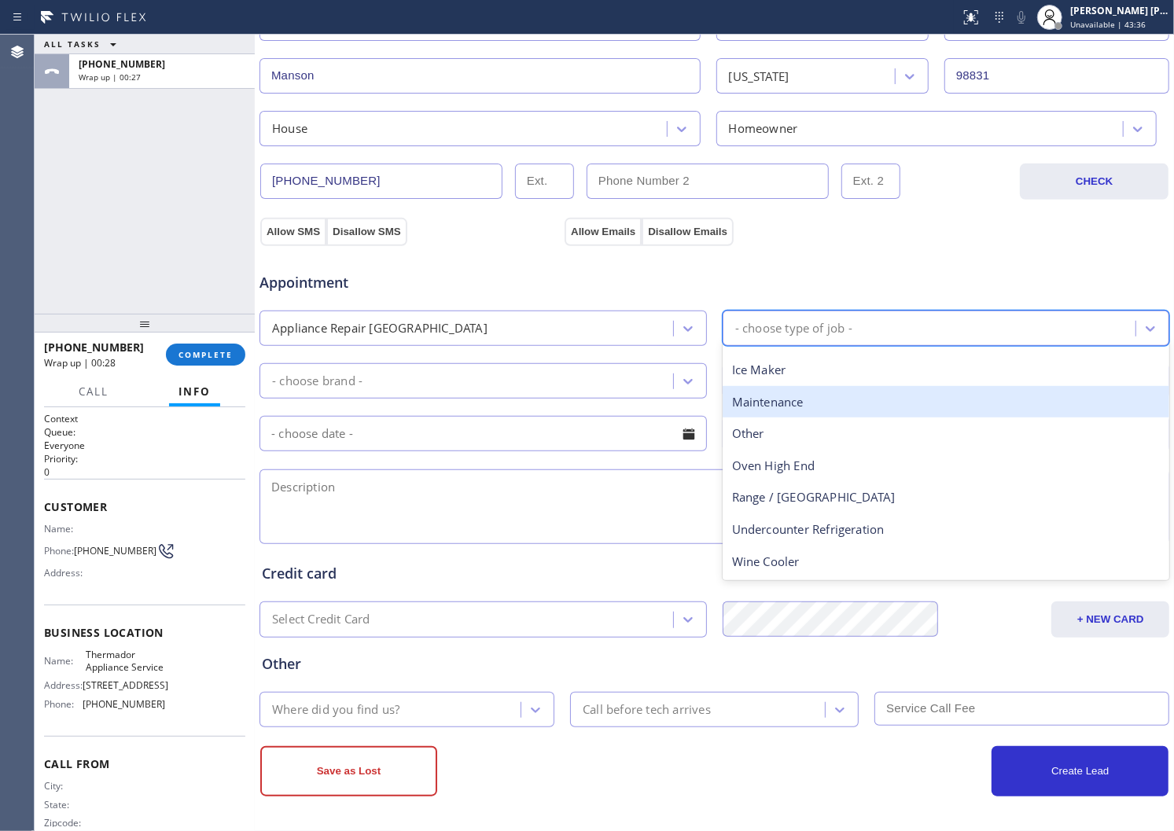
scroll to position [0, 0]
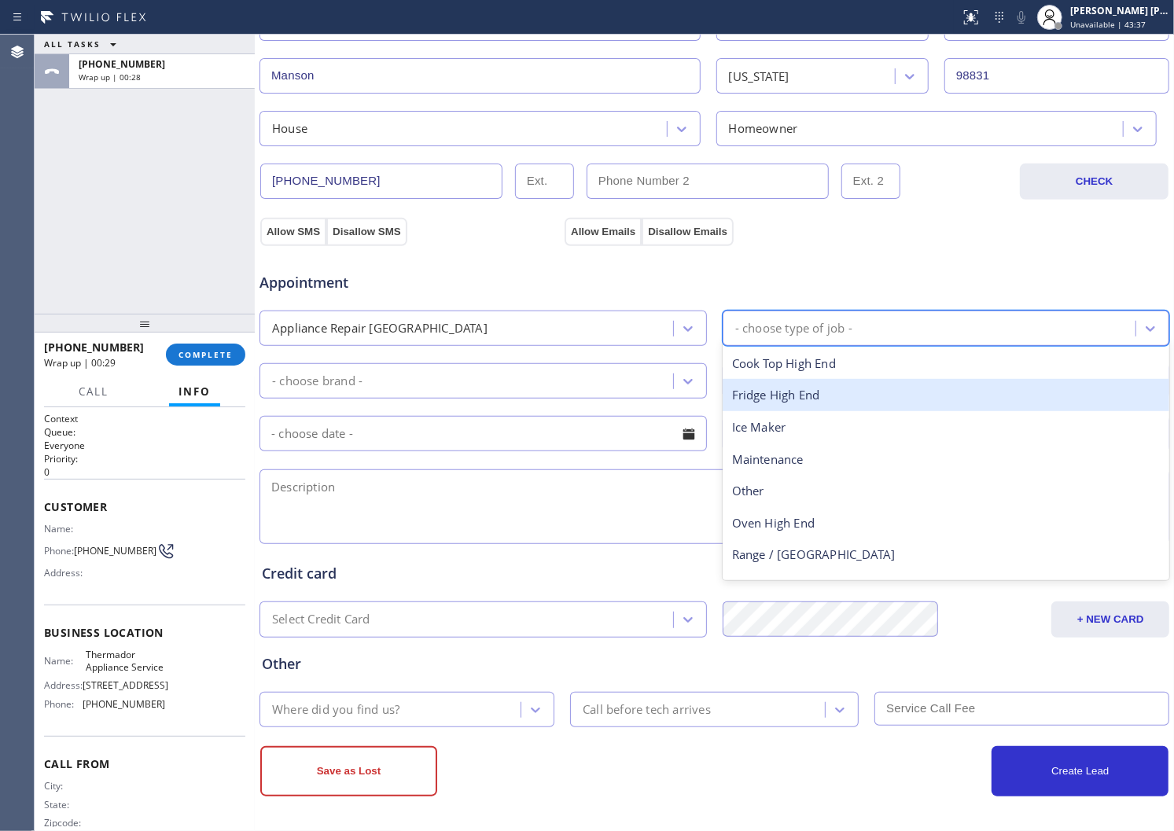
click at [828, 380] on div "Fridge High End" at bounding box center [947, 395] width 448 height 32
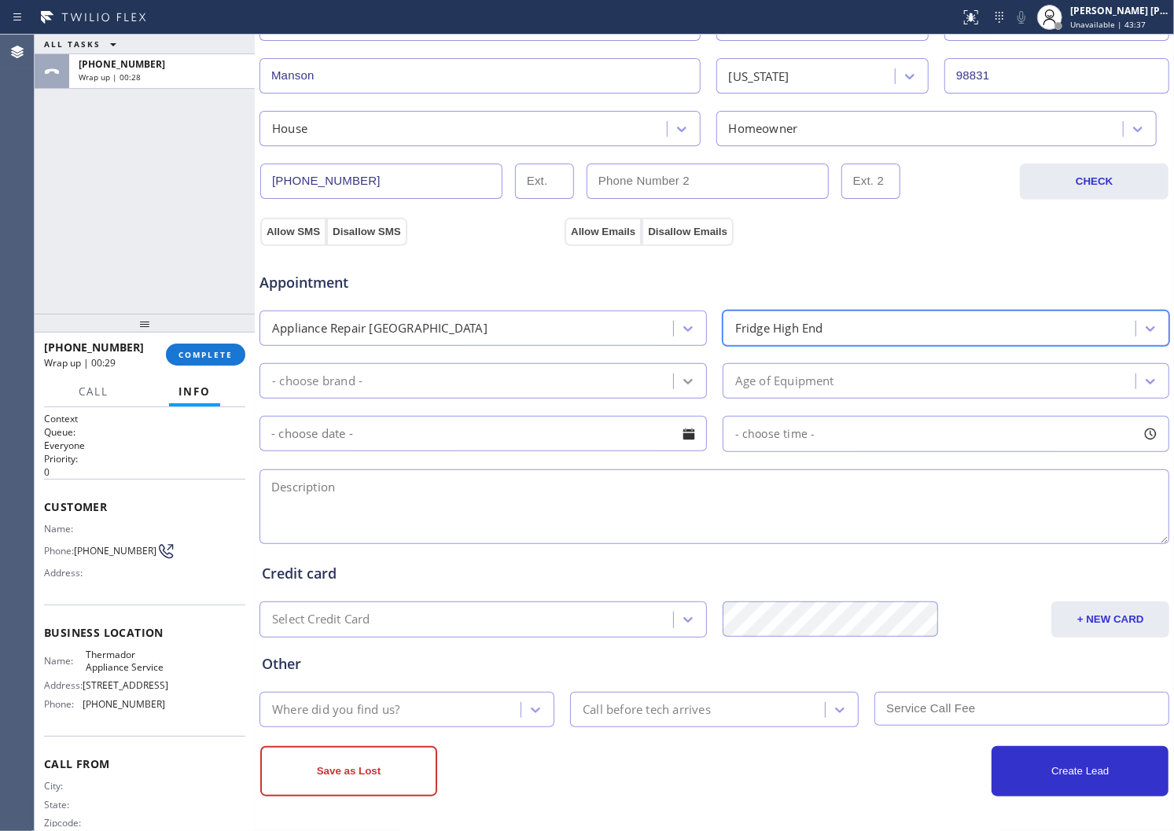
click at [684, 374] on icon at bounding box center [688, 382] width 16 height 16
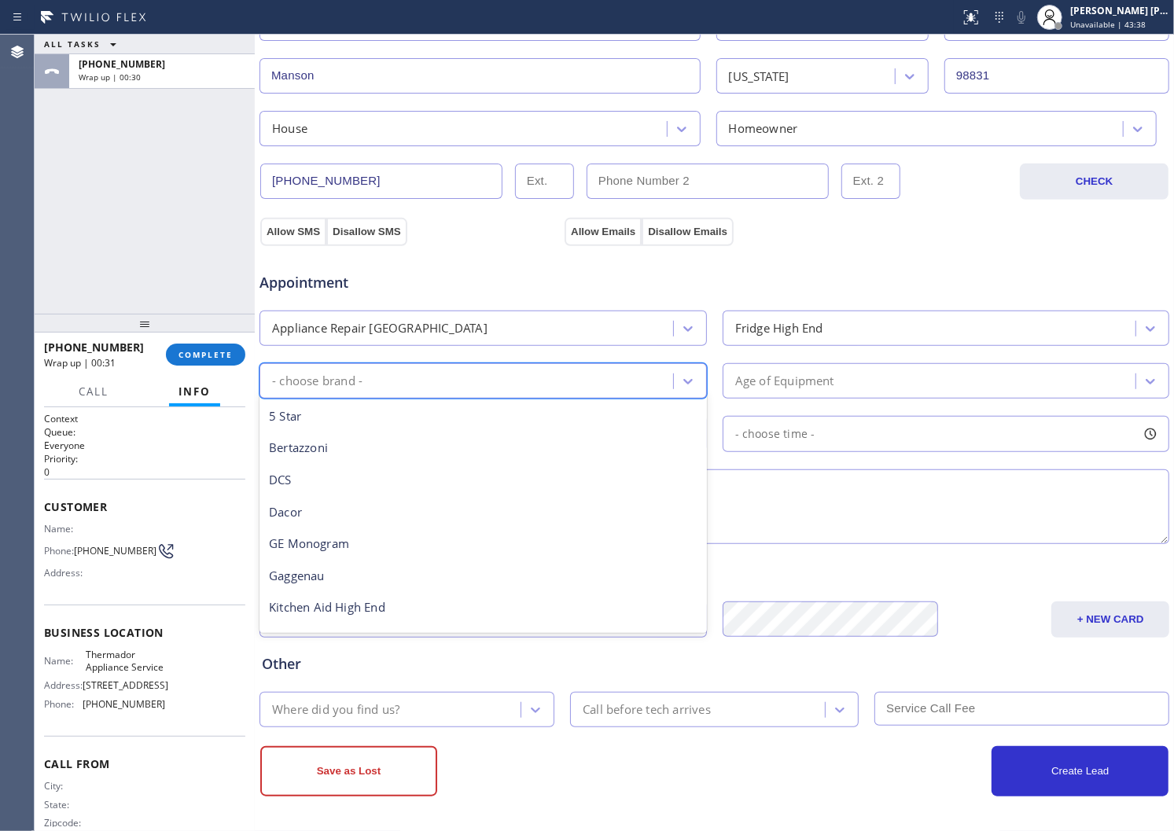
scroll to position [175, 0]
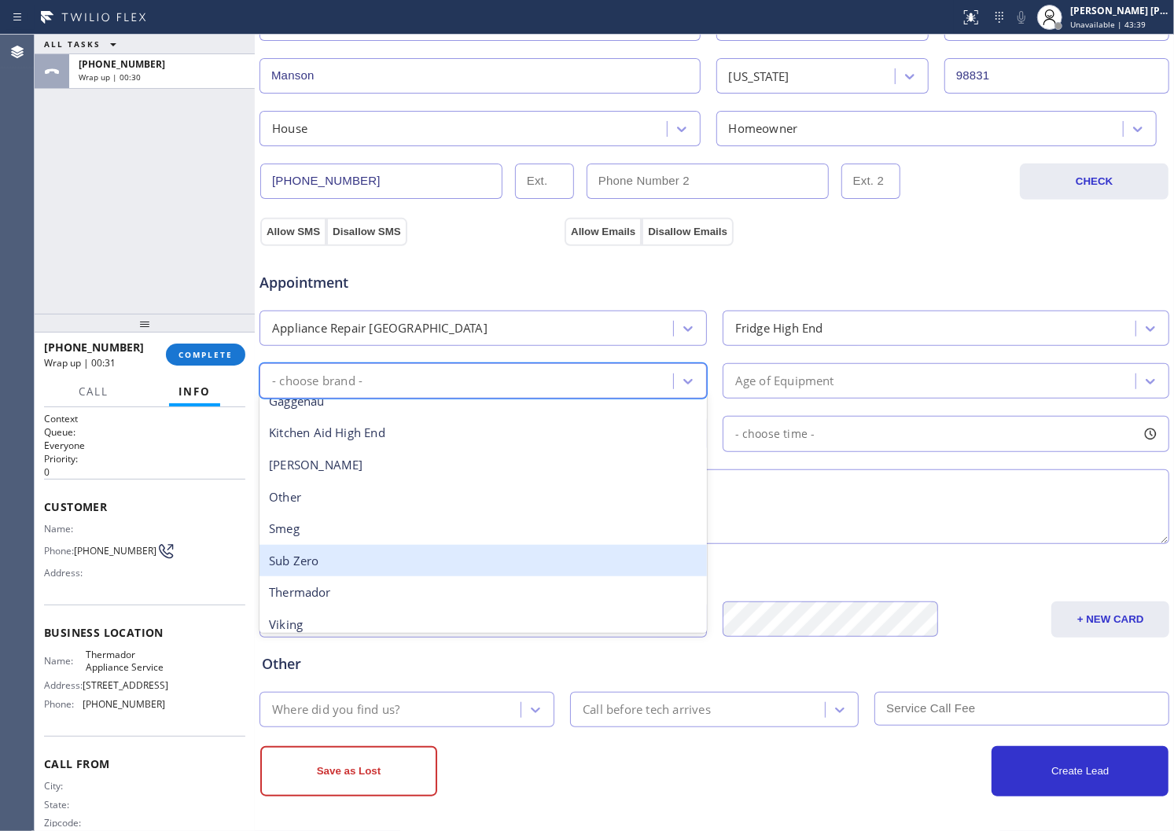
click at [488, 559] on div "Sub Zero" at bounding box center [484, 561] width 448 height 32
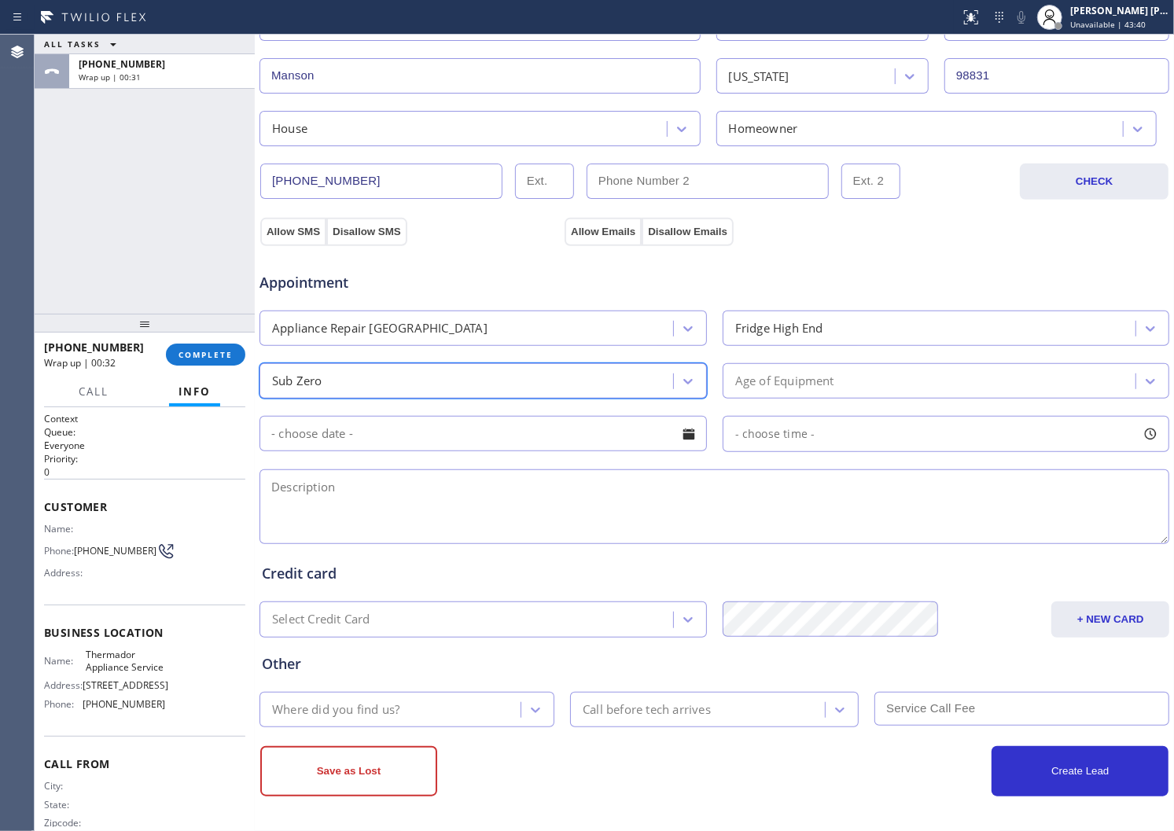
click at [805, 418] on div "- choose time -" at bounding box center [947, 434] width 448 height 36
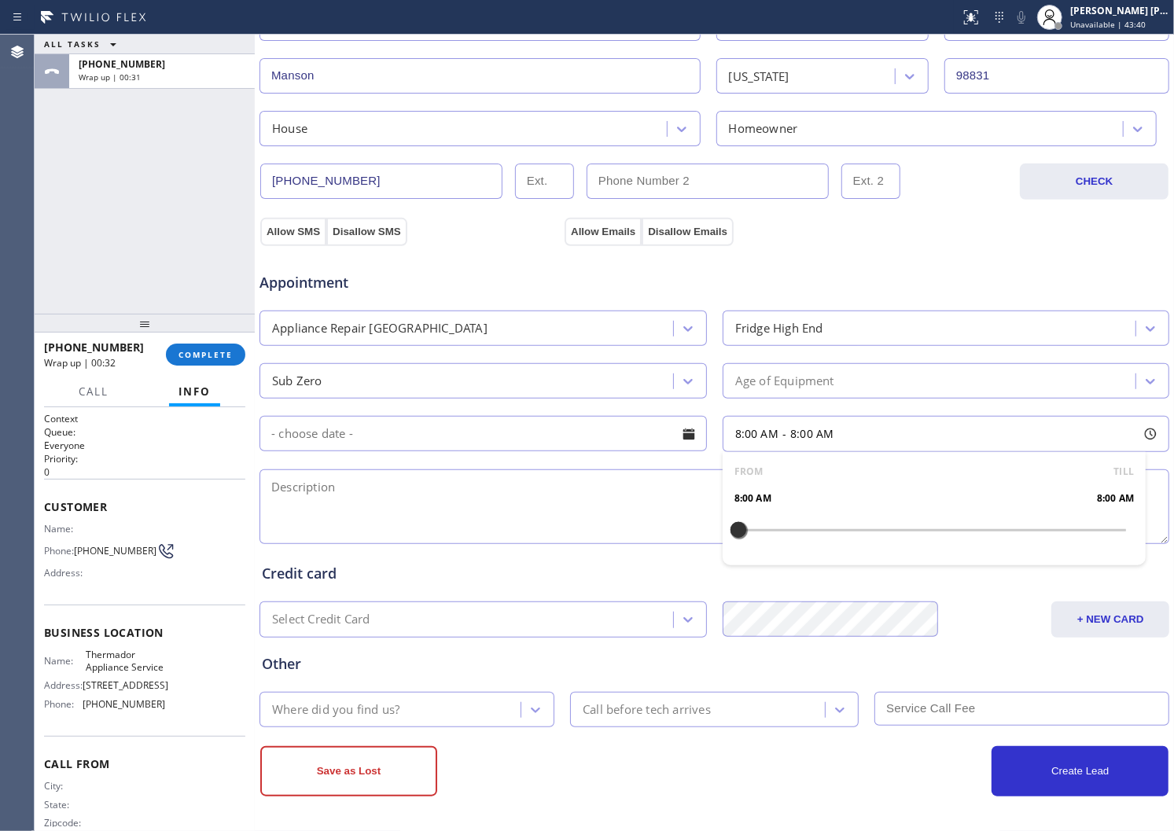
click at [820, 385] on div "Age of Equipment" at bounding box center [784, 381] width 99 height 18
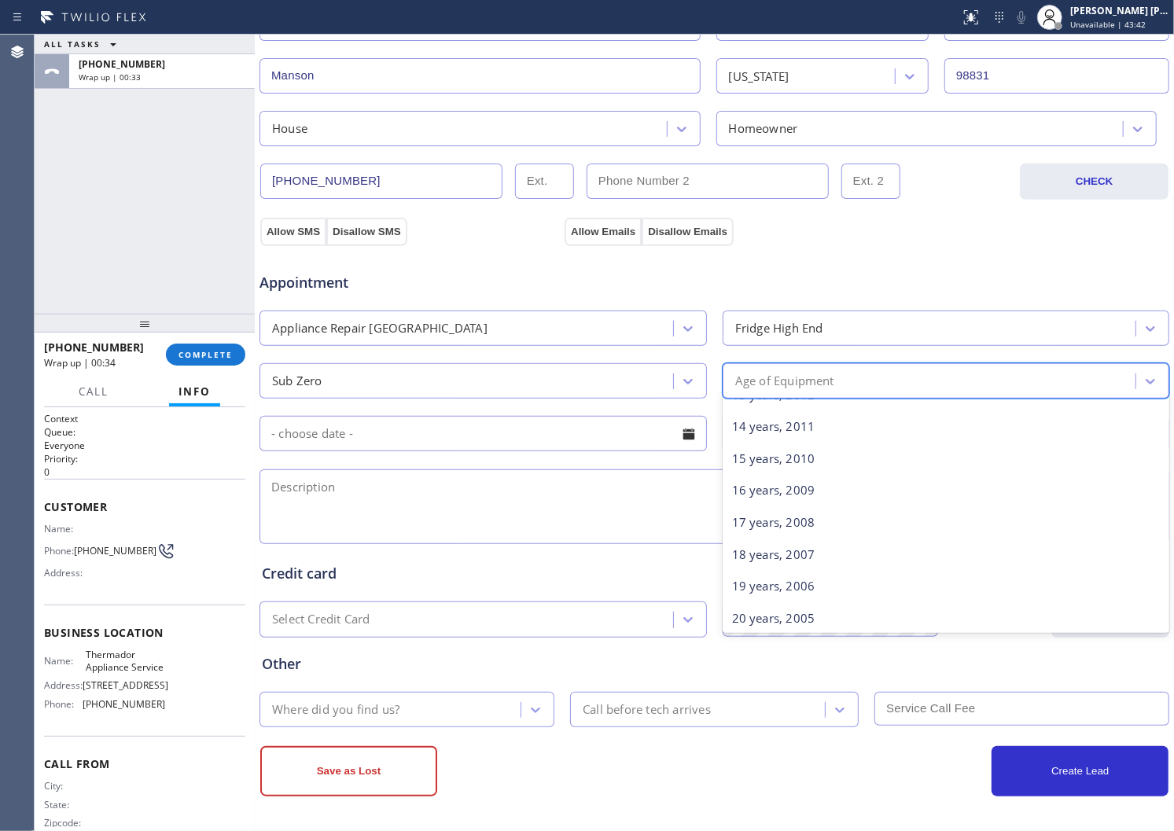
scroll to position [524, 0]
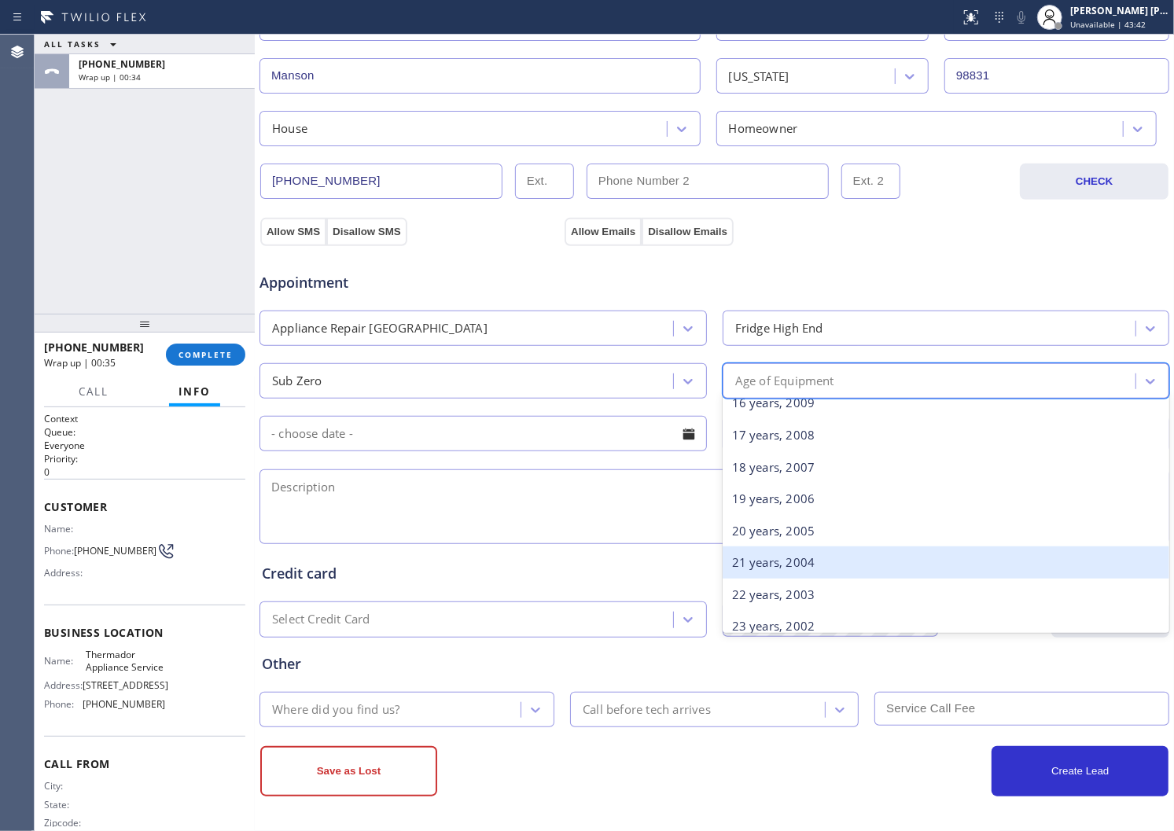
click at [787, 536] on div "20 years, 2005" at bounding box center [947, 531] width 448 height 32
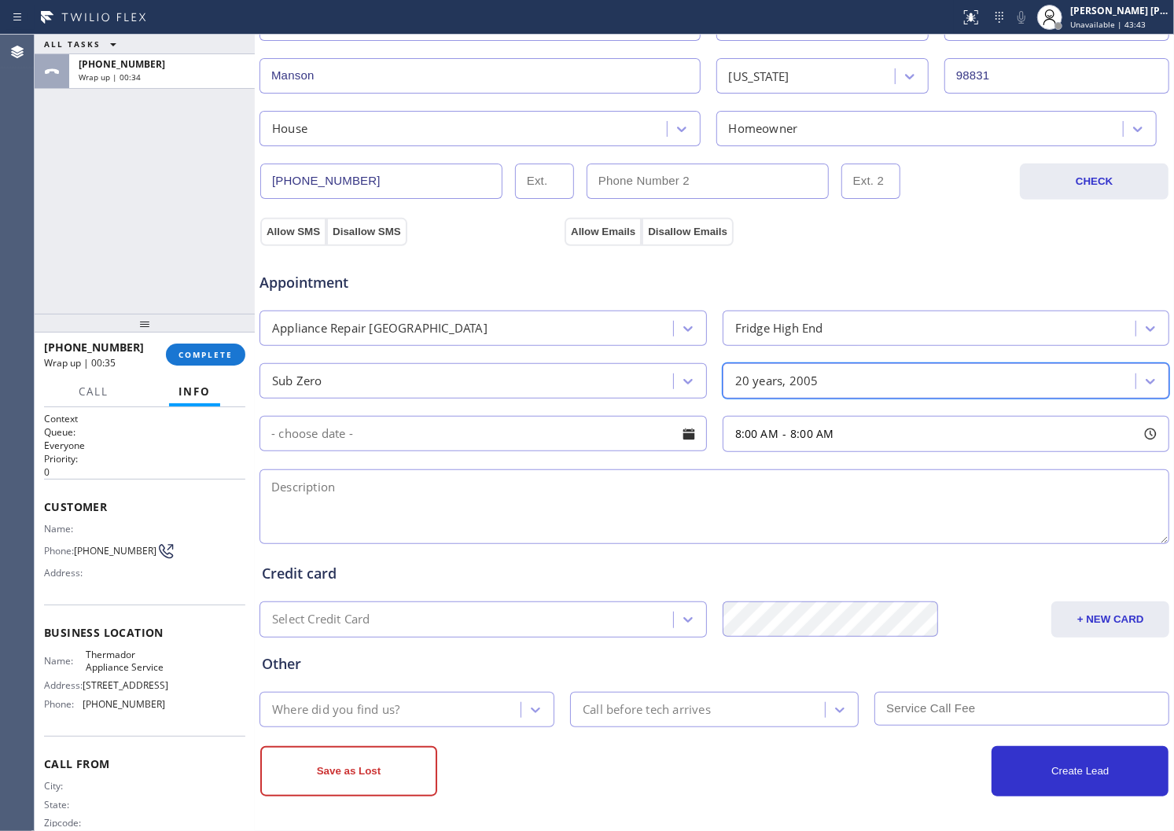
click at [676, 440] on div at bounding box center [689, 434] width 27 height 27
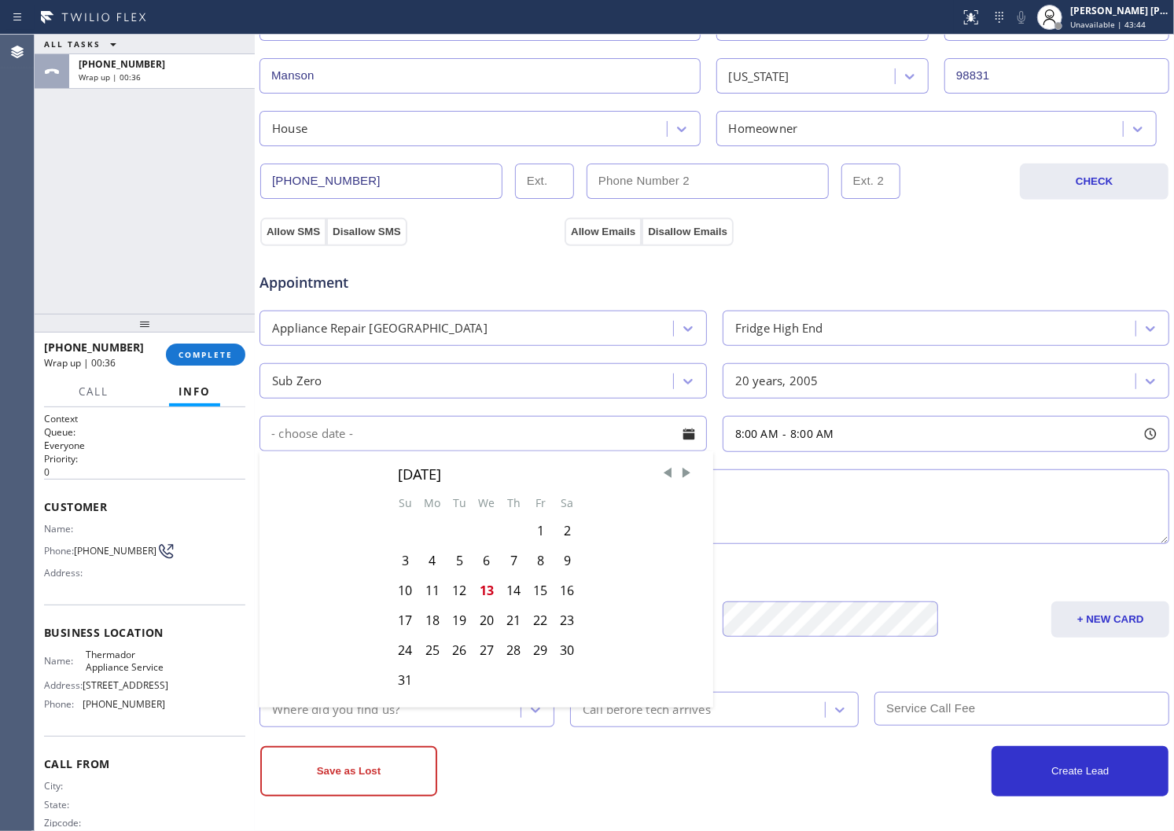
click at [478, 390] on div "Sub Zero" at bounding box center [468, 381] width 409 height 28
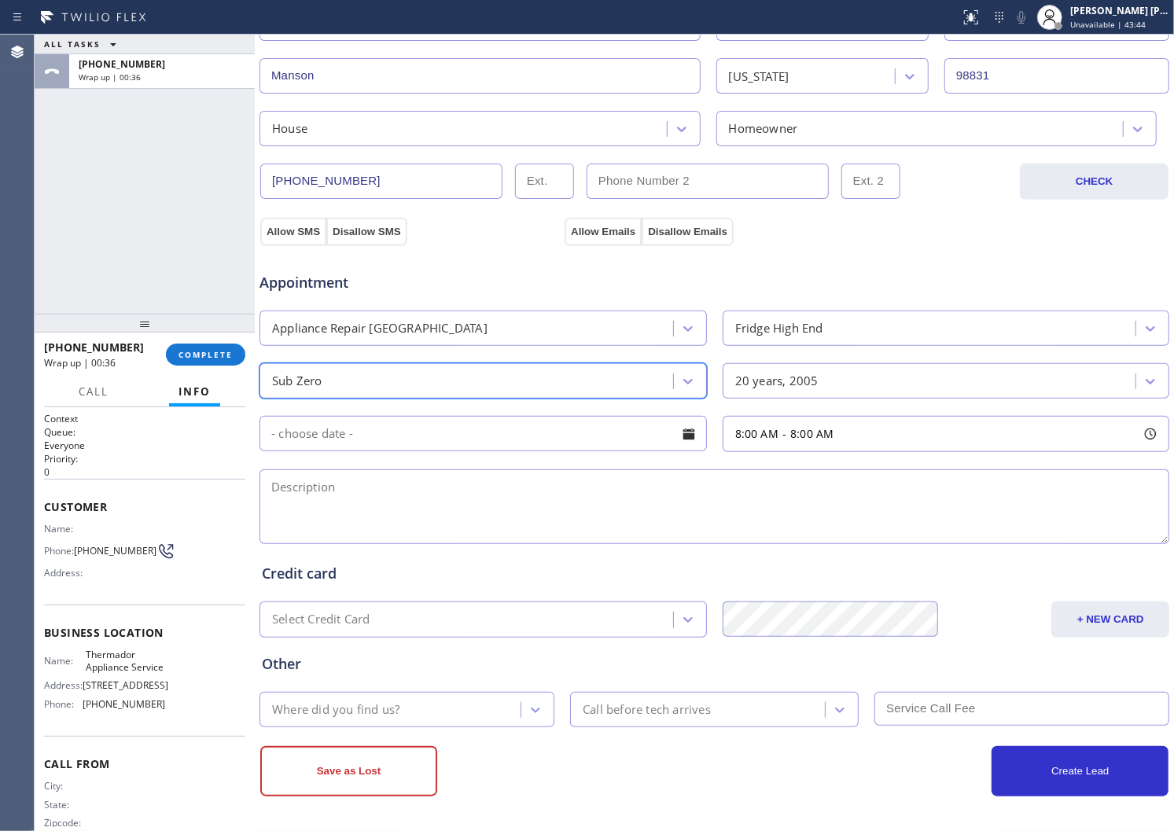
click at [481, 505] on textarea at bounding box center [715, 507] width 910 height 75
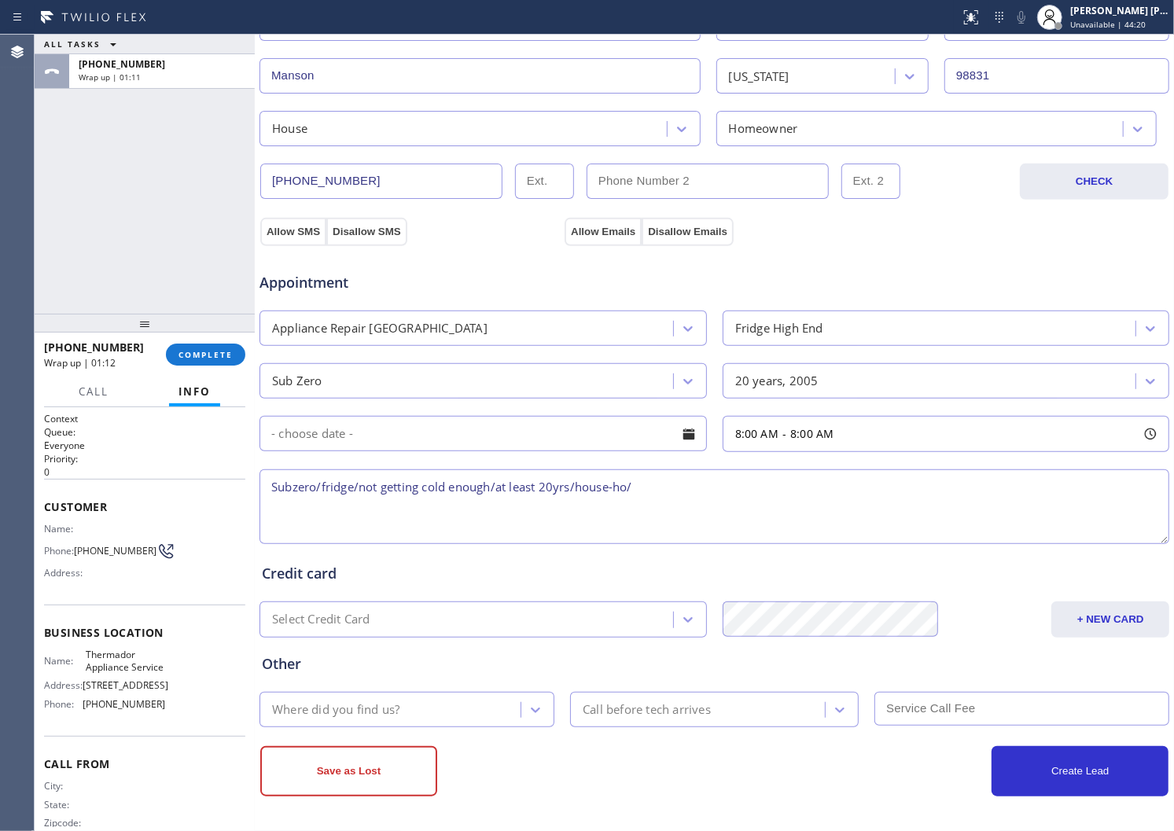
click at [708, 473] on textarea "Subzero/fridge/not getting cold enough/at least 20yrs/house-ho/" at bounding box center [715, 507] width 910 height 75
paste textarea "[PERSON_NAME], WA 98831"
drag, startPoint x: 705, startPoint y: 489, endPoint x: 639, endPoint y: 488, distance: 66.9
click at [639, 488] on textarea "Subzero/fridge/not getting cold enough/at least 20yrs/house-ho/Manson, WA 98831" at bounding box center [715, 507] width 910 height 75
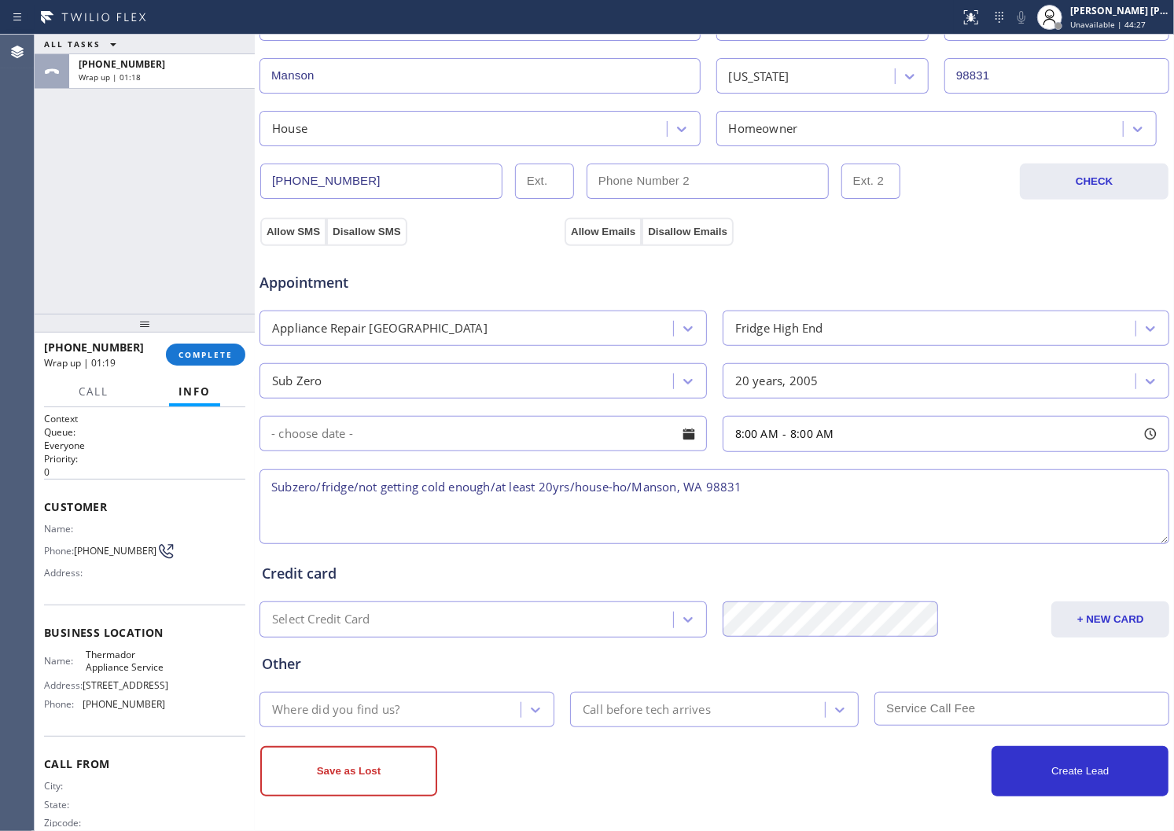
click at [709, 485] on textarea "Subzero/fridge/not getting cold enough/at least 20yrs/house-ho/Manson, WA 98831" at bounding box center [715, 507] width 910 height 75
drag, startPoint x: 673, startPoint y: 486, endPoint x: 637, endPoint y: 488, distance: 36.3
click at [637, 488] on textarea "Subzero/fridge/not getting cold enough/at least 20yrs/house-ho/Manson, WA 98831" at bounding box center [715, 507] width 910 height 75
click at [750, 490] on textarea "Subzero/fridge/not getting cold enough/at least 20yrs/house-ho/ 98831" at bounding box center [715, 507] width 910 height 75
click at [98, 668] on span "Thermador Appliance Service" at bounding box center [125, 661] width 79 height 24
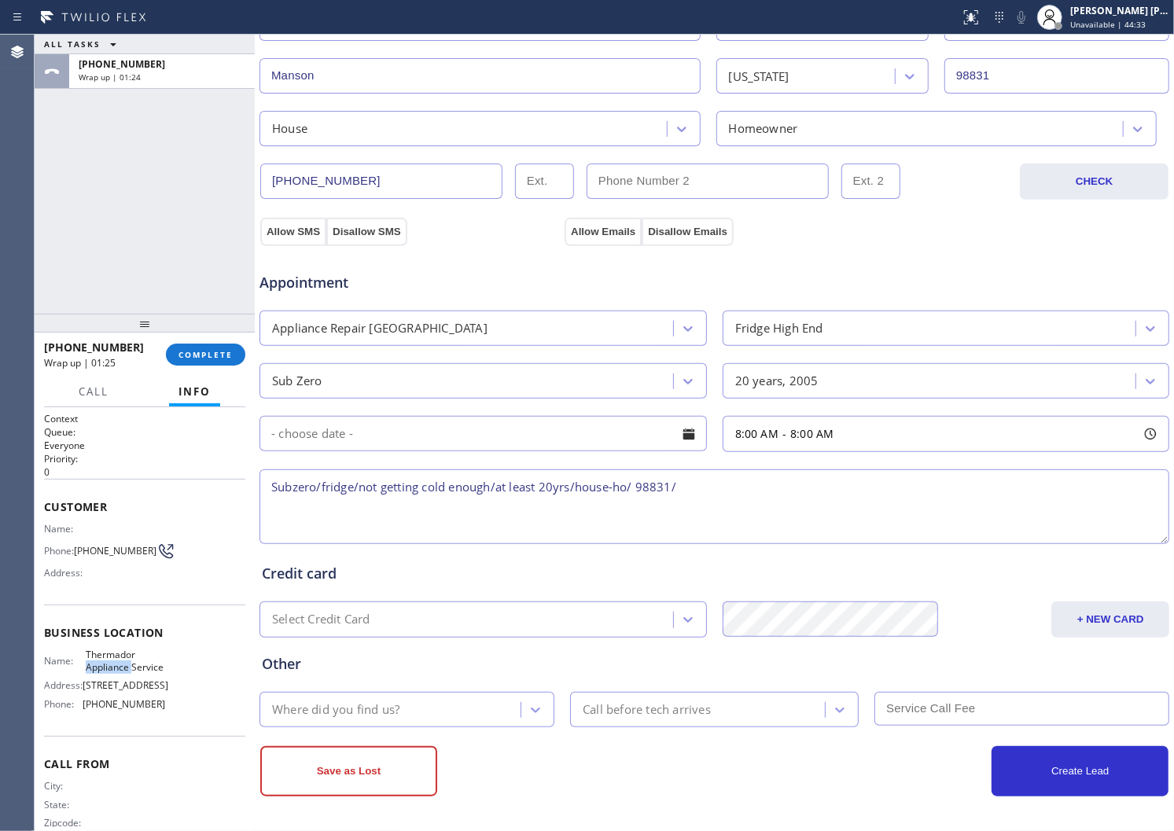
click at [98, 668] on span "Thermador Appliance Service" at bounding box center [125, 661] width 79 height 24
click at [704, 497] on textarea "Subzero/fridge/not getting cold enough/at least 20yrs/house-ho/ 98831/" at bounding box center [715, 507] width 910 height 75
paste textarea "Thermador Appliance Service"
click at [745, 498] on textarea "Subzero/fridge/not getting cold enough/at least 20yrs/house-ho/ 98831/Thermador…" at bounding box center [715, 507] width 910 height 75
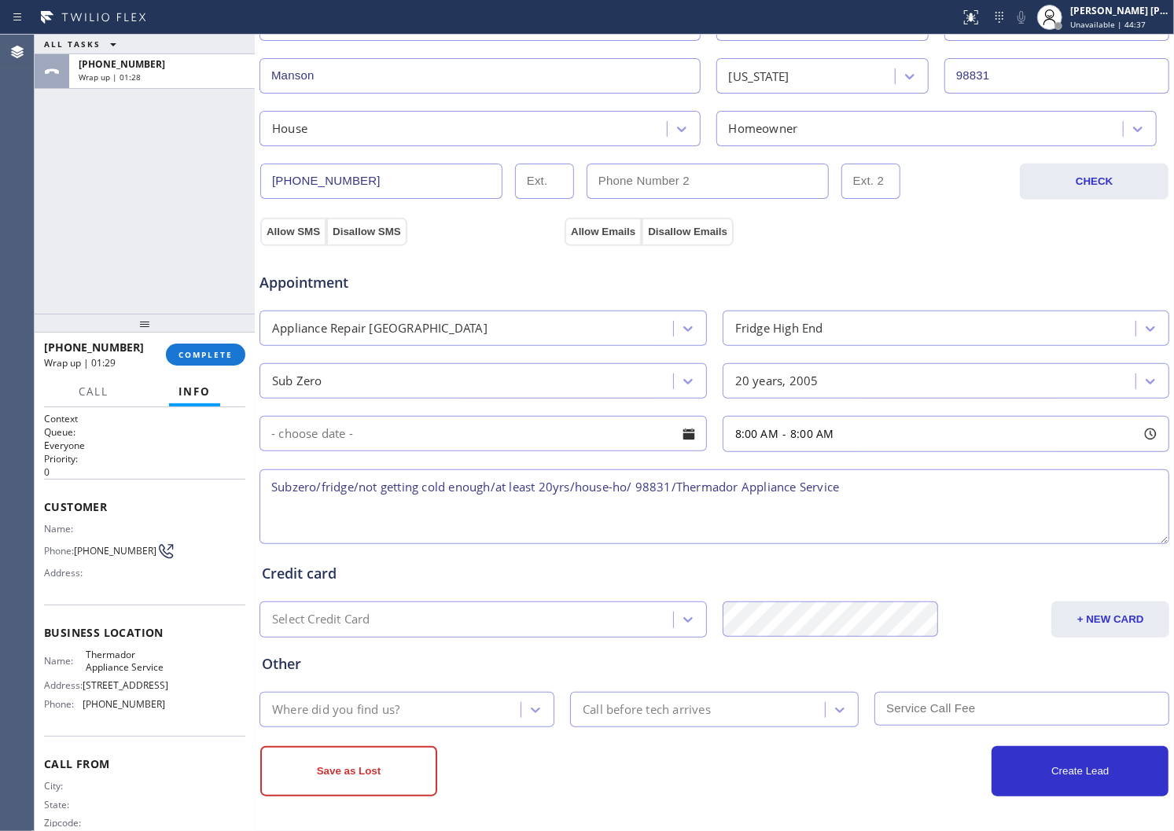
click at [952, 496] on textarea "Subzero/fridge/not getting cold enough/at least 20yrs/house-ho/ 98831/Thermador…" at bounding box center [715, 507] width 910 height 75
type textarea "Subzero/fridge/not getting cold enough/at least 20yrs/house-ho/ 98831/Thermador…"
click at [311, 236] on button "Allow SMS" at bounding box center [293, 232] width 66 height 28
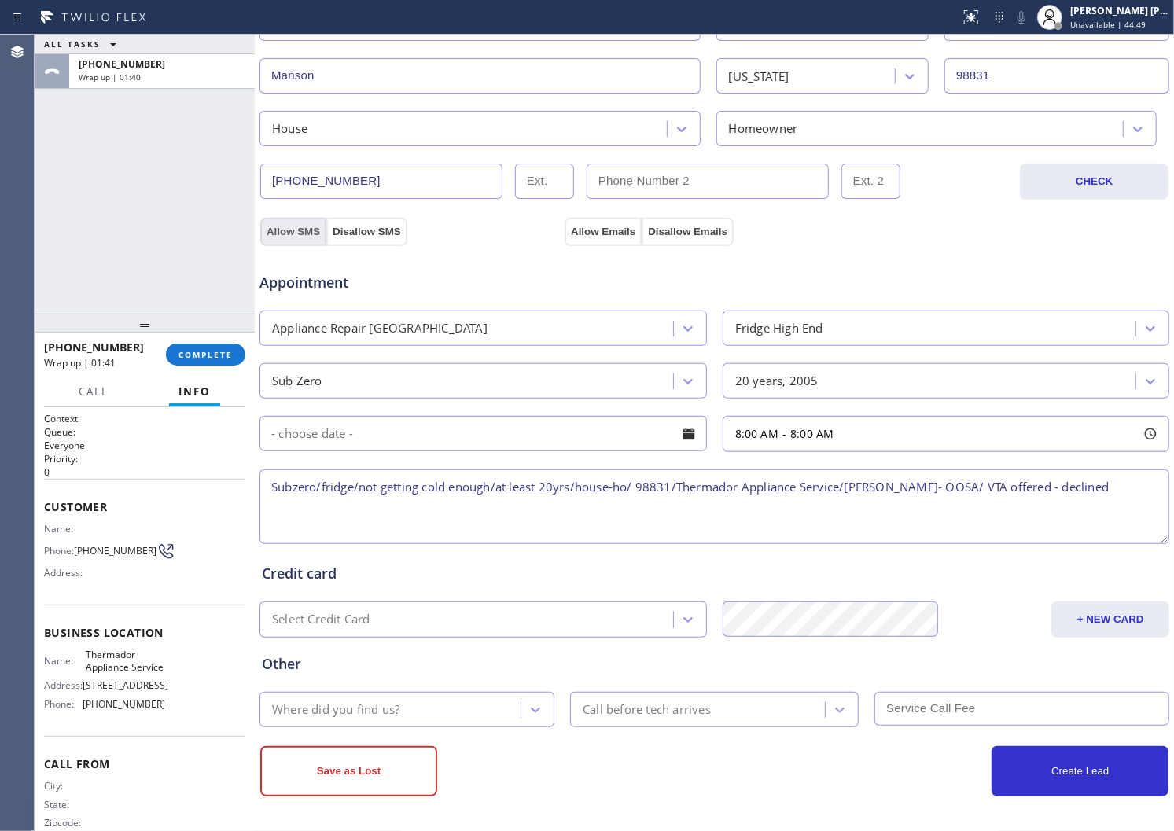
click at [311, 236] on button "Allow SMS" at bounding box center [293, 232] width 66 height 28
click at [564, 234] on div "Allow Emails Disallow Emails" at bounding box center [714, 231] width 304 height 28
click at [565, 234] on button "Allow Emails" at bounding box center [603, 232] width 77 height 28
click at [379, 694] on div "Where did you find us?" at bounding box center [407, 709] width 295 height 35
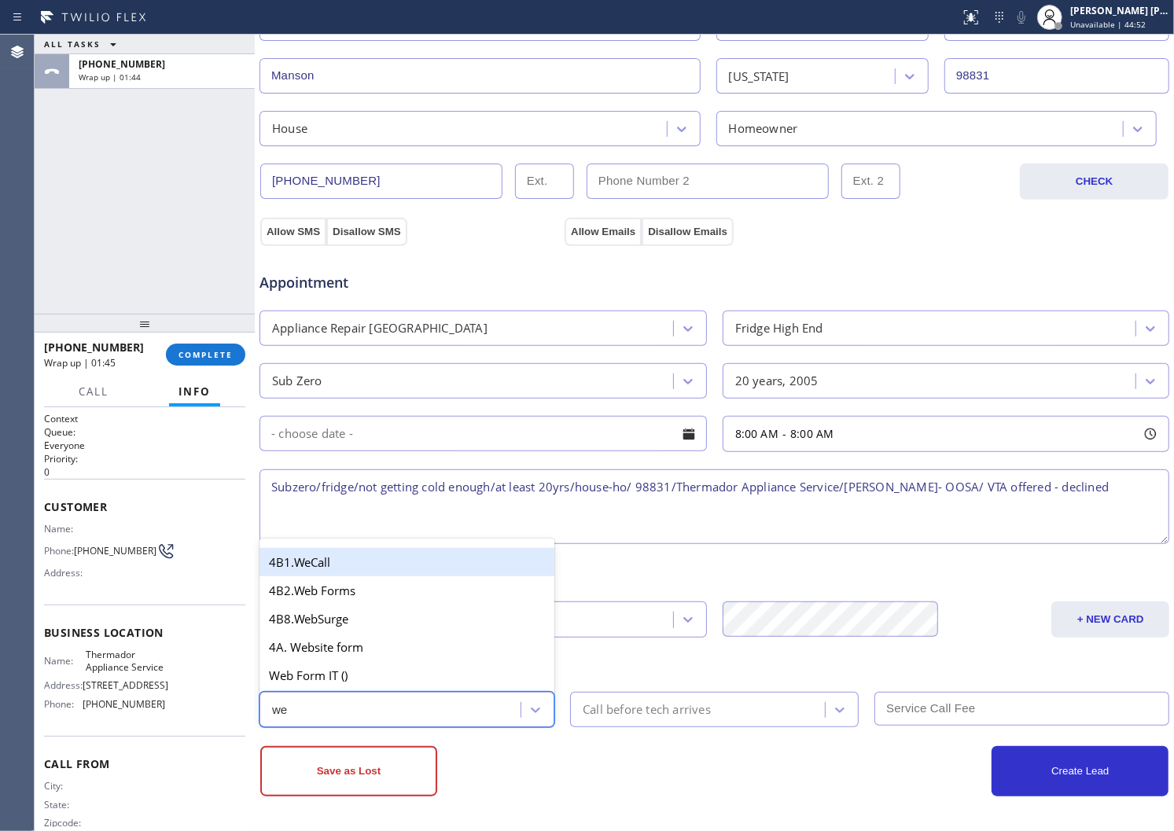
type input "web"
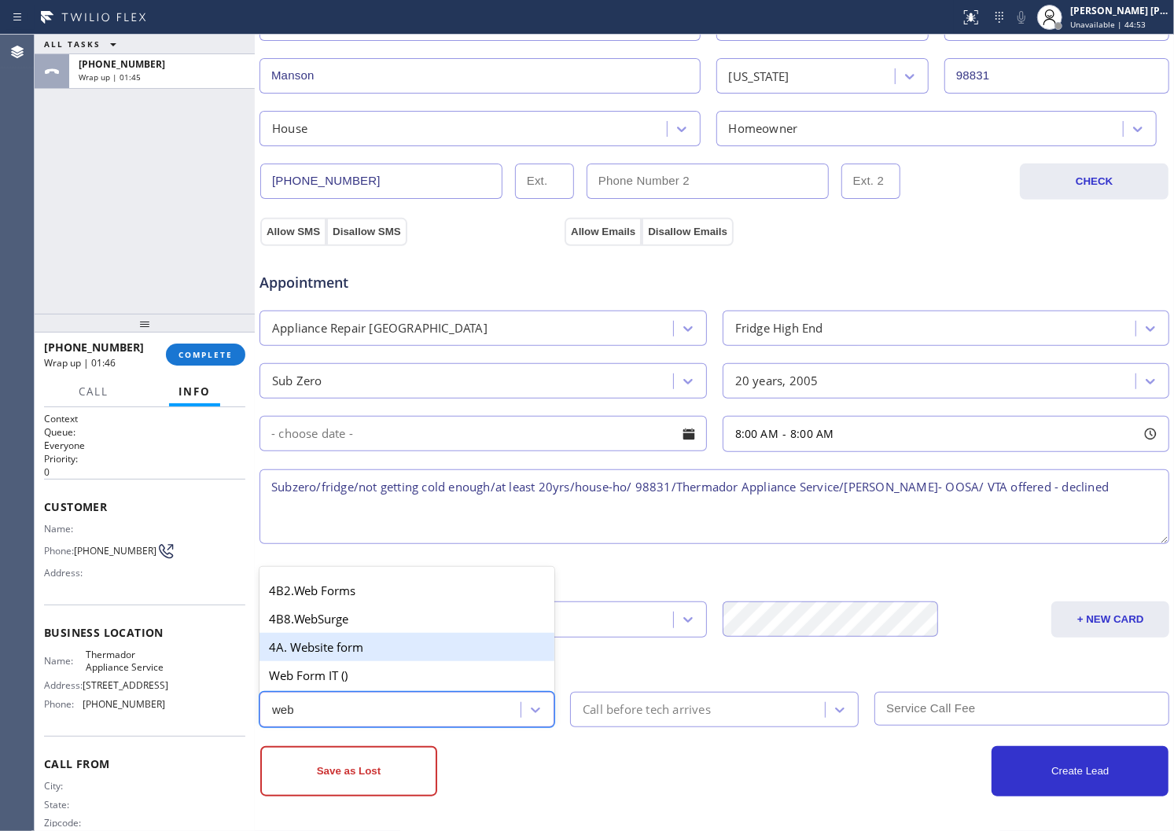
click at [359, 659] on div "4A. Website form" at bounding box center [407, 647] width 295 height 28
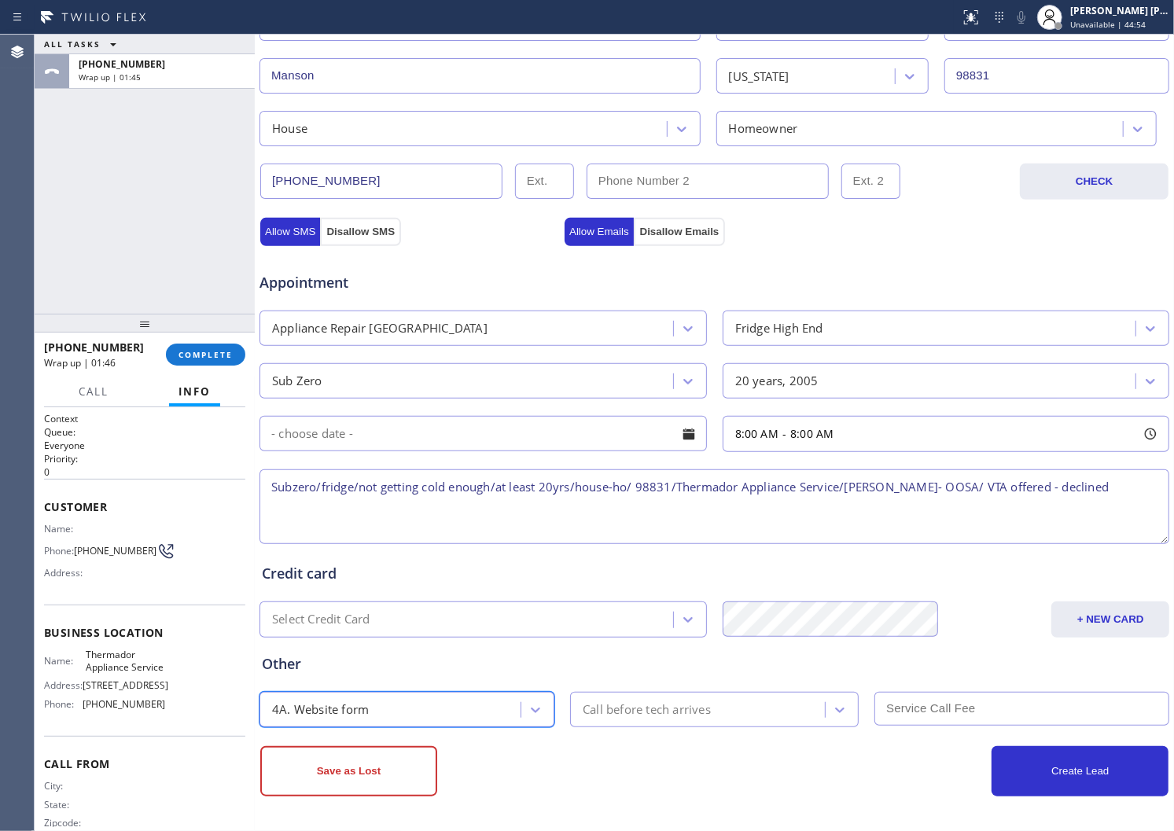
click at [575, 696] on div "Call before tech arrives" at bounding box center [700, 710] width 250 height 28
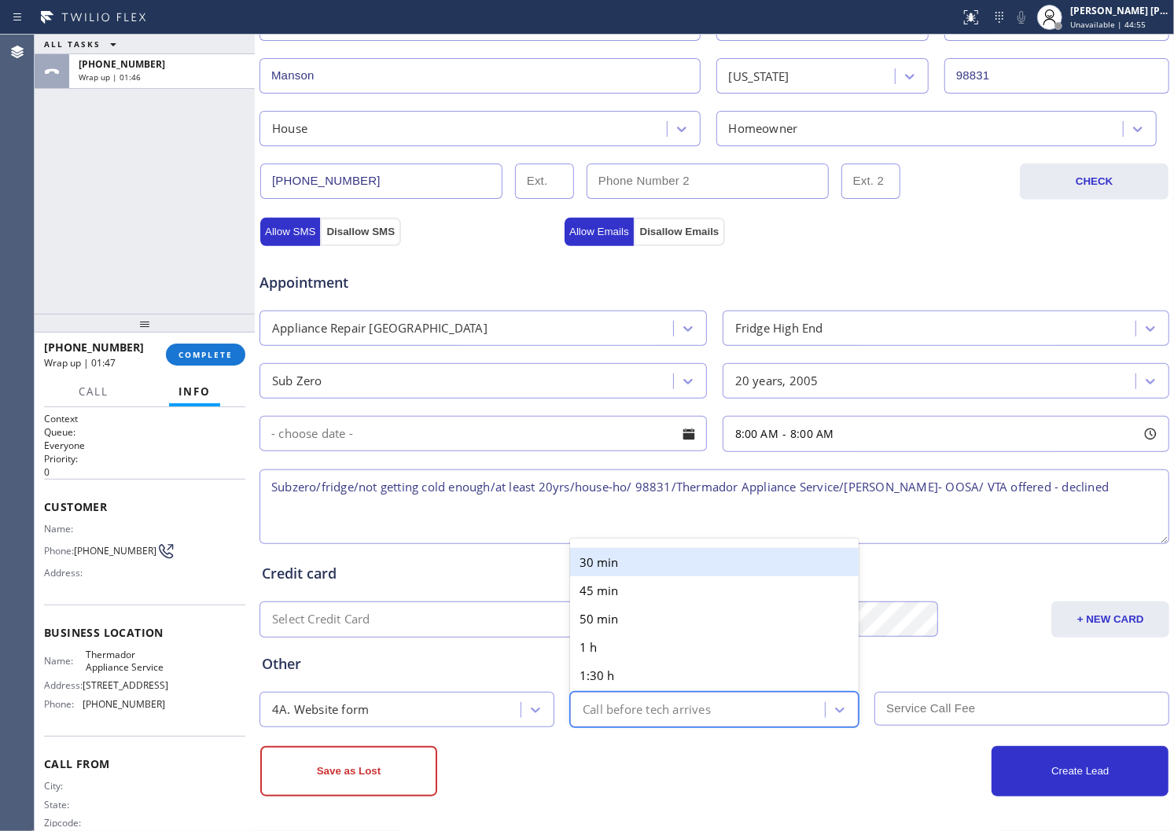
click at [451, 564] on div "Credit card" at bounding box center [714, 573] width 905 height 21
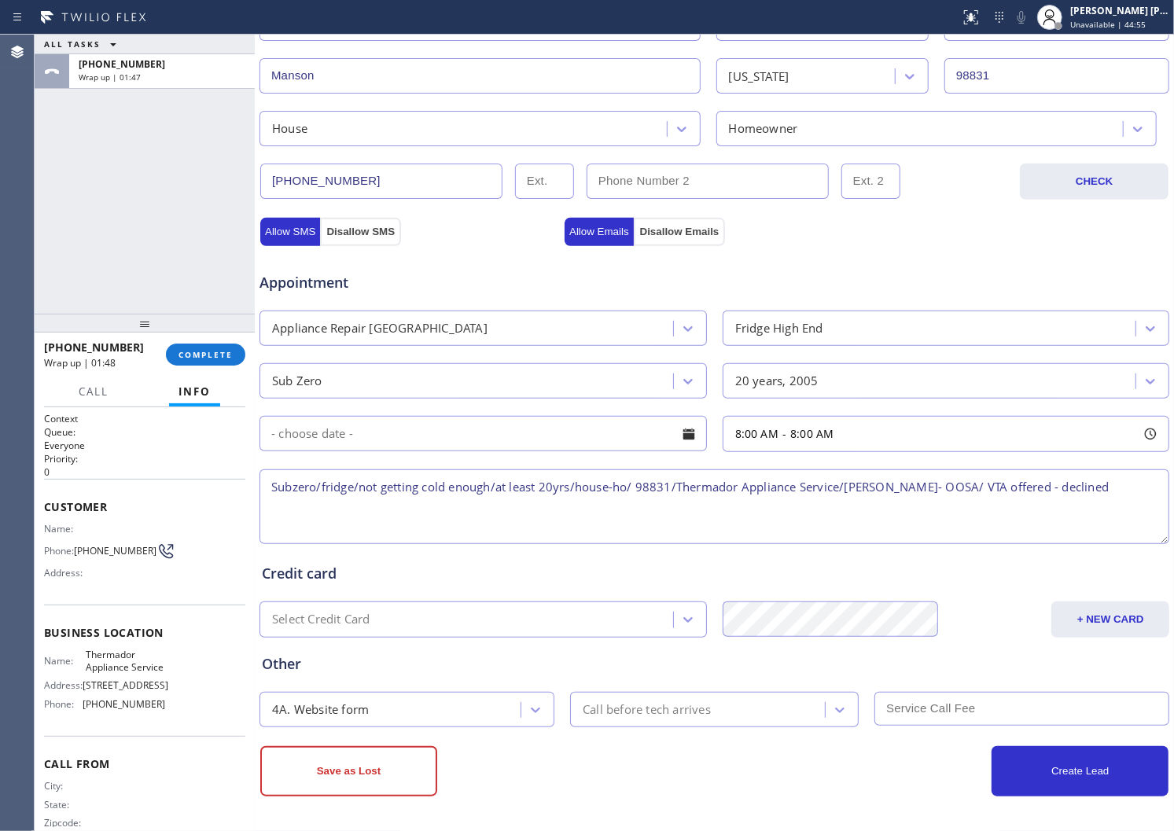
scroll to position [0, 0]
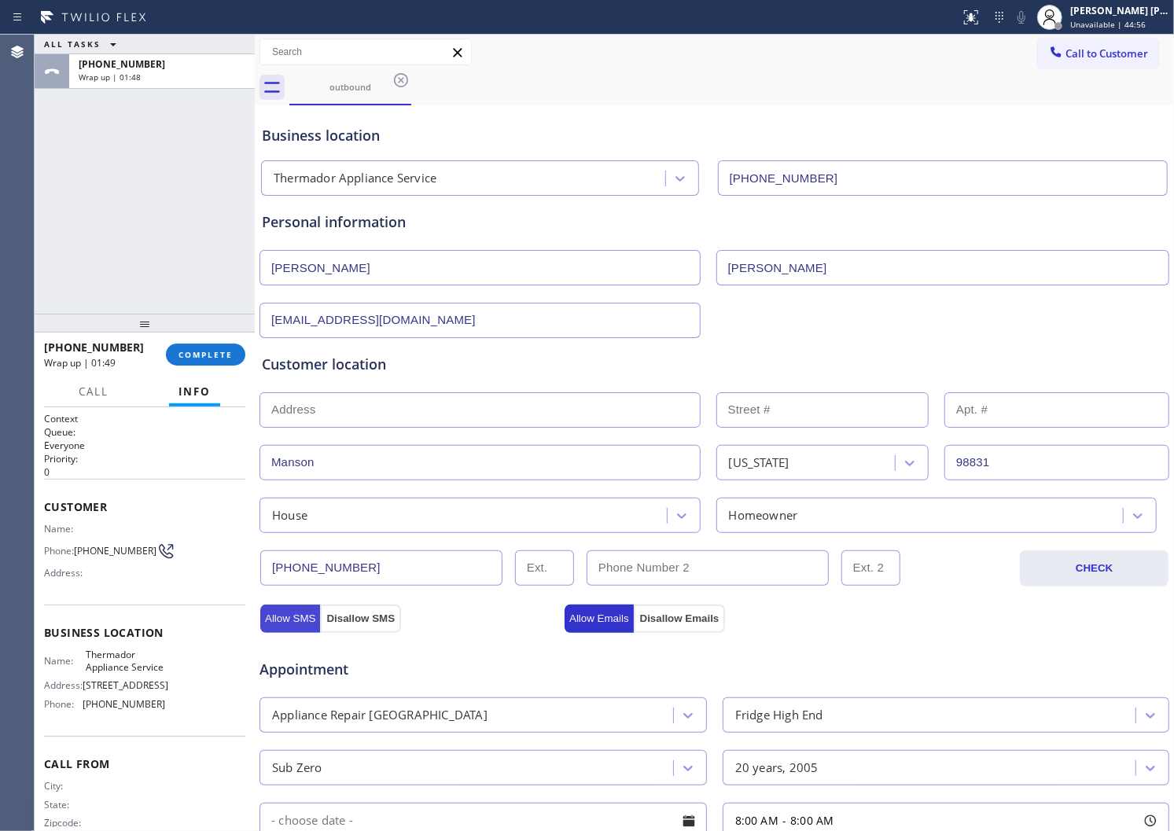
click at [292, 624] on button "Allow SMS" at bounding box center [290, 619] width 60 height 28
click at [608, 618] on button "Allow Emails" at bounding box center [599, 619] width 69 height 28
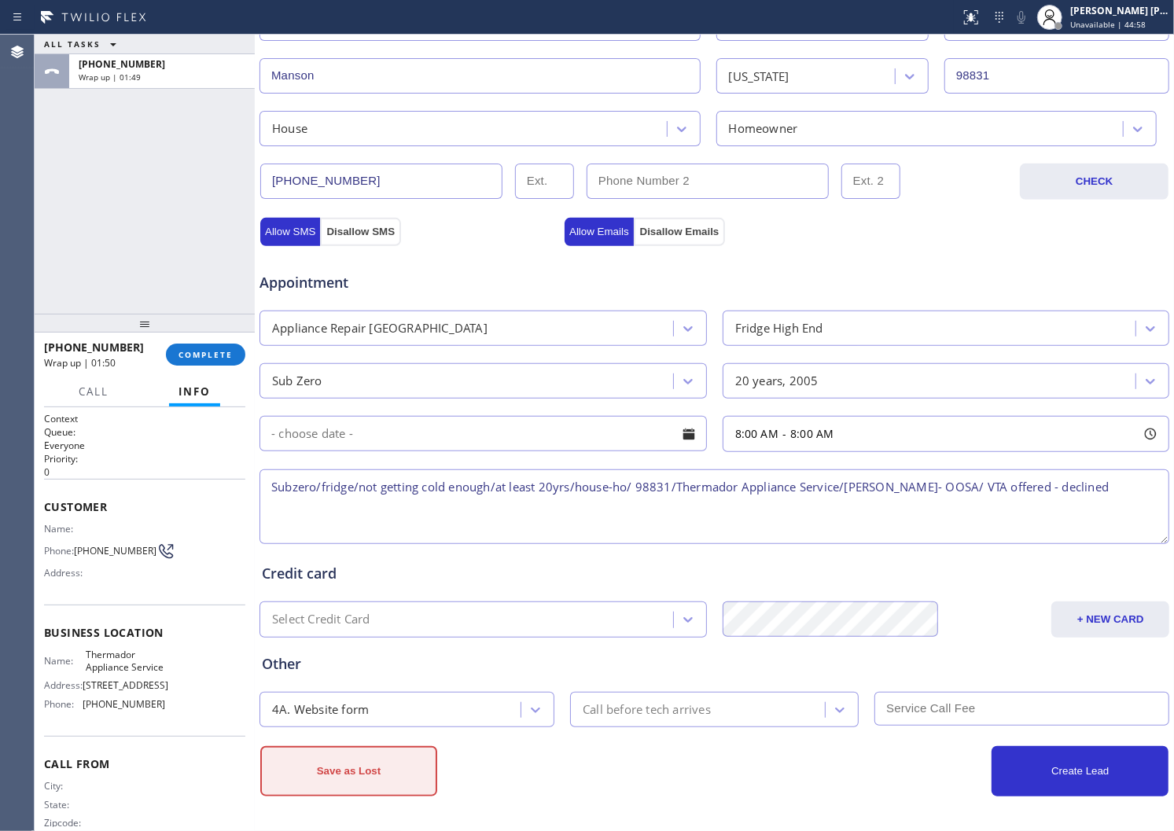
click at [364, 768] on button "Save as Lost" at bounding box center [348, 771] width 177 height 50
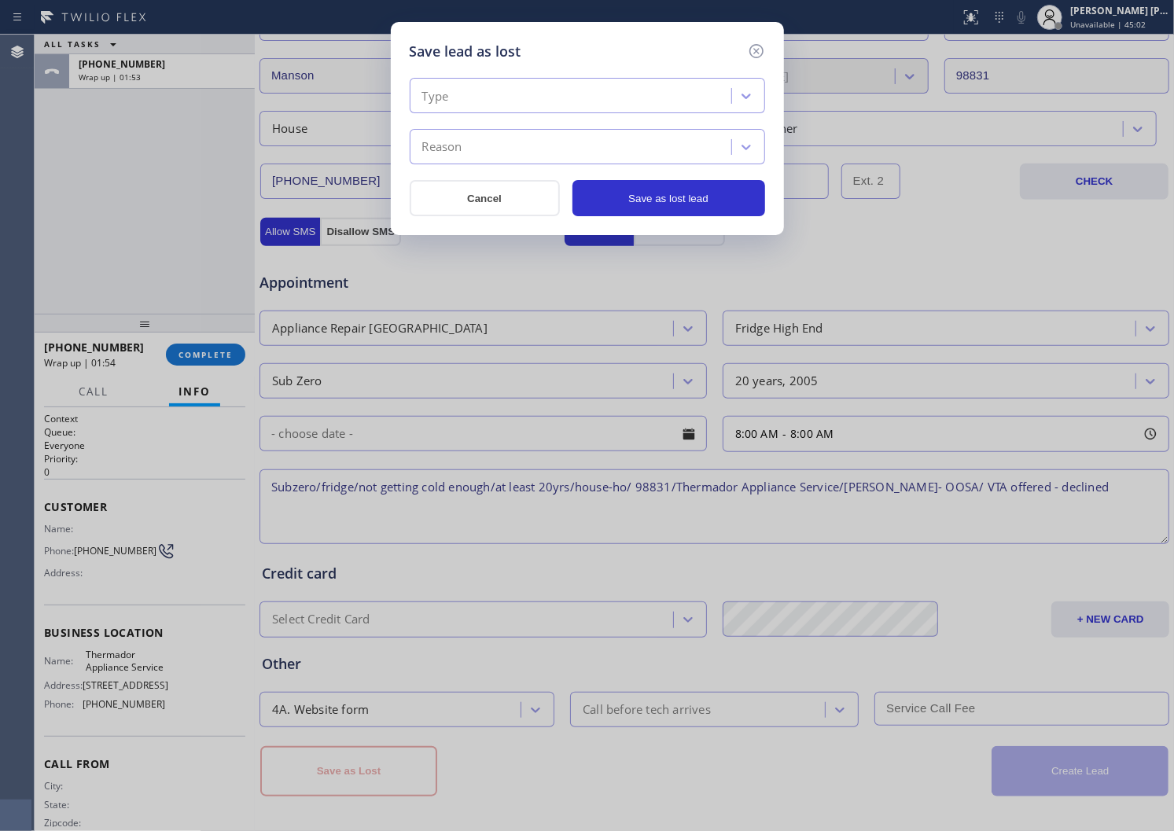
click at [540, 126] on div "Type Reason" at bounding box center [587, 121] width 355 height 87
click at [532, 105] on div "Type" at bounding box center [572, 97] width 317 height 28
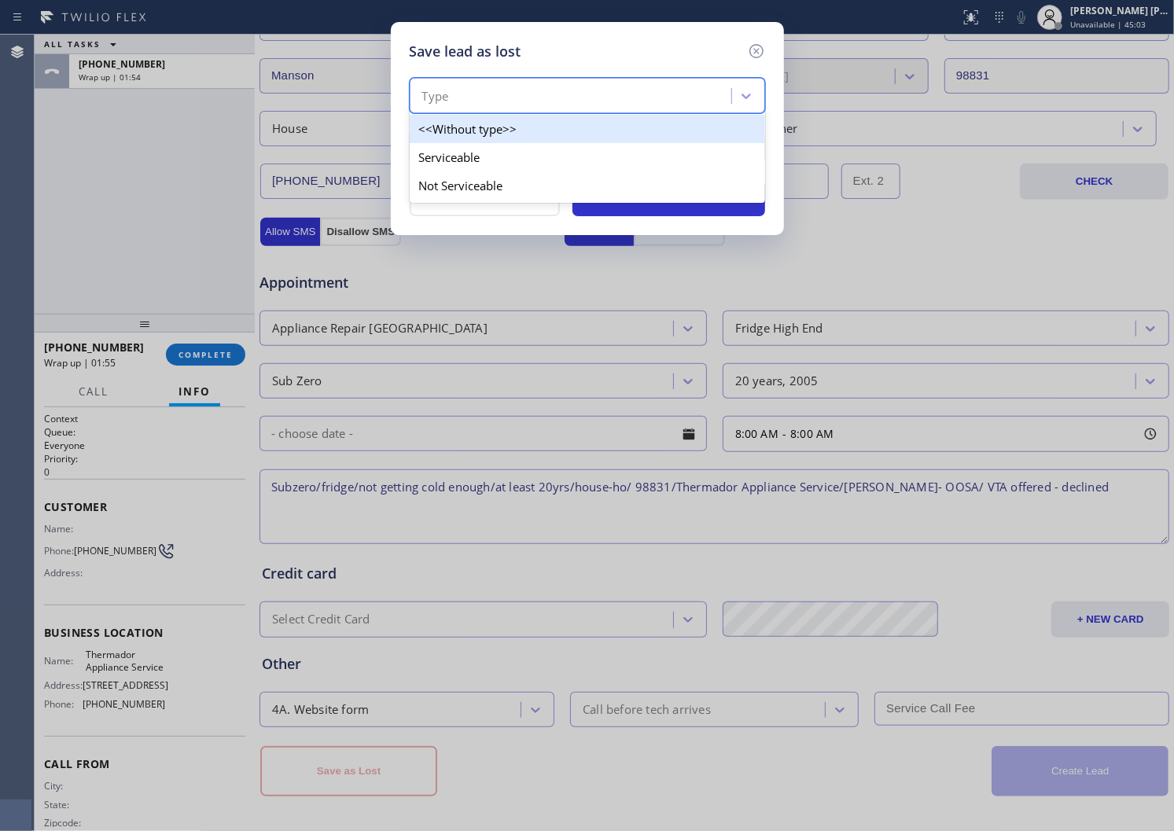
click at [504, 97] on div "Type" at bounding box center [572, 97] width 317 height 28
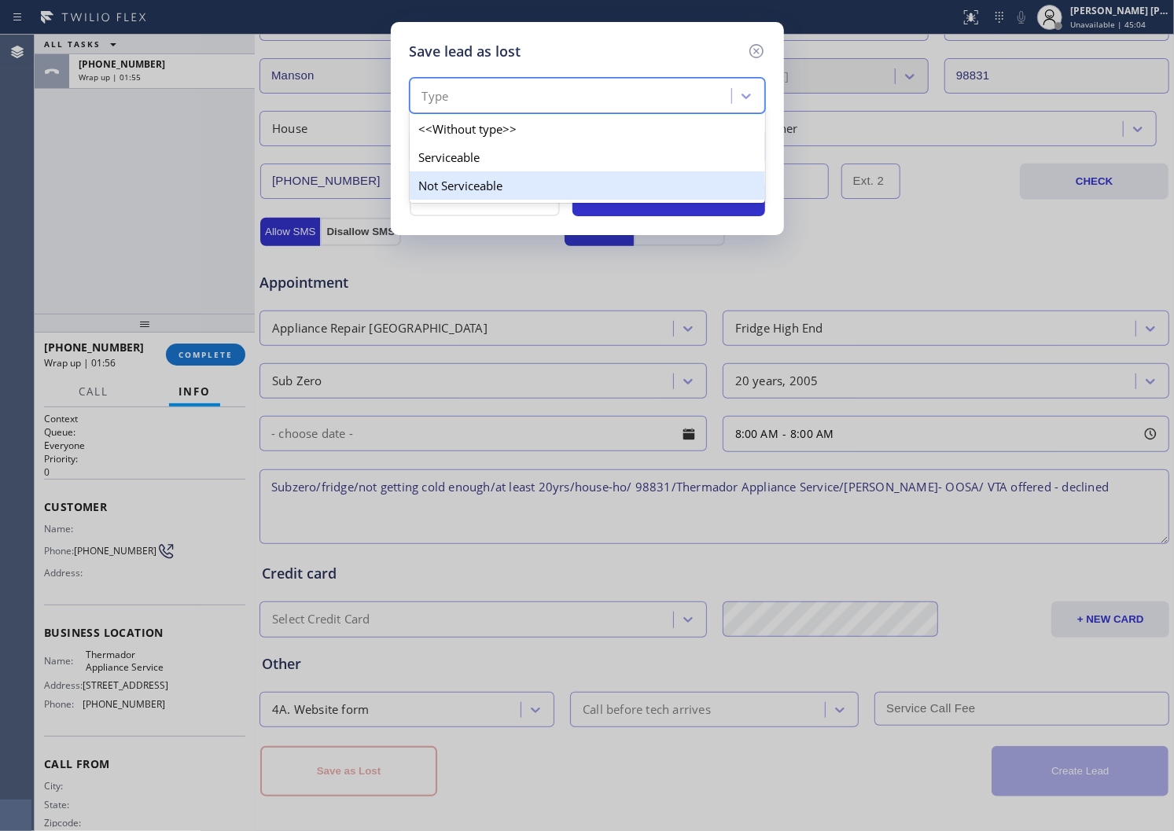
click at [506, 190] on div "Not Serviceable" at bounding box center [587, 185] width 355 height 28
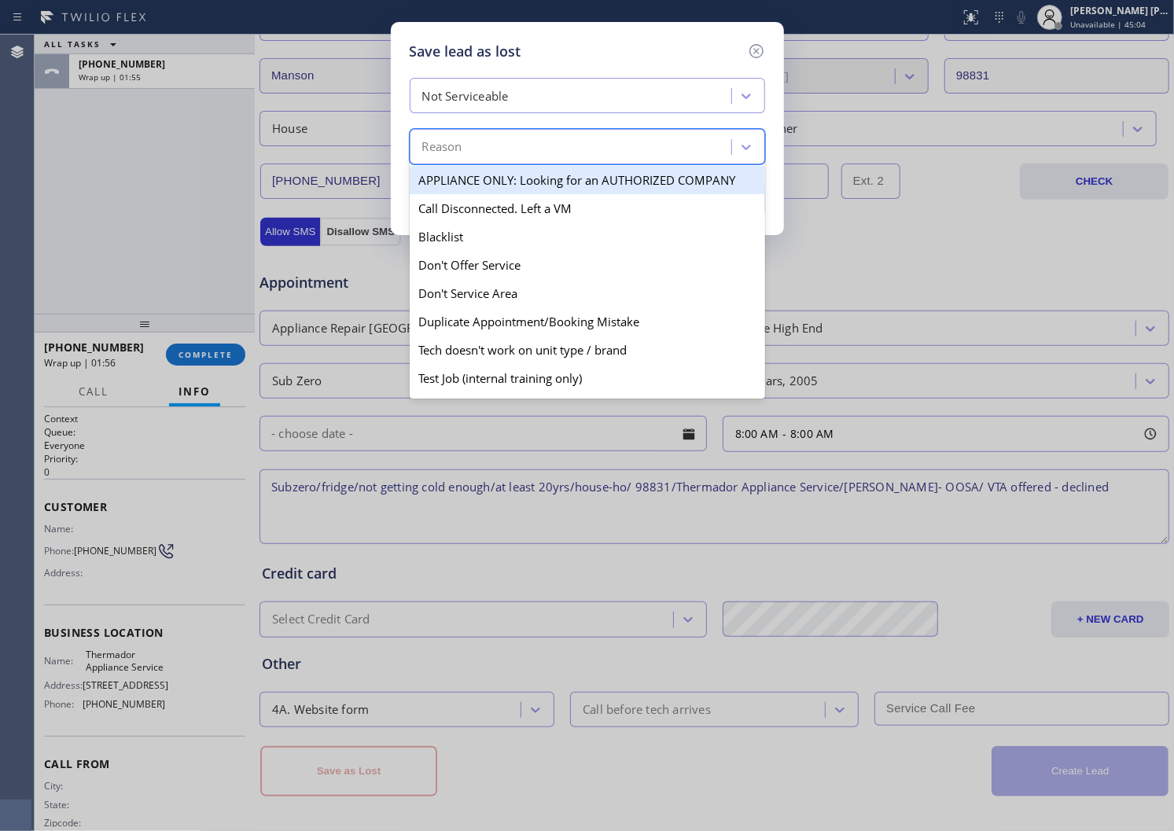
click at [499, 150] on div "Reason" at bounding box center [572, 148] width 317 height 28
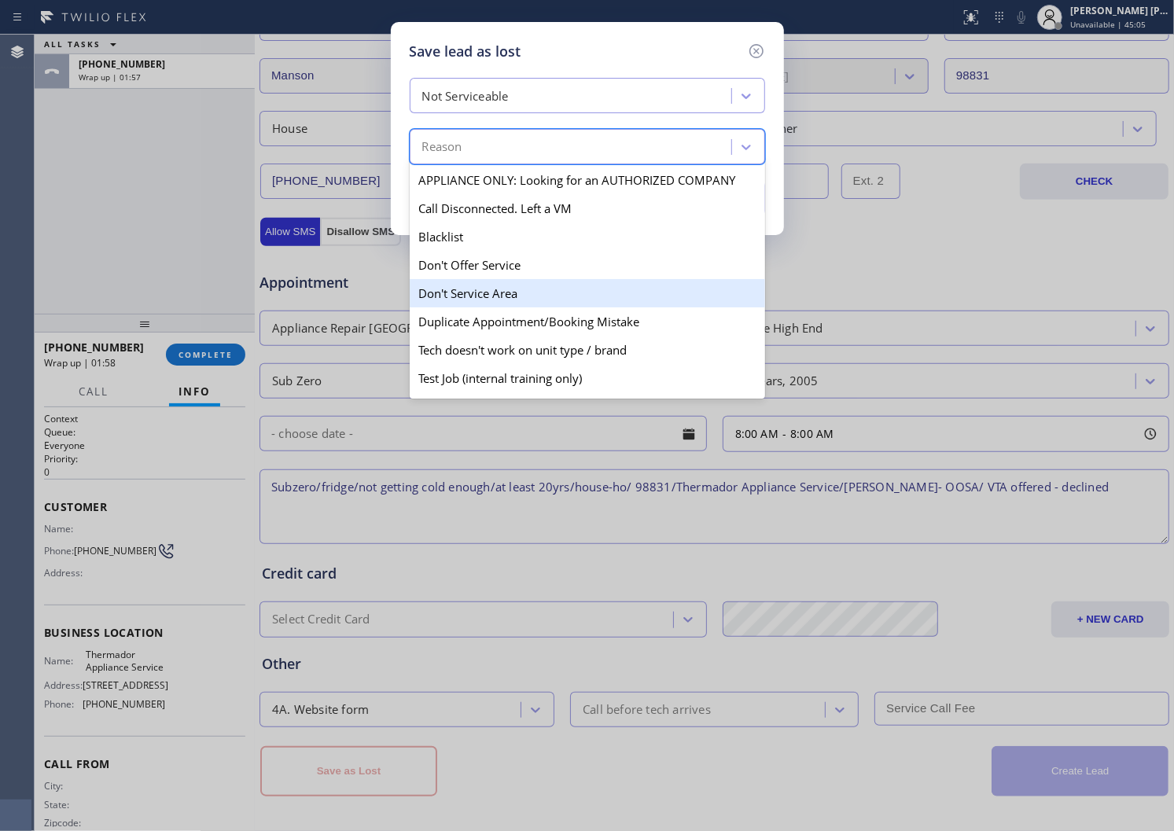
click at [504, 296] on div "Don't Service Area" at bounding box center [587, 293] width 355 height 28
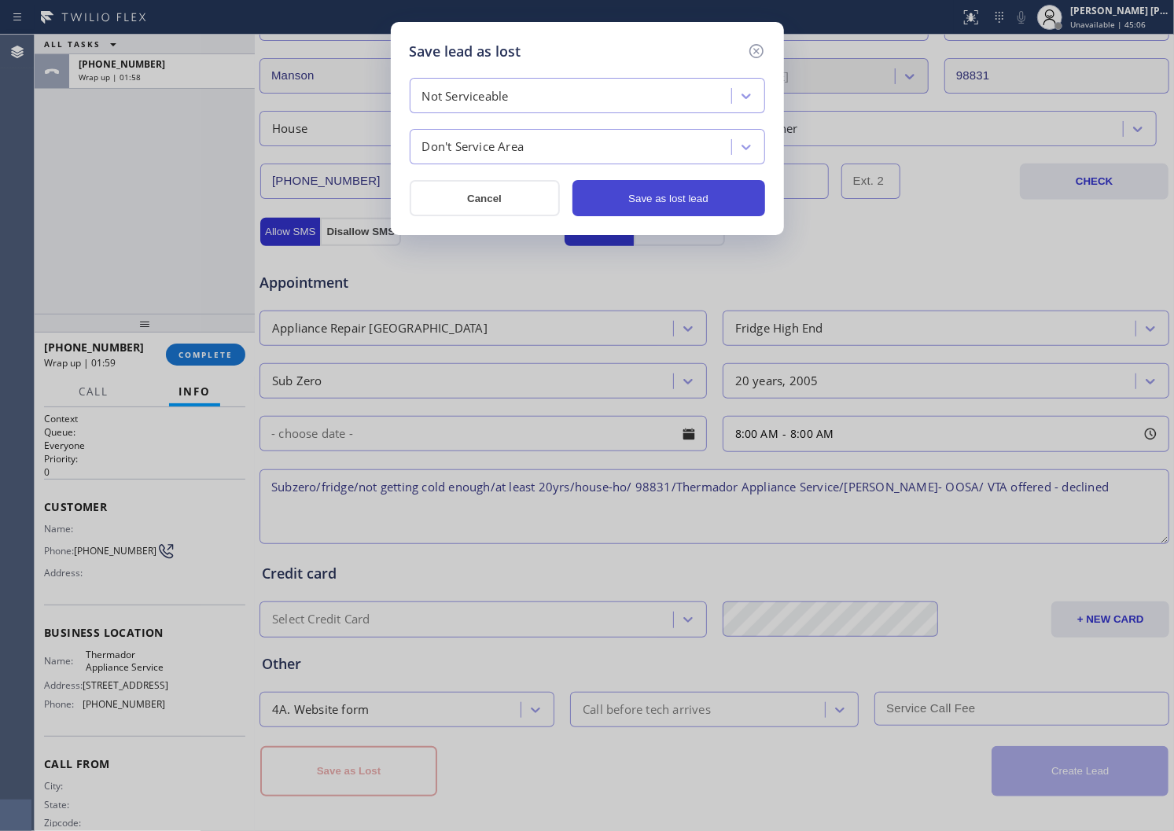
click at [666, 194] on button "Save as lost lead" at bounding box center [669, 198] width 193 height 36
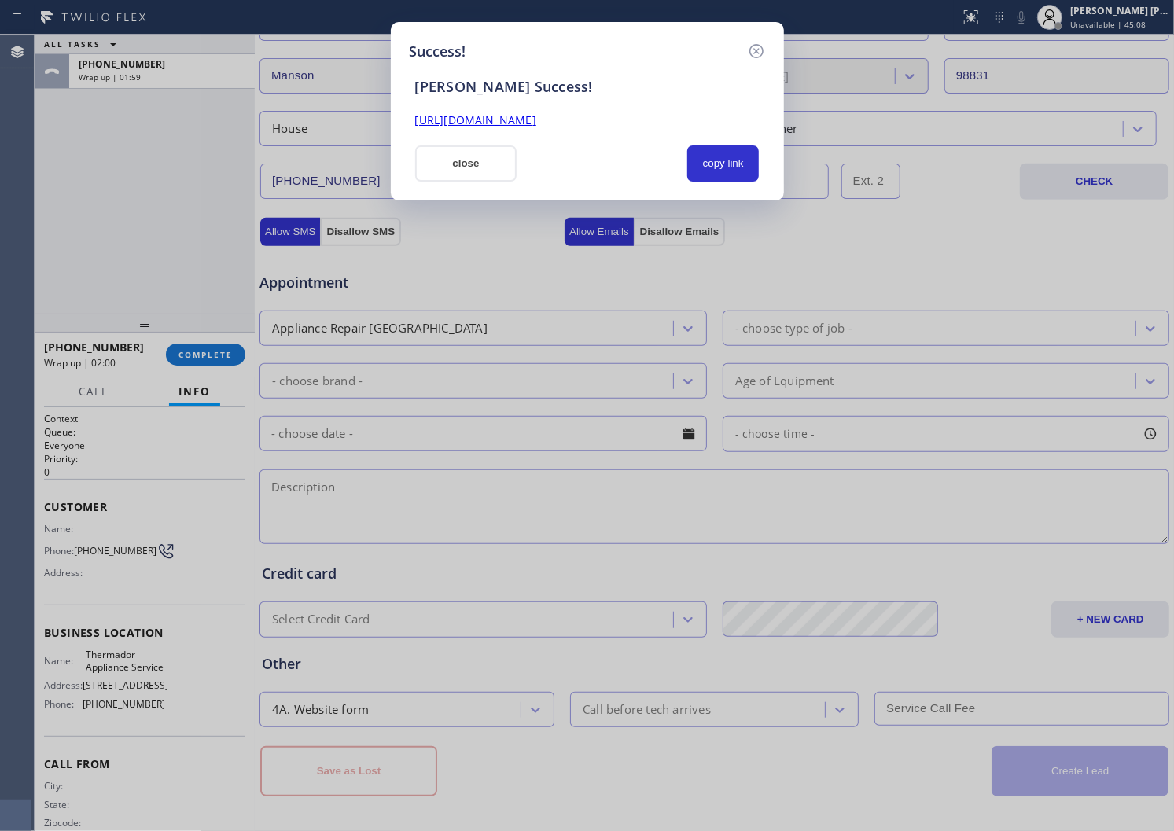
click at [536, 123] on link "[URL][DOMAIN_NAME]" at bounding box center [475, 119] width 121 height 15
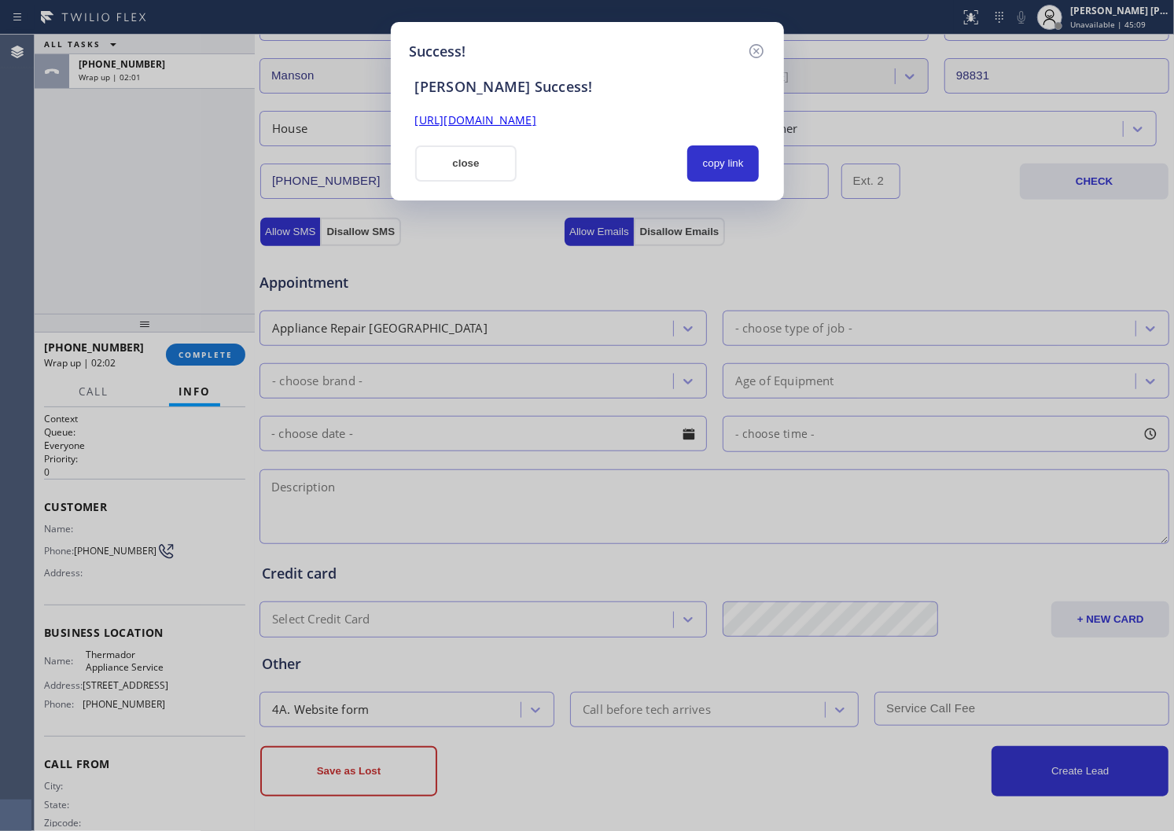
click at [459, 163] on button "close" at bounding box center [466, 163] width 102 height 36
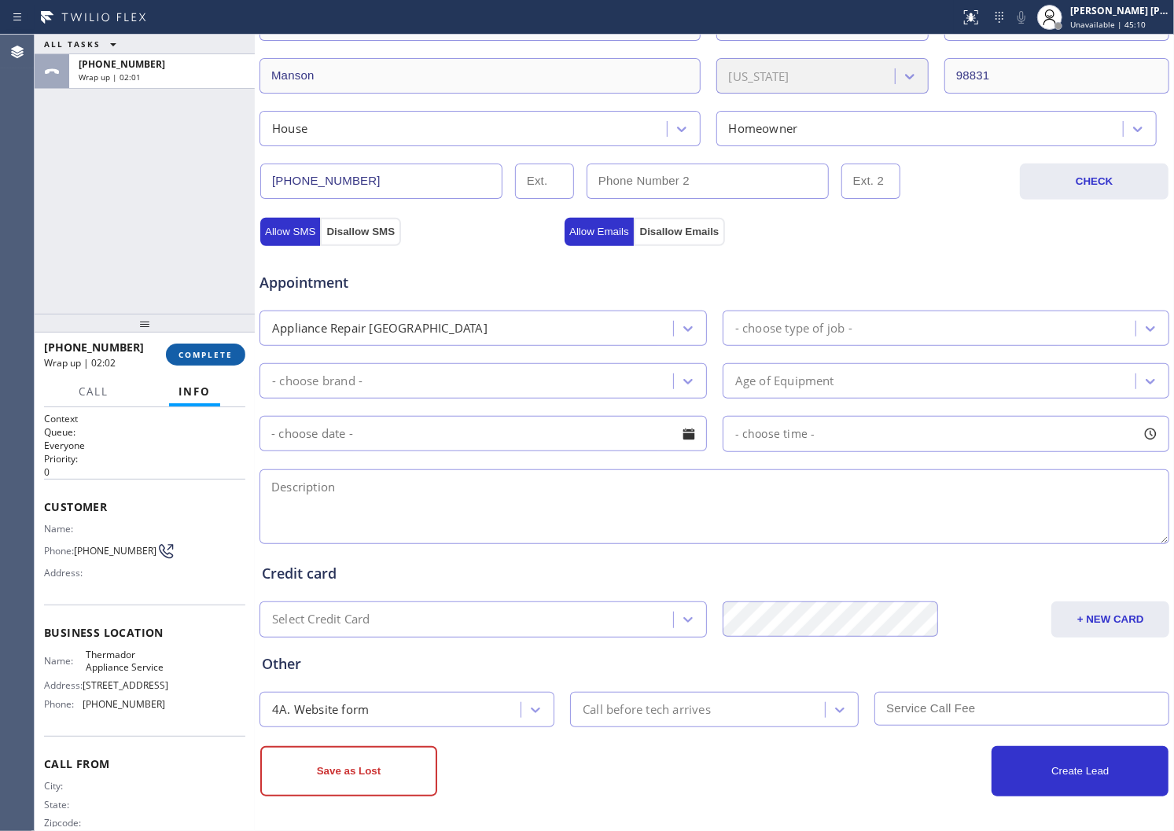
click at [224, 352] on span "COMPLETE" at bounding box center [206, 354] width 54 height 11
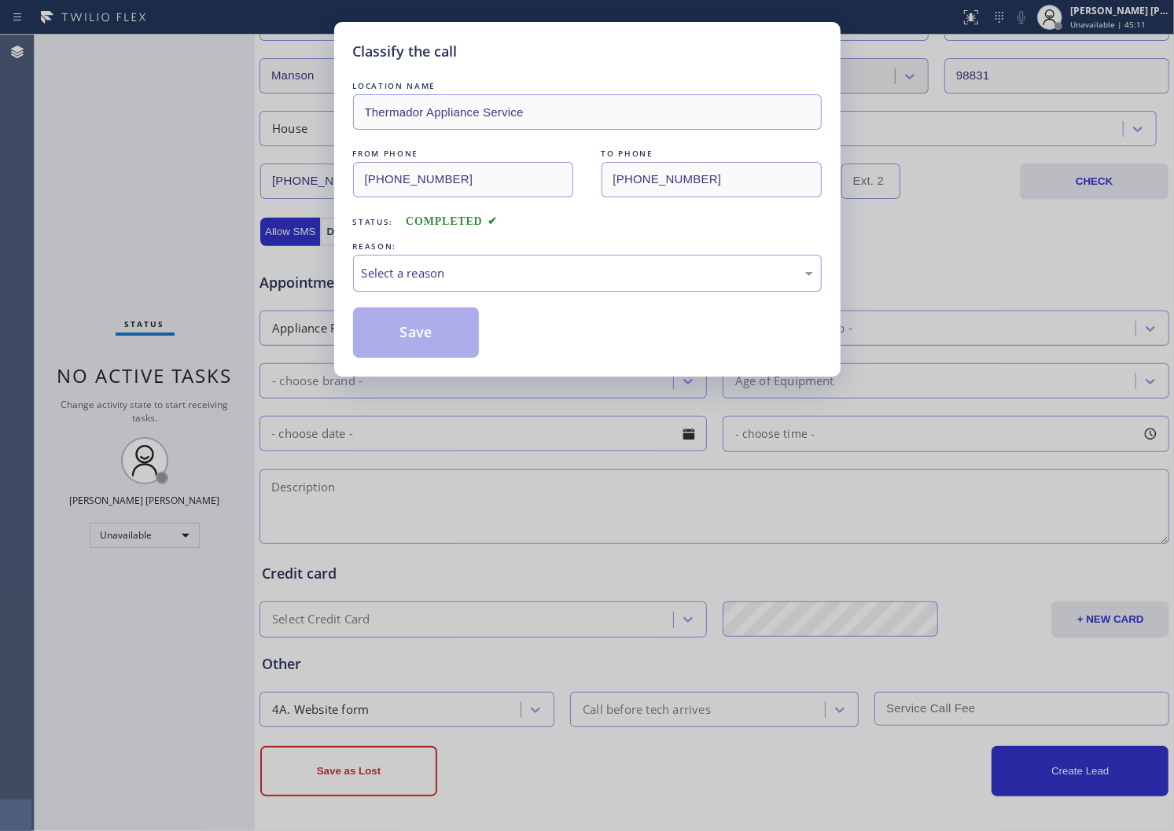
click at [438, 265] on div "Select a reason" at bounding box center [587, 273] width 451 height 18
click at [407, 313] on button "Save" at bounding box center [416, 333] width 127 height 50
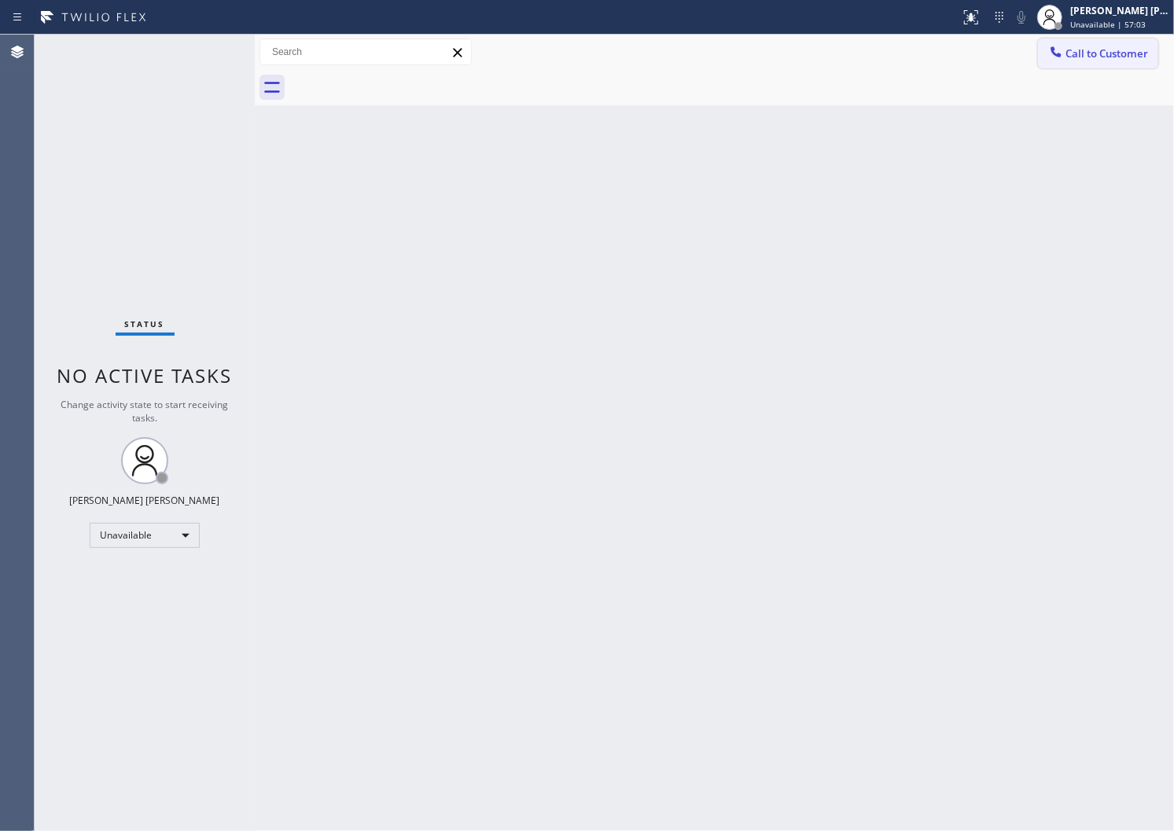
click at [1044, 45] on button "Call to Customer" at bounding box center [1098, 54] width 120 height 30
drag, startPoint x: 1044, startPoint y: 45, endPoint x: 677, endPoint y: 230, distance: 411.2
click at [0, 0] on div "Outbound call Location Thermador Appliance Service Your caller id phone number …" at bounding box center [0, 0] width 0 height 0
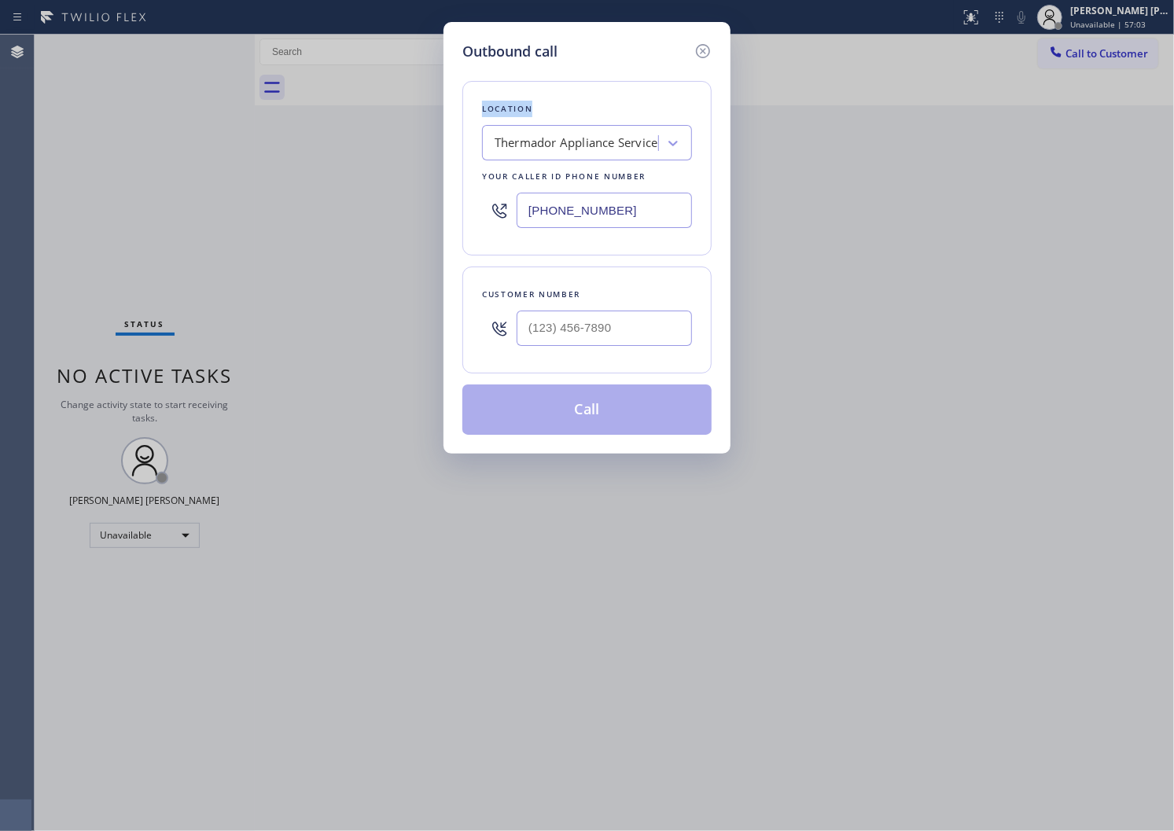
click at [591, 209] on input "[PHONE_NUMBER]" at bounding box center [604, 210] width 175 height 35
paste input "855) 731-4952"
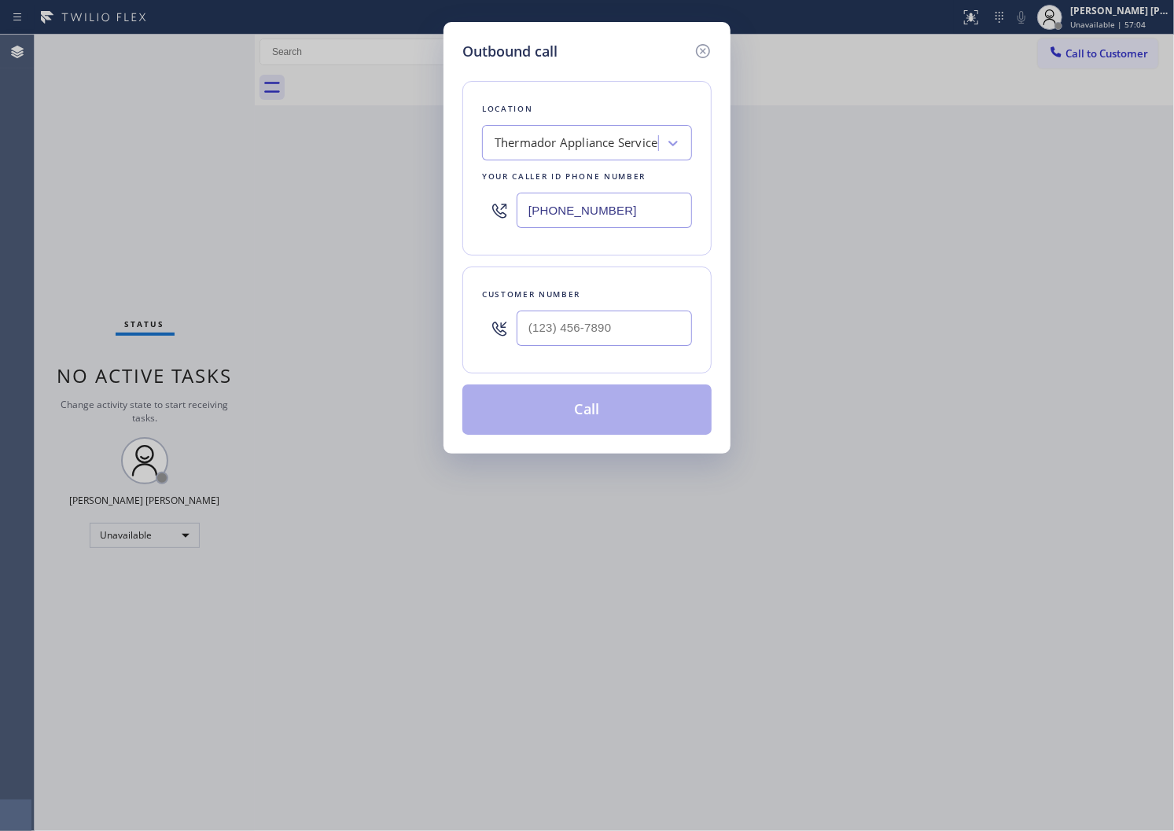
type input "[PHONE_NUMBER]"
click at [576, 319] on input "(___) ___-____" at bounding box center [604, 328] width 175 height 35
paste input "855) 731-4952"
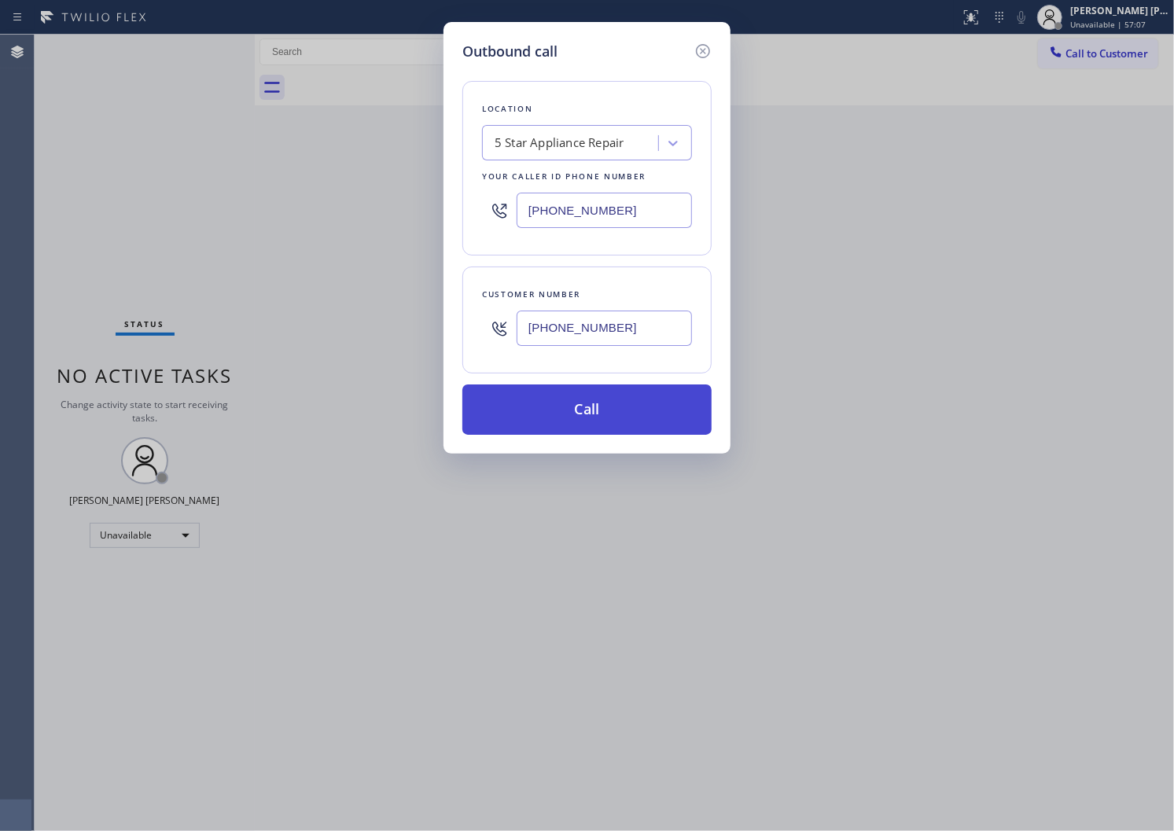
type input "[PHONE_NUMBER]"
click at [607, 414] on button "Call" at bounding box center [586, 410] width 249 height 50
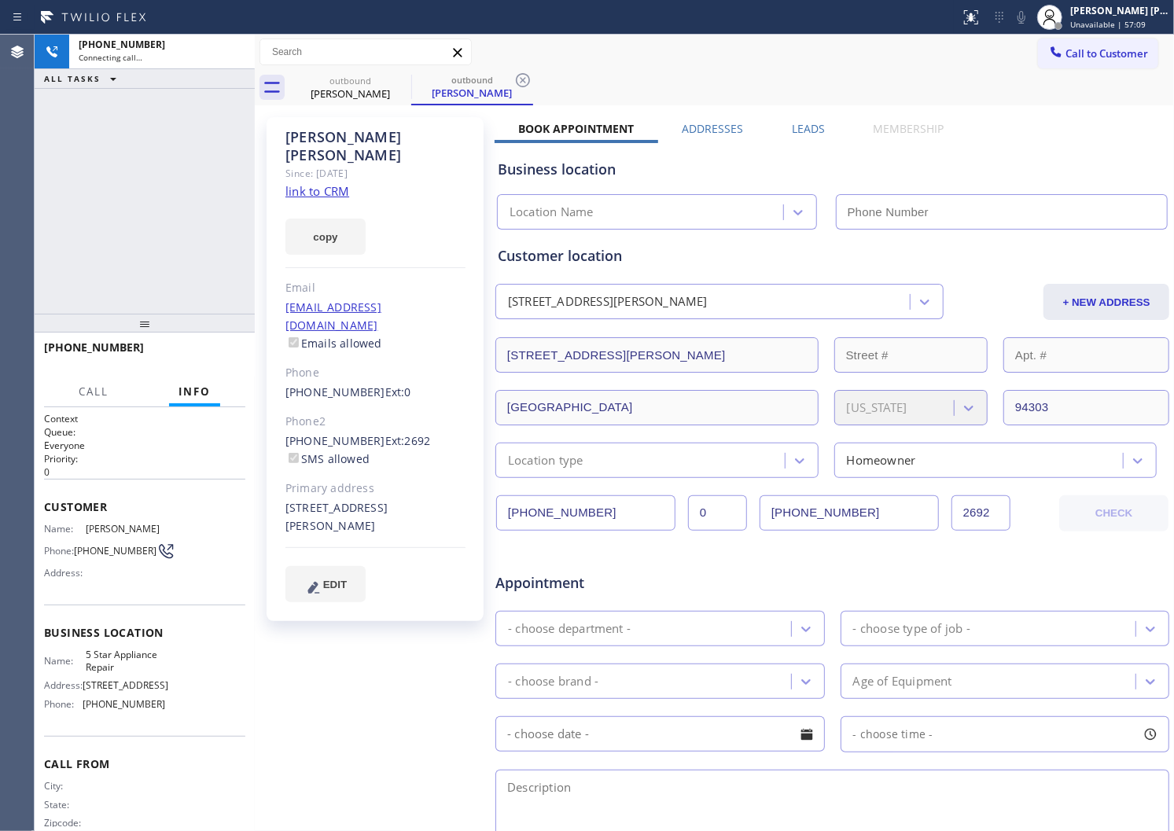
click at [315, 139] on div "[PERSON_NAME]" at bounding box center [375, 146] width 180 height 36
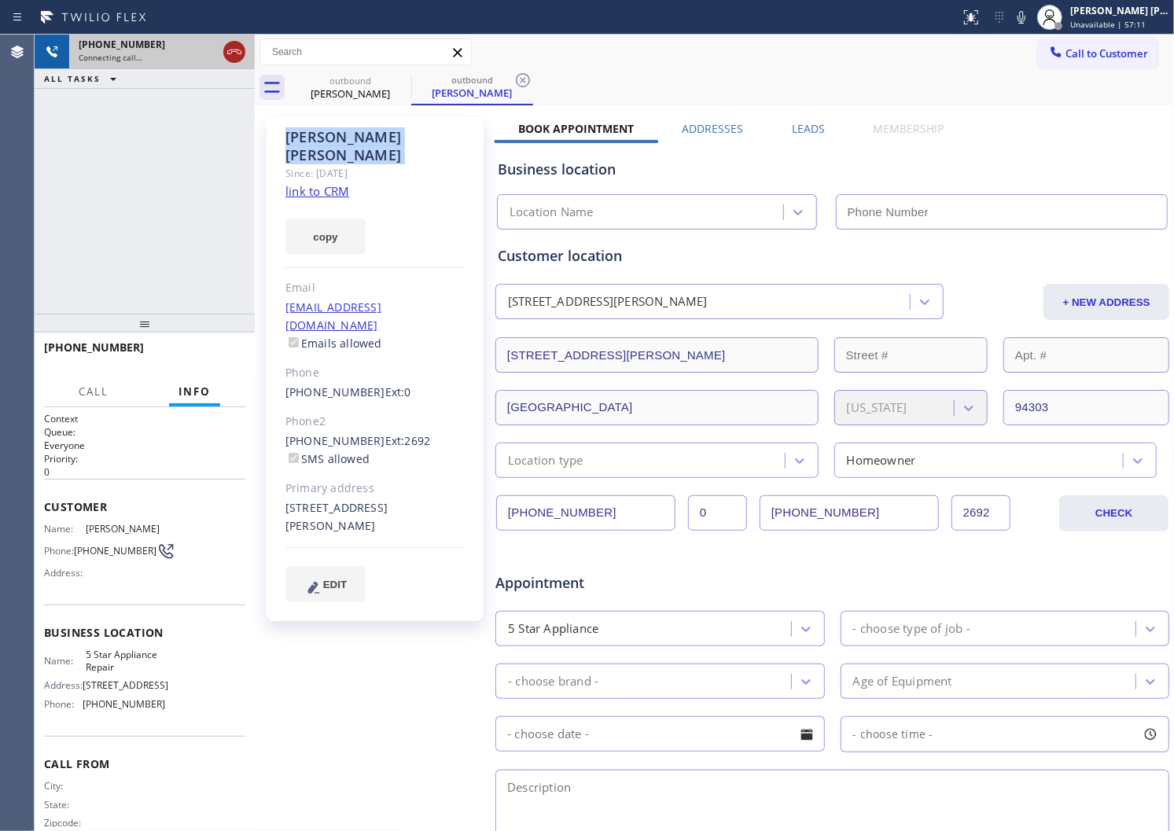
click at [239, 58] on icon at bounding box center [234, 51] width 19 height 19
type input "[PHONE_NUMBER]"
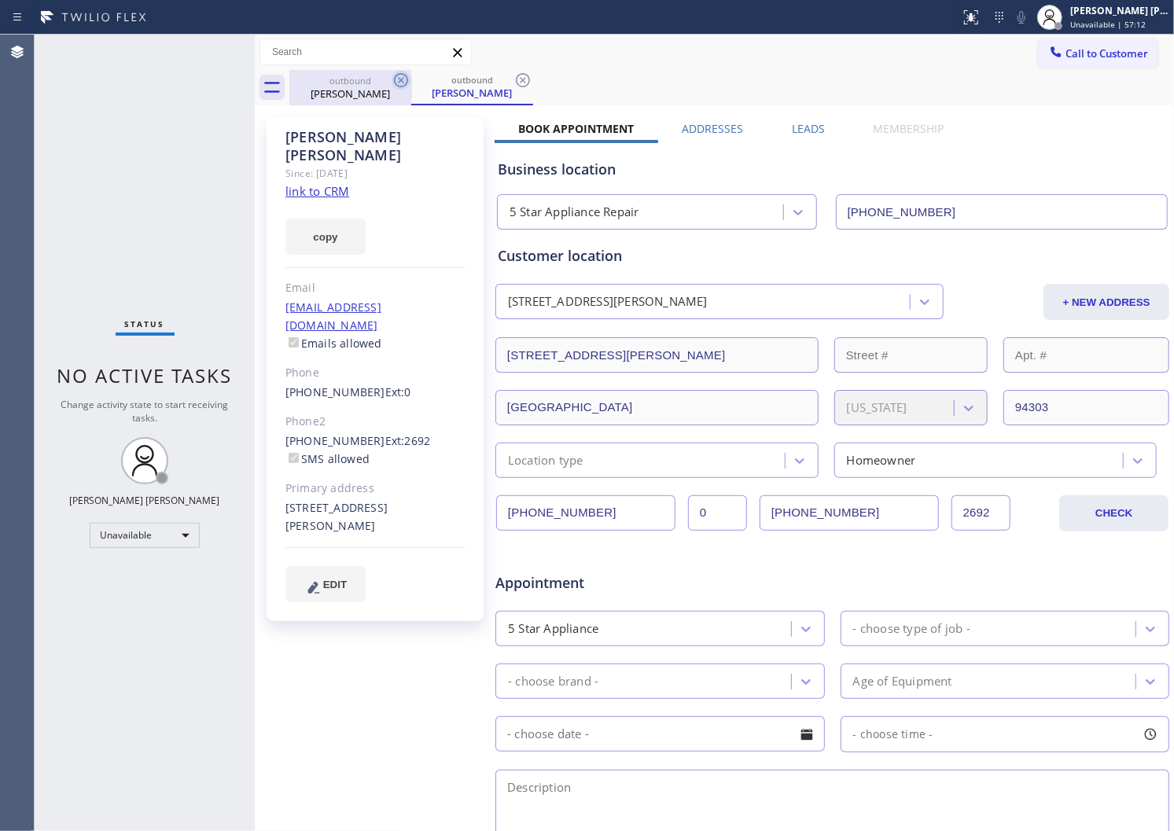
click at [393, 79] on icon at bounding box center [401, 80] width 19 height 19
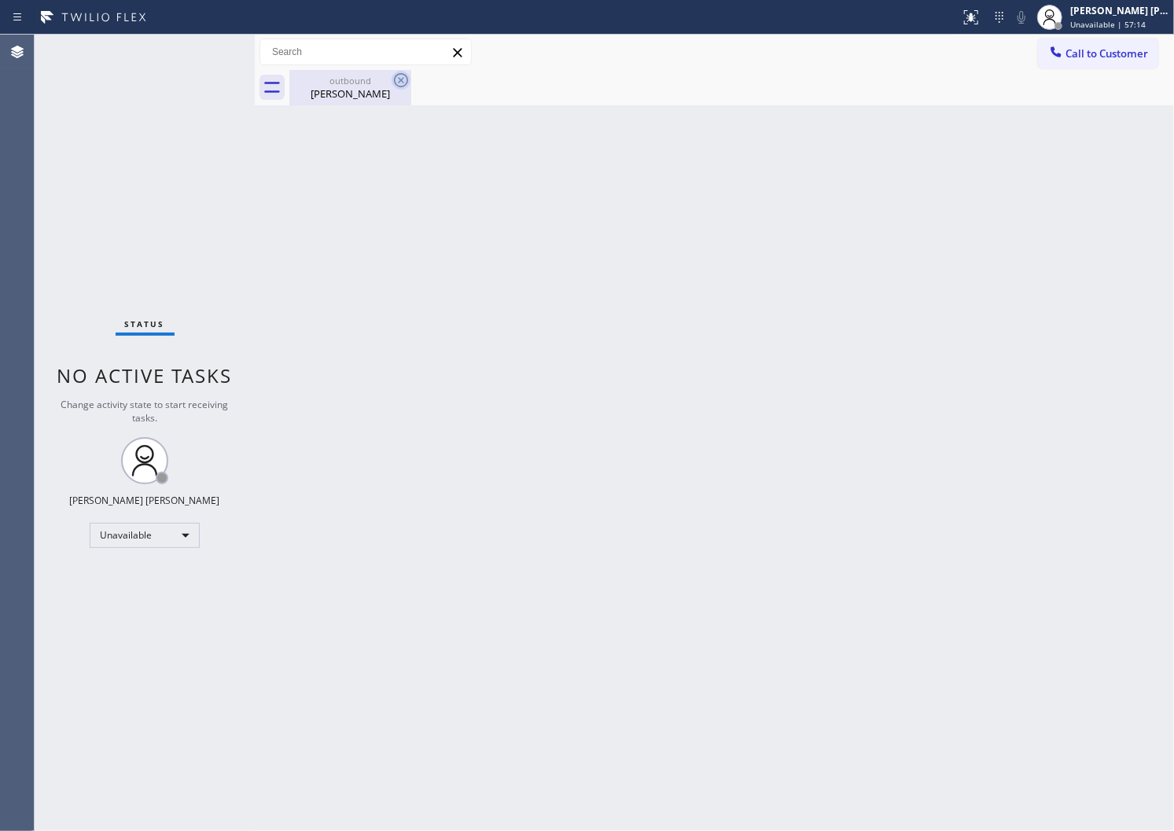
click at [403, 83] on icon at bounding box center [401, 80] width 19 height 19
click at [358, 90] on div "[PERSON_NAME]" at bounding box center [350, 94] width 119 height 14
click at [1054, 58] on icon at bounding box center [1056, 52] width 16 height 16
click at [0, 0] on div "Outbound call Location 5 Star Appliance Repair Your caller id phone number [PHO…" at bounding box center [0, 0] width 0 height 0
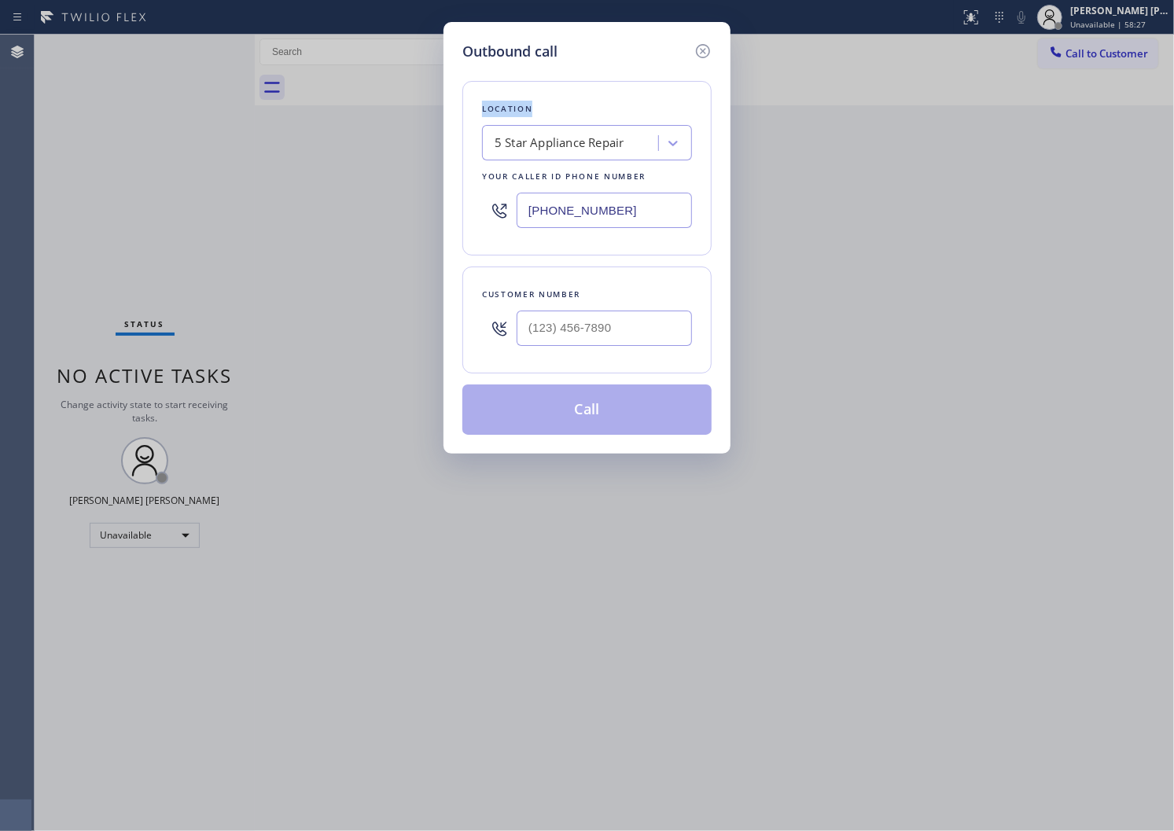
click at [574, 221] on input "[PHONE_NUMBER]" at bounding box center [604, 210] width 175 height 35
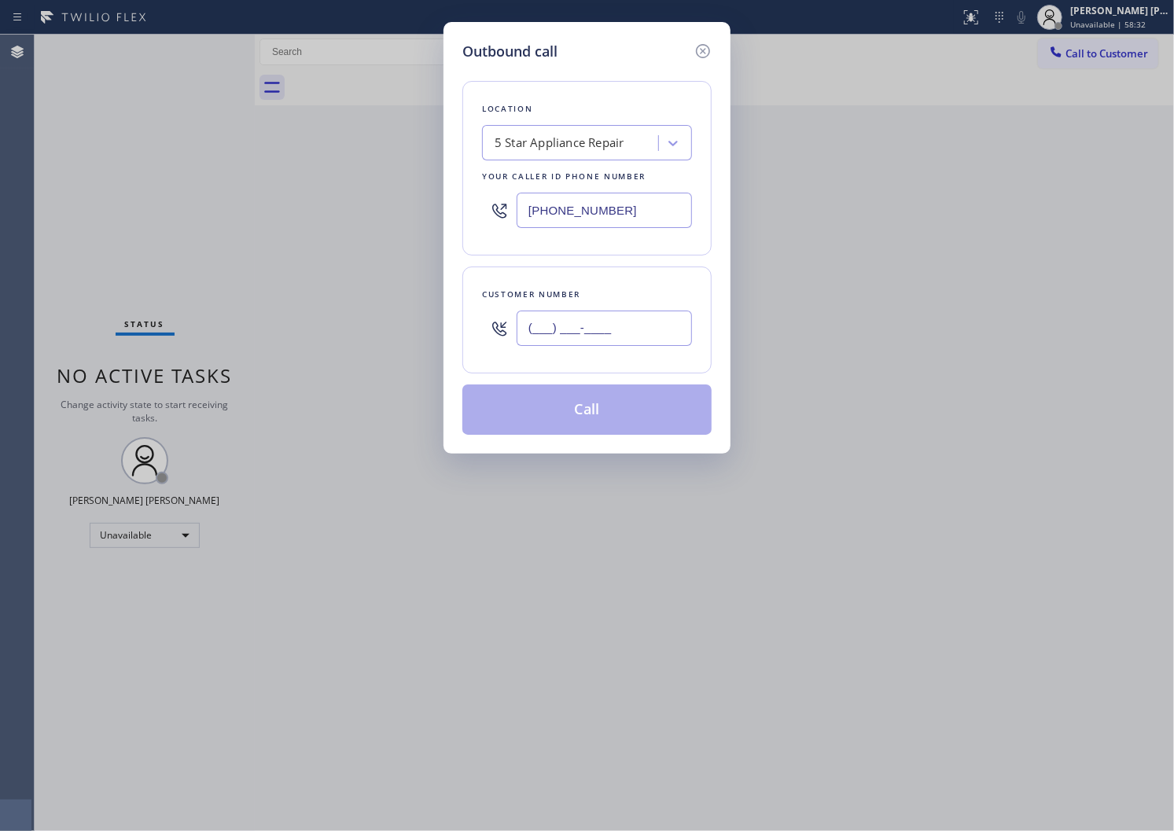
click at [642, 319] on input "(___) ___-____" at bounding box center [604, 328] width 175 height 35
paste input "310) 466-1691"
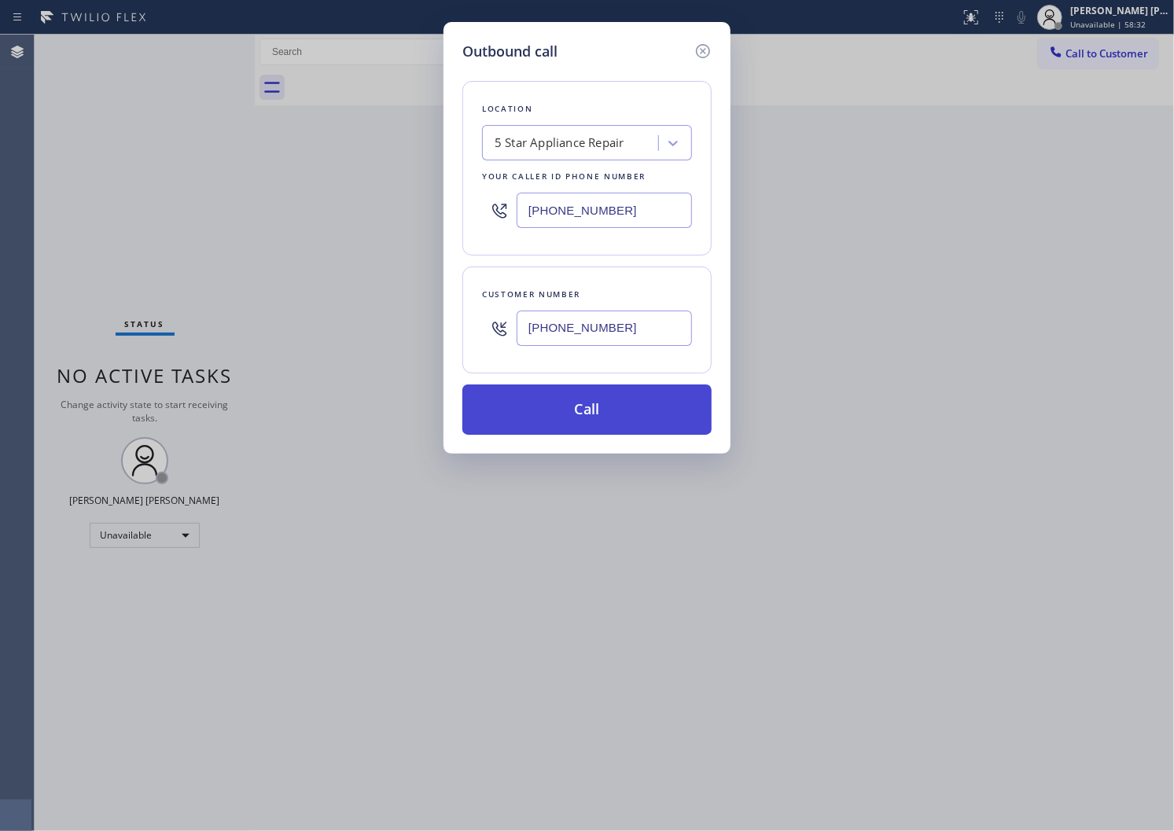
type input "[PHONE_NUMBER]"
click at [624, 415] on button "Call" at bounding box center [586, 410] width 249 height 50
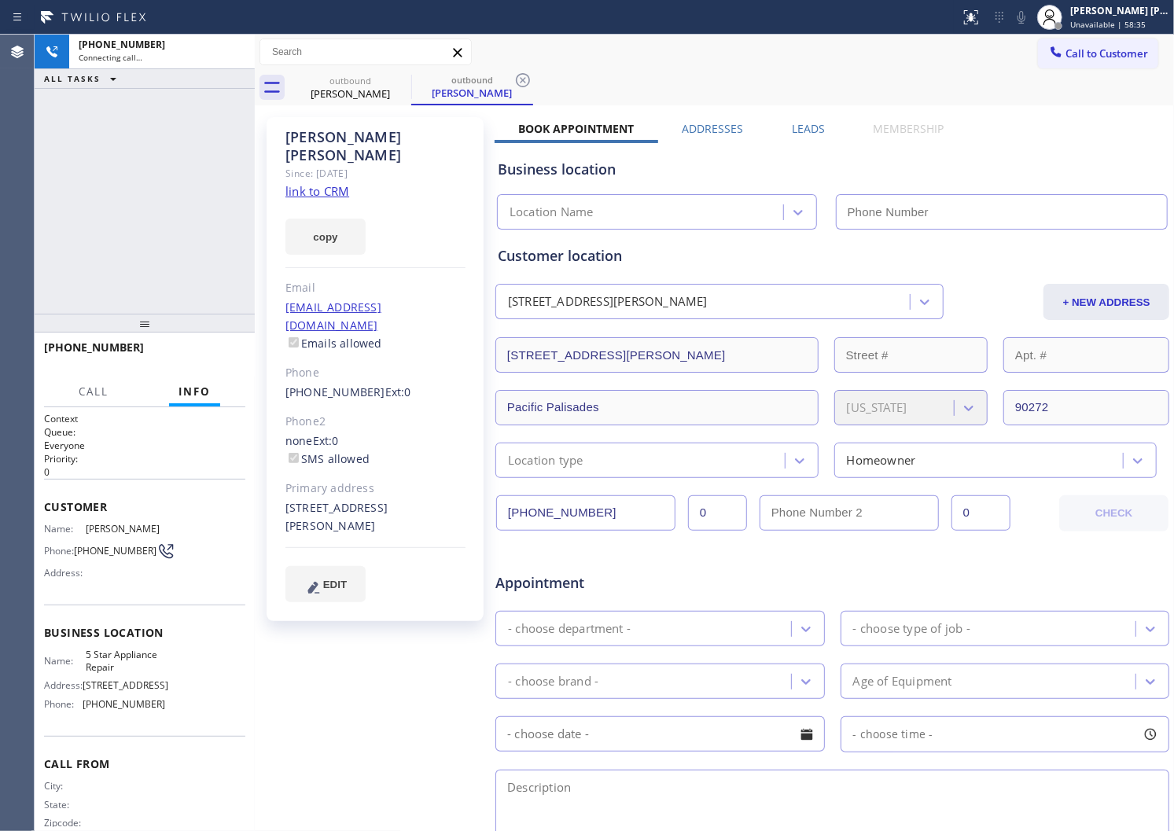
click at [317, 134] on div "[PERSON_NAME]" at bounding box center [375, 146] width 180 height 36
click at [165, 157] on div "[PHONE_NUMBER] Connecting call… ALL TASKS ALL TASKS ACTIVE TASKS TASKS IN WRAP …" at bounding box center [145, 174] width 220 height 279
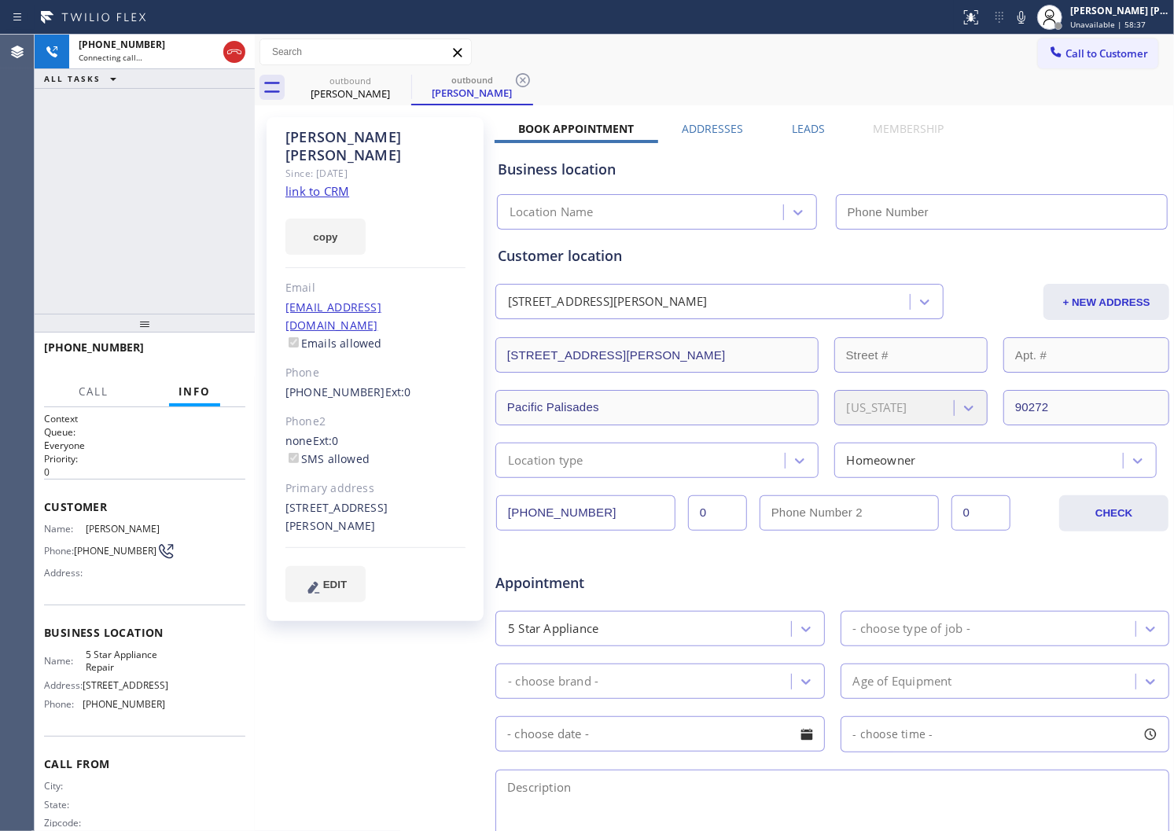
type input "[PHONE_NUMBER]"
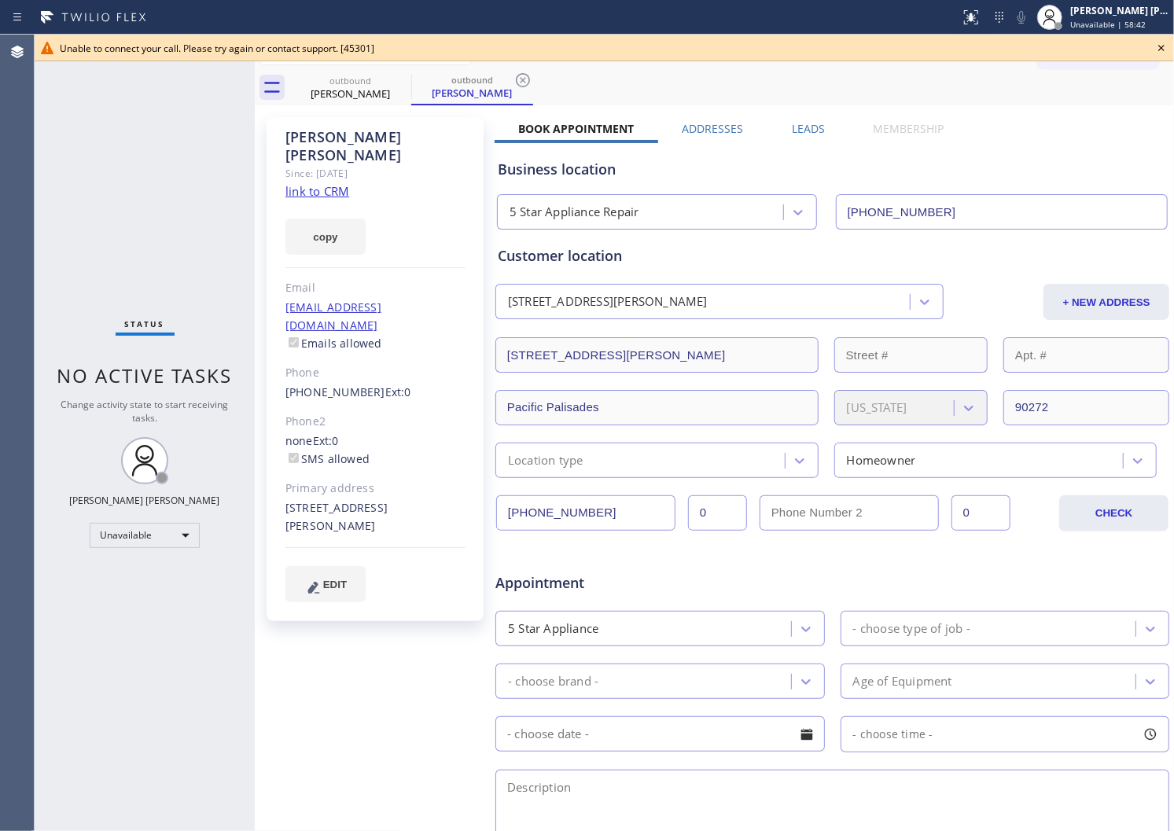
click at [53, 215] on div "Status No active tasks Change activity state to start receiving tasks. [PERSON_…" at bounding box center [145, 433] width 220 height 797
click at [332, 385] on link "[PHONE_NUMBER]" at bounding box center [335, 392] width 100 height 15
click at [0, 0] on div "Outbound call Location 5 Star Appliance Repair Your caller id phone number [PHO…" at bounding box center [0, 0] width 0 height 0
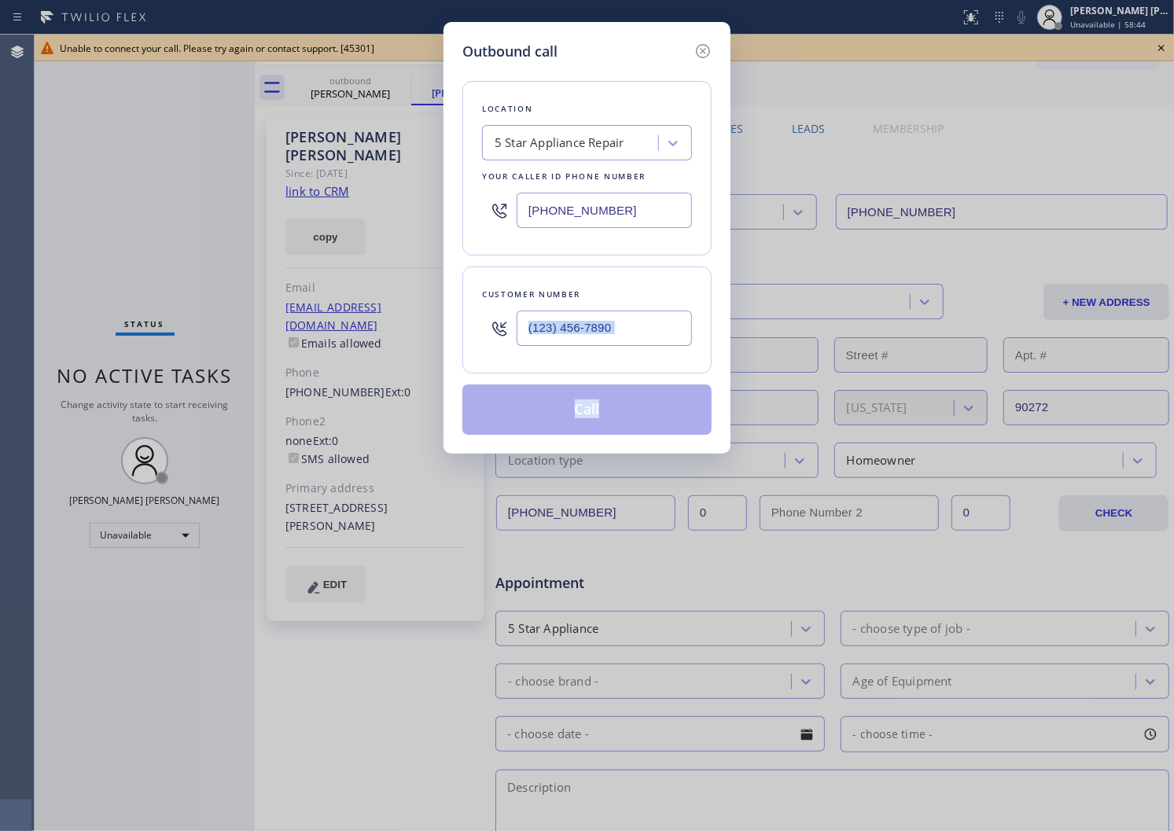
type input "[PHONE_NUMBER]"
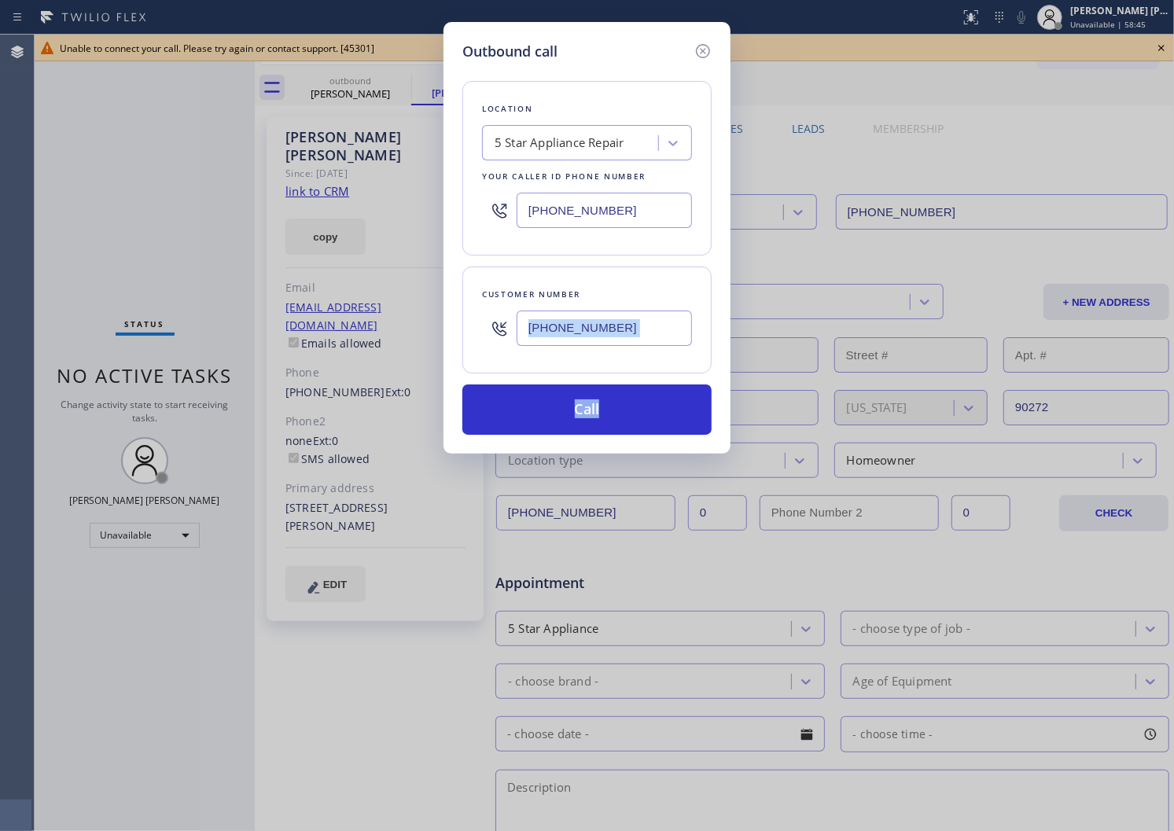
click at [570, 145] on div "5 Star Appliance Repair" at bounding box center [560, 143] width 130 height 18
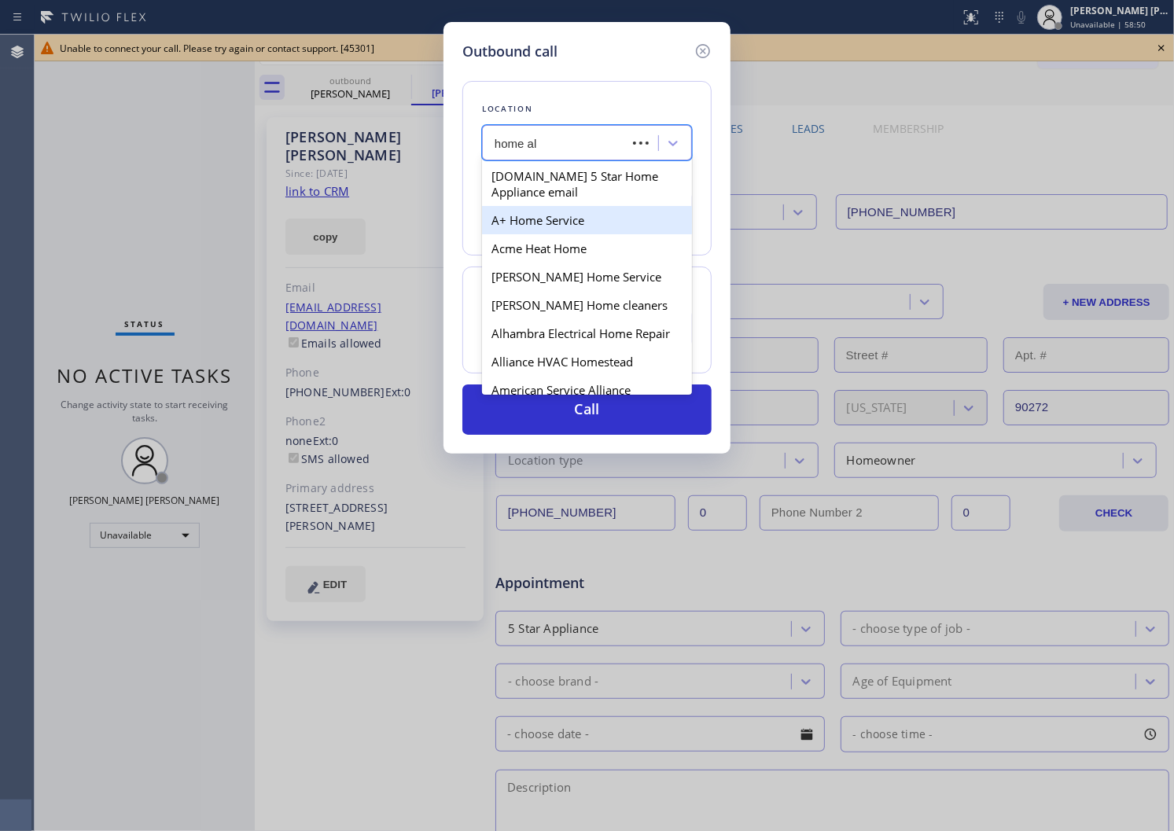
type input "home all"
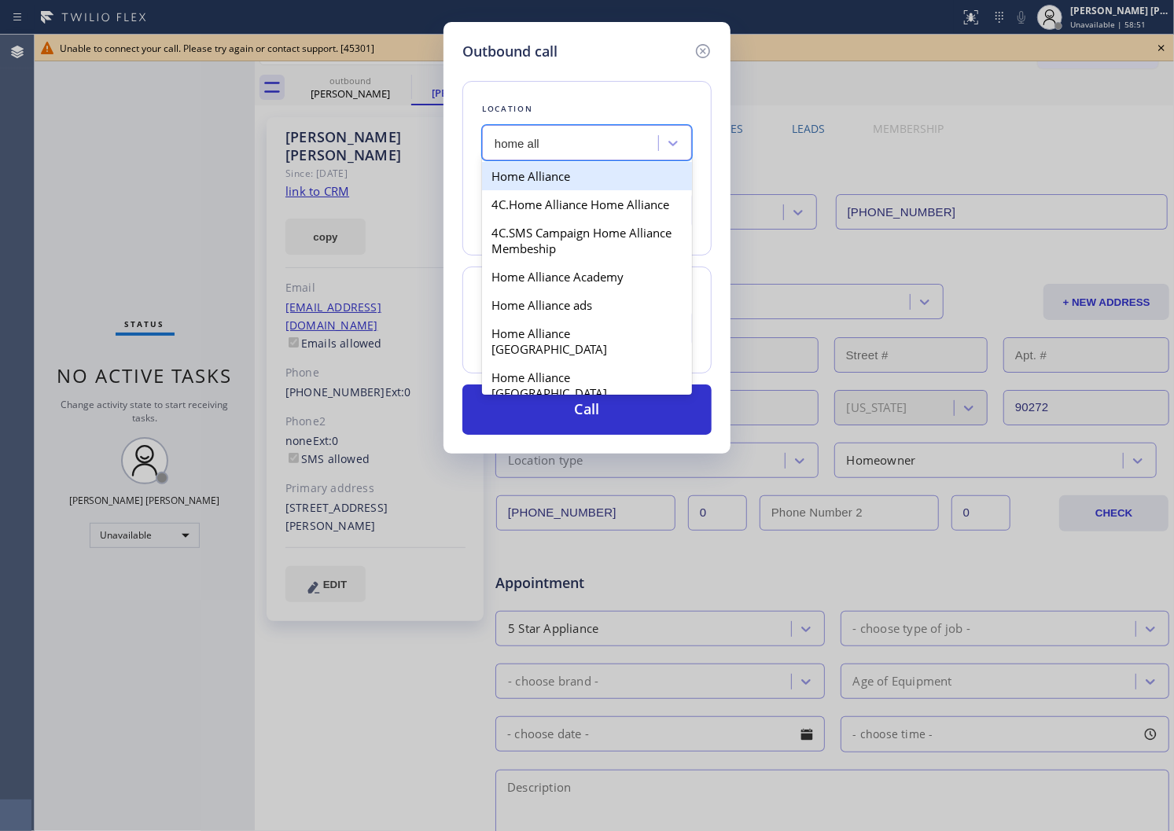
click at [537, 179] on div "Home Alliance" at bounding box center [587, 176] width 210 height 28
type input "[PHONE_NUMBER]"
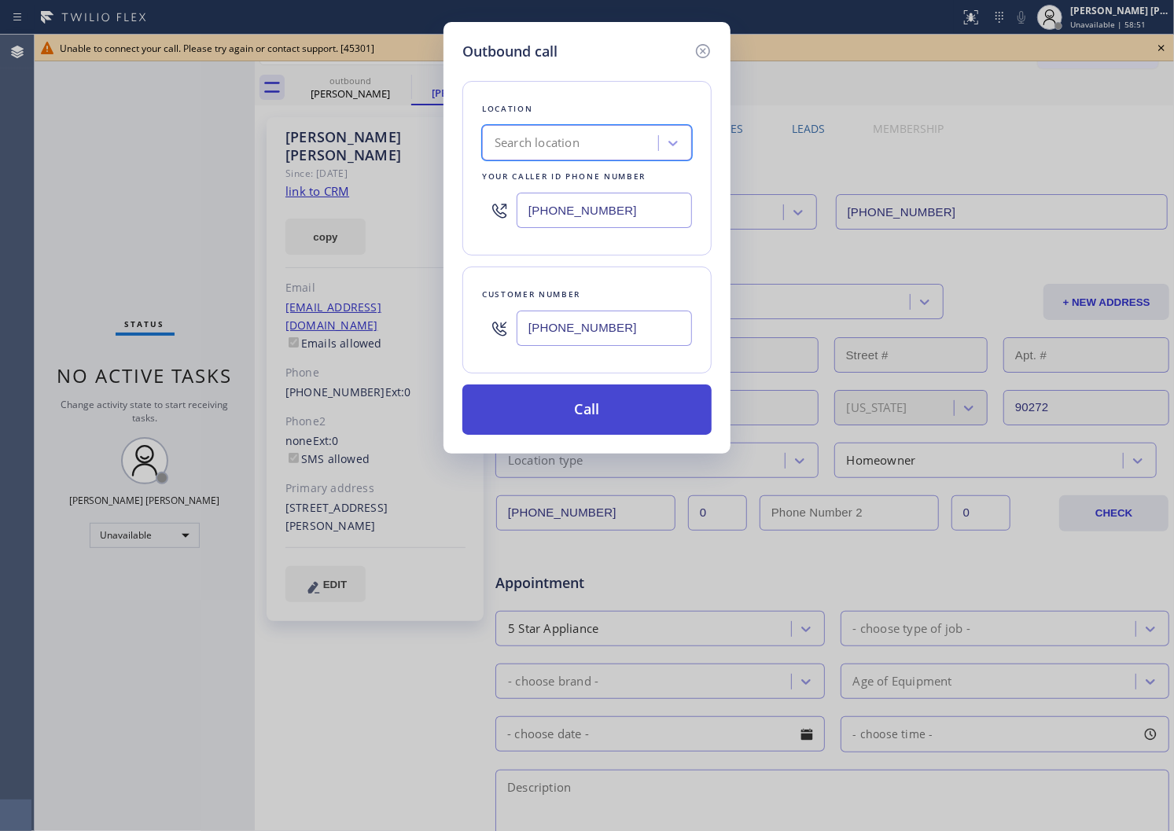
click at [560, 411] on button "Call" at bounding box center [586, 410] width 249 height 50
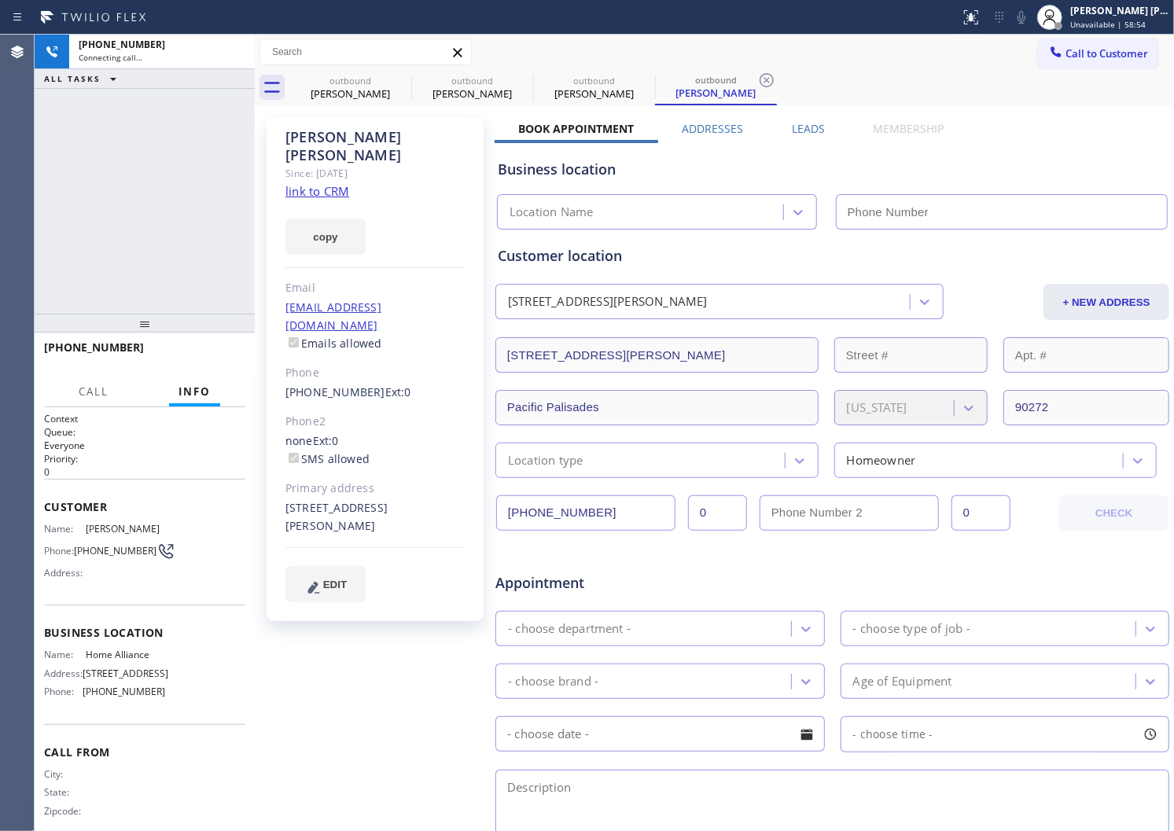
type input "[PHONE_NUMBER]"
click at [0, 328] on div "Agent Desktop" at bounding box center [17, 433] width 34 height 797
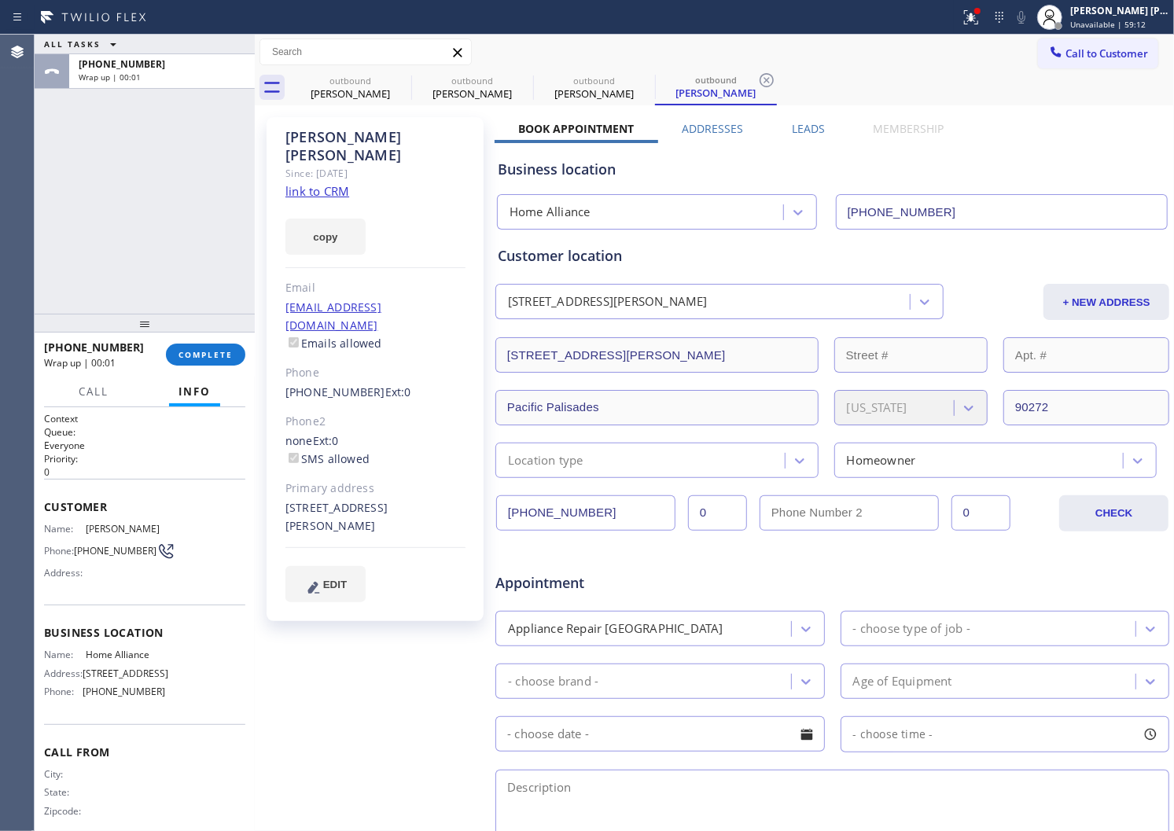
click at [807, 129] on label "Leads" at bounding box center [808, 128] width 33 height 15
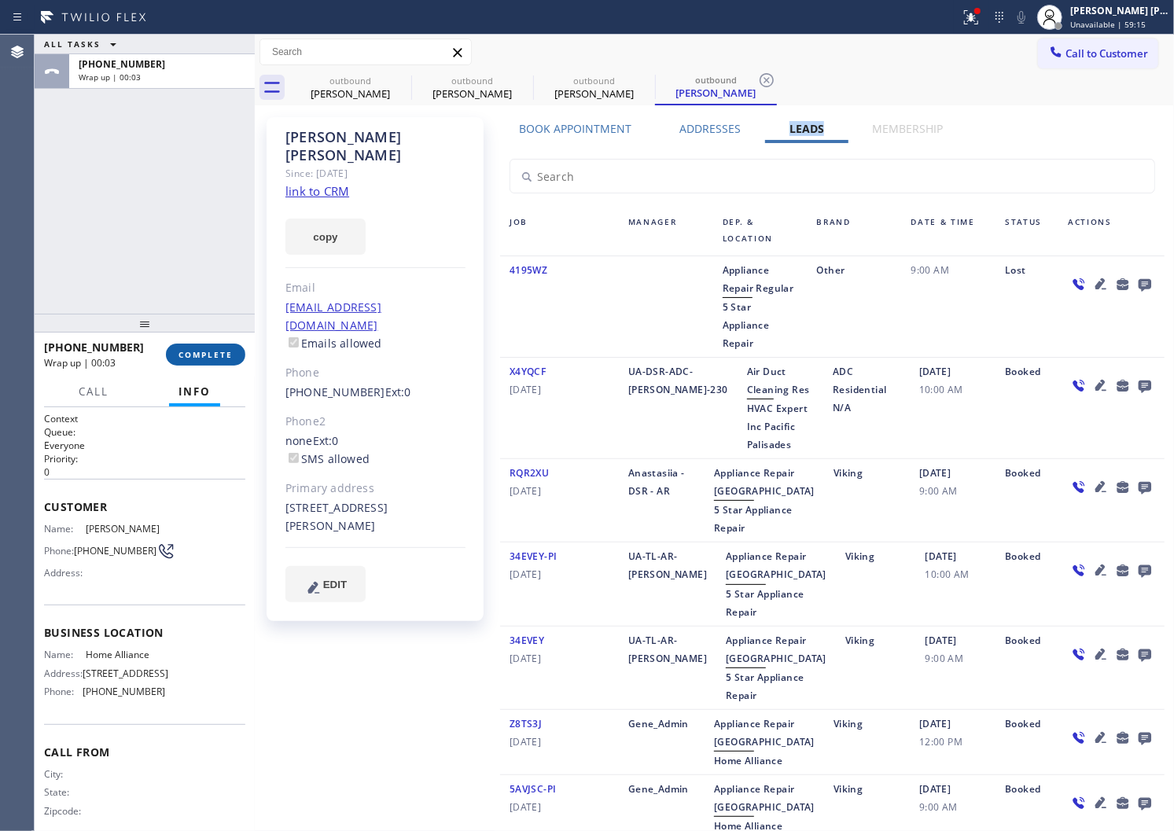
click at [213, 347] on button "COMPLETE" at bounding box center [205, 355] width 79 height 22
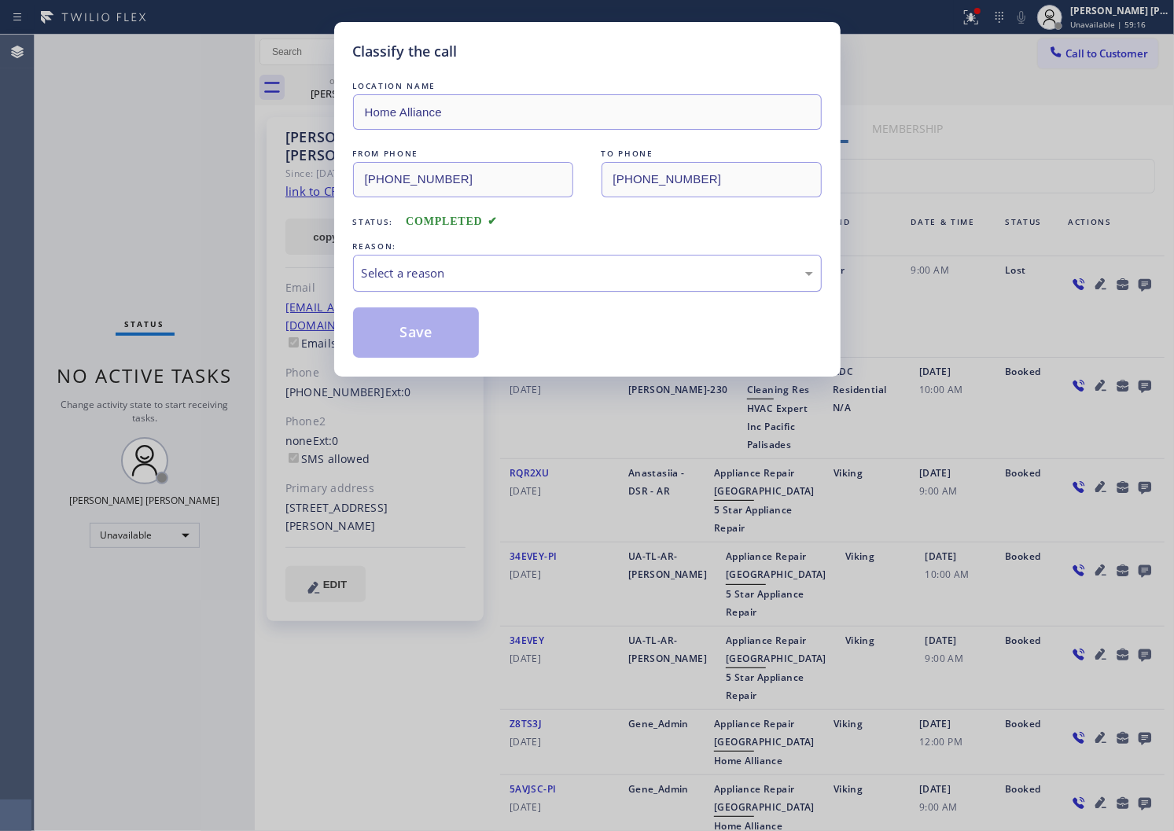
click at [520, 278] on div "Select a reason" at bounding box center [587, 273] width 451 height 18
click at [454, 255] on div "Select a reason" at bounding box center [587, 273] width 469 height 37
click at [413, 331] on button "Save" at bounding box center [416, 333] width 127 height 50
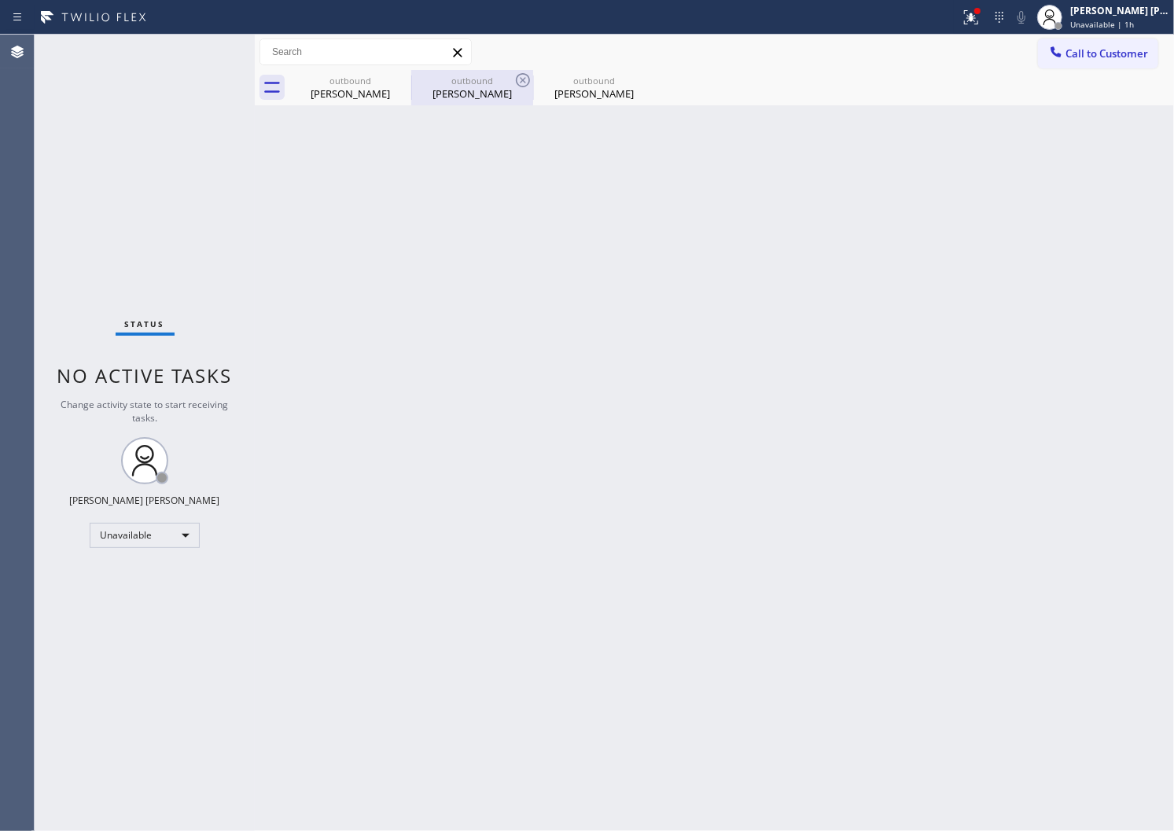
click at [352, 101] on div "outbound [PERSON_NAME]" at bounding box center [350, 87] width 119 height 35
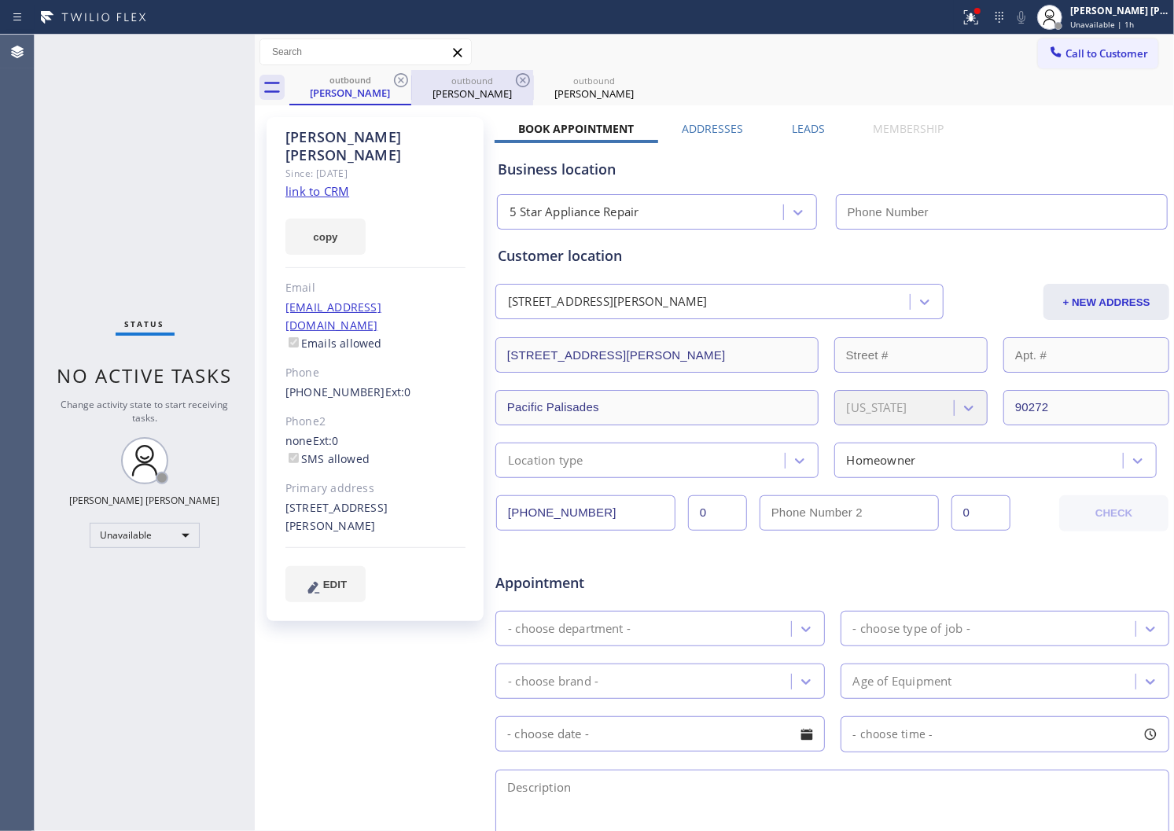
type input "[PHONE_NUMBER]"
click at [407, 76] on icon at bounding box center [401, 80] width 19 height 19
click at [0, 0] on icon at bounding box center [0, 0] width 0 height 0
click at [405, 76] on div "outbound [PERSON_NAME] outbound [PERSON_NAME] outbound [PERSON_NAME]" at bounding box center [731, 87] width 885 height 35
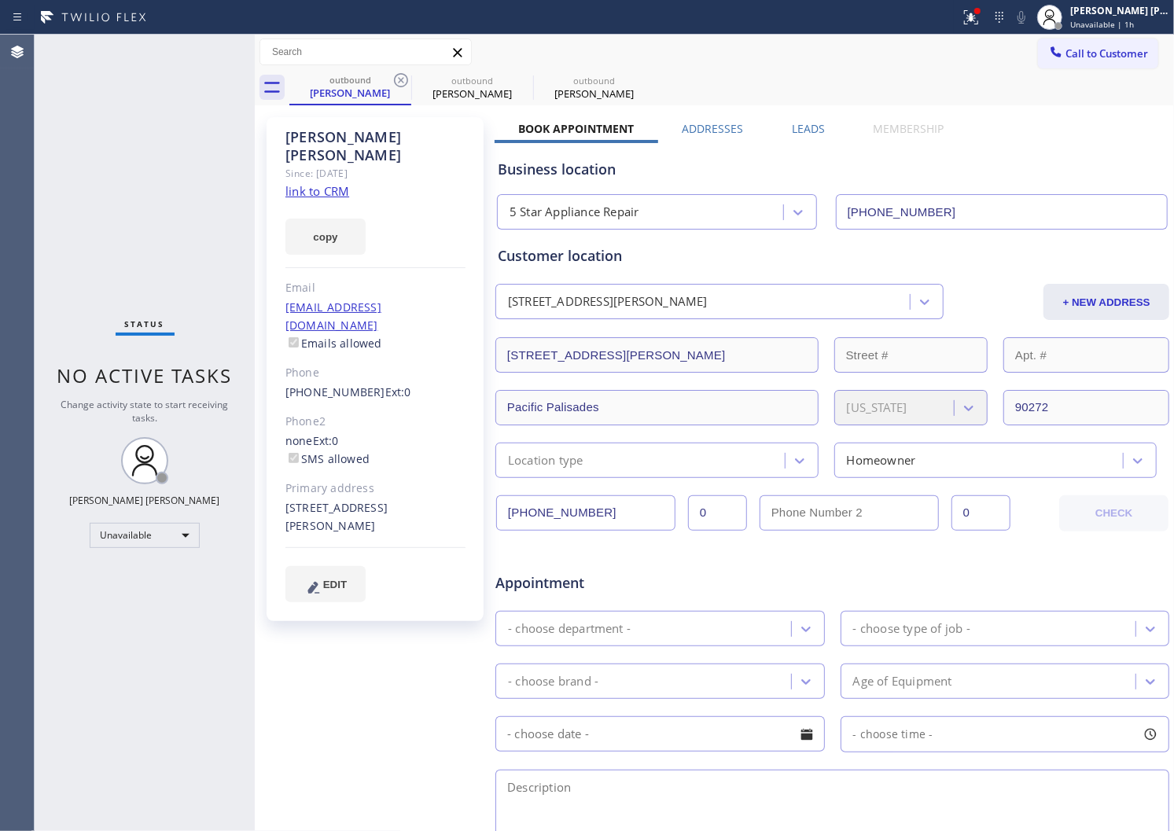
click at [405, 76] on div "outbound [PERSON_NAME] outbound [PERSON_NAME] outbound [PERSON_NAME]" at bounding box center [731, 87] width 885 height 35
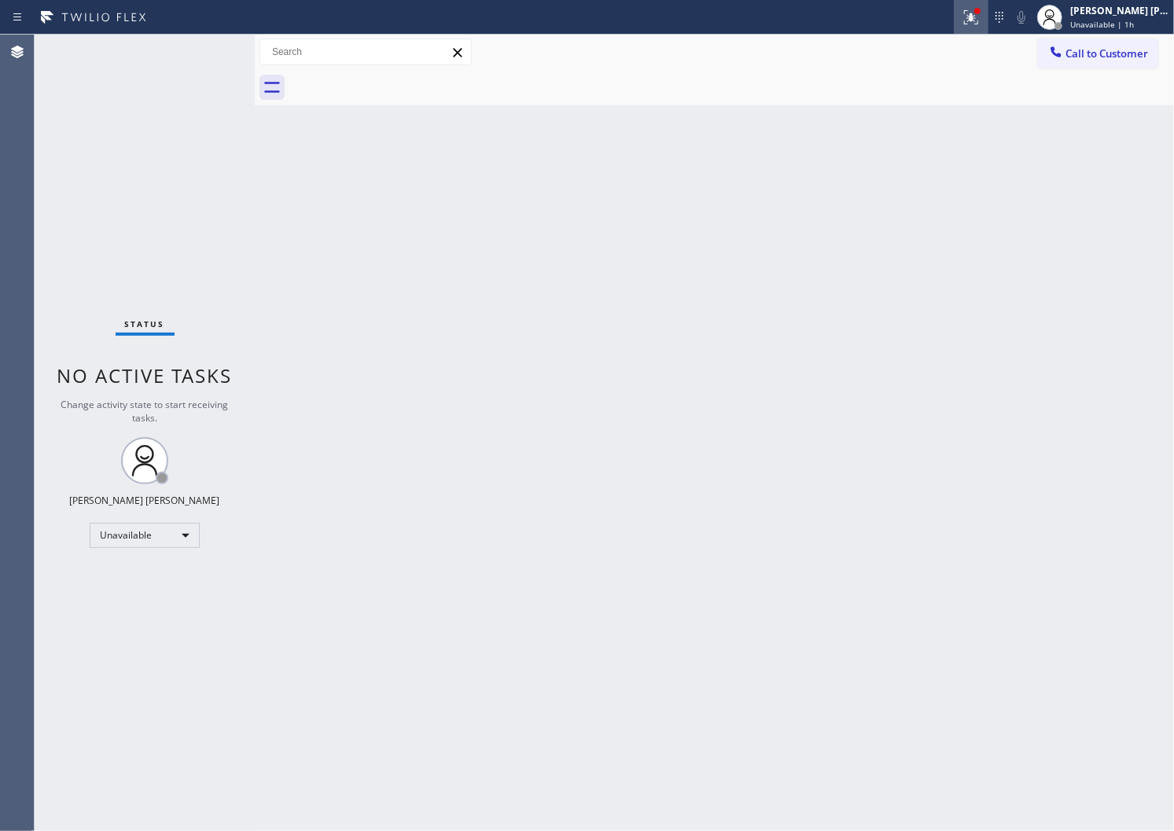
click at [978, 26] on icon at bounding box center [971, 17] width 19 height 19
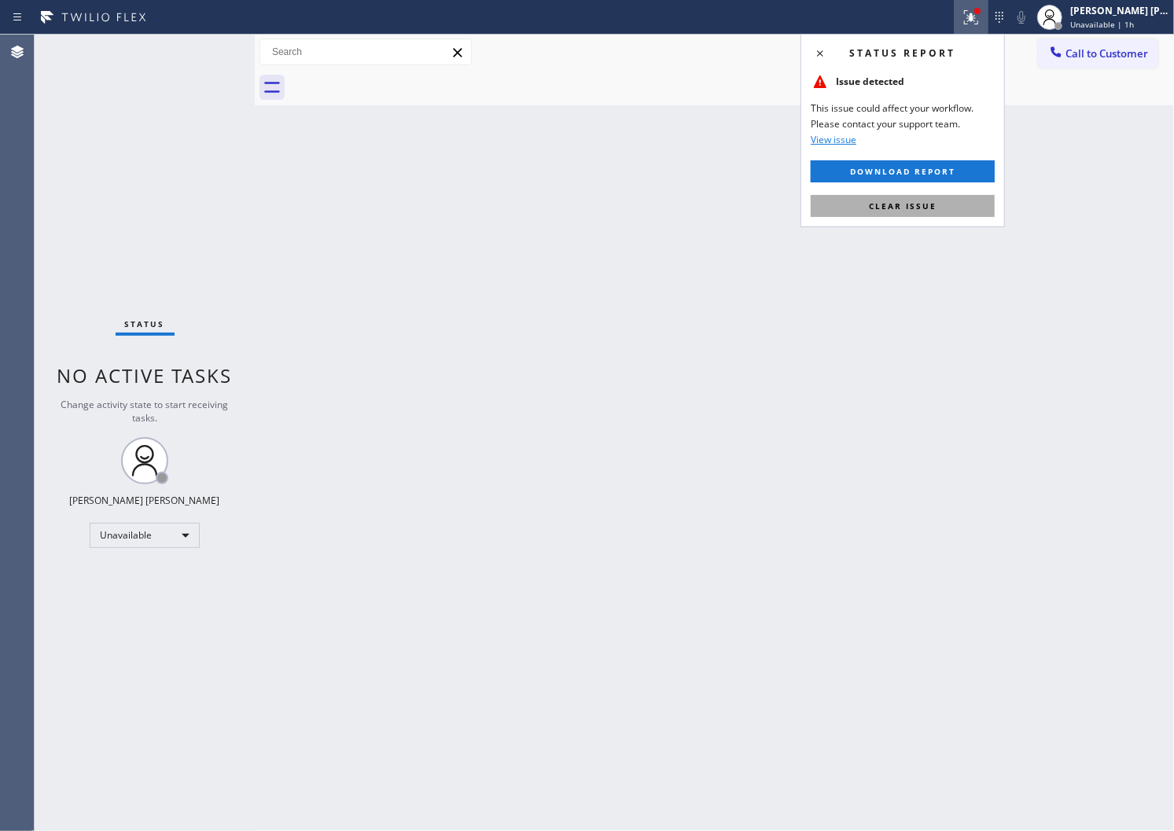
click at [928, 201] on span "Clear issue" at bounding box center [903, 206] width 68 height 11
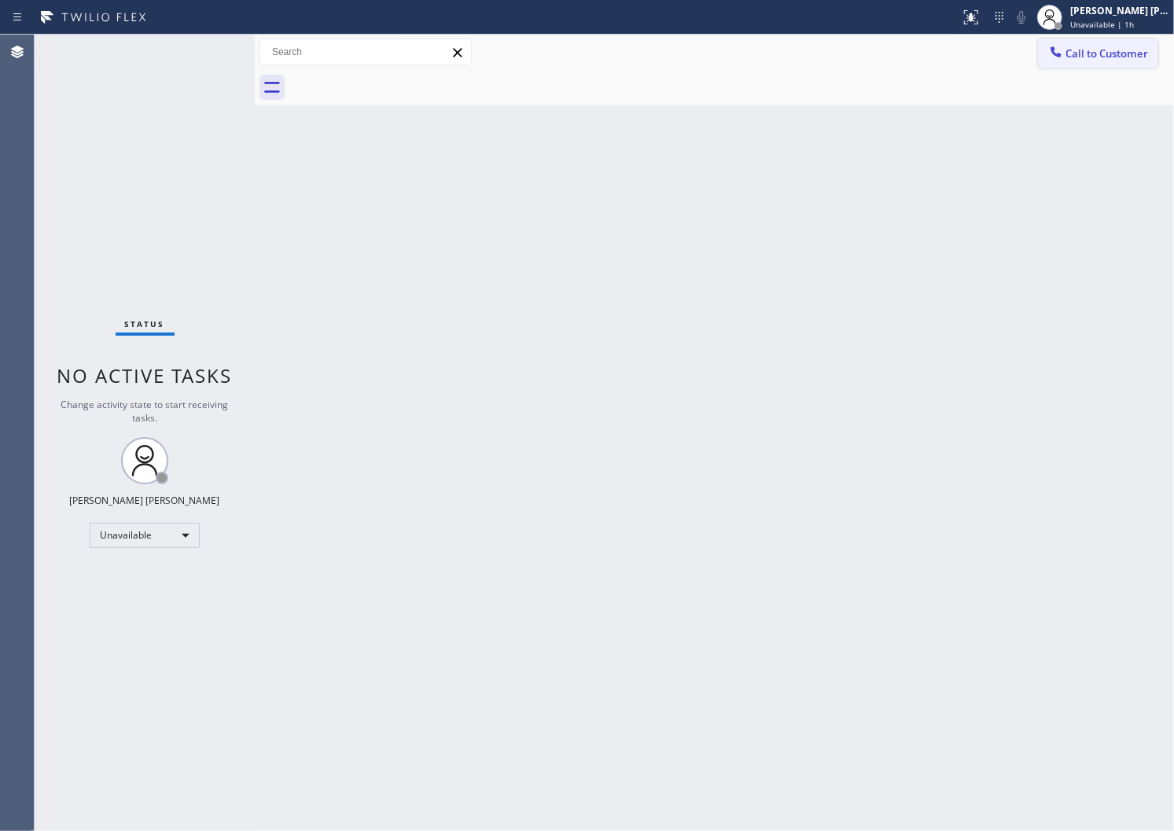
click at [1110, 53] on span "Call to Customer" at bounding box center [1107, 53] width 83 height 14
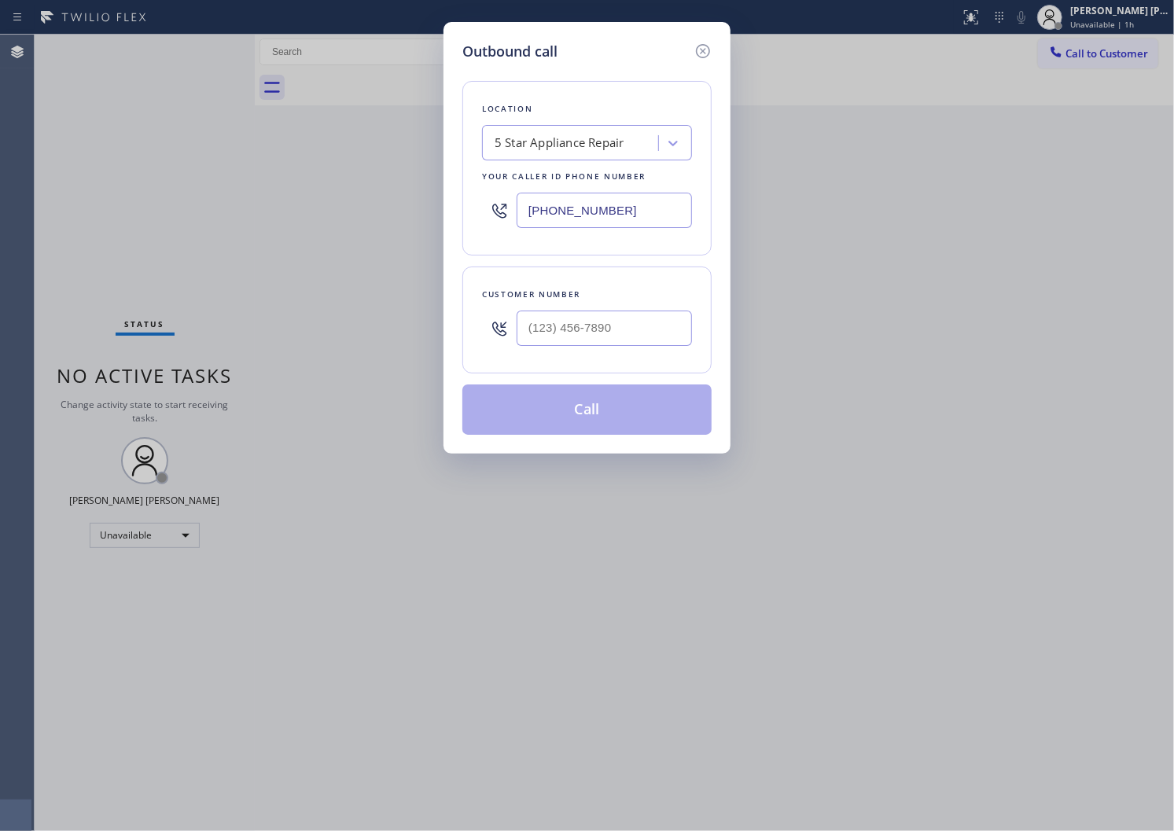
click at [543, 199] on input "[PHONE_NUMBER]" at bounding box center [604, 210] width 175 height 35
drag, startPoint x: 543, startPoint y: 199, endPoint x: 532, endPoint y: 198, distance: 11.8
click at [543, 198] on input "[PHONE_NUMBER]" at bounding box center [604, 210] width 175 height 35
paste input "657) 315-163"
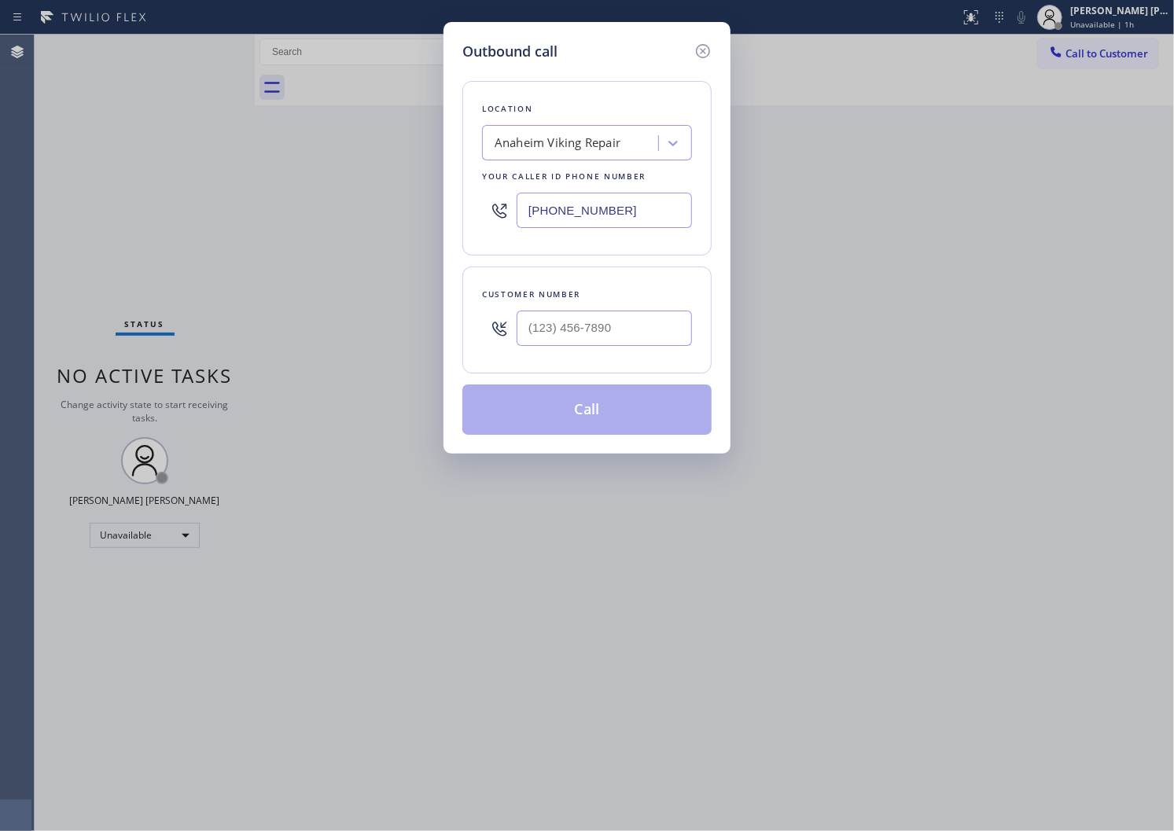
type input "[PHONE_NUMBER]"
click at [571, 318] on input "(___) ___-____" at bounding box center [604, 328] width 175 height 35
paste input "626) 922-6428"
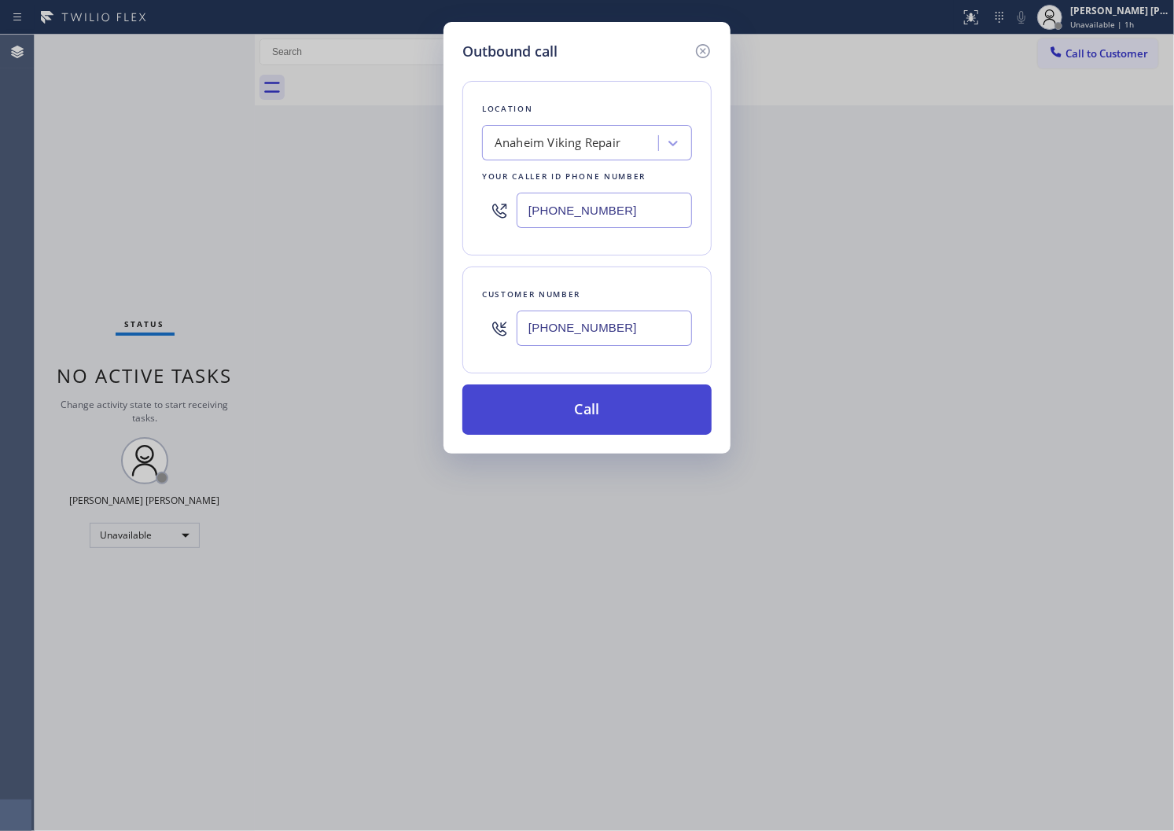
type input "[PHONE_NUMBER]"
click at [617, 403] on button "Call" at bounding box center [586, 410] width 249 height 50
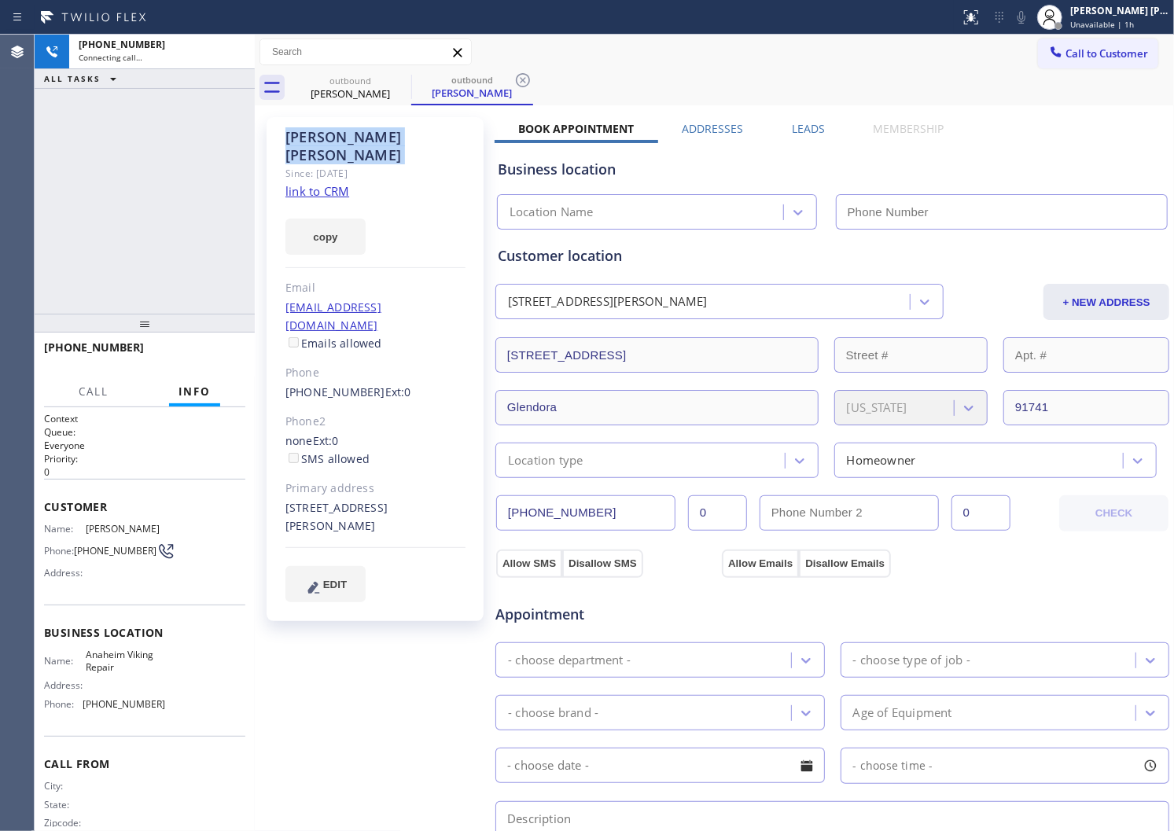
click at [305, 131] on div "[PERSON_NAME]" at bounding box center [375, 146] width 180 height 36
click at [72, 219] on div "[PHONE_NUMBER] Connecting call… ALL TASKS ALL TASKS ACTIVE TASKS TASKS IN WRAP …" at bounding box center [145, 174] width 220 height 279
type input "[PHONE_NUMBER]"
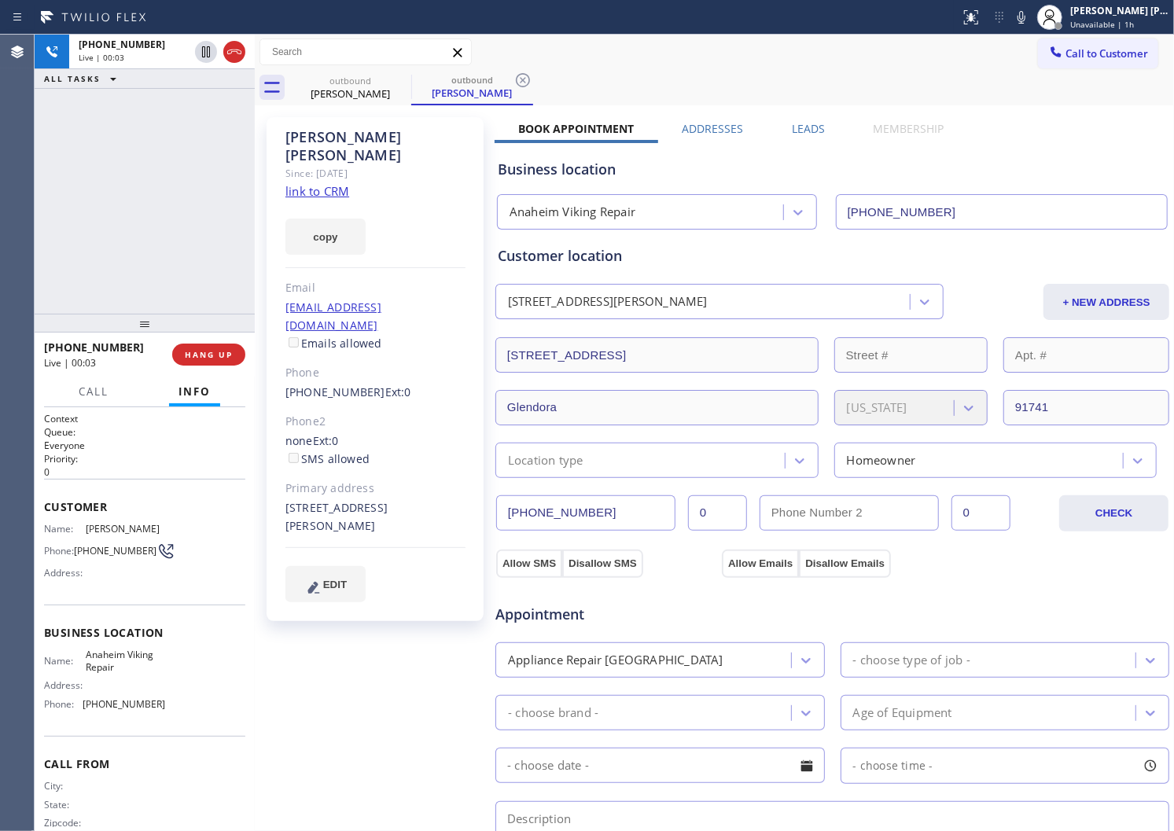
click at [0, 223] on div "Agent Desktop" at bounding box center [17, 433] width 34 height 797
click at [230, 59] on icon at bounding box center [234, 51] width 19 height 19
click at [341, 385] on link "[PHONE_NUMBER]" at bounding box center [335, 392] width 100 height 15
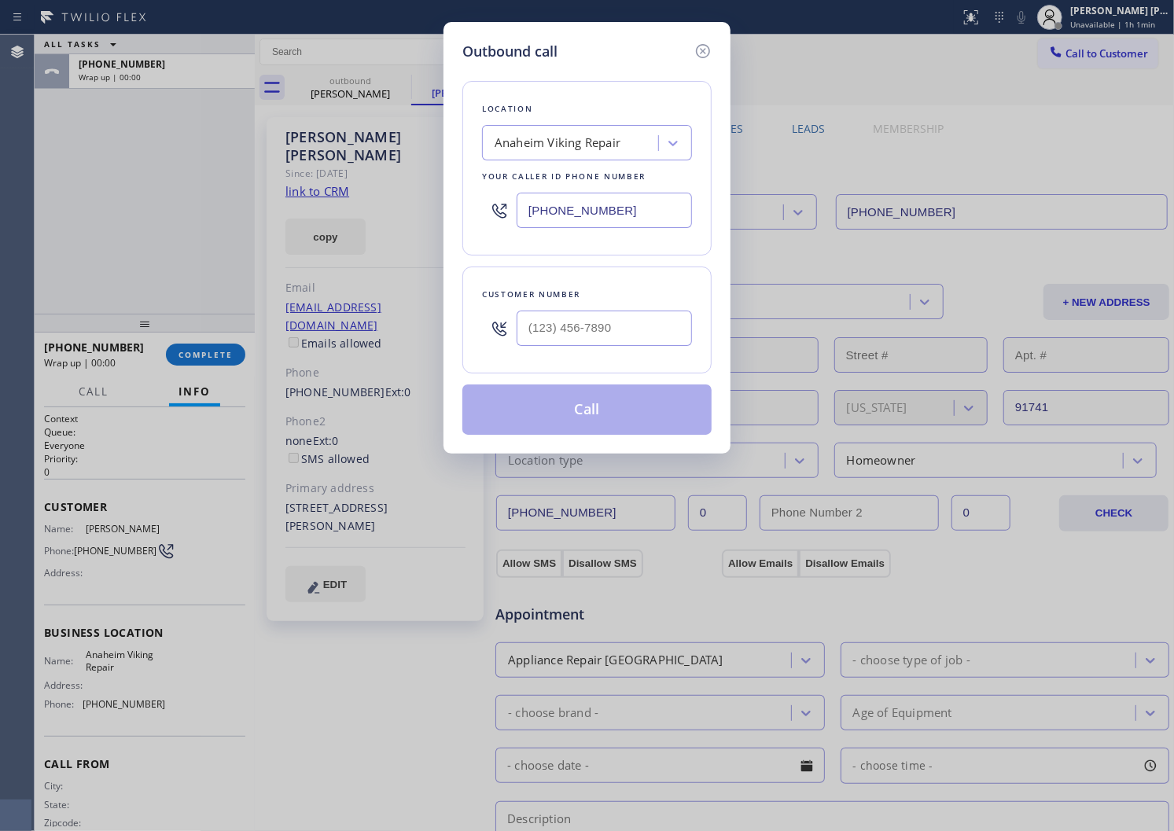
type input "[PHONE_NUMBER]"
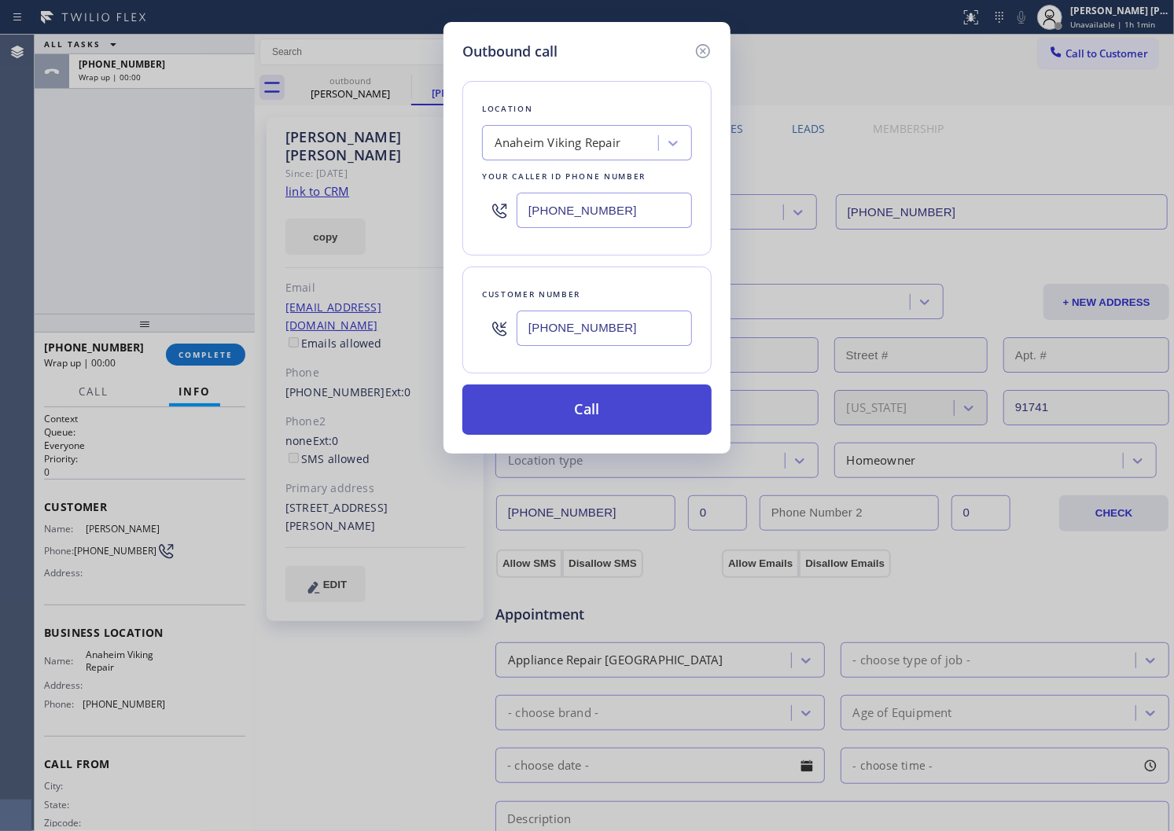
click at [562, 396] on button "Call" at bounding box center [586, 410] width 249 height 50
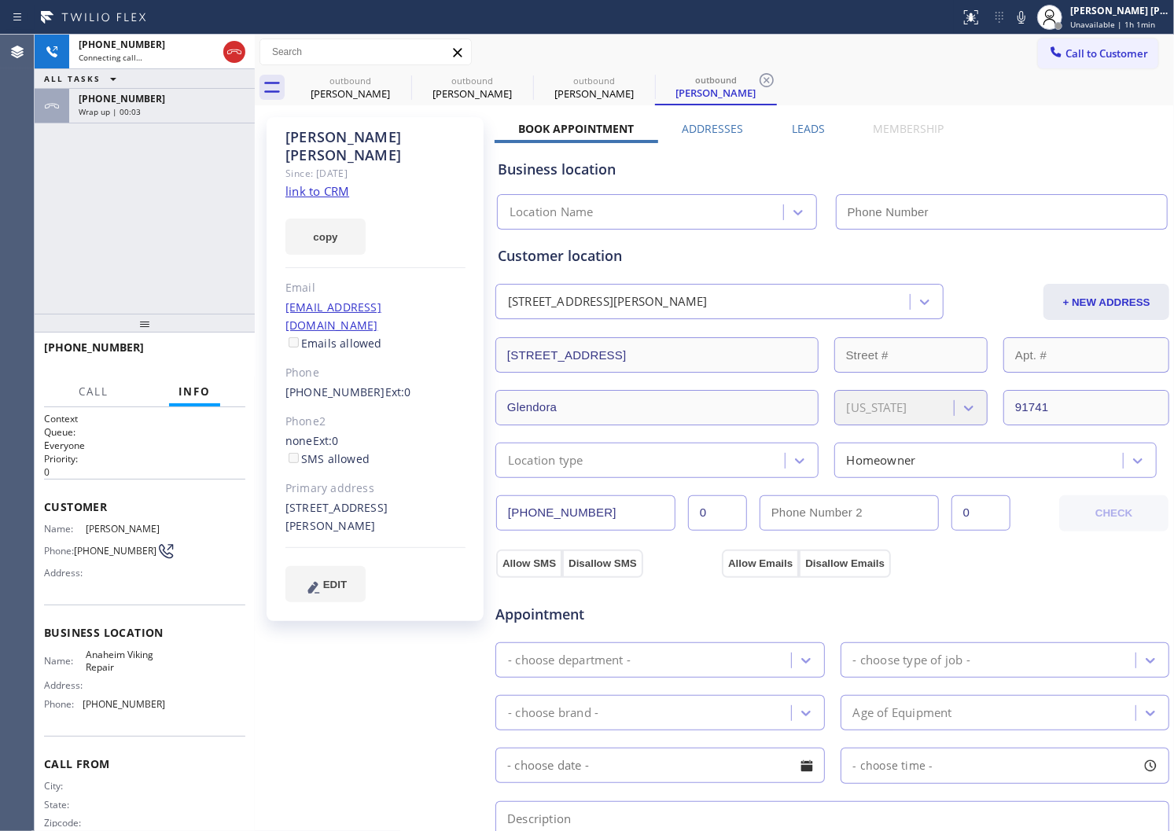
click at [99, 134] on div "[PHONE_NUMBER] Connecting call… ALL TASKS ALL TASKS ACTIVE TASKS TASKS IN WRAP …" at bounding box center [145, 174] width 220 height 279
click at [118, 120] on div "[PHONE_NUMBER] Wrap up | 00:03" at bounding box center [158, 106] width 179 height 35
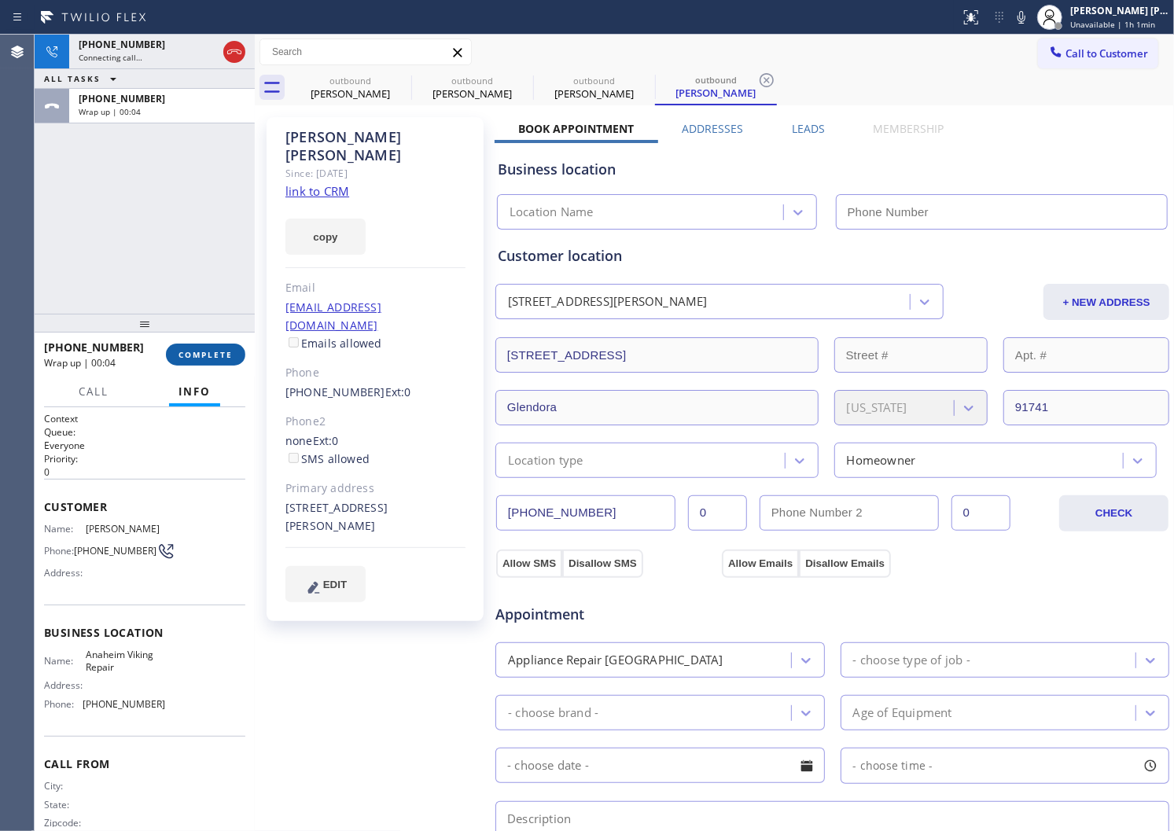
type input "[PHONE_NUMBER]"
click at [186, 344] on button "COMPLETE" at bounding box center [205, 355] width 79 height 22
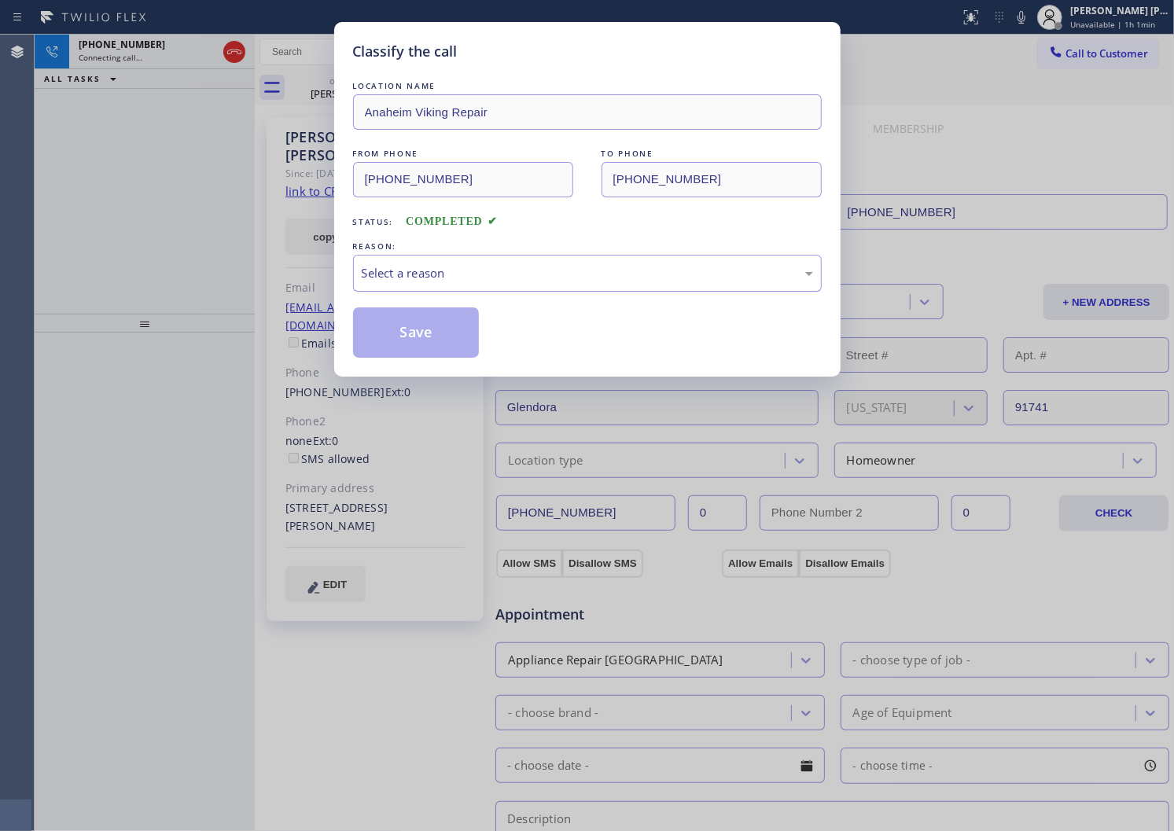
click at [428, 285] on div "Select a reason" at bounding box center [587, 273] width 469 height 37
click at [403, 333] on button "Save" at bounding box center [416, 333] width 127 height 50
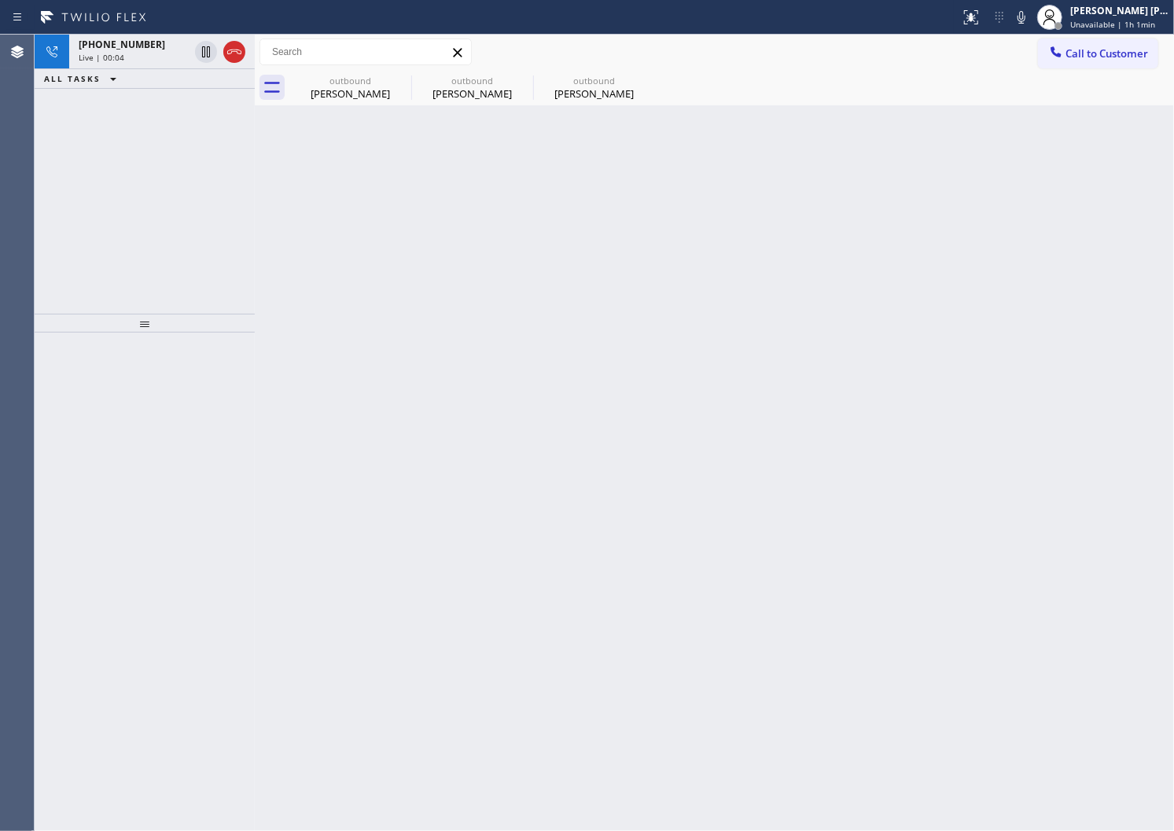
click at [0, 335] on div "Agent Desktop" at bounding box center [17, 433] width 34 height 797
click at [242, 43] on icon at bounding box center [234, 51] width 19 height 19
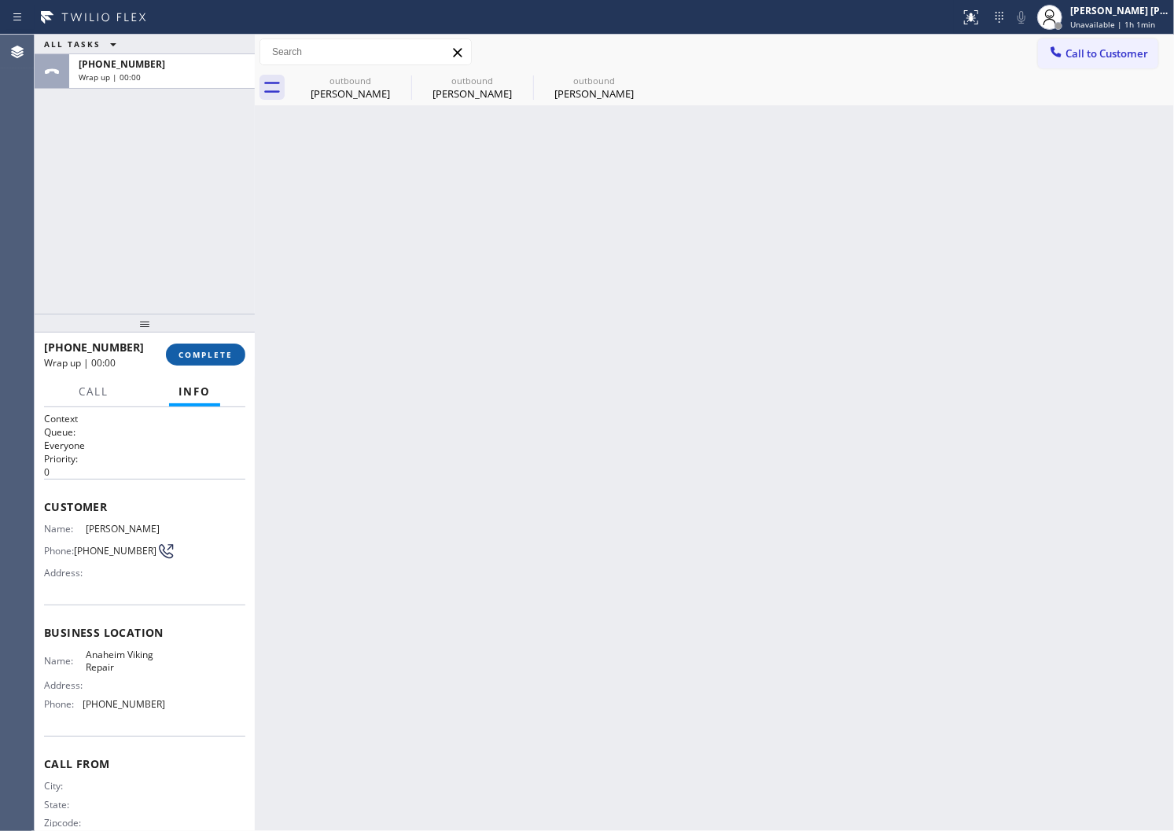
click at [215, 346] on button "COMPLETE" at bounding box center [205, 355] width 79 height 22
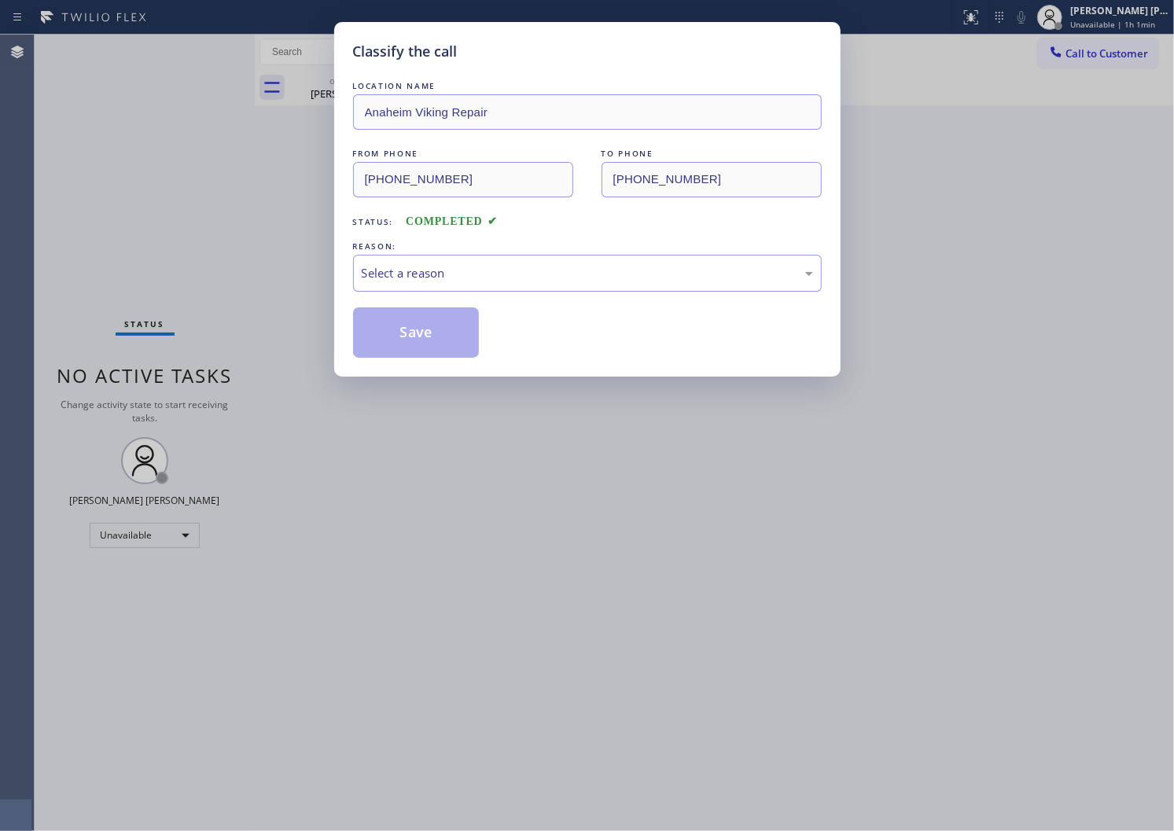
click at [385, 293] on div "LOCATION NAME Anaheim Viking Repair FROM PHONE [PHONE_NUMBER] TO PHONE [PHONE_N…" at bounding box center [587, 218] width 469 height 280
click at [425, 271] on div "Select a reason" at bounding box center [587, 273] width 451 height 18
click at [404, 344] on button "Save" at bounding box center [416, 333] width 127 height 50
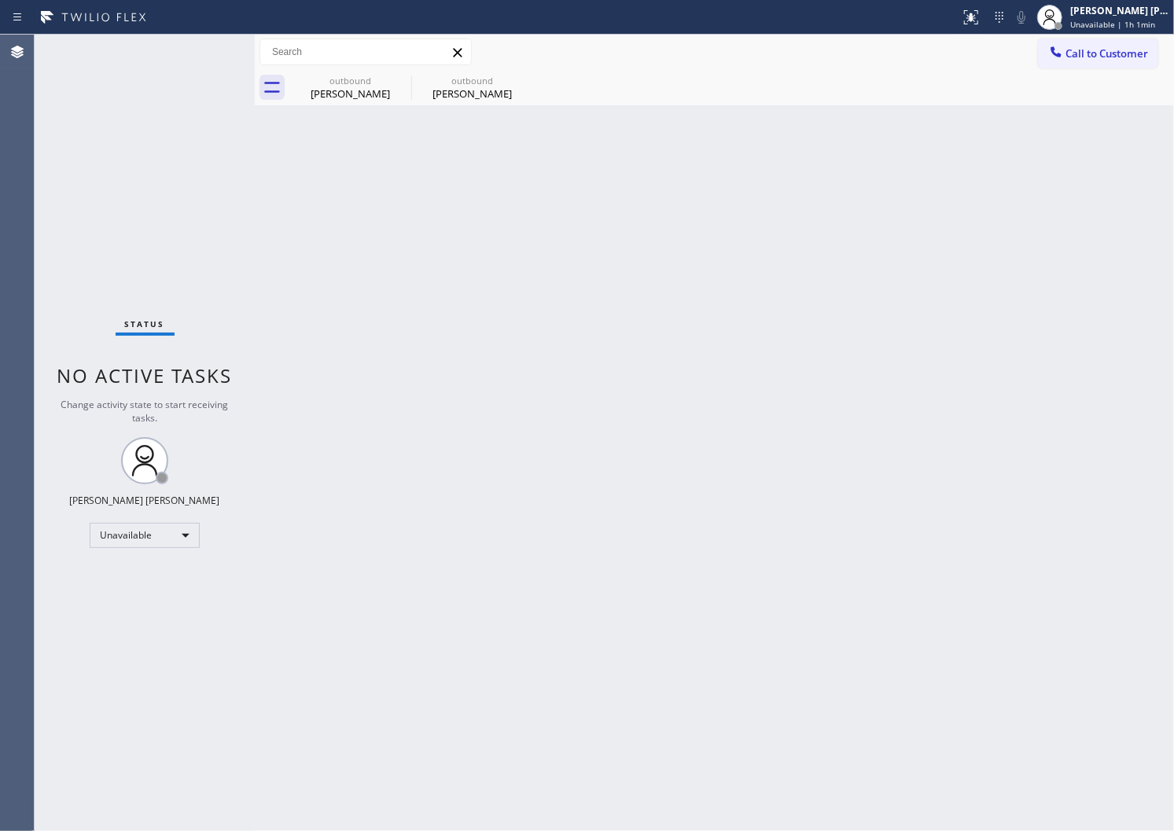
click at [77, 374] on span "No active tasks" at bounding box center [144, 376] width 175 height 26
drag, startPoint x: 381, startPoint y: 109, endPoint x: 406, endPoint y: 85, distance: 33.9
click at [381, 108] on div "Back to Dashboard Change Sender ID Customers Technicians Select a contact Outbo…" at bounding box center [714, 433] width 919 height 797
click at [0, 0] on icon at bounding box center [0, 0] width 0 height 0
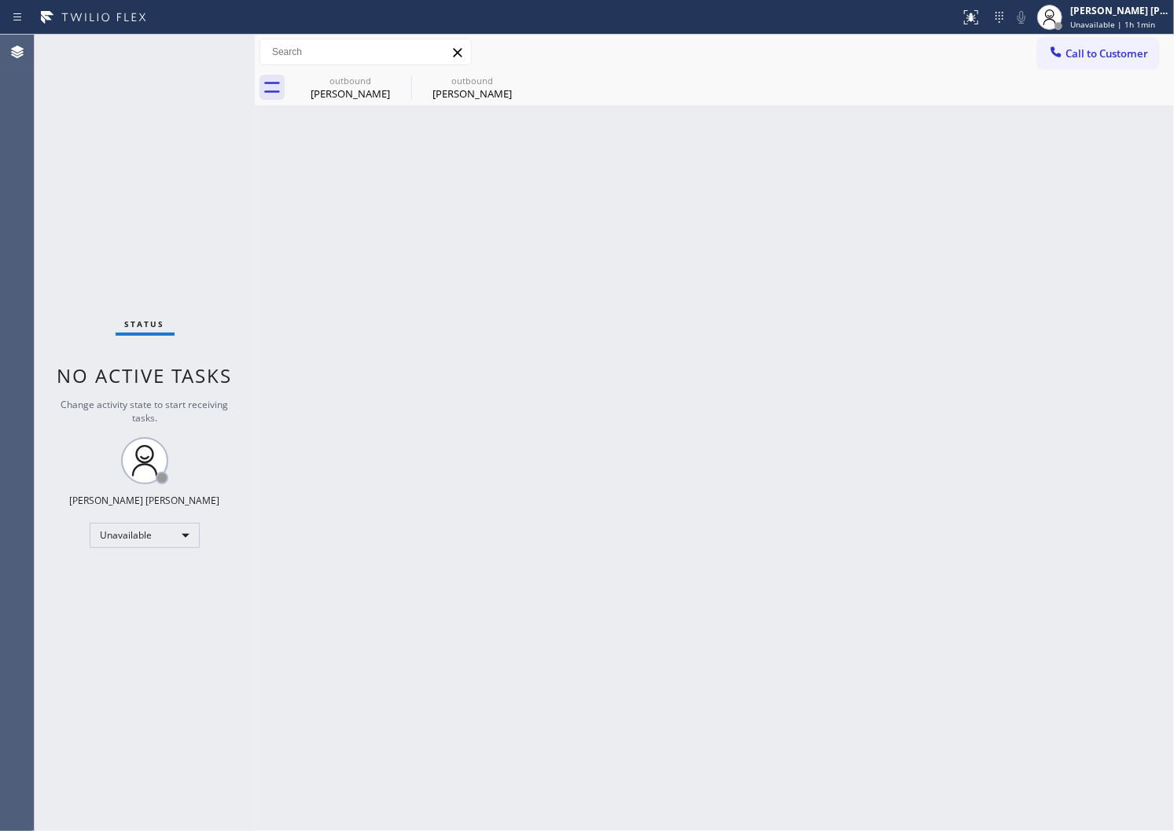
click at [0, 0] on icon at bounding box center [0, 0] width 0 height 0
click at [1155, 19] on span "Unavailable | 1h 2min" at bounding box center [1112, 24] width 85 height 11
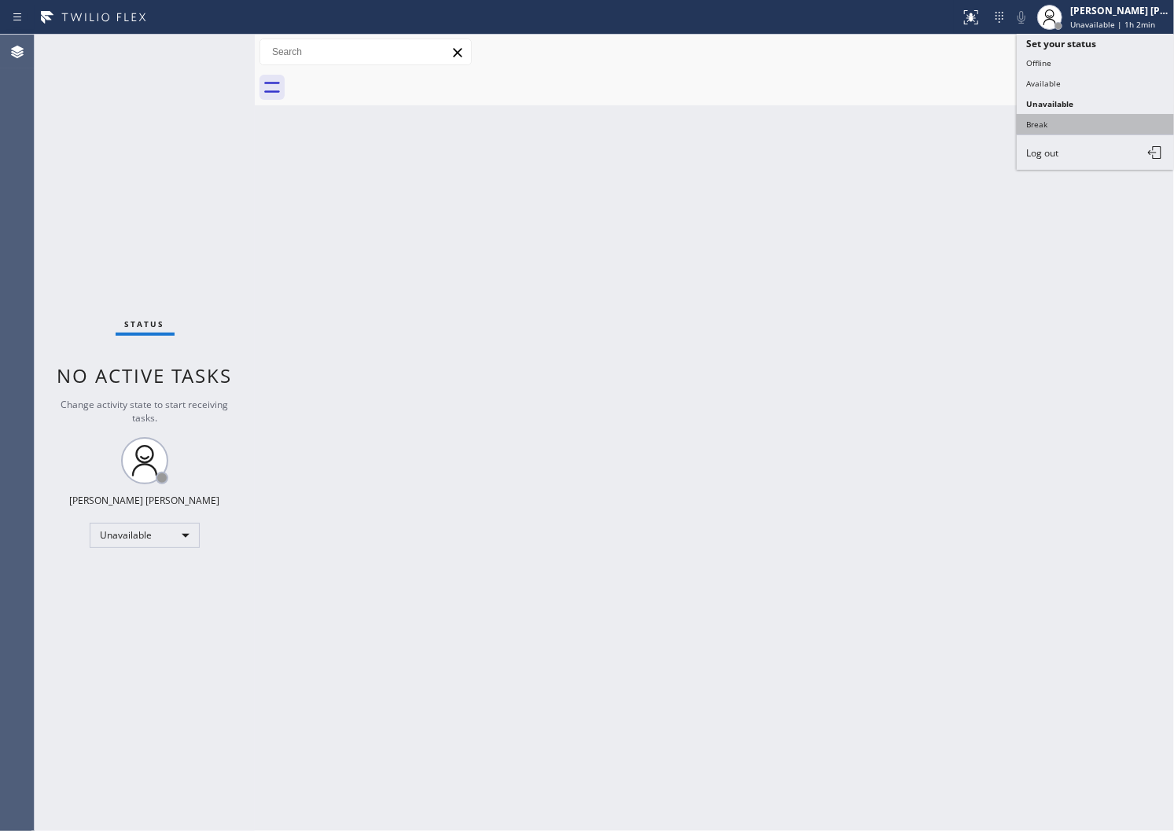
click at [1056, 126] on button "Break" at bounding box center [1095, 124] width 157 height 20
